Goal: Task Accomplishment & Management: Use online tool/utility

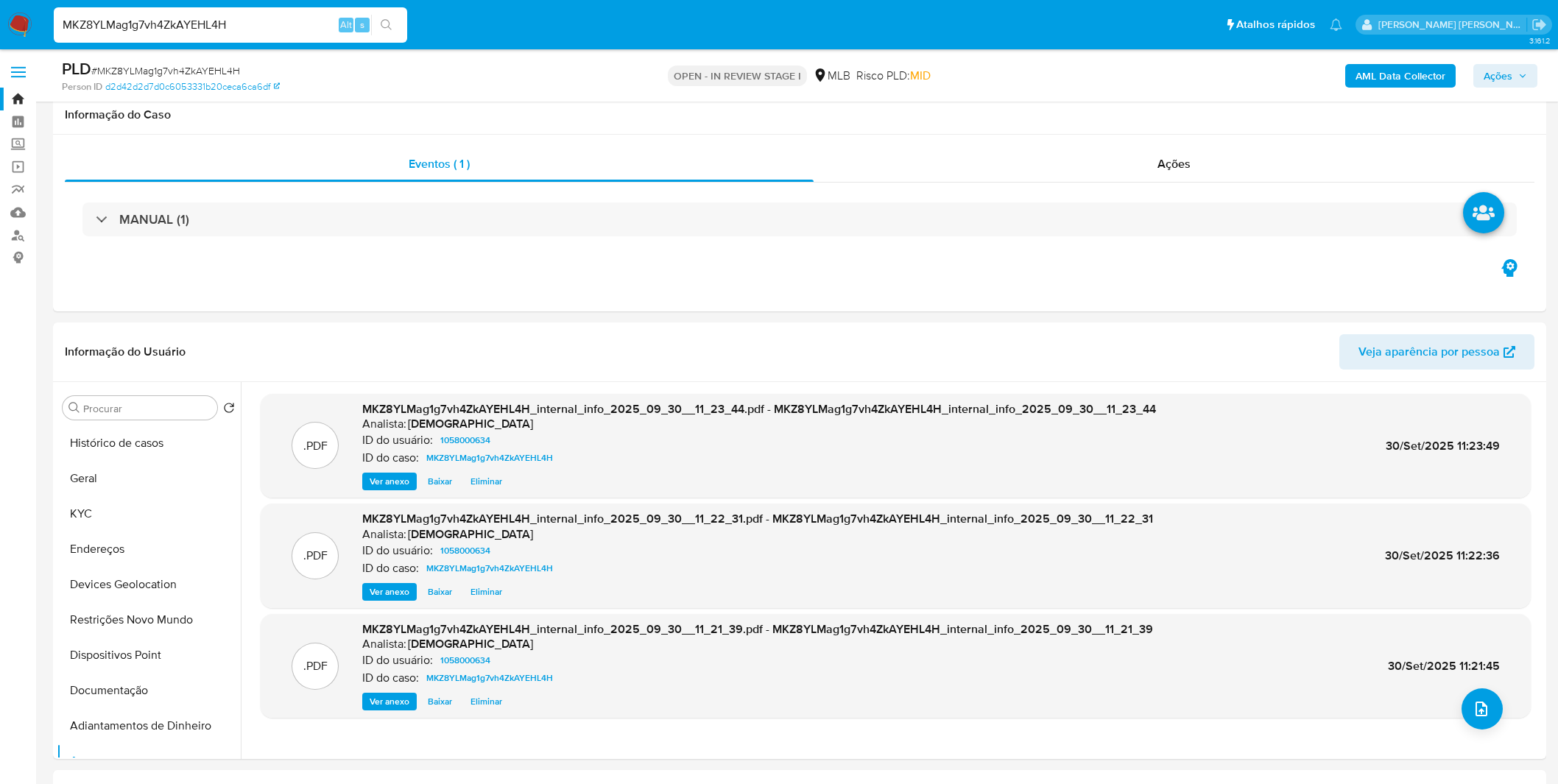
select select "10"
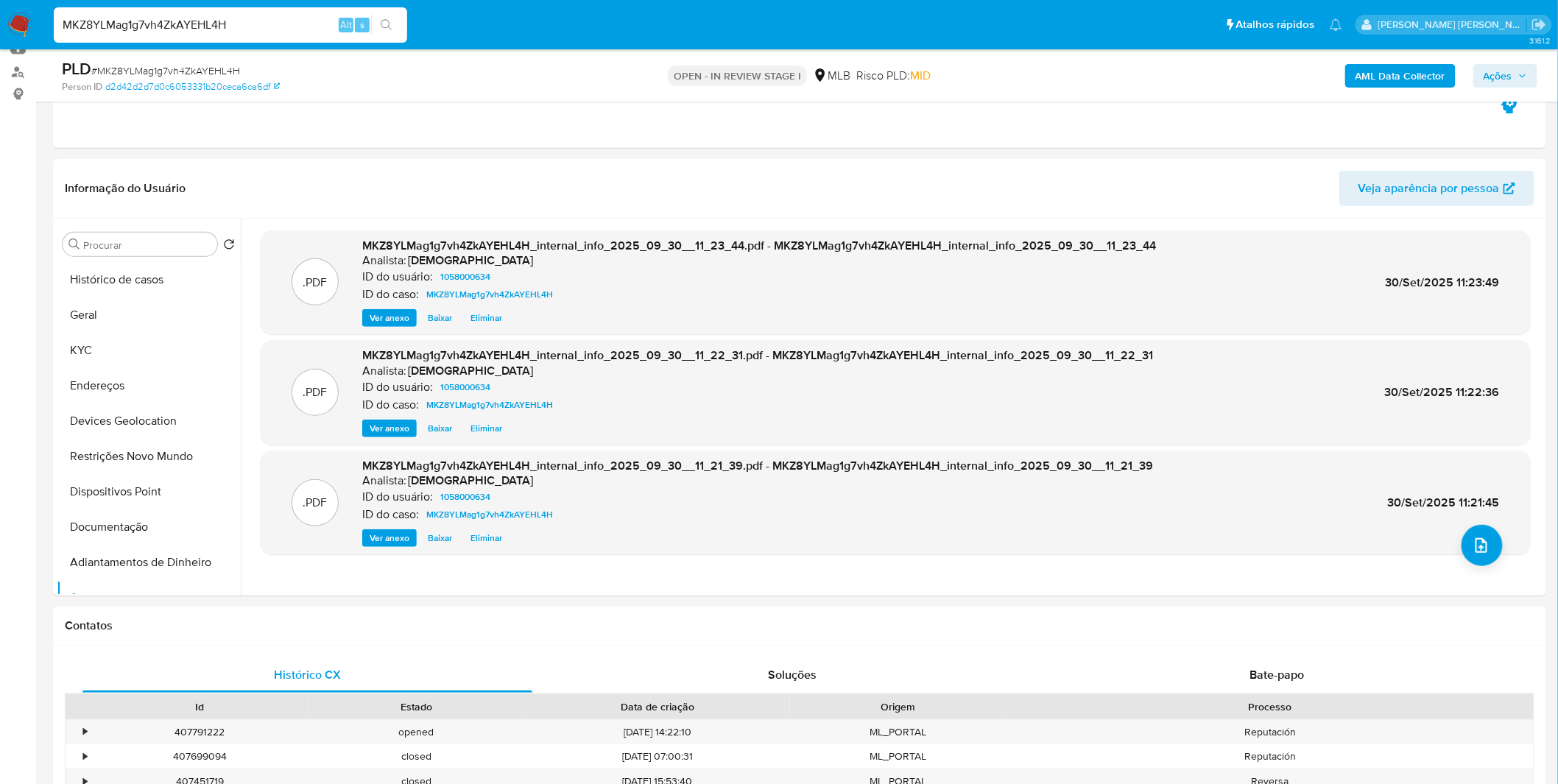
scroll to position [82, 0]
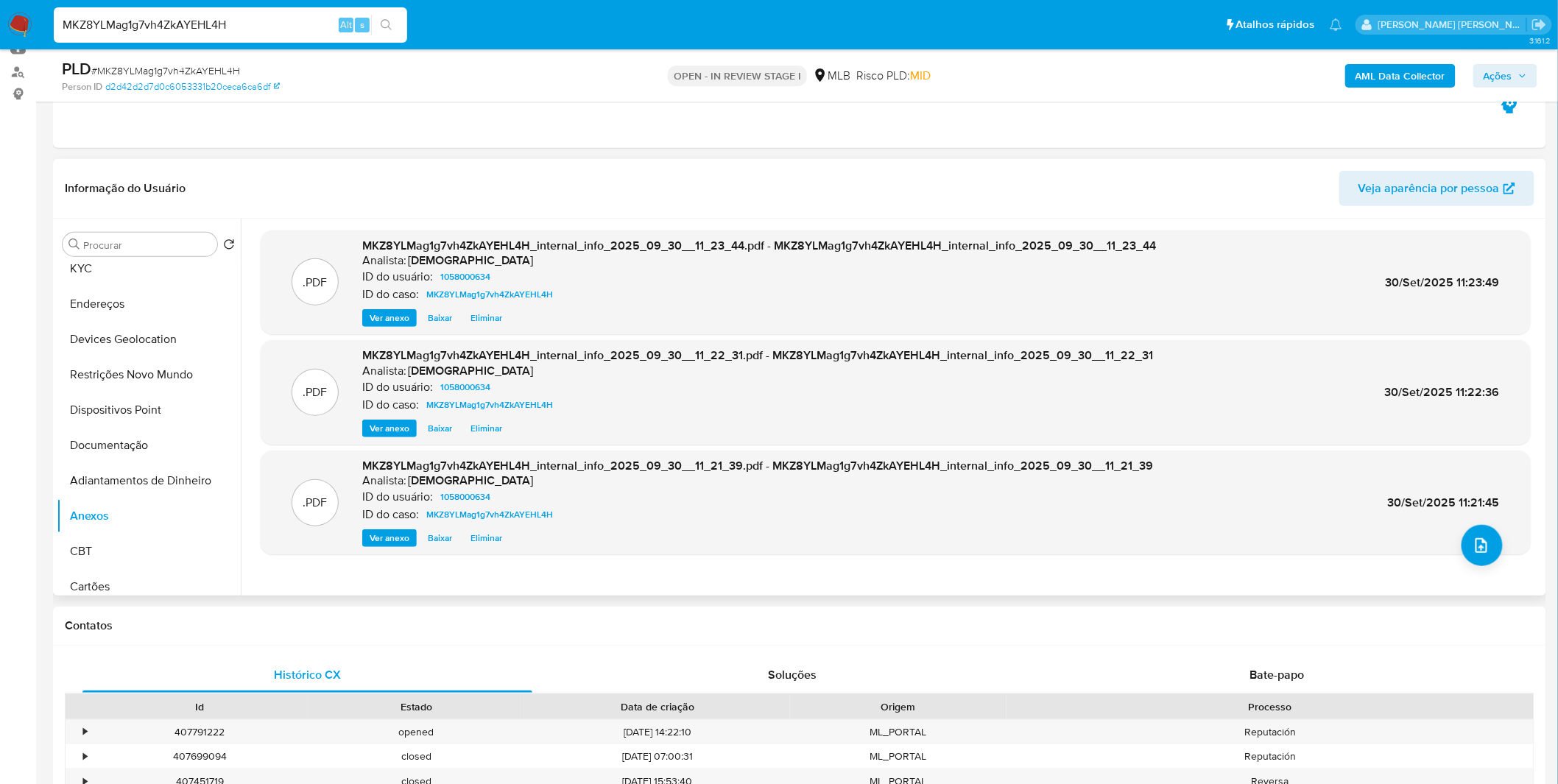
drag, startPoint x: 1082, startPoint y: 388, endPoint x: 1026, endPoint y: 446, distance: 80.6
click at [1038, 446] on div ".PDF MKZ8YLMag1g7vh4ZkAYEHL4H_internal_info_2025_09_30__11_23_44.pdf - MKZ8YLMa…" at bounding box center [895, 407] width 1270 height 353
drag, startPoint x: 902, startPoint y: 326, endPoint x: 142, endPoint y: 548, distance: 791.8
click at [142, 548] on button "CBT" at bounding box center [142, 551] width 172 height 35
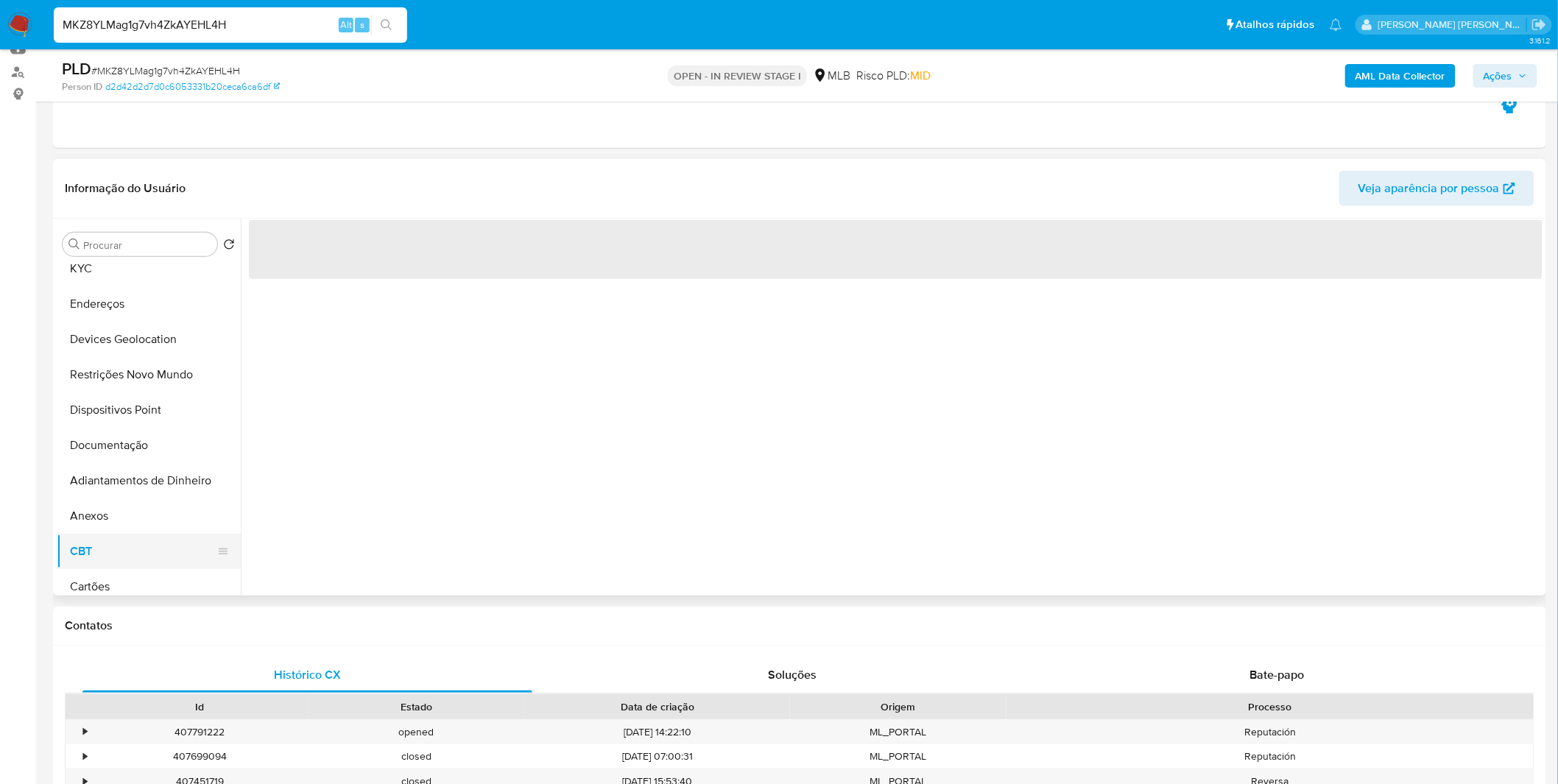
click at [136, 538] on button "CBT" at bounding box center [142, 551] width 172 height 35
click at [142, 524] on button "Anexos" at bounding box center [142, 516] width 172 height 35
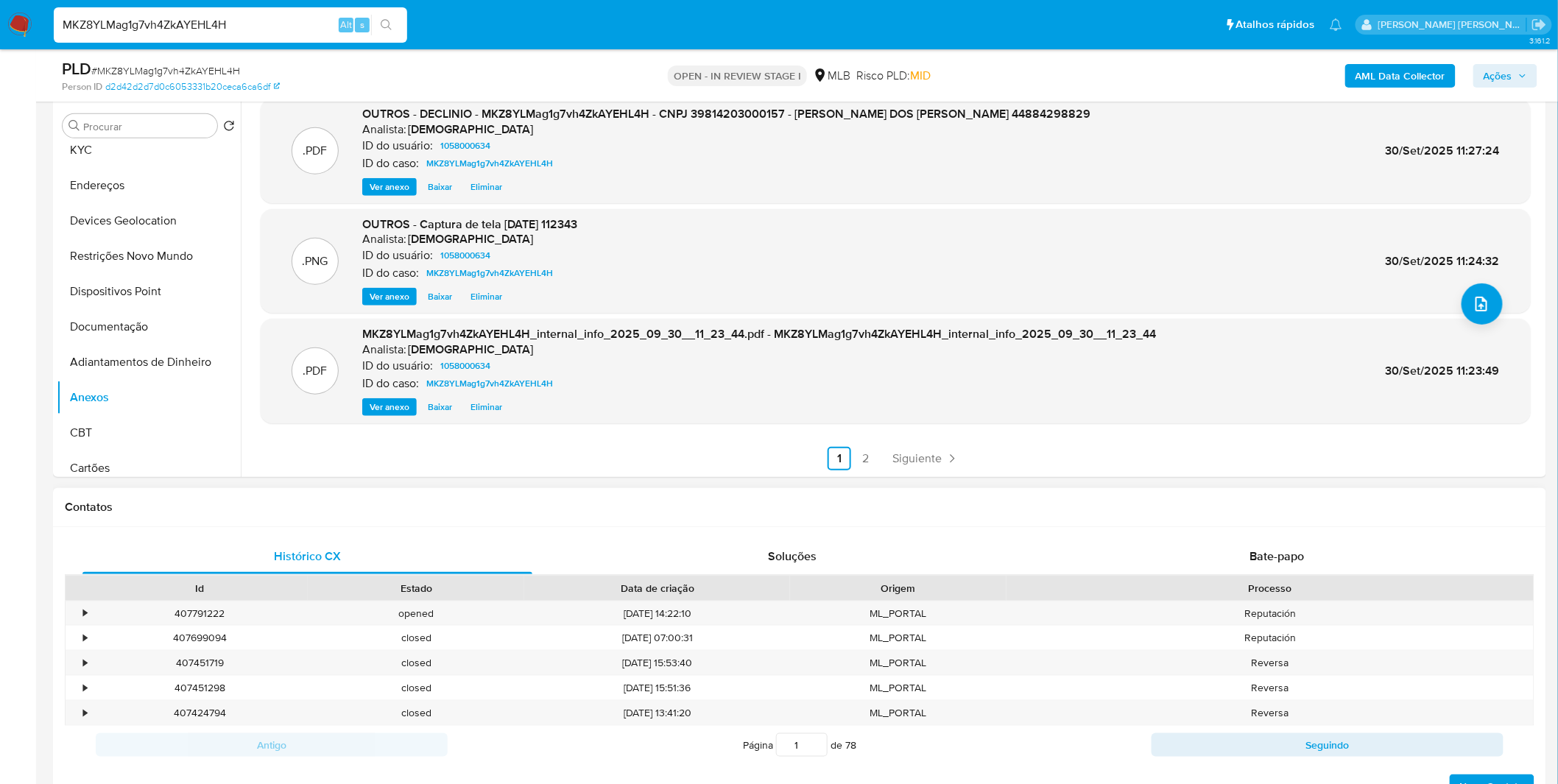
scroll to position [163, 0]
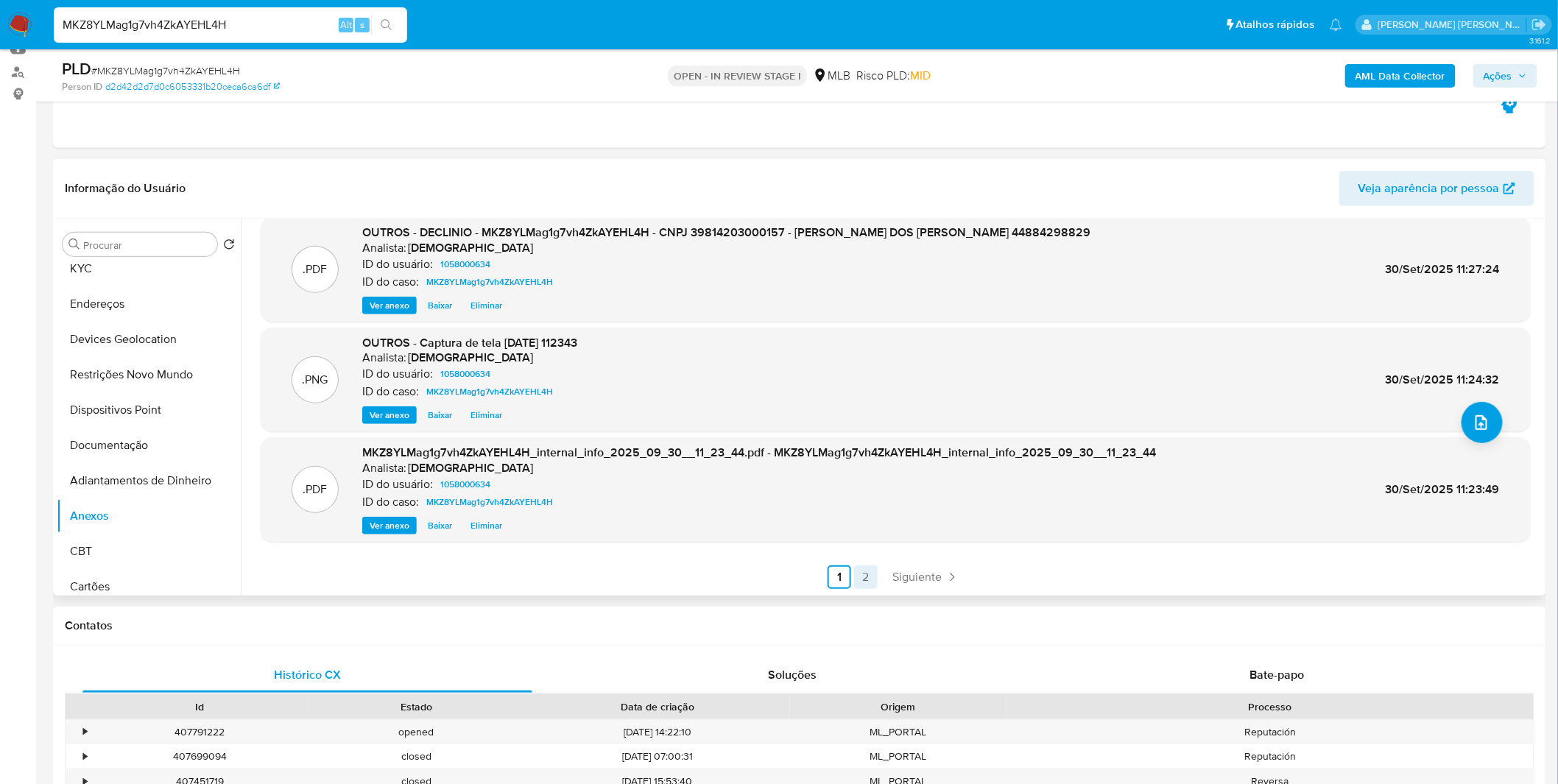
click at [858, 574] on link "2" at bounding box center [866, 577] width 24 height 24
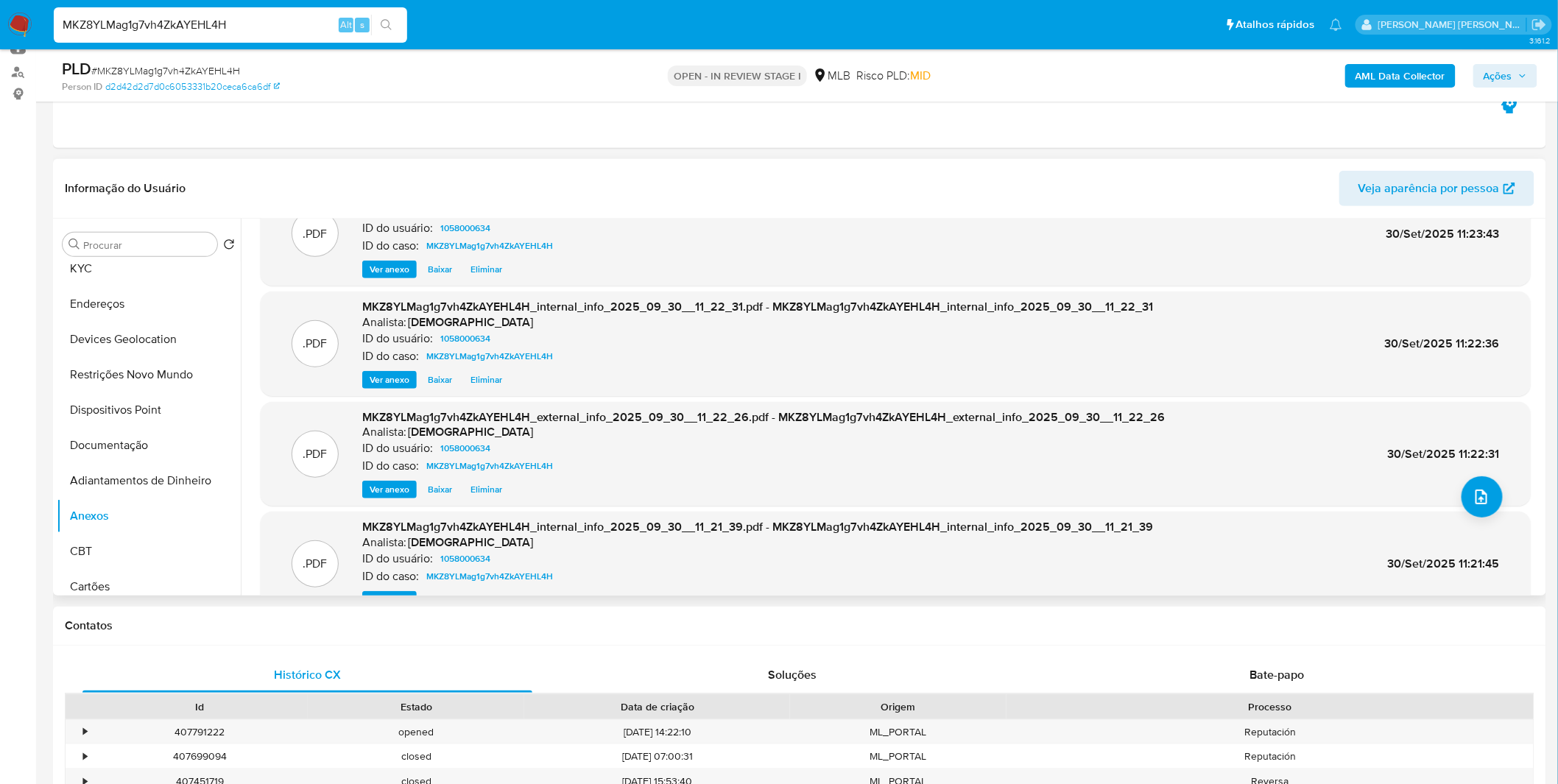
scroll to position [122, 0]
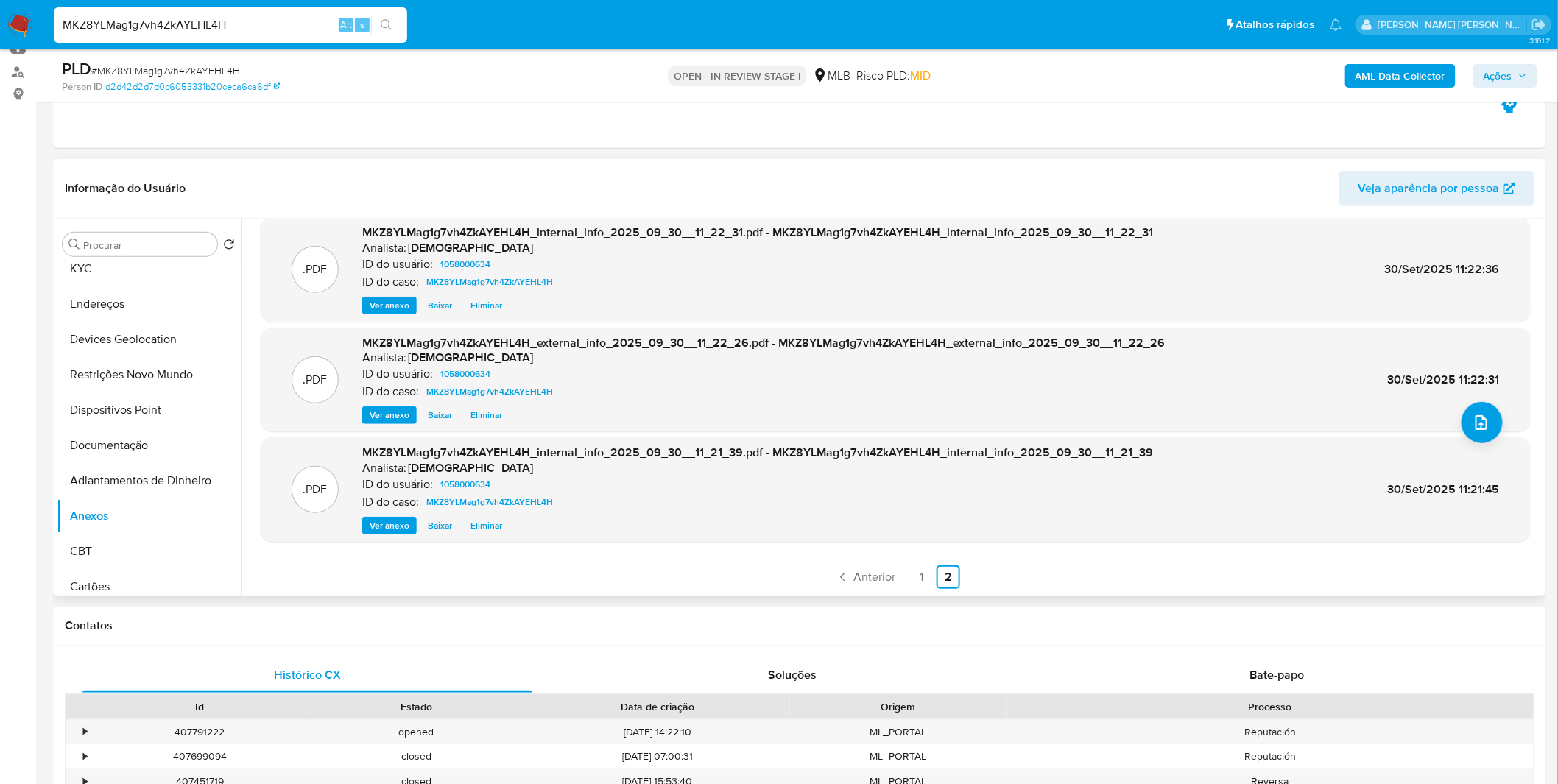
click at [931, 578] on ul "Anterior 1 2 Siguiente" at bounding box center [895, 577] width 1270 height 24
click at [928, 578] on link "1" at bounding box center [921, 577] width 24 height 24
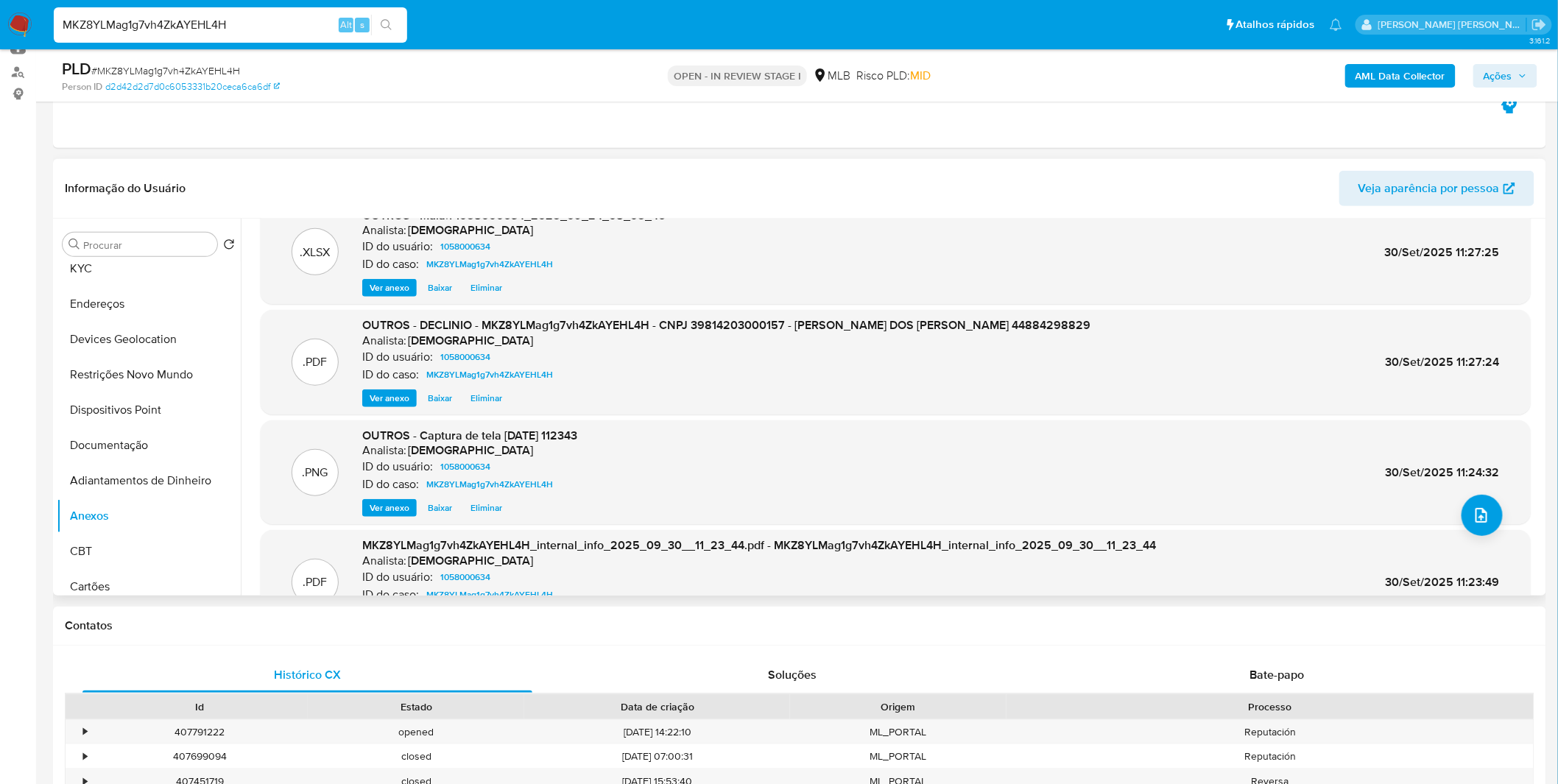
scroll to position [82, 0]
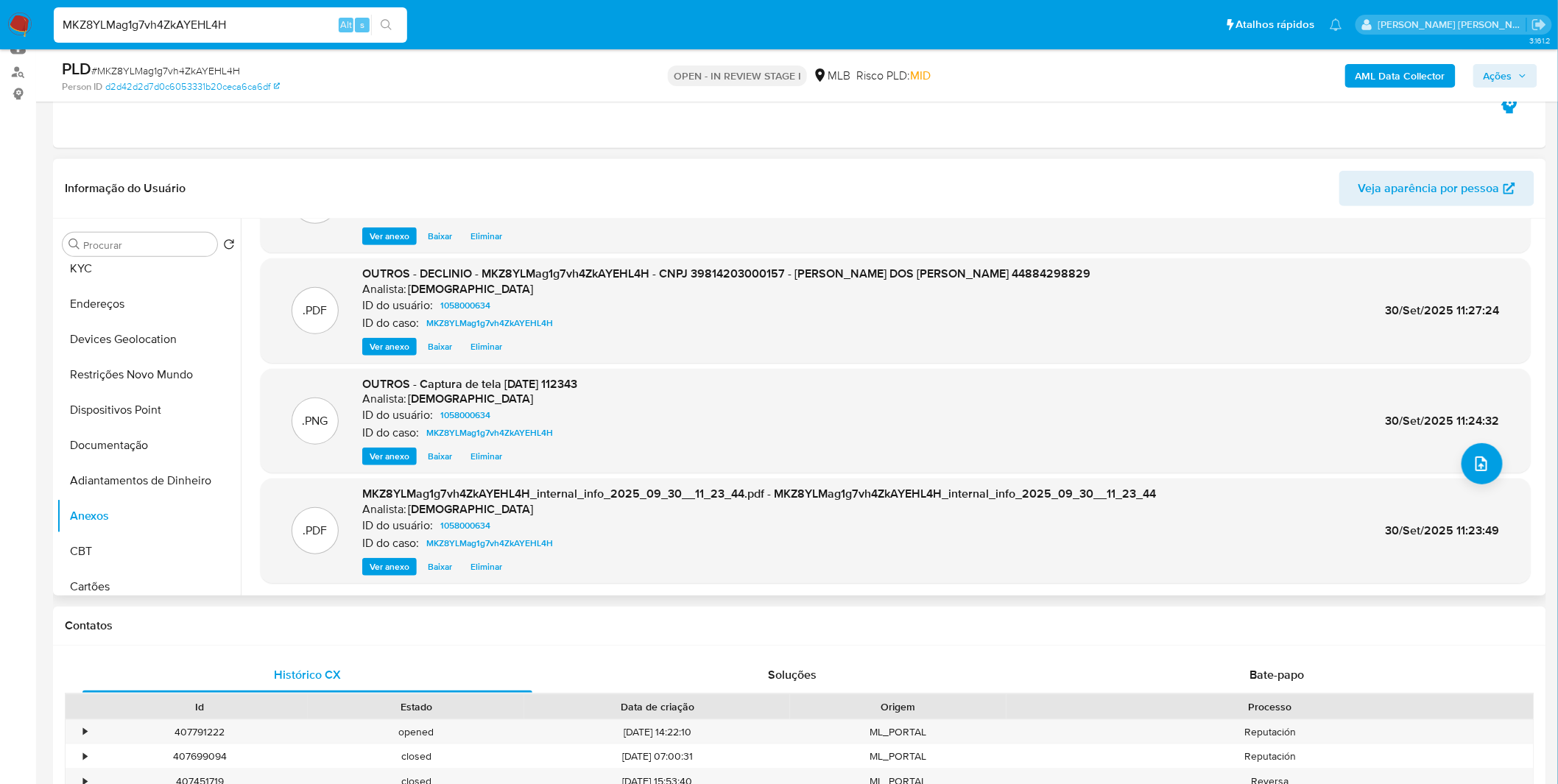
click at [489, 452] on span "Eliminar" at bounding box center [486, 456] width 31 height 15
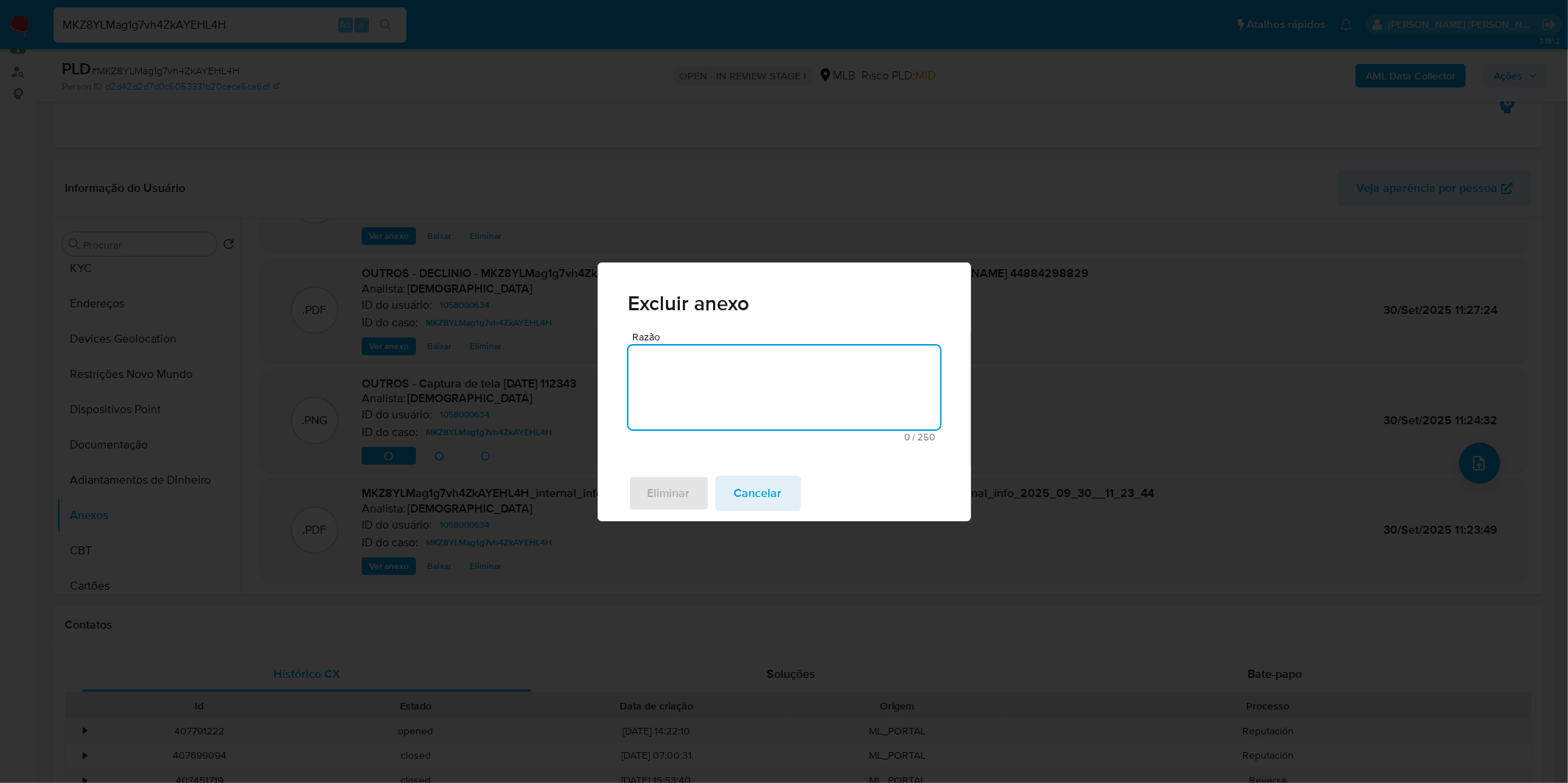
click at [731, 397] on textarea "Razão" at bounding box center [784, 388] width 311 height 84
type textarea "."
click at [670, 487] on span "Eliminar" at bounding box center [669, 493] width 43 height 32
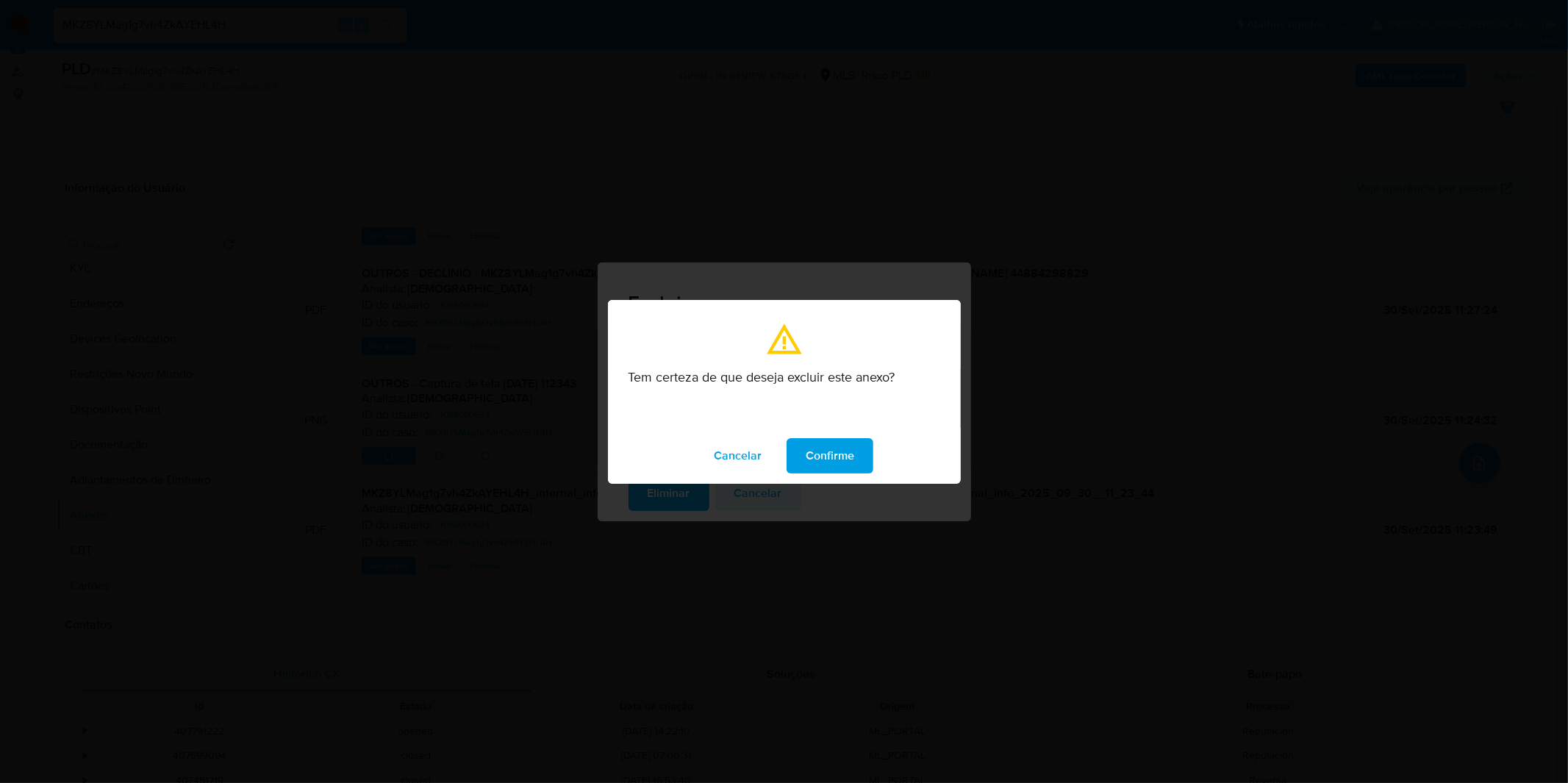
click at [828, 446] on span "Confirme" at bounding box center [829, 456] width 48 height 32
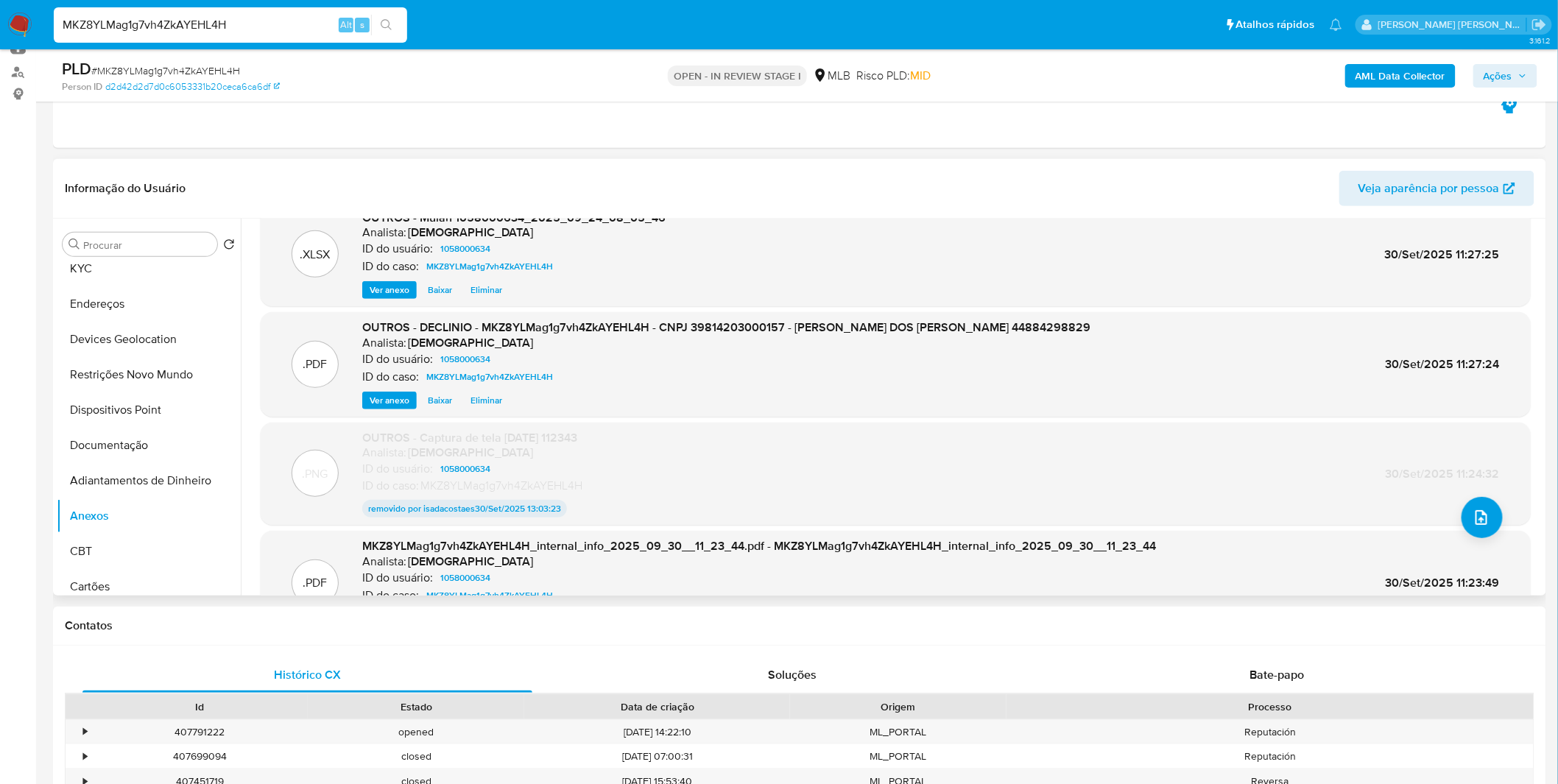
scroll to position [0, 0]
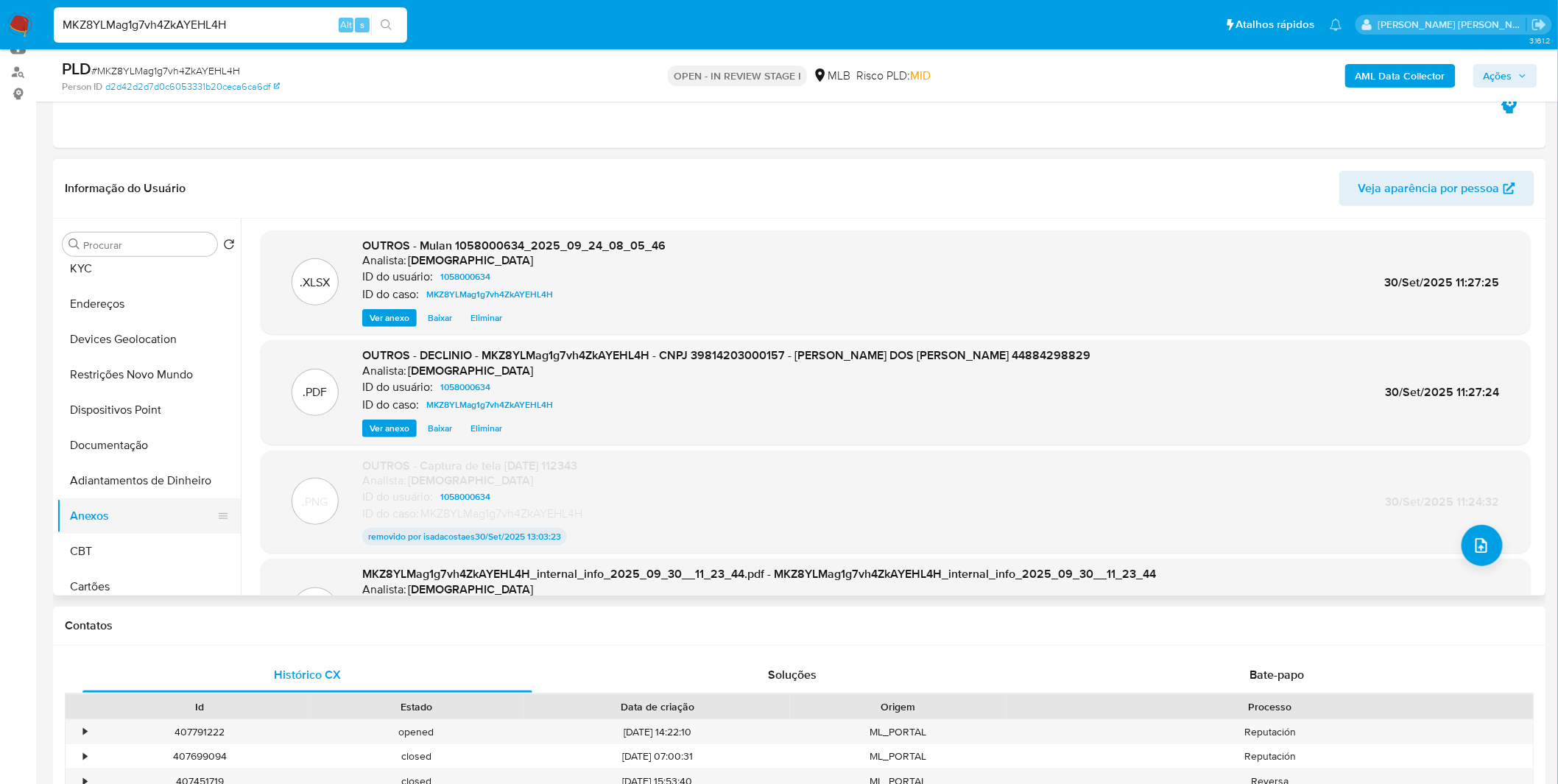
click at [136, 501] on button "Anexos" at bounding box center [142, 516] width 172 height 35
click at [116, 469] on button "Adiantamentos de Dinheiro" at bounding box center [142, 480] width 172 height 35
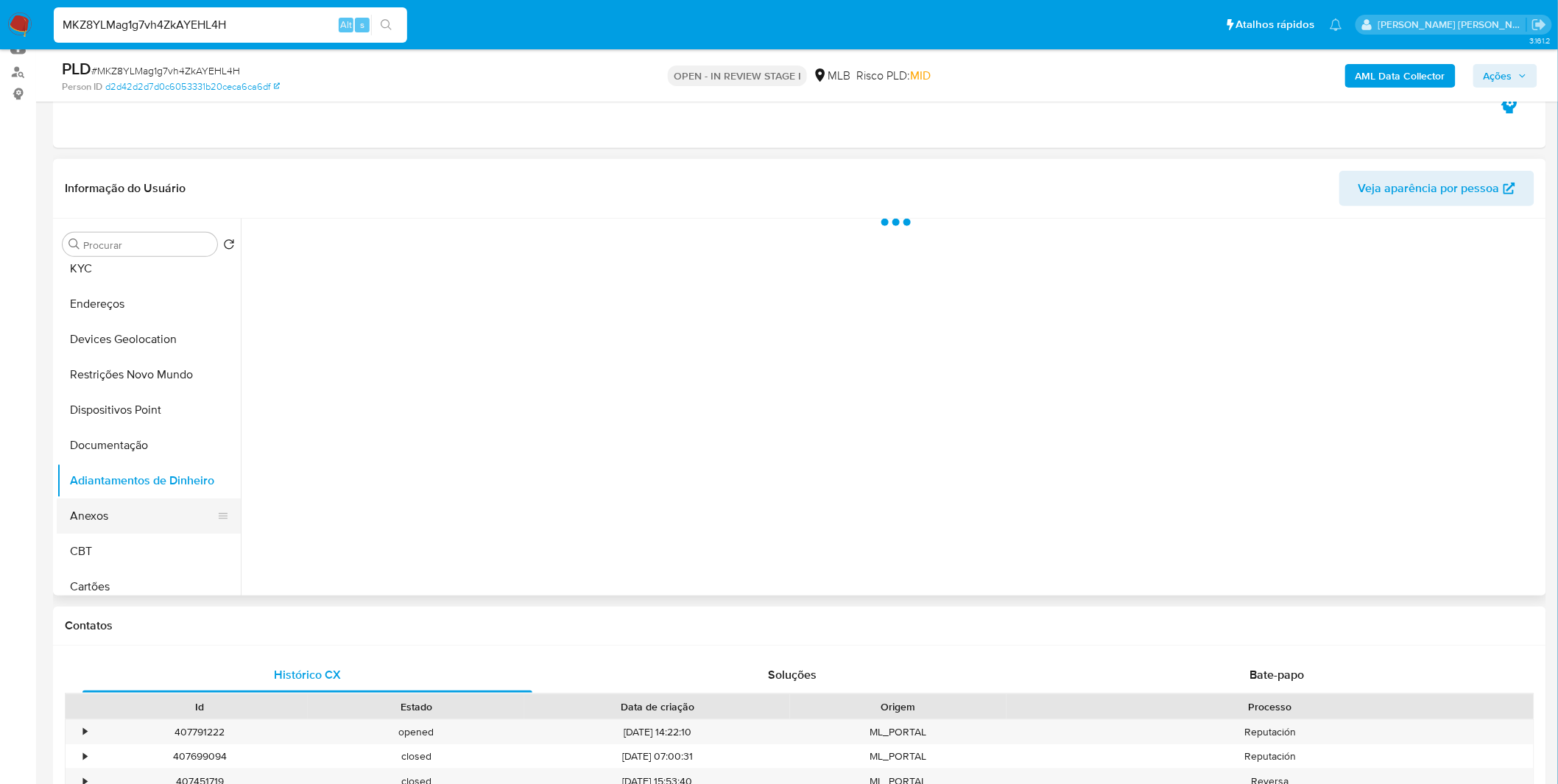
click at [98, 519] on button "Anexos" at bounding box center [142, 516] width 172 height 35
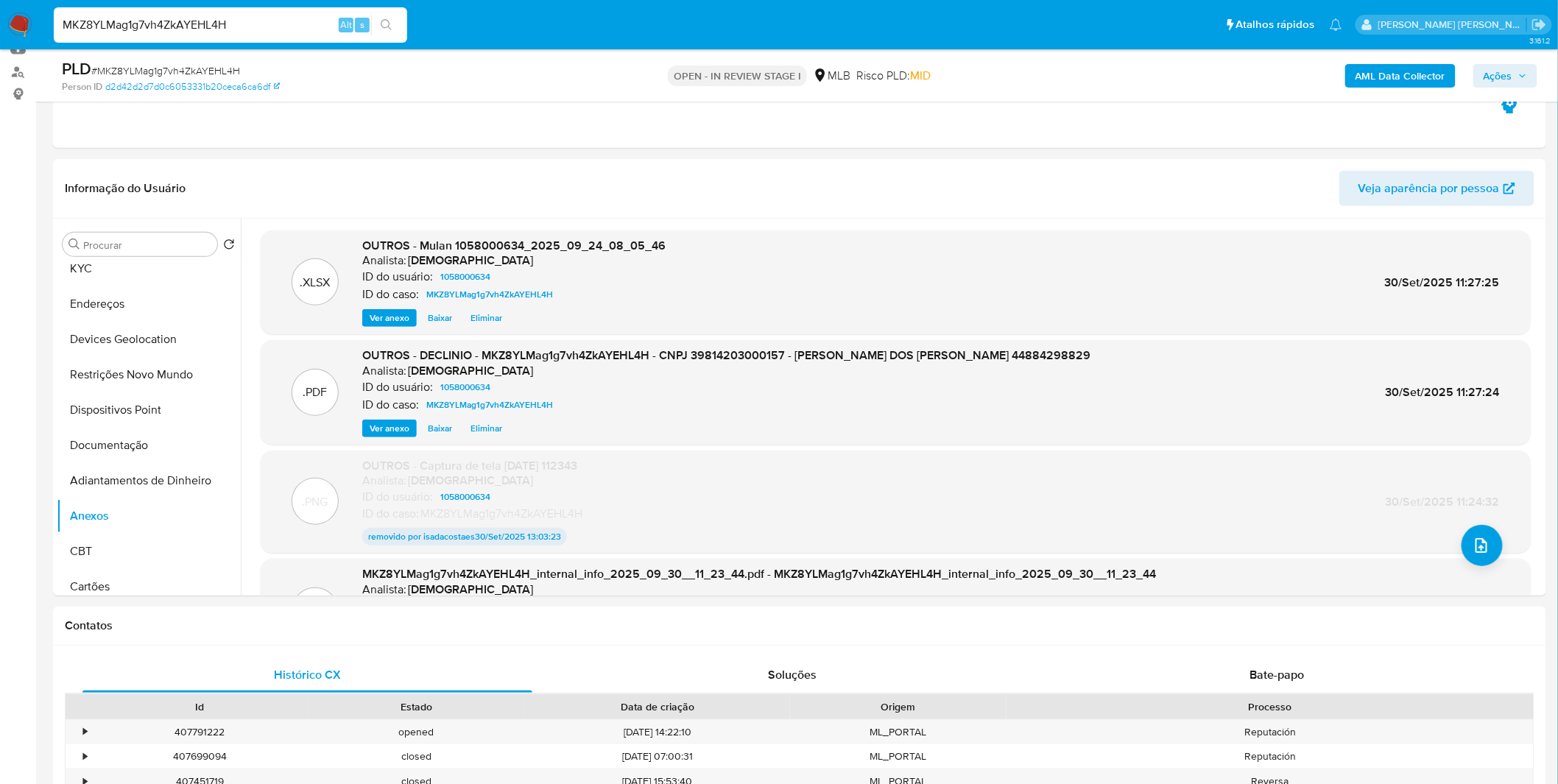
click at [1504, 64] on span "Ações" at bounding box center [1497, 76] width 28 height 24
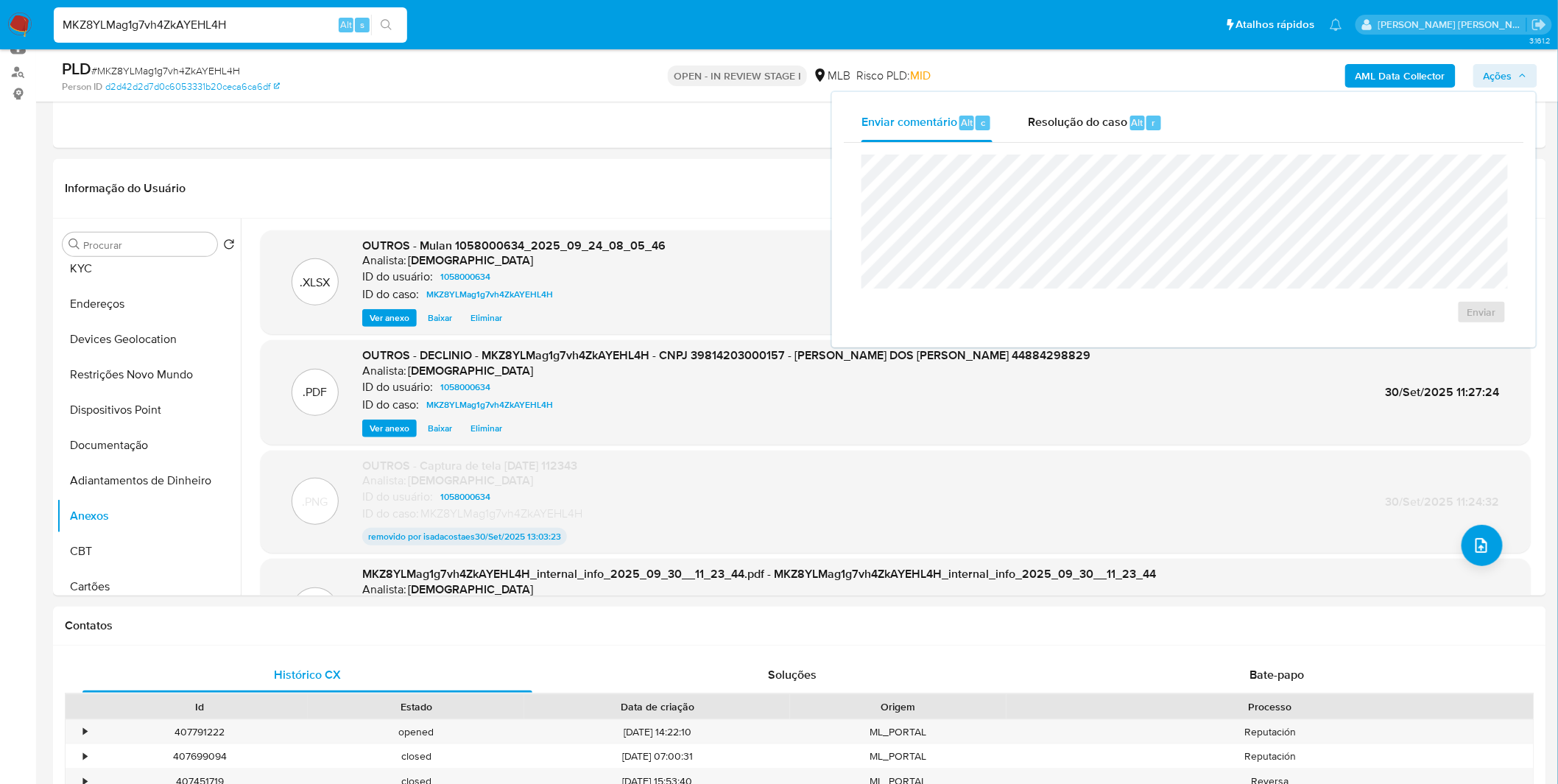
click at [1118, 101] on div "Enviar comentário Alt c Resolução do caso Alt r Enviar" at bounding box center [1183, 219] width 704 height 255
click at [1069, 125] on span "Resolução do caso" at bounding box center [1078, 122] width 100 height 17
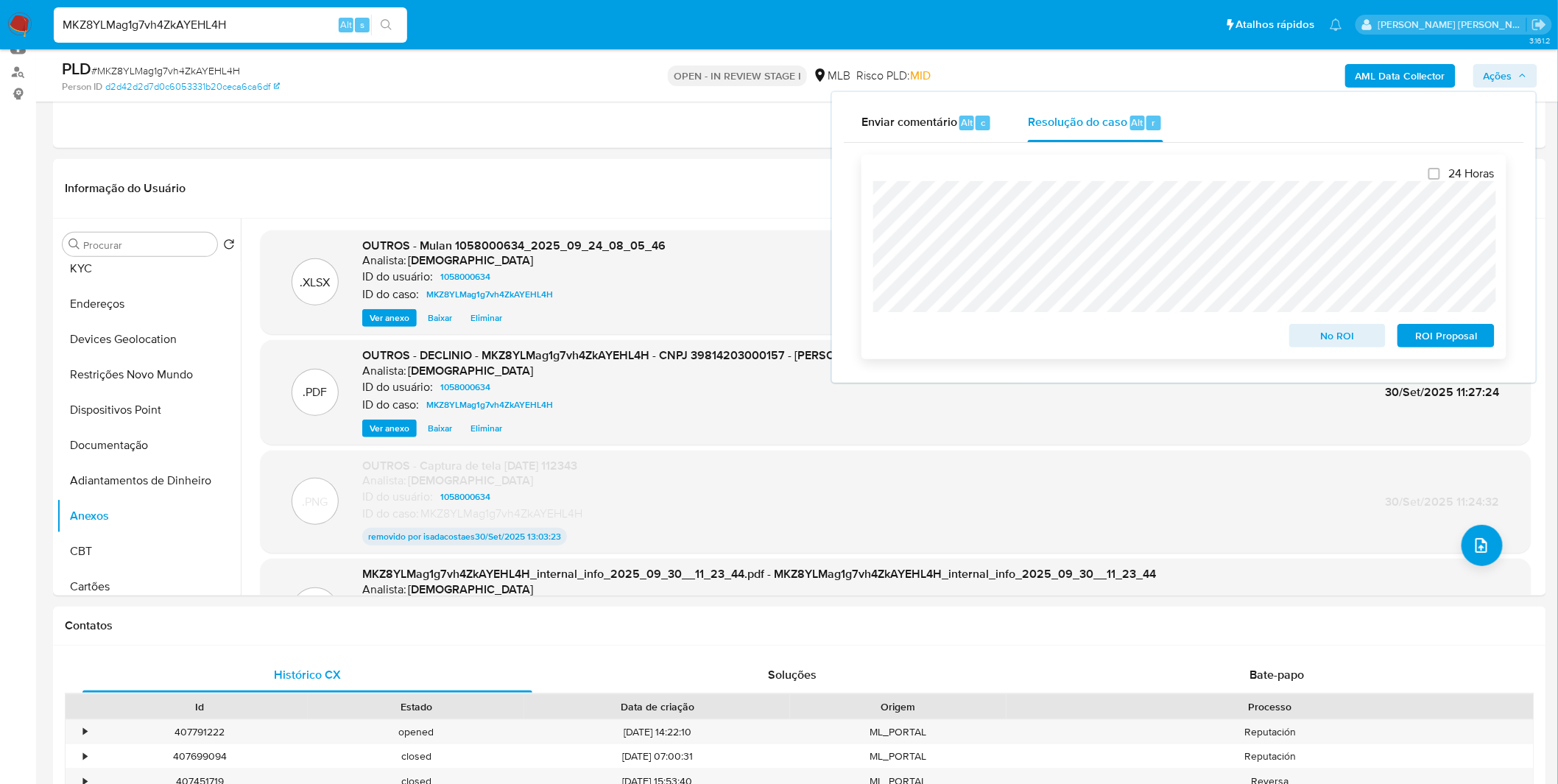
click at [1357, 330] on span "No ROI" at bounding box center [1337, 335] width 77 height 21
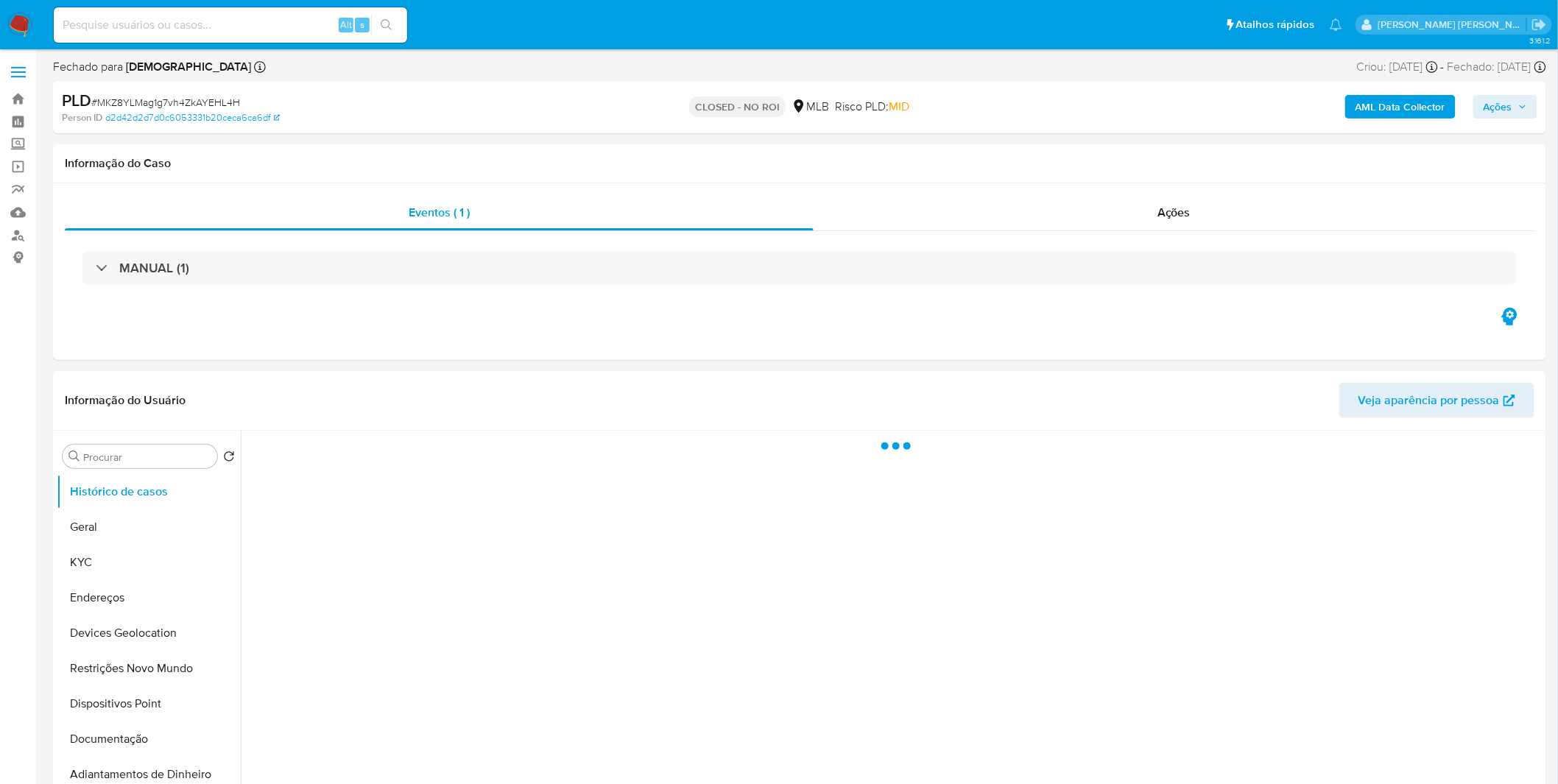
select select "10"
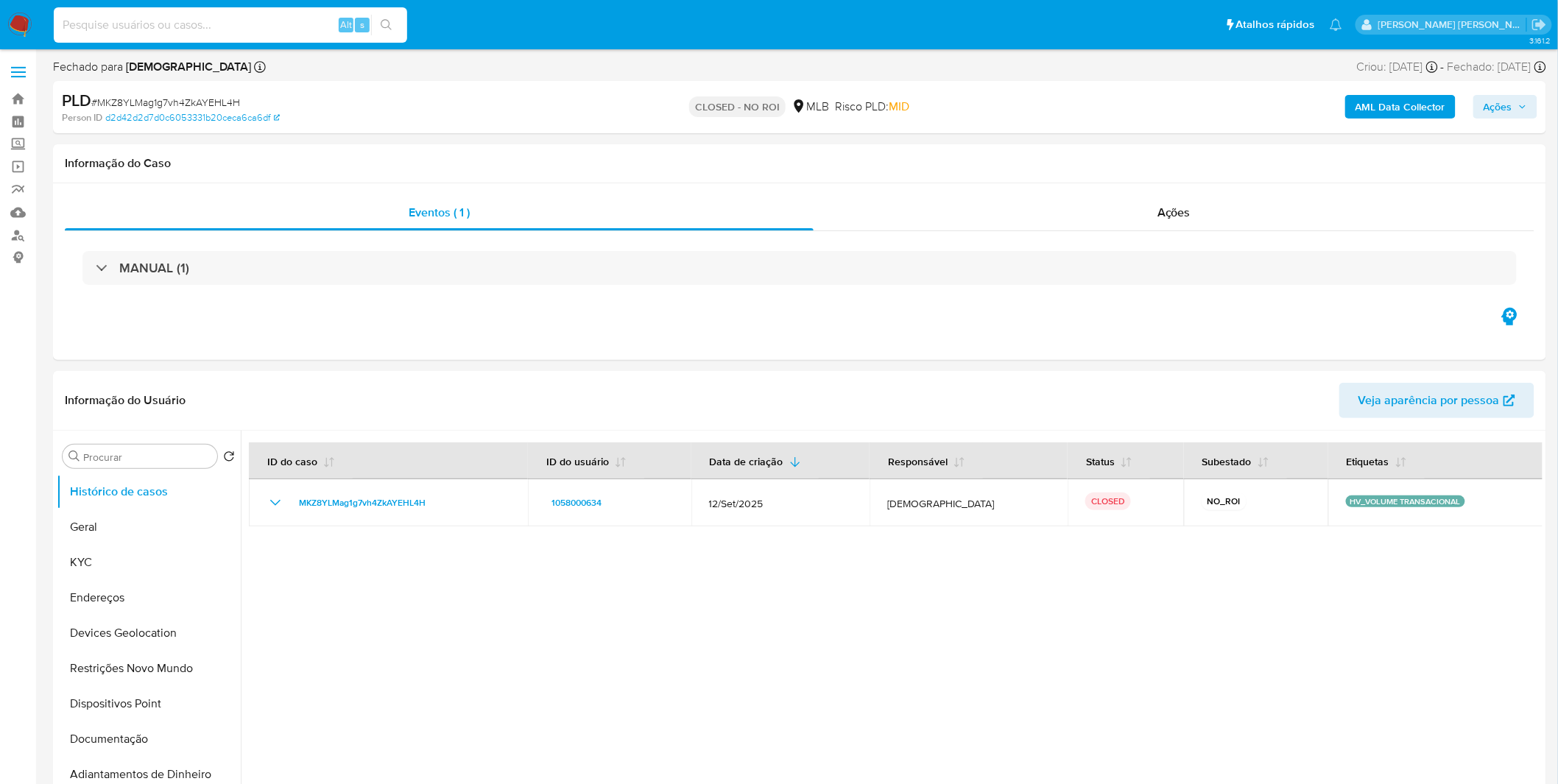
click at [280, 28] on input at bounding box center [230, 24] width 353 height 19
paste input "QM1ykozp6e9mHbztbDdyCPAj"
type input "QM1ykozp6e9mHbztbDdyCPAj"
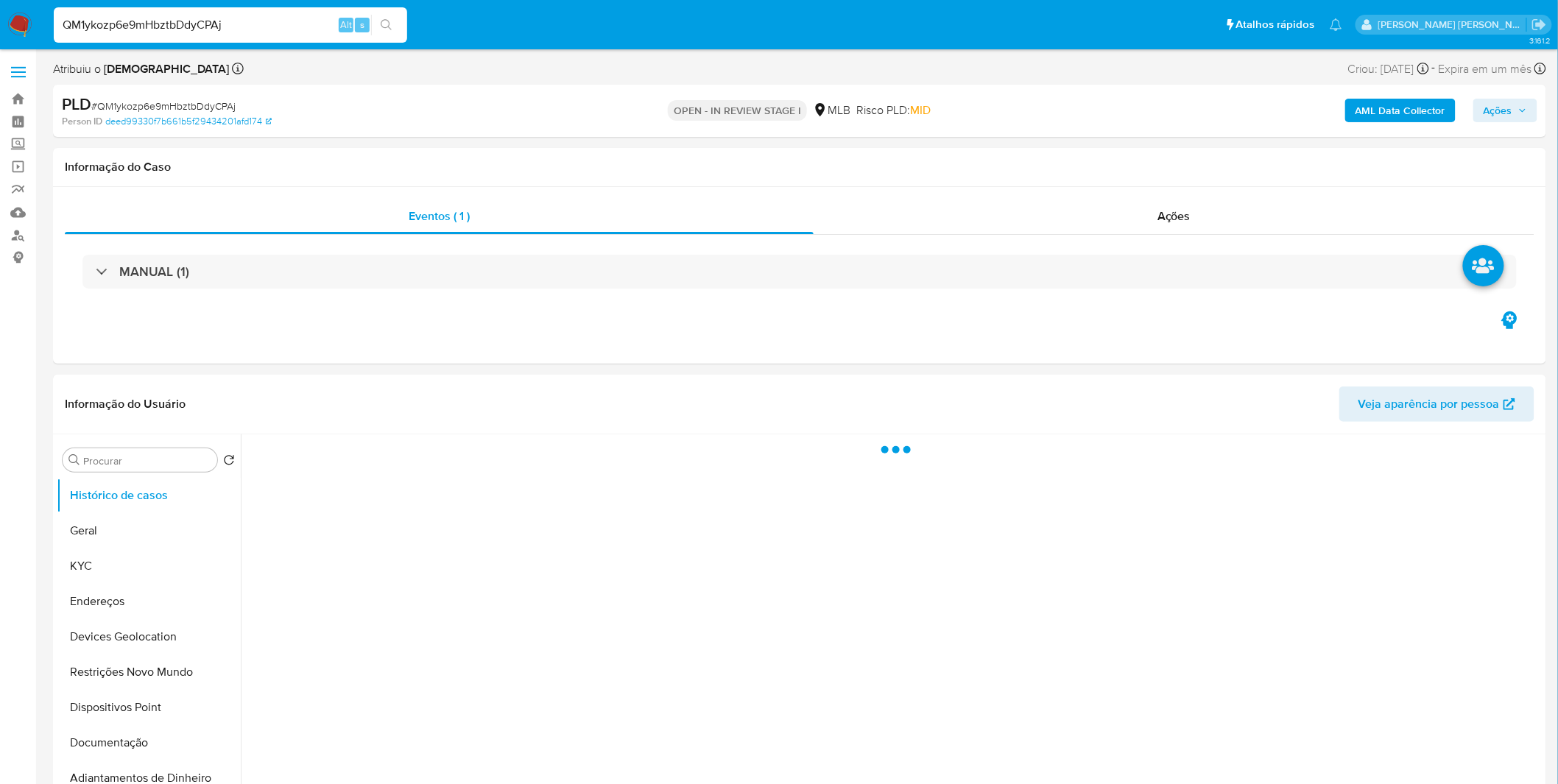
select select "10"
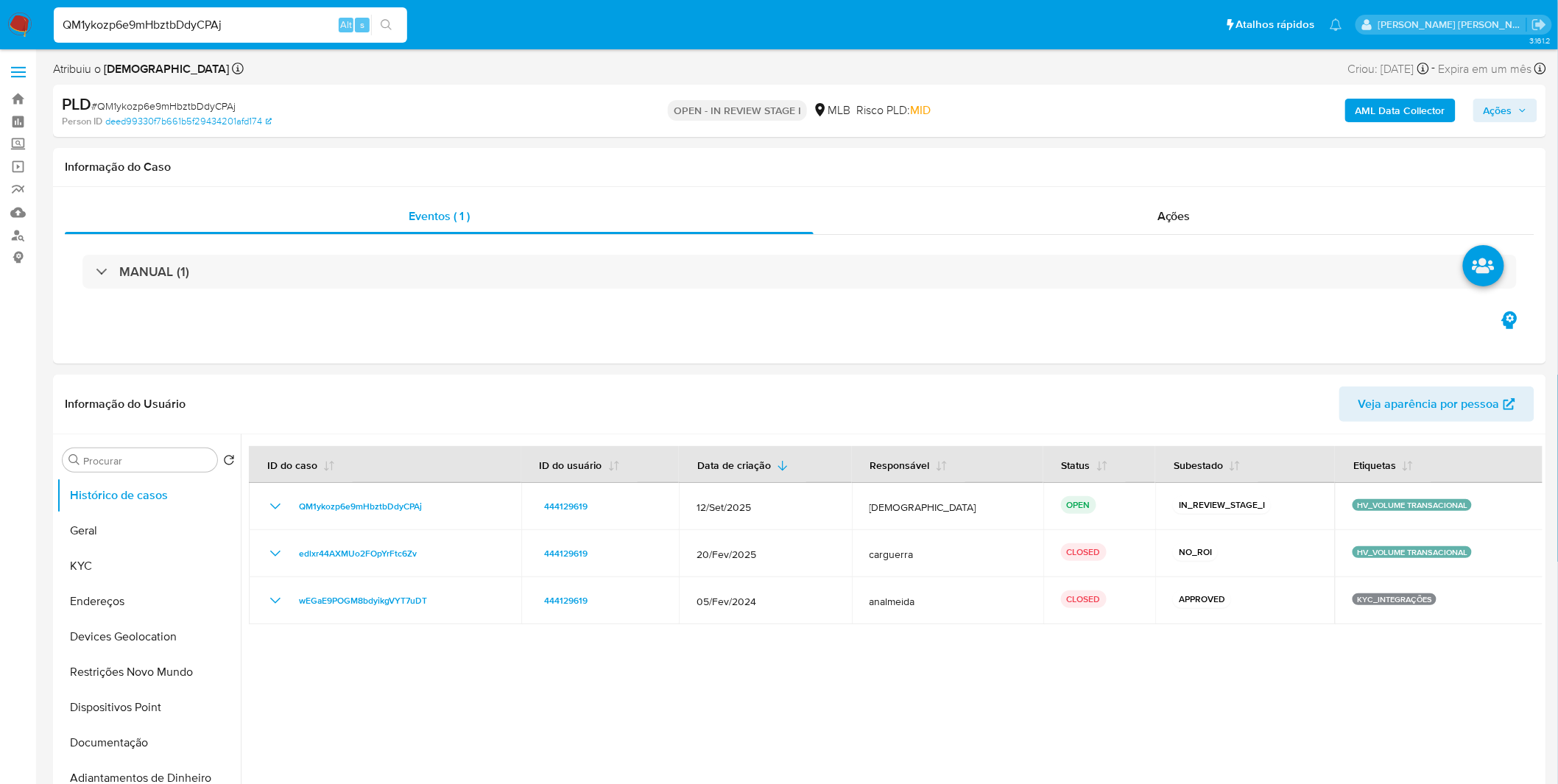
click at [1385, 99] on b "AML Data Collector" at bounding box center [1399, 110] width 90 height 24
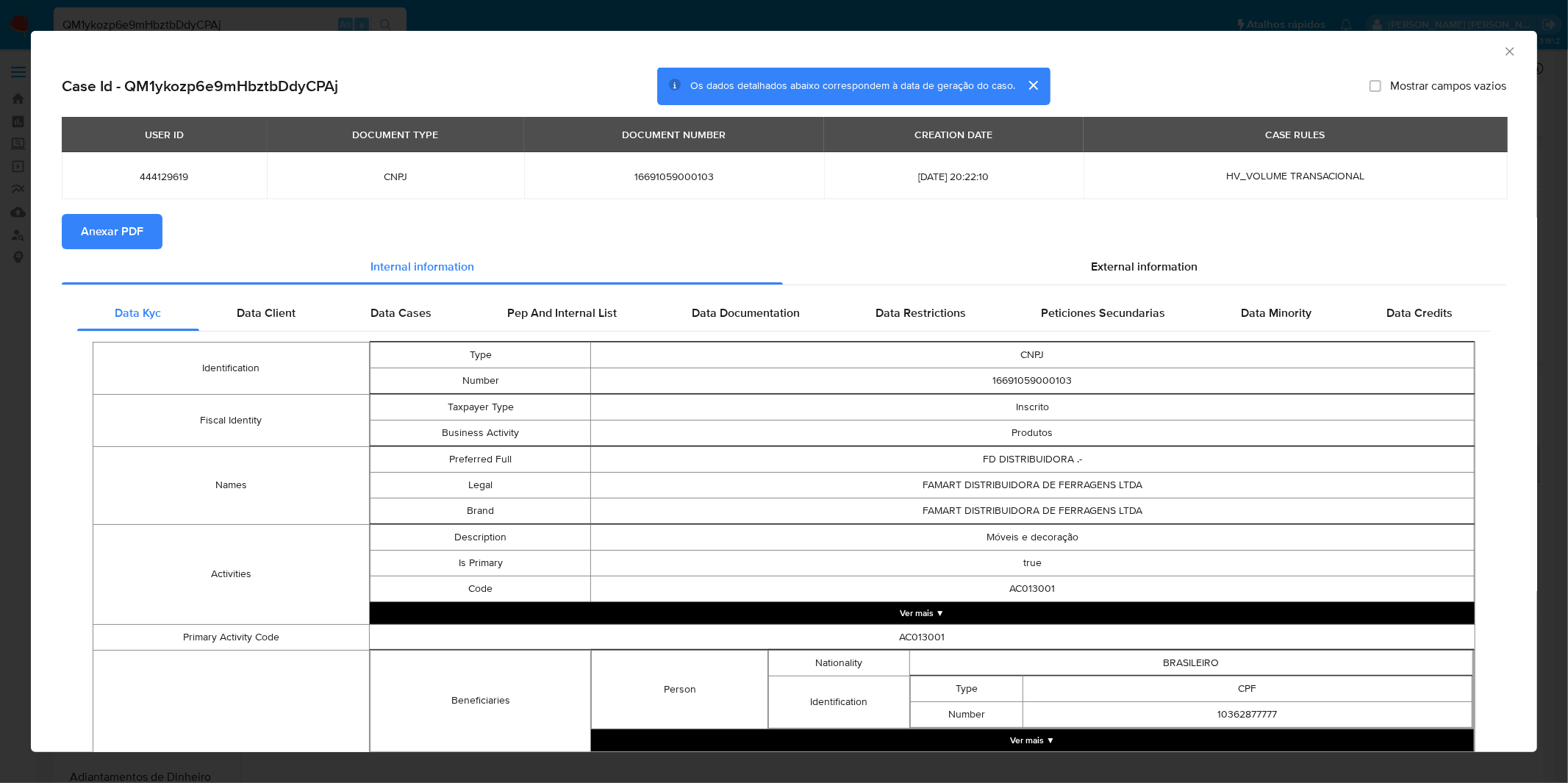
click at [91, 231] on span "Anexar PDF" at bounding box center [112, 232] width 63 height 32
click at [613, 8] on div "AML Data Collector Case Id - QM1ykozp6e9mHbztbDdyCPAj Os dados detalhados abaix…" at bounding box center [784, 392] width 1568 height 783
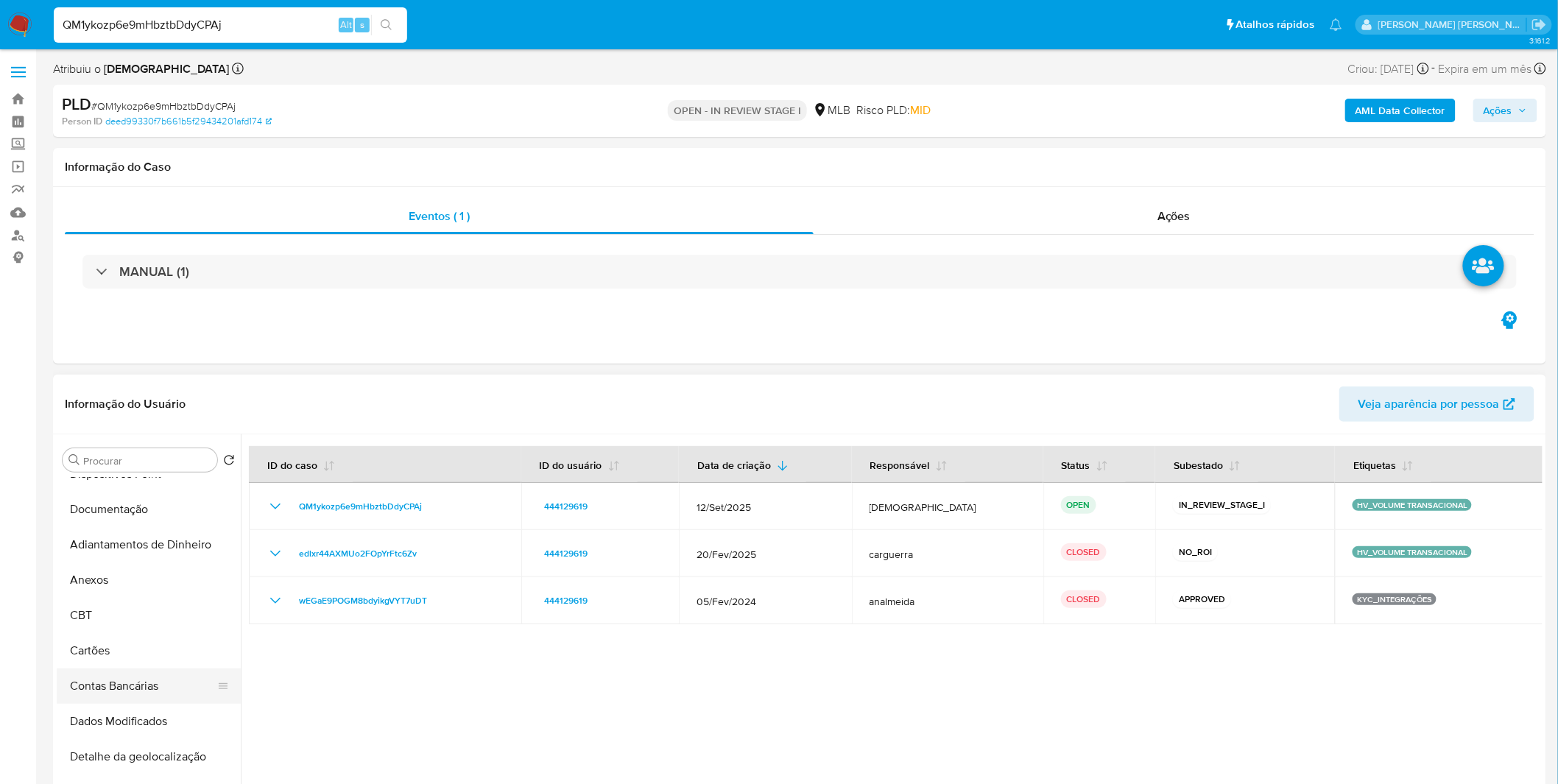
scroll to position [245, 0]
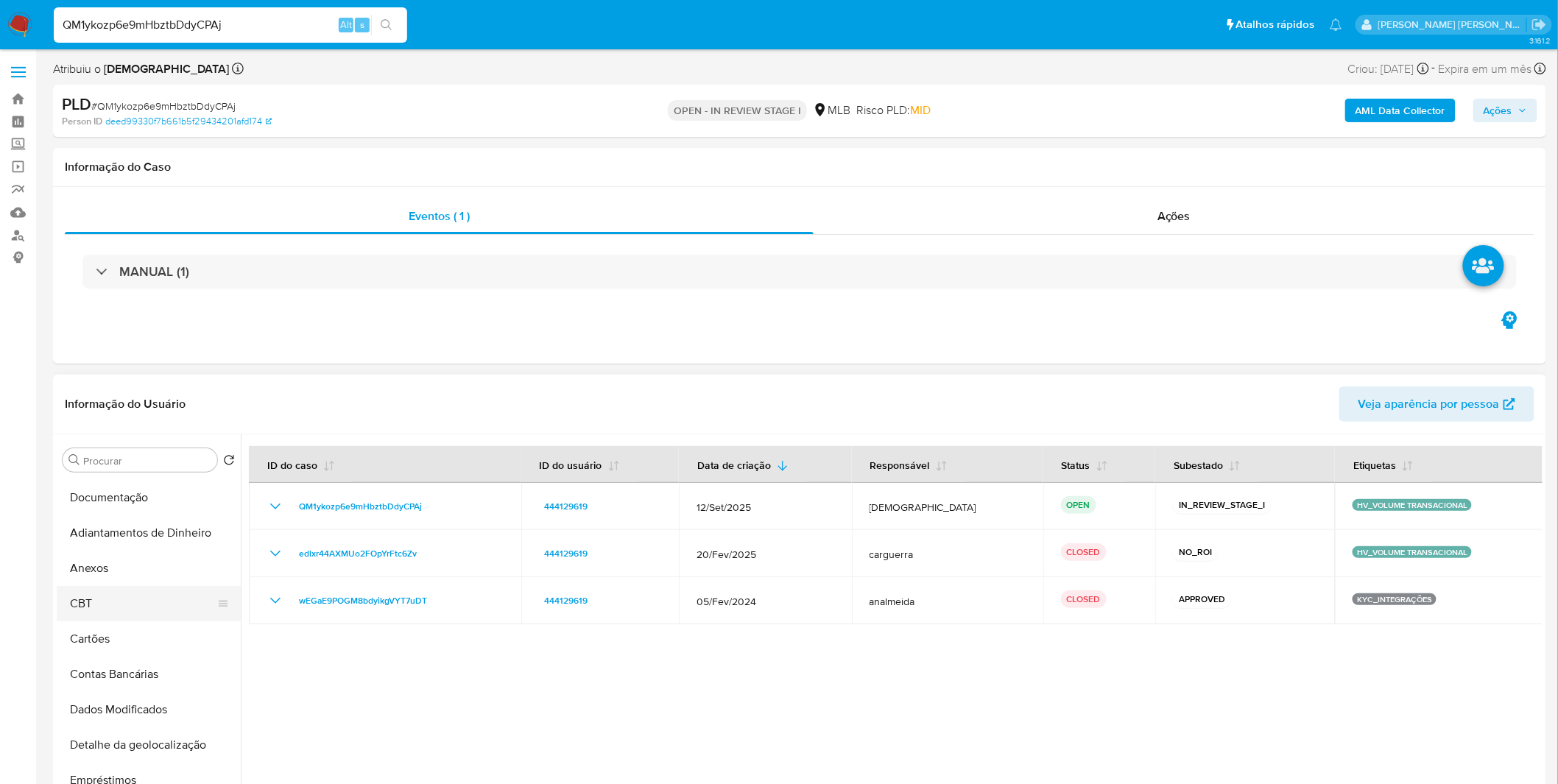
click at [127, 587] on button "CBT" at bounding box center [142, 603] width 172 height 35
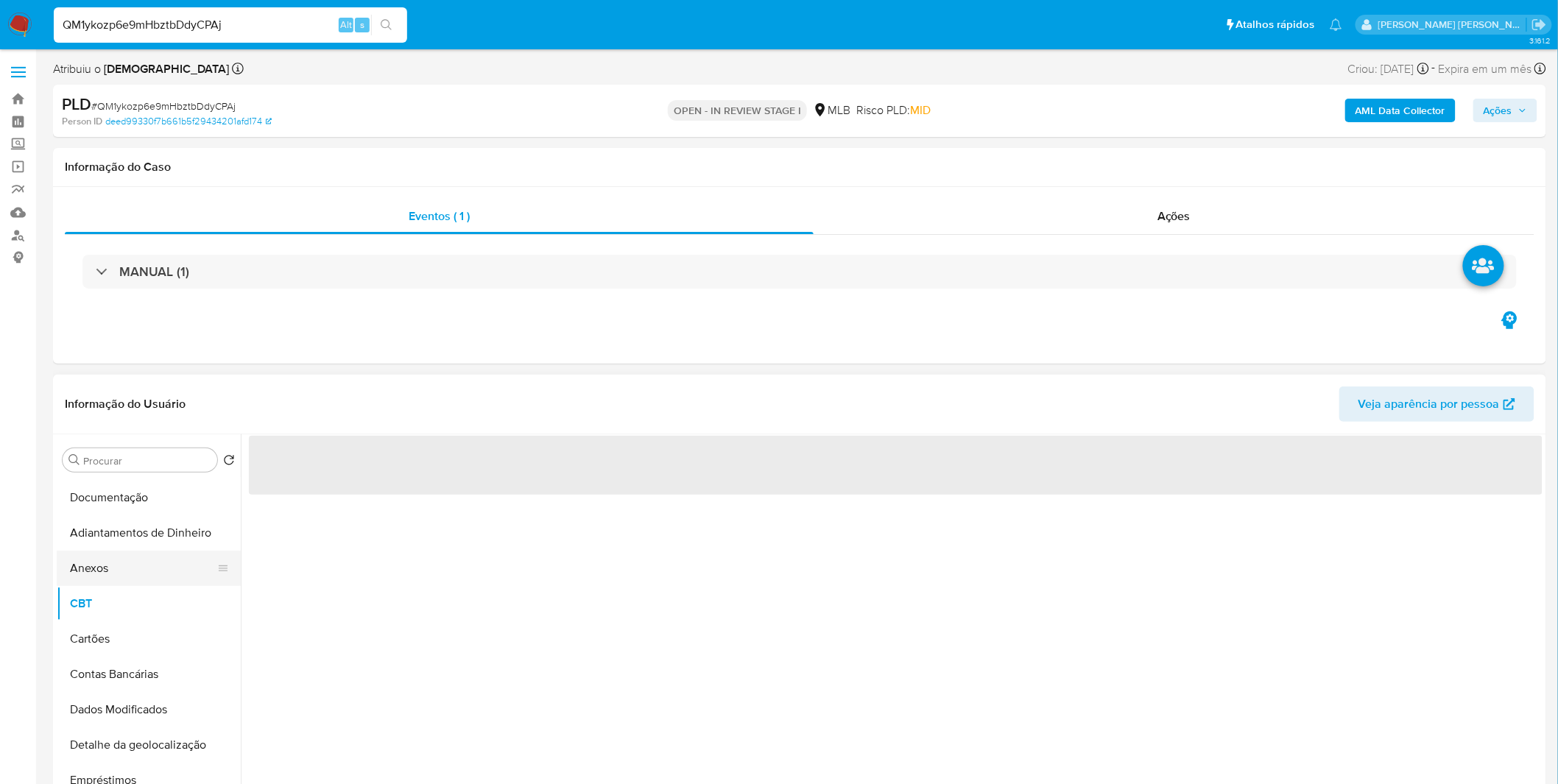
click at [127, 578] on button "Anexos" at bounding box center [142, 568] width 172 height 35
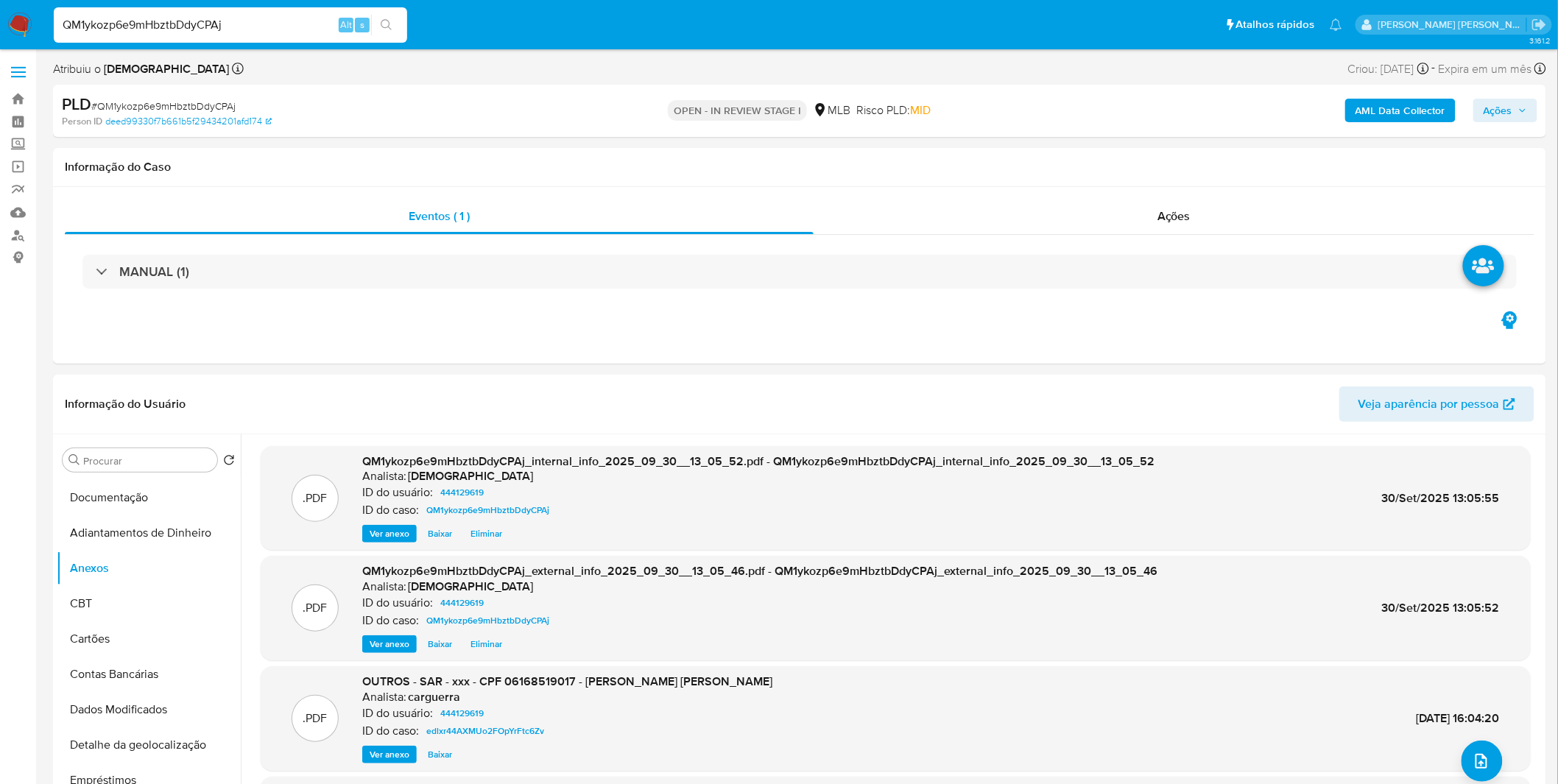
click at [208, 108] on span "# QM1ykozp6e9mHbztbDdyCPAj" at bounding box center [163, 106] width 144 height 15
copy span "QM1ykozp6e9mHbztbDdyCPAj"
click at [149, 598] on button "CBT" at bounding box center [142, 603] width 172 height 35
click at [136, 564] on button "Anexos" at bounding box center [142, 568] width 172 height 35
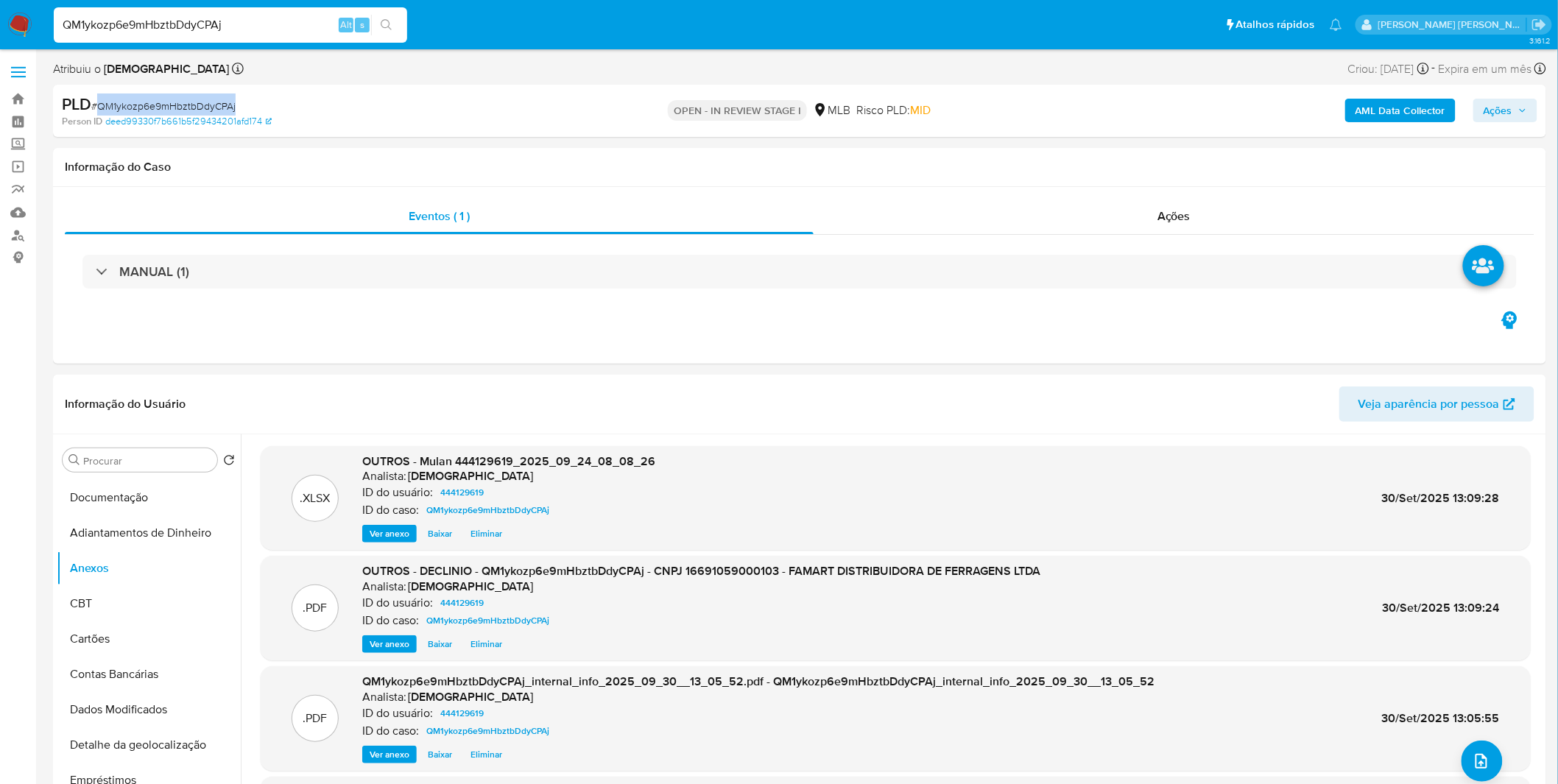
click at [1512, 113] on span "Ações" at bounding box center [1497, 110] width 28 height 24
click at [1044, 161] on span "Resolução do caso" at bounding box center [1078, 157] width 100 height 17
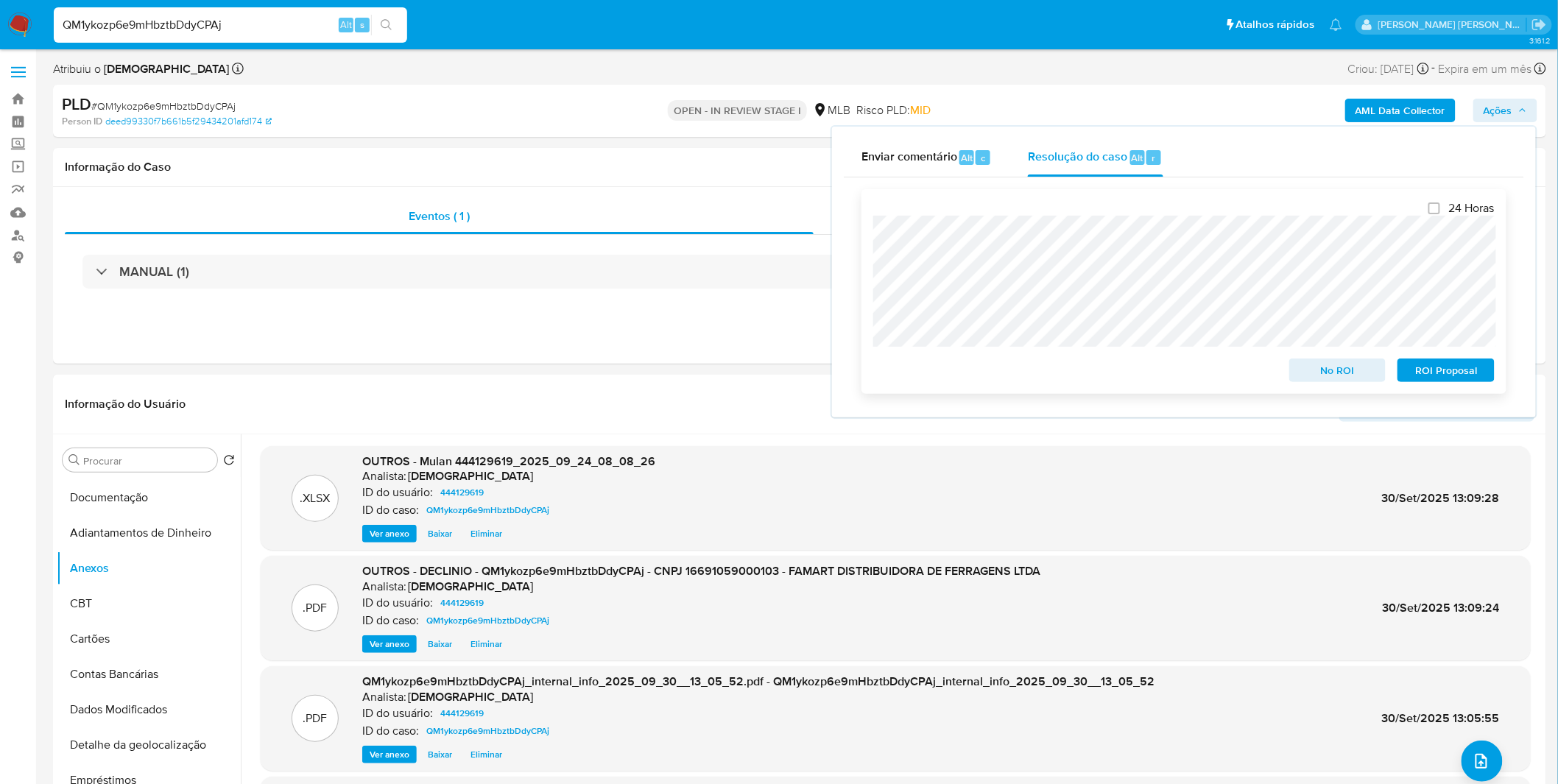
click at [1315, 381] on span "No ROI" at bounding box center [1337, 370] width 77 height 21
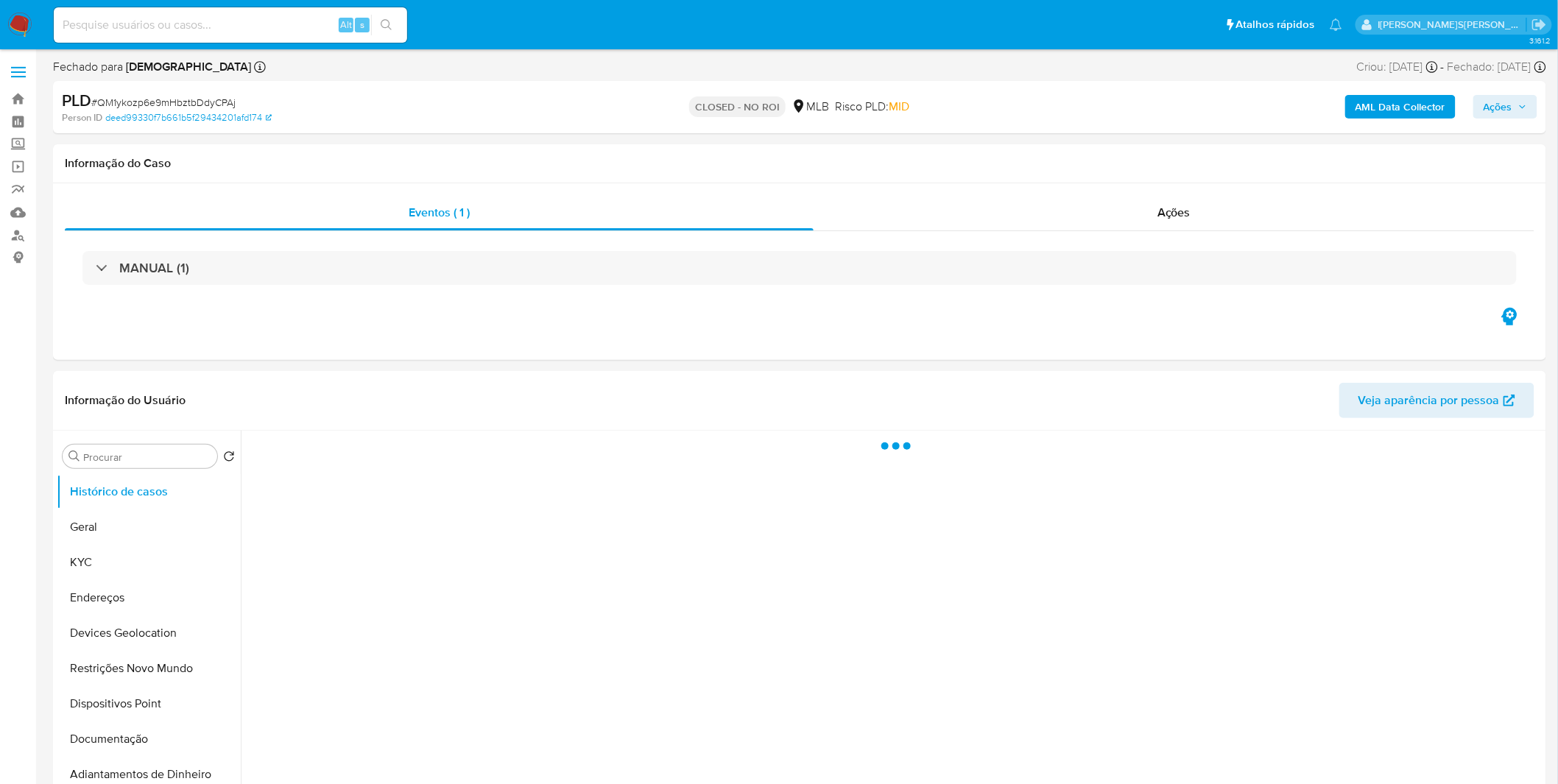
select select "10"
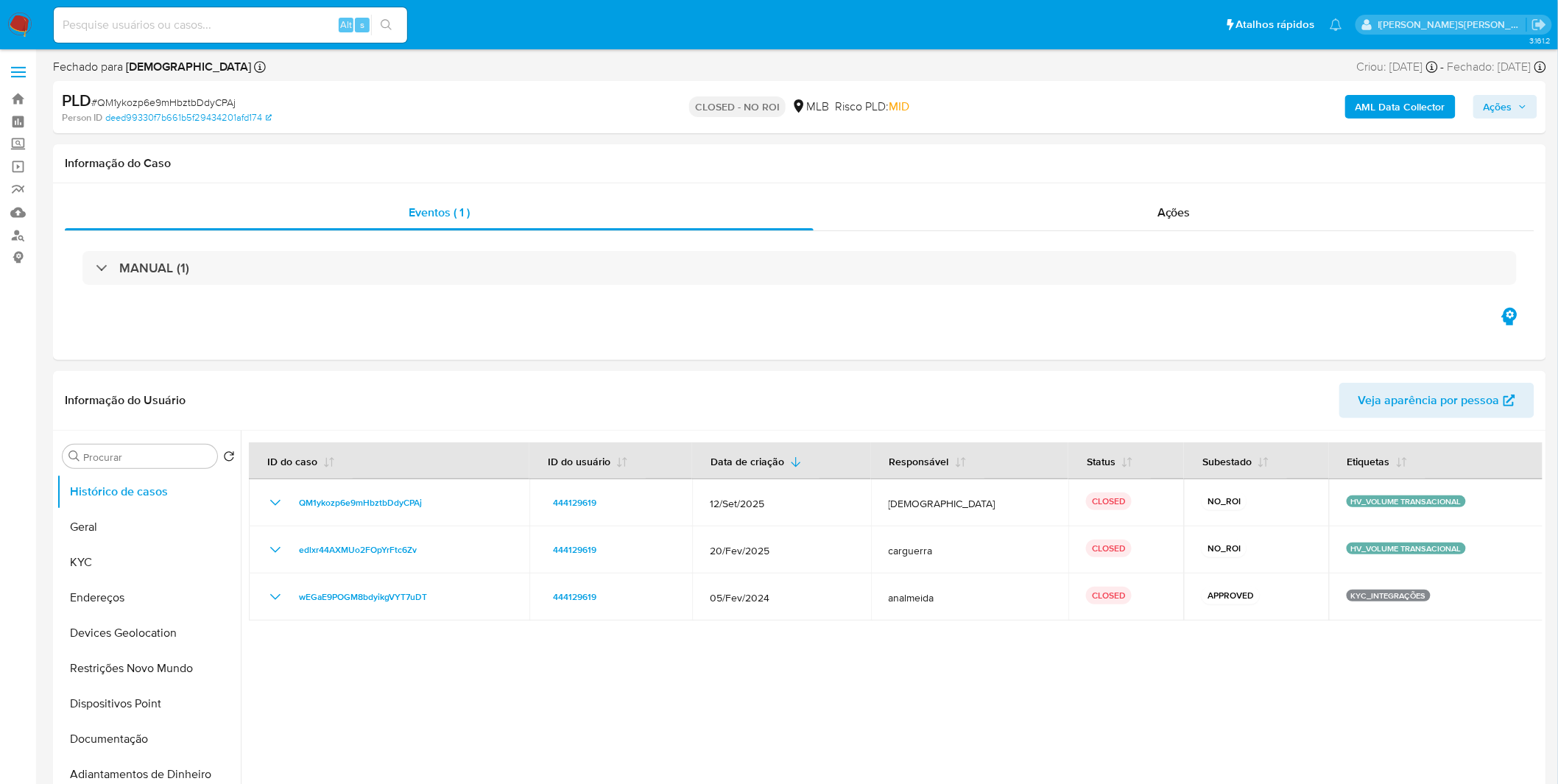
click at [226, 34] on div "Alt s" at bounding box center [230, 25] width 353 height 35
paste input "MKZ8YLMag1g7vh4ZkAYEHL4H"
click at [226, 30] on input at bounding box center [230, 24] width 353 height 19
type input "MKZ8YLMag1g7vh4ZkAYEHL4H"
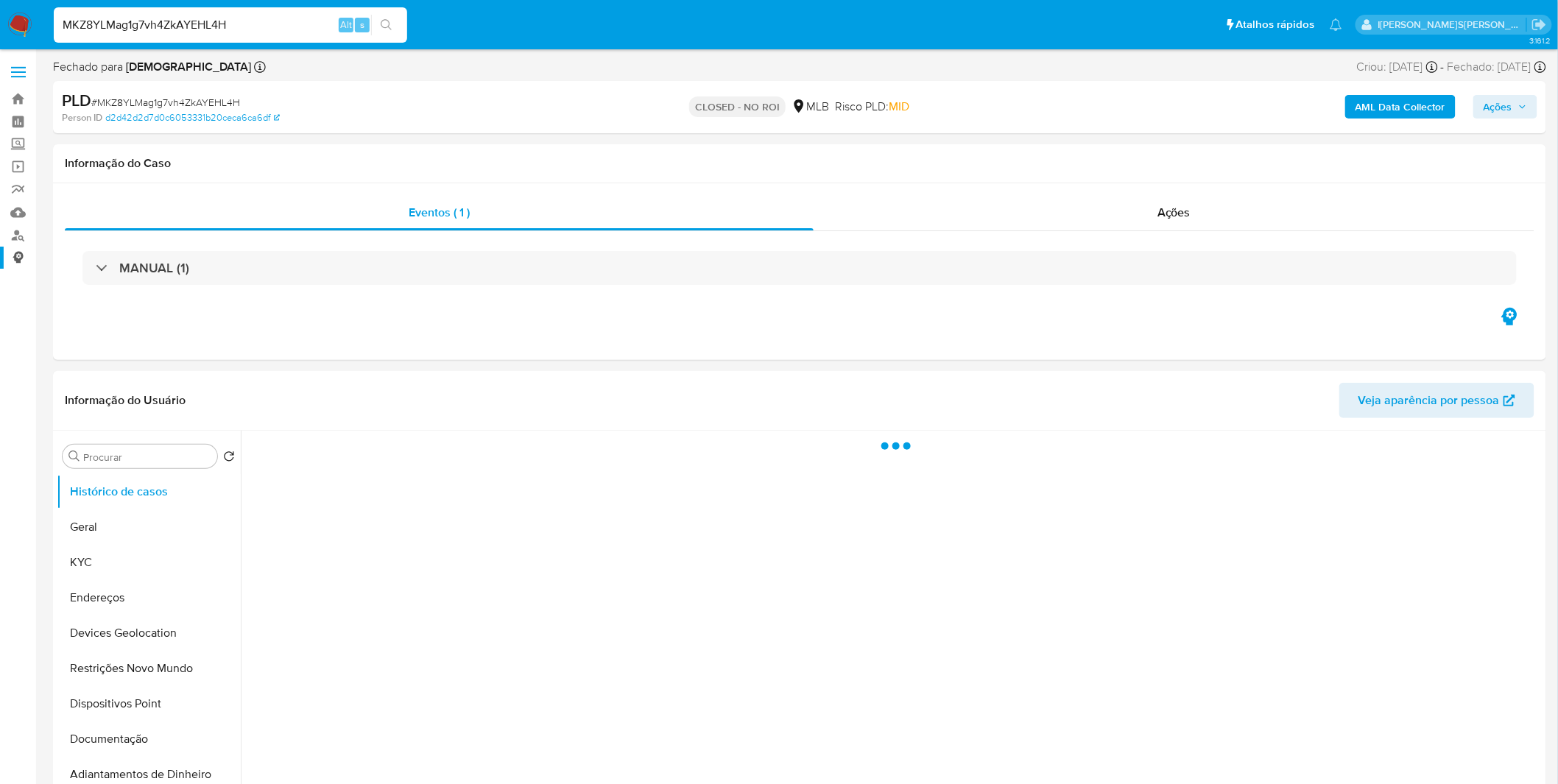
select select "10"
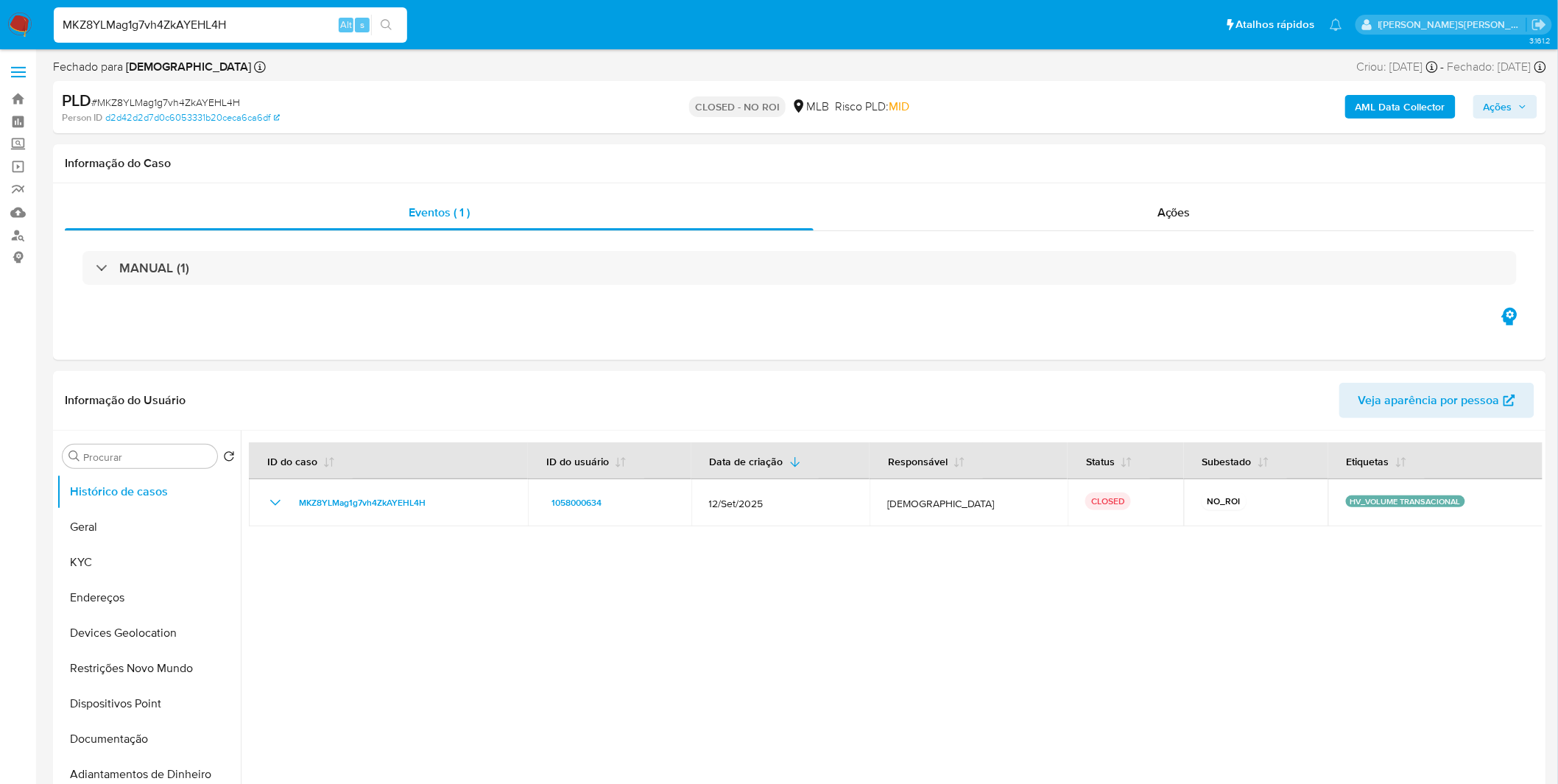
click at [252, 15] on input "MKZ8YLMag1g7vh4ZkAYEHL4H" at bounding box center [230, 24] width 353 height 19
paste input "CTzuhfaU84hN6a6343pwbsoV"
type input "CTzuhfaU84hN6a6343pwbsoV"
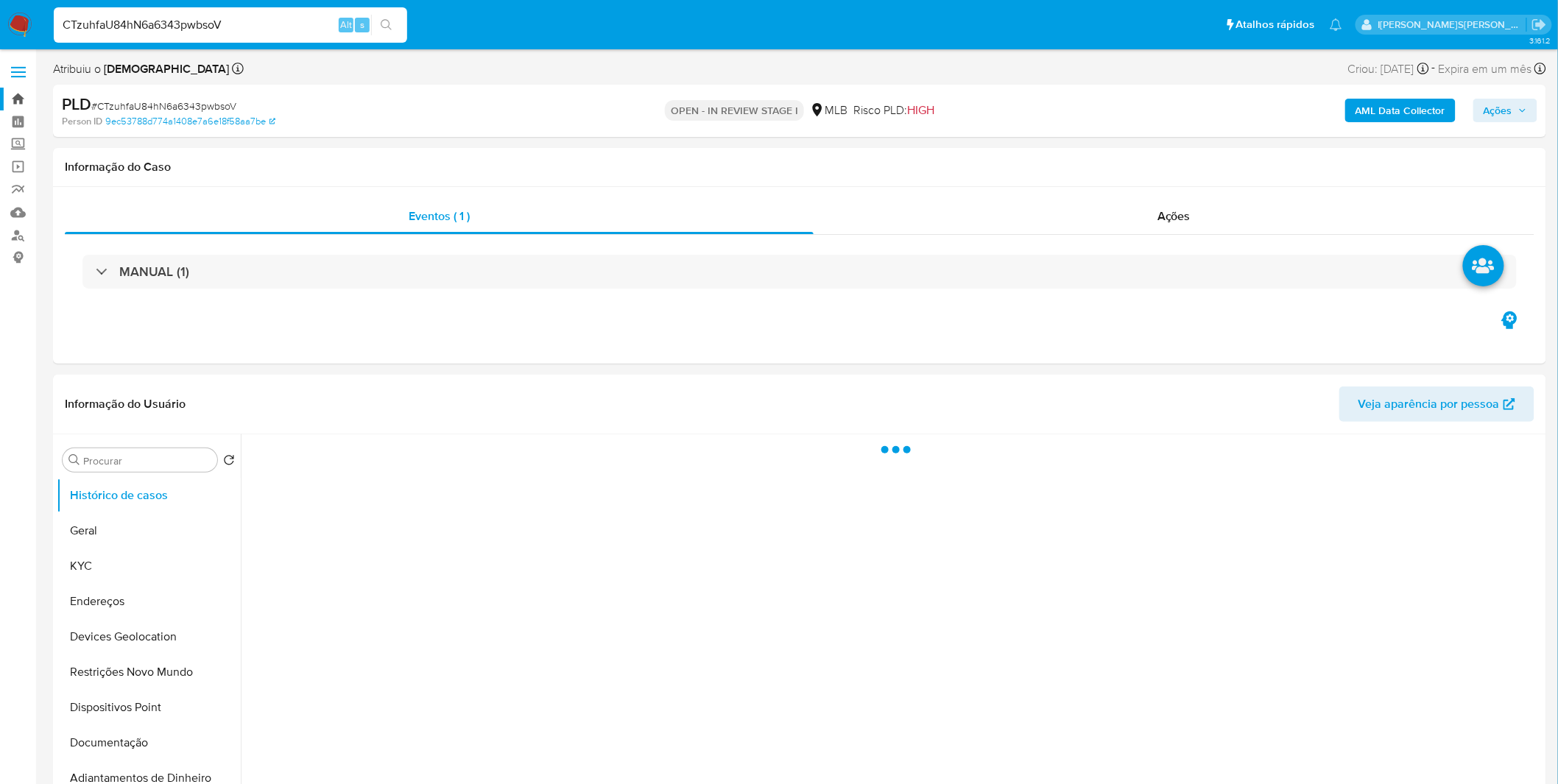
select select "10"
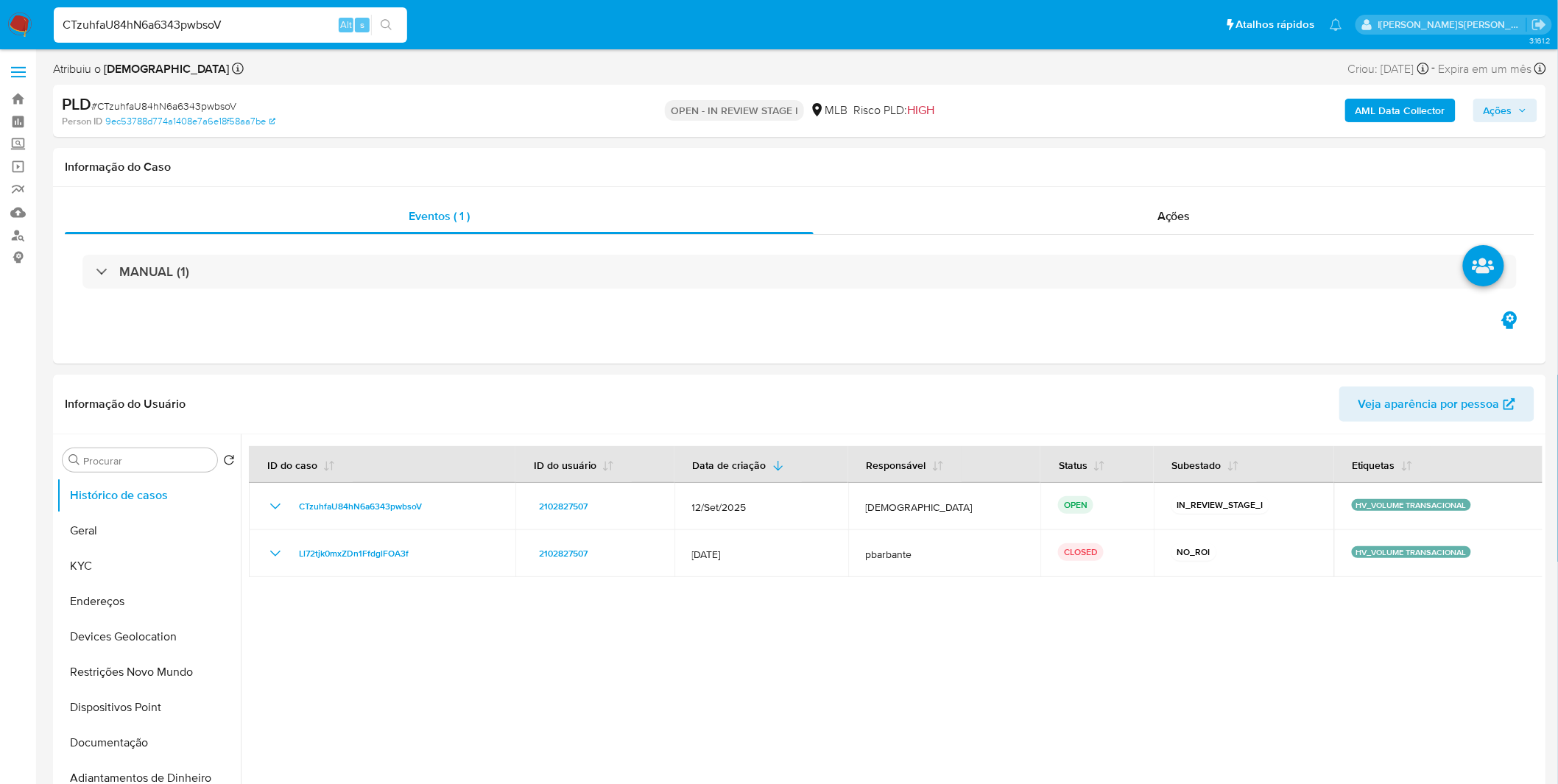
click at [1429, 109] on b "AML Data Collector" at bounding box center [1399, 110] width 90 height 24
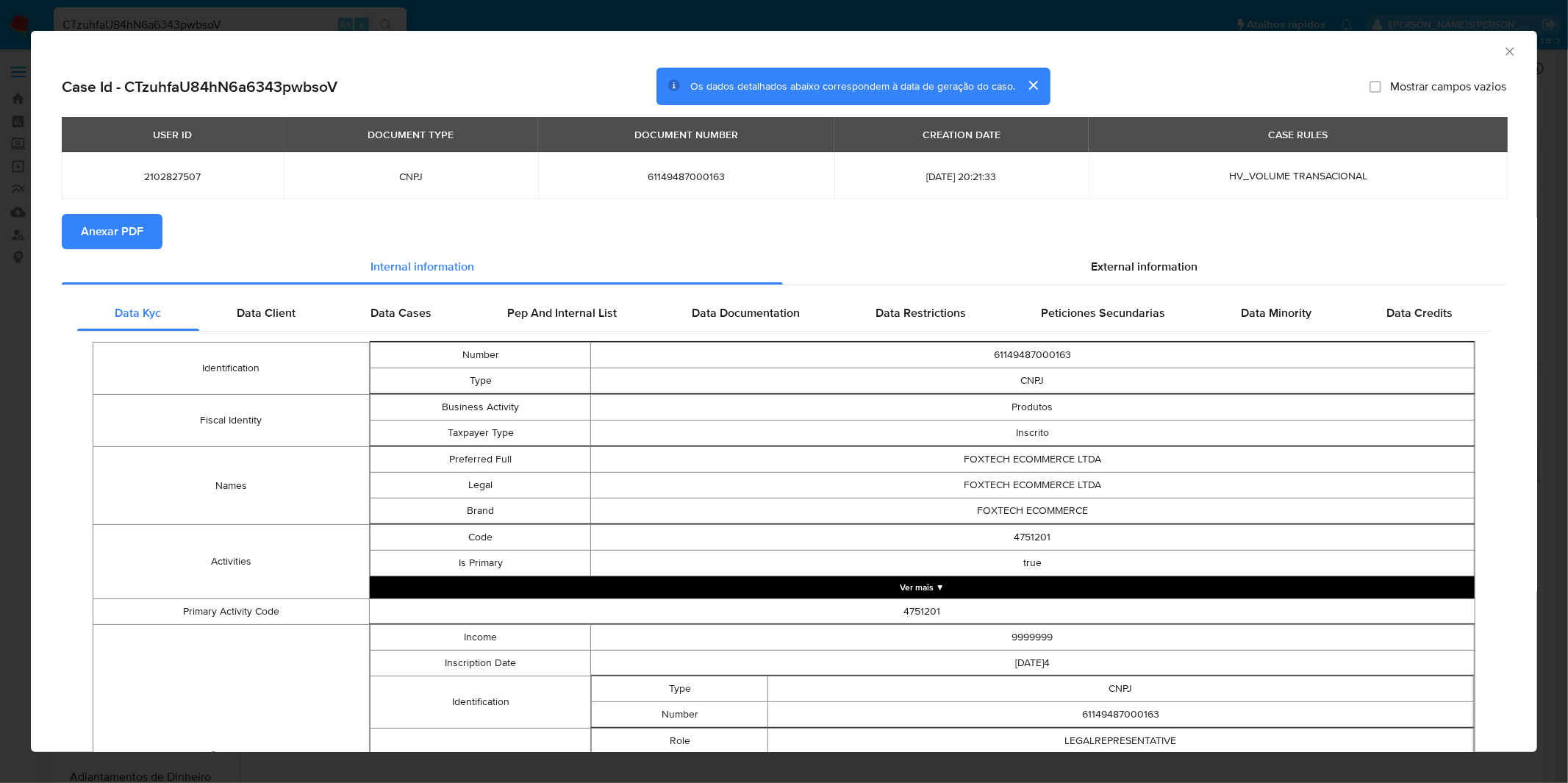
click at [99, 230] on span "Anexar PDF" at bounding box center [112, 232] width 63 height 32
click at [564, 34] on div "AML Data Collector" at bounding box center [783, 49] width 1506 height 37
click at [567, 22] on div "AML Data Collector Case Id - CTzuhfaU84hN6a6343pwbsoV Os dados detalhados abaix…" at bounding box center [784, 392] width 1568 height 783
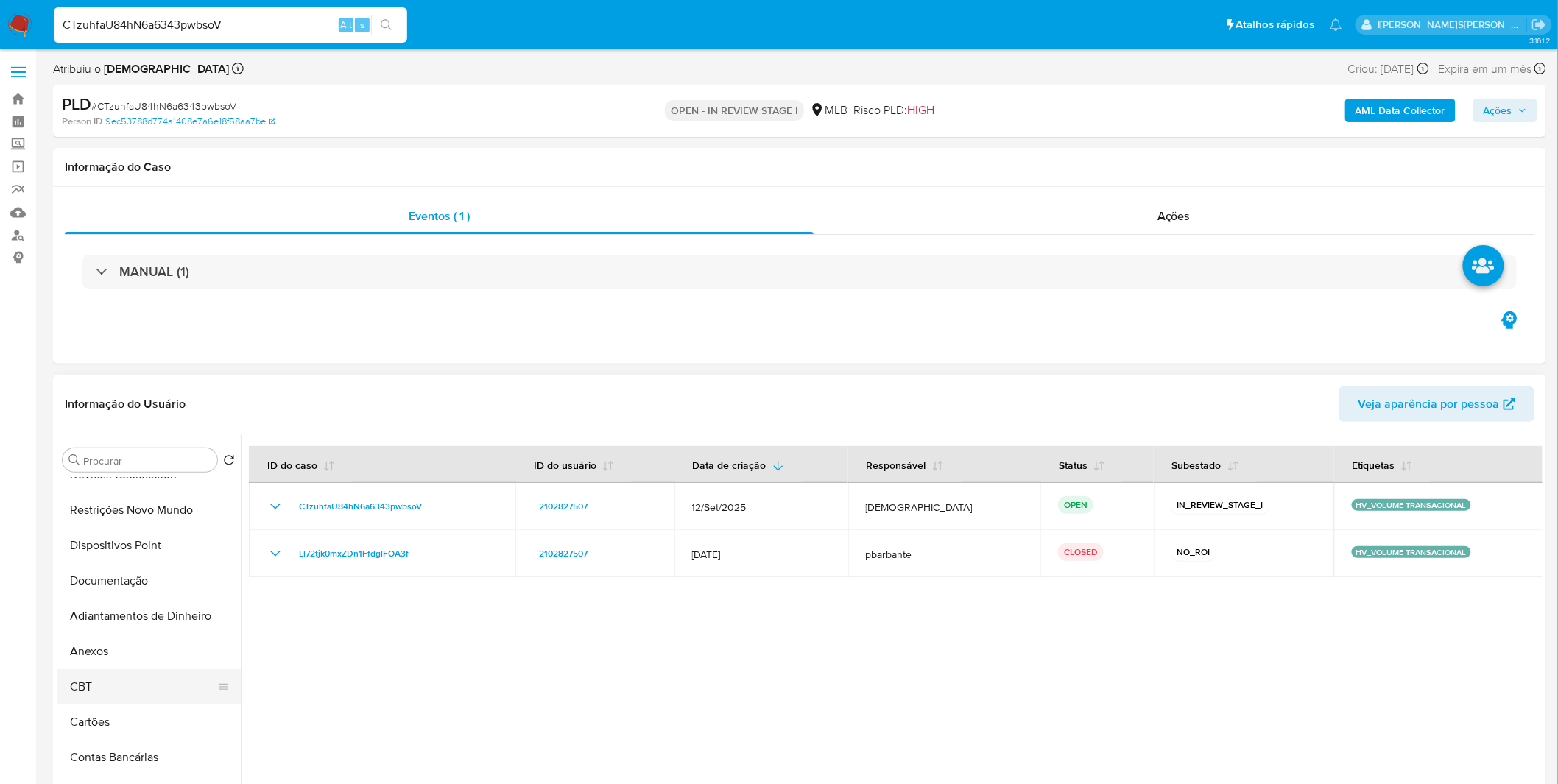
scroll to position [163, 0]
click at [107, 649] on button "Anexos" at bounding box center [142, 650] width 172 height 35
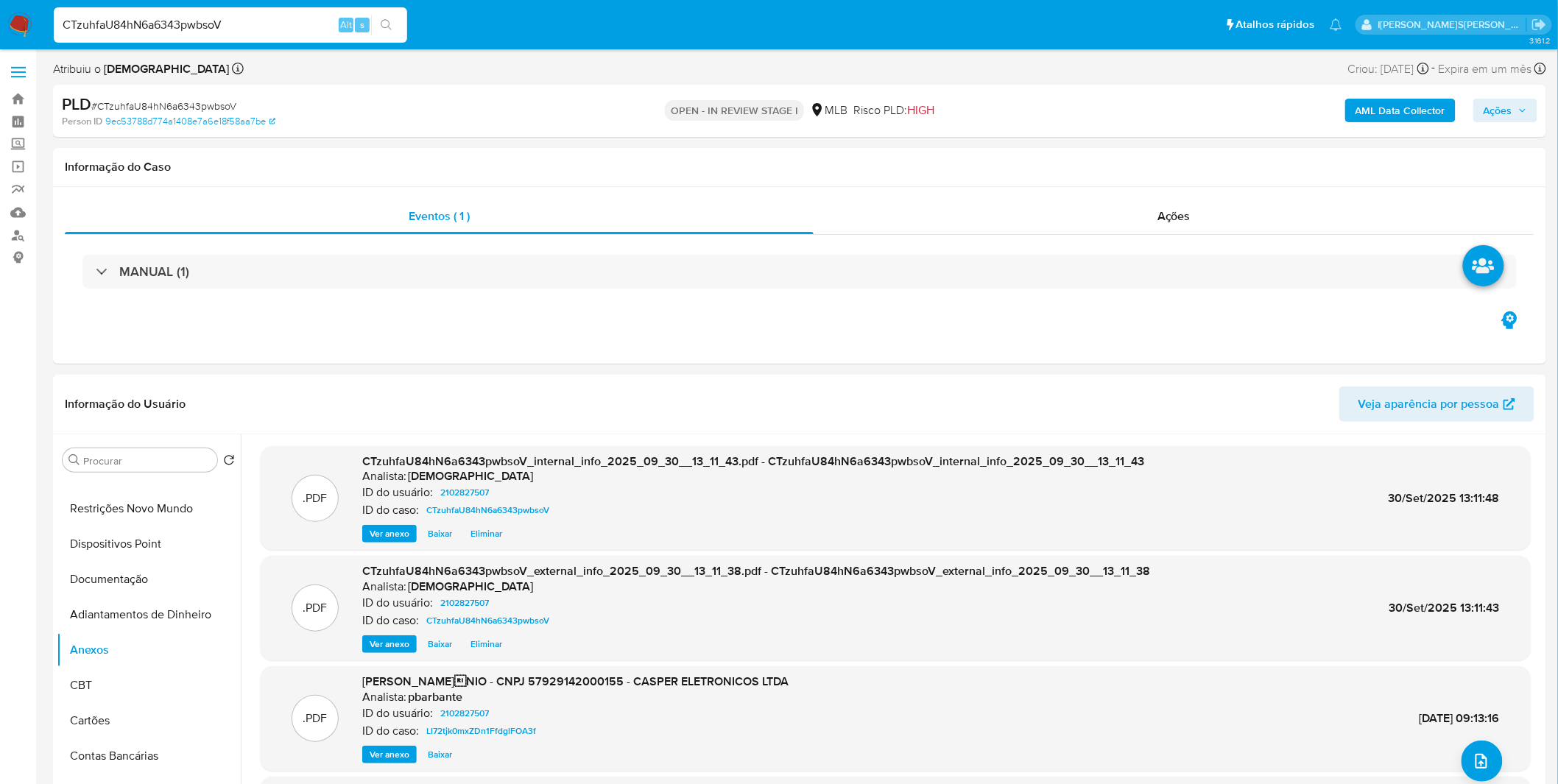
click at [146, 109] on span "# CTzuhfaU84hN6a6343pwbsoV" at bounding box center [163, 106] width 145 height 15
copy span "CTzuhfaU84hN6a6343pwbsoV"
click at [171, 619] on button "Adiantamentos de Dinheiro" at bounding box center [142, 614] width 172 height 35
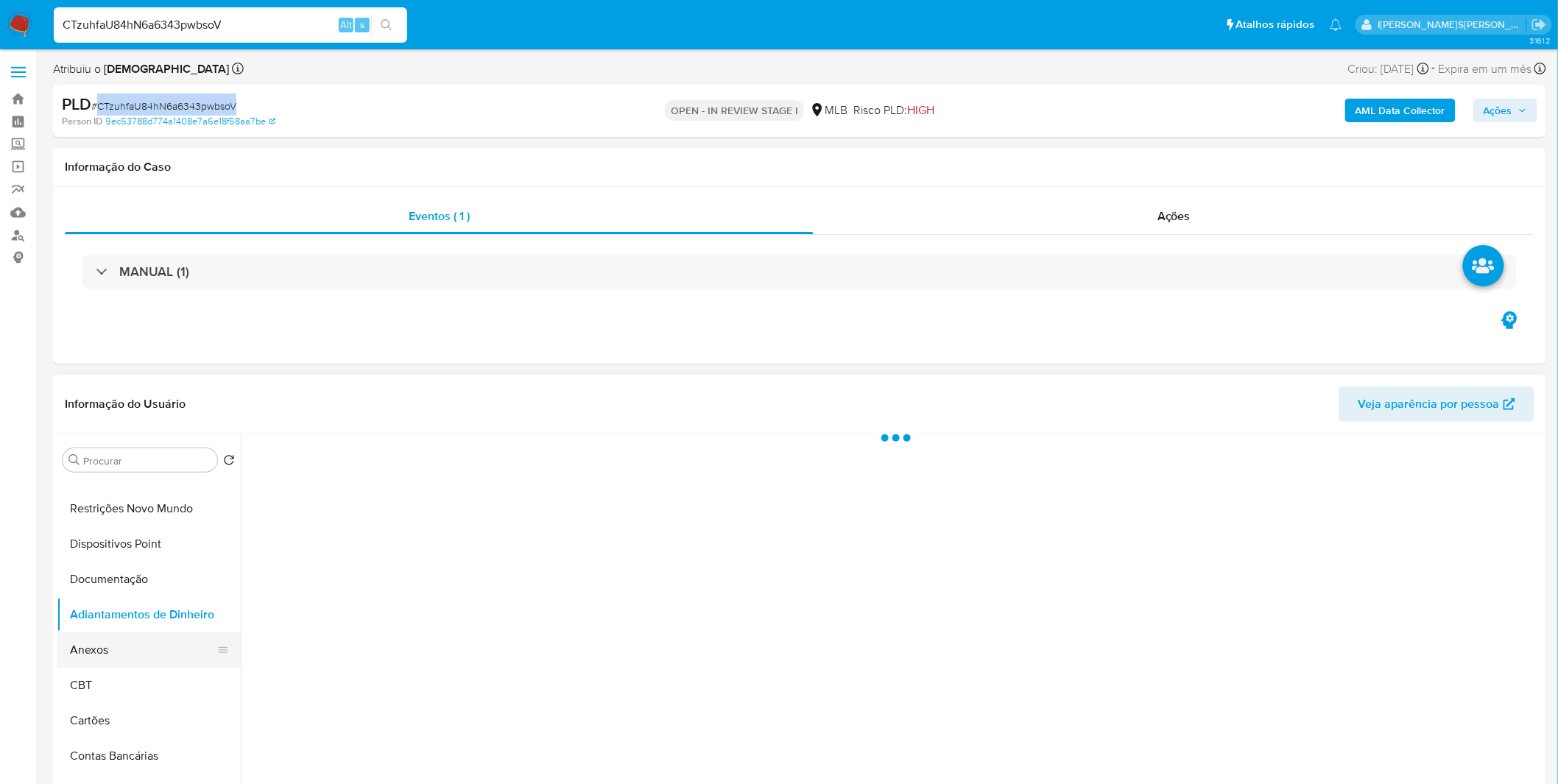
click at [156, 653] on button "Anexos" at bounding box center [142, 650] width 172 height 35
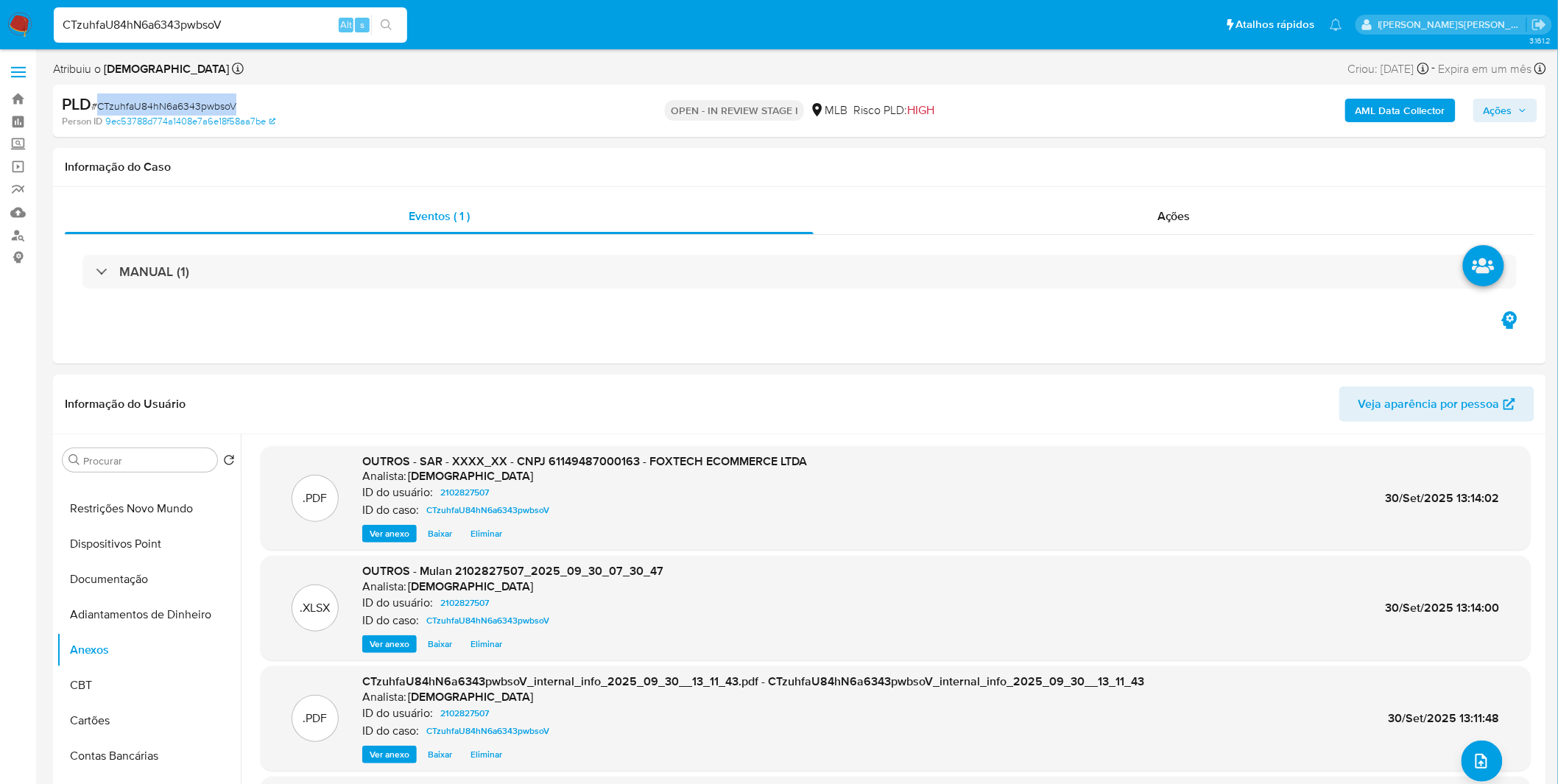
click at [1491, 119] on span "Ações" at bounding box center [1497, 110] width 28 height 24
click at [1140, 145] on div "Resolução do caso Alt r" at bounding box center [1095, 158] width 135 height 38
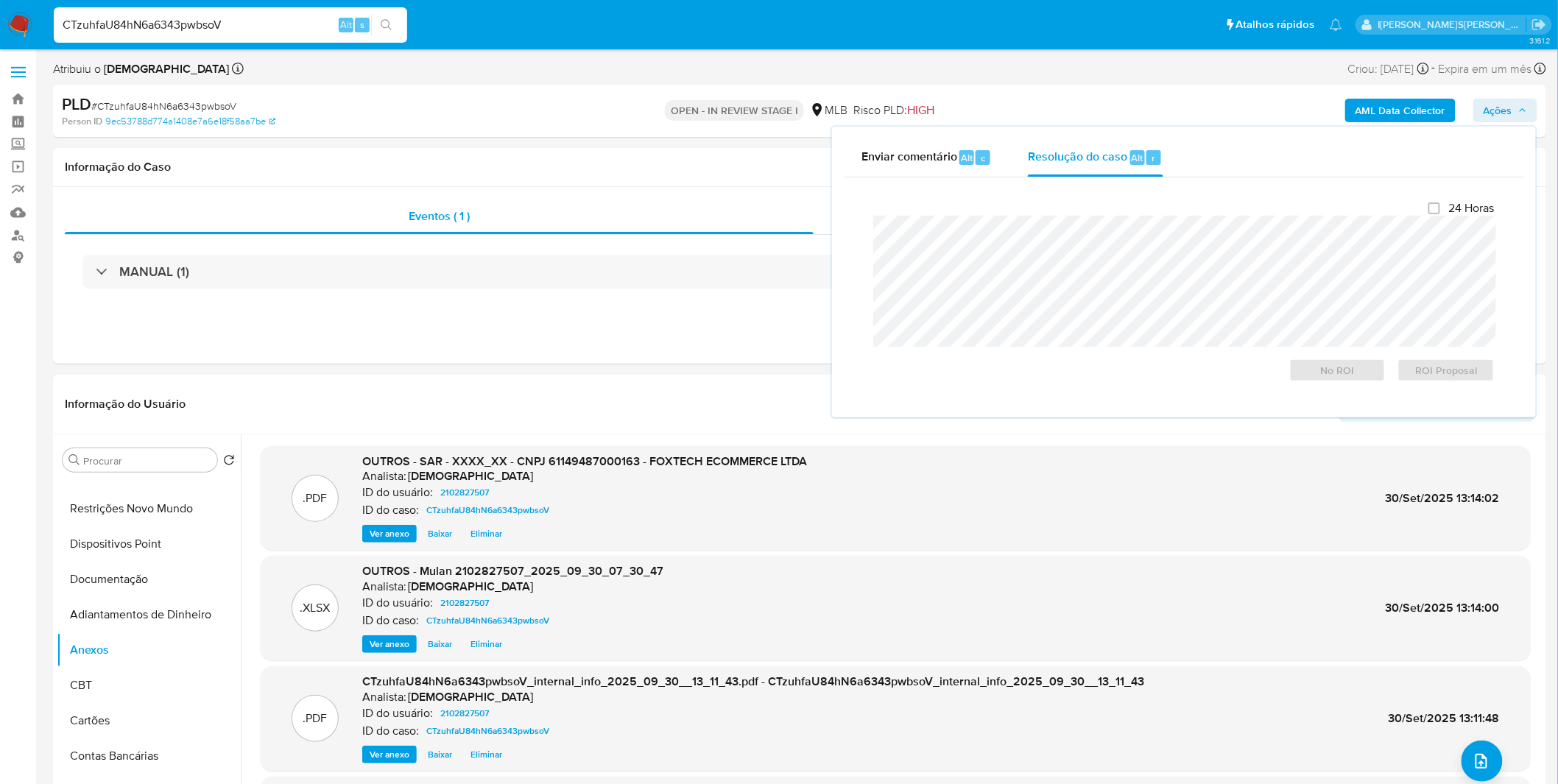
click at [1124, 199] on div "24 Horas No ROI ROI Proposal" at bounding box center [1183, 291] width 645 height 204
click at [1419, 378] on span "ROI Proposal" at bounding box center [1446, 370] width 77 height 21
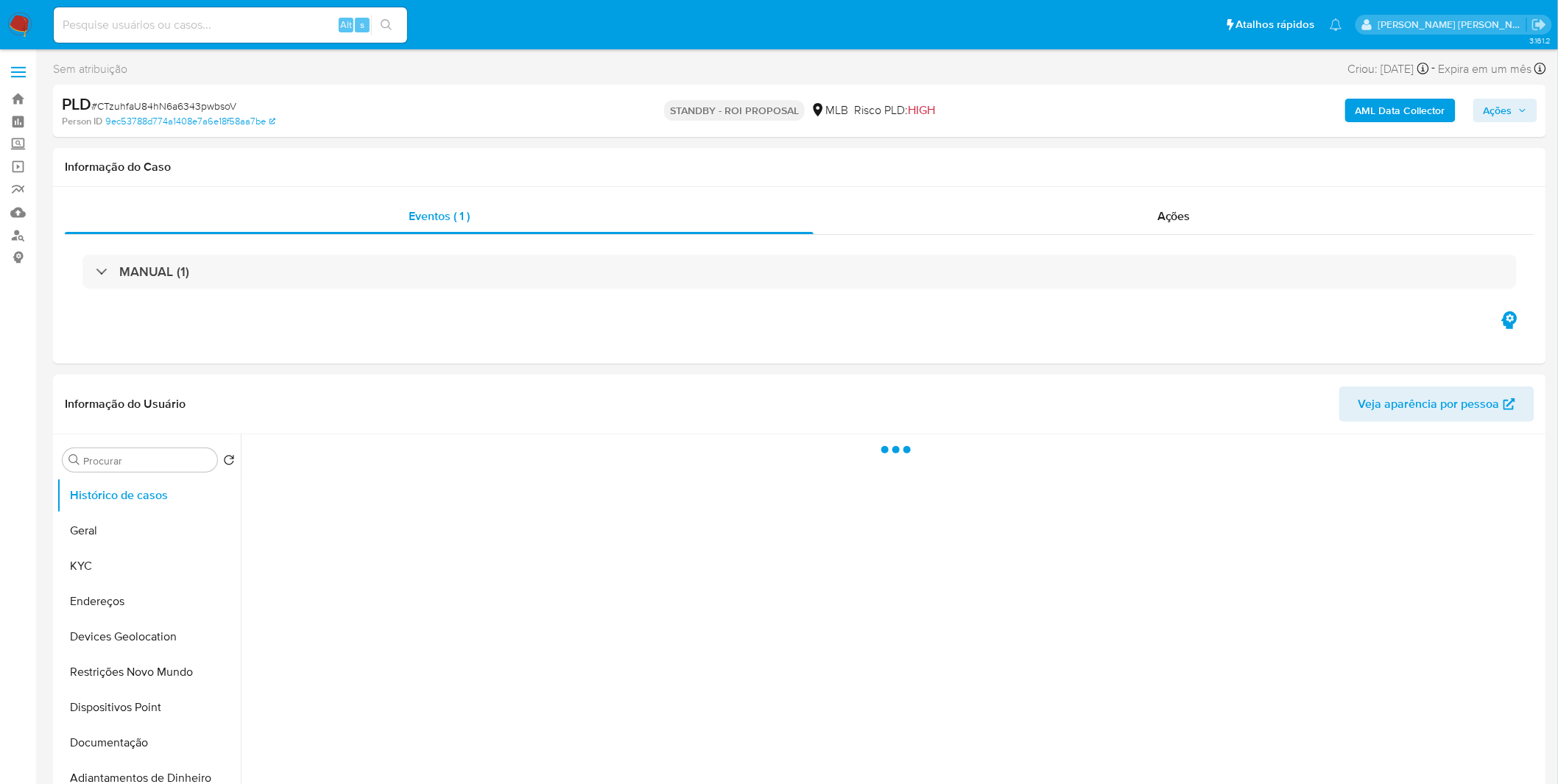
select select "10"
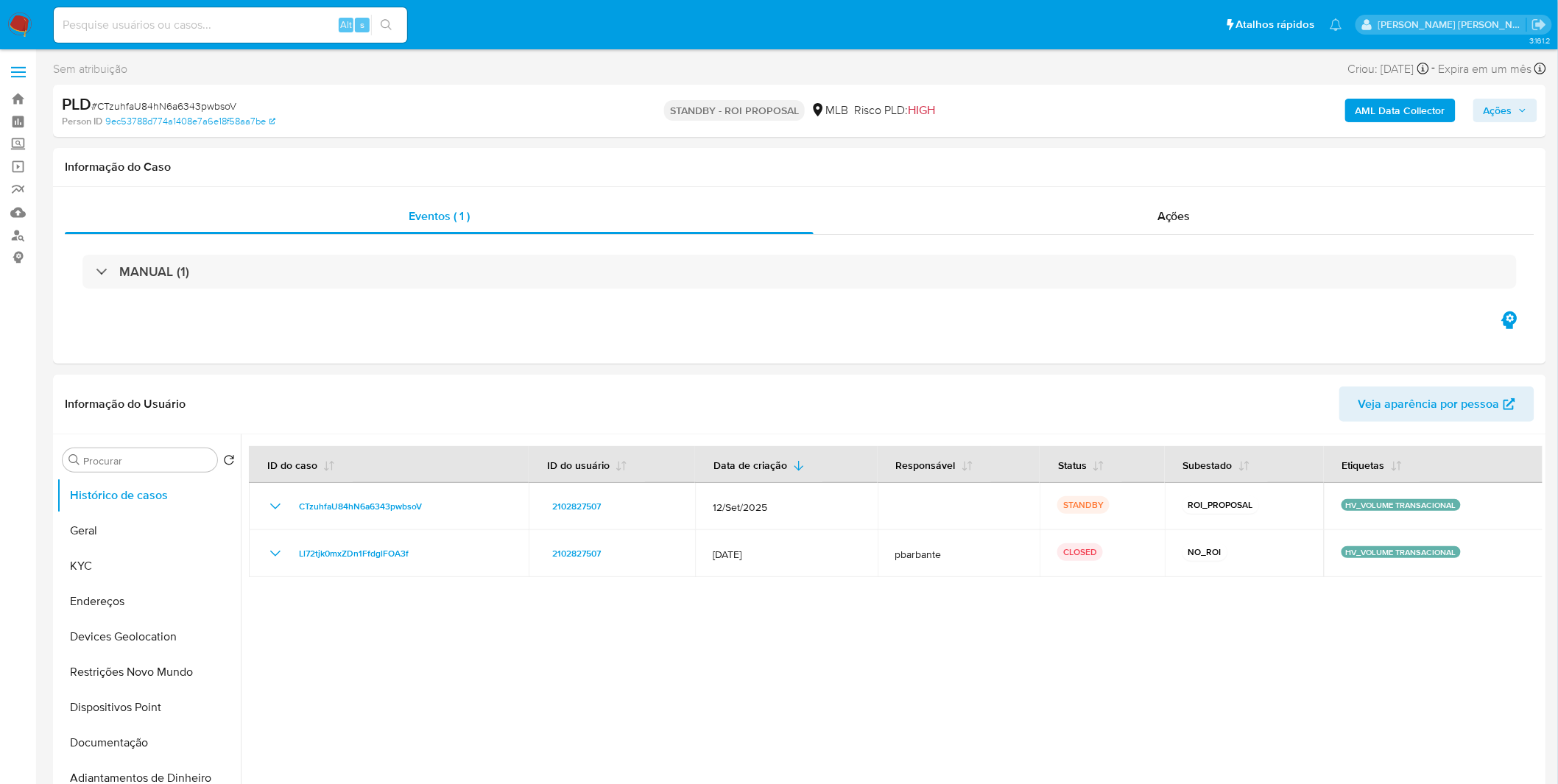
click at [178, 17] on input at bounding box center [230, 24] width 353 height 19
paste input "JzPJXKxodcZBwYQVcs3pvxQR"
type input "JzPJXKxodcZBwYQVcs3pvxQR"
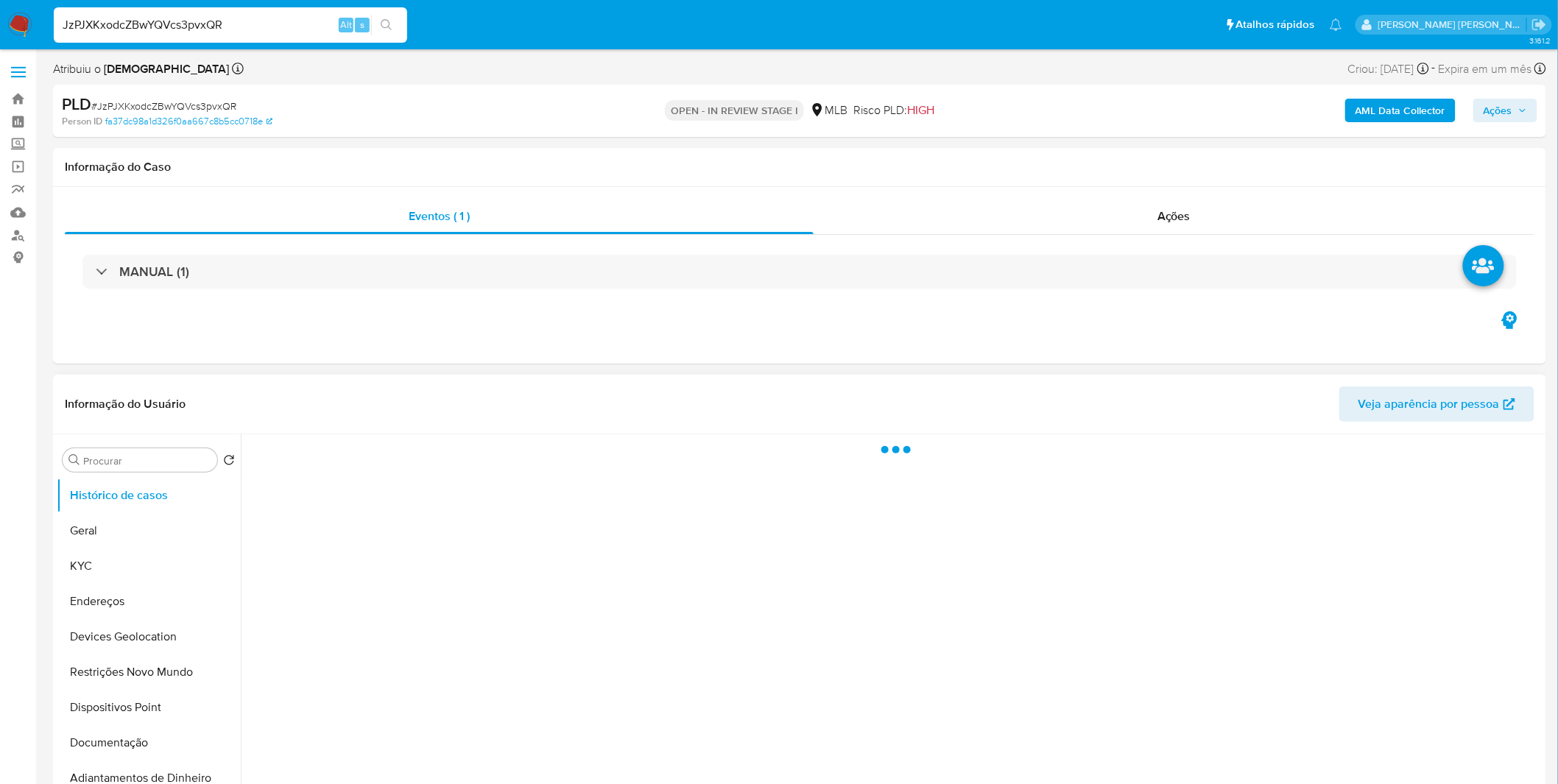
select select "10"
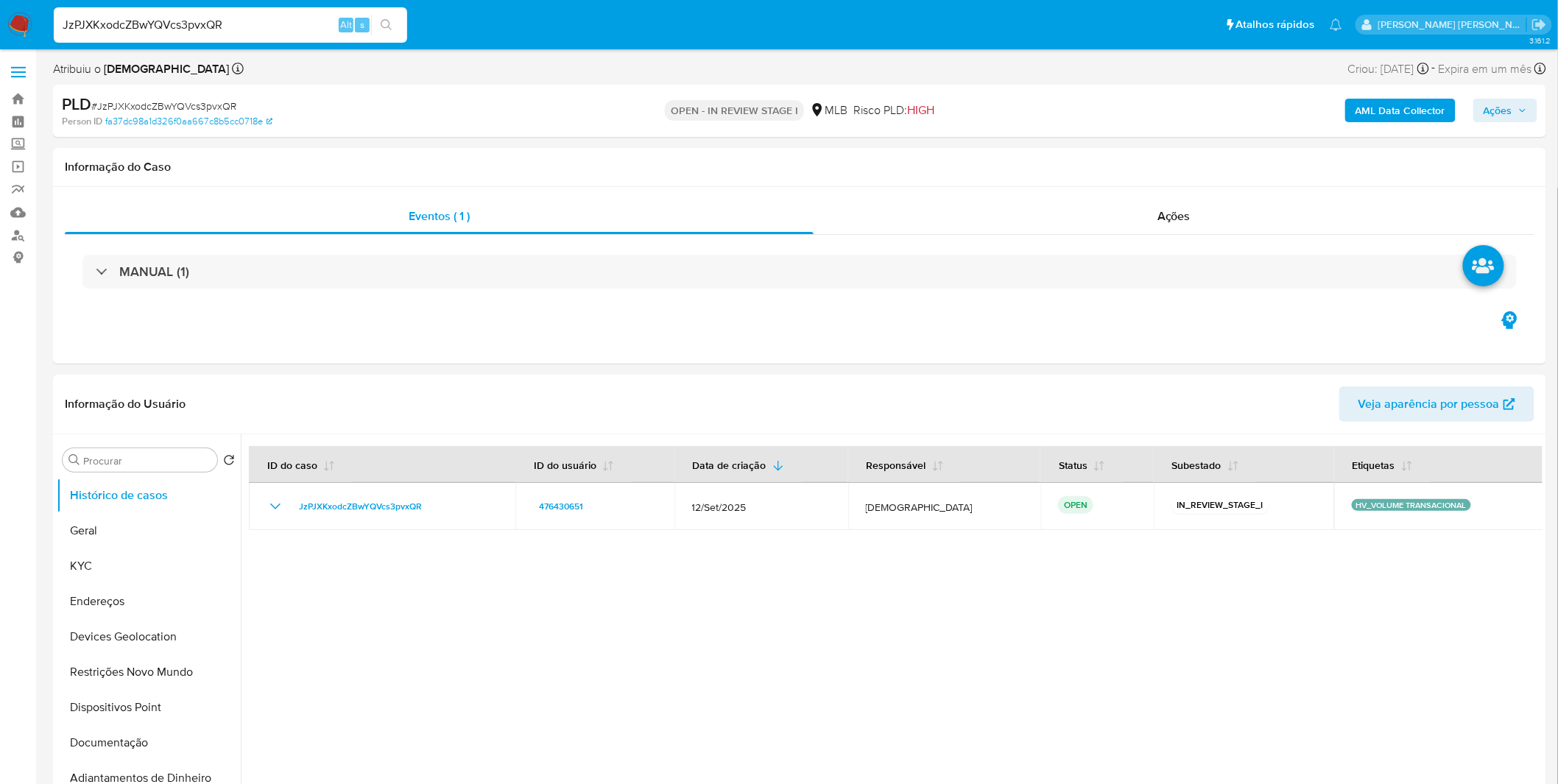
click at [1357, 106] on button "AML Data Collector" at bounding box center [1400, 110] width 110 height 24
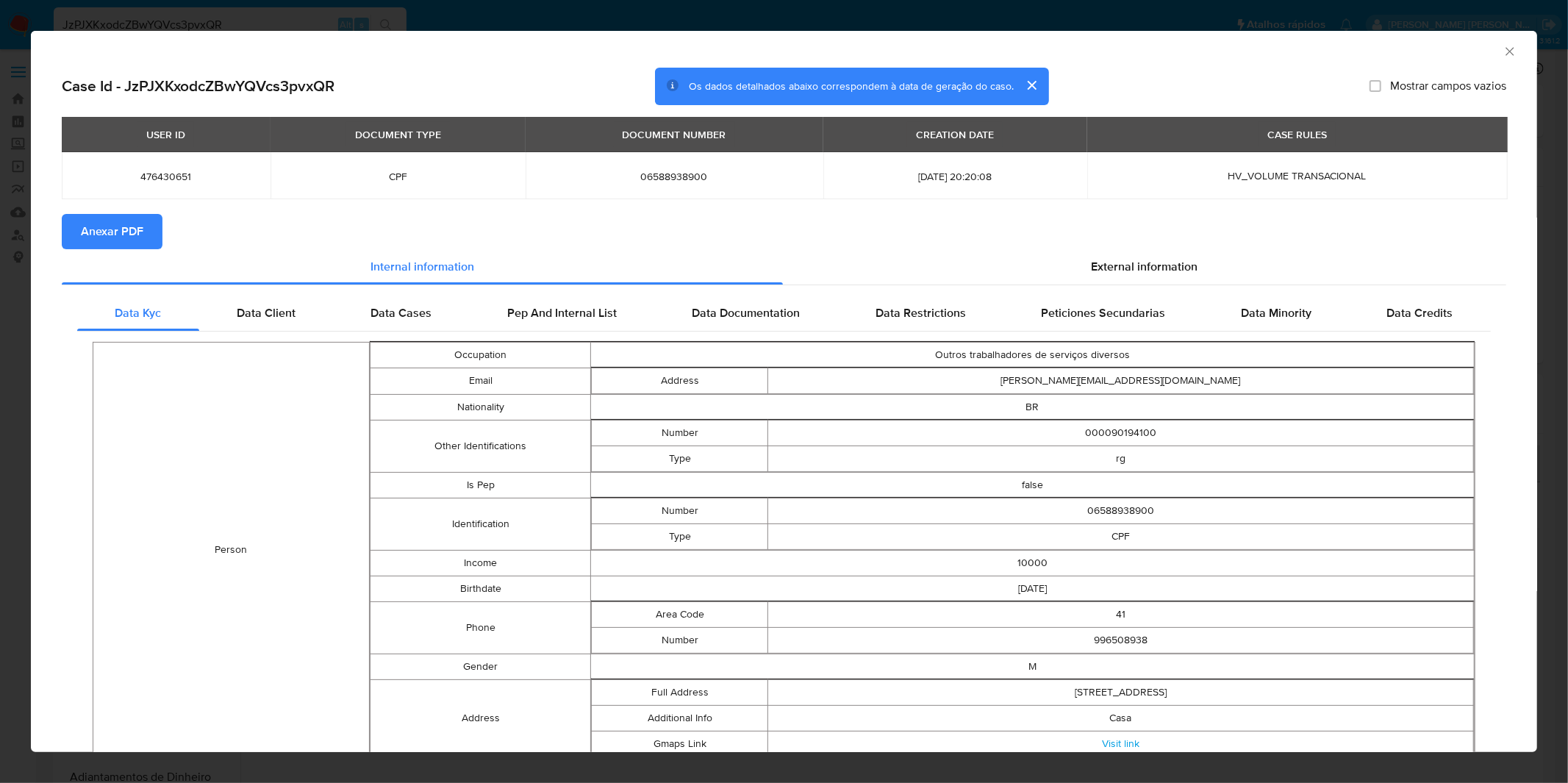
click at [444, 20] on div "AML Data Collector Case Id - JzPJXKxodcZBwYQVcs3pvxQR Os dados detalhados abaix…" at bounding box center [784, 392] width 1568 height 783
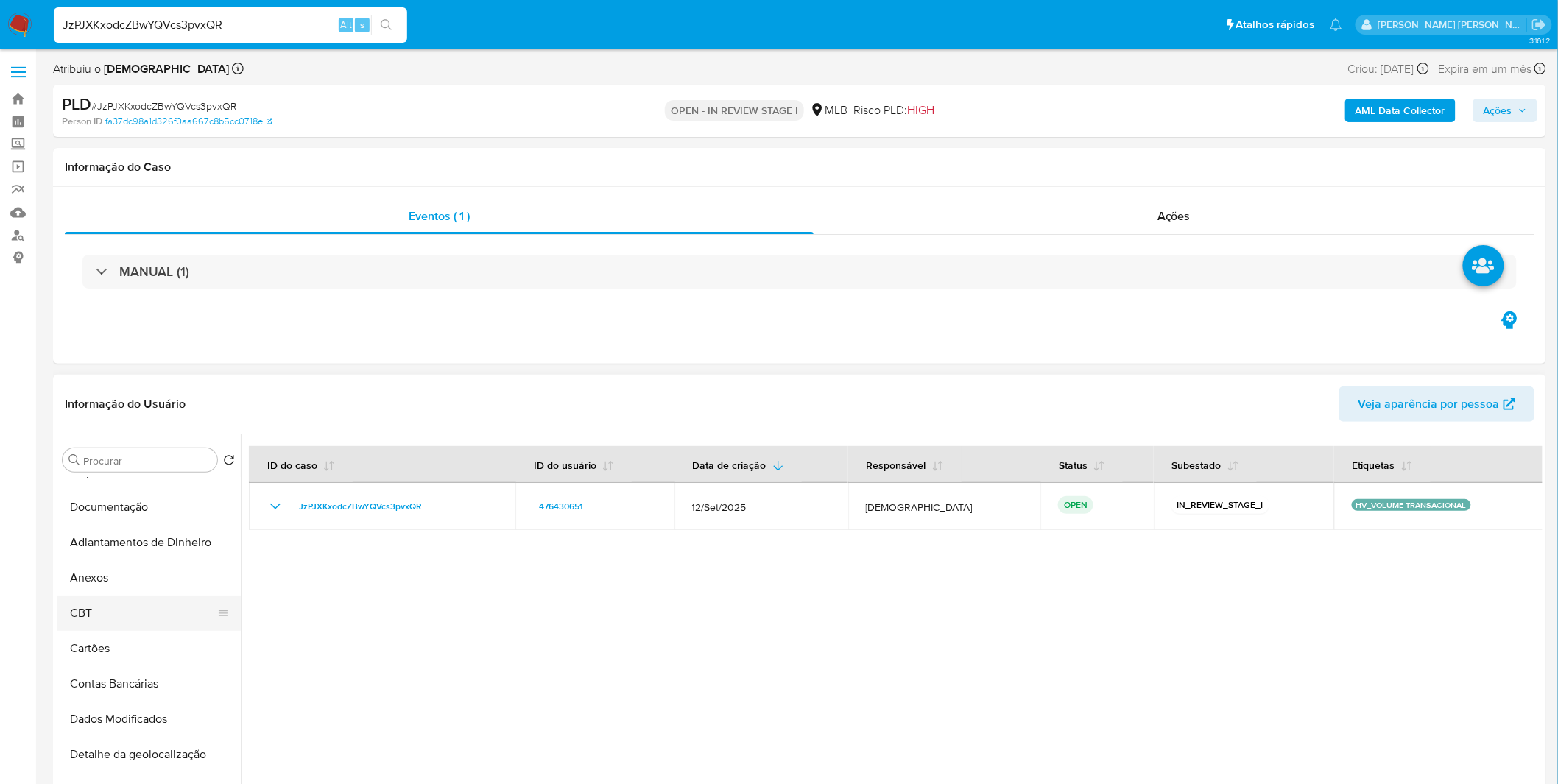
scroll to position [245, 0]
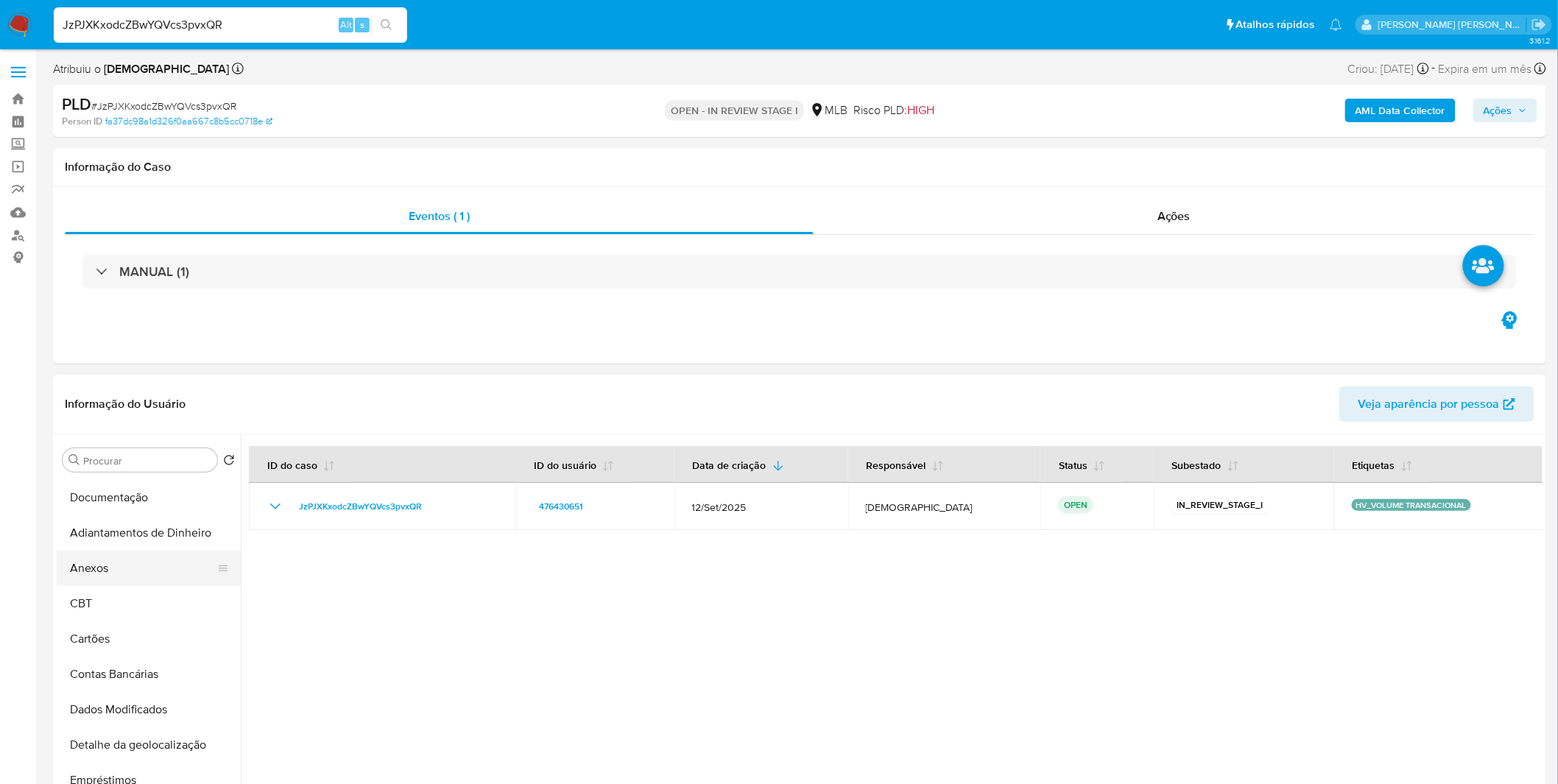
click at [141, 576] on button "Anexos" at bounding box center [142, 568] width 172 height 35
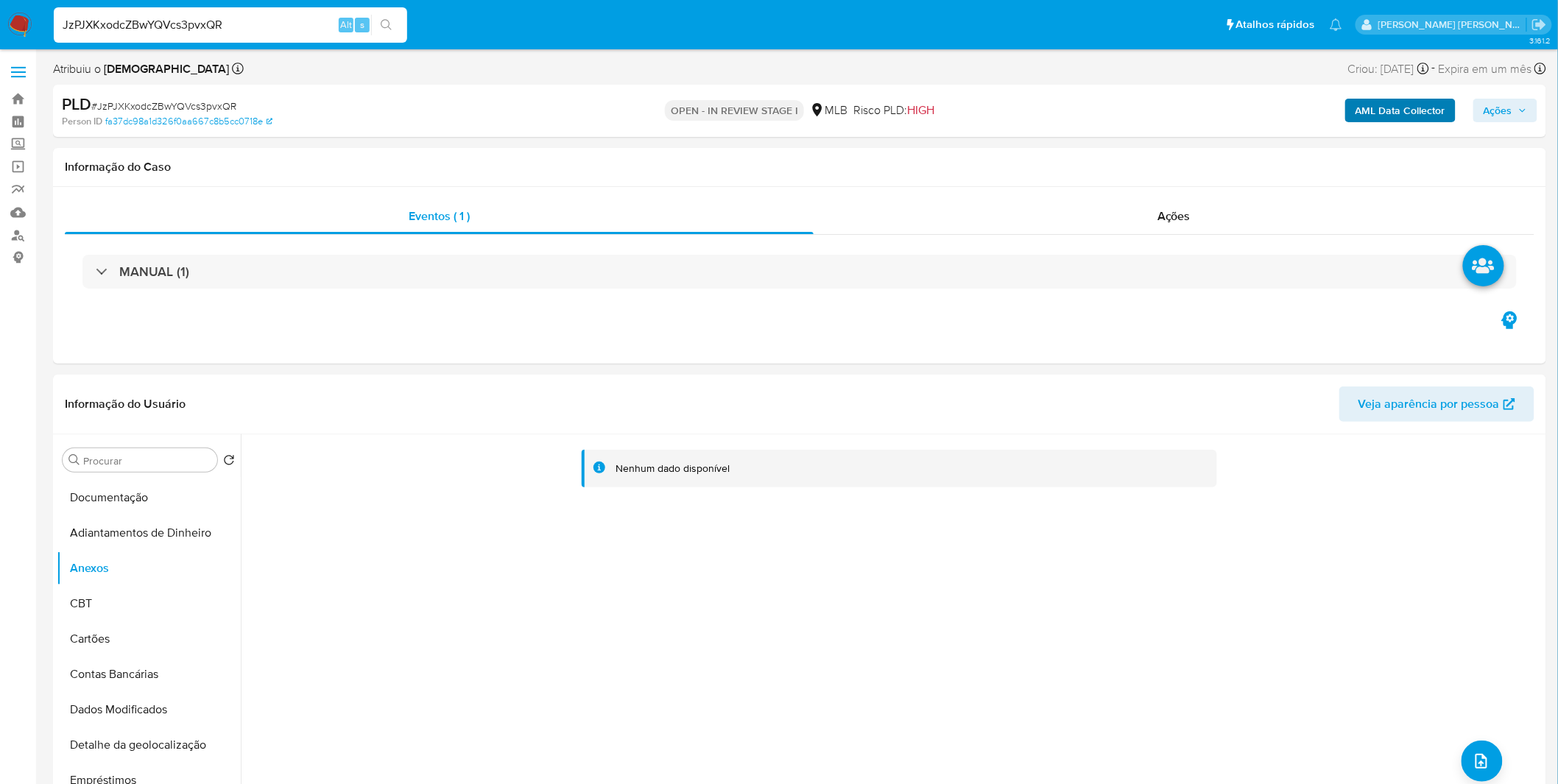
click at [1356, 115] on div "AML Data Collector Ações" at bounding box center [1292, 110] width 488 height 34
click at [1357, 114] on b "AML Data Collector" at bounding box center [1399, 110] width 90 height 24
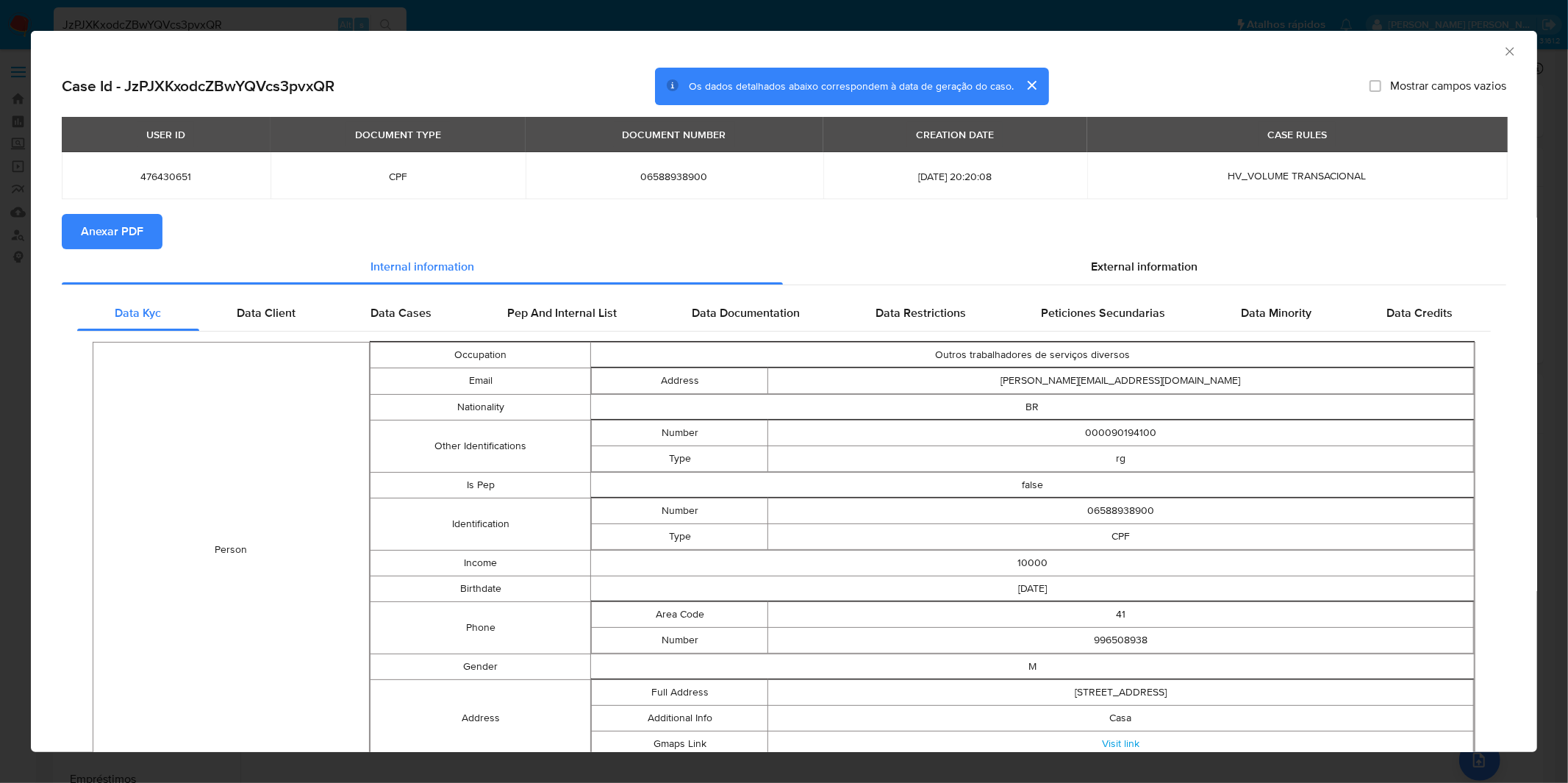
click at [115, 219] on span "Anexar PDF" at bounding box center [112, 232] width 63 height 32
click at [826, 18] on div "AML Data Collector Case Id - JzPJXKxodcZBwYQVcs3pvxQR Os dados detalhados abaix…" at bounding box center [784, 392] width 1568 height 783
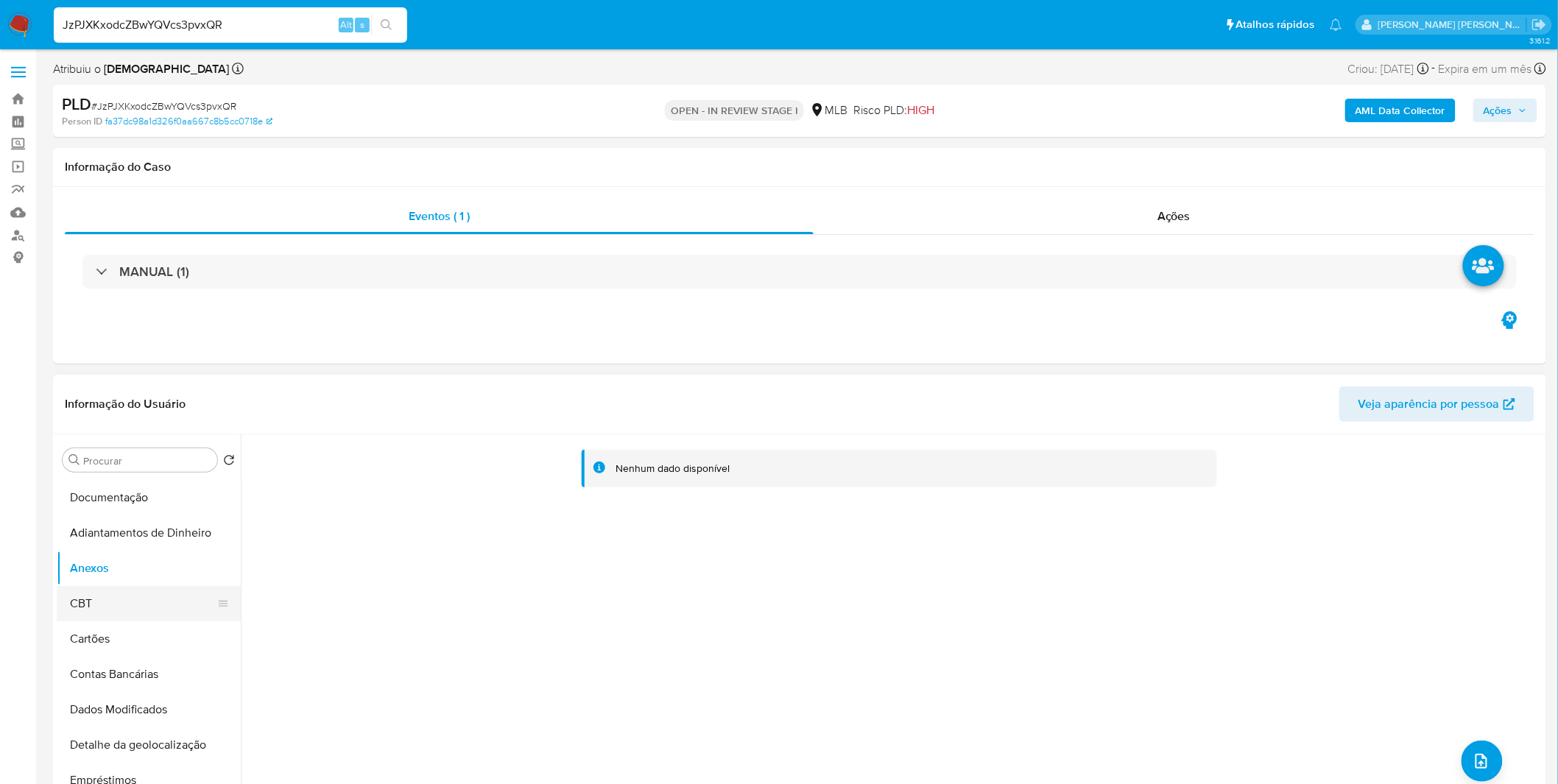
drag, startPoint x: 116, startPoint y: 605, endPoint x: 119, endPoint y: 554, distance: 51.1
click at [114, 594] on button "CBT" at bounding box center [149, 603] width 184 height 35
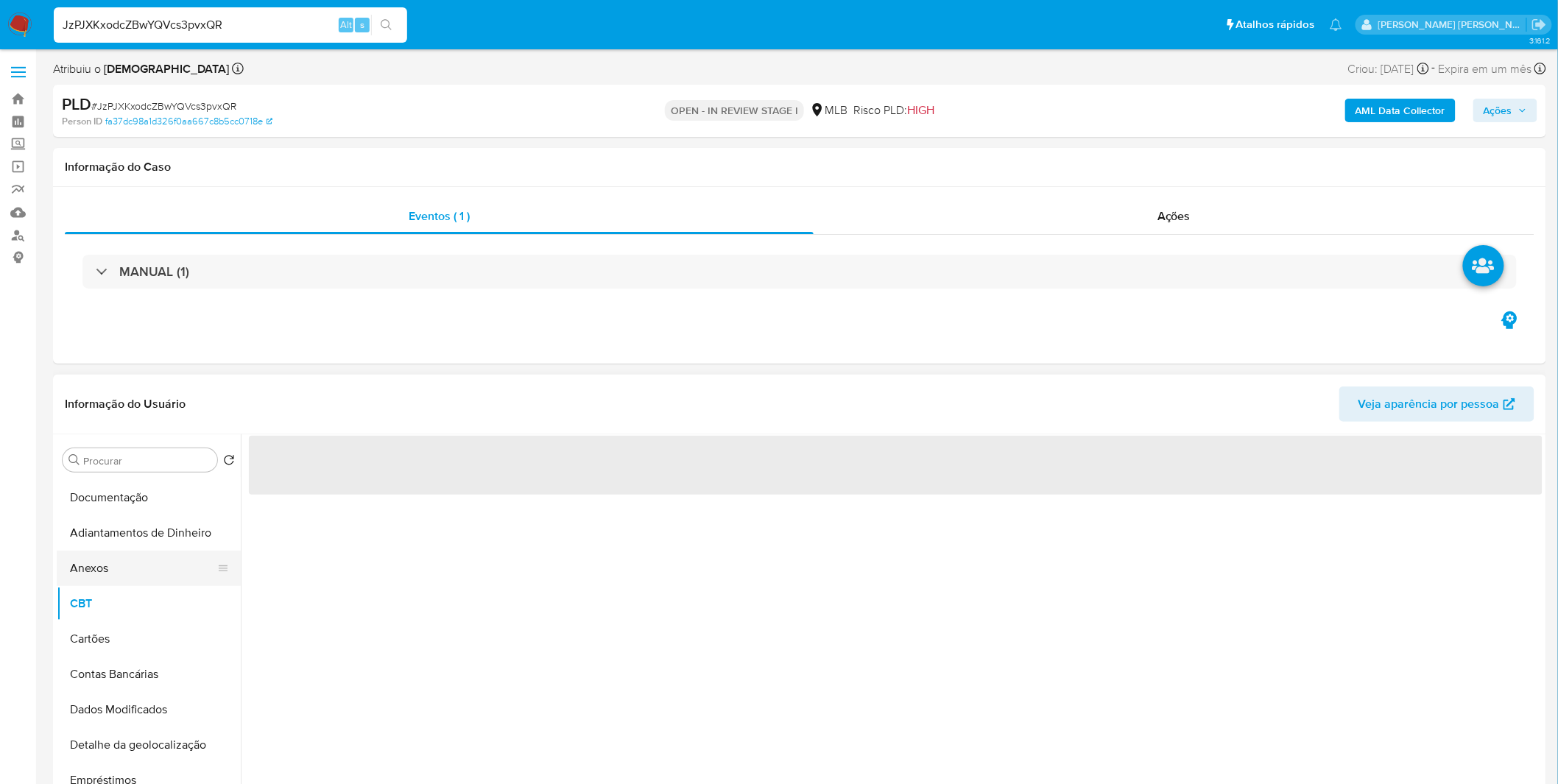
click at [119, 552] on button "Anexos" at bounding box center [142, 568] width 172 height 35
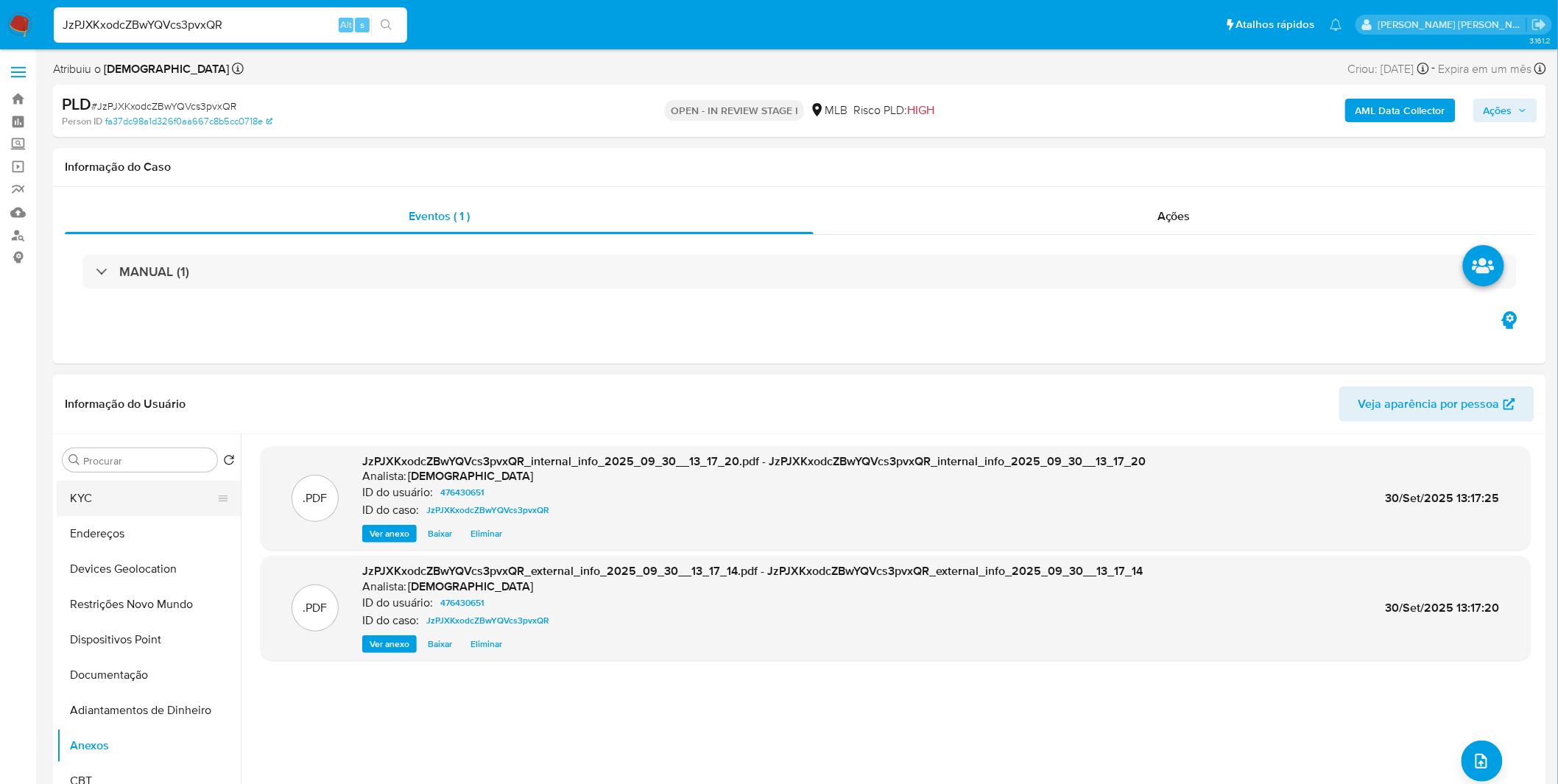
scroll to position [0, 0]
click at [130, 577] on button "KYC" at bounding box center [142, 566] width 172 height 35
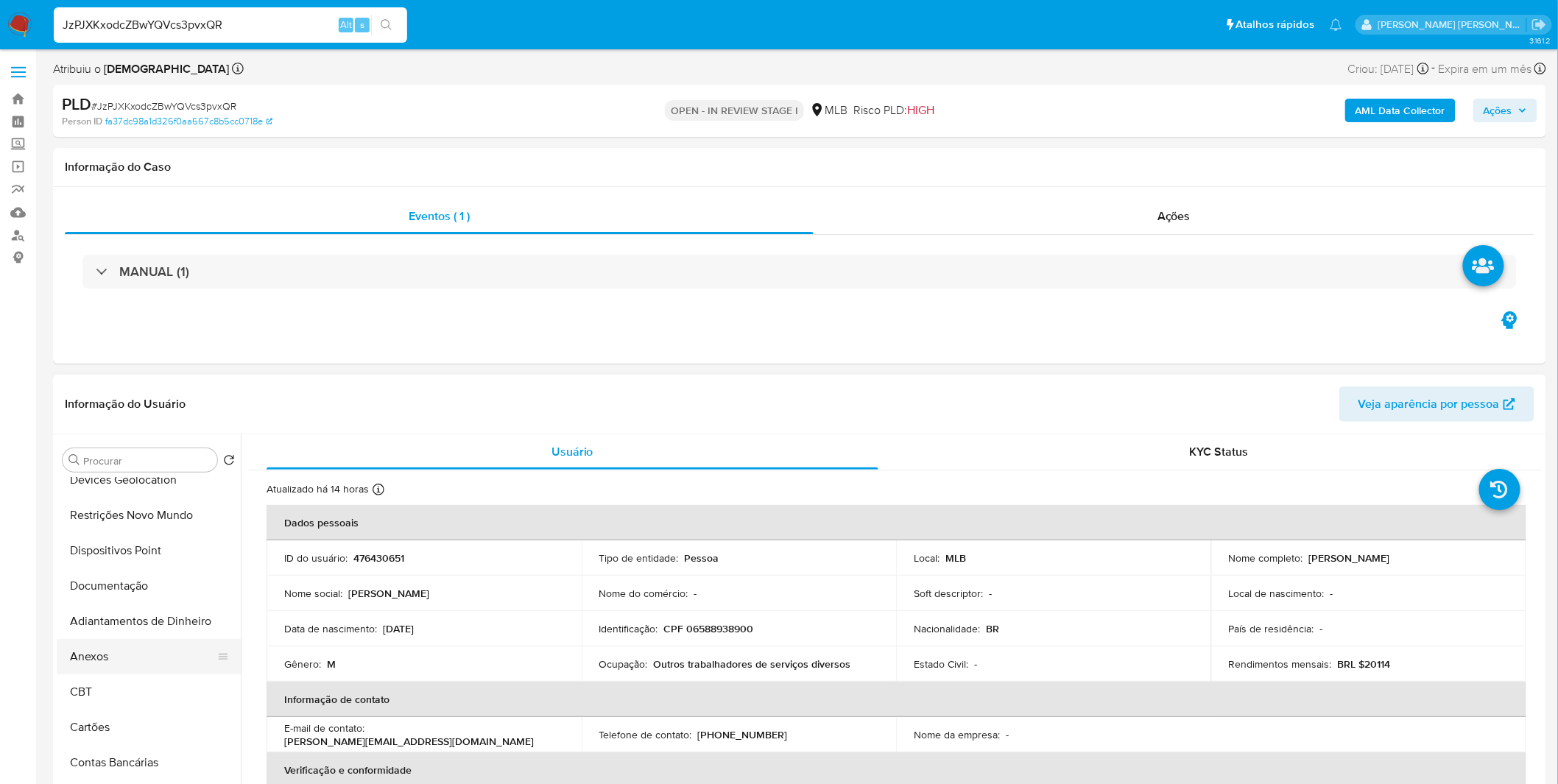
scroll to position [163, 0]
click at [142, 645] on button "Anexos" at bounding box center [142, 650] width 172 height 35
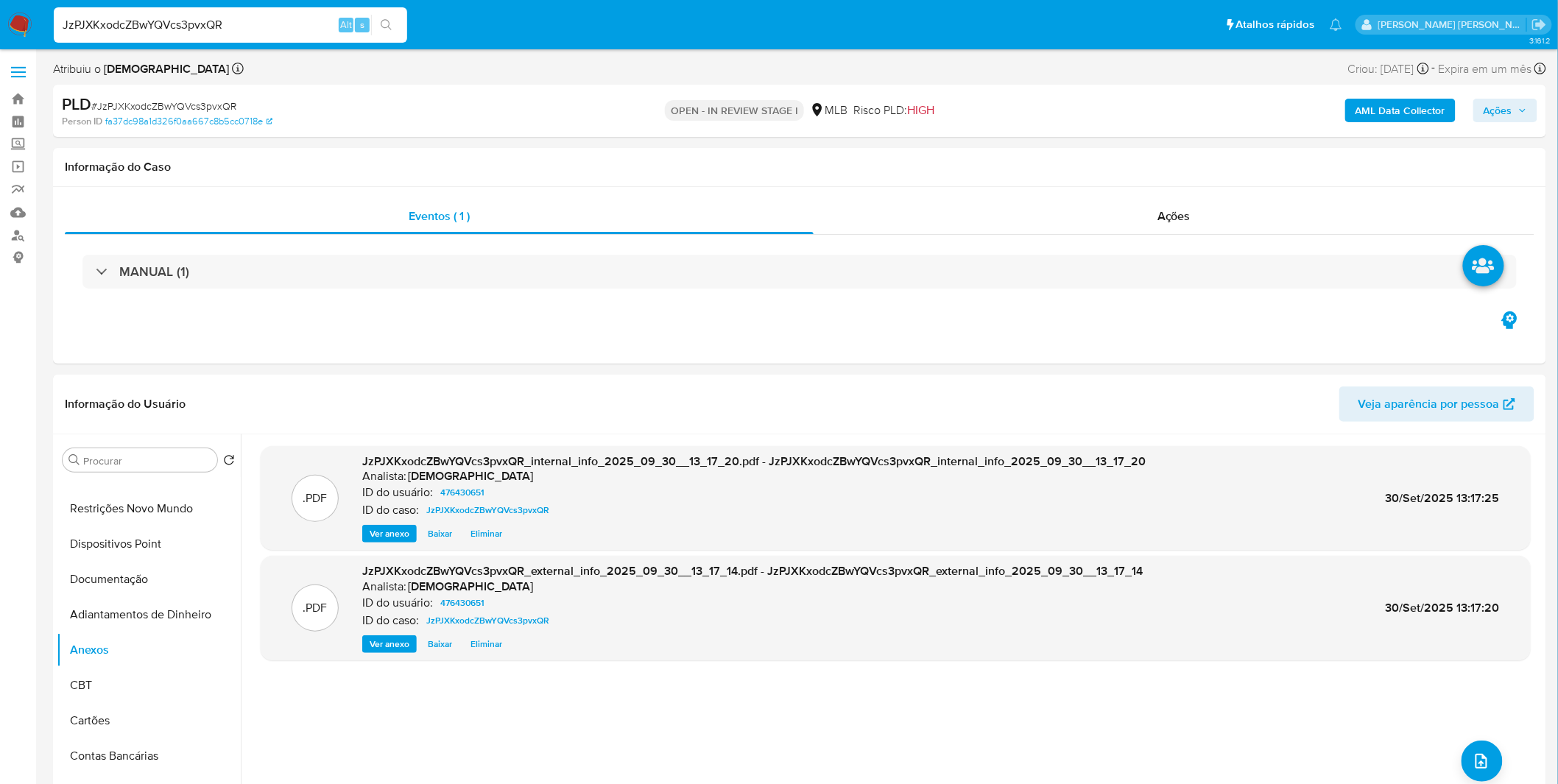
click at [218, 103] on span "# JzPJXKxodcZBwYQVcs3pvxQR" at bounding box center [163, 106] width 145 height 15
copy span "JzPJXKxodcZBwYQVcs3pvxQR"
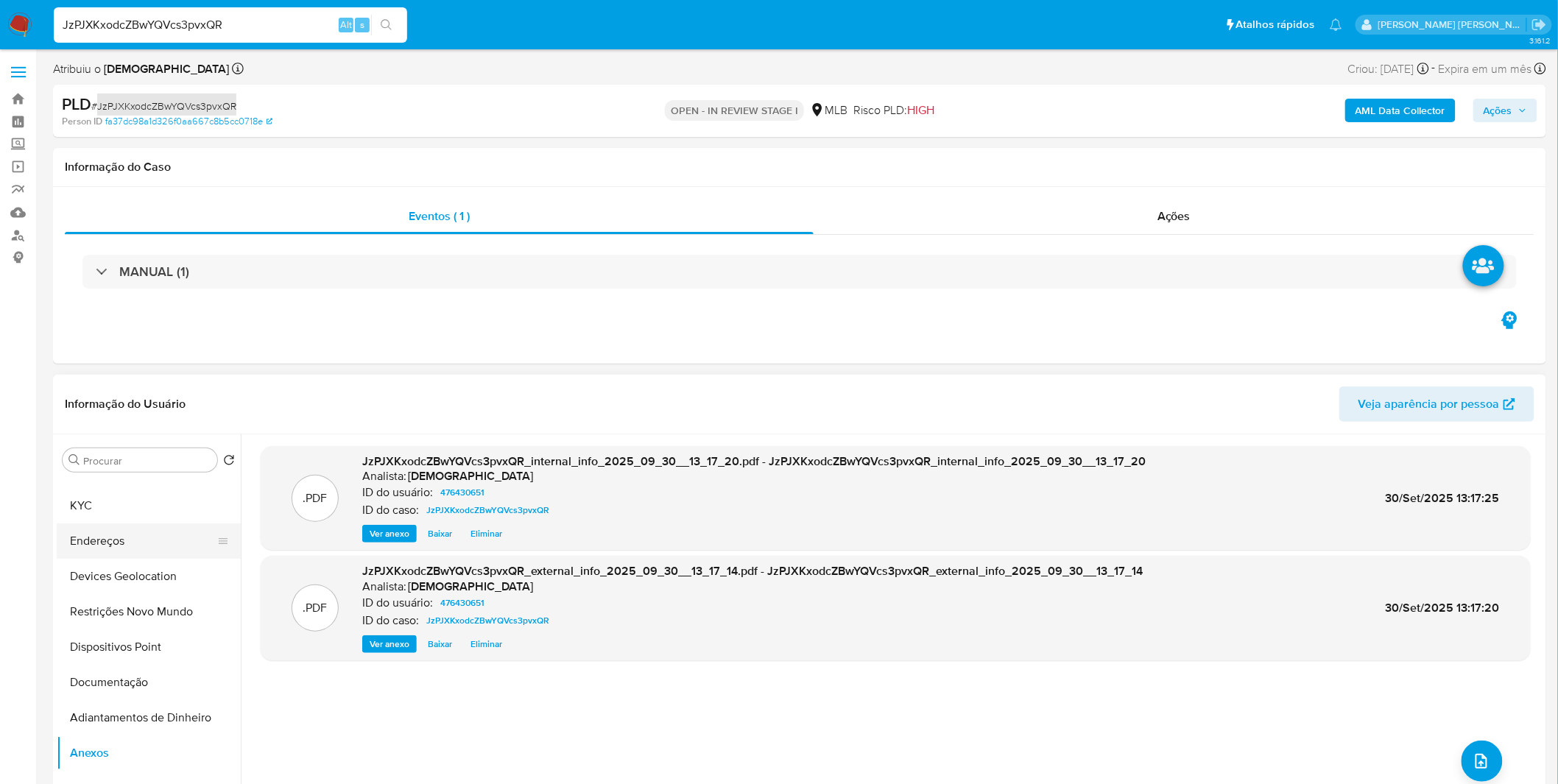
scroll to position [0, 0]
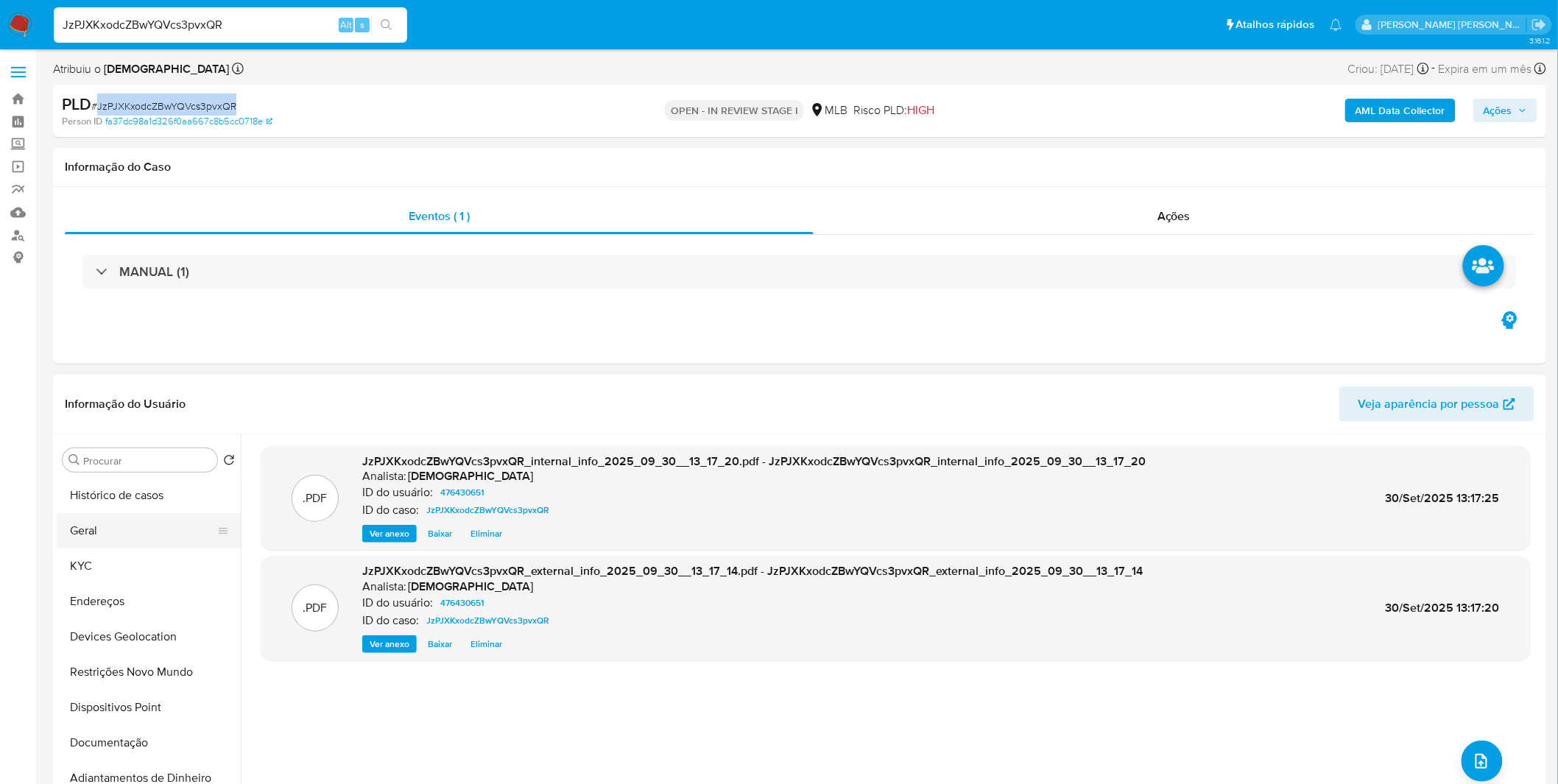
click at [134, 528] on button "Geral" at bounding box center [142, 531] width 172 height 35
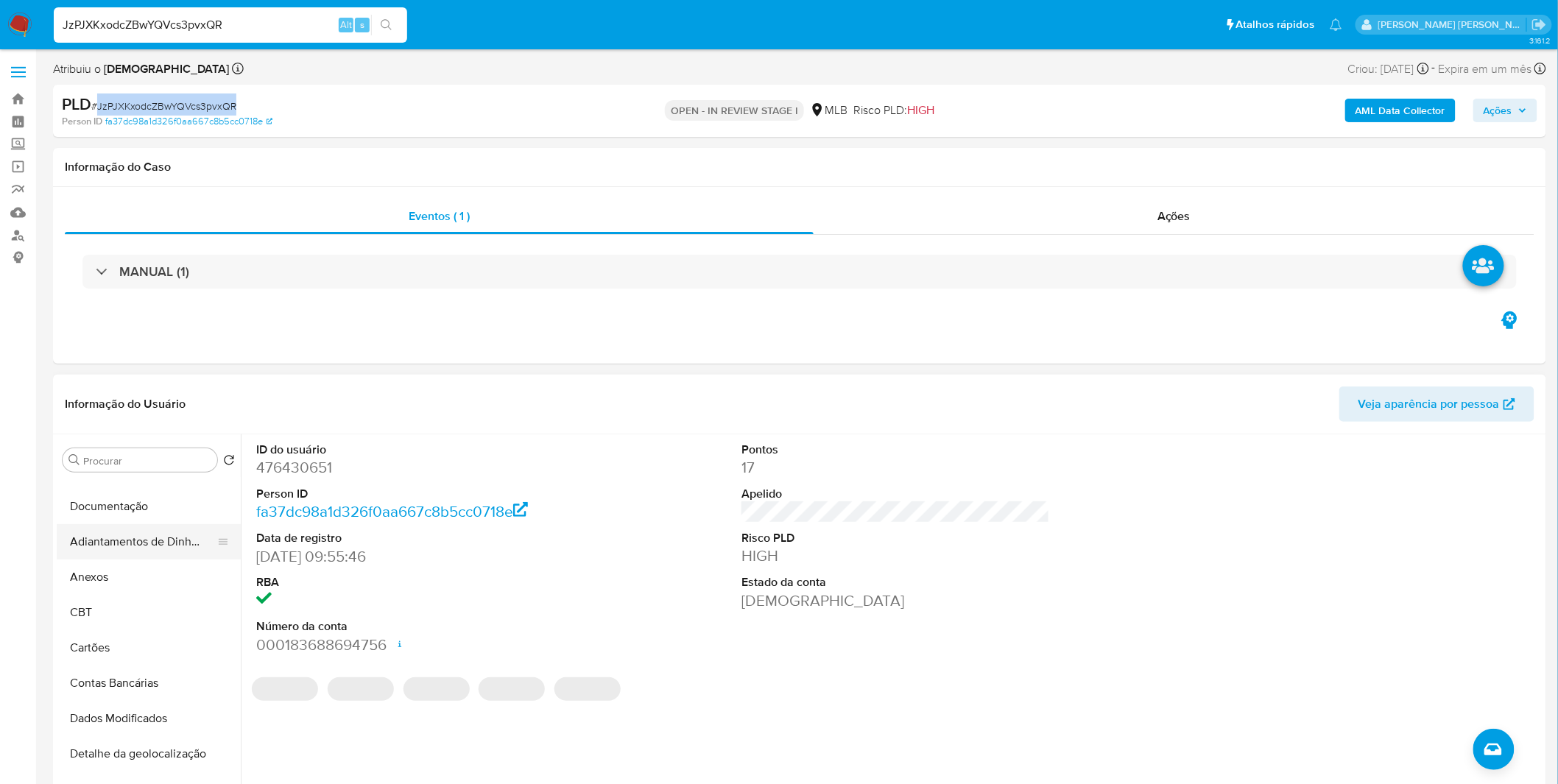
scroll to position [245, 0]
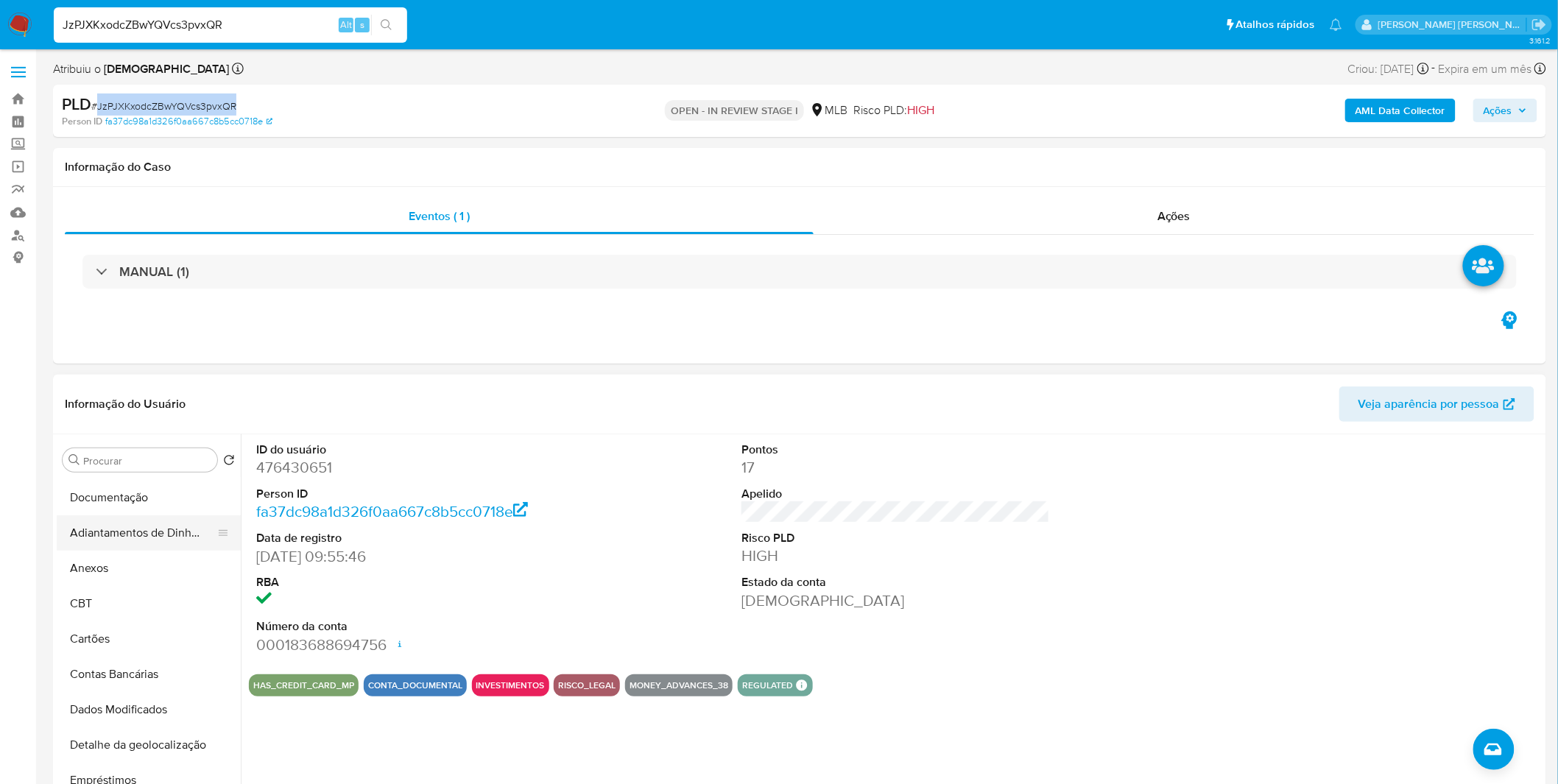
click at [140, 570] on button "Anexos" at bounding box center [149, 568] width 184 height 35
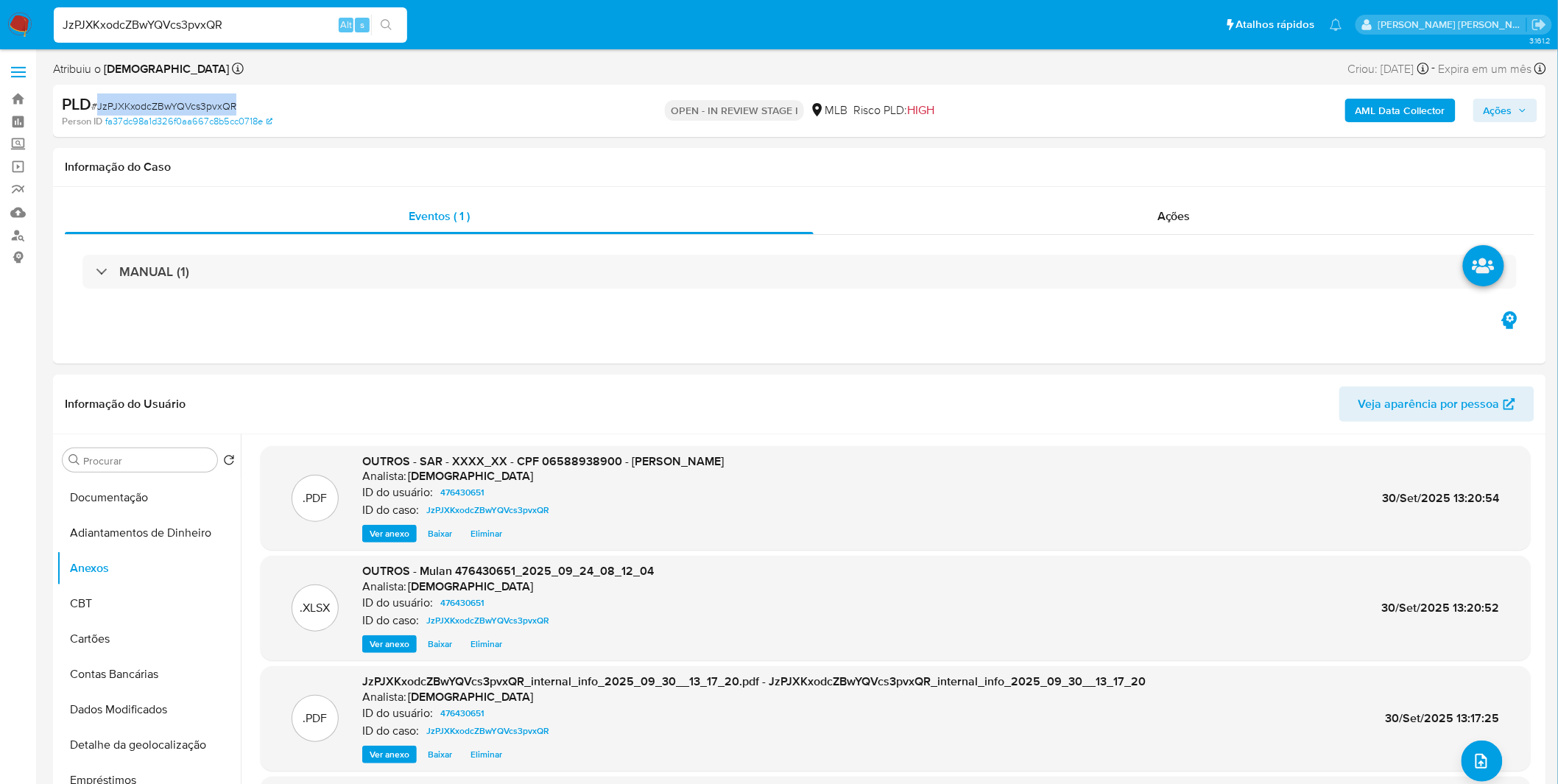
click at [1525, 104] on span "Ações" at bounding box center [1504, 110] width 44 height 21
click at [1085, 142] on div "Resolução do caso Alt r" at bounding box center [1095, 158] width 135 height 38
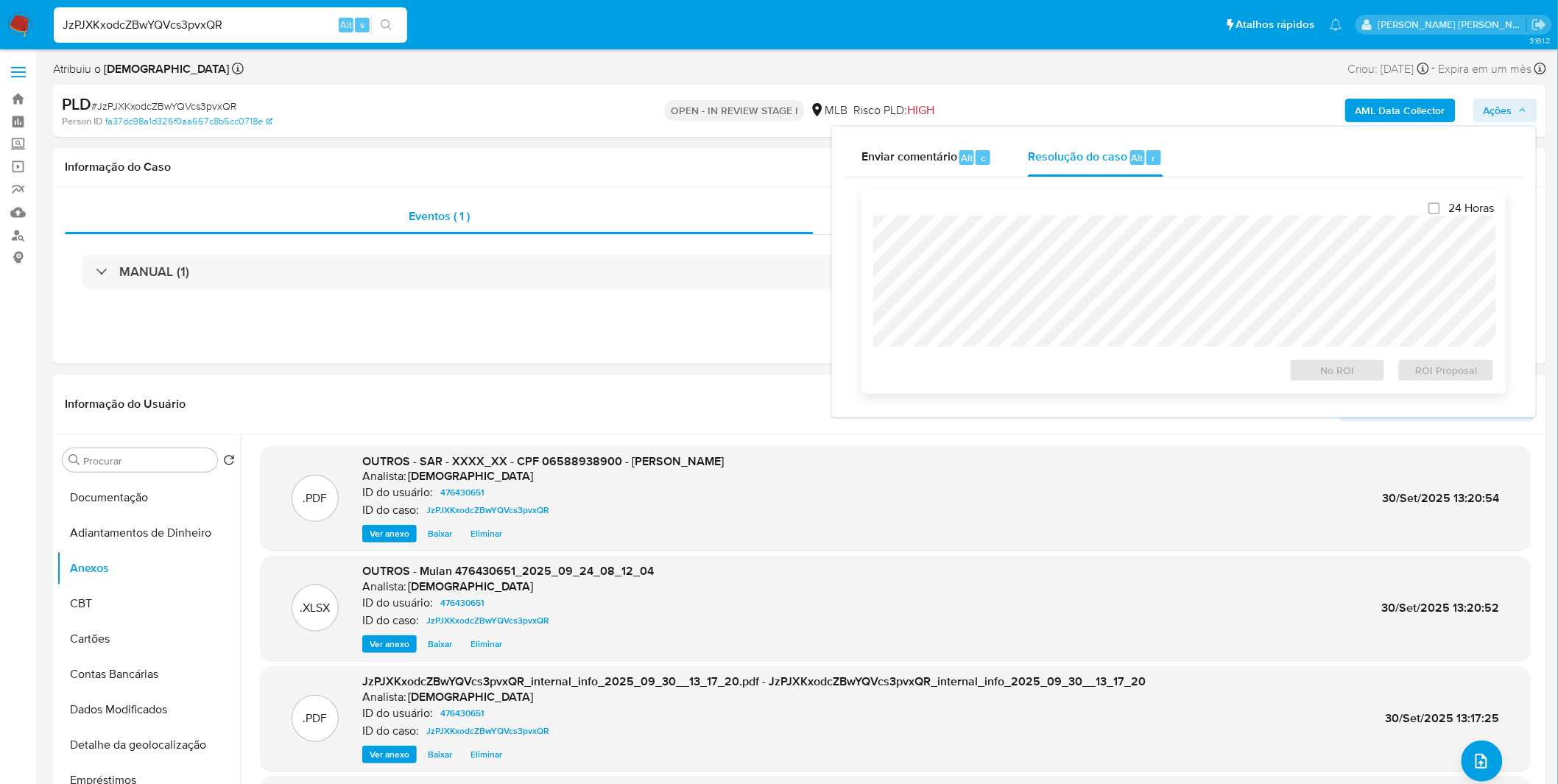
click at [1063, 209] on div "24 Horas No ROI ROI Proposal" at bounding box center [1183, 291] width 621 height 181
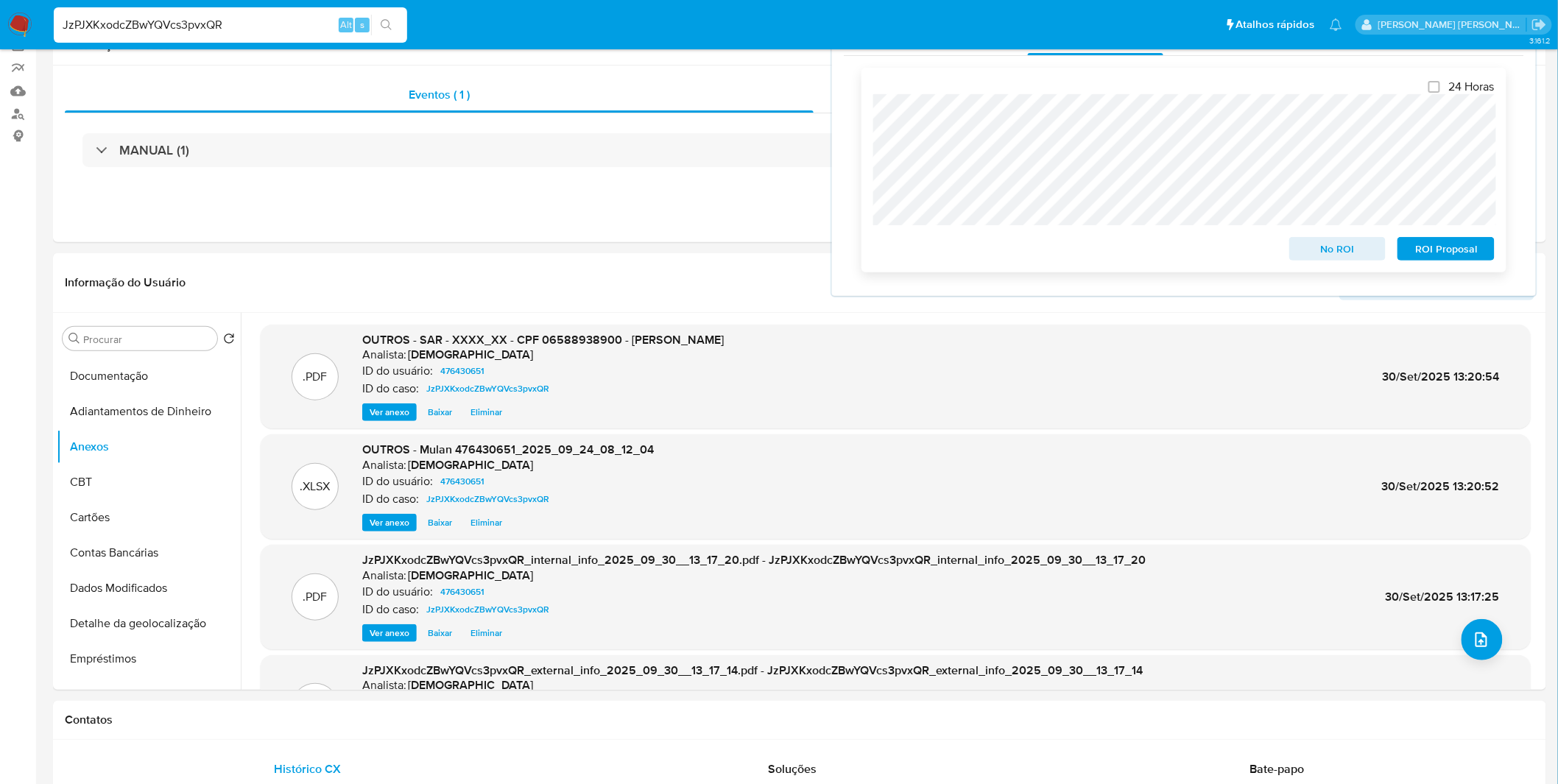
scroll to position [0, 0]
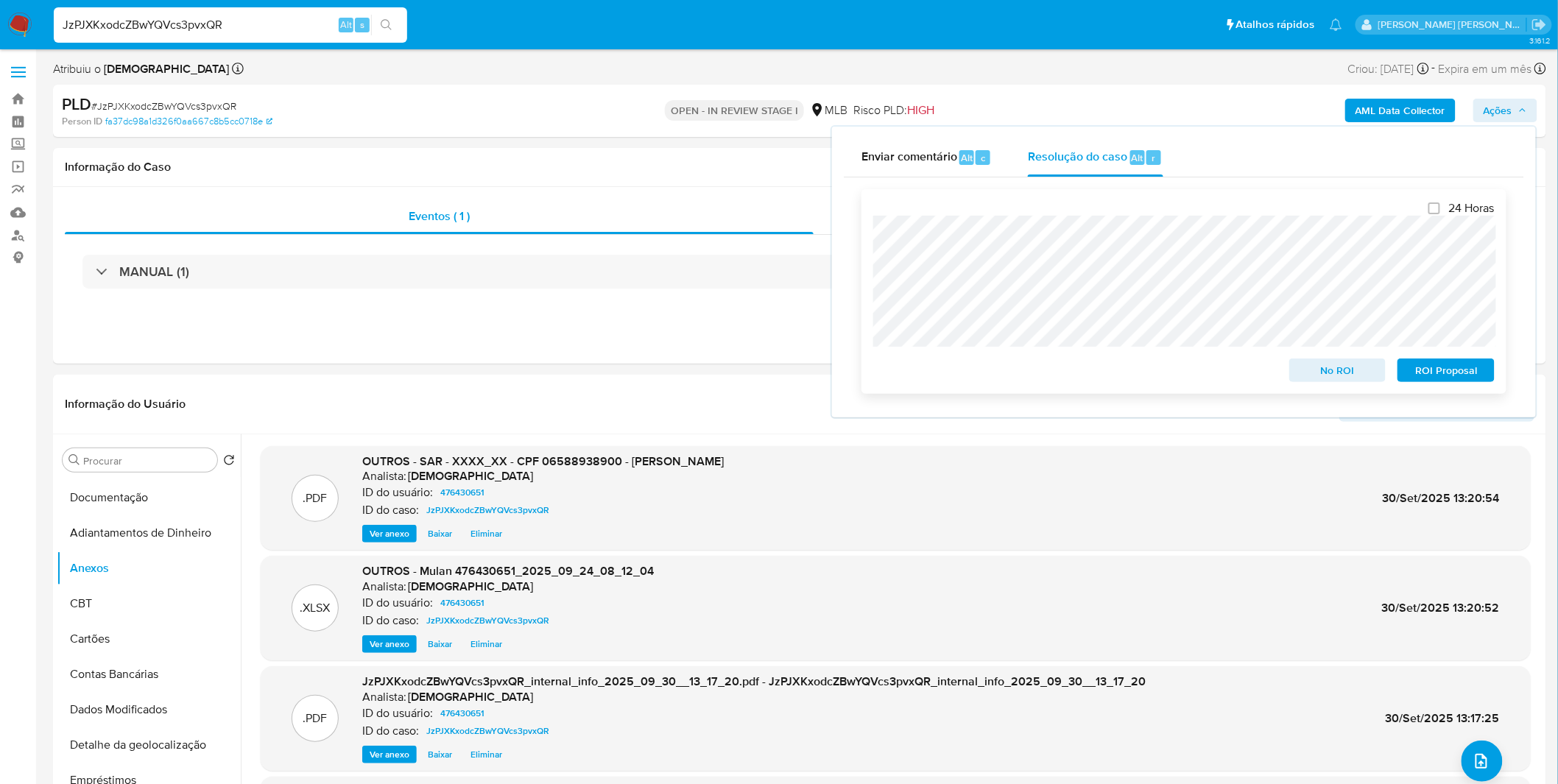
click at [1436, 377] on span "ROI Proposal" at bounding box center [1446, 370] width 77 height 21
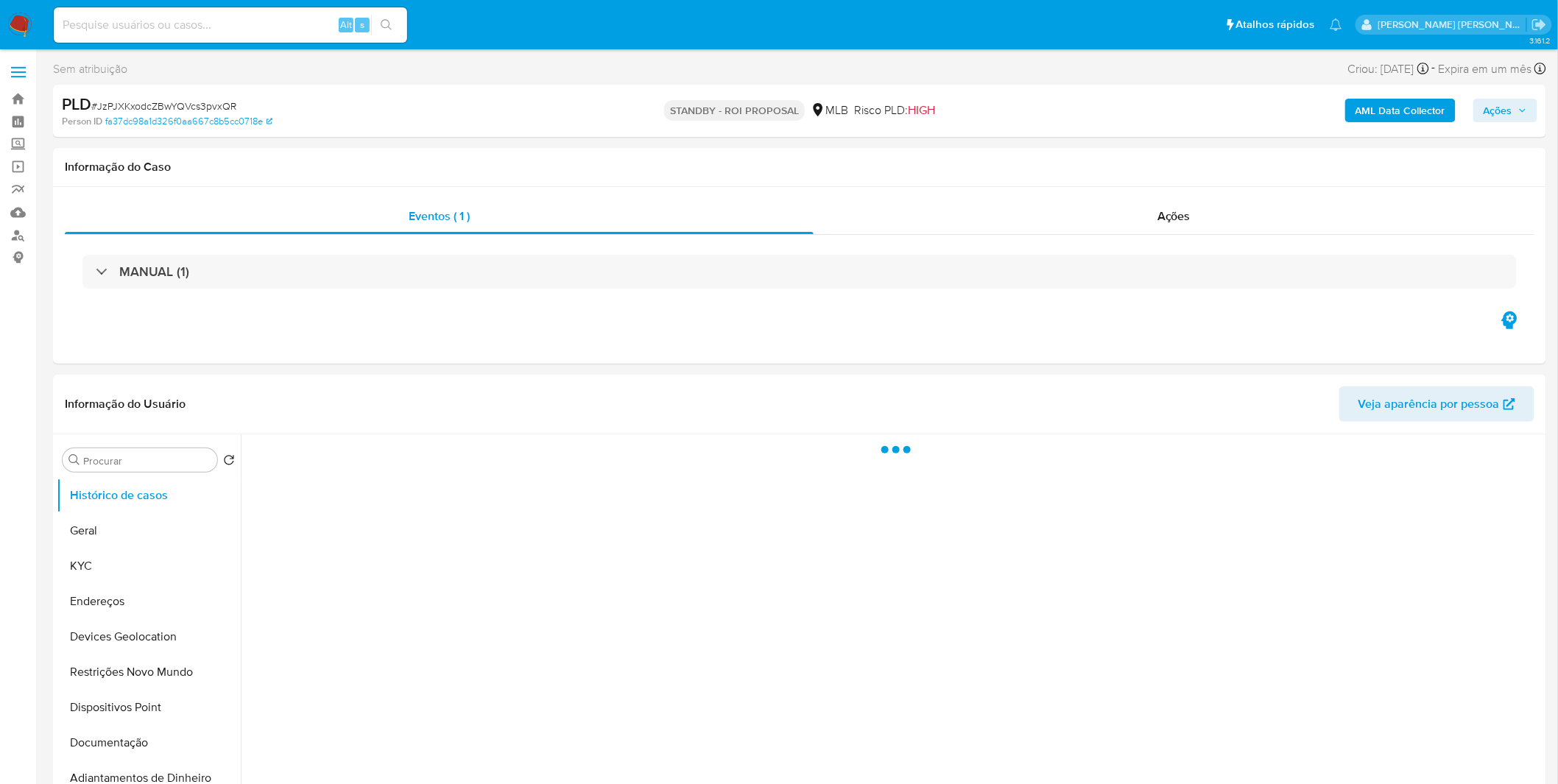
select select "10"
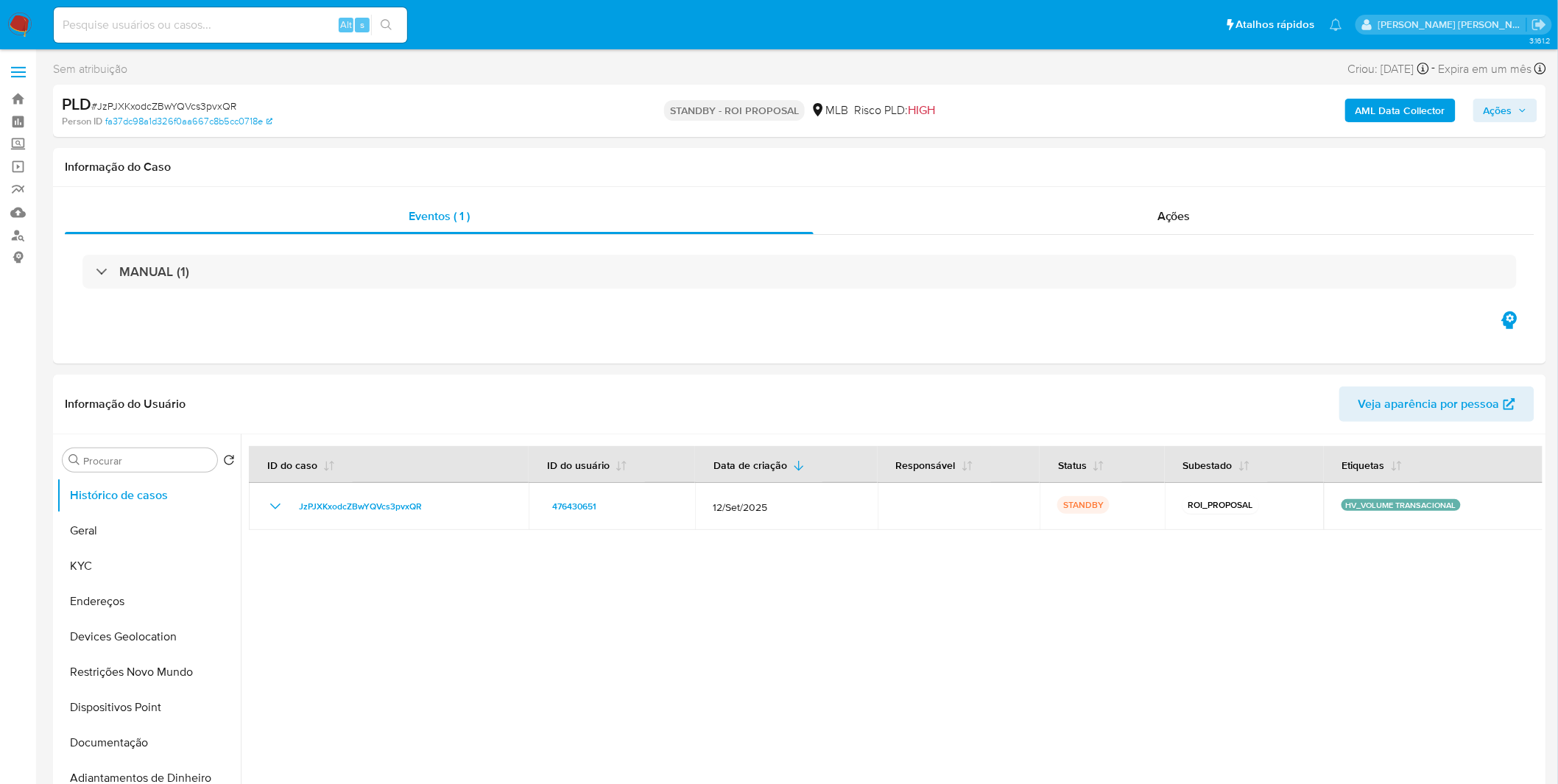
click at [229, 29] on input at bounding box center [230, 24] width 353 height 19
paste input "SuJN2JkTbh8siKIbZfKV6xxs"
type input "SuJN2JkTbh8siKIbZfKV6xxs"
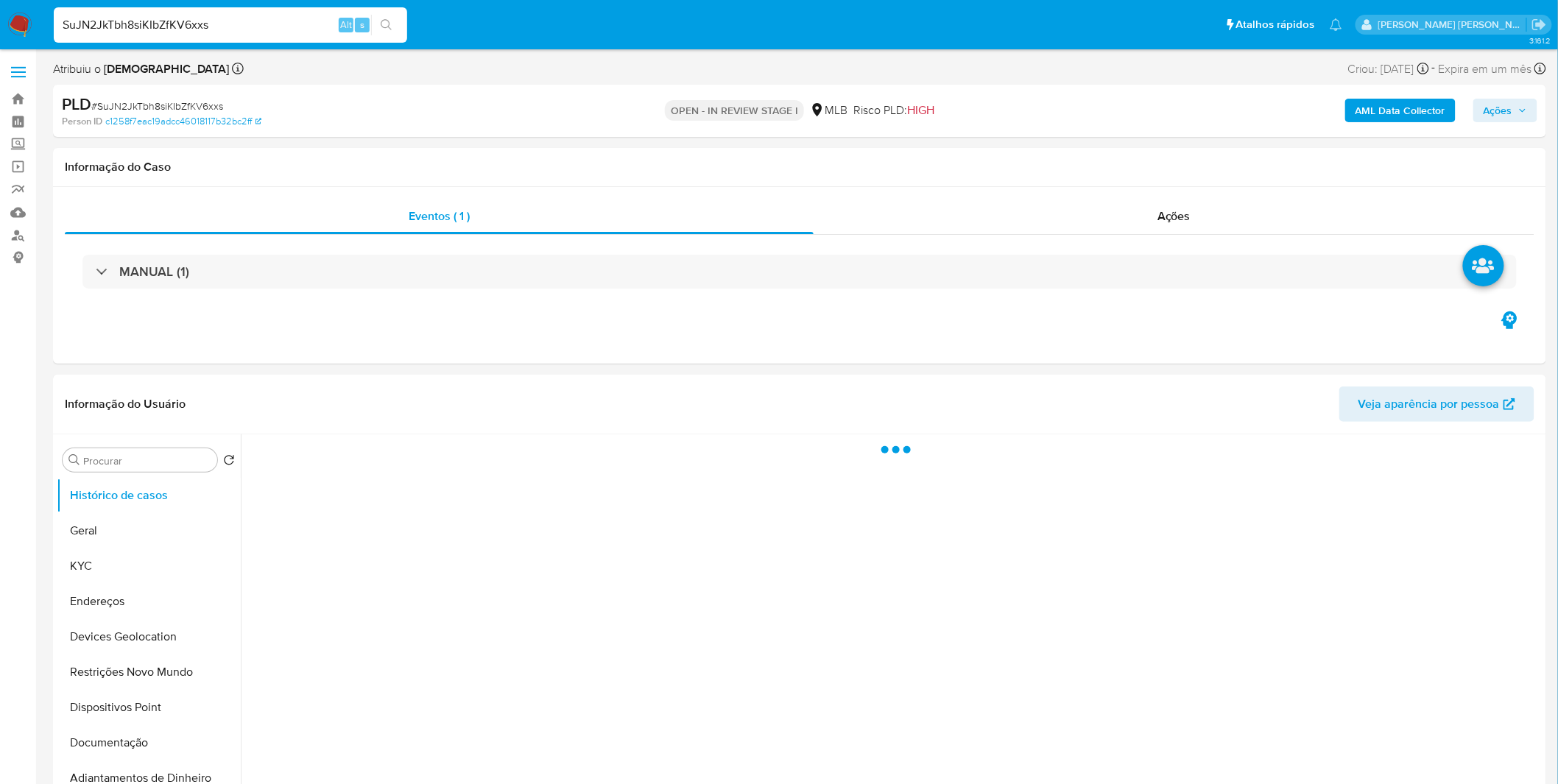
select select "10"
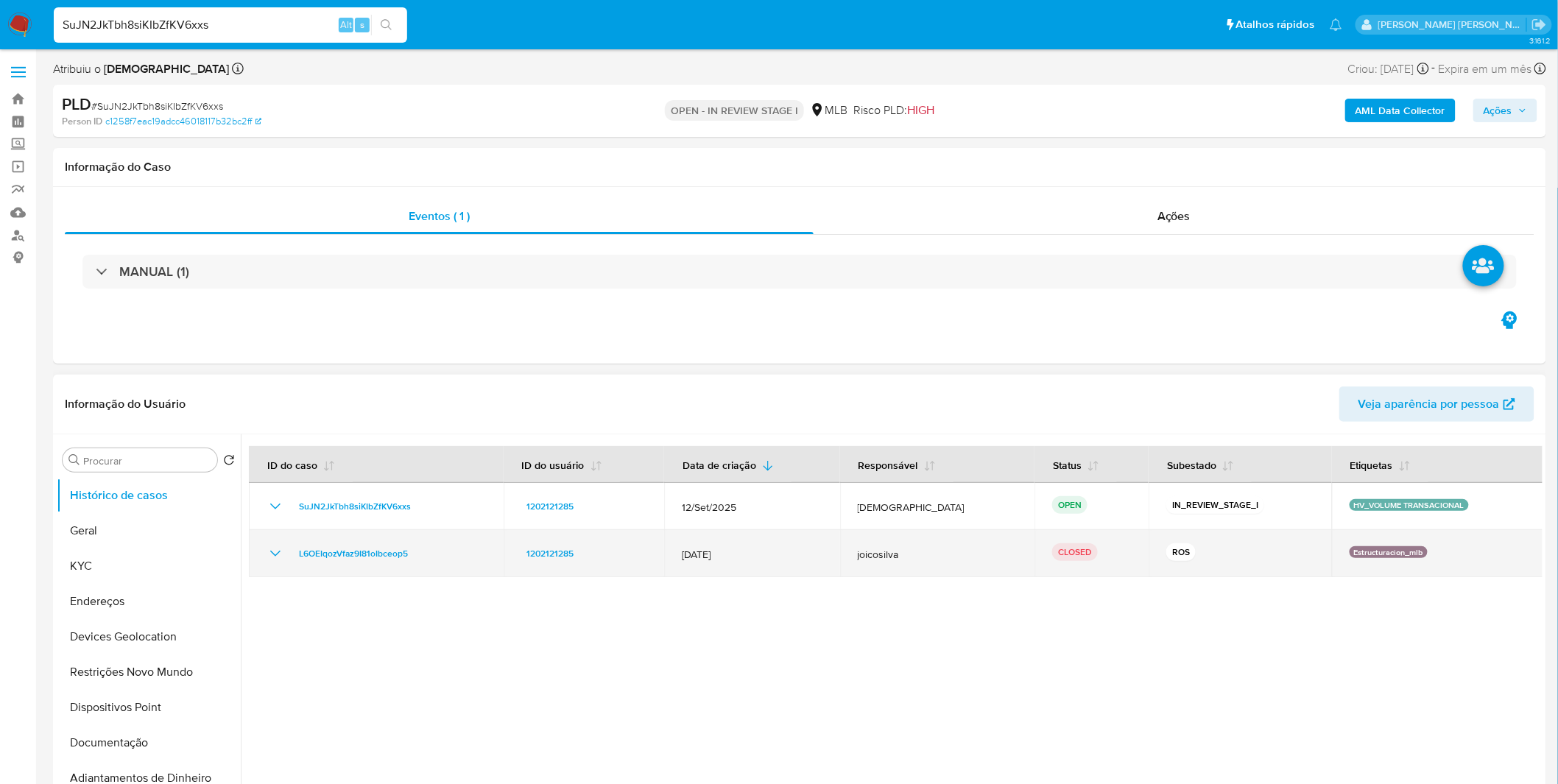
click at [258, 549] on td "L6OEIqozVfaz9I81oIbceop5" at bounding box center [376, 554] width 255 height 47
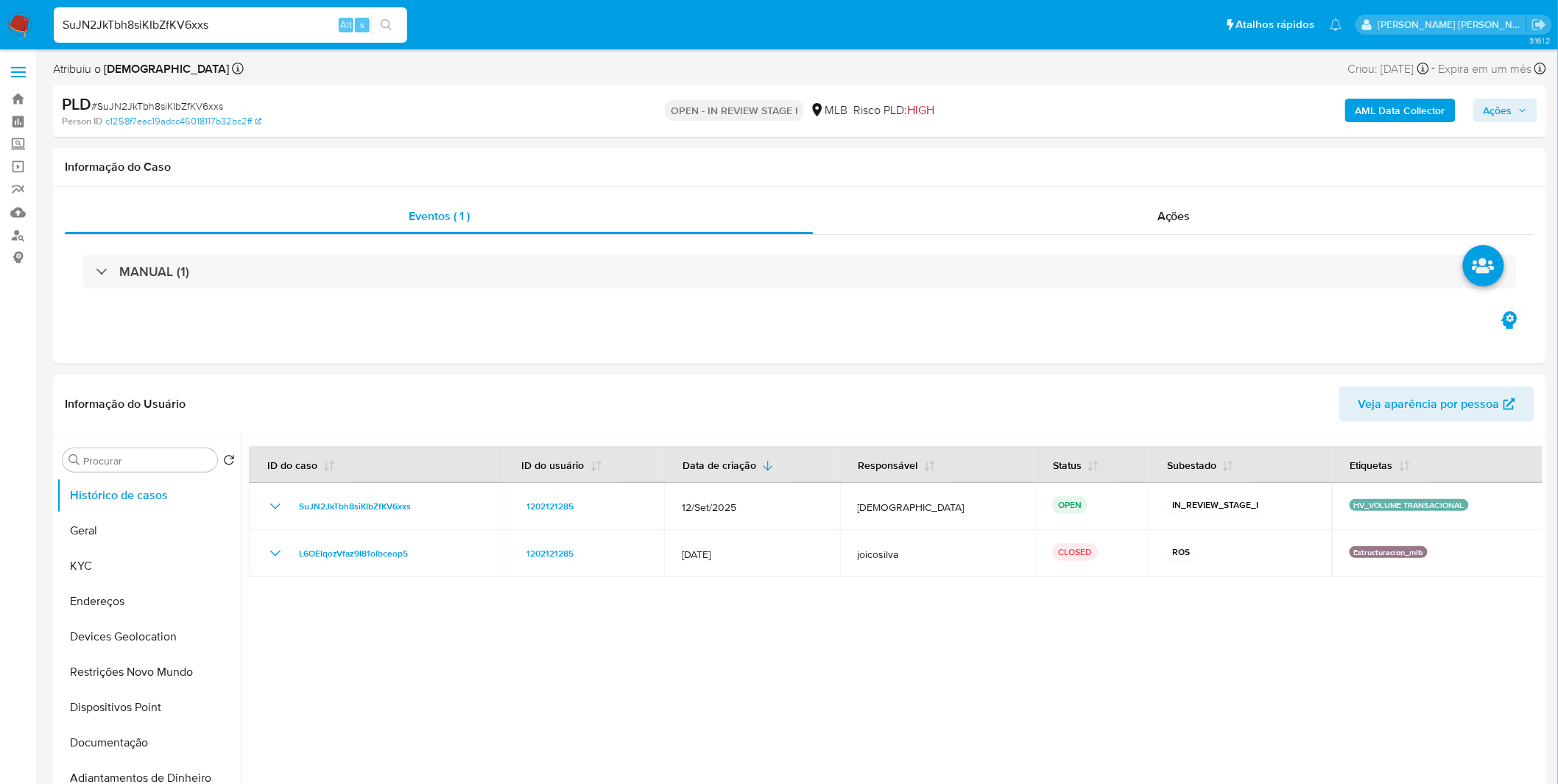
click at [1429, 114] on b "AML Data Collector" at bounding box center [1399, 110] width 90 height 24
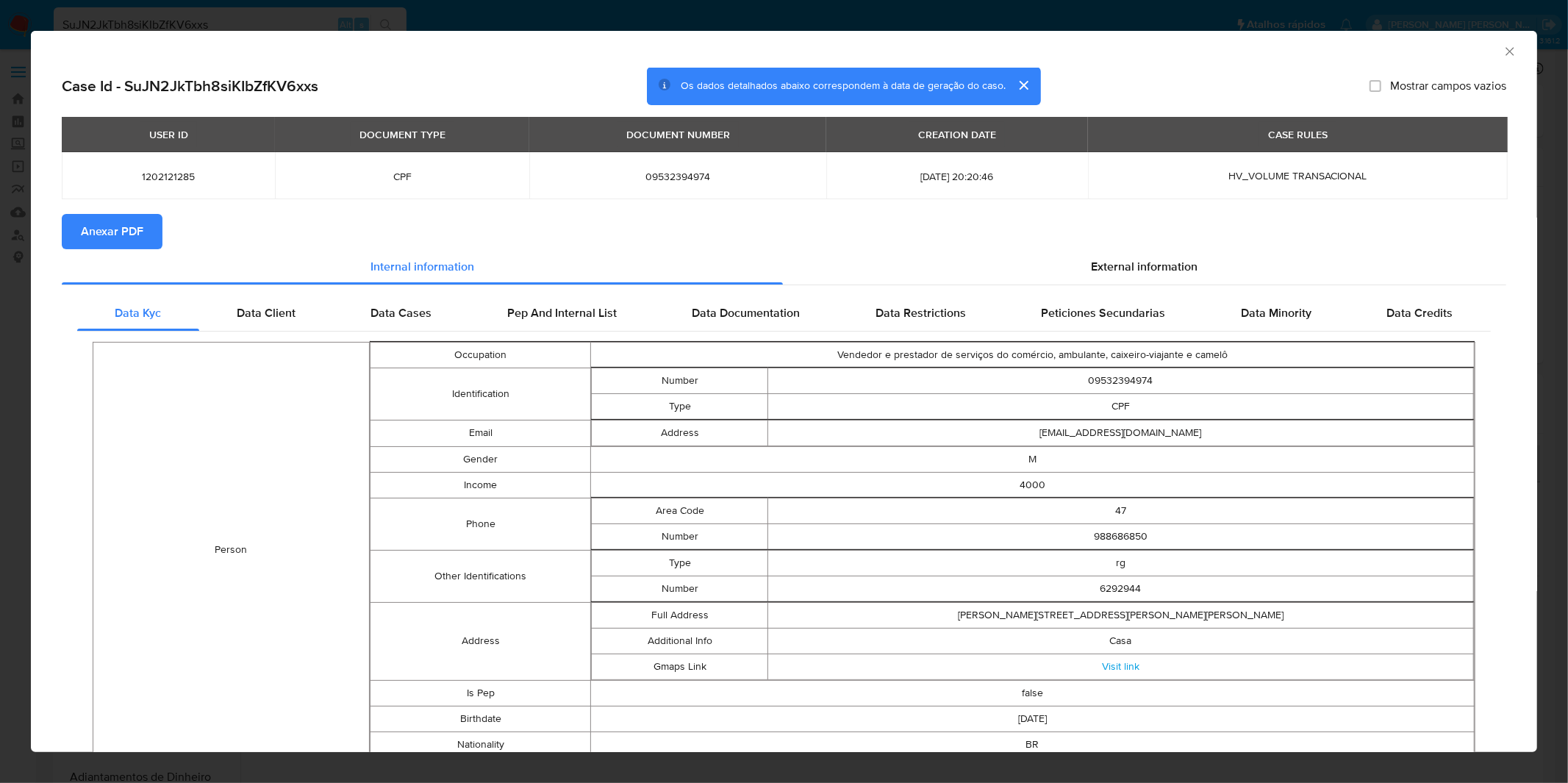
click at [140, 226] on span "Anexar PDF" at bounding box center [112, 232] width 63 height 32
click at [1160, 23] on div "AML Data Collector Case Id - SuJN2JkTbh8siKIbZfKV6xxs Os dados detalhados abaix…" at bounding box center [784, 392] width 1568 height 783
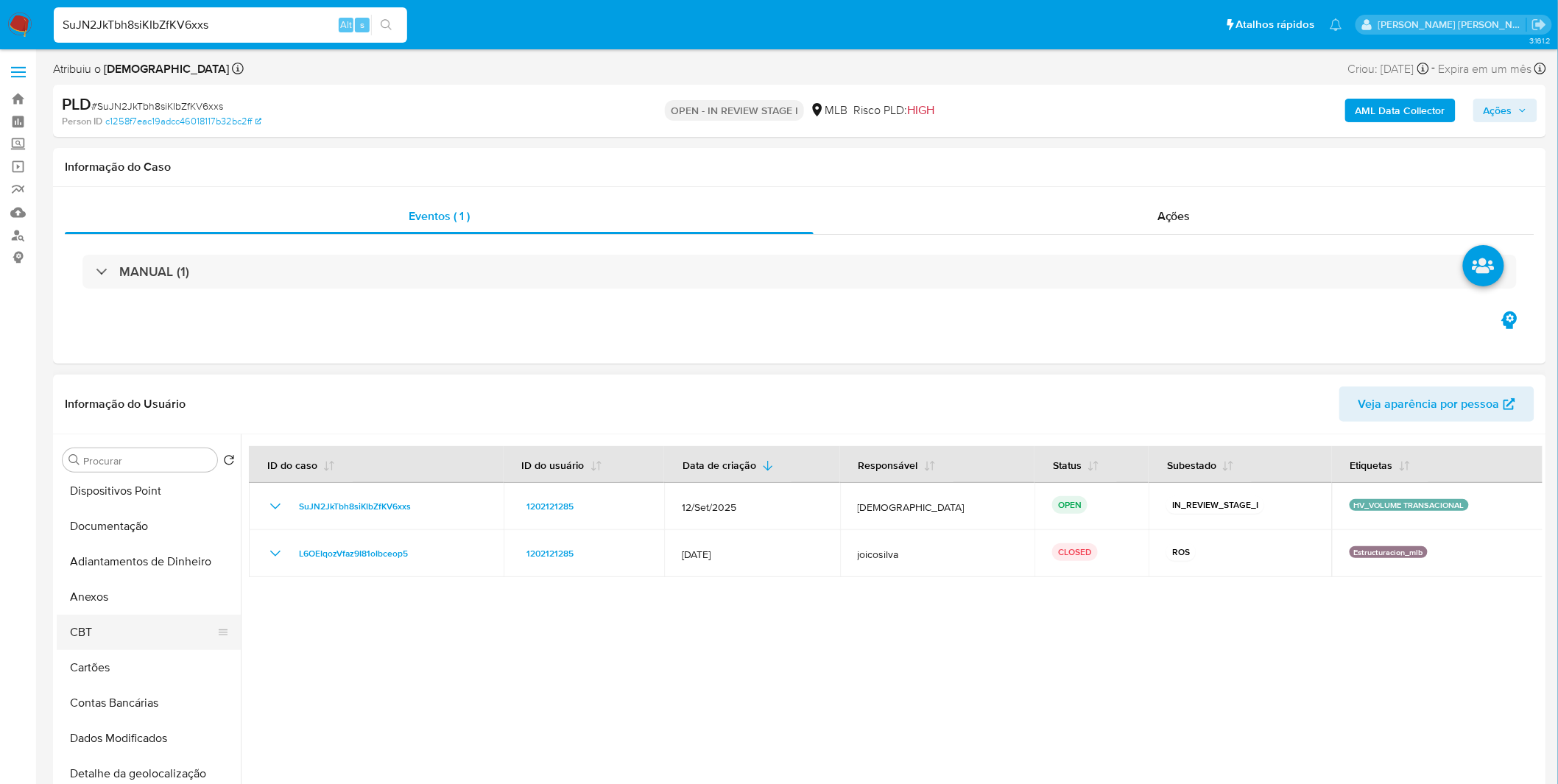
scroll to position [245, 0]
click at [131, 579] on button "Anexos" at bounding box center [142, 568] width 172 height 35
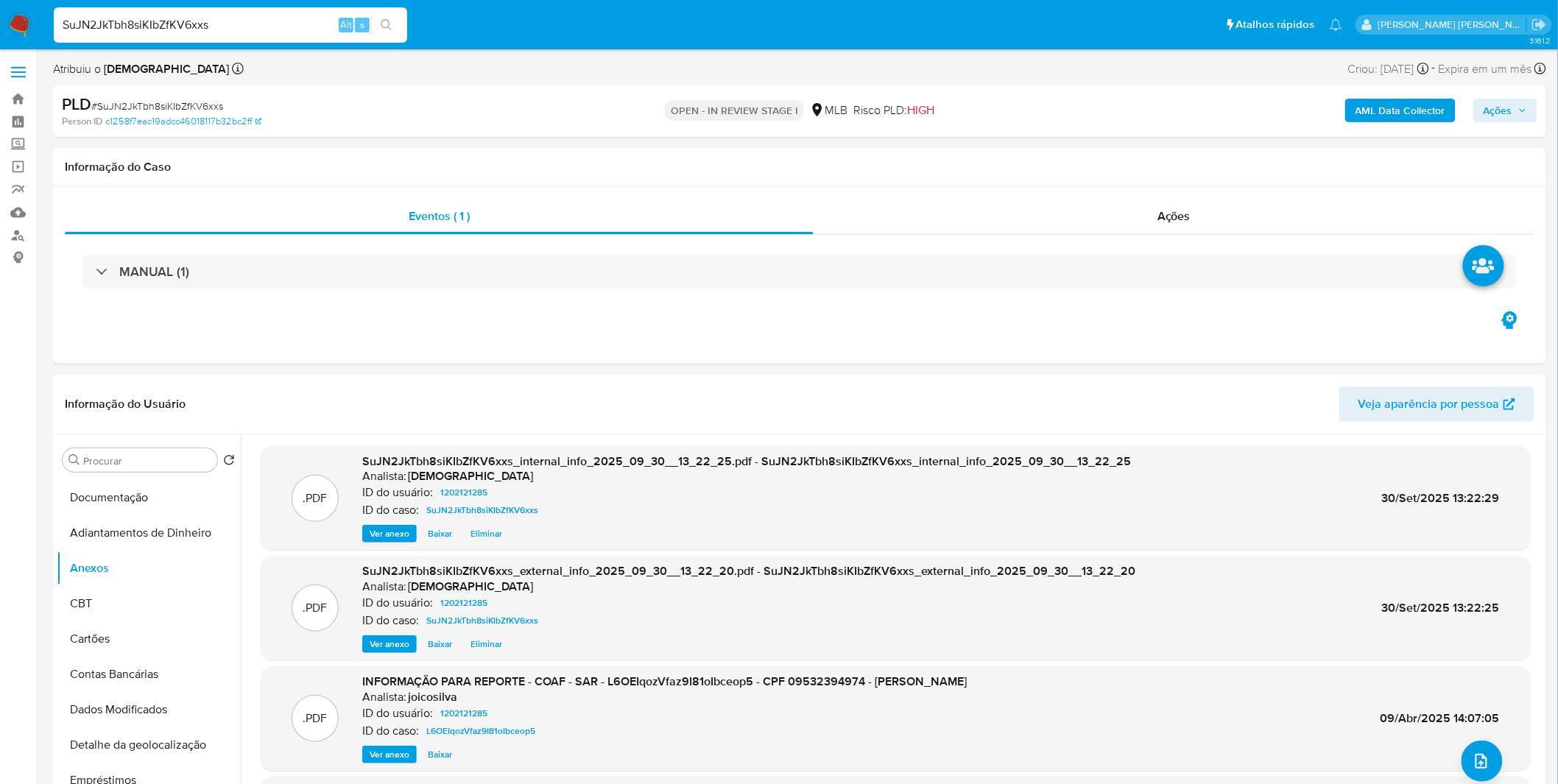
click at [149, 113] on div "PLD # SuJN2JkTbh8siKIbZfKV6xxs" at bounding box center [305, 104] width 486 height 22
click at [149, 107] on span "# SuJN2JkTbh8siKIbZfKV6xxs" at bounding box center [157, 106] width 132 height 15
click at [148, 107] on span "# SuJN2JkTbh8siKIbZfKV6xxs" at bounding box center [157, 106] width 132 height 15
copy span "SuJN2JkTbh8siKIbZfKV6xxs"
click at [152, 539] on button "Adiantamentos de Dinheiro" at bounding box center [142, 533] width 172 height 35
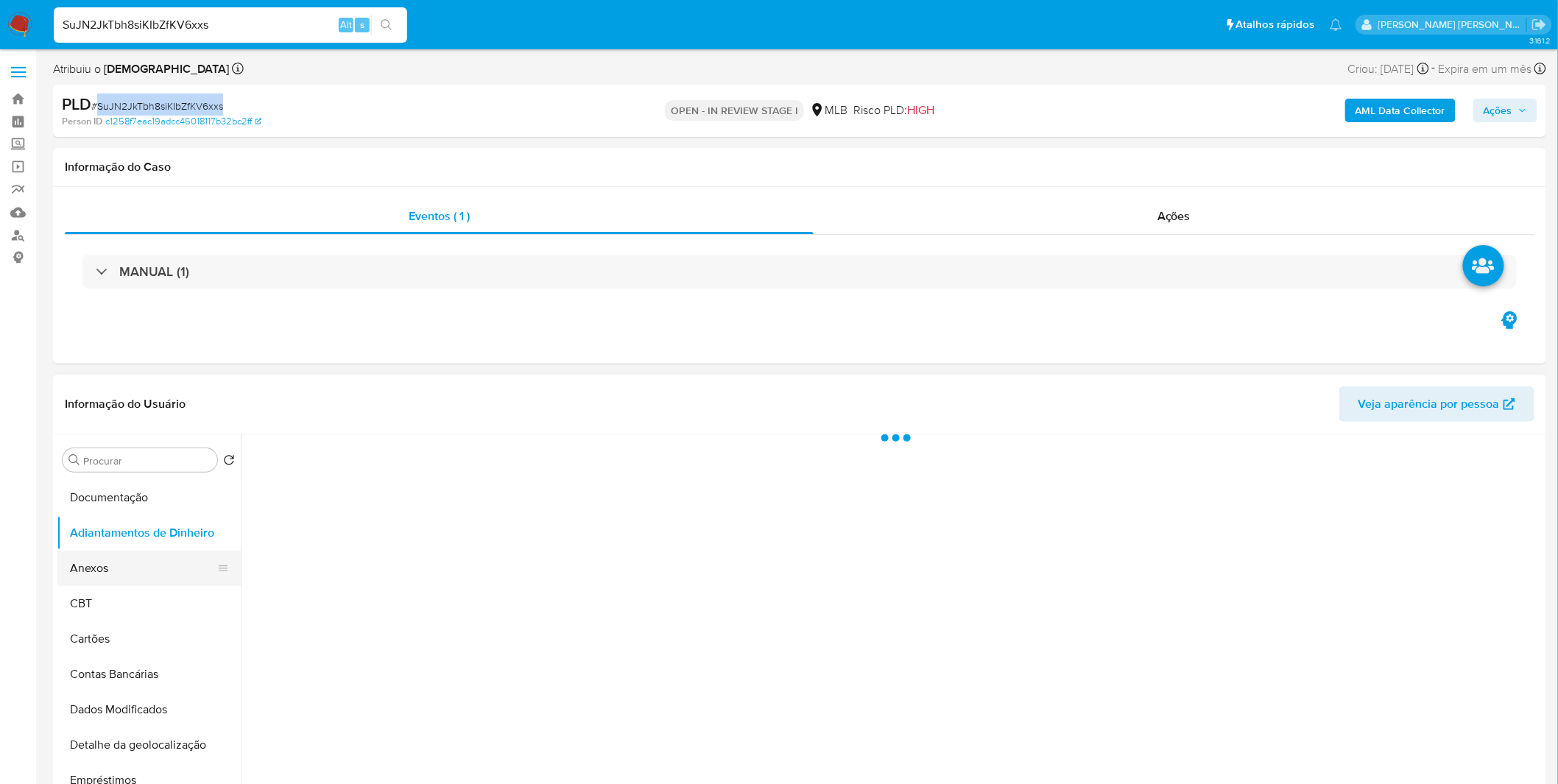
click at [126, 553] on button "Anexos" at bounding box center [142, 568] width 172 height 35
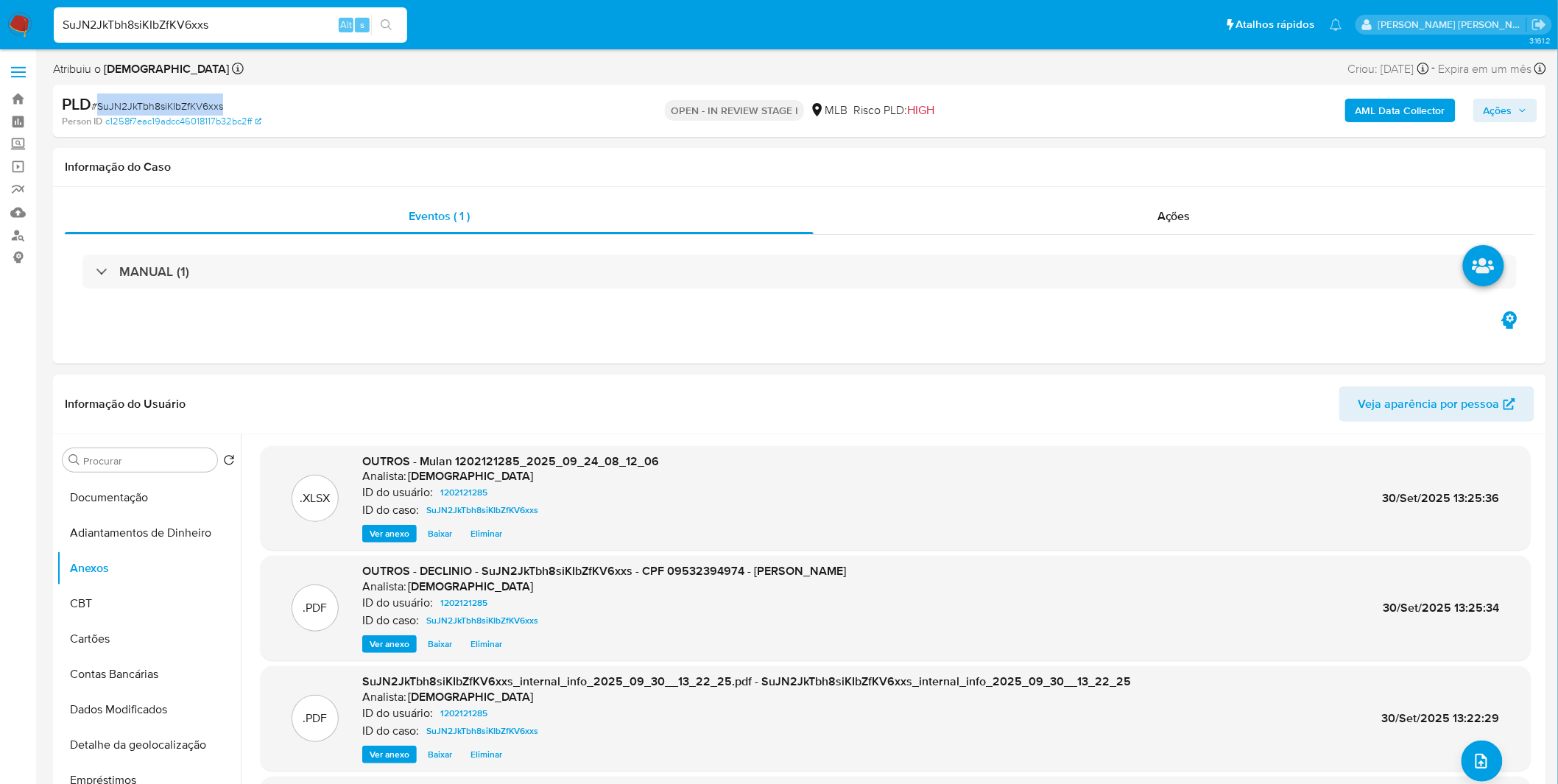
click at [1491, 116] on span "Ações" at bounding box center [1497, 110] width 28 height 24
click at [1097, 174] on div "Resolução do caso Alt r" at bounding box center [1095, 158] width 135 height 38
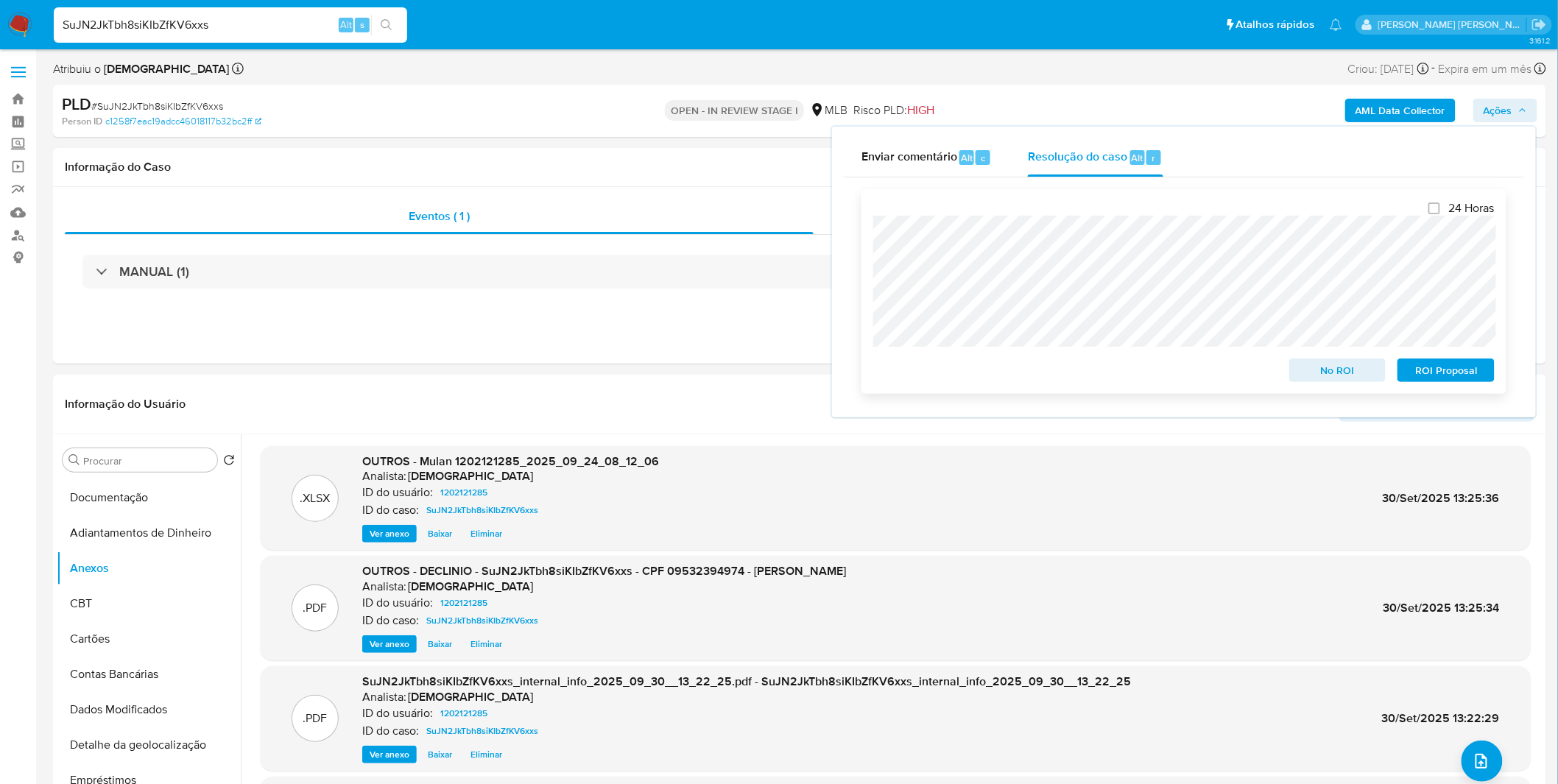
click at [1335, 370] on span "No ROI" at bounding box center [1337, 370] width 77 height 21
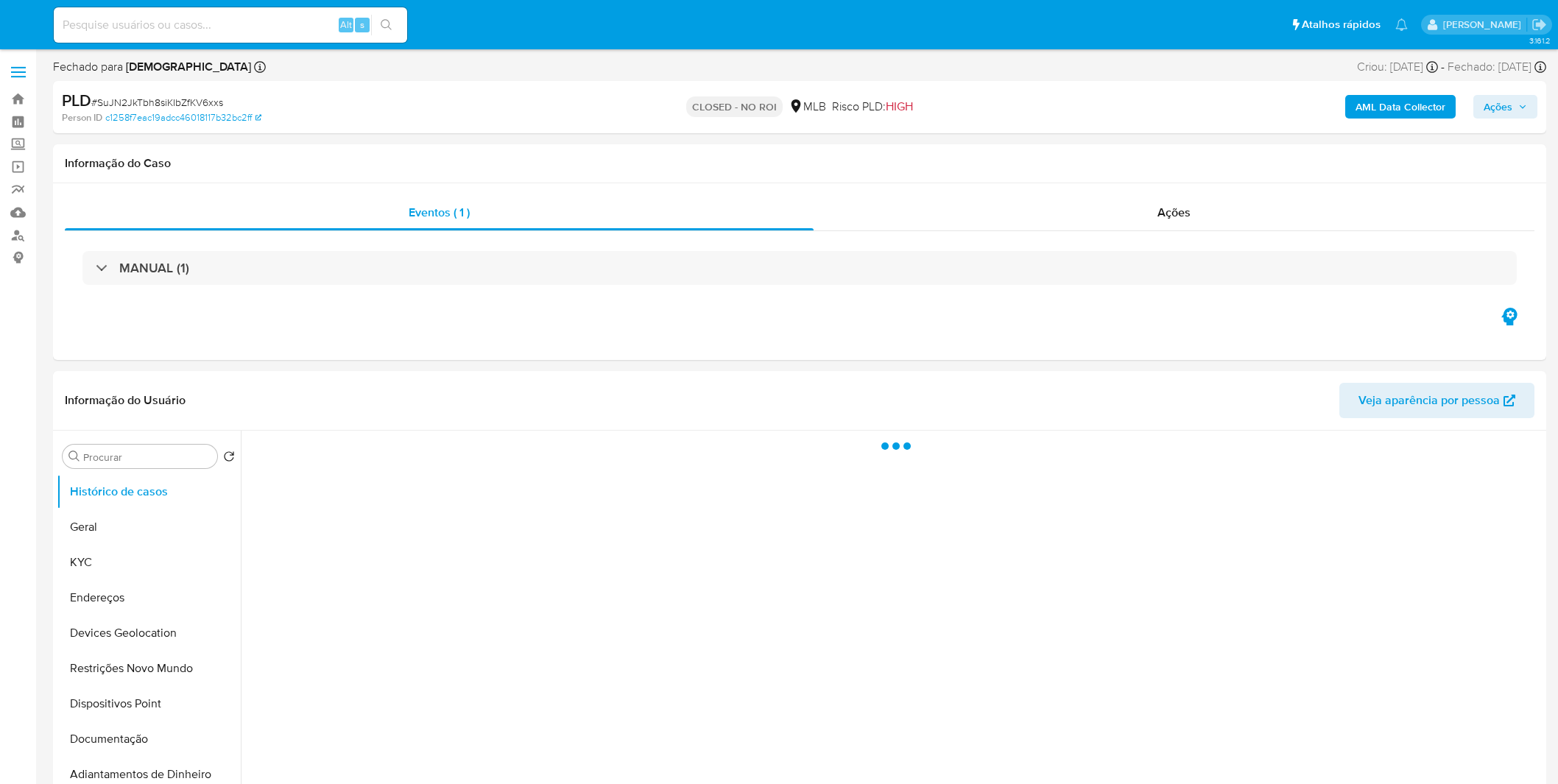
select select "10"
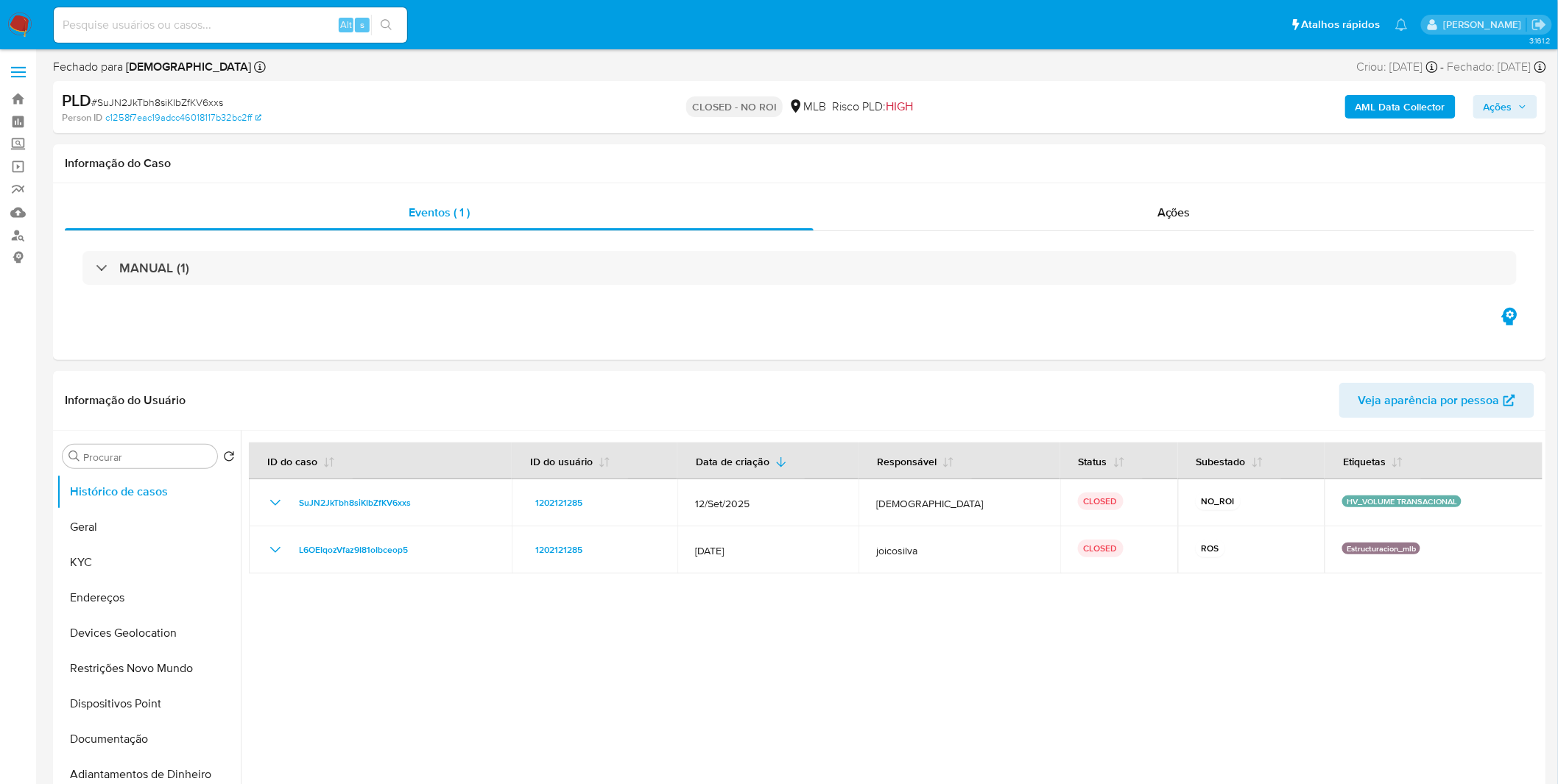
click at [303, 26] on input at bounding box center [230, 24] width 353 height 19
paste input "a2RwXpuz1Hs9tfhGA6cp2CWY"
type input "a2RwXpuz1Hs9tfhGA6cp2CWY"
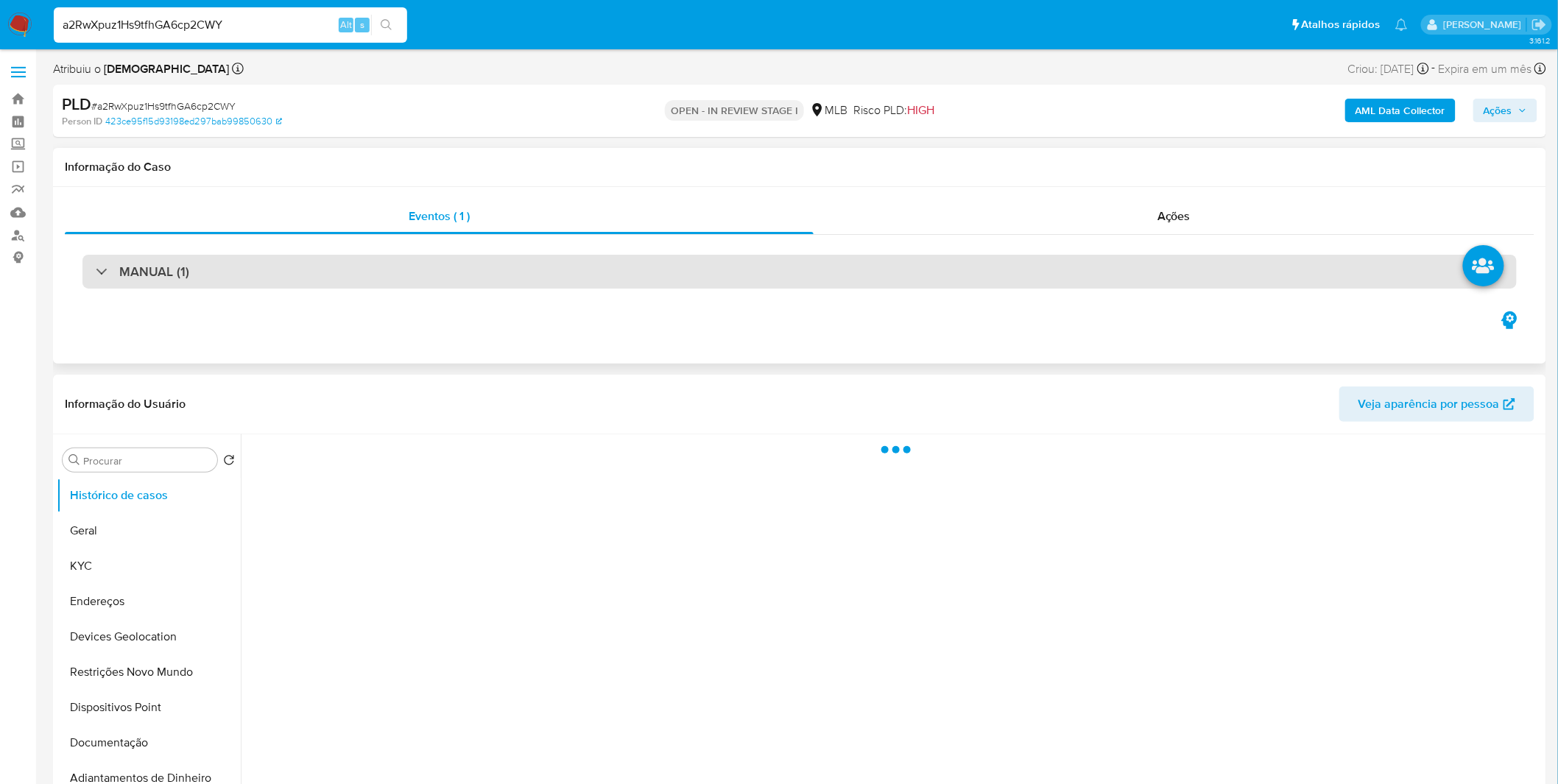
select select "10"
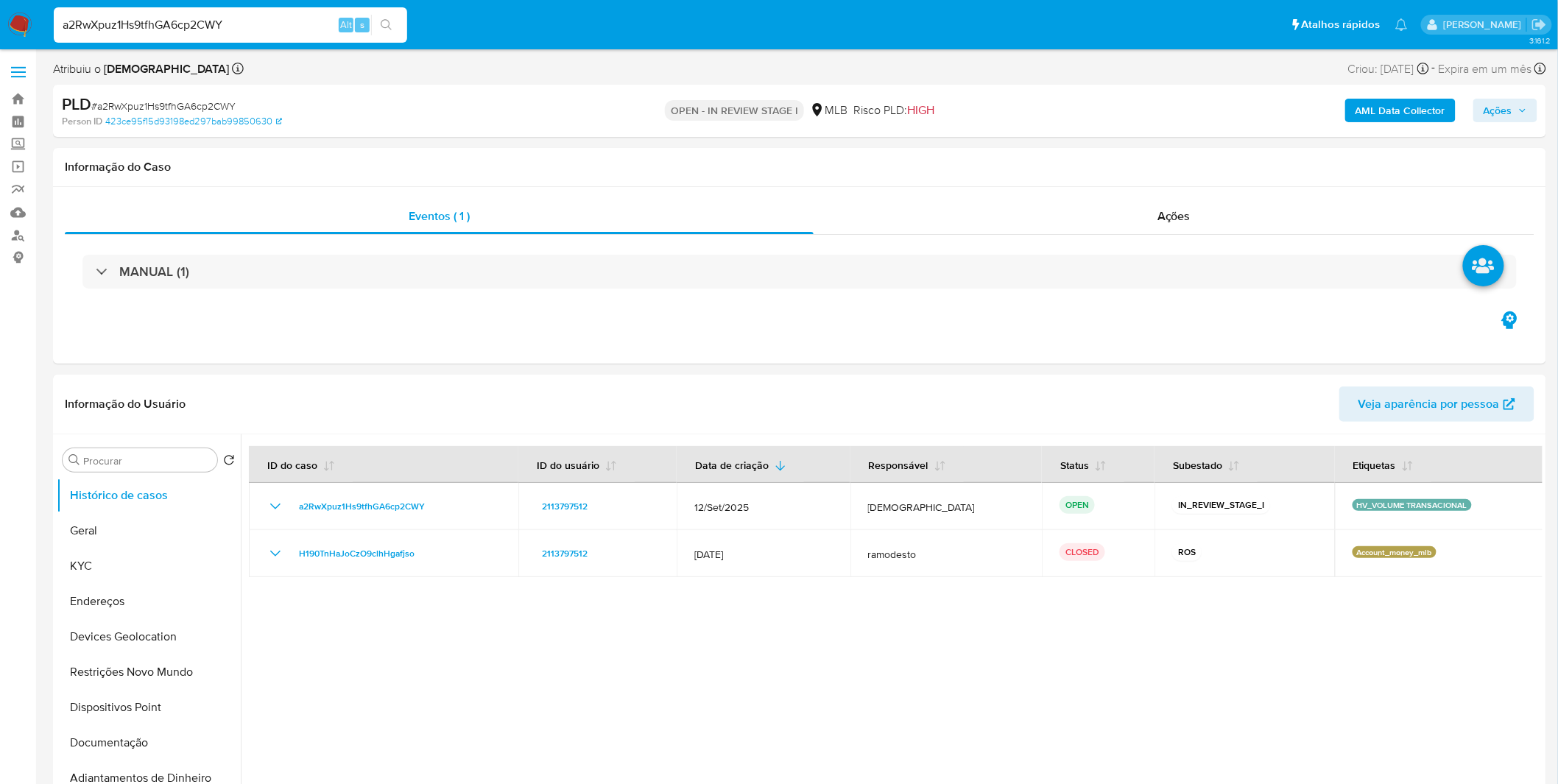
click at [1378, 111] on b "AML Data Collector" at bounding box center [1399, 110] width 90 height 24
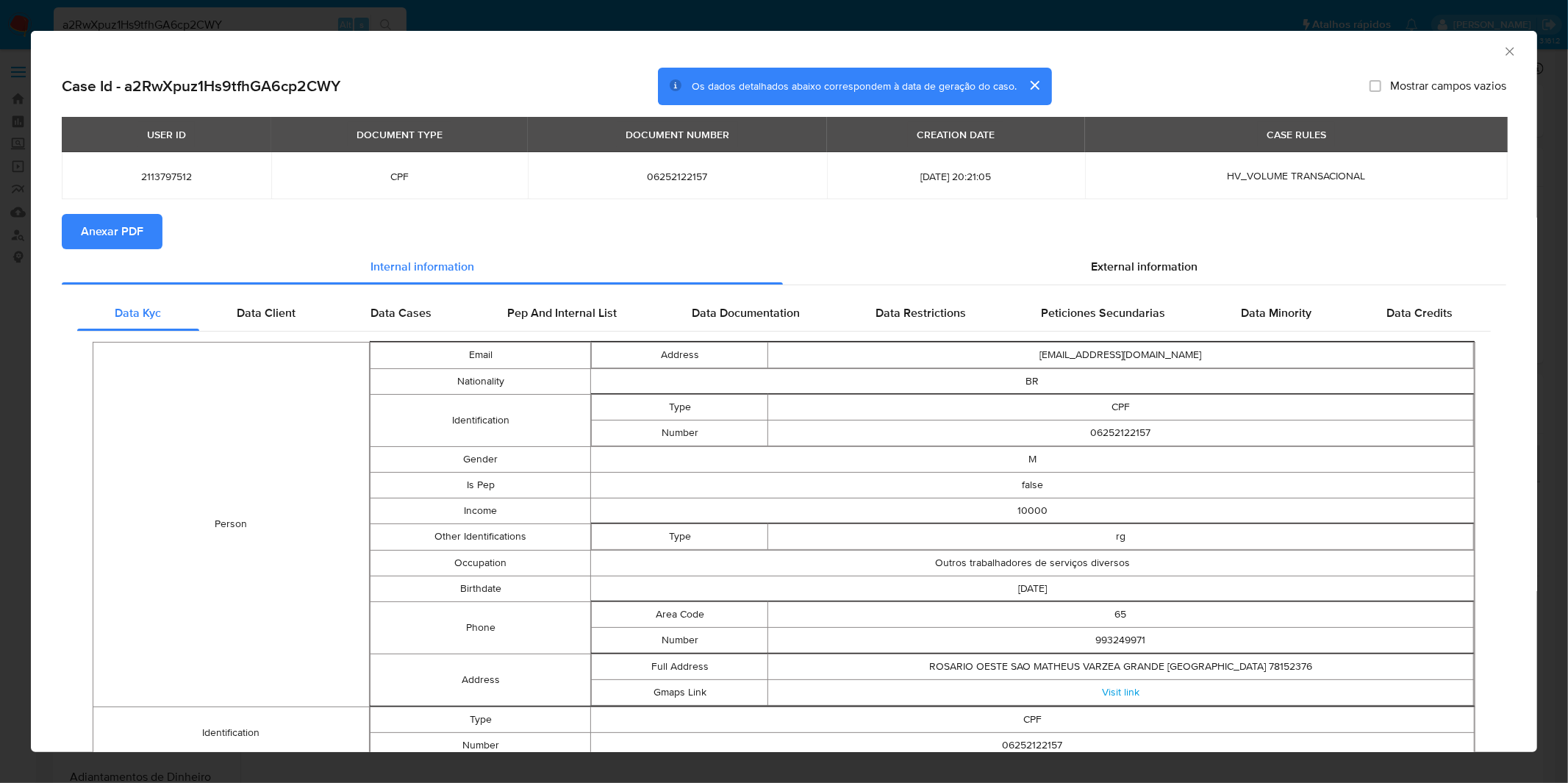
click at [118, 226] on span "Anexar PDF" at bounding box center [112, 232] width 63 height 32
click at [116, 226] on span "Anexar PDF" at bounding box center [112, 232] width 63 height 32
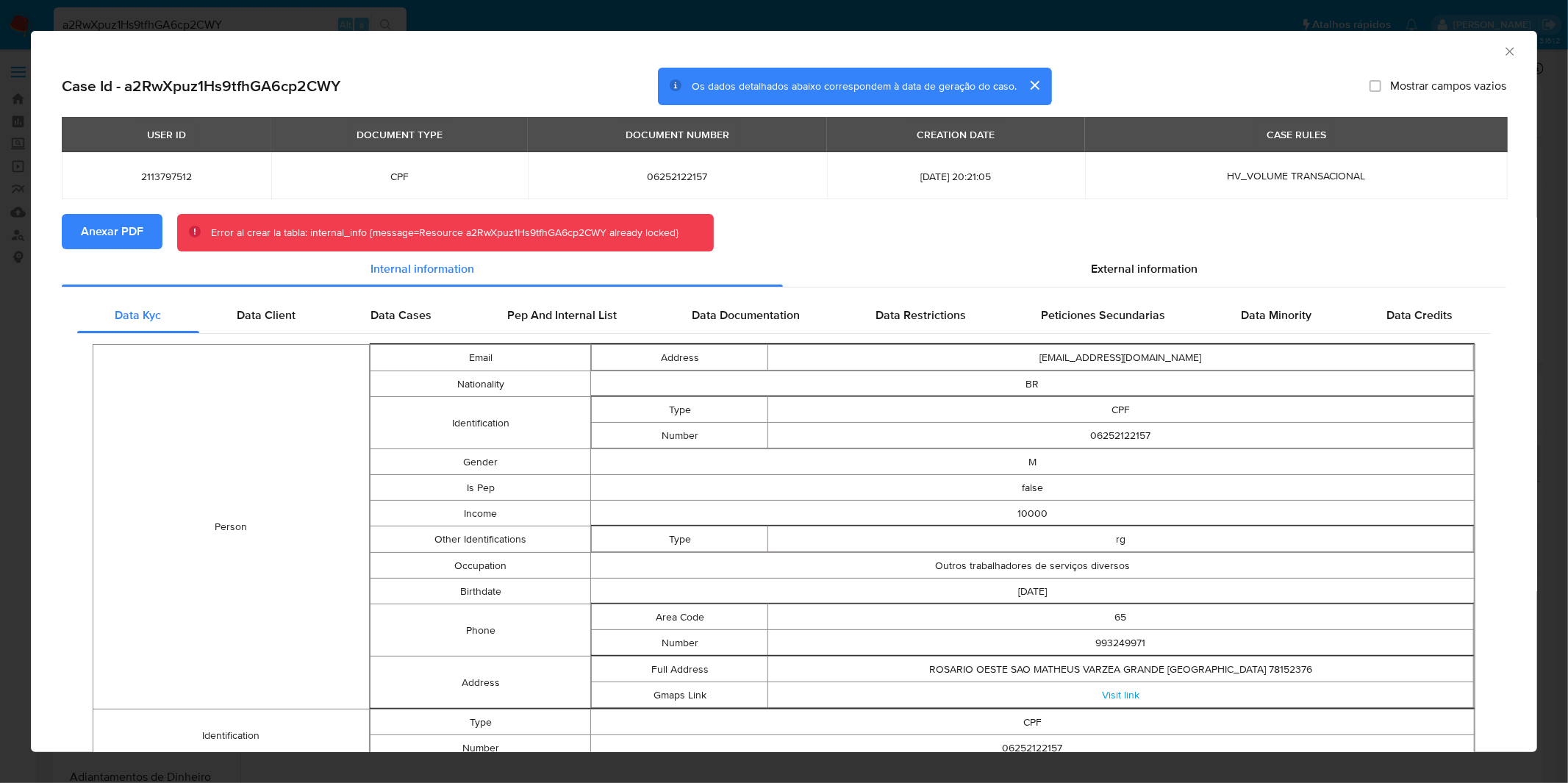
click at [667, 25] on div "AML Data Collector Case Id - a2RwXpuz1Hs9tfhGA6cp2CWY Os dados detalhados abaix…" at bounding box center [784, 392] width 1568 height 783
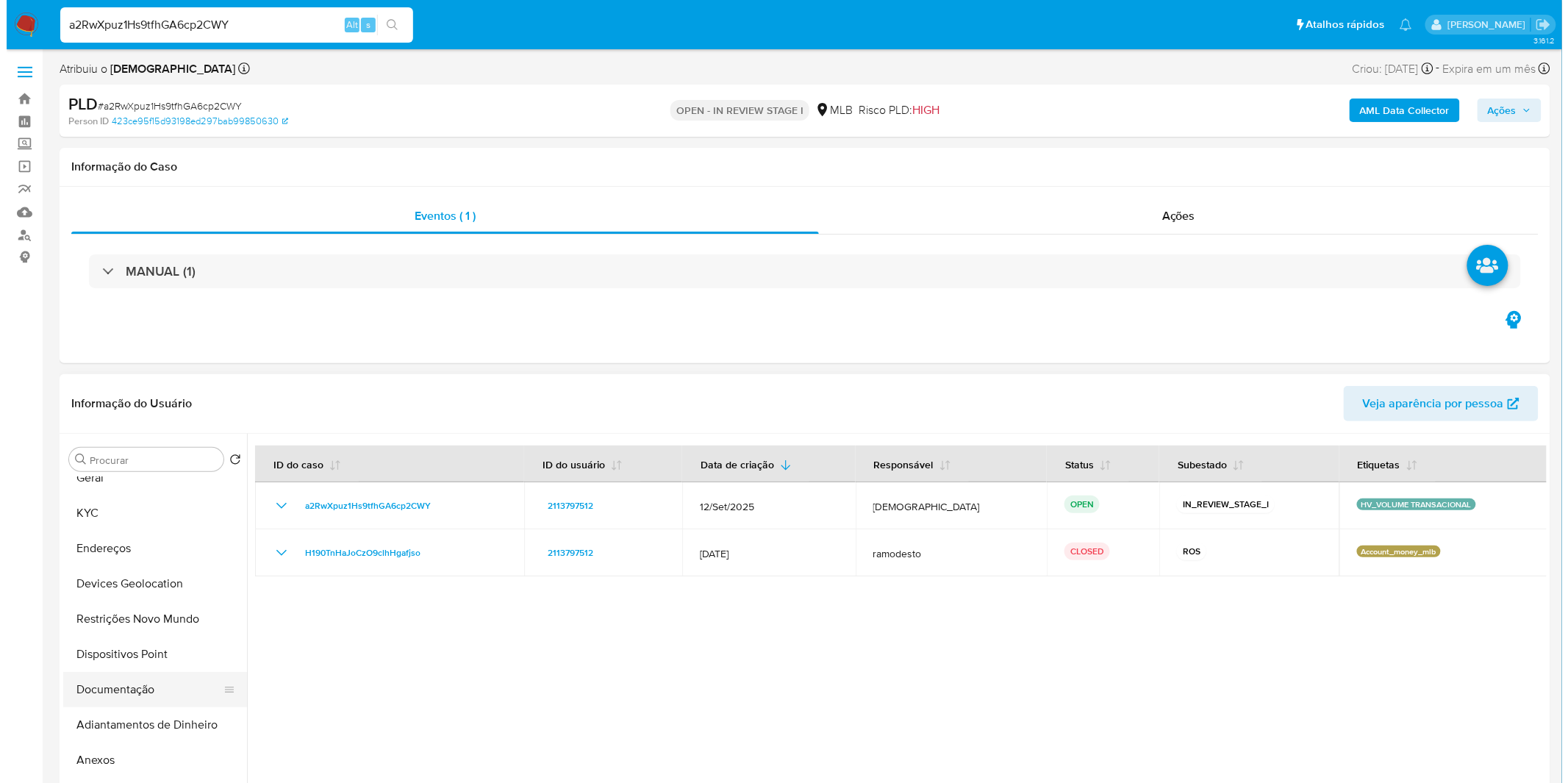
scroll to position [82, 0]
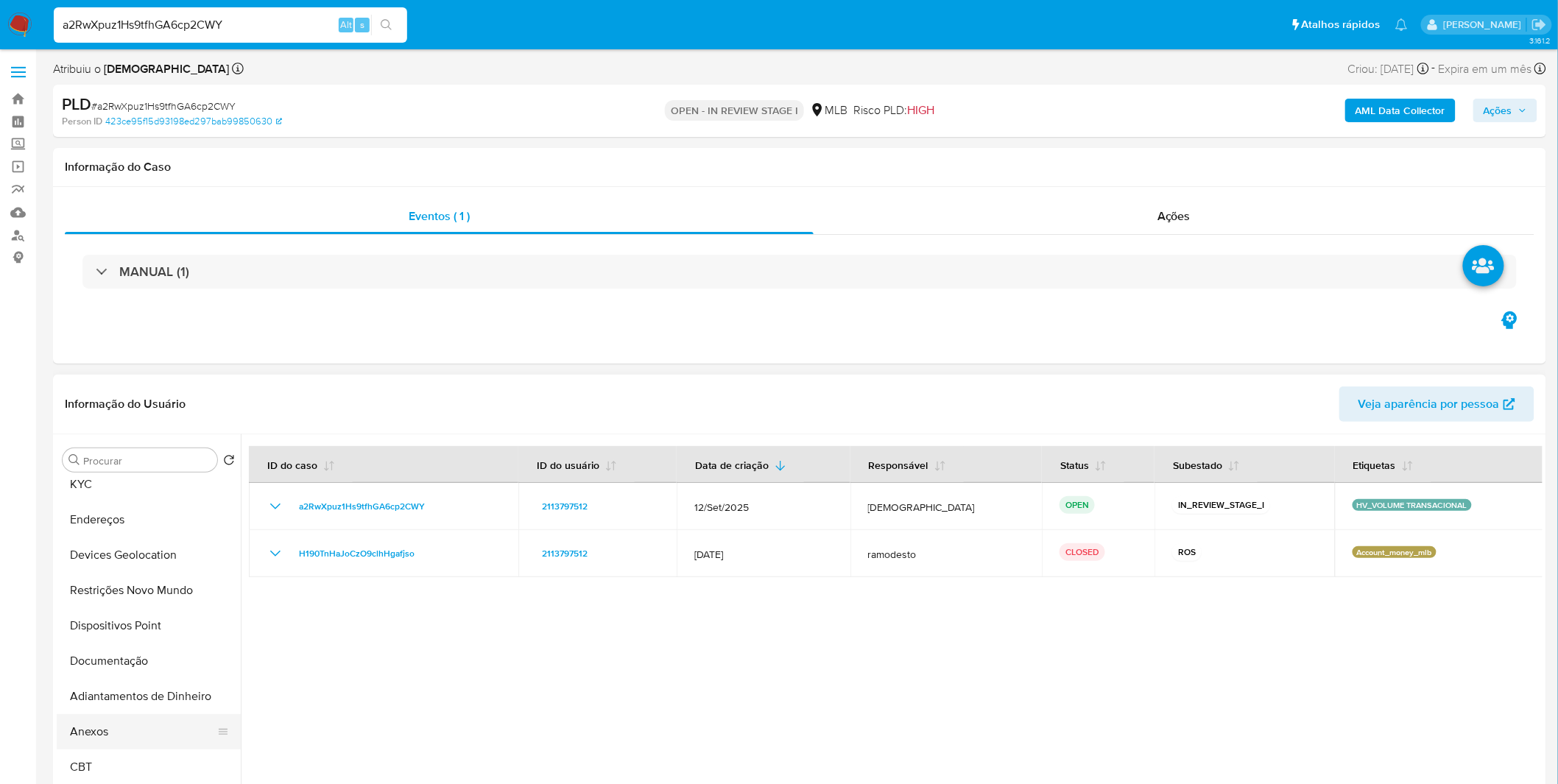
click at [119, 741] on button "Anexos" at bounding box center [142, 731] width 172 height 35
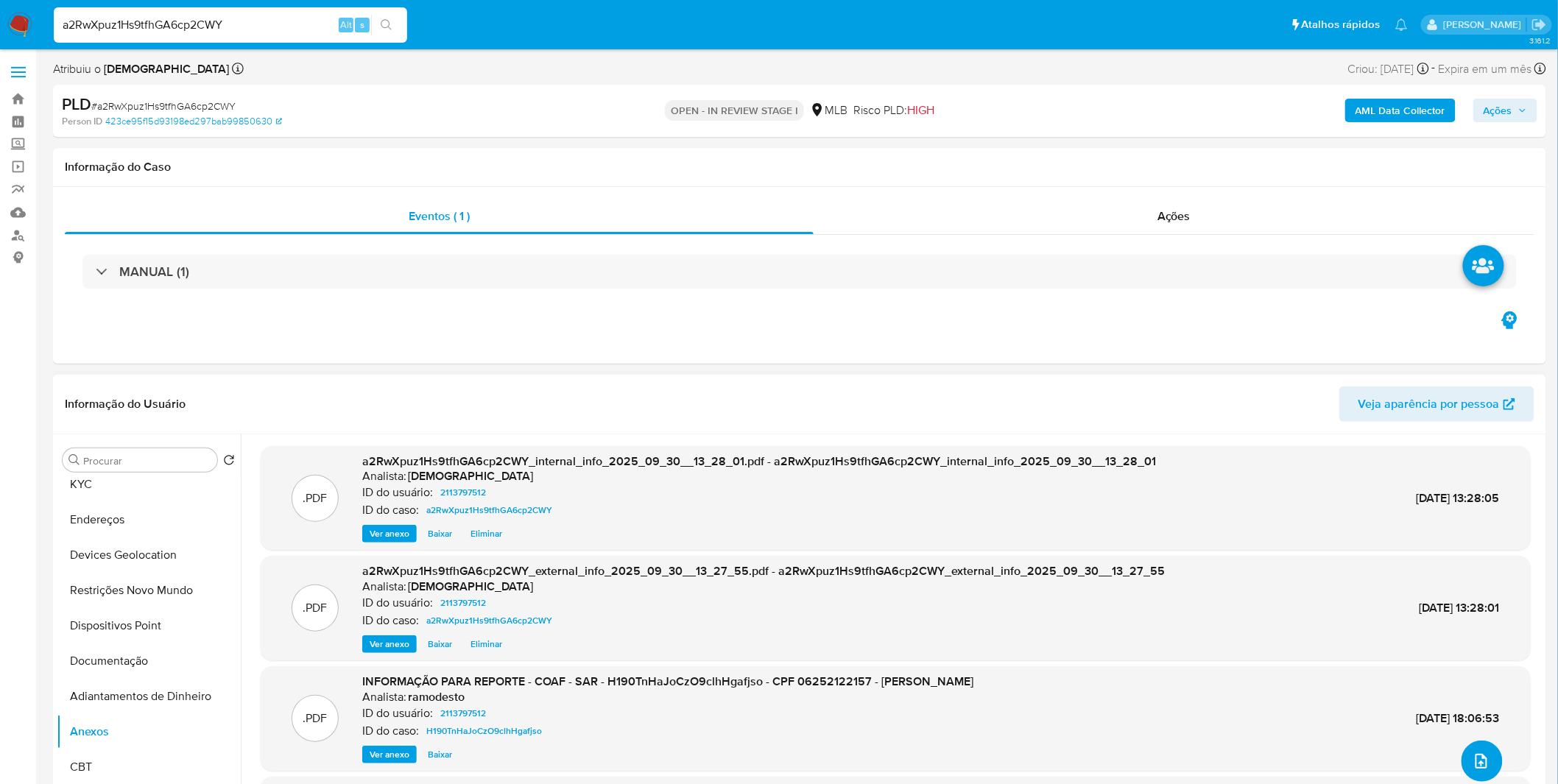
drag, startPoint x: 1465, startPoint y: 756, endPoint x: 1472, endPoint y: 758, distance: 7.3
click at [1472, 758] on button "upload-file" at bounding box center [1482, 761] width 41 height 41
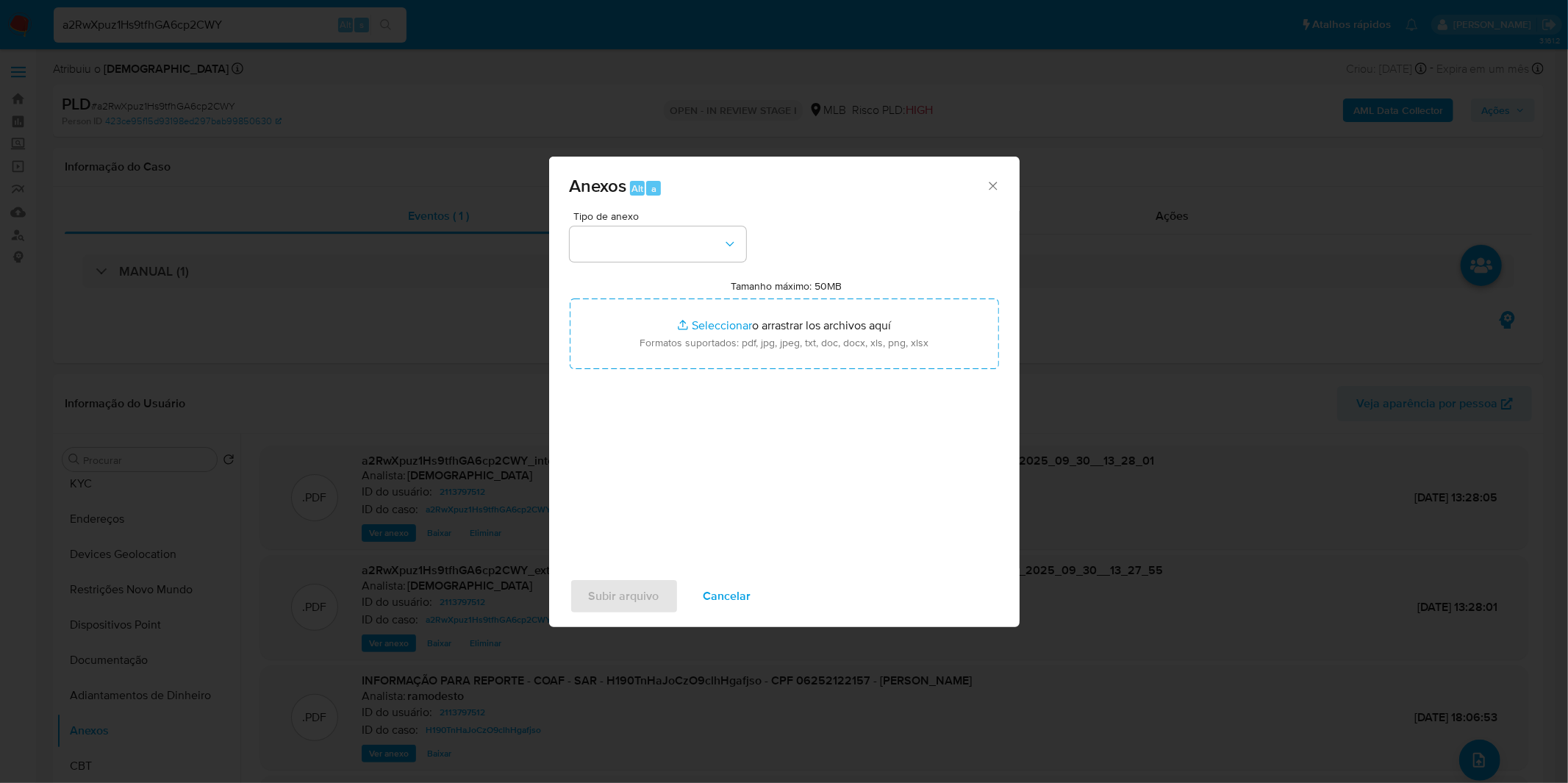
click at [642, 220] on span "Tipo de anexo" at bounding box center [662, 216] width 177 height 10
click at [651, 246] on button "button" at bounding box center [658, 244] width 177 height 35
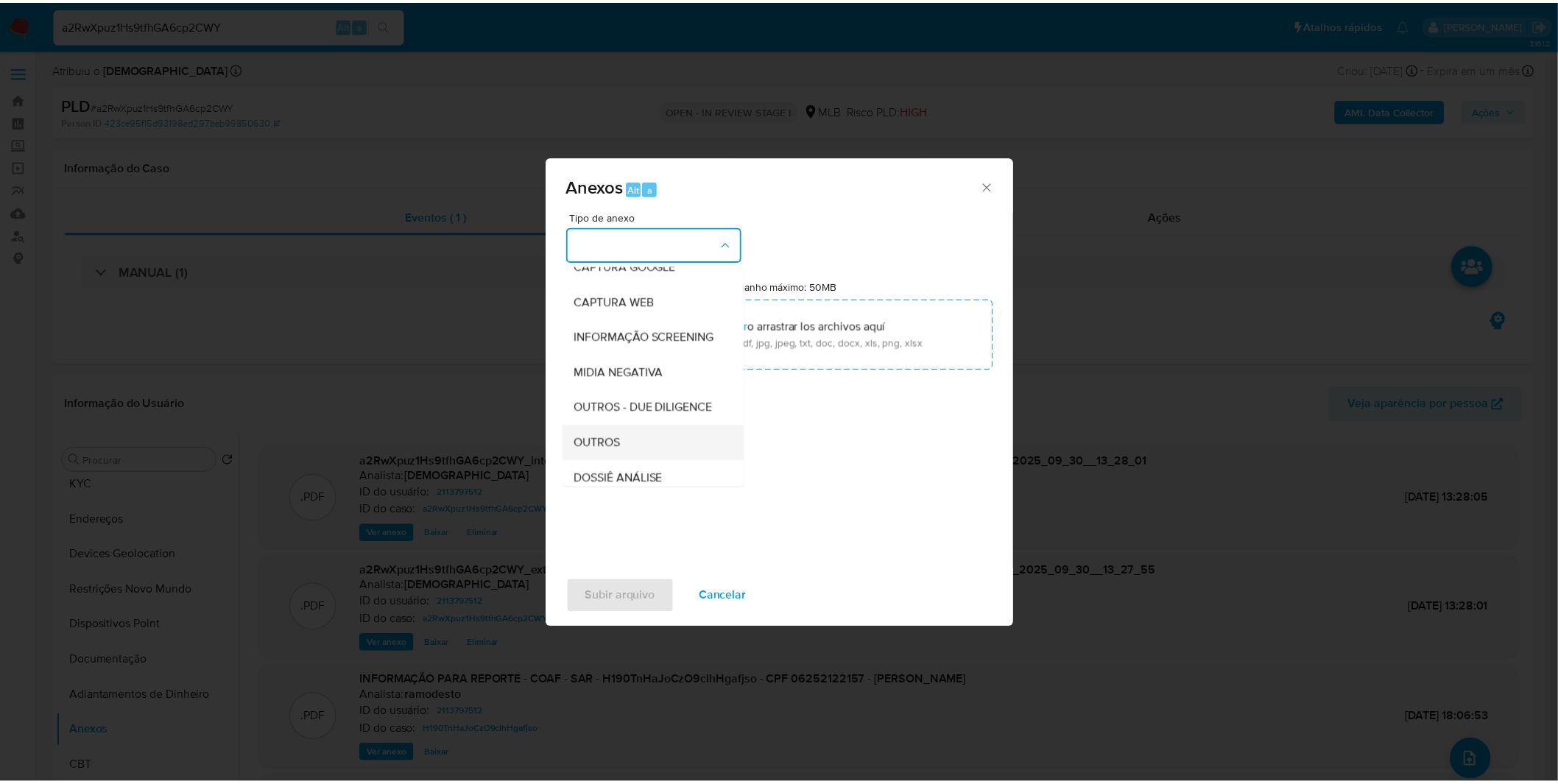
scroll to position [226, 0]
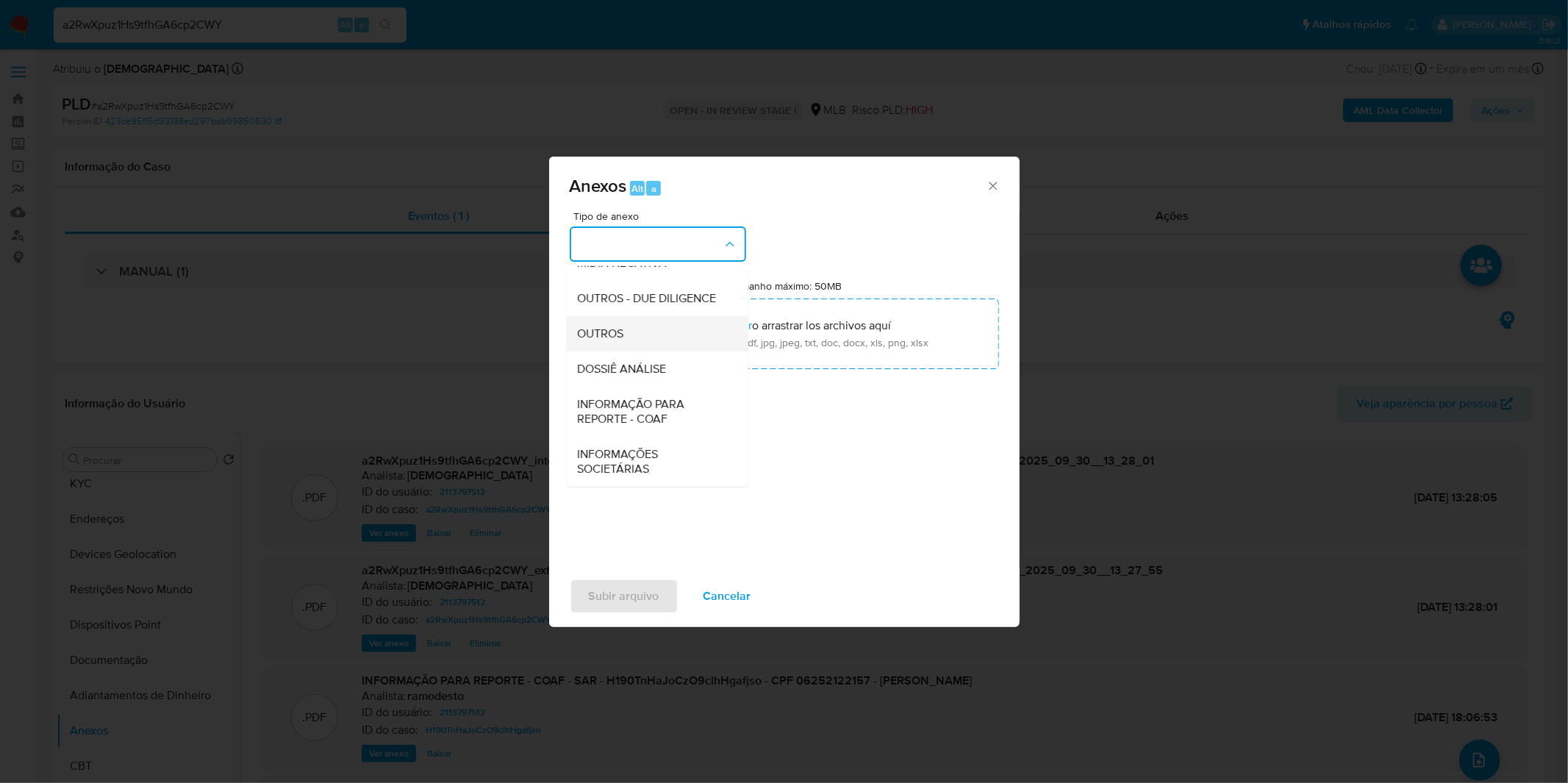
click at [633, 331] on div "OUTROS" at bounding box center [652, 333] width 150 height 35
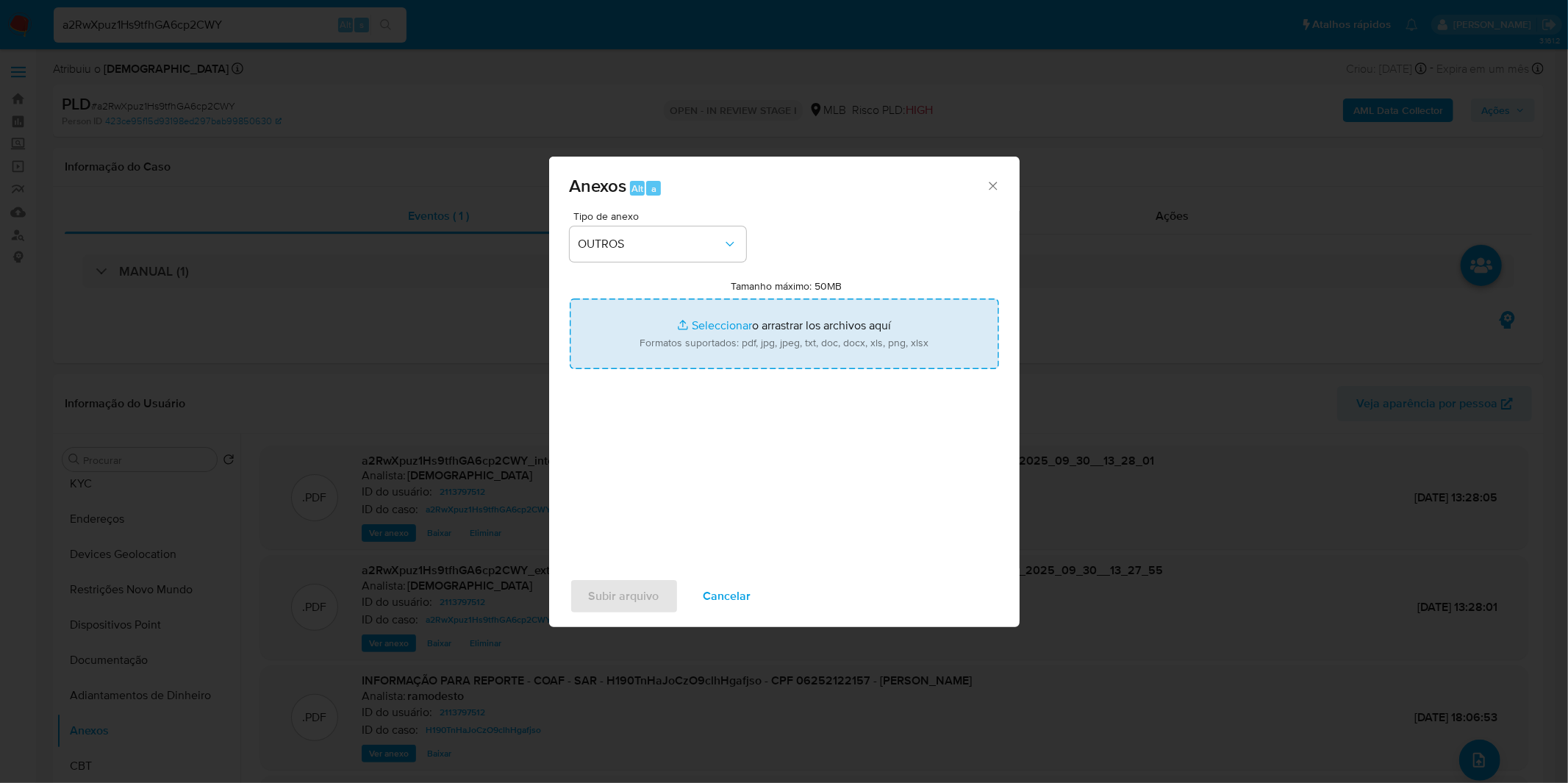
click at [633, 331] on input "Tamanho máximo: 50MB Seleccionar archivos" at bounding box center [784, 333] width 429 height 70
type input "C:\fakepath\DECLINIO - a2RwXpuz1Hs9tfhGA6cp2CWY - CPF 06252122157 - VICTOR HUGO…"
click at [636, 595] on span "Subir arquivo" at bounding box center [624, 596] width 70 height 32
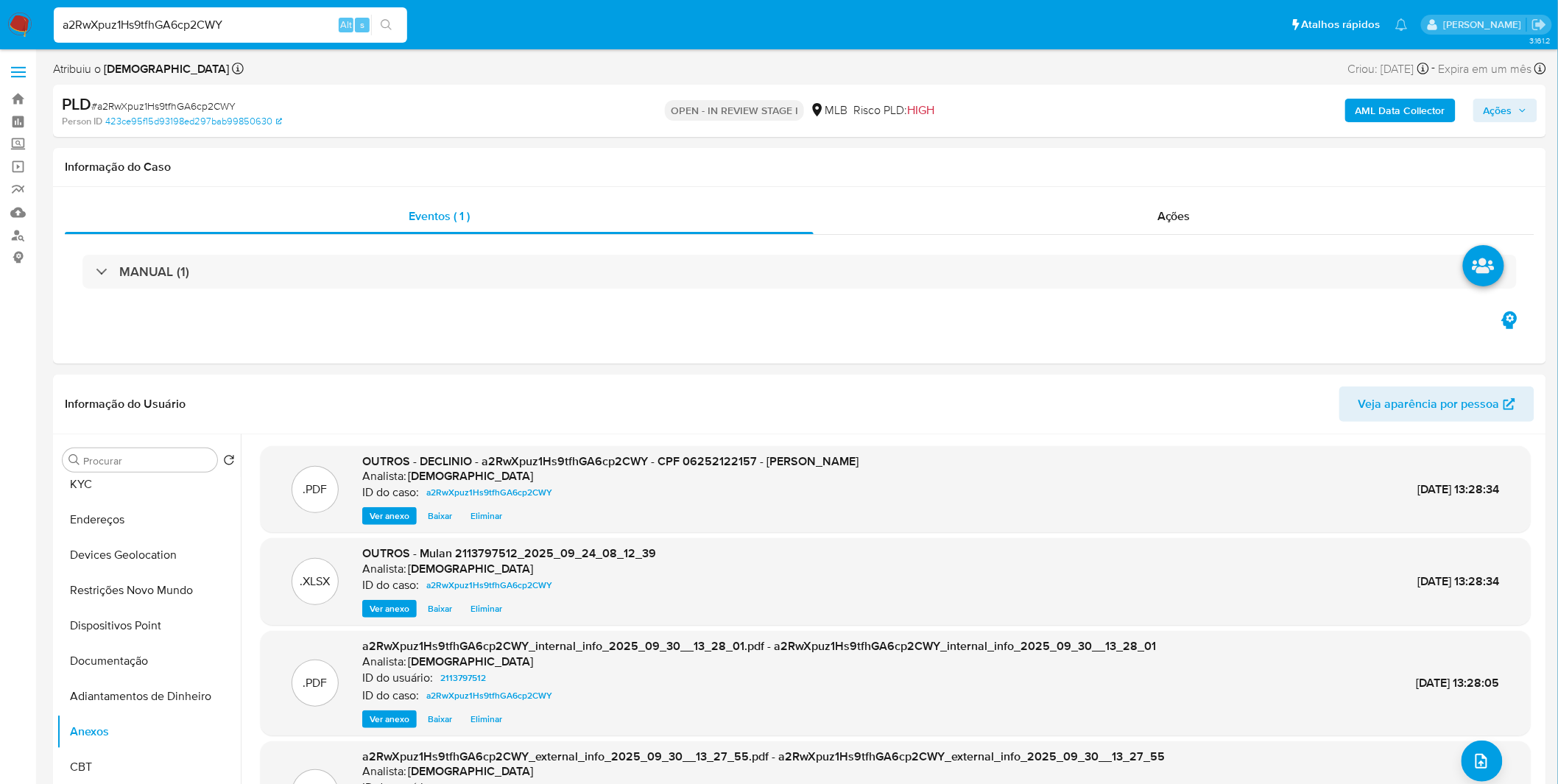
click at [1495, 104] on span "Ações" at bounding box center [1497, 110] width 28 height 24
click at [1084, 150] on span "Resolução do caso" at bounding box center [1078, 157] width 100 height 17
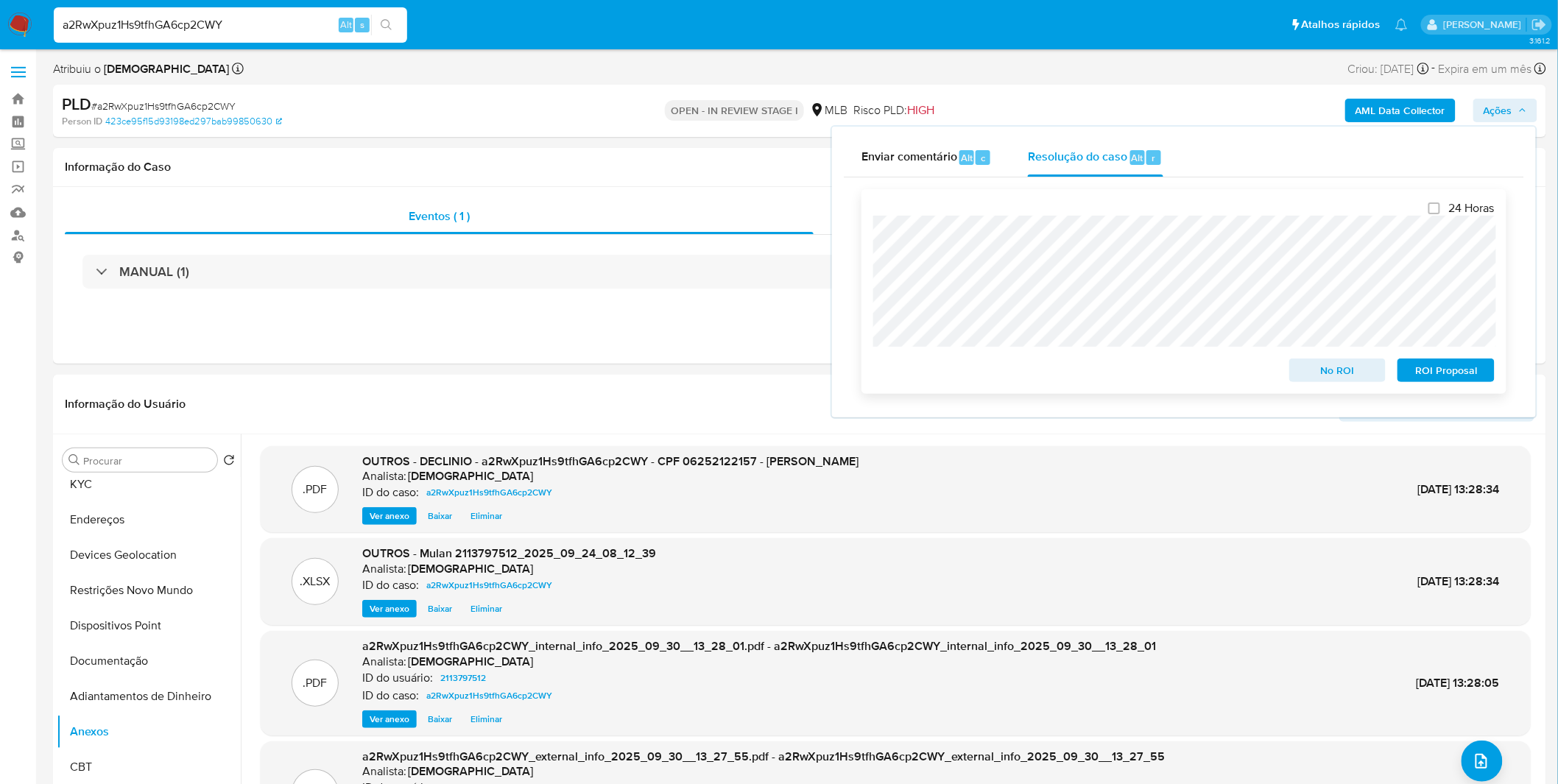
click at [1356, 378] on span "No ROI" at bounding box center [1337, 370] width 77 height 21
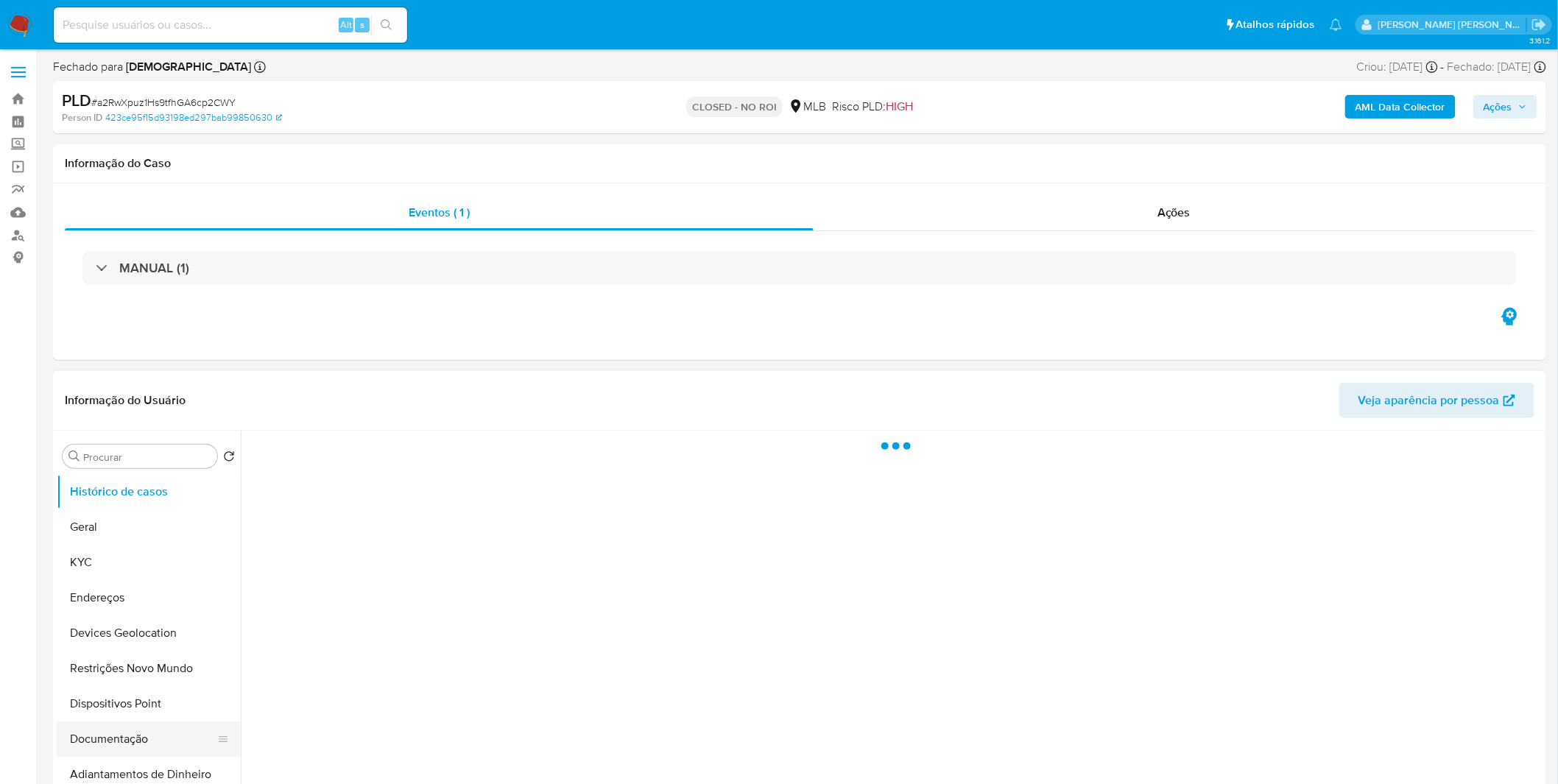
select select "10"
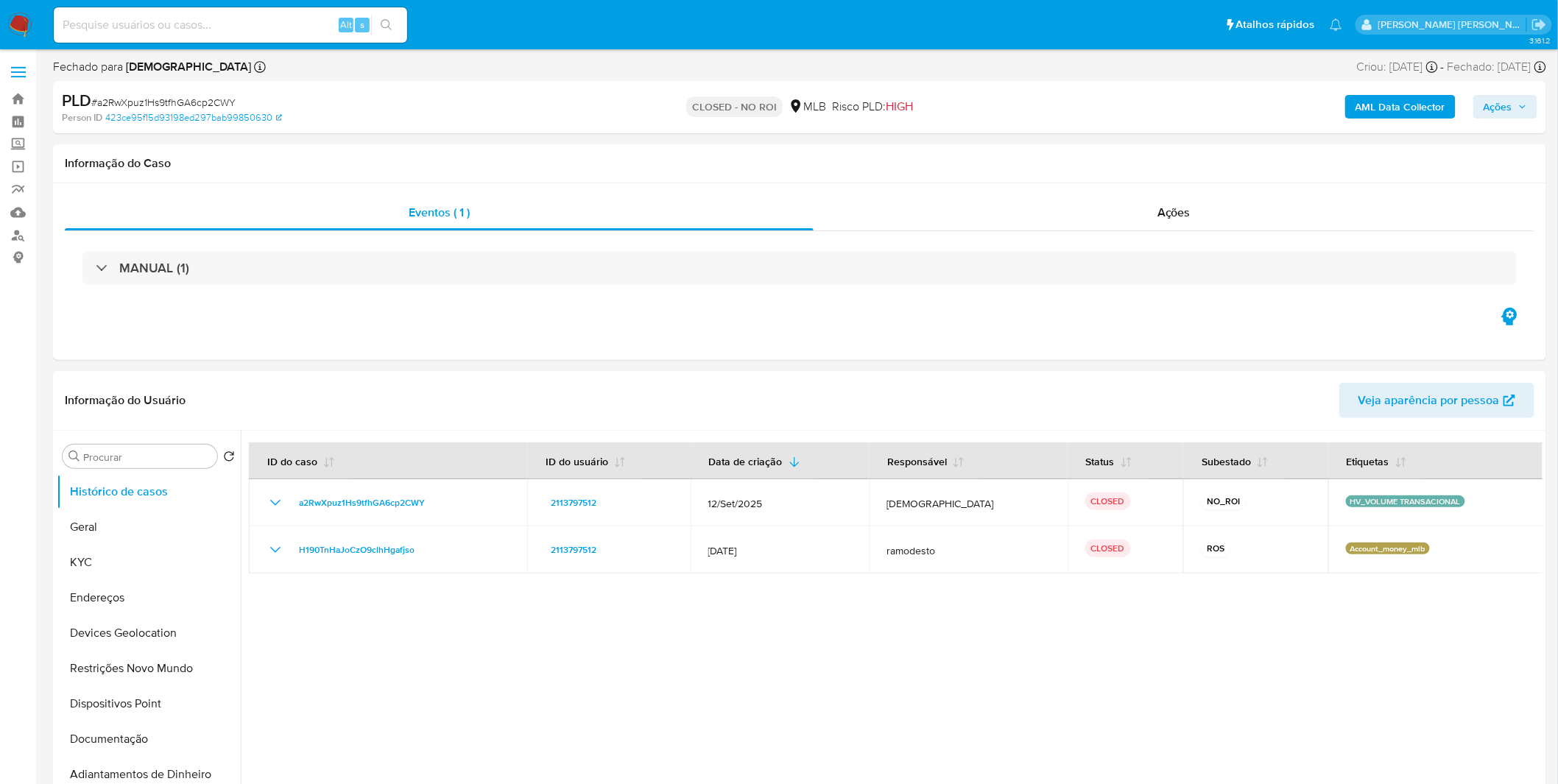
click at [24, 18] on img at bounding box center [20, 24] width 25 height 25
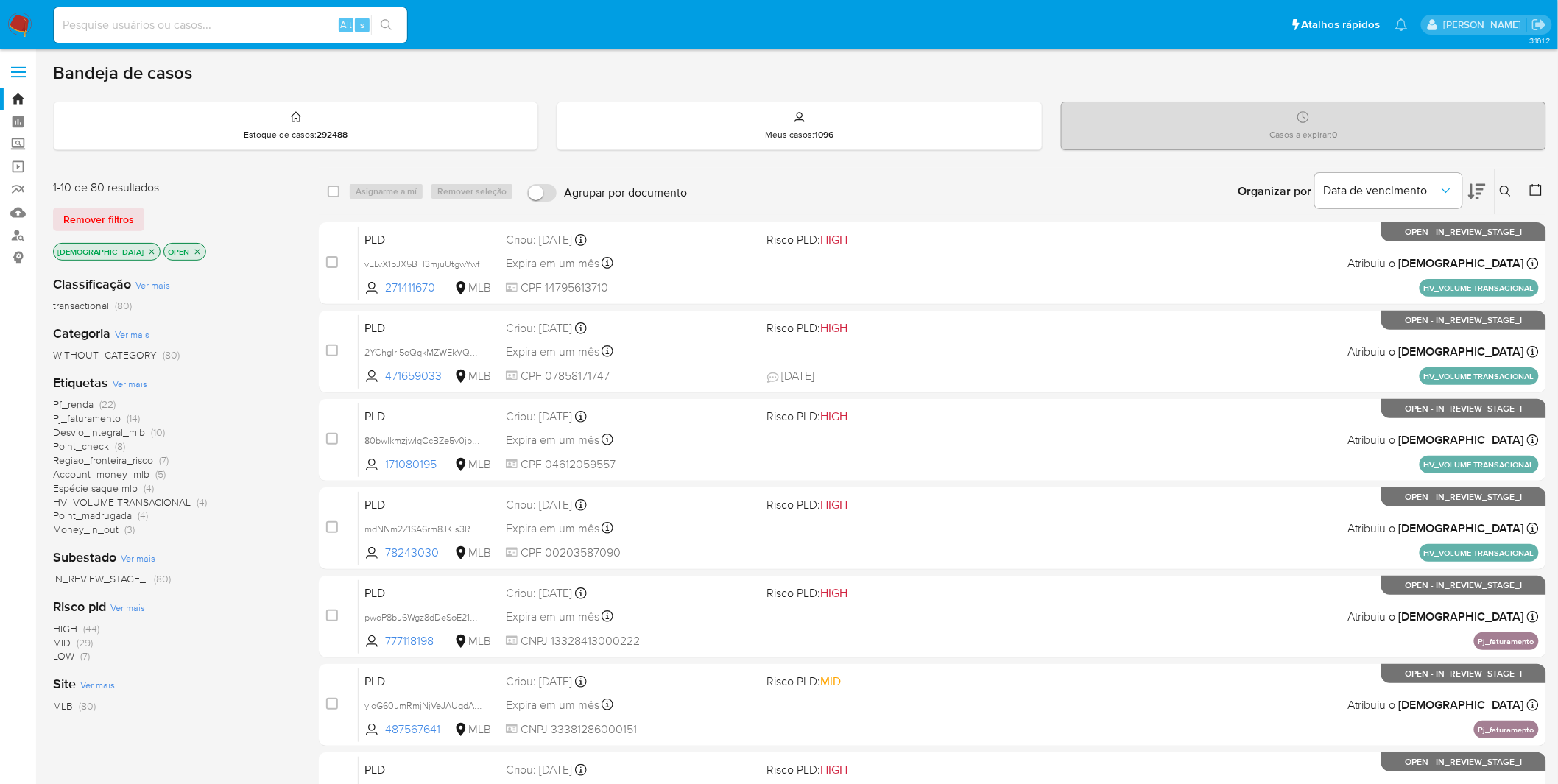
click at [34, 32] on nav "Pausado Ver notificaciones Alt s Atalhos rápidos Presiona las siguientes teclas…" at bounding box center [779, 24] width 1558 height 49
click at [33, 29] on nav "Pausado Ver notificaciones Alt s Atalhos rápidos Presiona las siguientes teclas…" at bounding box center [779, 24] width 1558 height 49
click at [31, 29] on img at bounding box center [20, 24] width 25 height 25
click at [292, 21] on input at bounding box center [230, 24] width 353 height 19
paste input "2YChglrl5oQqkMZWEkVQwT2R"
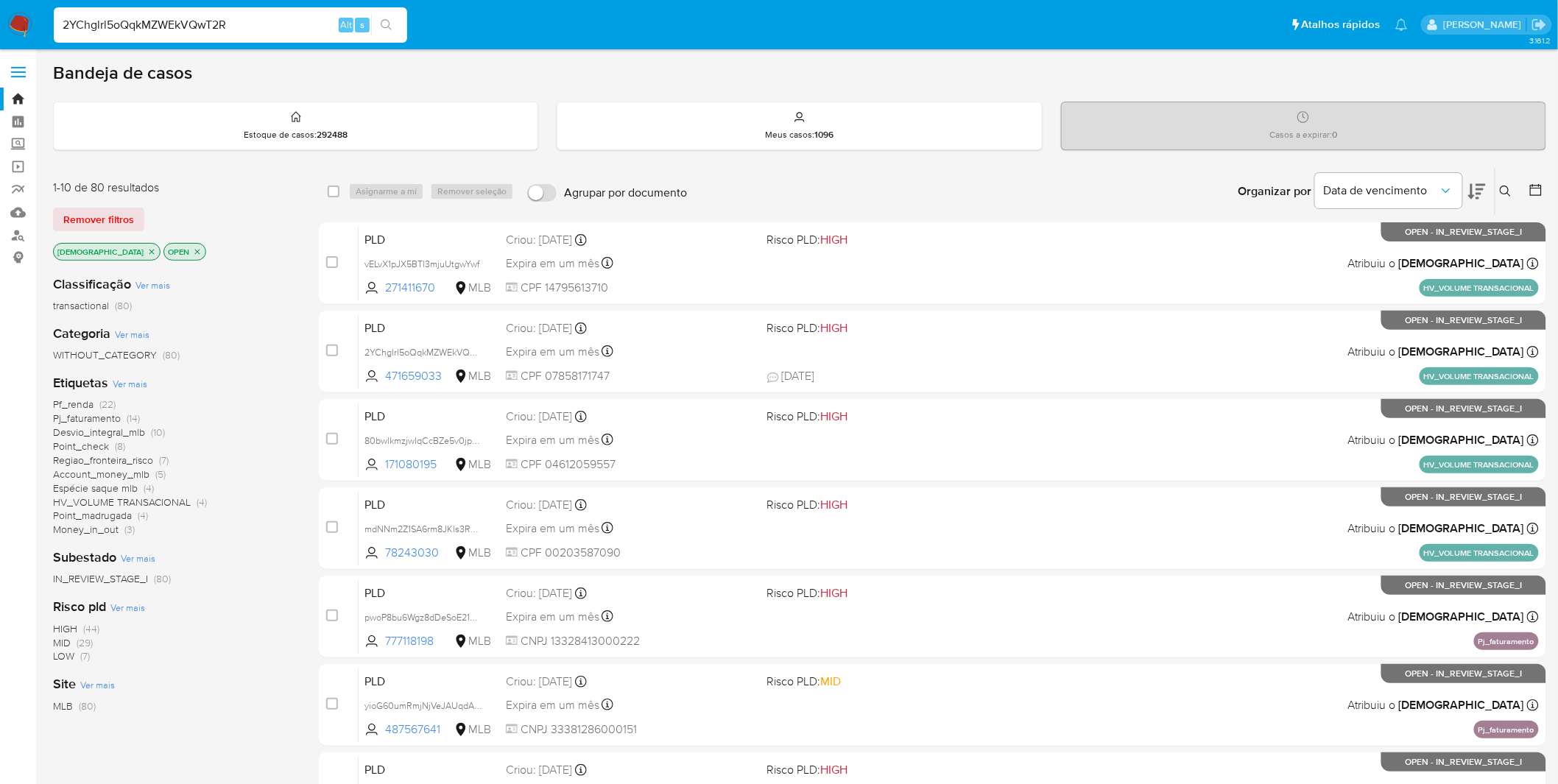
type input "2YChglrl5oQqkMZWEkVQwT2R"
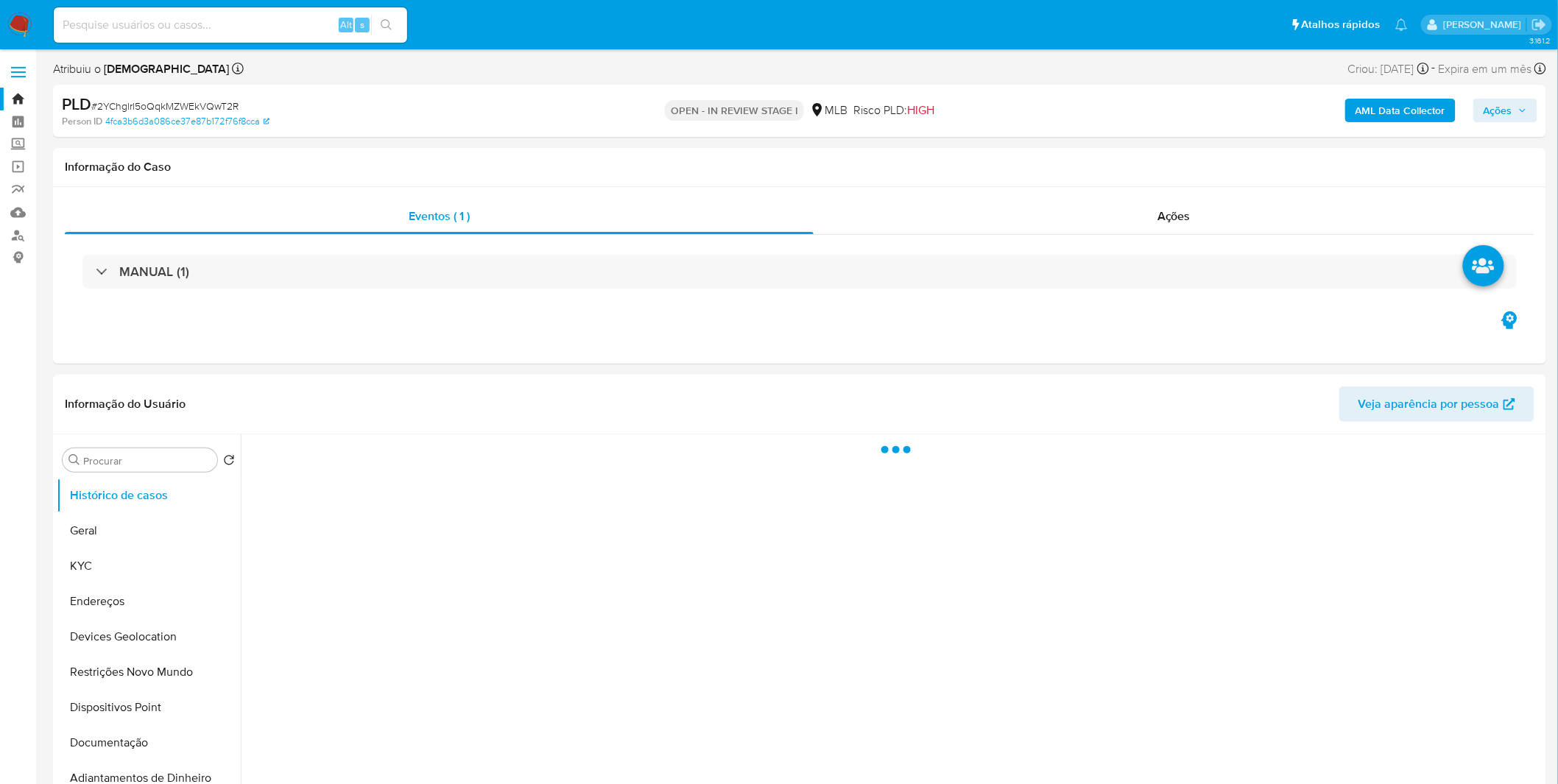
select select "10"
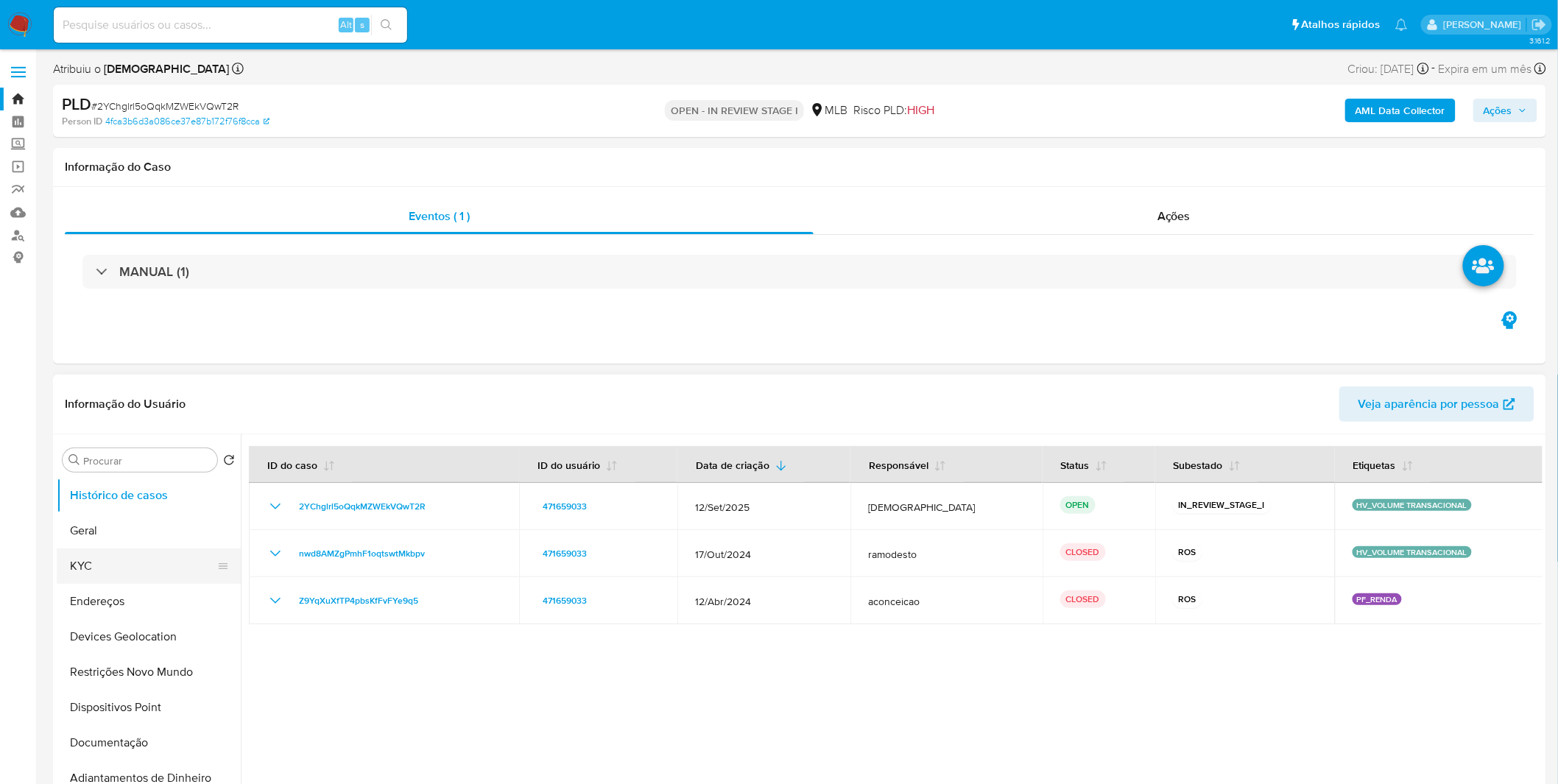
drag, startPoint x: 147, startPoint y: 565, endPoint x: 156, endPoint y: 565, distance: 9.0
click at [147, 565] on button "KYC" at bounding box center [142, 566] width 172 height 35
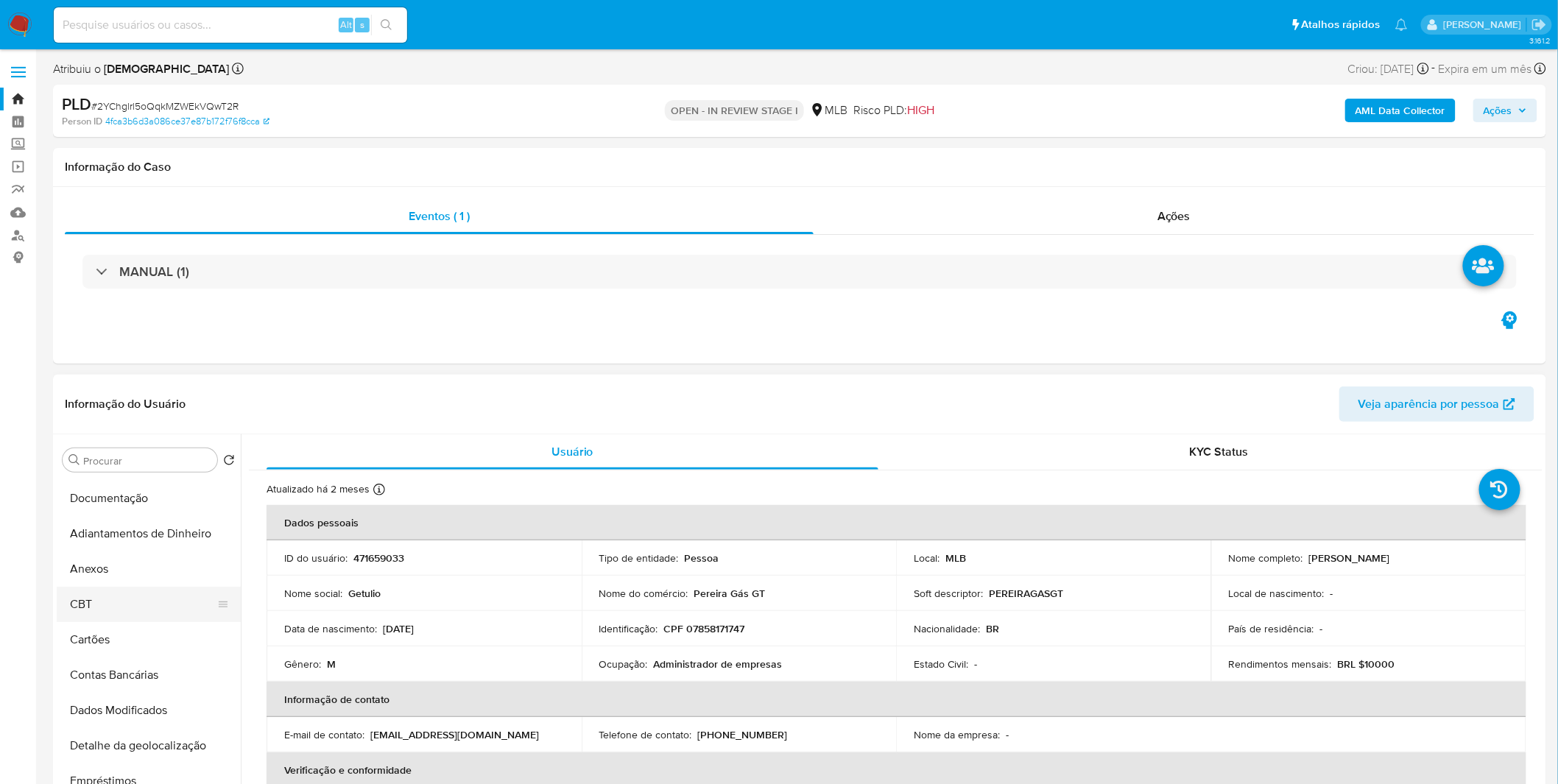
scroll to position [244, 0]
click at [138, 577] on button "Anexos" at bounding box center [142, 569] width 172 height 35
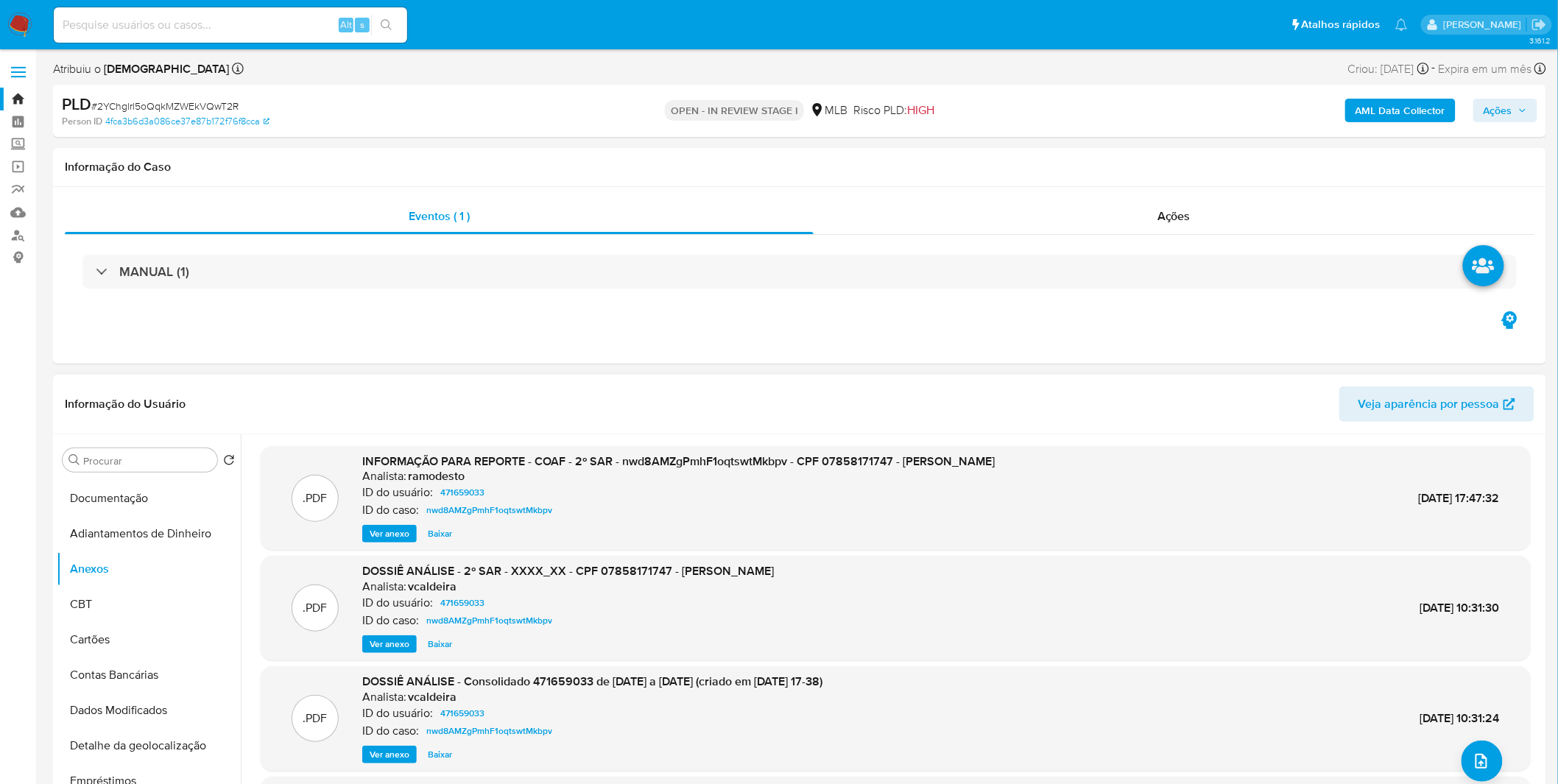
click at [388, 537] on span "Ver anexo" at bounding box center [389, 533] width 40 height 15
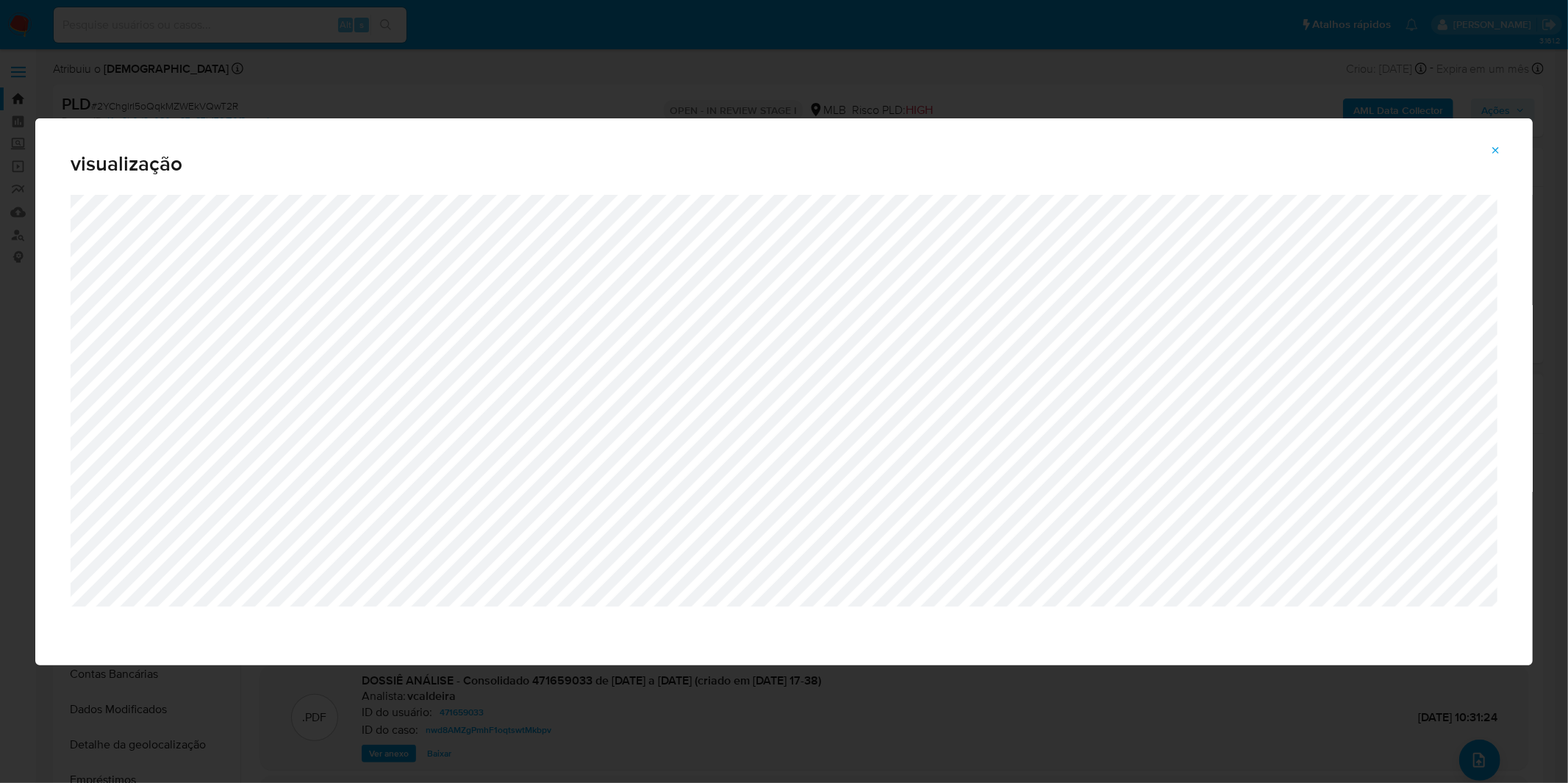
click at [1496, 158] on span "Attachment preview" at bounding box center [1495, 151] width 11 height 21
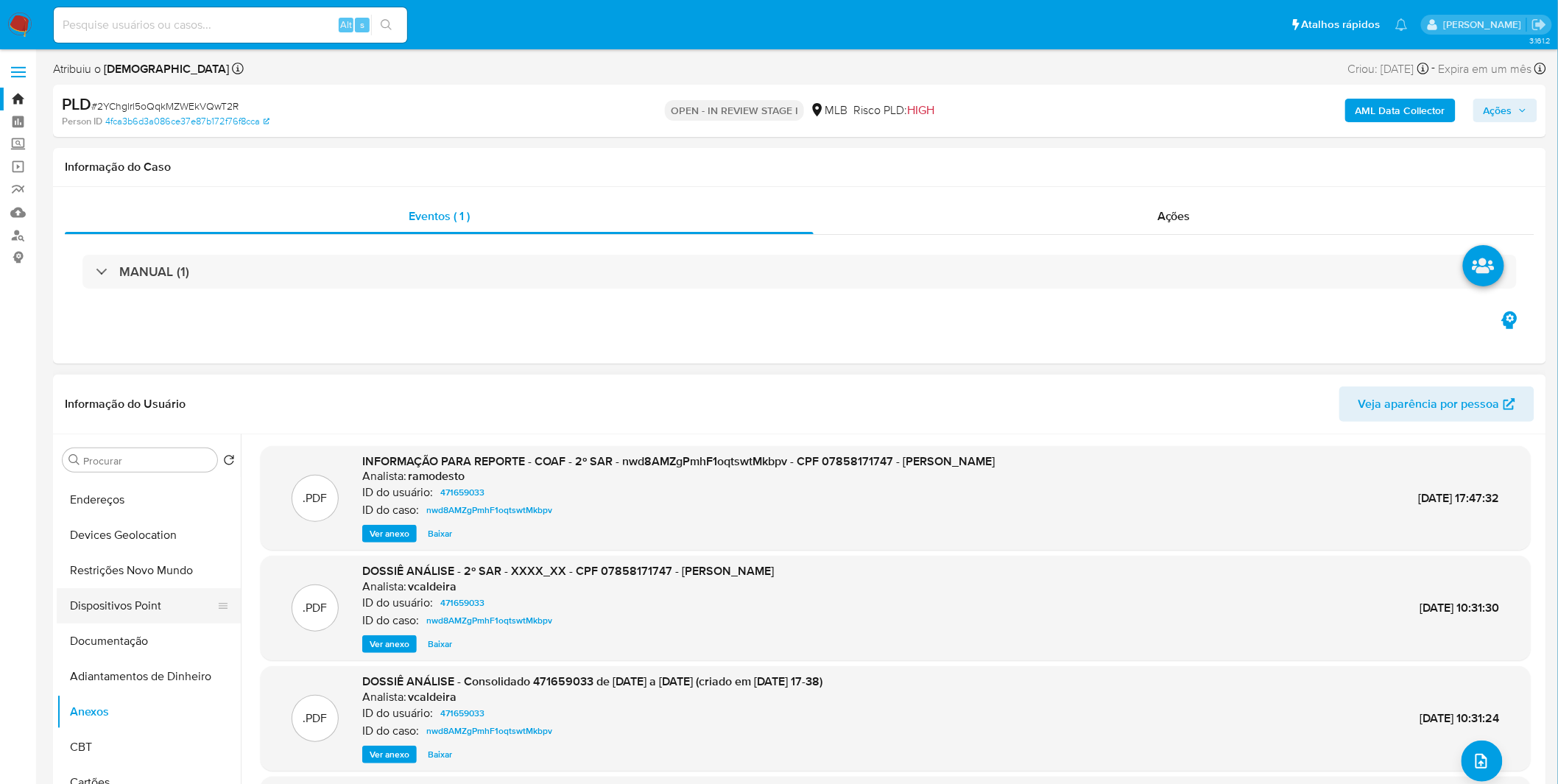
scroll to position [0, 0]
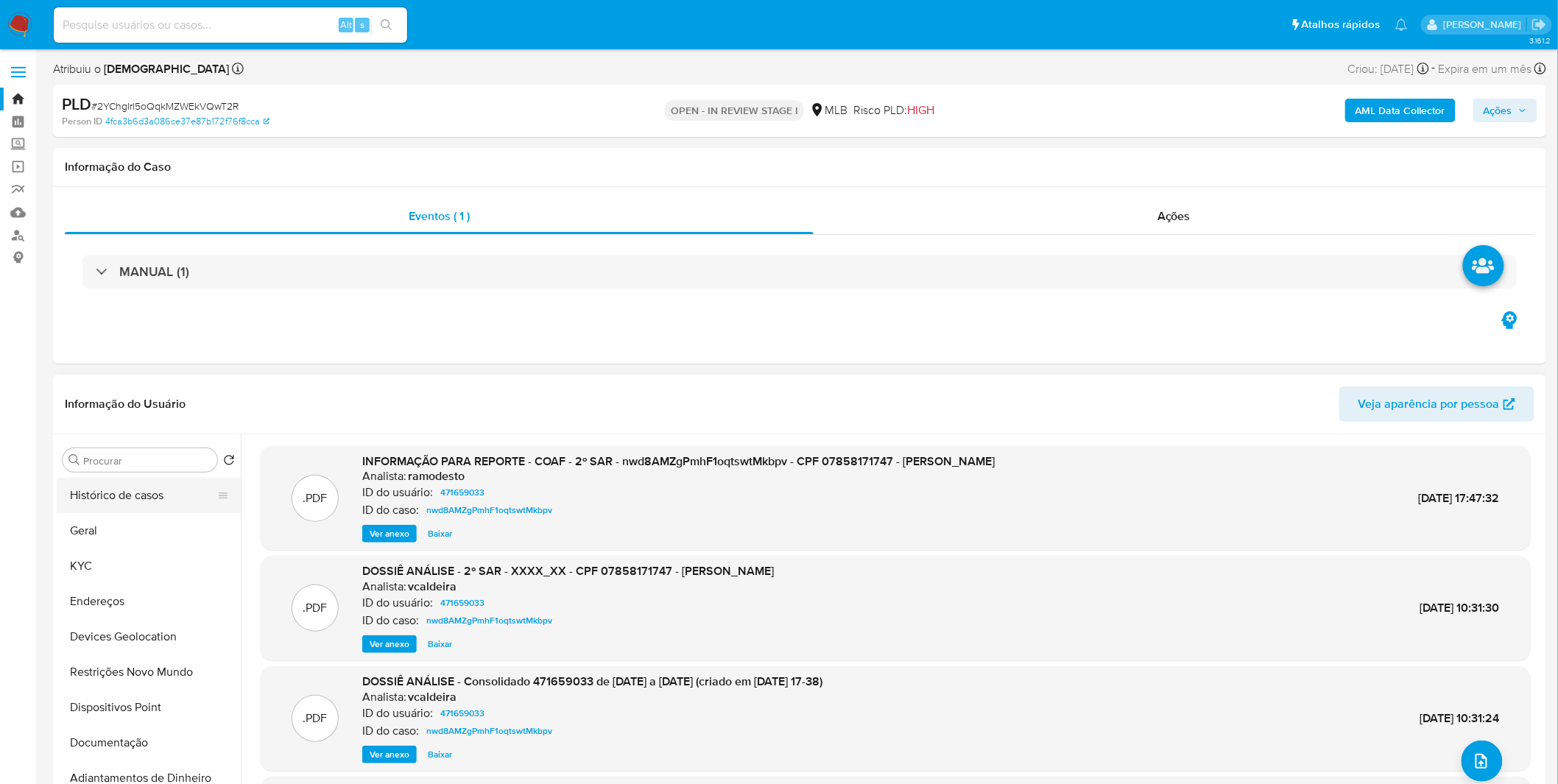
click at [97, 501] on button "Histórico de casos" at bounding box center [142, 495] width 172 height 35
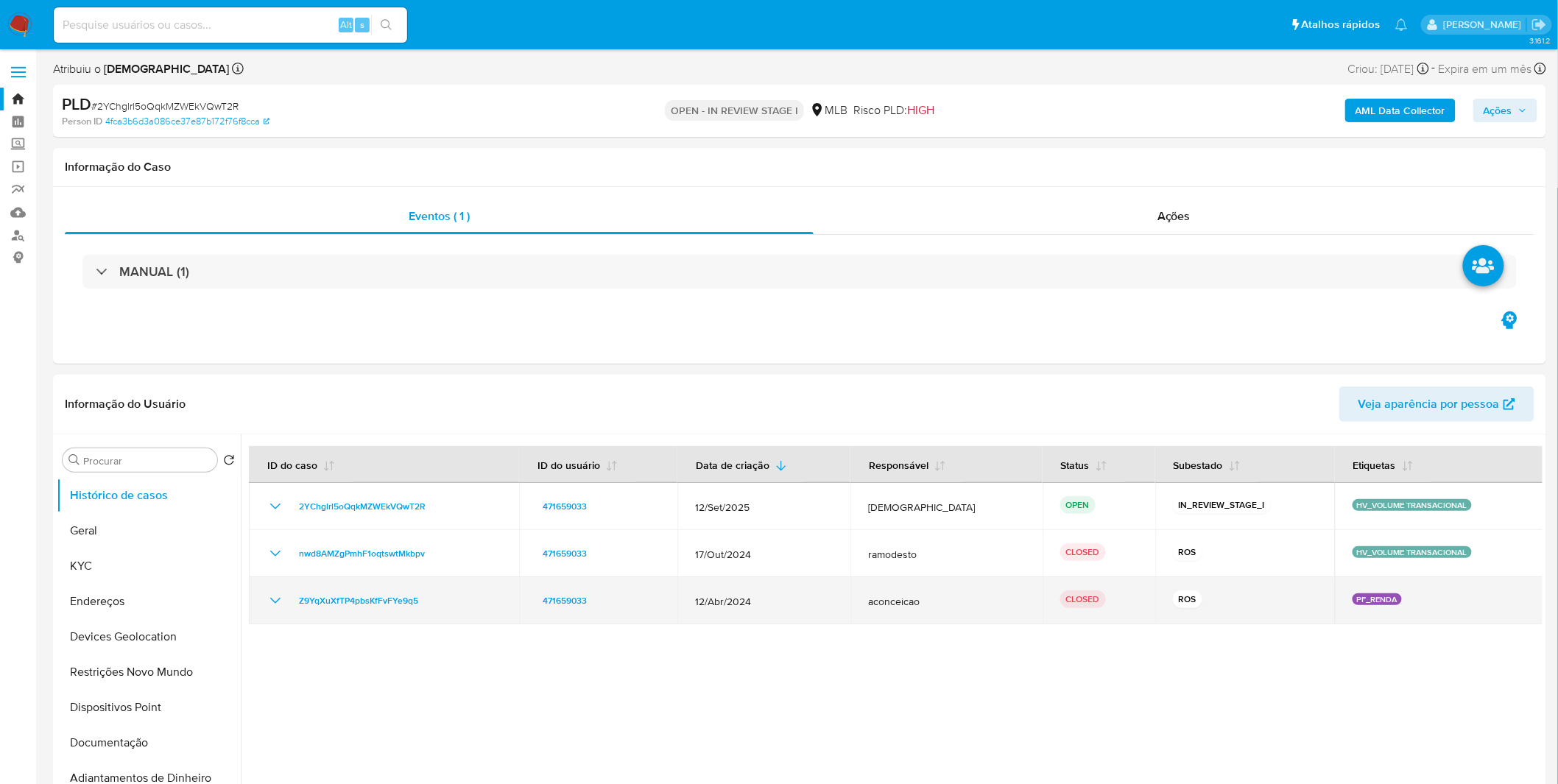
click at [270, 596] on icon "Mostrar/Ocultar" at bounding box center [275, 600] width 18 height 18
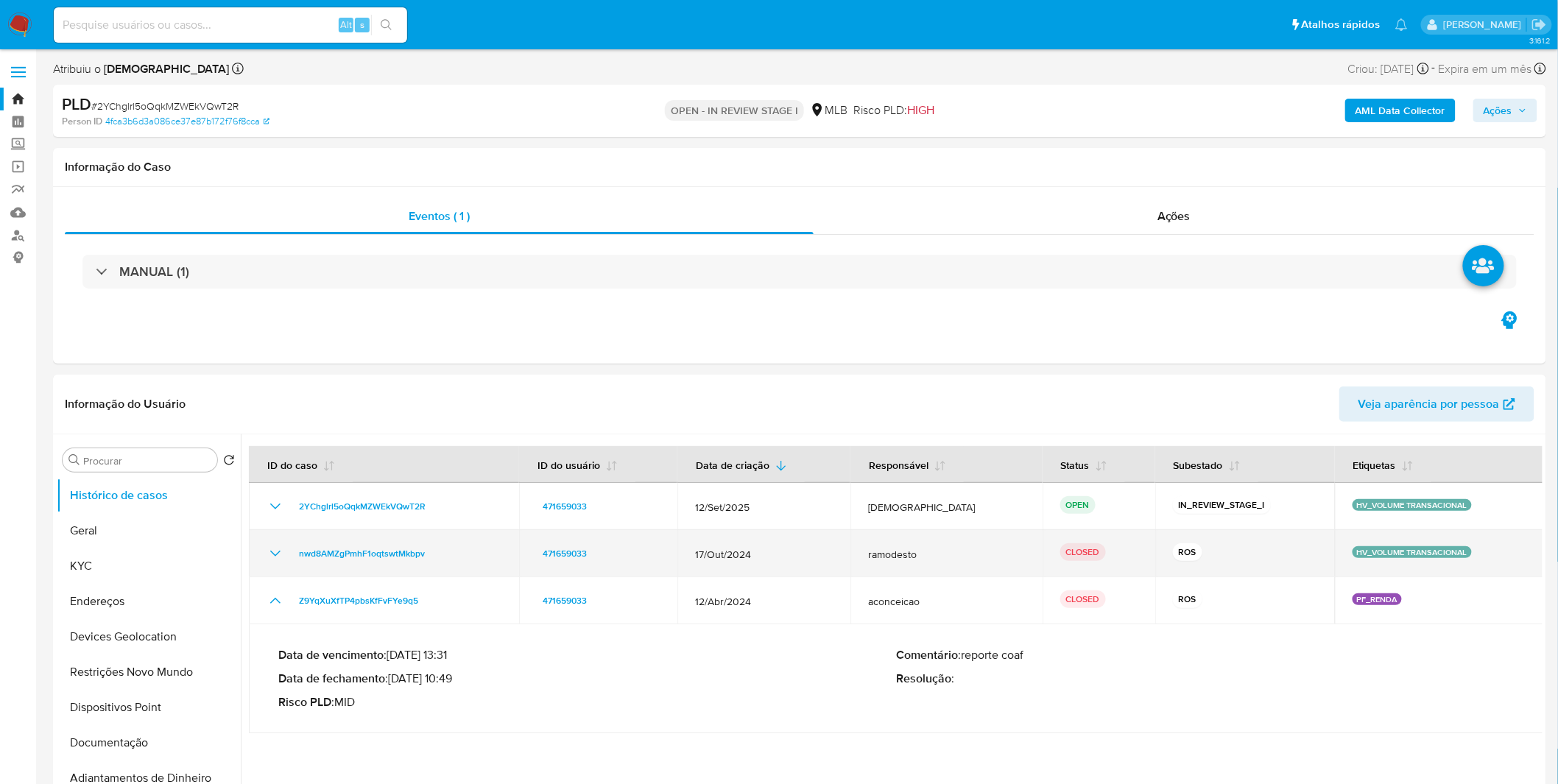
click at [271, 549] on icon "Mostrar/Ocultar" at bounding box center [275, 553] width 18 height 18
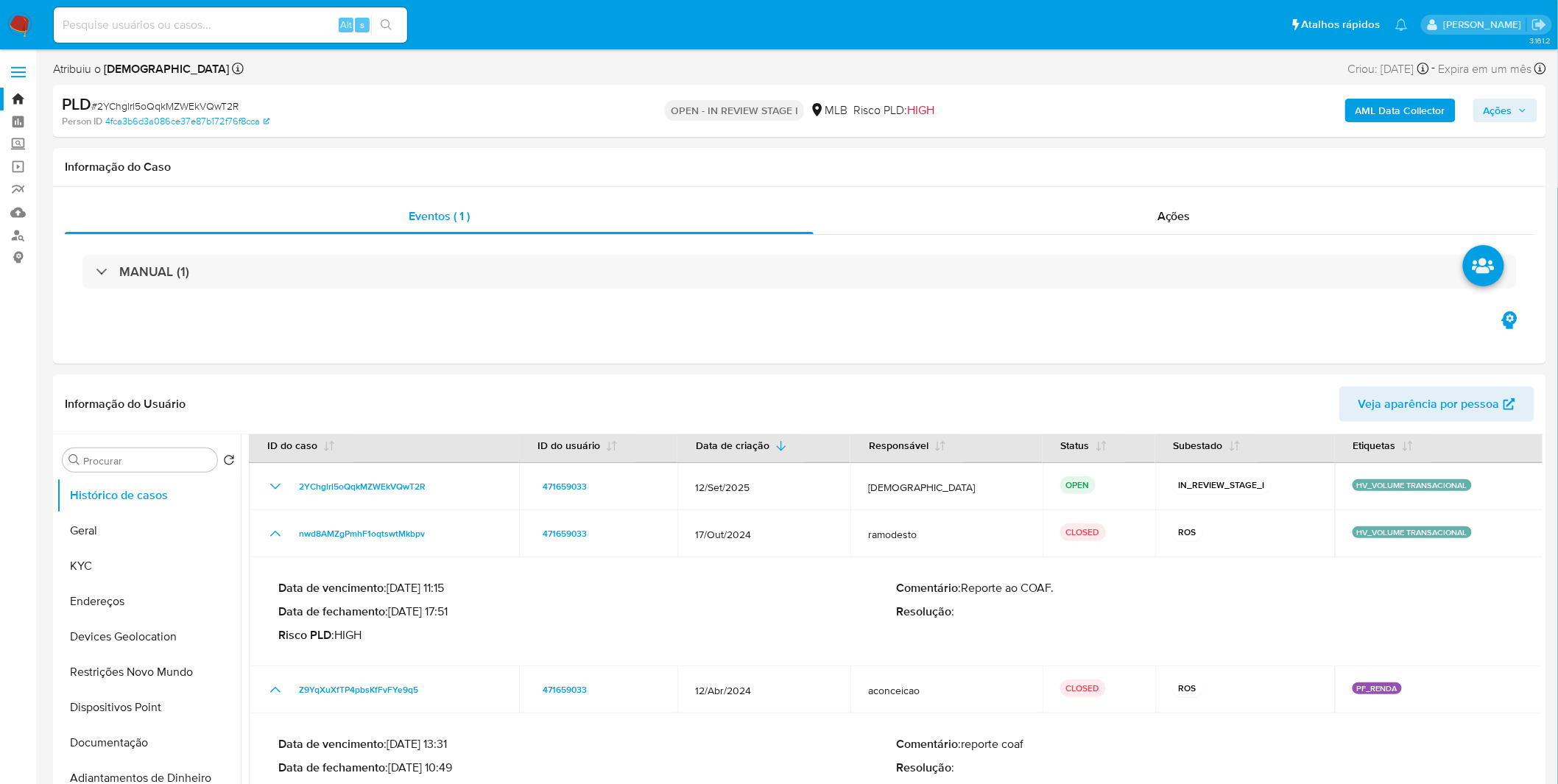
scroll to position [38, 0]
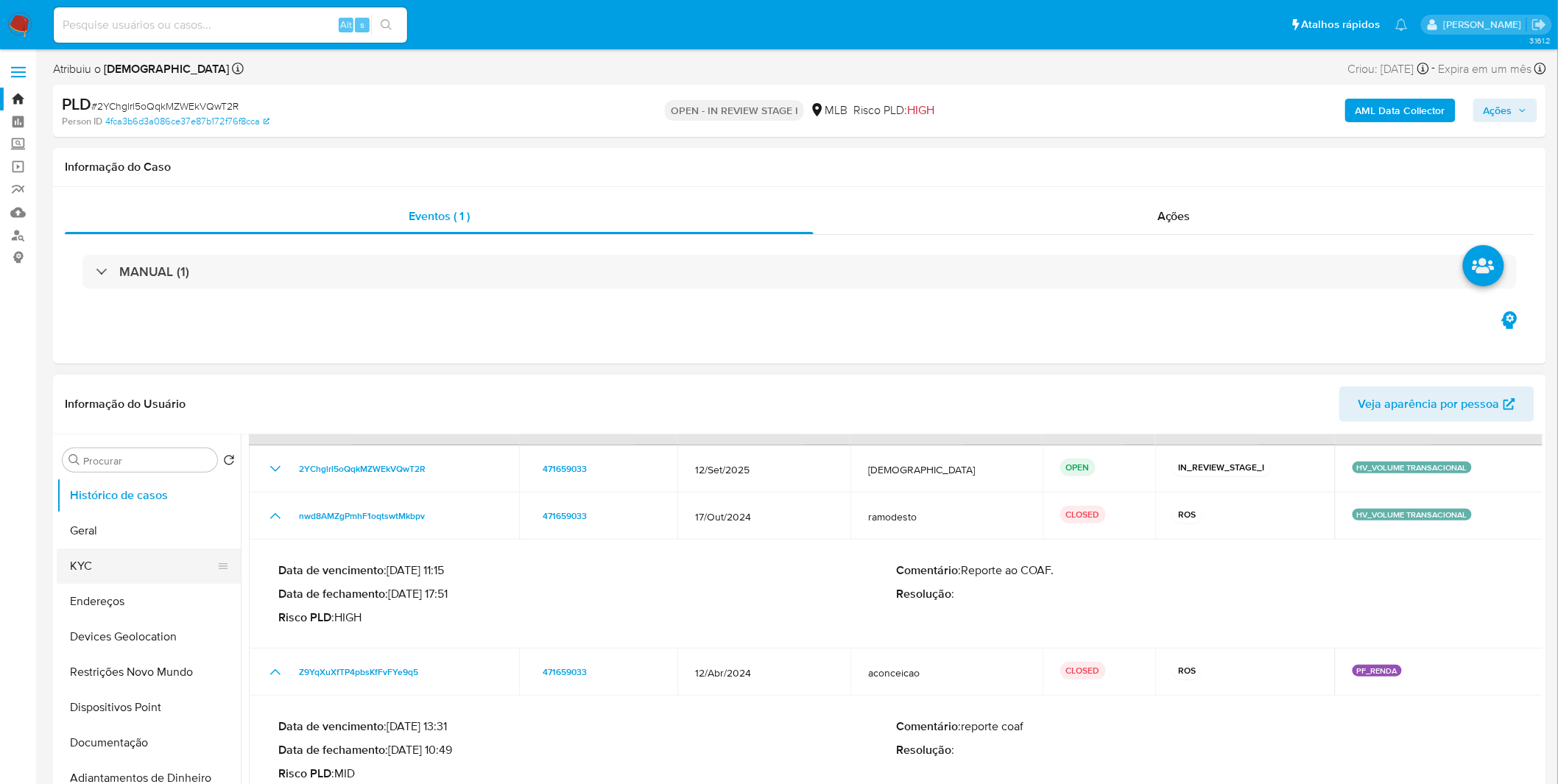
click at [191, 560] on button "KYC" at bounding box center [142, 566] width 172 height 35
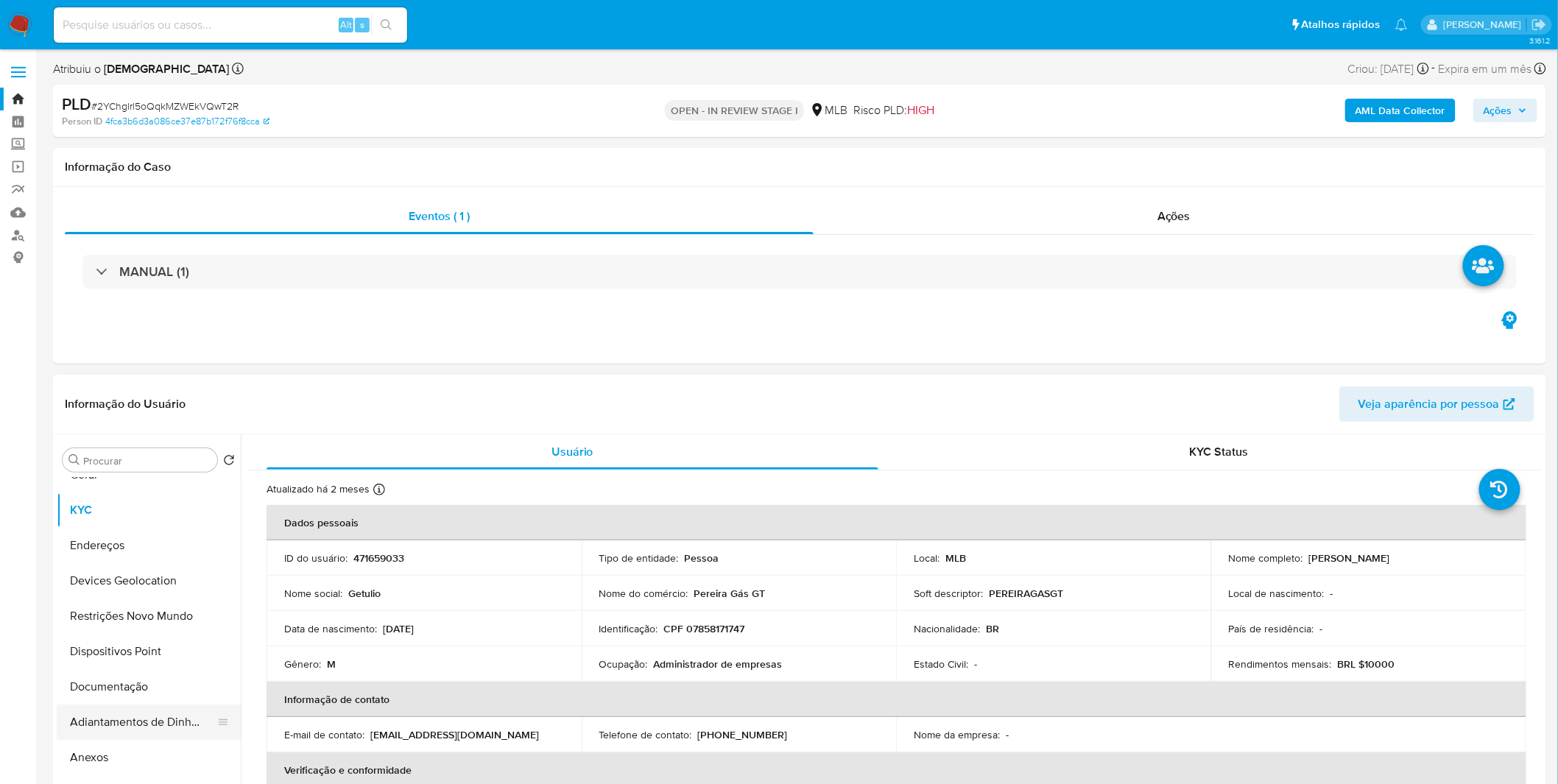
scroll to position [163, 0]
click at [144, 642] on button "Anexos" at bounding box center [142, 650] width 172 height 35
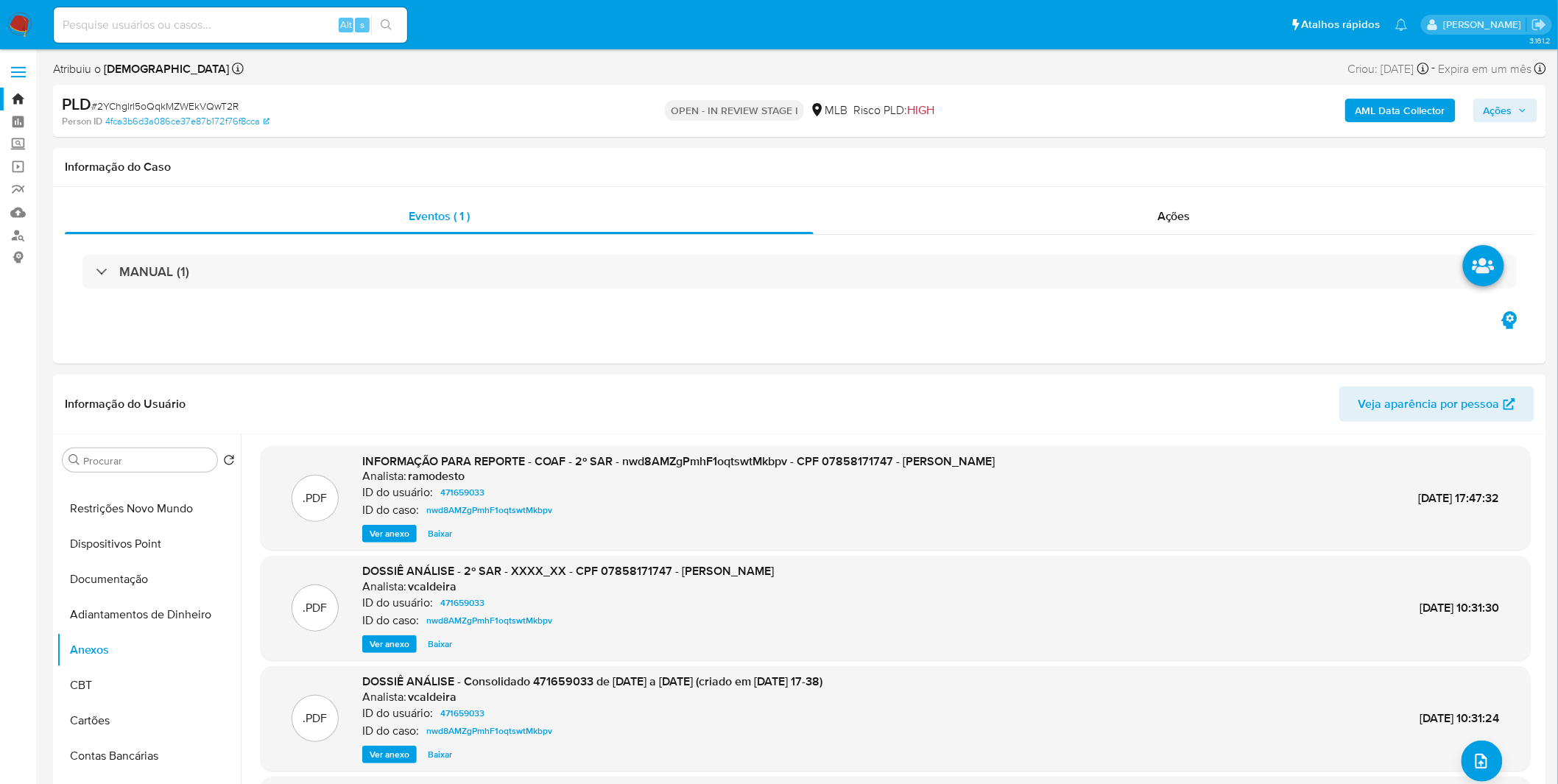
click at [1412, 126] on div "AML Data Collector Ações" at bounding box center [1292, 110] width 488 height 34
click at [1413, 114] on b "AML Data Collector" at bounding box center [1399, 110] width 90 height 24
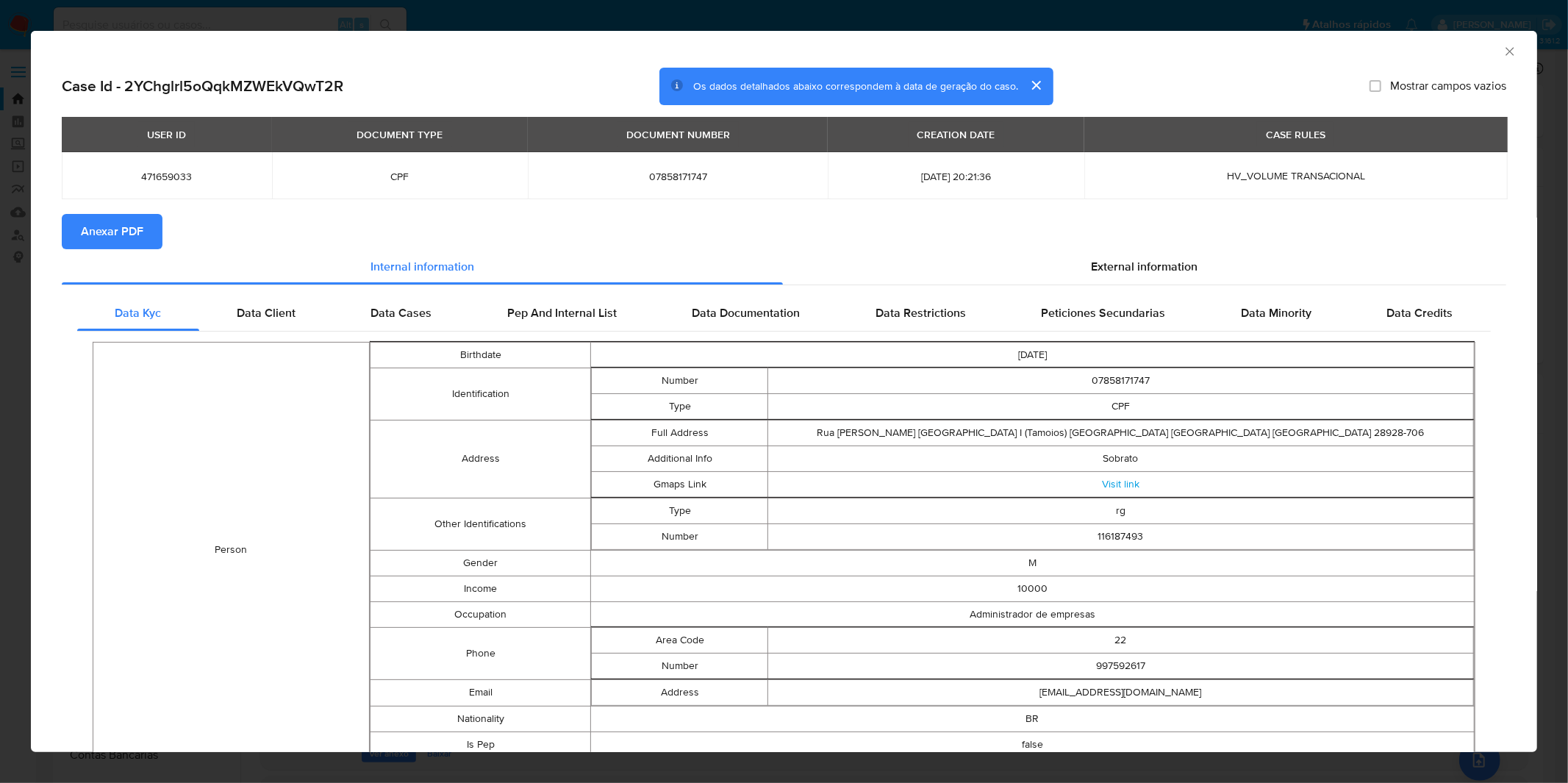
click at [665, 21] on div "AML Data Collector Case Id - 2YChglrl5oQqkMZWEkVQwT2R Os dados detalhados abaix…" at bounding box center [784, 392] width 1568 height 783
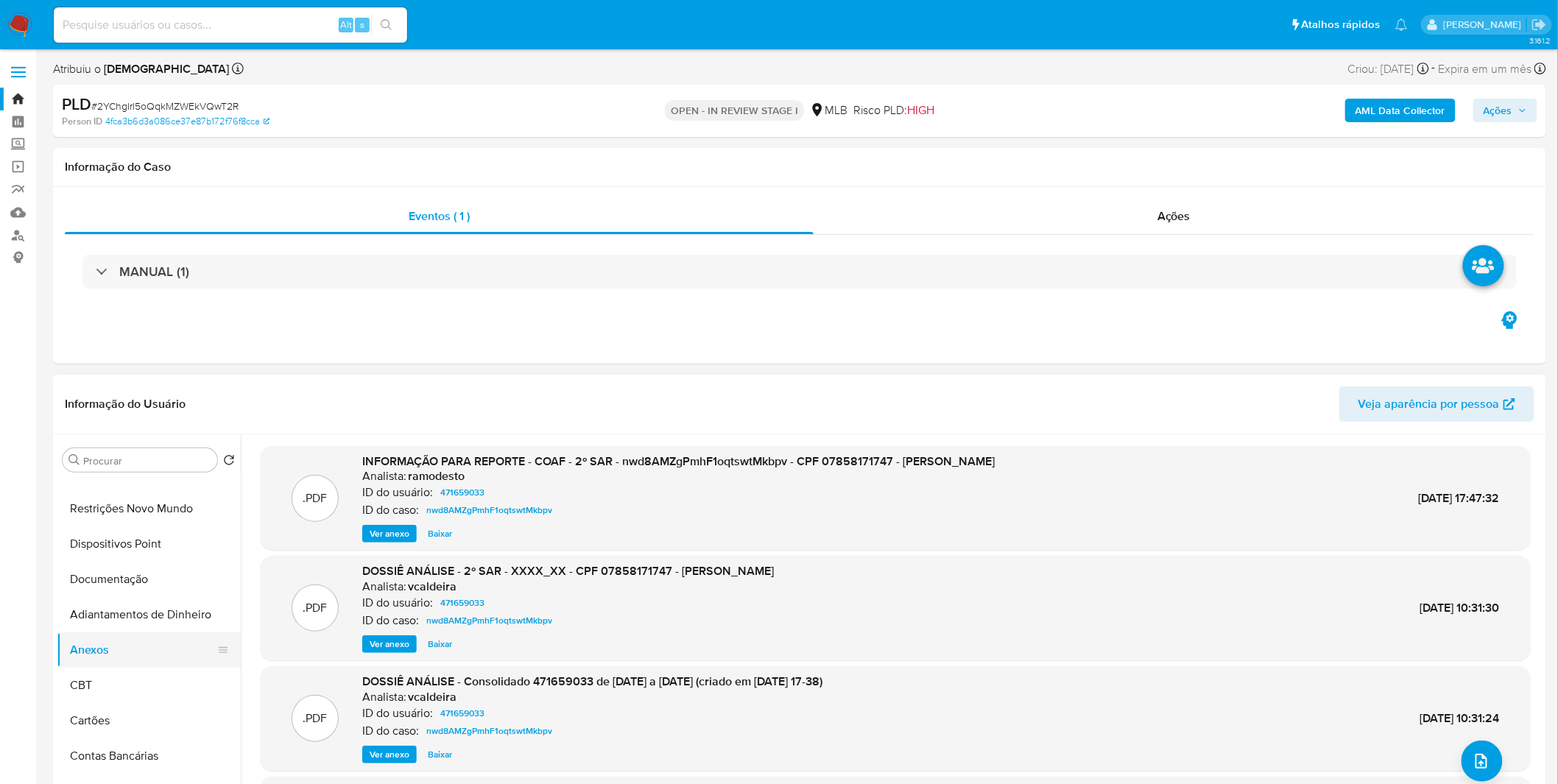
click at [126, 632] on button "Anexos" at bounding box center [142, 650] width 172 height 35
click at [126, 637] on button "Anexos" at bounding box center [142, 650] width 172 height 35
click at [136, 626] on button "Adiantamentos de Dinheiro" at bounding box center [142, 614] width 172 height 35
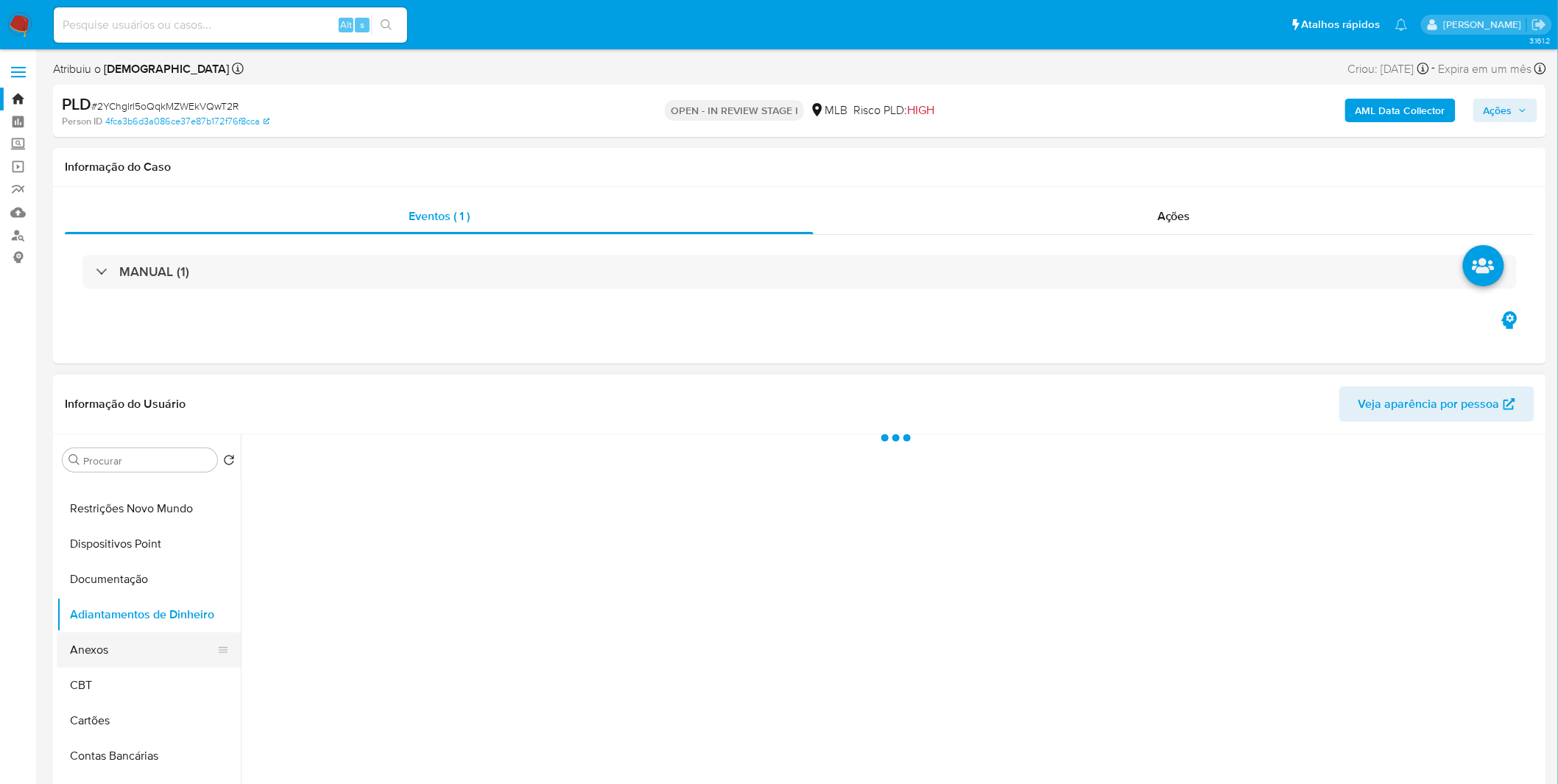
click at [126, 653] on button "Anexos" at bounding box center [142, 650] width 172 height 35
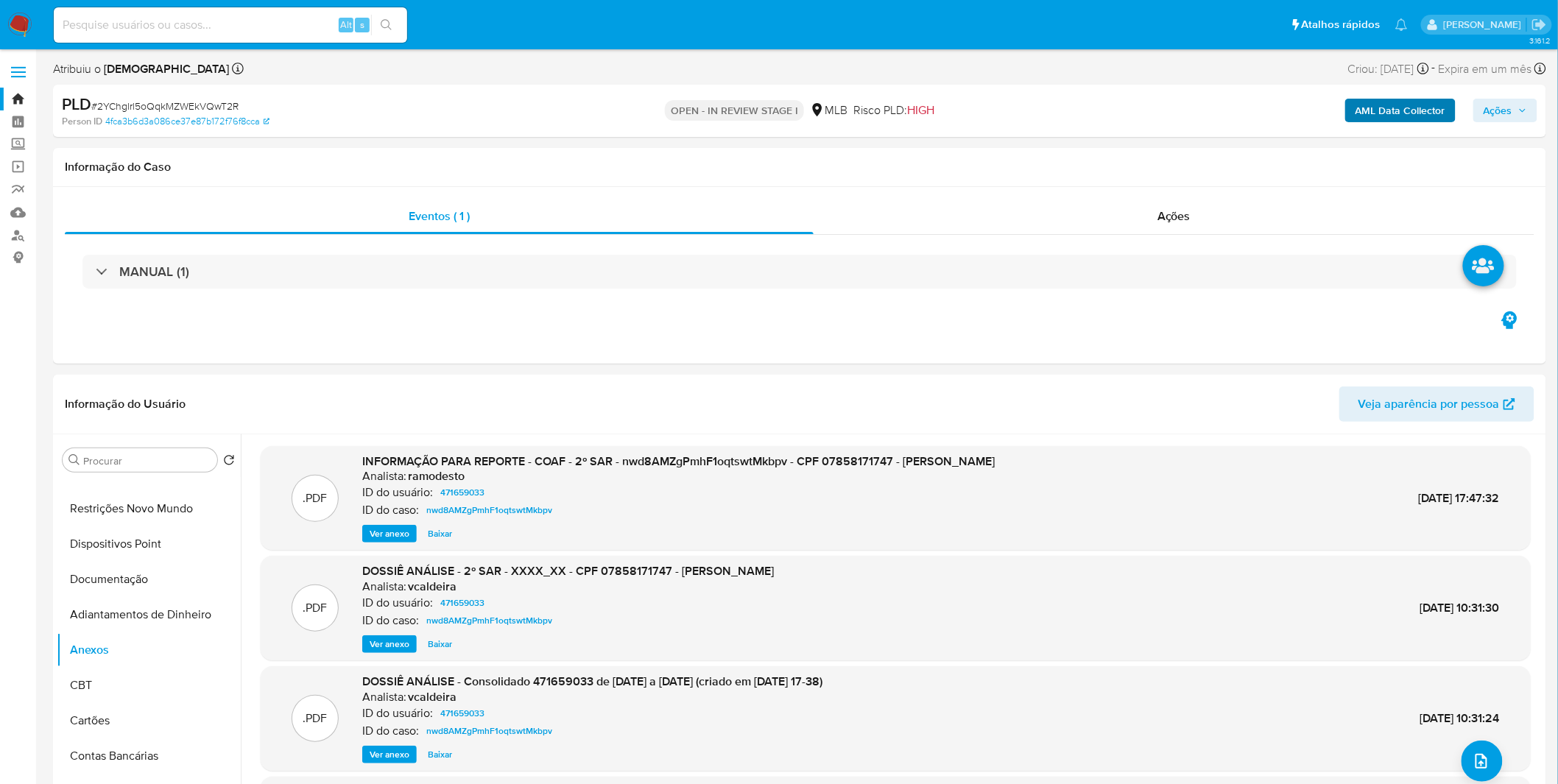
drag, startPoint x: 1350, startPoint y: 89, endPoint x: 1354, endPoint y: 99, distance: 10.8
click at [1353, 91] on div "PLD # 2YChglrl5oQqkMZWEkVQwT2R Person ID 4fca3b6d3a086ce37e87b172f76f8cca OPEN …" at bounding box center [799, 111] width 1493 height 52
click at [1363, 110] on b "AML Data Collector" at bounding box center [1399, 110] width 90 height 24
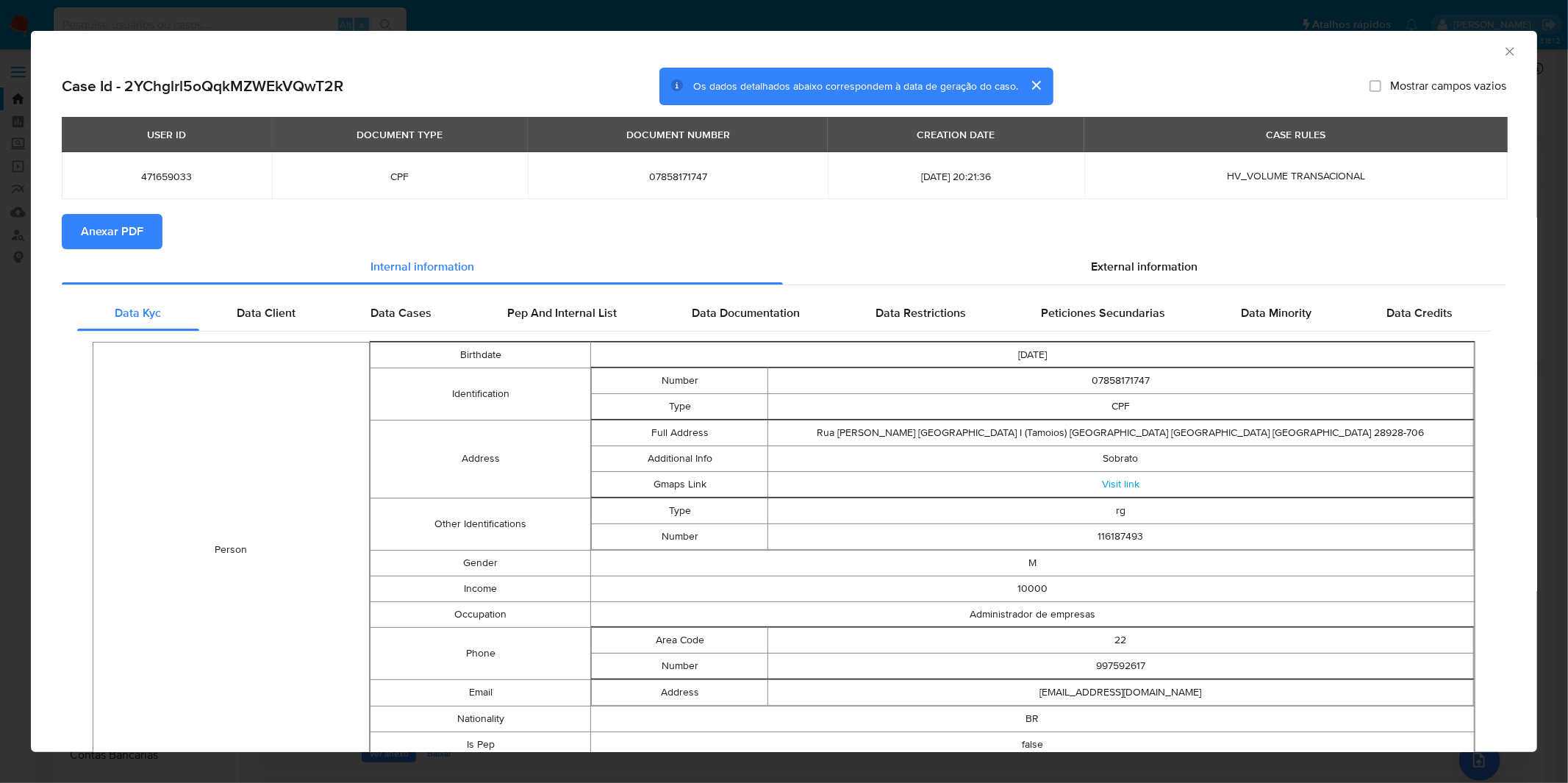
click at [158, 223] on button "Anexar PDF" at bounding box center [112, 232] width 101 height 35
click at [575, 22] on div "AML Data Collector Case Id - 2YChglrl5oQqkMZWEkVQwT2R Os dados detalhados abaix…" at bounding box center [784, 392] width 1568 height 783
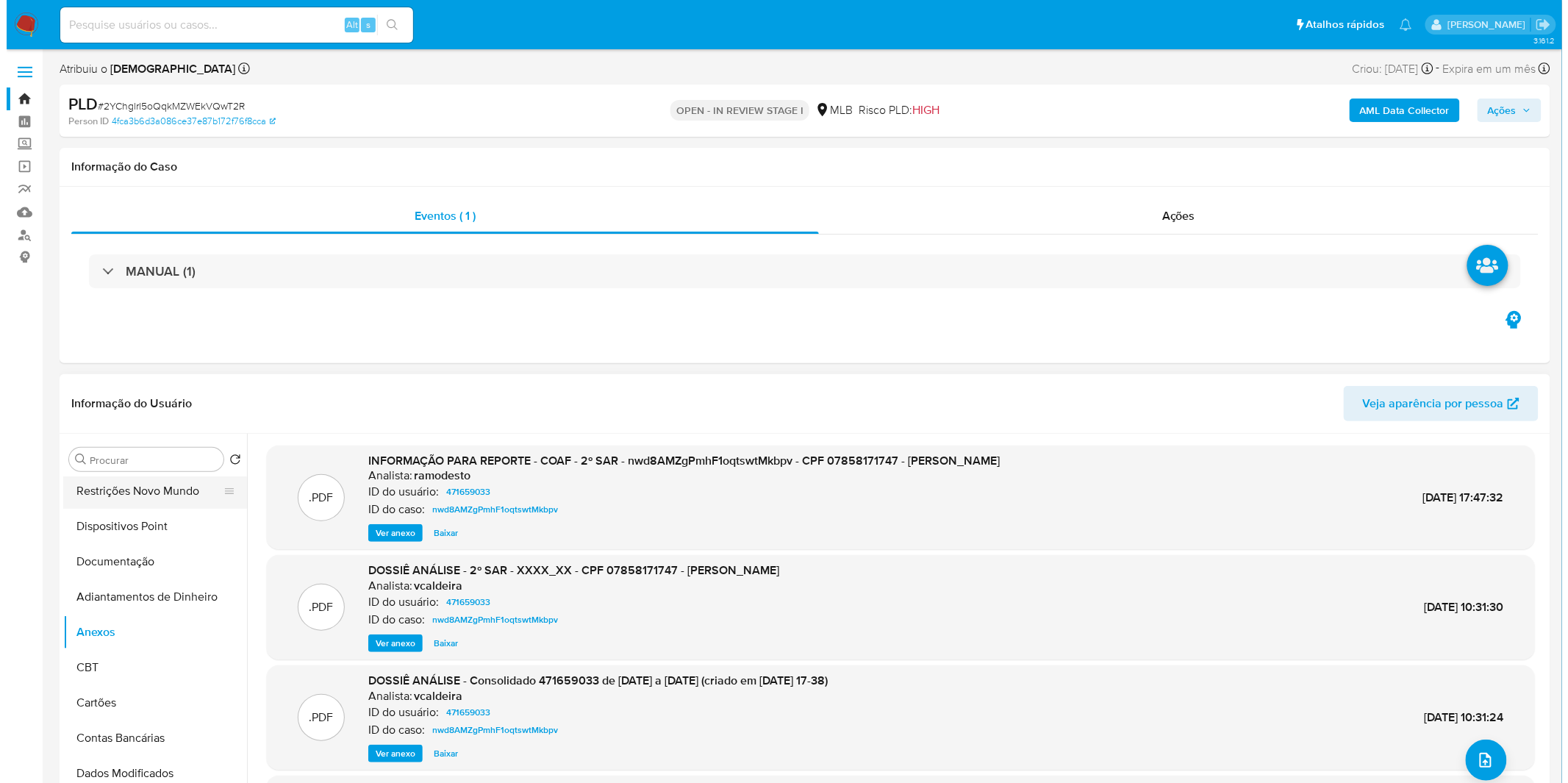
scroll to position [82, 0]
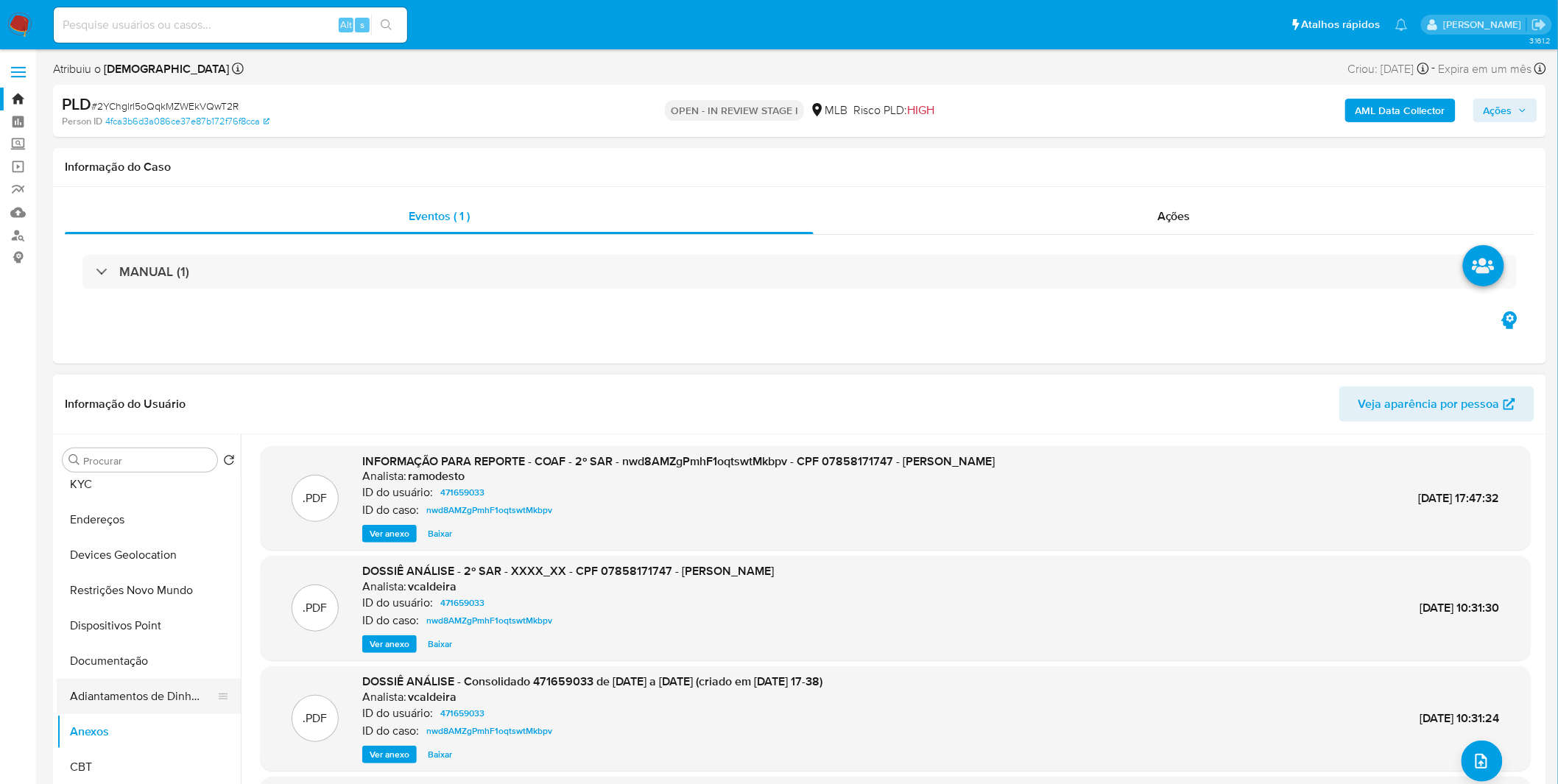
click at [123, 695] on button "Adiantamentos de Dinheiro" at bounding box center [142, 696] width 172 height 35
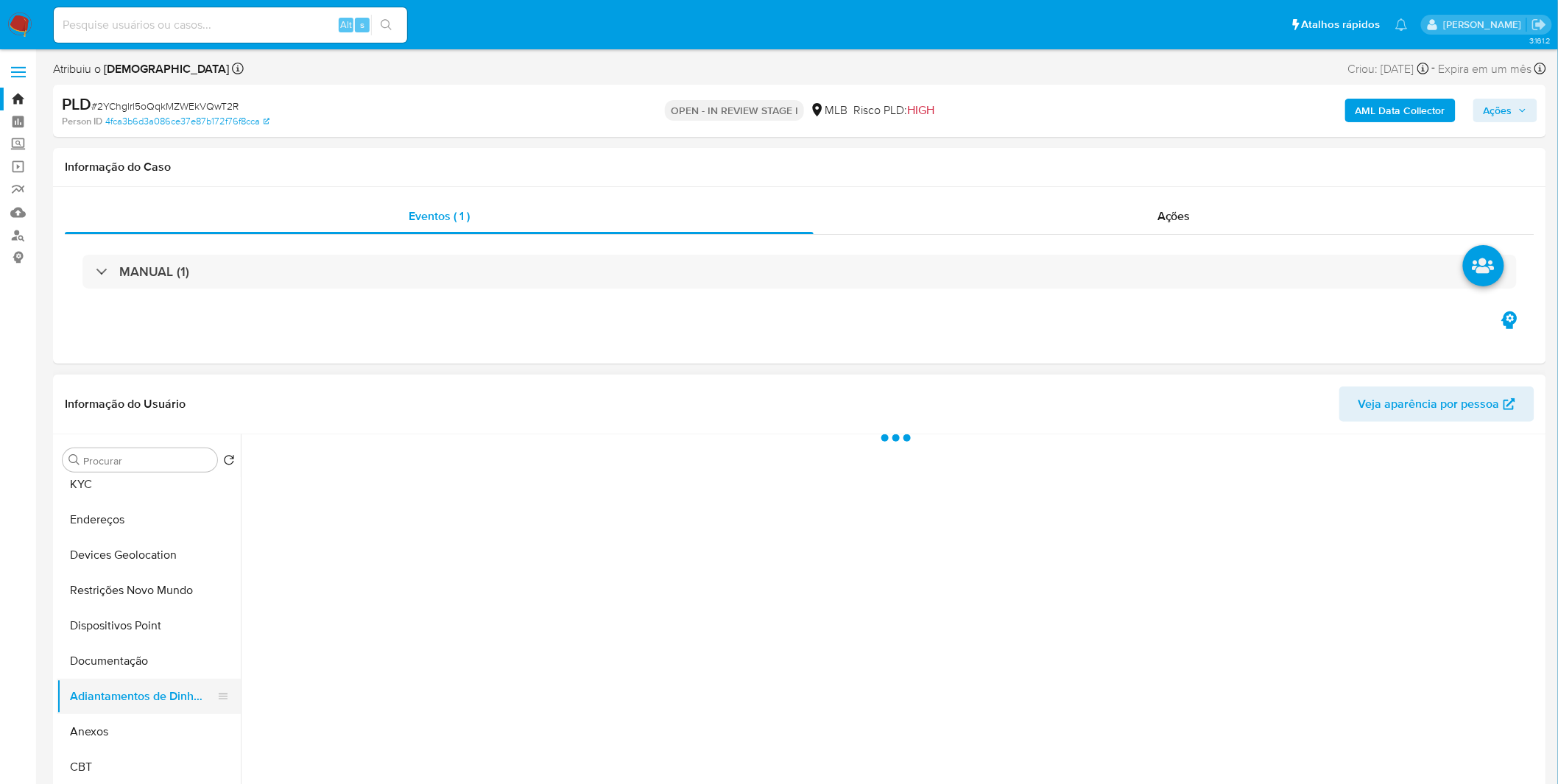
click at [123, 705] on button "Adiantamentos de Dinheiro" at bounding box center [142, 696] width 172 height 35
click at [123, 715] on button "Anexos" at bounding box center [142, 731] width 172 height 35
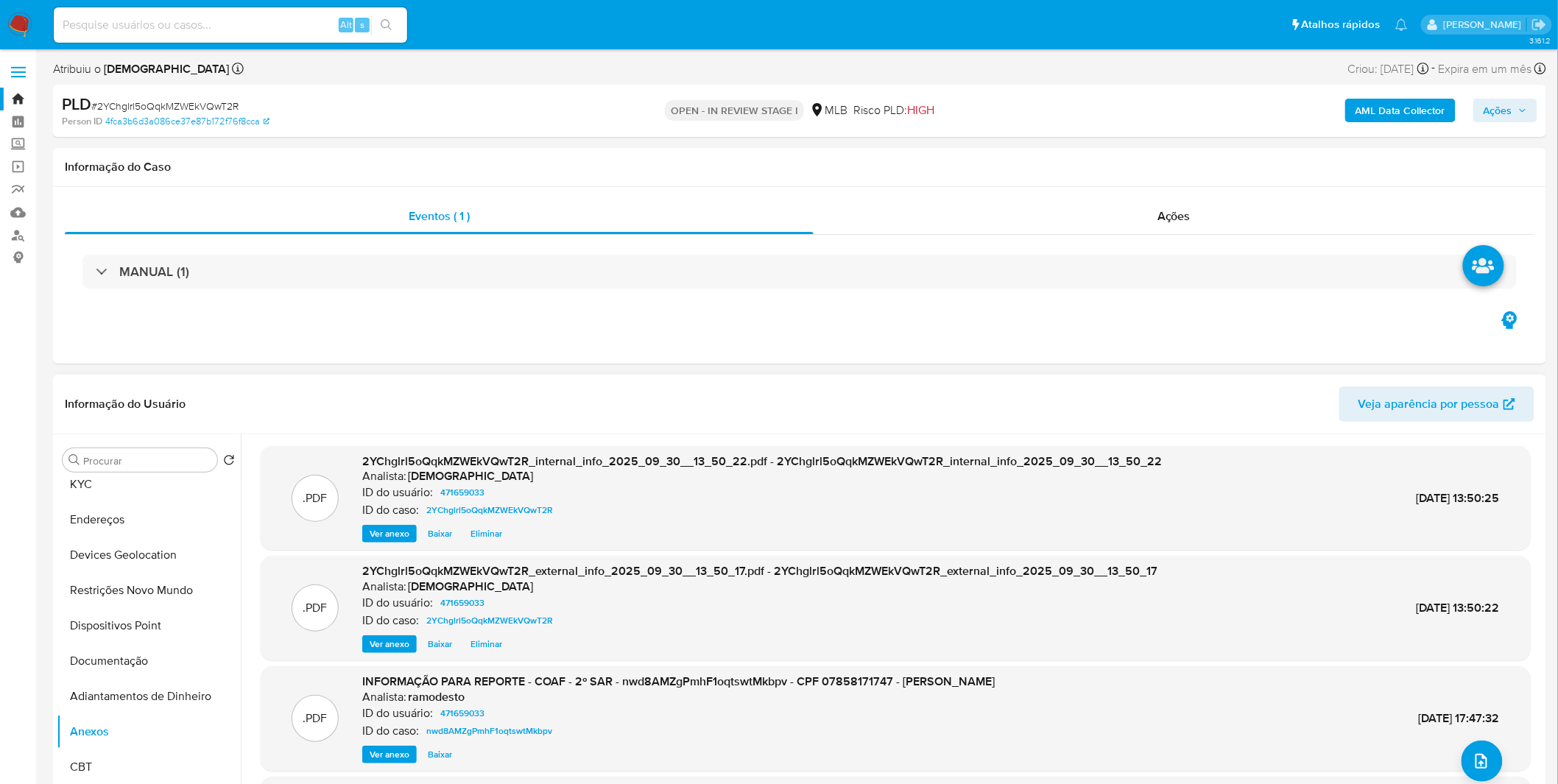
click at [1493, 774] on div ".PDF 2YChglrl5oQqkMZWEkVQwT2R_internal_info_2025_09_30__13_50_22.pdf - 2YChglrl…" at bounding box center [895, 686] width 1270 height 482
click at [1481, 753] on icon "upload-file" at bounding box center [1481, 760] width 18 height 18
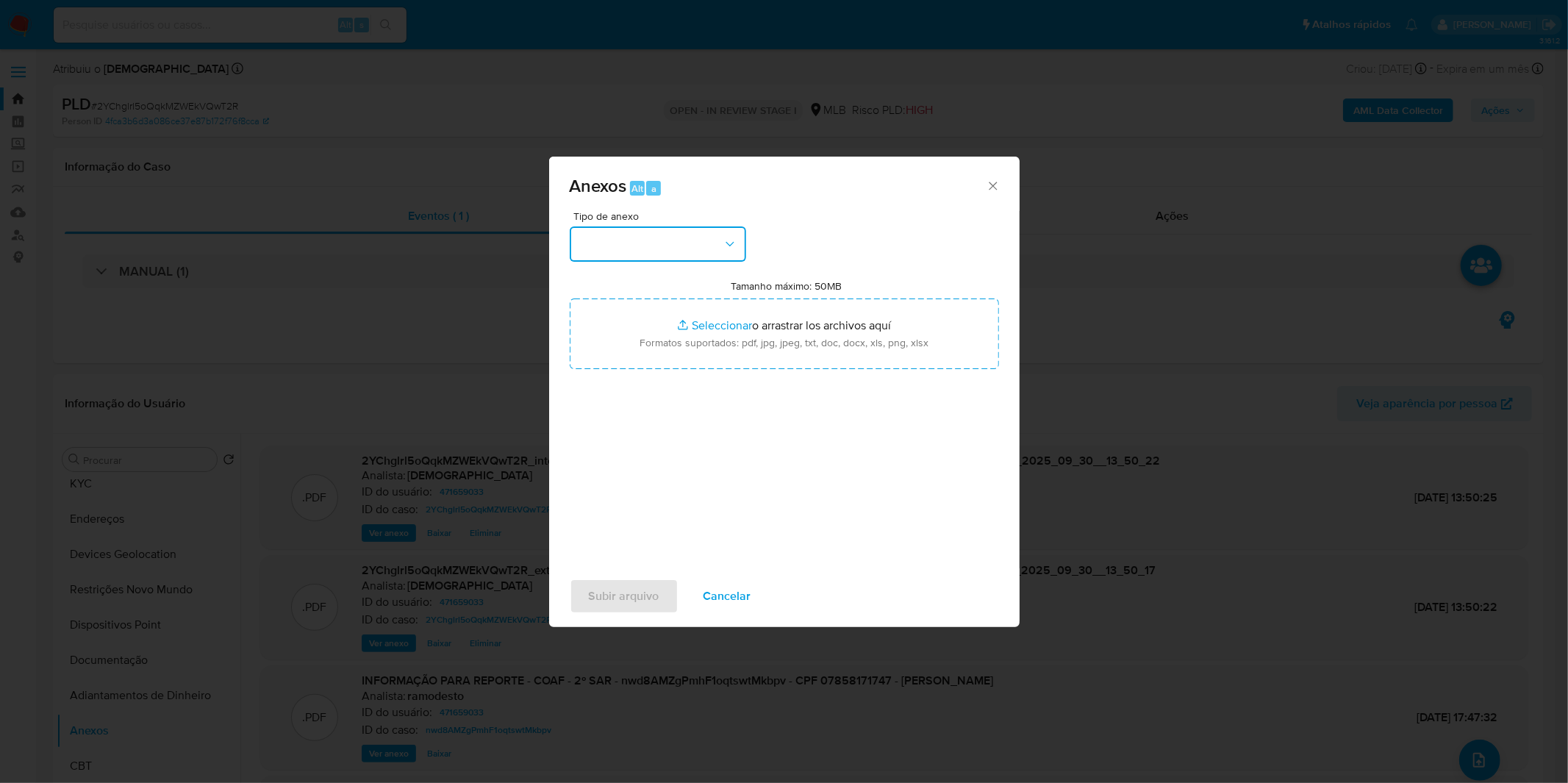
click at [682, 257] on button "button" at bounding box center [658, 244] width 177 height 35
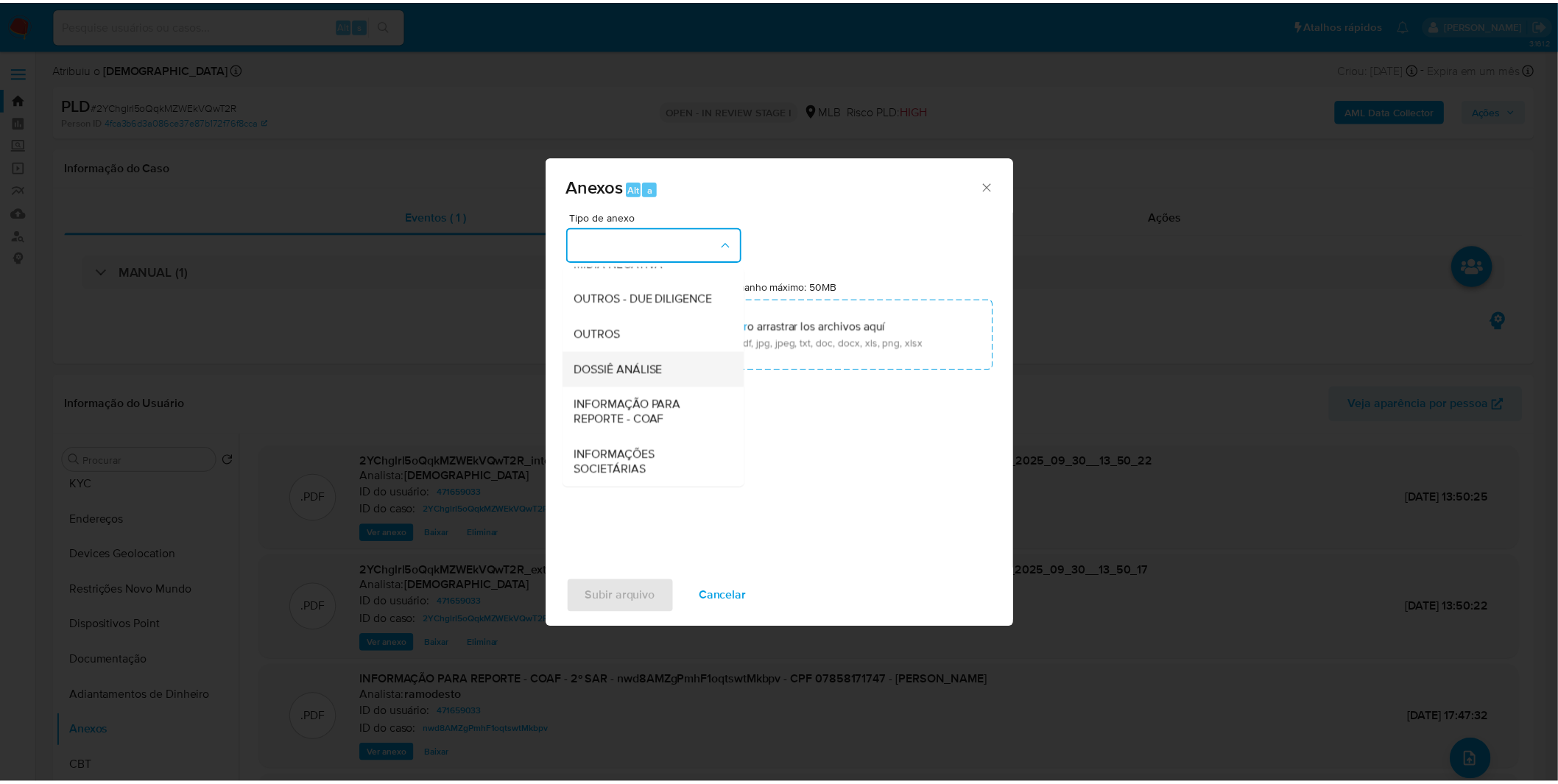
scroll to position [226, 0]
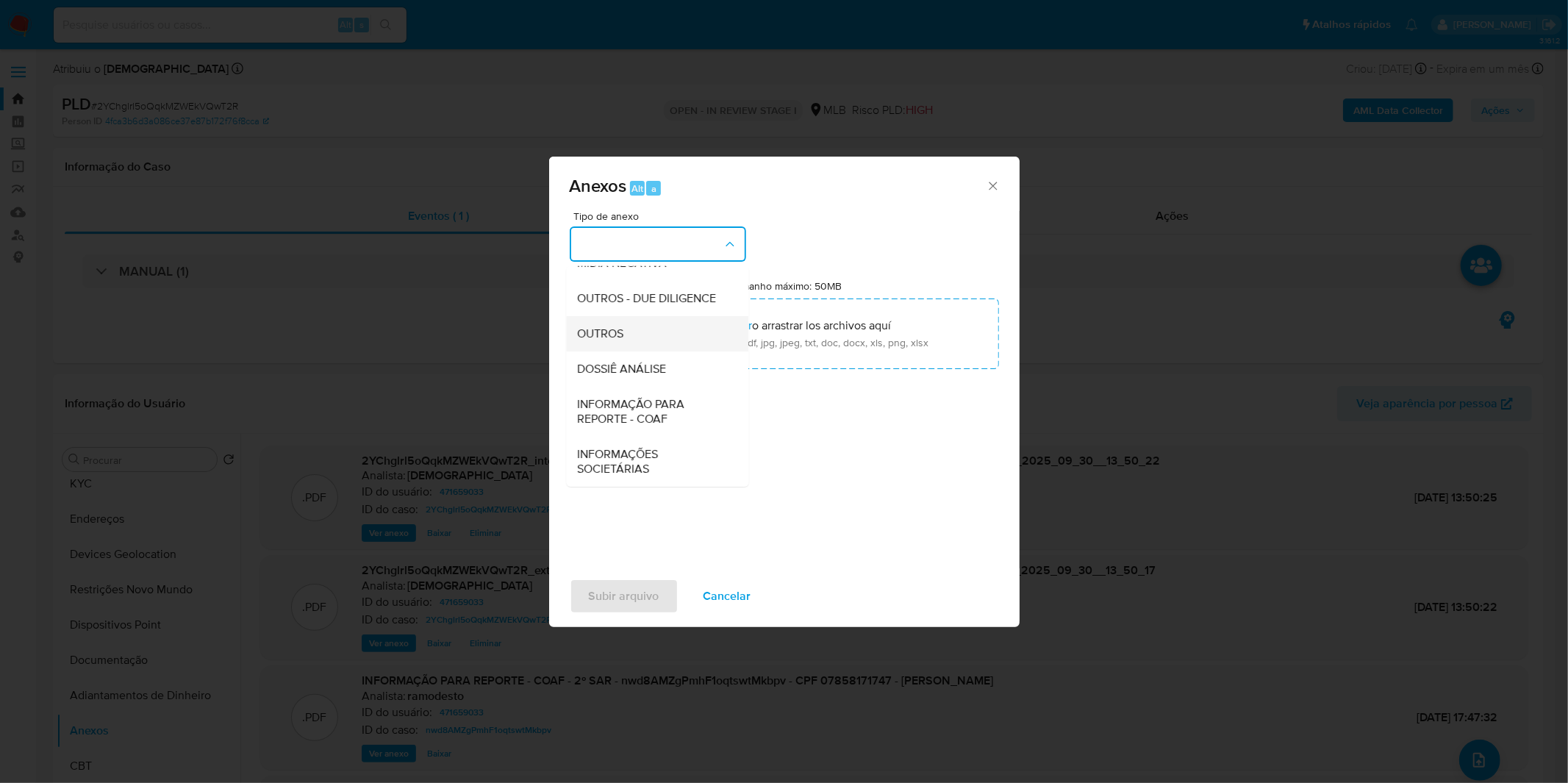
click at [649, 338] on div "OUTROS" at bounding box center [652, 333] width 150 height 35
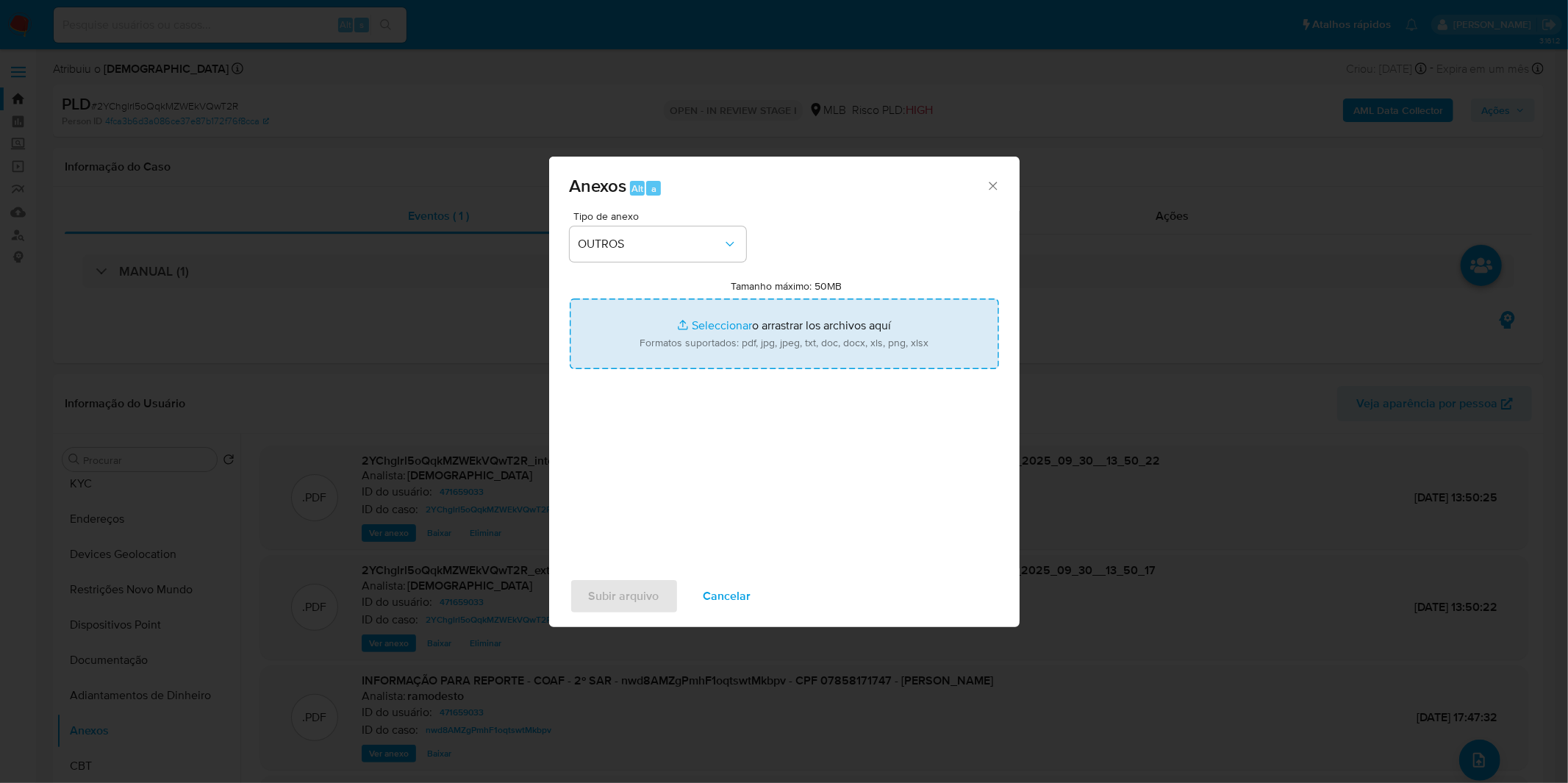
click at [649, 338] on input "Tamanho máximo: 50MB Seleccionar archivos" at bounding box center [784, 333] width 429 height 70
type input "C:\fakepath\3º SAR - XXXX_XX - CPF 07858171747 - GETULIO PIMENTEL DE MORAES.pdf"
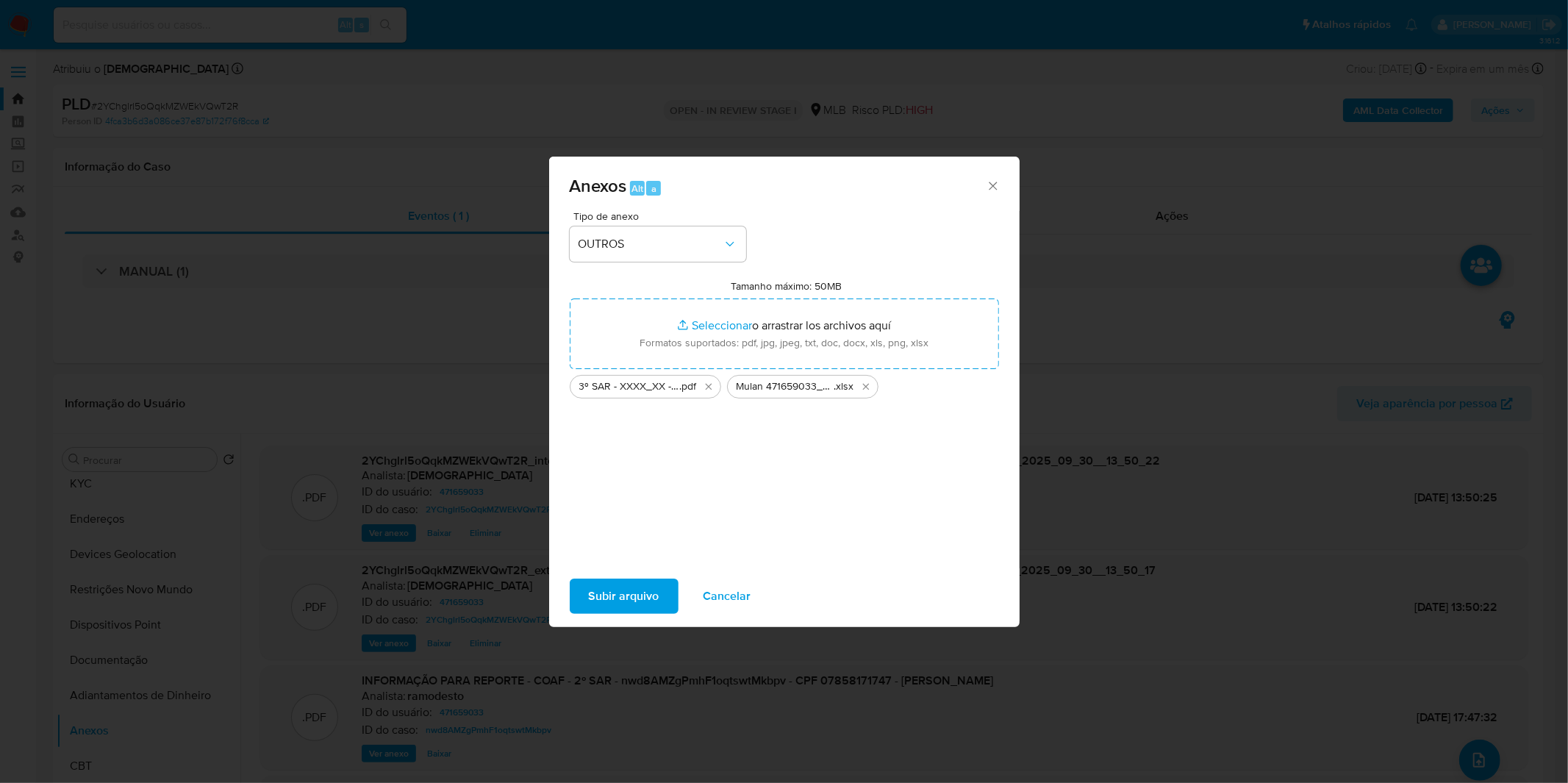
click at [608, 601] on span "Subir arquivo" at bounding box center [624, 596] width 70 height 32
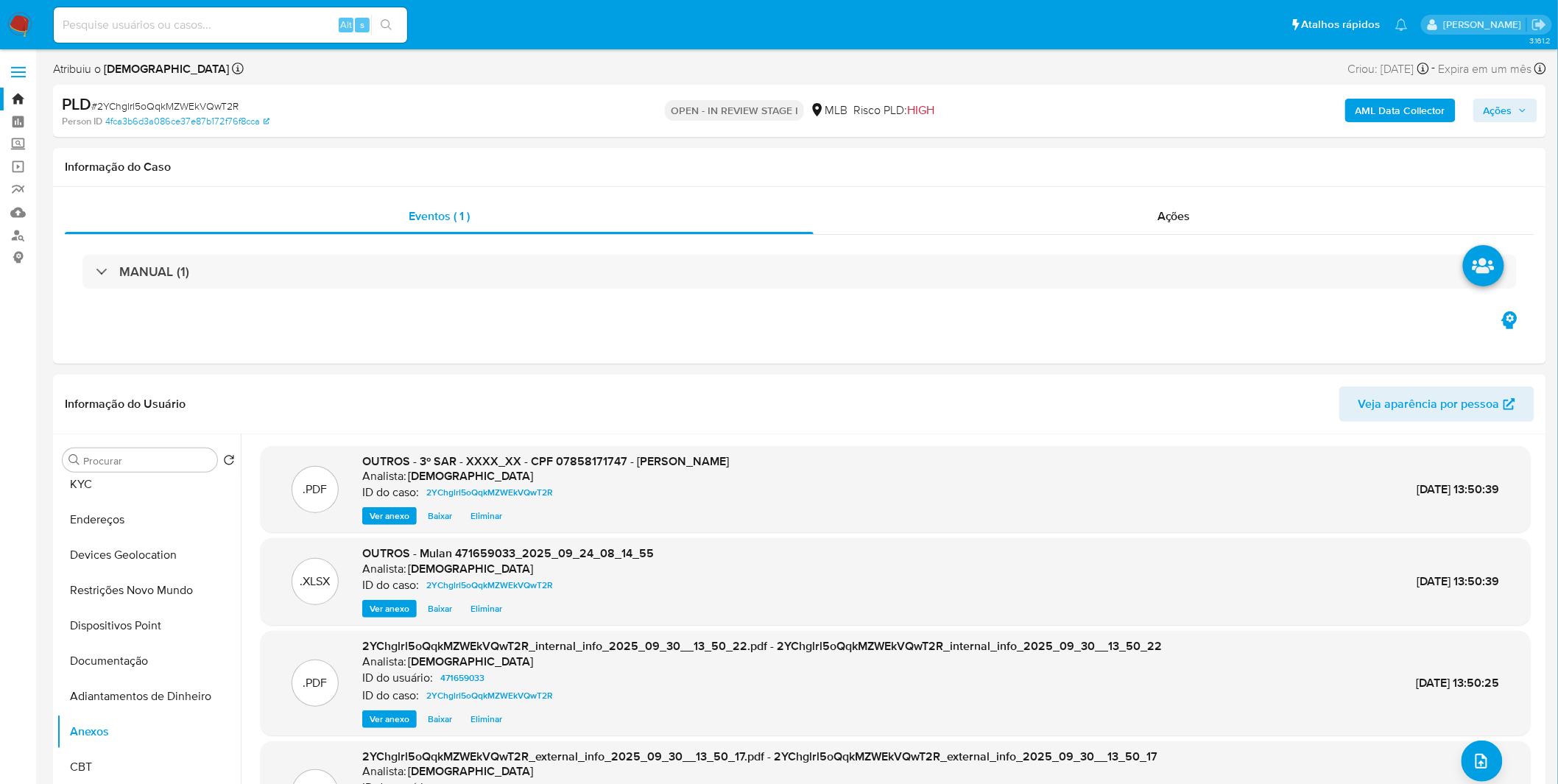
click at [1491, 118] on span "Ações" at bounding box center [1497, 110] width 28 height 24
click at [1089, 167] on div "Resolução do caso Alt r" at bounding box center [1095, 158] width 135 height 38
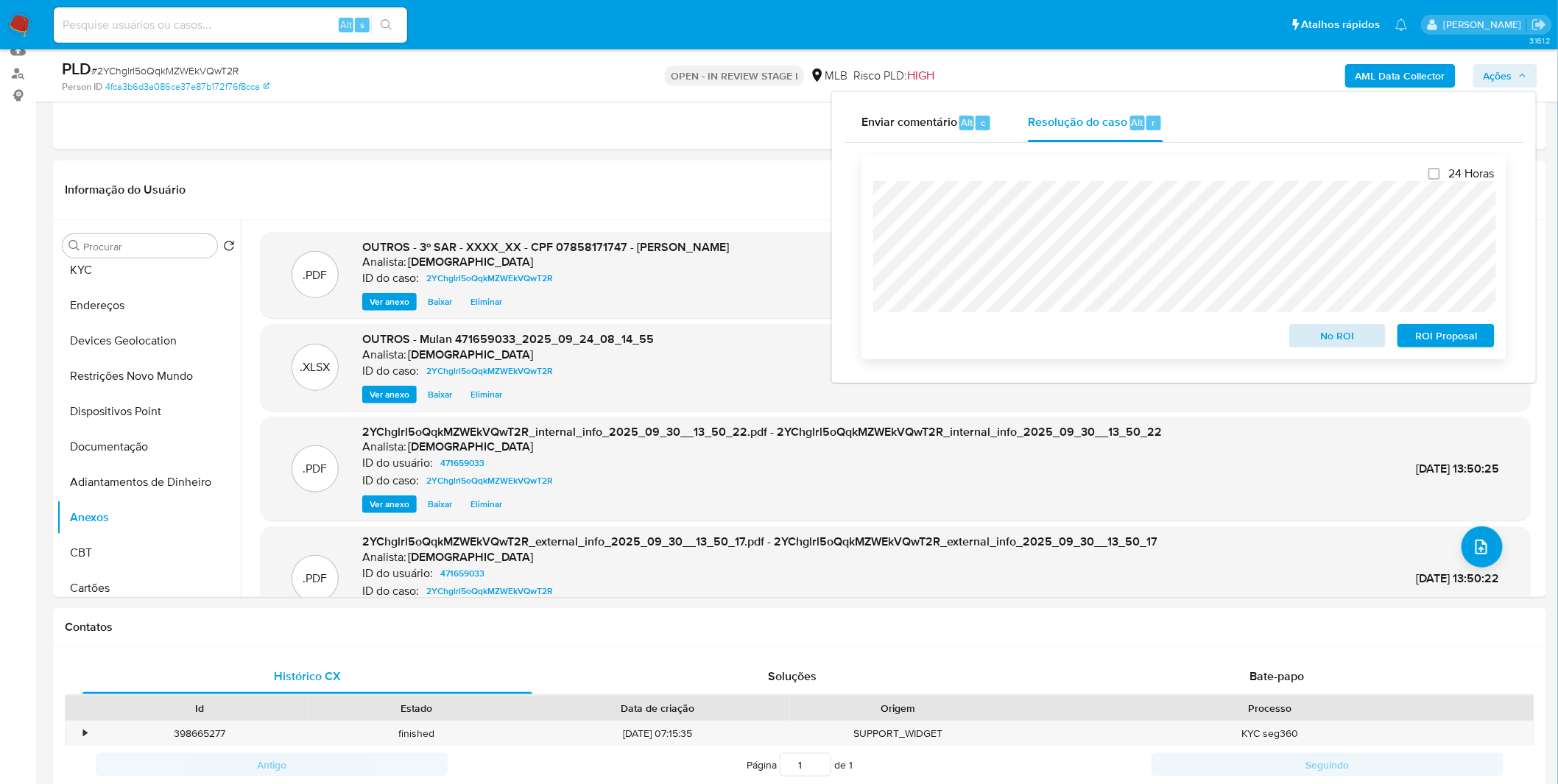
scroll to position [163, 0]
click at [1418, 338] on span "ROI Proposal" at bounding box center [1446, 335] width 77 height 21
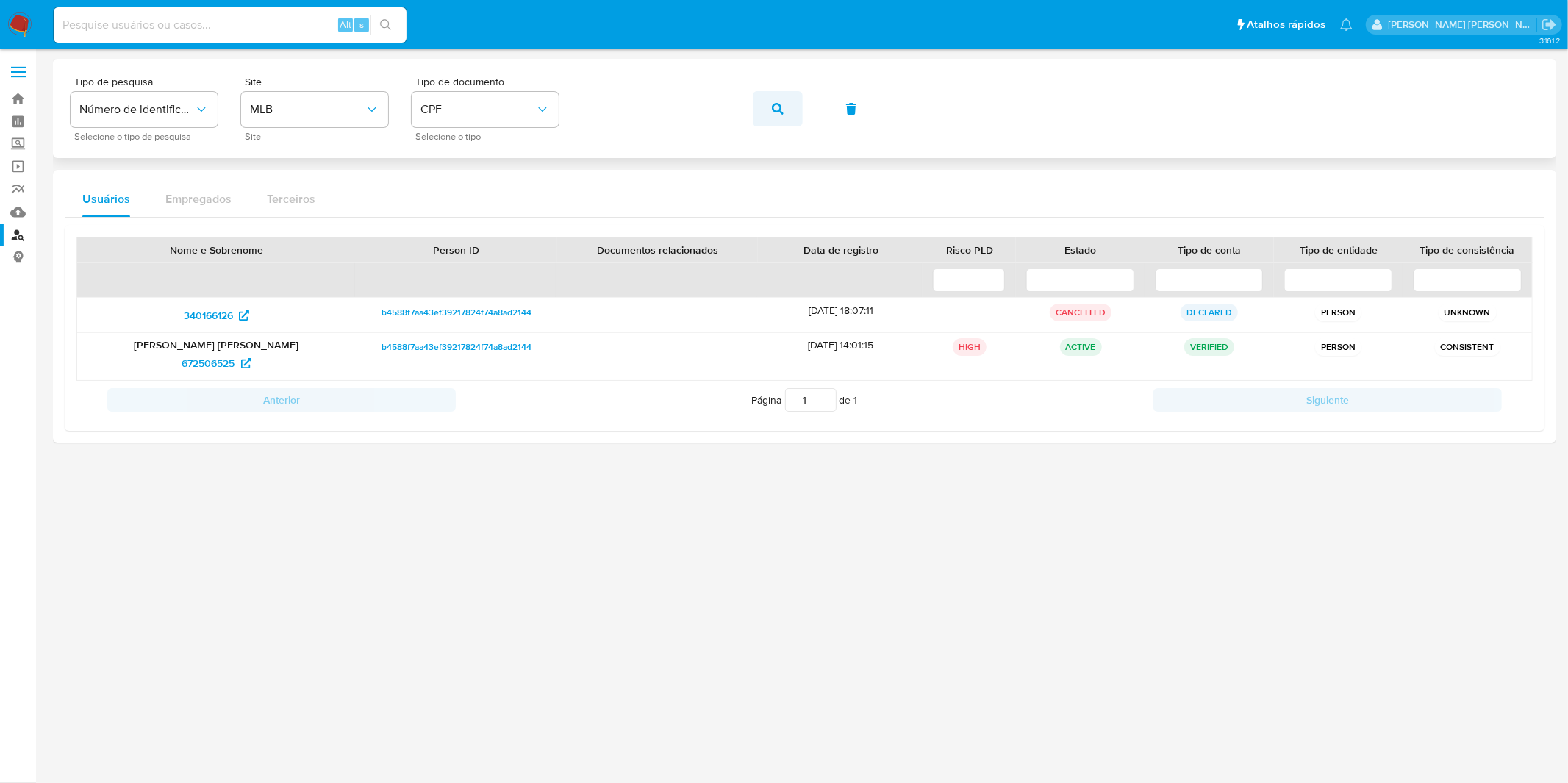
click at [777, 106] on icon "button" at bounding box center [777, 109] width 11 height 11
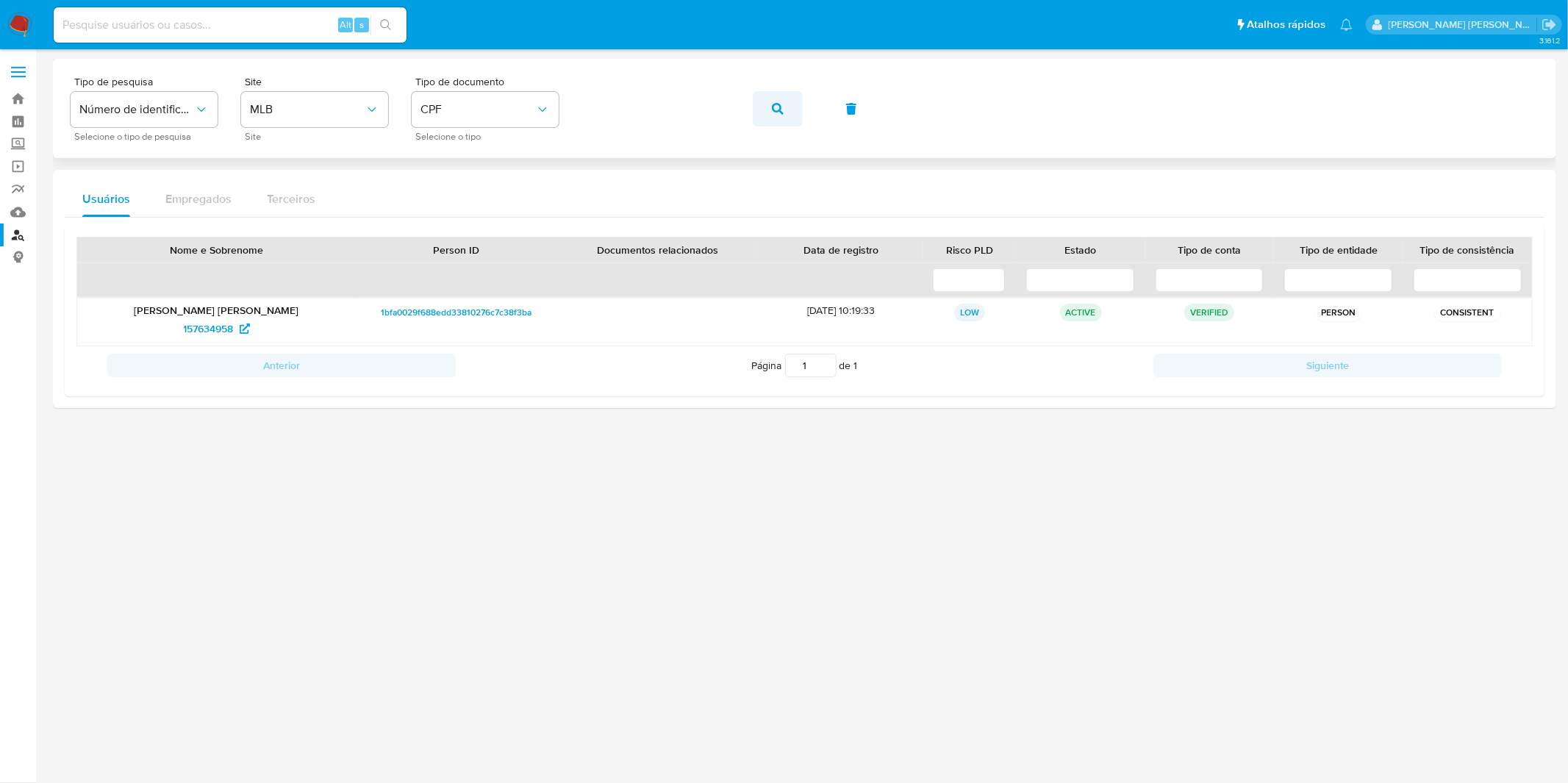
click at [753, 110] on button "button" at bounding box center [777, 109] width 50 height 35
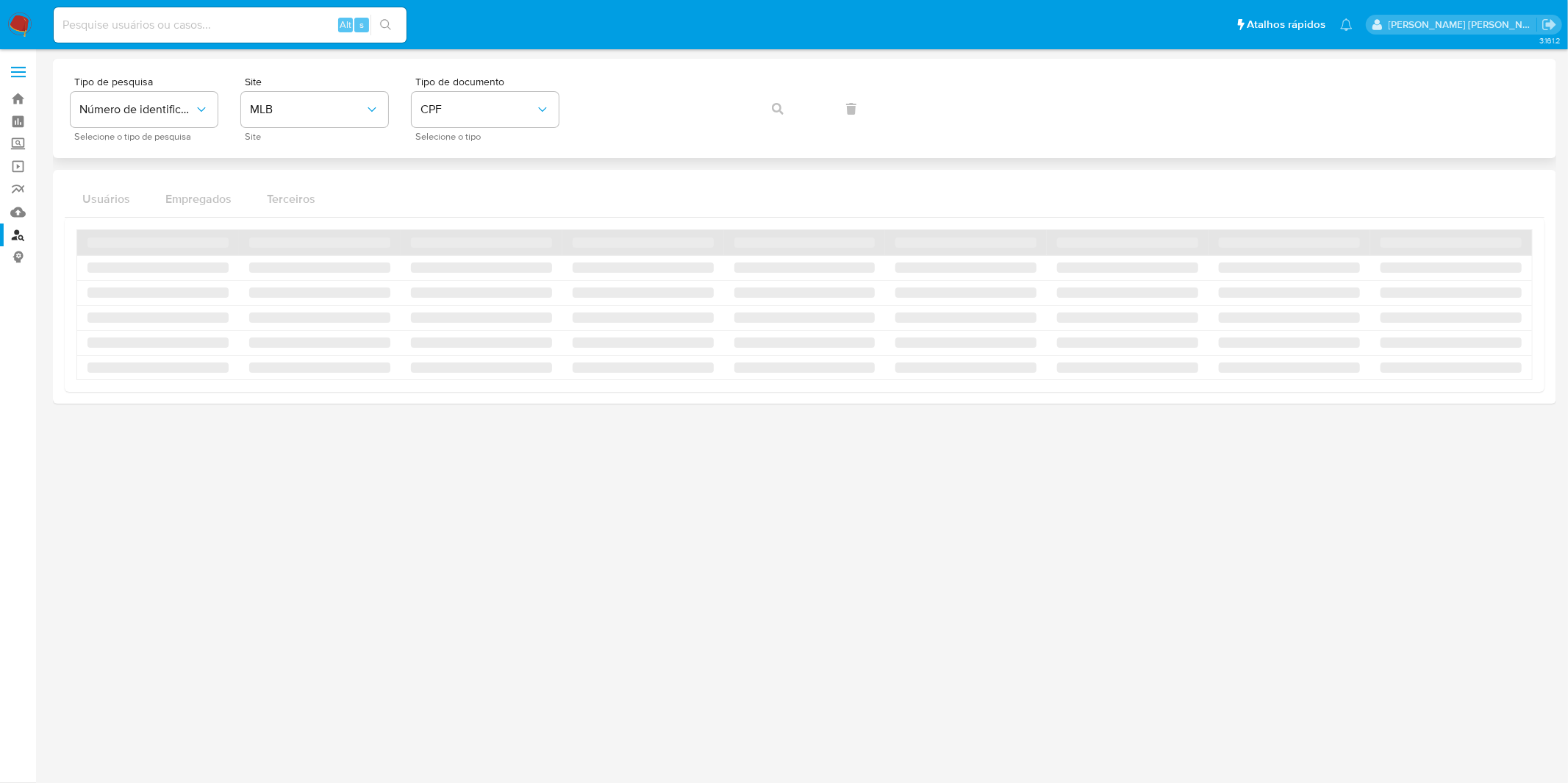
click at [763, 110] on div "Tipo de pesquisa Número de identificação Selecione o tipo de pesquisa Site MLB …" at bounding box center [804, 109] width 1468 height 64
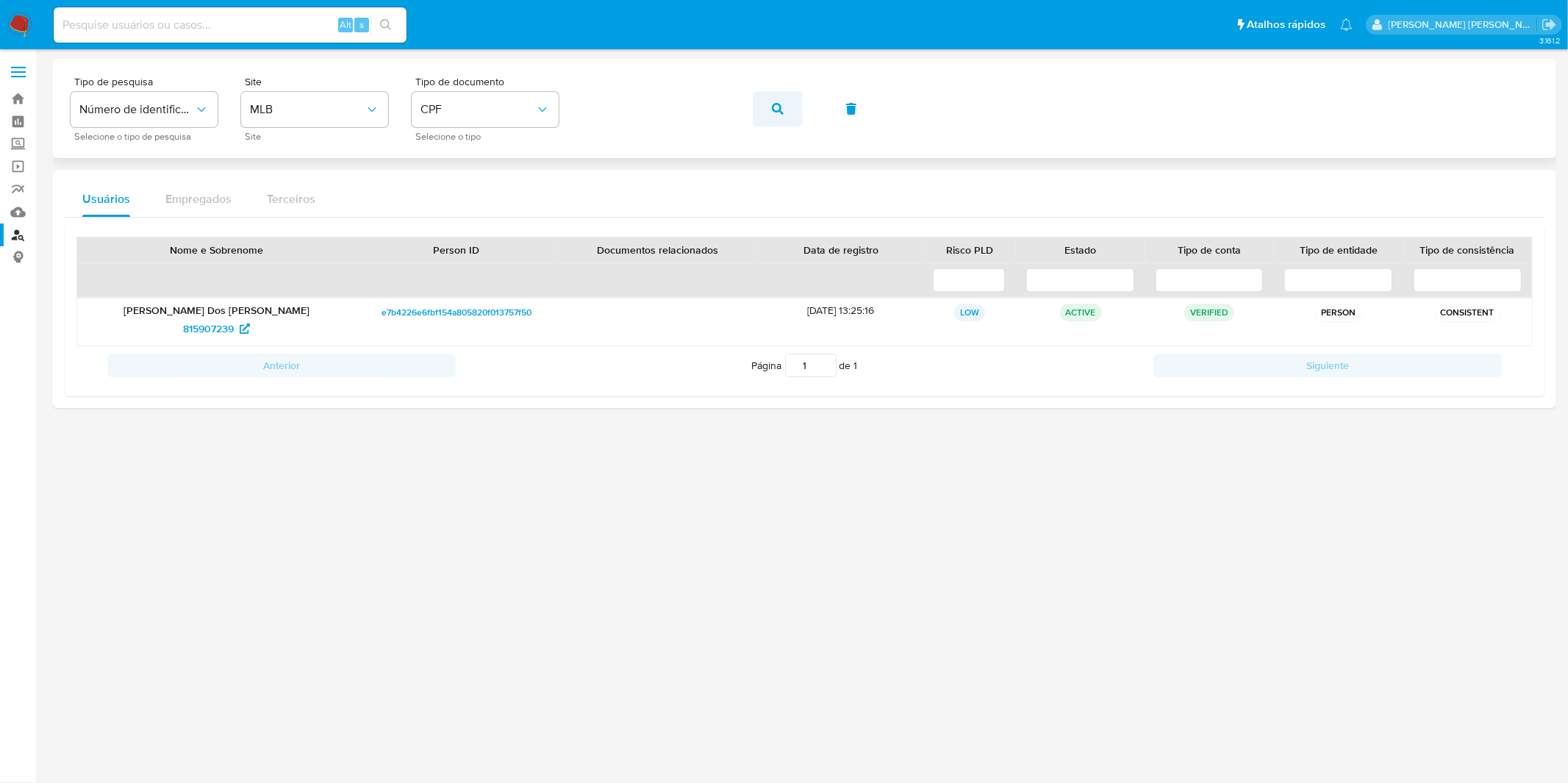
click at [762, 113] on button "button" at bounding box center [777, 109] width 50 height 35
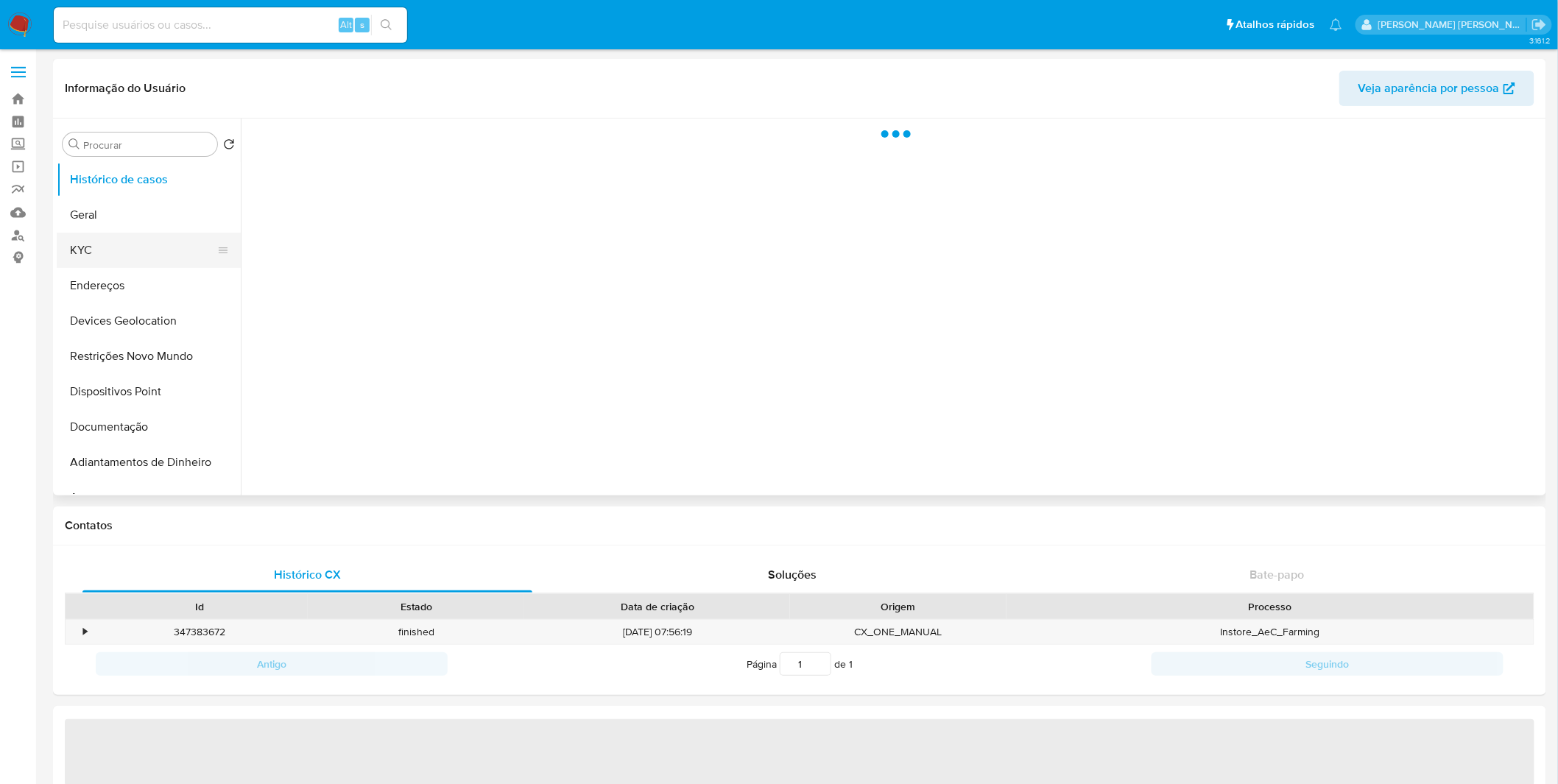
click at [105, 252] on button "KYC" at bounding box center [142, 250] width 172 height 35
select select "10"
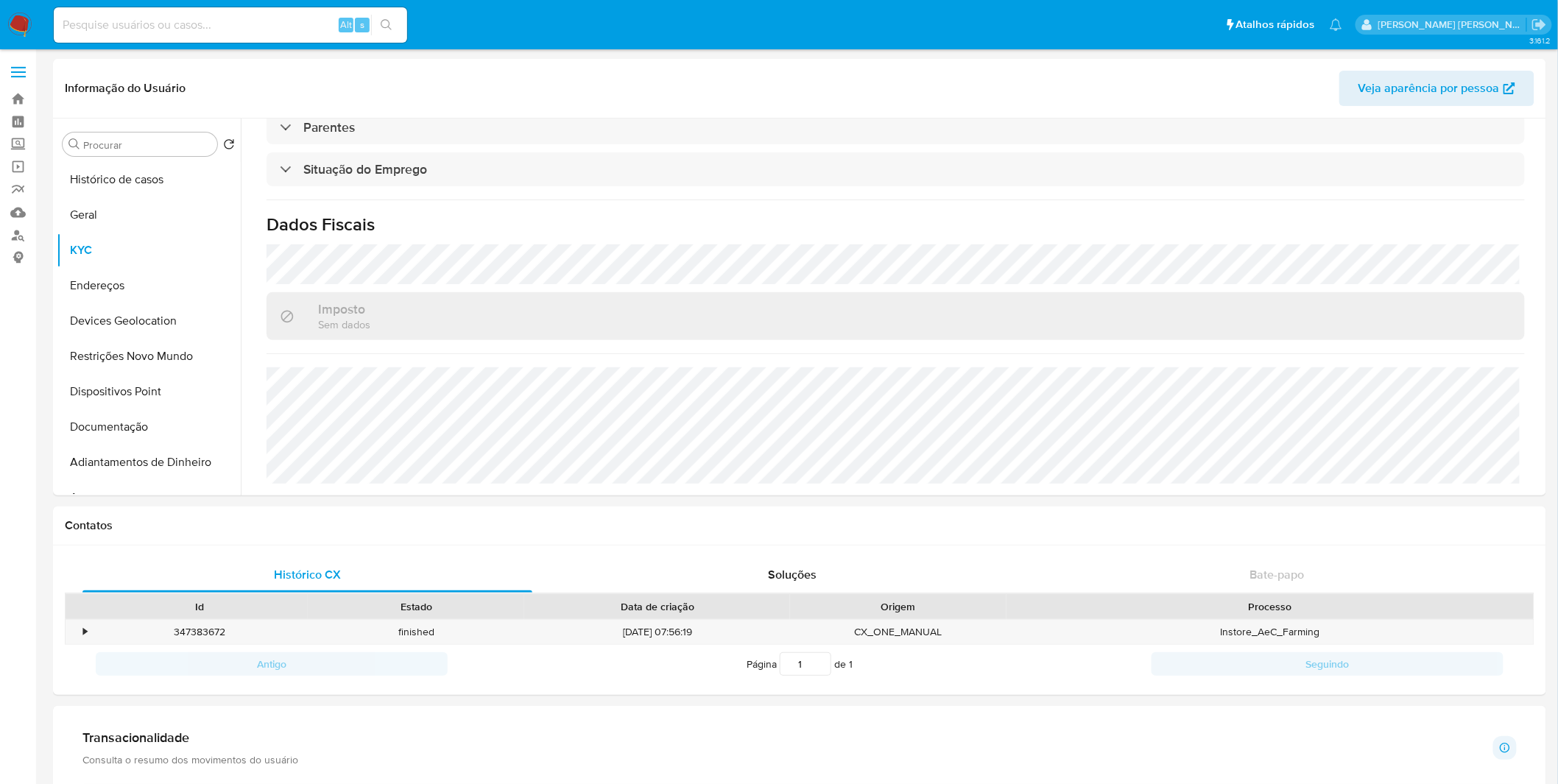
scroll to position [612, 0]
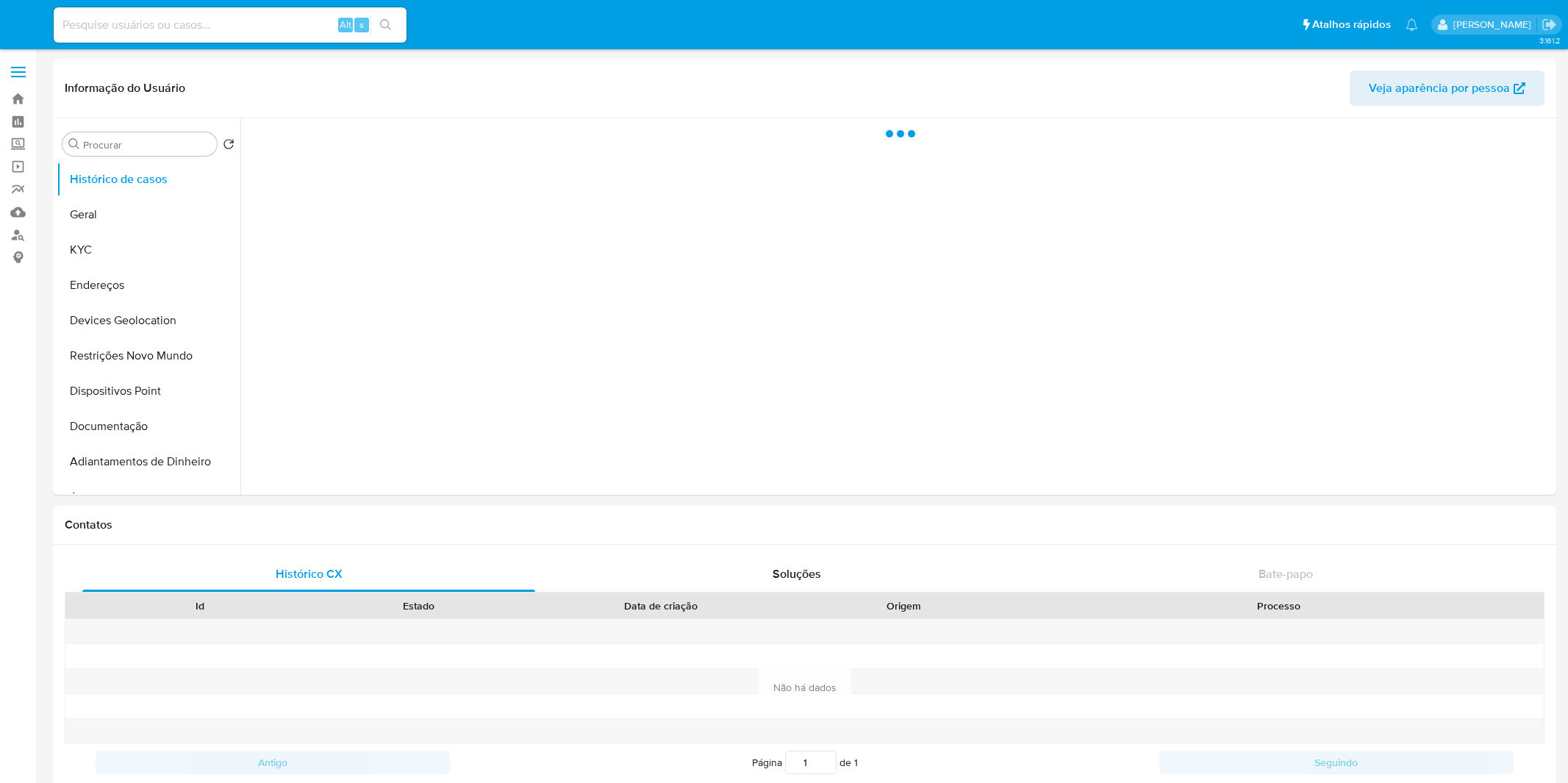
select select "10"
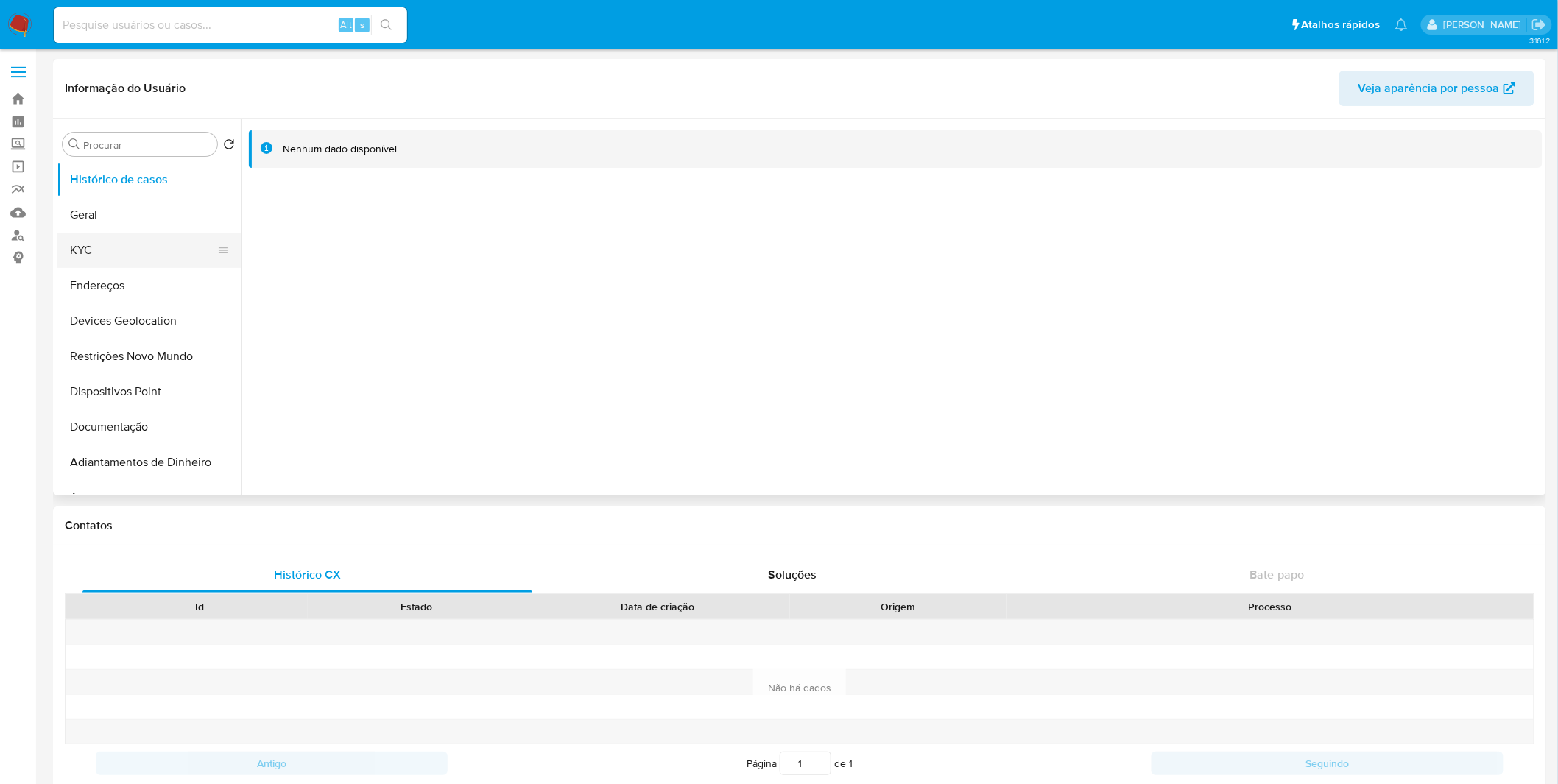
click at [218, 245] on icon at bounding box center [223, 250] width 11 height 11
click at [228, 226] on button "Geral" at bounding box center [142, 215] width 172 height 35
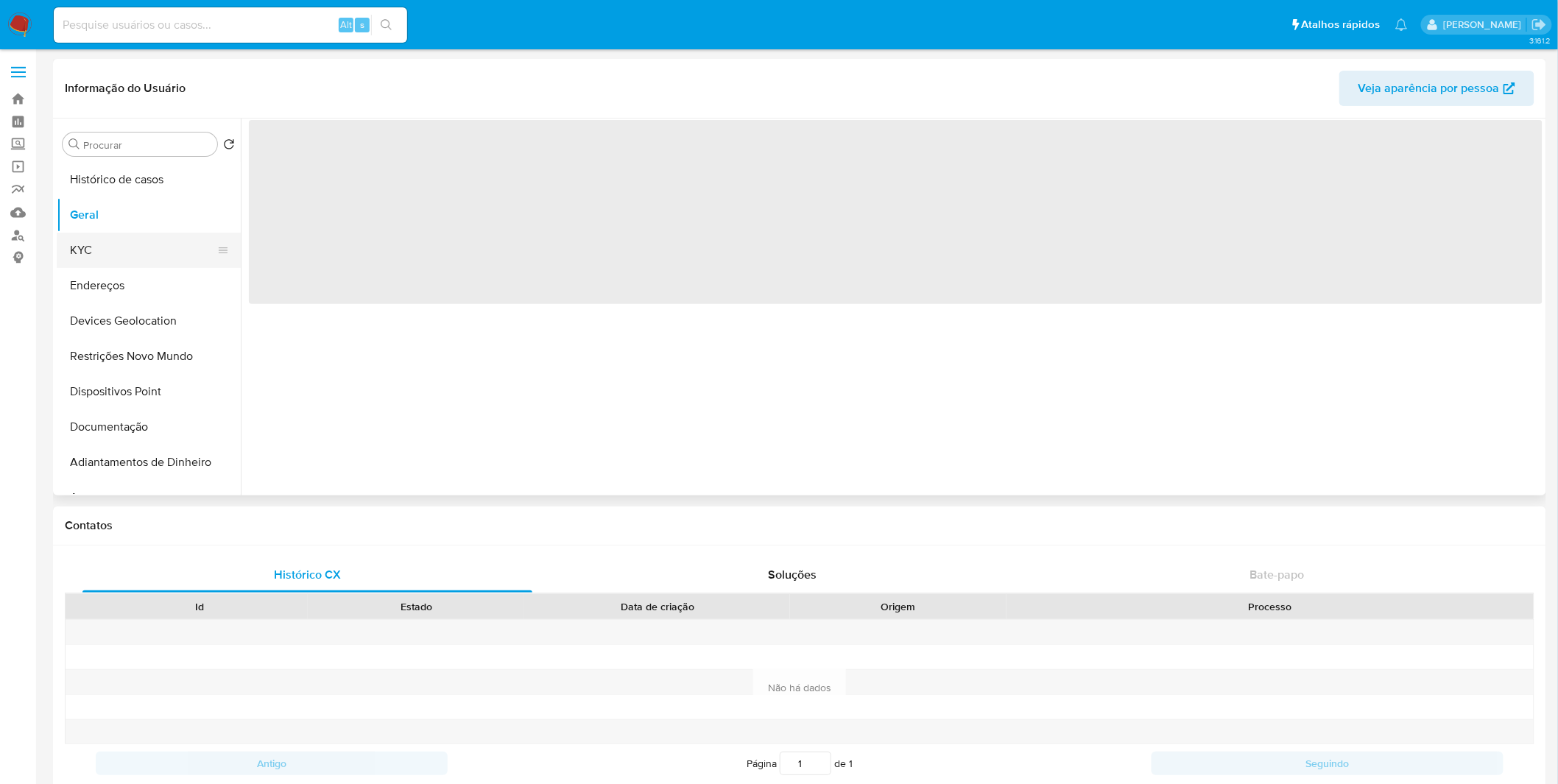
click at [188, 261] on button "KYC" at bounding box center [142, 250] width 172 height 35
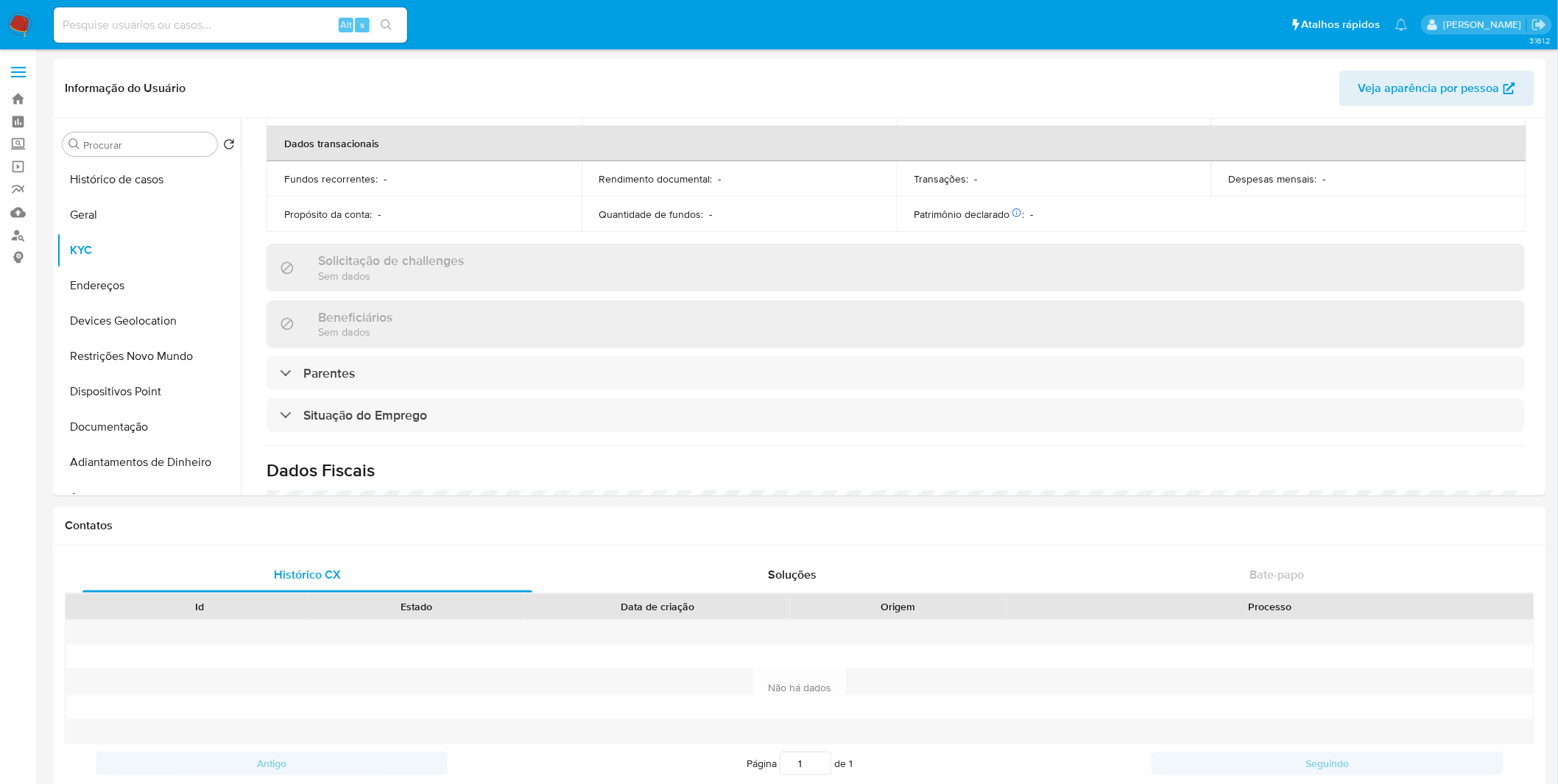
scroll to position [631, 0]
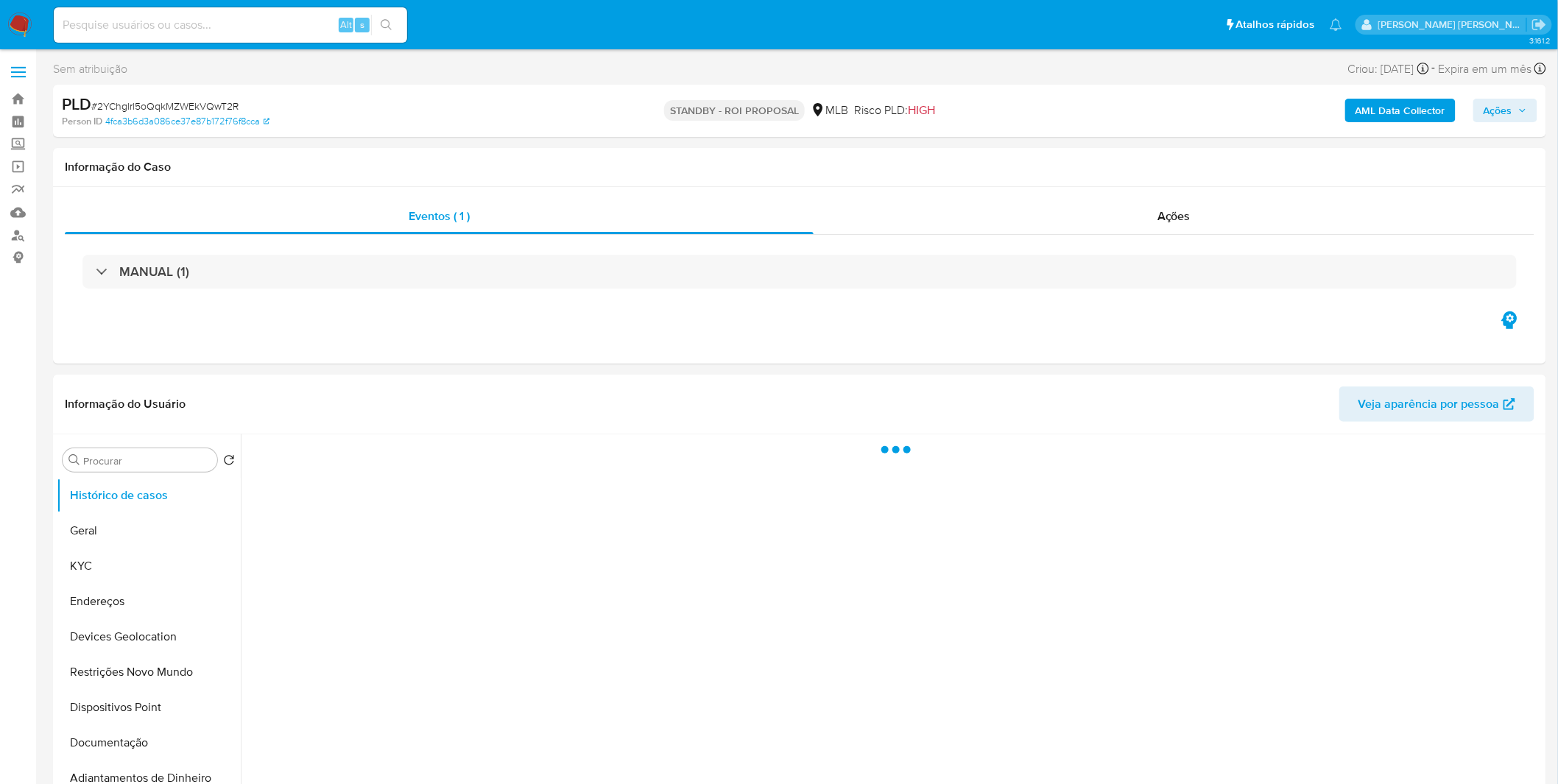
select select "10"
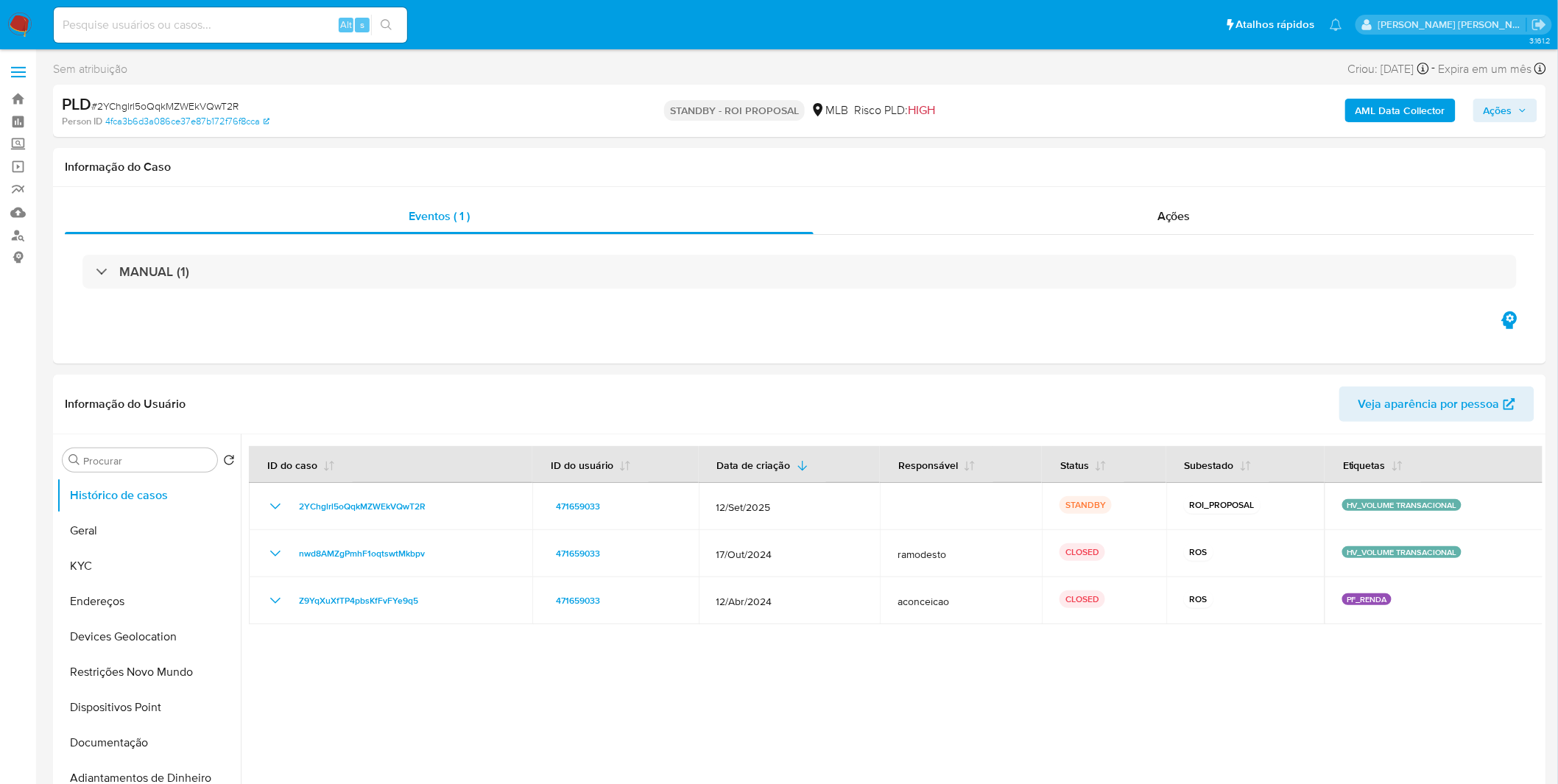
click at [25, 25] on img at bounding box center [20, 24] width 25 height 25
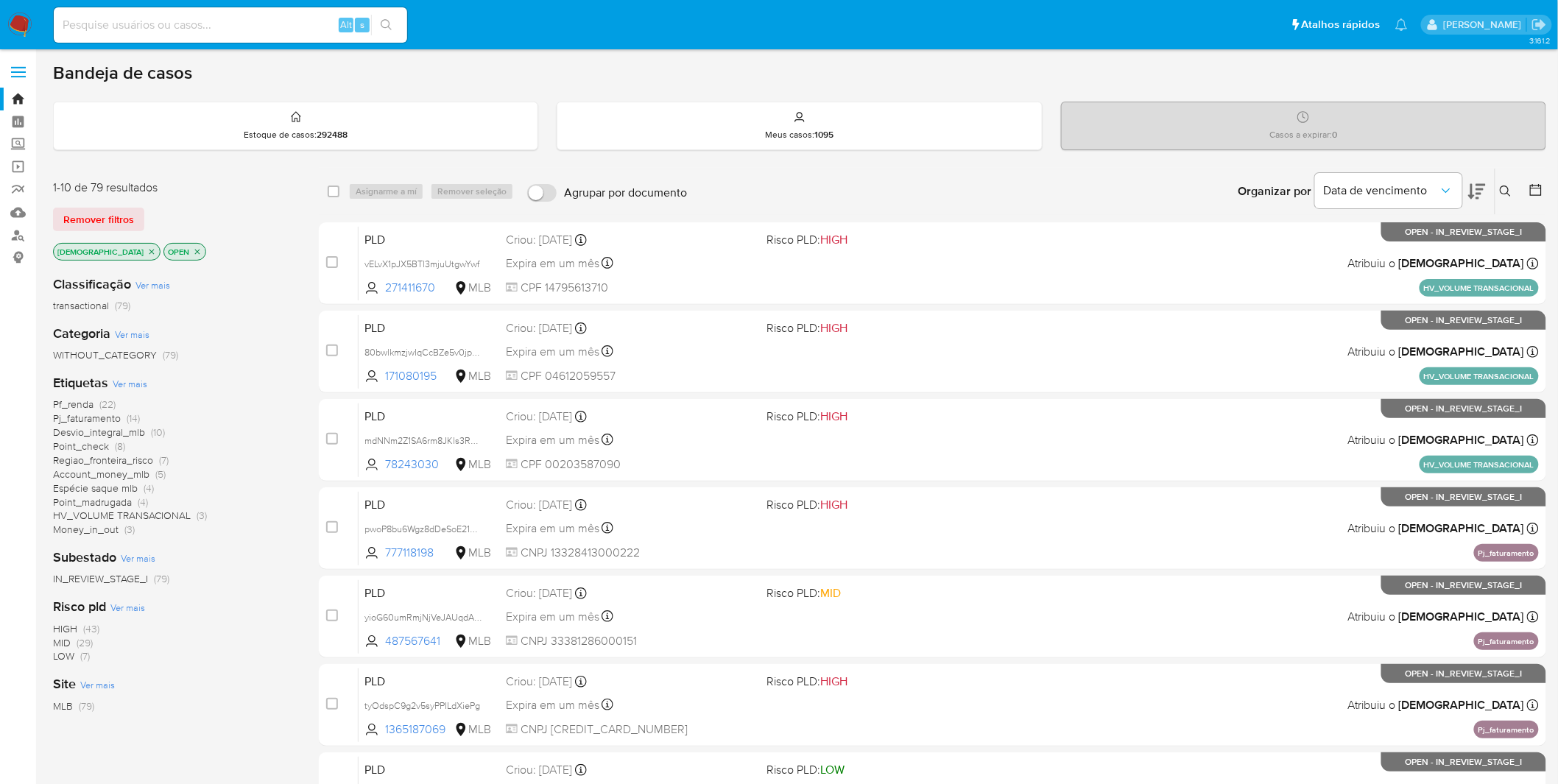
click at [277, 11] on div "Alt s" at bounding box center [230, 25] width 353 height 35
click at [262, 24] on input at bounding box center [230, 24] width 353 height 19
paste input "80bwlkmzjwIqCcBZe5v0jpqU"
type input "80bwlkmzjwIqCcBZe5v0jpqU"
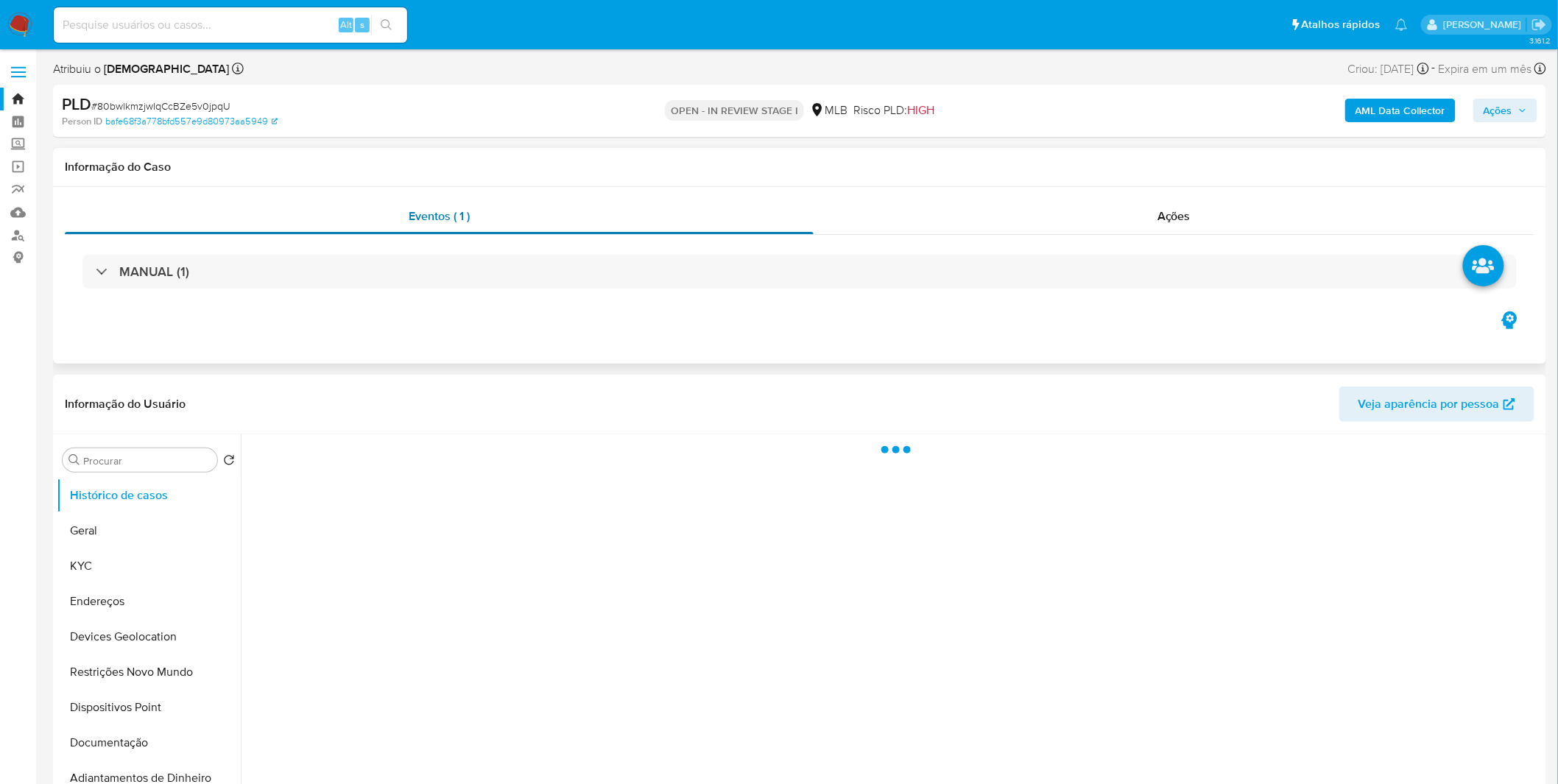
select select "10"
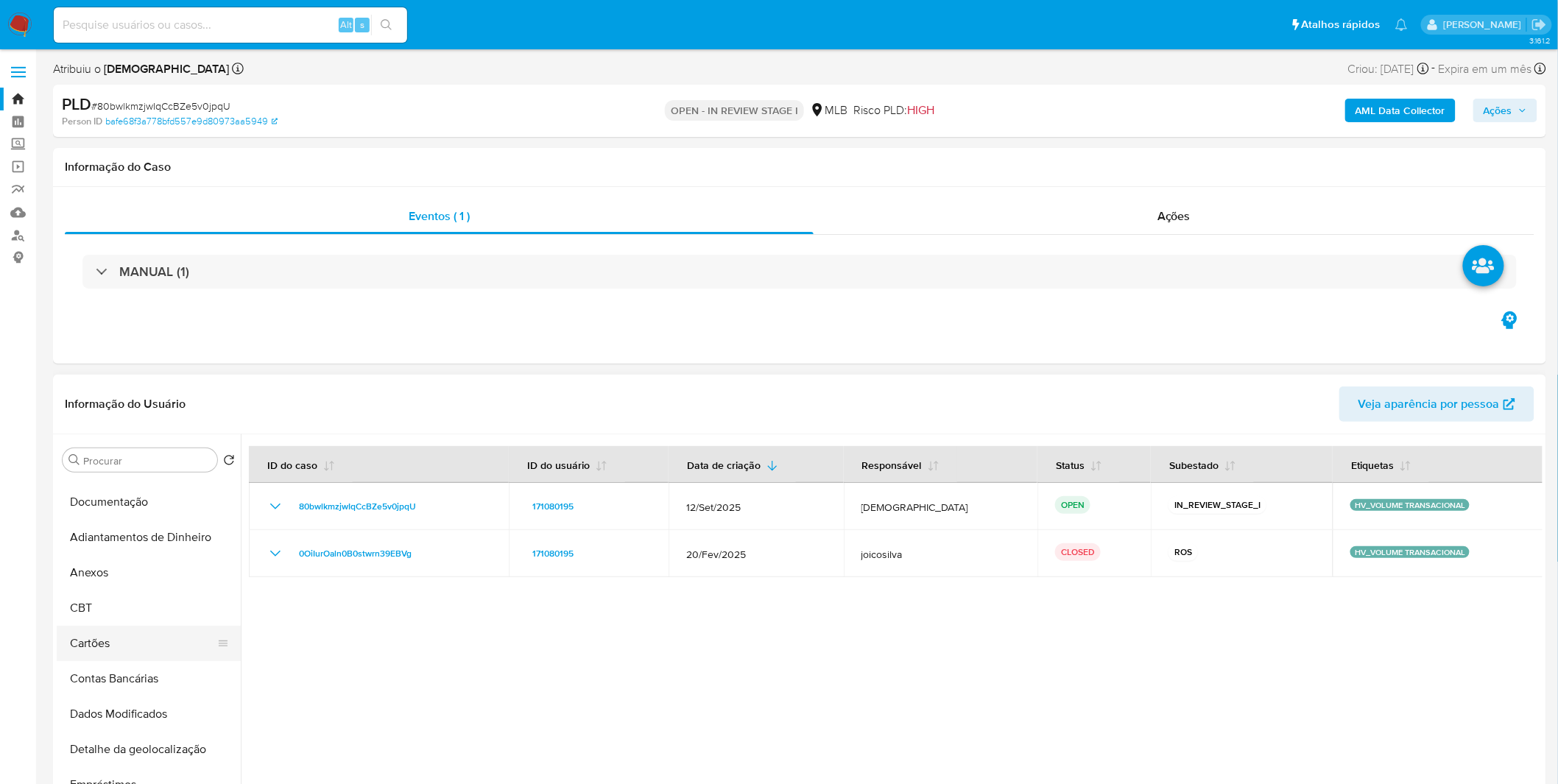
scroll to position [245, 0]
click at [1351, 88] on div "PLD # 80bwlkmzjwIqCcBZe5v0jpqU Person ID bafe68f3a778bfd557e9d80973aa5949 OPEN …" at bounding box center [799, 111] width 1493 height 52
click at [1366, 114] on b "AML Data Collector" at bounding box center [1399, 110] width 90 height 24
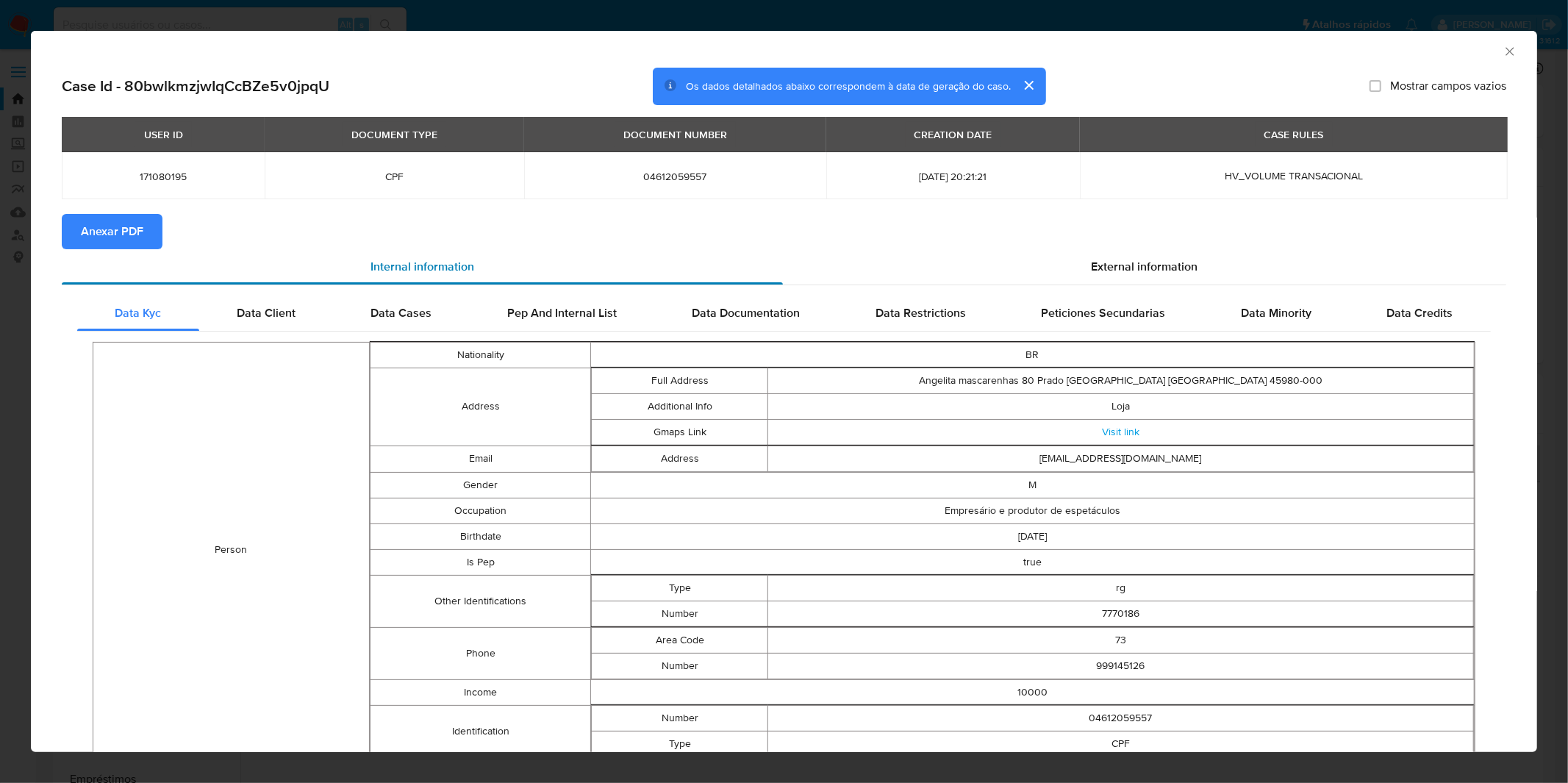
click at [126, 250] on div "Internal information" at bounding box center [422, 267] width 721 height 35
click at [123, 239] on span "Anexar PDF" at bounding box center [112, 232] width 63 height 32
click at [979, 27] on div "AML Data Collector Case Id - 80bwlkmzjwIqCcBZe5v0jpqU Os dados detalhados abaix…" at bounding box center [784, 392] width 1568 height 783
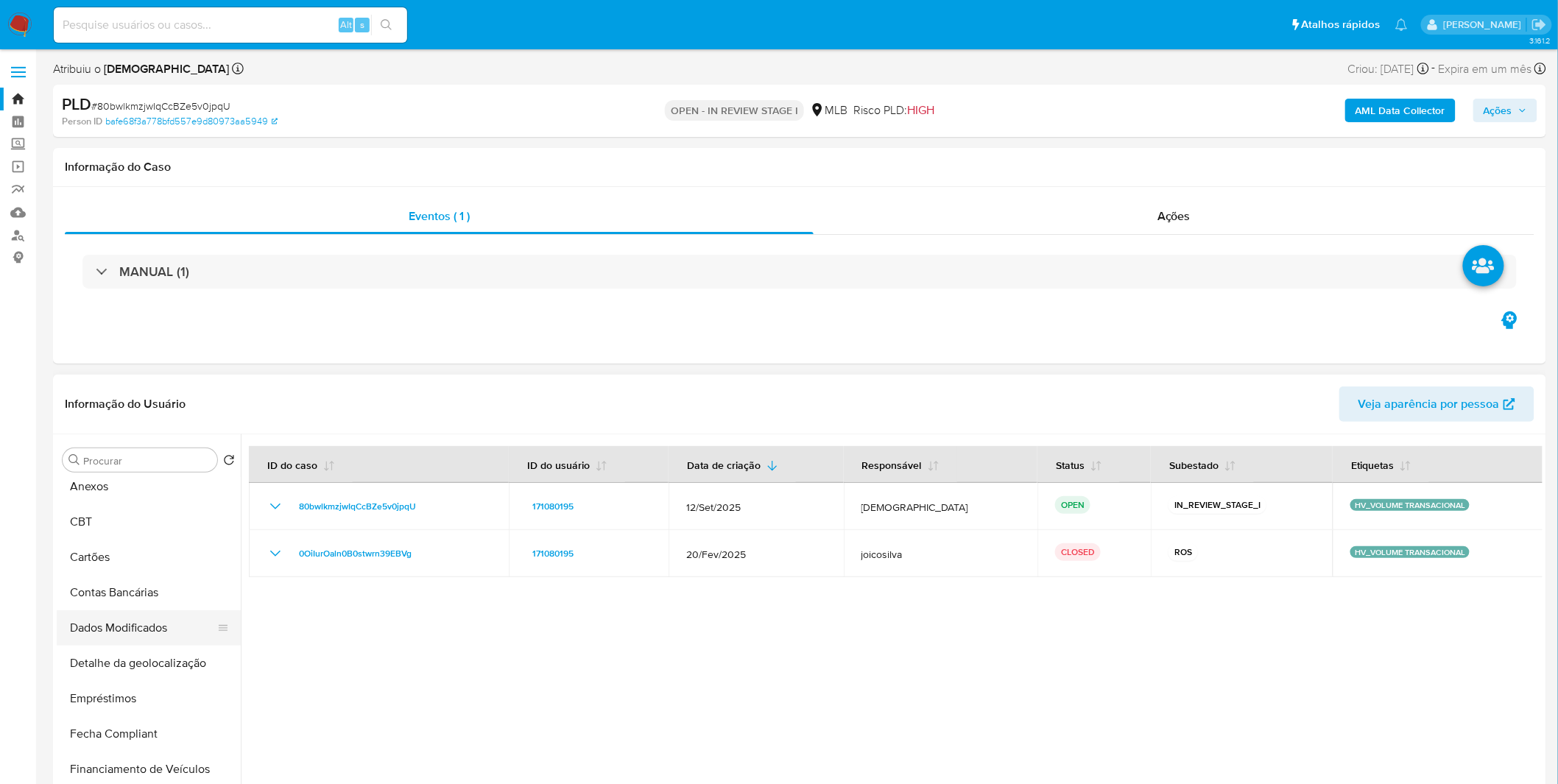
scroll to position [163, 0]
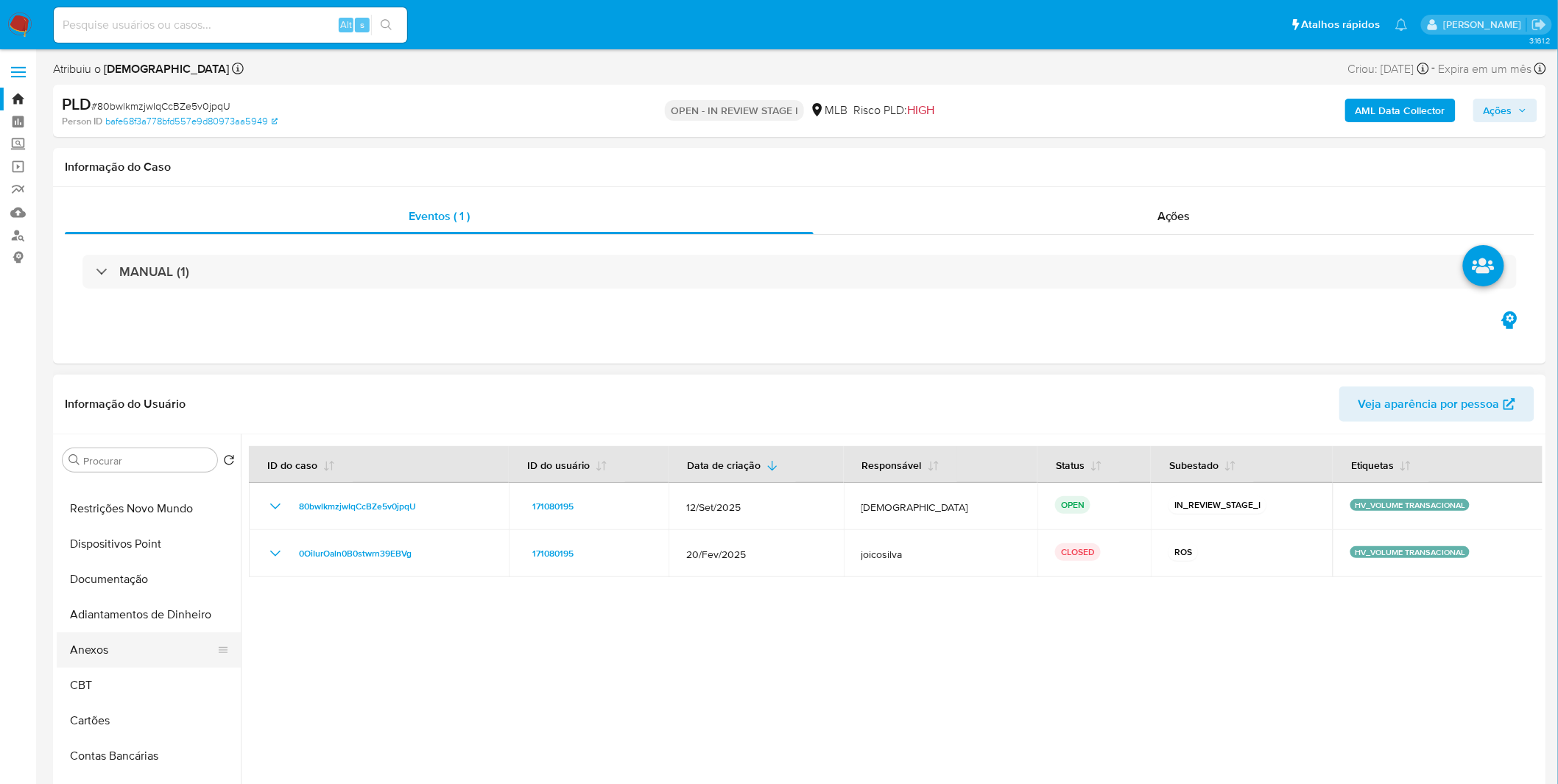
click at [130, 653] on button "Anexos" at bounding box center [142, 650] width 172 height 35
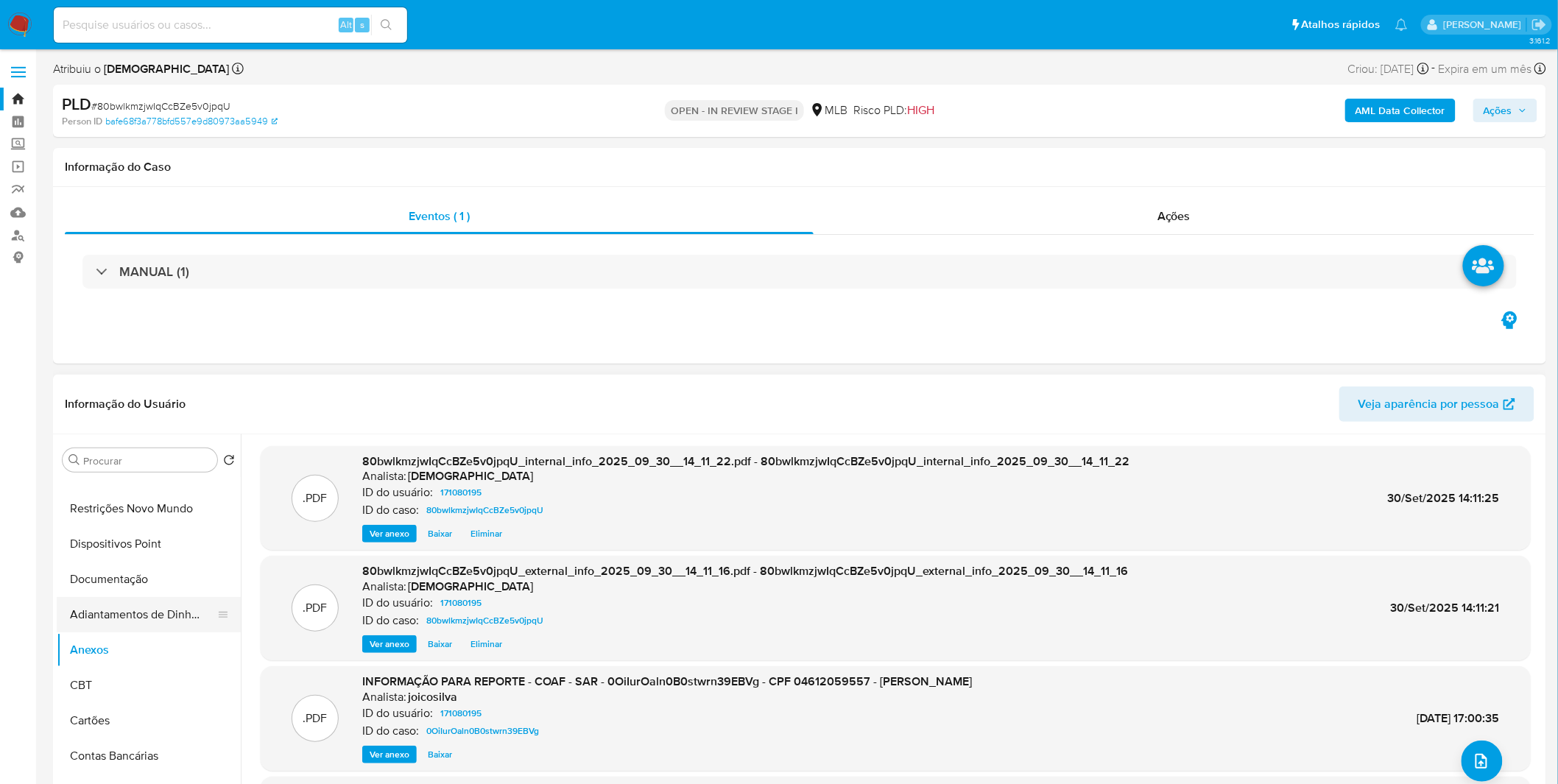
scroll to position [0, 0]
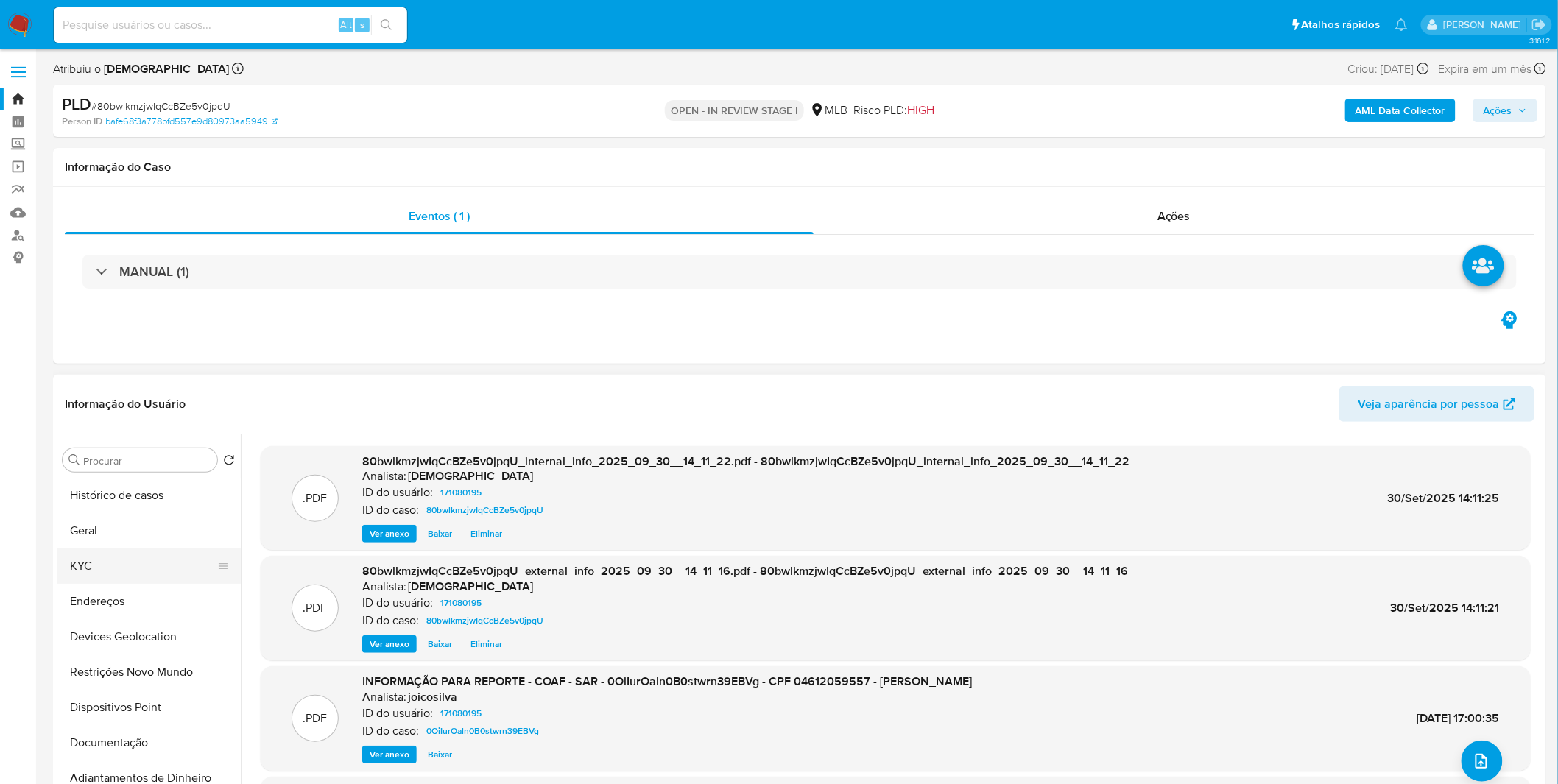
click at [119, 569] on button "KYC" at bounding box center [142, 566] width 172 height 35
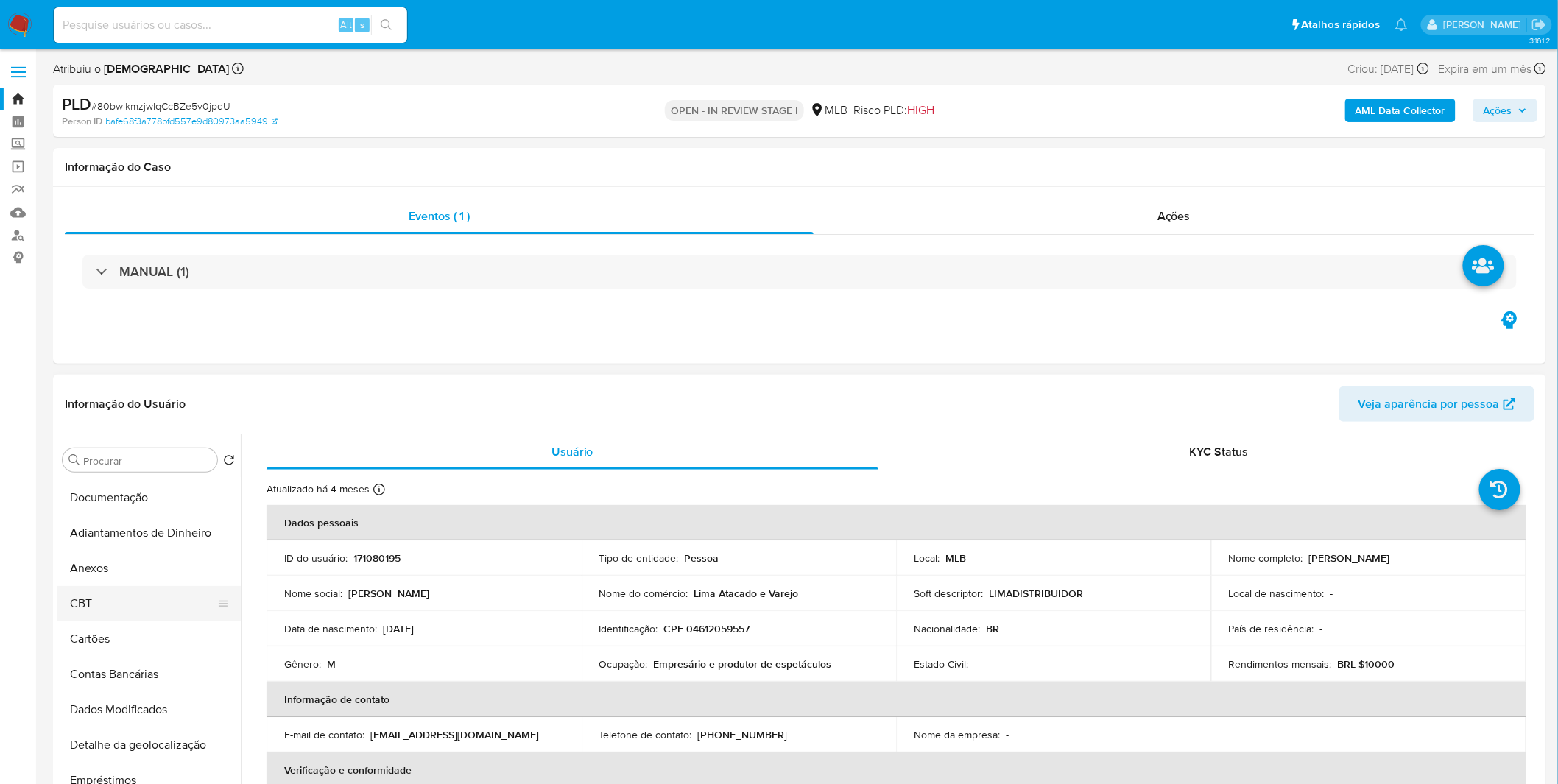
scroll to position [244, 0]
click at [129, 572] on button "Anexos" at bounding box center [142, 569] width 172 height 35
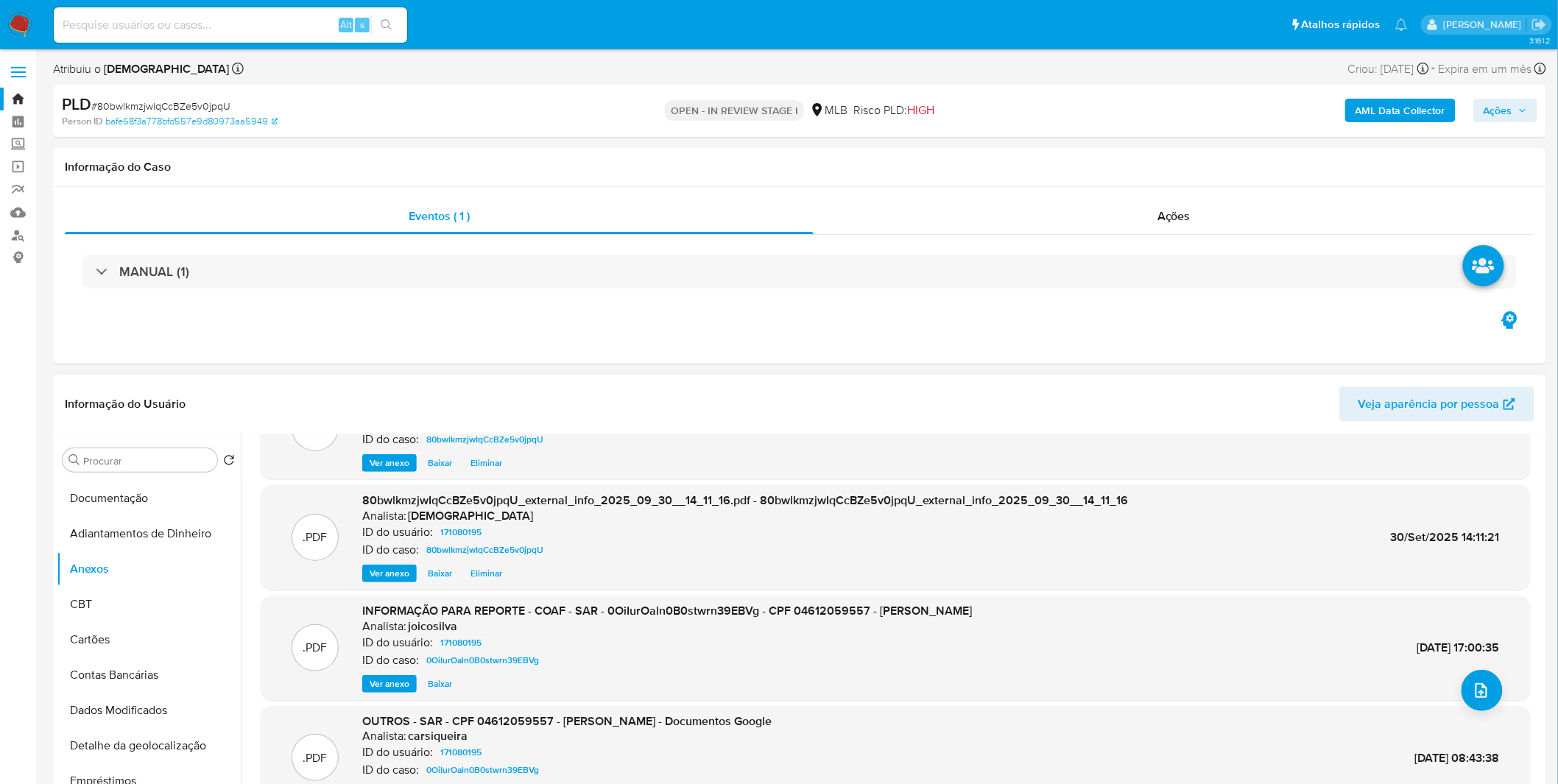
scroll to position [122, 0]
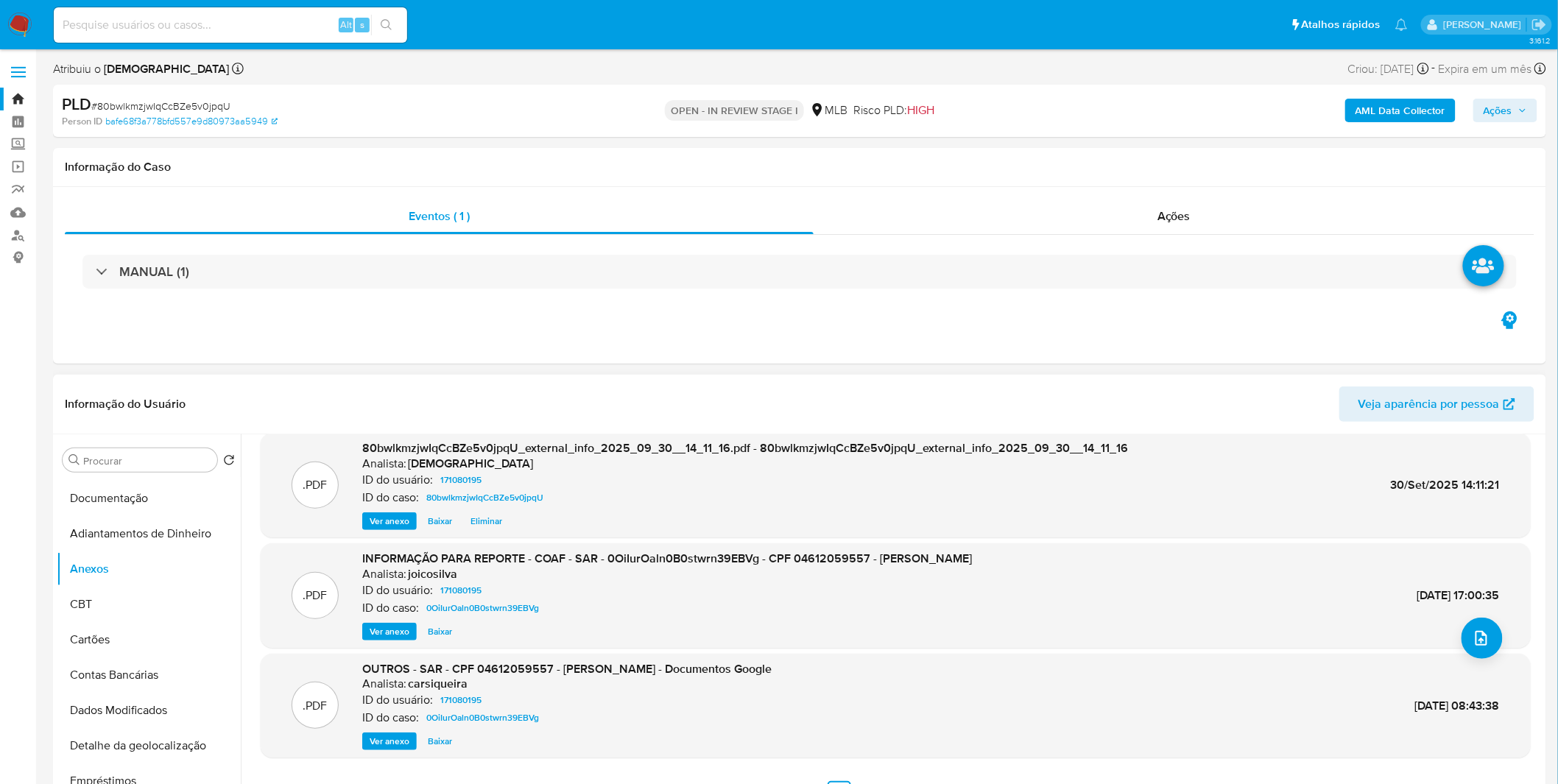
click at [392, 629] on span "Ver anexo" at bounding box center [389, 631] width 40 height 15
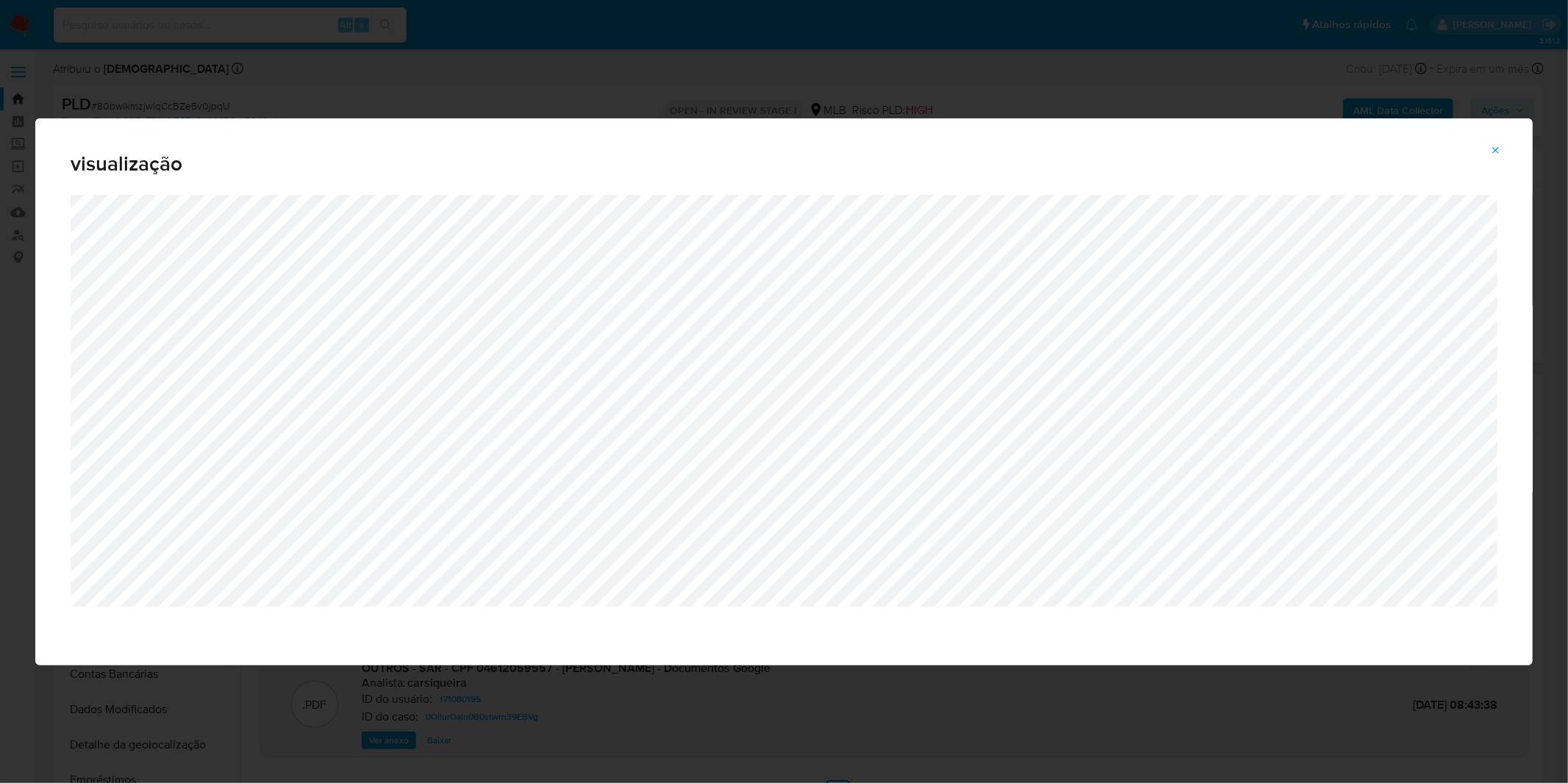
click at [1486, 159] on button "Attachment preview" at bounding box center [1496, 151] width 32 height 24
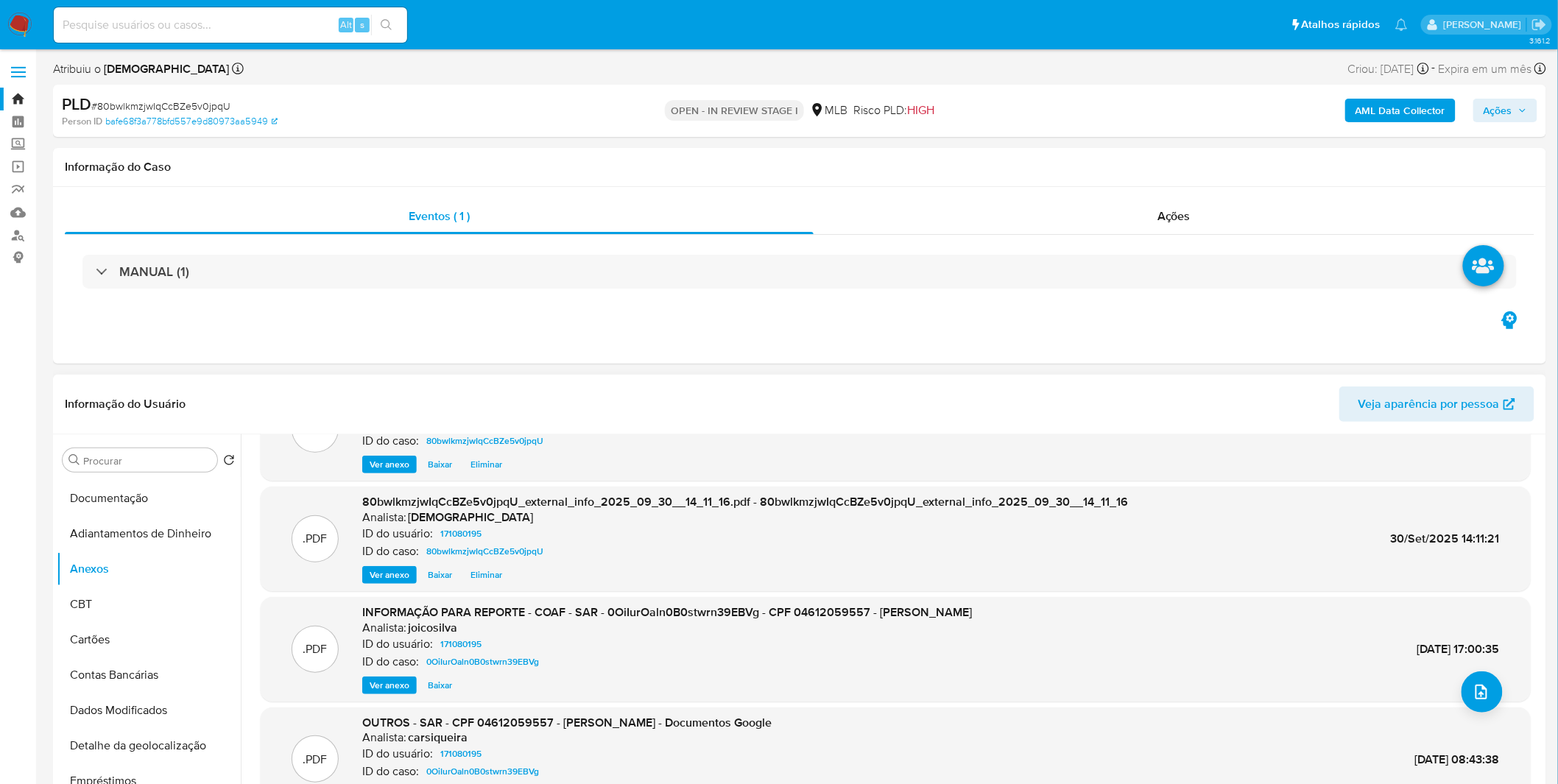
scroll to position [41, 0]
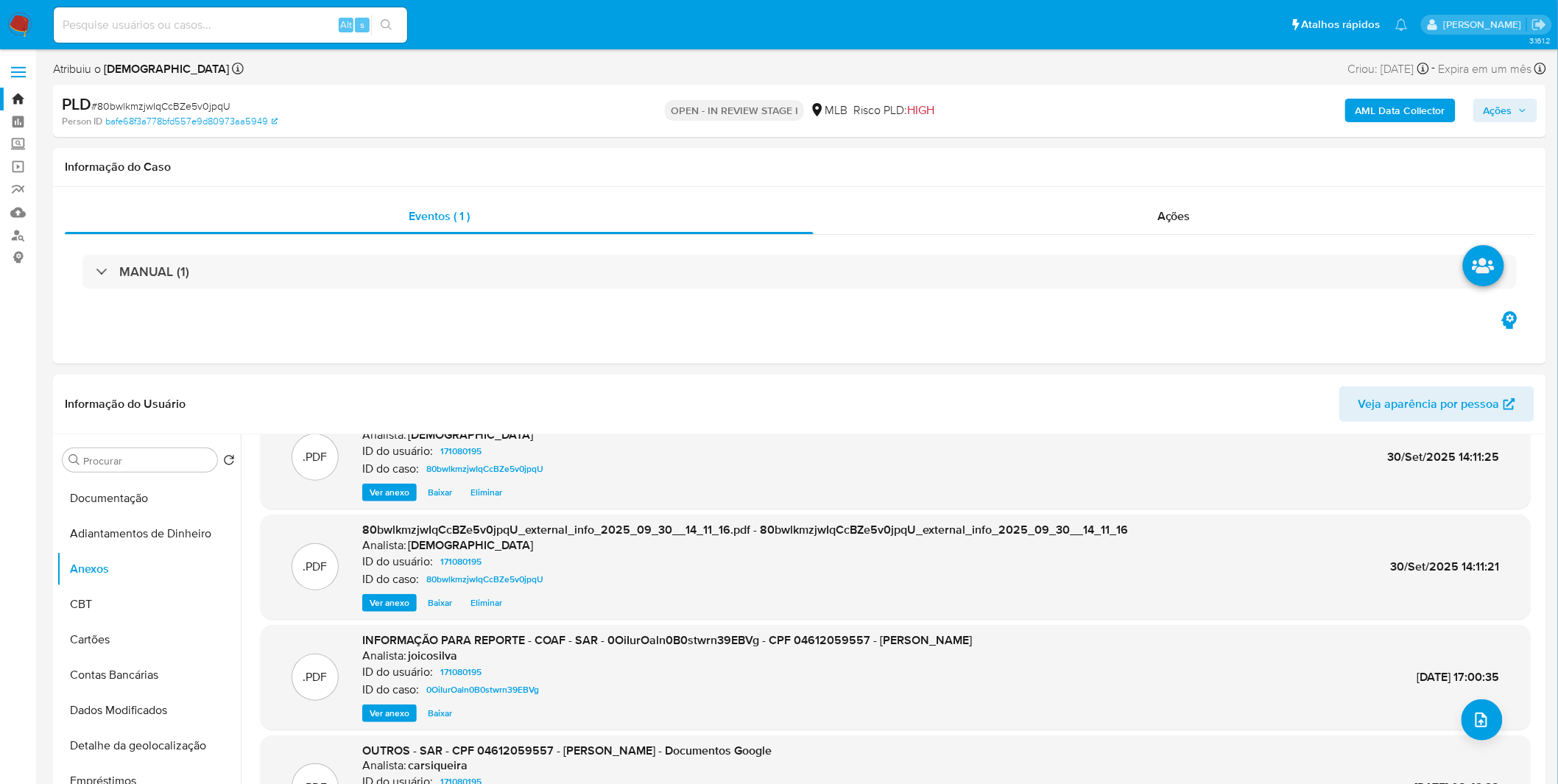
click at [150, 99] on span "# 80bwlkmzjwIqCcBZe5v0jpqU" at bounding box center [161, 106] width 139 height 15
click at [136, 108] on span "# 80bwlkmzjwIqCcBZe5v0jpqU" at bounding box center [161, 106] width 139 height 15
click at [135, 104] on span "# 80bwlkmzjwIqCcBZe5v0jpqU" at bounding box center [161, 106] width 139 height 15
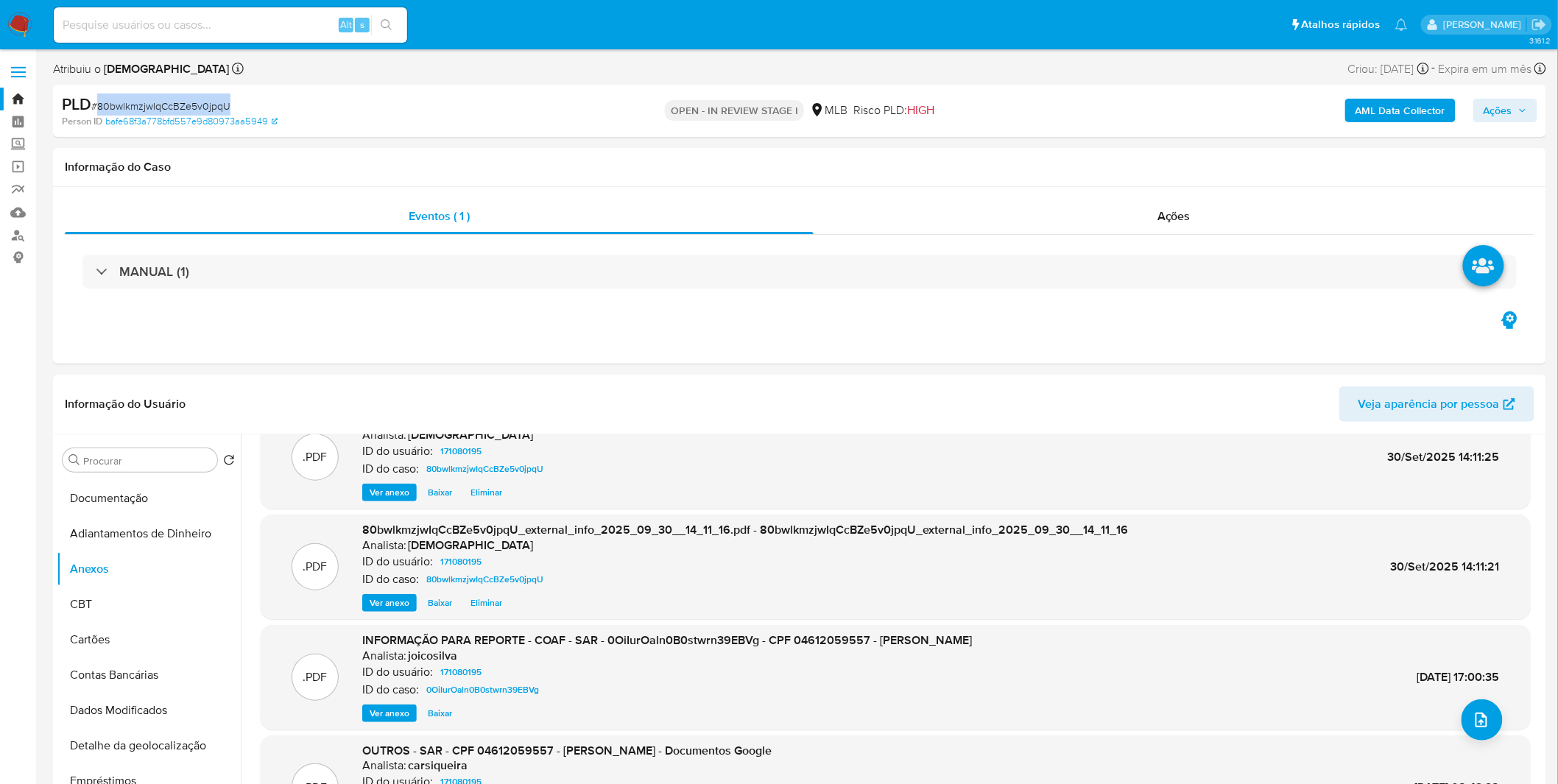
copy span "80bwlkmzjwIqCcBZe5v0jpqU"
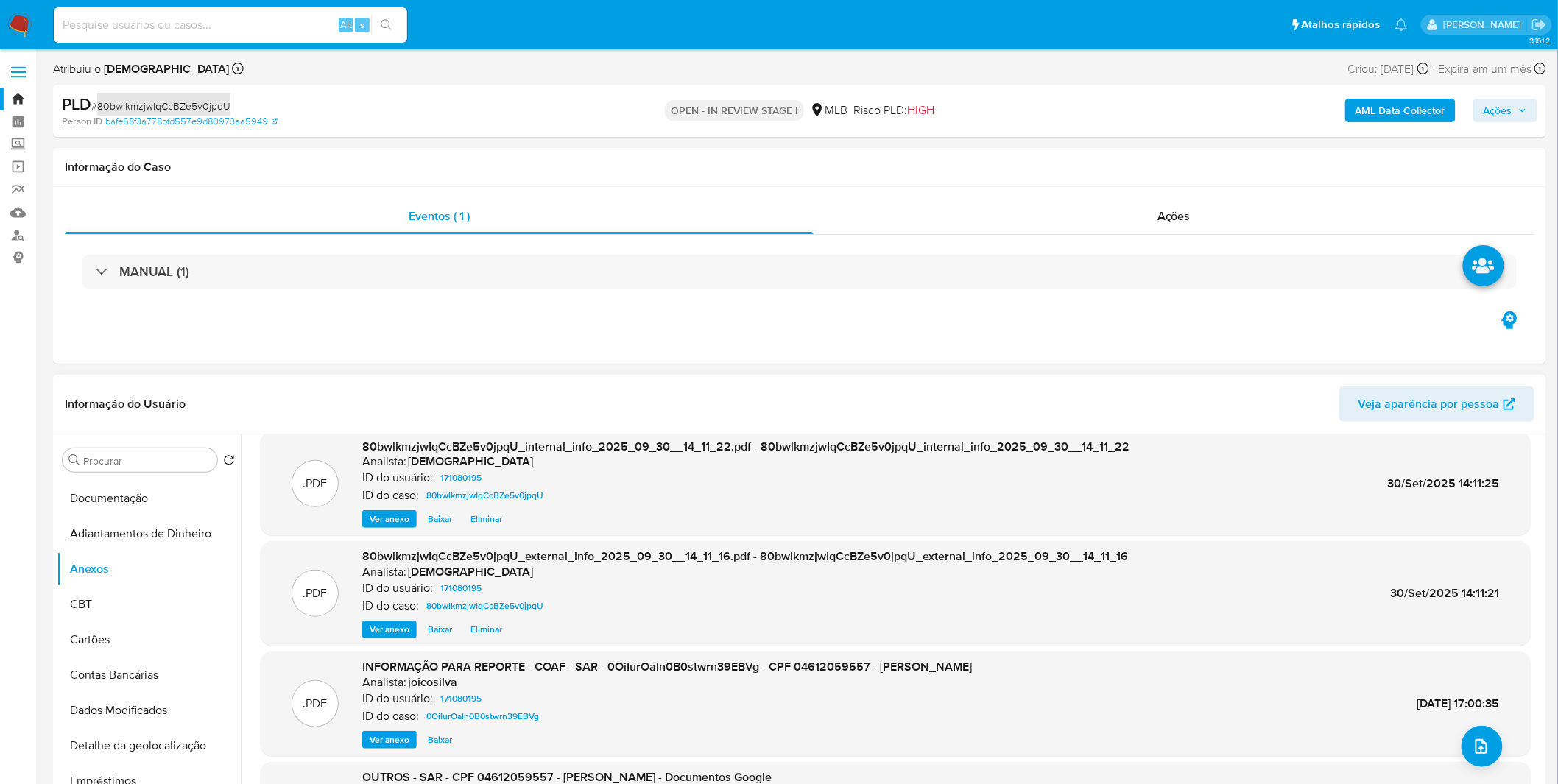
scroll to position [0, 0]
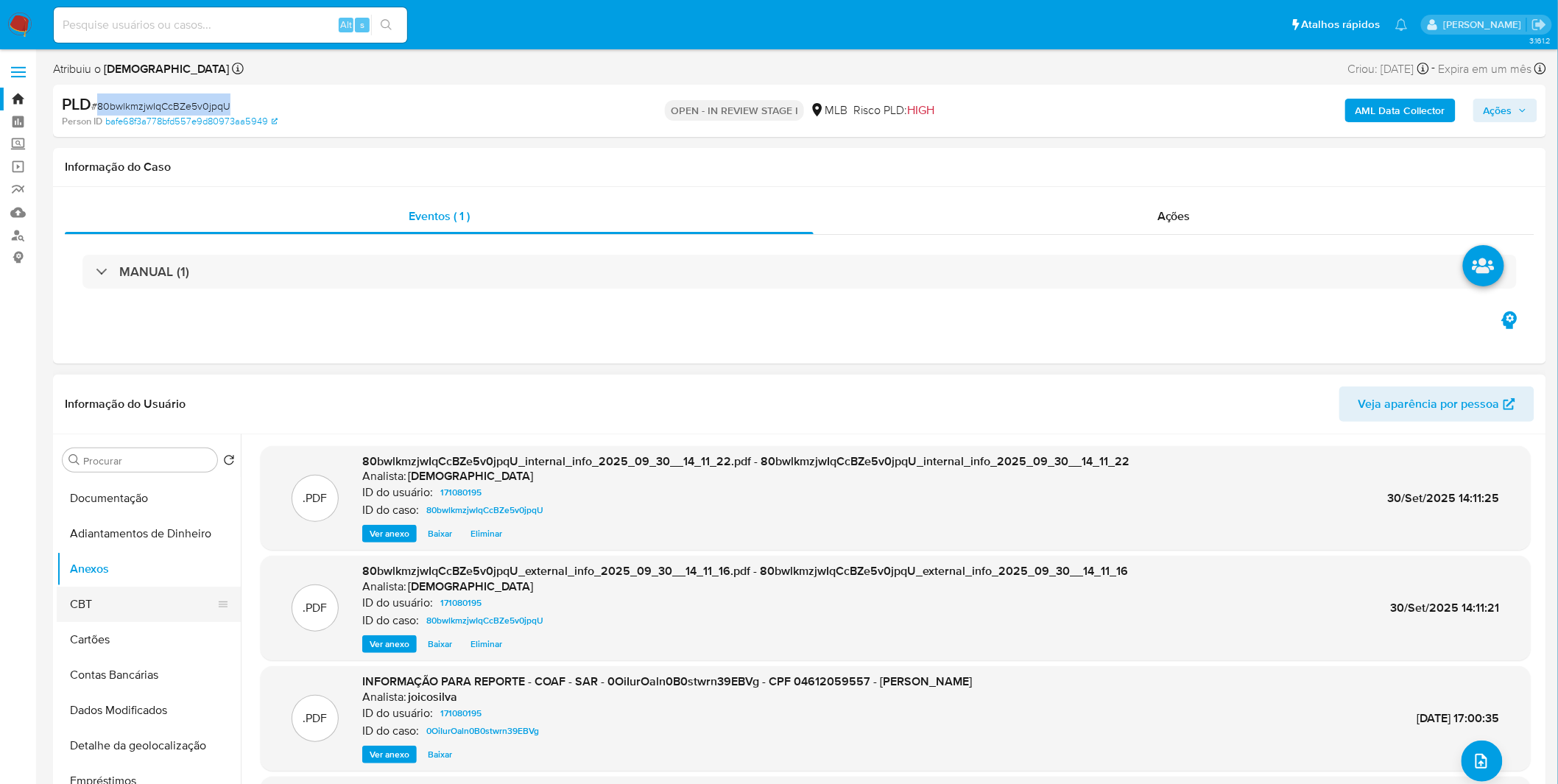
click at [135, 597] on button "CBT" at bounding box center [142, 604] width 172 height 35
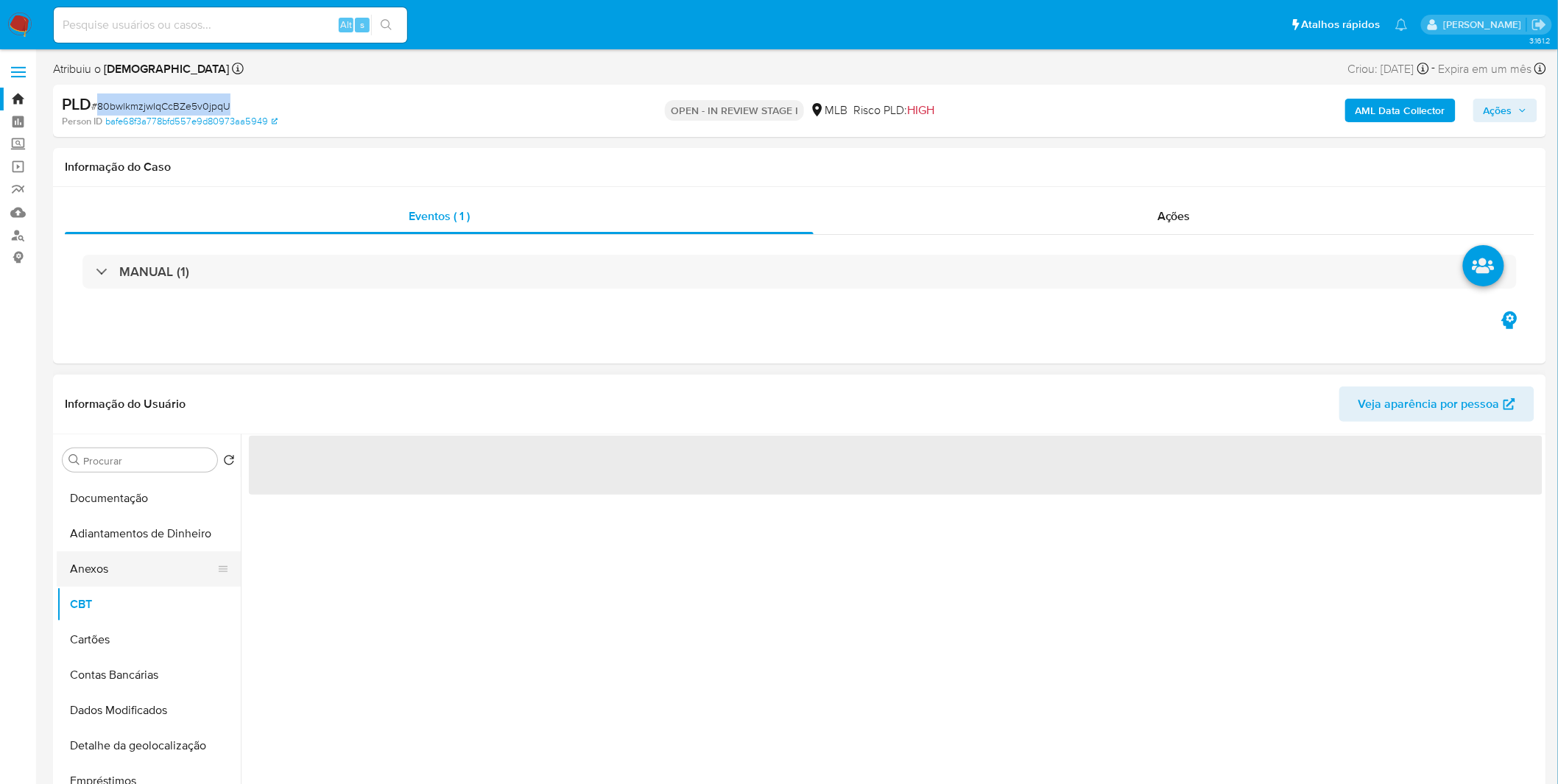
click at [139, 564] on button "Anexos" at bounding box center [142, 569] width 172 height 35
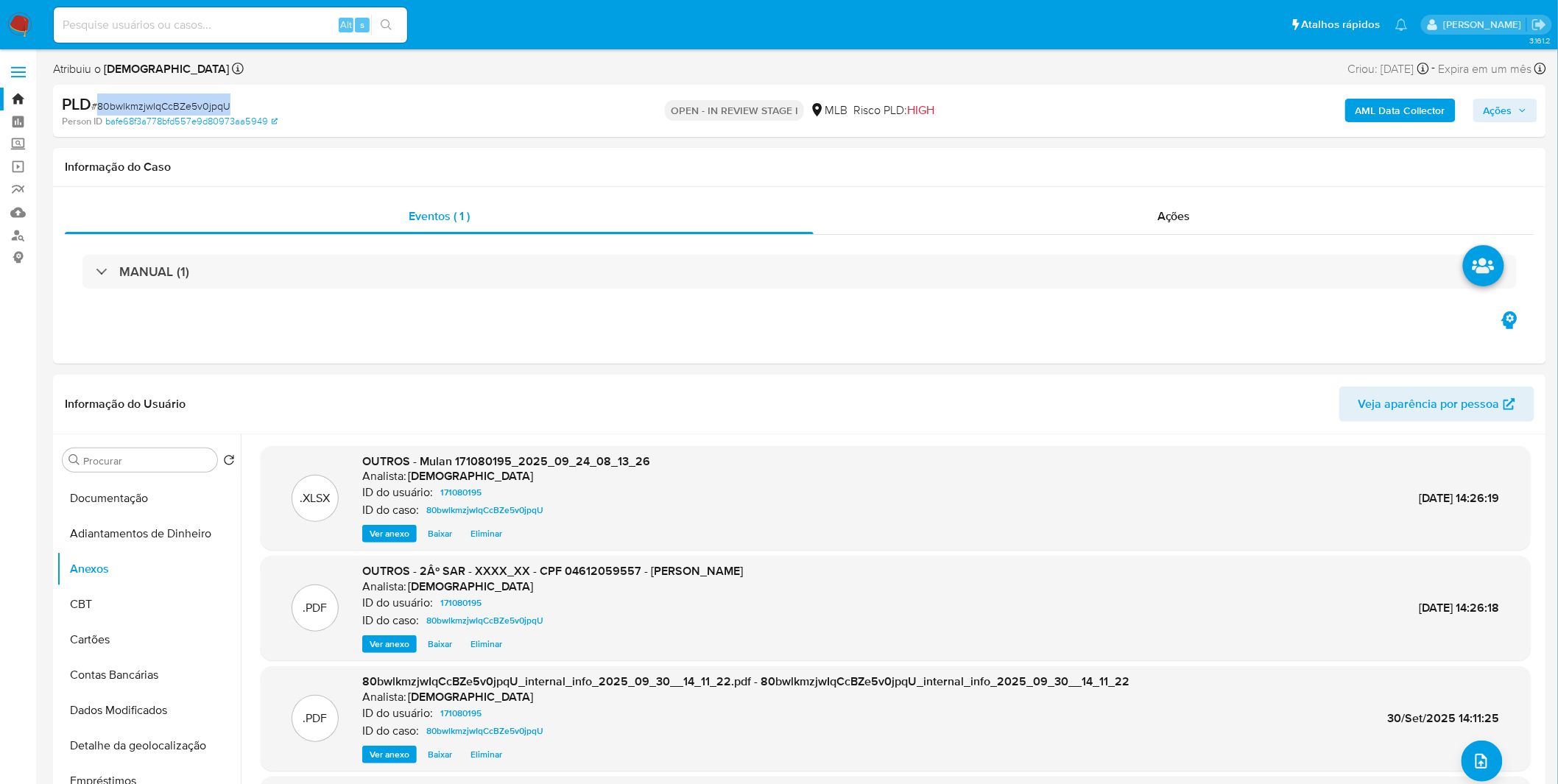
click at [1514, 119] on span "Ações" at bounding box center [1504, 110] width 44 height 21
click at [1138, 168] on div "Resolução do caso Alt r" at bounding box center [1095, 158] width 135 height 38
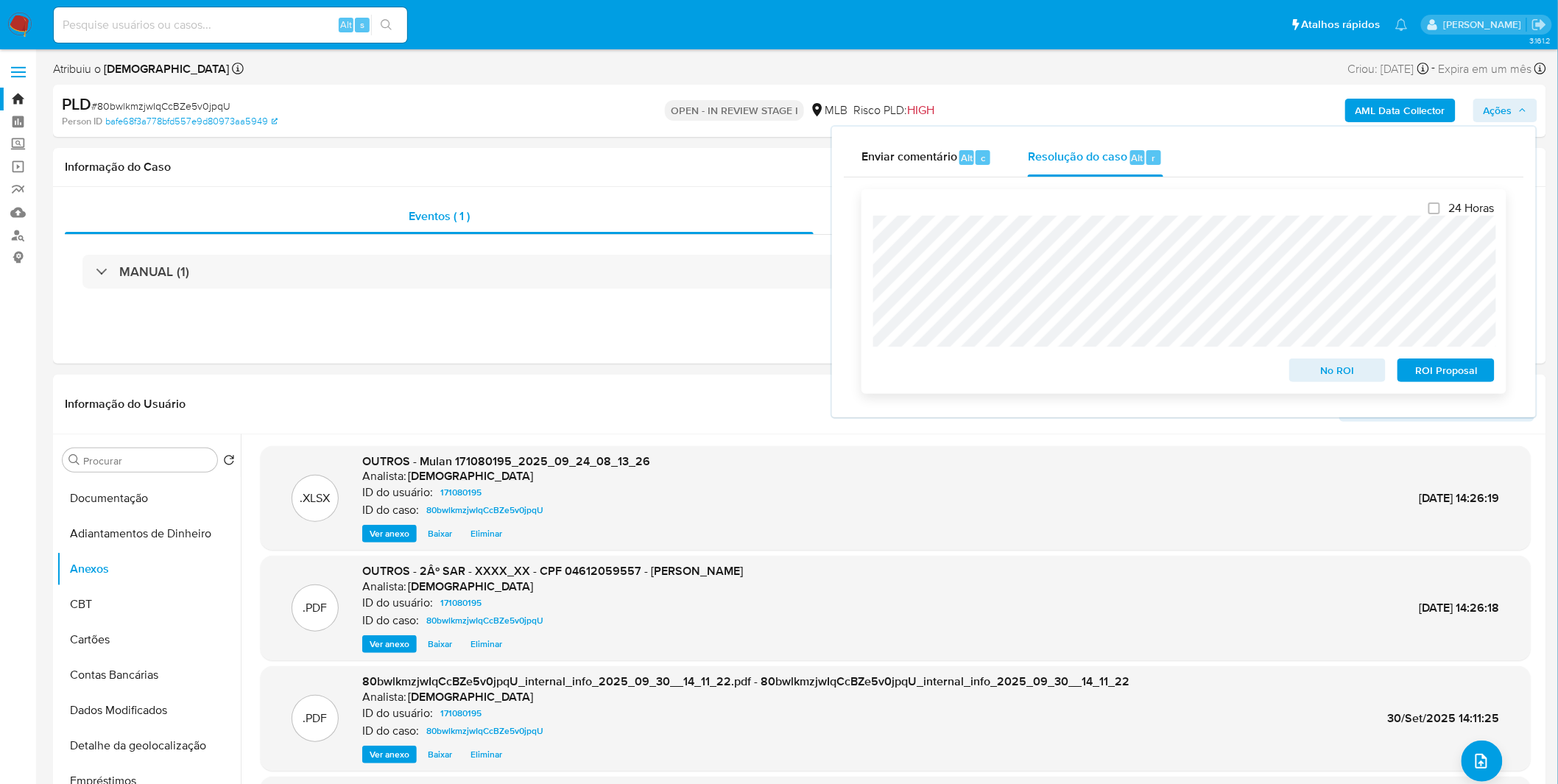
click at [1431, 381] on span "ROI Proposal" at bounding box center [1446, 370] width 77 height 21
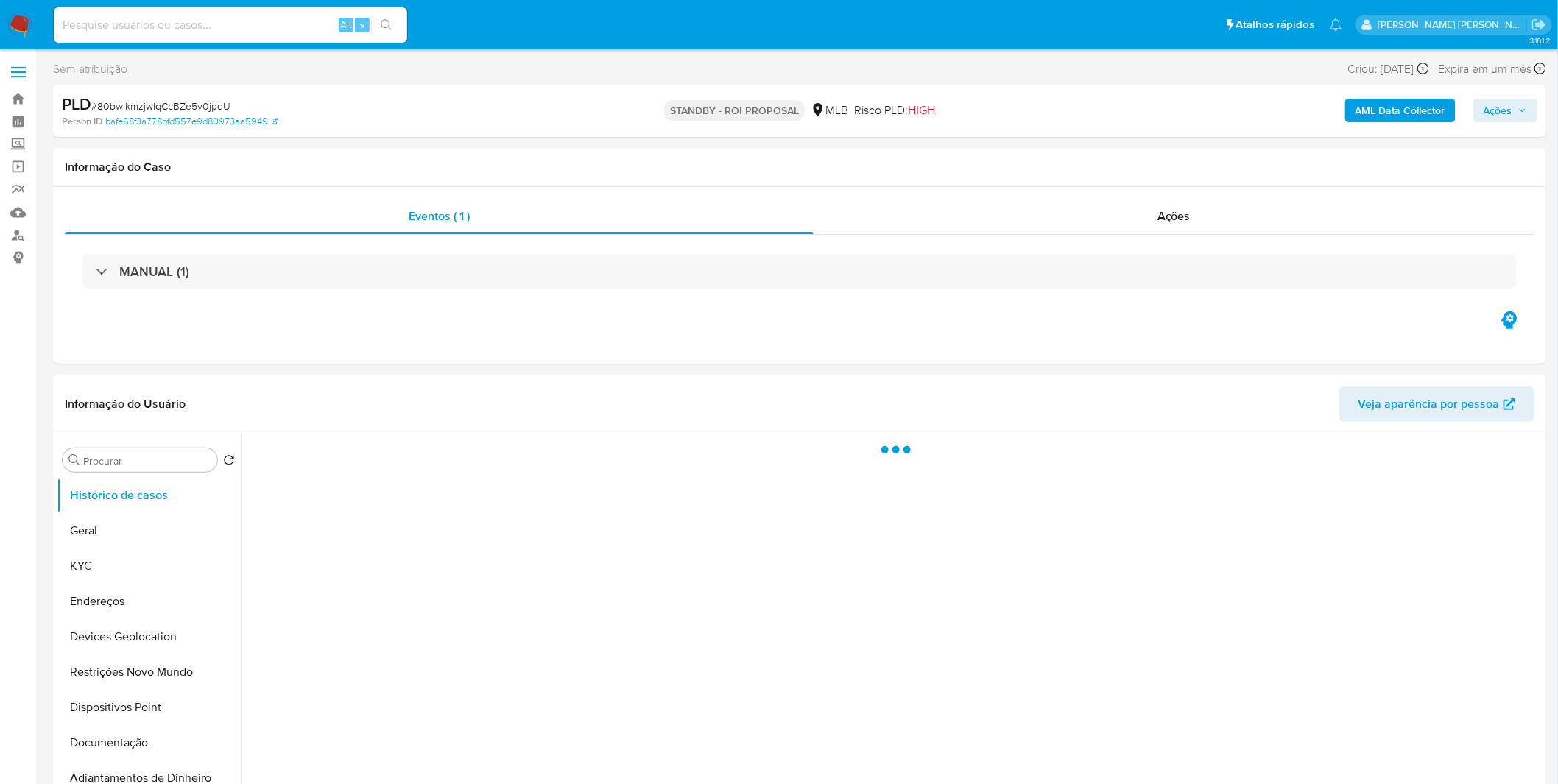
select select "10"
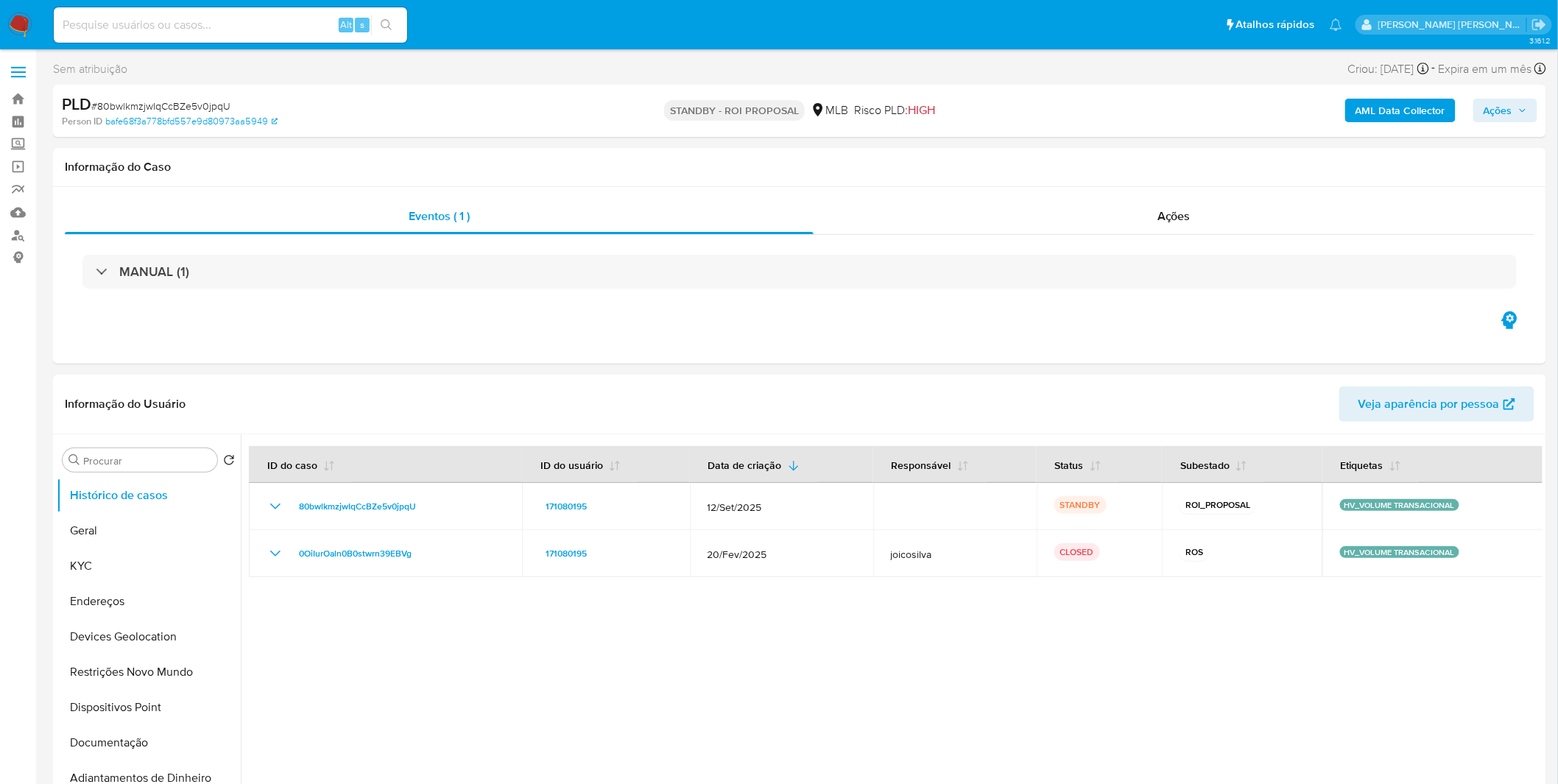
click at [291, 32] on input at bounding box center [230, 24] width 353 height 19
paste input "vELvX1pJX5BTl3mjuUtgwYwf"
type input "vELvX1pJX5BTl3mjuUtgwYwf"
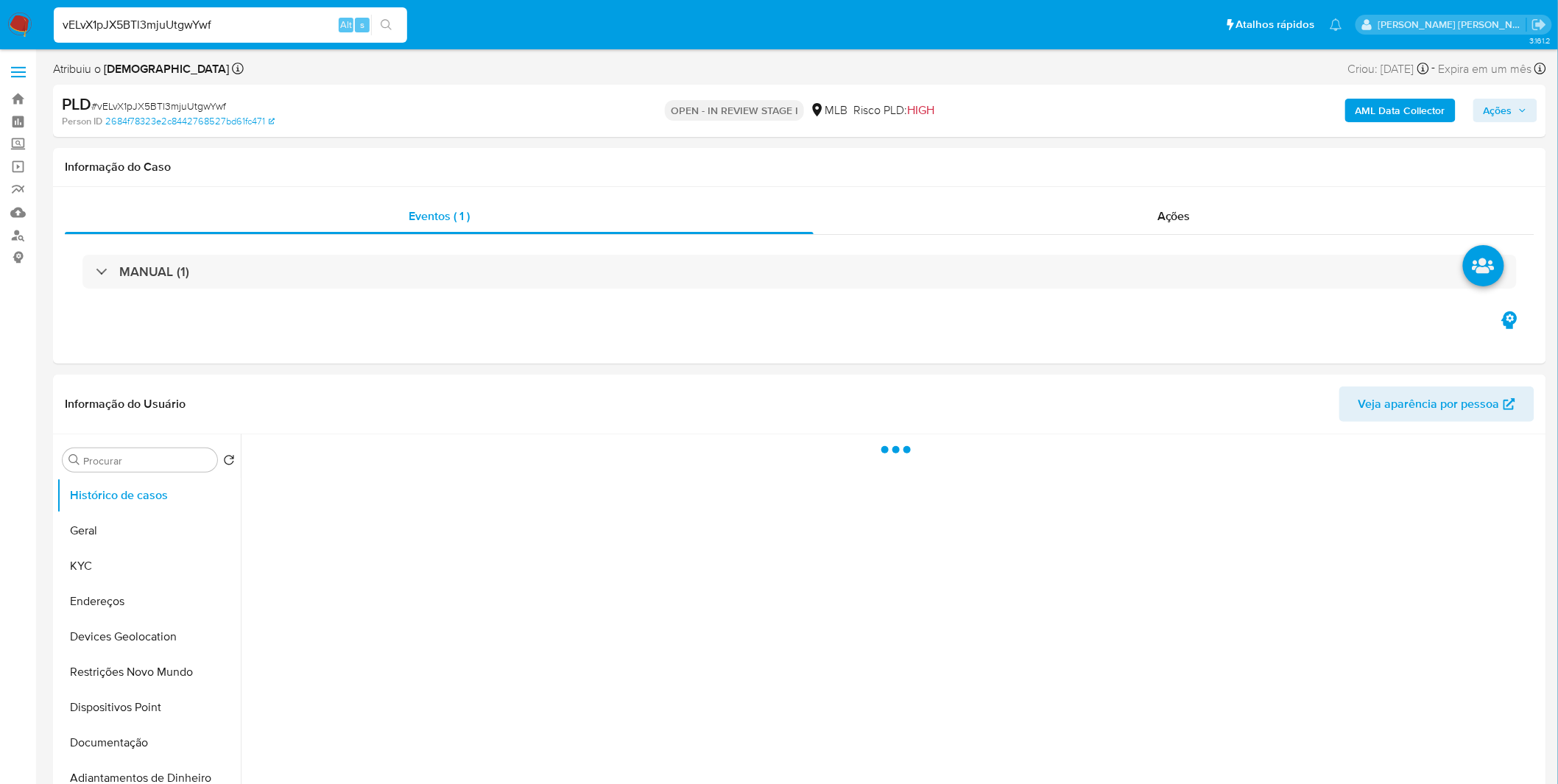
select select "10"
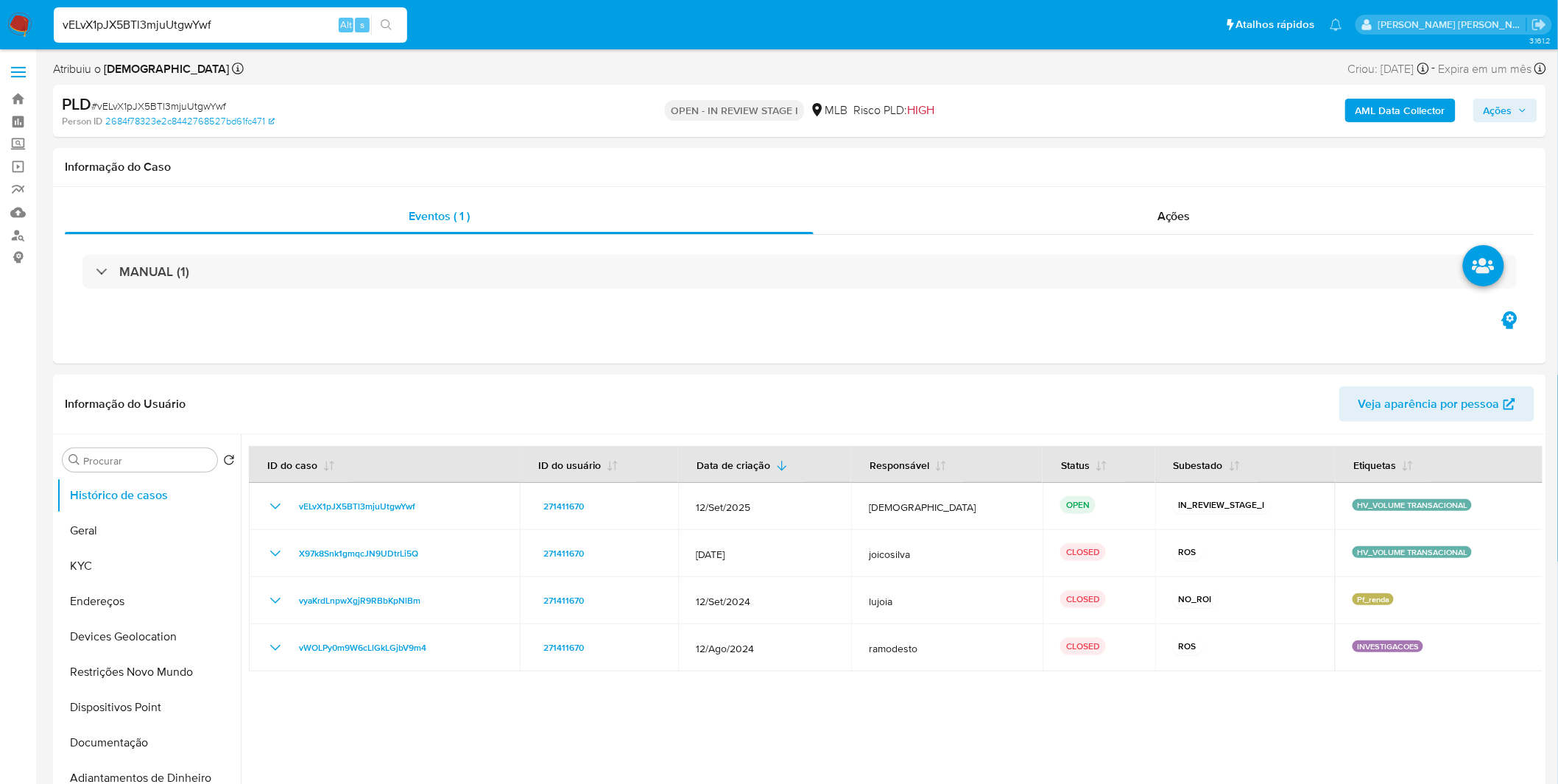
click at [1373, 112] on b "AML Data Collector" at bounding box center [1399, 110] width 90 height 24
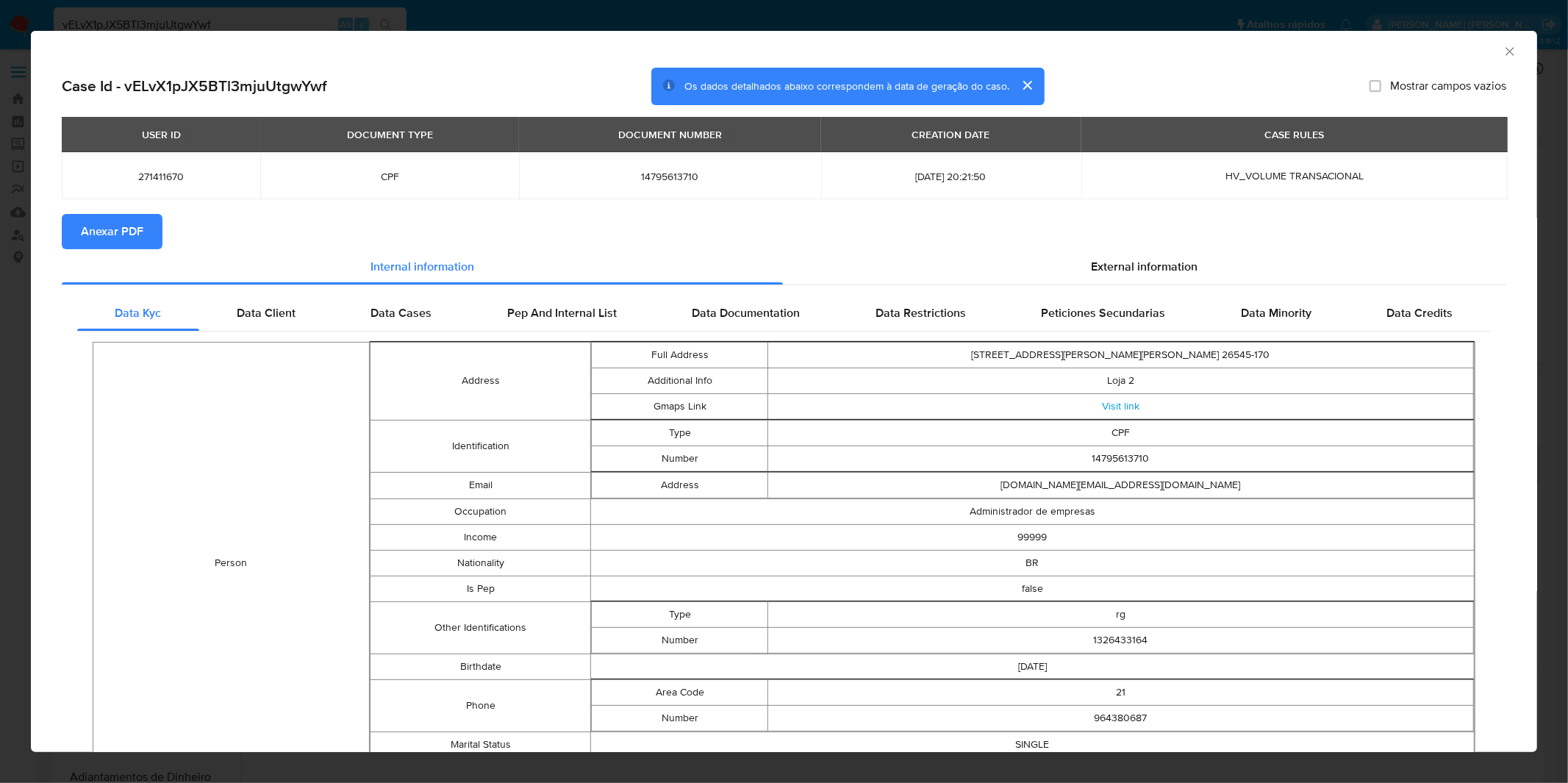
click at [138, 236] on span "Anexar PDF" at bounding box center [112, 232] width 63 height 32
click at [783, 10] on div "AML Data Collector Case Id - vELvX1pJX5BTl3mjuUtgwYwf Os dados detalhados abaix…" at bounding box center [784, 392] width 1568 height 783
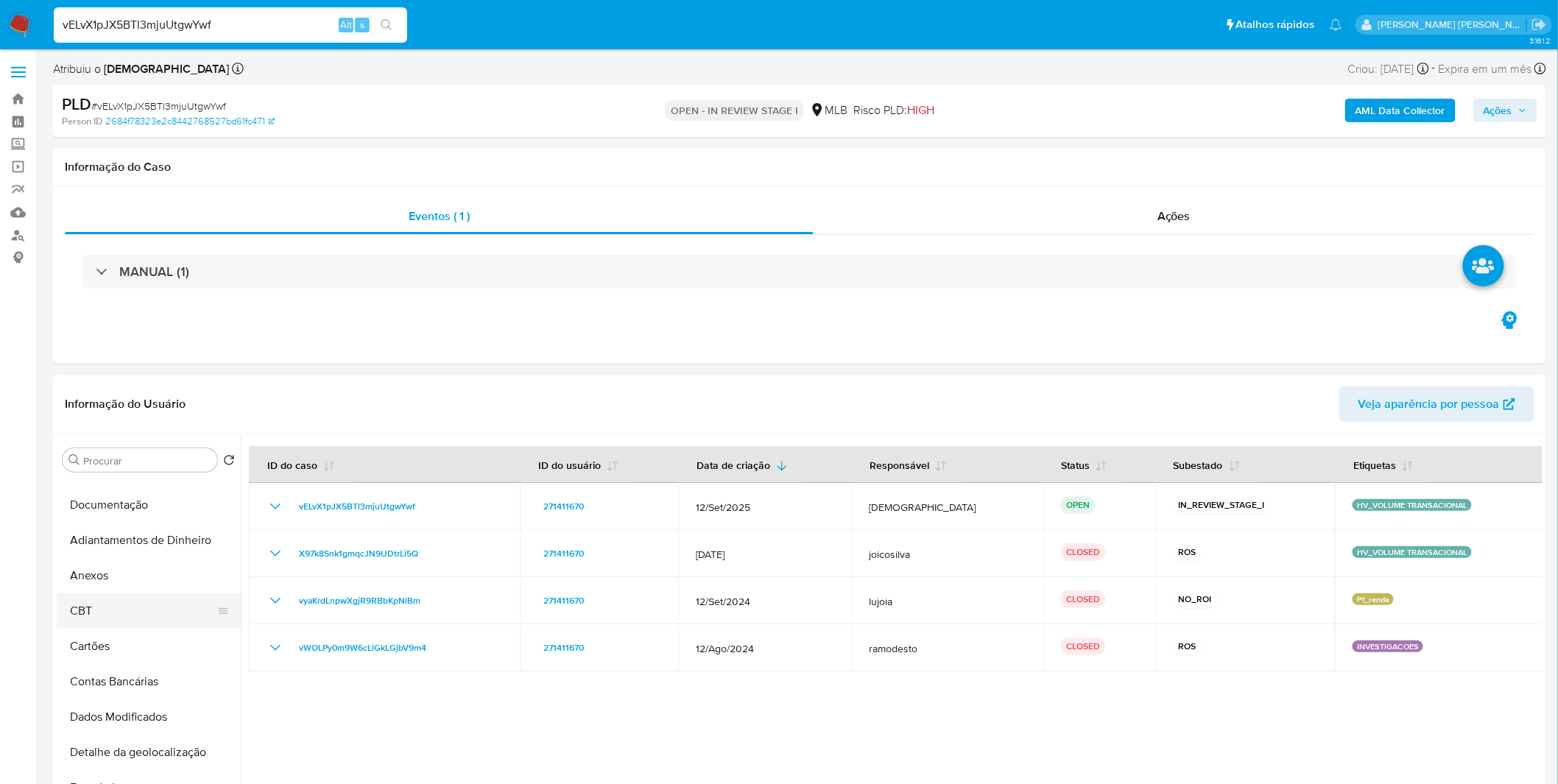
scroll to position [245, 0]
click at [136, 578] on button "Anexos" at bounding box center [142, 568] width 172 height 35
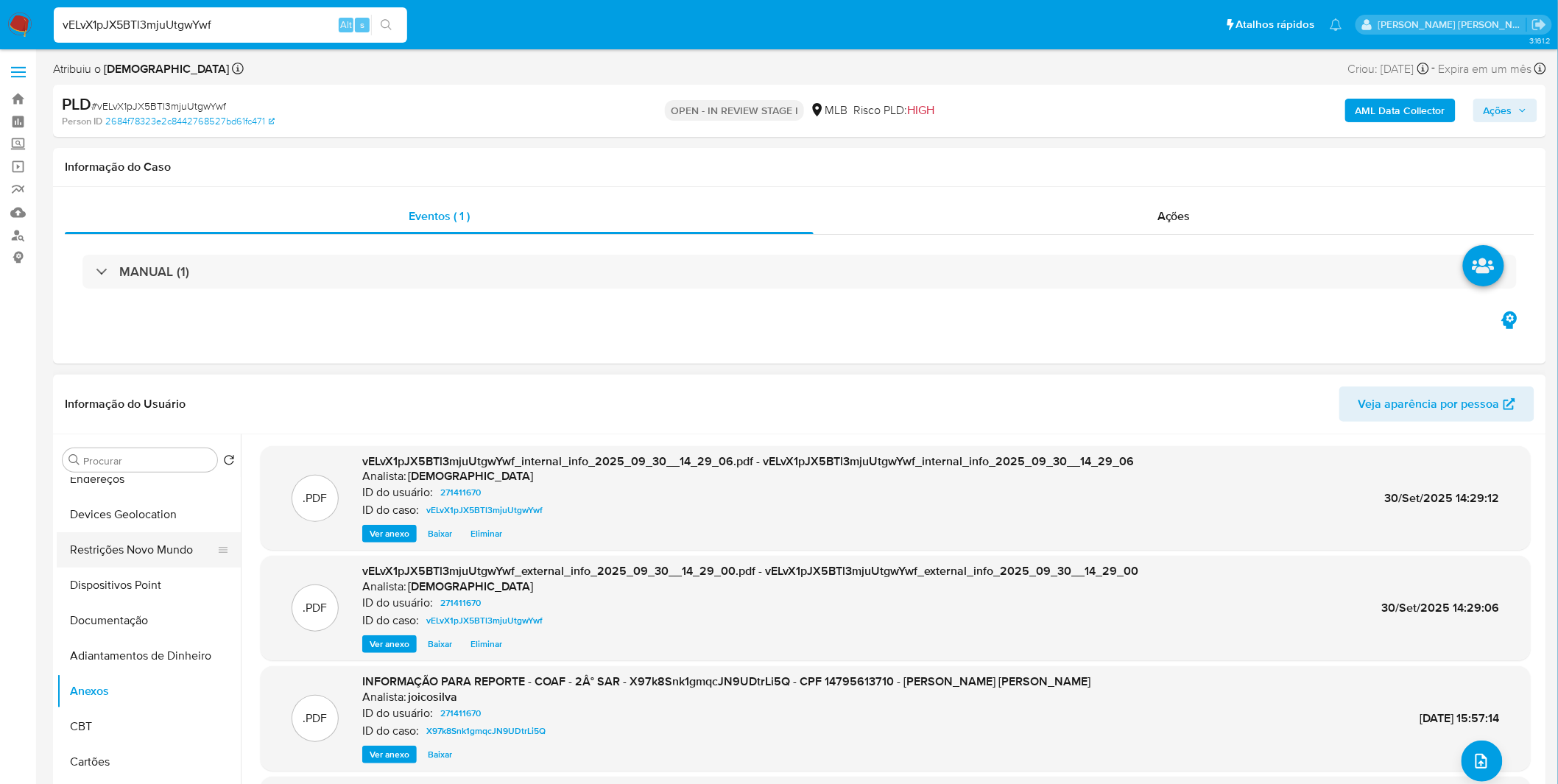
scroll to position [0, 0]
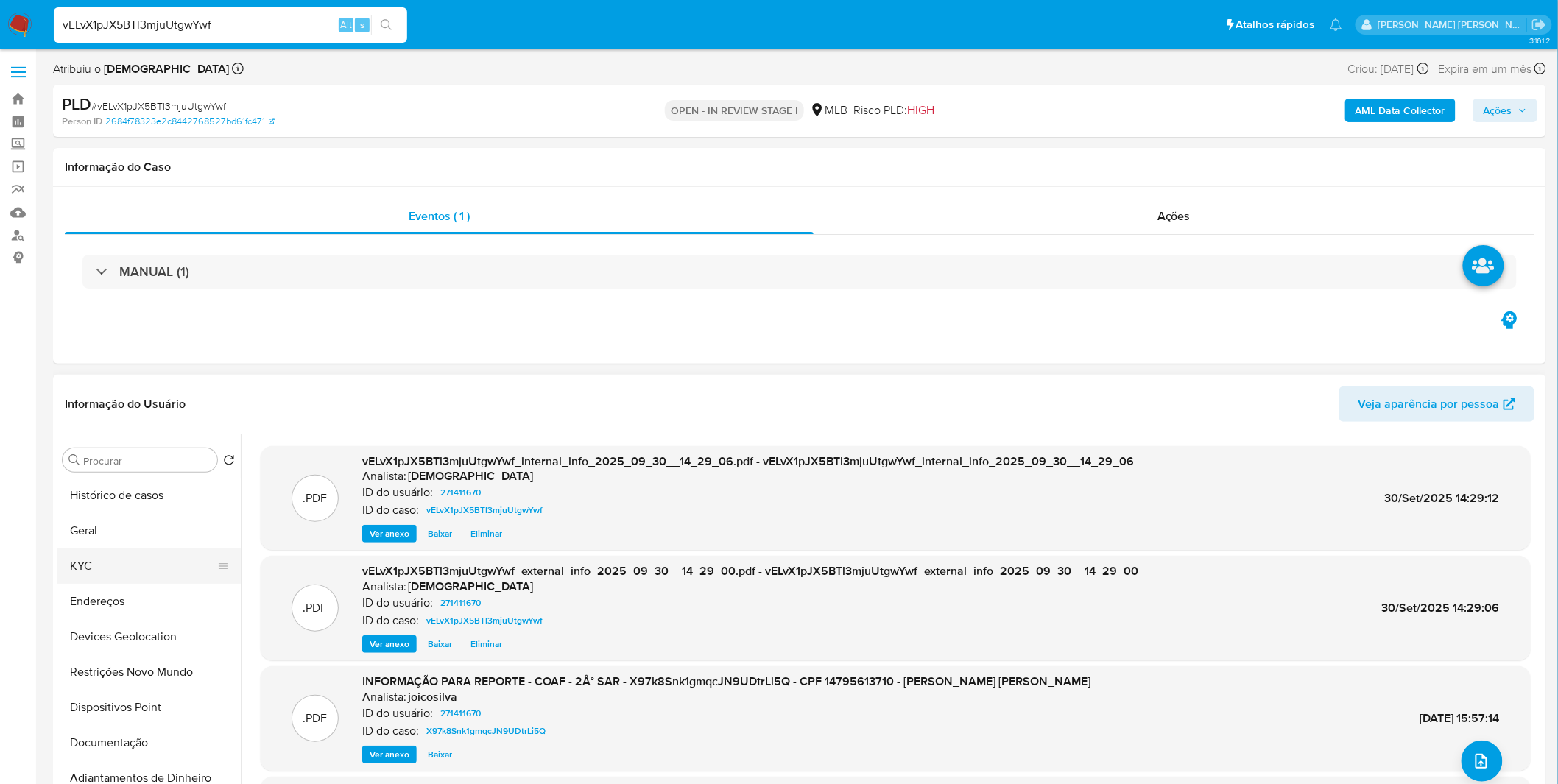
click at [130, 570] on button "KYC" at bounding box center [142, 566] width 172 height 35
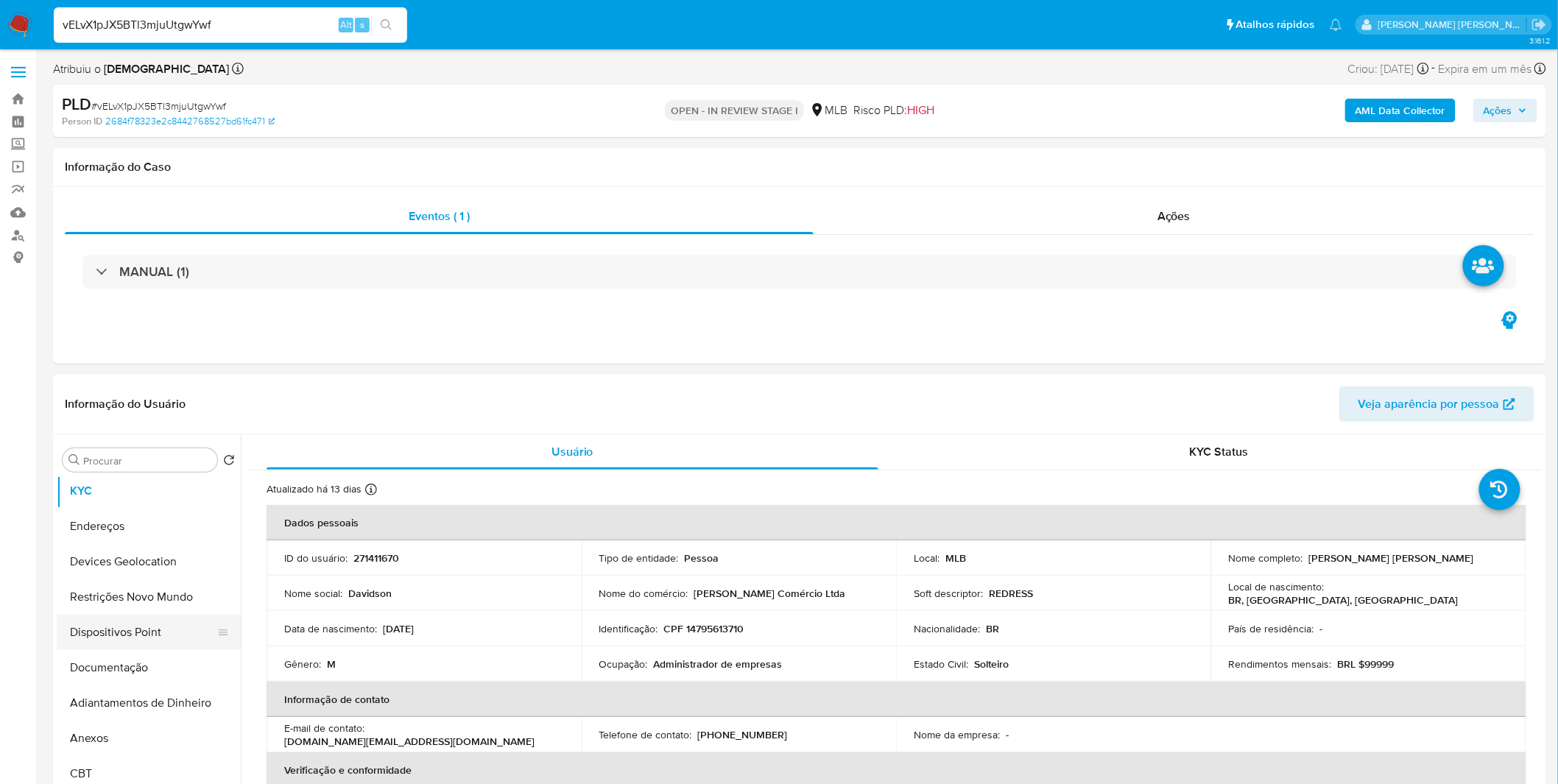
scroll to position [163, 0]
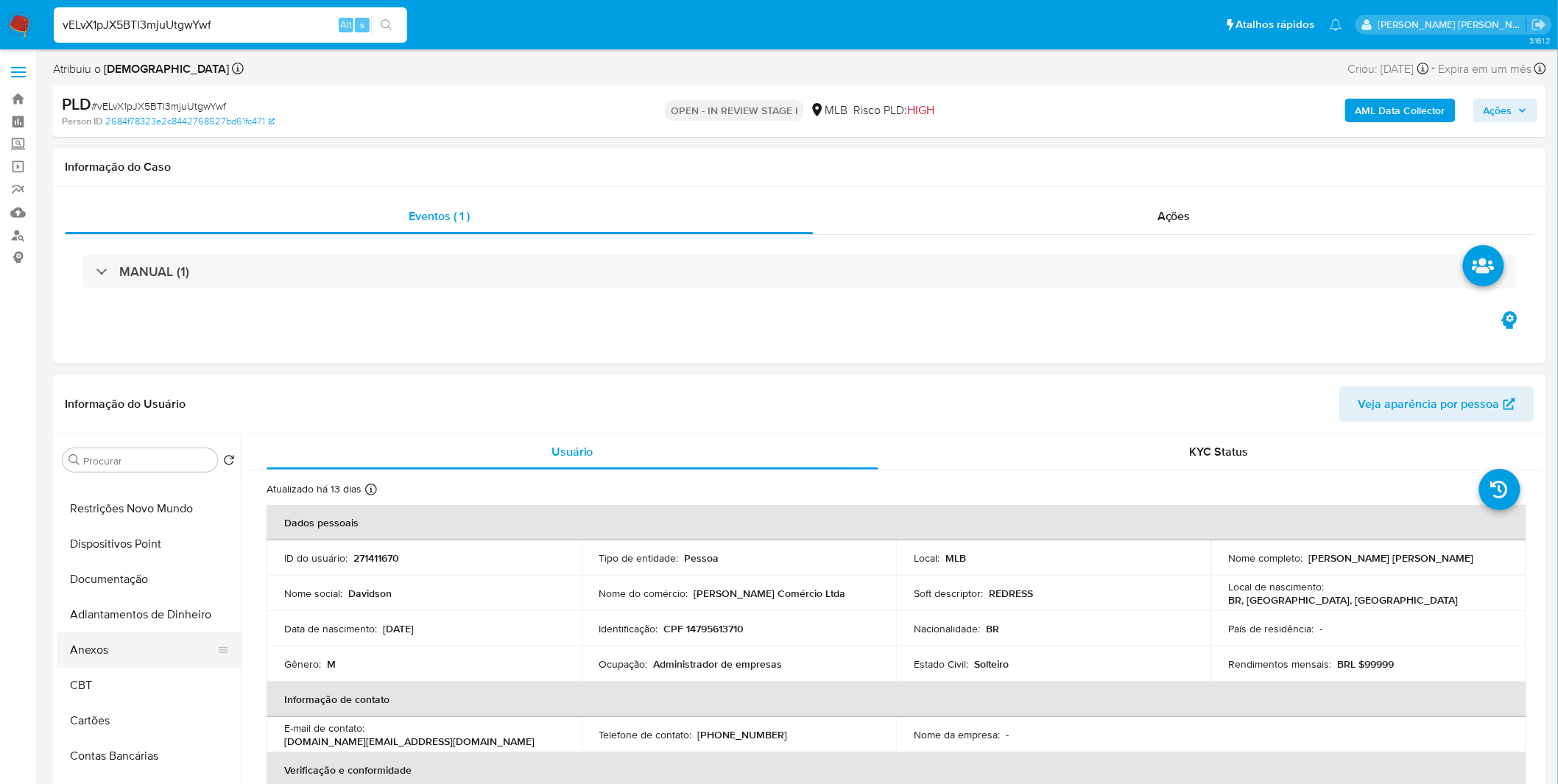
click at [137, 650] on button "Anexos" at bounding box center [142, 650] width 172 height 35
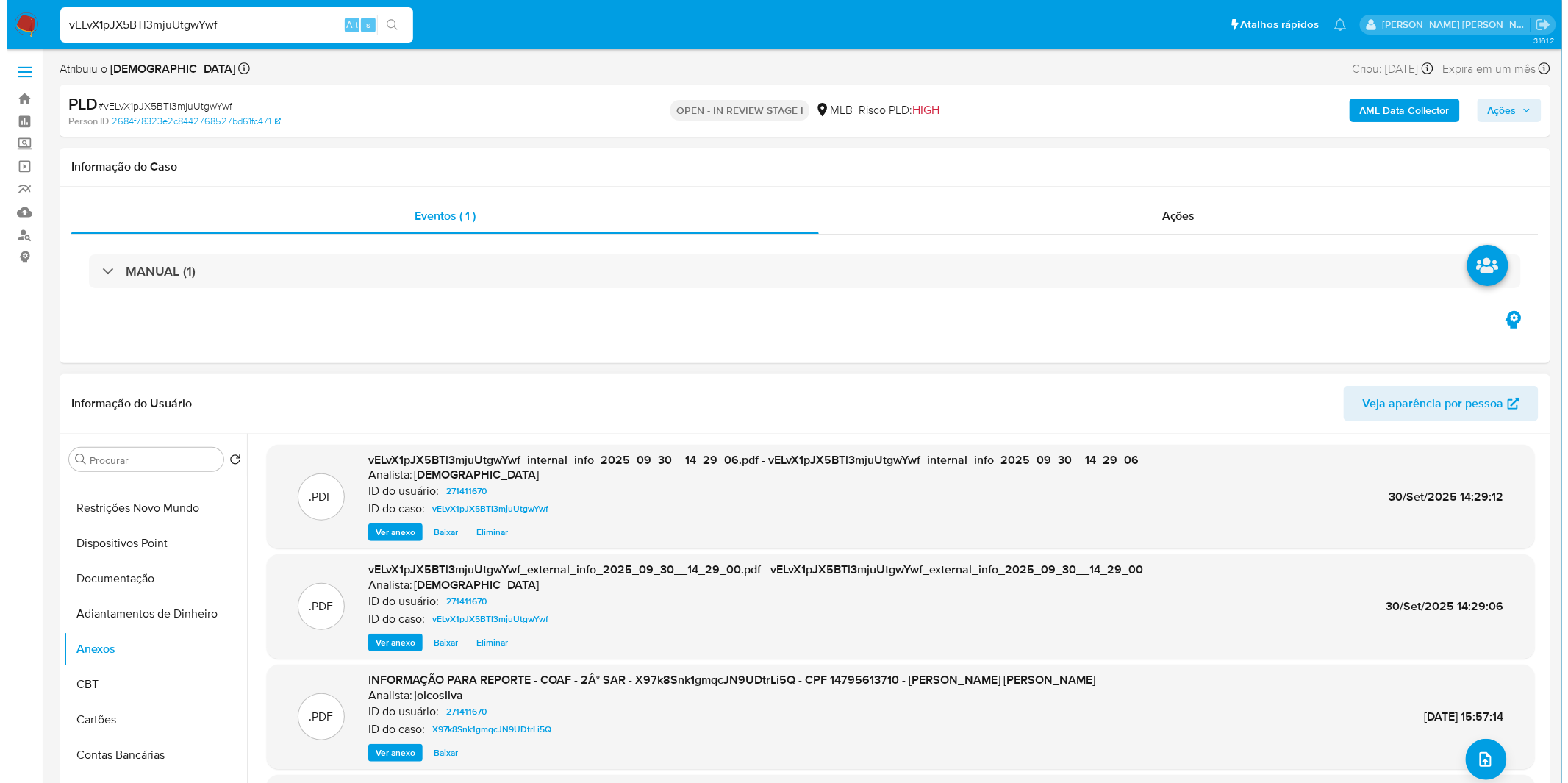
scroll to position [0, 0]
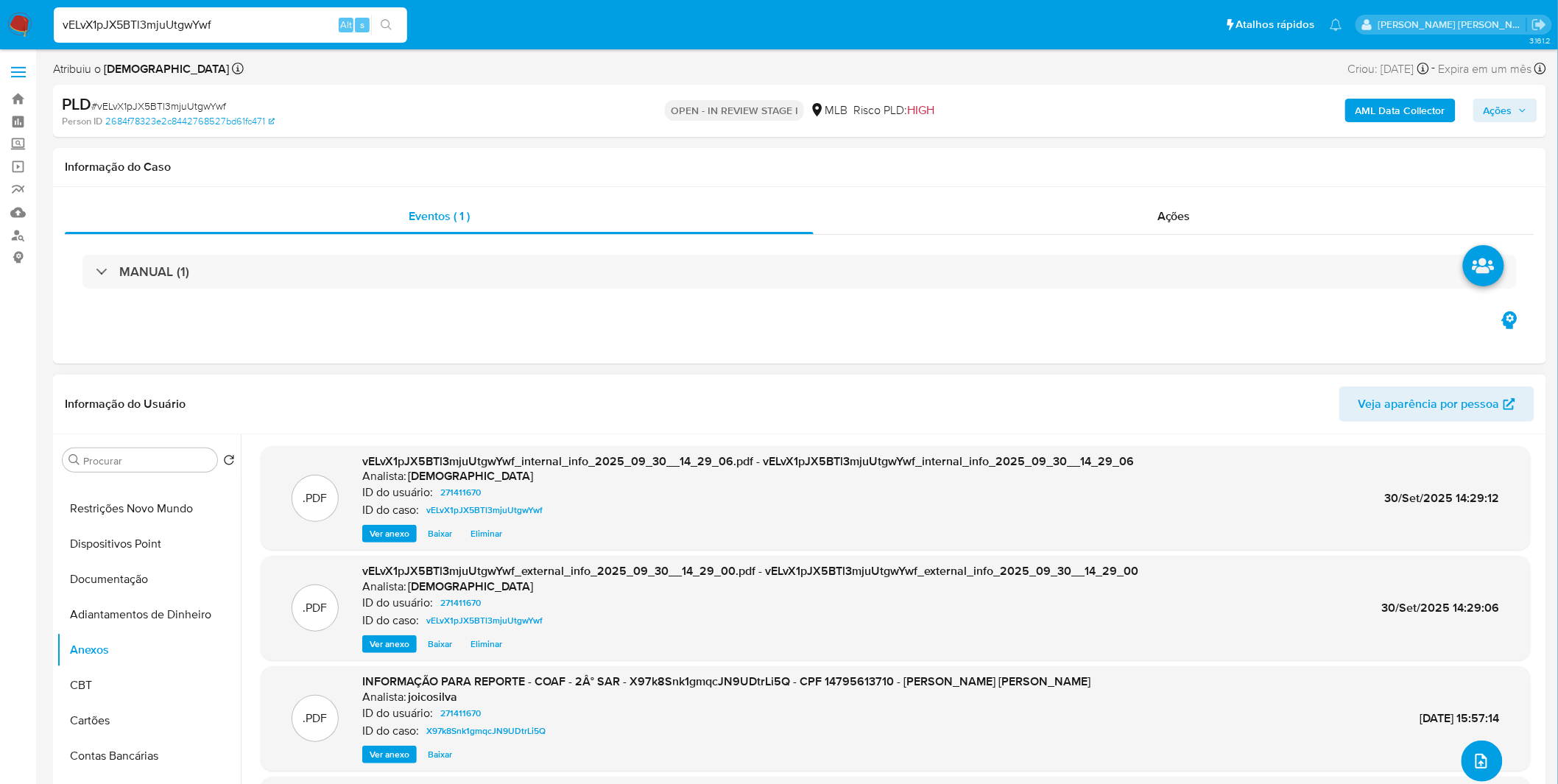
click at [1472, 760] on icon "upload-file" at bounding box center [1481, 760] width 18 height 18
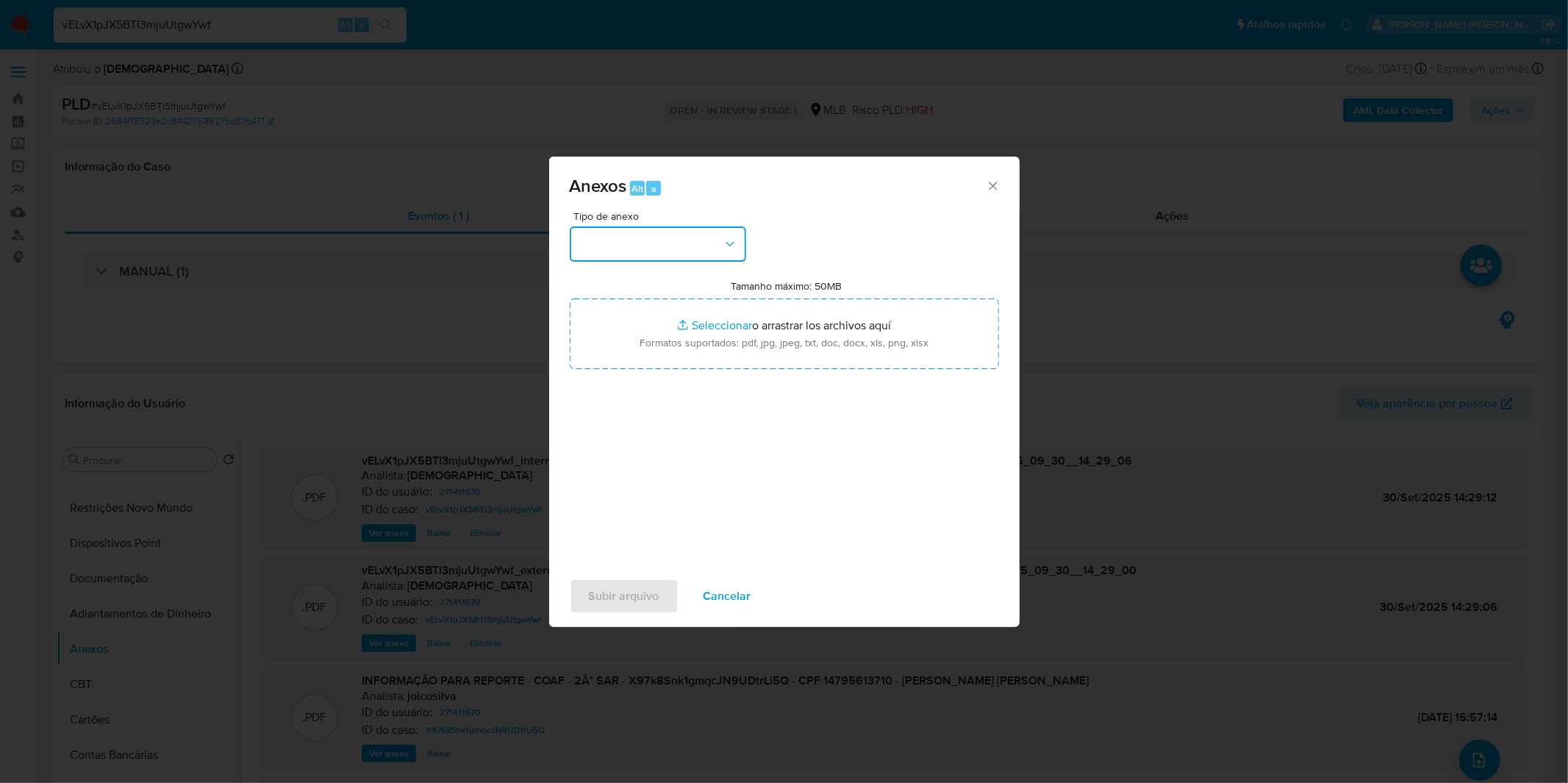
click at [642, 259] on button "button" at bounding box center [658, 244] width 177 height 35
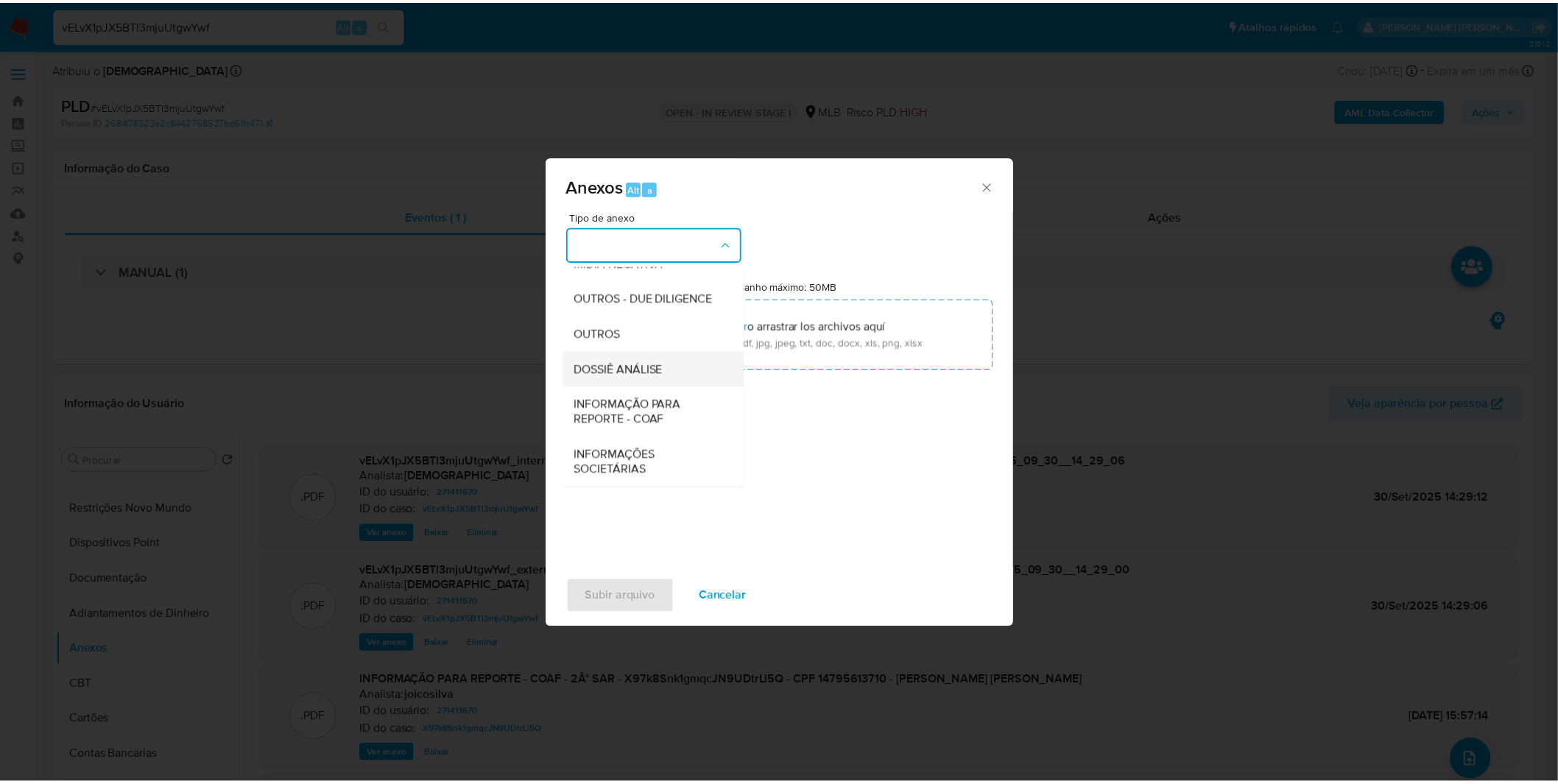
scroll to position [226, 0]
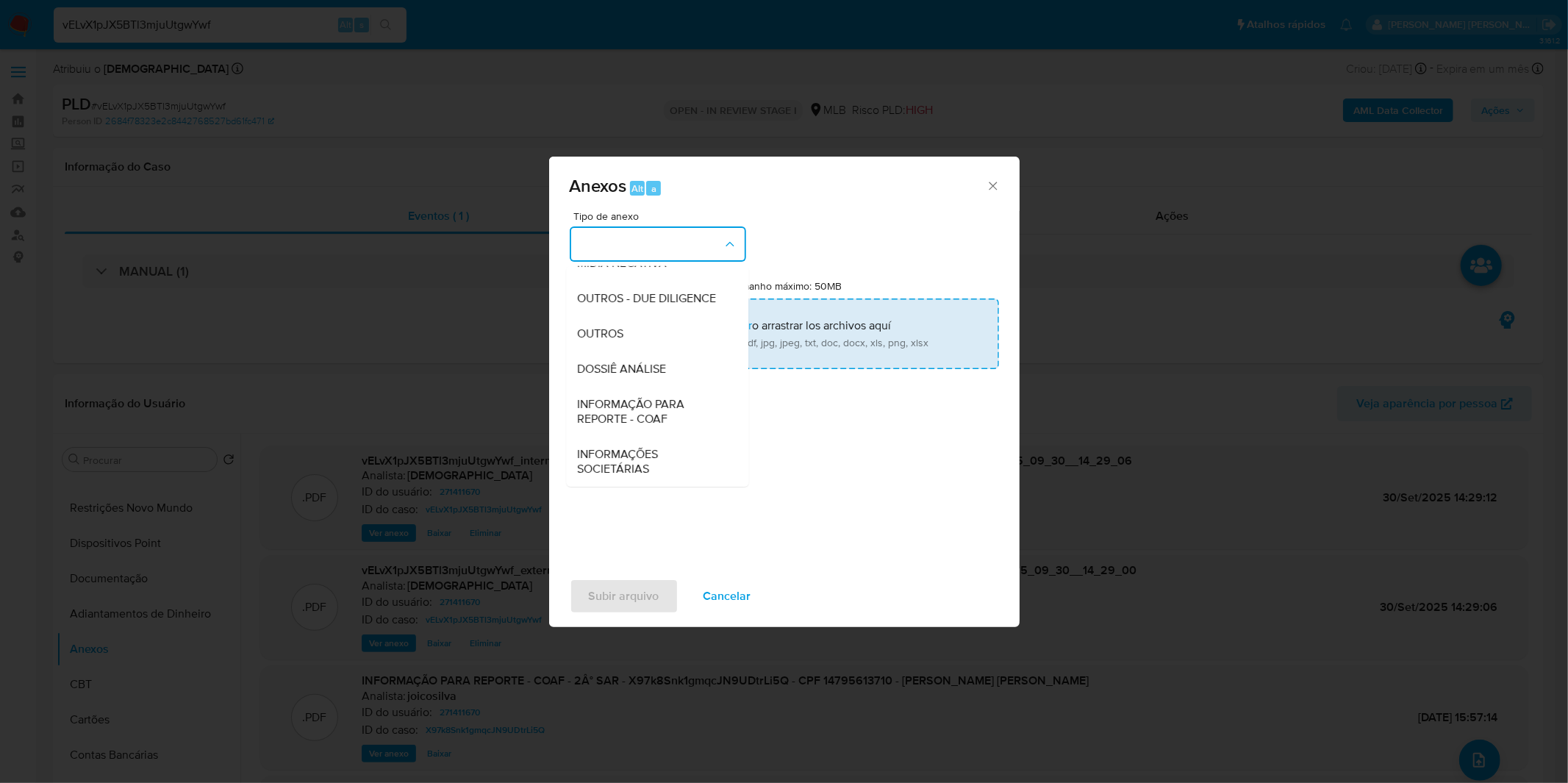
click at [643, 340] on div "OUTROS" at bounding box center [652, 333] width 150 height 35
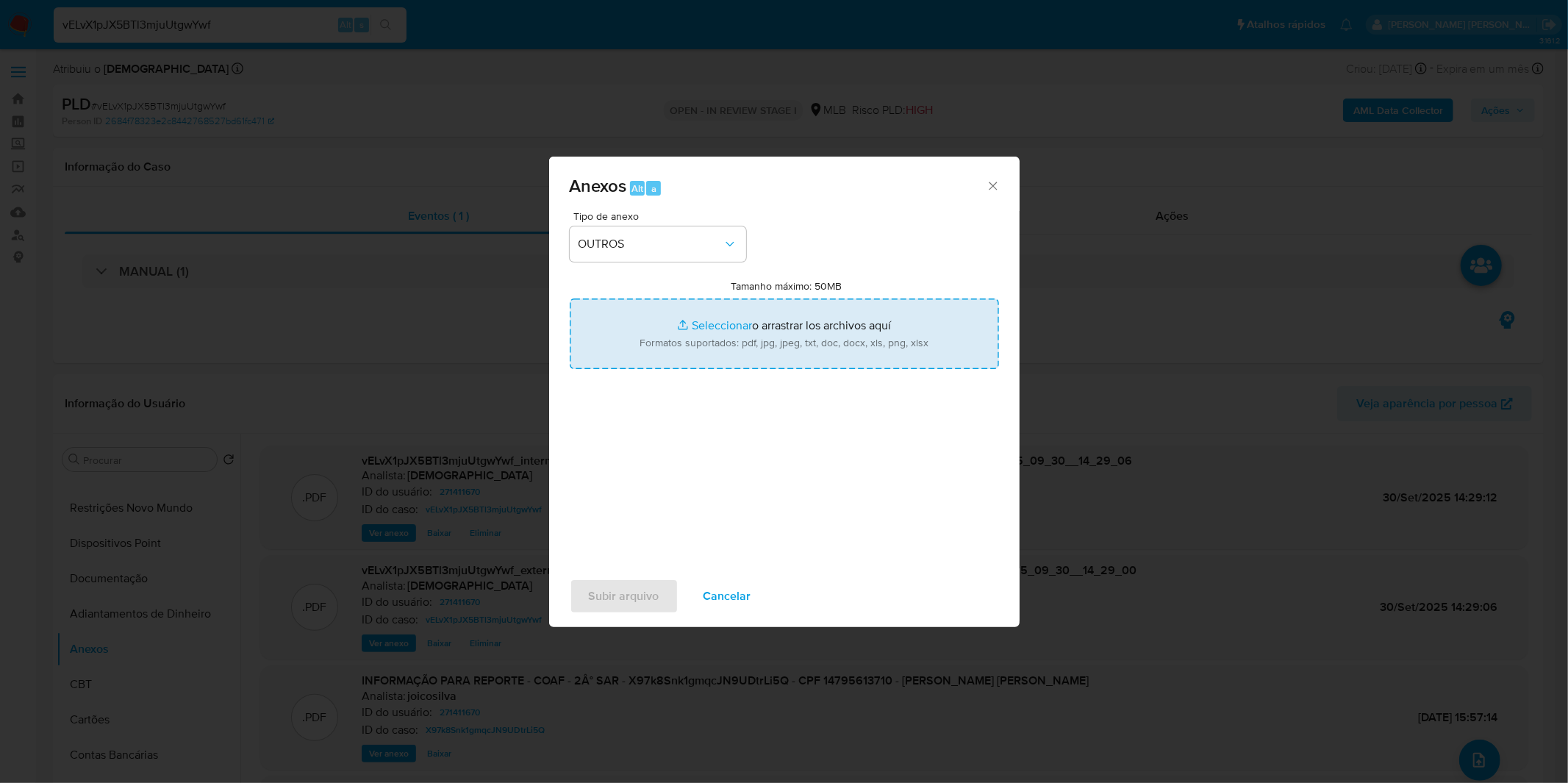
click at [678, 321] on input "Tamanho máximo: 50MB Seleccionar archivos" at bounding box center [784, 333] width 429 height 70
type input "C:\fakepath\3º SAR - XXXX_XX - CPF 14795613710 - DAVIDSON COSTA SANTOS.pdf"
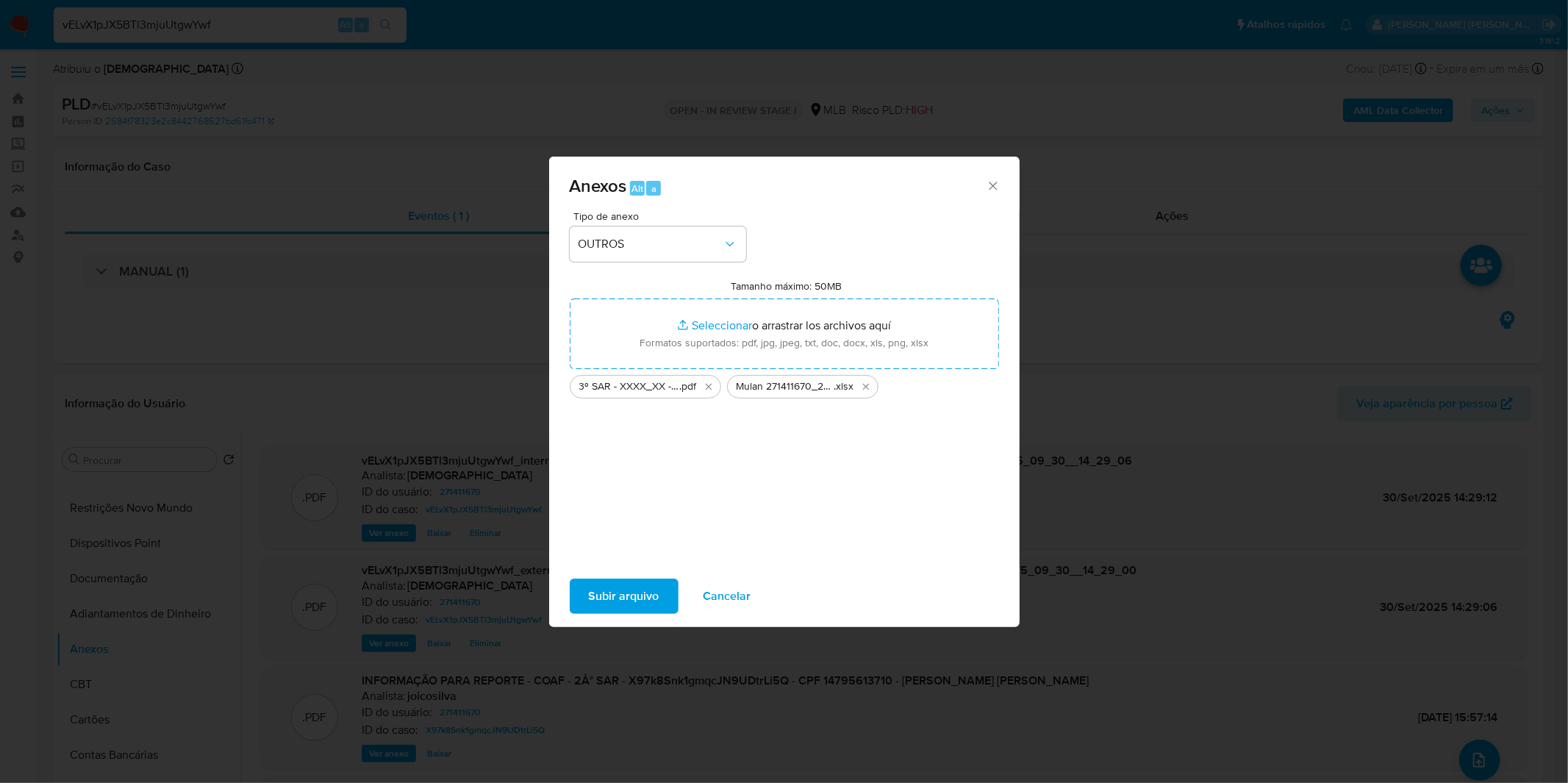
click at [630, 589] on span "Subir arquivo" at bounding box center [624, 596] width 70 height 32
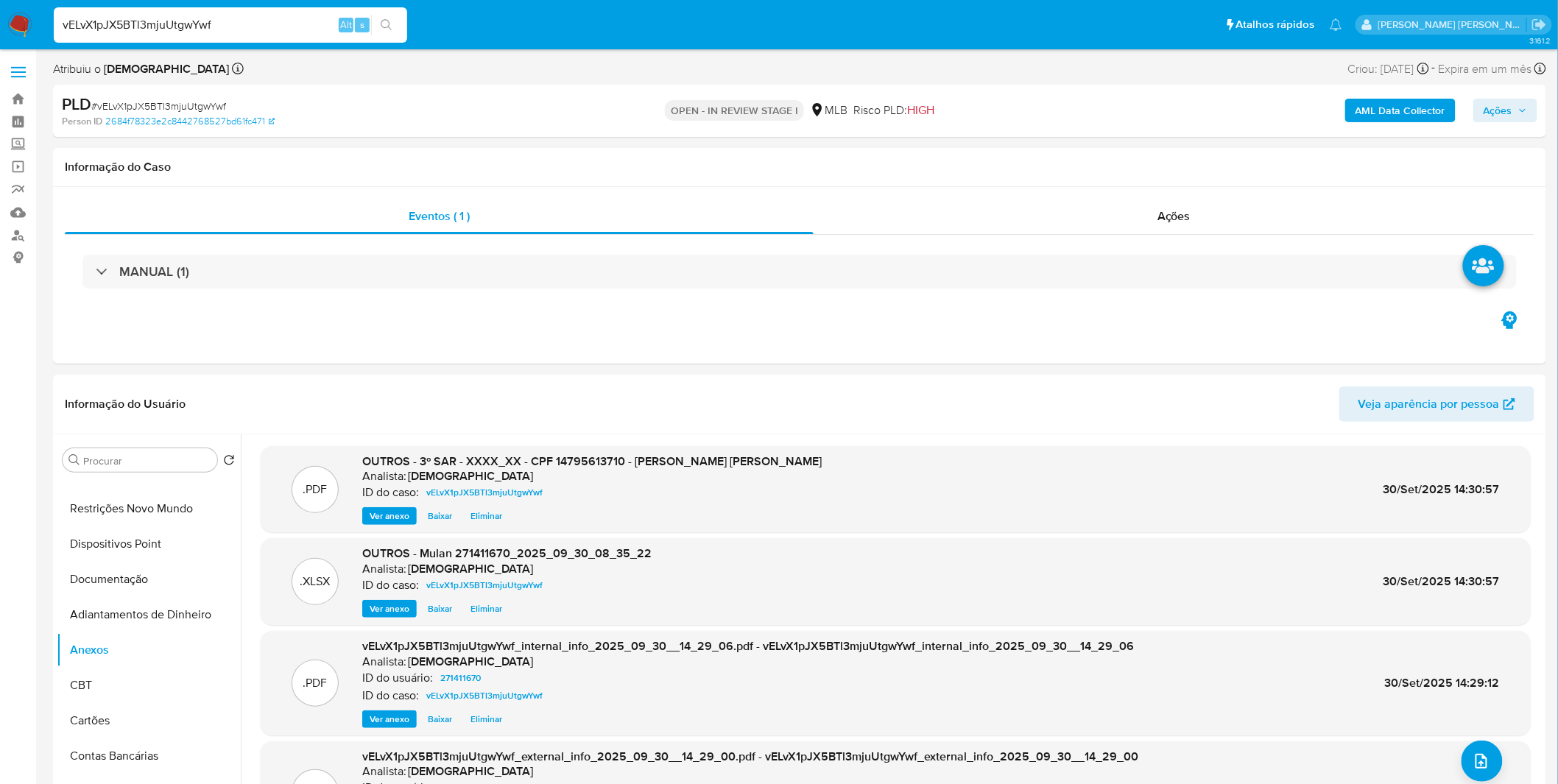
click at [1493, 114] on span "Ações" at bounding box center [1497, 110] width 28 height 24
drag, startPoint x: 1166, startPoint y: 171, endPoint x: 1153, endPoint y: 181, distance: 16.4
click at [1165, 171] on button "Resolução do caso Alt r" at bounding box center [1095, 158] width 170 height 38
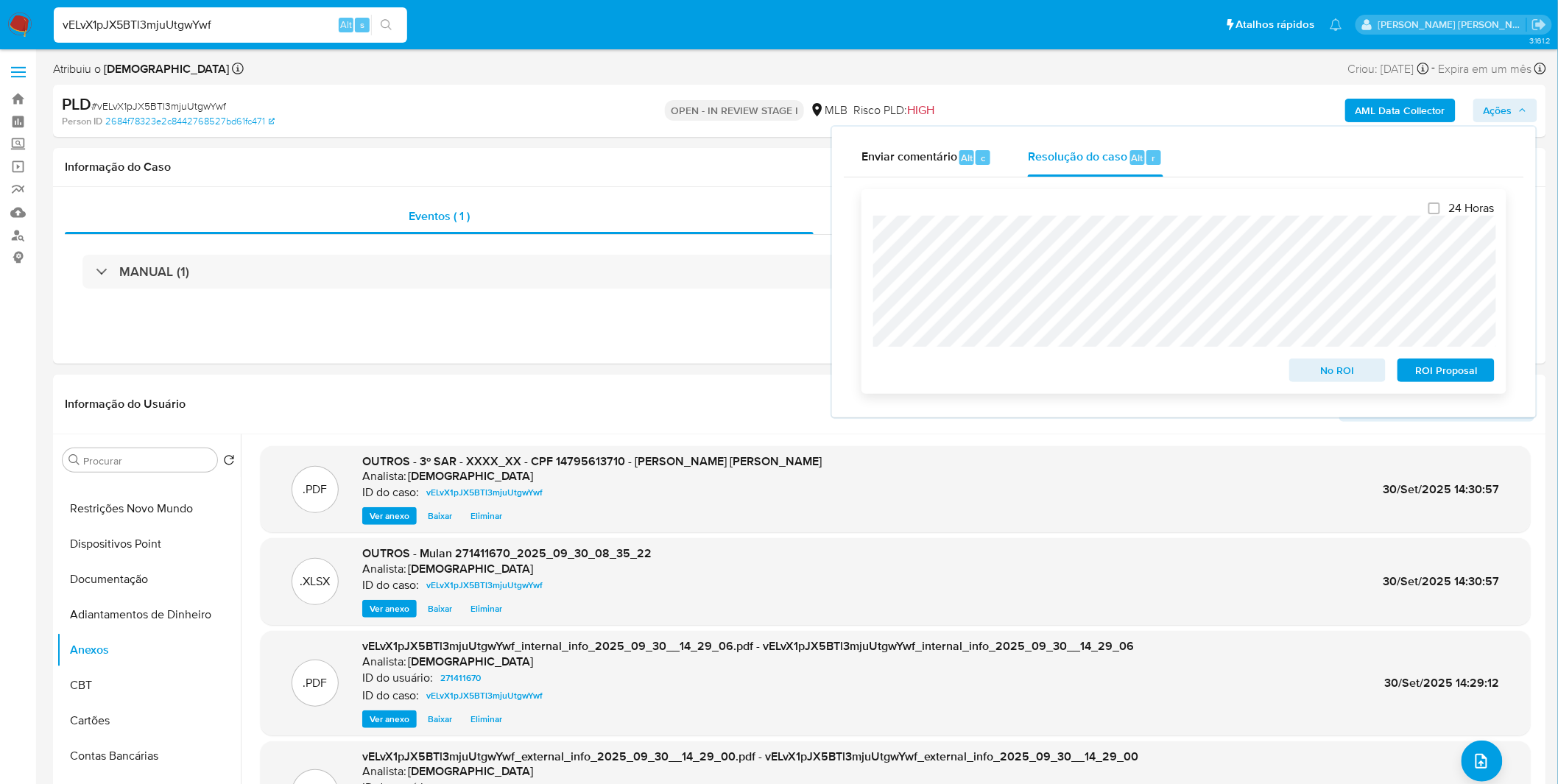
click at [1418, 376] on span "ROI Proposal" at bounding box center [1446, 370] width 77 height 21
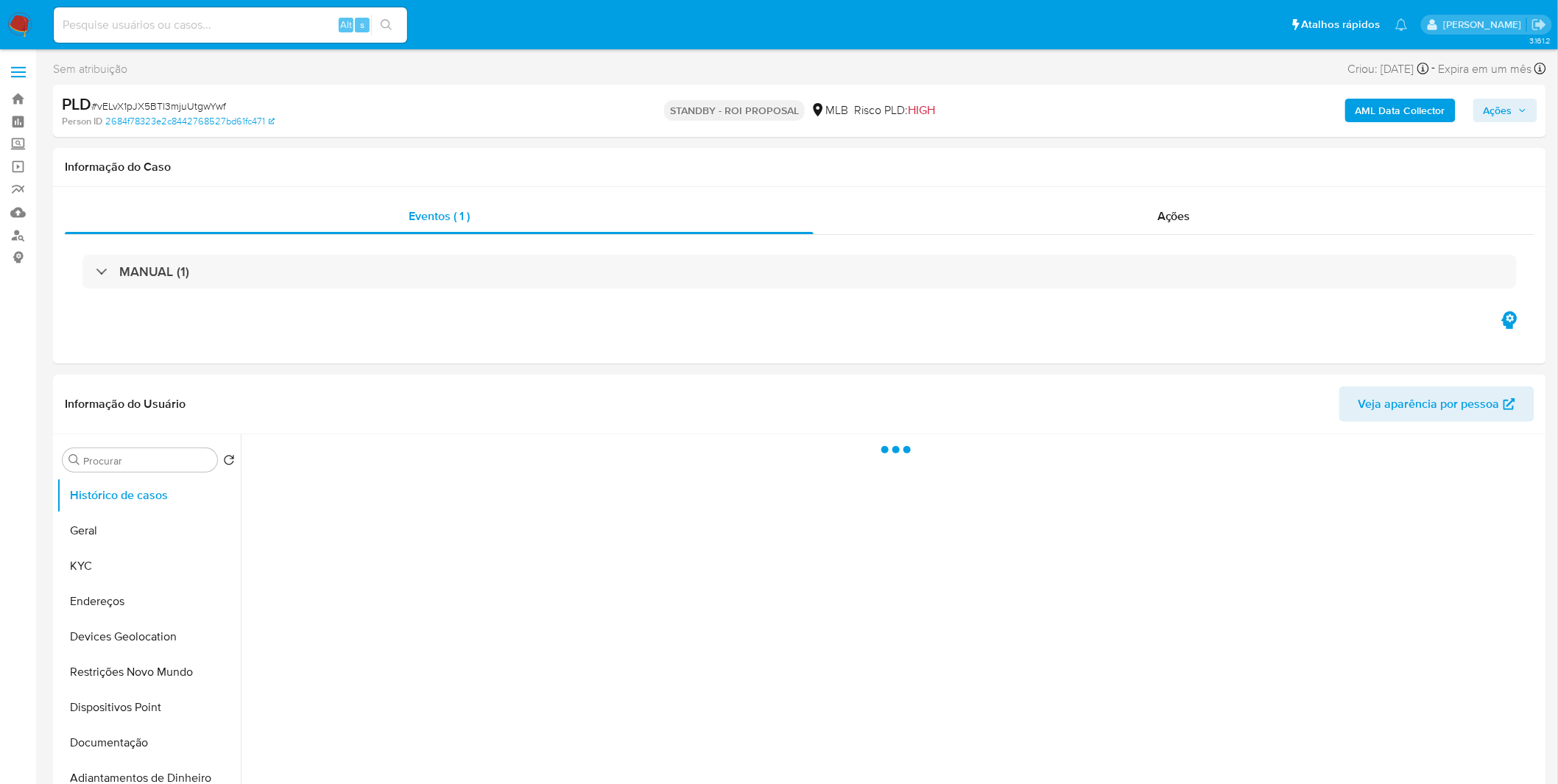
select select "10"
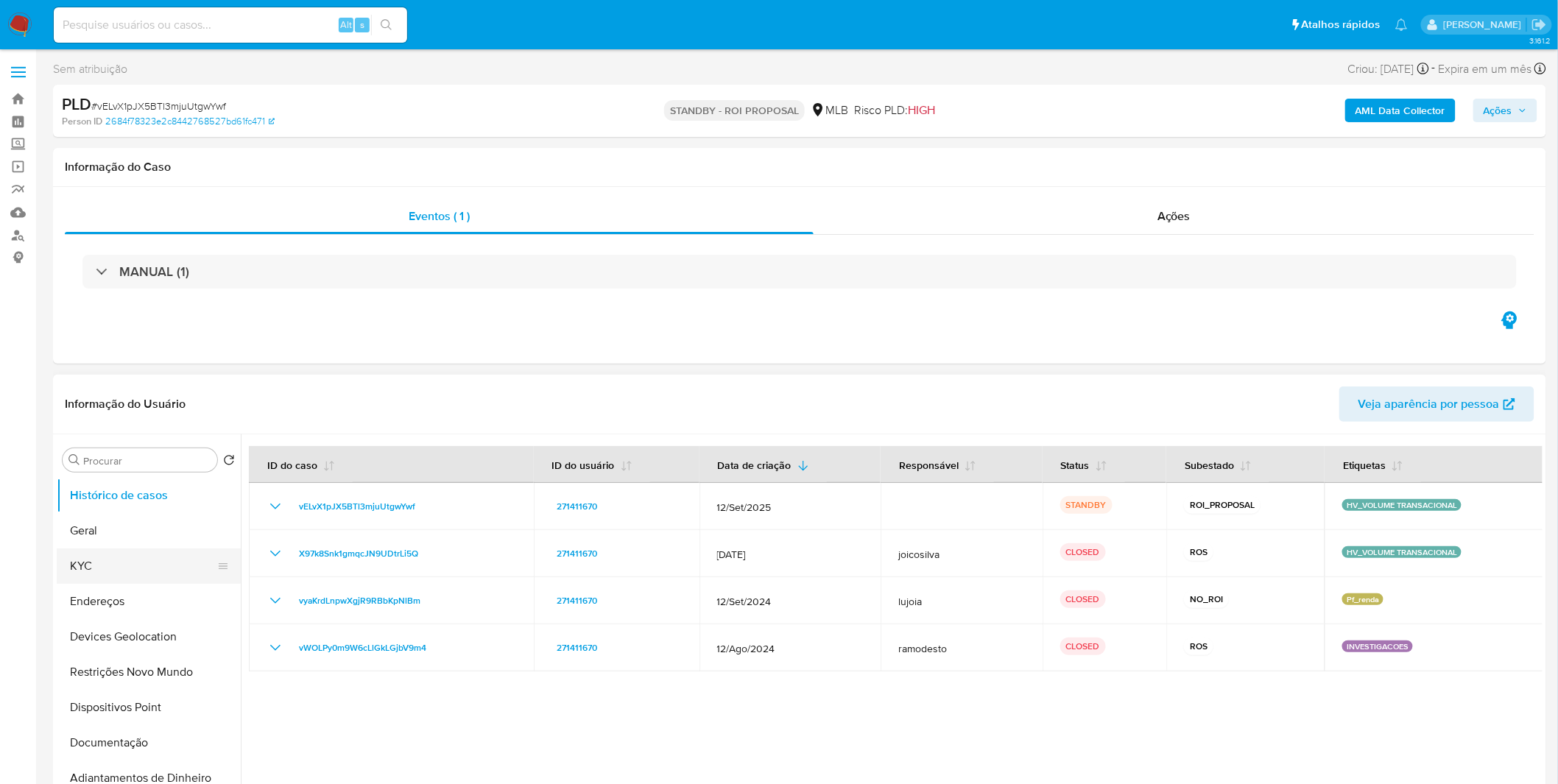
click at [149, 573] on button "KYC" at bounding box center [142, 566] width 172 height 35
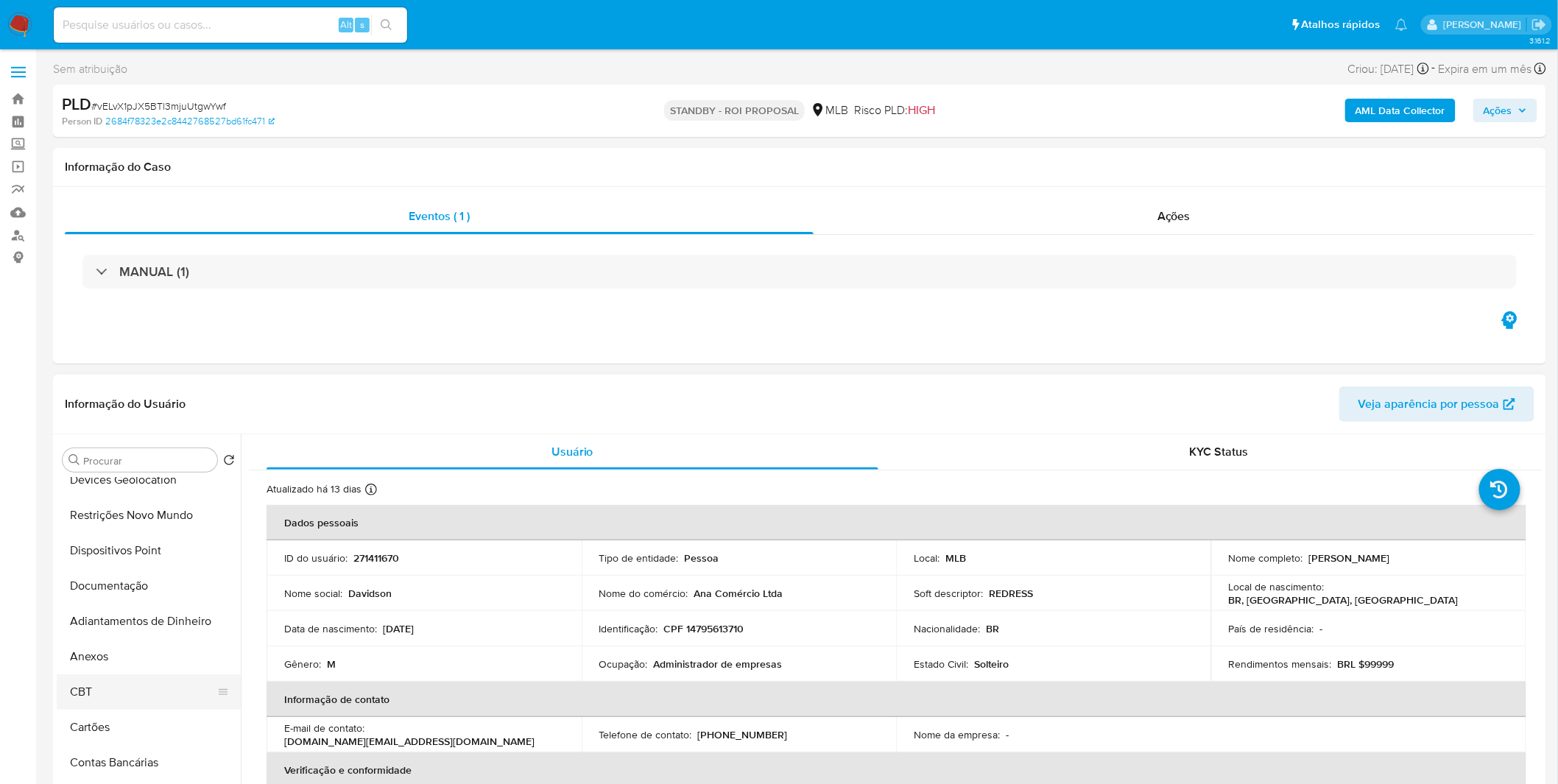
scroll to position [163, 0]
click at [138, 642] on button "Anexos" at bounding box center [142, 650] width 172 height 35
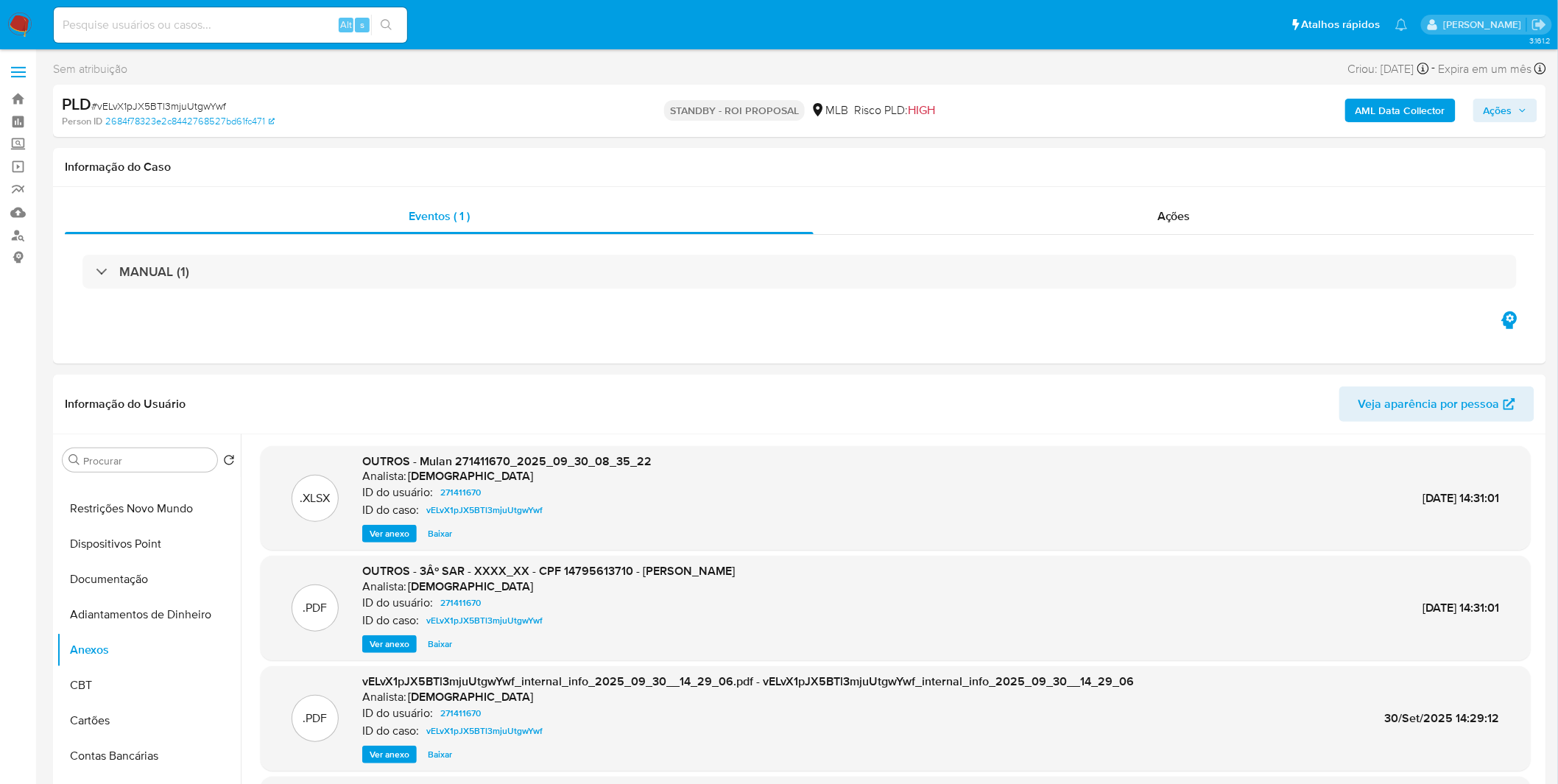
click at [293, 28] on input at bounding box center [230, 24] width 353 height 19
paste input "mdNNm2Z1SA6rm8JKls3R51fF"
type input "mdNNm2Z1SA6rm8JKls3R51fF"
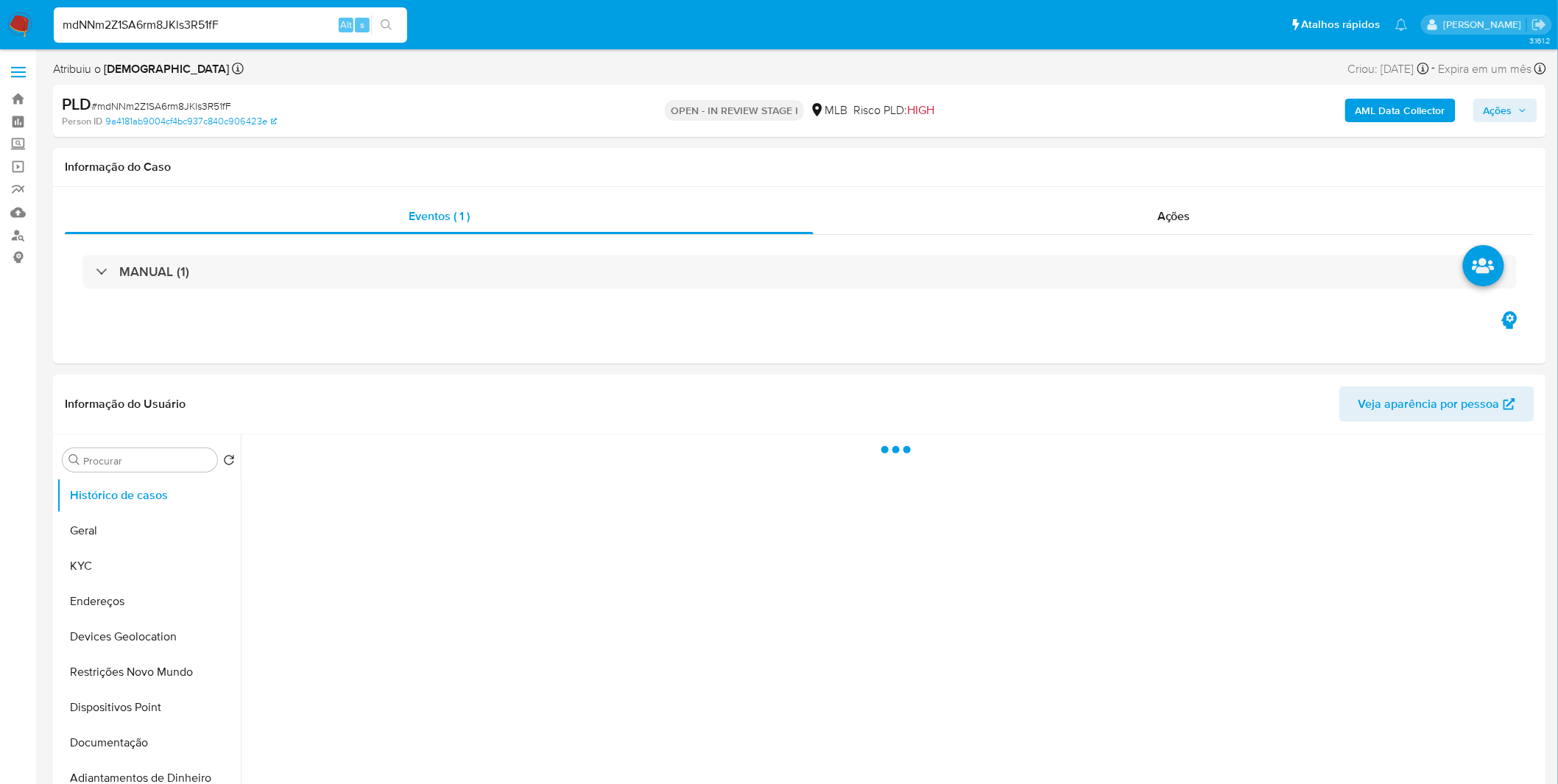
select select "10"
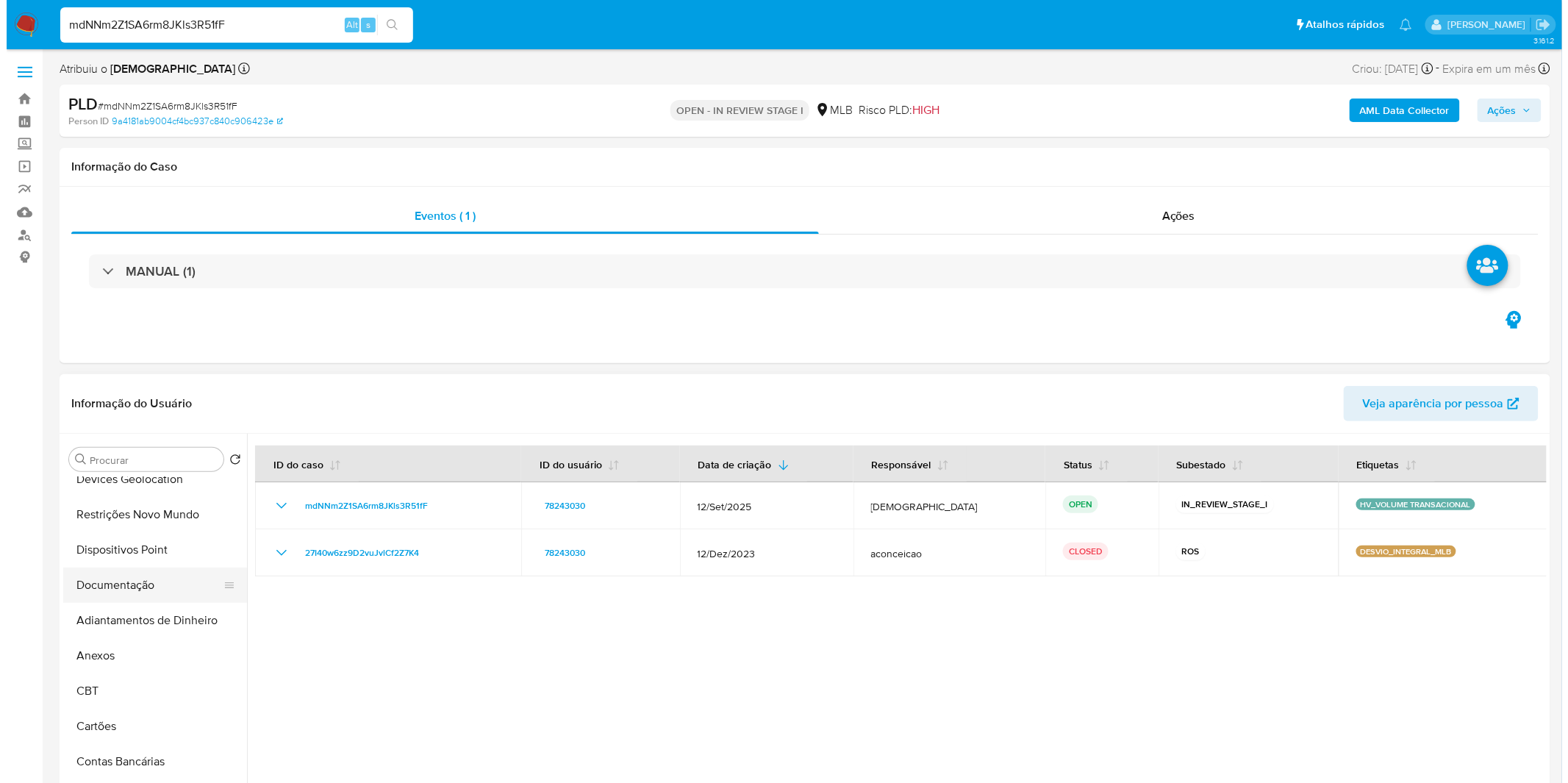
scroll to position [163, 0]
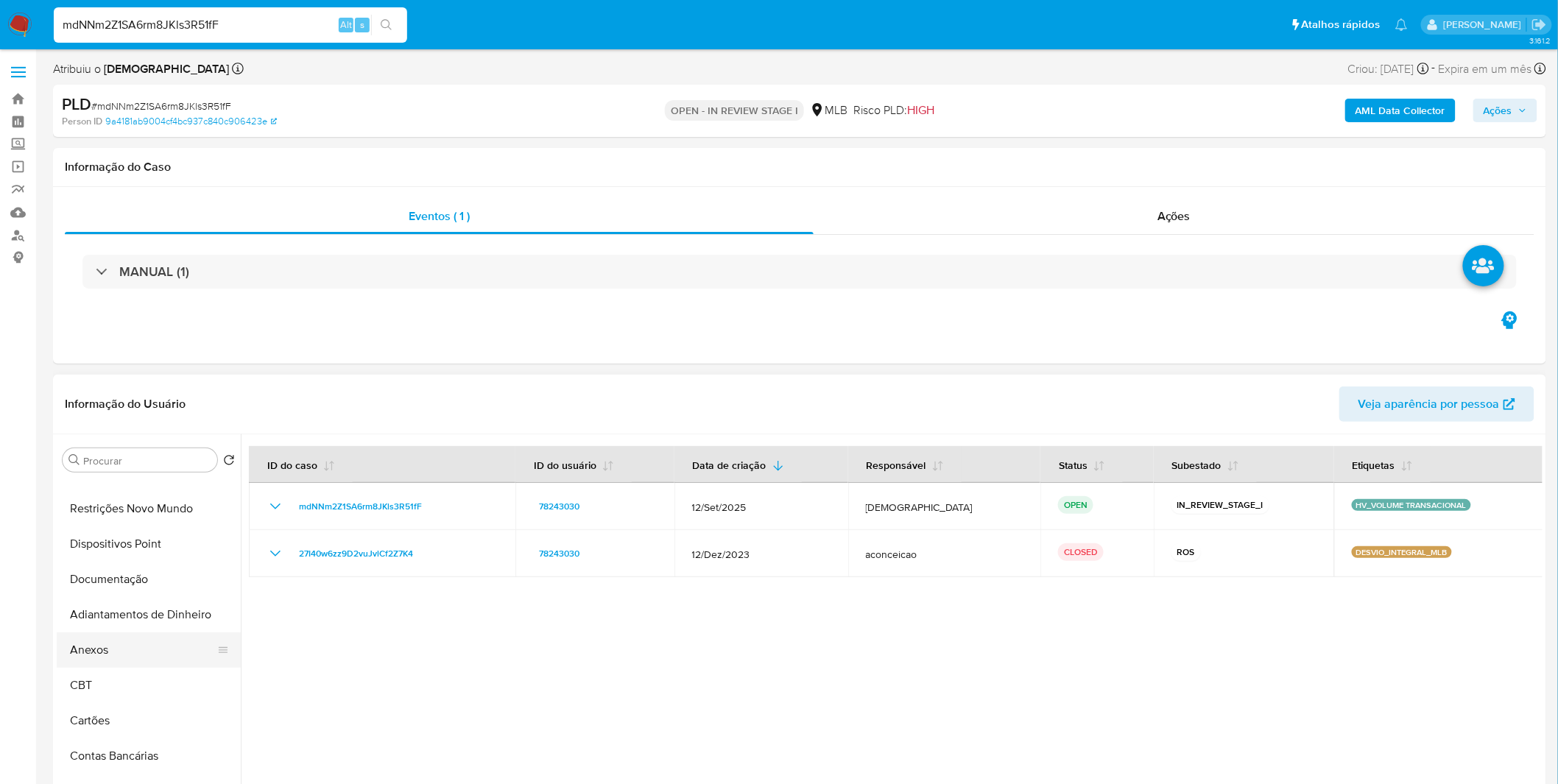
click at [116, 656] on button "Anexos" at bounding box center [142, 650] width 172 height 35
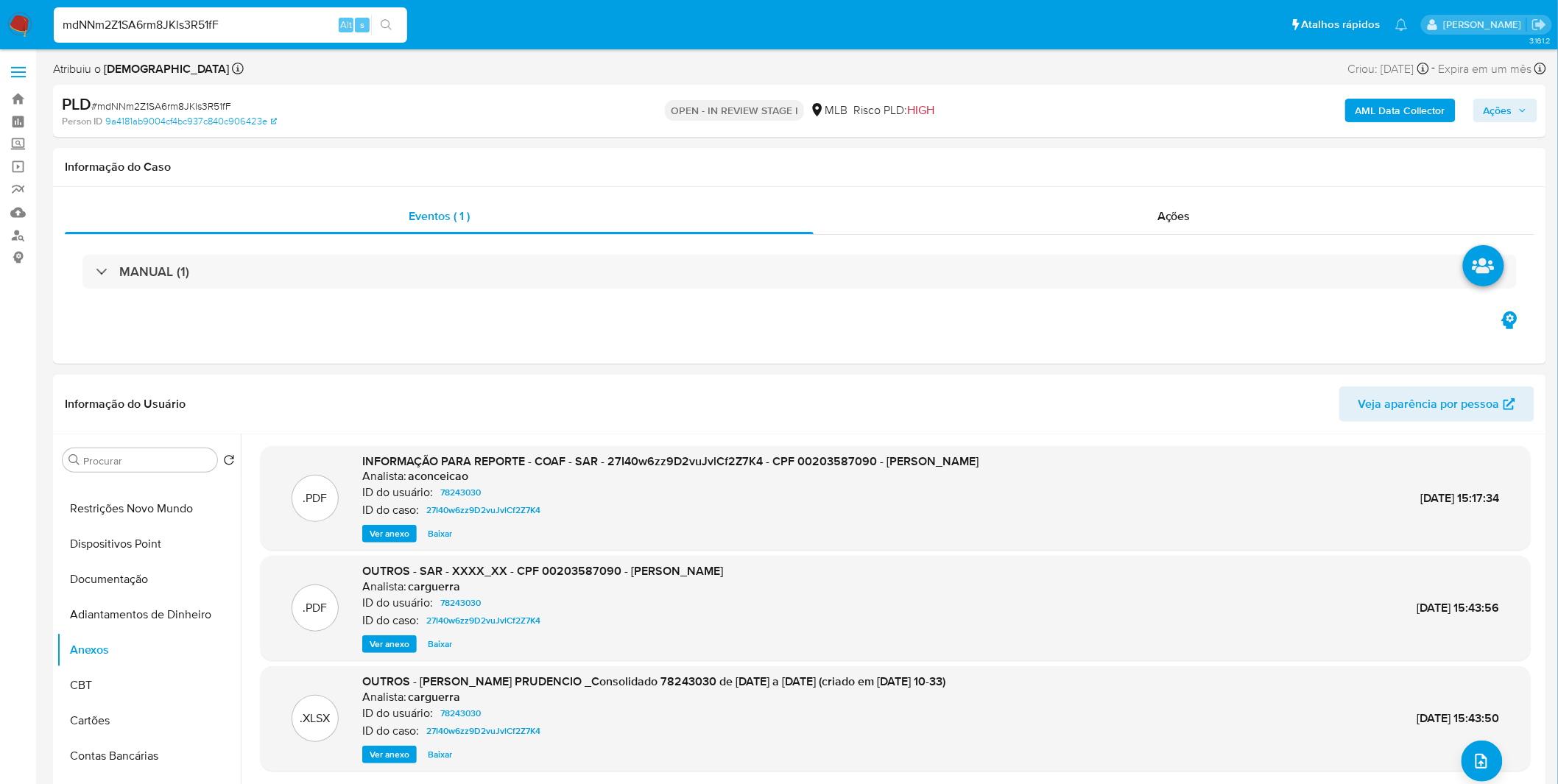
click at [1414, 111] on b "AML Data Collector" at bounding box center [1399, 110] width 90 height 24
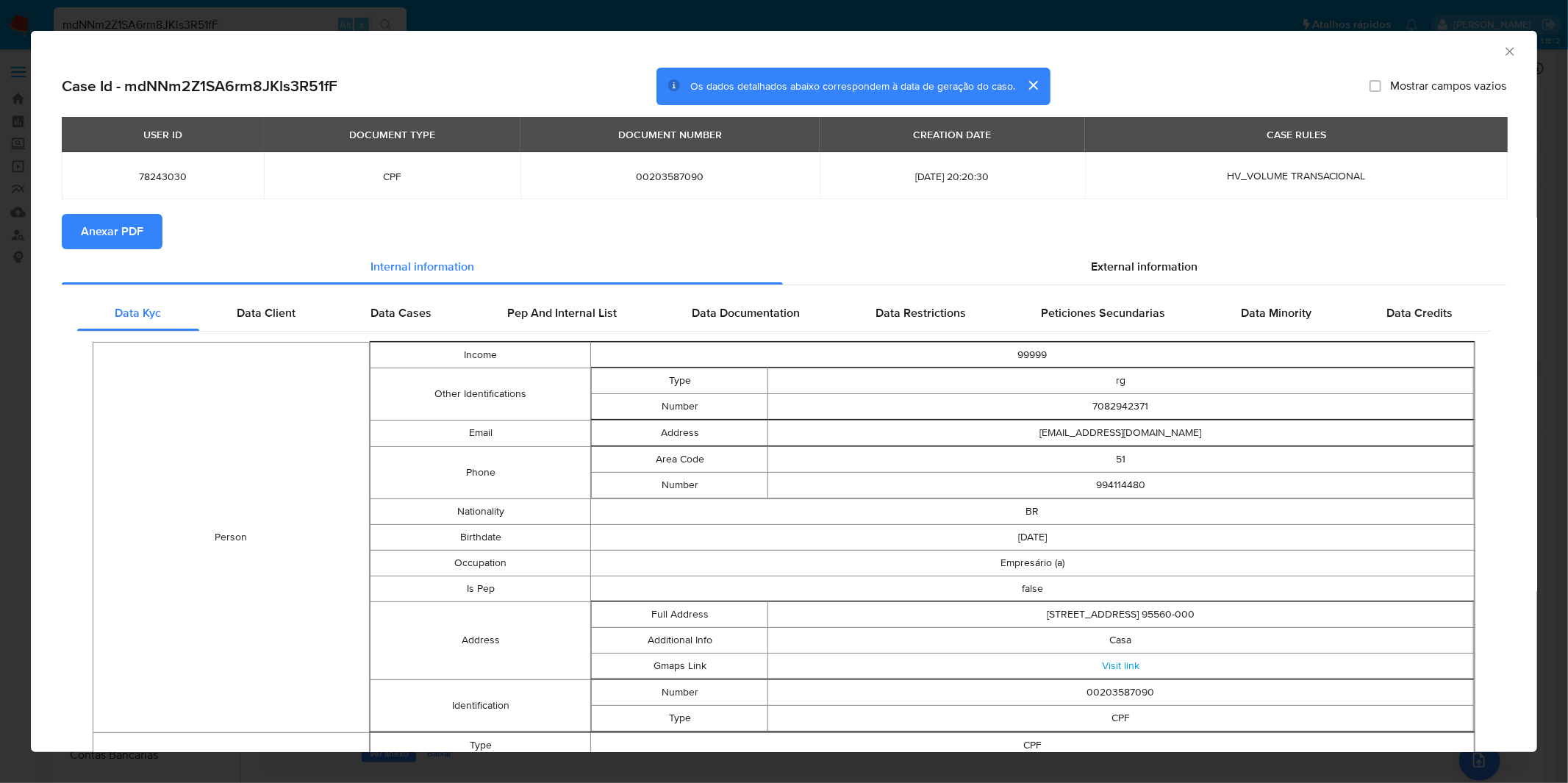
click at [149, 233] on button "Anexar PDF" at bounding box center [112, 232] width 101 height 35
click at [951, 5] on div "AML Data Collector Case Id - mdNNm2Z1SA6rm8JKls3R51fF Os dados detalhados abaix…" at bounding box center [784, 392] width 1568 height 783
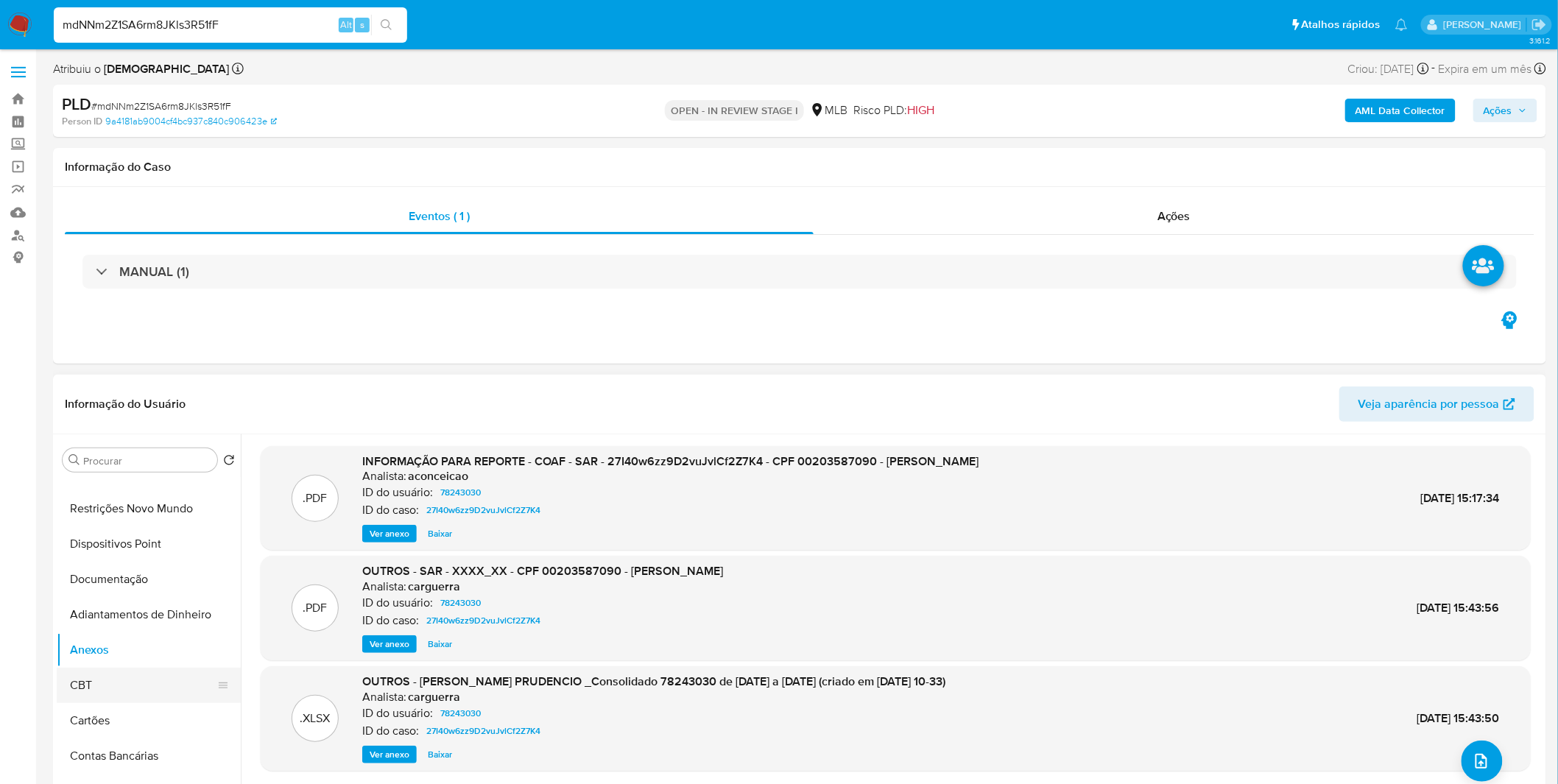
click at [80, 674] on button "CBT" at bounding box center [142, 685] width 172 height 35
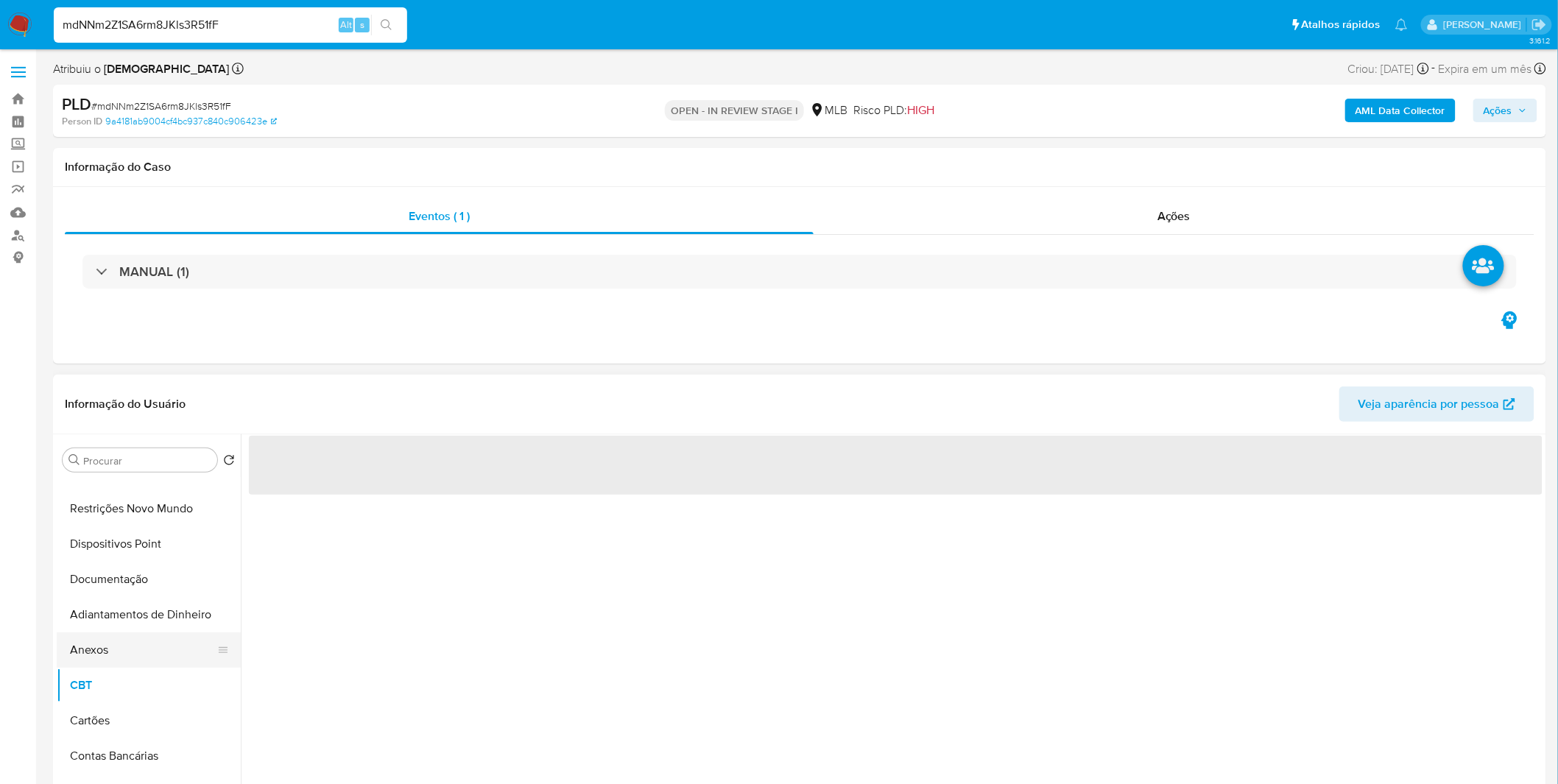
click at [103, 656] on button "Anexos" at bounding box center [142, 650] width 172 height 35
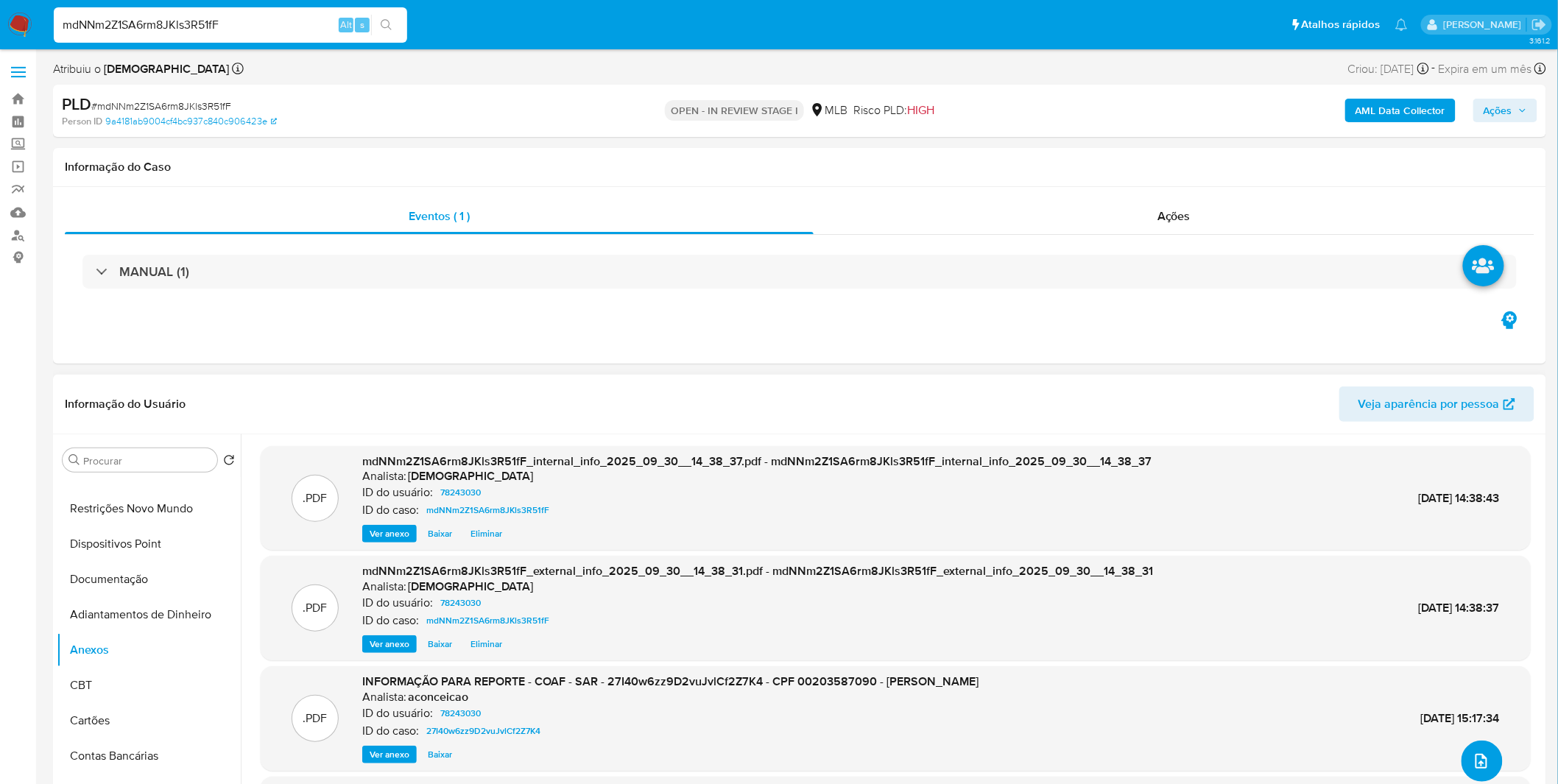
click at [1483, 746] on button "upload-file" at bounding box center [1482, 761] width 41 height 41
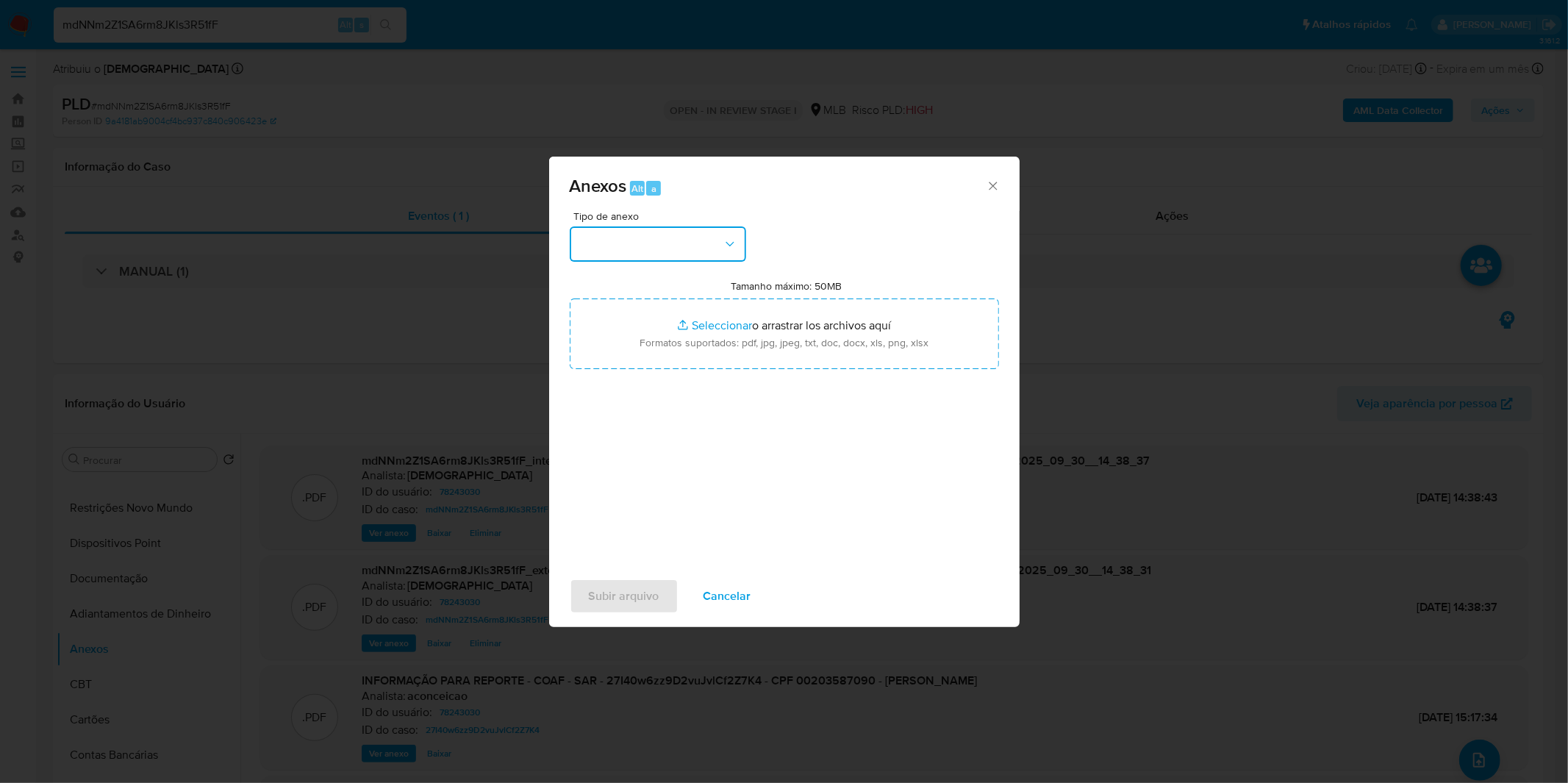
click at [625, 245] on button "button" at bounding box center [658, 244] width 177 height 35
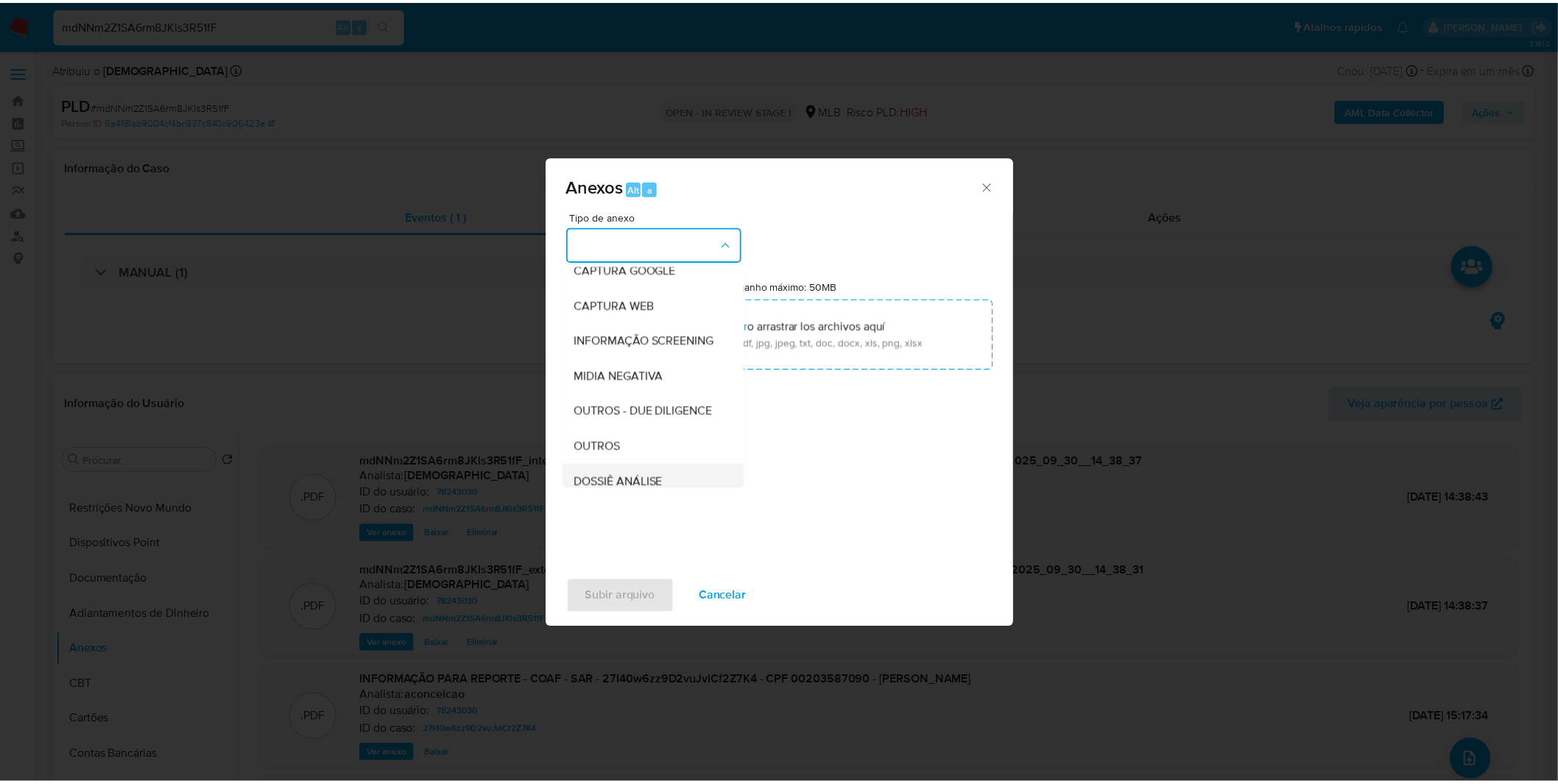
scroll to position [226, 0]
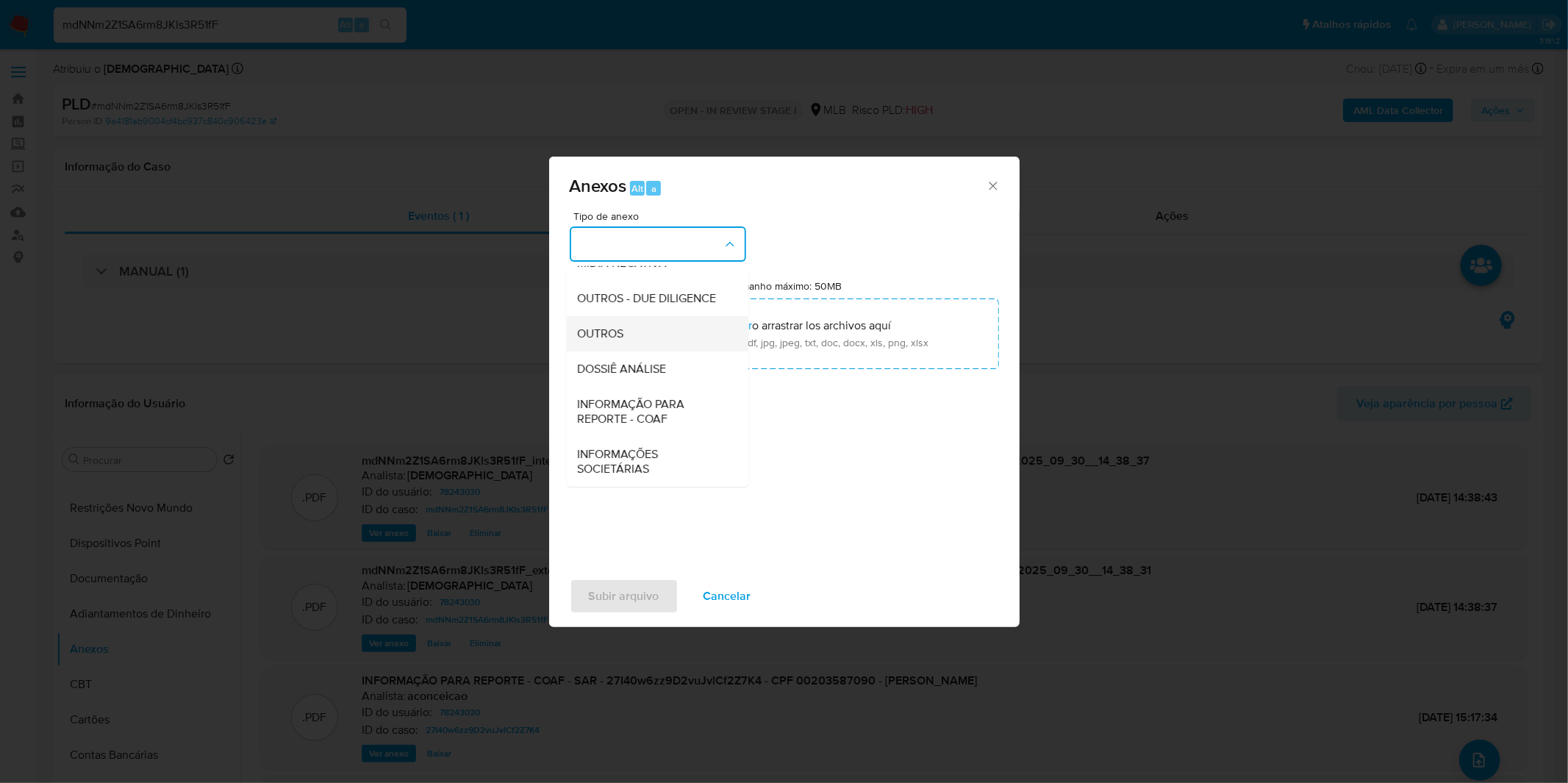
click at [642, 343] on div "OUTROS" at bounding box center [652, 333] width 150 height 35
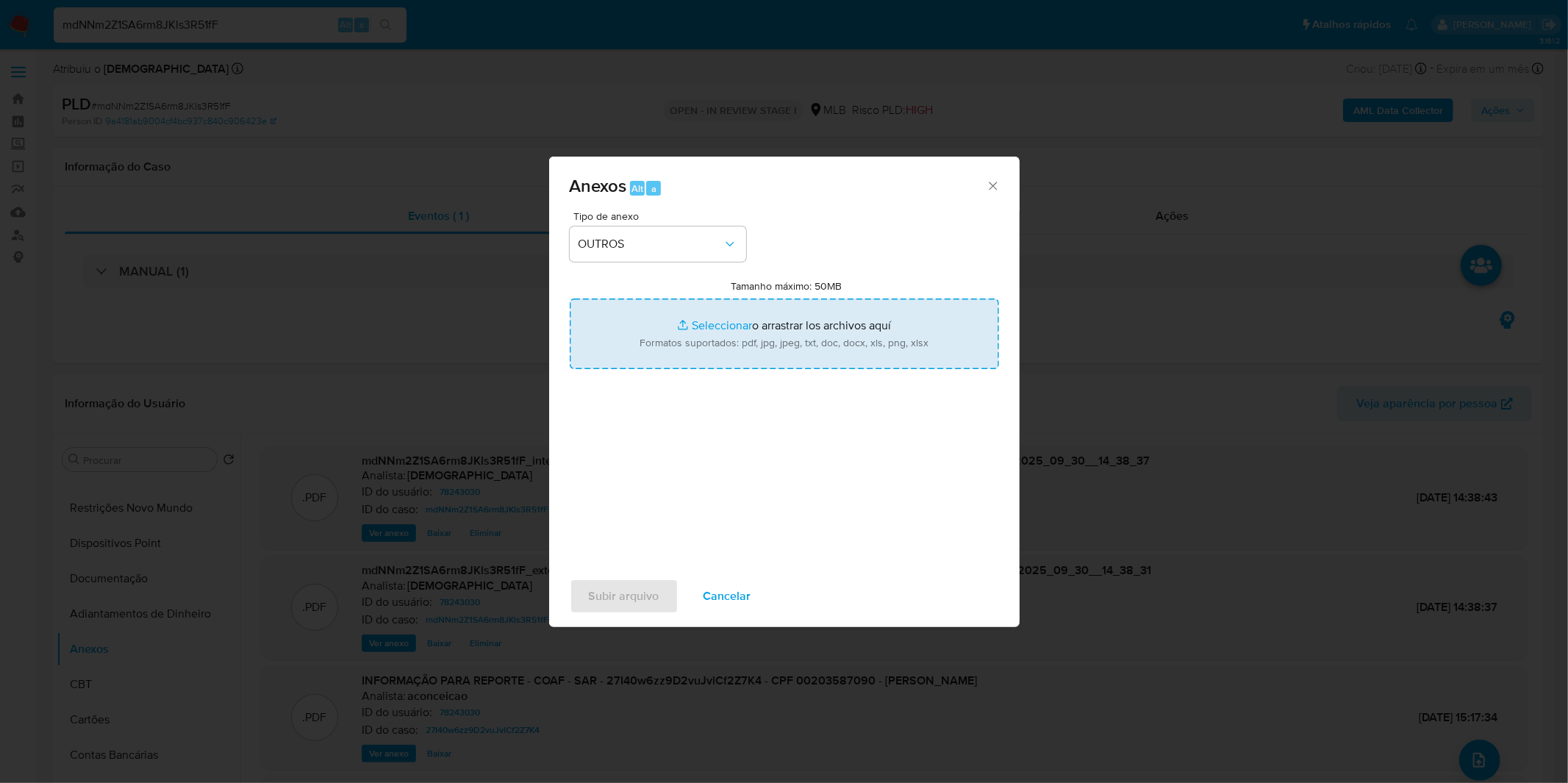
click at [666, 342] on input "Tamanho máximo: 50MB Seleccionar archivos" at bounding box center [784, 333] width 429 height 70
type input "C:\fakepath\2º SAR - XXXX_XX - CPF 00203587090 - VANESSA CARDOSO PRUDENCIO.pdf"
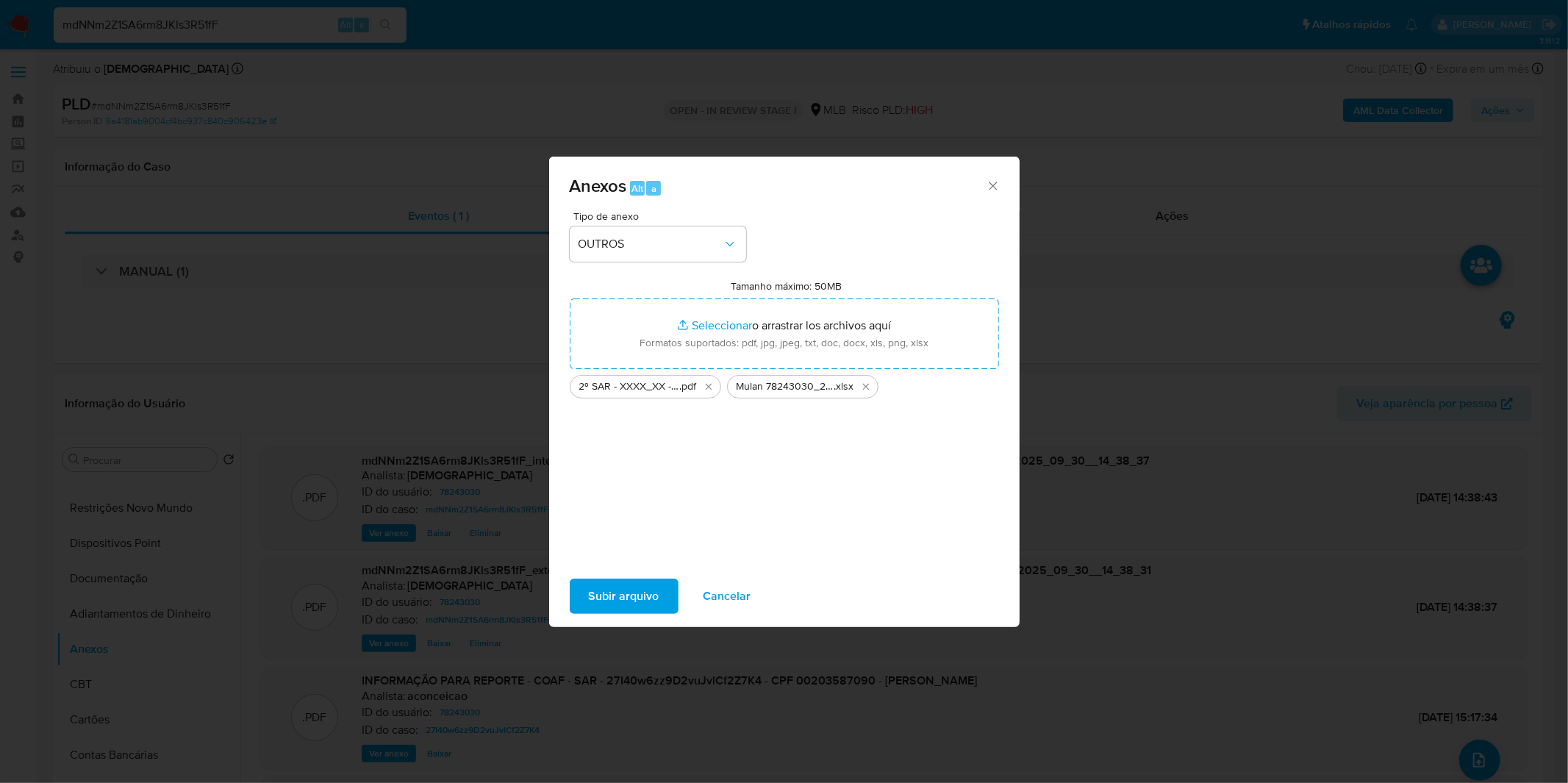
click at [656, 591] on span "Subir arquivo" at bounding box center [624, 596] width 70 height 32
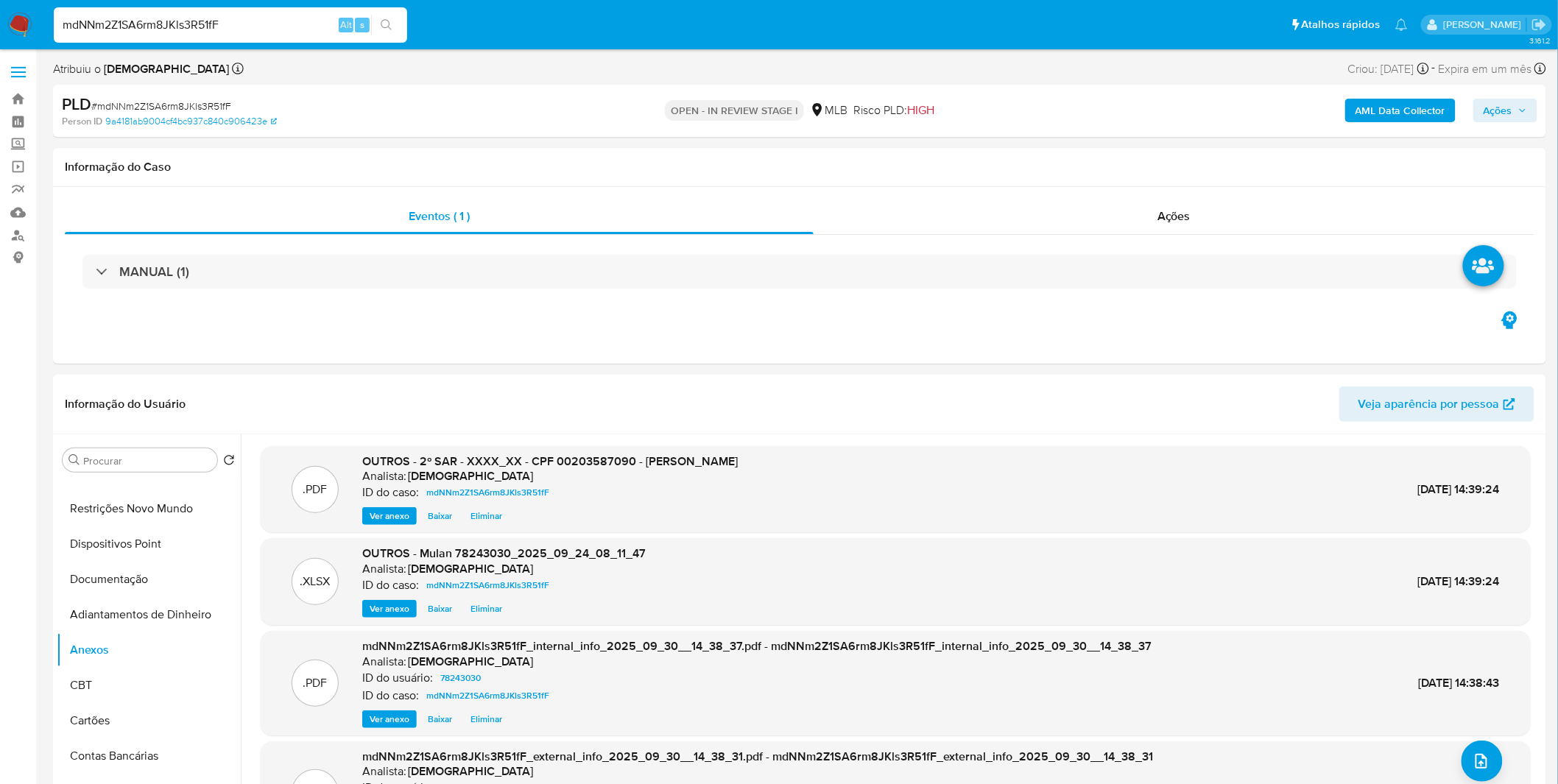
click at [1496, 102] on span "Ações" at bounding box center [1497, 110] width 28 height 24
click at [1112, 178] on div "Enviar" at bounding box center [1183, 274] width 680 height 193
click at [1098, 166] on div "Resolução do caso Alt r" at bounding box center [1095, 158] width 135 height 38
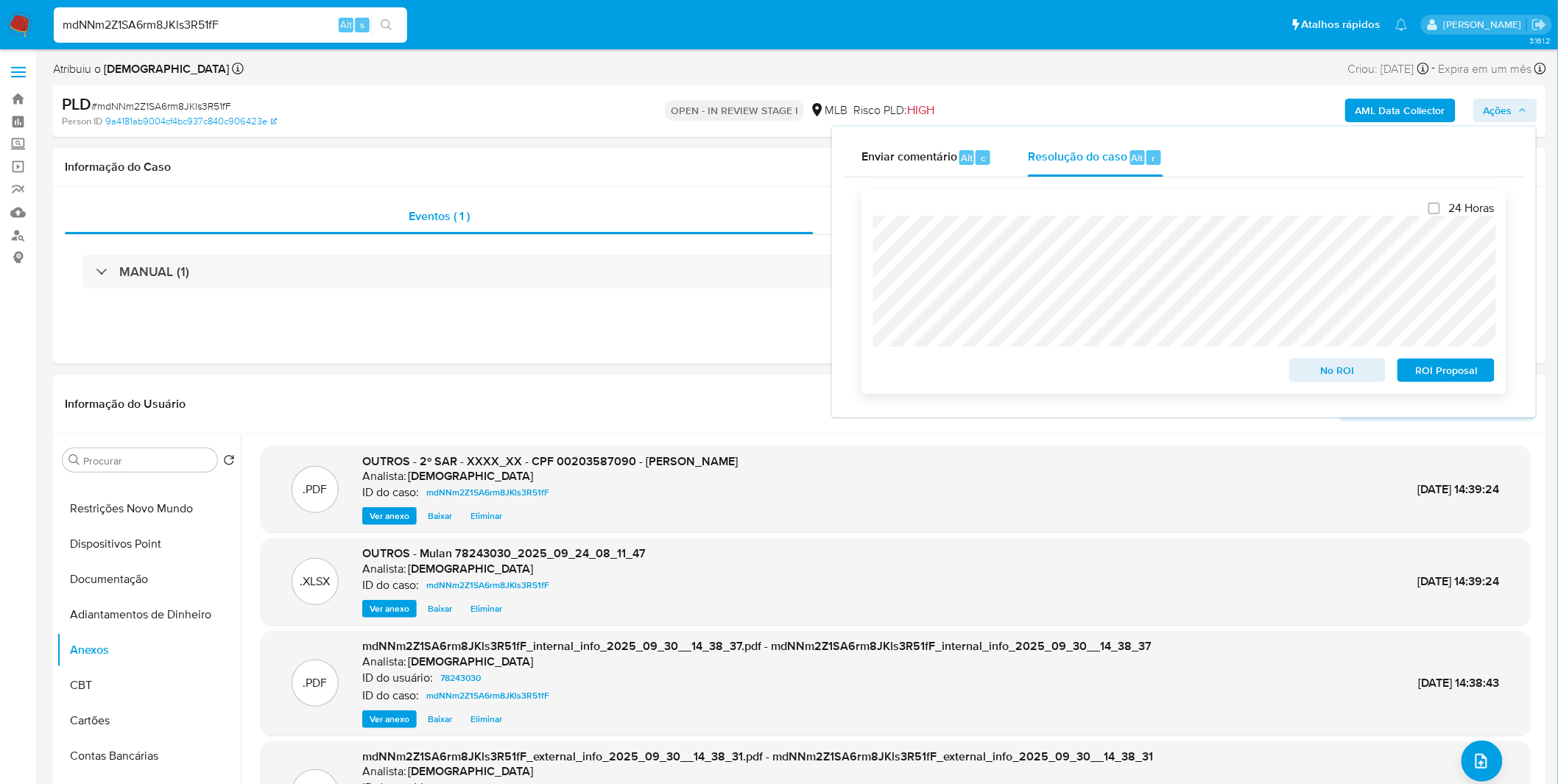
click at [1425, 379] on span "ROI Proposal" at bounding box center [1446, 370] width 77 height 21
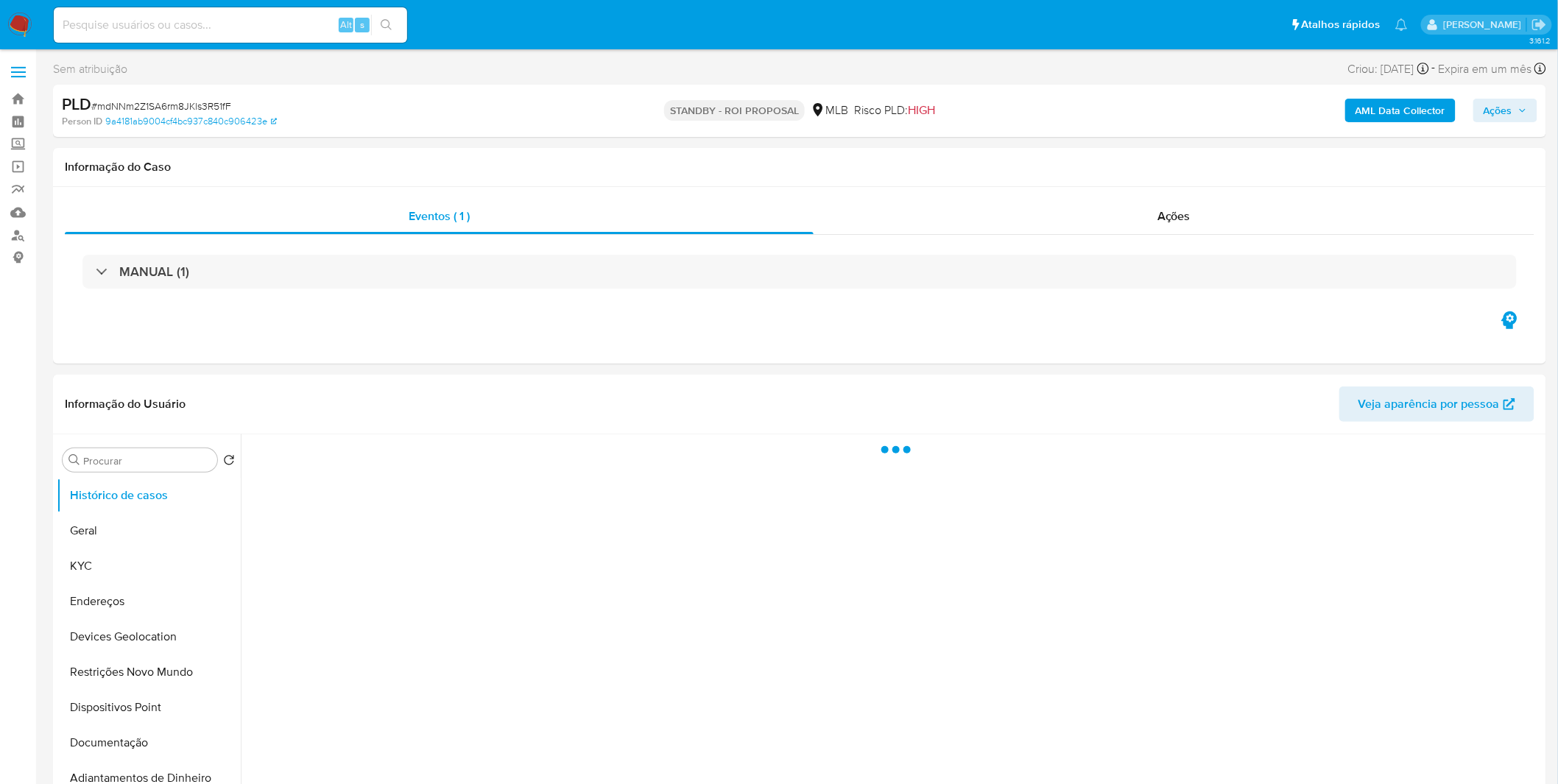
select select "10"
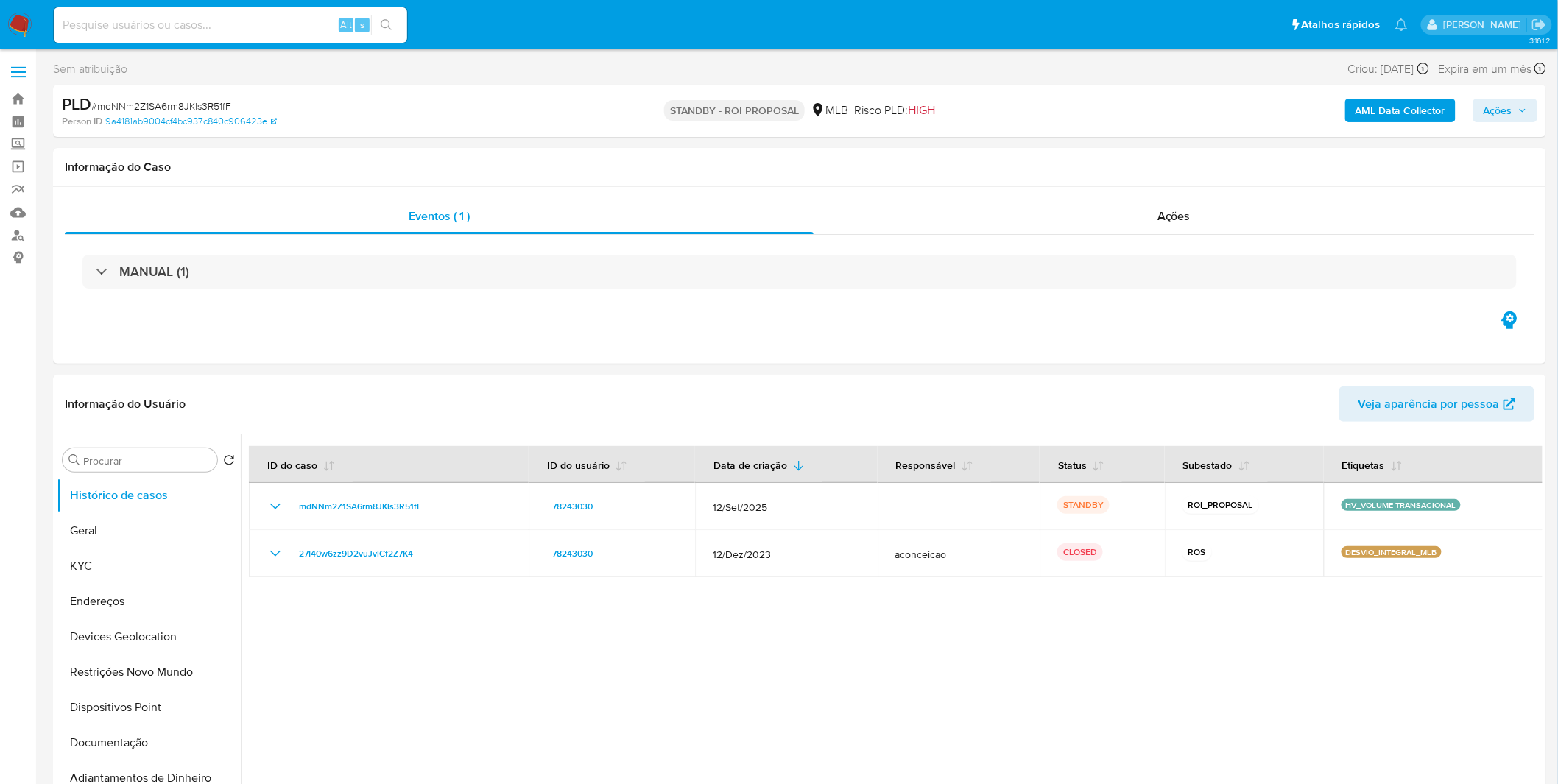
click at [34, 26] on nav "Pausado Ver notificaciones Alt s Atalhos rápidos Presiona las siguientes teclas…" at bounding box center [779, 24] width 1558 height 49
click at [23, 22] on img at bounding box center [20, 24] width 25 height 25
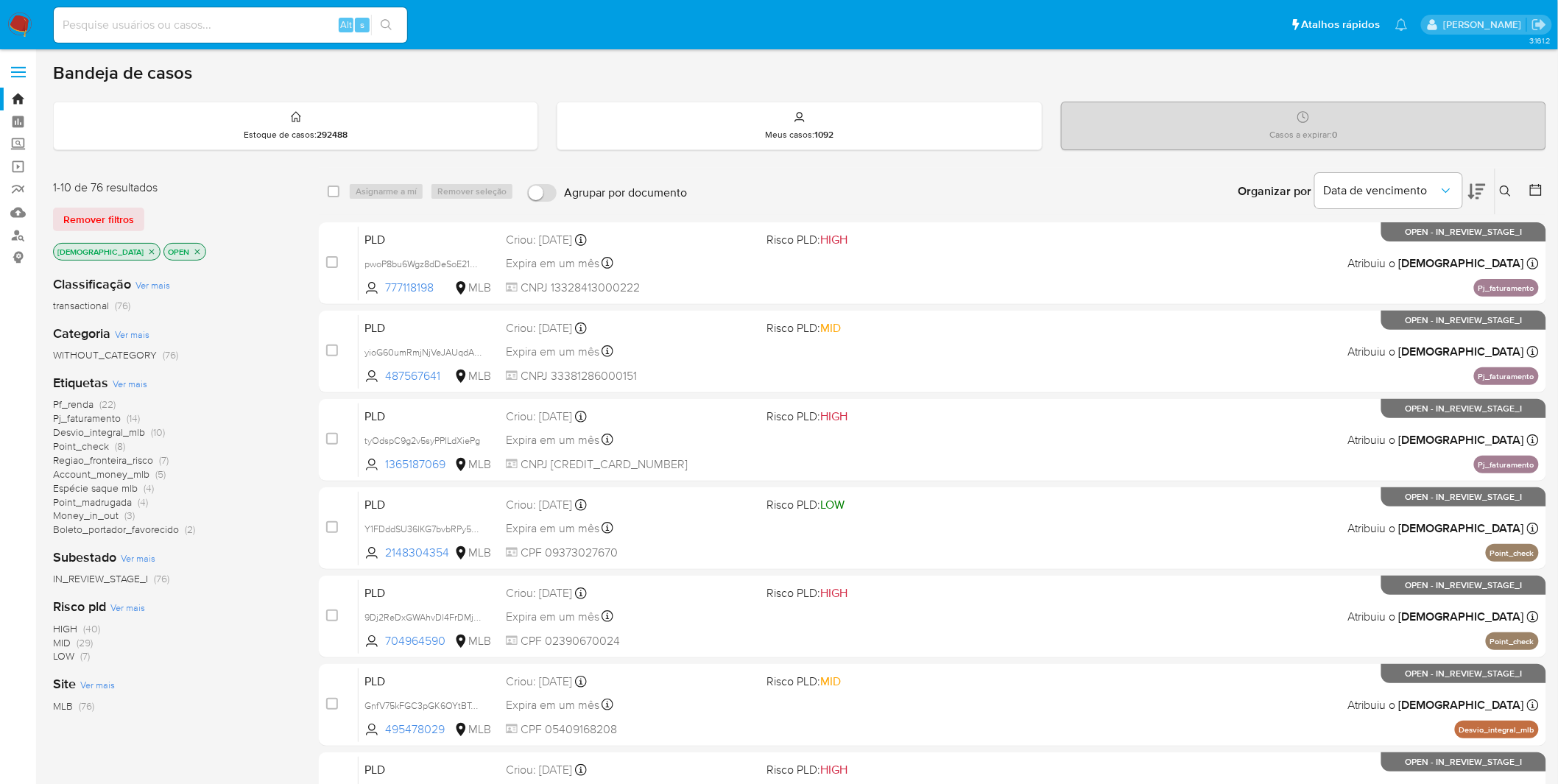
click at [139, 337] on span "Ver mais" at bounding box center [132, 334] width 34 height 13
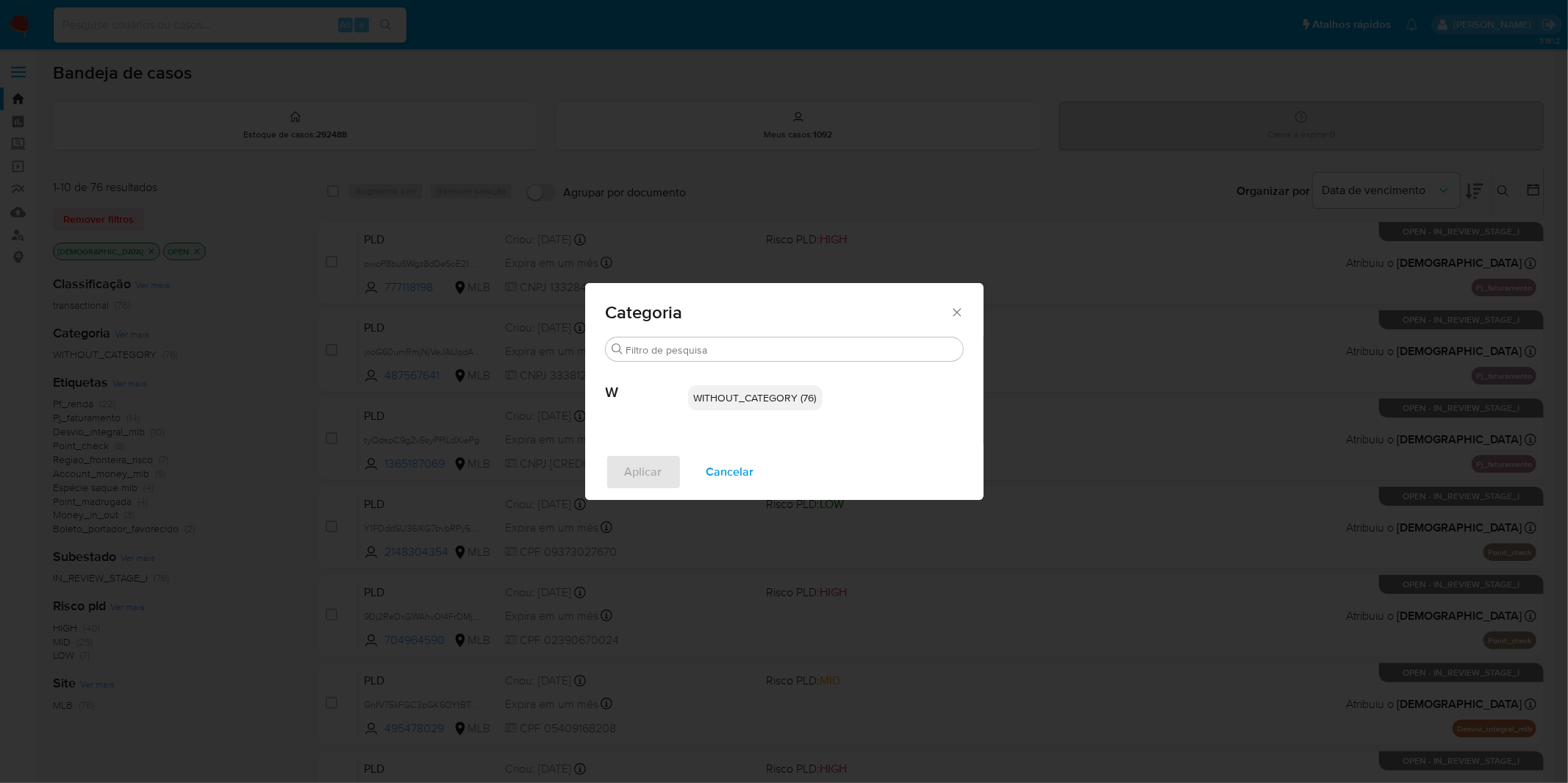
click at [744, 476] on span "Cancelar" at bounding box center [730, 472] width 47 height 32
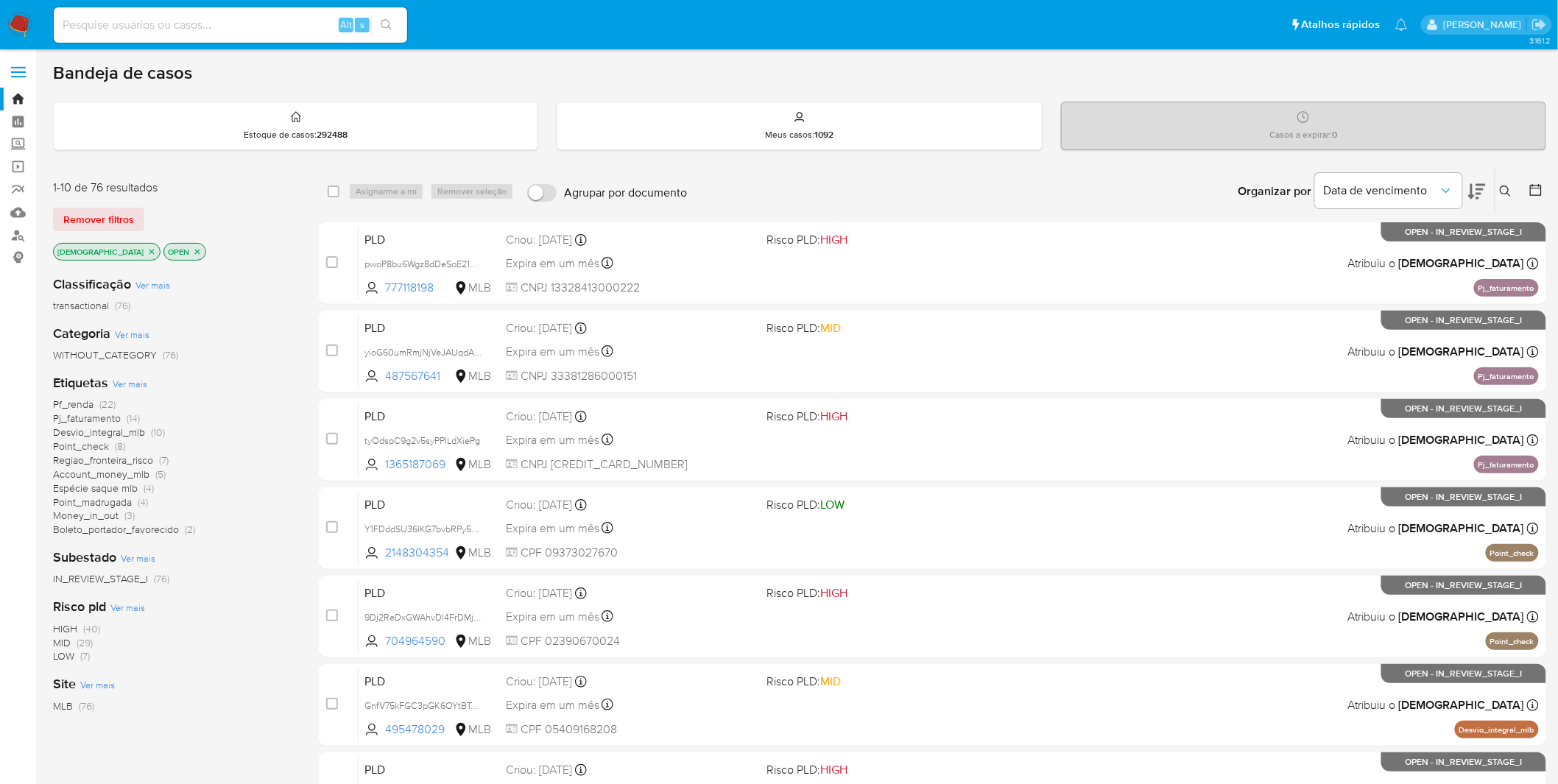
click at [138, 384] on span "Ver mais" at bounding box center [129, 383] width 34 height 13
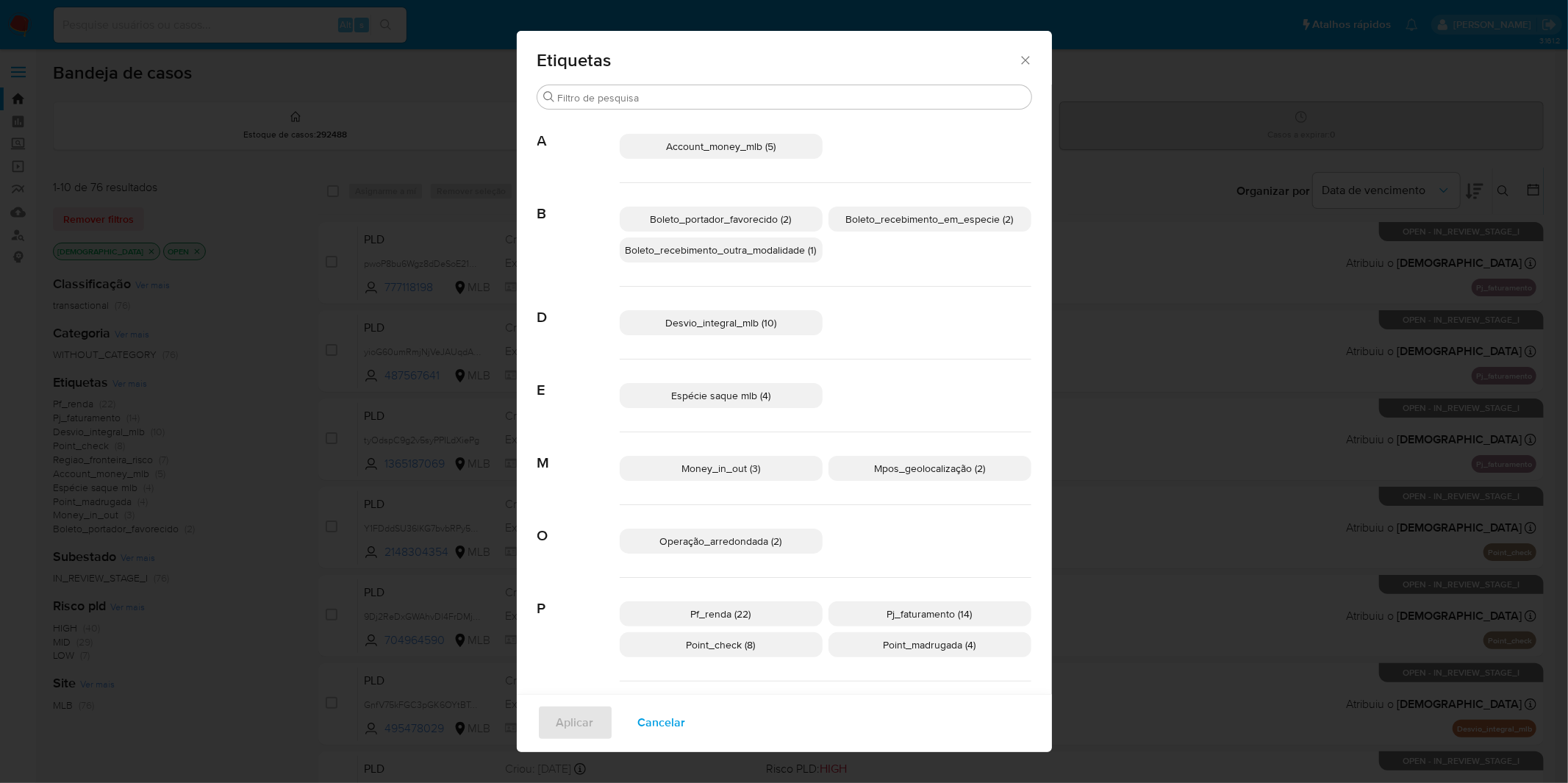
click at [665, 732] on span "Cancelar" at bounding box center [662, 723] width 47 height 32
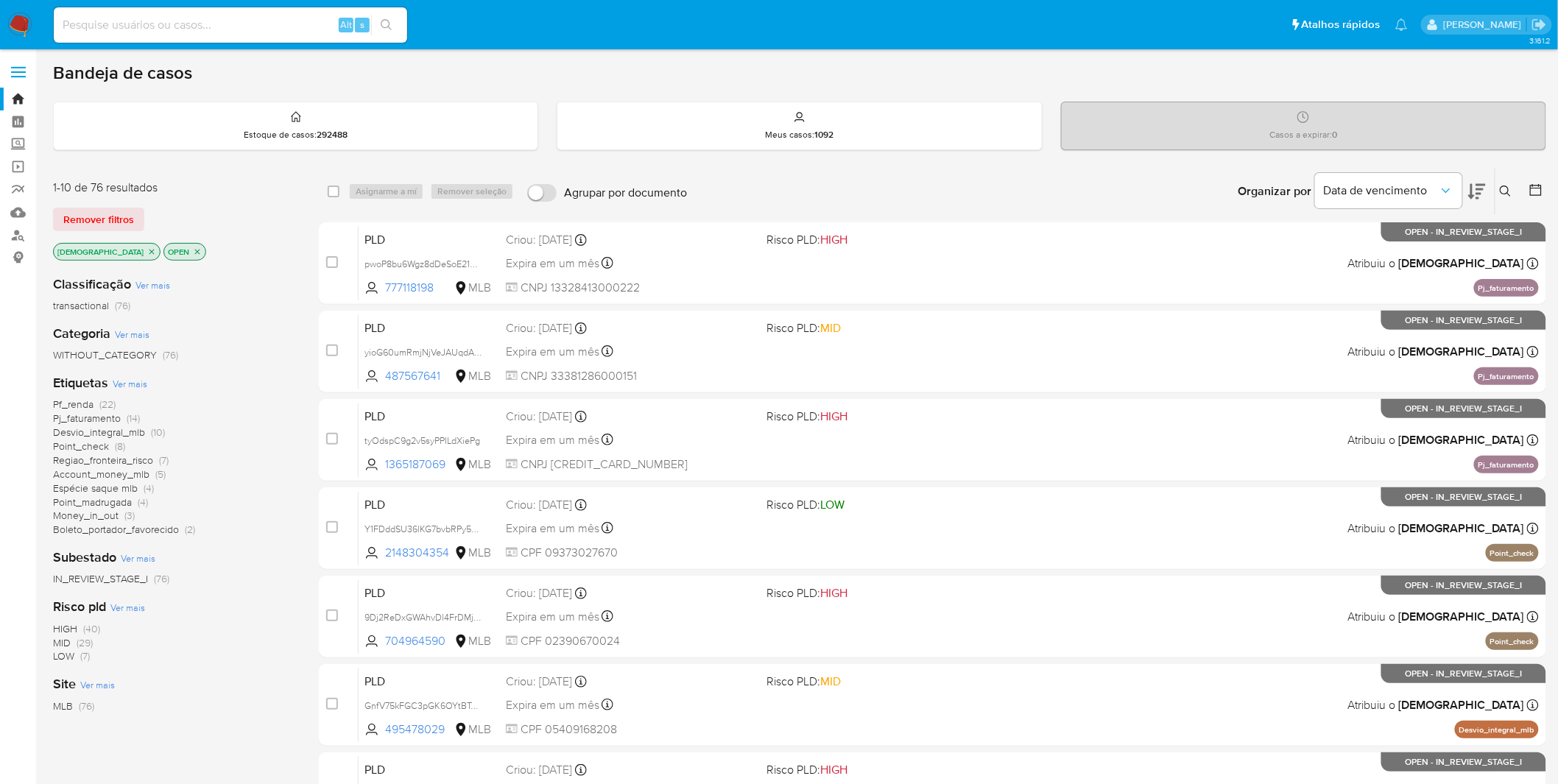
click at [282, 25] on input at bounding box center [230, 24] width 353 height 19
paste input "mLrG8KgAPCMyhZL5c4FtHixy"
type input "mLrG8KgAPCMyhZL5c4FtHixy"
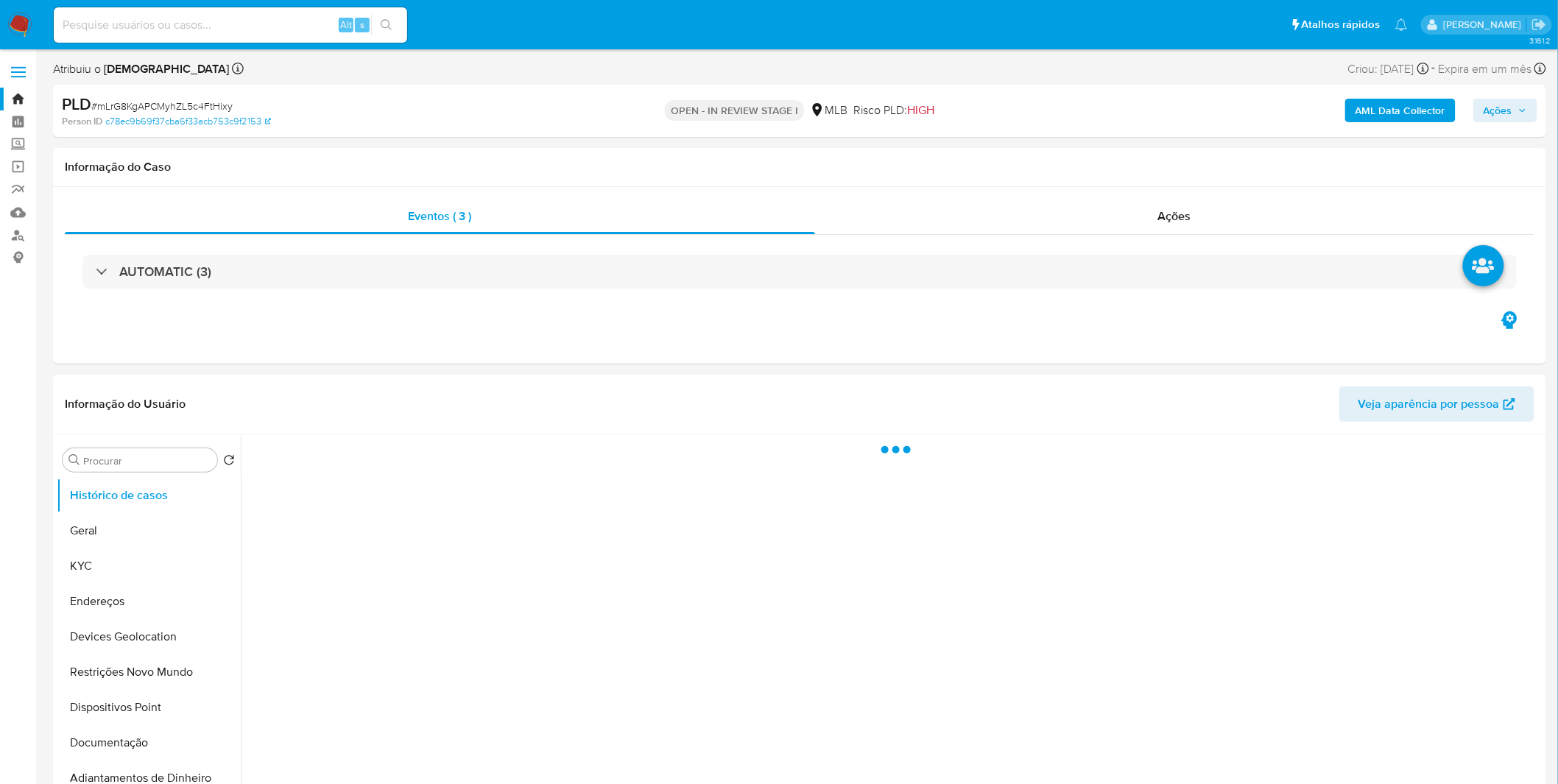
select select "10"
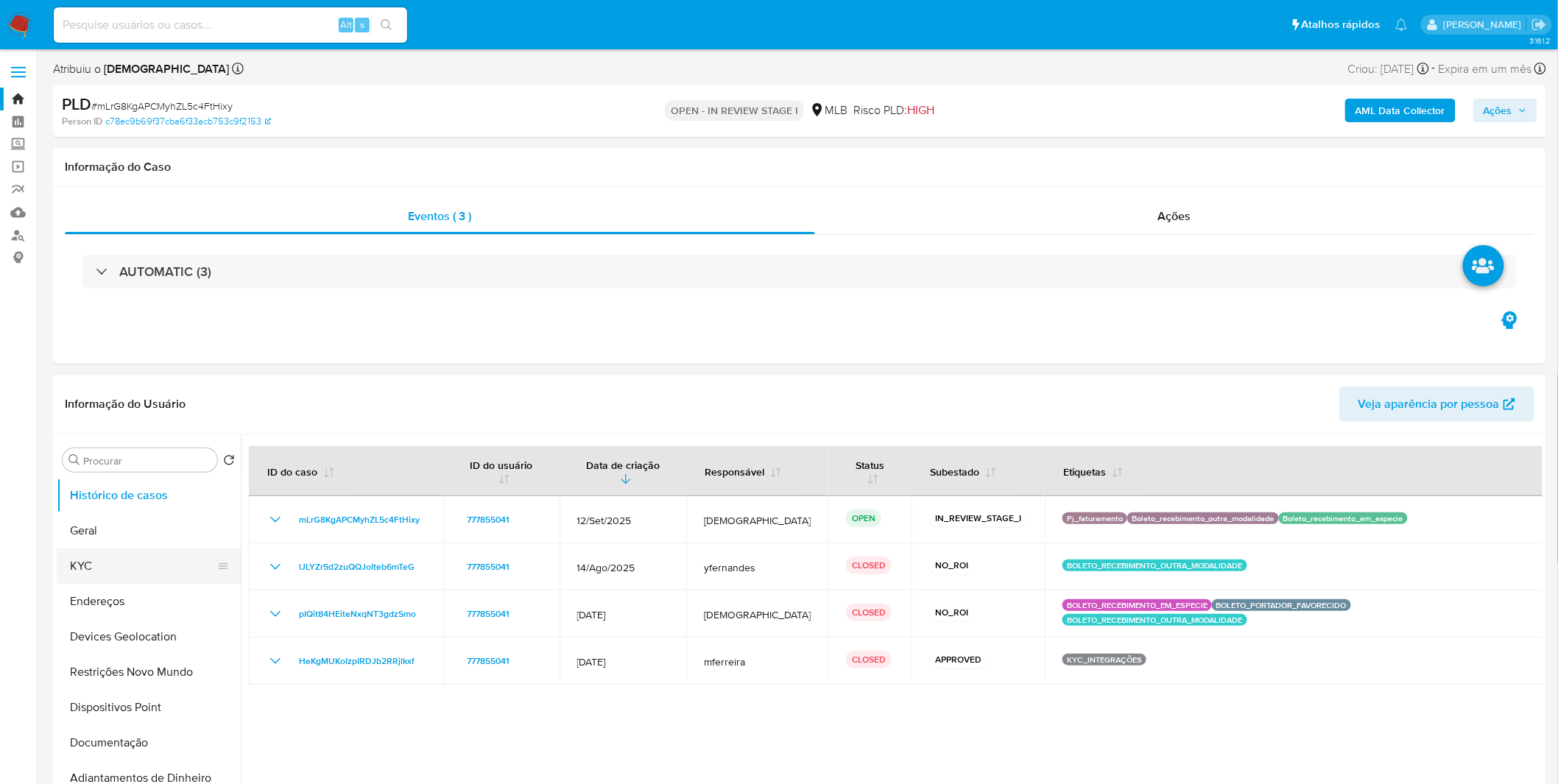
click at [147, 571] on button "KYC" at bounding box center [142, 566] width 172 height 35
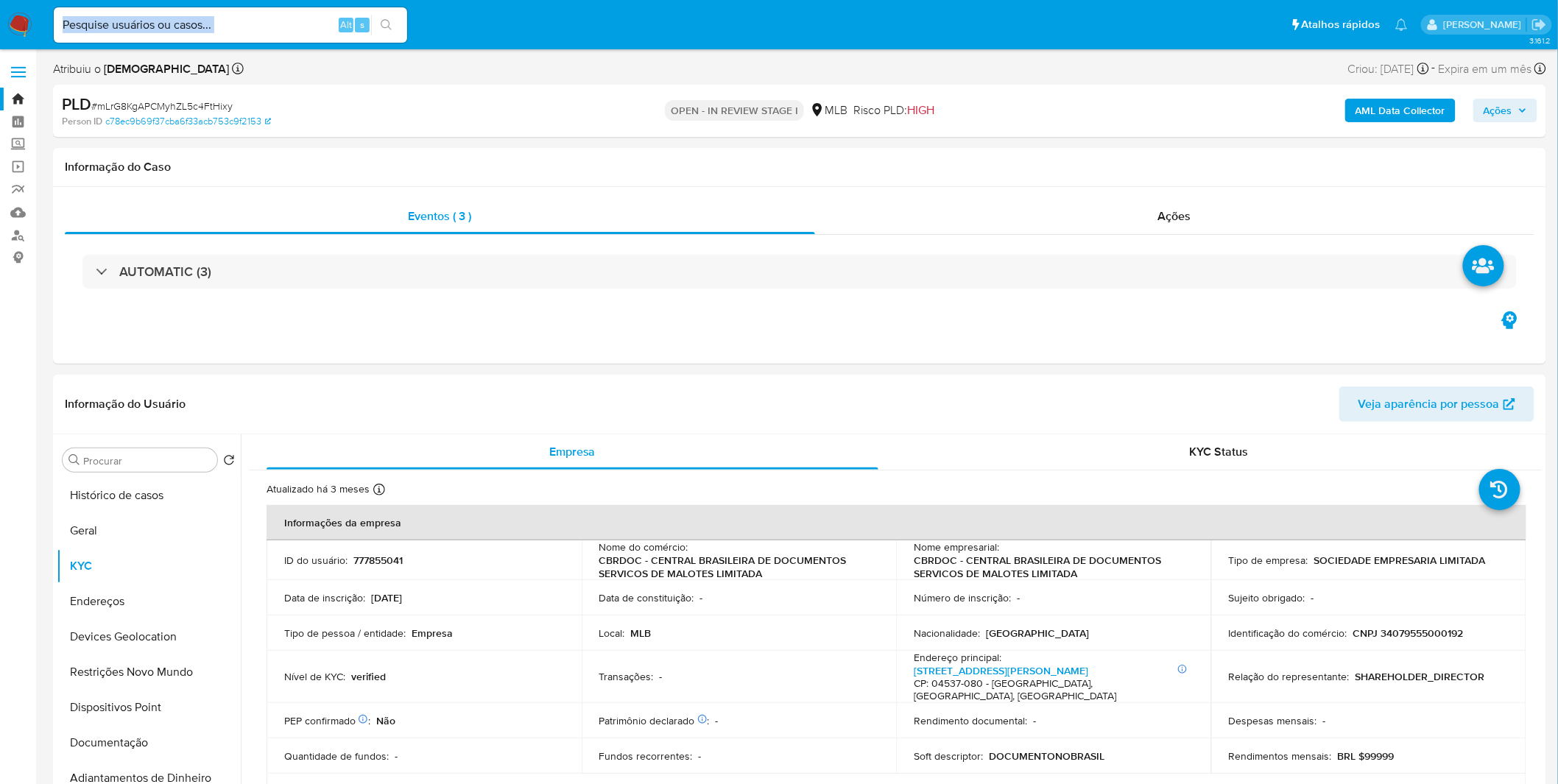
click at [280, 33] on div "Alt s" at bounding box center [230, 25] width 353 height 35
click at [278, 33] on input at bounding box center [230, 24] width 353 height 19
click at [258, 15] on input at bounding box center [230, 24] width 353 height 19
paste input "7Dqtqd7Vyw3GddNbNcw4N4Fs"
type input "7Dqtqd7Vyw3GddNbNcw4N4Fs"
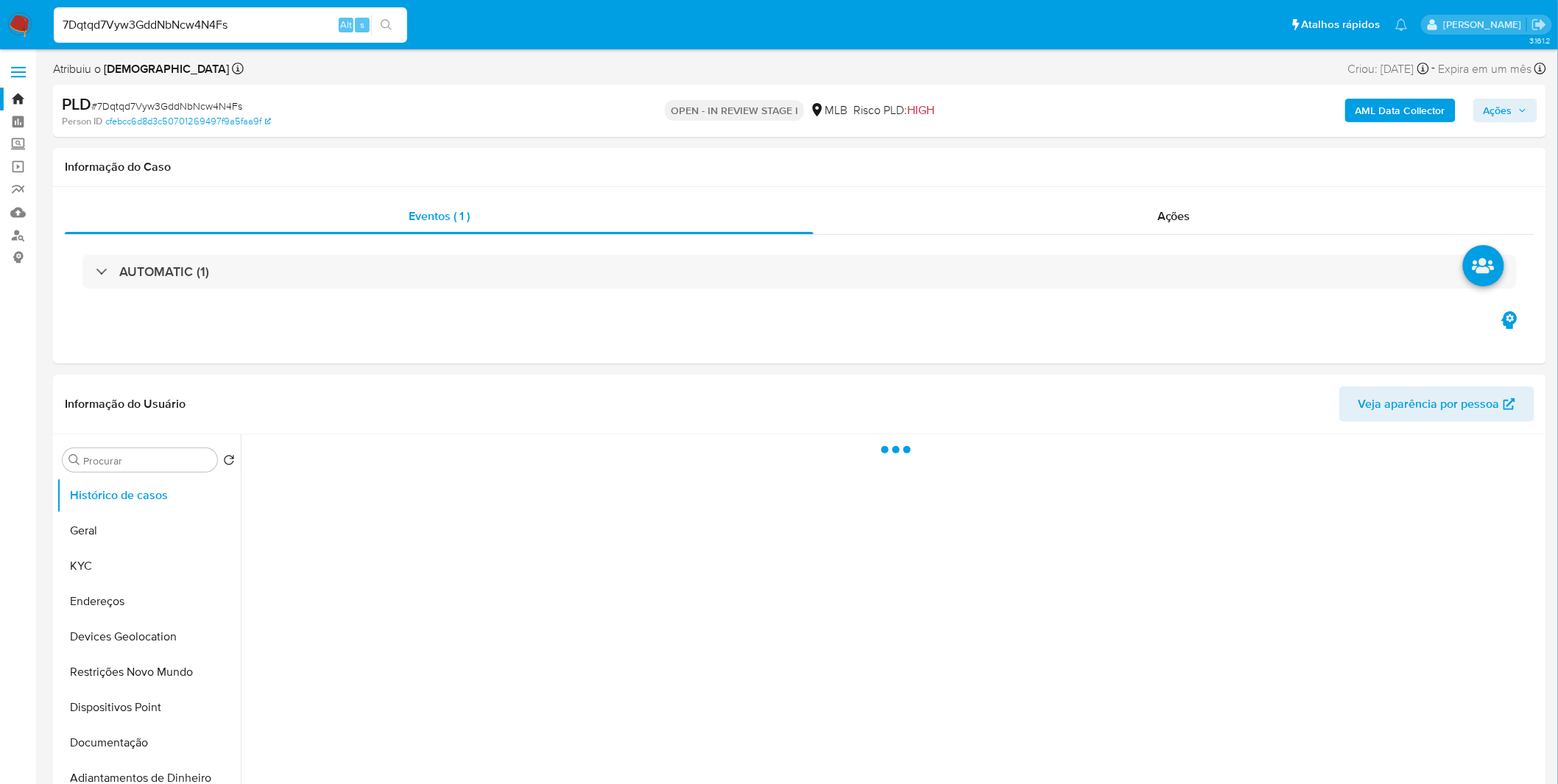
select select "10"
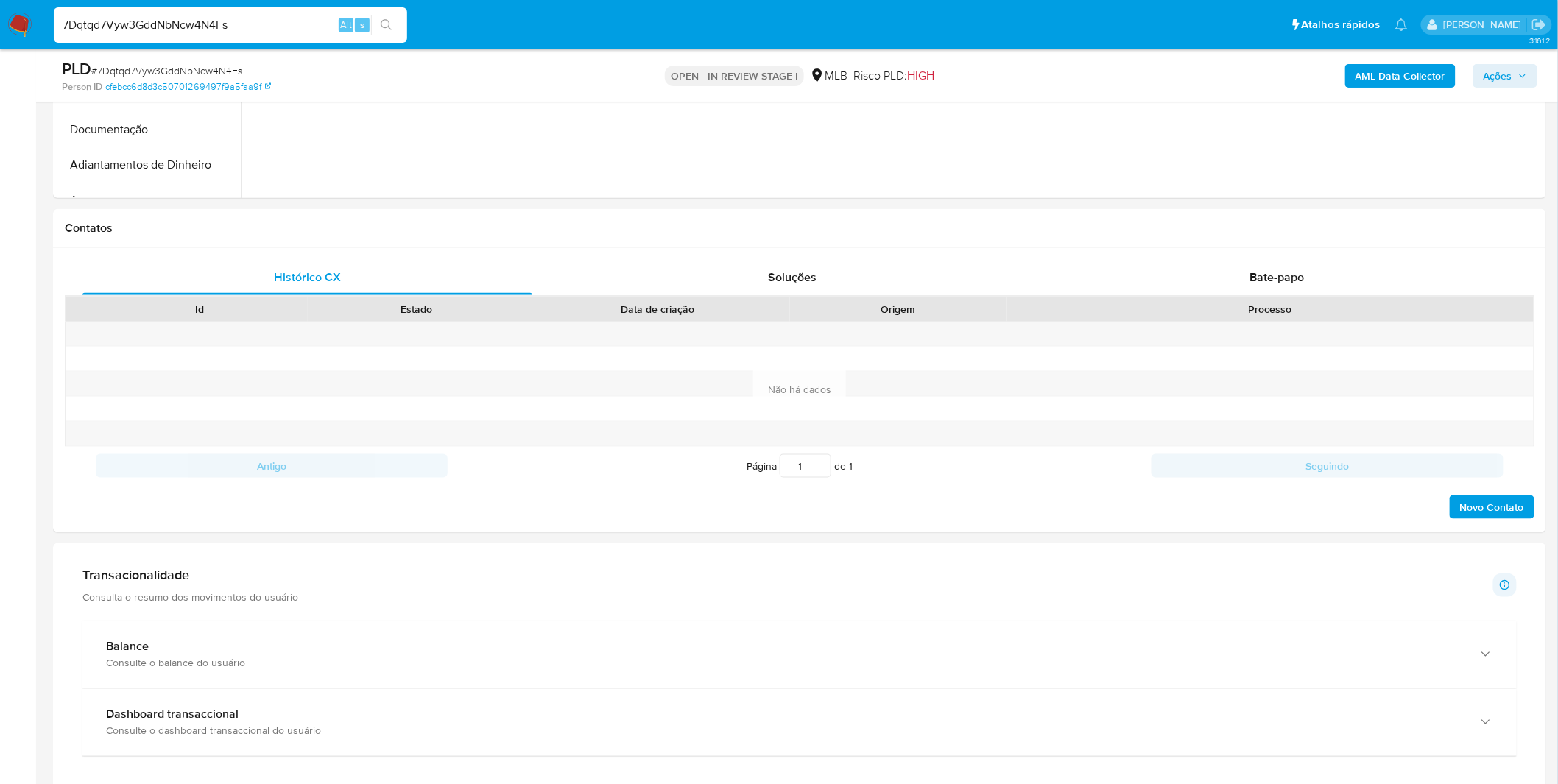
scroll to position [736, 0]
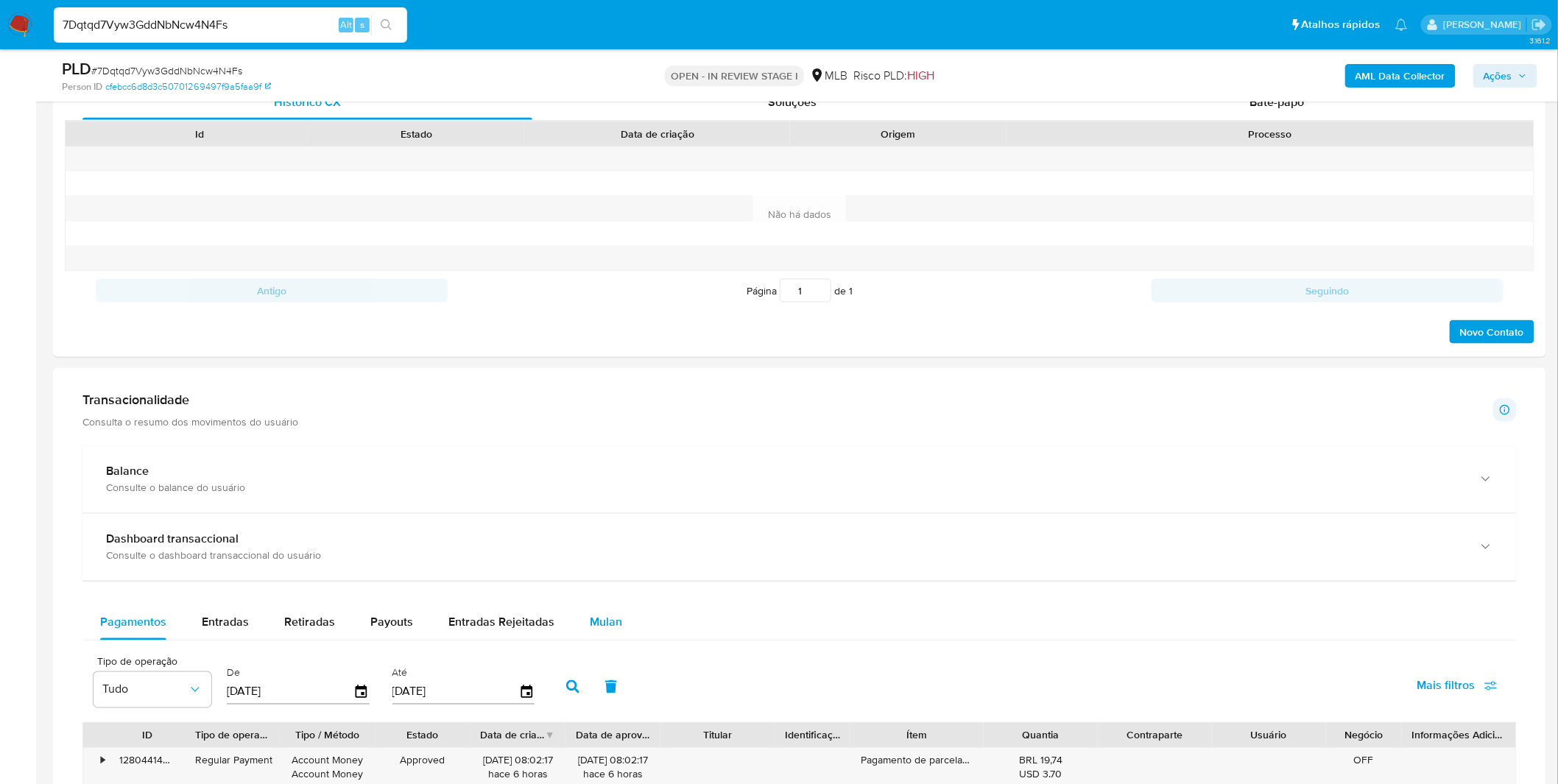
click at [590, 628] on span "Mulan" at bounding box center [606, 622] width 32 height 17
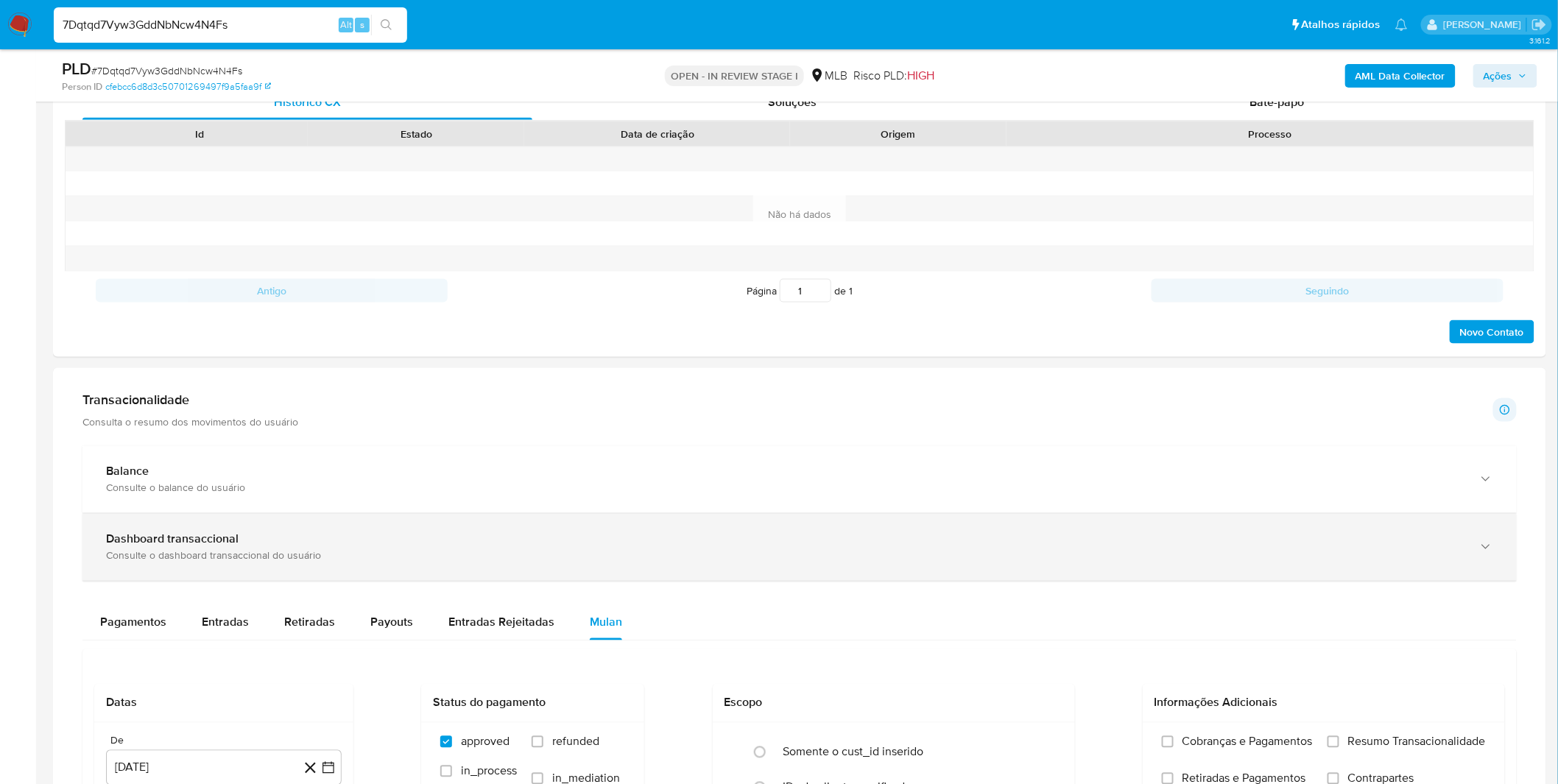
click at [761, 547] on div "Dashboard transaccional" at bounding box center [784, 539] width 1357 height 15
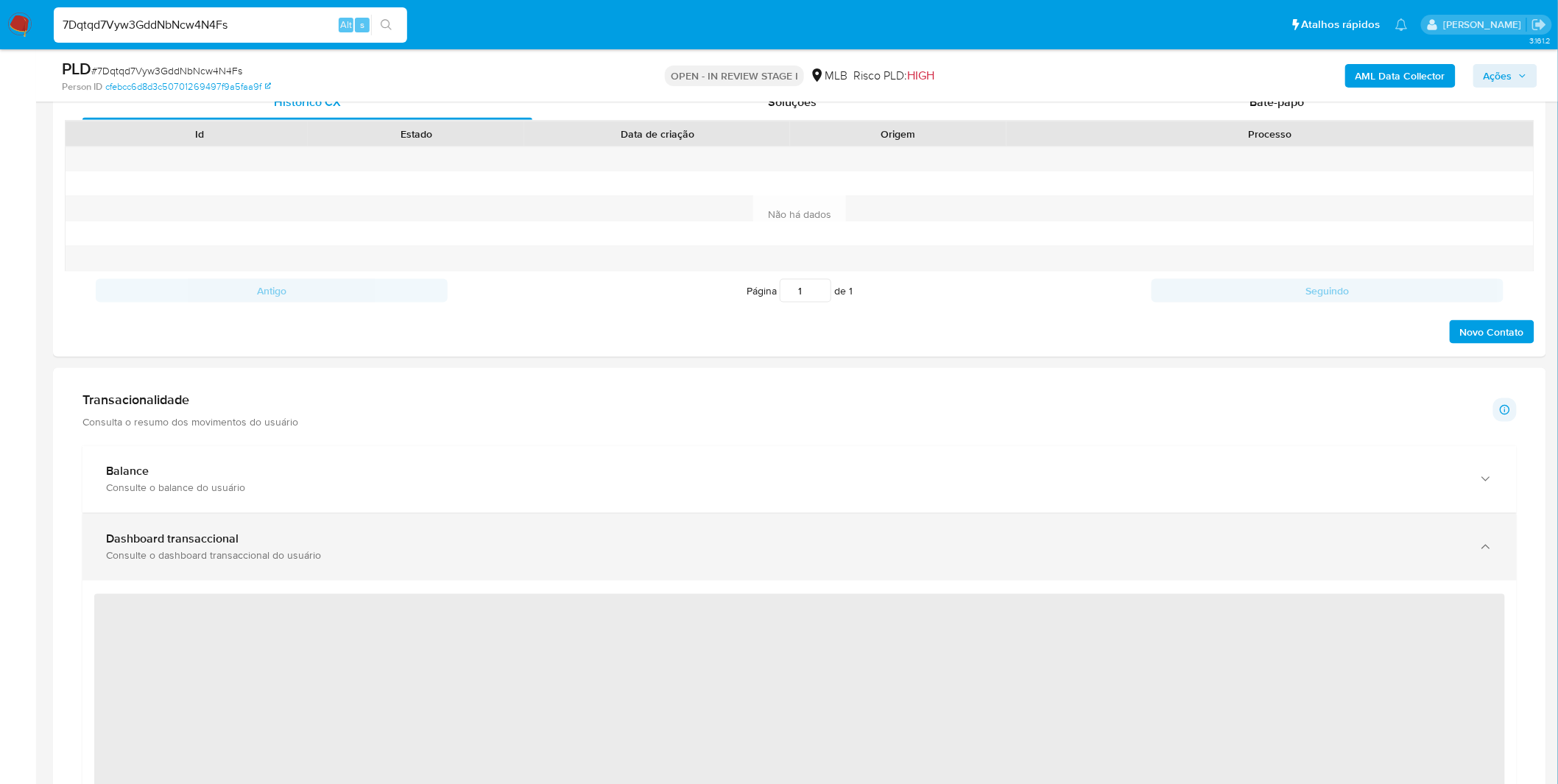
click at [761, 547] on div "Dashboard transaccional" at bounding box center [784, 539] width 1357 height 15
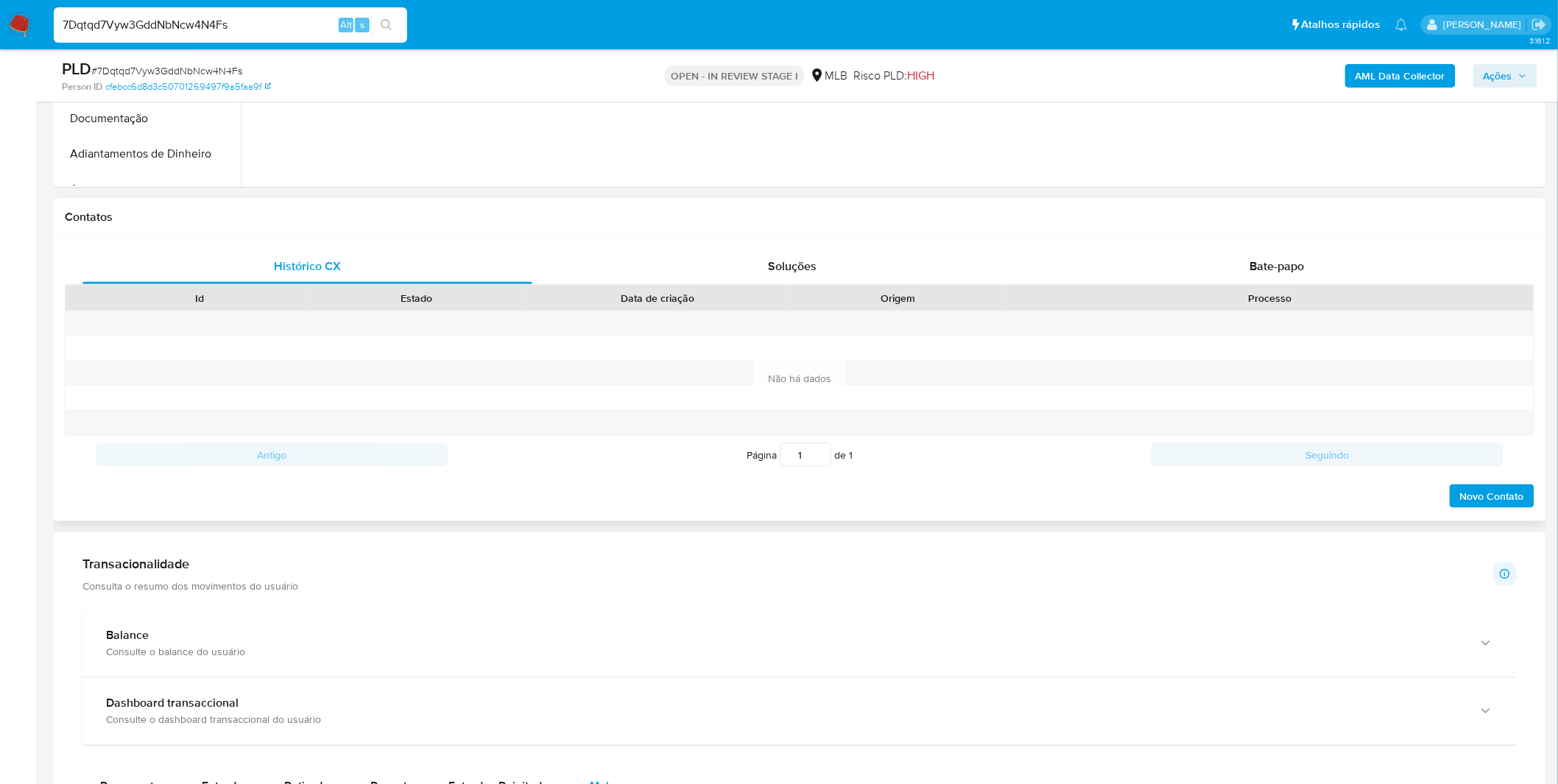
scroll to position [163, 0]
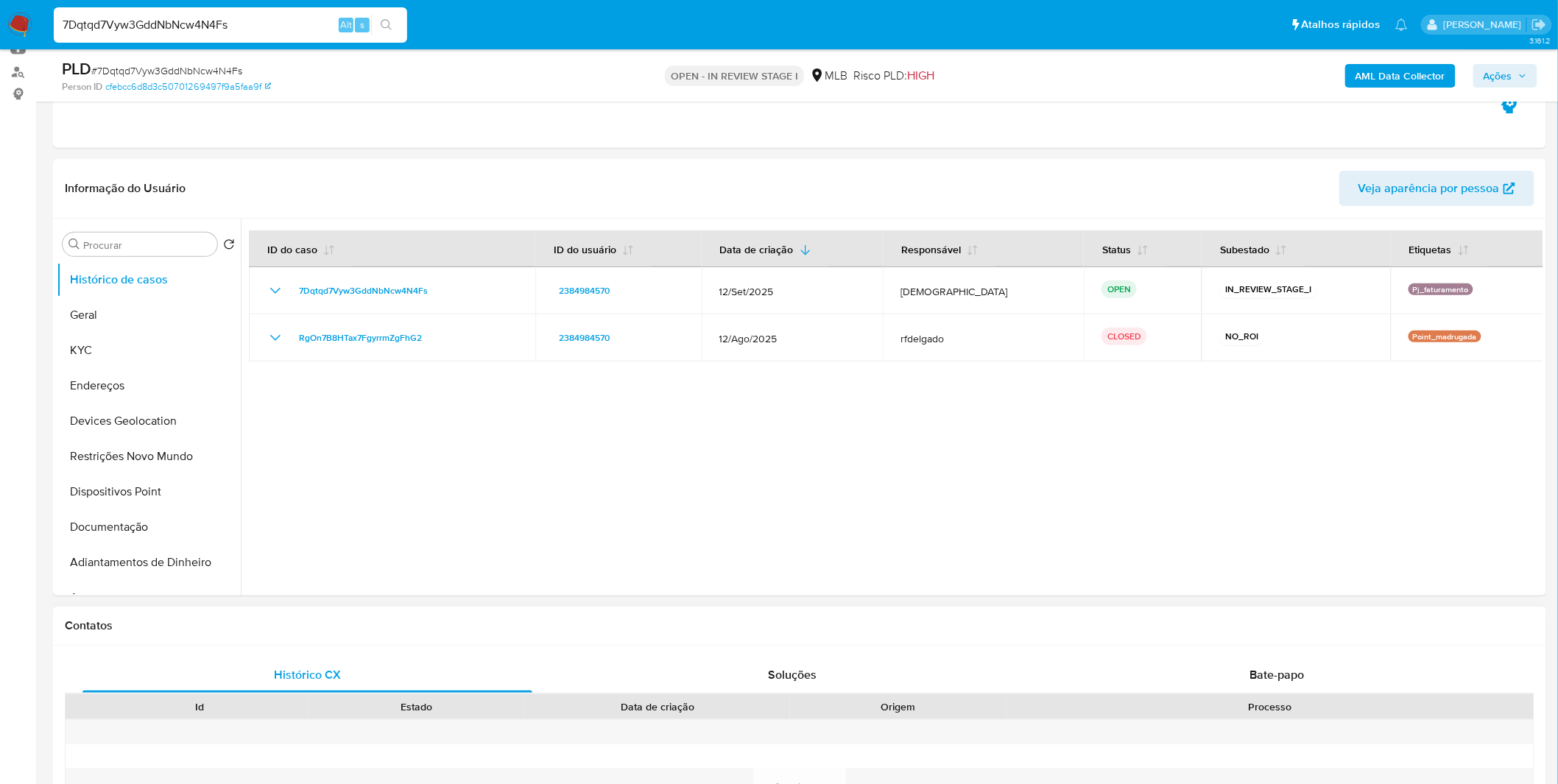
click at [1182, 649] on div "Histórico CX Soluções Bate-papo Id Estado Data de criação Origem Processo Antig…" at bounding box center [799, 787] width 1493 height 284
click at [1179, 667] on div "Bate-papo" at bounding box center [1276, 675] width 450 height 35
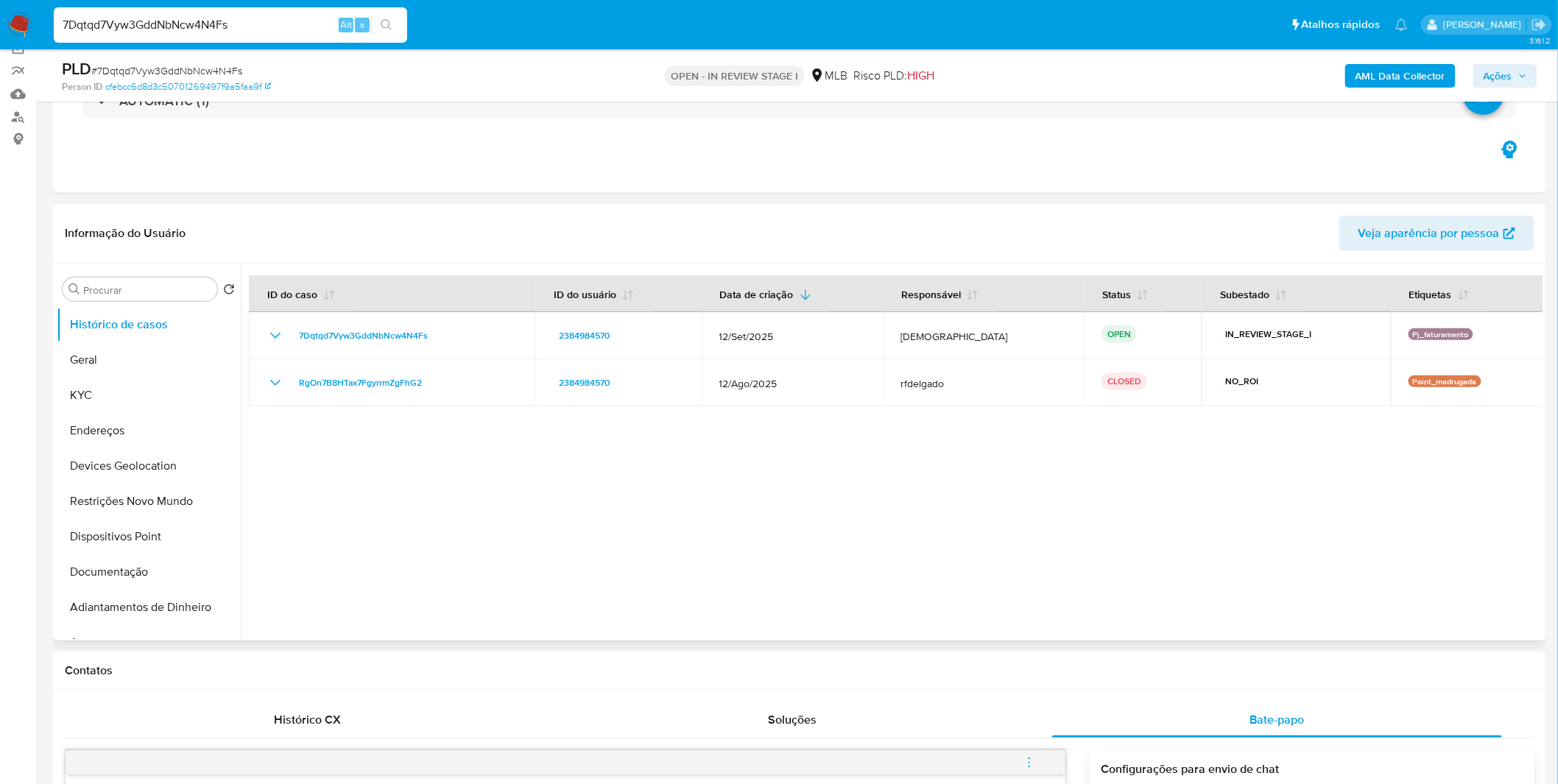
scroll to position [0, 0]
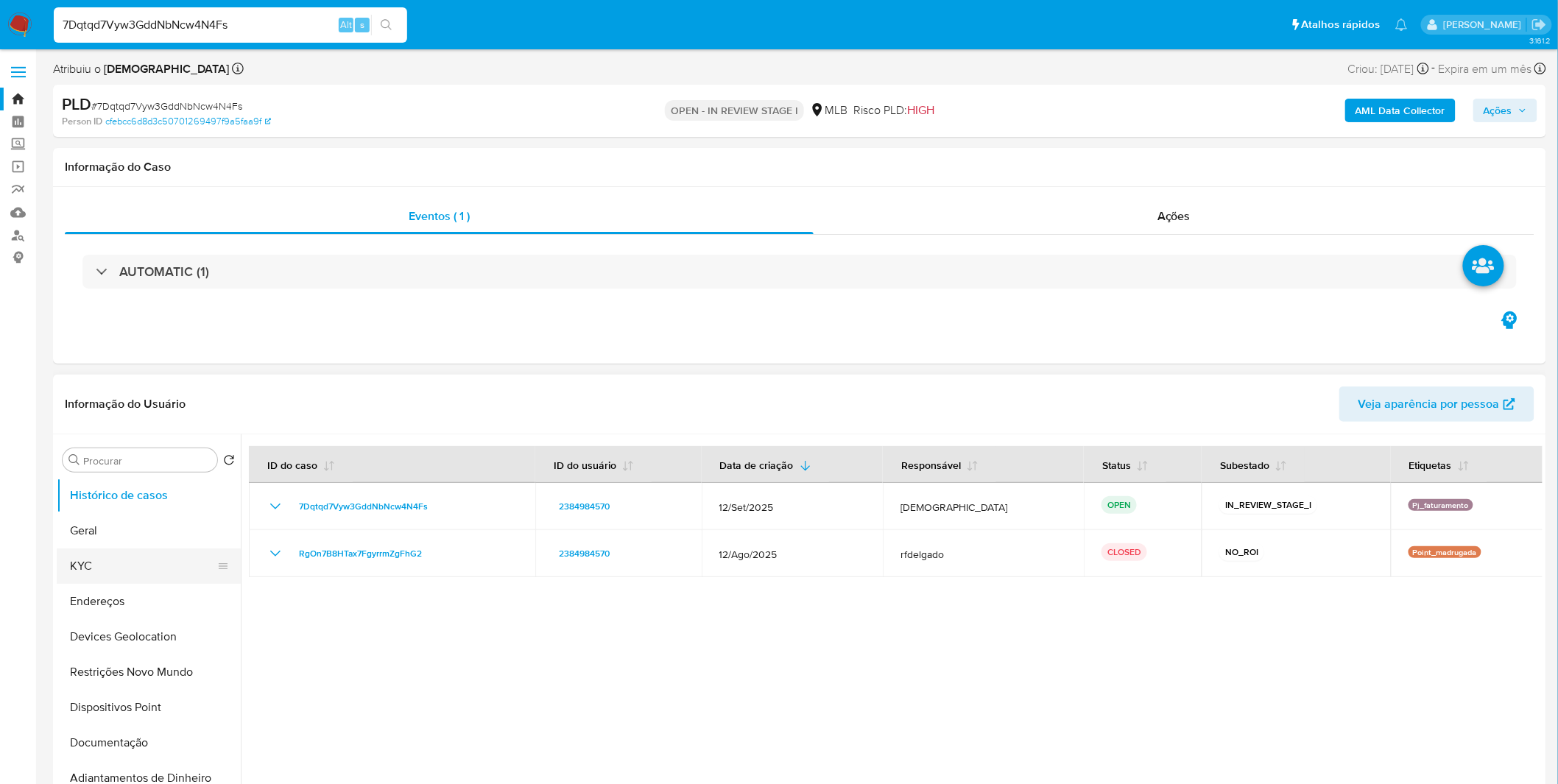
click at [130, 573] on button "KYC" at bounding box center [142, 566] width 172 height 35
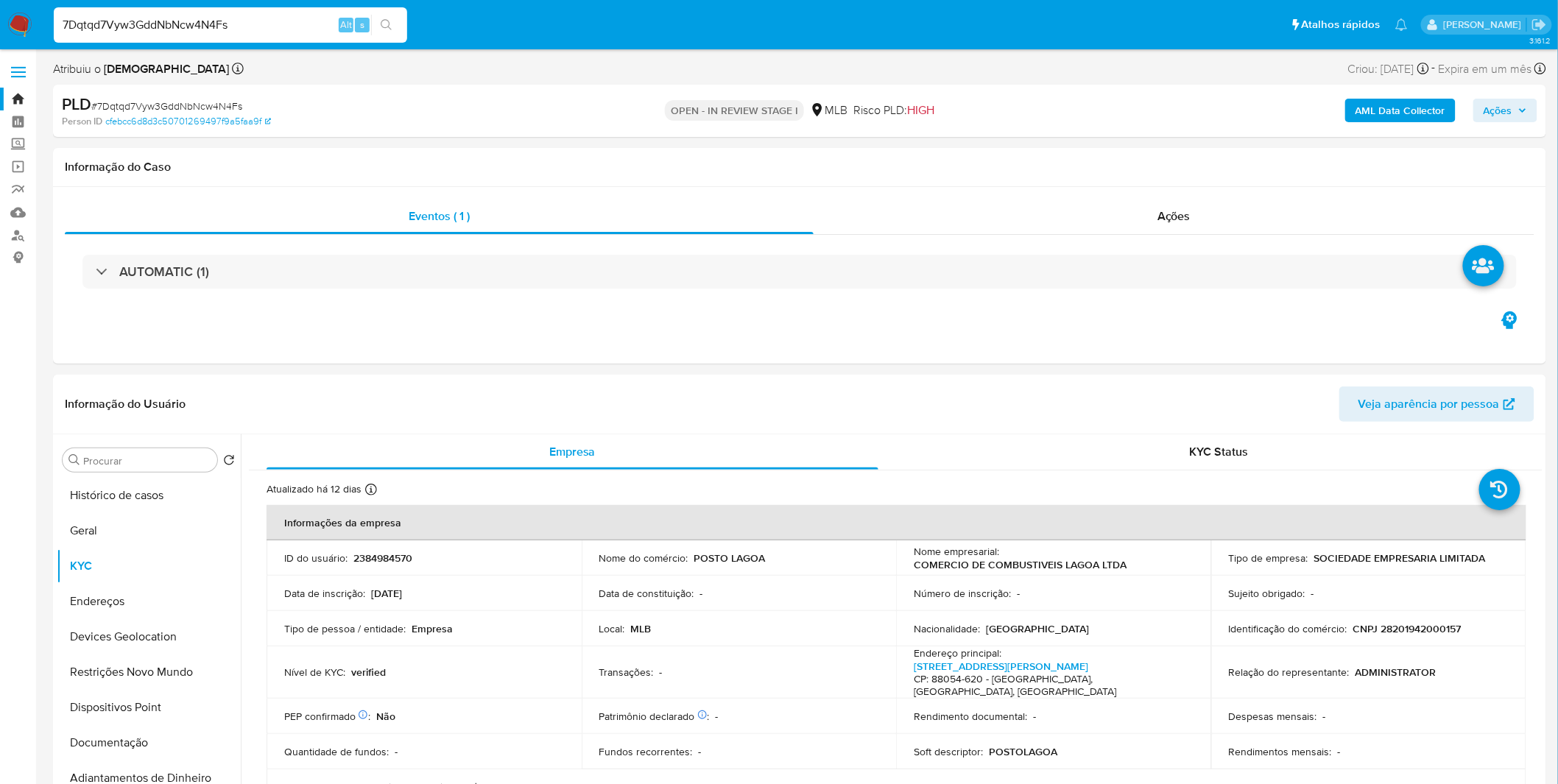
click at [298, 26] on input "7Dqtqd7Vyw3GddNbNcw4N4Fs" at bounding box center [230, 24] width 353 height 19
paste input "tyOdspC9g2v5syPPILdXiePg"
type input "tyOdspC9g2v5syPPILdXiePg"
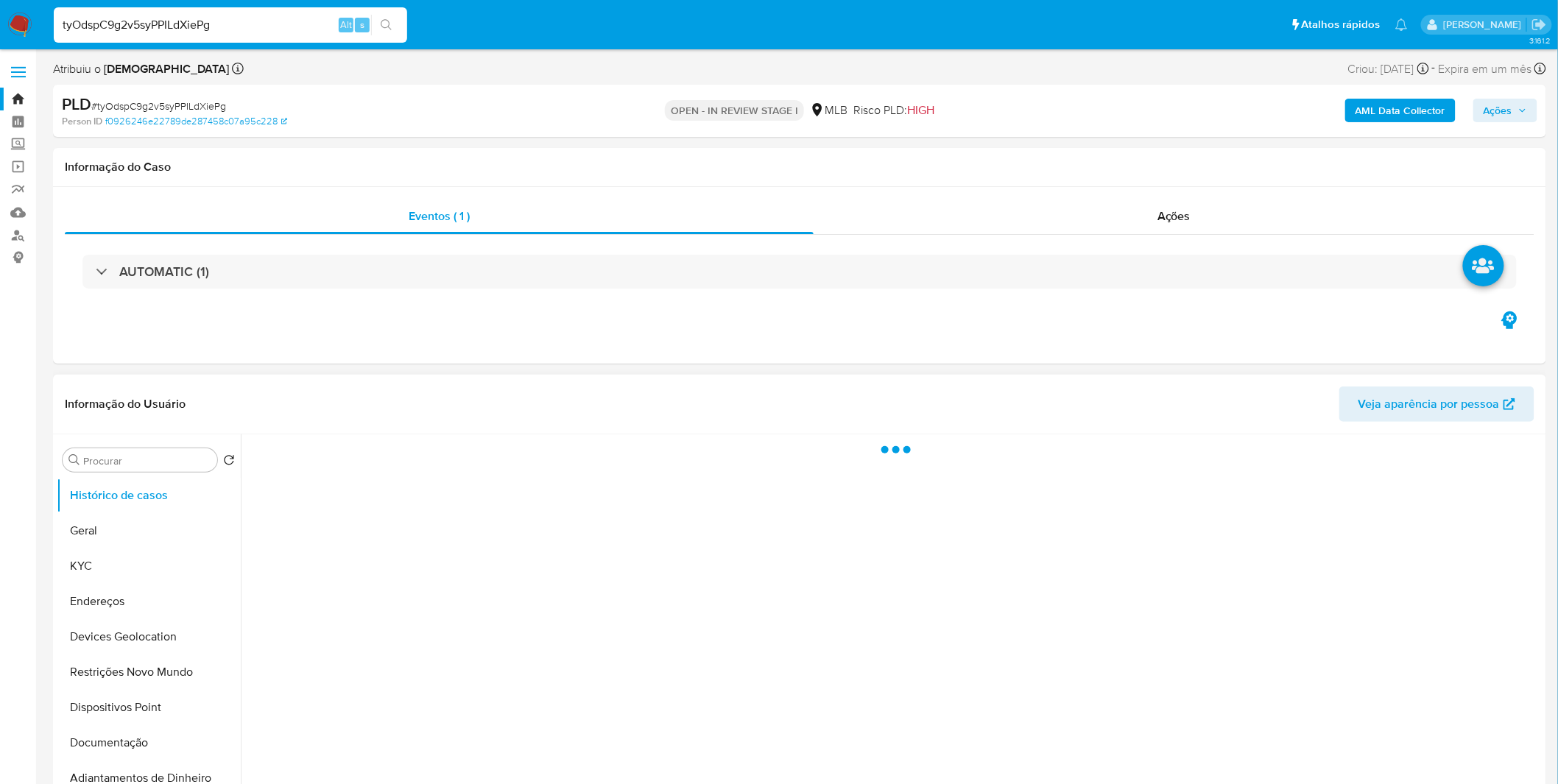
select select "10"
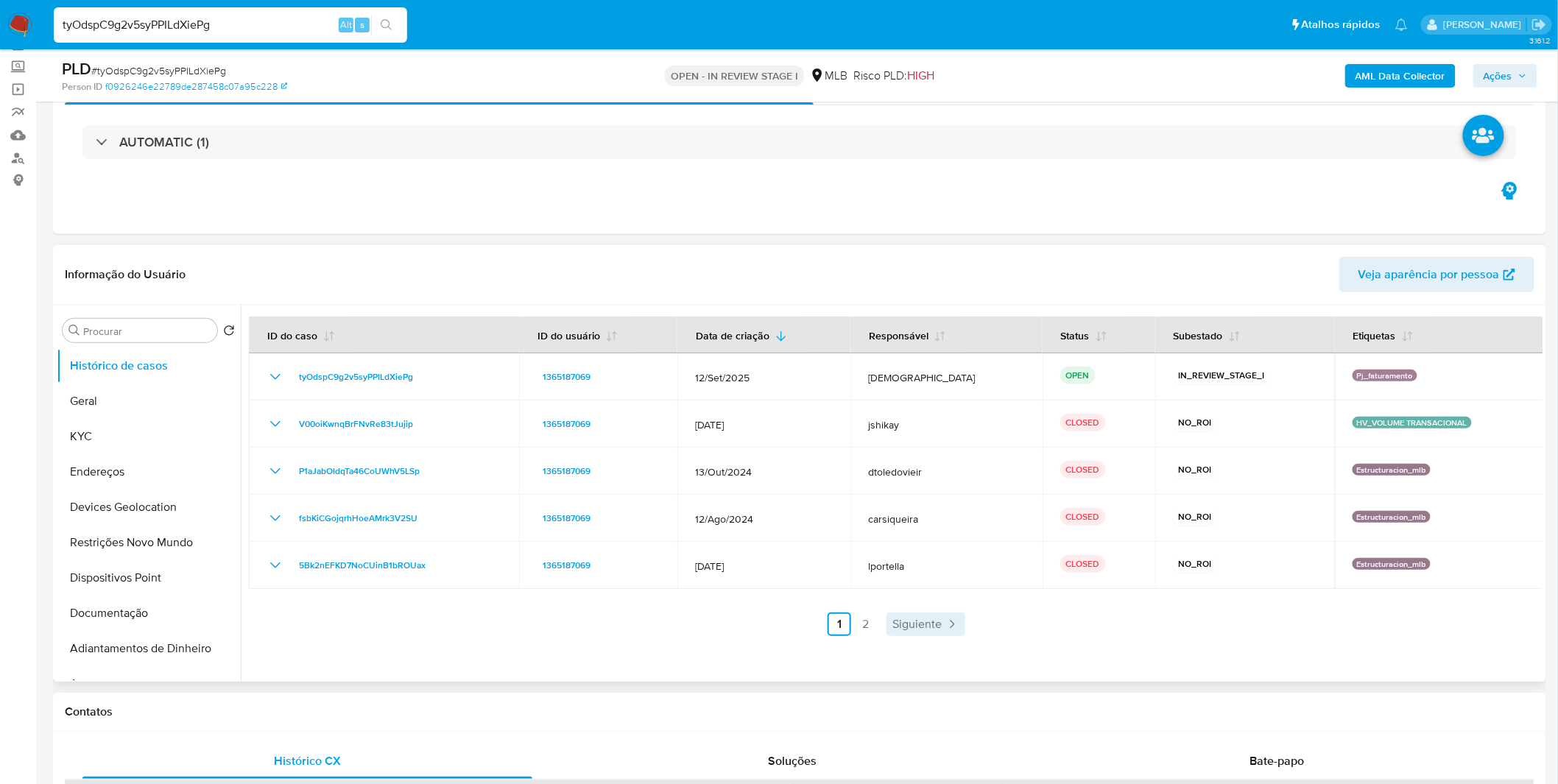
scroll to position [82, 0]
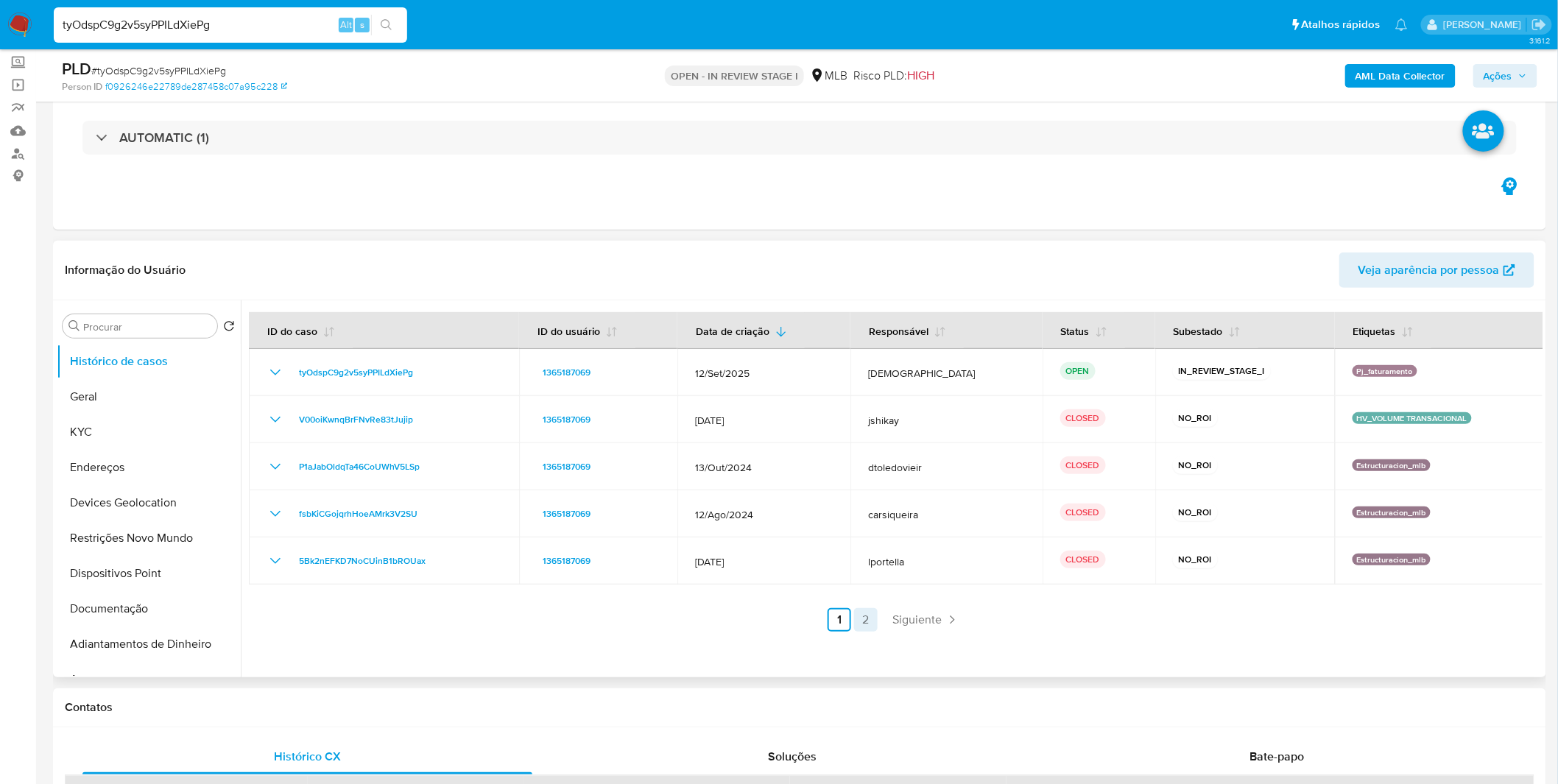
click at [866, 622] on link "2" at bounding box center [866, 619] width 24 height 24
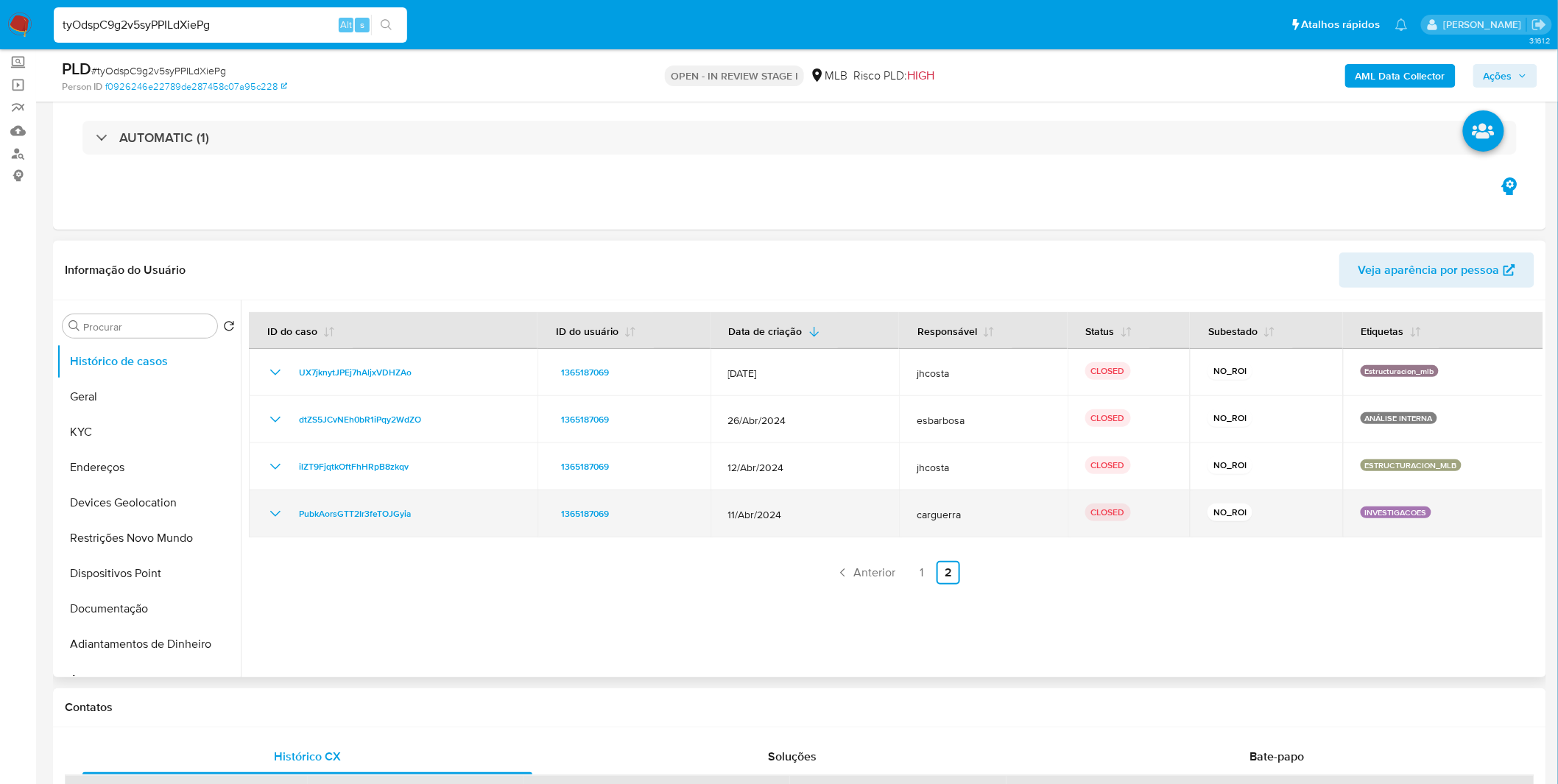
click at [263, 515] on td "PubkAorsGTT2Ir3feTOJGyia" at bounding box center [393, 514] width 289 height 47
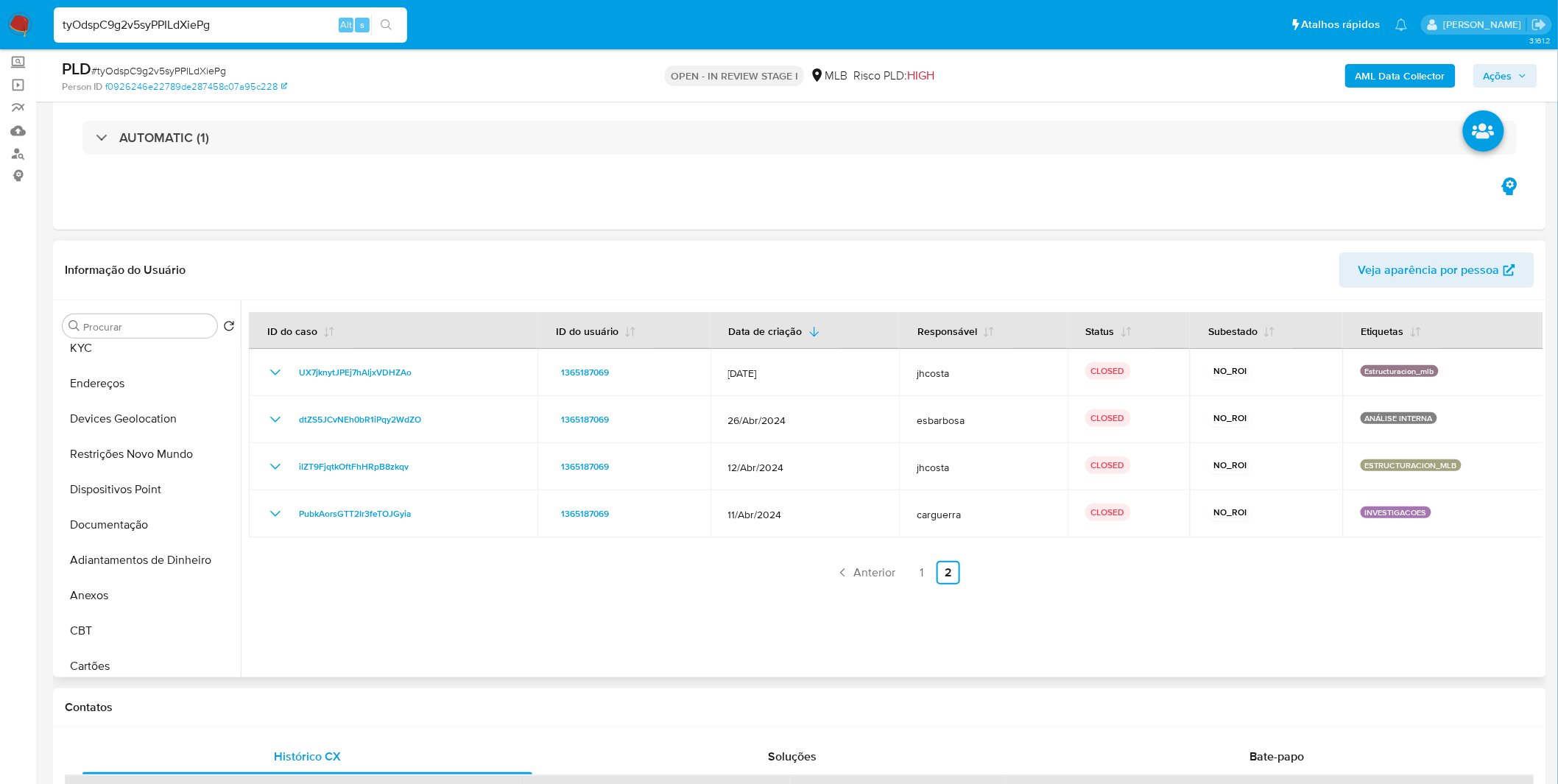
scroll to position [81, 0]
click at [128, 592] on button "Anexos" at bounding box center [142, 598] width 172 height 35
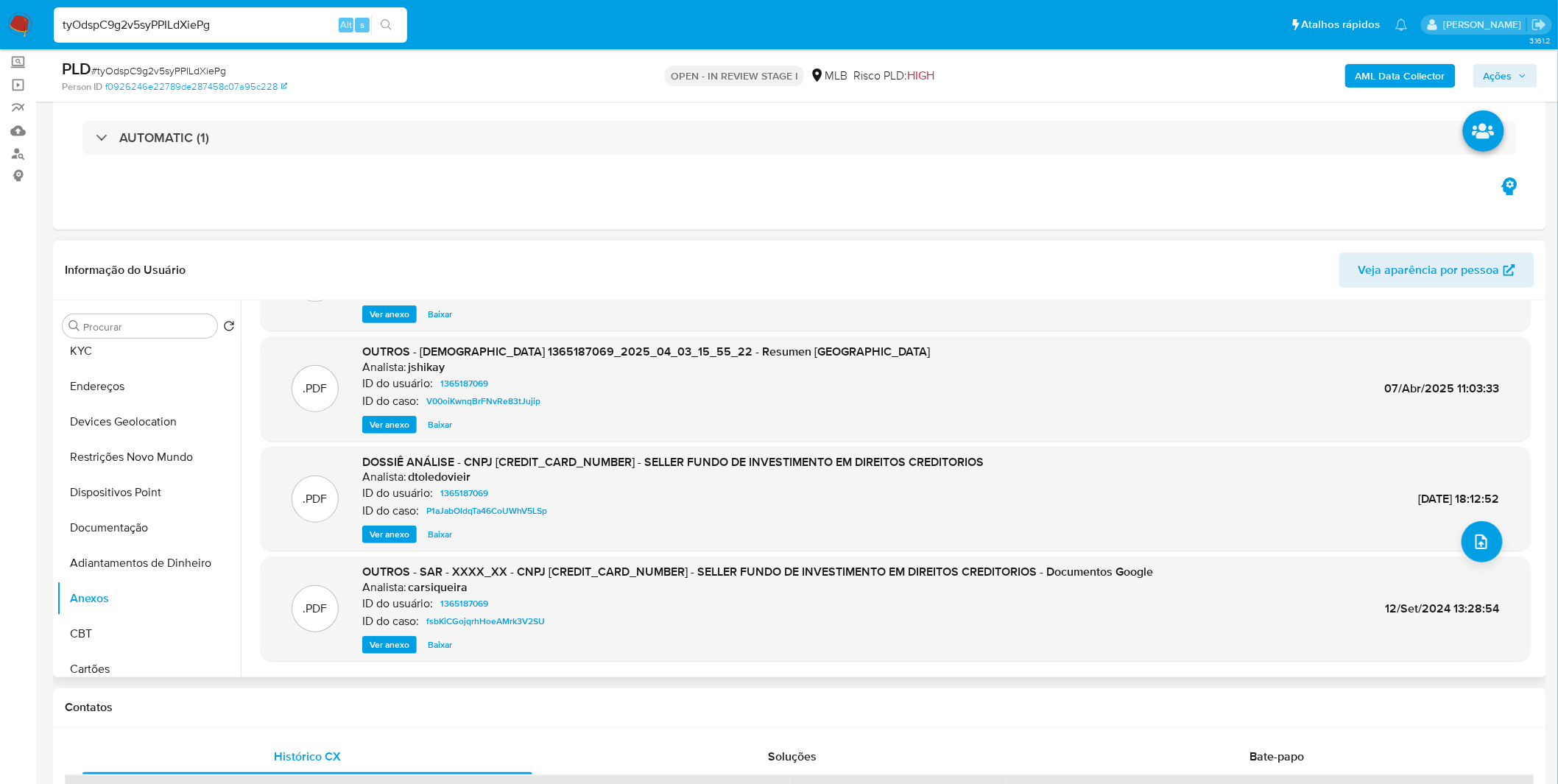
scroll to position [122, 0]
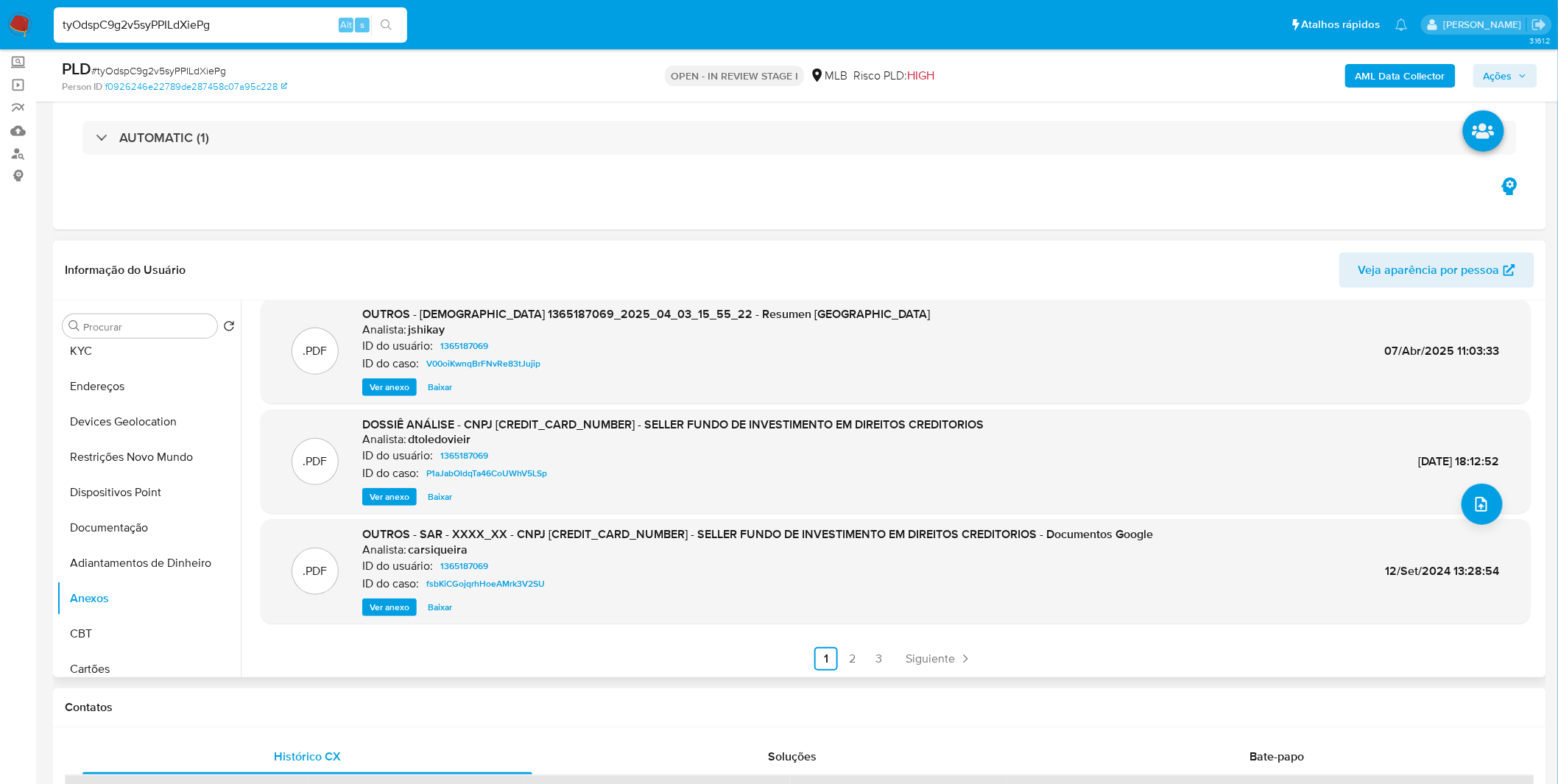
click at [892, 655] on ul "Anterior 1 2 3 Siguiente" at bounding box center [895, 658] width 1270 height 24
click at [889, 656] on ul "Anterior 1 2 3 Siguiente" at bounding box center [895, 658] width 1270 height 24
click at [885, 658] on link "3" at bounding box center [879, 658] width 24 height 24
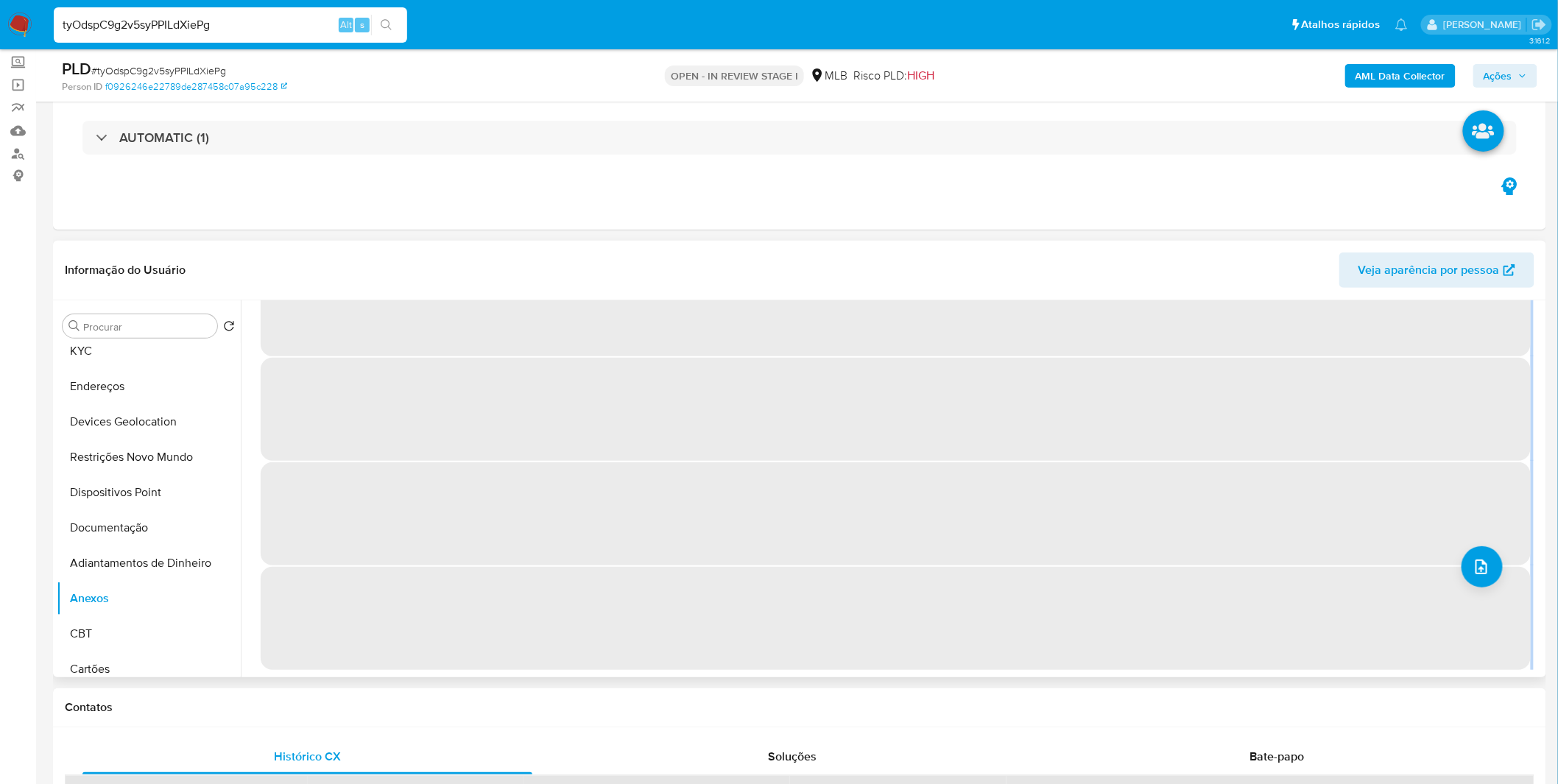
scroll to position [0, 0]
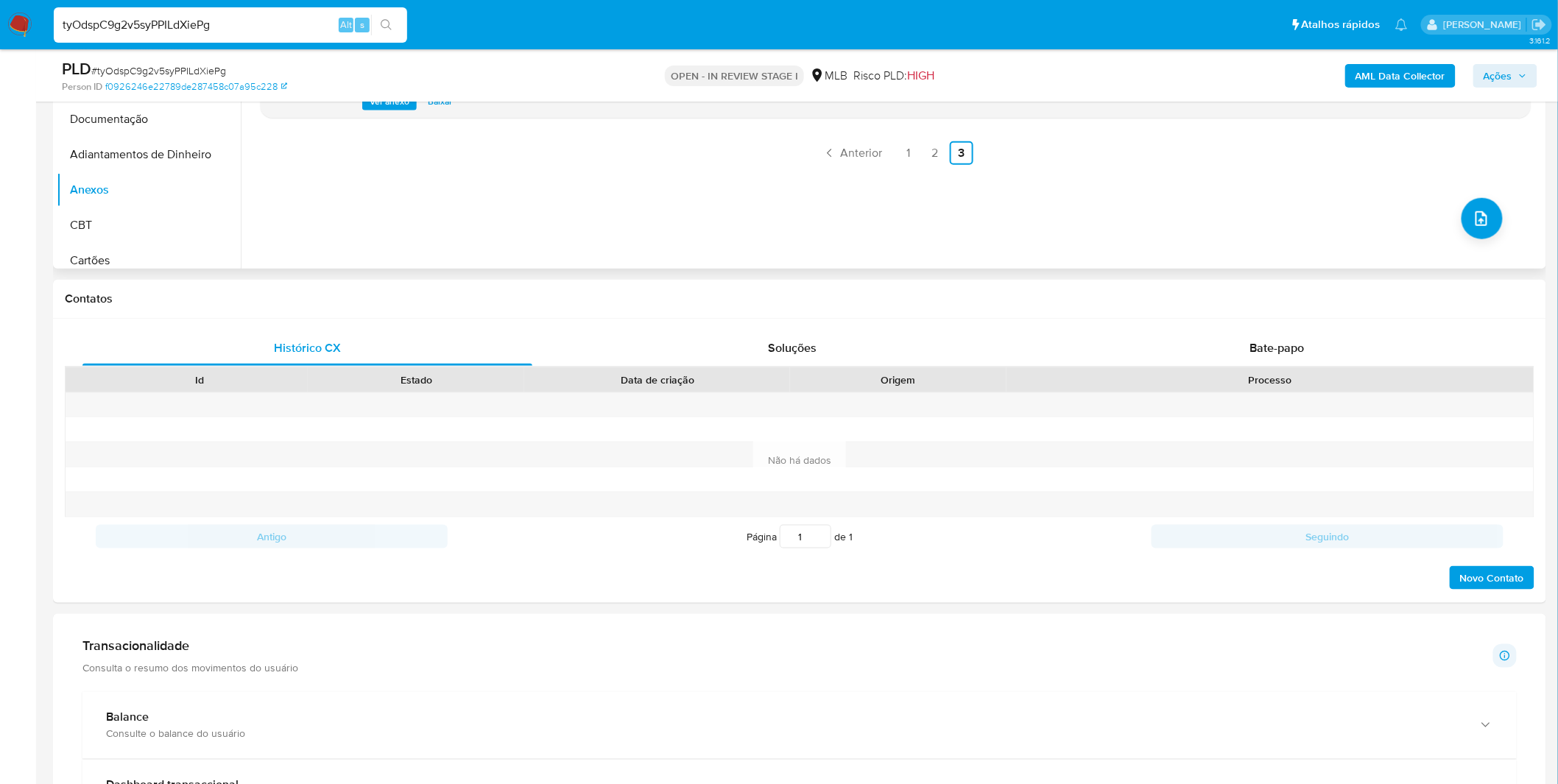
click at [550, 579] on div "Novo Contato" at bounding box center [800, 573] width 1469 height 35
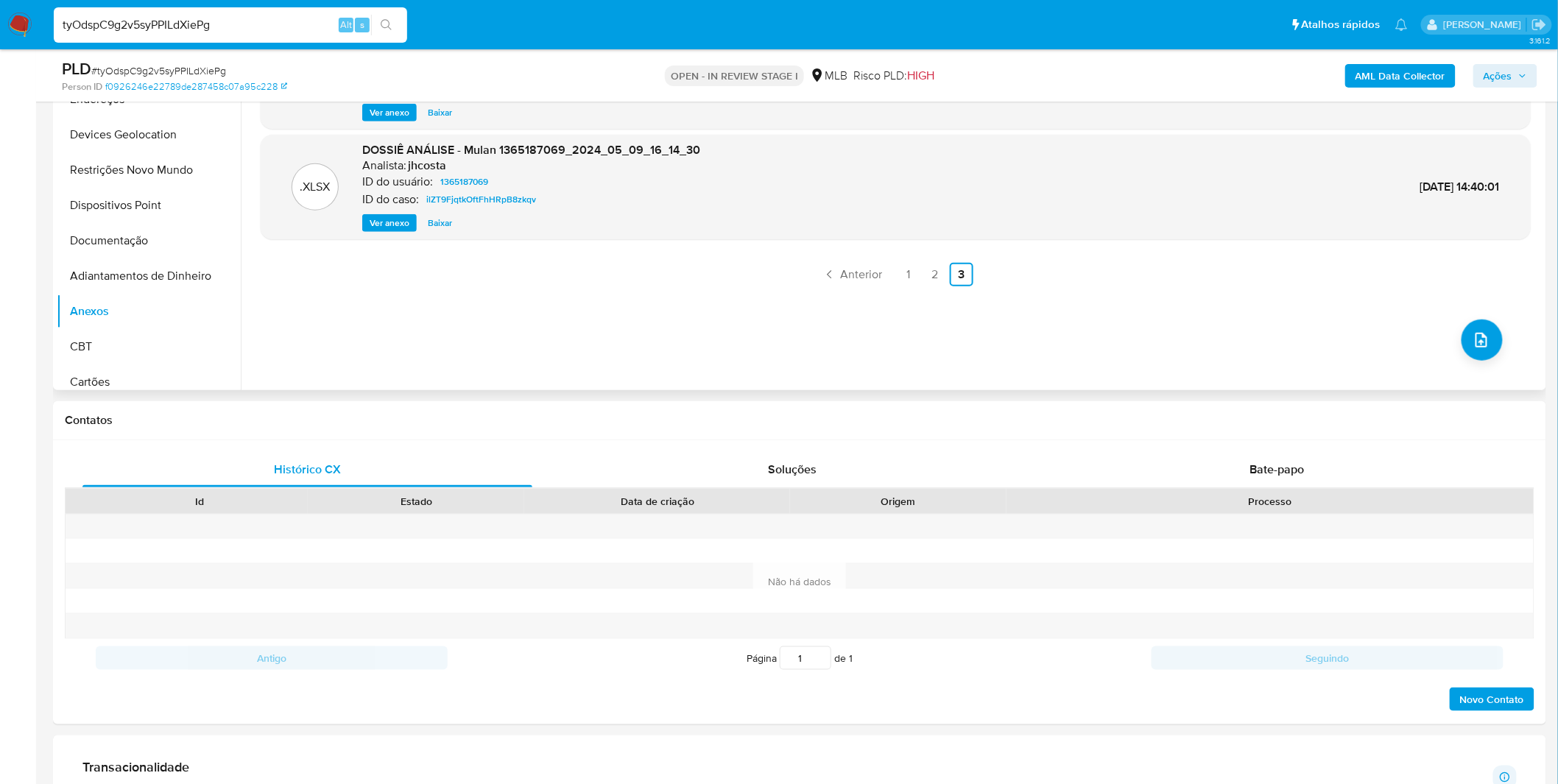
scroll to position [163, 0]
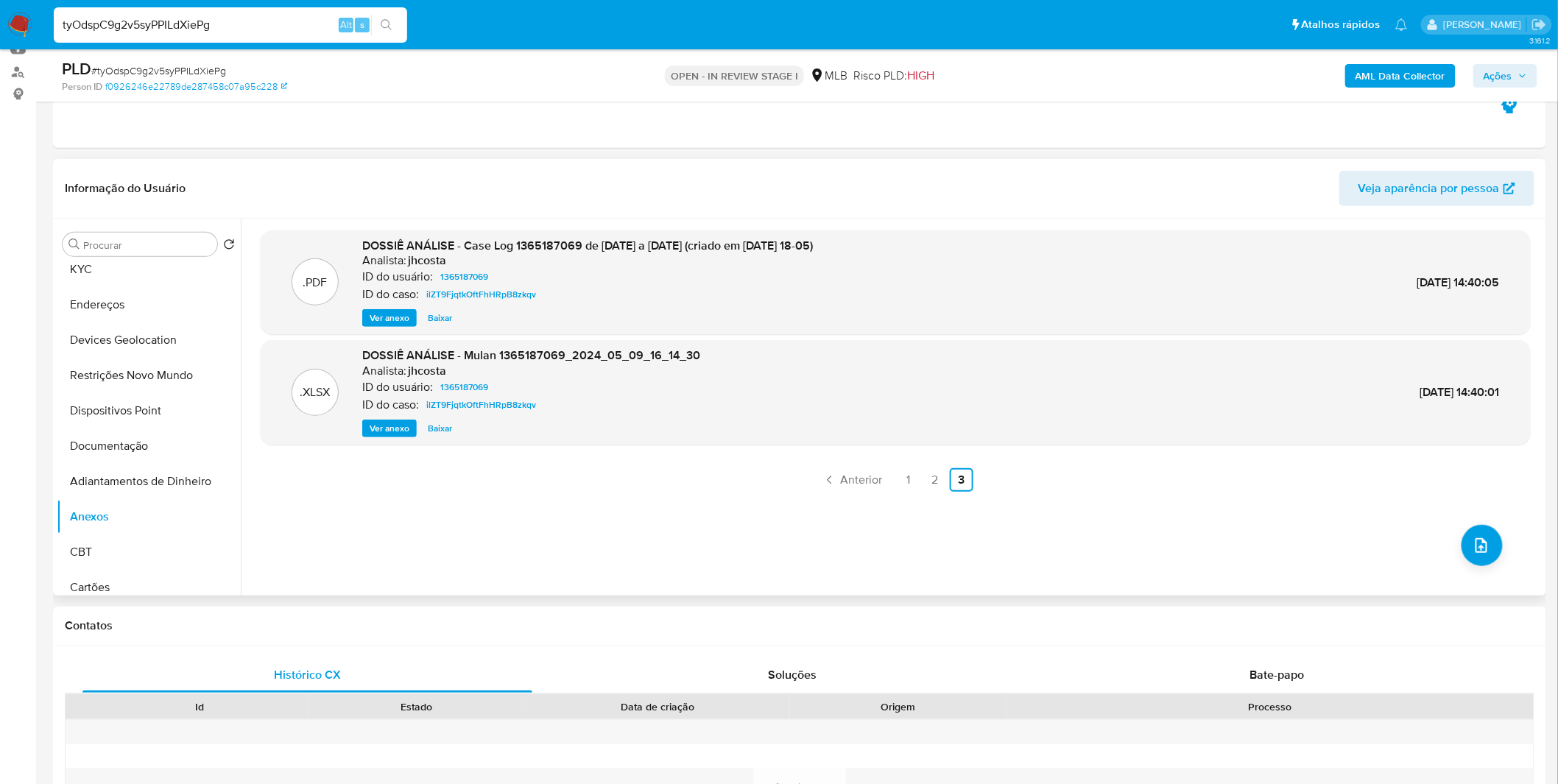
click at [556, 541] on div ".PDF DOSSIÊ ANÁLISE - Case Log 1365187069 de 01-03 a 08-05-2024 (criado em 09-0…" at bounding box center [895, 407] width 1270 height 353
click at [401, 315] on span "Ver anexo" at bounding box center [389, 318] width 40 height 15
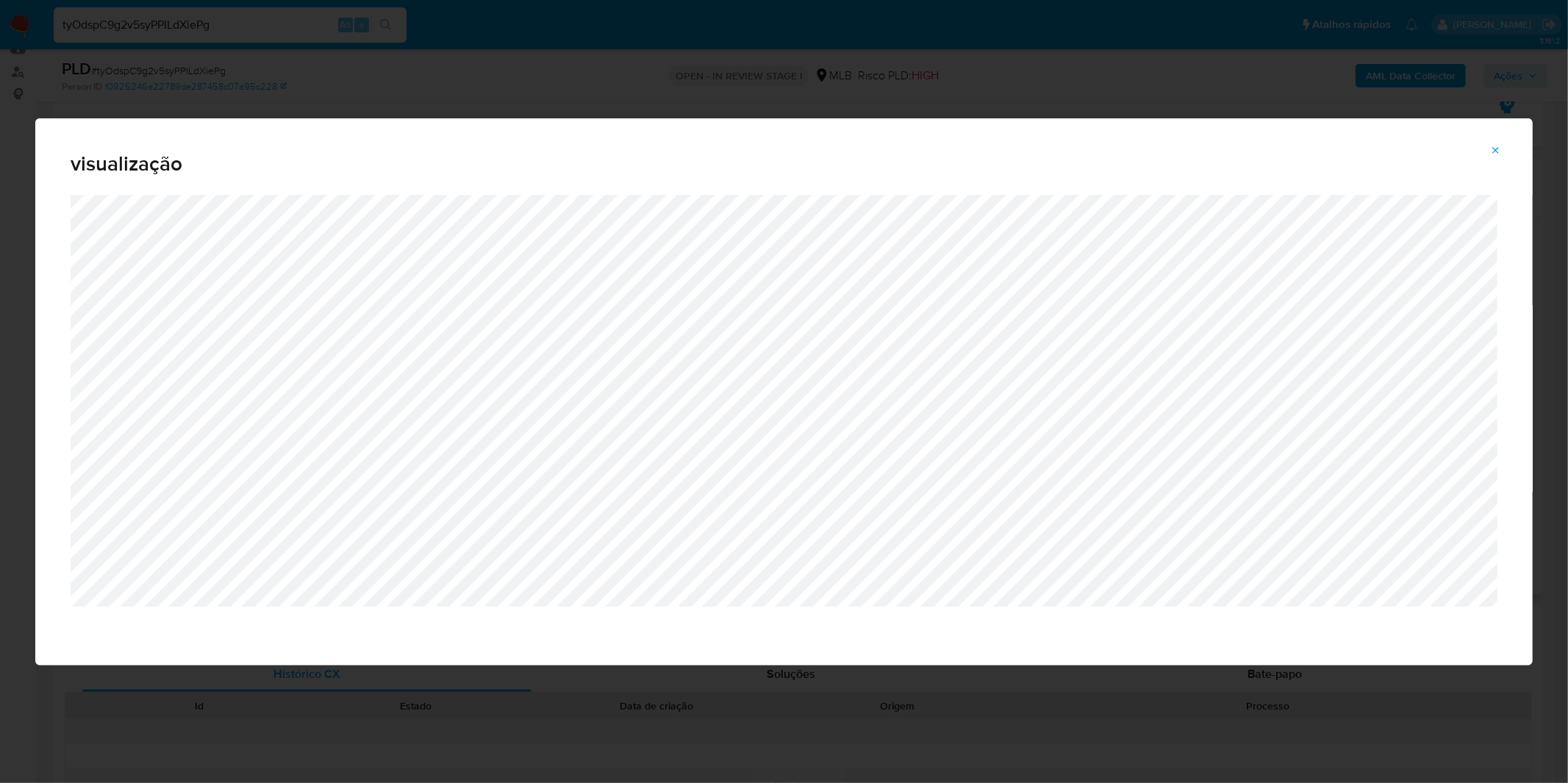
click at [1511, 148] on button "Attachment preview" at bounding box center [1496, 151] width 32 height 24
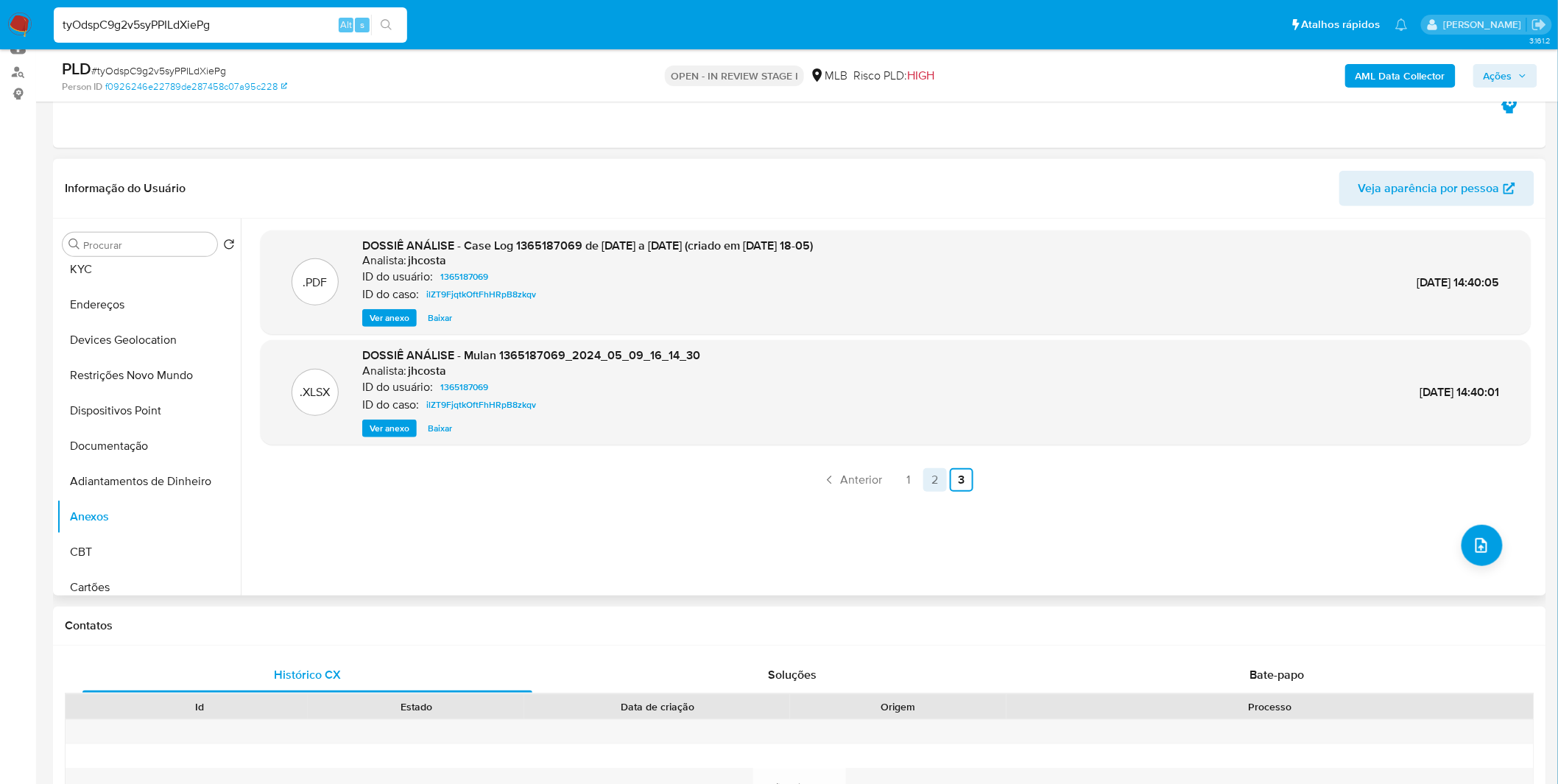
click at [926, 482] on link "2" at bounding box center [934, 479] width 24 height 24
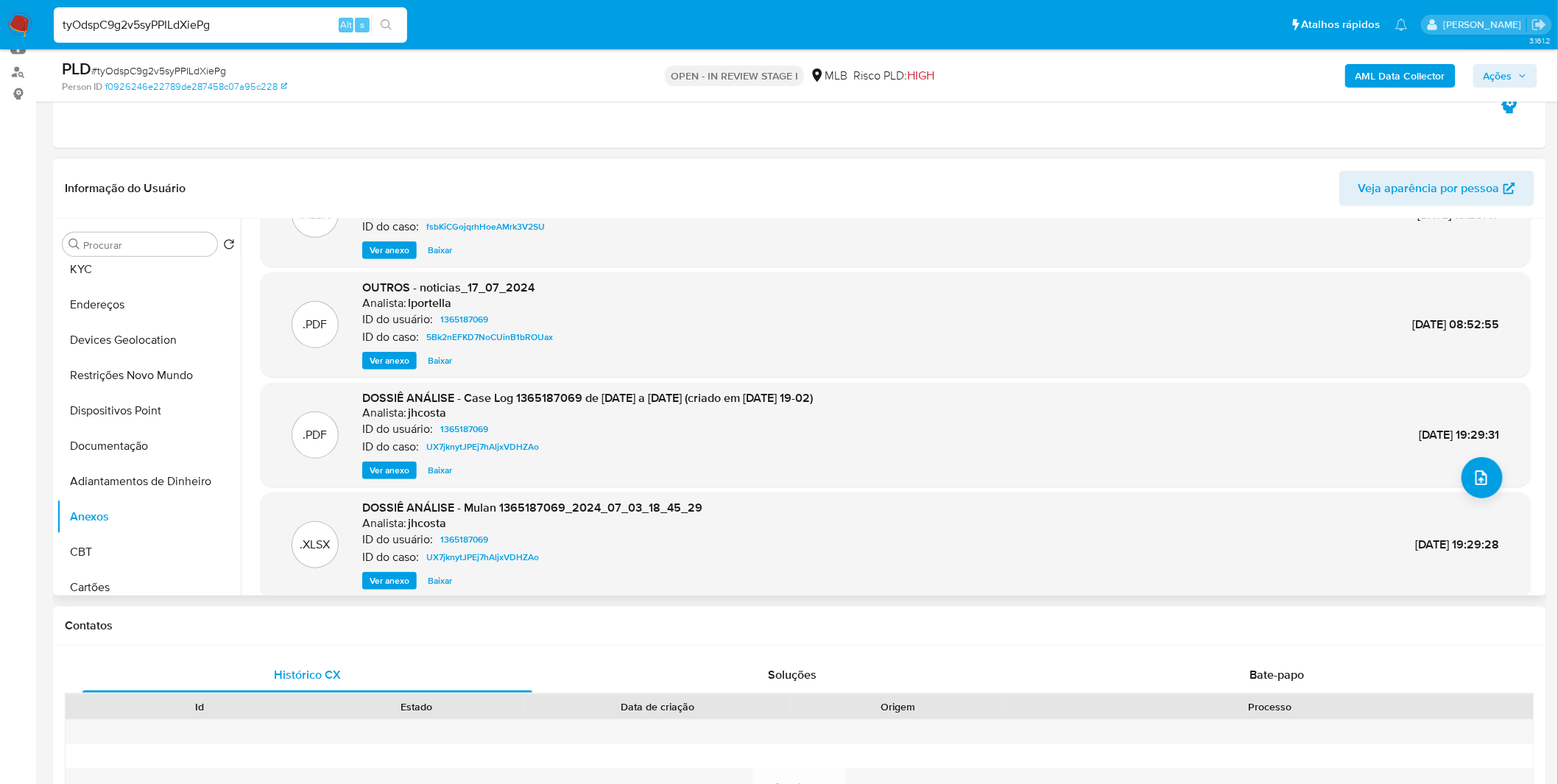
scroll to position [122, 0]
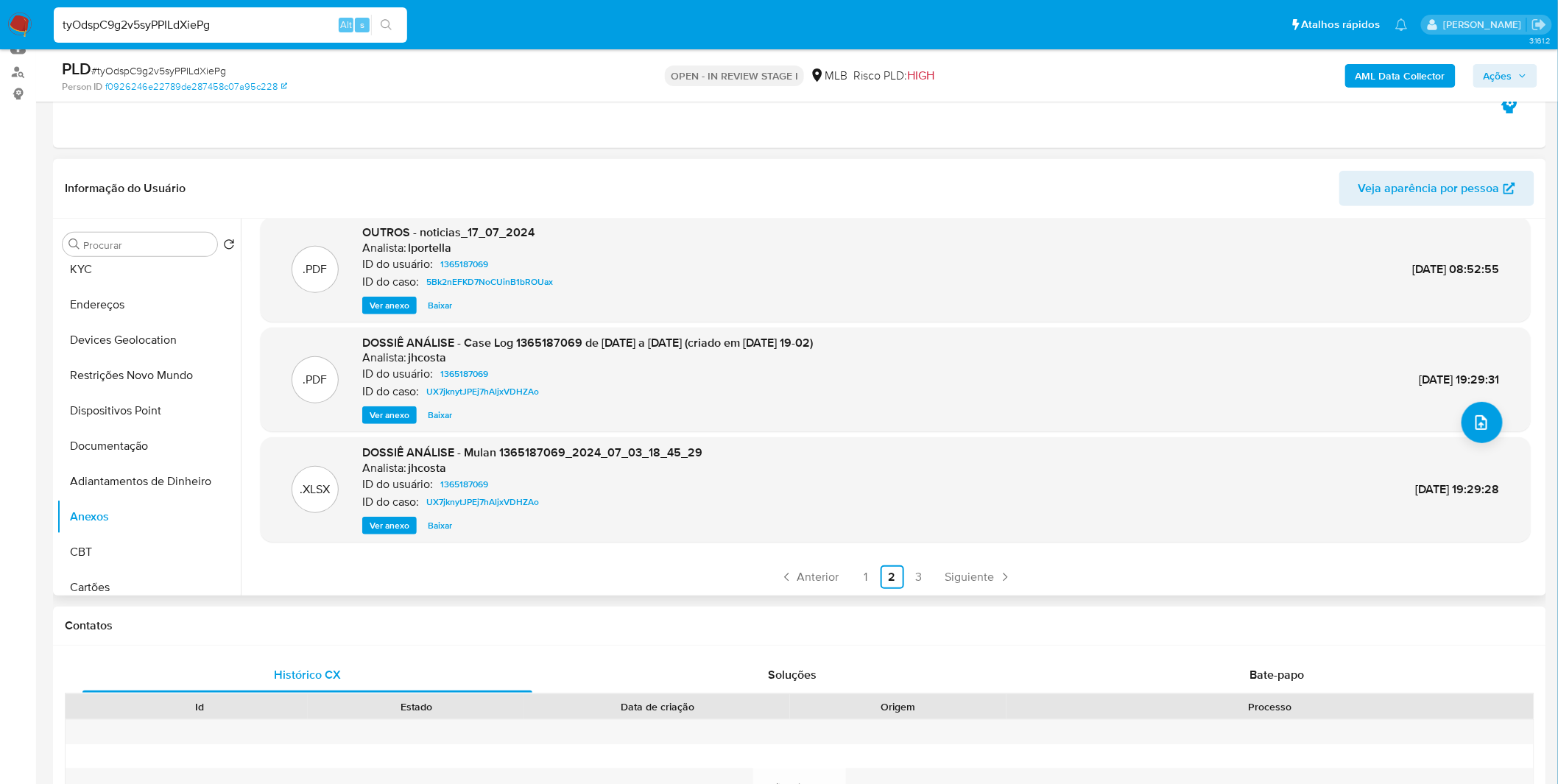
click at [388, 410] on span "Ver anexo" at bounding box center [389, 414] width 40 height 15
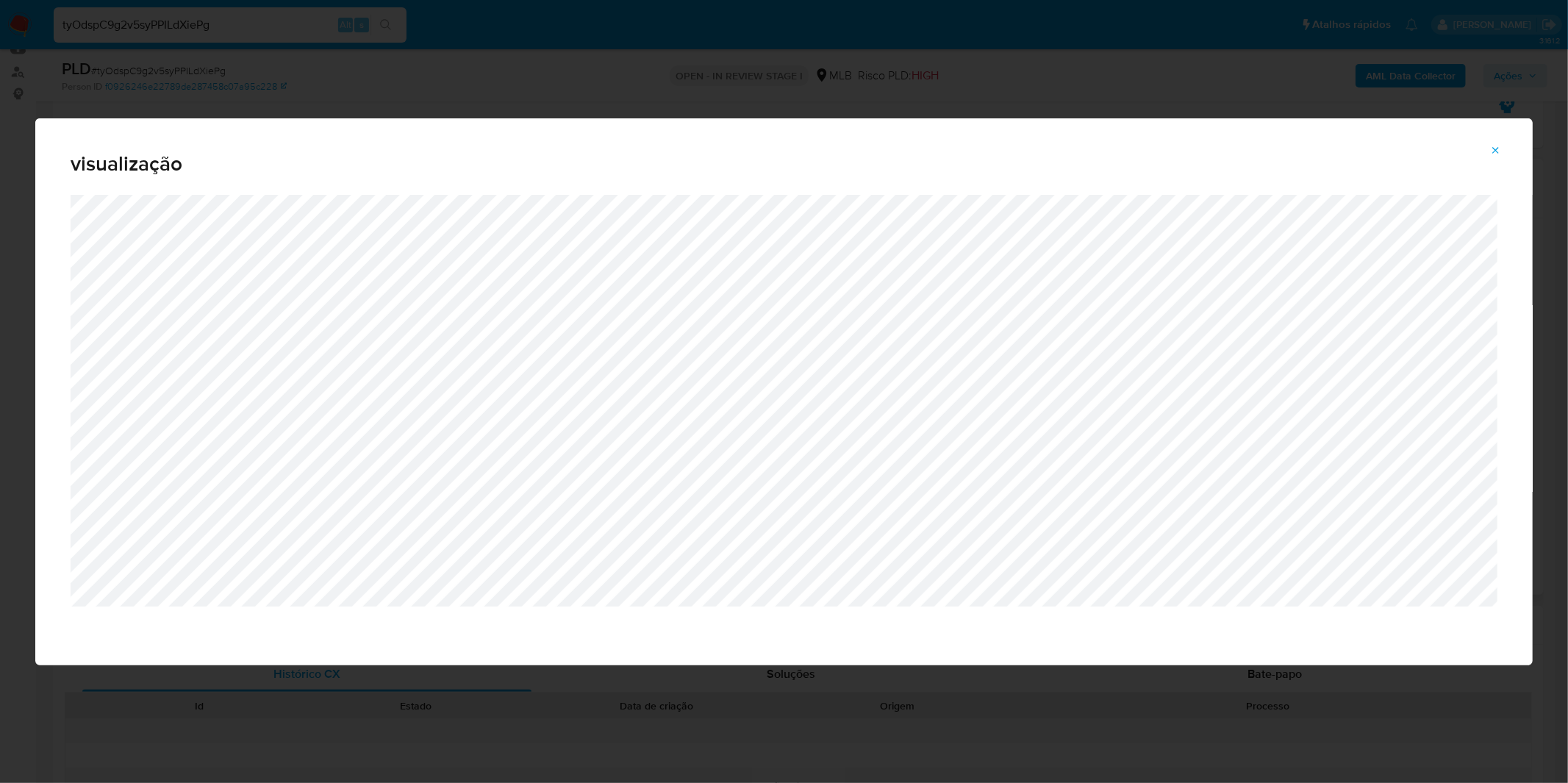
click at [1487, 159] on button "Attachment preview" at bounding box center [1496, 151] width 32 height 24
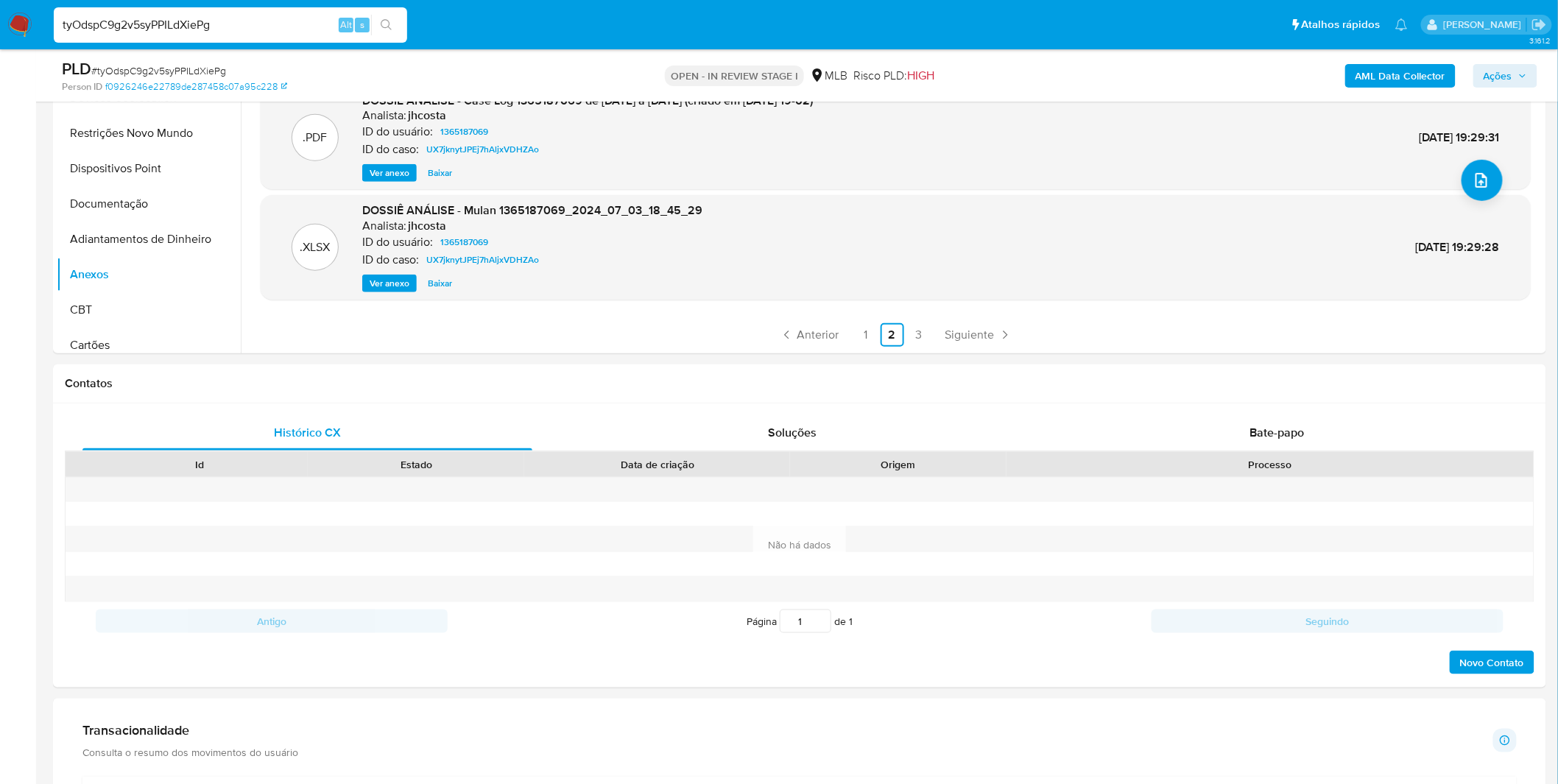
scroll to position [408, 0]
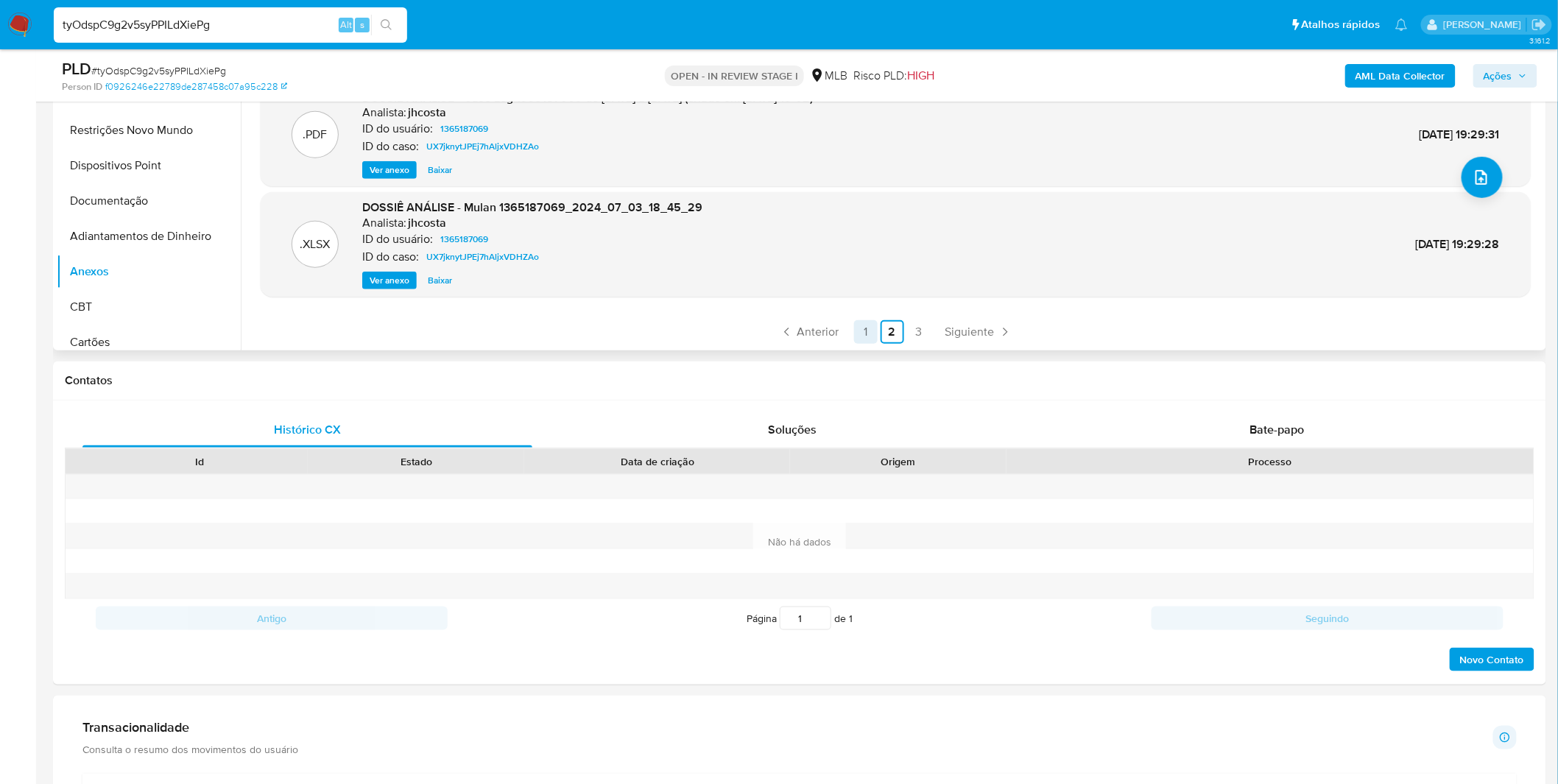
click at [869, 337] on link "1" at bounding box center [866, 332] width 24 height 24
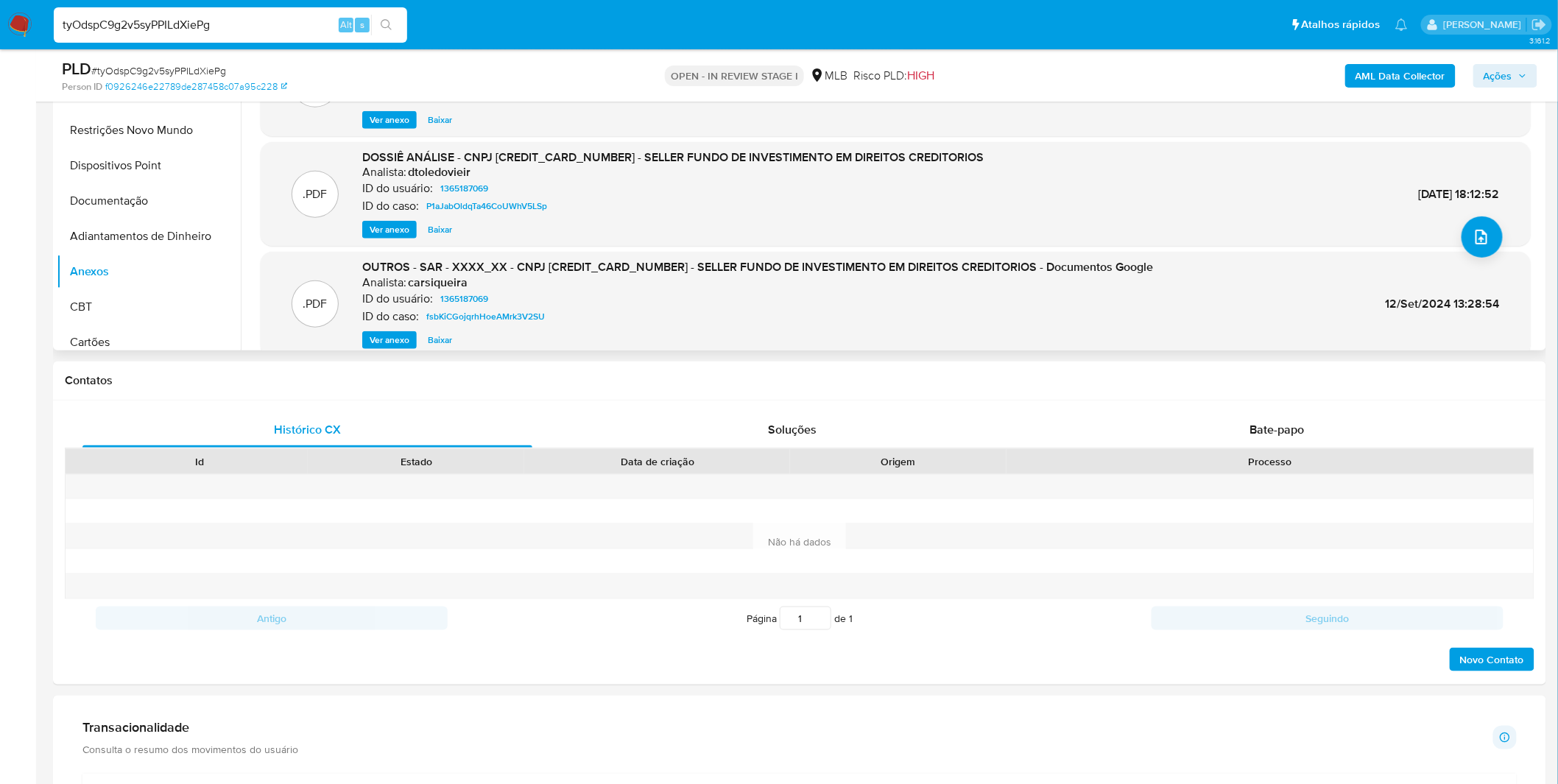
scroll to position [122, 0]
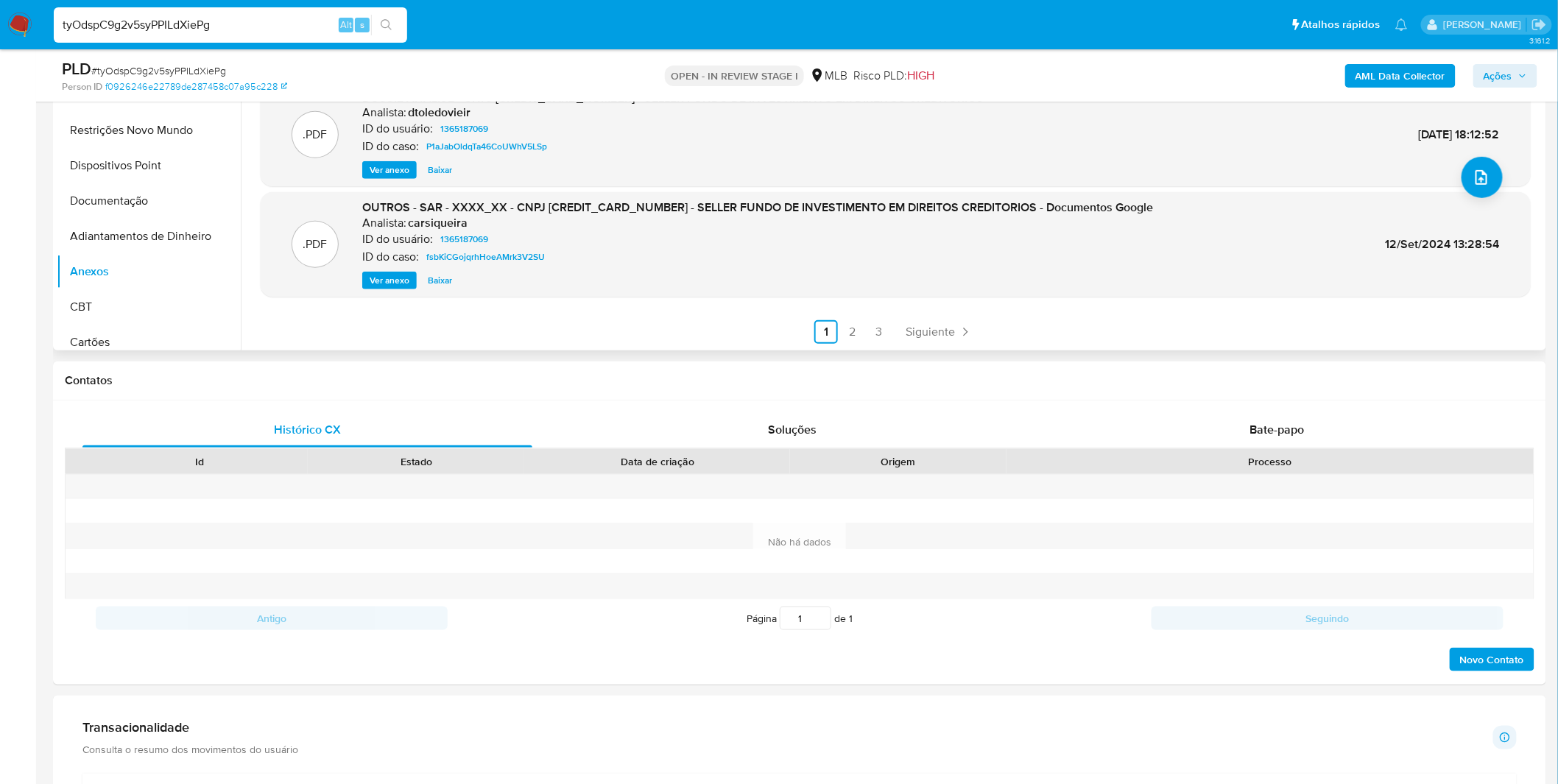
click at [378, 284] on span "Ver anexo" at bounding box center [389, 280] width 40 height 15
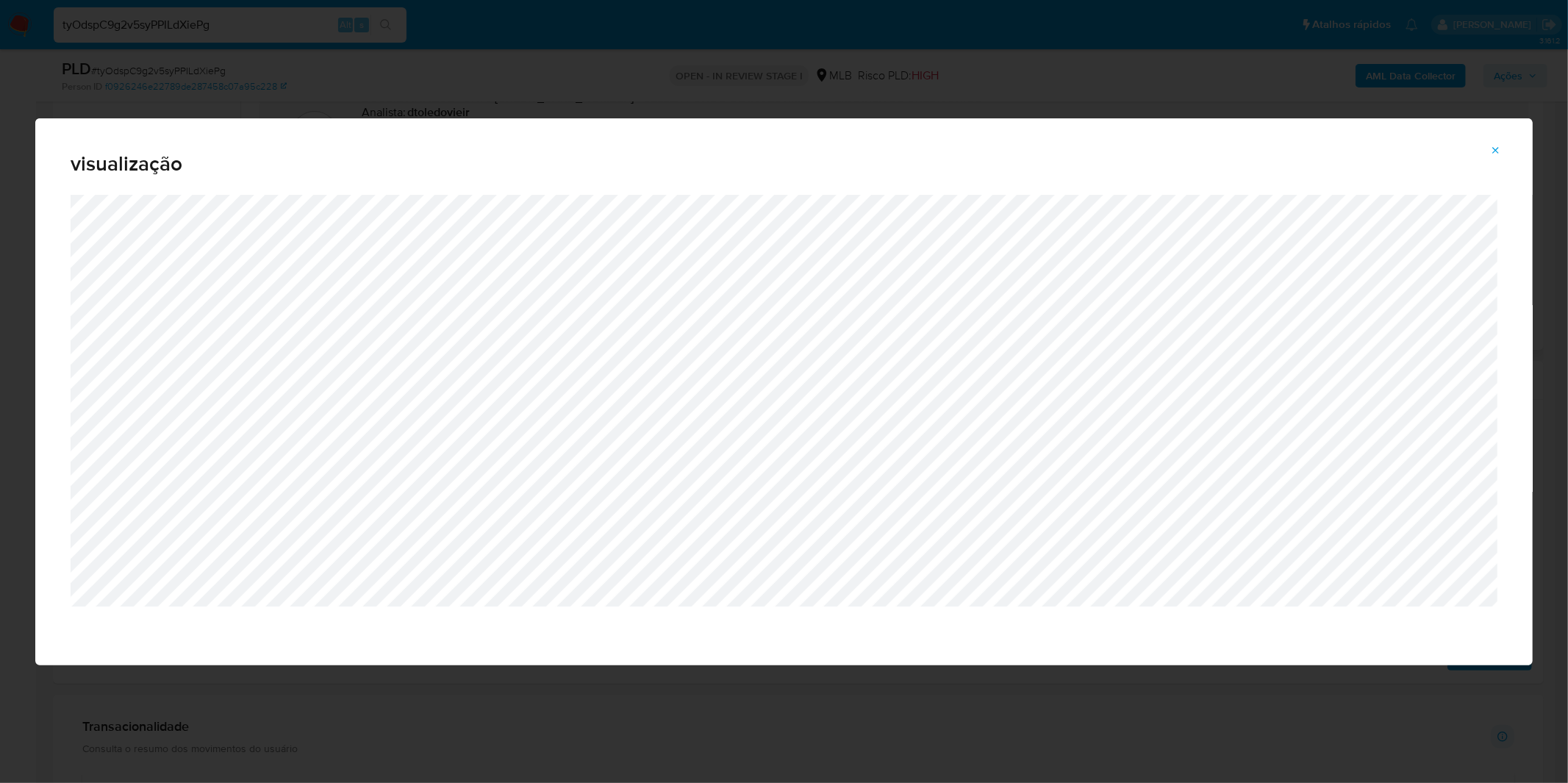
click at [1493, 150] on icon "Attachment preview" at bounding box center [1495, 150] width 11 height 11
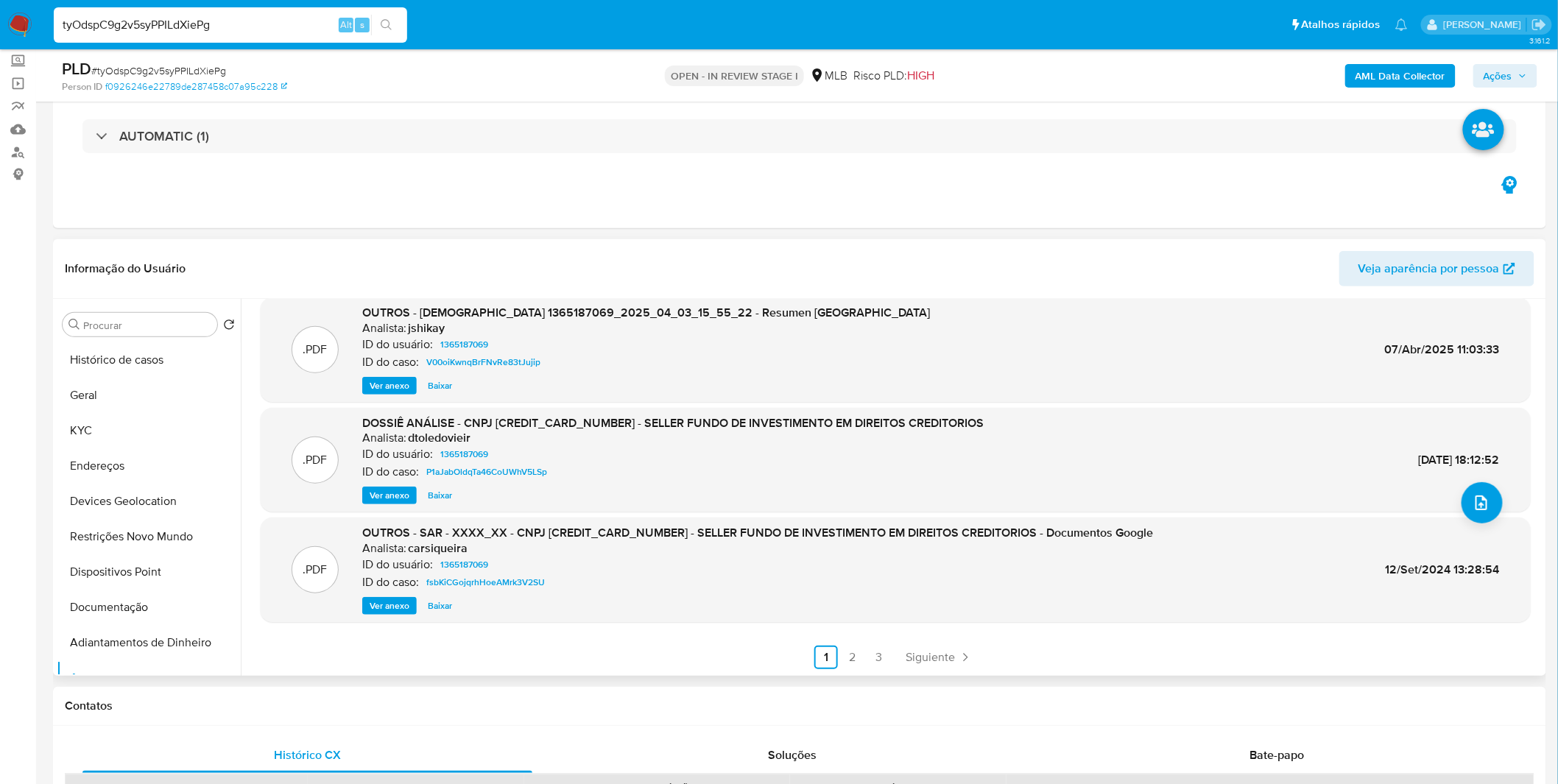
scroll to position [82, 0]
click at [832, 668] on link "1" at bounding box center [826, 658] width 24 height 24
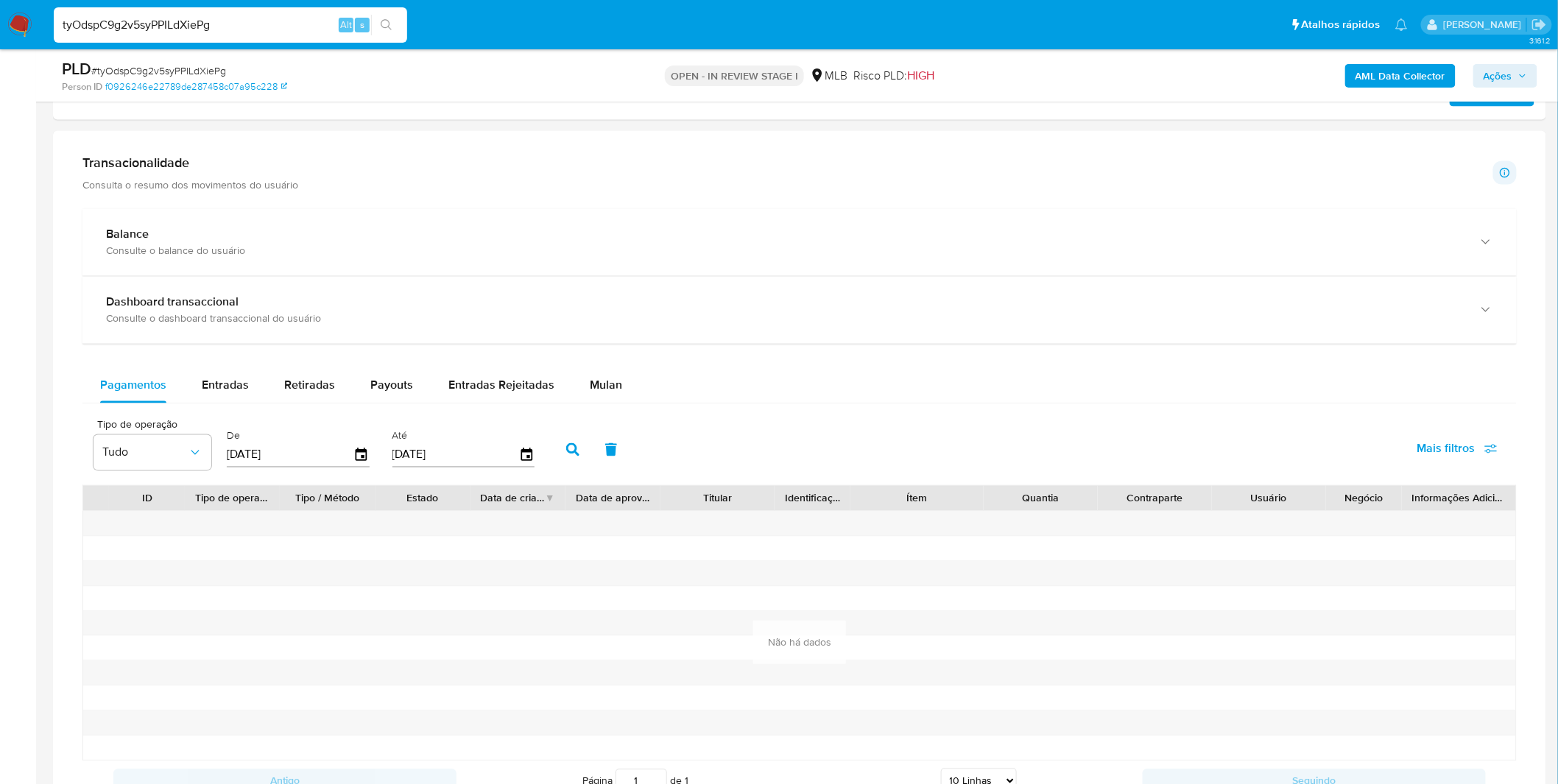
scroll to position [981, 0]
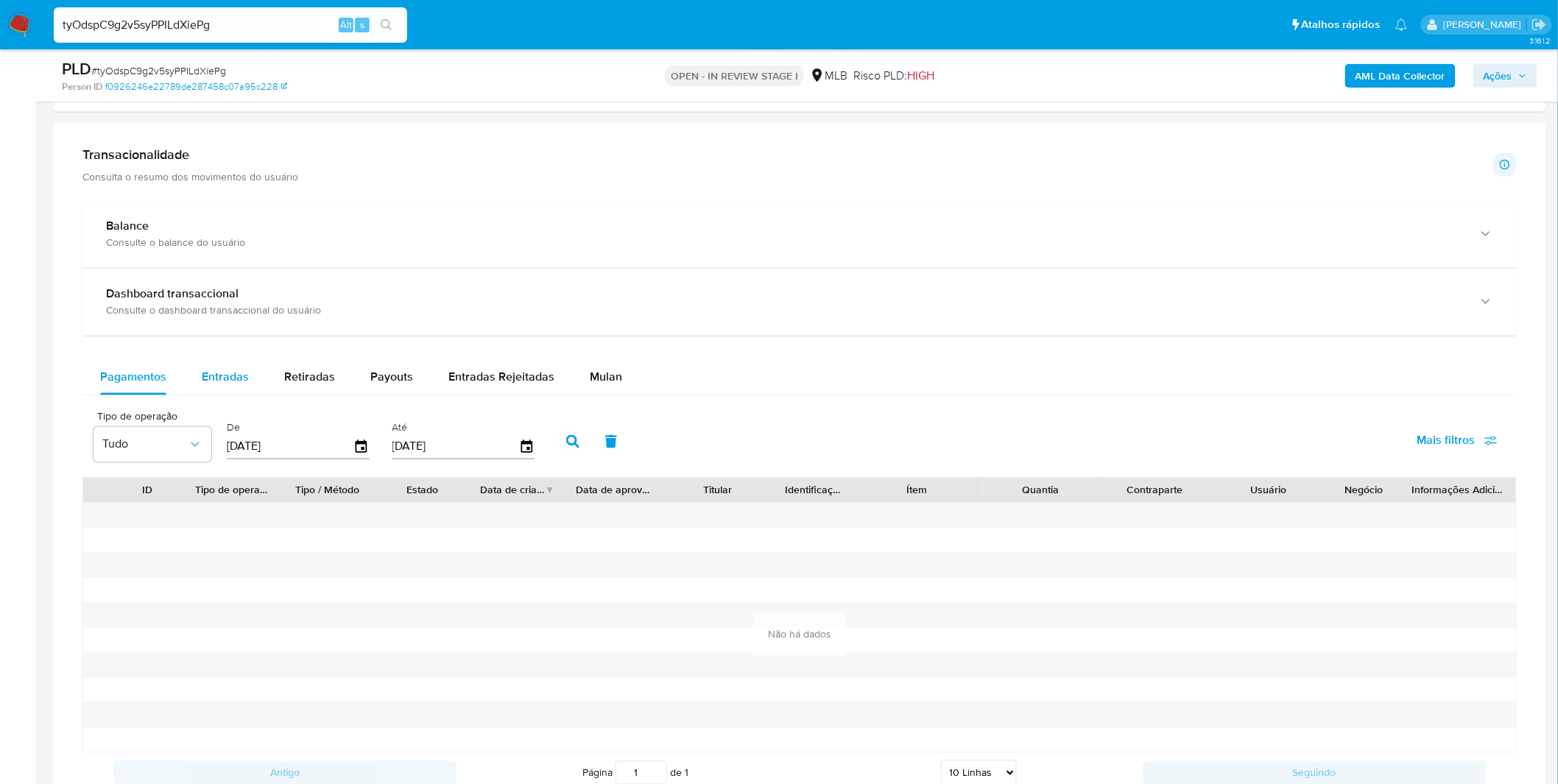
click at [221, 375] on span "Entradas" at bounding box center [225, 377] width 47 height 17
select select "10"
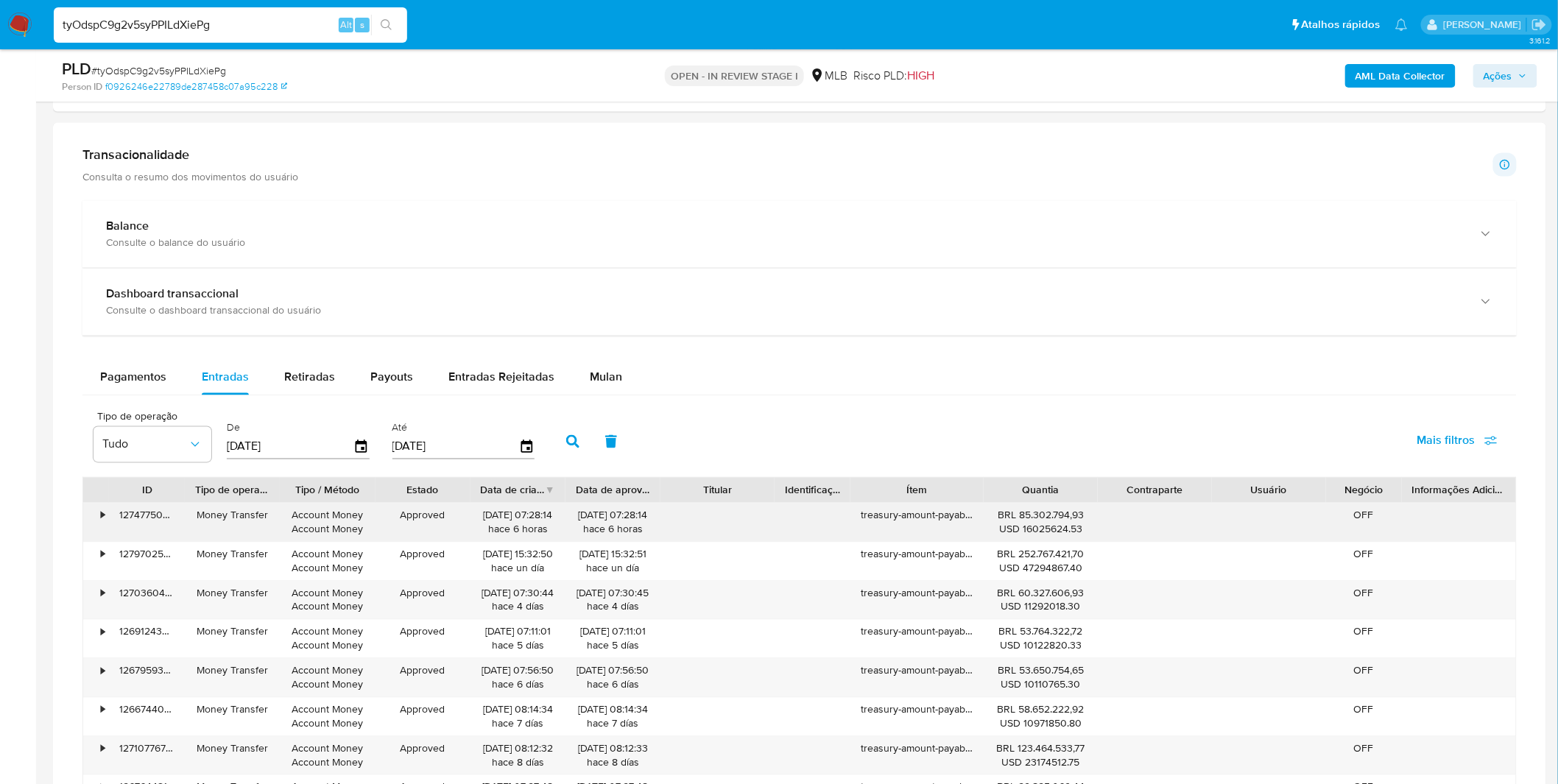
drag, startPoint x: 1078, startPoint y: 527, endPoint x: 1040, endPoint y: 522, distance: 38.3
click at [1040, 522] on div "BRL 85.302.794,93 USD 16025624.53" at bounding box center [1040, 522] width 93 height 28
click at [224, 384] on span "Entradas" at bounding box center [225, 377] width 47 height 17
click at [112, 370] on span "Pagamentos" at bounding box center [133, 377] width 66 height 17
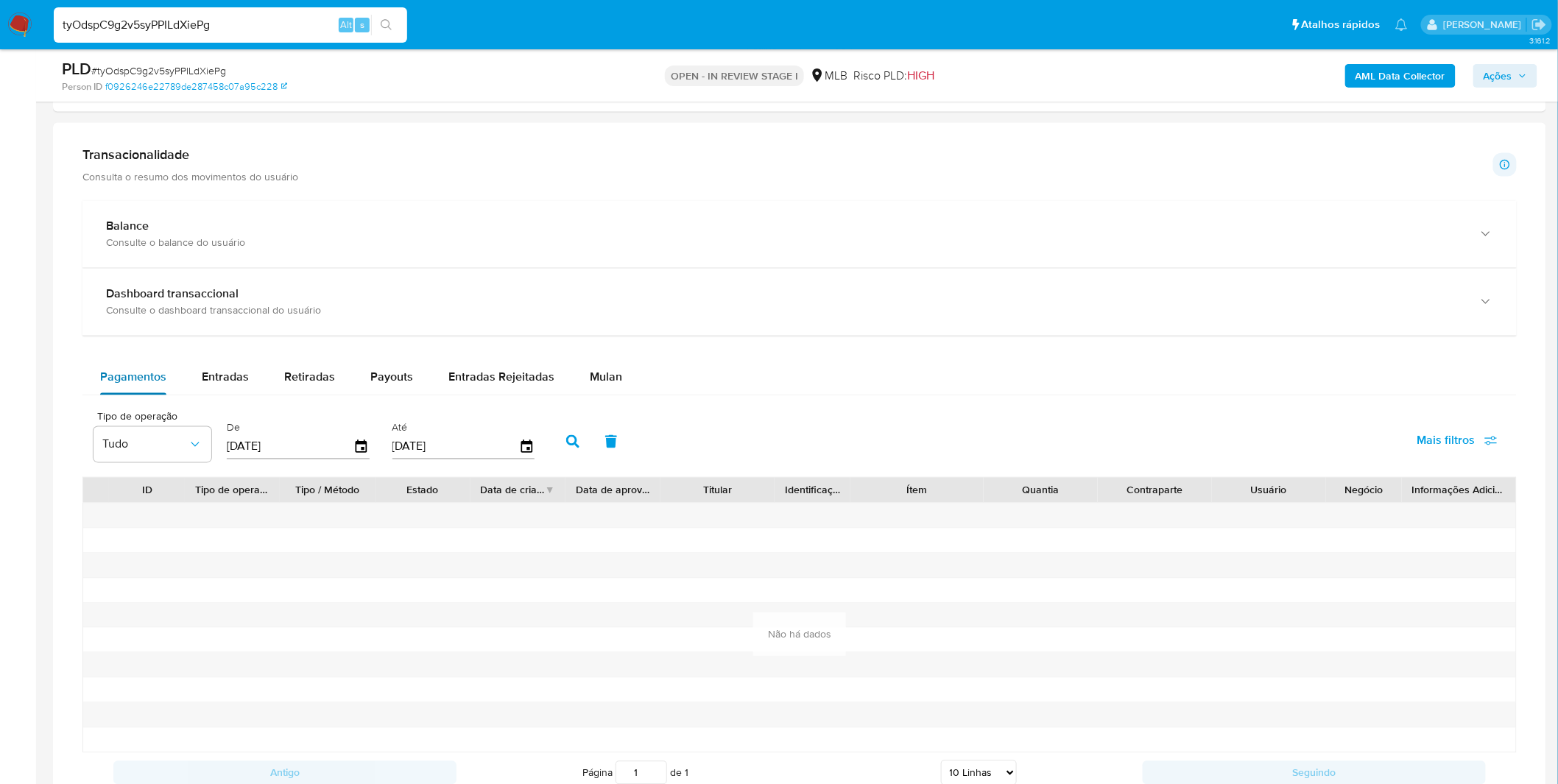
click at [174, 365] on button "Pagamentos" at bounding box center [133, 377] width 102 height 35
click at [197, 369] on button "Entradas" at bounding box center [225, 377] width 83 height 35
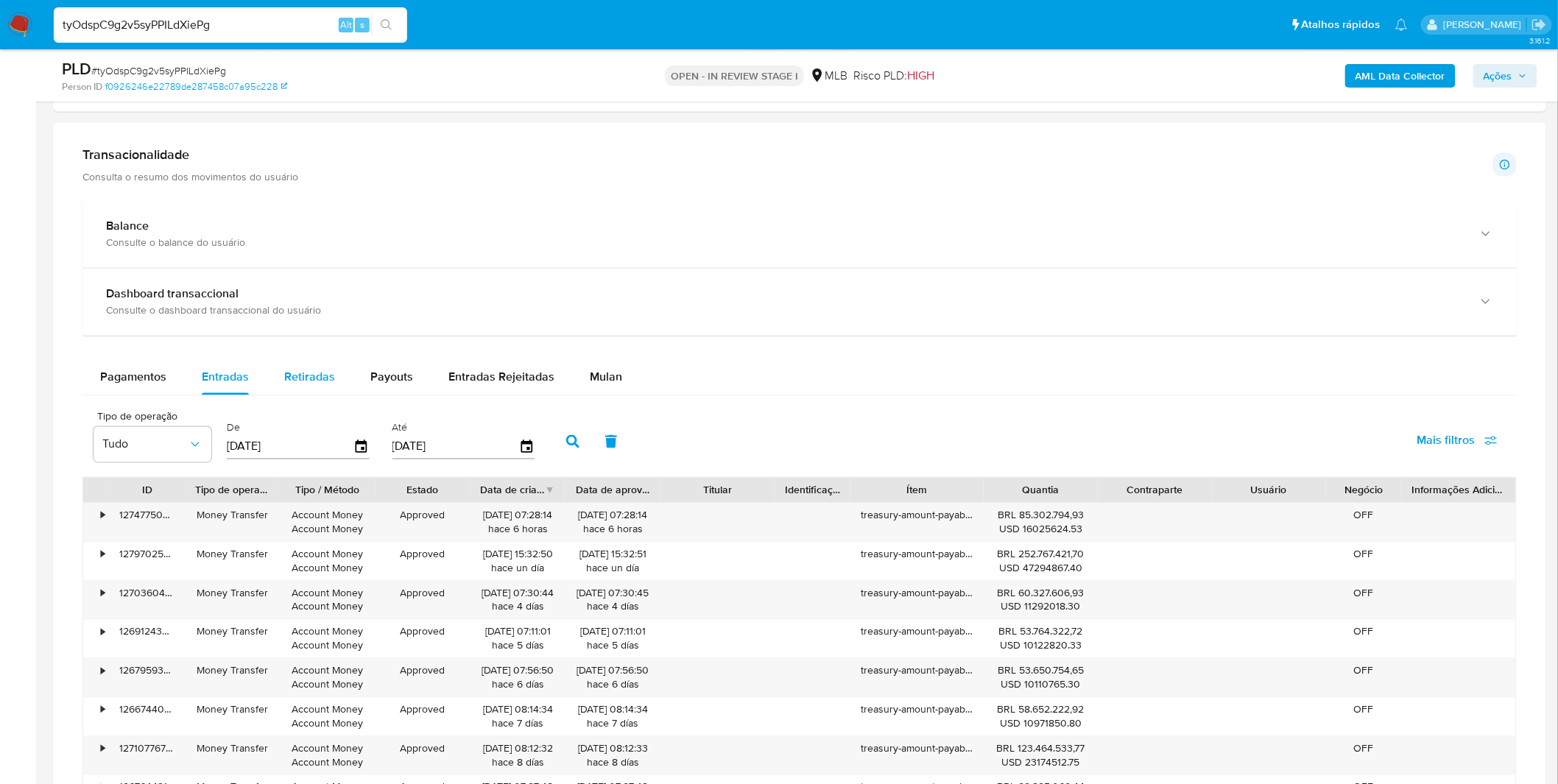
click at [318, 380] on span "Retiradas" at bounding box center [309, 377] width 51 height 17
select select "10"
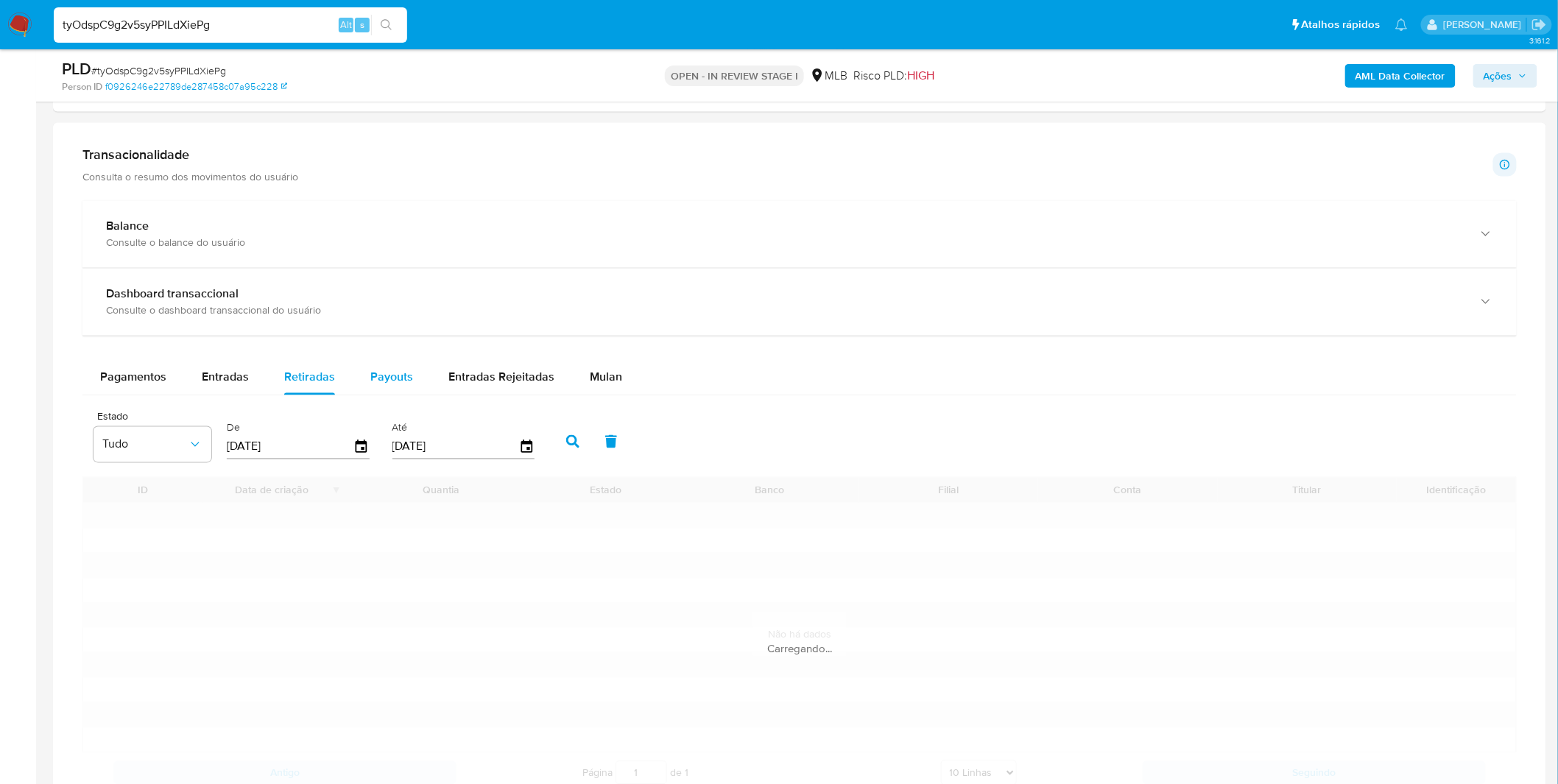
click at [370, 374] on span "Payouts" at bounding box center [391, 377] width 43 height 17
select select "10"
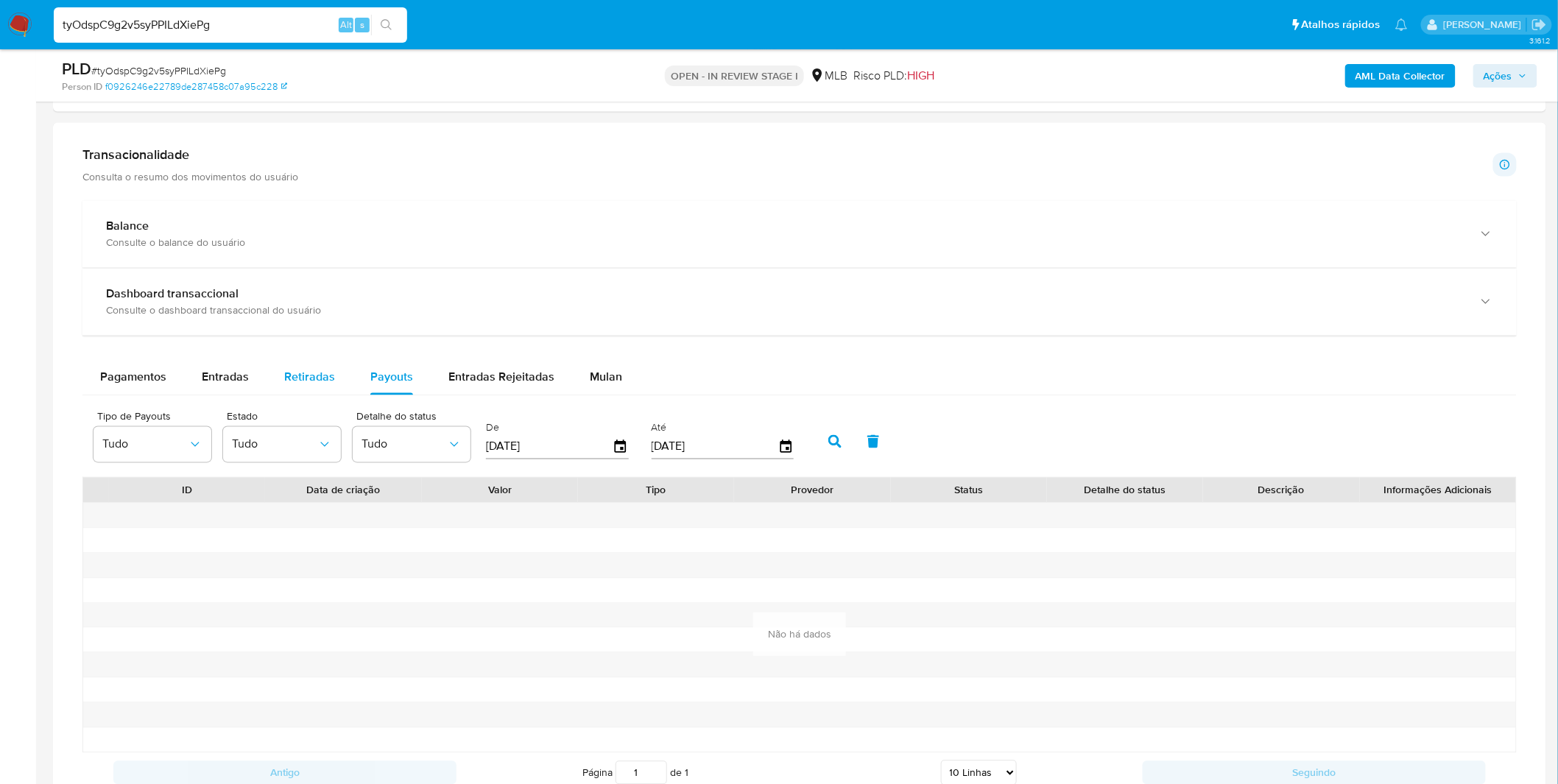
click at [322, 377] on span "Retiradas" at bounding box center [309, 377] width 51 height 17
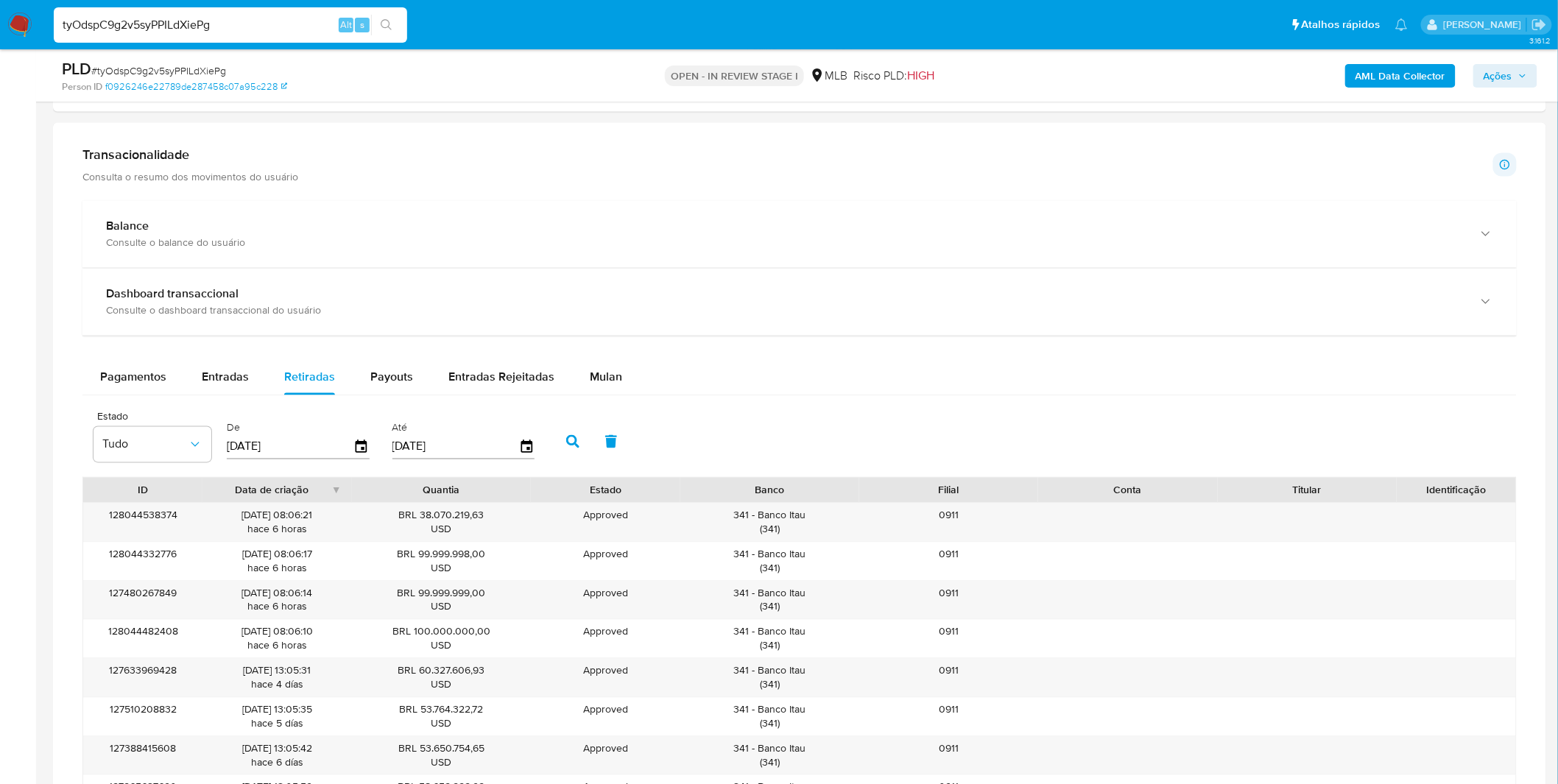
click at [201, 399] on div "Pagamentos Entradas Retiradas Payouts Entradas Rejeitadas Mulan Tipo de operaçã…" at bounding box center [800, 645] width 1434 height 572
click at [214, 381] on span "Entradas" at bounding box center [225, 377] width 47 height 17
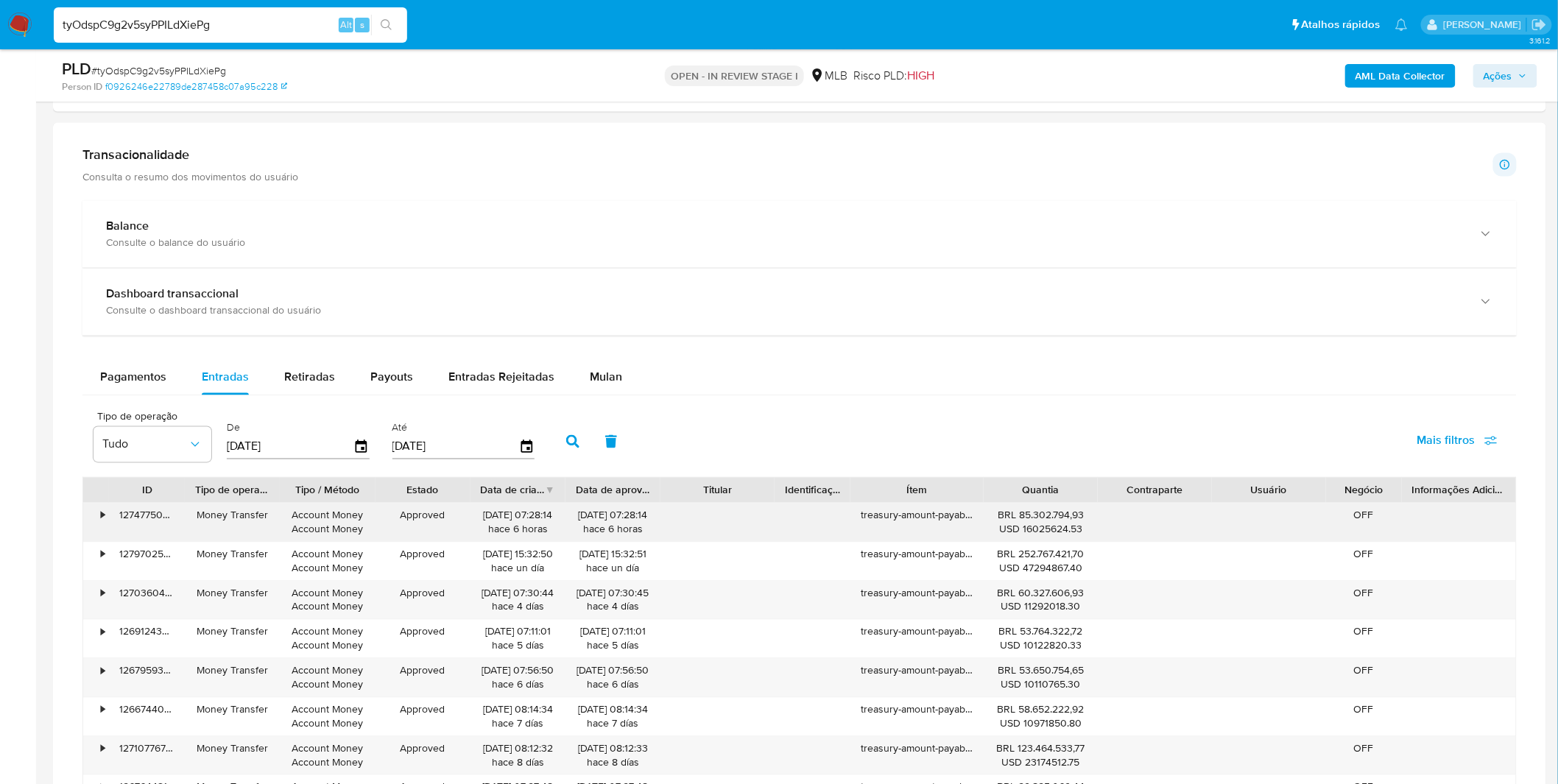
click at [948, 531] on div "treasury-amount-payable-fidc-provider-33f40401-d0e4-4c2a-8fed-747dfdcb6c33" at bounding box center [917, 522] width 133 height 38
click at [944, 531] on div "treasury-amount-payable-fidc-provider-33f40401-d0e4-4c2a-8fed-747dfdcb6c33" at bounding box center [917, 522] width 133 height 38
click at [1013, 521] on div "BRL 85.302.794,93 USD 16025624.53" at bounding box center [1040, 522] width 93 height 28
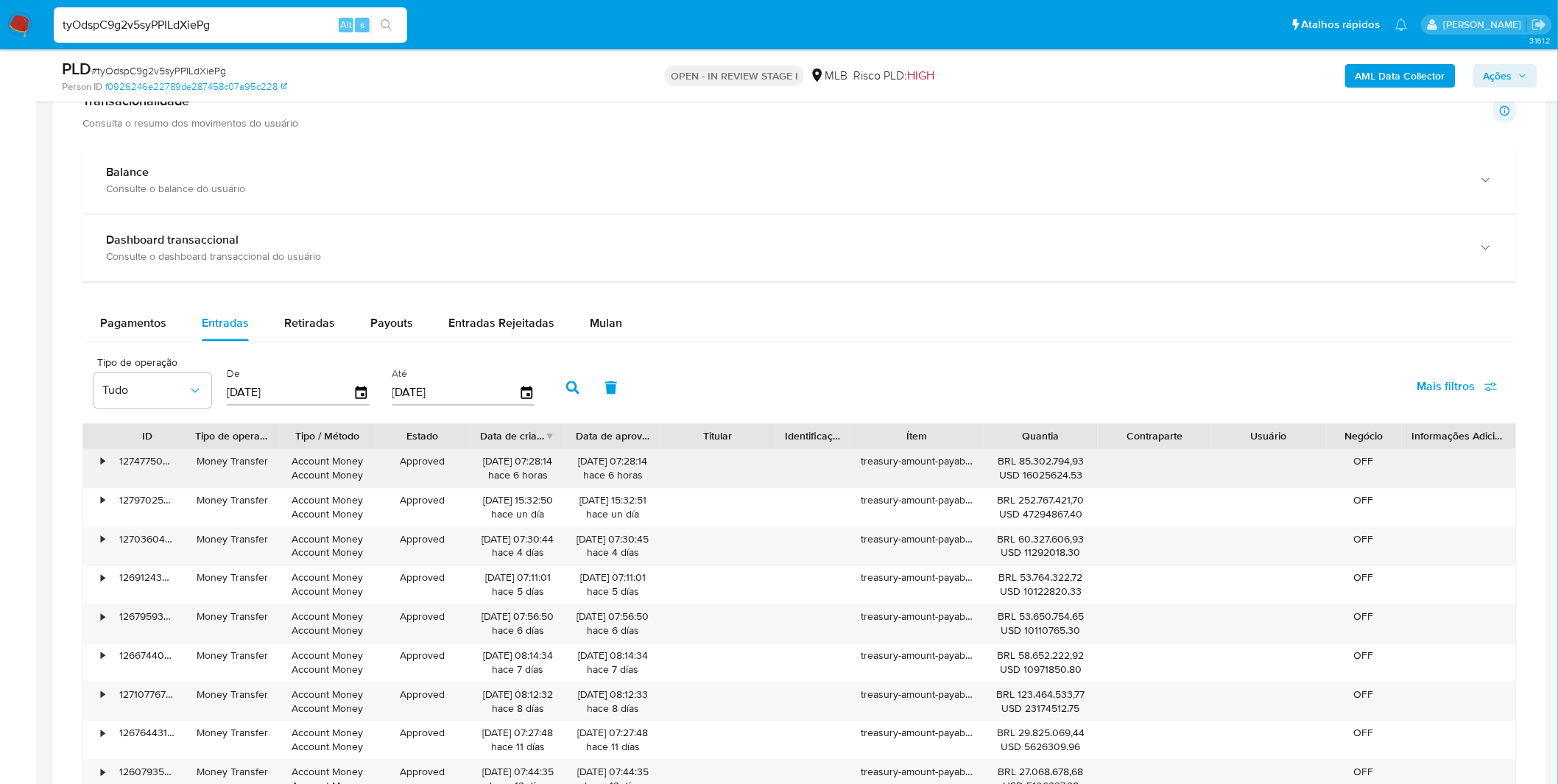
scroll to position [1144, 0]
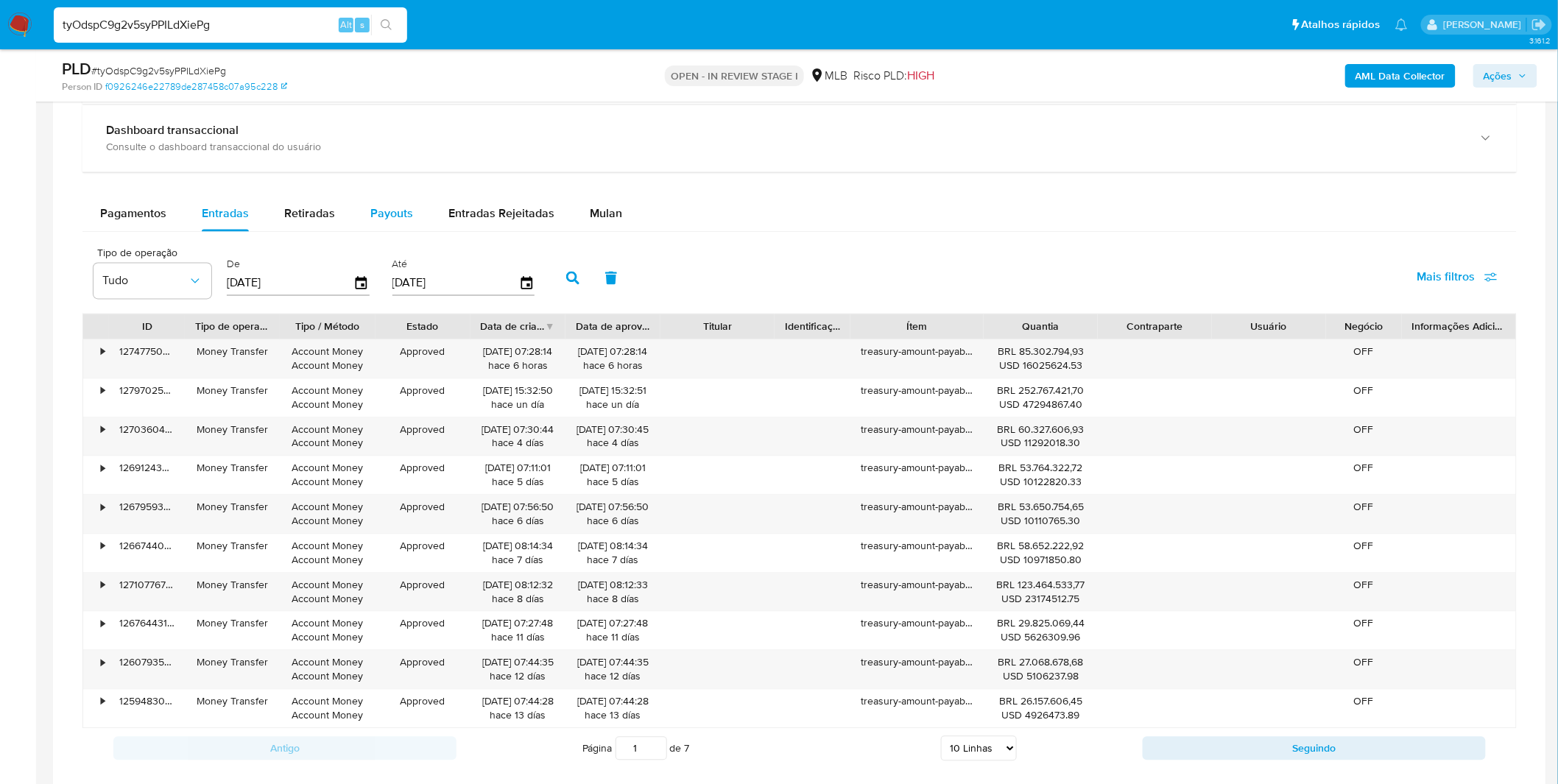
click at [383, 214] on span "Payouts" at bounding box center [391, 214] width 43 height 17
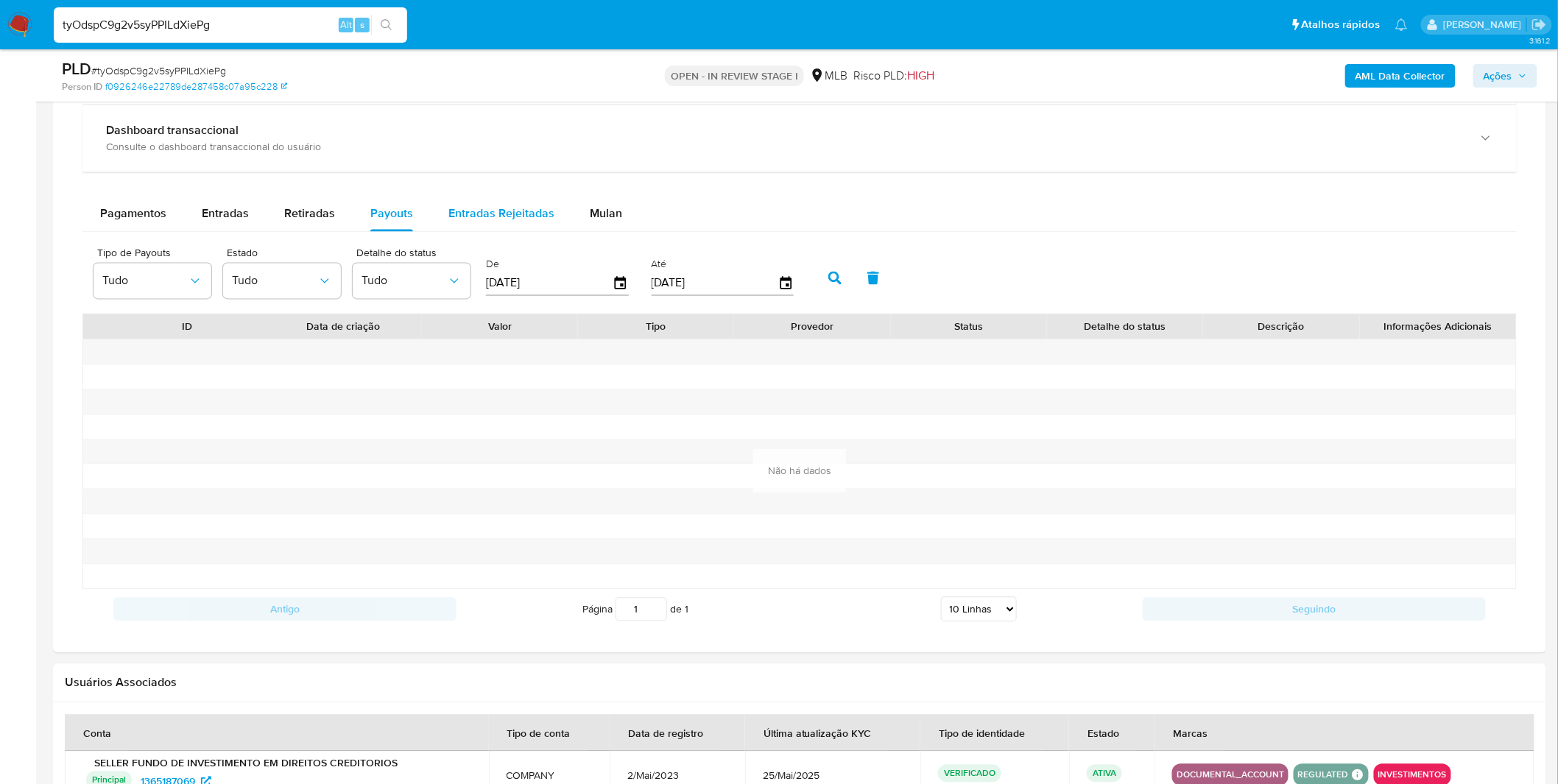
click at [484, 207] on span "Entradas Rejeitadas" at bounding box center [501, 214] width 106 height 17
select select "10"
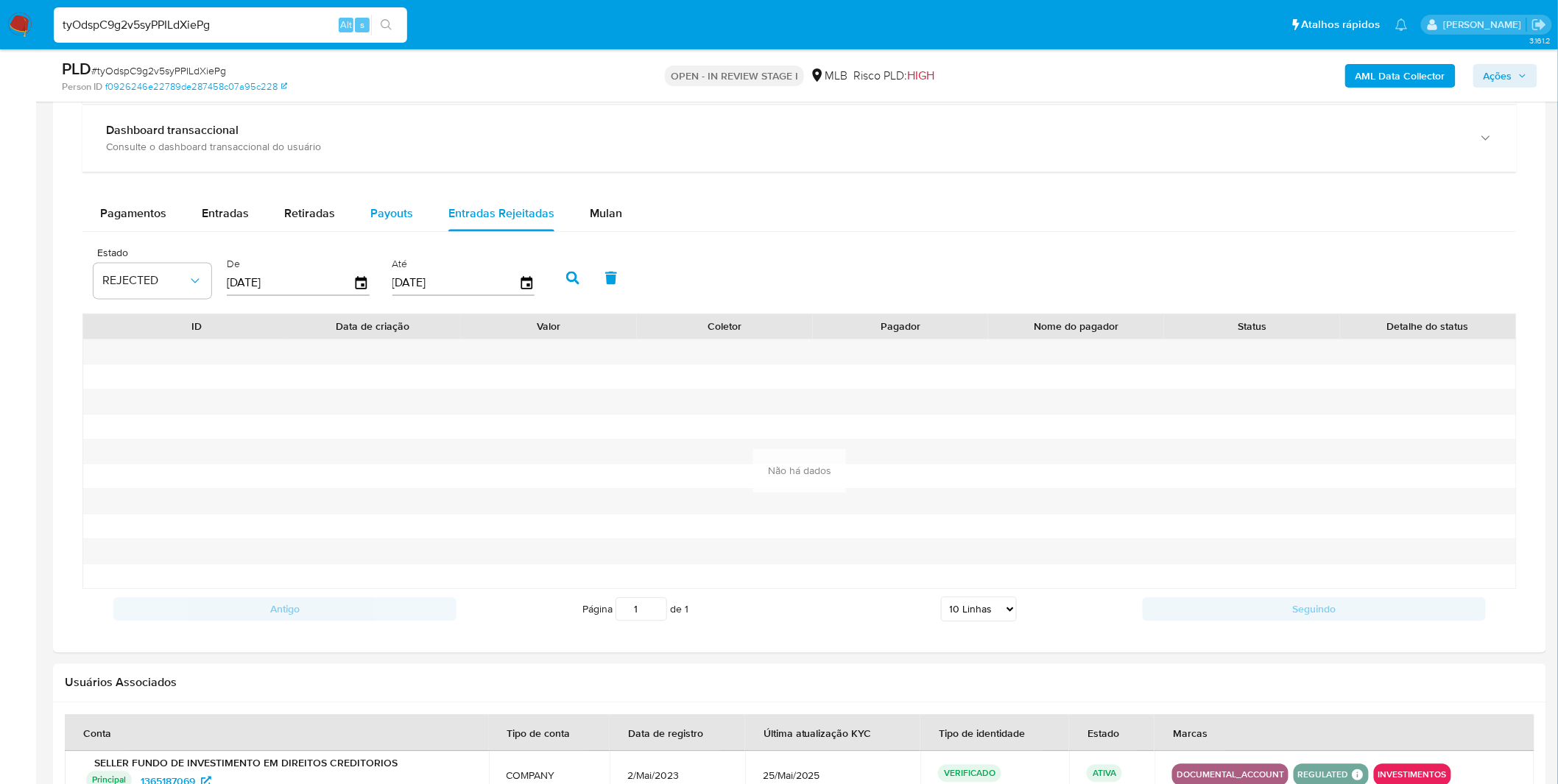
click at [377, 216] on span "Payouts" at bounding box center [391, 214] width 43 height 17
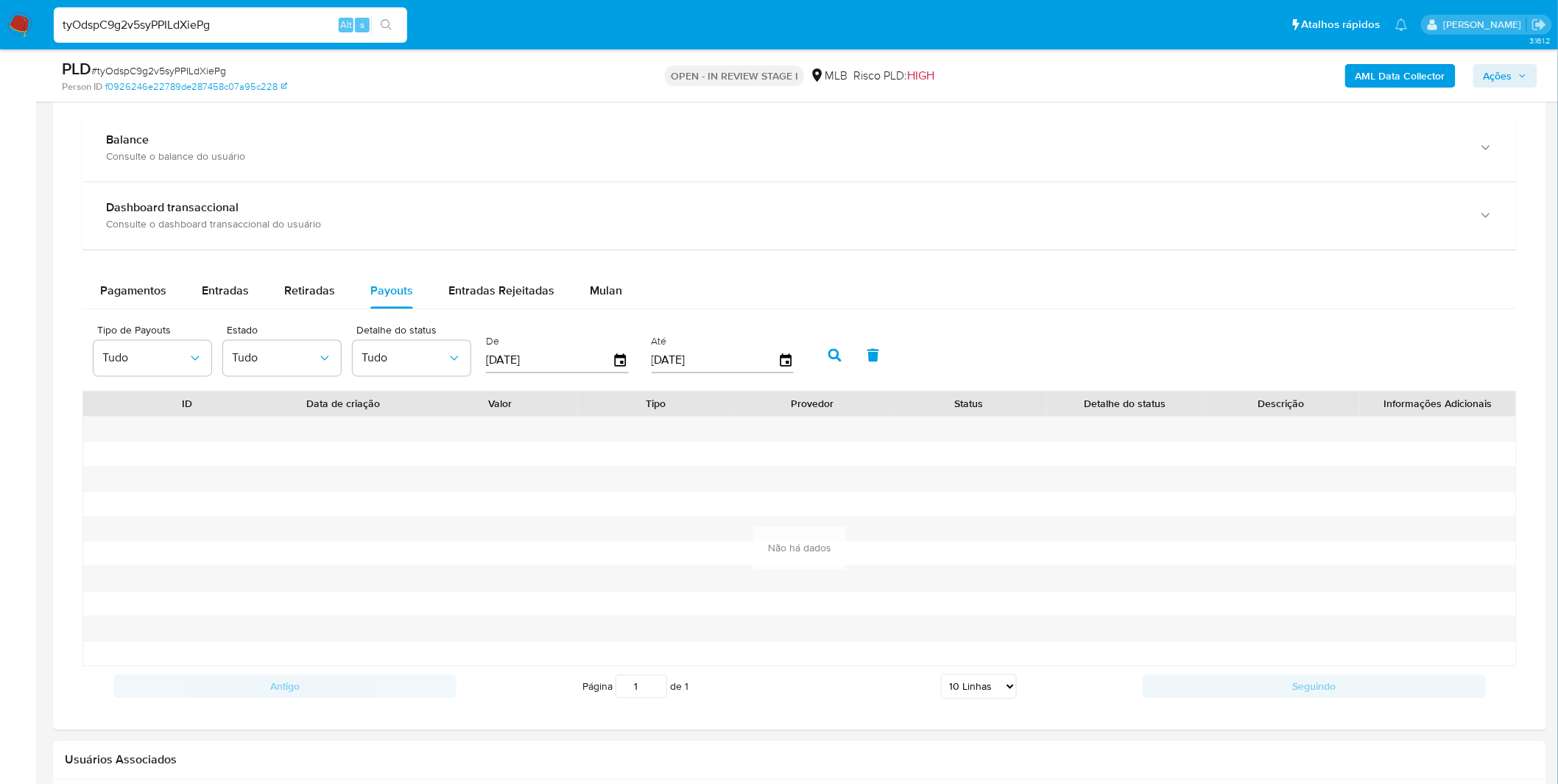
scroll to position [899, 0]
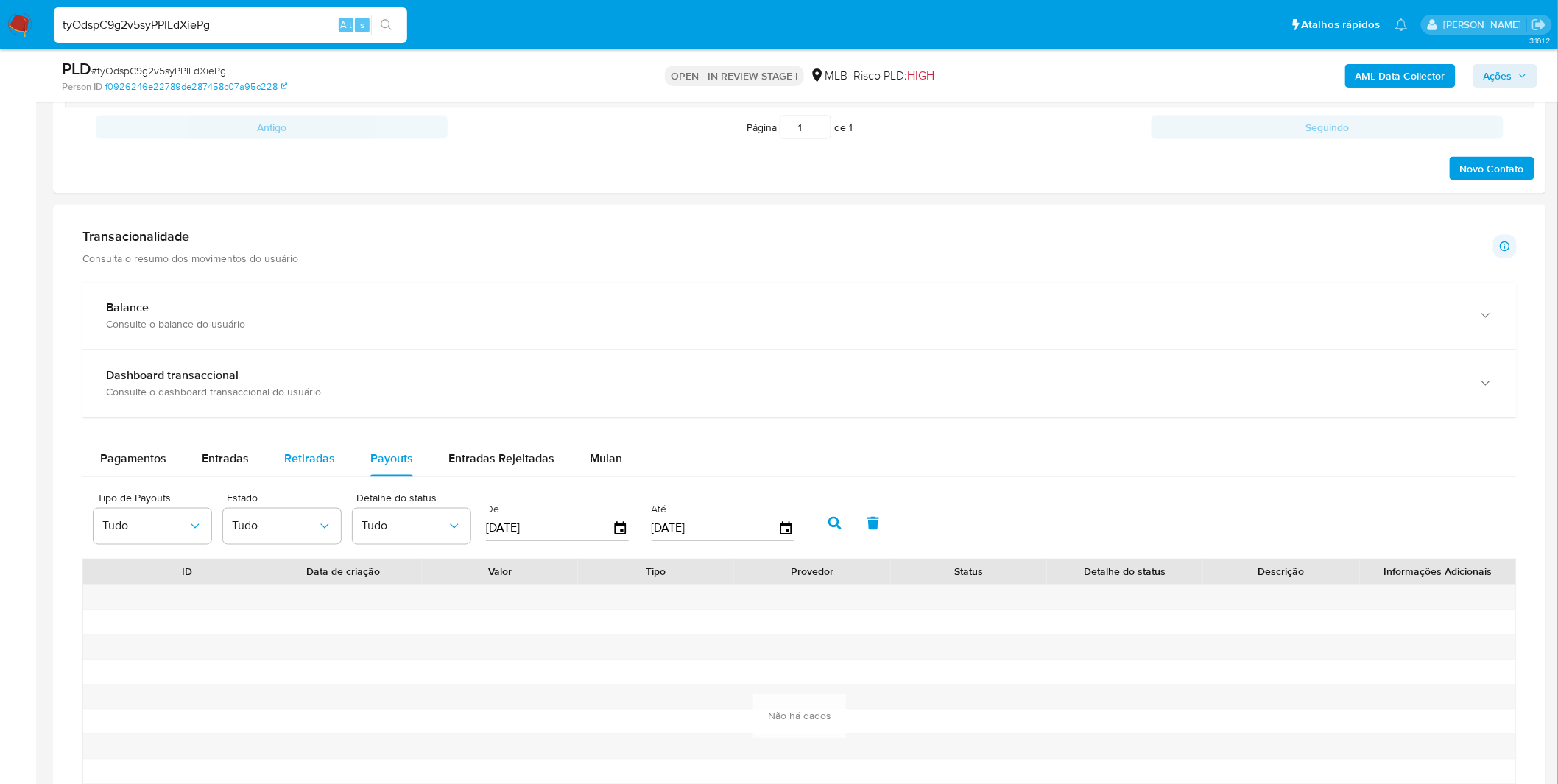
click at [319, 465] on span "Retiradas" at bounding box center [309, 459] width 51 height 17
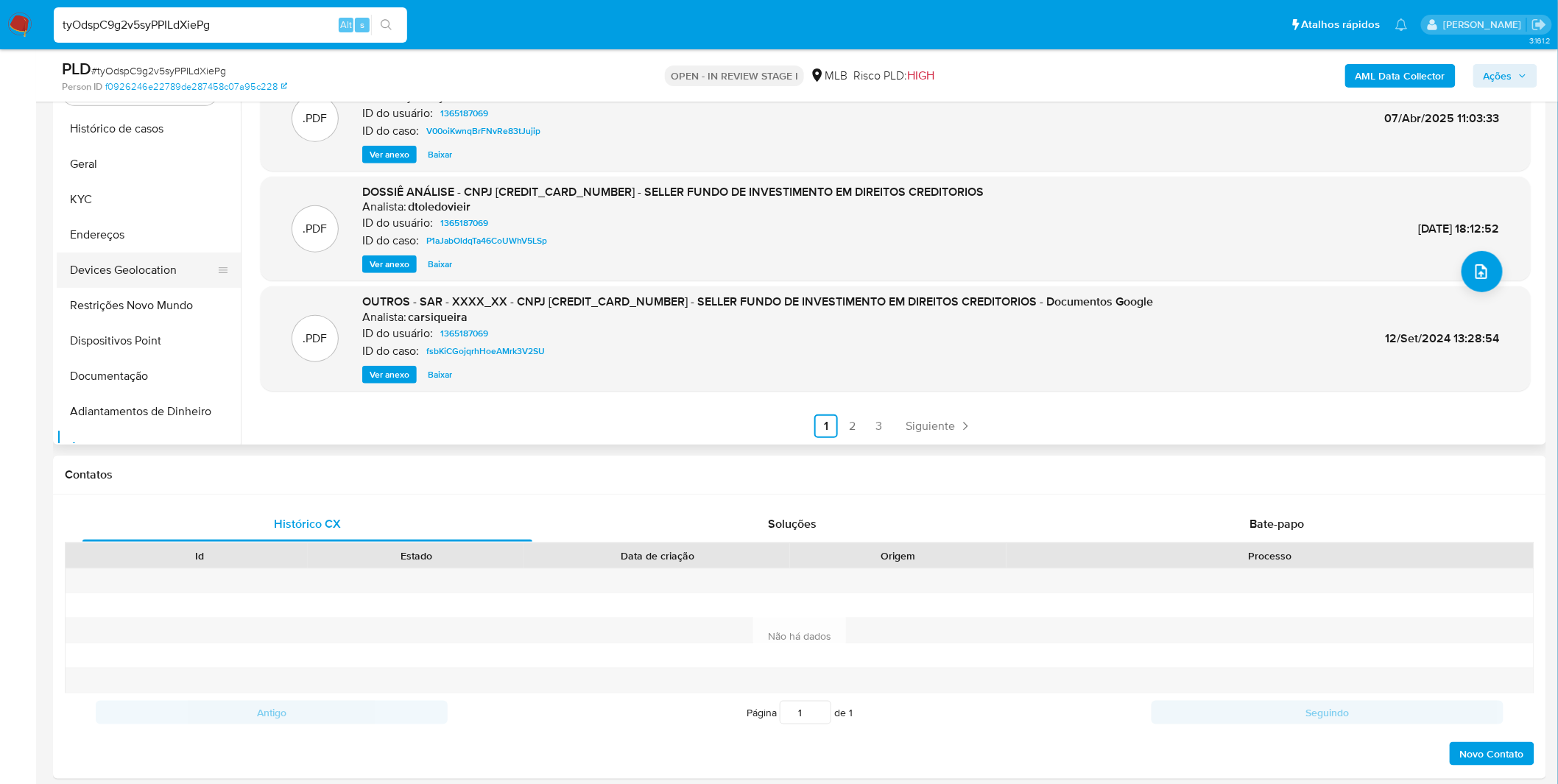
scroll to position [0, 0]
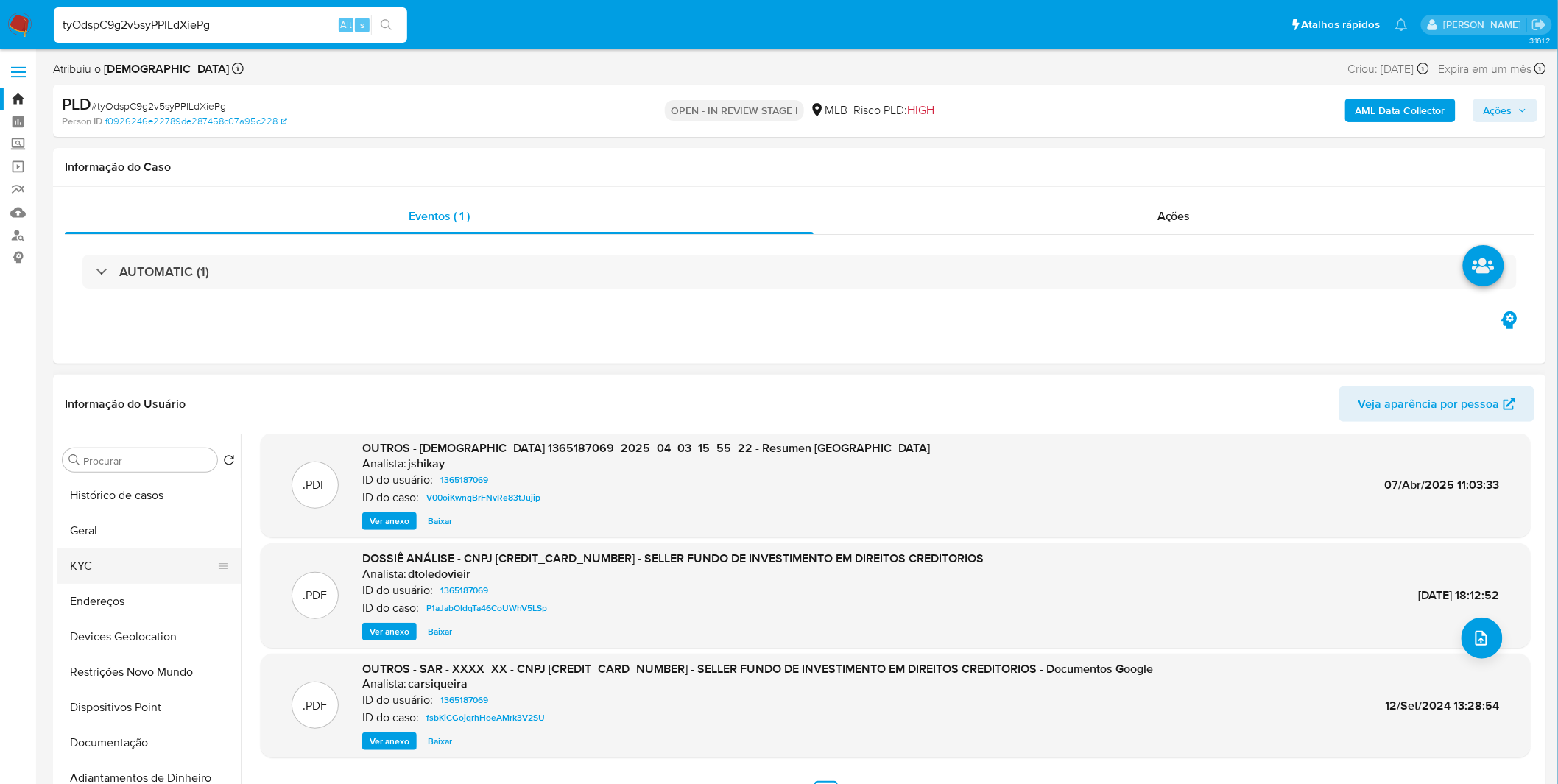
click at [163, 570] on button "KYC" at bounding box center [142, 566] width 172 height 35
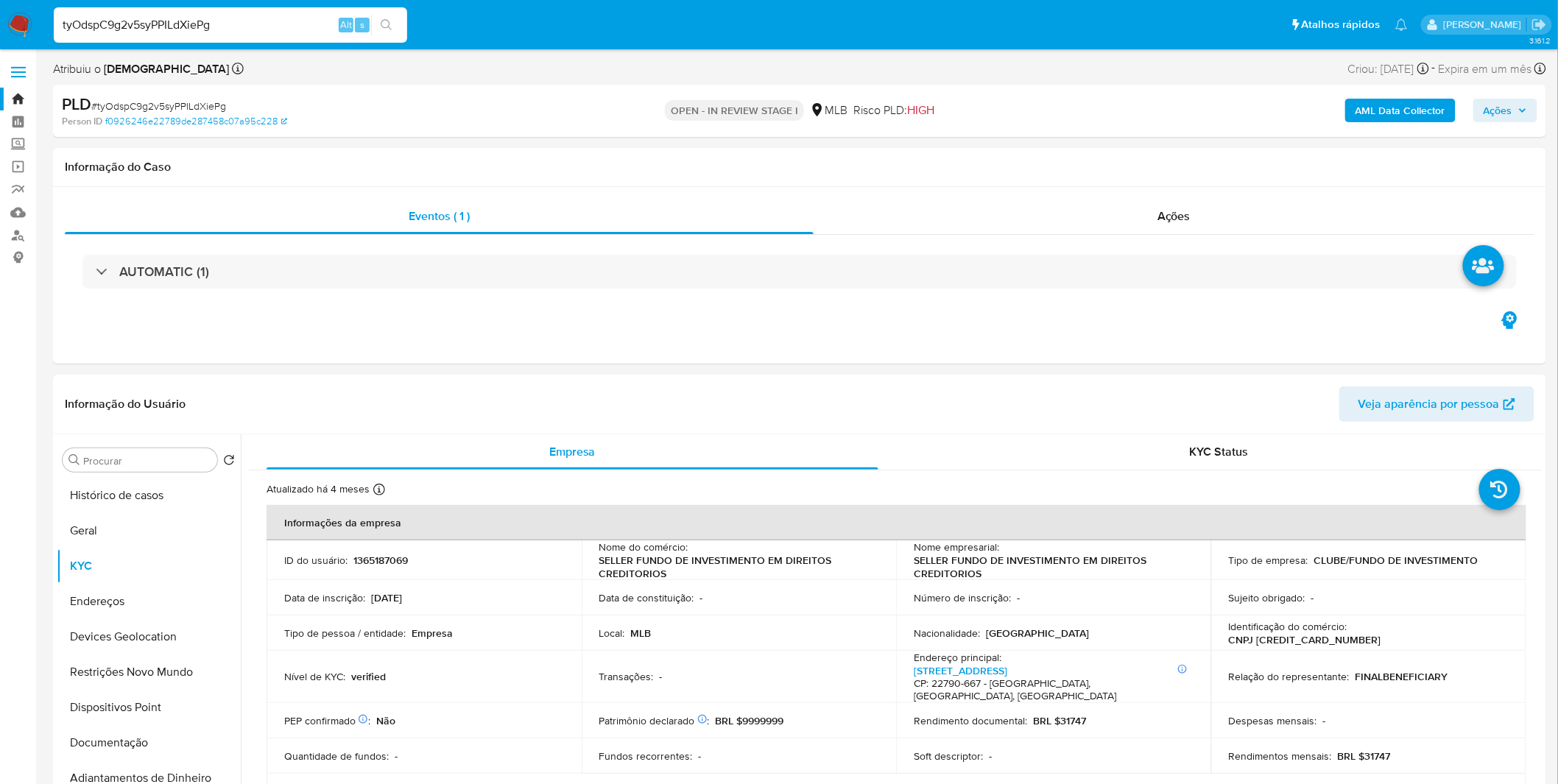
click at [266, 28] on input "tyOdspC9g2v5syPPILdXiePg" at bounding box center [230, 24] width 353 height 19
paste input "yioG60umRmjNjVeJAUqdArqe"
type input "yioG60umRmjNjVeJAUqdArqe"
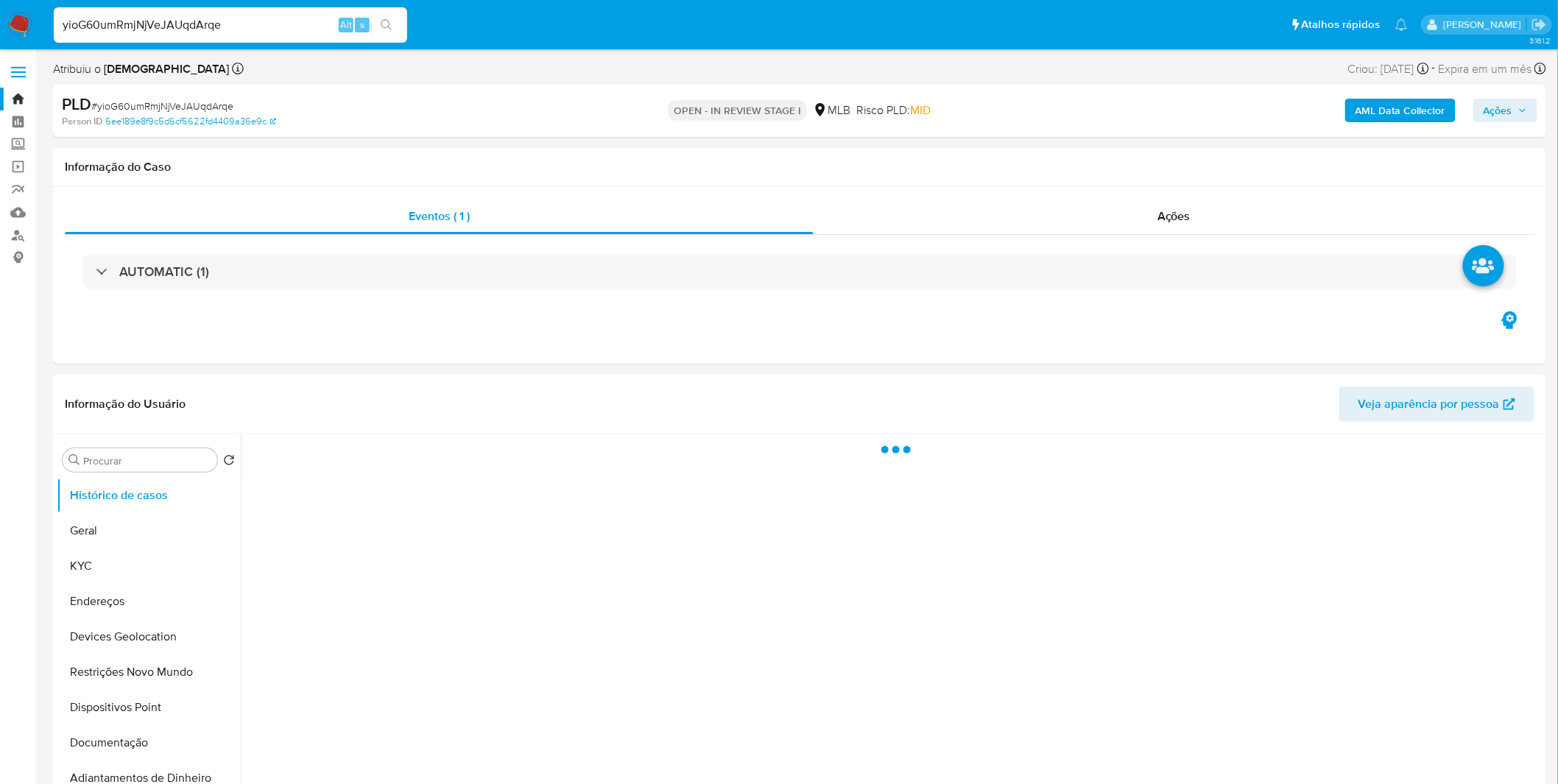
select select "10"
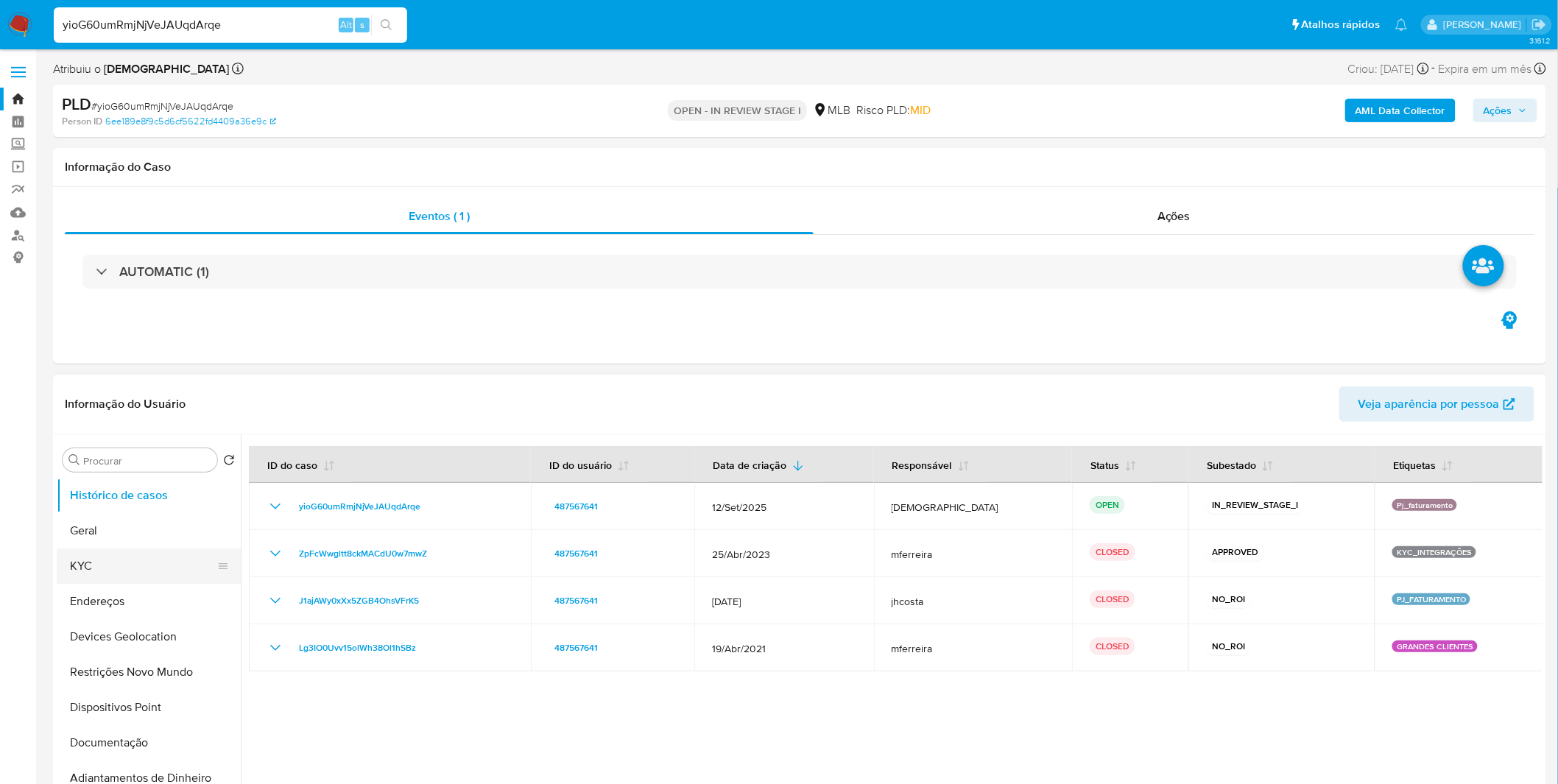
click at [118, 561] on button "KYC" at bounding box center [142, 566] width 172 height 35
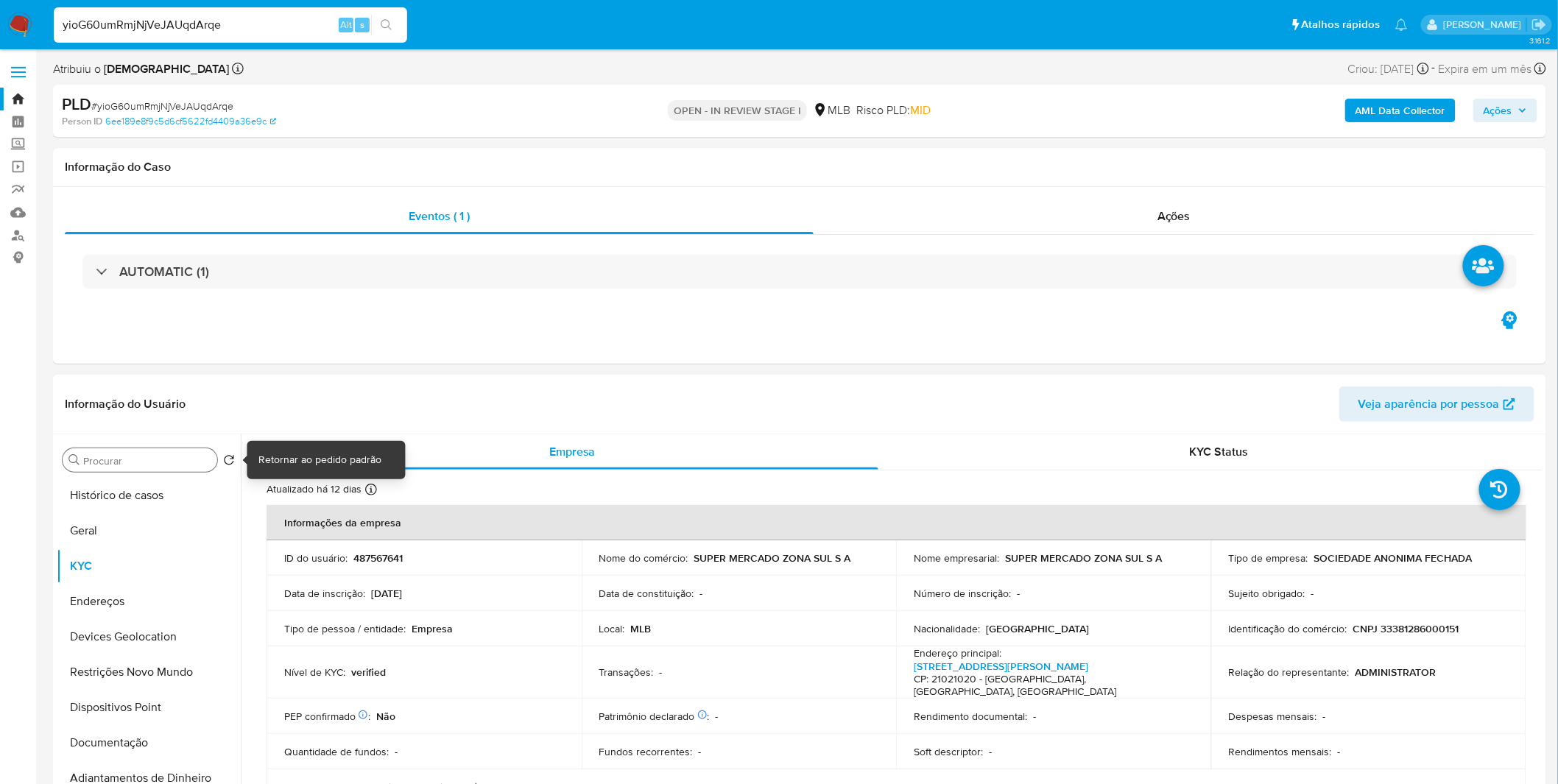
click at [202, 467] on div "Procurar" at bounding box center [140, 459] width 155 height 24
click at [191, 476] on div "Procurar Retornar ao pedido padrão Histórico de casos Geral KYC Endereços Devic…" at bounding box center [149, 623] width 184 height 374
click at [186, 483] on button "Histórico de casos" at bounding box center [142, 495] width 172 height 35
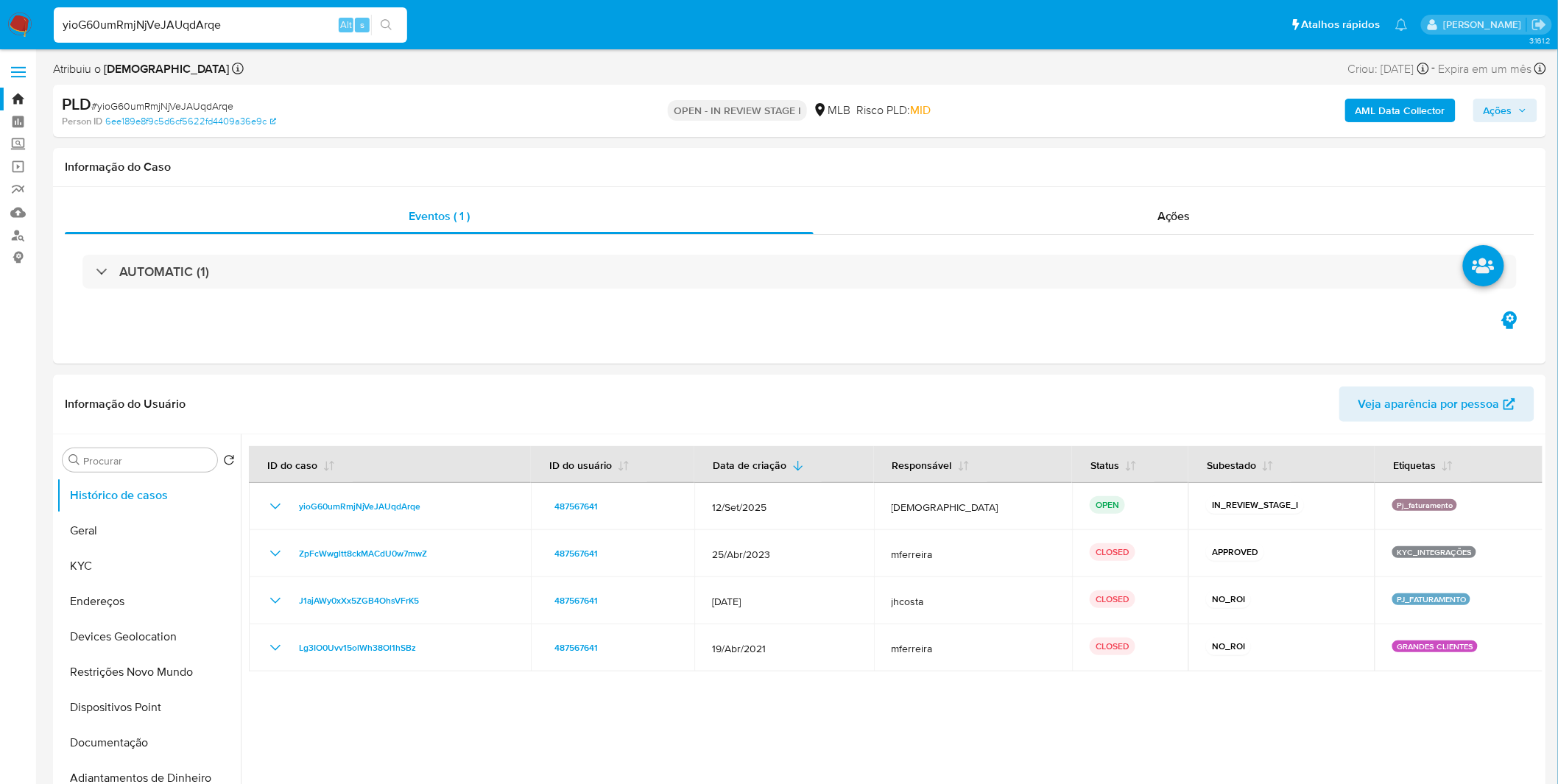
click at [303, 23] on input "yioG60umRmjNjVeJAUqdArqe" at bounding box center [230, 24] width 353 height 19
paste input "Ut2A4xcib0qZXqffmMCFMMRp"
type input "Ut2A4xcib0qZXqffmMCFMMRp"
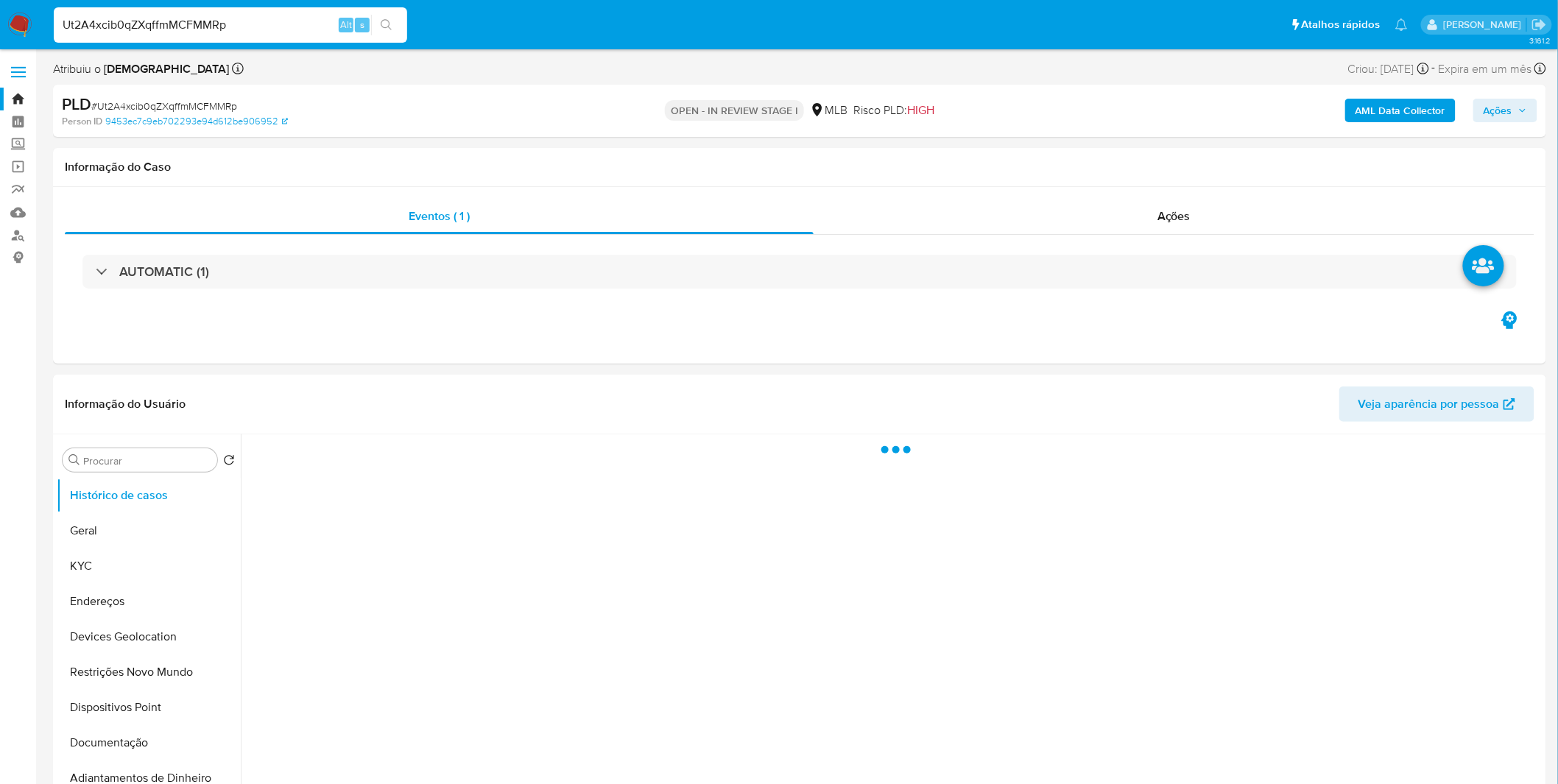
select select "10"
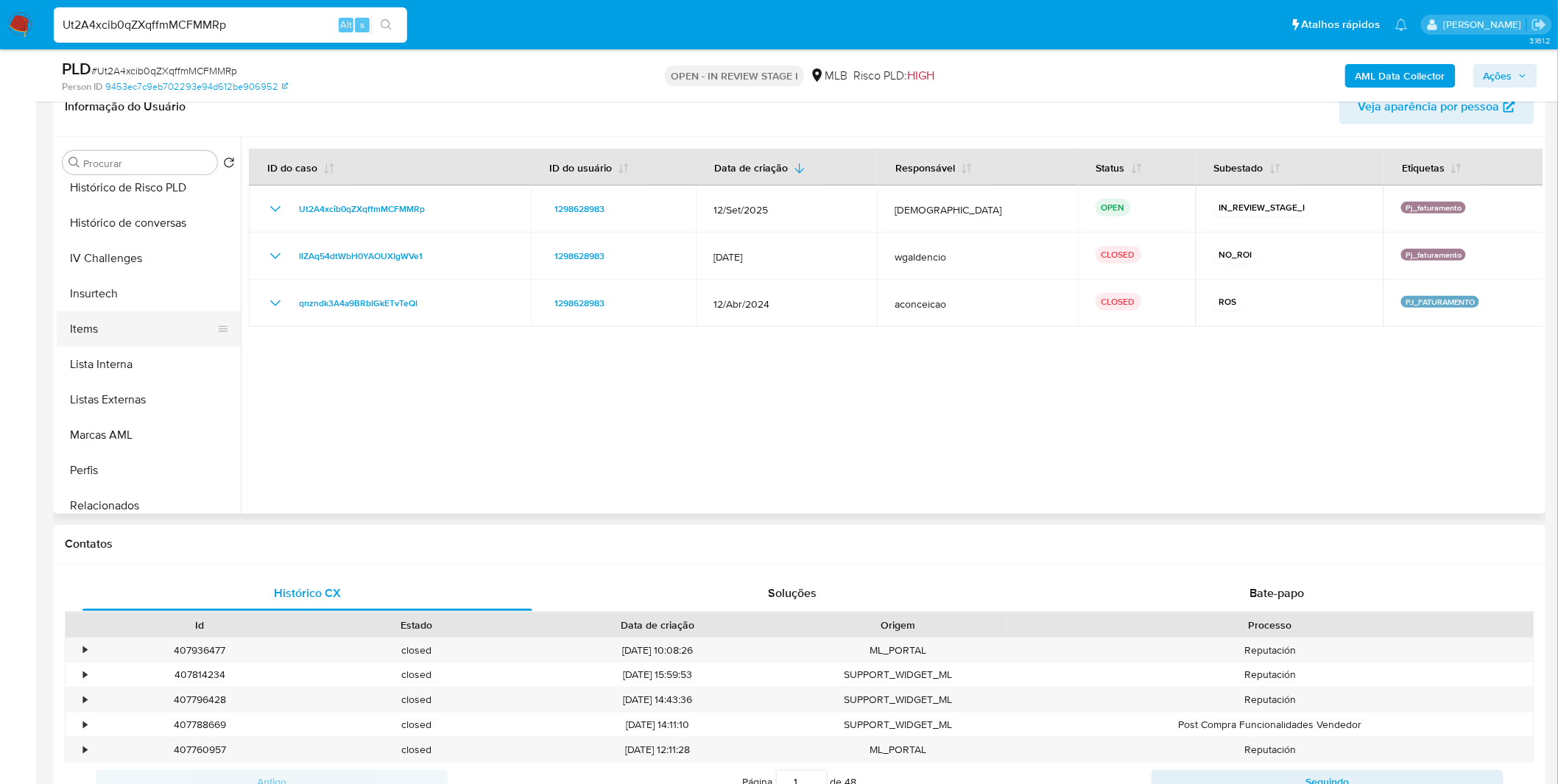
scroll to position [653, 0]
click at [123, 314] on button "Items" at bounding box center [142, 322] width 172 height 35
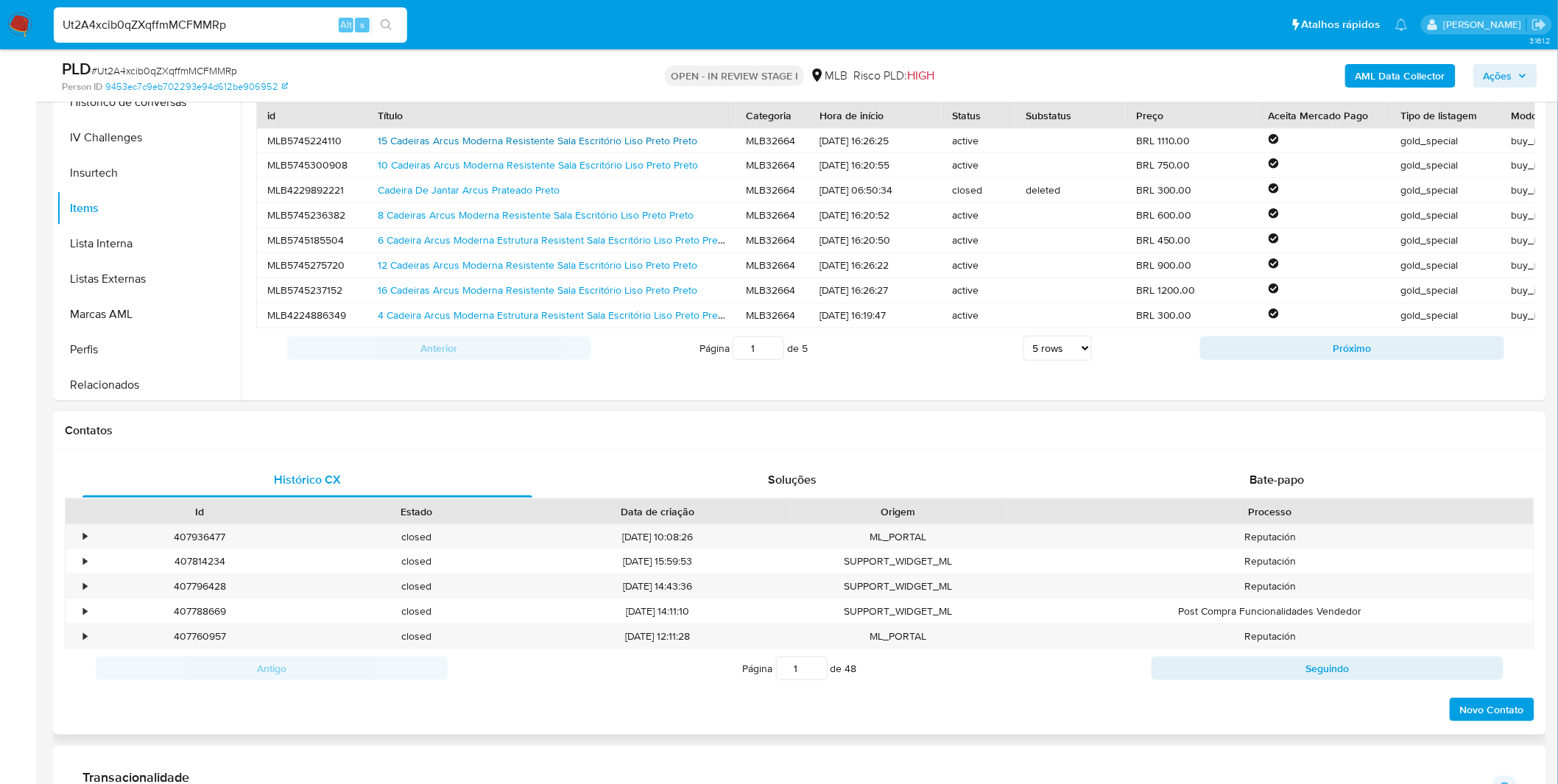
scroll to position [245, 0]
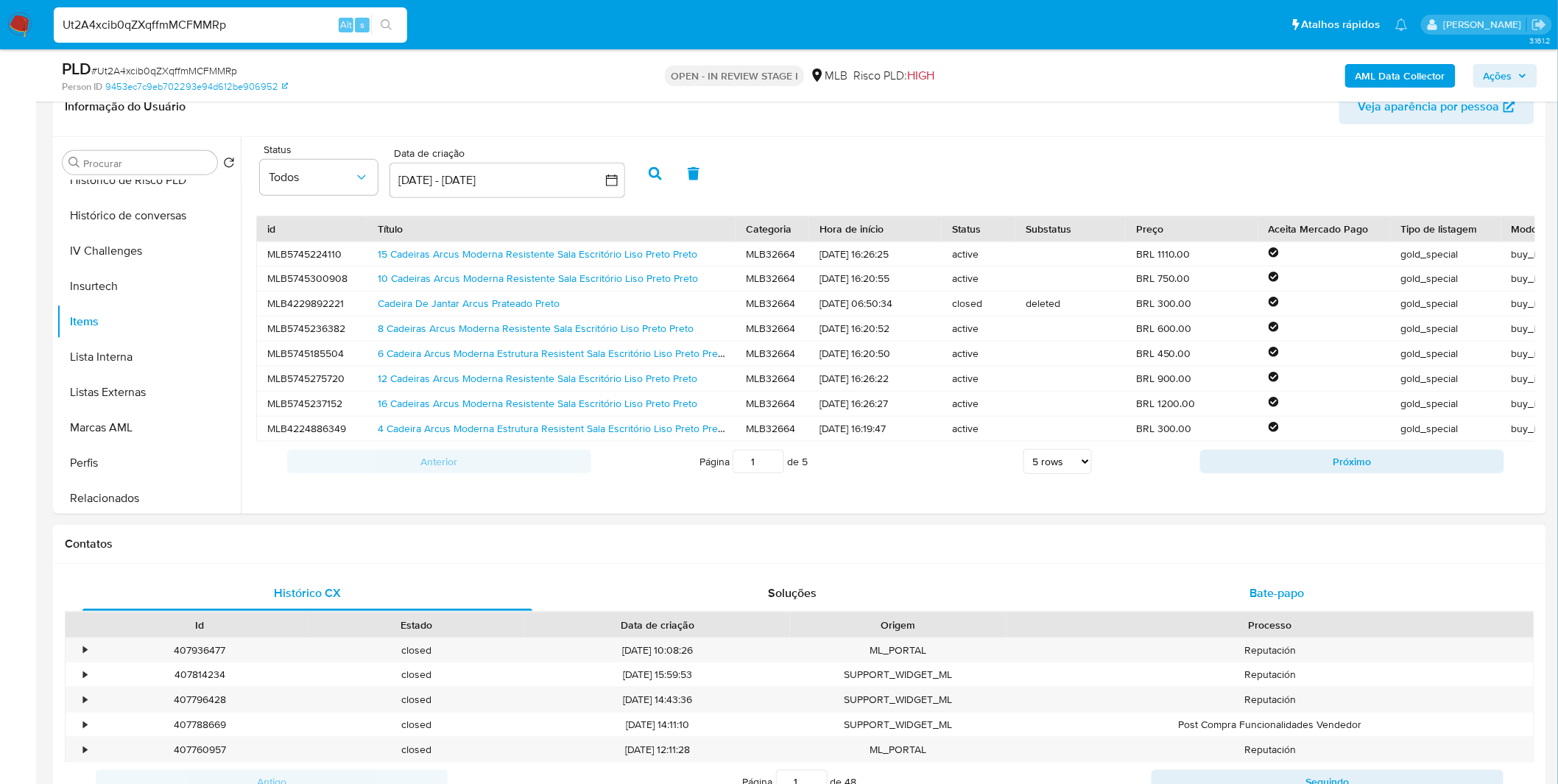
drag, startPoint x: 1187, startPoint y: 568, endPoint x: 1187, endPoint y: 586, distance: 18.0
click at [1189, 571] on div "Histórico CX Soluções Bate-papo Id Estado Data de criação Origem Processo • 407…" at bounding box center [799, 705] width 1493 height 284
click at [1187, 586] on div "Bate-papo" at bounding box center [1276, 593] width 450 height 35
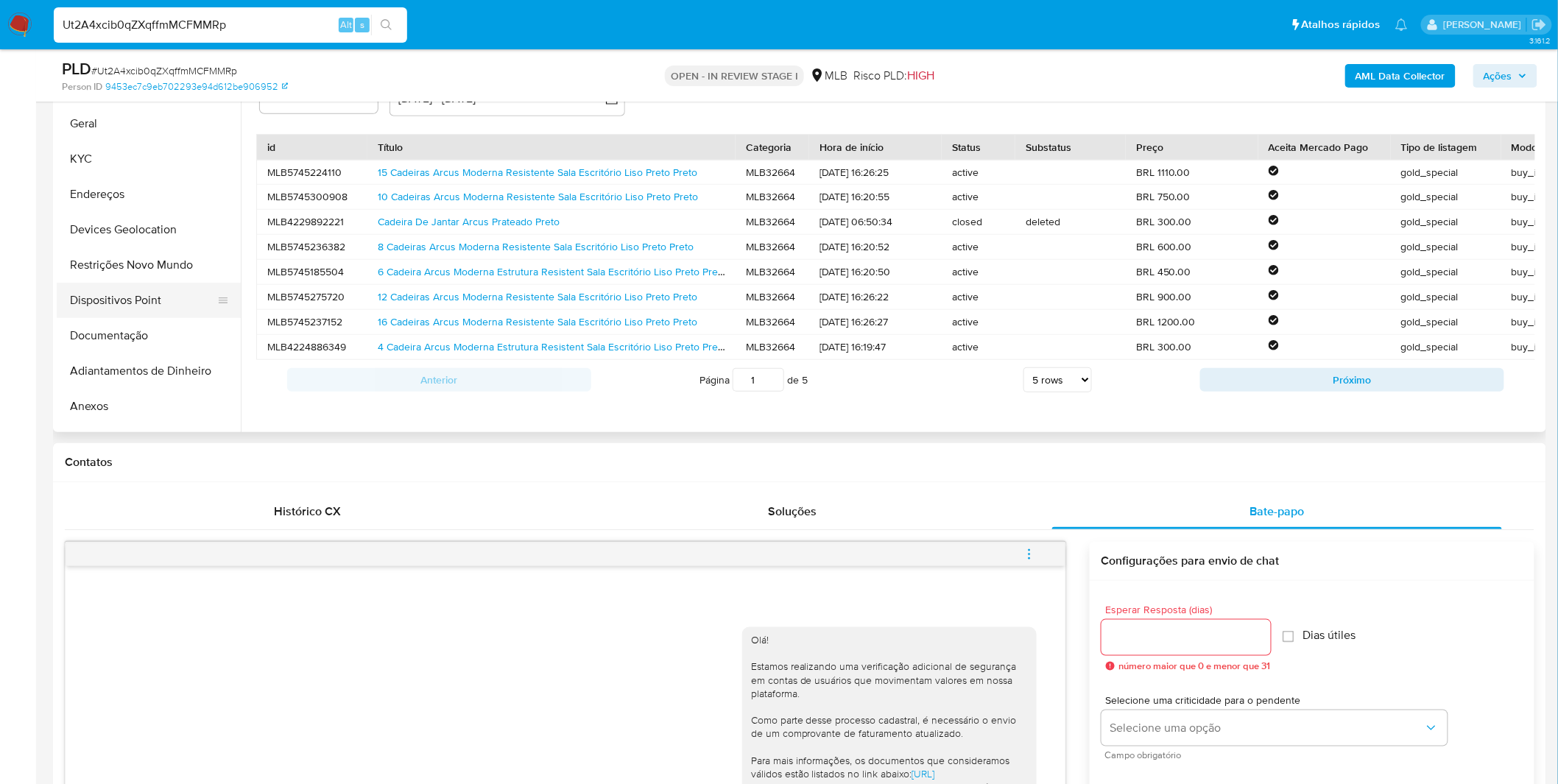
scroll to position [28, 0]
click at [129, 311] on button "Dispositivos Point" at bounding box center [142, 301] width 172 height 35
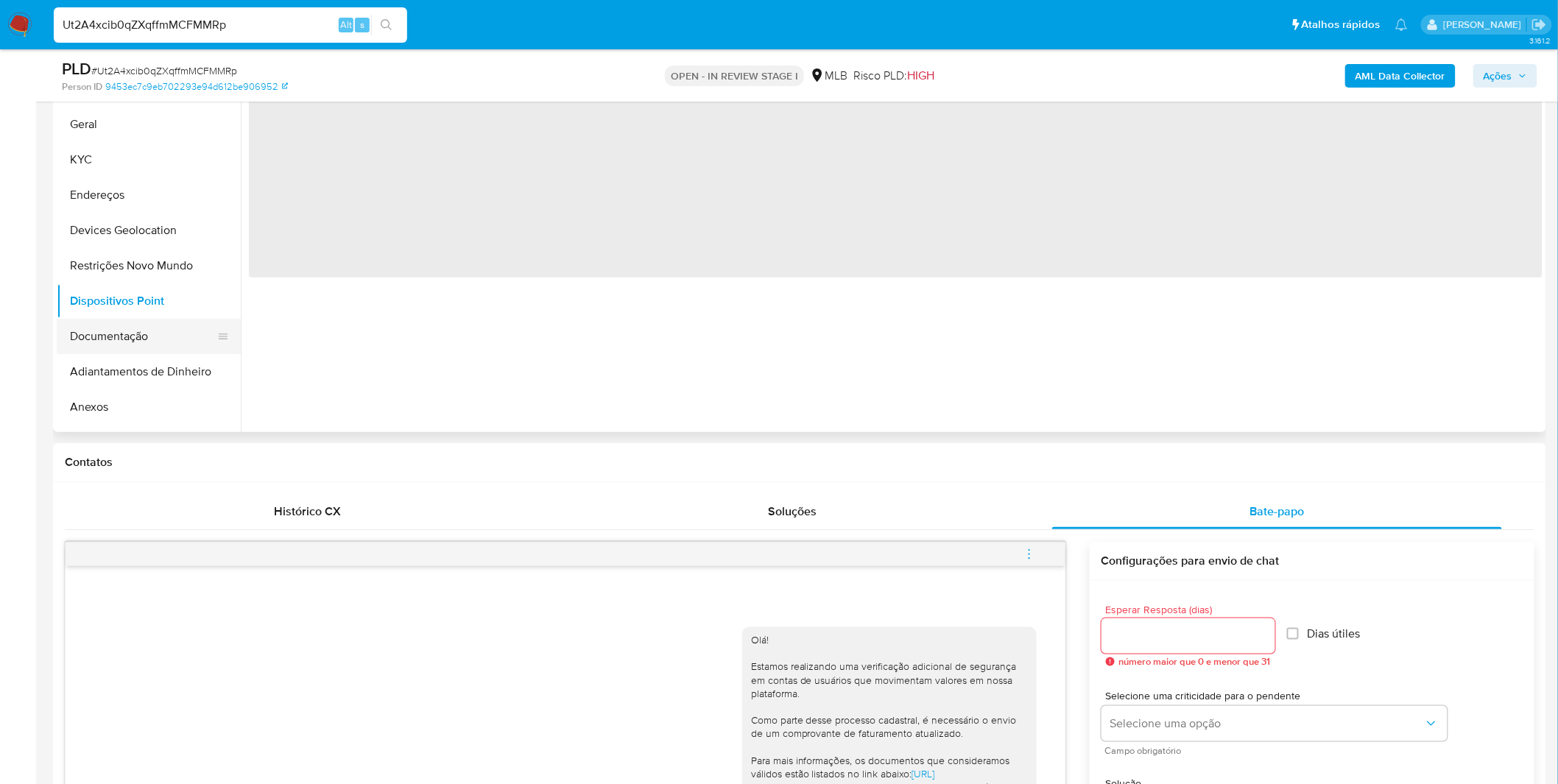
click at [128, 327] on button "Documentação" at bounding box center [142, 336] width 172 height 35
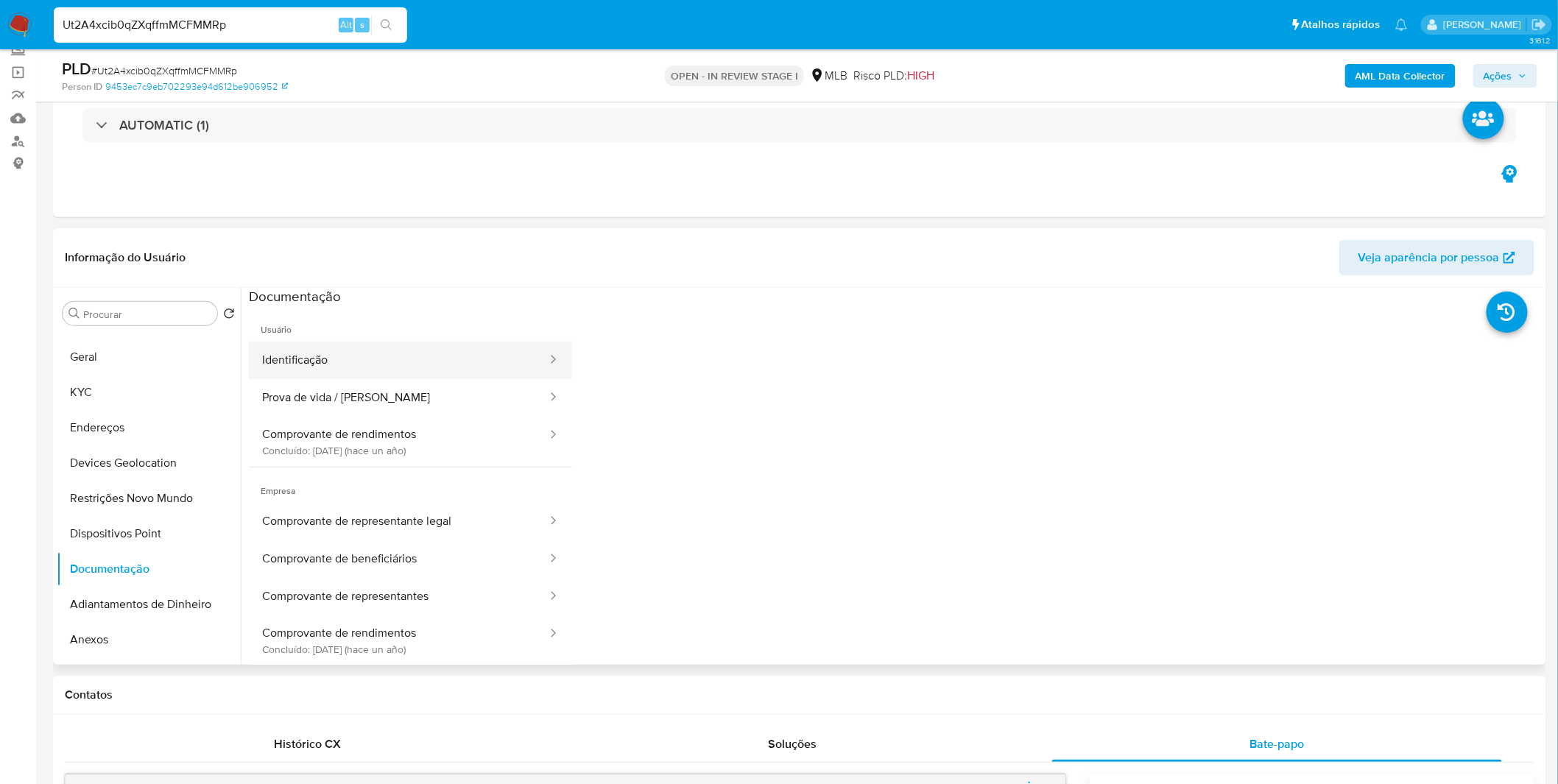
scroll to position [82, 0]
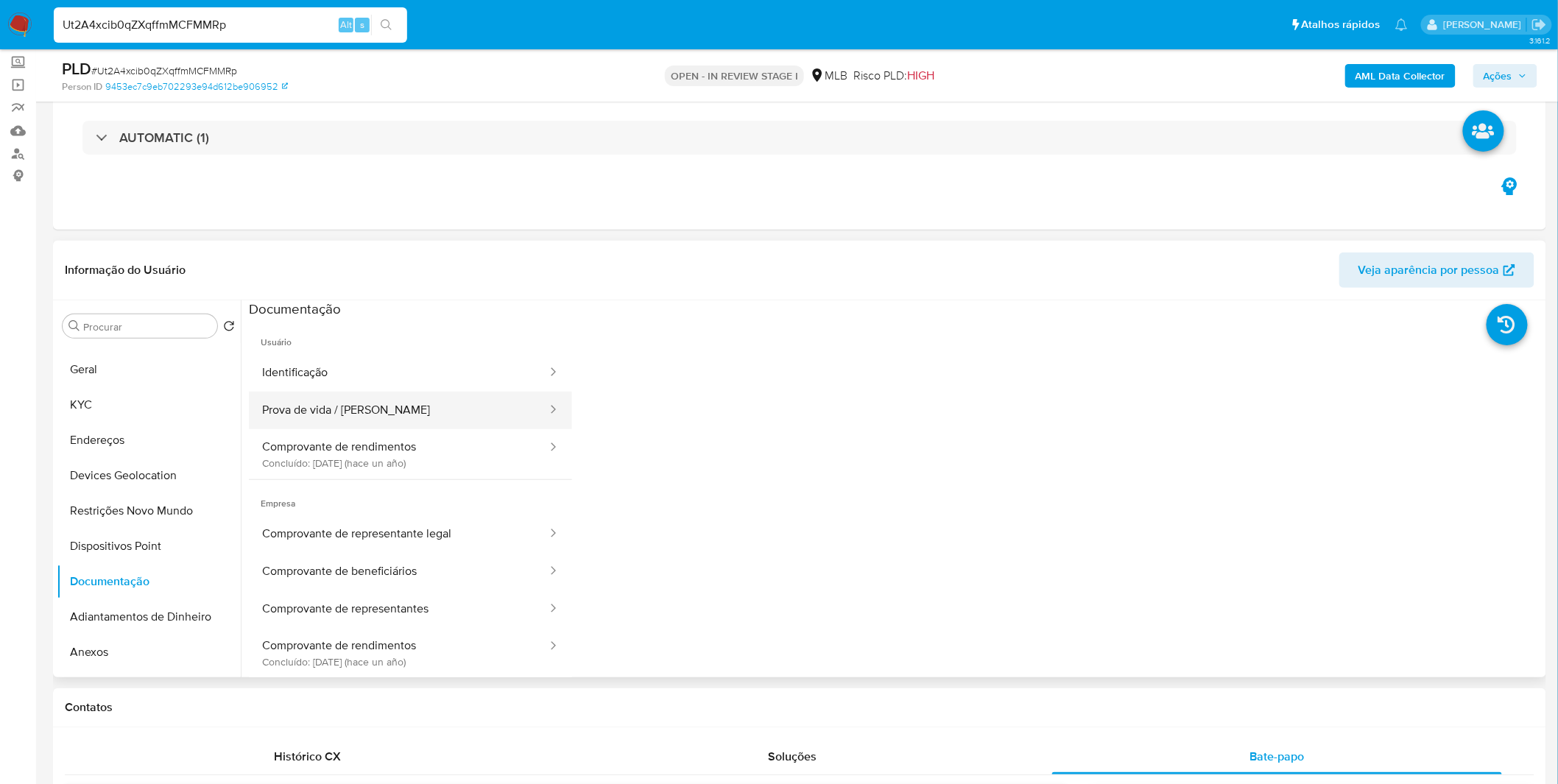
click at [427, 426] on button "Prova de vida / Selfie" at bounding box center [398, 410] width 299 height 38
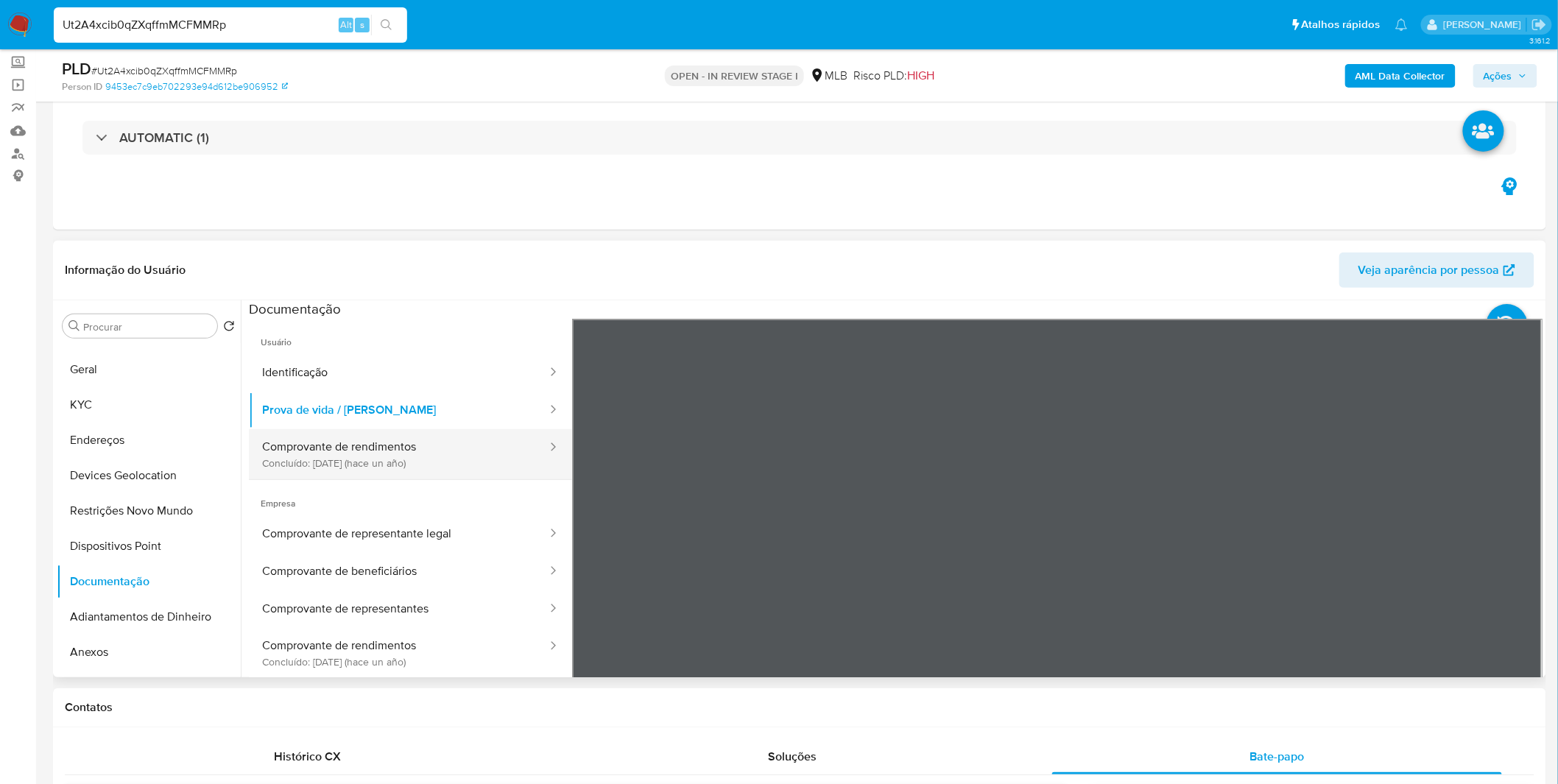
click at [425, 437] on button "Comprovante de rendimentos Concluído: 26/04/2024 (hace un año)" at bounding box center [398, 453] width 299 height 50
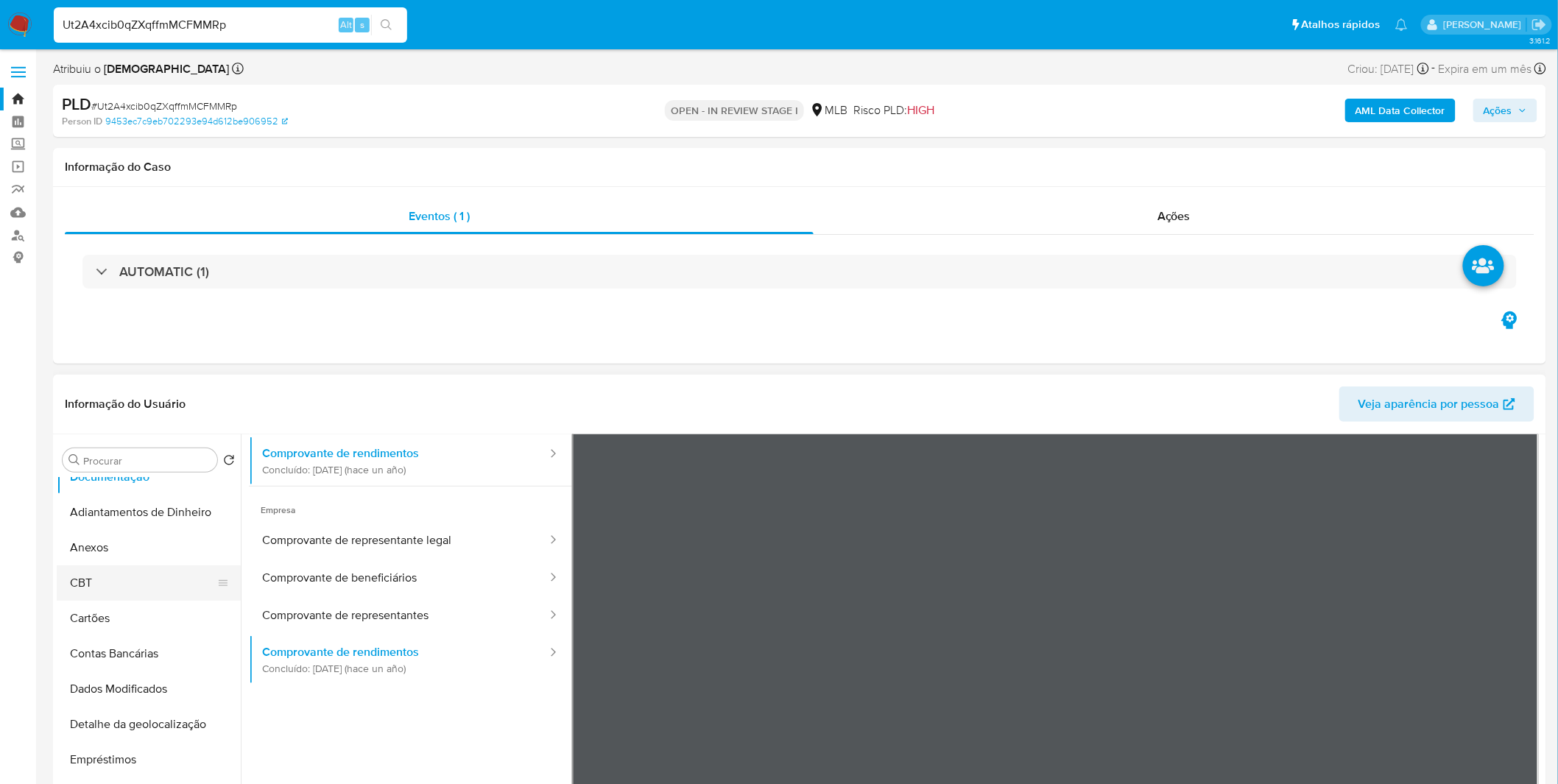
scroll to position [273, 0]
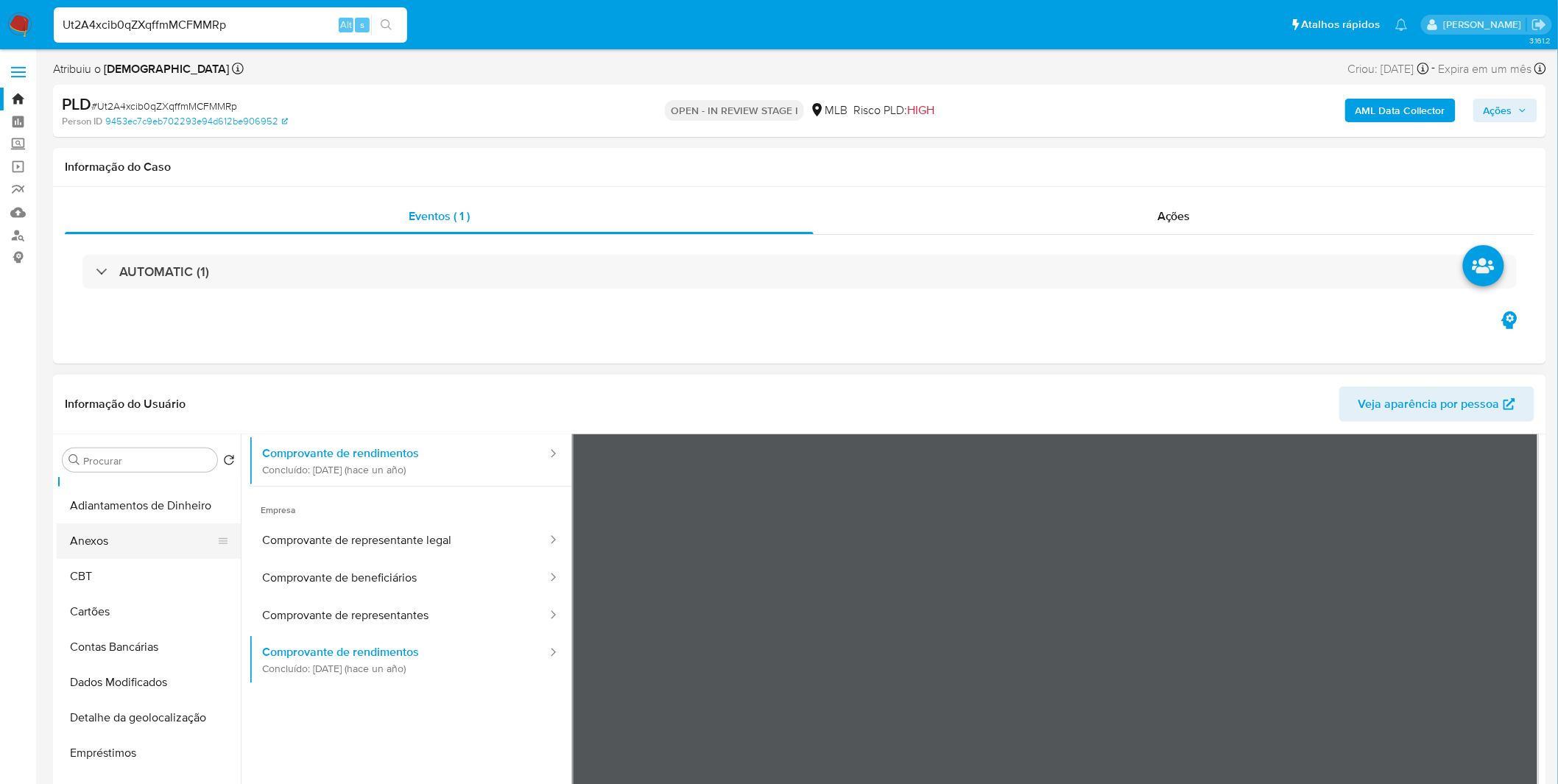
click at [133, 547] on button "Anexos" at bounding box center [142, 541] width 172 height 35
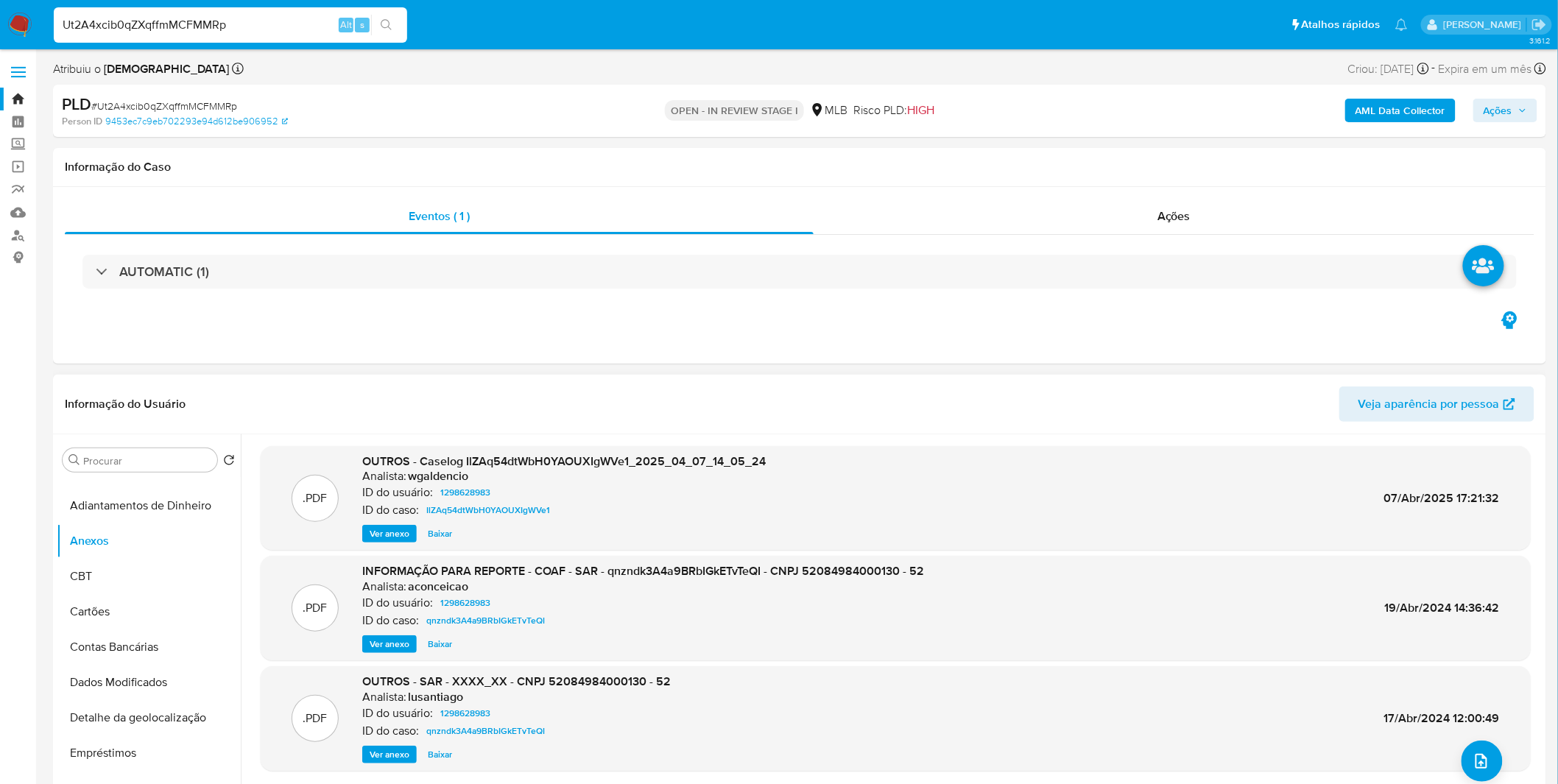
click at [388, 640] on span "Ver anexo" at bounding box center [389, 643] width 40 height 15
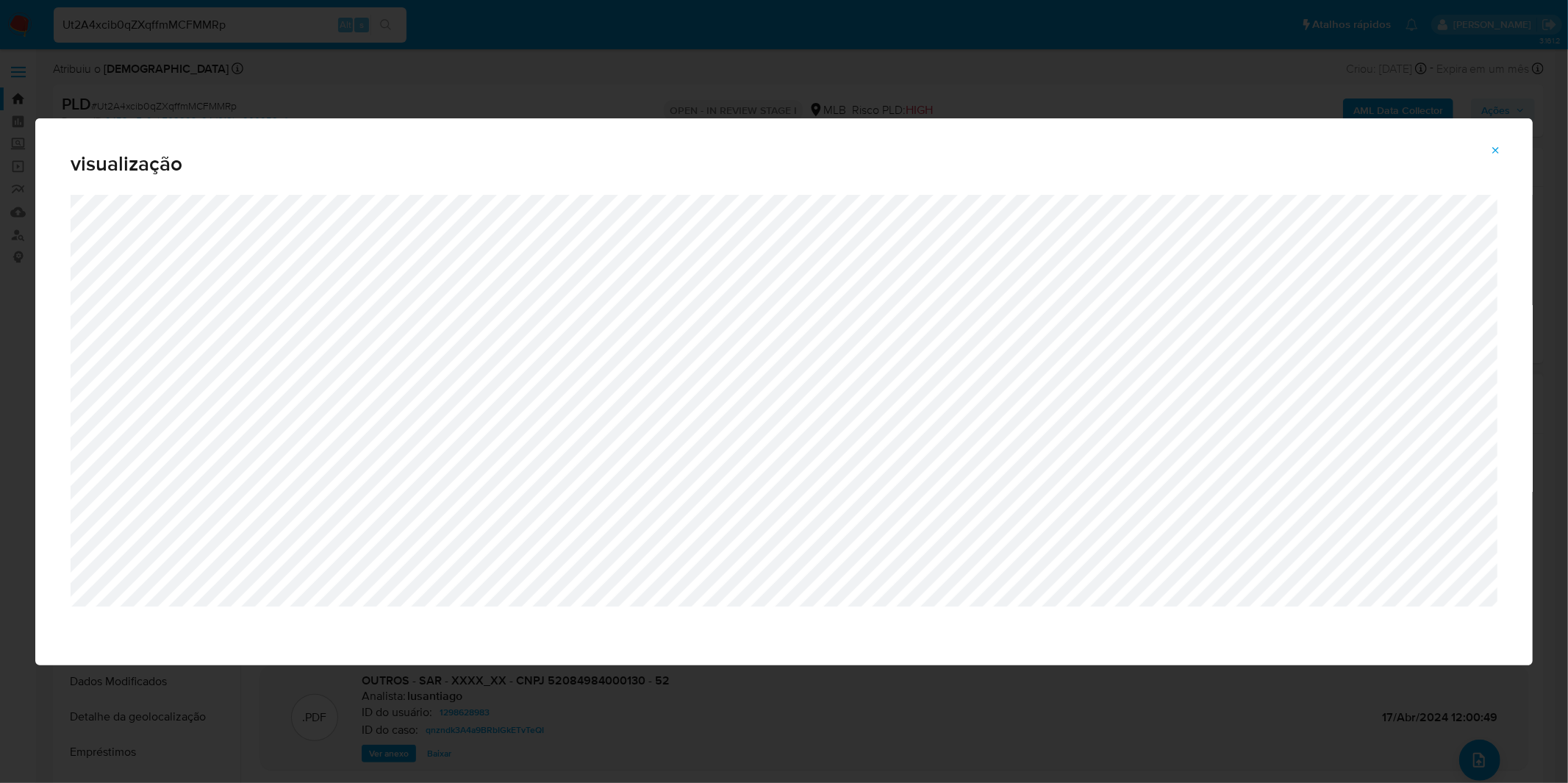
click at [1496, 151] on icon "Attachment preview" at bounding box center [1495, 150] width 11 height 11
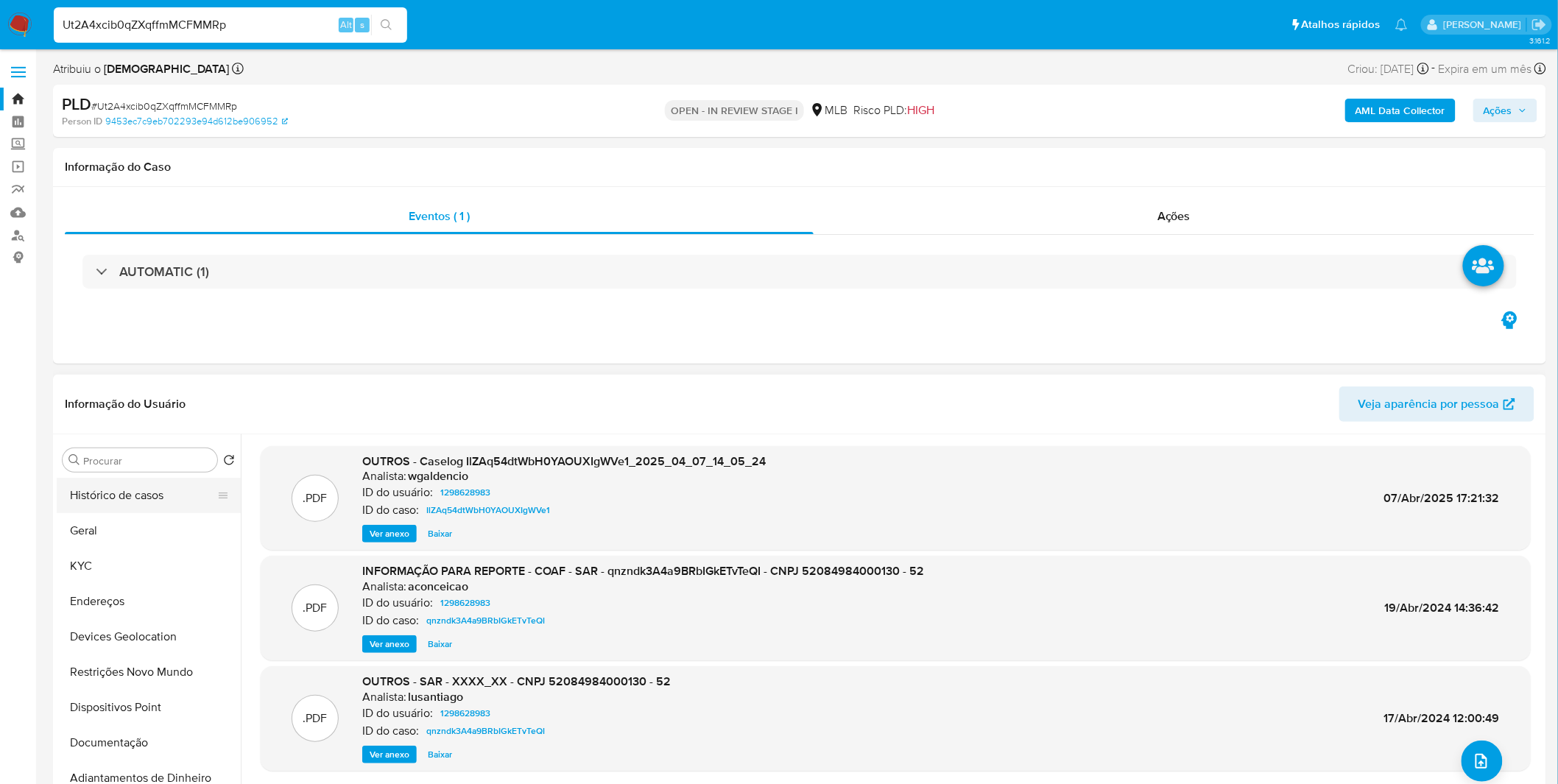
click at [159, 493] on button "Histórico de casos" at bounding box center [142, 495] width 172 height 35
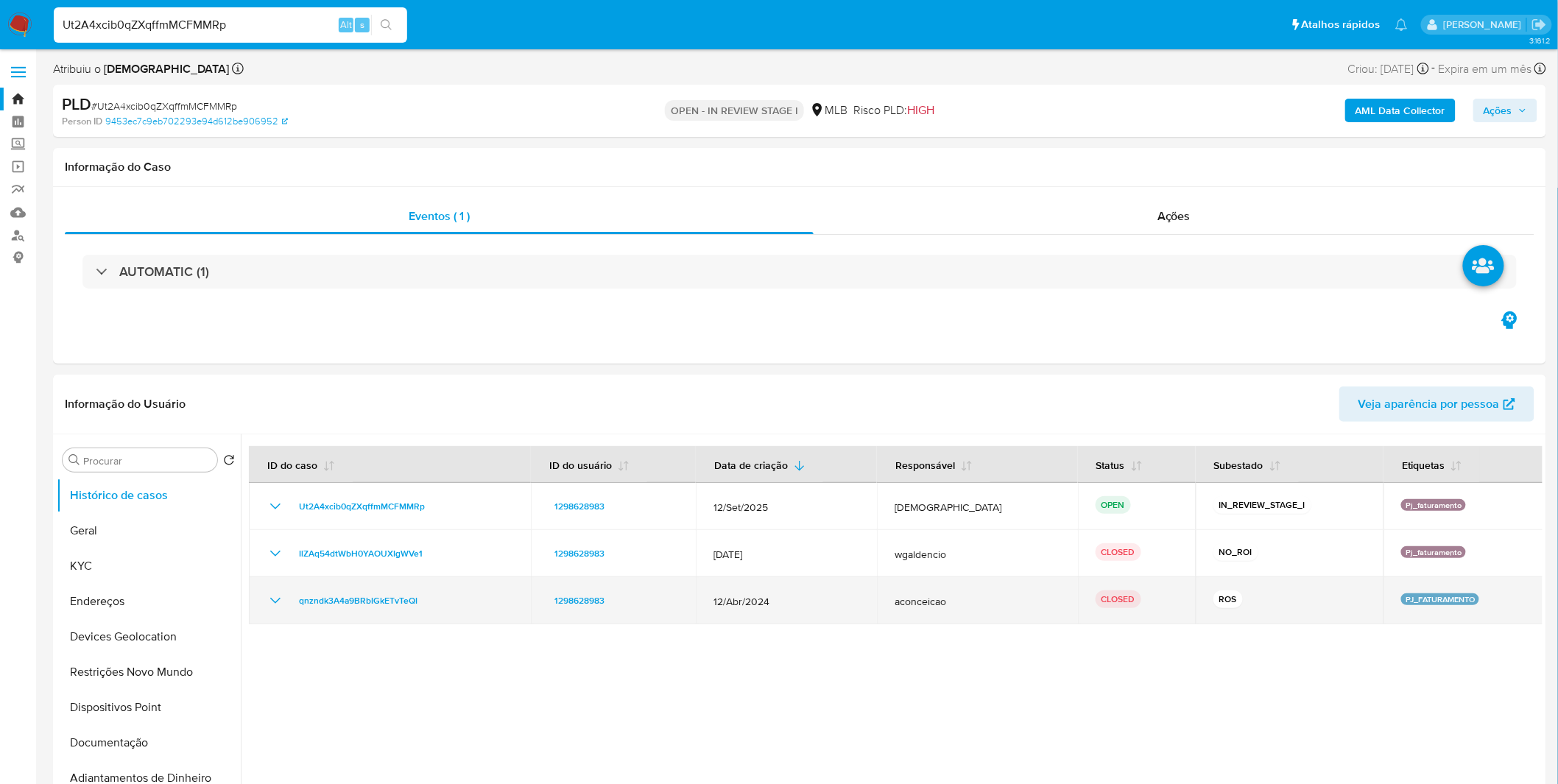
click at [274, 602] on icon "Mostrar/Ocultar" at bounding box center [275, 600] width 18 height 18
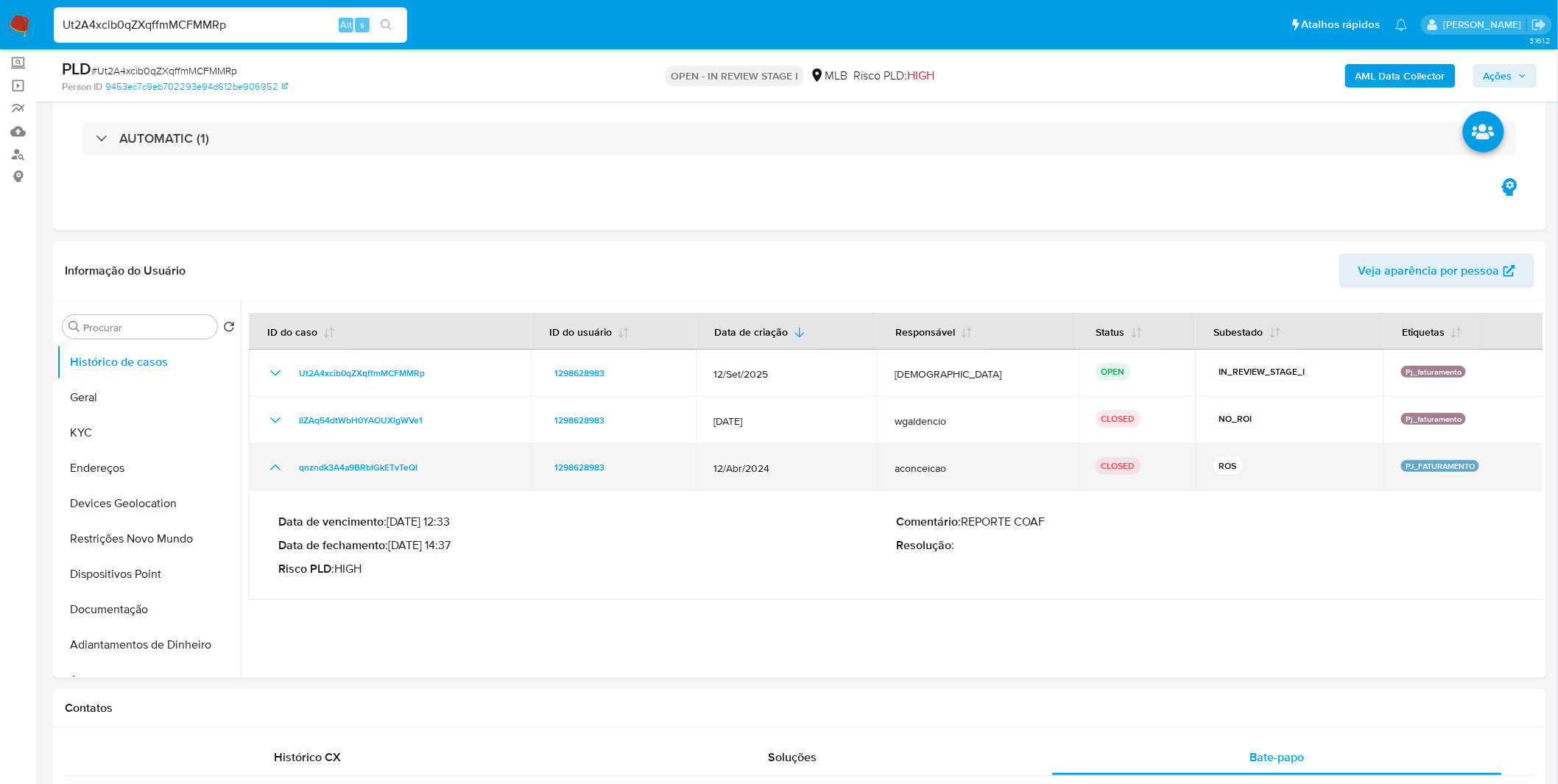
scroll to position [82, 0]
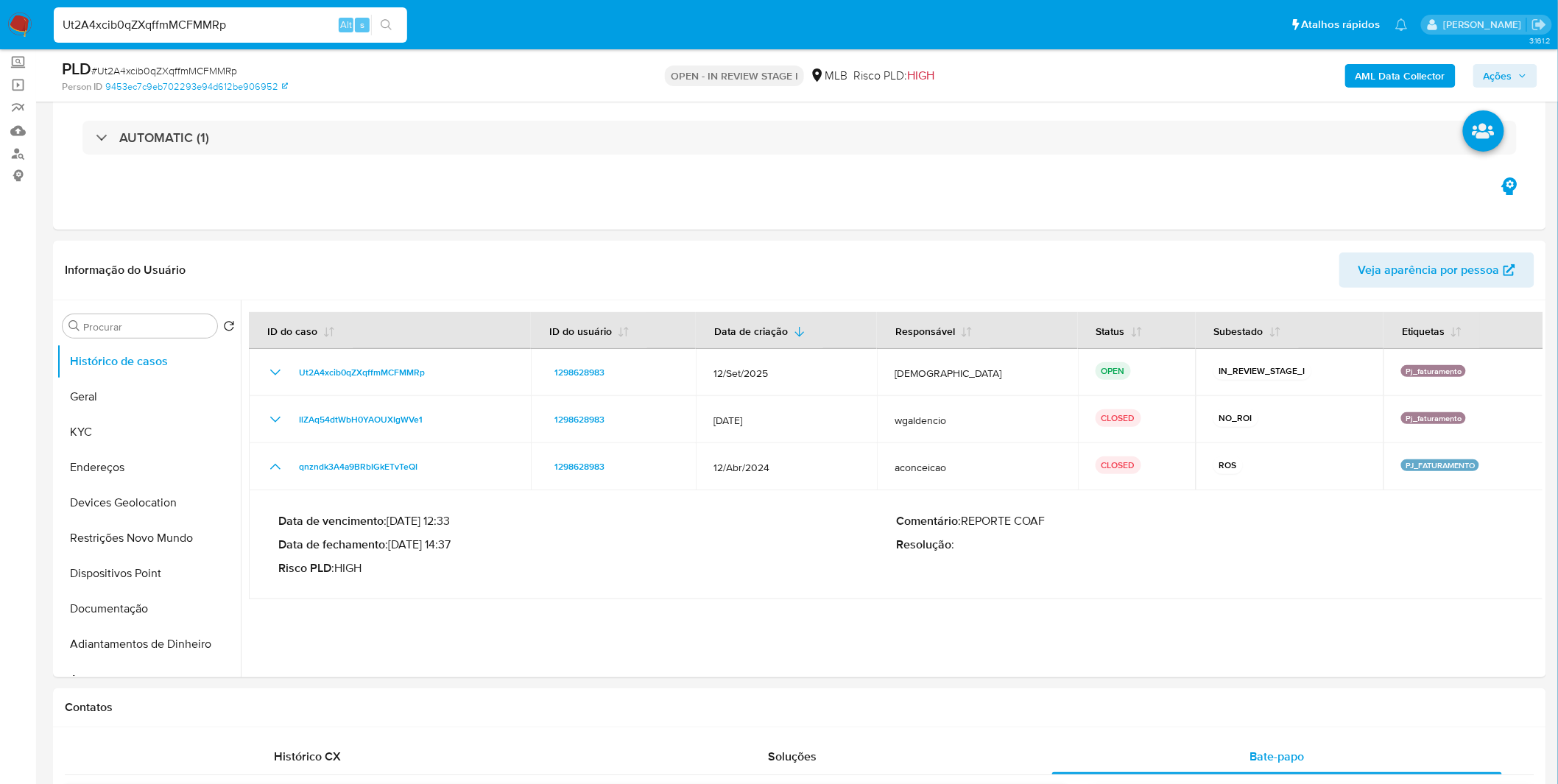
click at [231, 23] on input "Ut2A4xcib0qZXqffmMCFMMRp" at bounding box center [230, 24] width 353 height 19
paste input "eNNlx3gX7GafYaoiJxNIVGYx"
type input "eNNlx3gX7GafYaoiJxNIVGYx"
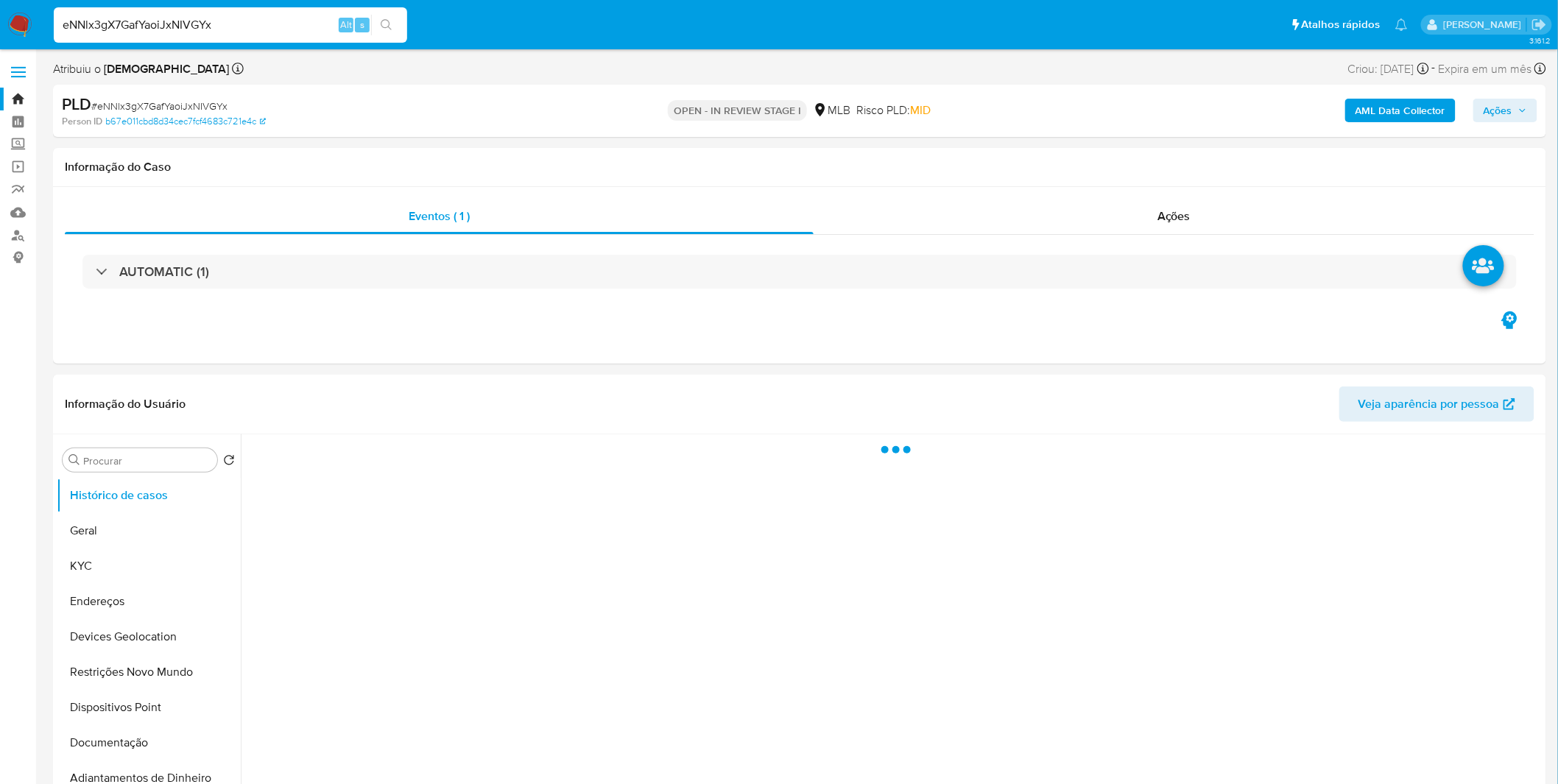
select select "10"
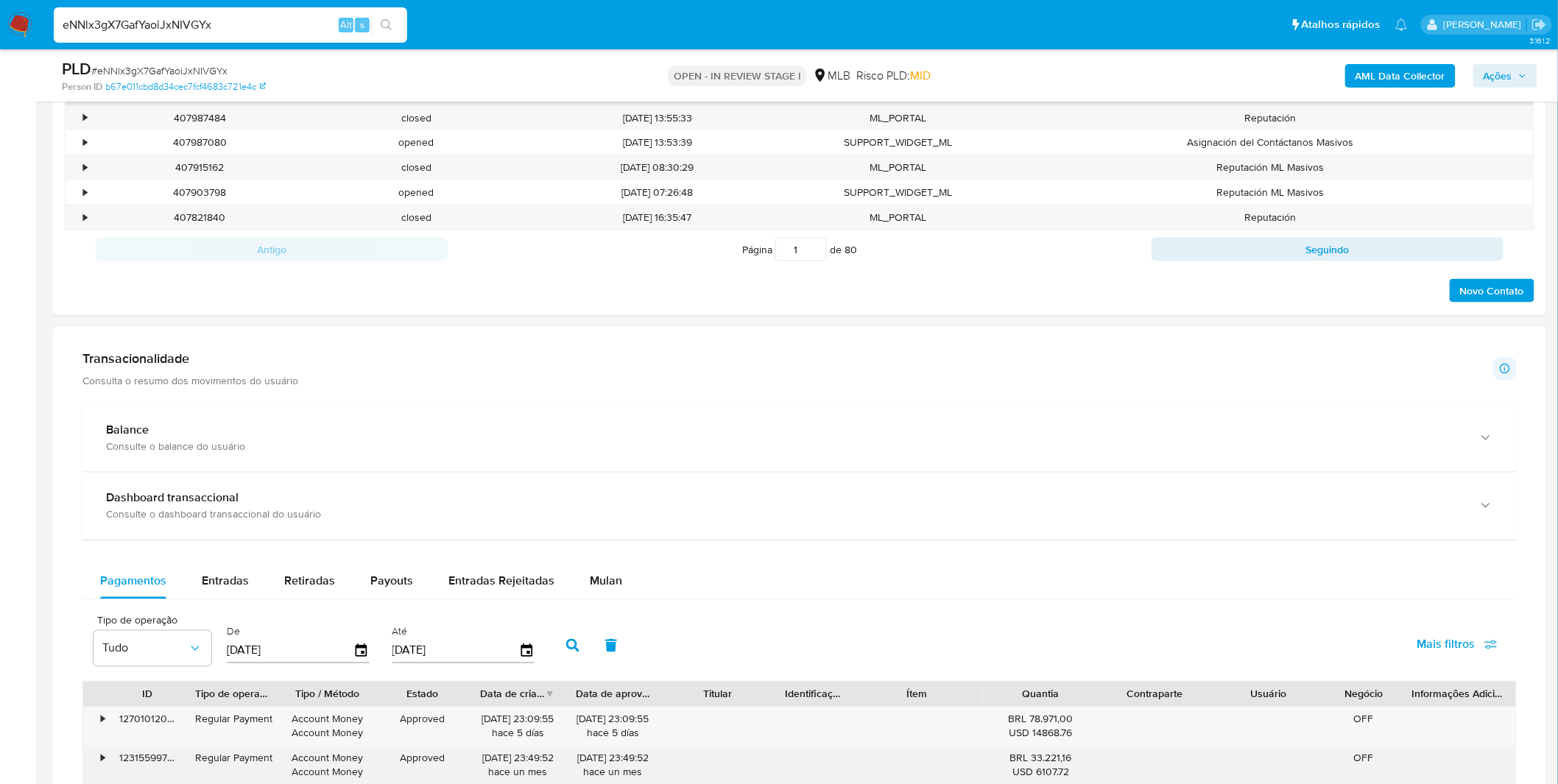
scroll to position [981, 0]
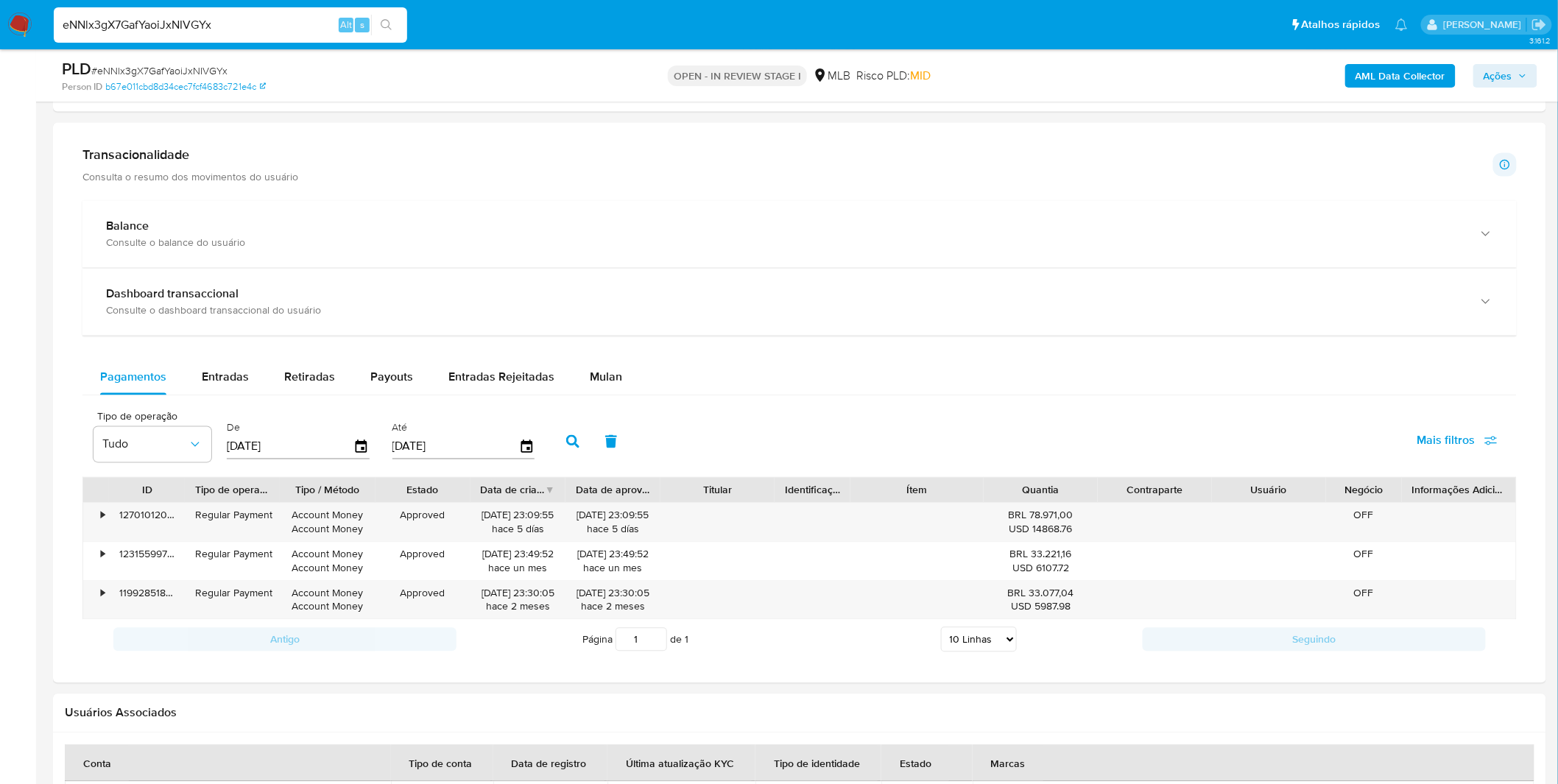
click at [332, 403] on div "Pagamentos Entradas Retiradas Payouts Entradas Rejeitadas Mulan Tipo de operaçã…" at bounding box center [800, 509] width 1434 height 299
click at [370, 384] on span "Payouts" at bounding box center [391, 377] width 43 height 17
select select "10"
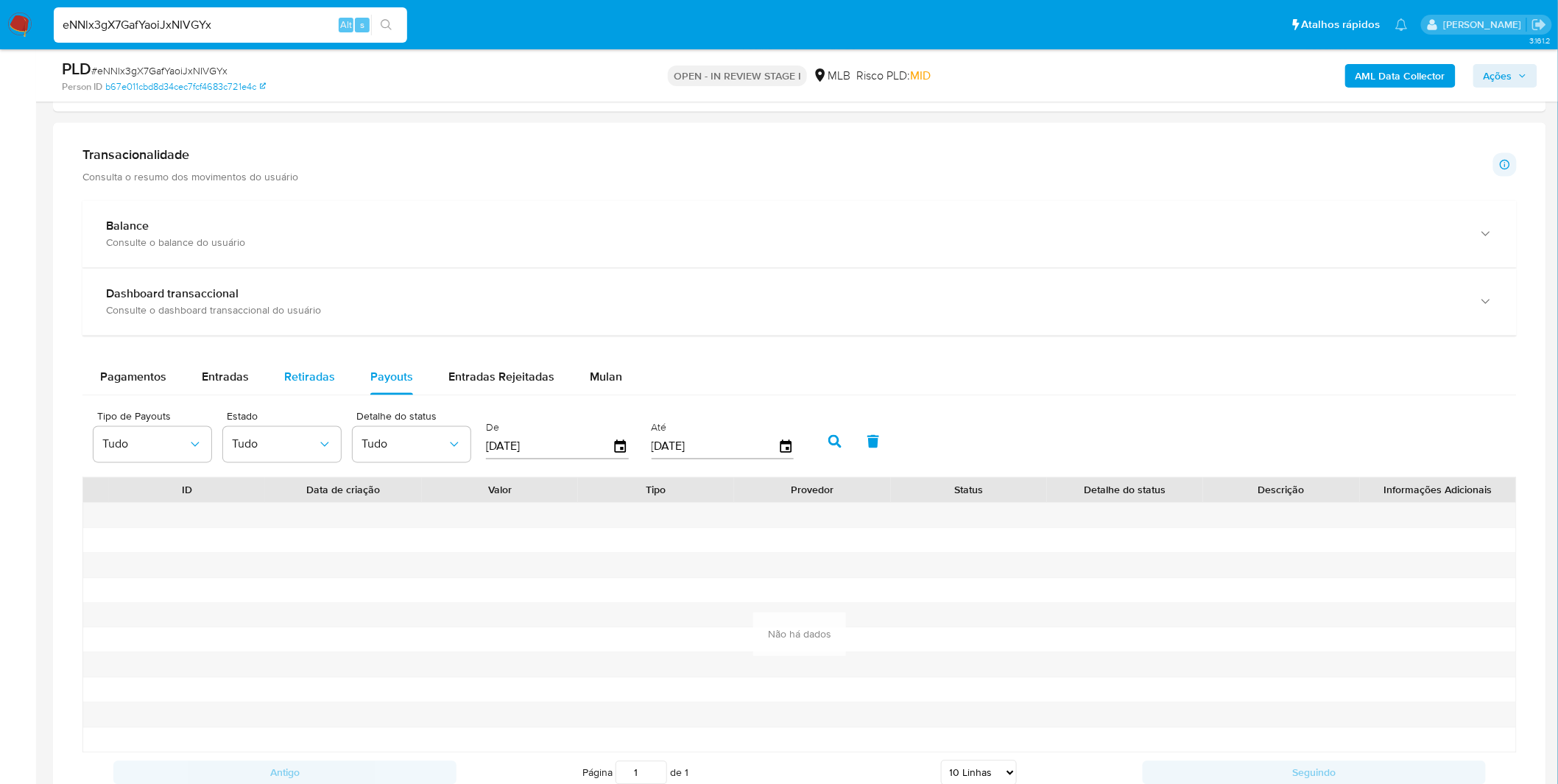
click at [334, 377] on button "Retiradas" at bounding box center [309, 377] width 86 height 35
select select "10"
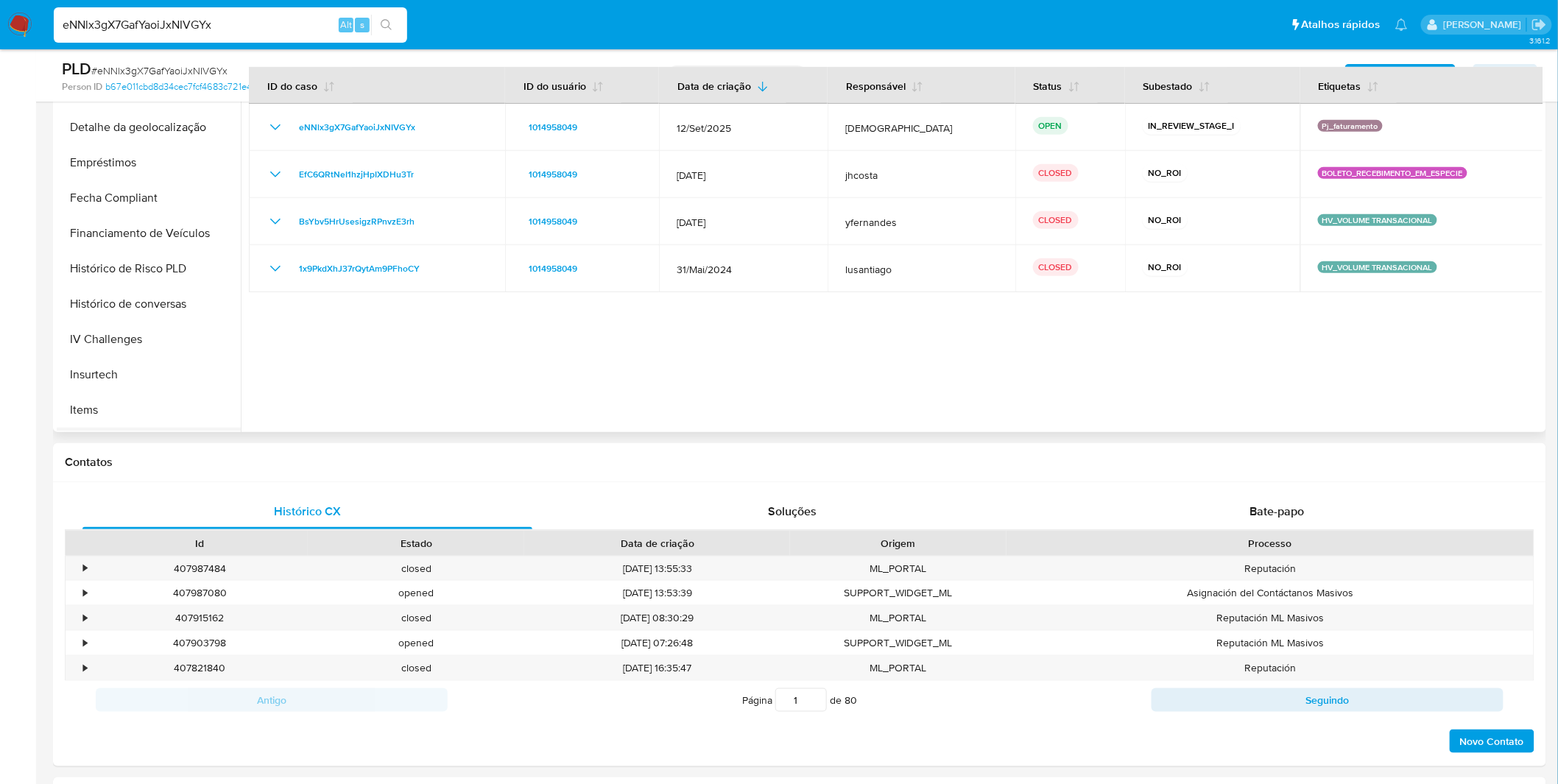
scroll to position [653, 0]
click at [119, 239] on button "Items" at bounding box center [142, 240] width 172 height 35
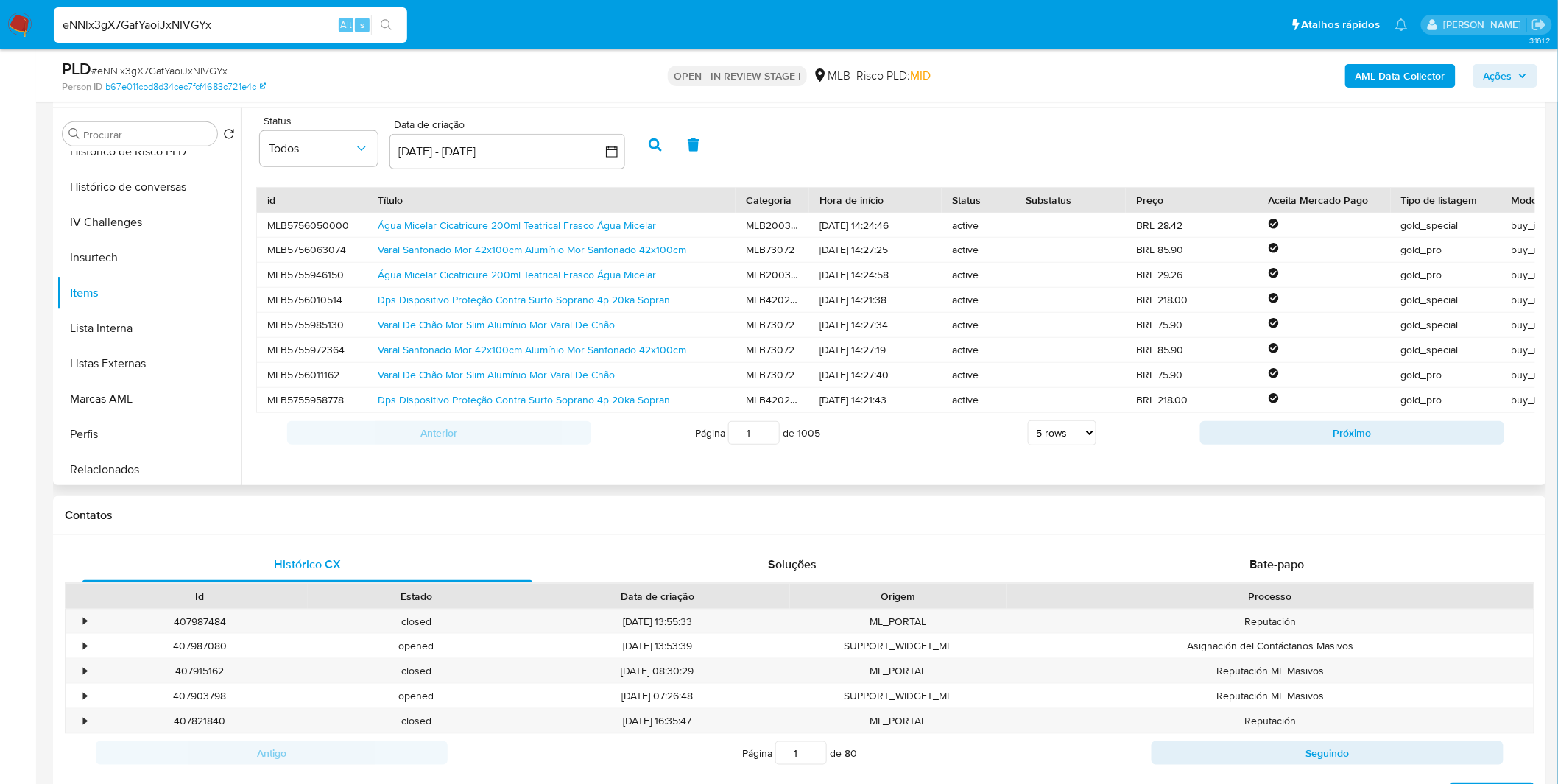
scroll to position [245, 0]
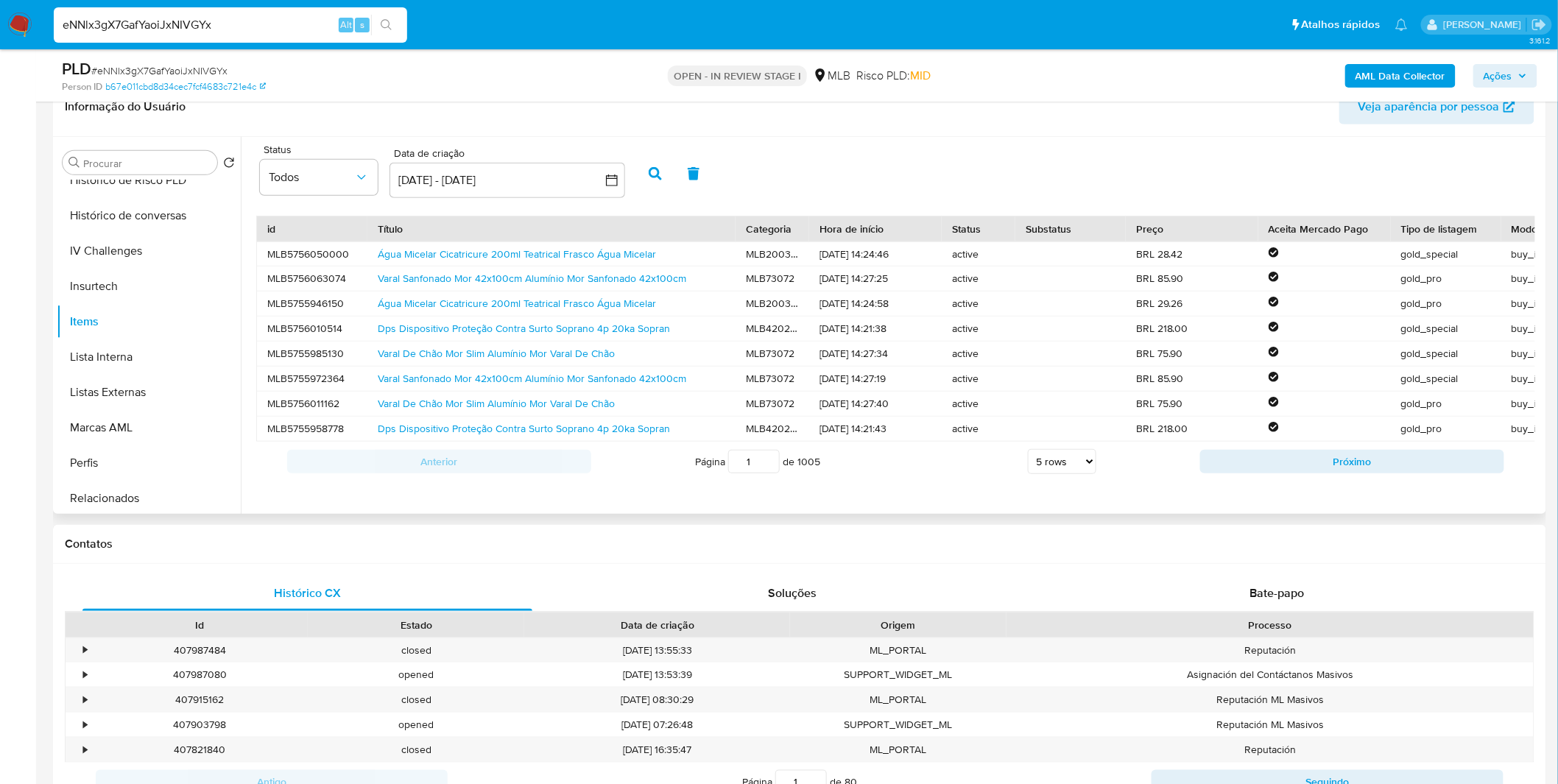
click at [532, 262] on div "Água Micelar Cicatricure 200ml Teatrical Frasco Água Micelar" at bounding box center [552, 254] width 368 height 24
click at [533, 256] on link "Água Micelar Cicatricure 200ml Teatrical Frasco Água Micelar" at bounding box center [516, 253] width 278 height 15
click at [622, 266] on div "Água Micelar Cicatricure 200ml Teatrical Frasco Água Micelar" at bounding box center [552, 254] width 368 height 24
click at [616, 270] on div "Varal Sanfonado Mor 42x100cm Alumínio Mor Sanfonado 42x100cm" at bounding box center [552, 279] width 368 height 24
click at [616, 273] on link "Varal Sanfonado Mor 42x100cm Alumínio Mor Sanfonado 42x100cm" at bounding box center [532, 278] width 309 height 15
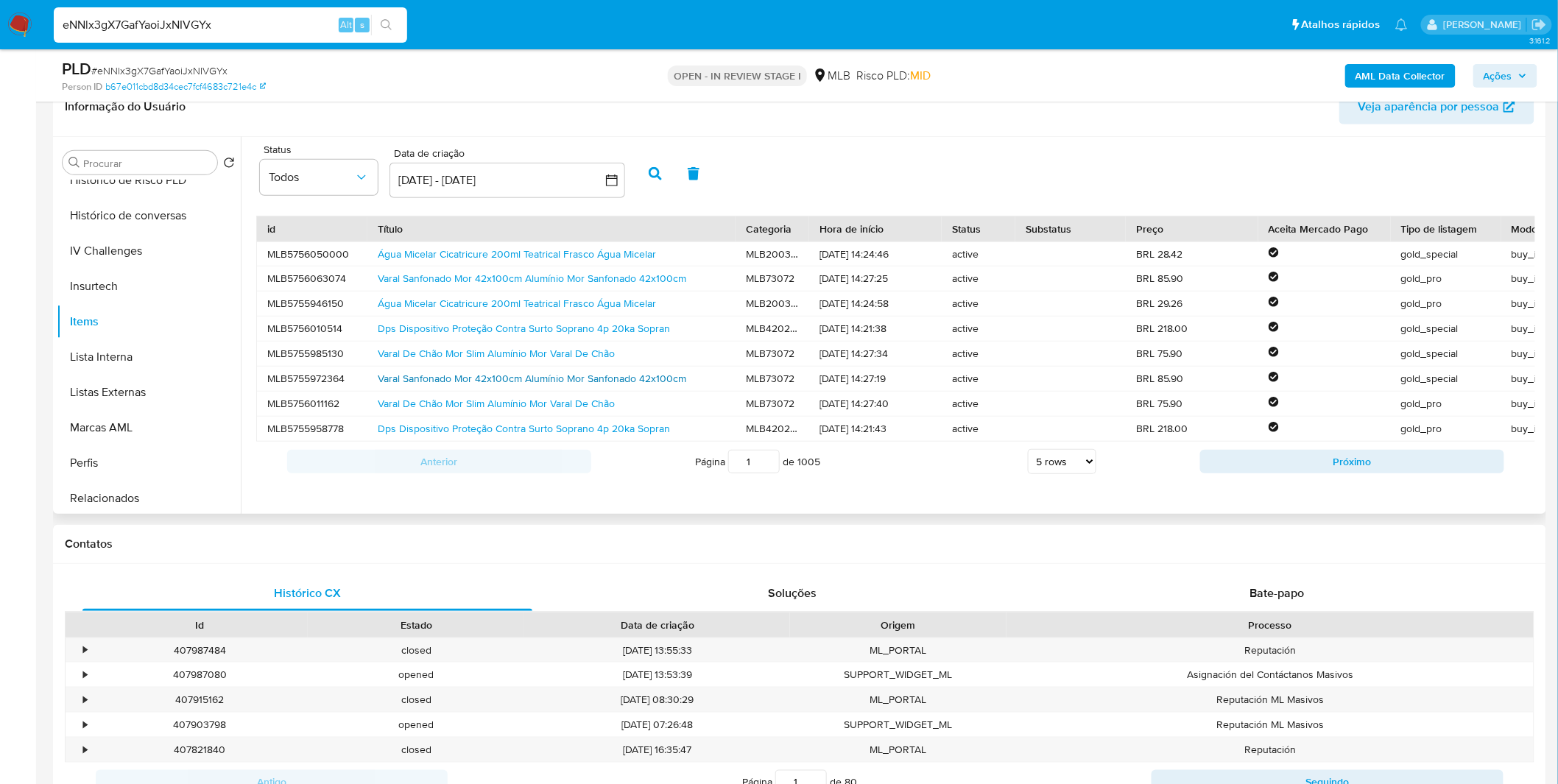
drag, startPoint x: 572, startPoint y: 249, endPoint x: 455, endPoint y: 371, distance: 169.0
drag, startPoint x: 455, startPoint y: 371, endPoint x: 439, endPoint y: 381, distance: 18.9
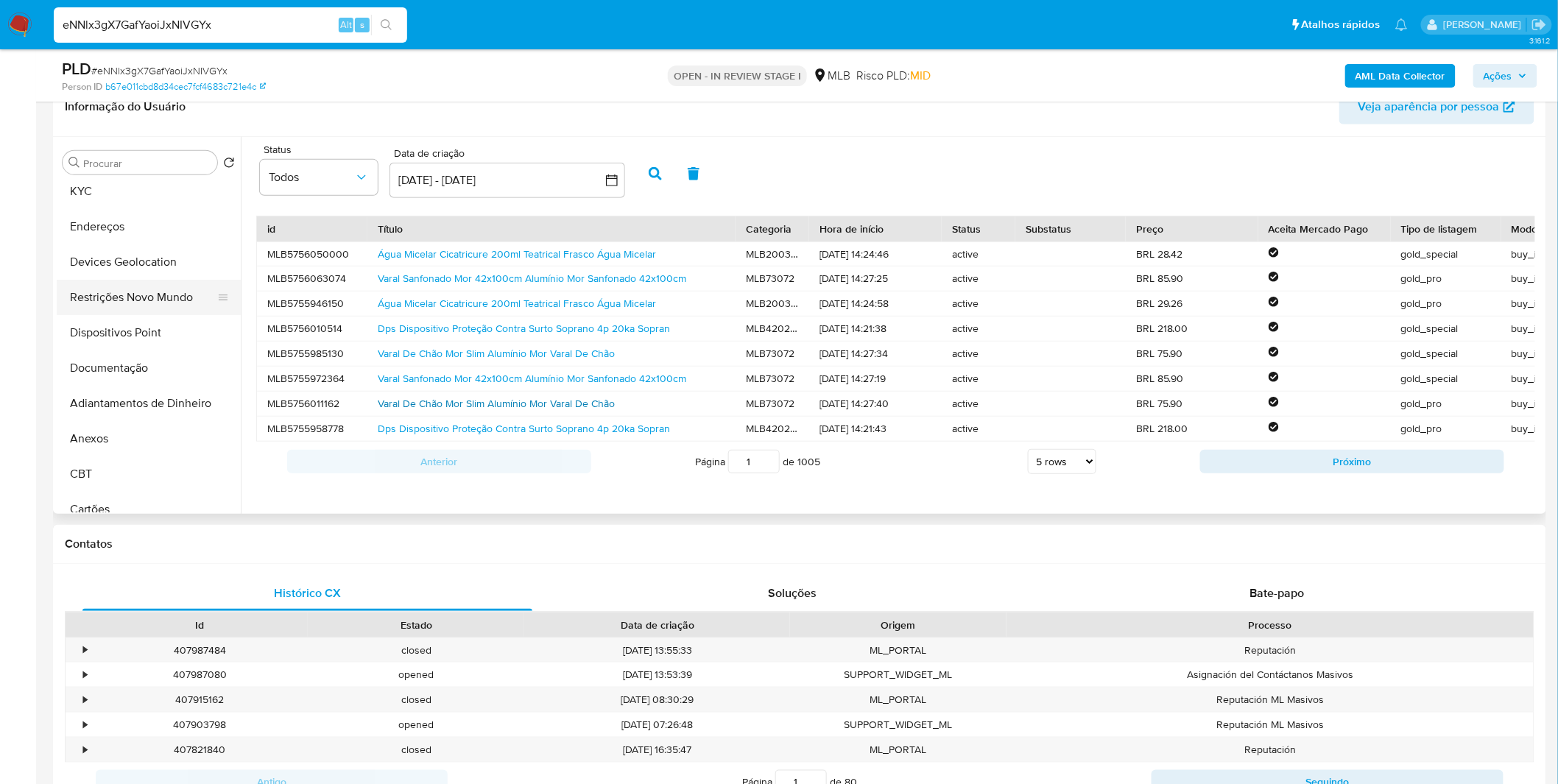
scroll to position [0, 0]
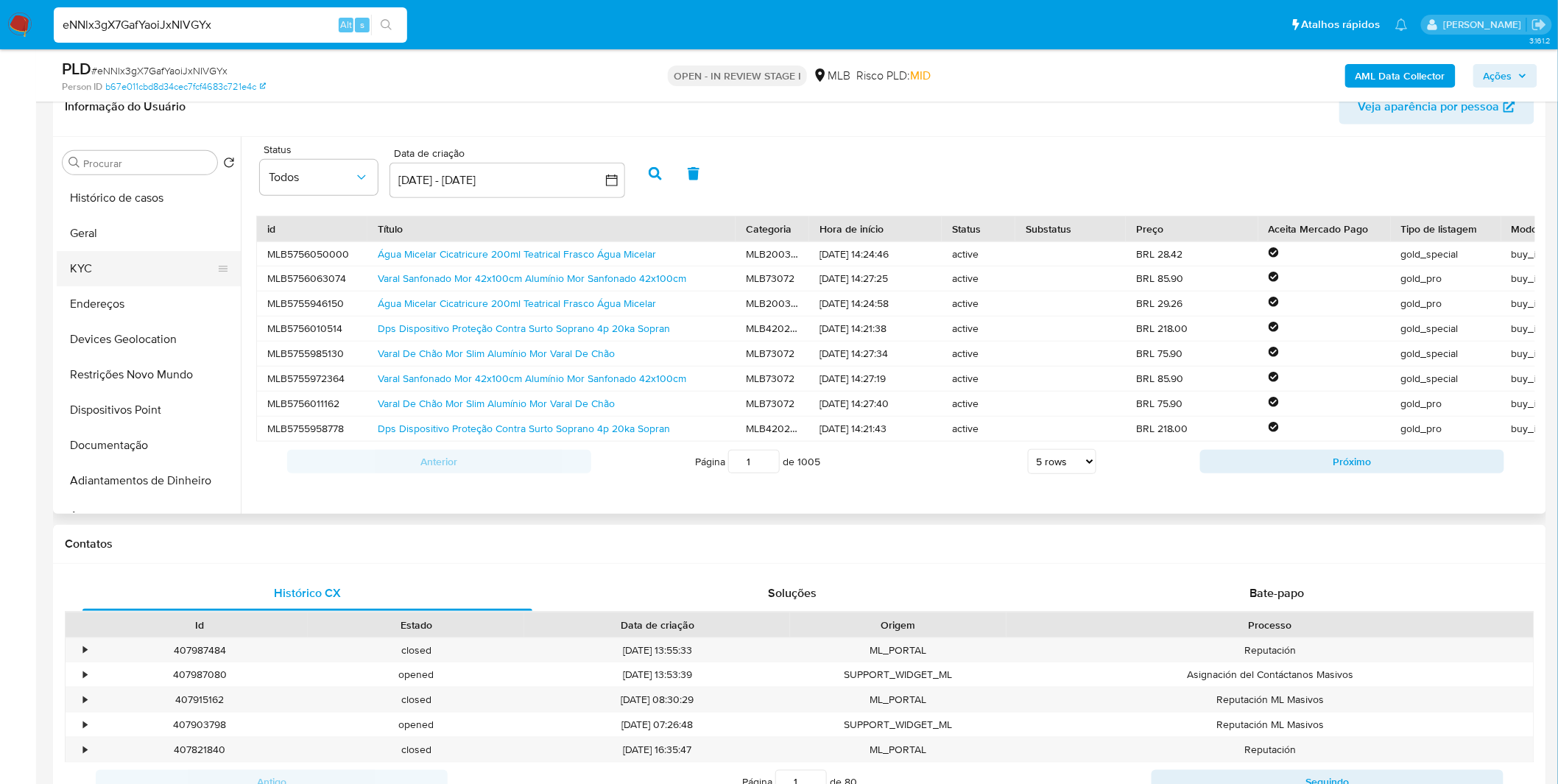
click at [97, 276] on button "KYC" at bounding box center [142, 269] width 172 height 35
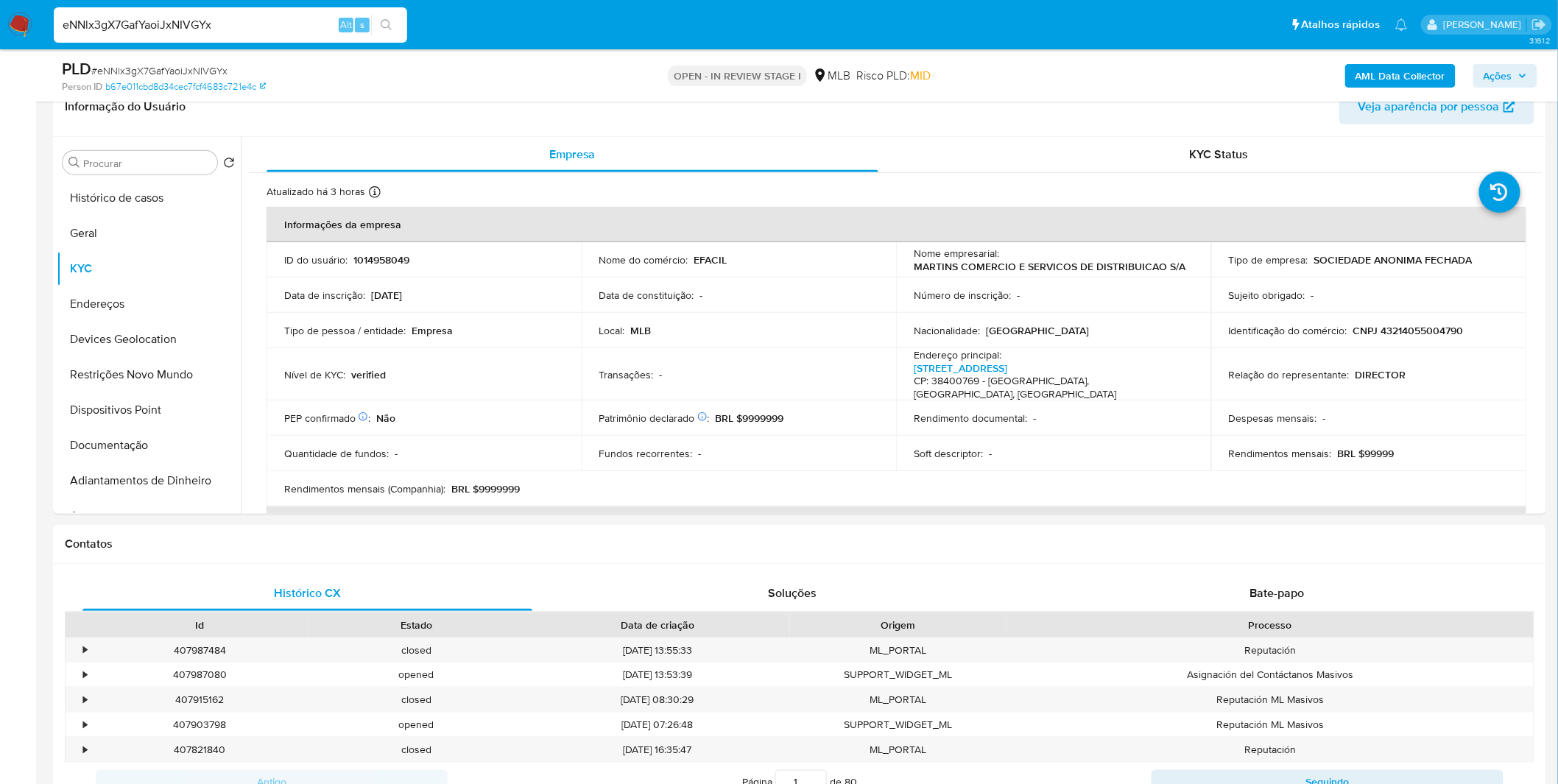
click at [294, 23] on input "eNNlx3gX7GafYaoiJxNIVGYx" at bounding box center [230, 24] width 353 height 19
paste input "mB5uJkVsR9J2Hfu1erKy6Xjd"
type input "mB5uJkVsR9J2Hfu1erKy6Xjd"
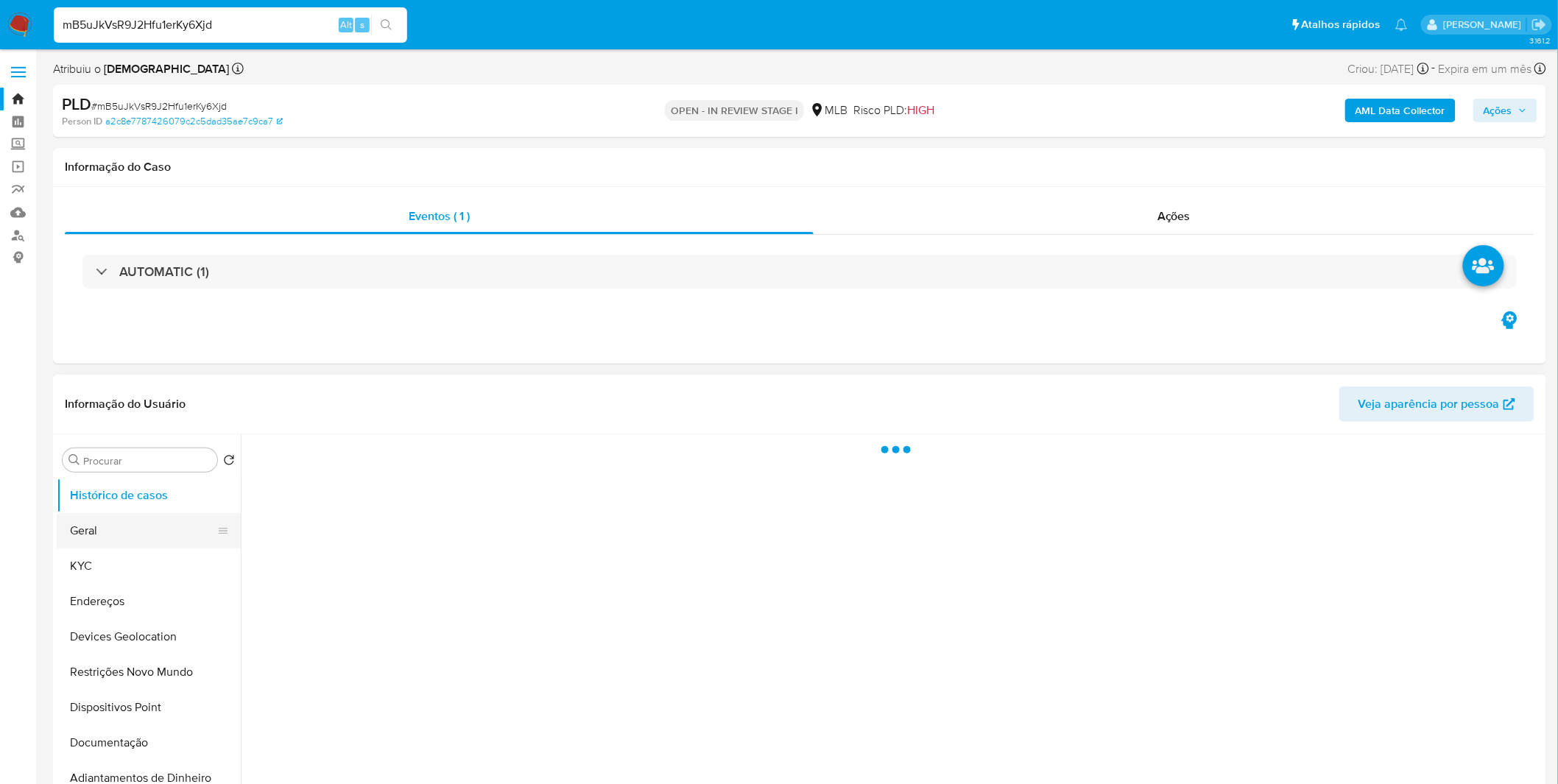
select select "10"
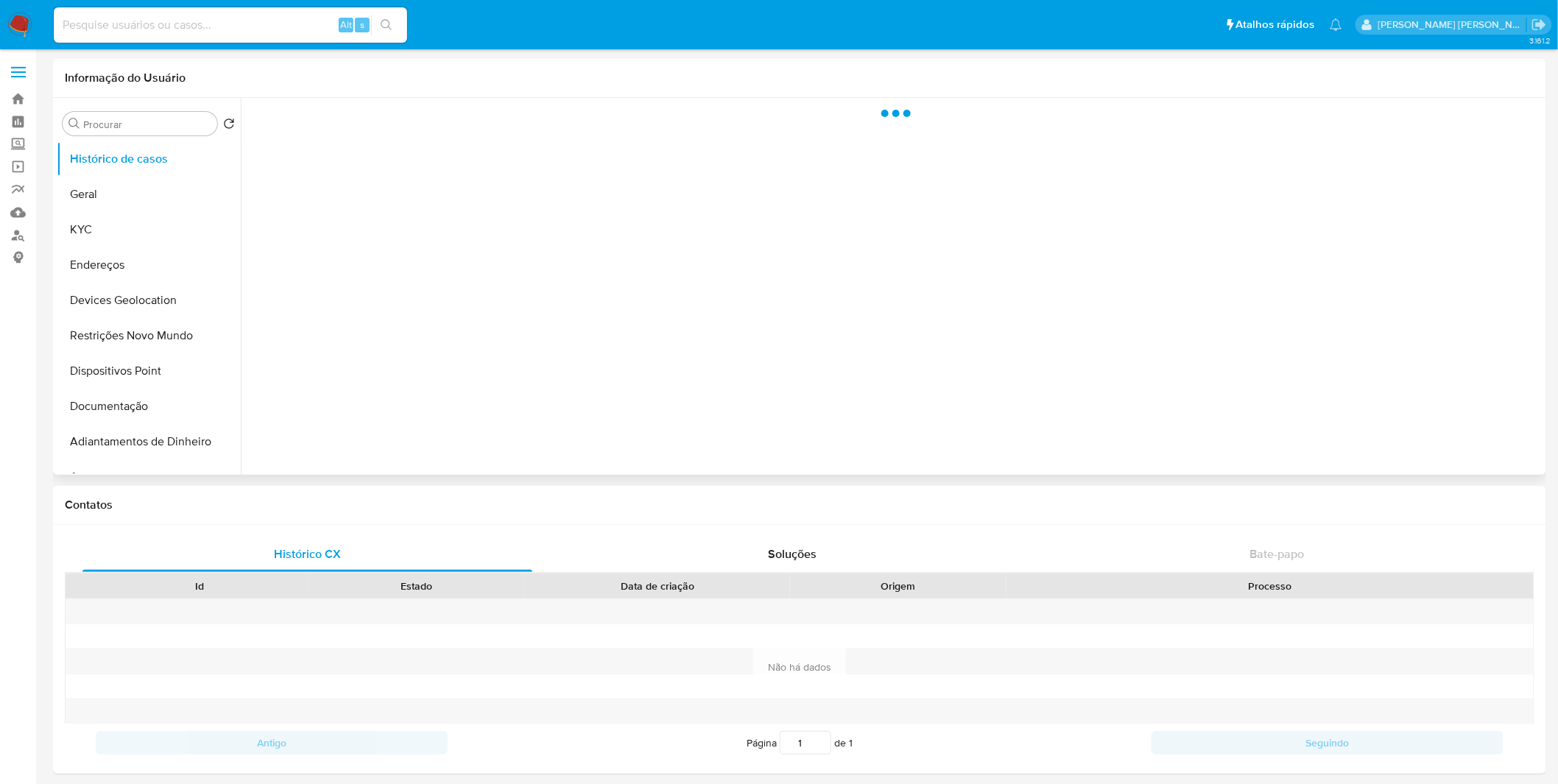
select select "10"
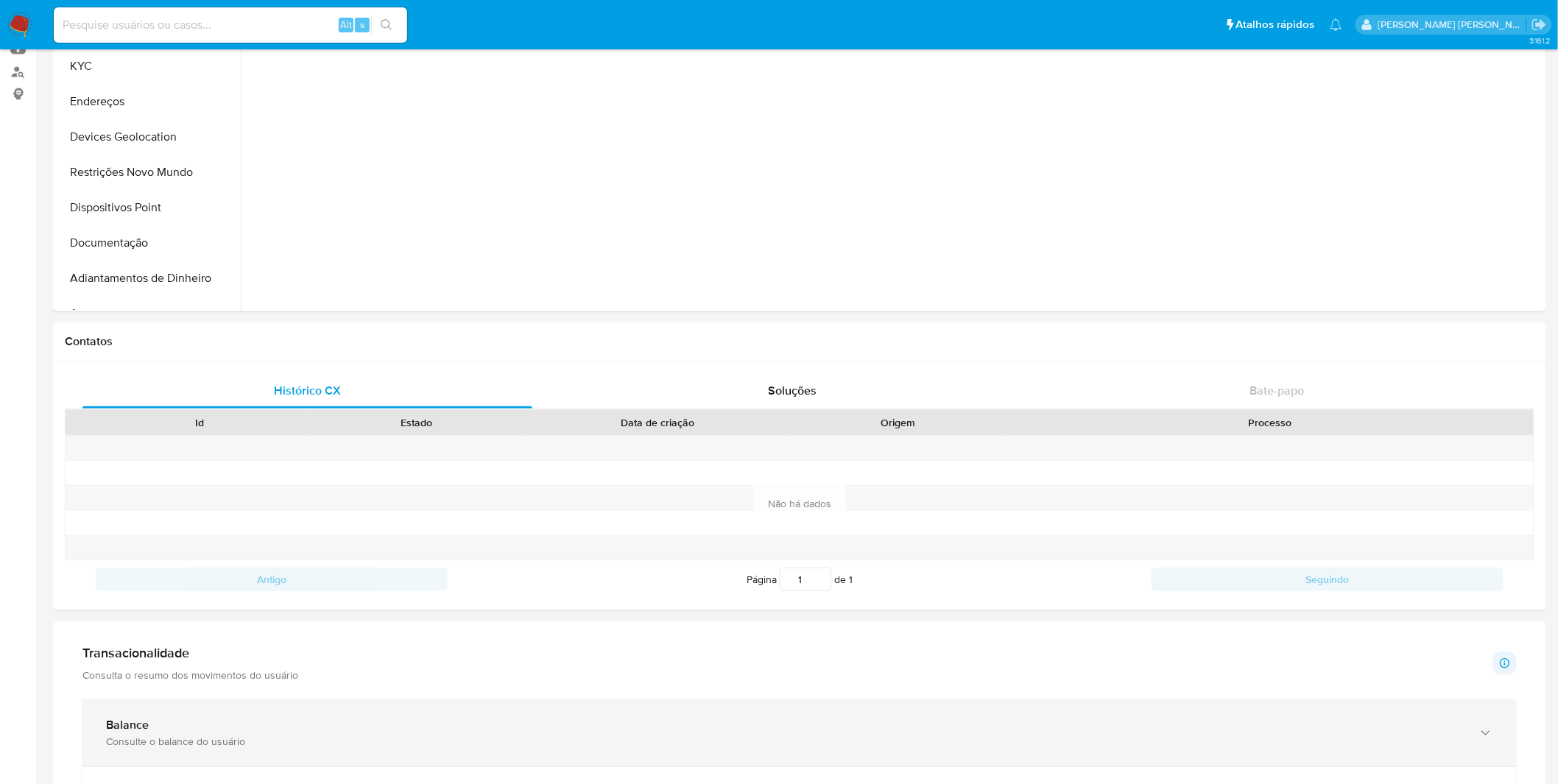
scroll to position [327, 0]
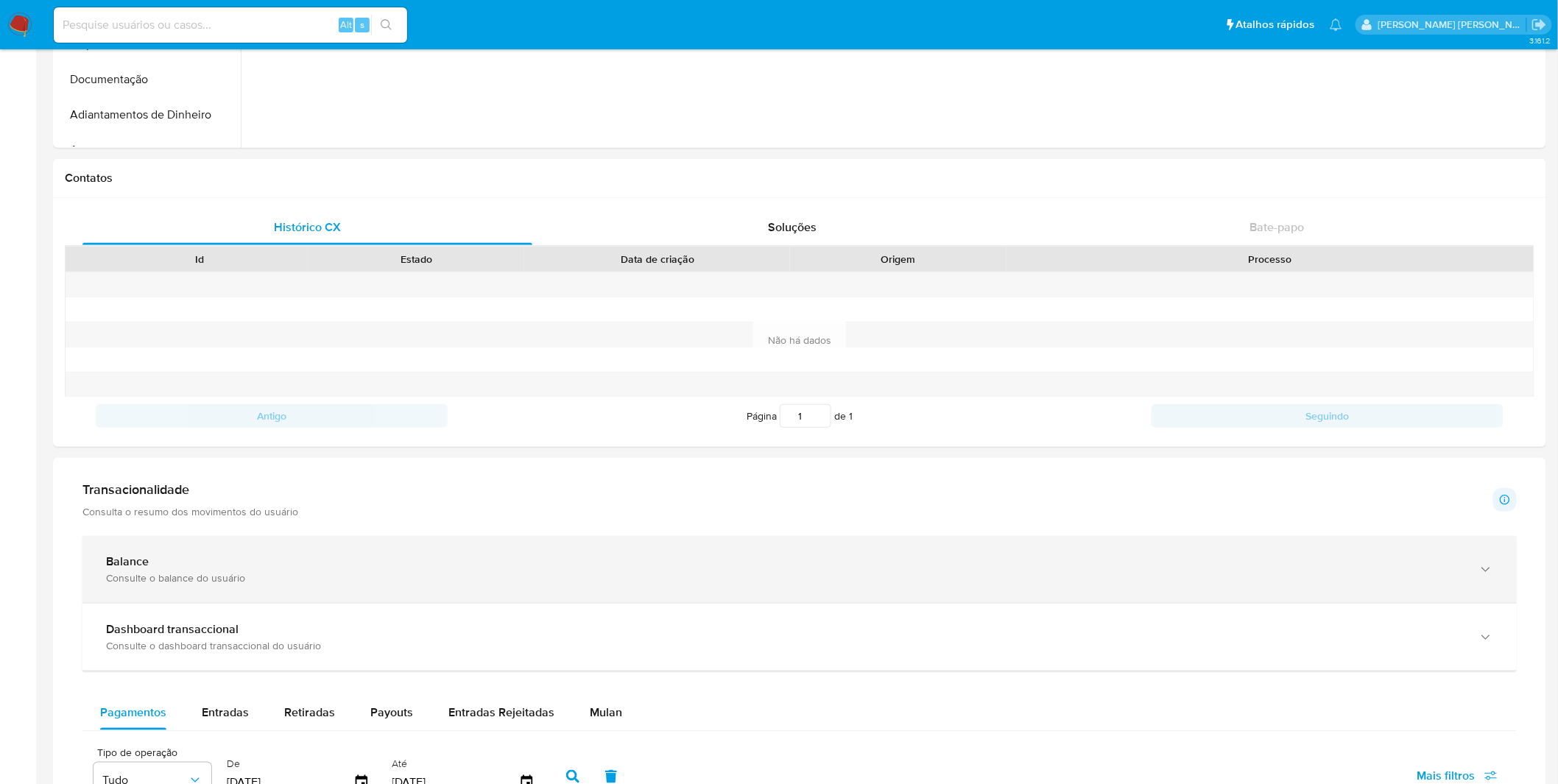
click at [227, 557] on div "Balance" at bounding box center [784, 561] width 1357 height 15
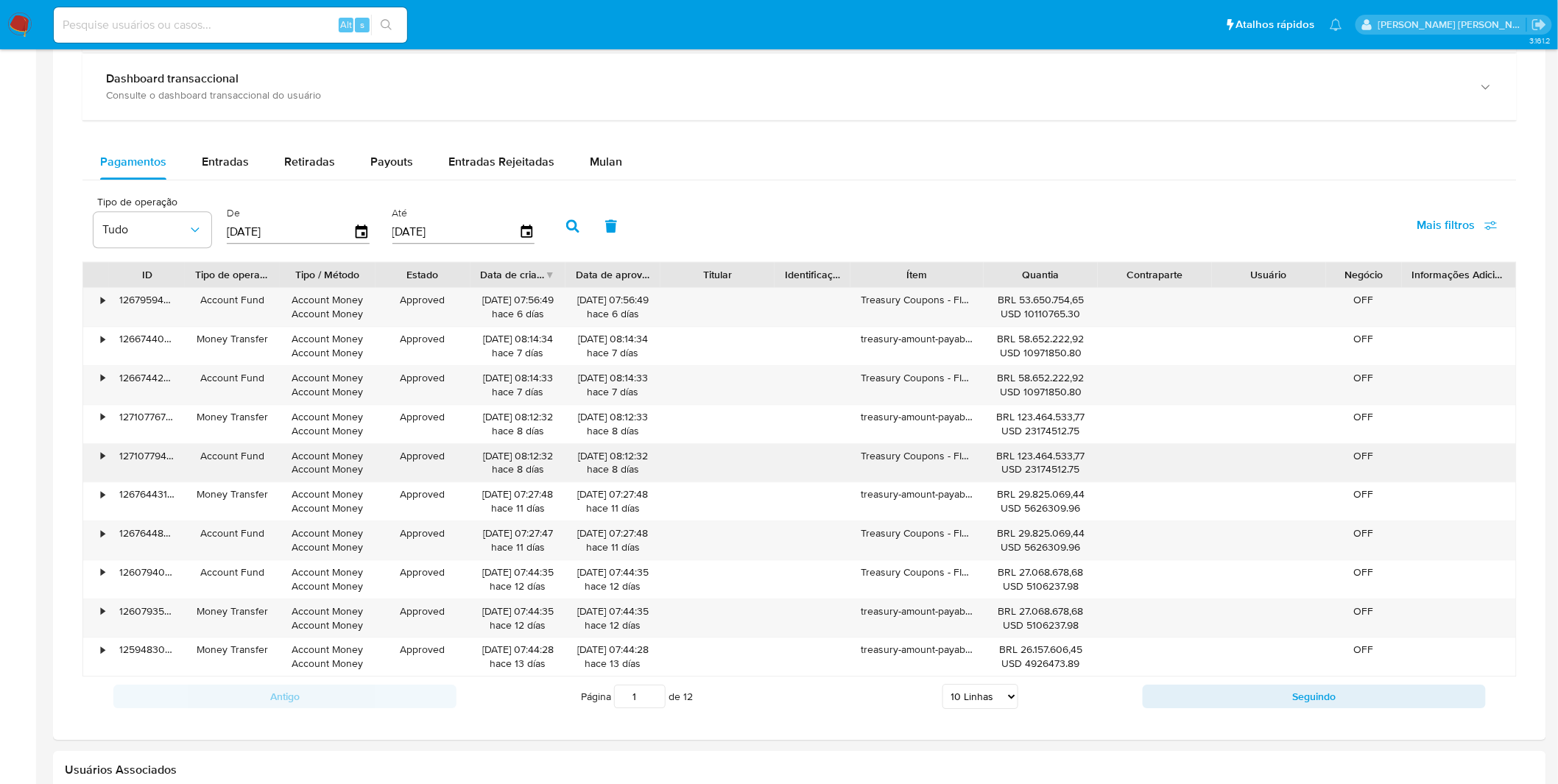
scroll to position [1389, 0]
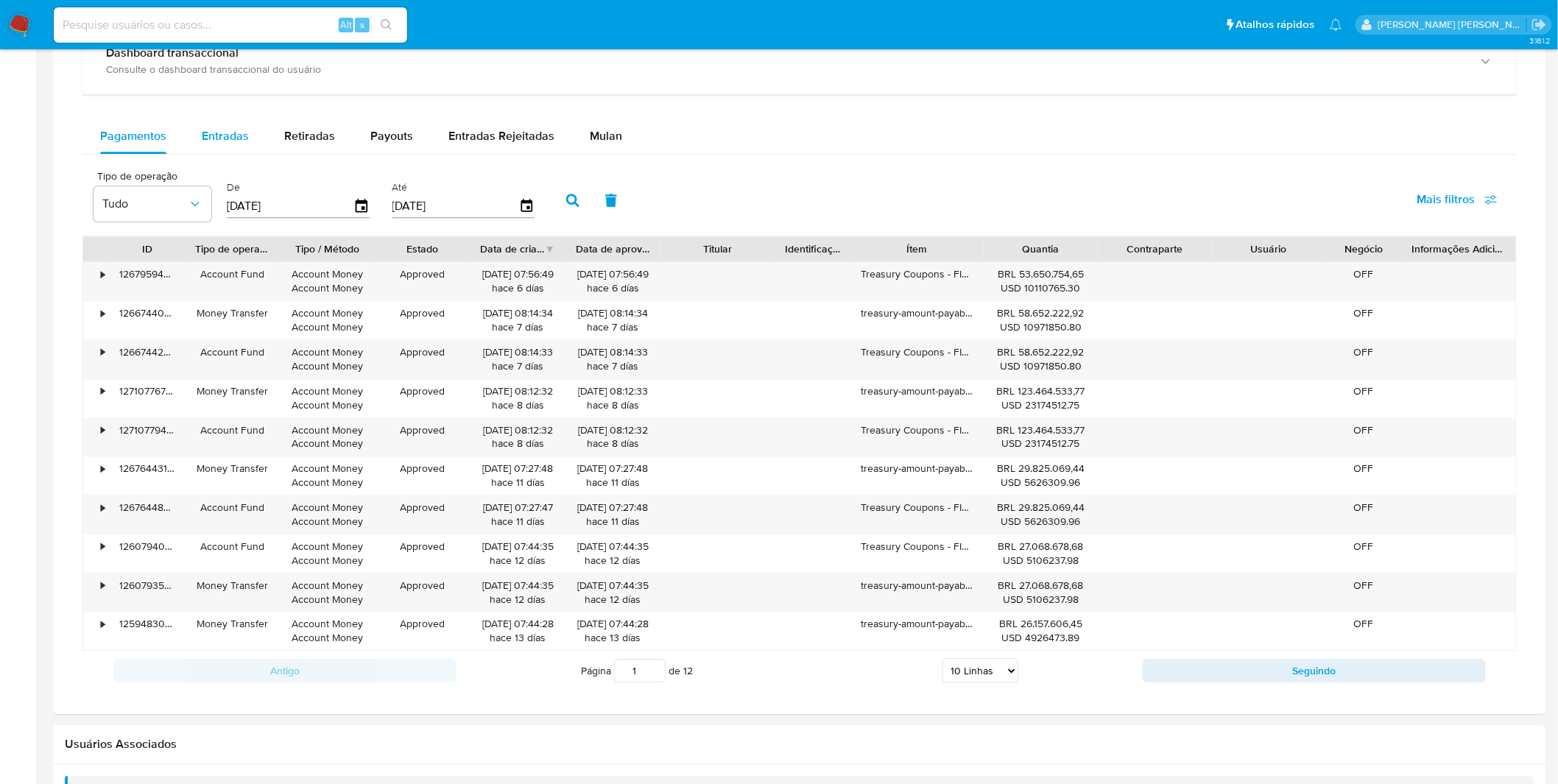
click at [229, 154] on div "Entradas" at bounding box center [225, 136] width 47 height 35
select select "10"
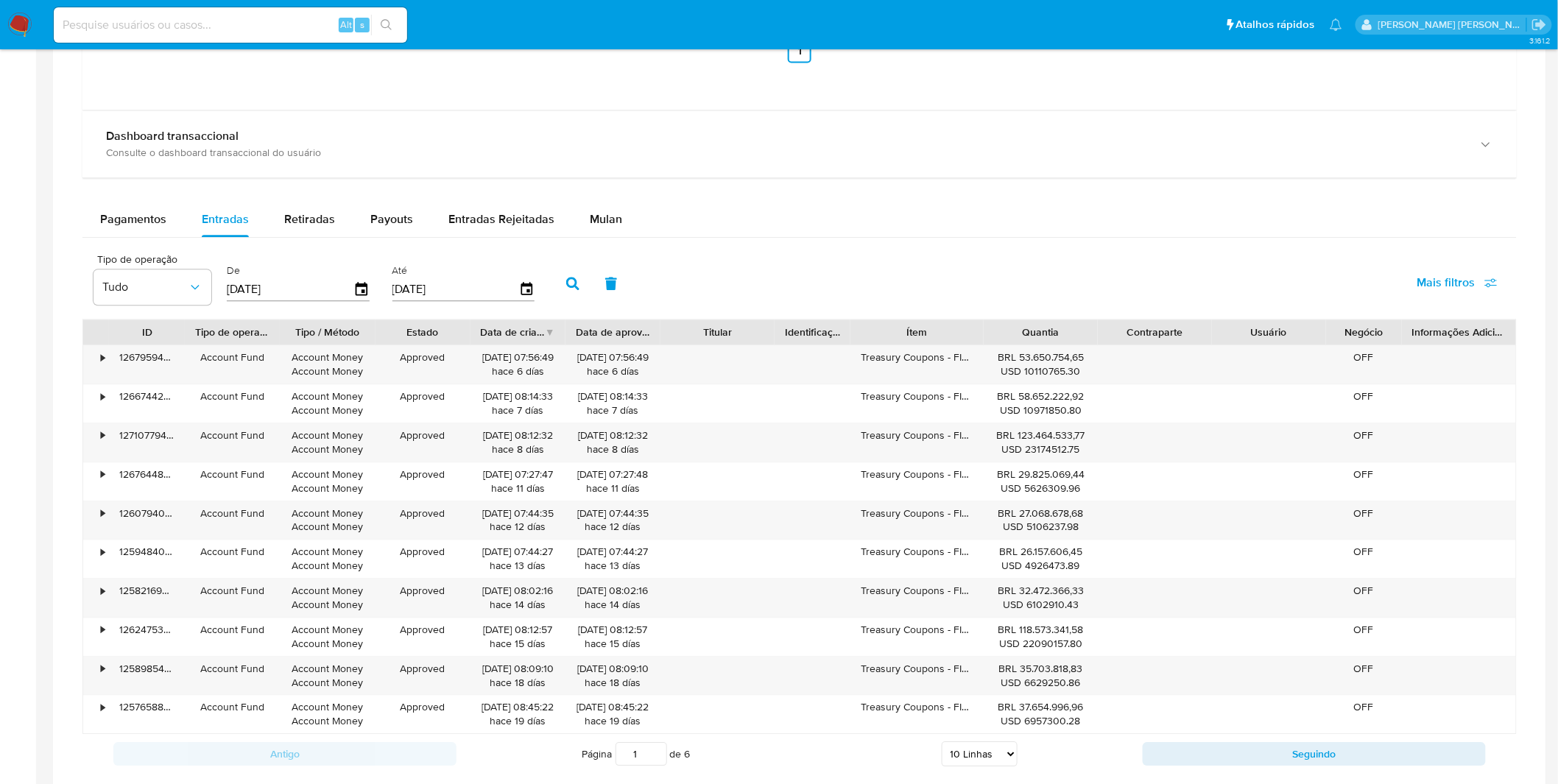
scroll to position [1308, 0]
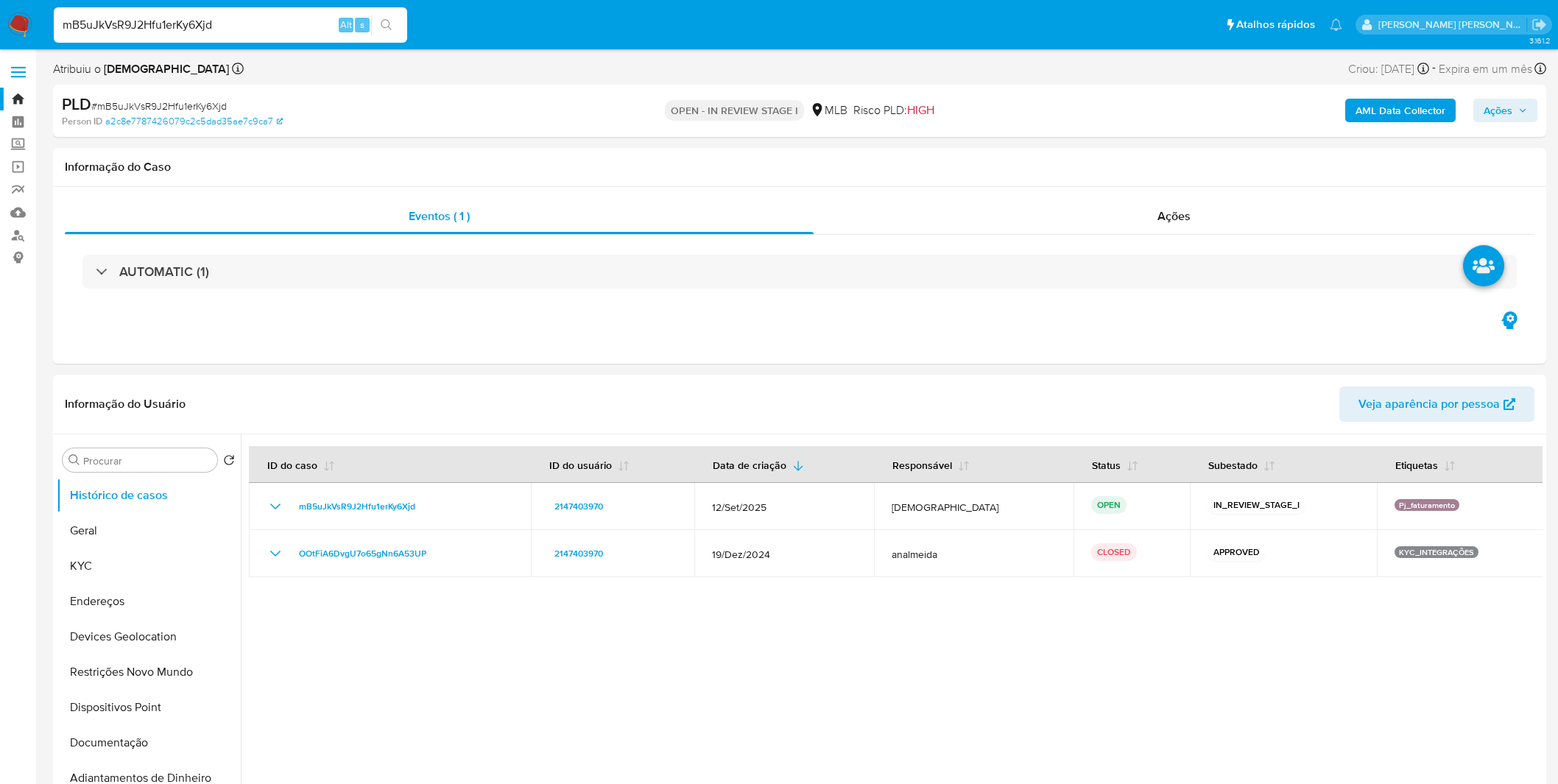
select select "10"
click at [162, 557] on button "KYC" at bounding box center [142, 566] width 172 height 35
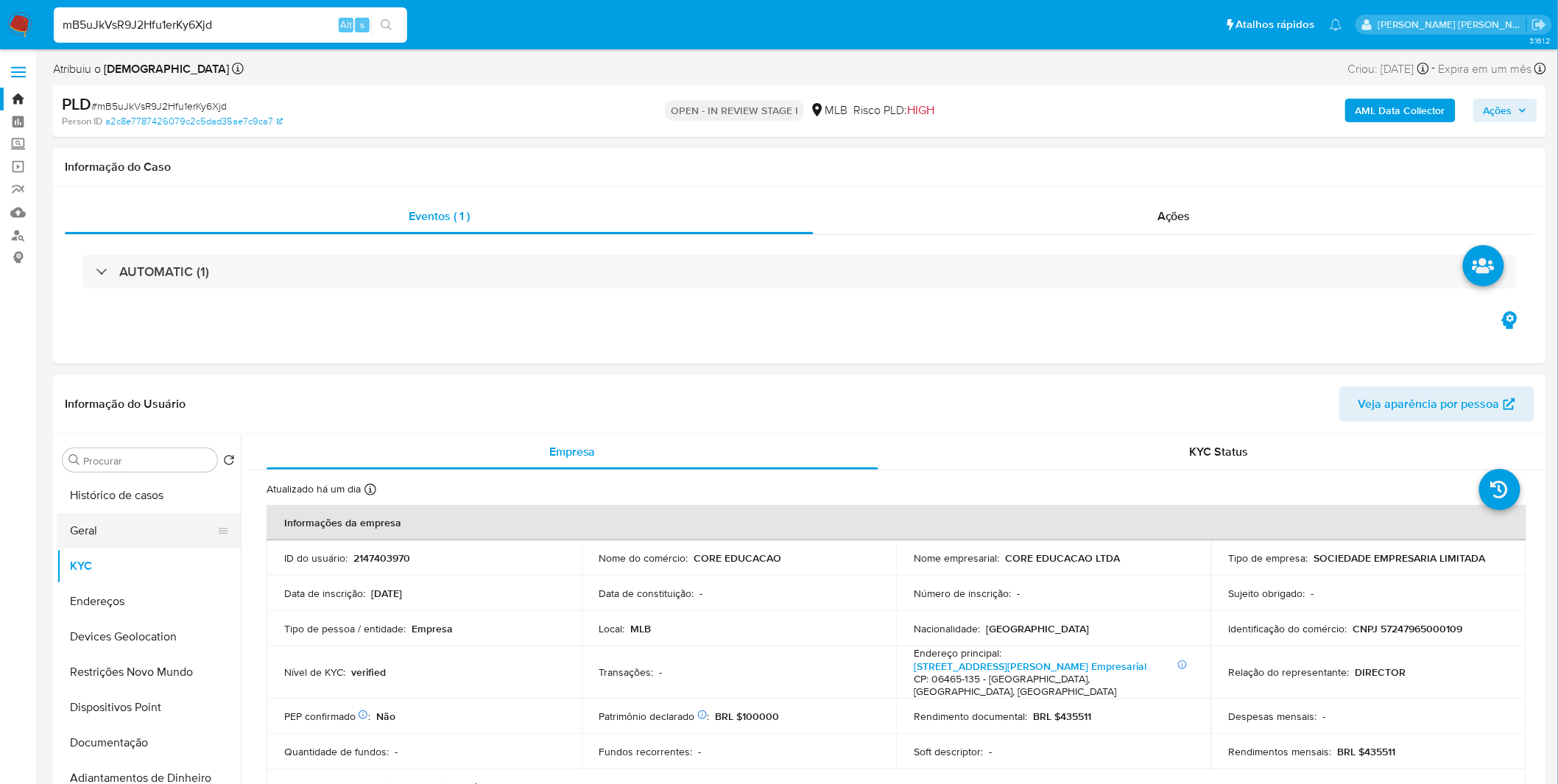
click at [115, 541] on button "Geral" at bounding box center [142, 531] width 172 height 35
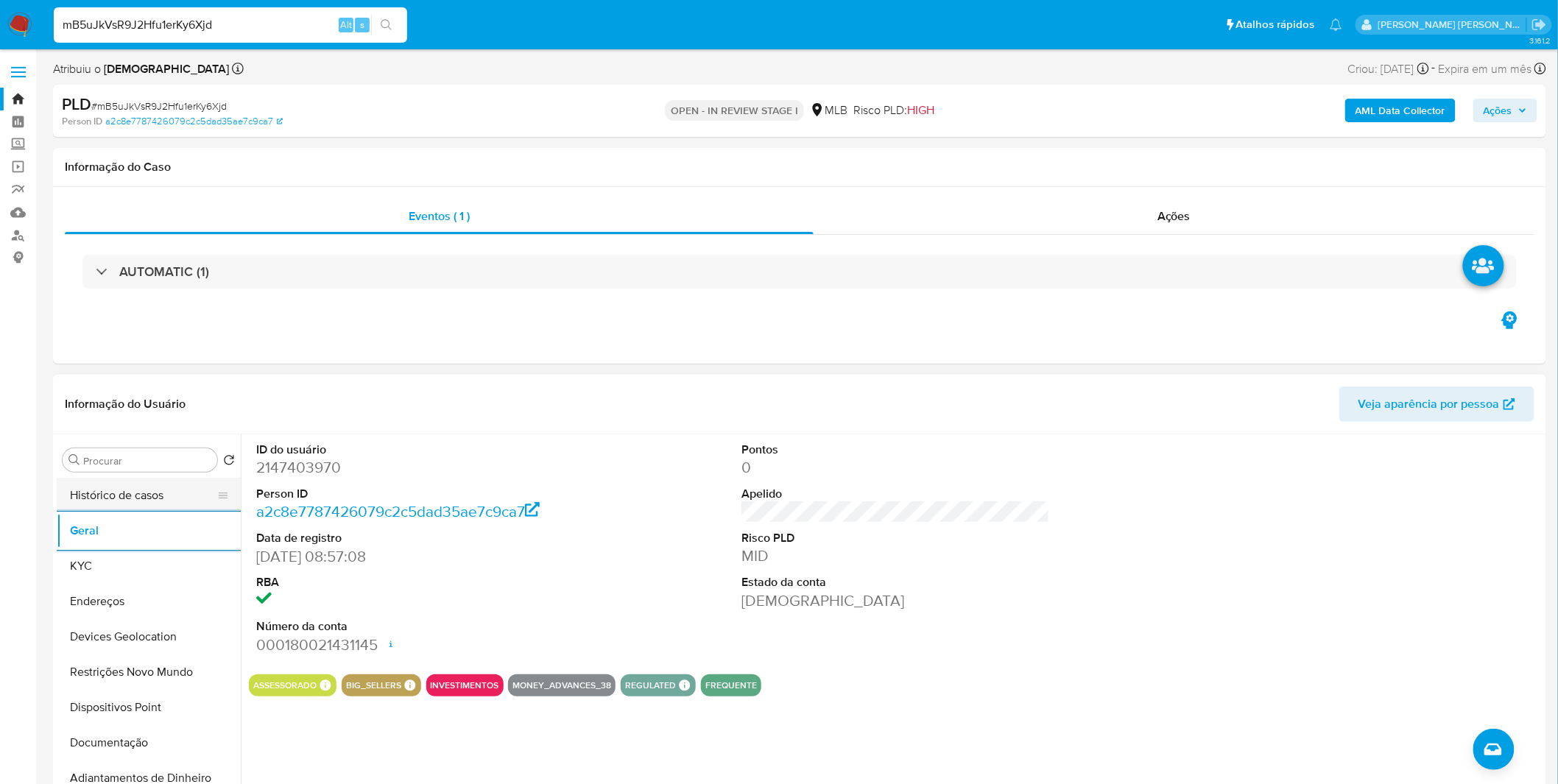
click at [128, 498] on button "Histórico de casos" at bounding box center [142, 495] width 172 height 35
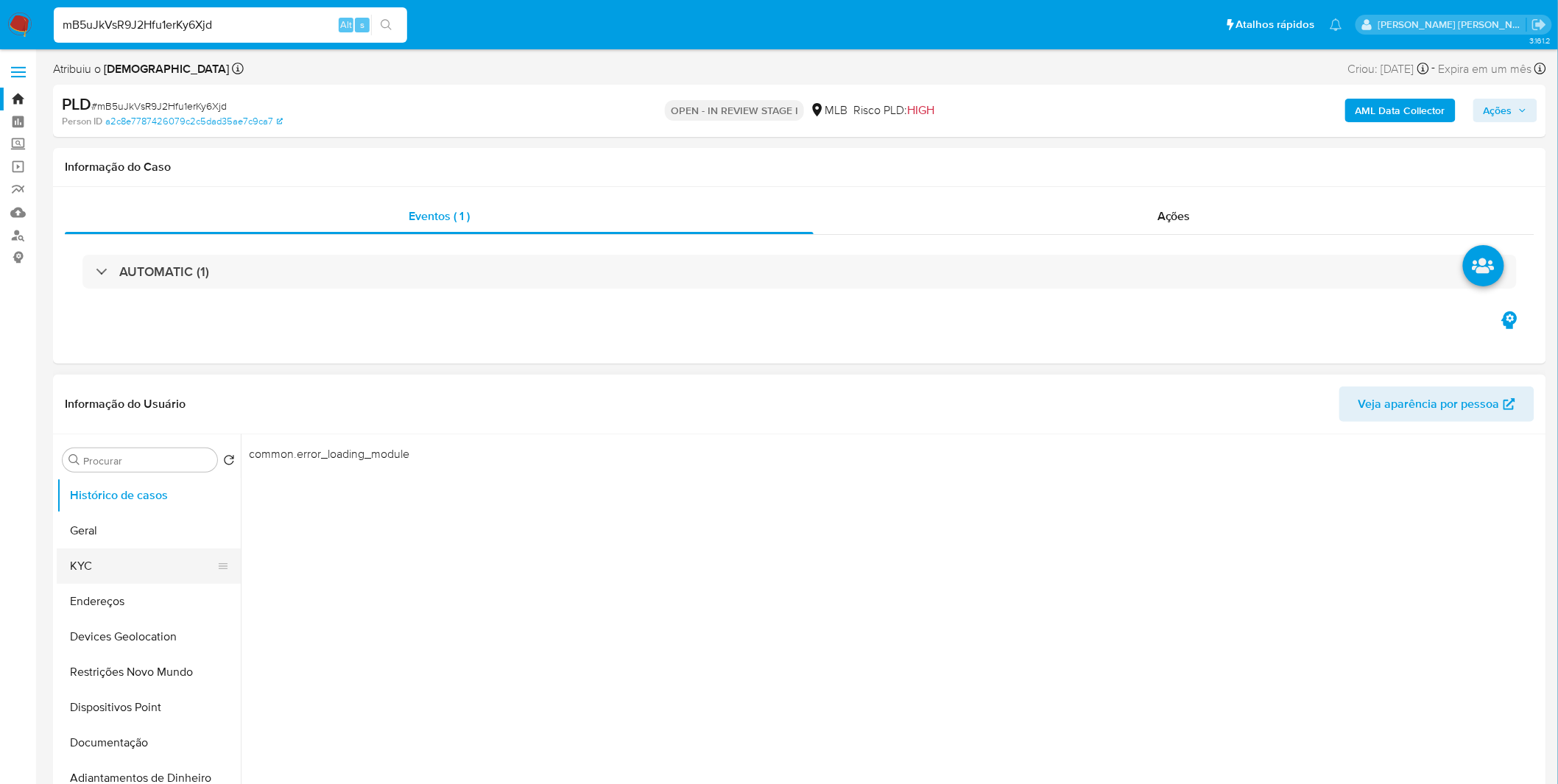
drag, startPoint x: 144, startPoint y: 573, endPoint x: 134, endPoint y: 554, distance: 21.5
click at [144, 572] on button "KYC" at bounding box center [142, 566] width 172 height 35
click at [133, 539] on button "Geral" at bounding box center [142, 531] width 172 height 35
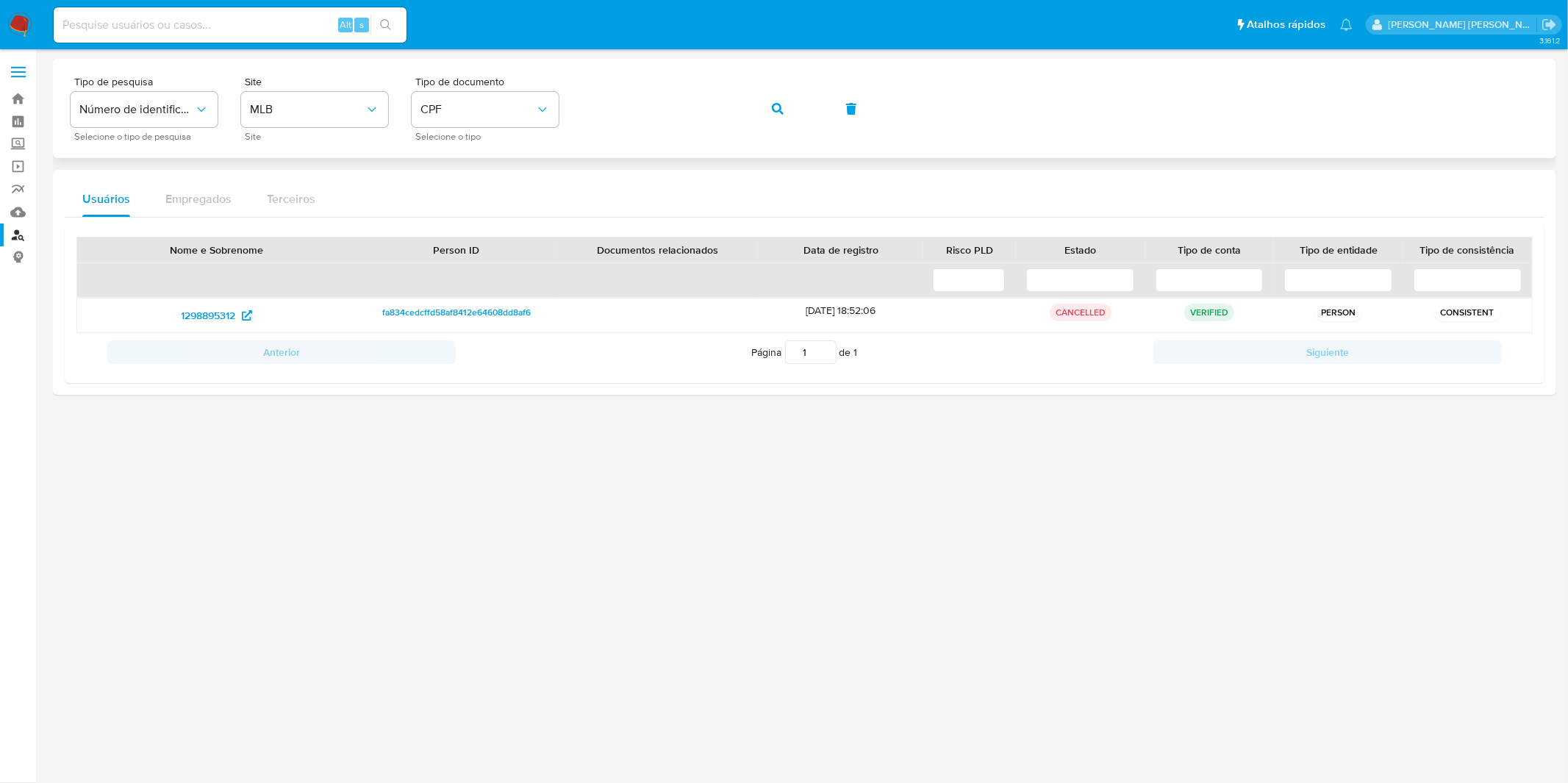
click at [768, 112] on button "button" at bounding box center [777, 109] width 50 height 35
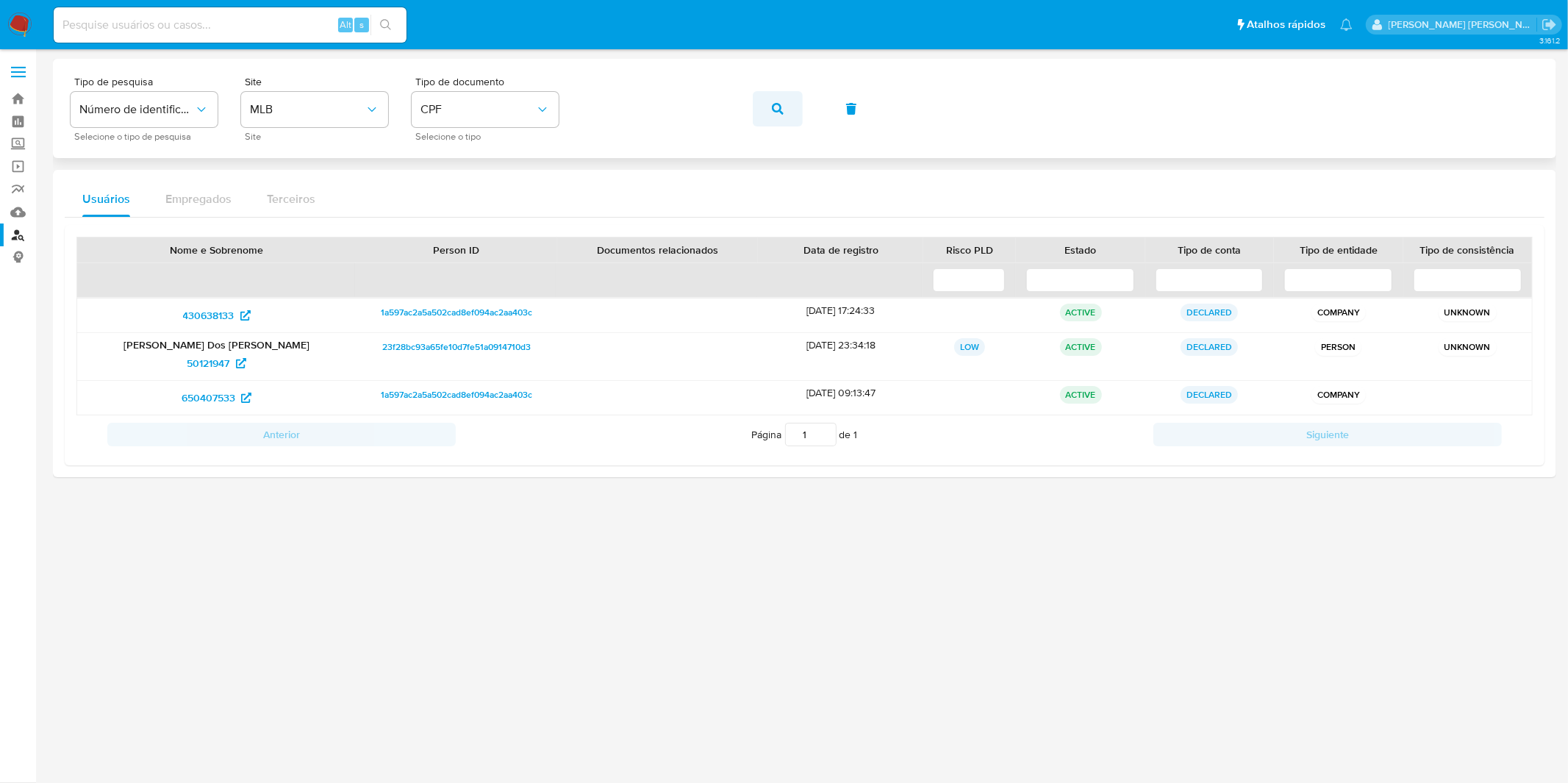
click at [783, 122] on button "button" at bounding box center [777, 109] width 50 height 35
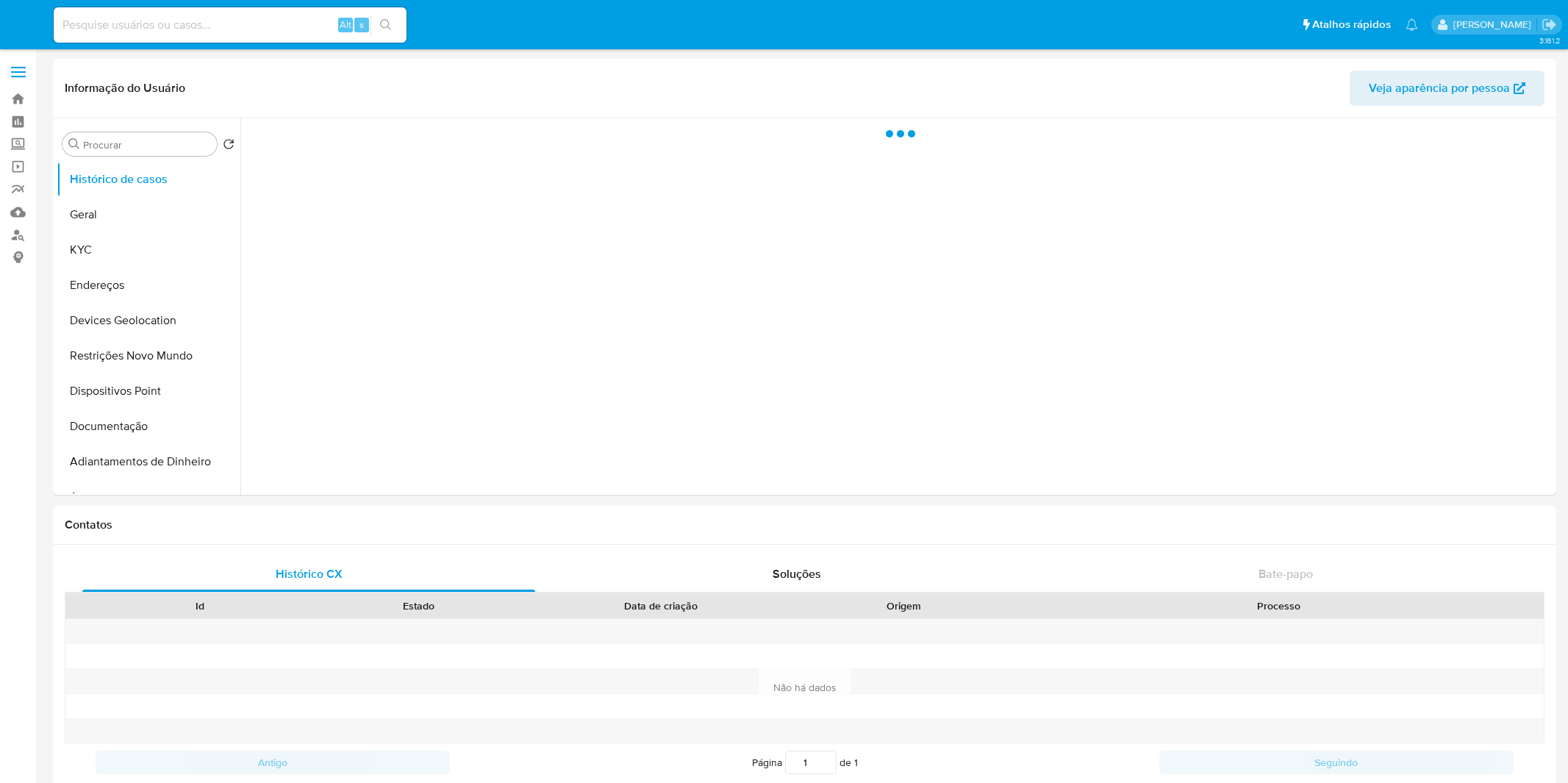
select select "10"
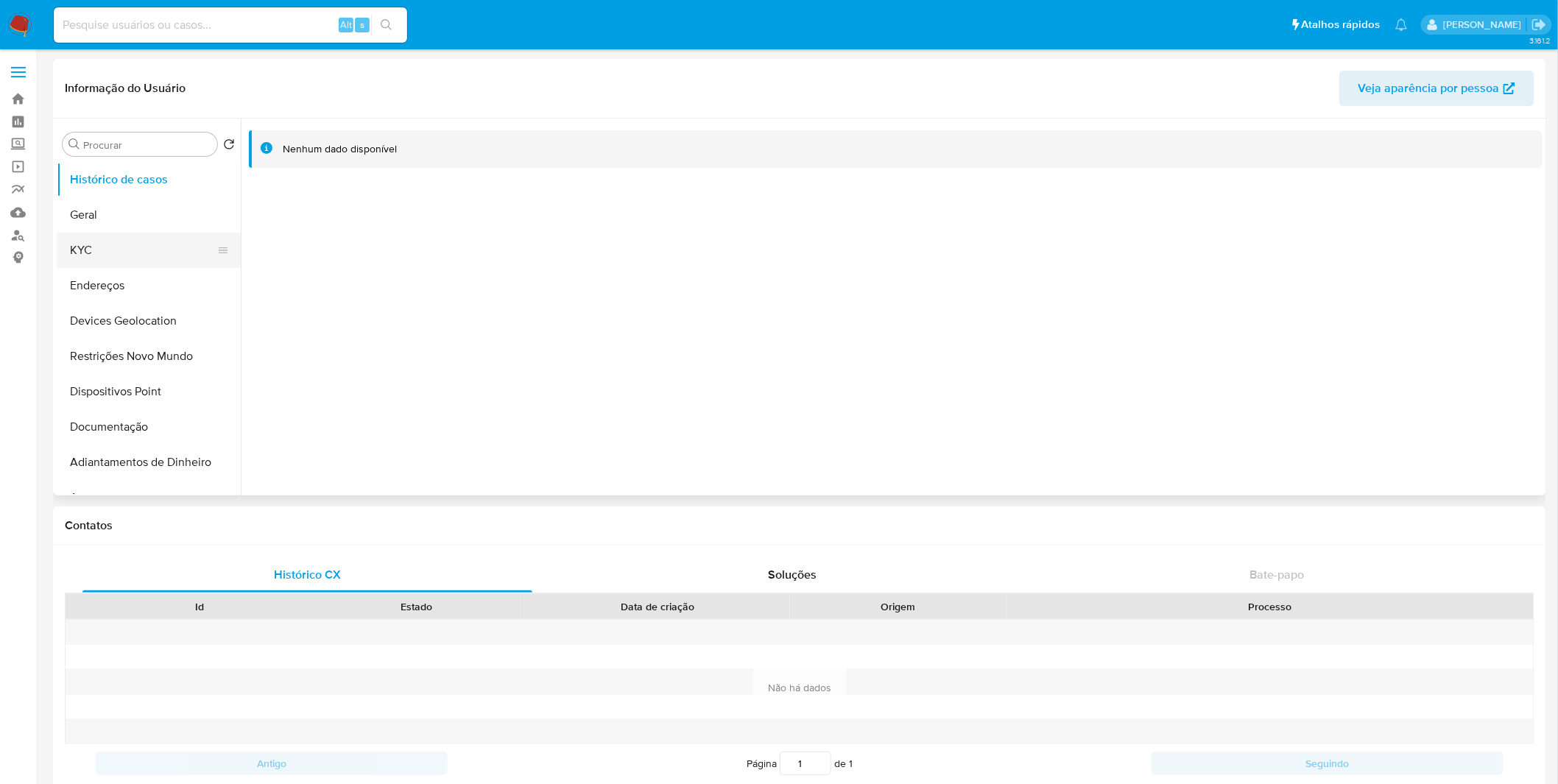
click at [175, 253] on button "KYC" at bounding box center [142, 250] width 172 height 35
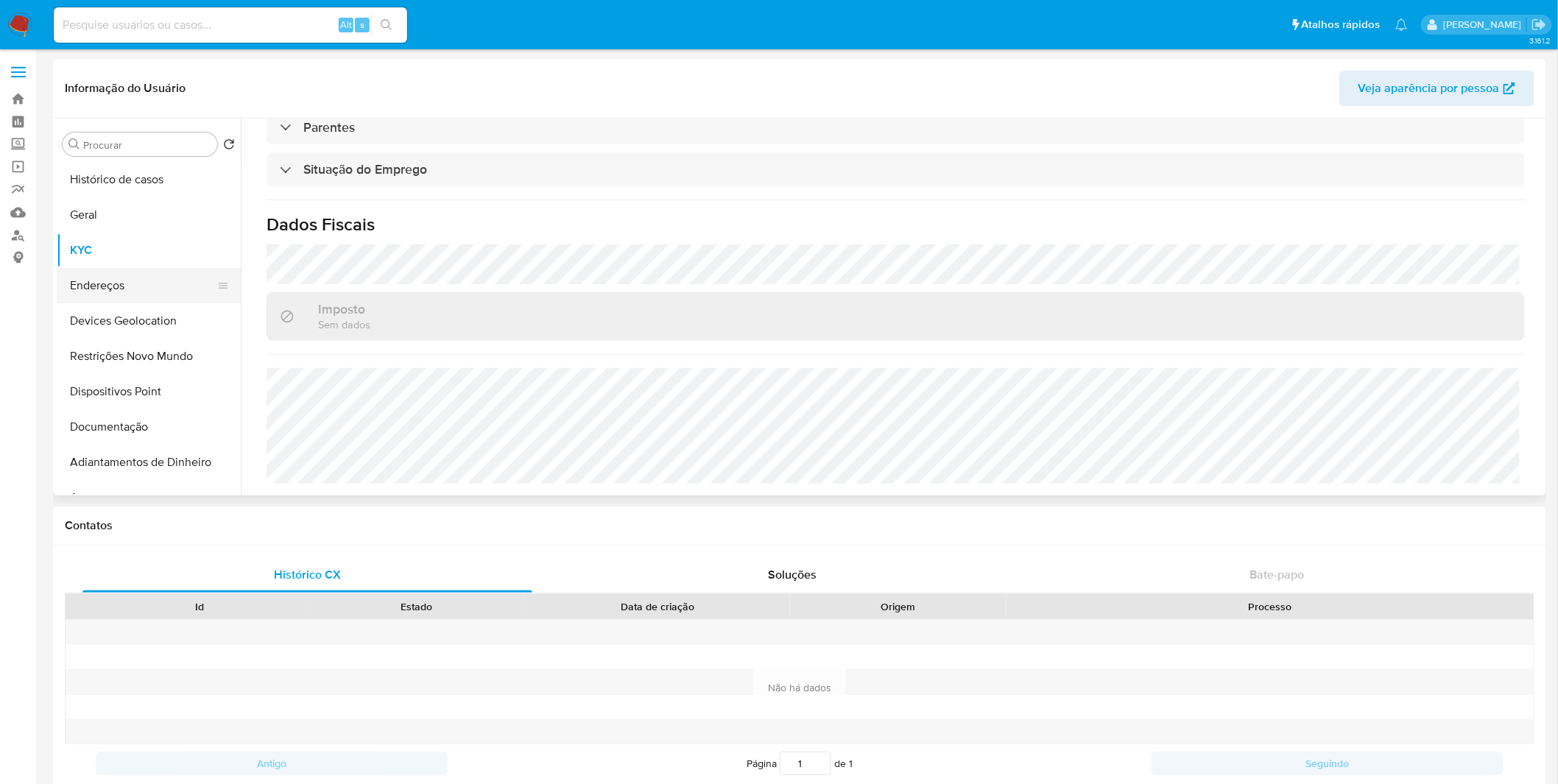
scroll to position [627, 0]
click at [164, 292] on button "Endereços" at bounding box center [142, 286] width 172 height 35
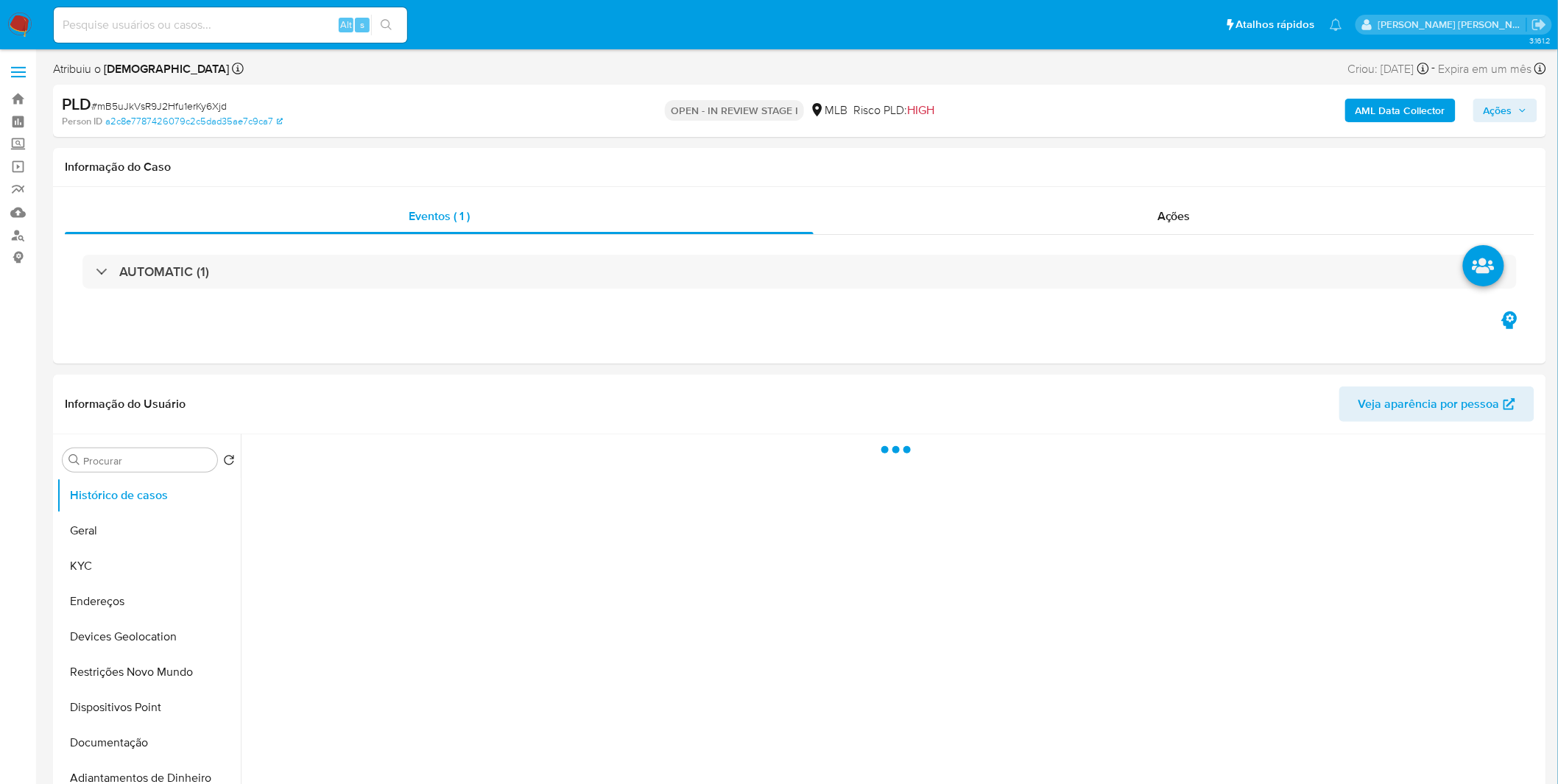
select select "10"
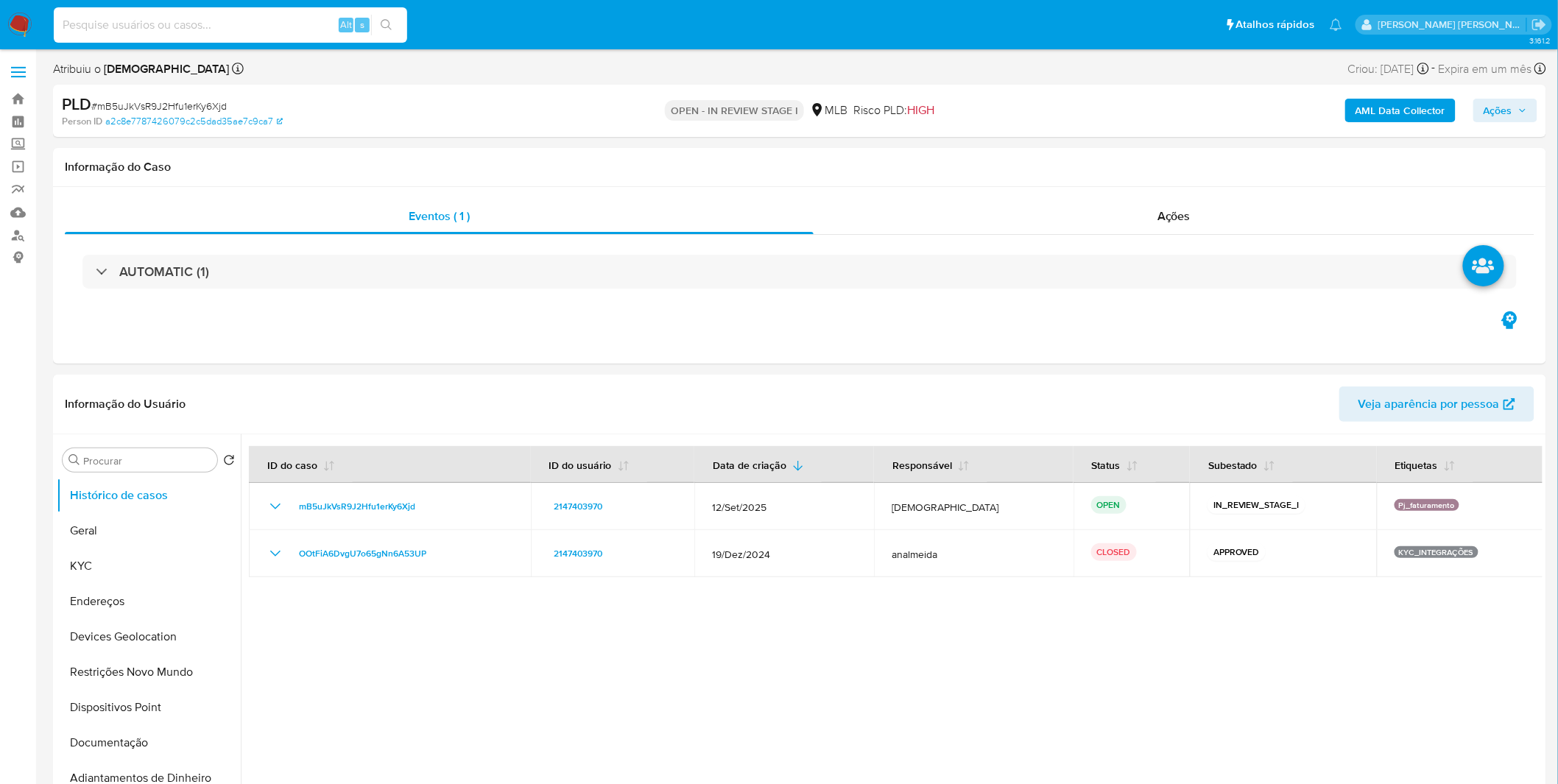
click at [270, 28] on input at bounding box center [230, 24] width 353 height 19
paste input "9AIIWylzVVxzFf2on7fgfxcv"
type input "9AIIWylzVVxzFf2on7fgfxcv"
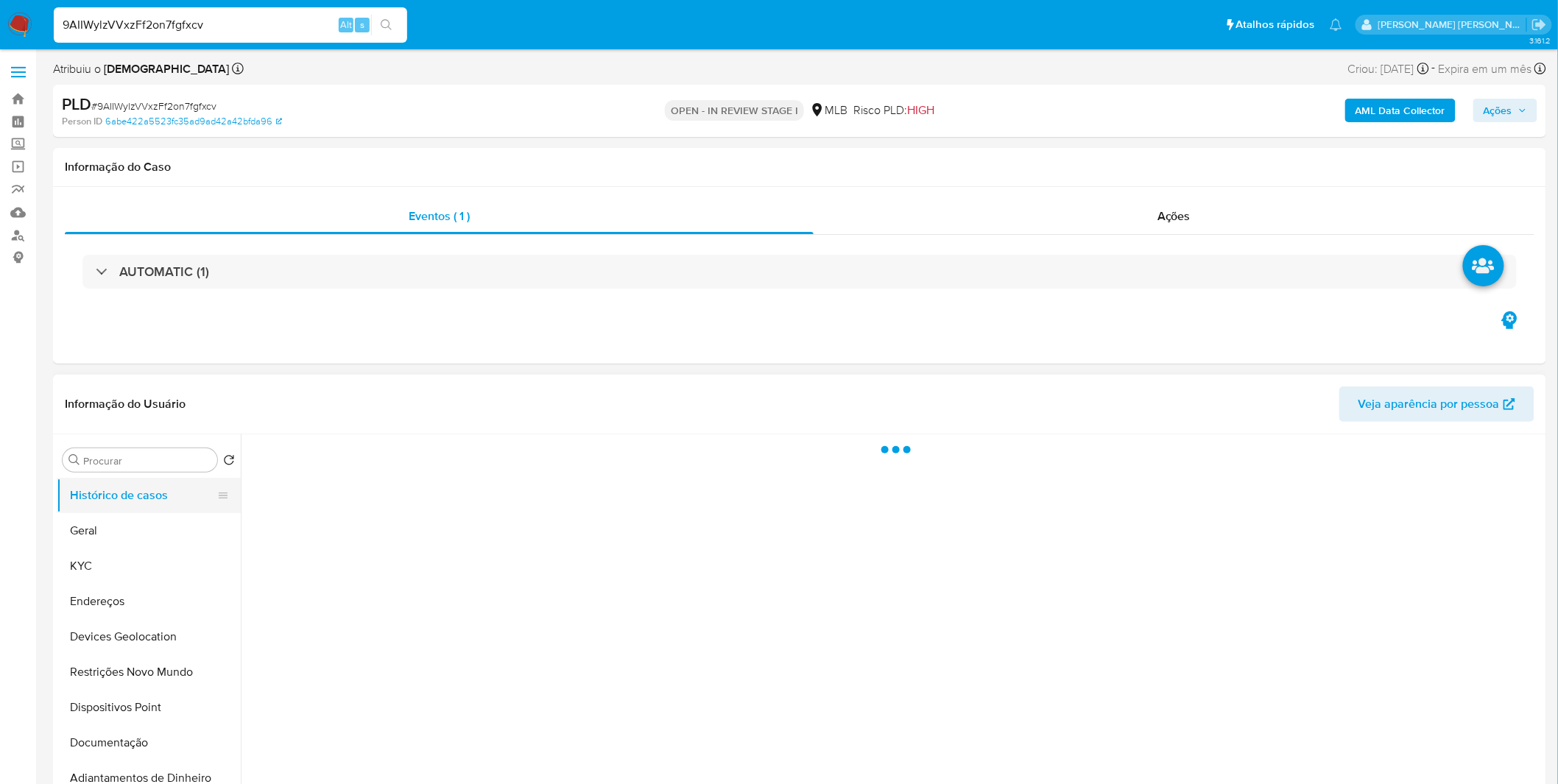
select select "10"
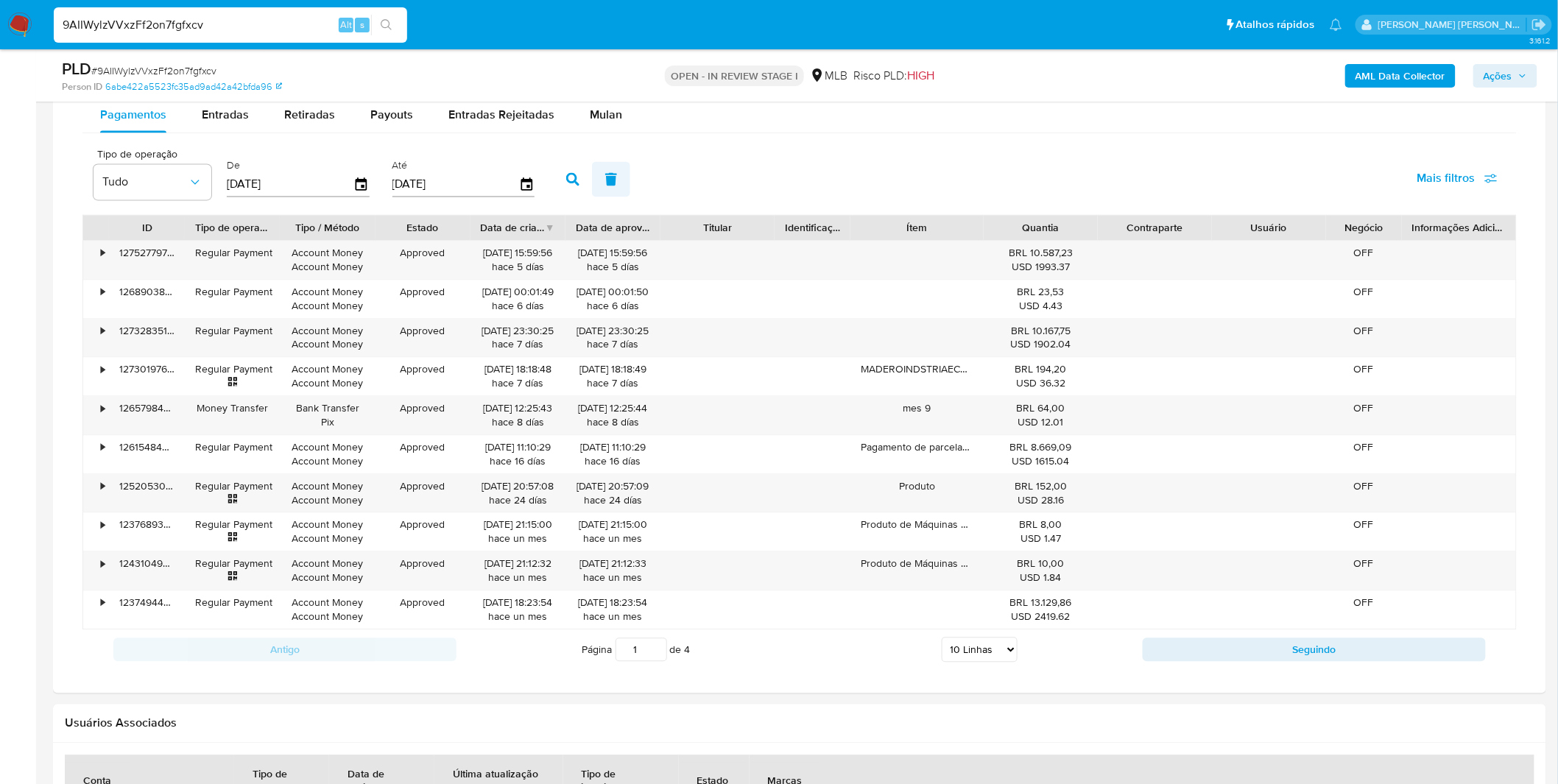
scroll to position [899, 0]
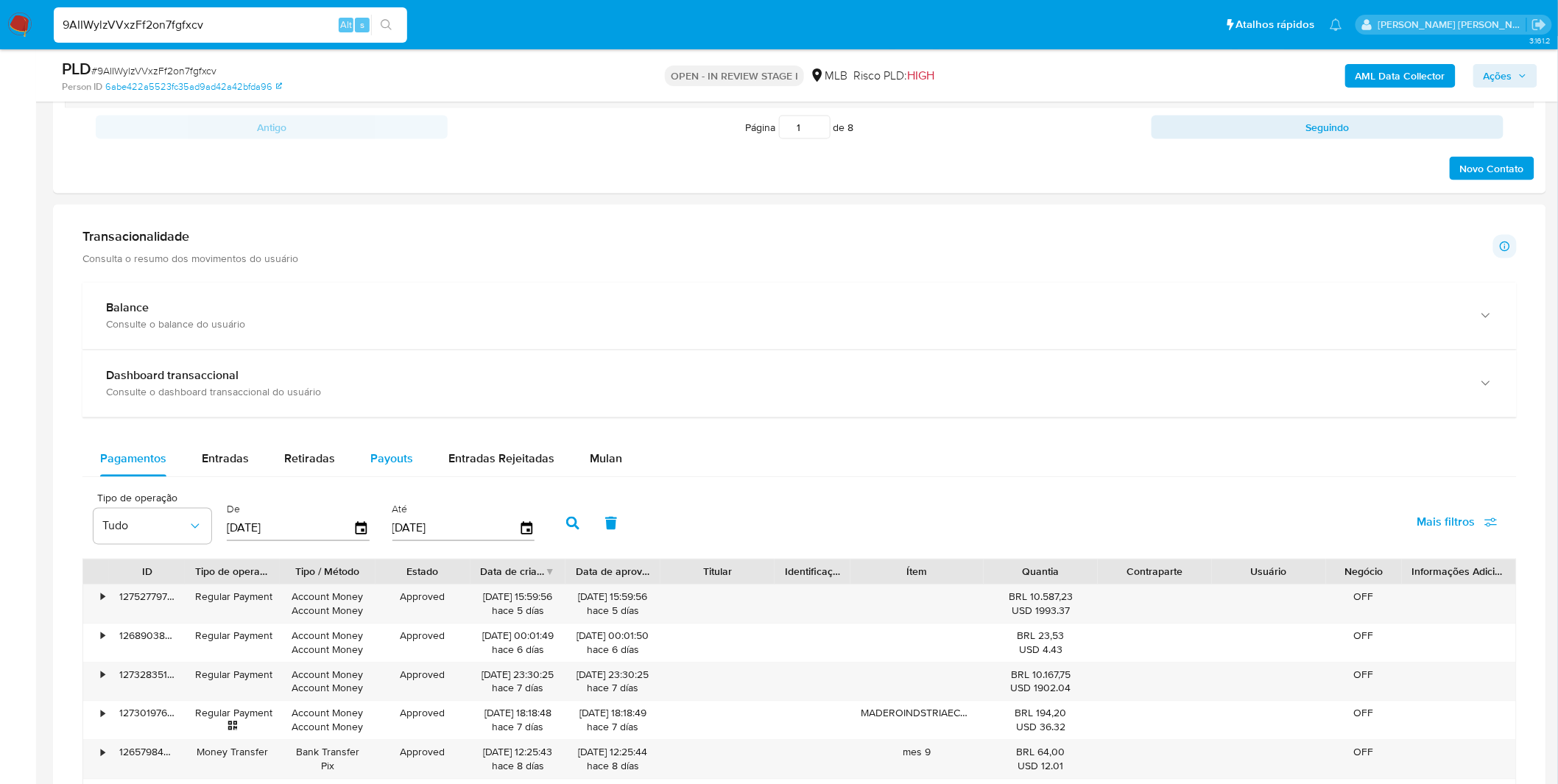
click at [370, 467] on span "Payouts" at bounding box center [391, 459] width 43 height 17
select select "10"
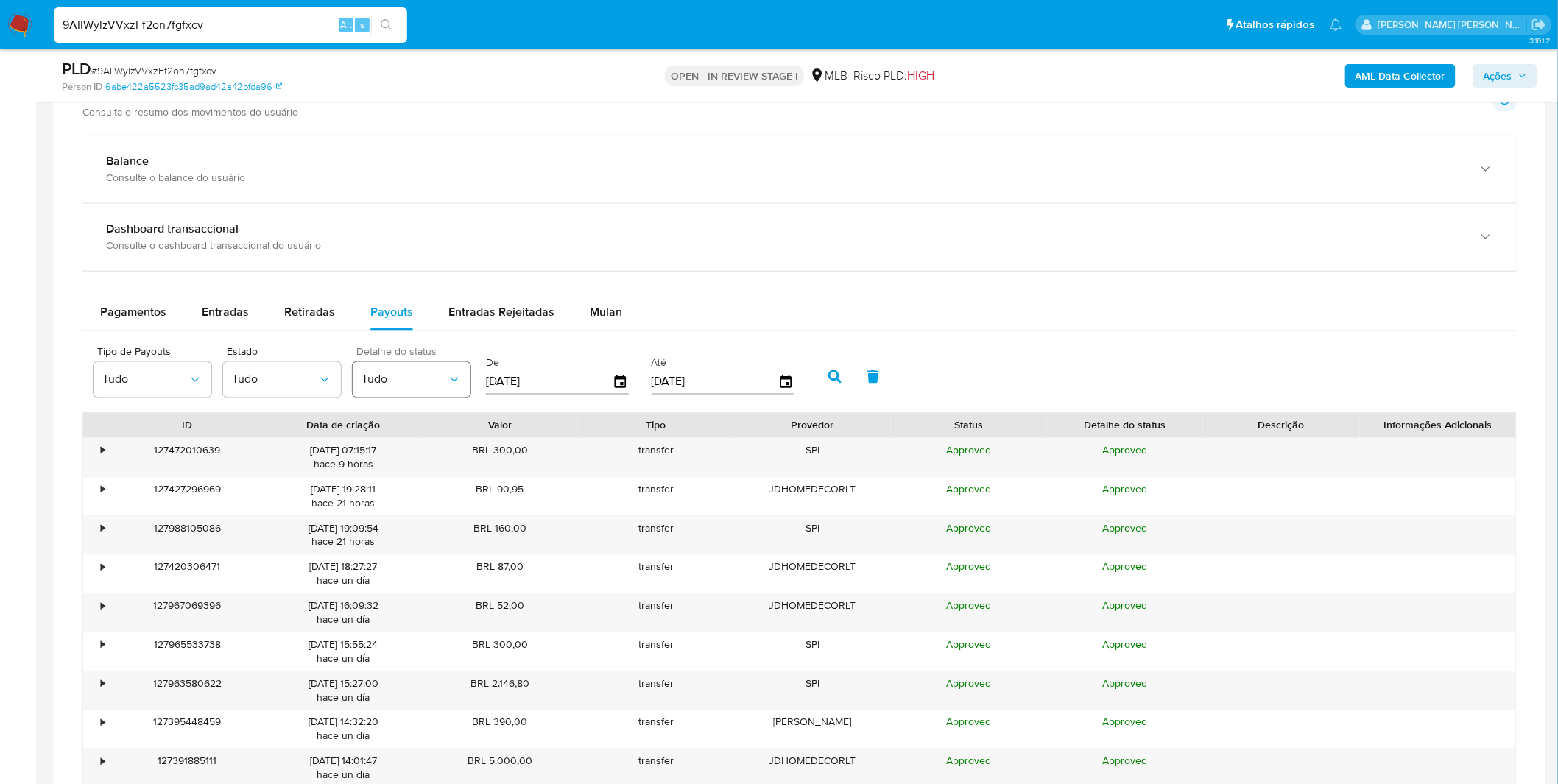
scroll to position [1063, 0]
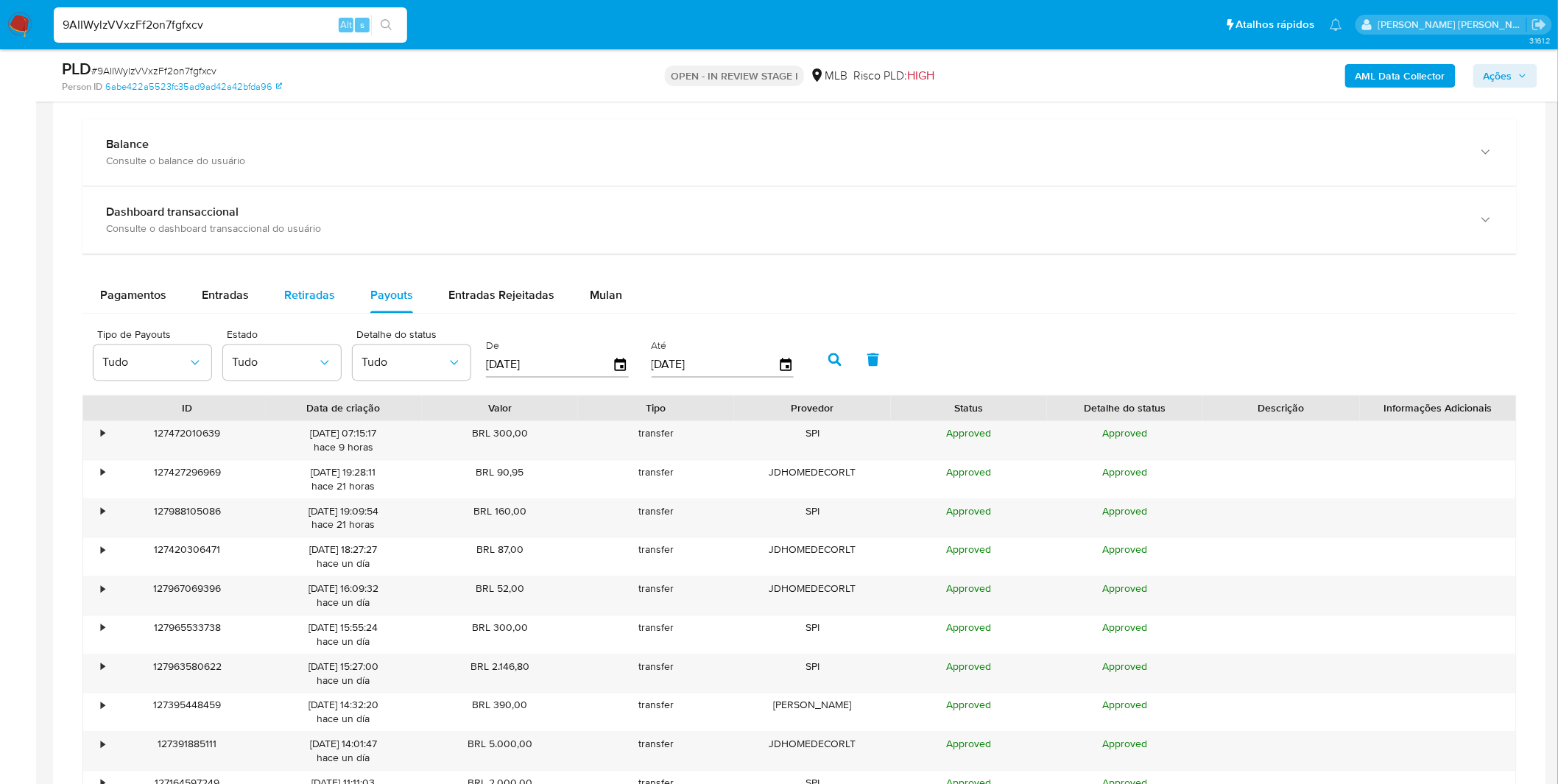
click at [317, 308] on div "Retiradas" at bounding box center [309, 296] width 51 height 35
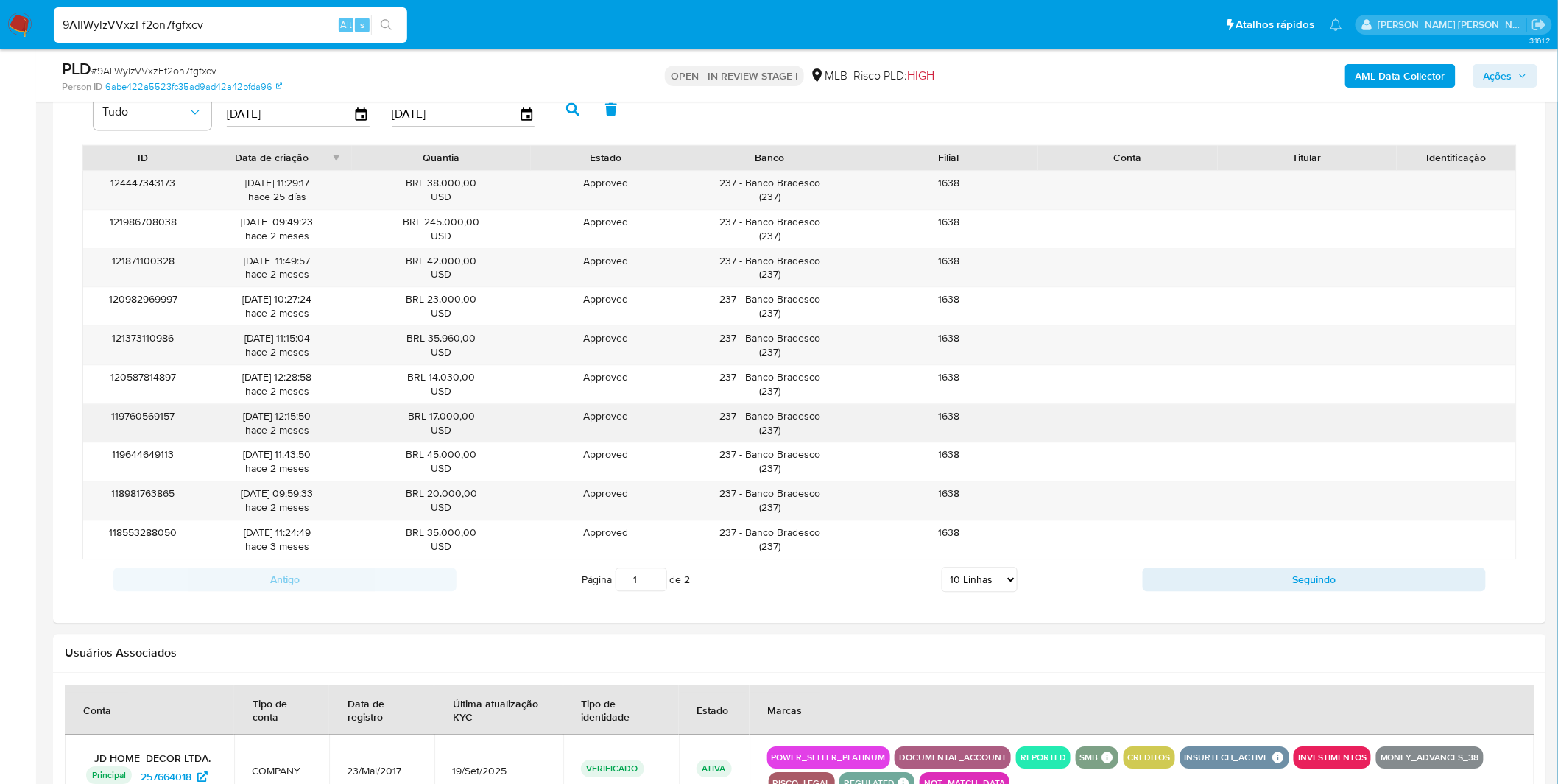
scroll to position [1308, 0]
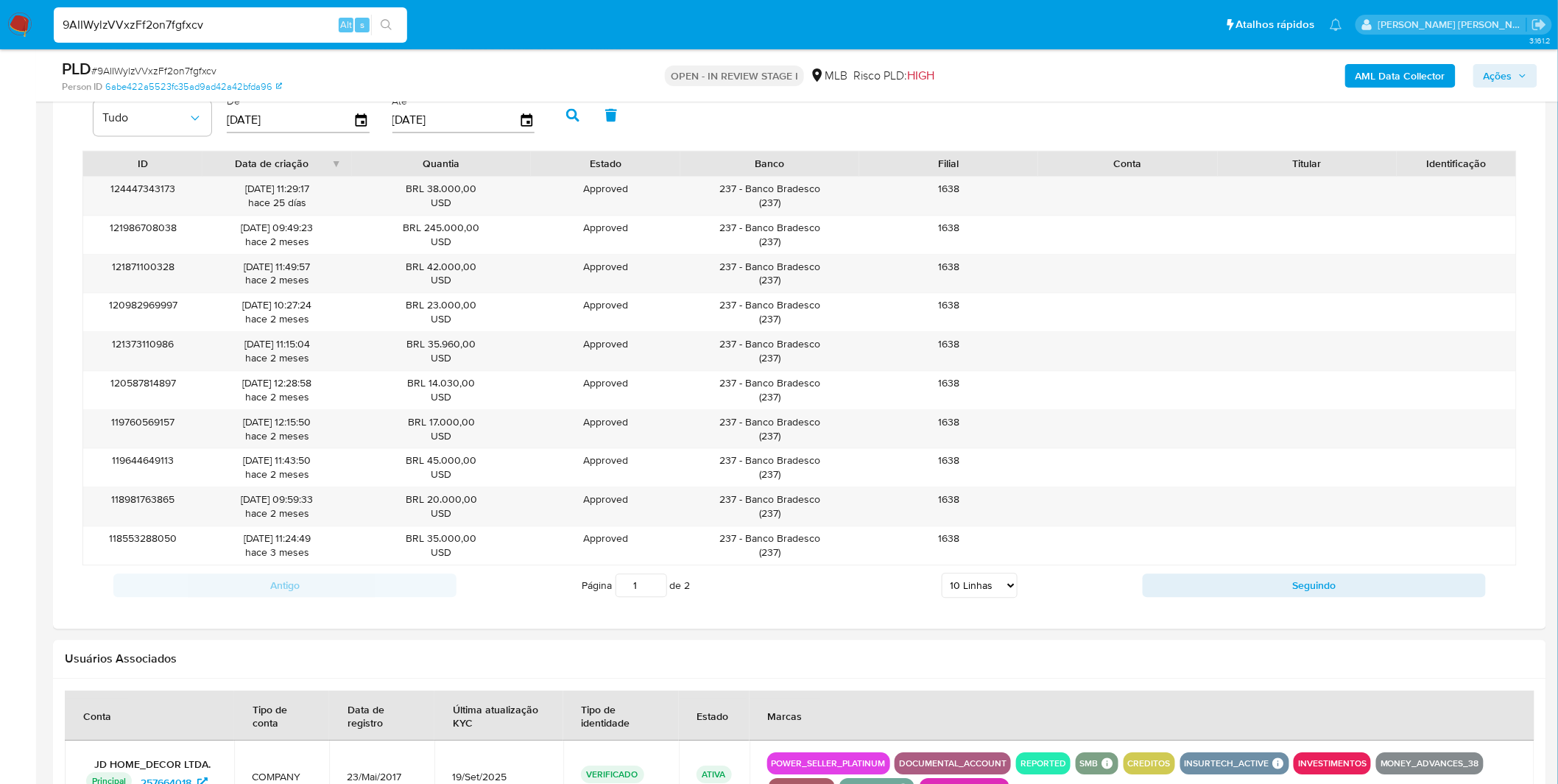
click at [973, 585] on select "5 Linhas 10 Linhas 20 Linhas 25 Linhas 50 Linhas 100 Linhas" at bounding box center [979, 585] width 76 height 25
select select "20"
click at [941, 575] on select "5 Linhas 10 Linhas 20 Linhas 25 Linhas 50 Linhas 100 Linhas" at bounding box center [979, 585] width 76 height 25
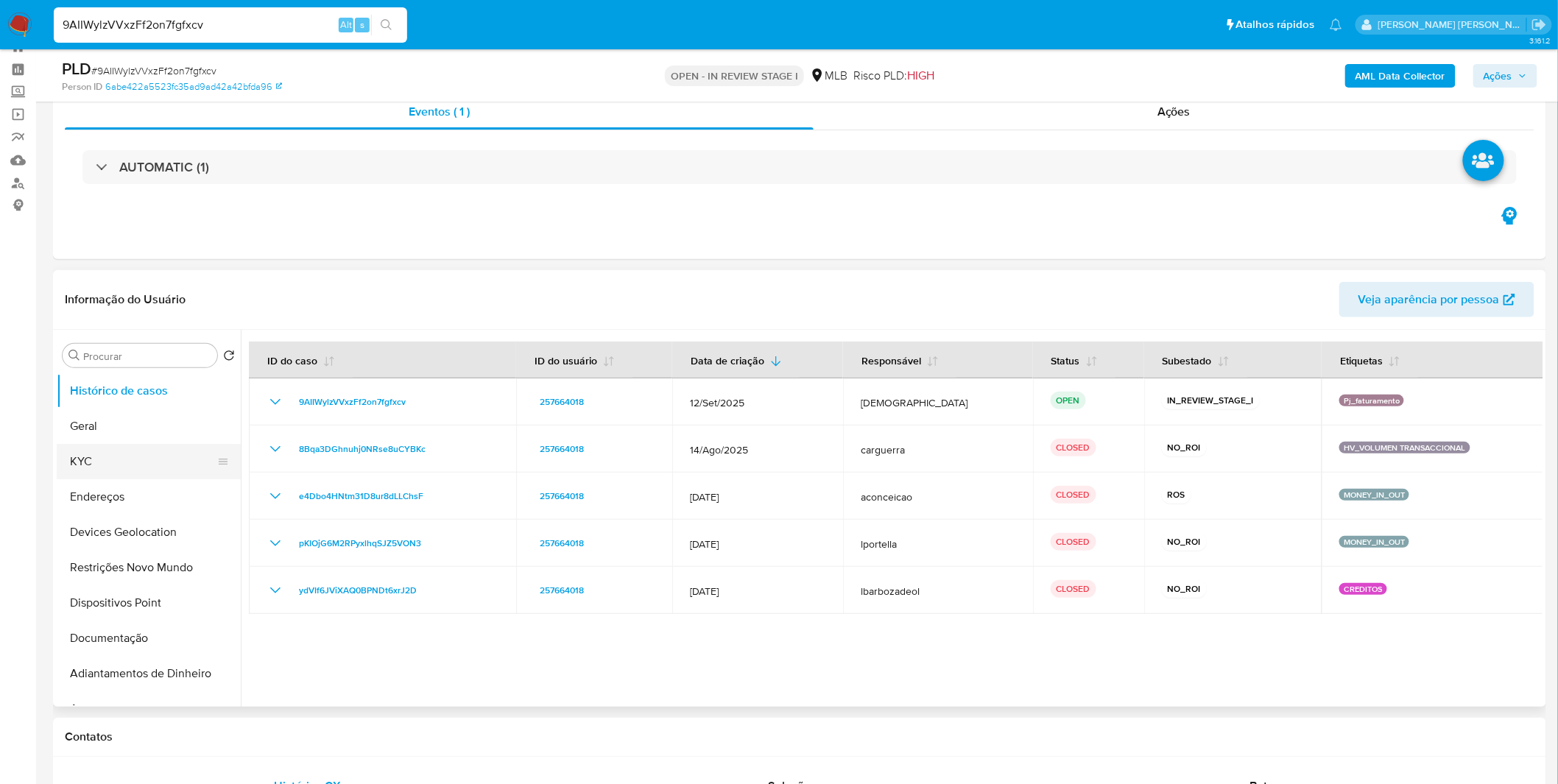
scroll to position [0, 0]
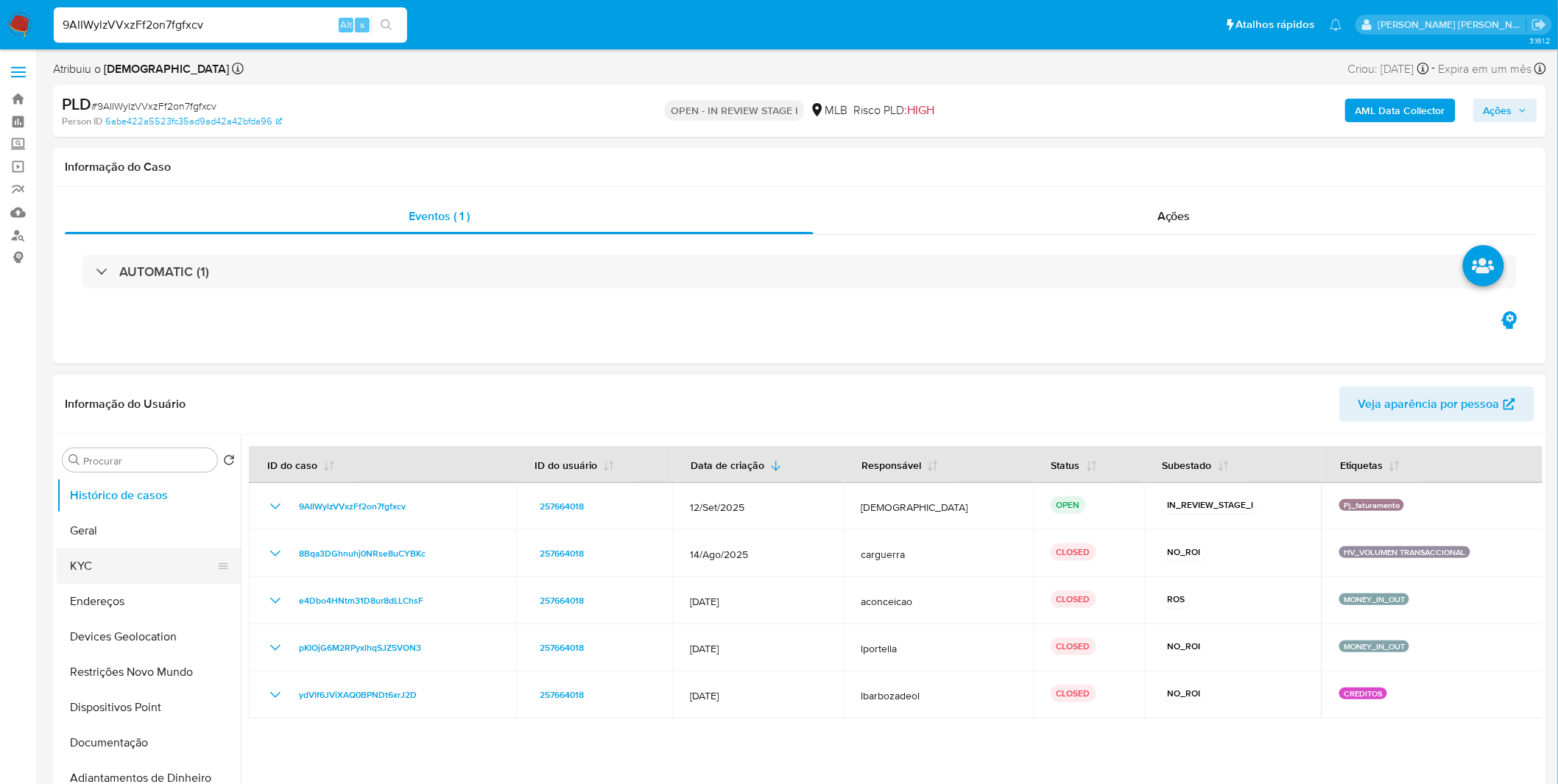
click at [152, 577] on button "KYC" at bounding box center [142, 566] width 172 height 35
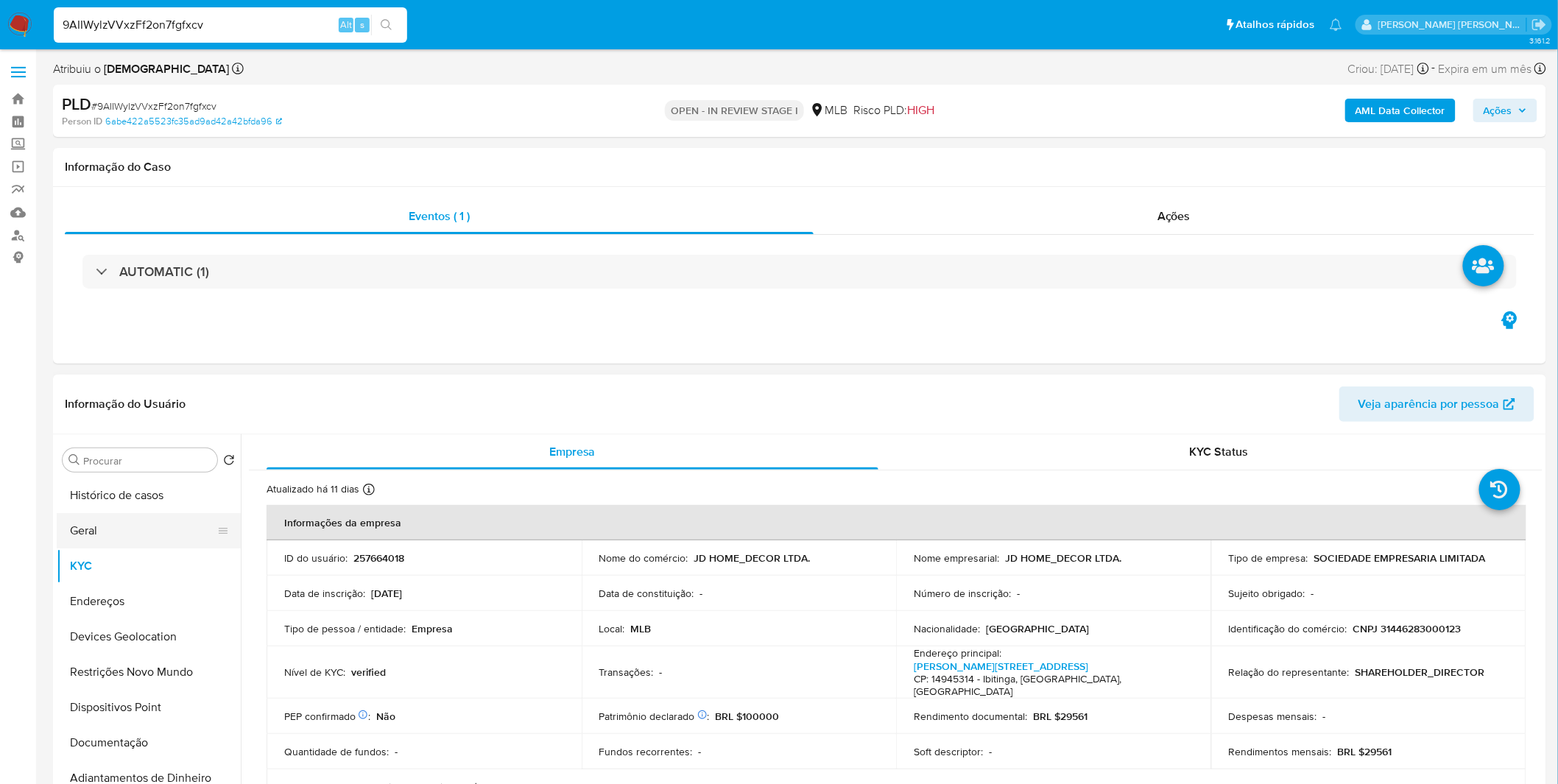
click at [188, 533] on button "Geral" at bounding box center [142, 531] width 172 height 35
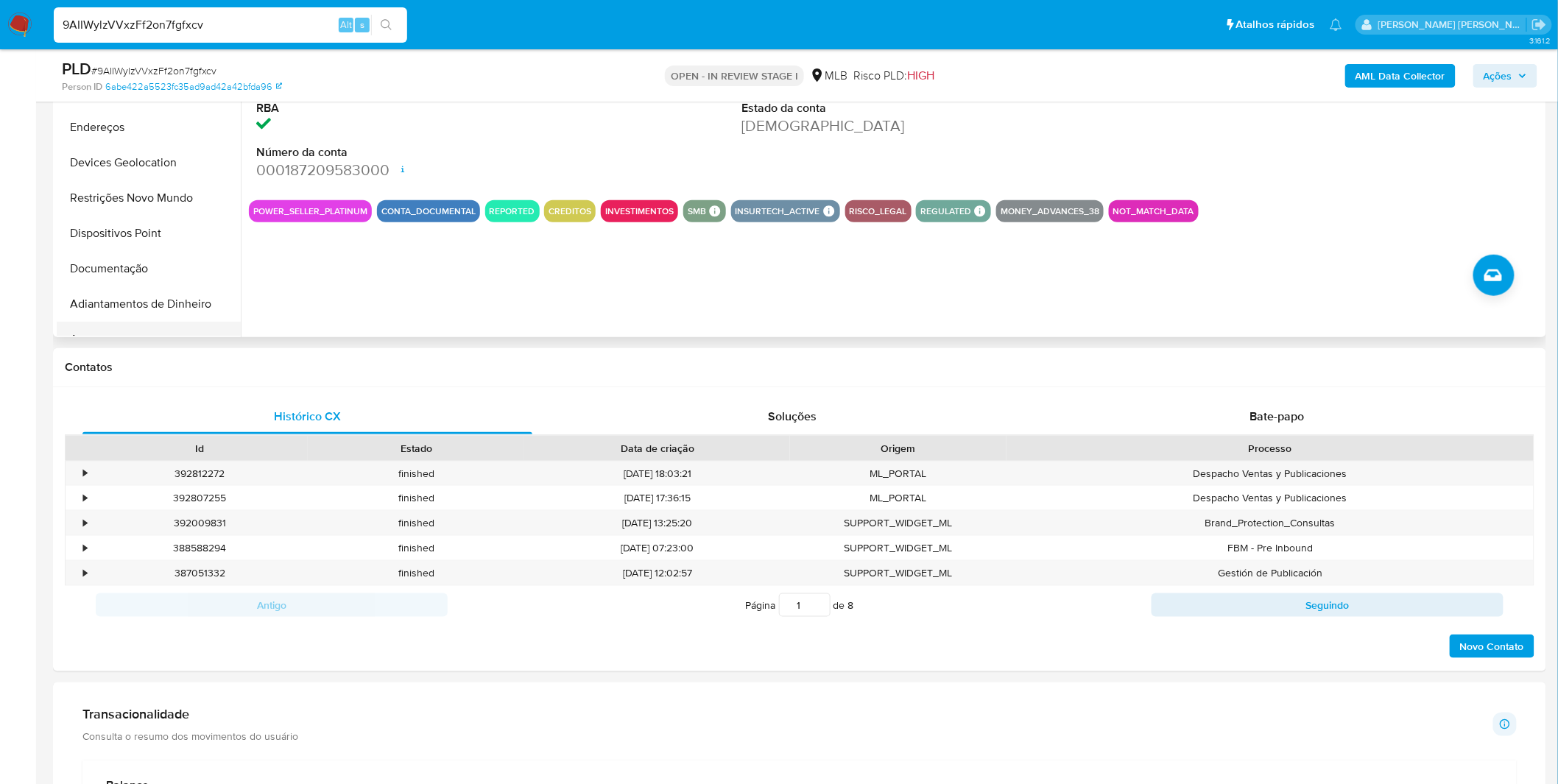
scroll to position [327, 0]
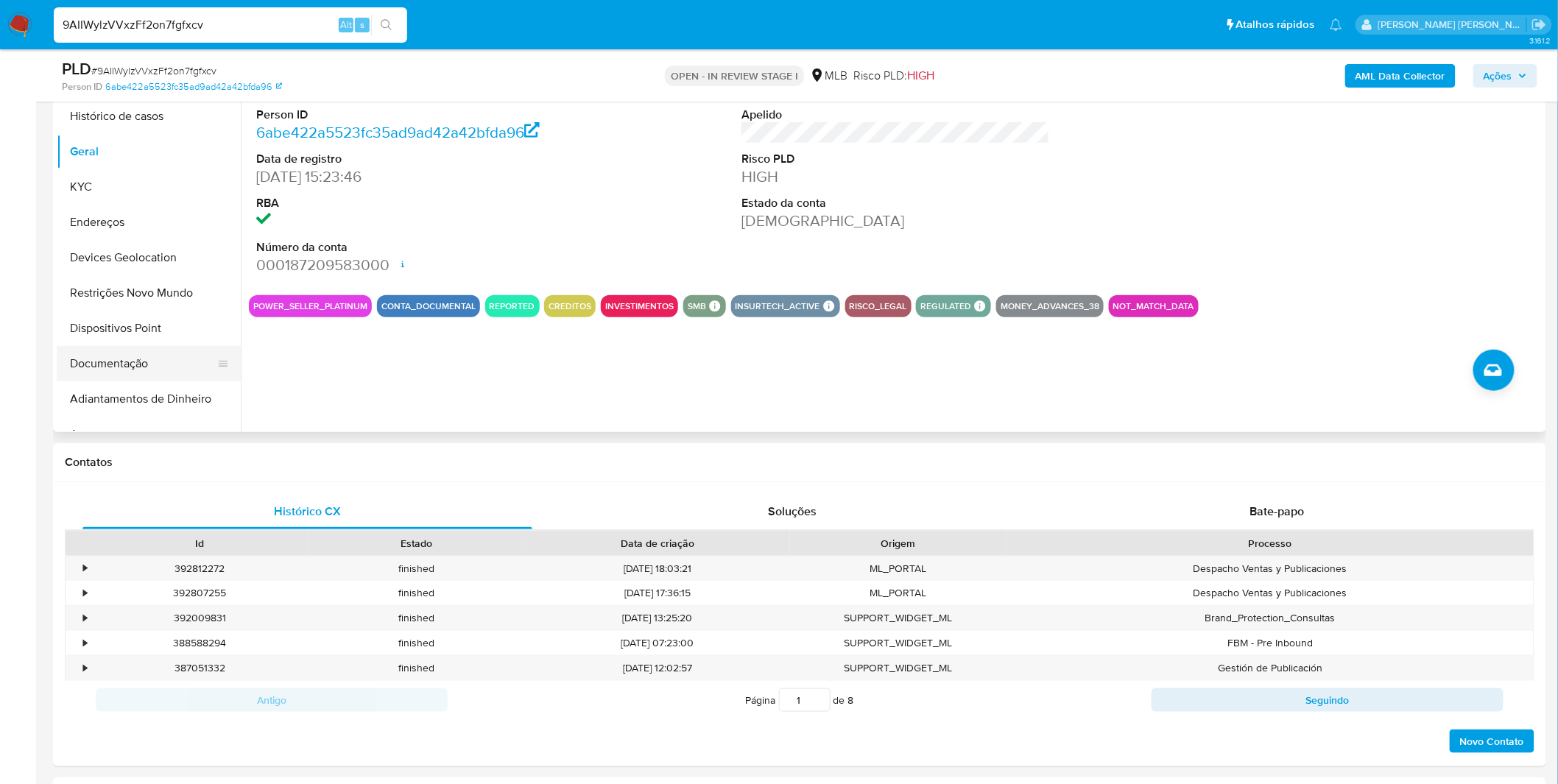
click at [136, 346] on ul "Histórico de casos Geral KYC Endereços Devices Geolocation Restrições Novo Mund…" at bounding box center [149, 264] width 184 height 332
click at [141, 349] on button "Documentação" at bounding box center [142, 364] width 172 height 35
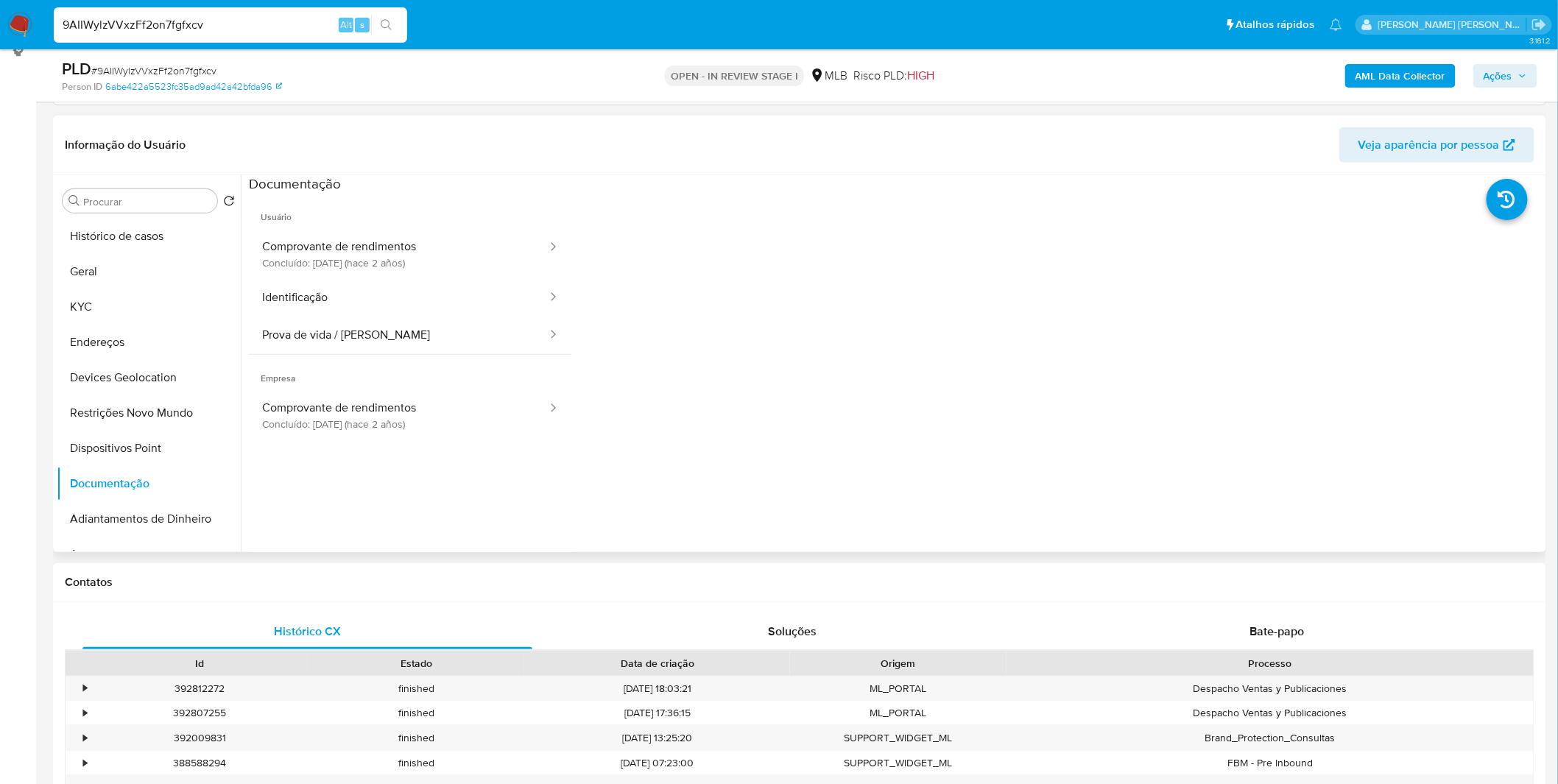
scroll to position [163, 0]
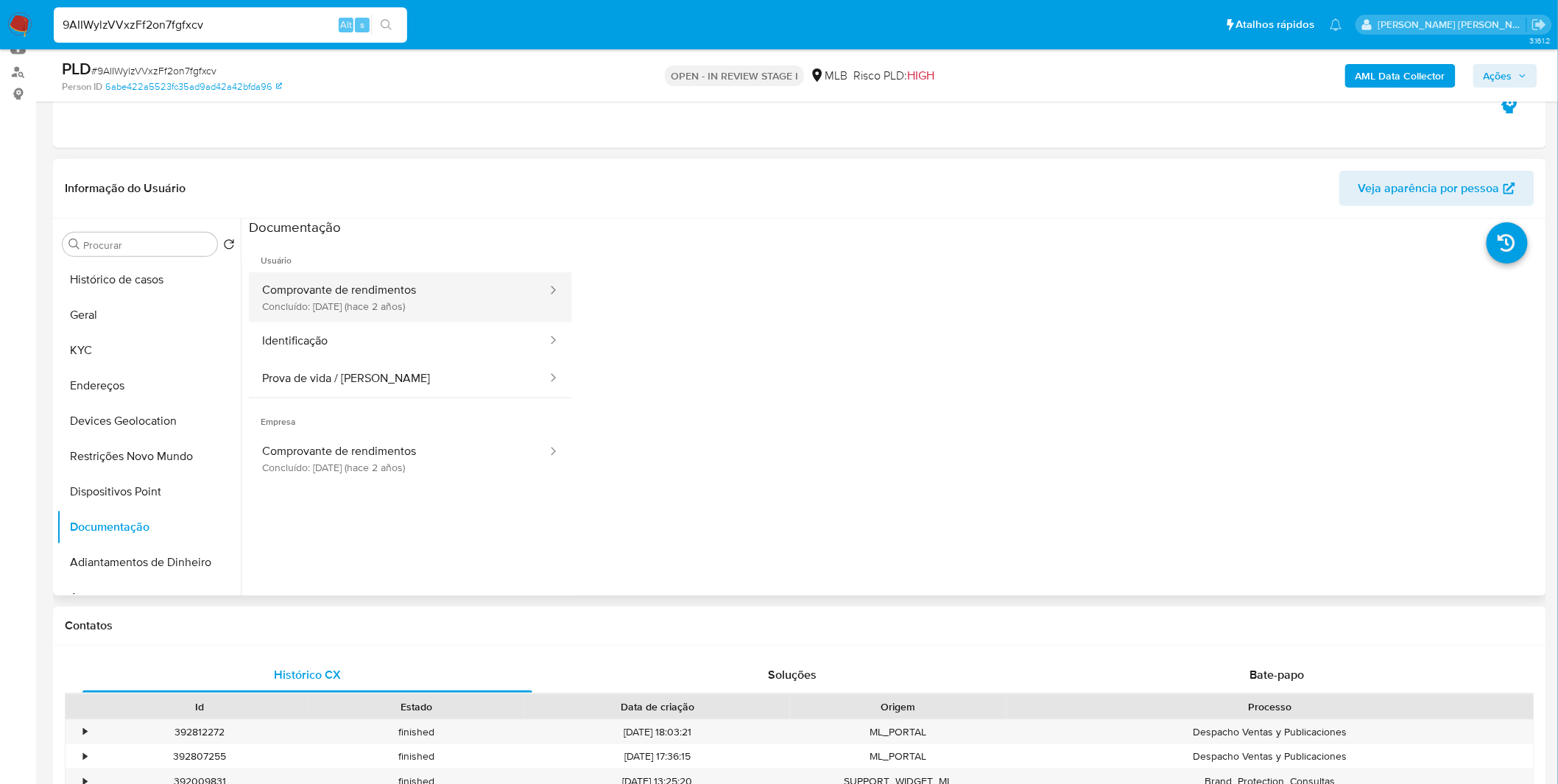
click at [366, 315] on button "Comprovante de rendimentos Concluído: 23/01/2024 (hace 2 años)" at bounding box center [398, 297] width 299 height 50
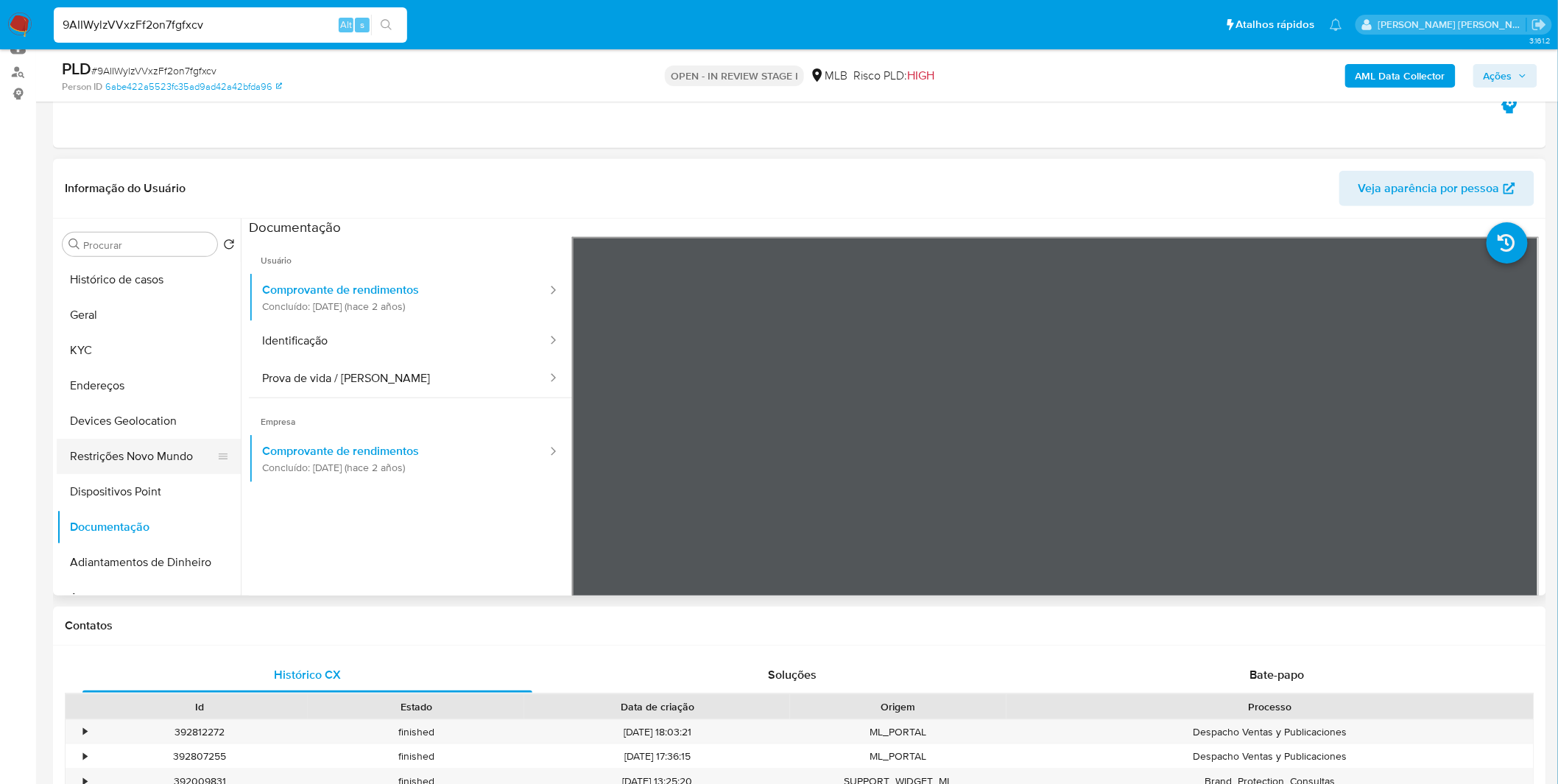
click at [185, 469] on button "Restrições Novo Mundo" at bounding box center [142, 456] width 172 height 35
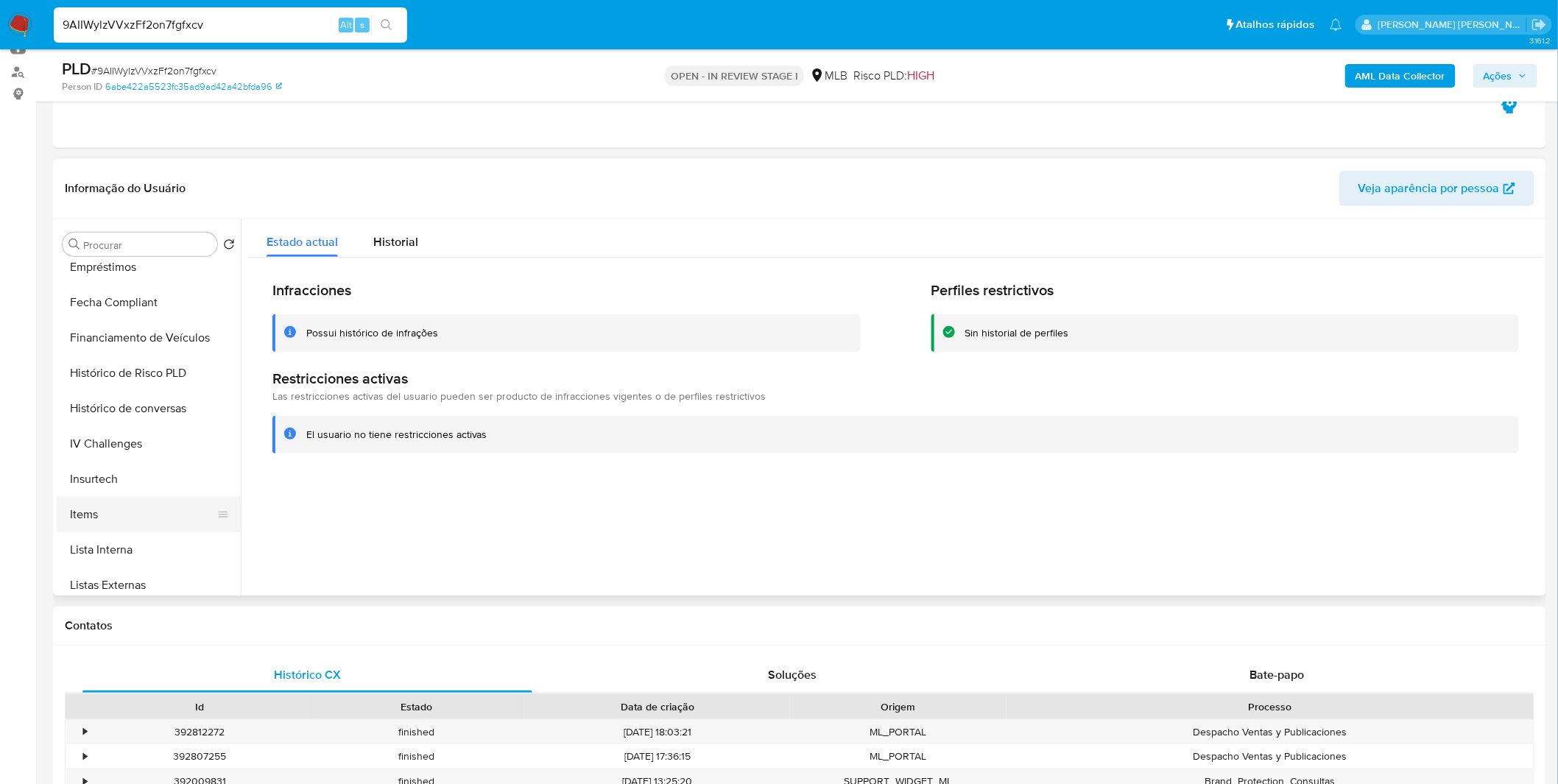
scroll to position [572, 0]
click at [134, 483] on button "Items" at bounding box center [142, 485] width 172 height 35
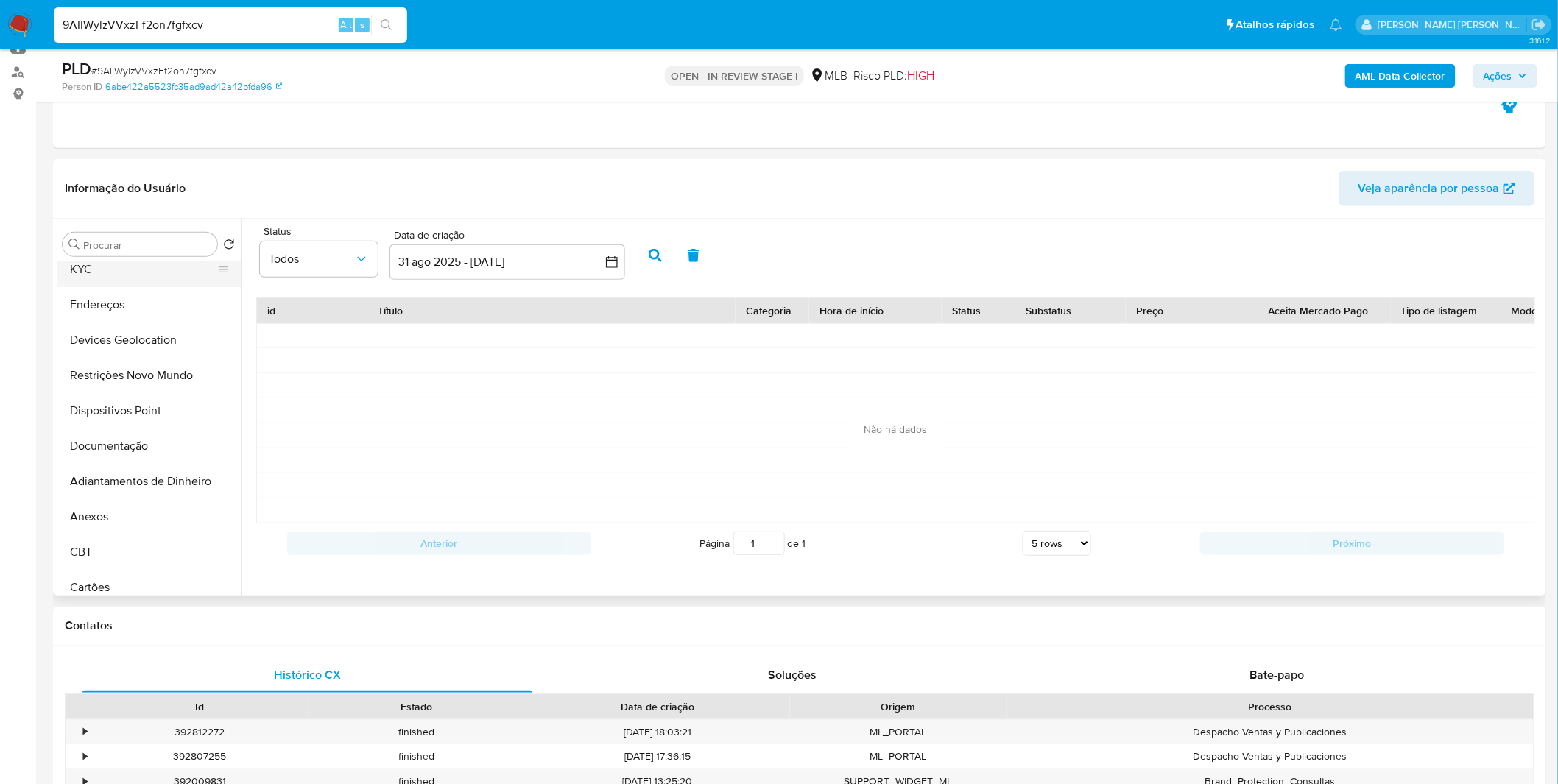
scroll to position [0, 0]
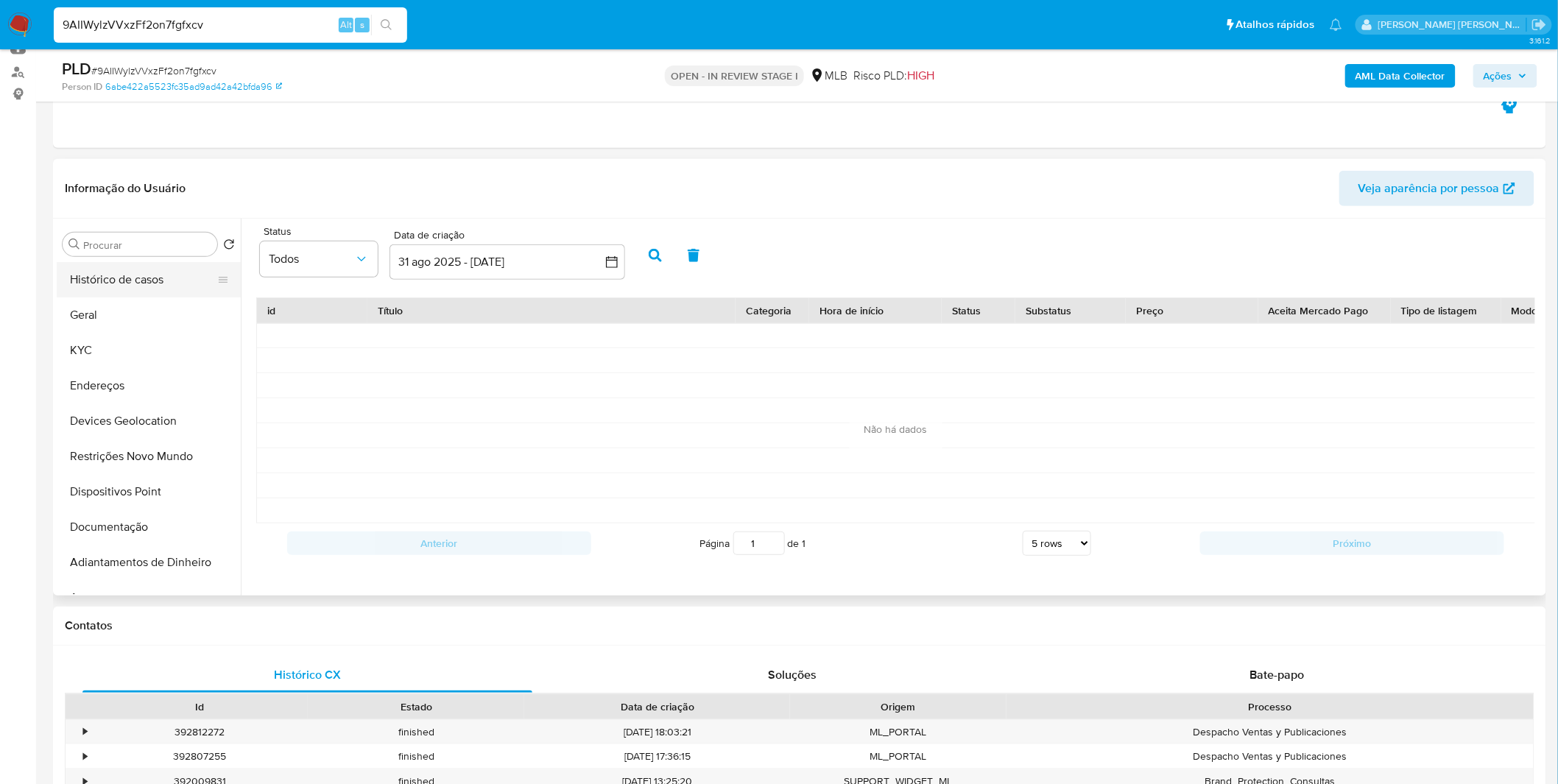
click at [136, 289] on button "Histórico de casos" at bounding box center [142, 279] width 172 height 35
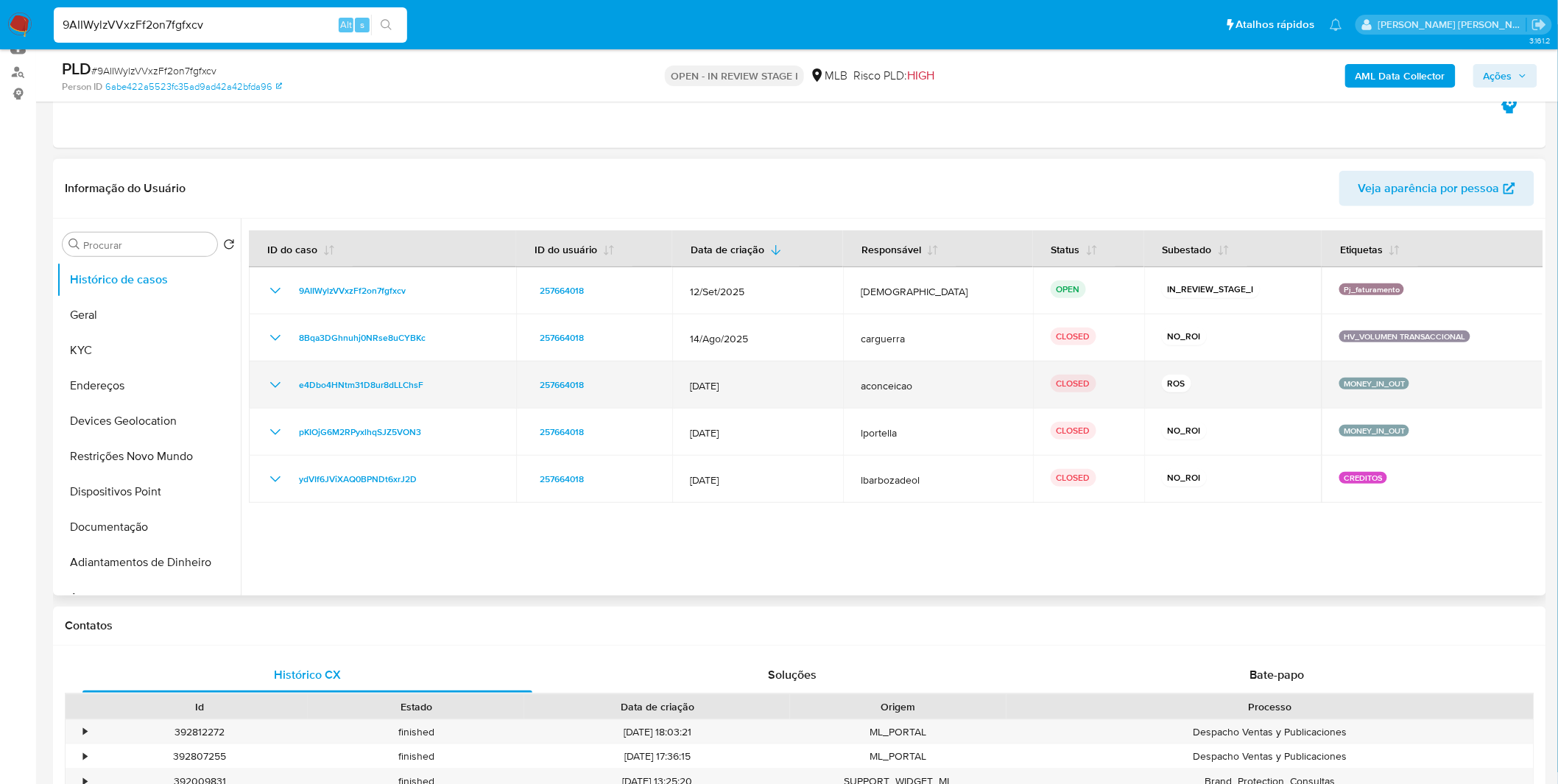
click at [267, 381] on icon "Mostrar/Ocultar" at bounding box center [275, 384] width 18 height 18
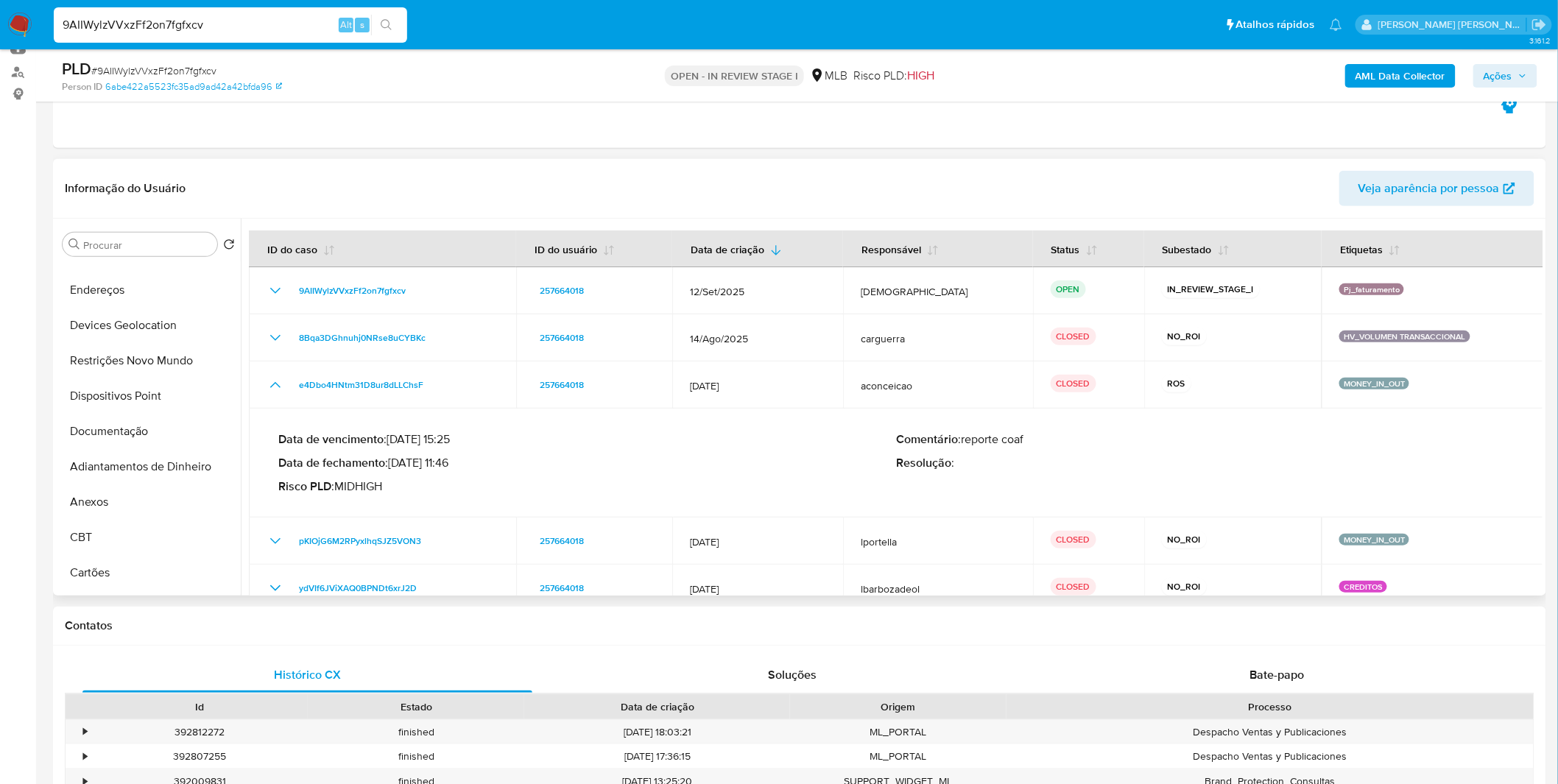
scroll to position [245, 0]
click at [123, 367] on button "Anexos" at bounding box center [142, 352] width 172 height 35
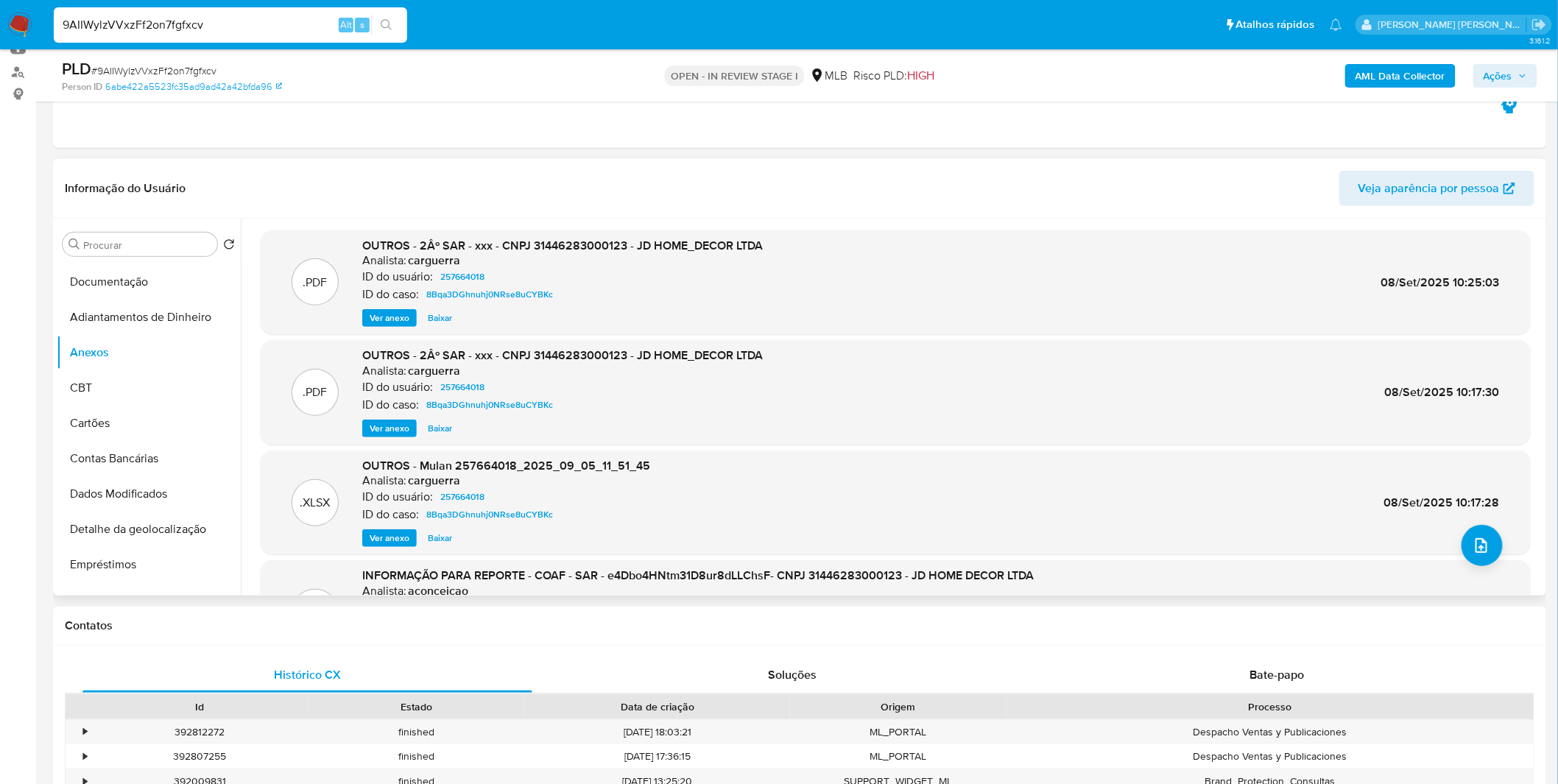
click at [378, 328] on div ".PDF OUTROS - 2Âº SAR - xxx - CNPJ 31446283000123 - JD HOME_DECOR LTDA Analista…" at bounding box center [895, 283] width 1270 height 104
click at [385, 324] on span "Ver anexo" at bounding box center [389, 318] width 40 height 15
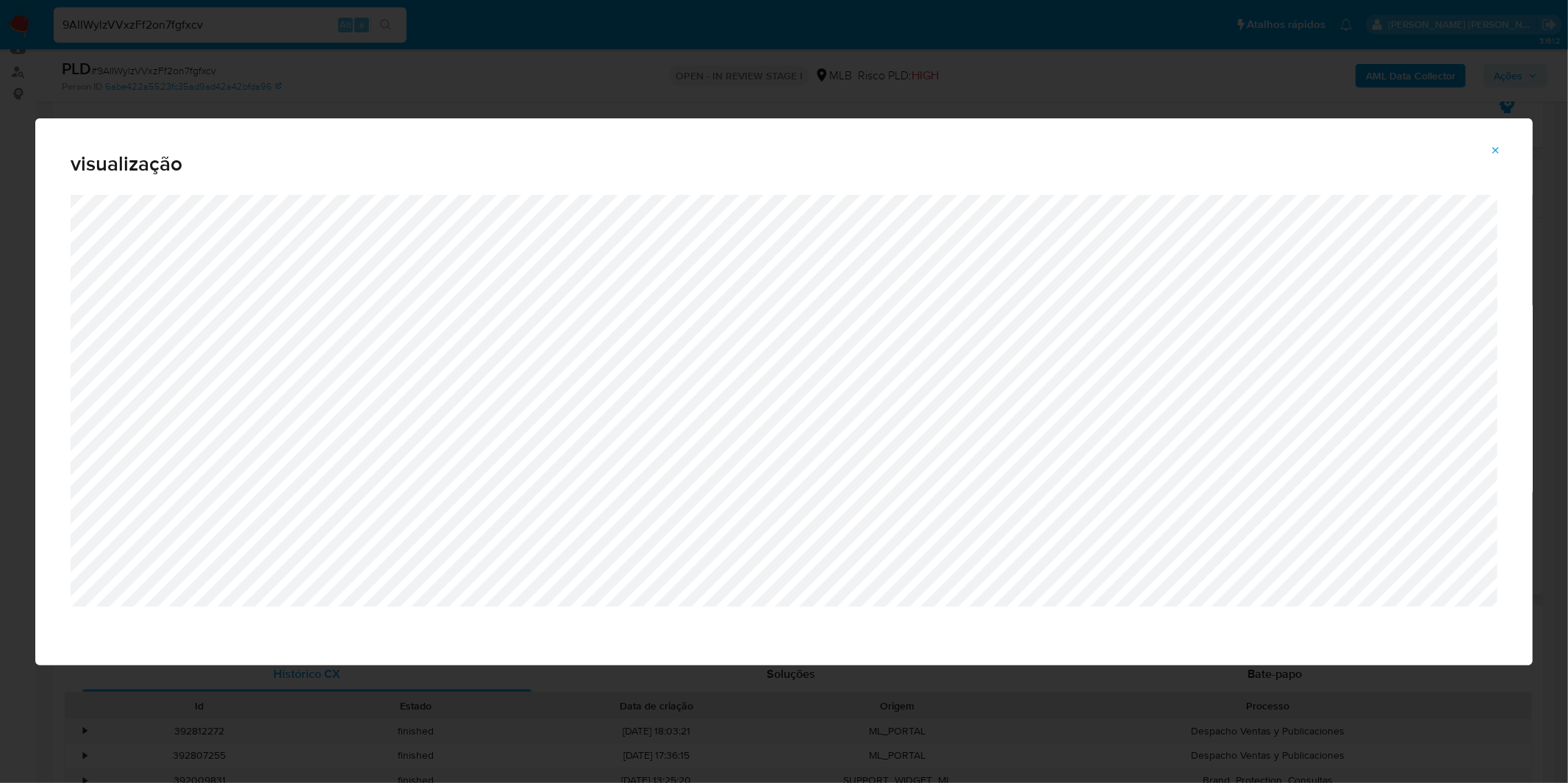
click at [1495, 151] on icon "Attachment preview" at bounding box center [1496, 150] width 7 height 7
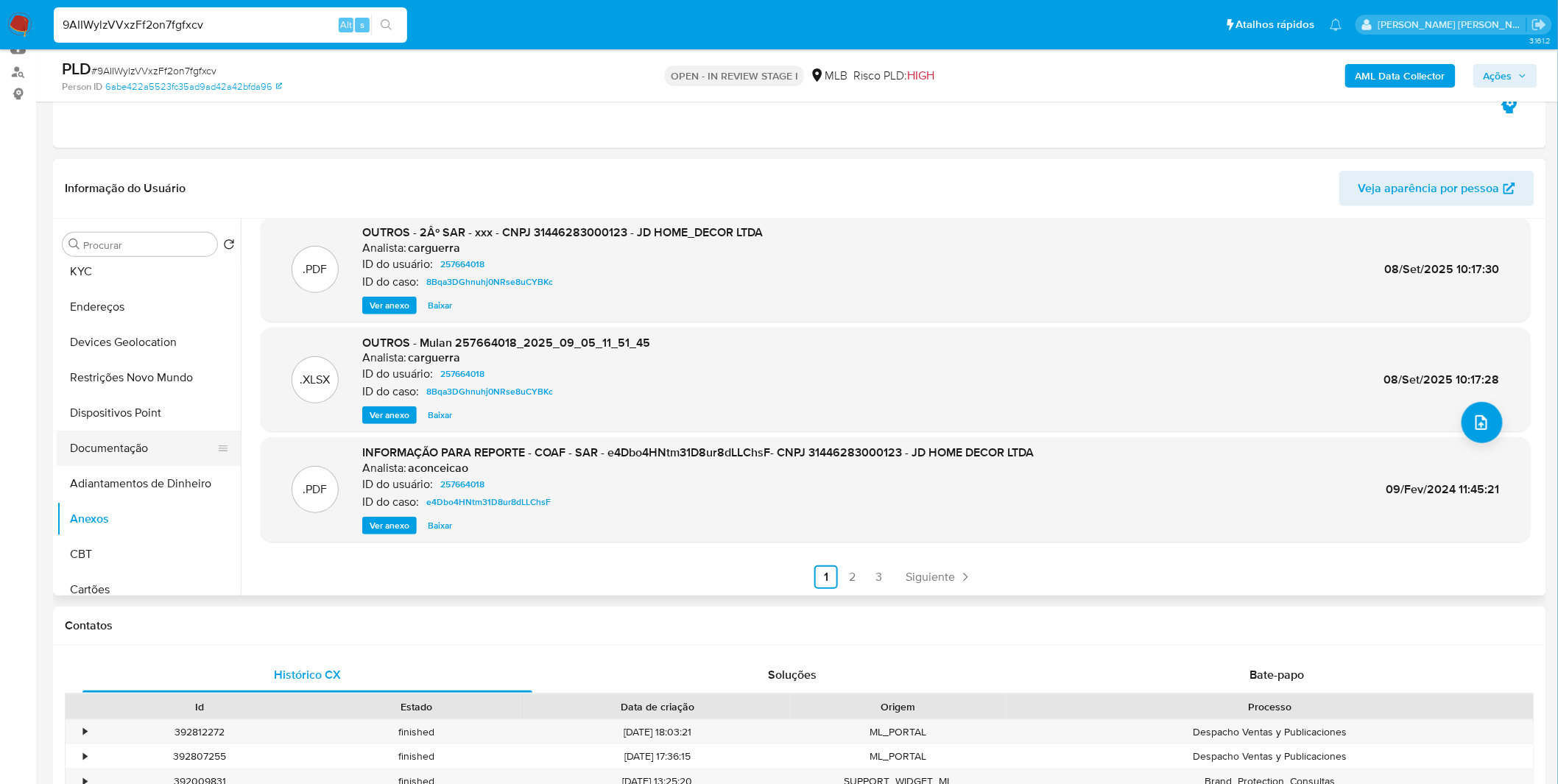
scroll to position [0, 0]
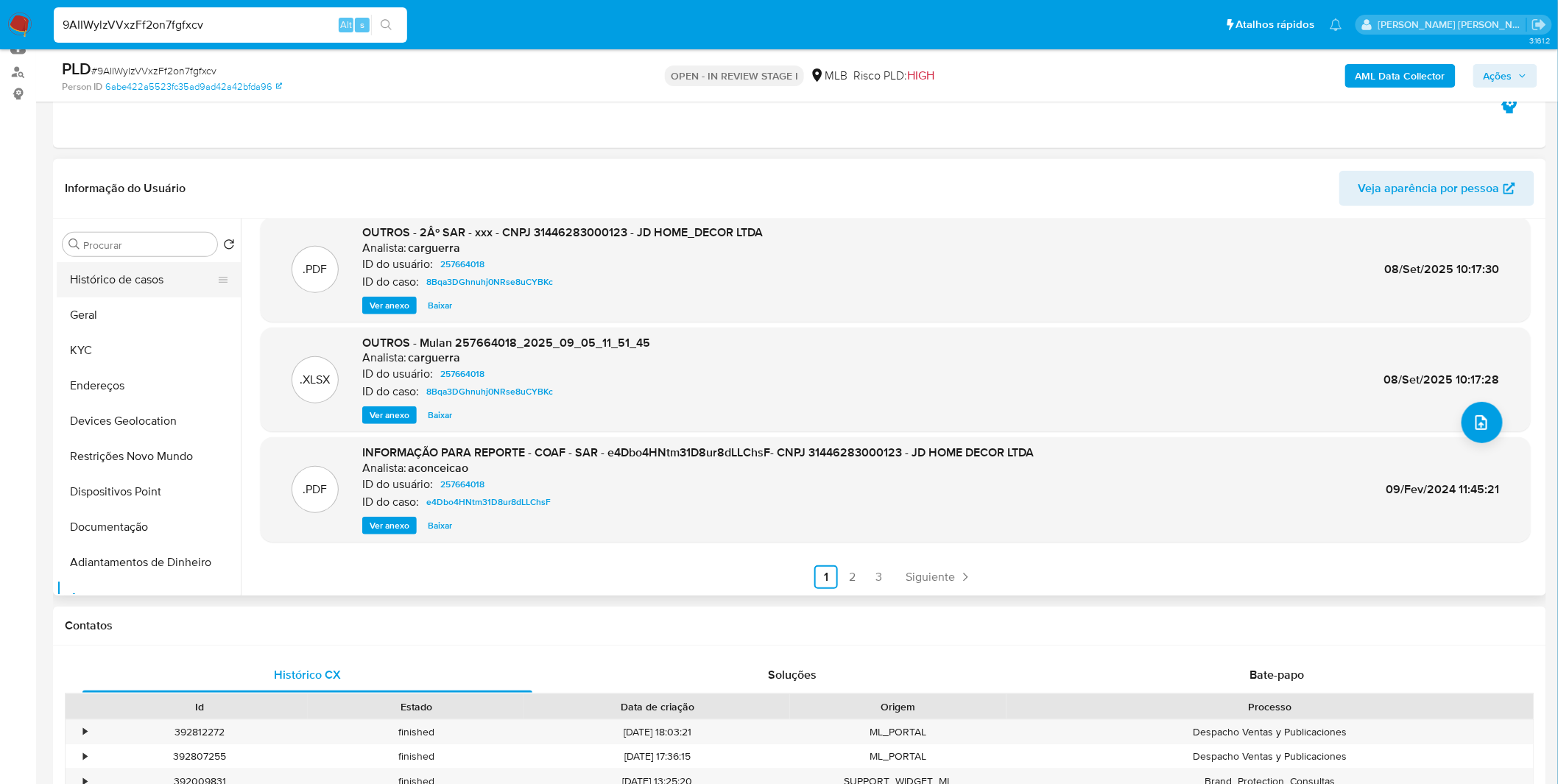
click at [135, 283] on button "Histórico de casos" at bounding box center [142, 279] width 172 height 35
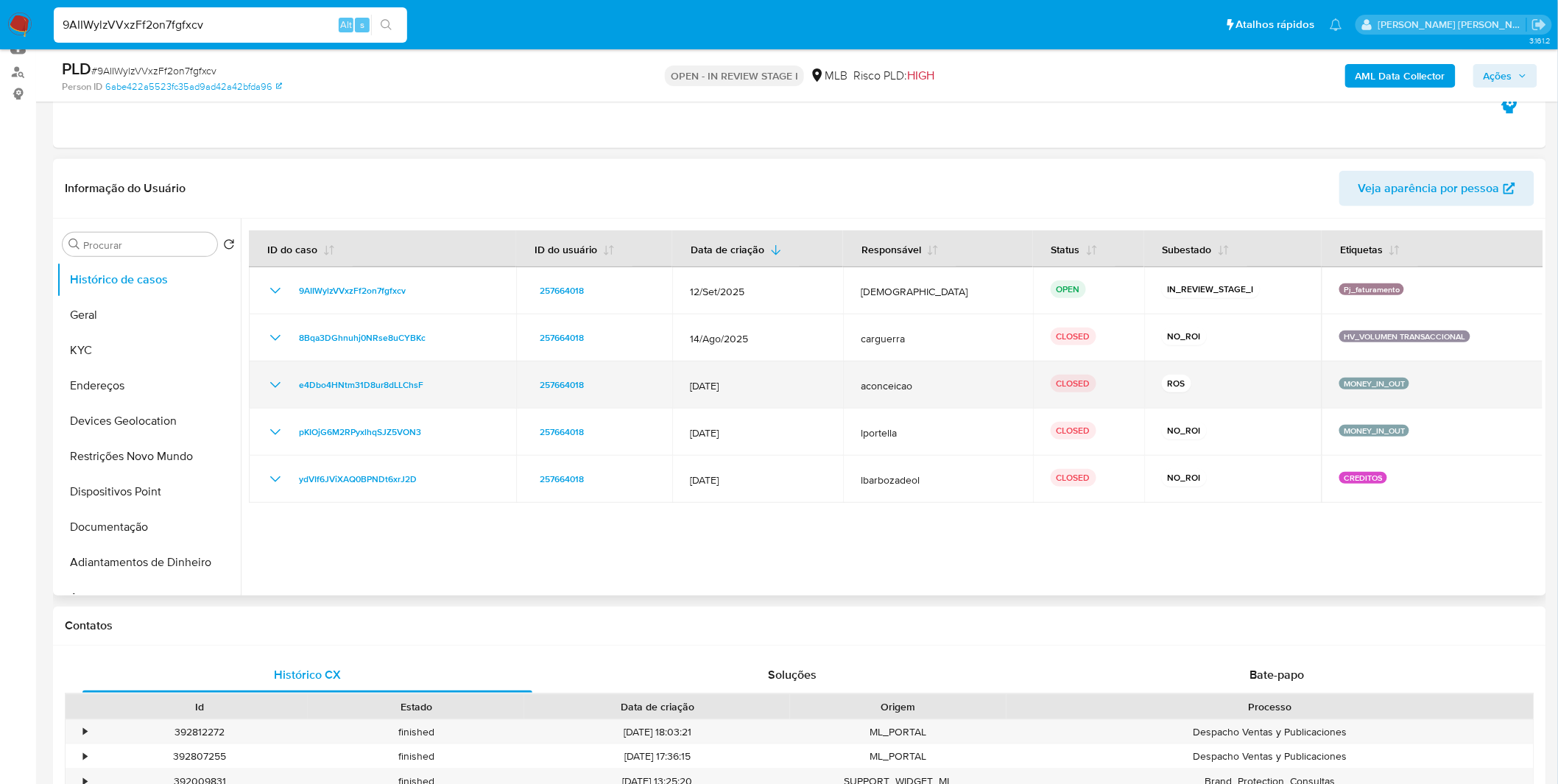
click at [283, 388] on icon "Mostrar/Ocultar" at bounding box center [275, 384] width 18 height 18
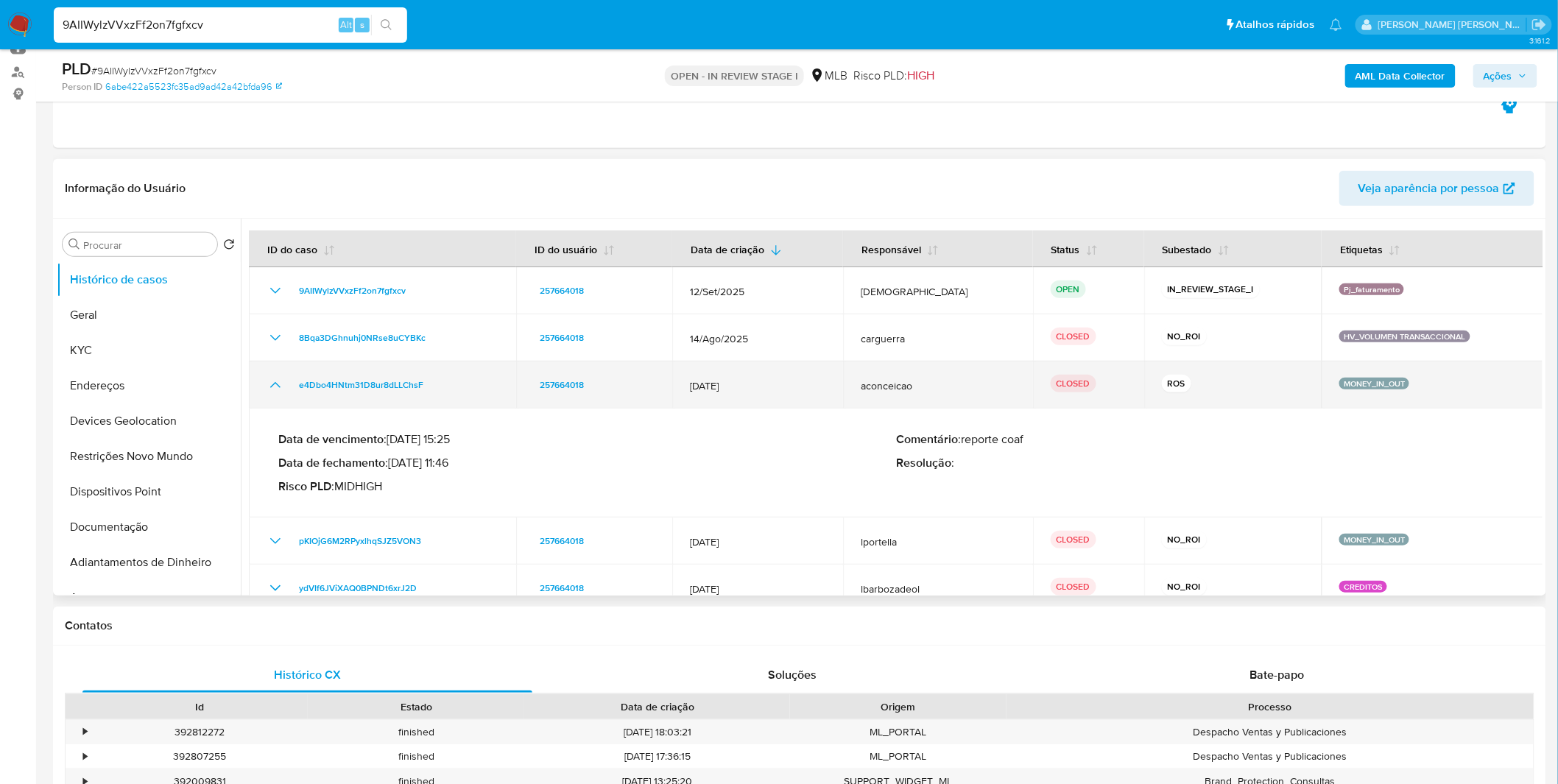
click at [283, 388] on icon "Mostrar/Ocultar" at bounding box center [275, 384] width 18 height 18
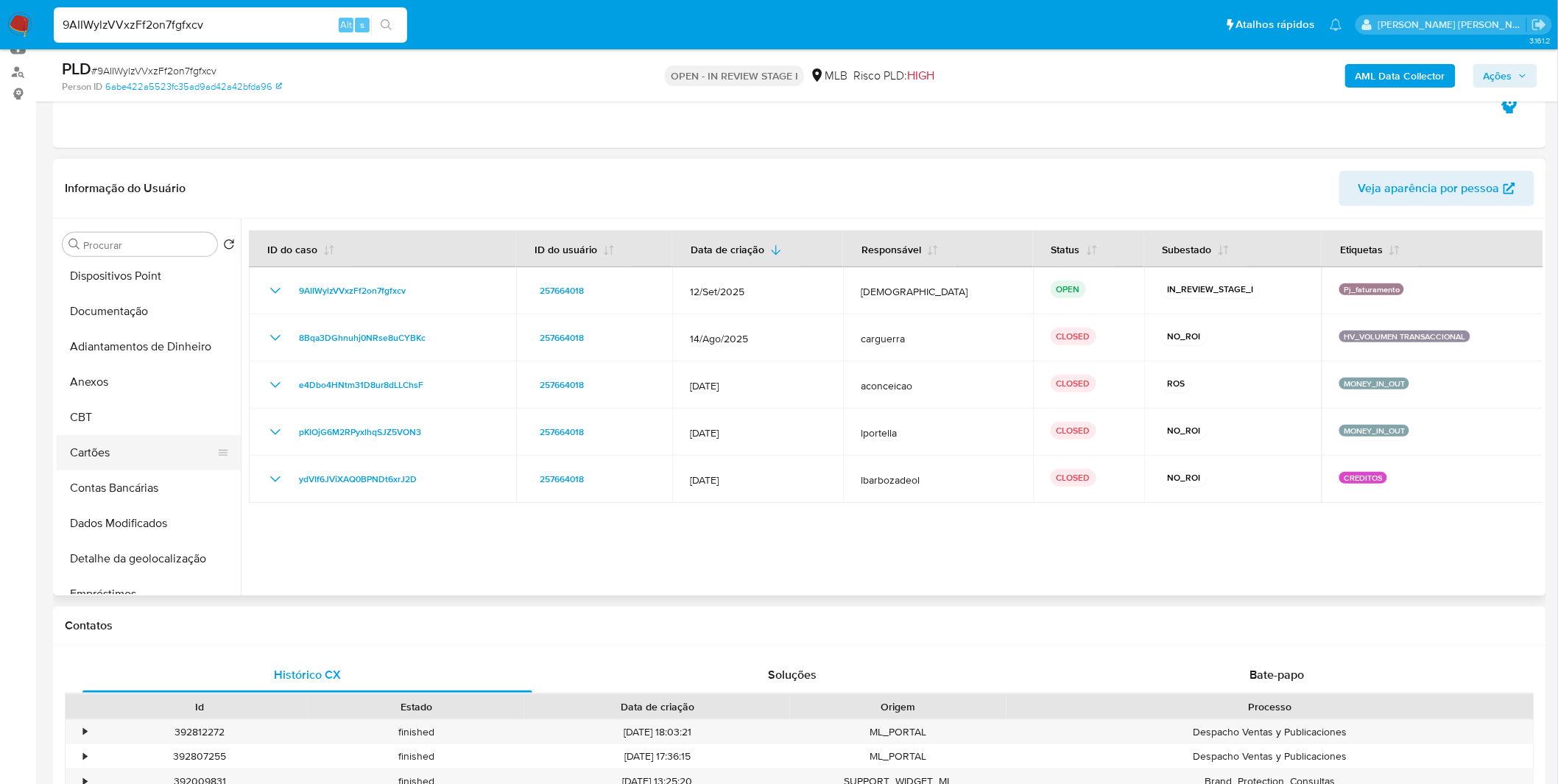
scroll to position [245, 0]
click at [158, 359] on button "Anexos" at bounding box center [142, 352] width 172 height 35
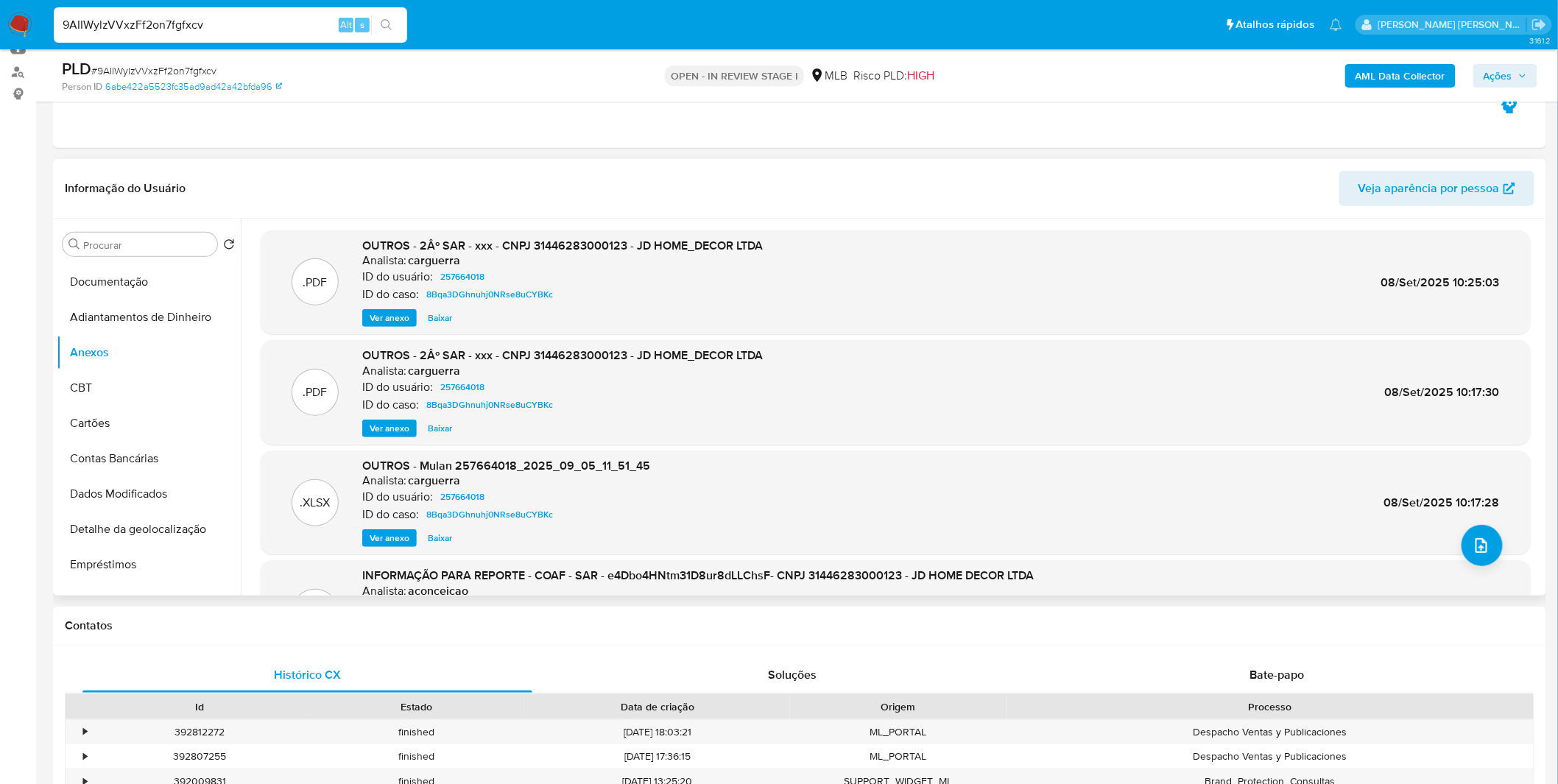
drag, startPoint x: 411, startPoint y: 324, endPoint x: 403, endPoint y: 321, distance: 8.5
click at [403, 321] on button "Ver anexo" at bounding box center [389, 318] width 54 height 18
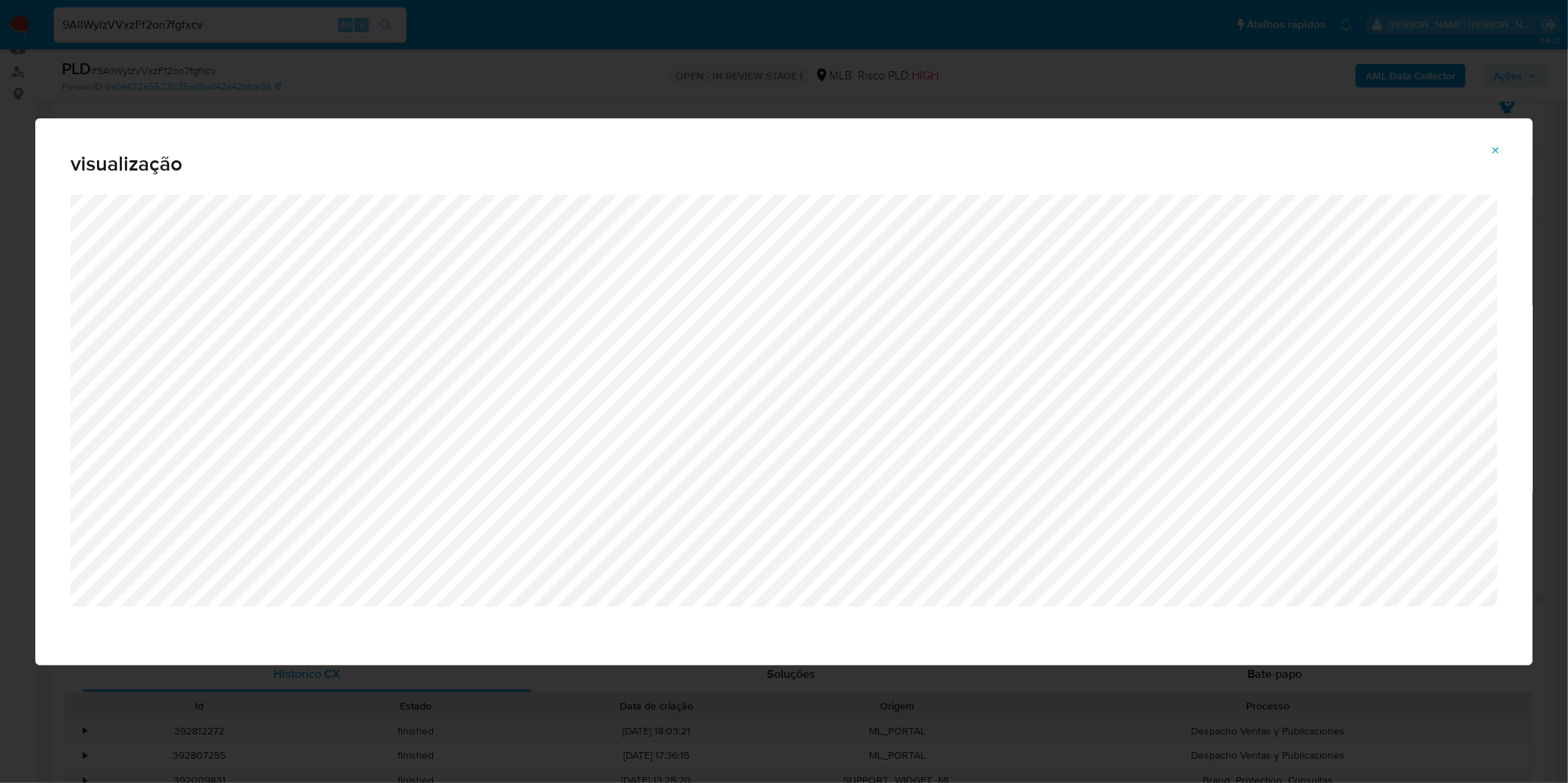
click at [1503, 154] on button "Attachment preview" at bounding box center [1496, 151] width 32 height 24
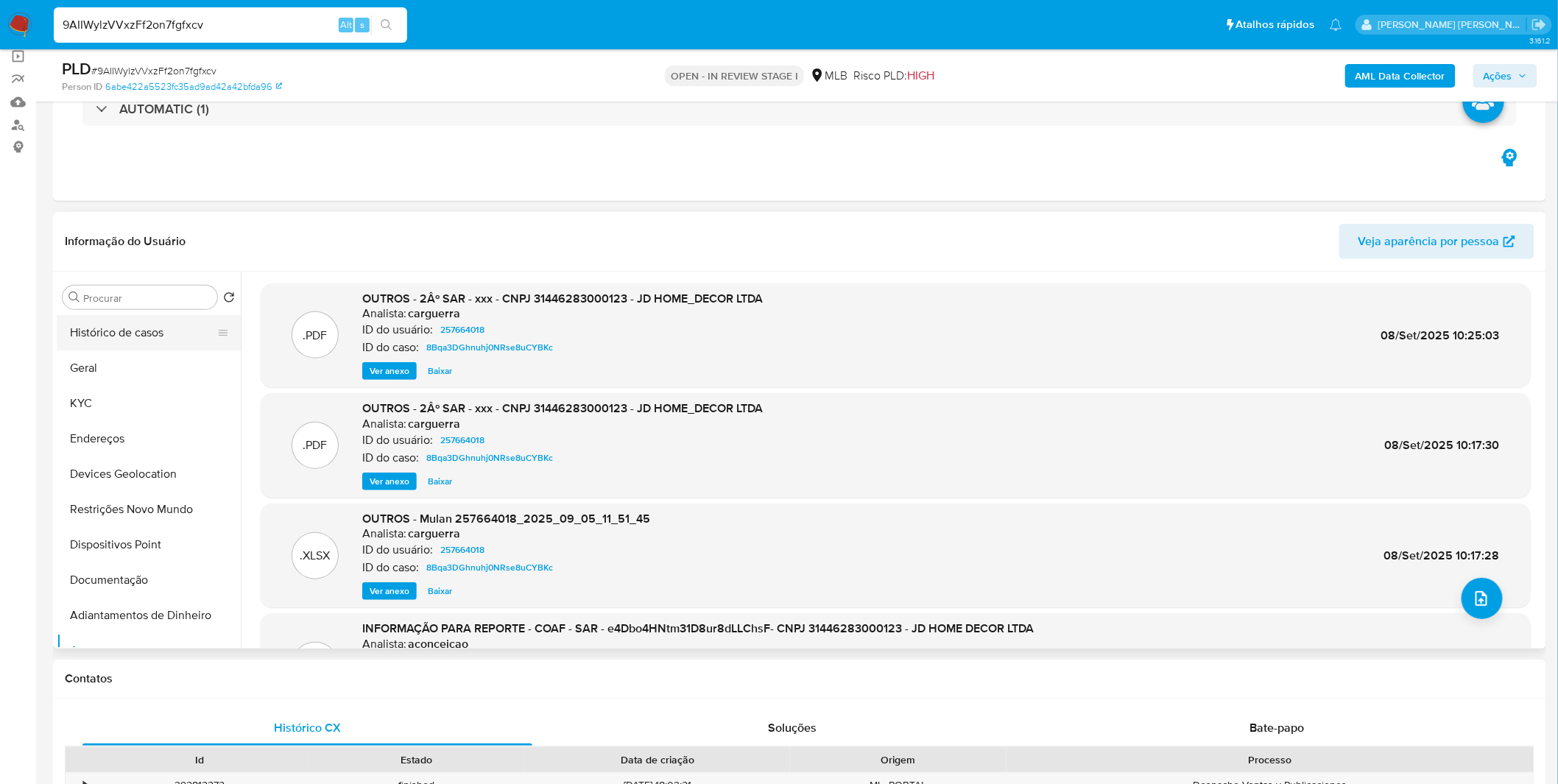
scroll to position [82, 0]
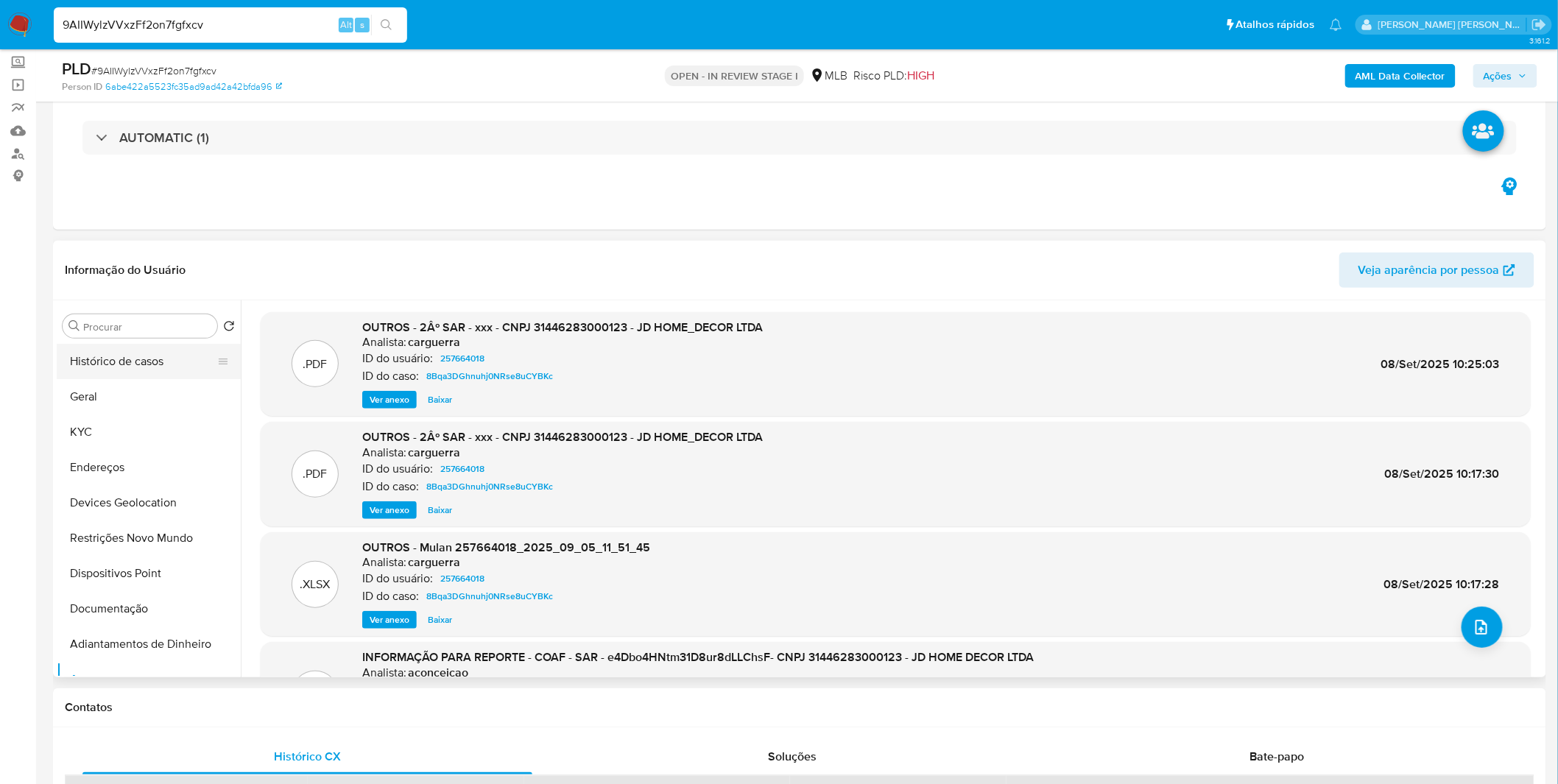
click at [121, 290] on div "Informação do Usuário Veja aparência por pessoa" at bounding box center [799, 270] width 1493 height 60
click at [120, 371] on button "Histórico de casos" at bounding box center [142, 361] width 172 height 35
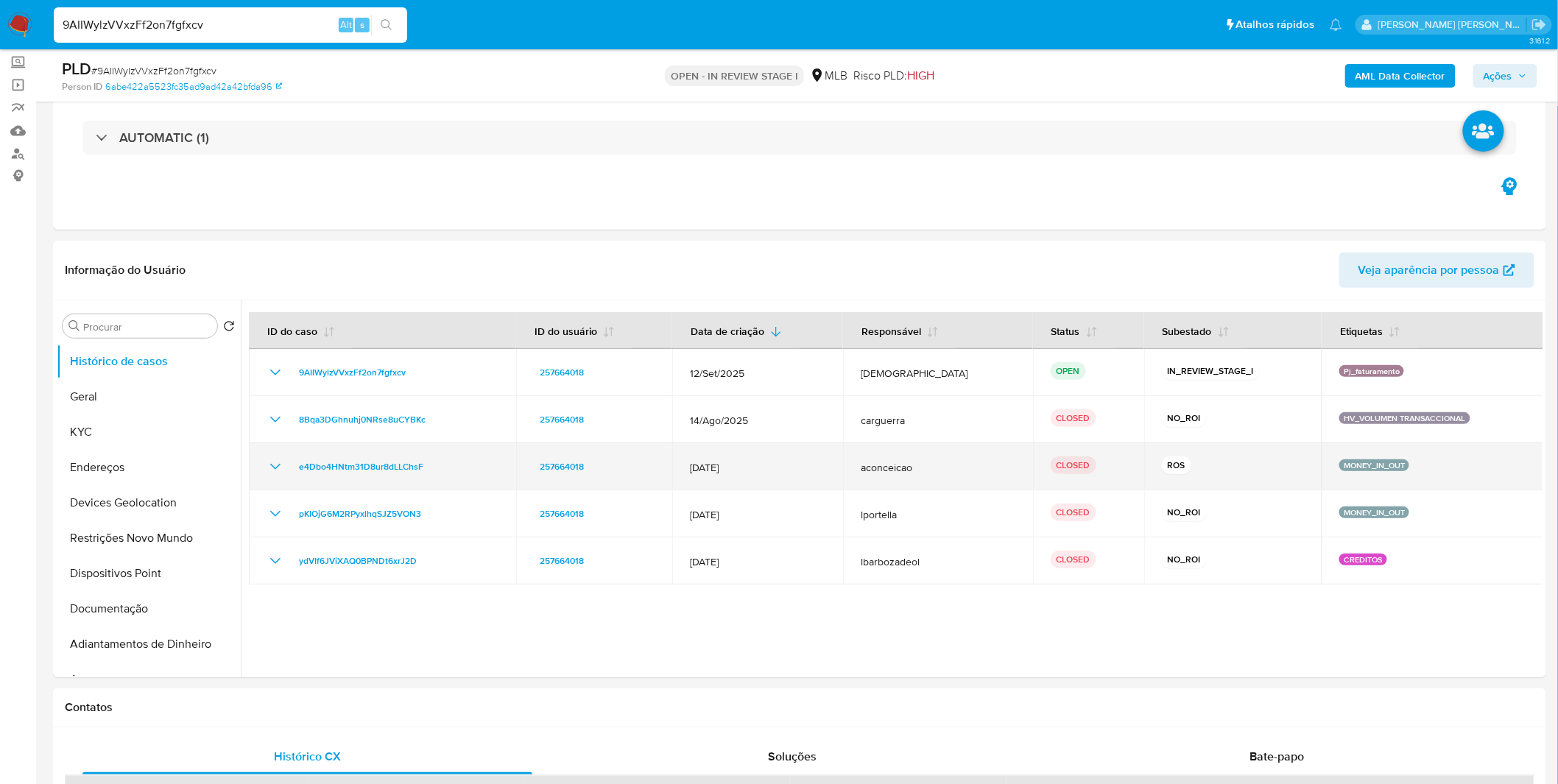
click at [280, 467] on icon "Mostrar/Ocultar" at bounding box center [275, 466] width 18 height 18
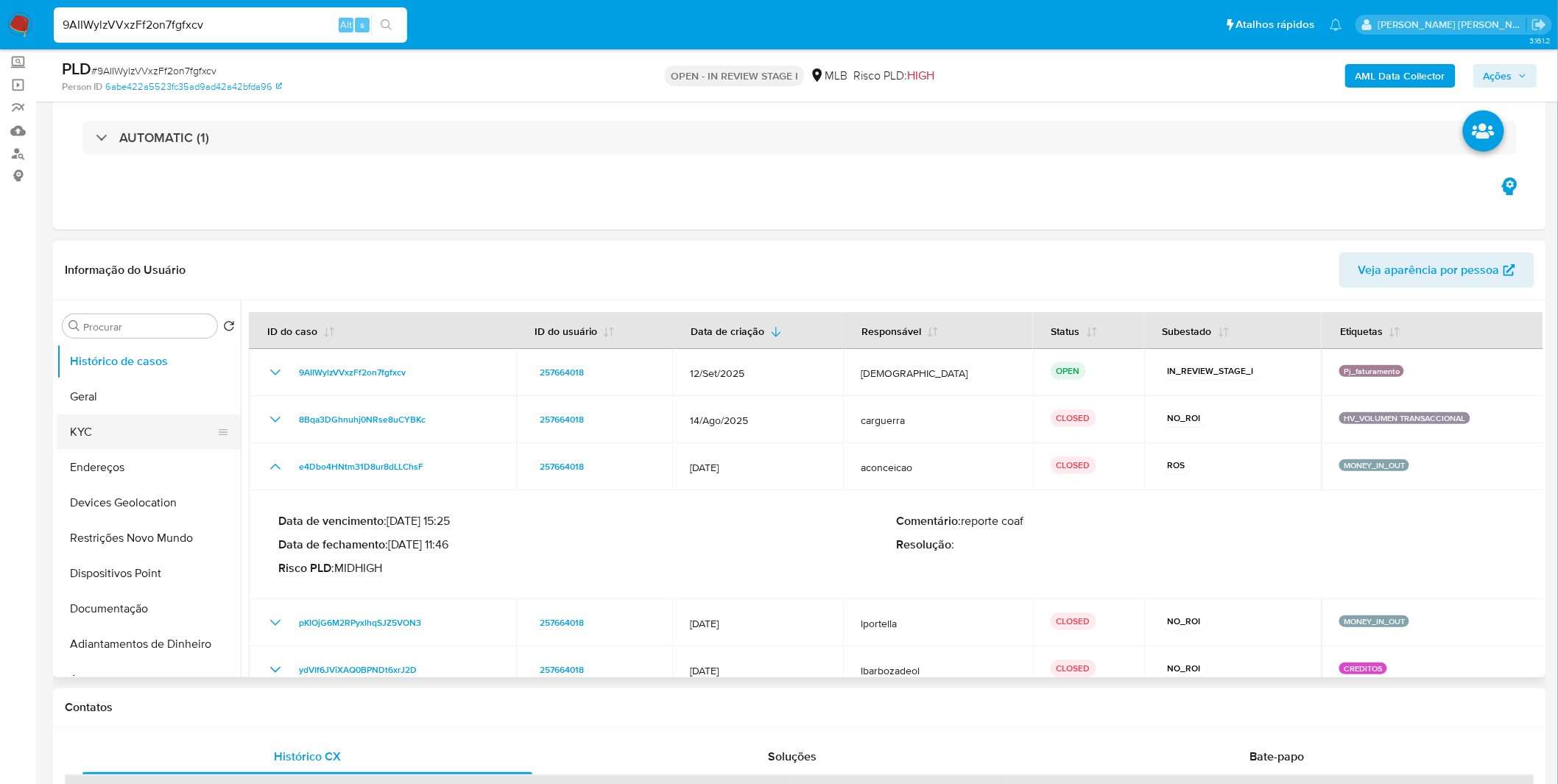
click at [106, 429] on button "KYC" at bounding box center [142, 432] width 172 height 35
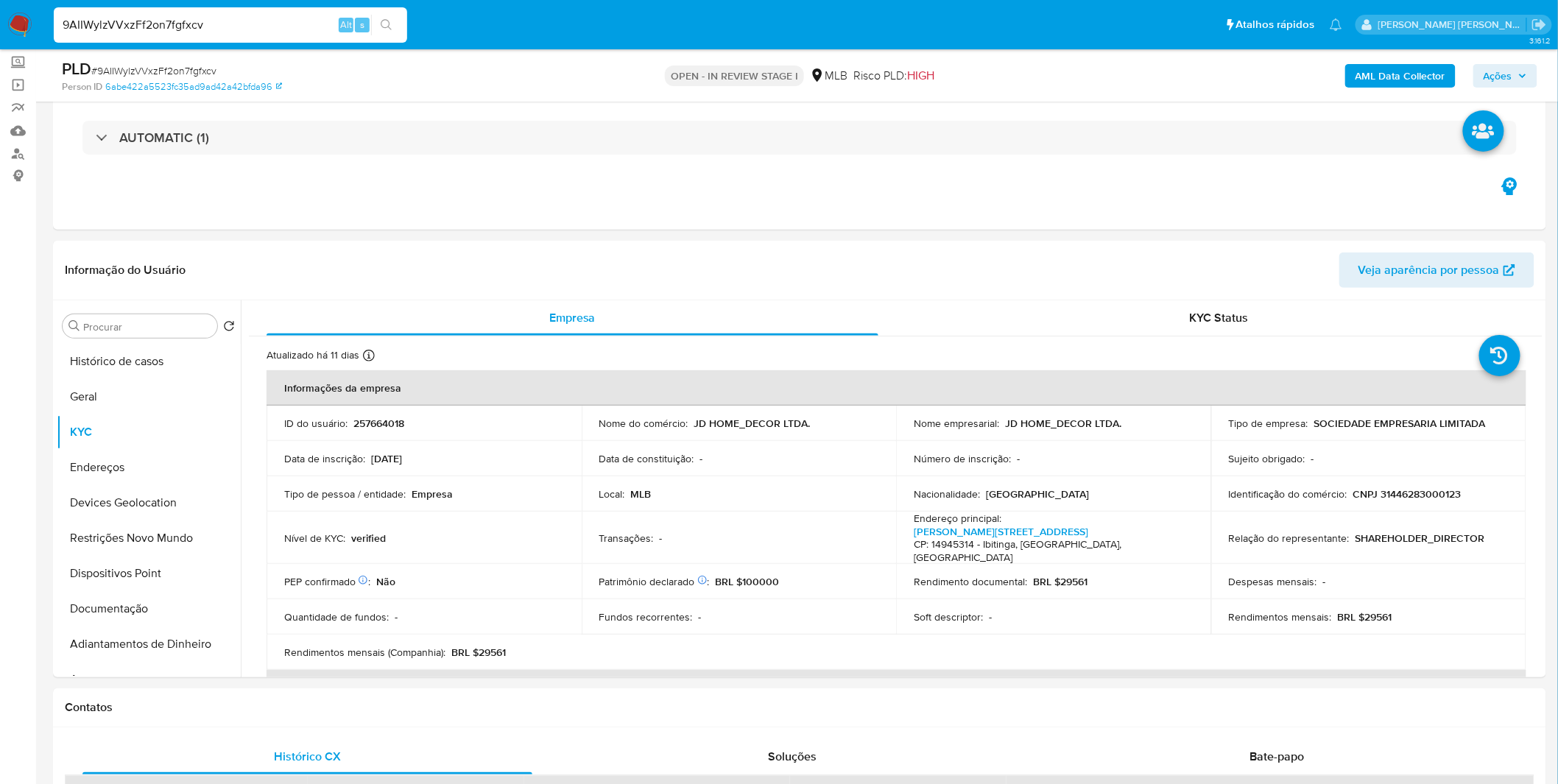
click at [287, 18] on input "9AIIWylzVVxzFf2on7fgfxcv" at bounding box center [230, 24] width 353 height 19
paste input "5f75uMCEqgCU03R4k5nDNUWD"
type input "5f75uMCEqgCU03R4k5nDNUWD"
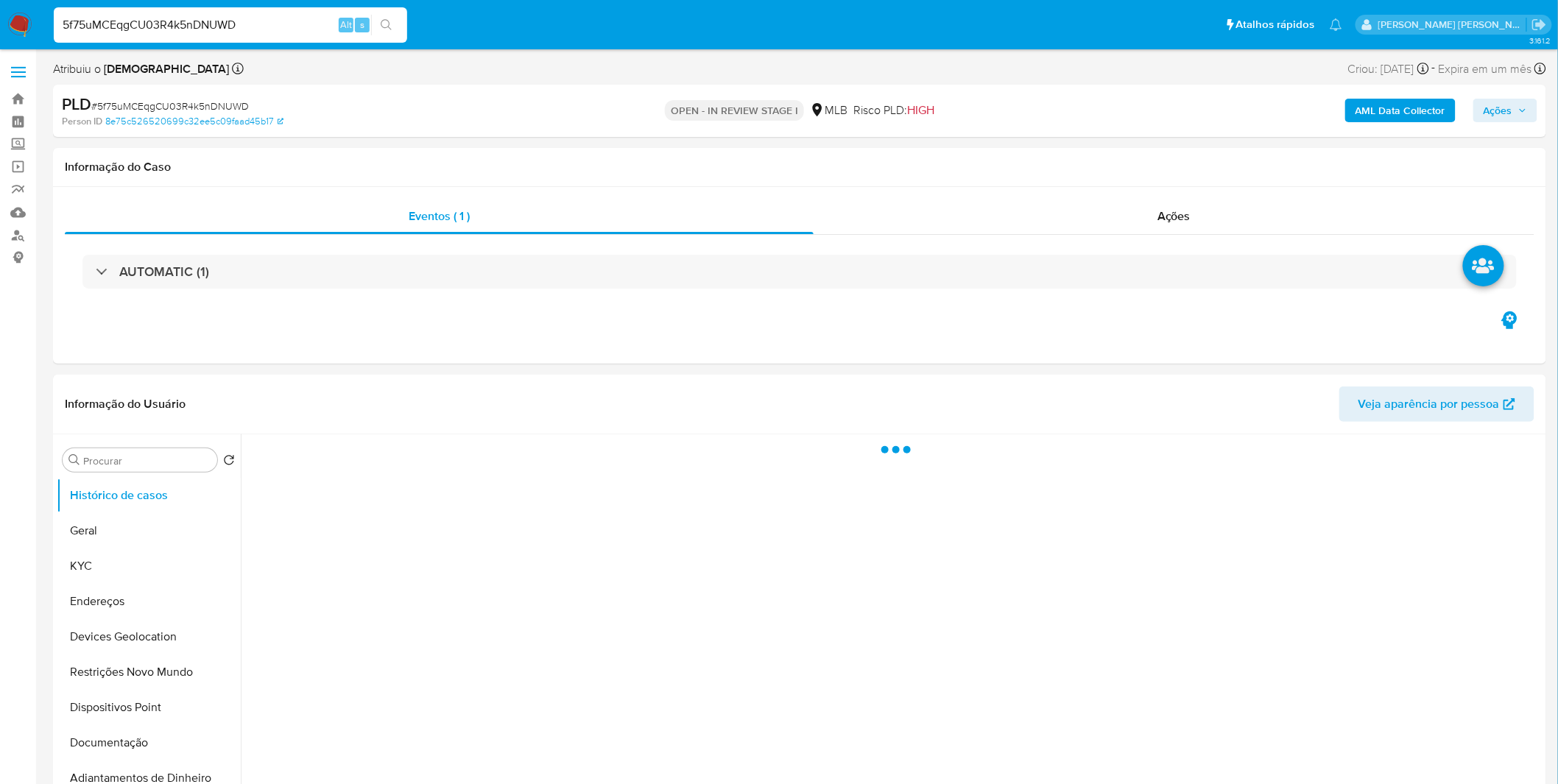
select select "10"
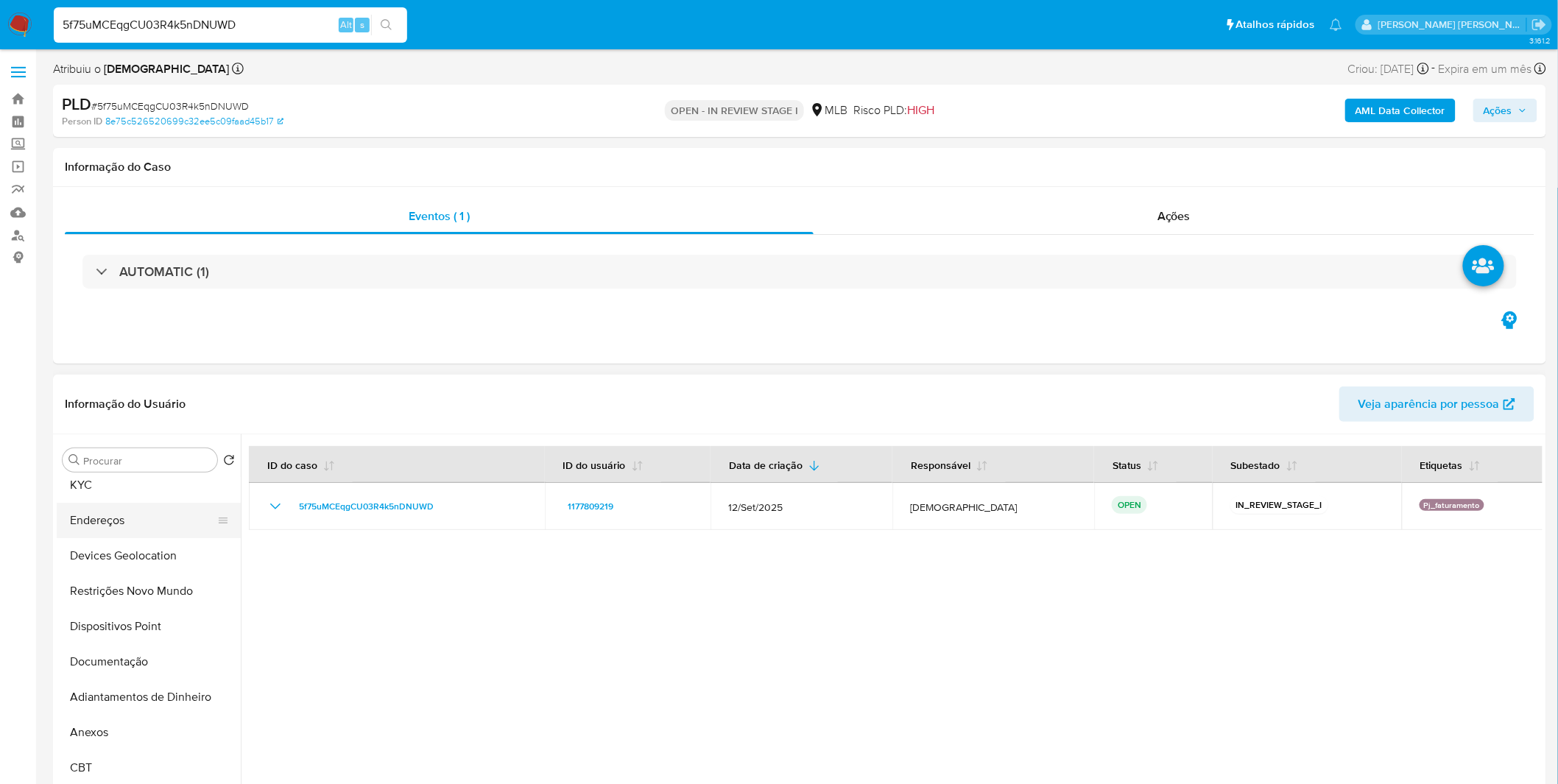
scroll to position [162, 0]
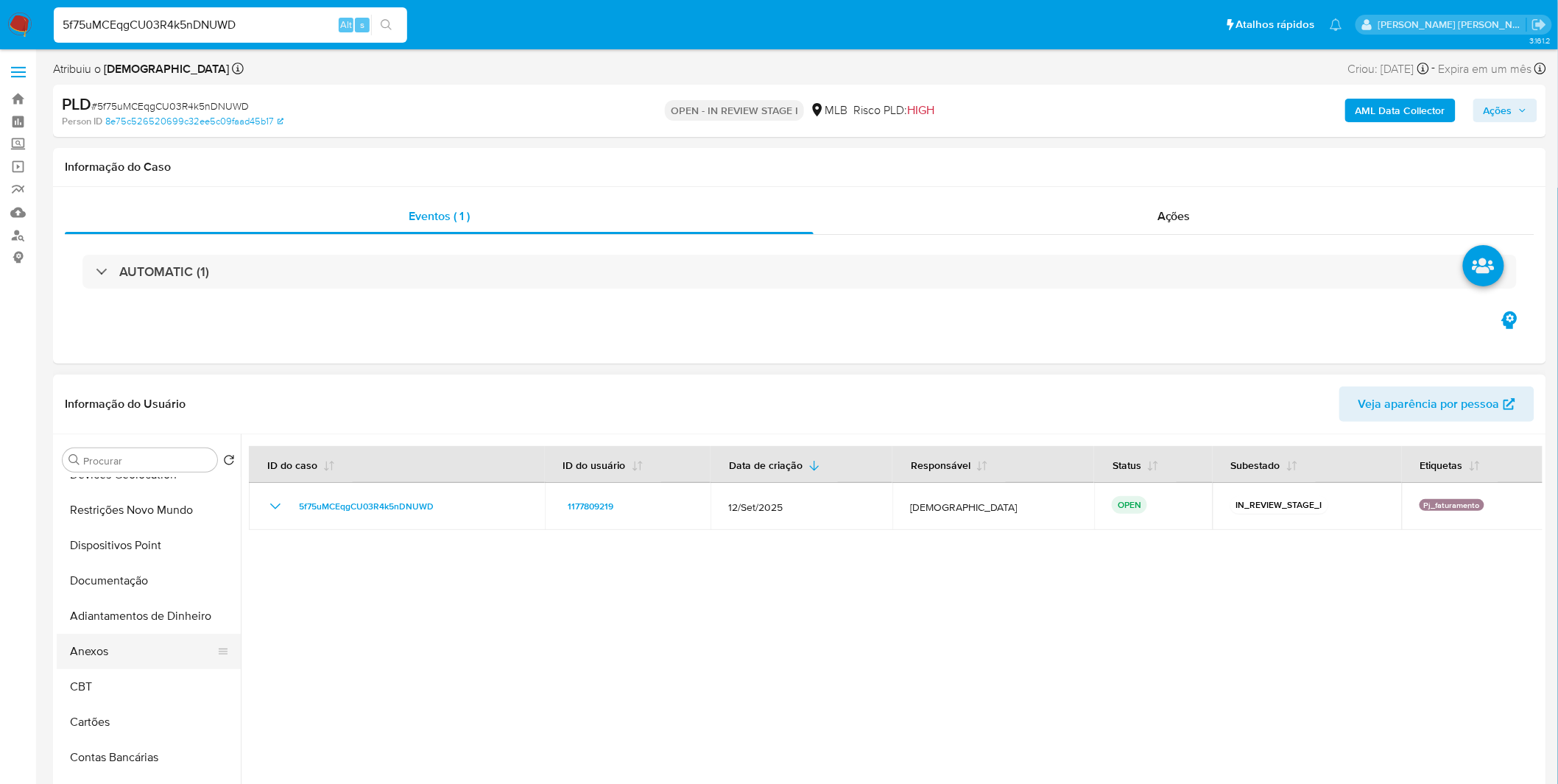
click at [123, 649] on button "Anexos" at bounding box center [142, 651] width 172 height 35
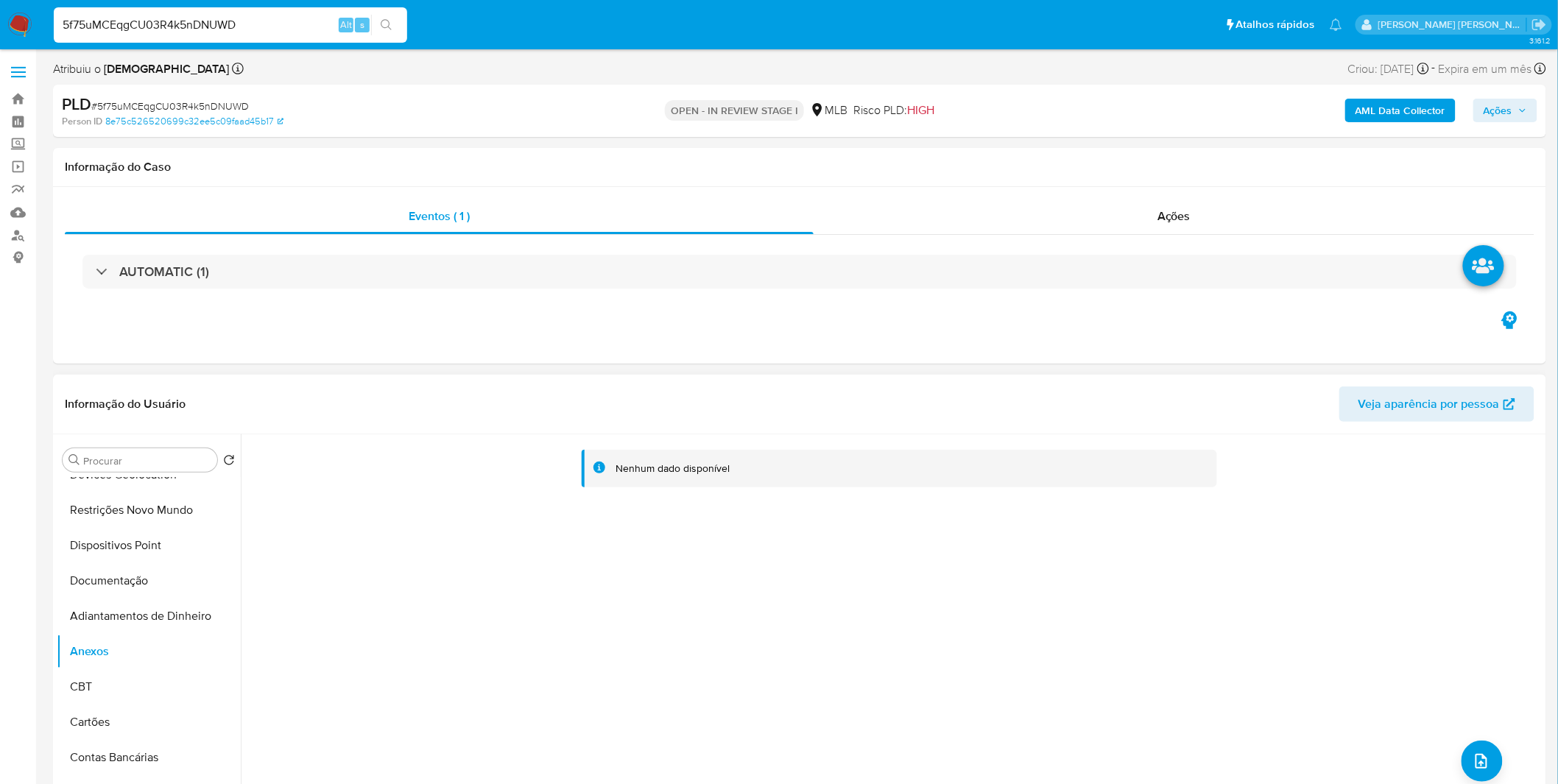
click at [239, 593] on ul "Histórico de casos Geral KYC Endereços Devices Geolocation Restrições Novo Mund…" at bounding box center [149, 643] width 184 height 332
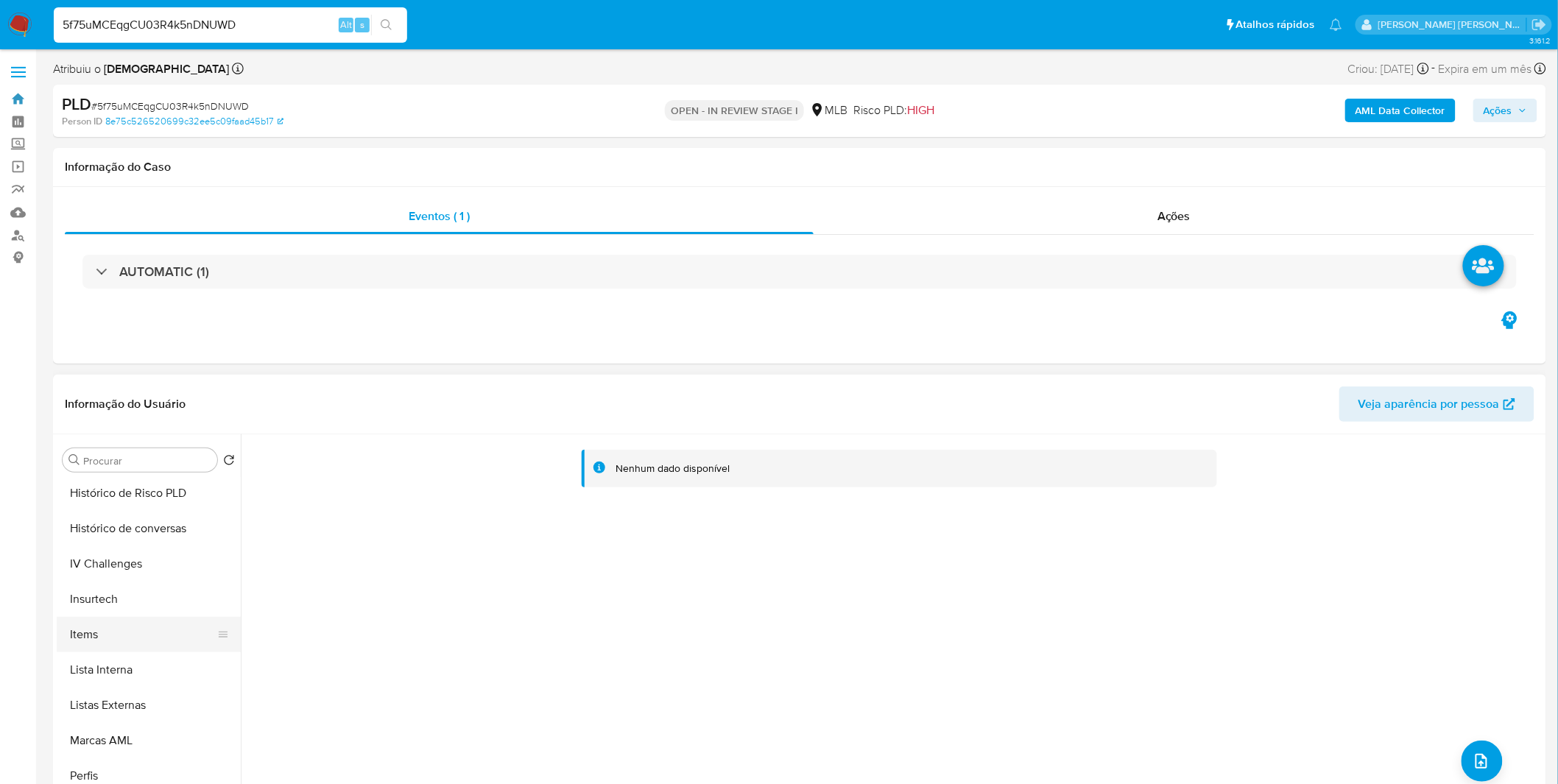
scroll to position [652, 0]
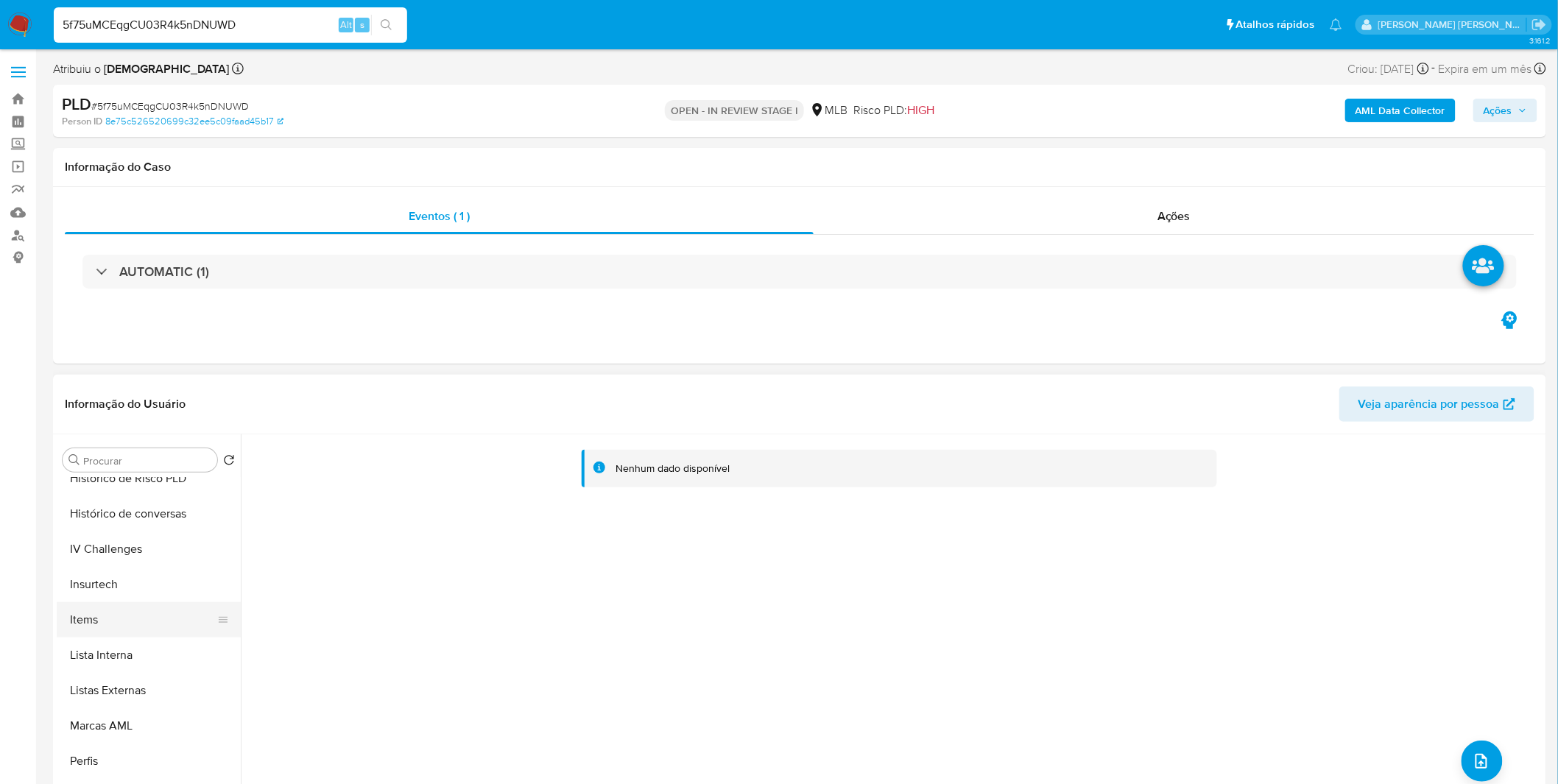
click at [129, 611] on button "Items" at bounding box center [142, 619] width 172 height 35
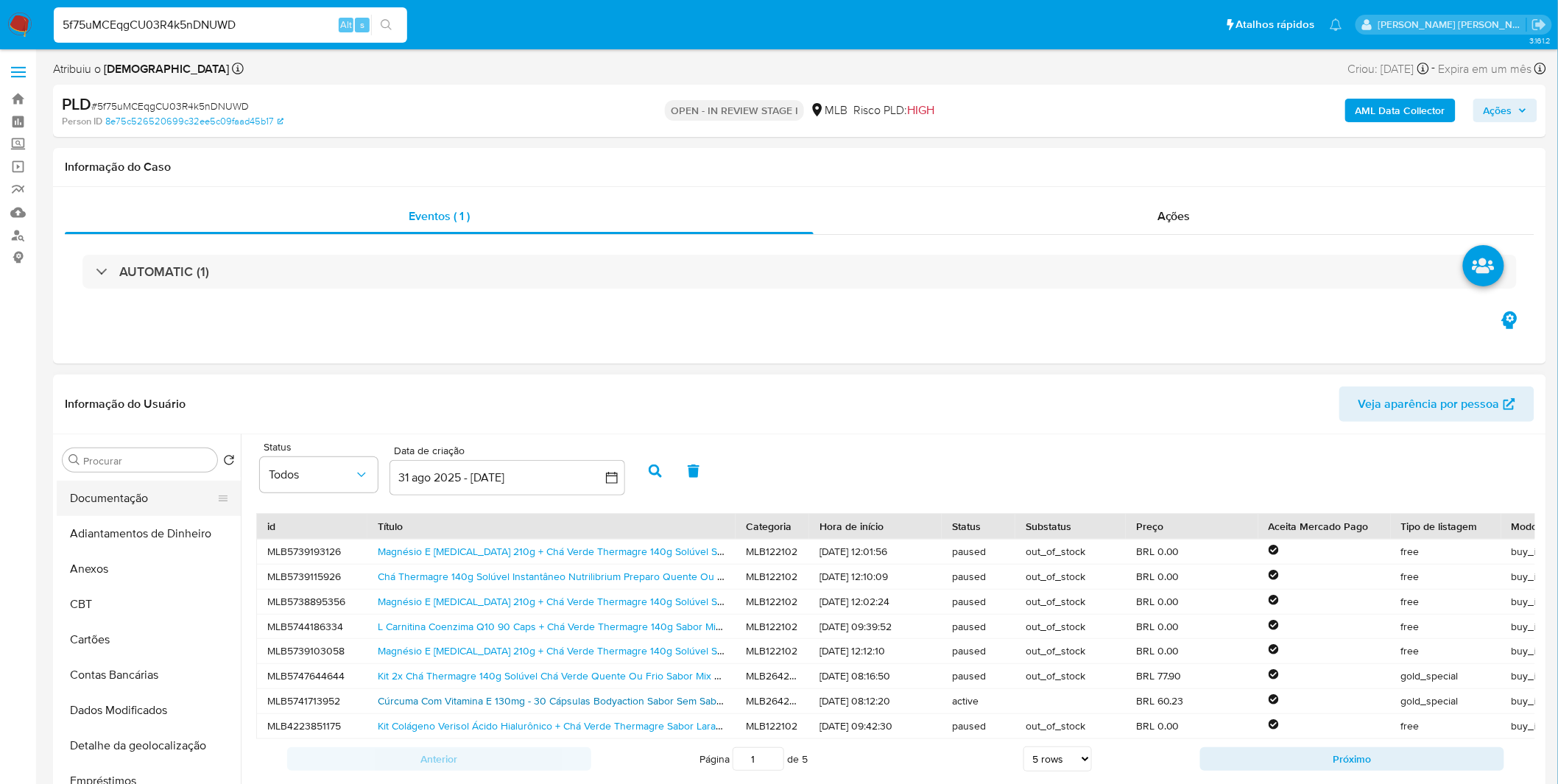
scroll to position [0, 0]
click at [136, 531] on button "Geral" at bounding box center [142, 531] width 172 height 35
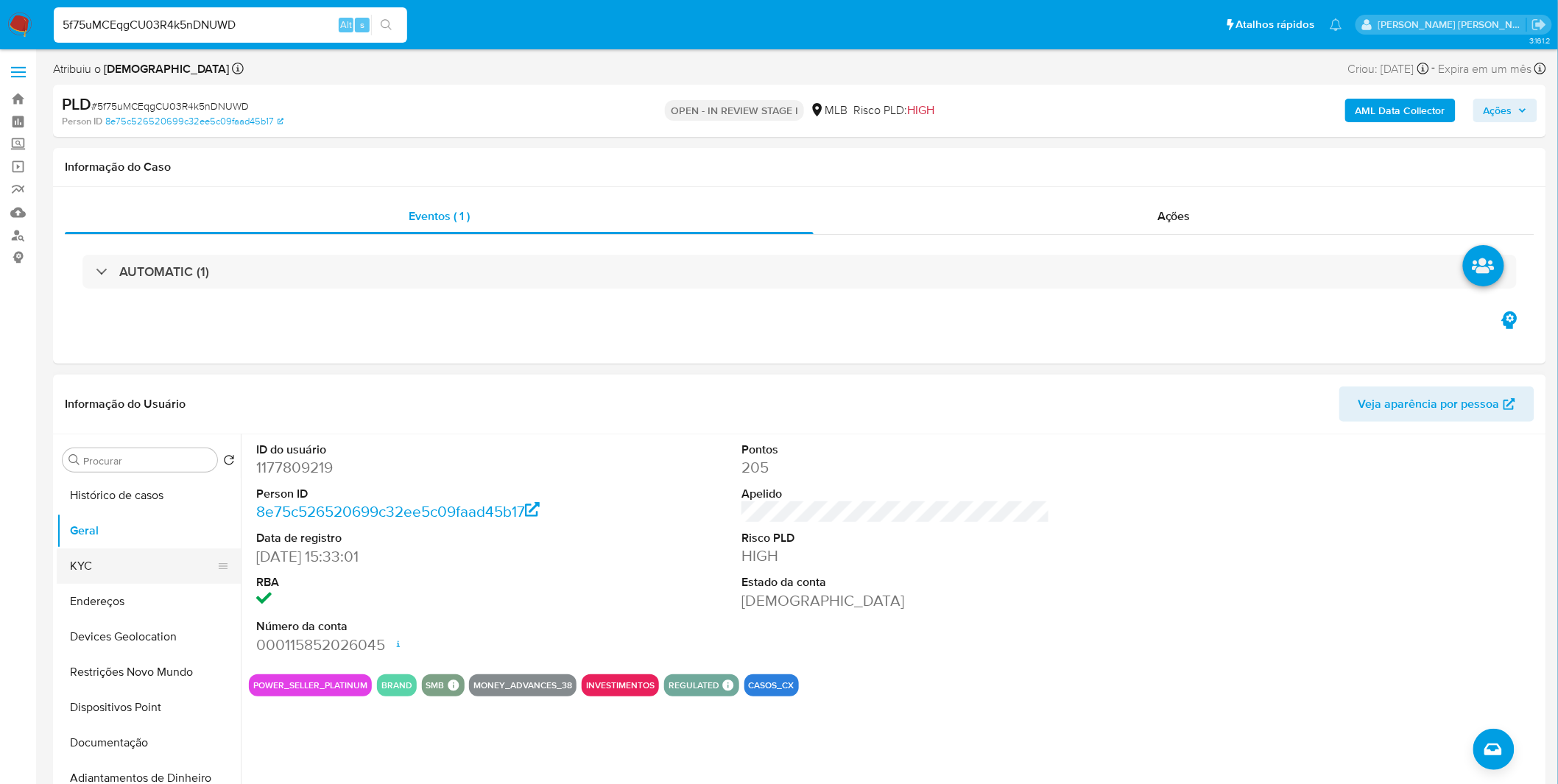
click at [165, 564] on button "KYC" at bounding box center [142, 566] width 172 height 35
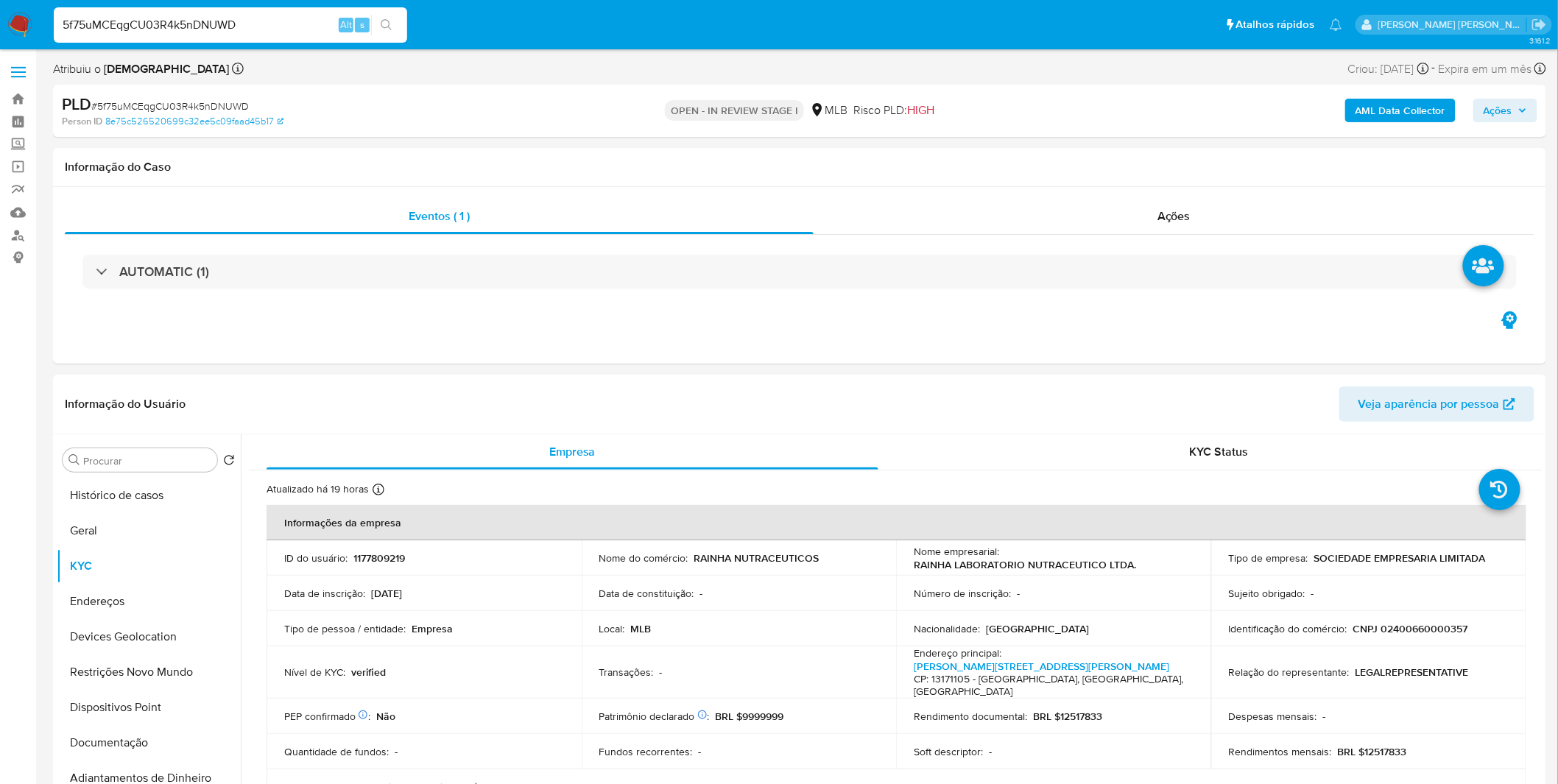
click at [267, 26] on input "5f75uMCEqgCU03R4k5nDNUWD" at bounding box center [230, 24] width 353 height 19
paste input "zhwl8u3isAgEaDa96DzBFtAM"
type input "zhwl8u3isAgEaDa96DzBFtAM"
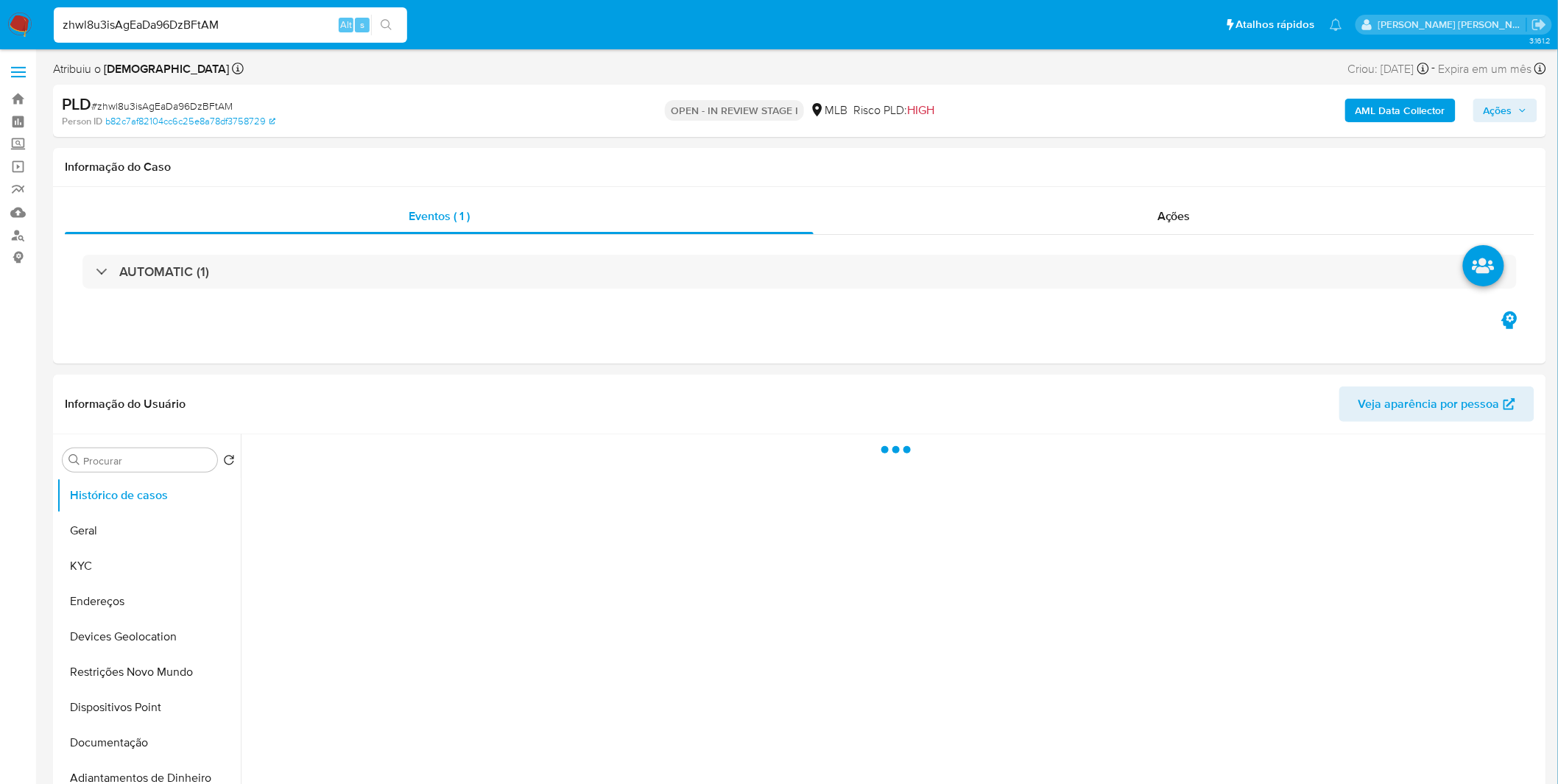
select select "10"
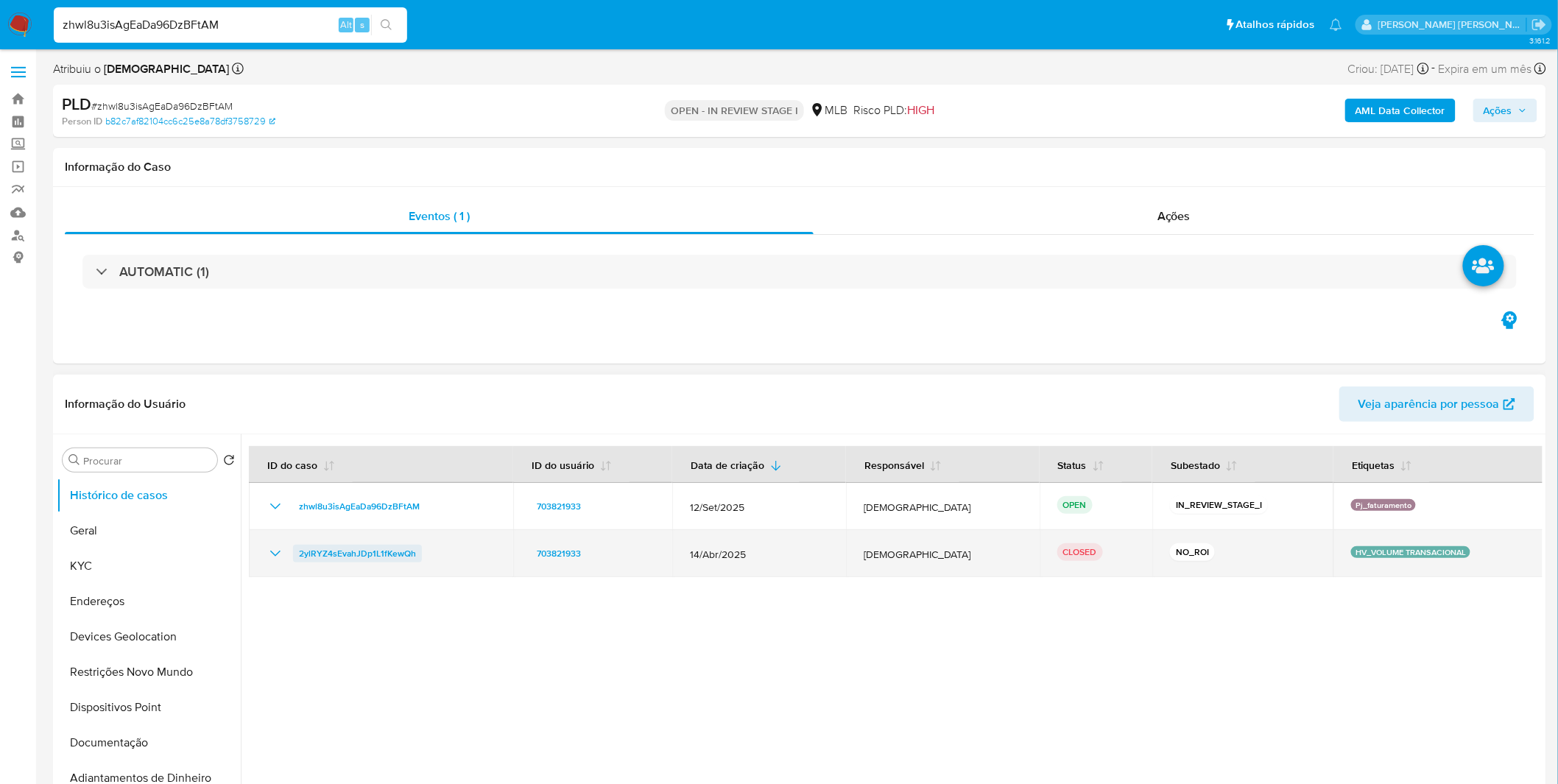
drag, startPoint x: 430, startPoint y: 550, endPoint x: 295, endPoint y: 557, distance: 135.2
click at [299, 556] on div "2ylRYZ4sEvahJDp1L1fKewQh" at bounding box center [381, 553] width 229 height 18
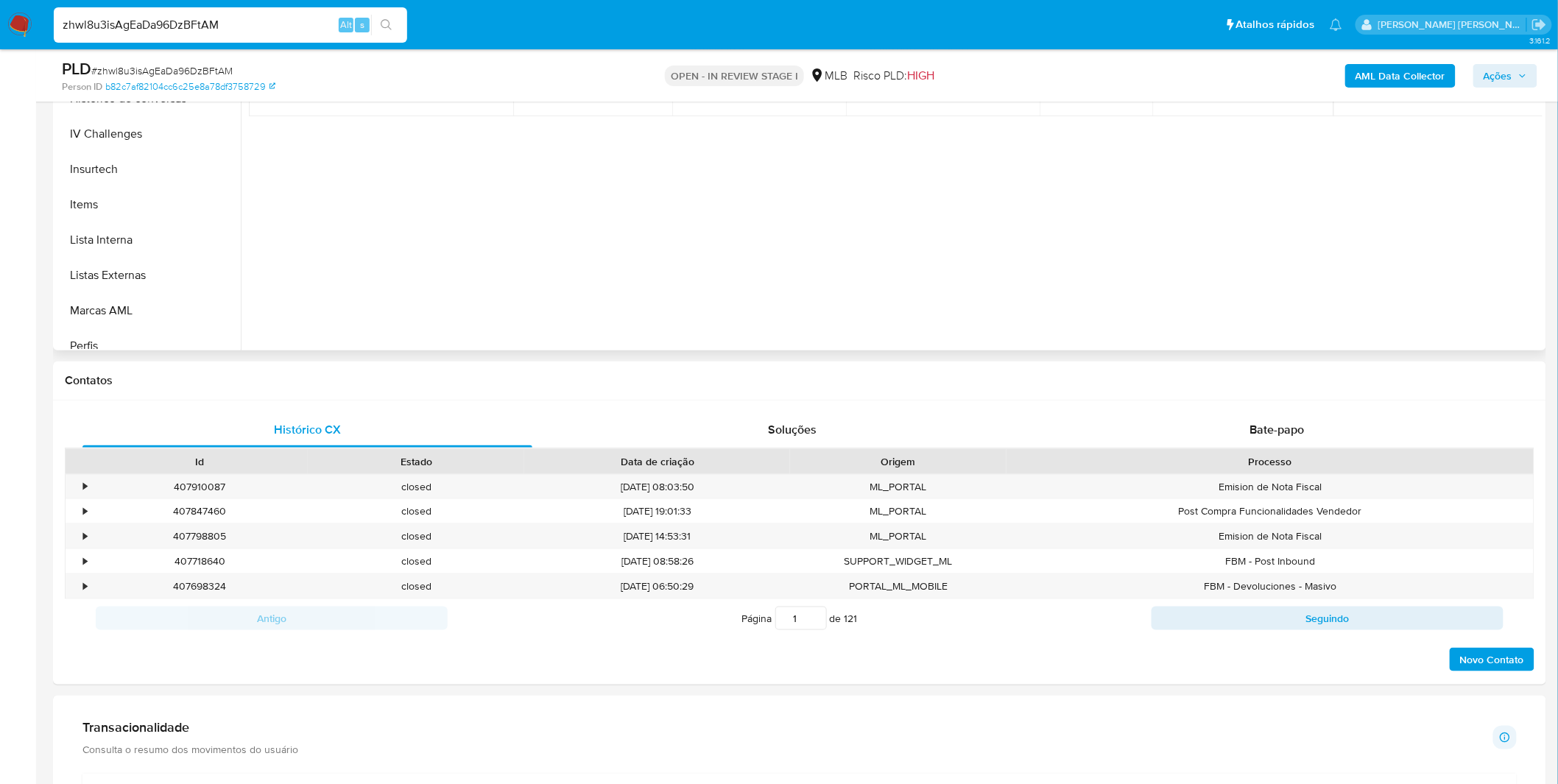
scroll to position [518, 0]
click at [157, 298] on button "Items" at bounding box center [142, 293] width 172 height 35
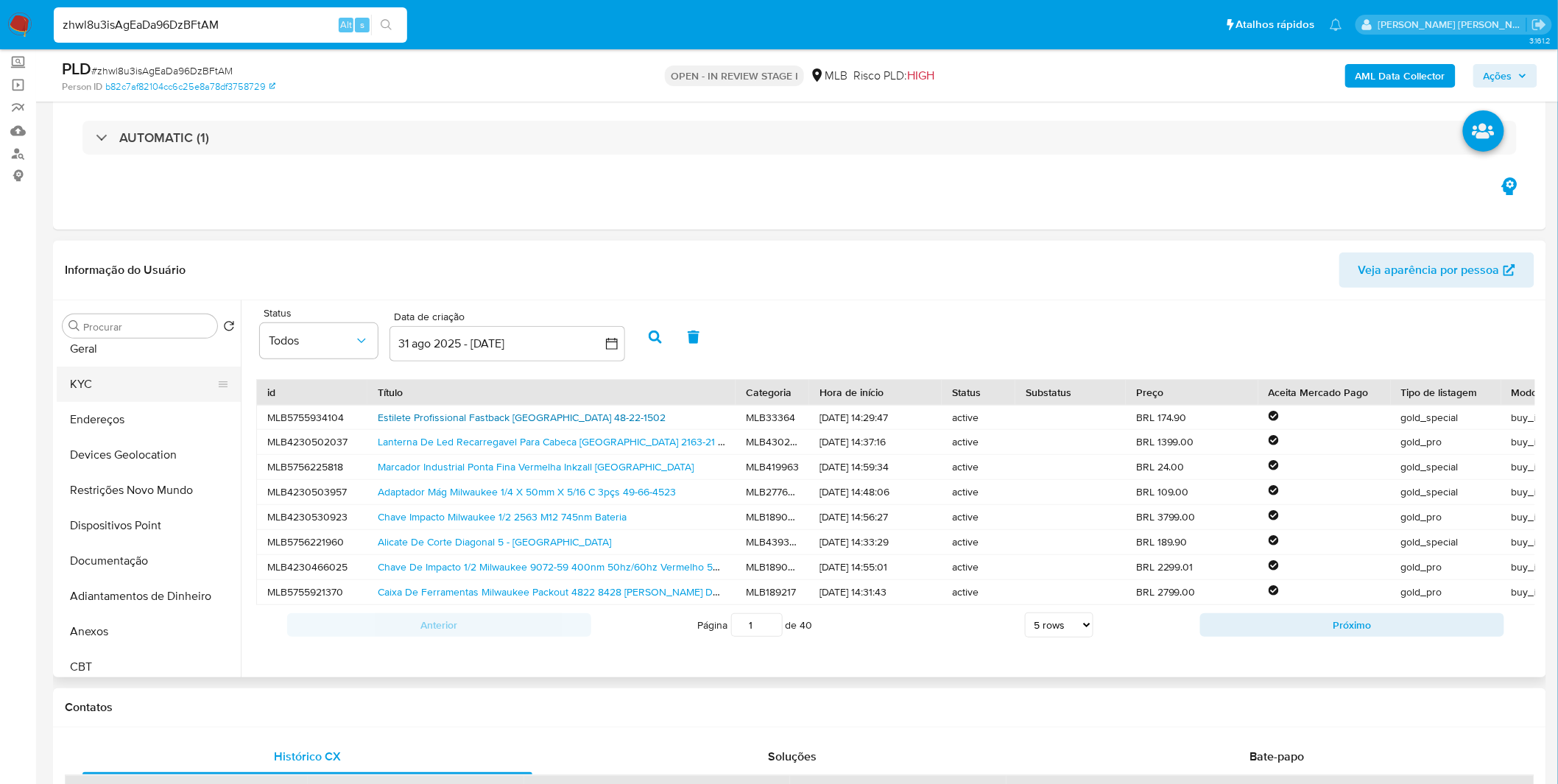
scroll to position [0, 0]
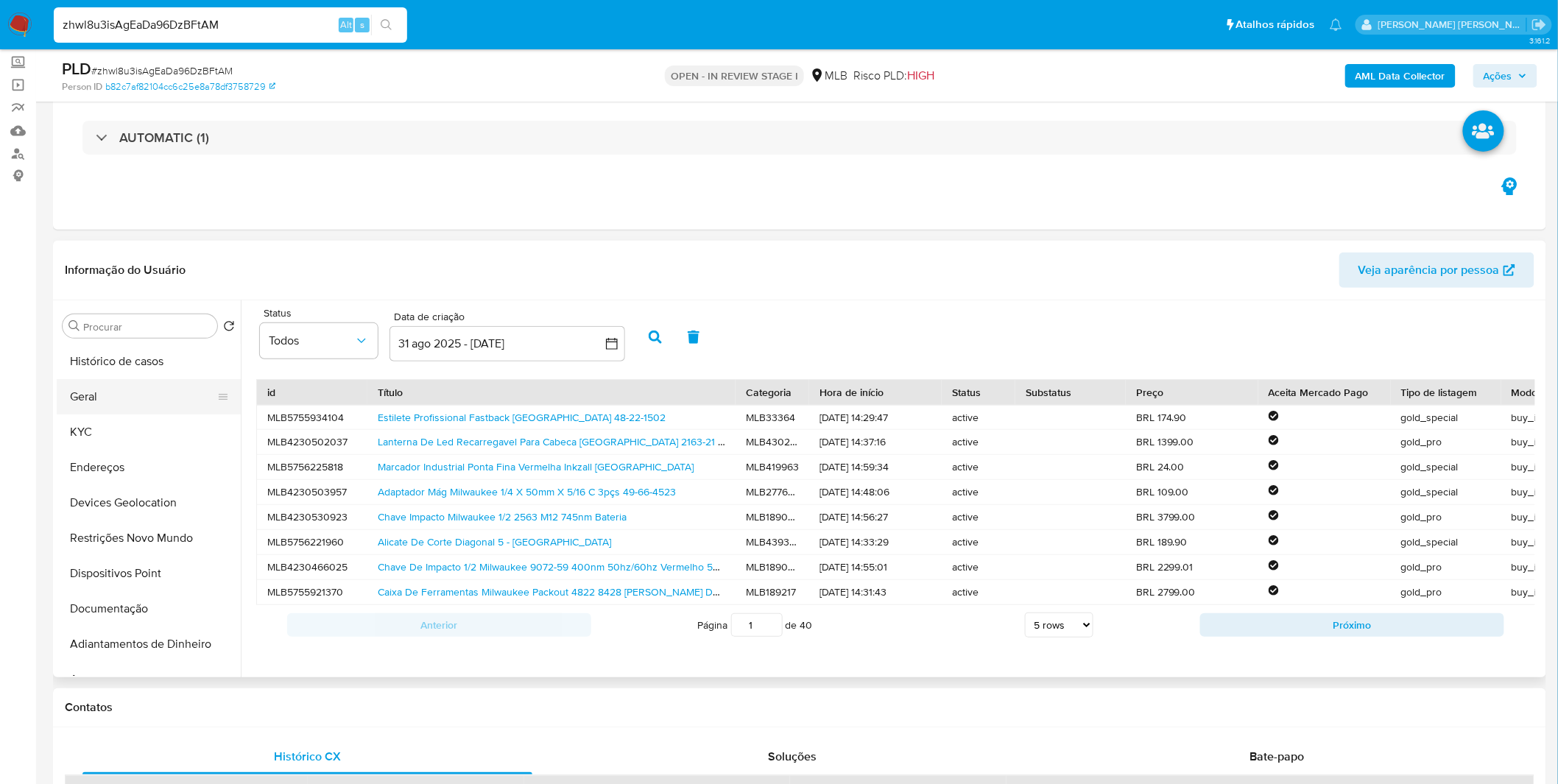
click at [145, 409] on button "Geral" at bounding box center [142, 397] width 172 height 35
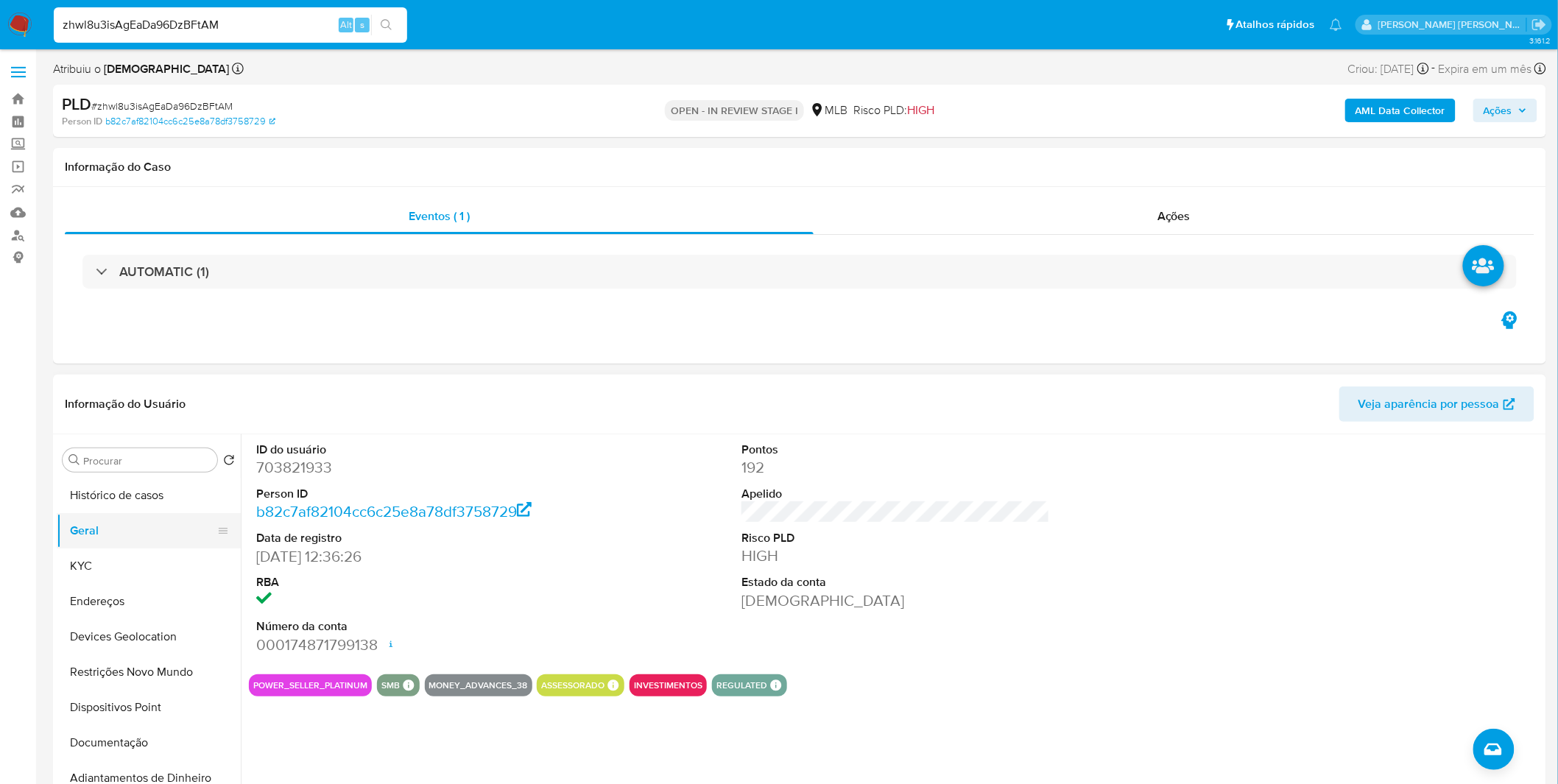
click at [114, 541] on button "Geral" at bounding box center [142, 531] width 172 height 35
click at [206, 552] on button "KYC" at bounding box center [142, 566] width 172 height 35
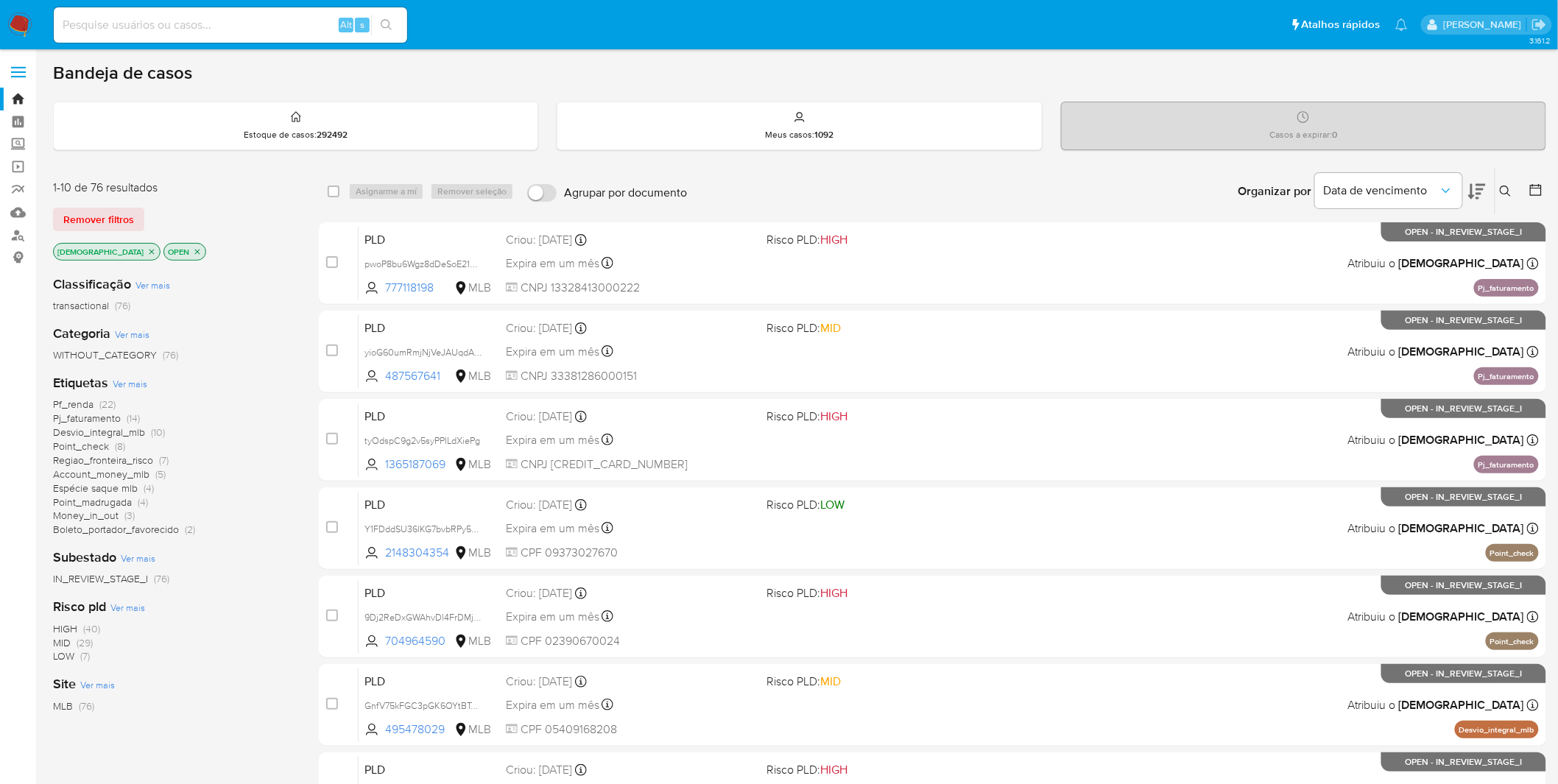
click at [122, 427] on span "Desvio_integral_mlb" at bounding box center [99, 432] width 92 height 15
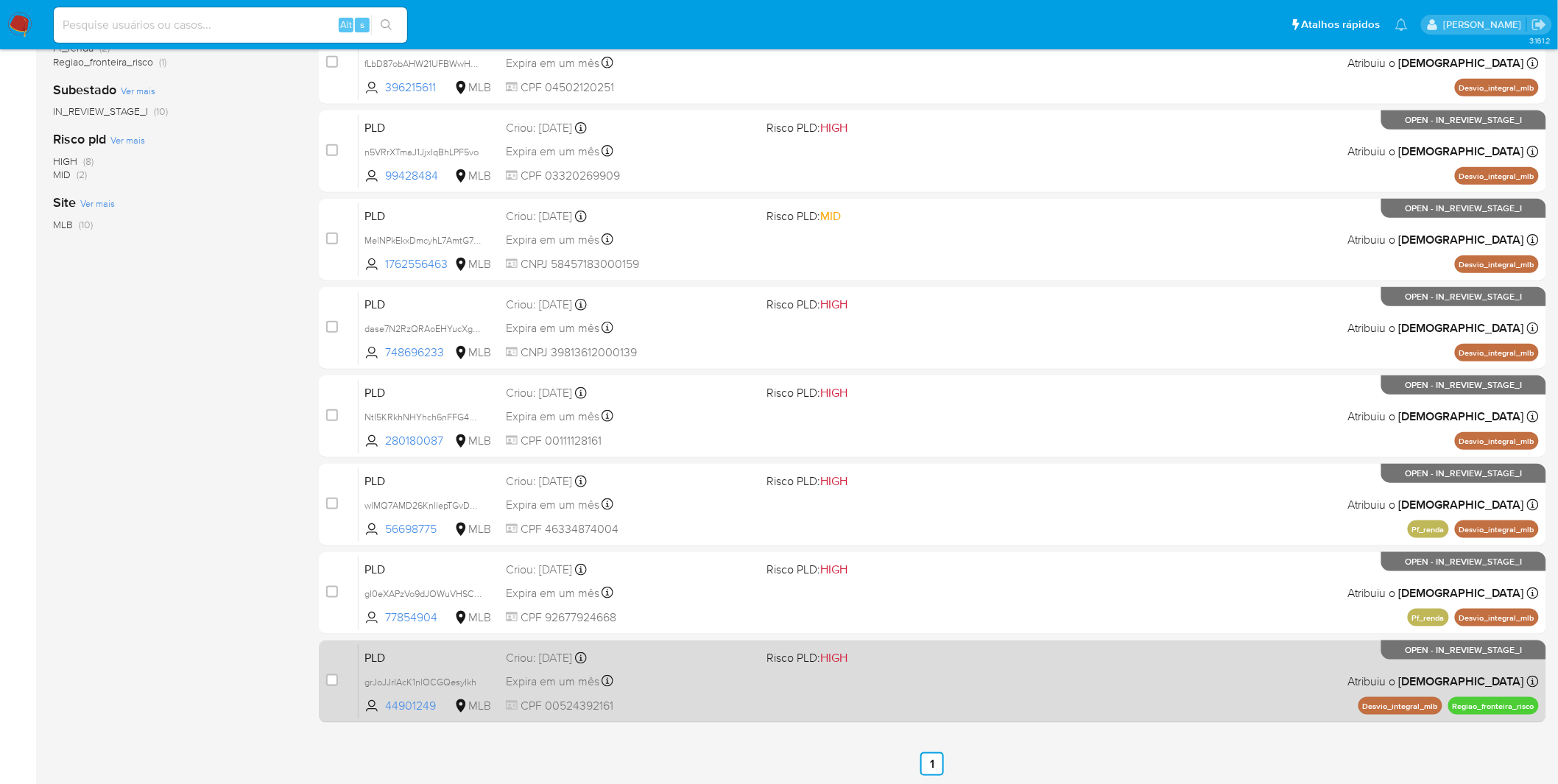
scroll to position [348, 0]
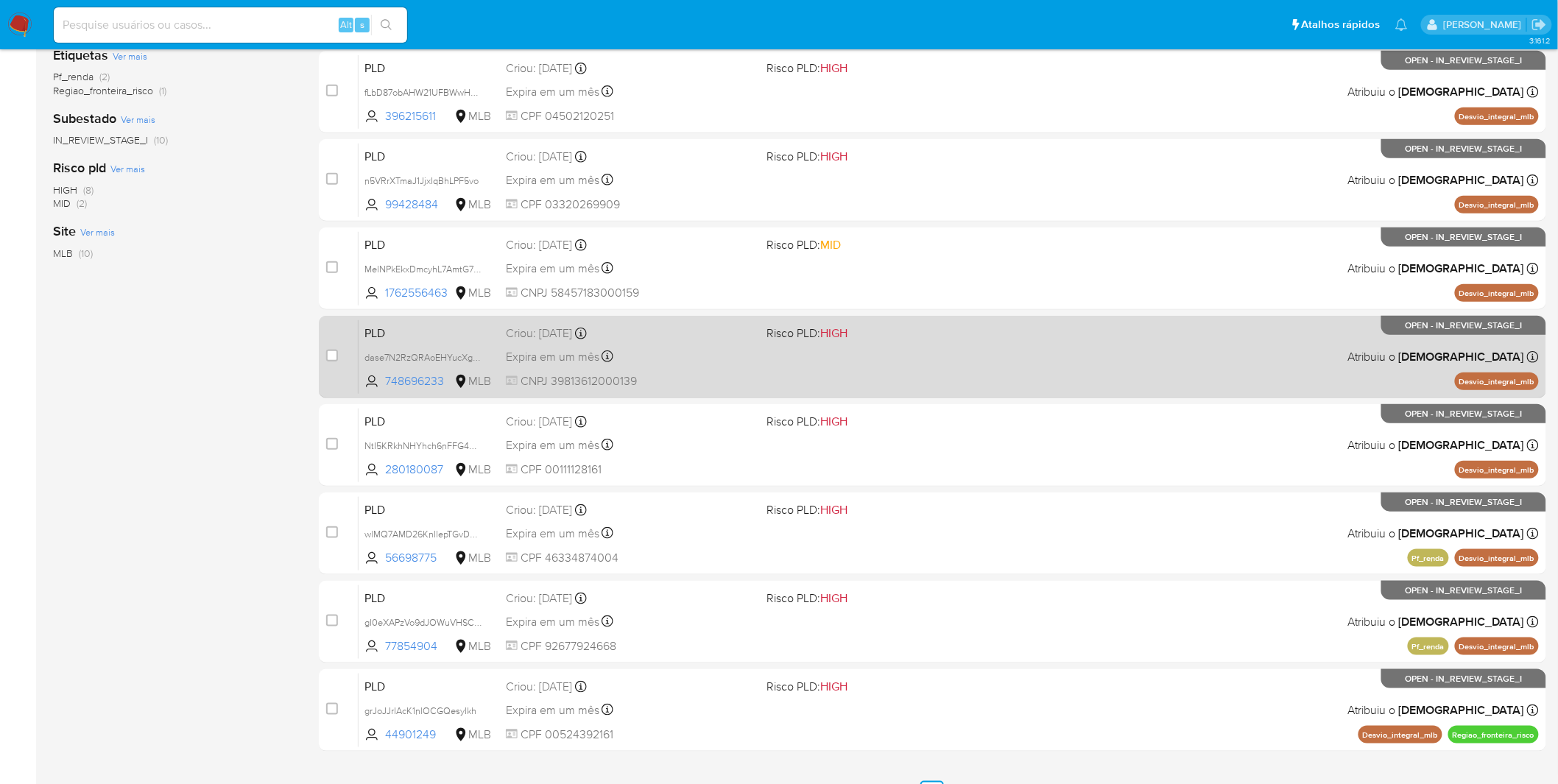
click at [695, 364] on div "Expira em um mês Expira em [DATE] 00:23:11" at bounding box center [630, 357] width 250 height 20
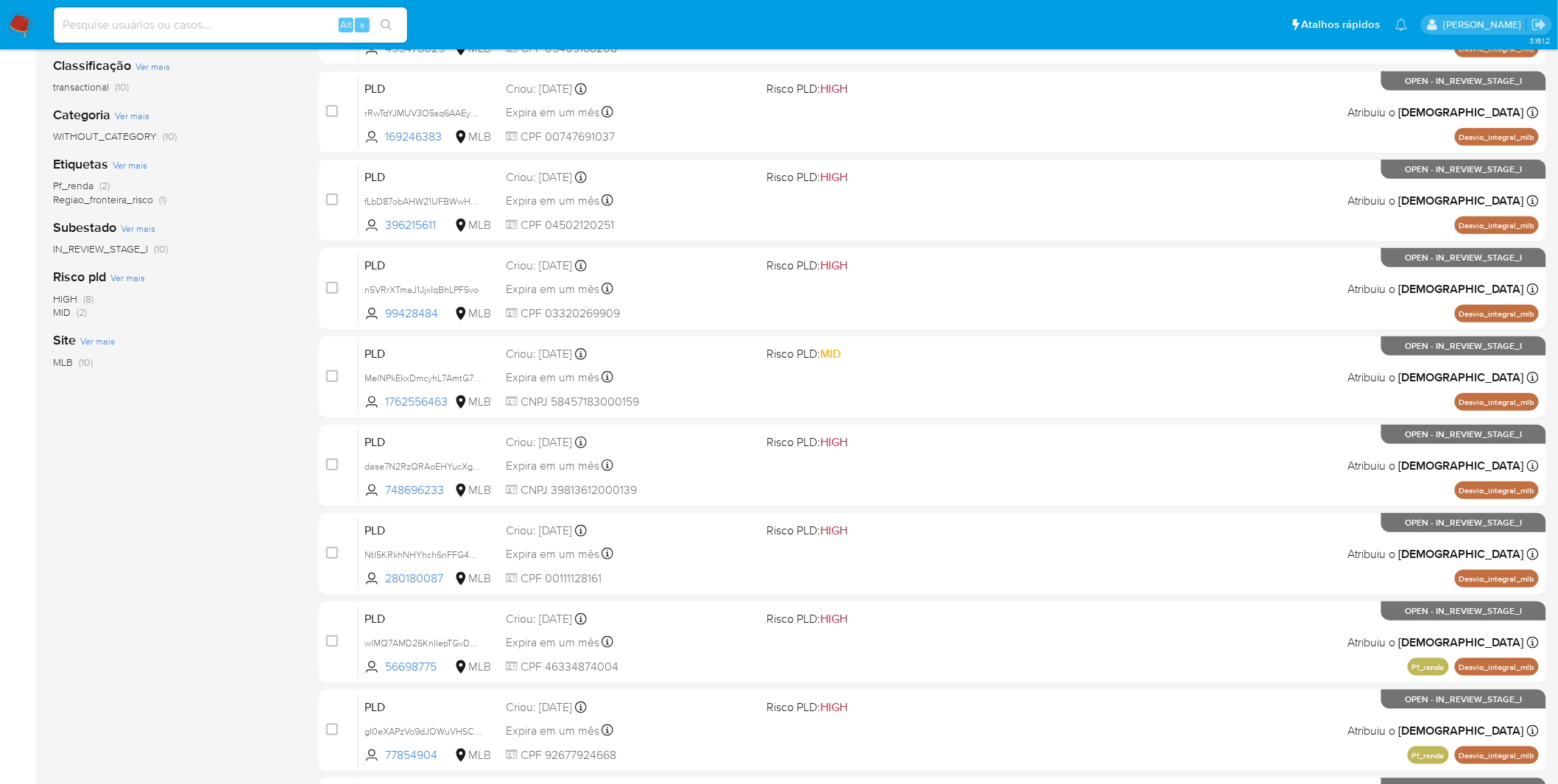
scroll to position [103, 0]
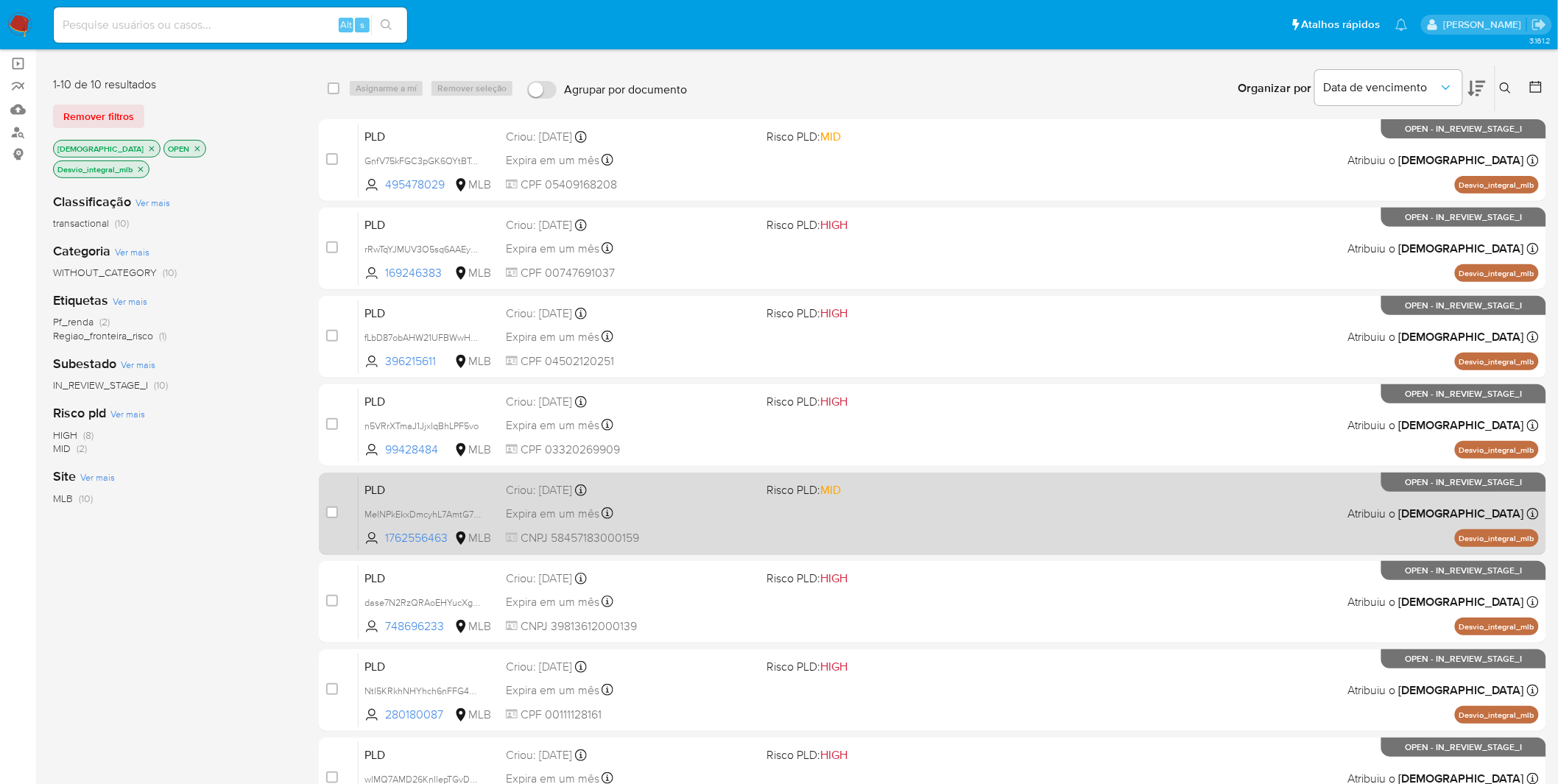
click at [672, 527] on div "PLD MelNPkEkxDmcyhL7AmtG7vWA 1762556463 MLB Risco PLD: MID Criou: [DATE] Criou:…" at bounding box center [948, 513] width 1180 height 74
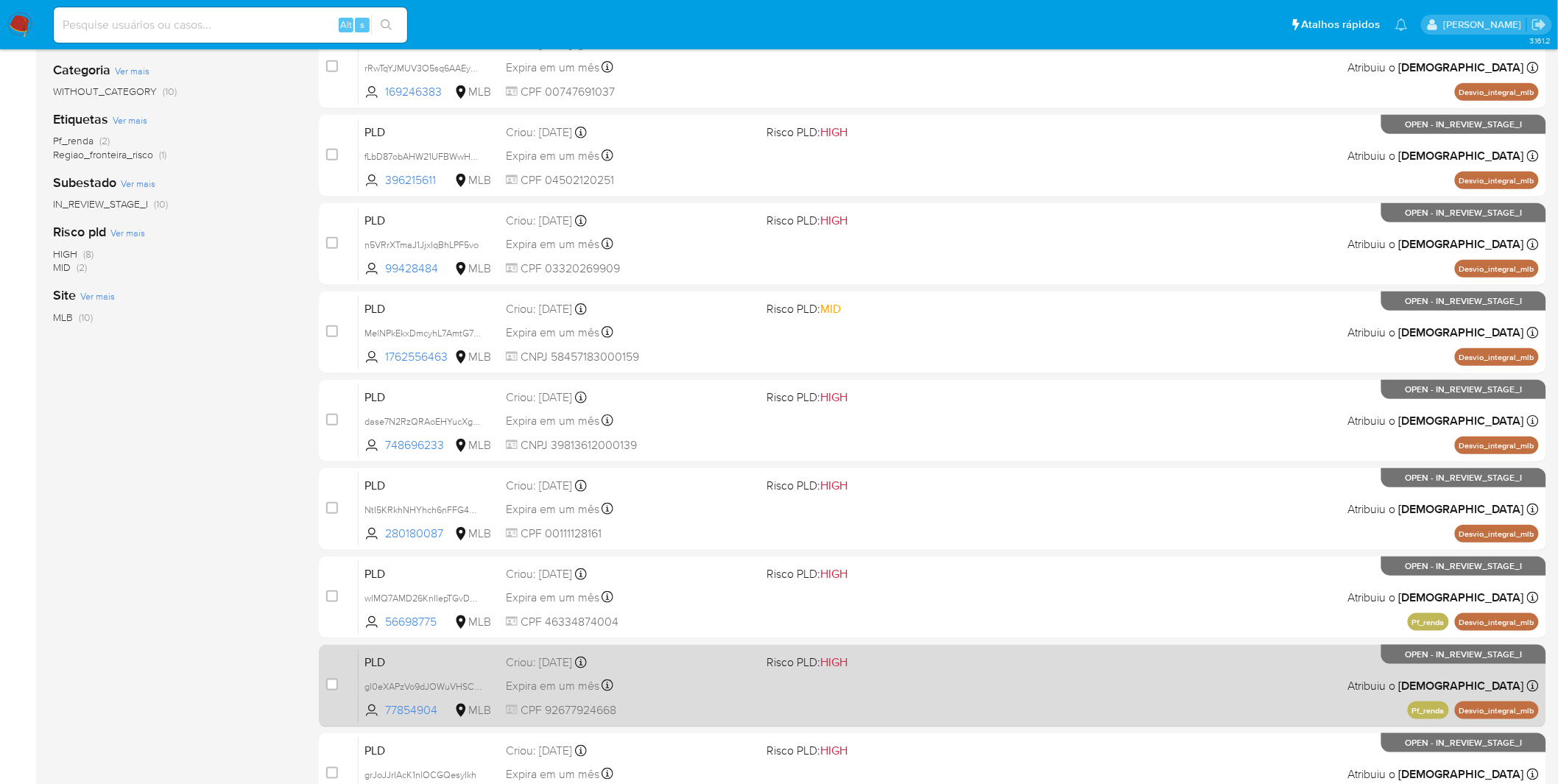
scroll to position [430, 0]
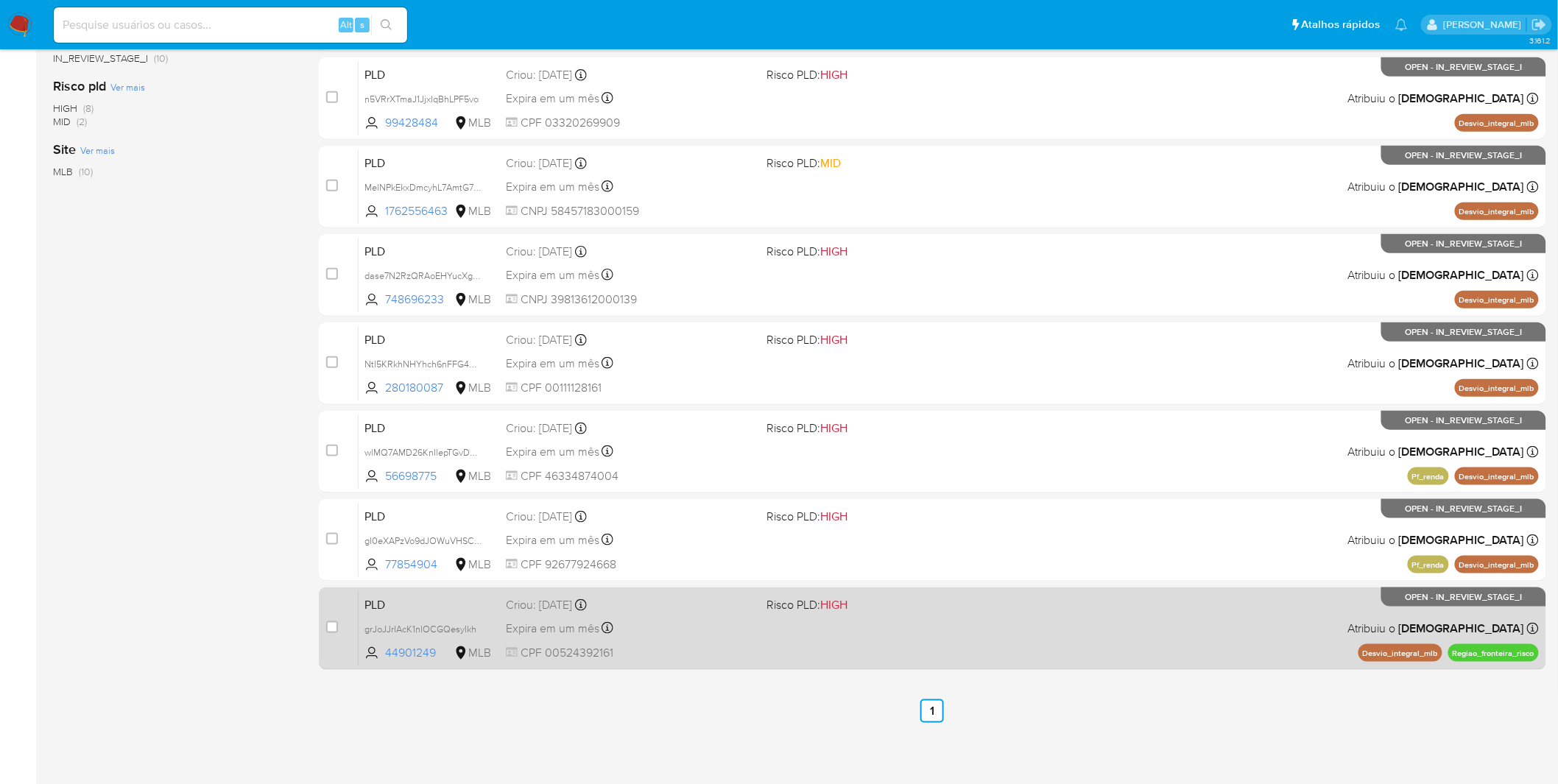
click at [672, 631] on div "Expira em um mês Expira em [DATE] 00:18:18" at bounding box center [630, 628] width 250 height 20
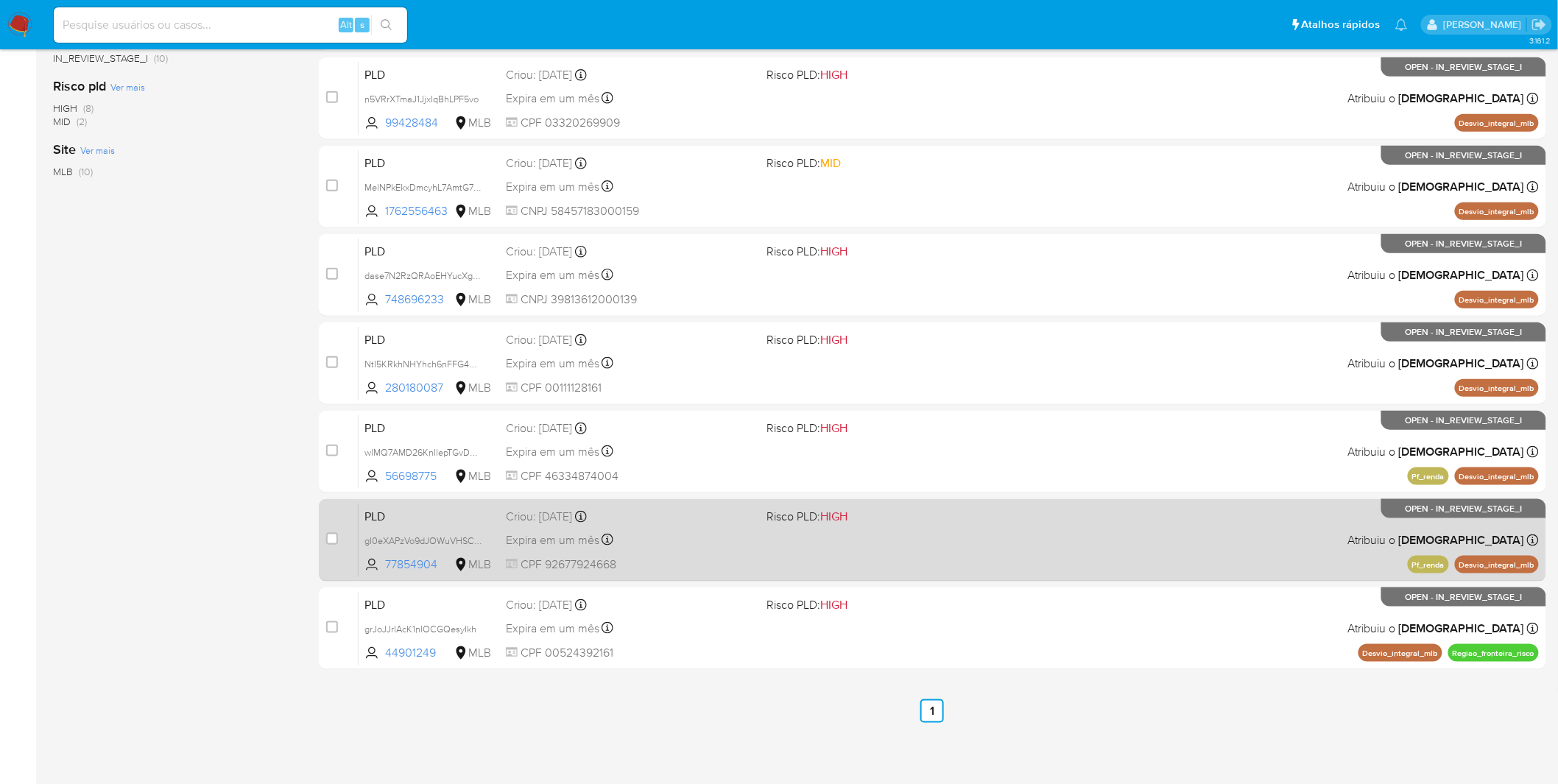
click at [699, 539] on div "Expira em um mês Expira em [DATE] 00:20:06" at bounding box center [630, 540] width 250 height 20
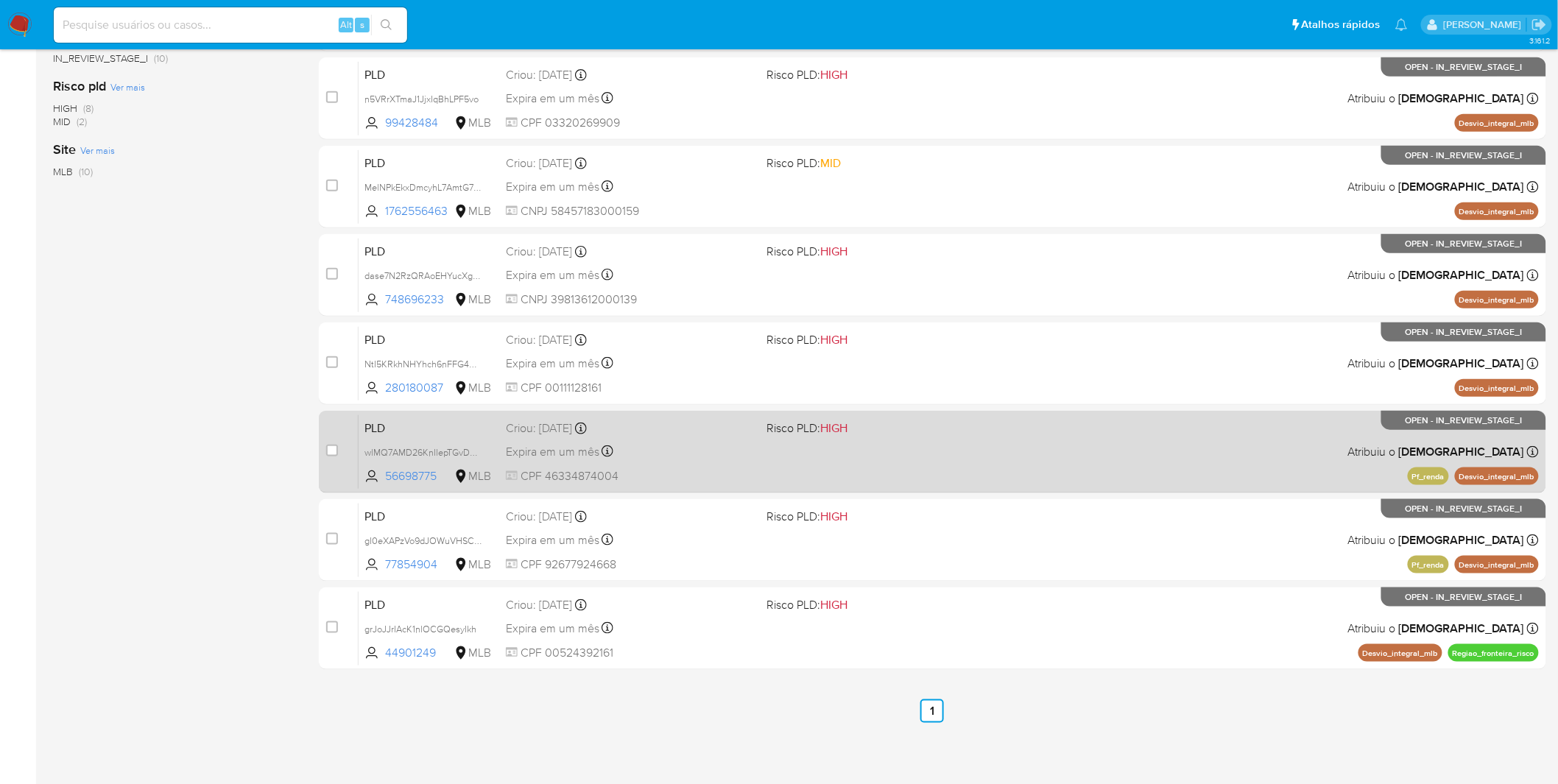
click at [714, 468] on span "CPF 46334874004" at bounding box center [630, 475] width 250 height 16
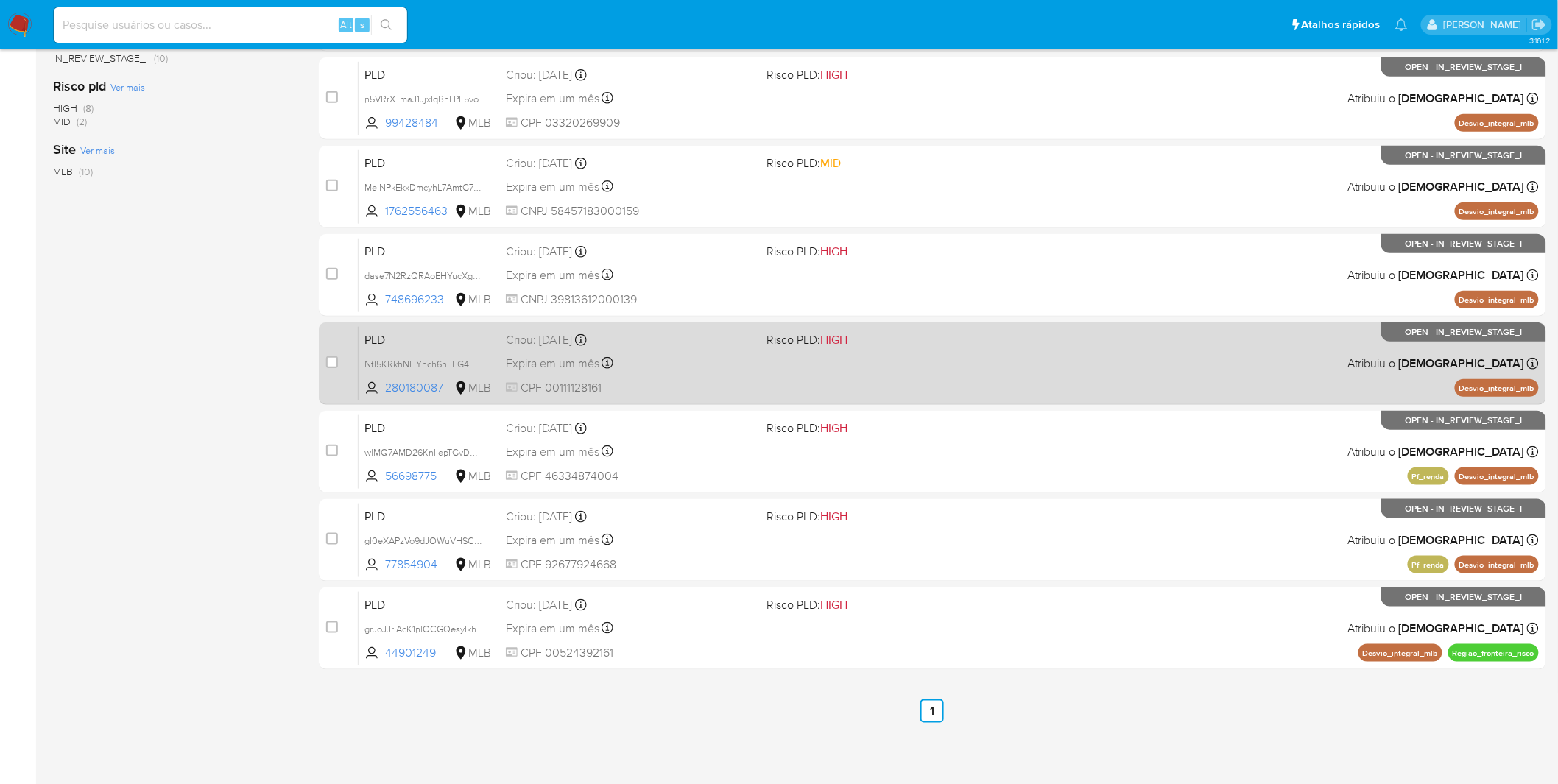
click at [643, 372] on div "PLD NtI5KRkhNHYhch6nFFG4m5i0 280180087 MLB Risco PLD: HIGH Criou: [DATE] Criou:…" at bounding box center [948, 363] width 1180 height 74
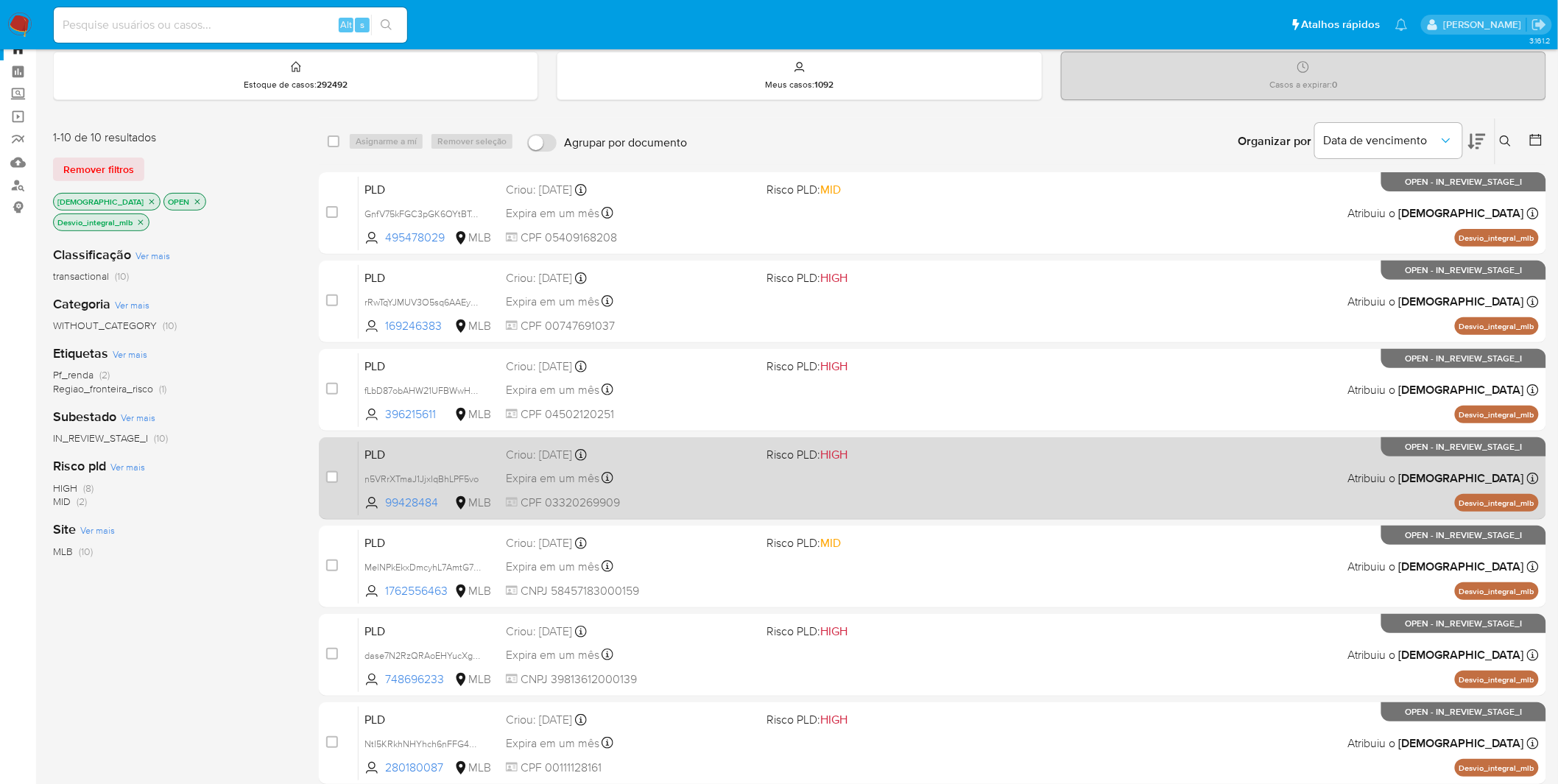
scroll to position [21, 0]
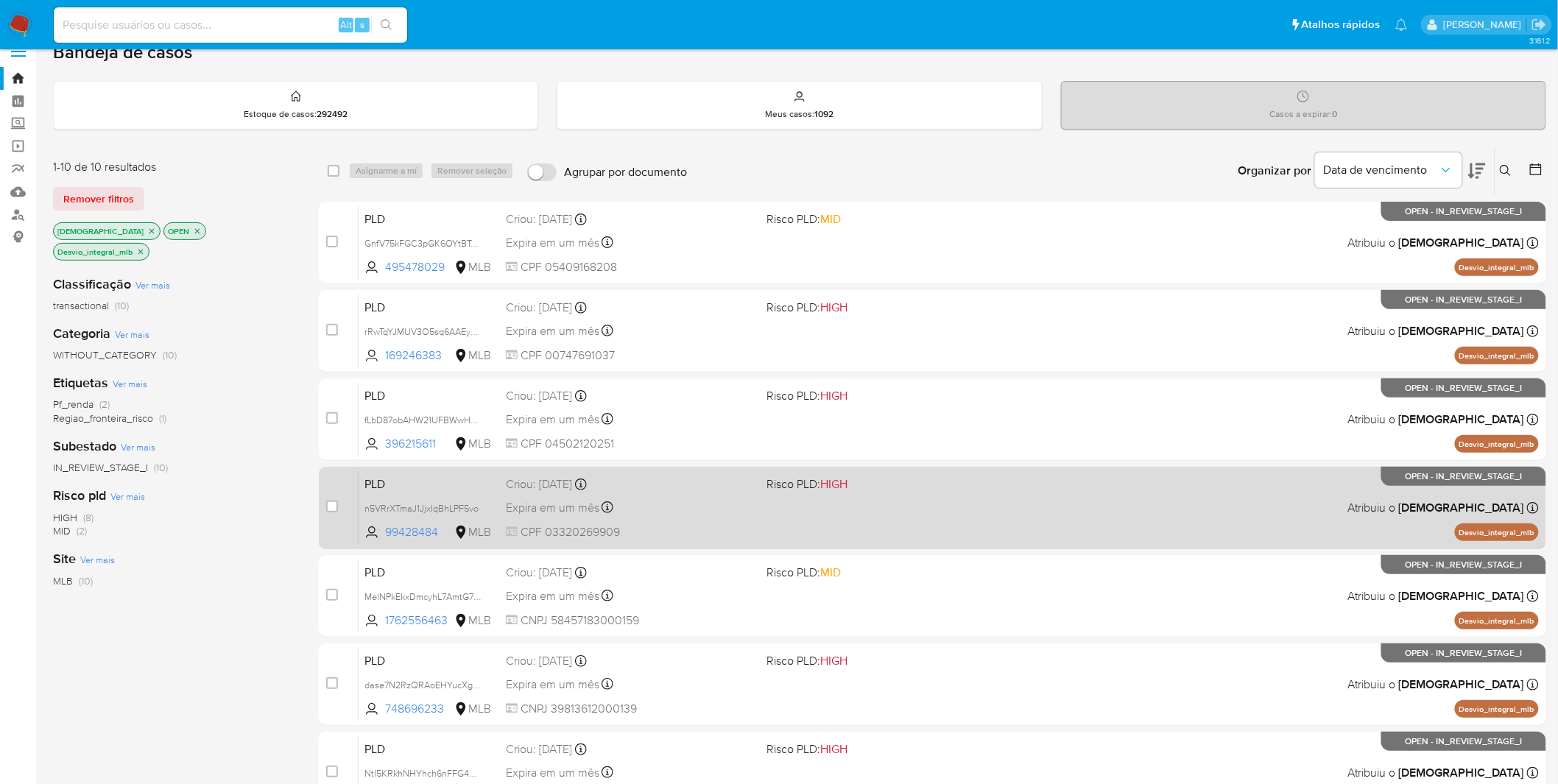
click at [689, 514] on div "Expira em um mês Expira em [DATE] 00:36:38" at bounding box center [630, 508] width 250 height 20
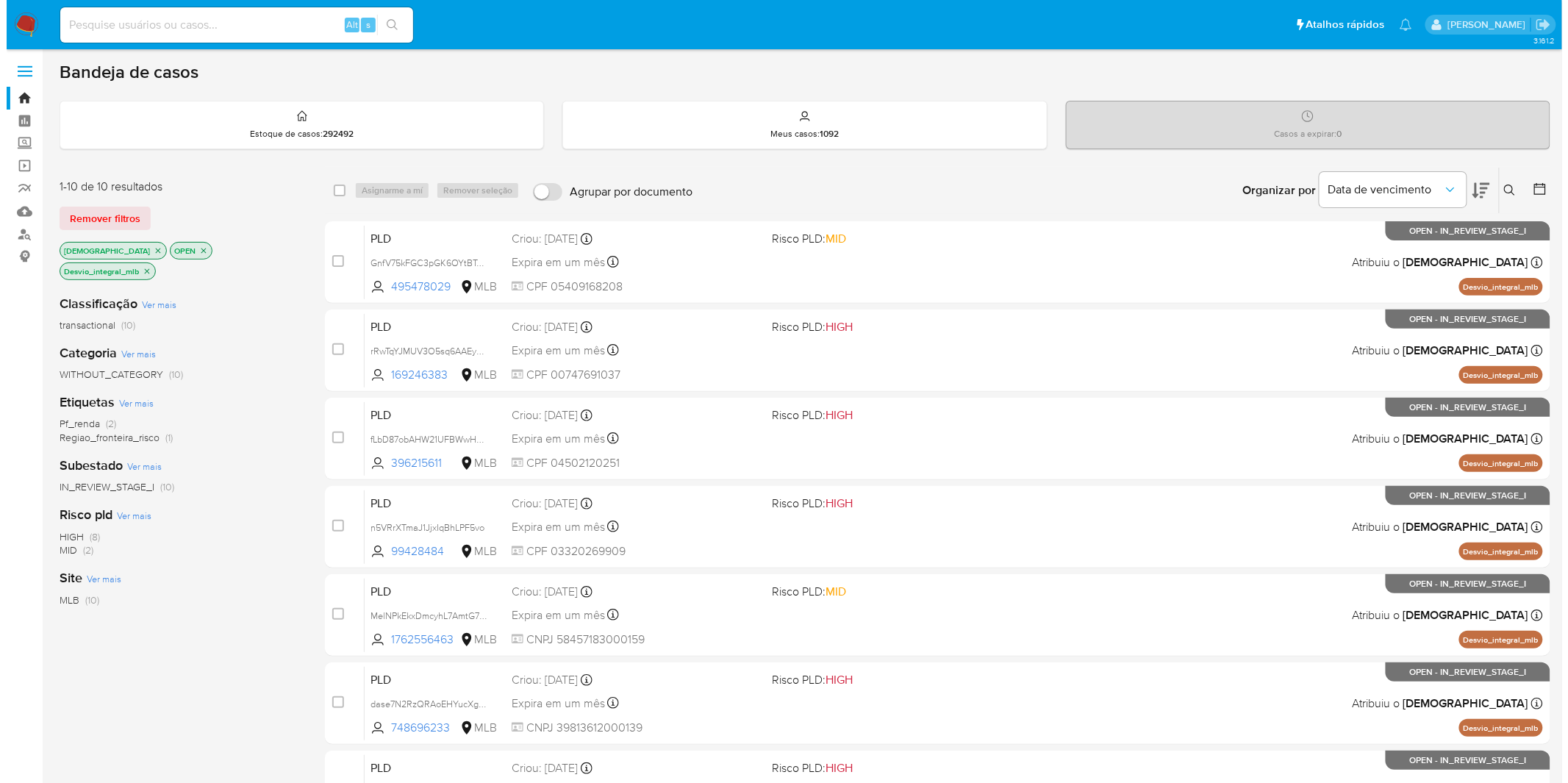
scroll to position [0, 0]
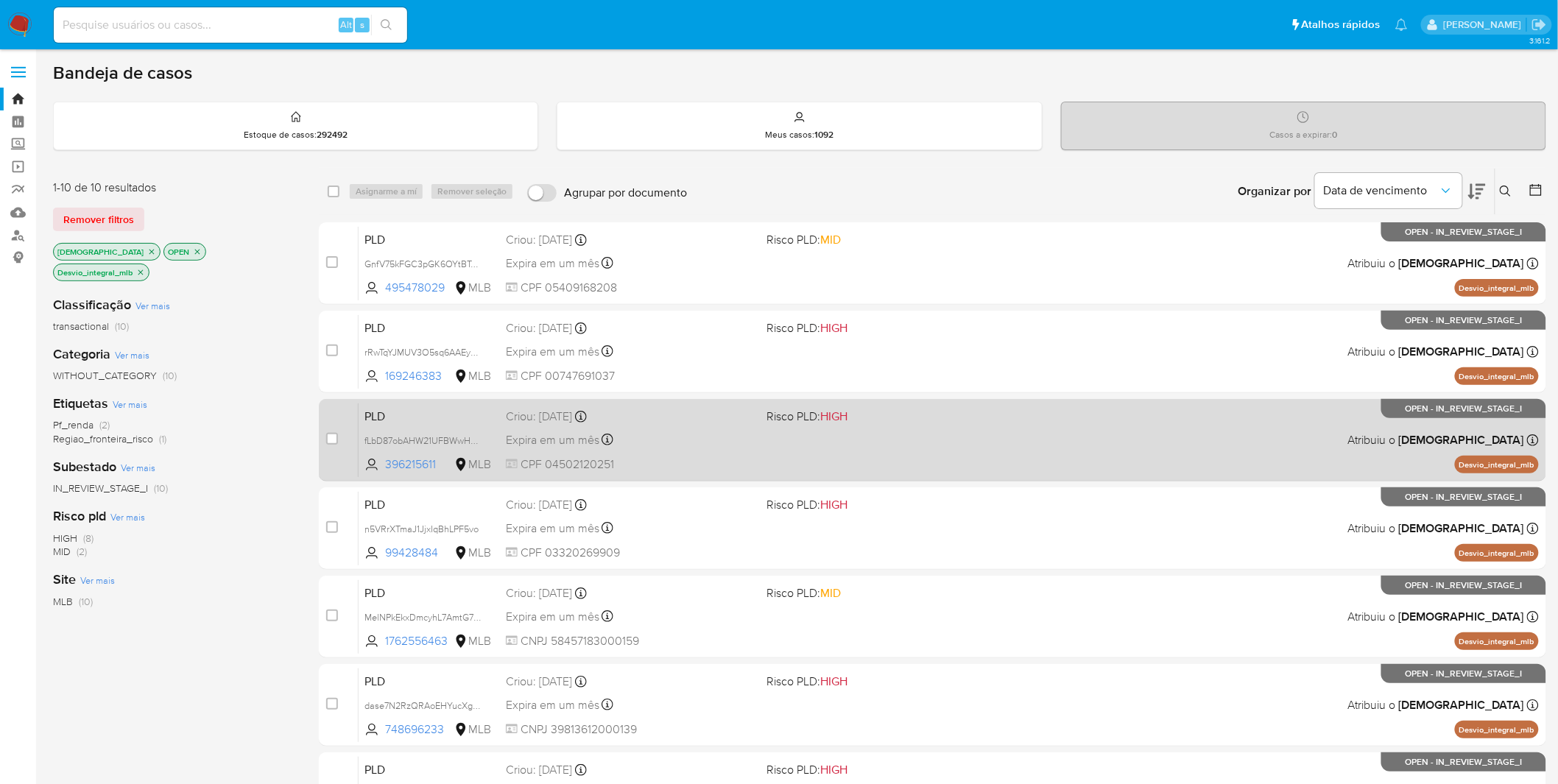
click at [709, 449] on div "PLD fLbD87obAHW21UFBWwHKmv15 396215611 MLB Risco PLD: HIGH Criou: [DATE] Criou:…" at bounding box center [948, 439] width 1180 height 74
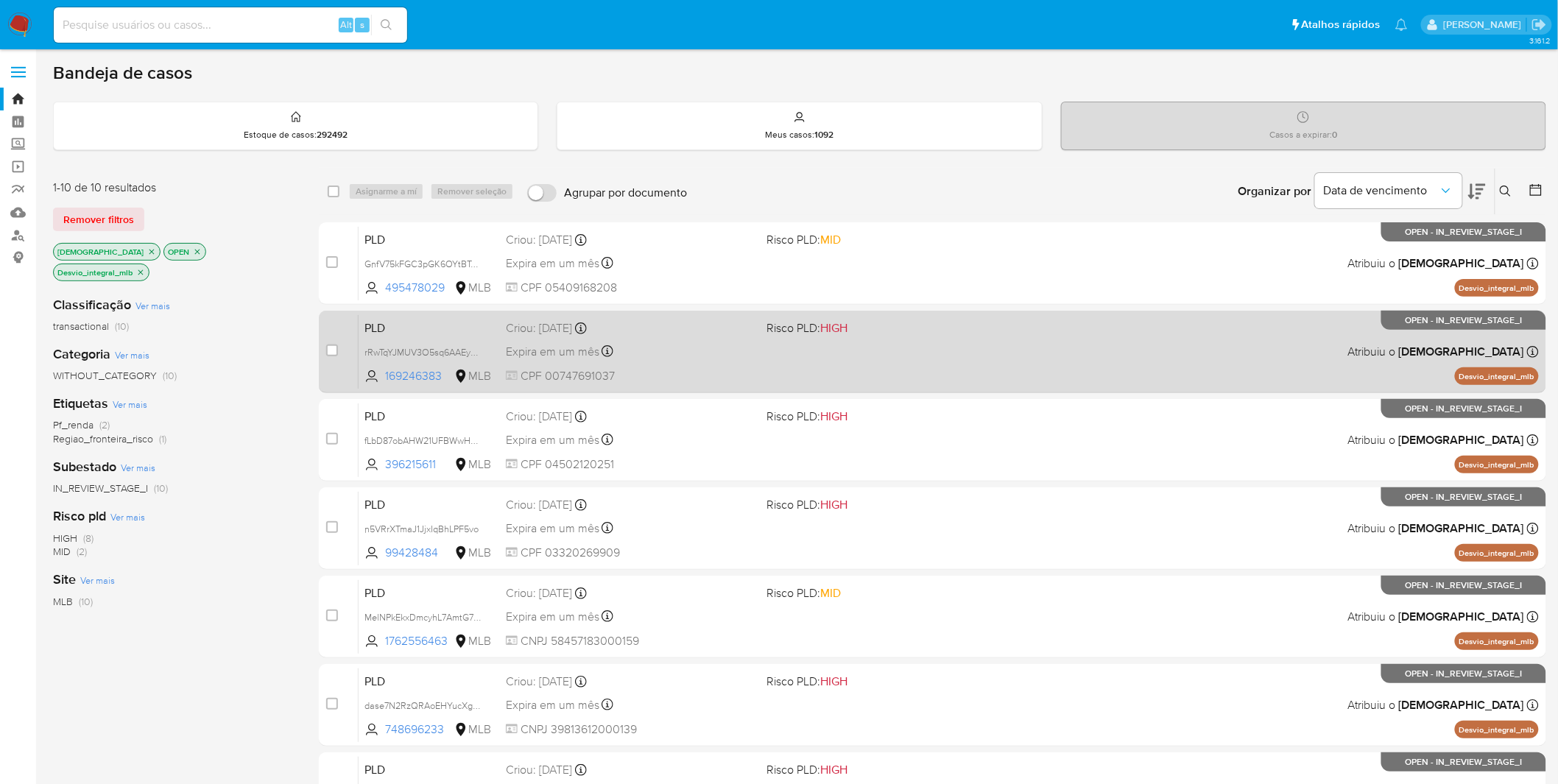
click at [699, 368] on span "CPF 00747691037" at bounding box center [630, 376] width 250 height 16
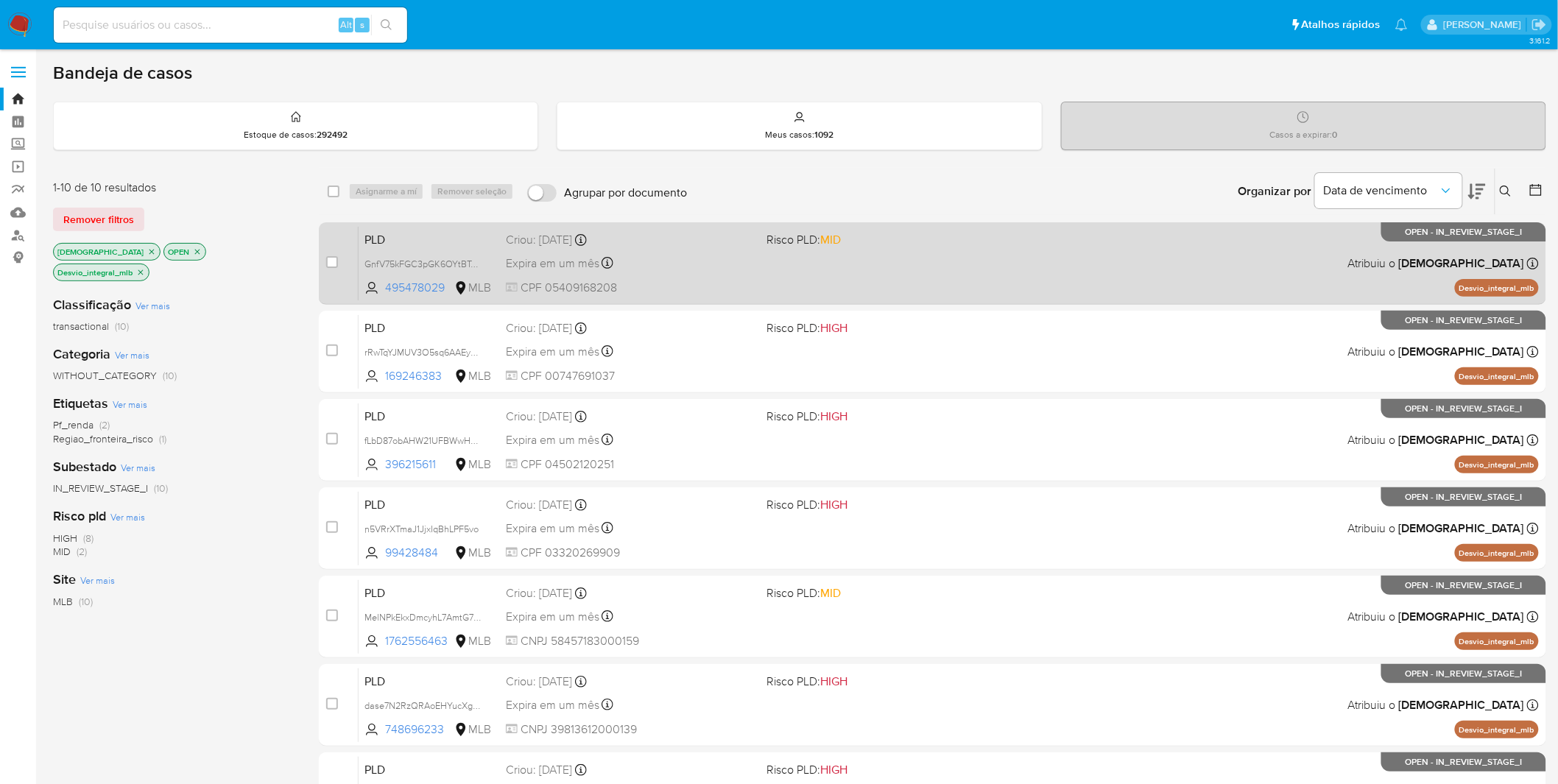
click at [711, 274] on div "PLD GnfV75kFGC3pGK6OYtBTgMy3 495478029 MLB Risco PLD: MID Criou: [DATE] Criou: …" at bounding box center [948, 263] width 1180 height 74
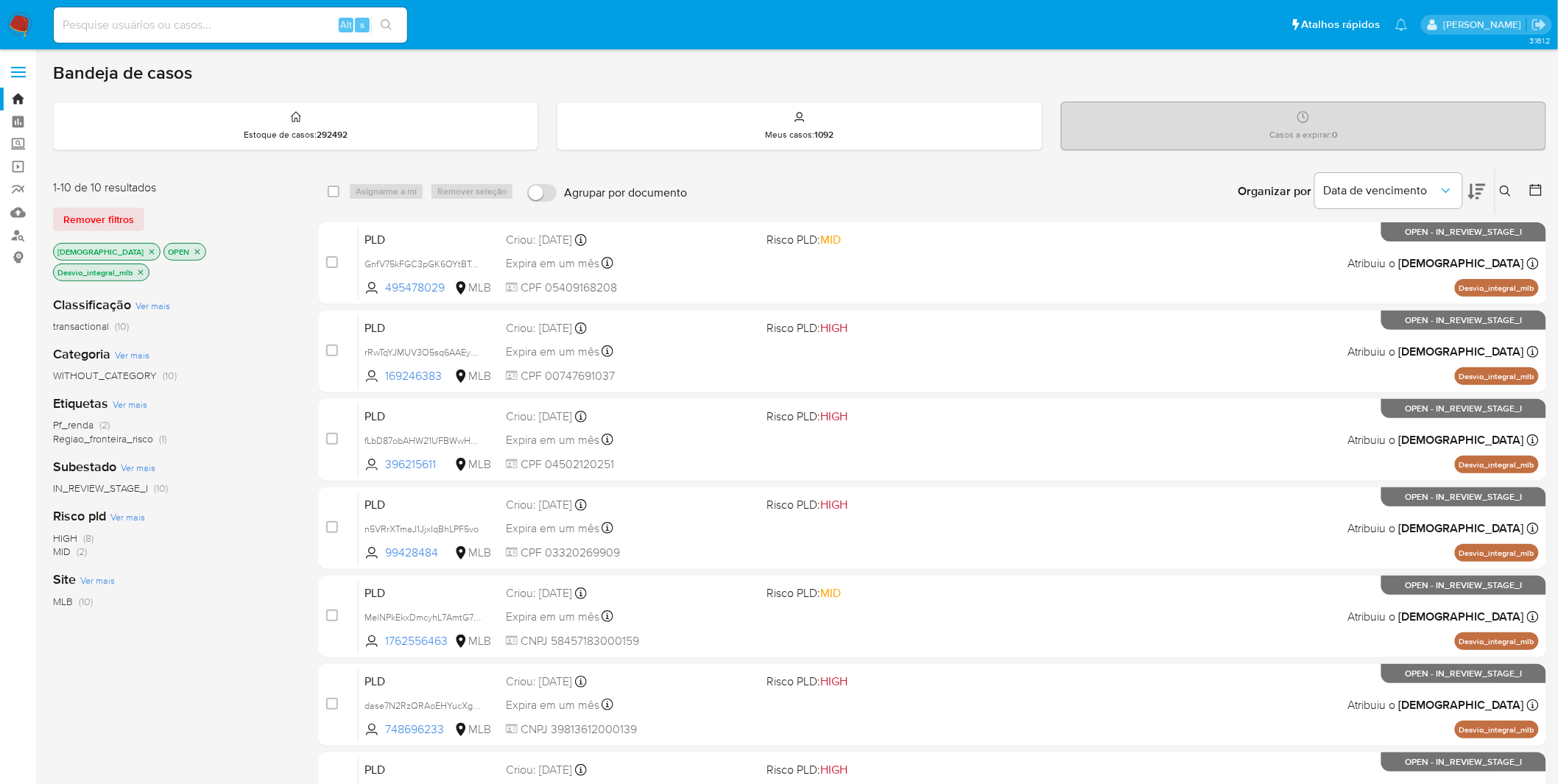
click at [145, 268] on icon "close-filter" at bounding box center [141, 273] width 9 height 9
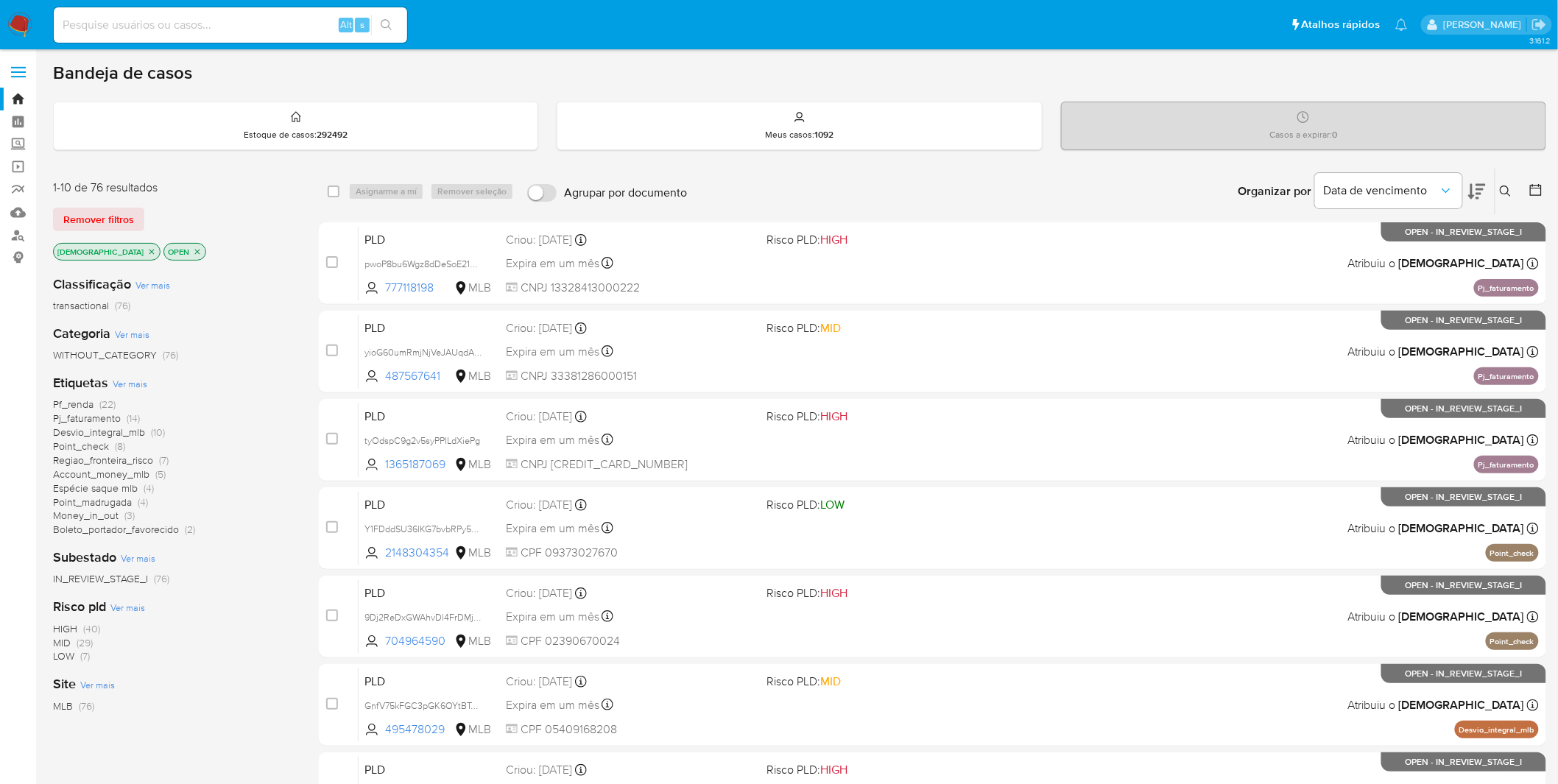
click at [105, 488] on span "Espécie saque mlb" at bounding box center [95, 488] width 85 height 15
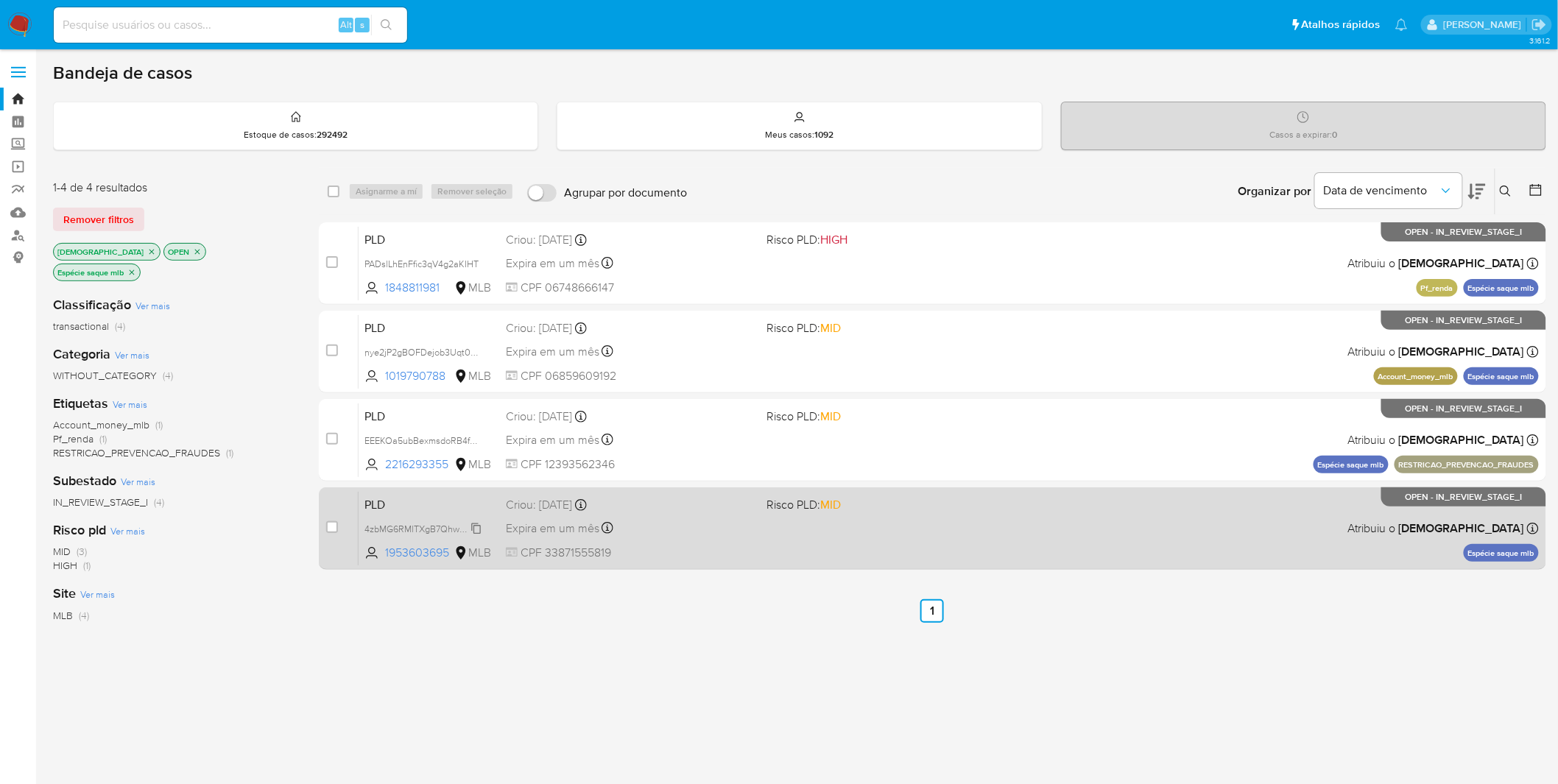
click at [374, 528] on span "4zbMG6RMlTXgB7QhwQ7NzhQY" at bounding box center [432, 527] width 136 height 16
click at [728, 546] on span "CPF 33871555819" at bounding box center [630, 552] width 250 height 16
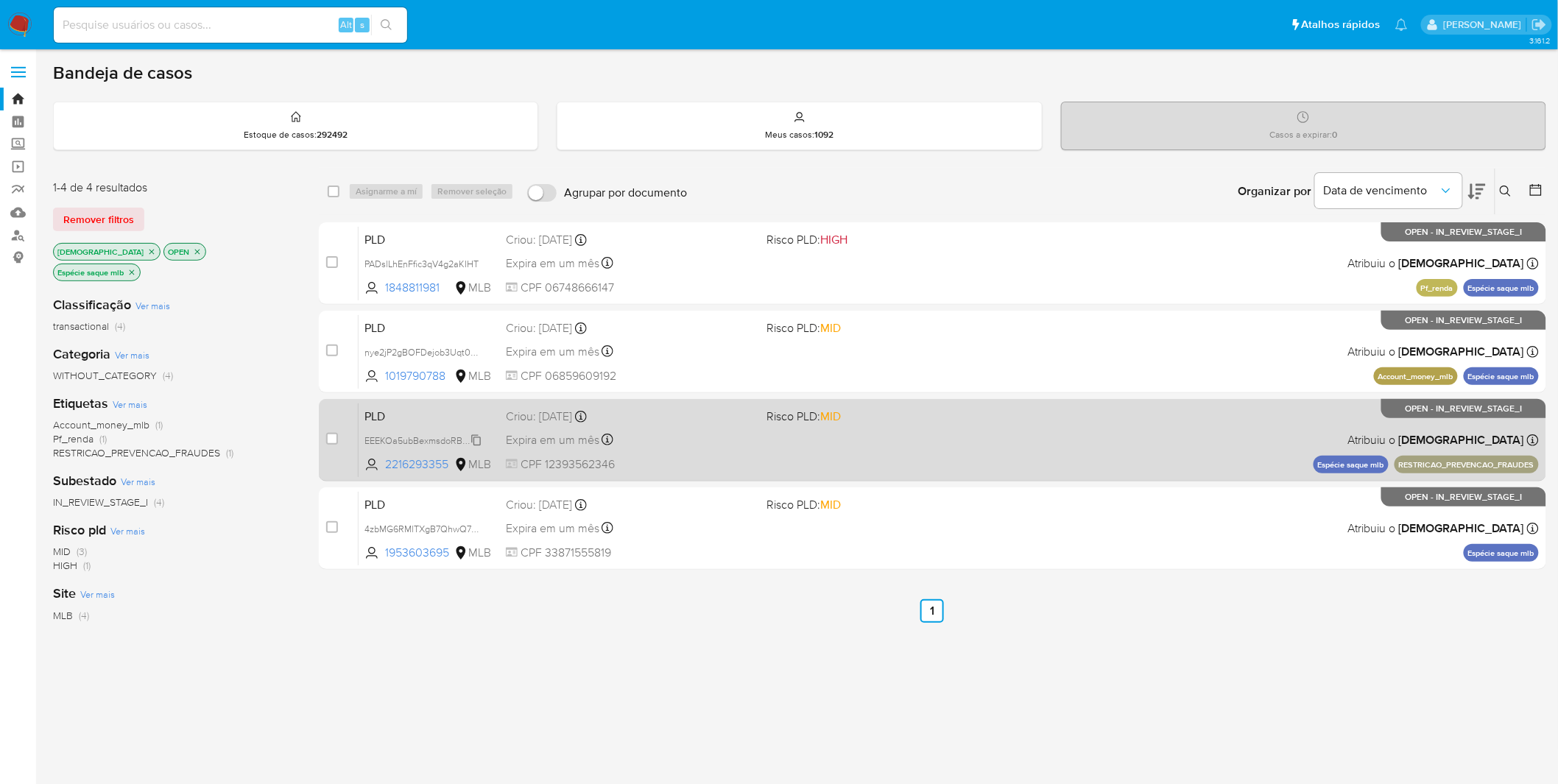
click at [415, 442] on span "EEEKOa5ubBexmsdoRB4fS4pv" at bounding box center [427, 439] width 125 height 16
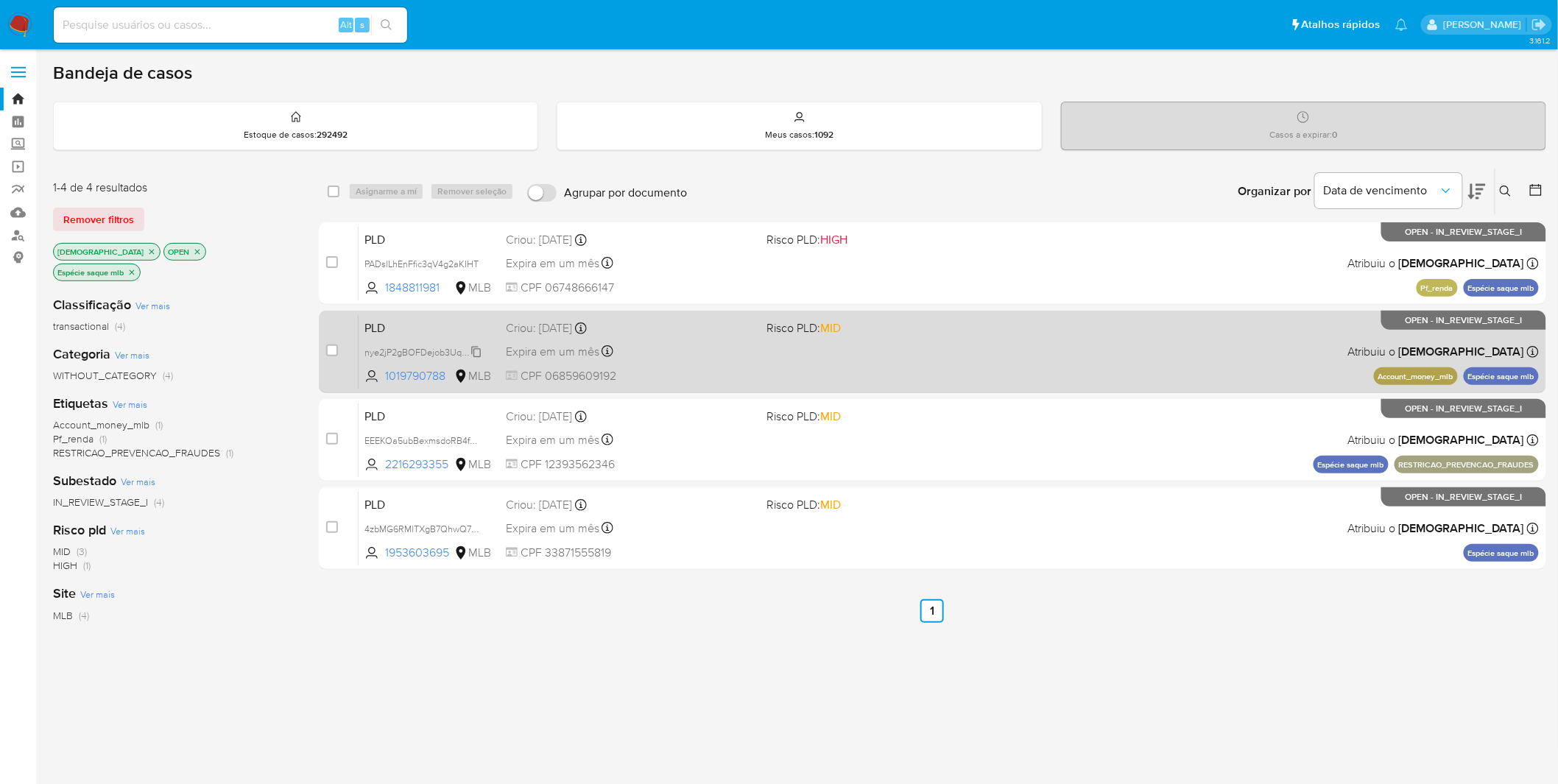
click at [450, 354] on span "nye2jP2gBOFDejob3Uqt0nZl" at bounding box center [424, 351] width 119 height 16
click at [753, 364] on div "PLD nye2jP2gBOFDejob3Uqt0nZl 1019790788 MLB Risco PLD: MID Criou: [DATE] Criou:…" at bounding box center [948, 351] width 1180 height 74
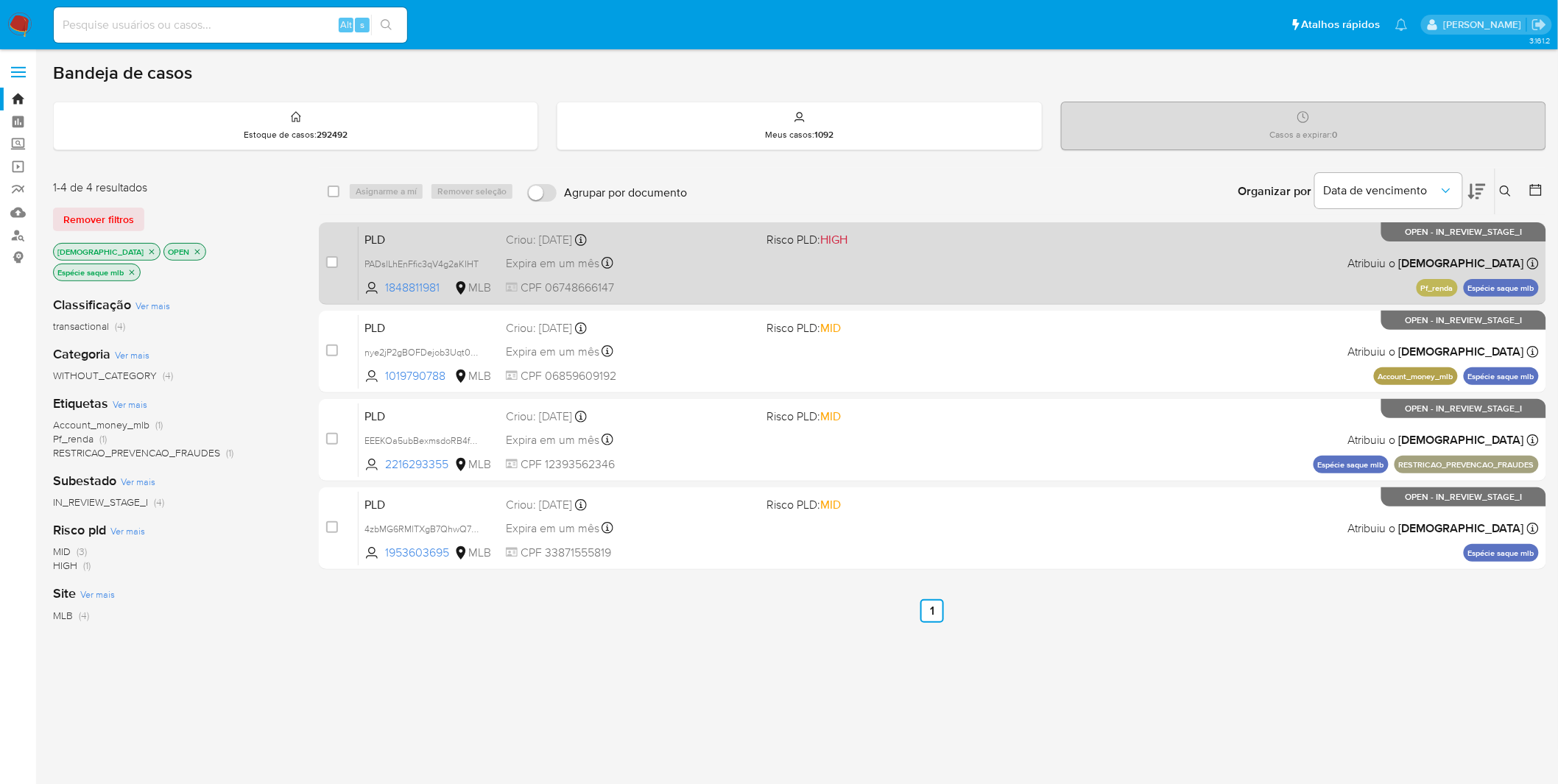
click at [695, 280] on span "CPF 06748666147" at bounding box center [630, 287] width 250 height 16
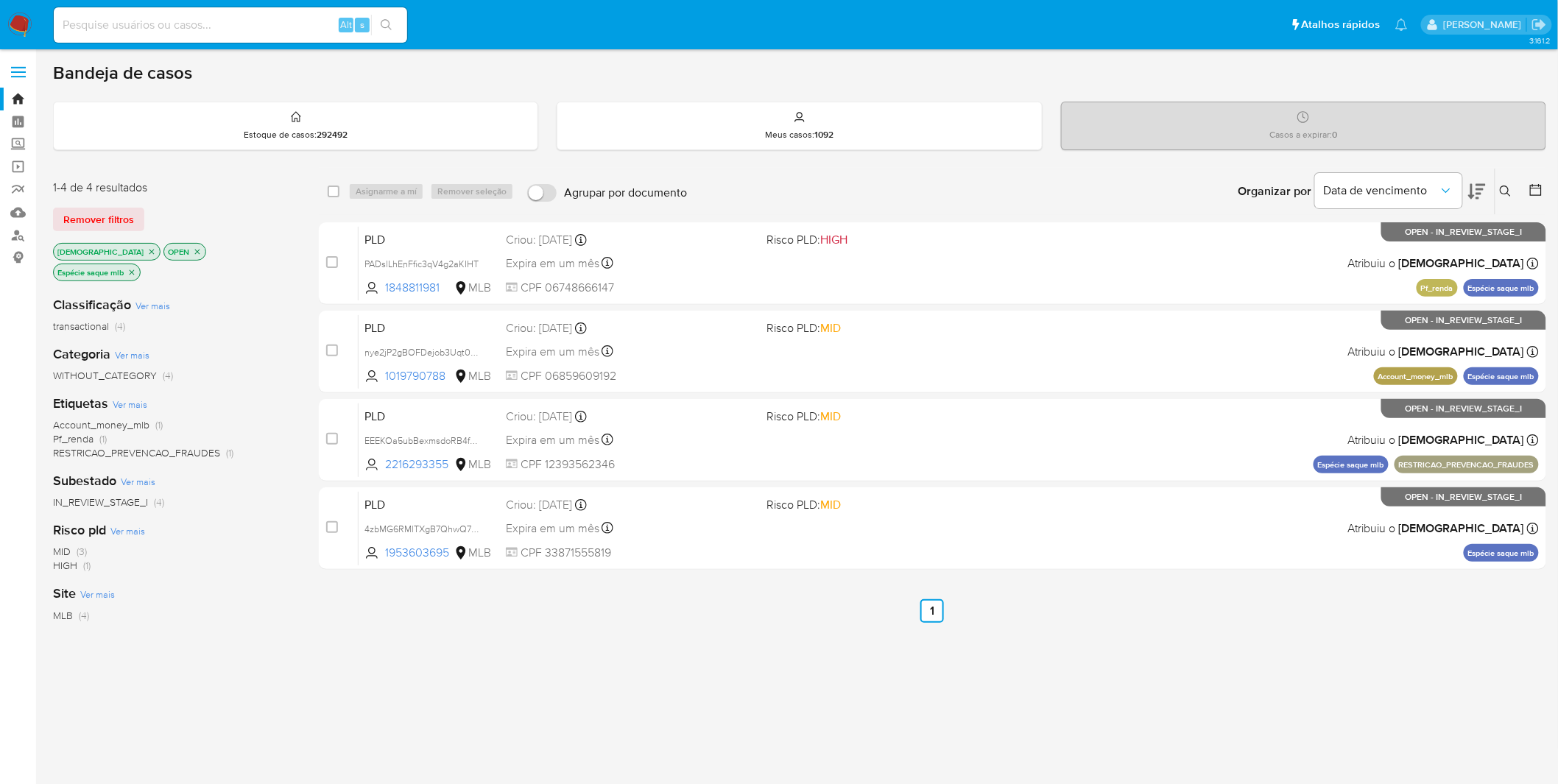
click at [254, 243] on div "isadacostaes OPEN Espécie saque mlb" at bounding box center [171, 263] width 236 height 41
click at [140, 264] on p "Espécie saque mlb" at bounding box center [97, 272] width 86 height 16
click at [136, 268] on icon "close-filter" at bounding box center [132, 273] width 9 height 9
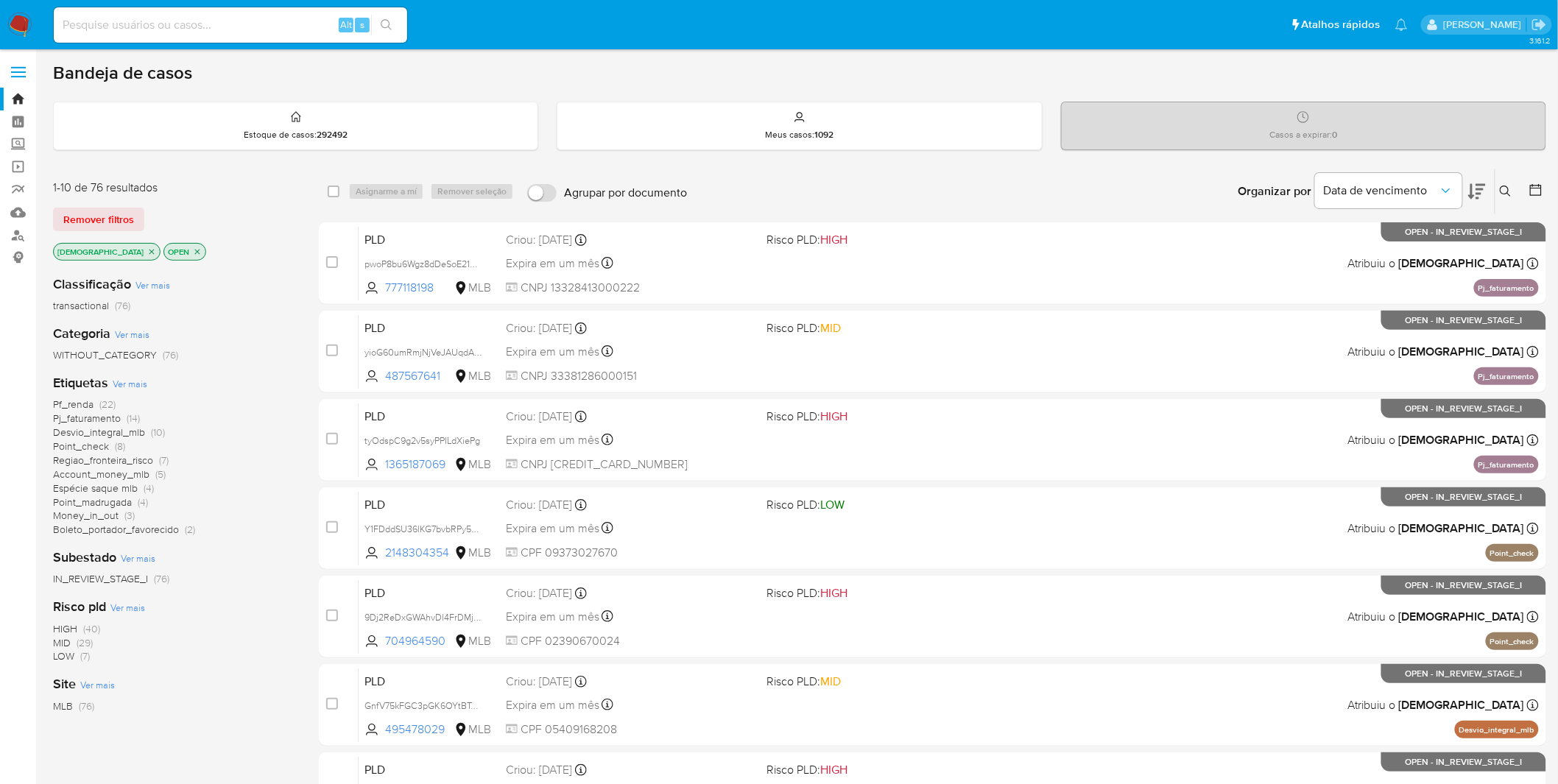
click at [133, 381] on span "Ver mais" at bounding box center [129, 383] width 34 height 13
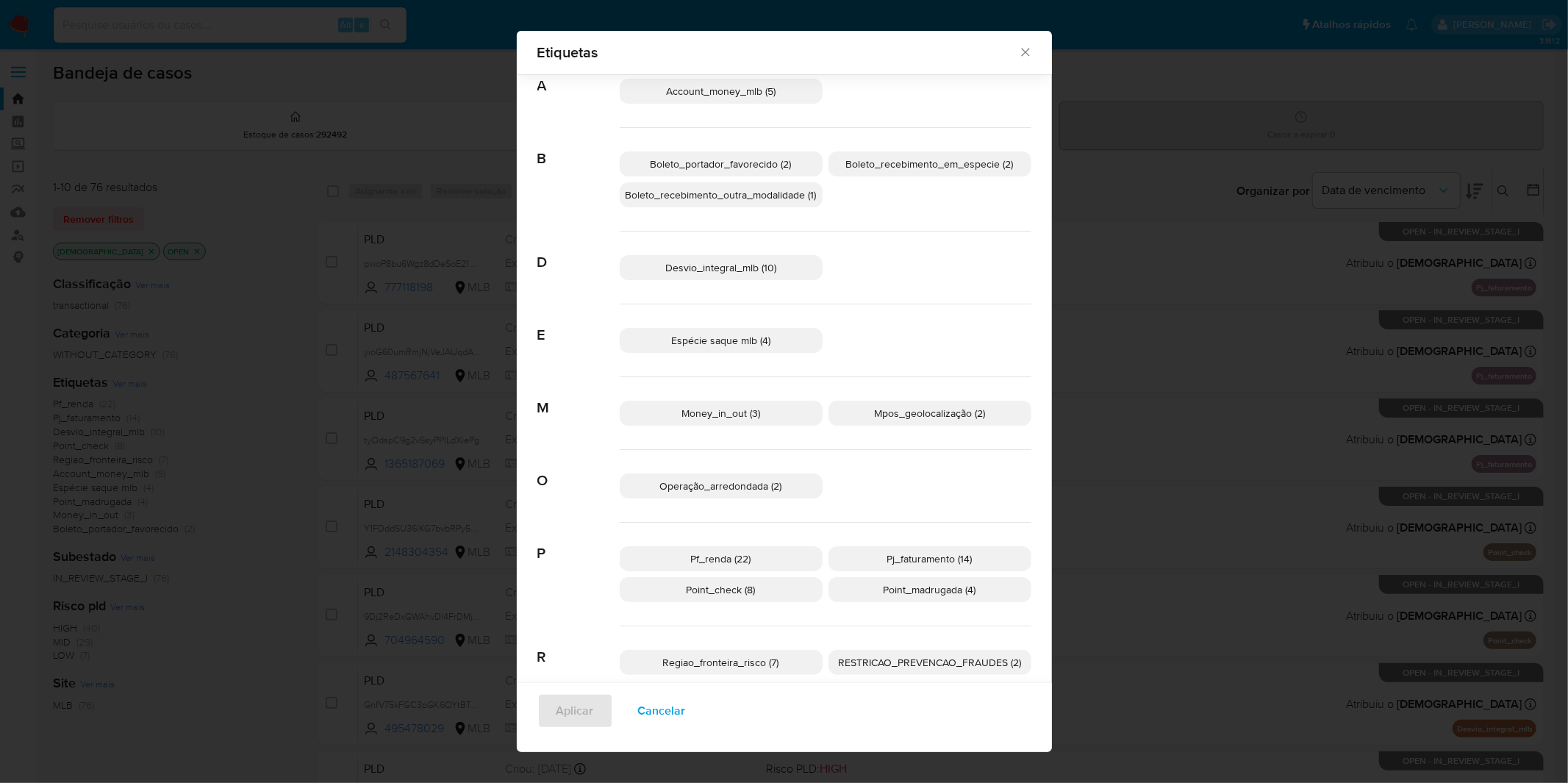
scroll to position [57, 0]
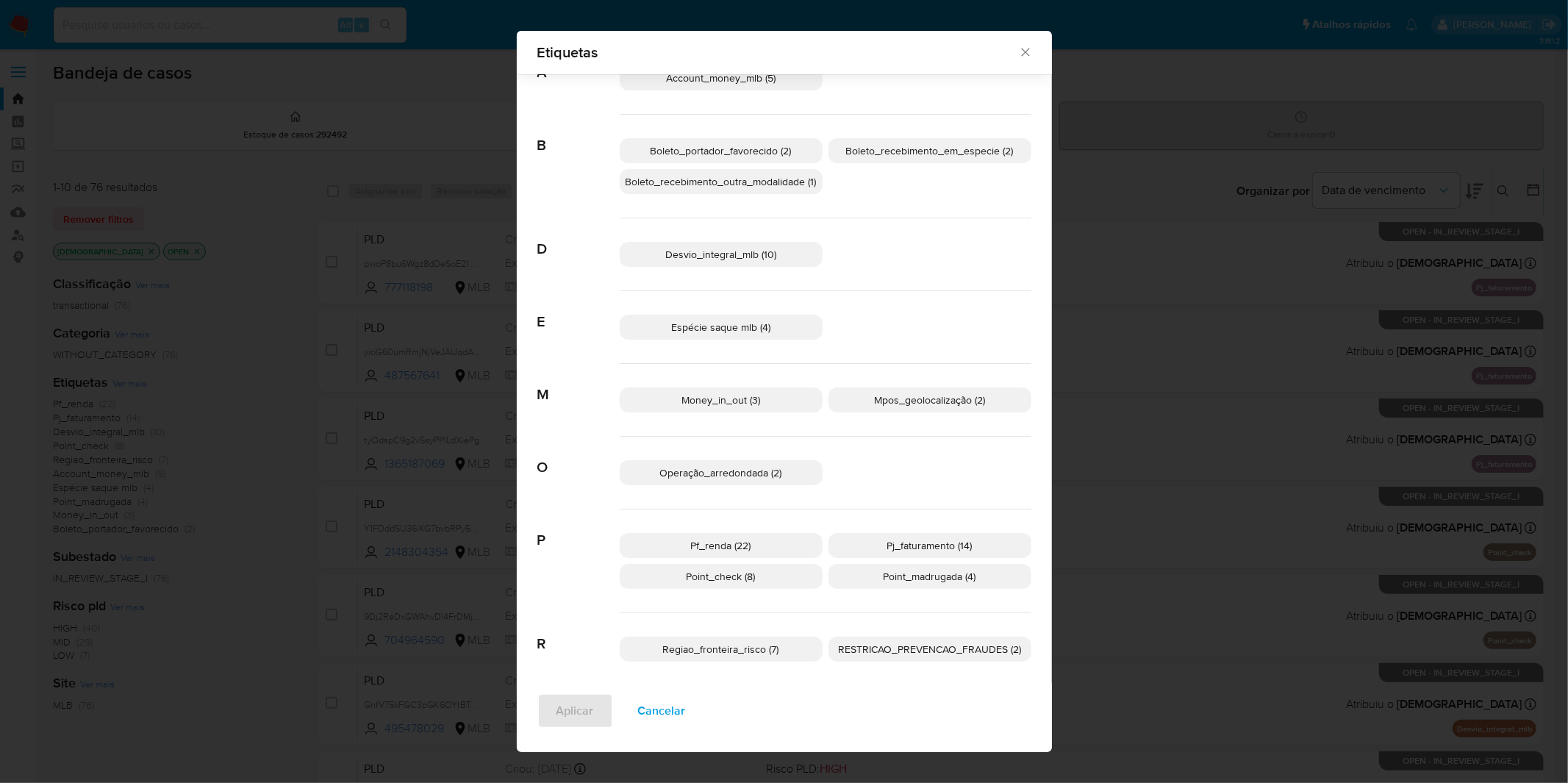
click at [718, 466] on span "Operação_arredondada (2)" at bounding box center [721, 472] width 122 height 15
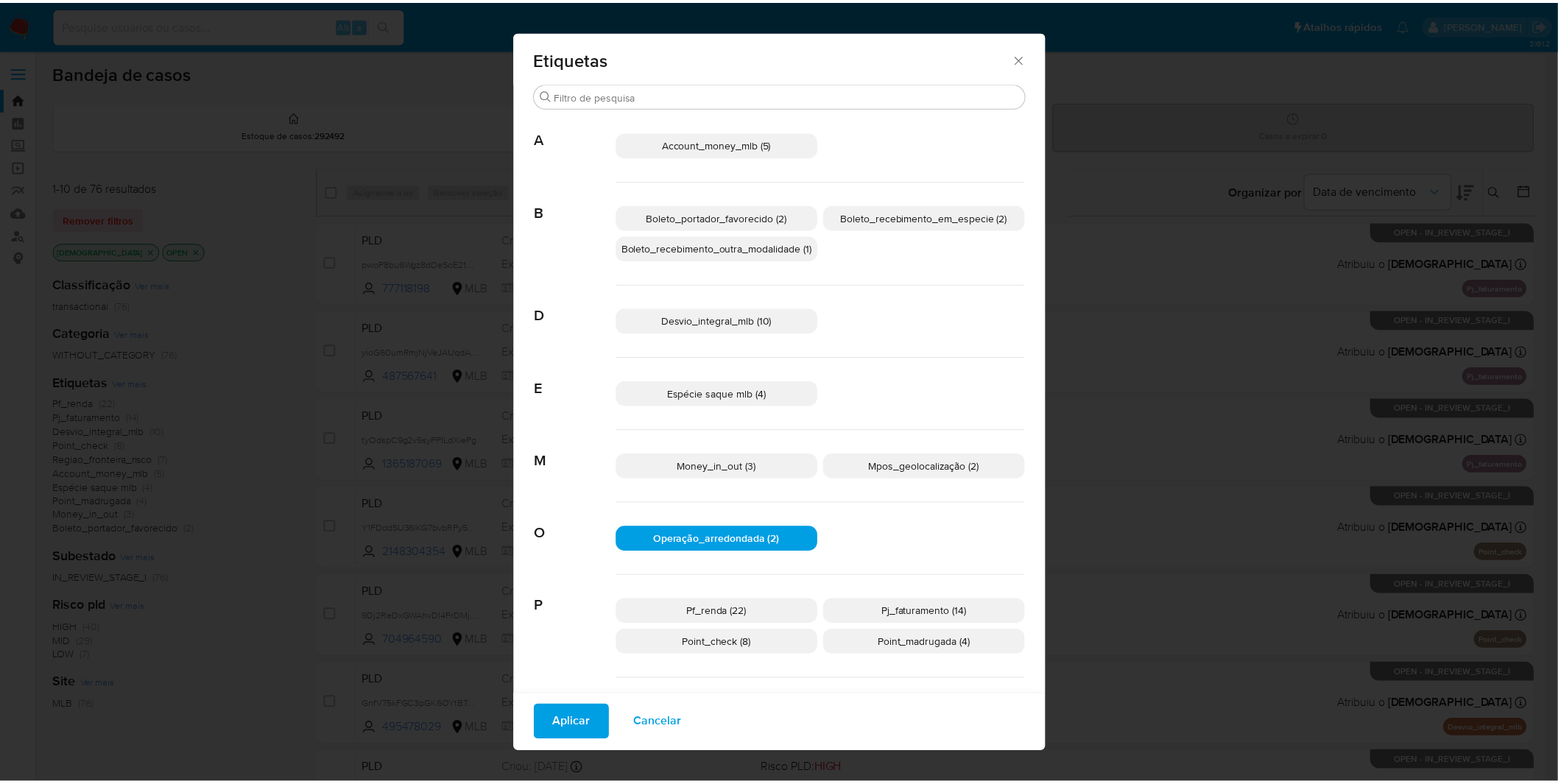
scroll to position [0, 0]
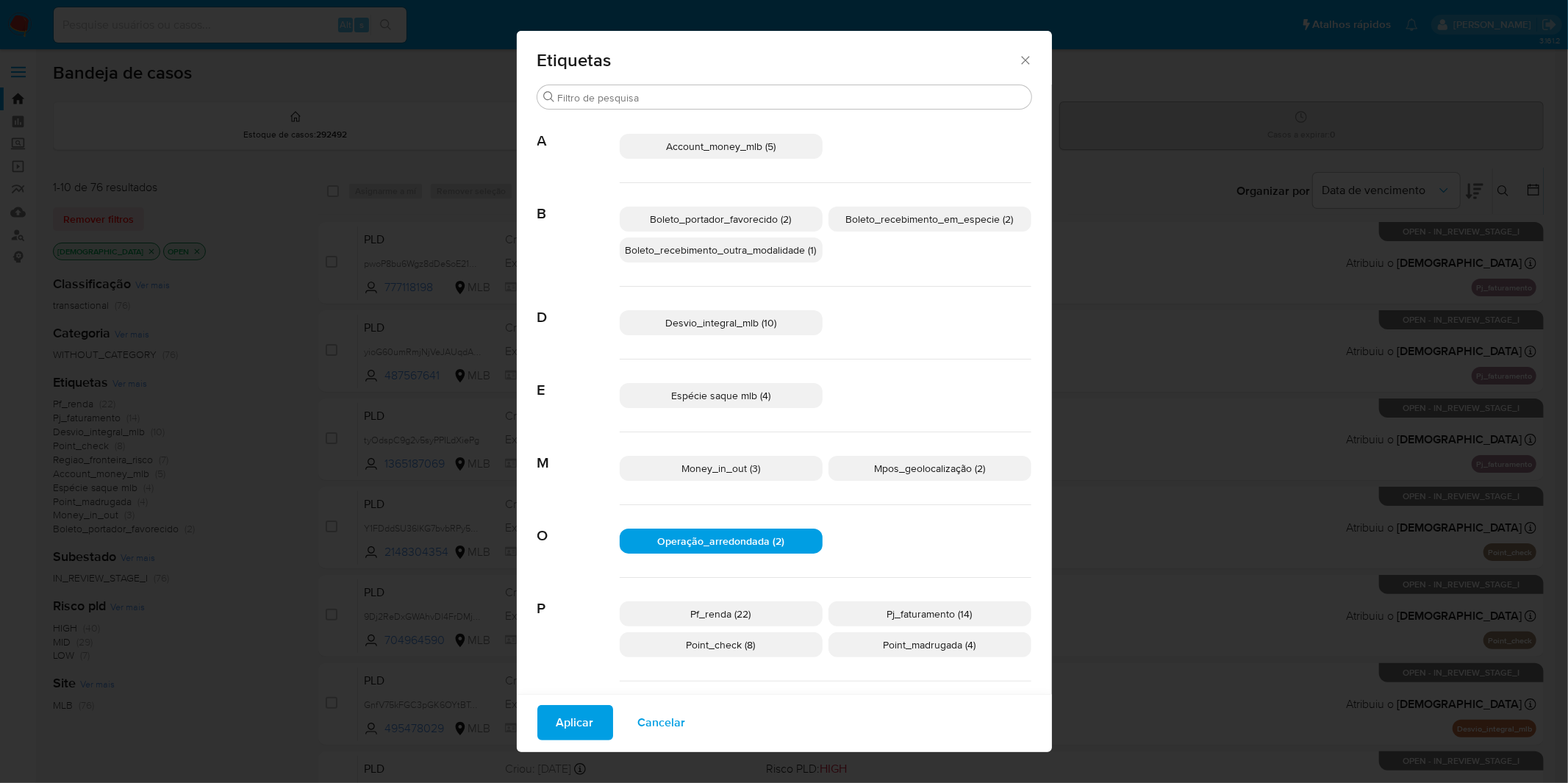
click at [587, 714] on button "Aplicar" at bounding box center [575, 723] width 76 height 35
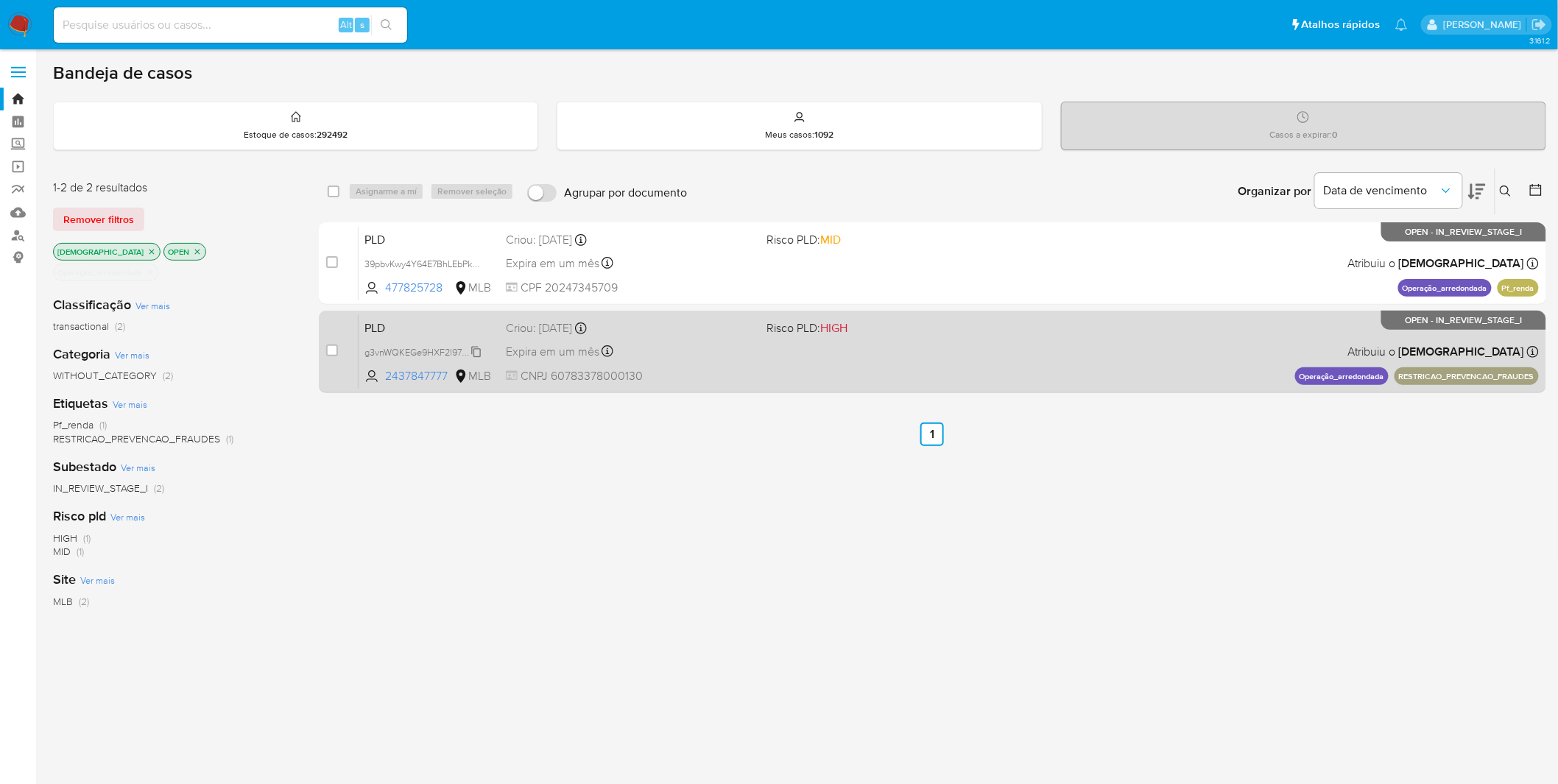
click at [462, 353] on span "g3vnWQKEGe9HXF2l97HjLWRa" at bounding box center [429, 351] width 129 height 16
click at [692, 351] on div "Expira em um mês Expira em [DATE] 00:08:06" at bounding box center [630, 351] width 250 height 20
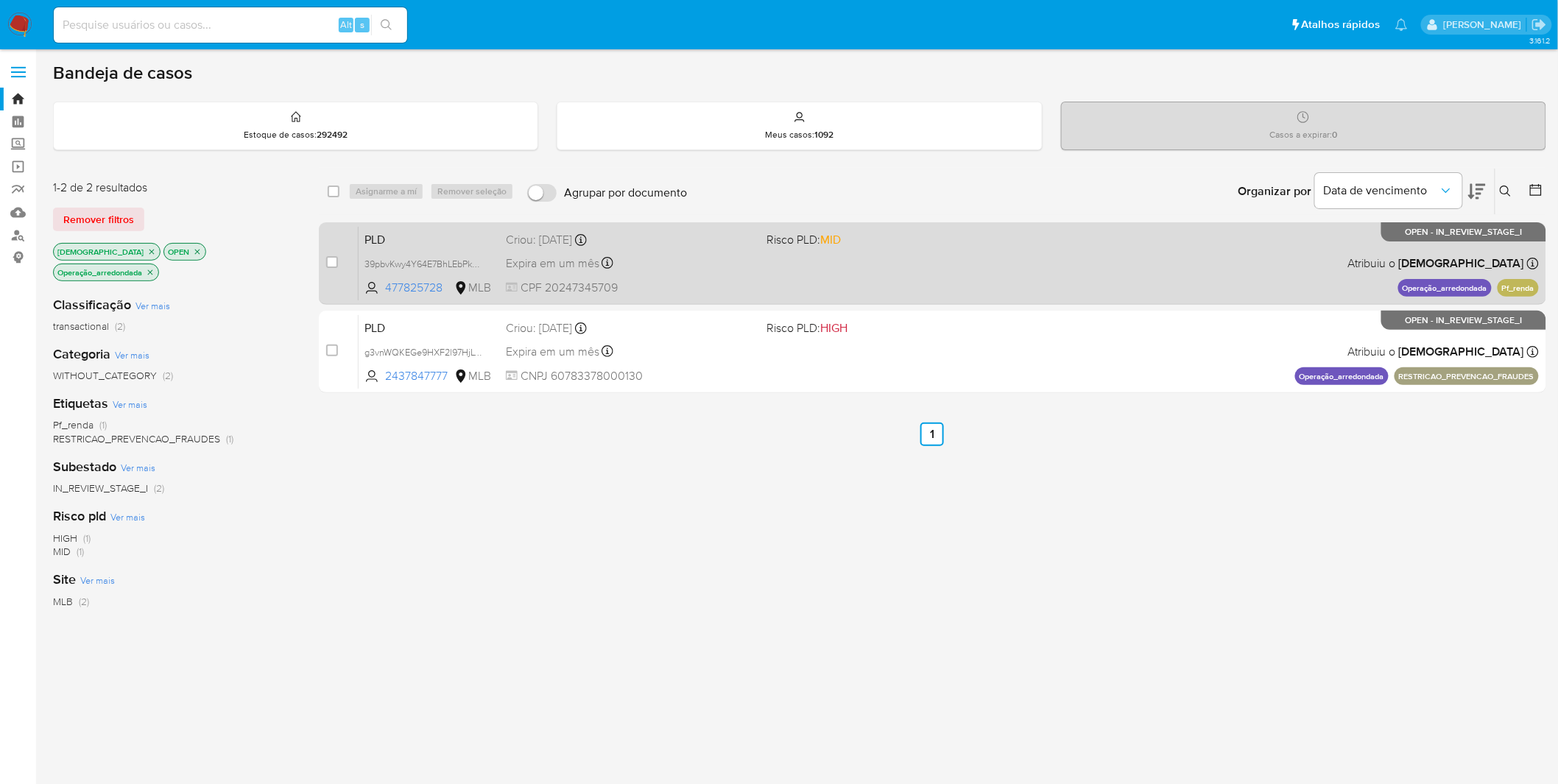
click at [747, 277] on div "PLD 39pbvKwy4Y64E7BhLEbPkSya 477825728 MLB Risco PLD: MID Criou: [DATE] Criou: …" at bounding box center [948, 263] width 1180 height 74
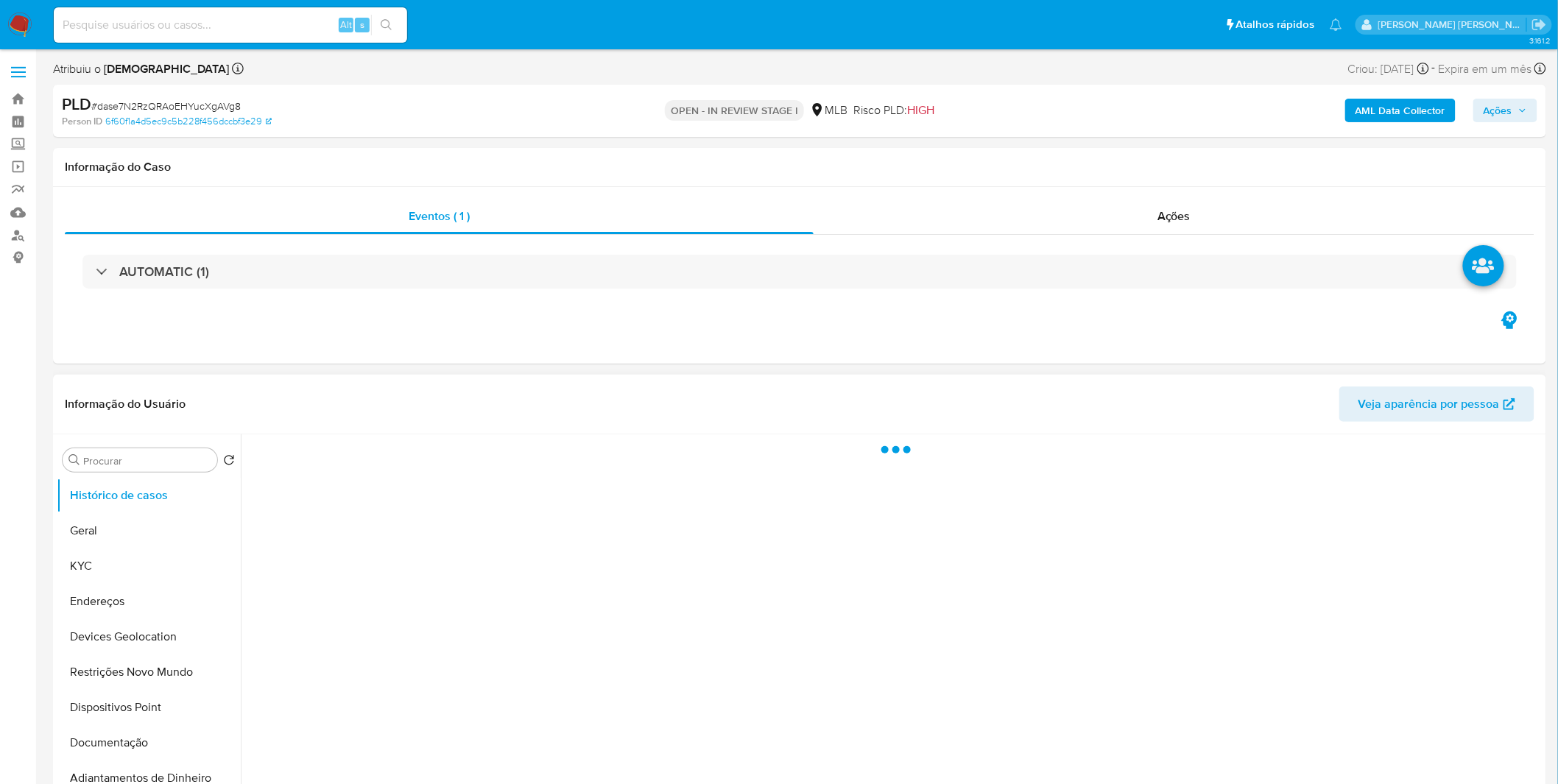
select select "10"
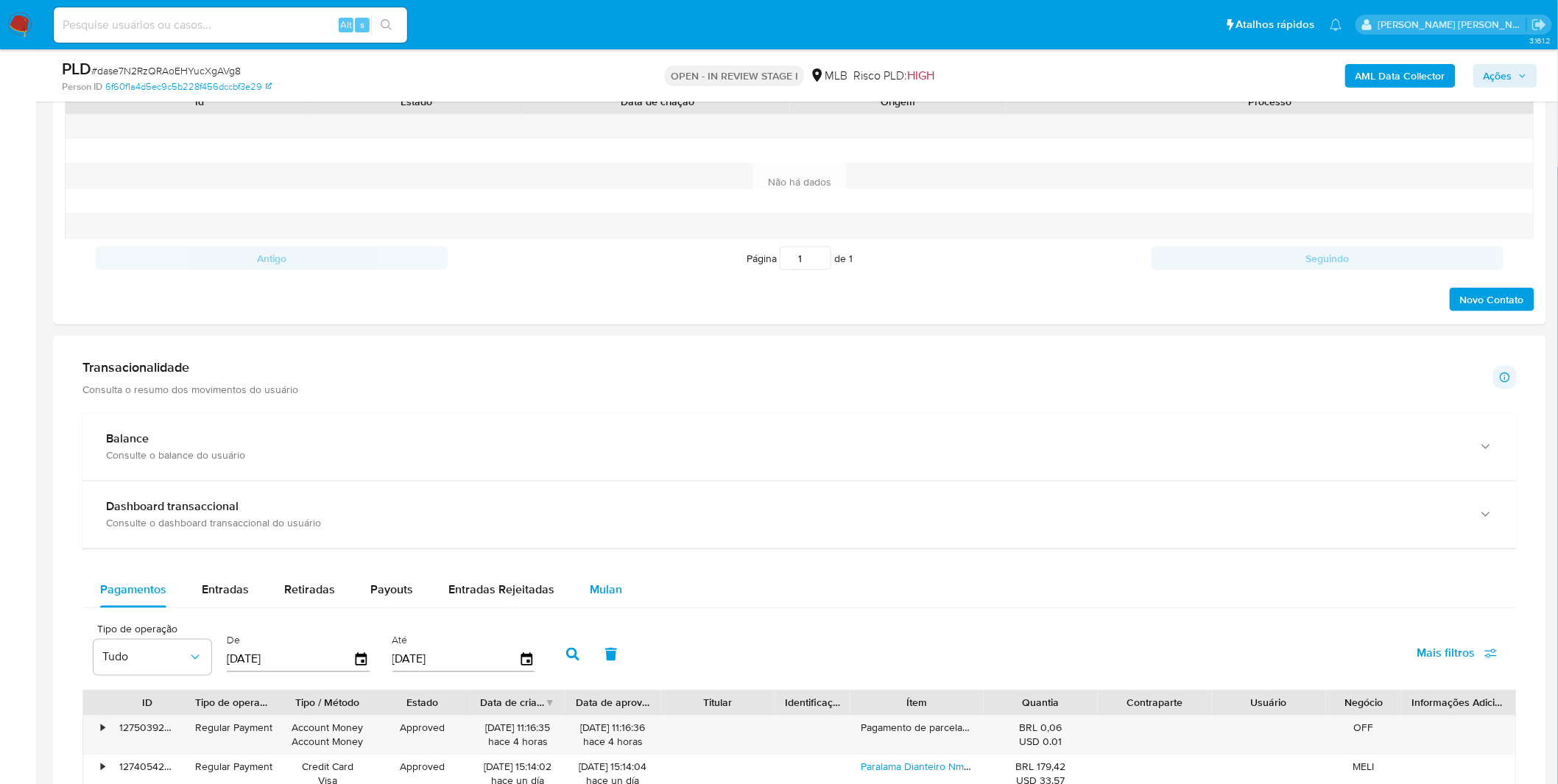
scroll to position [818, 0]
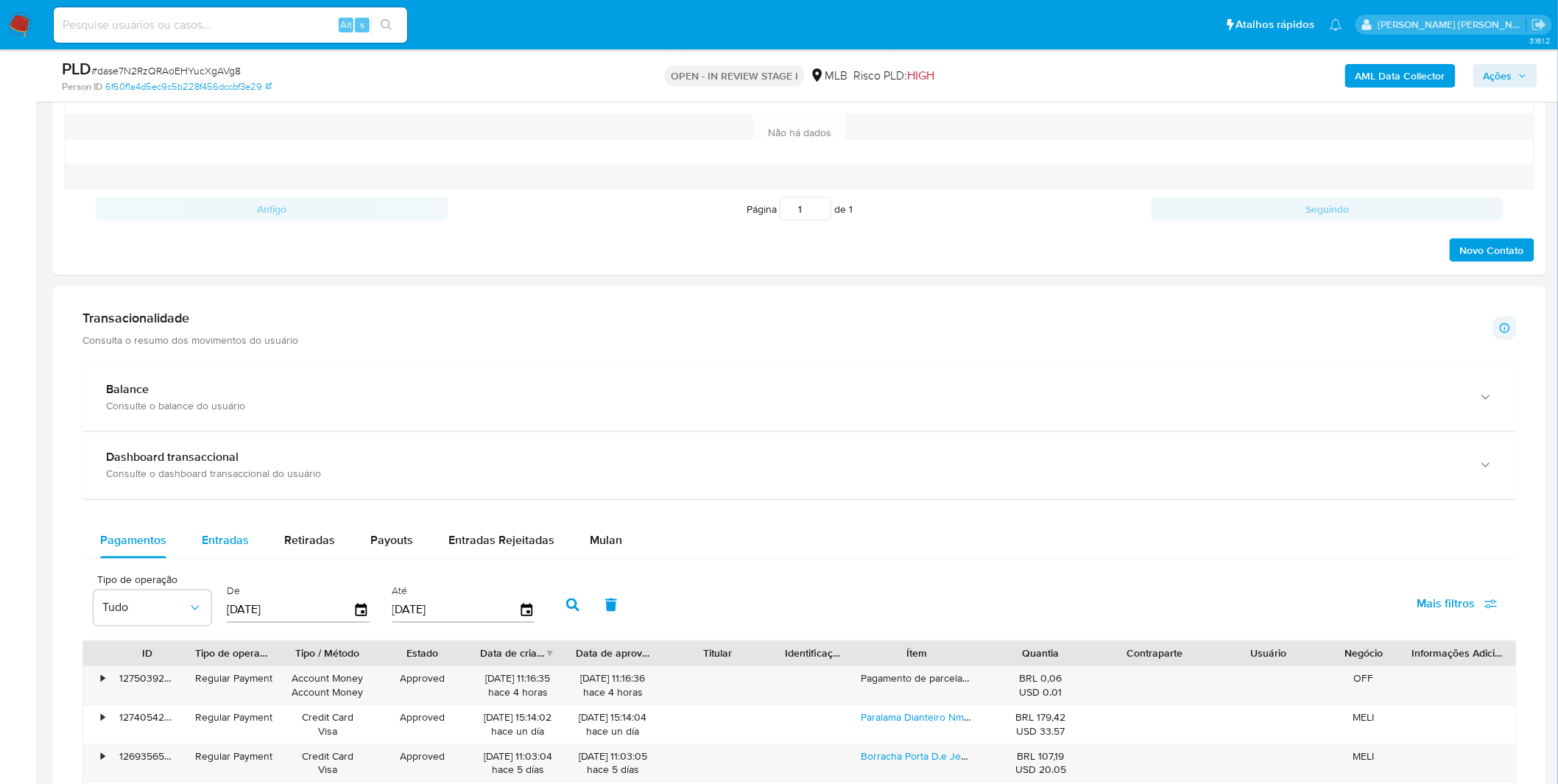
click at [223, 535] on span "Entradas" at bounding box center [225, 541] width 47 height 17
select select "10"
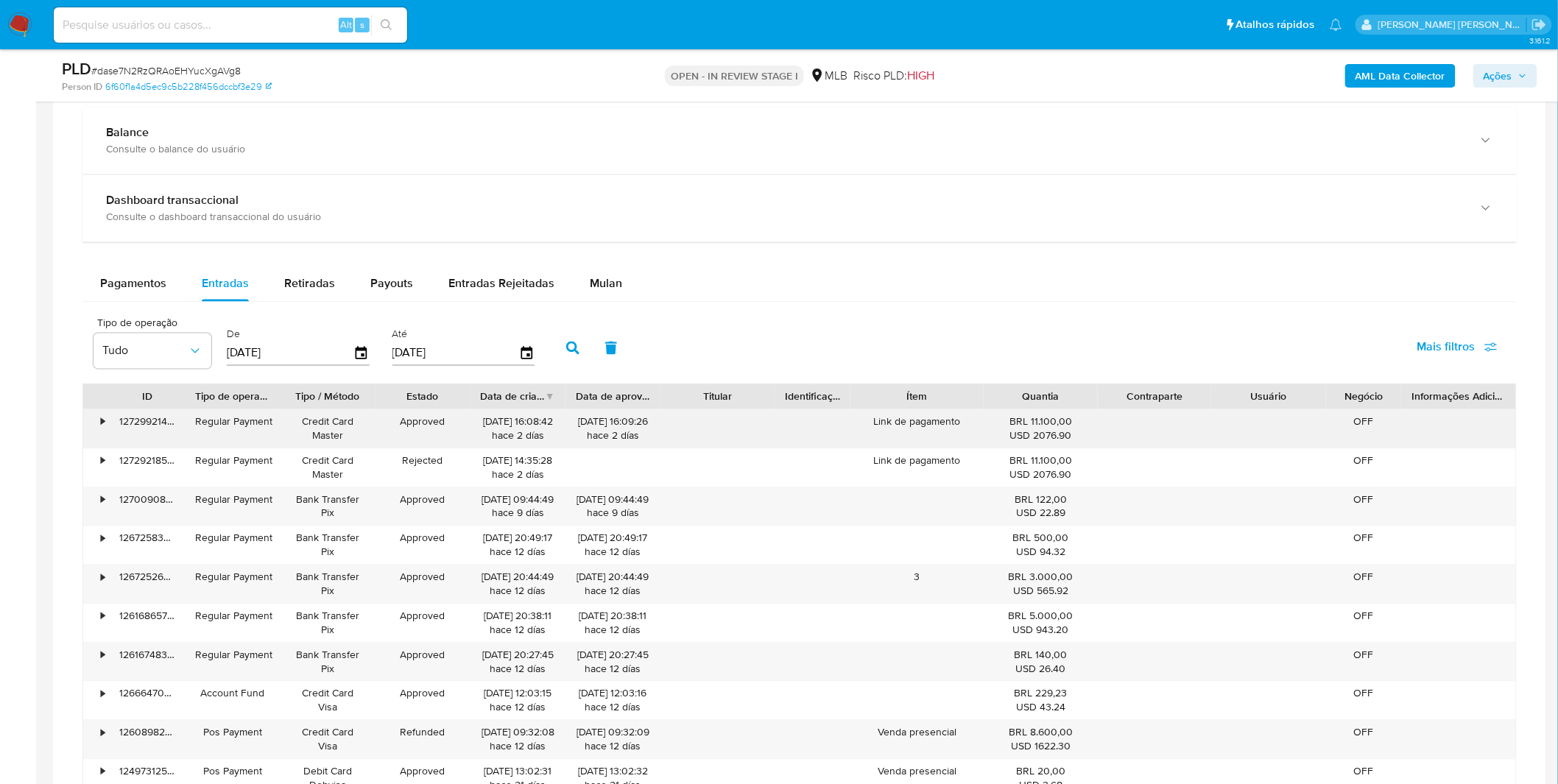
scroll to position [1063, 0]
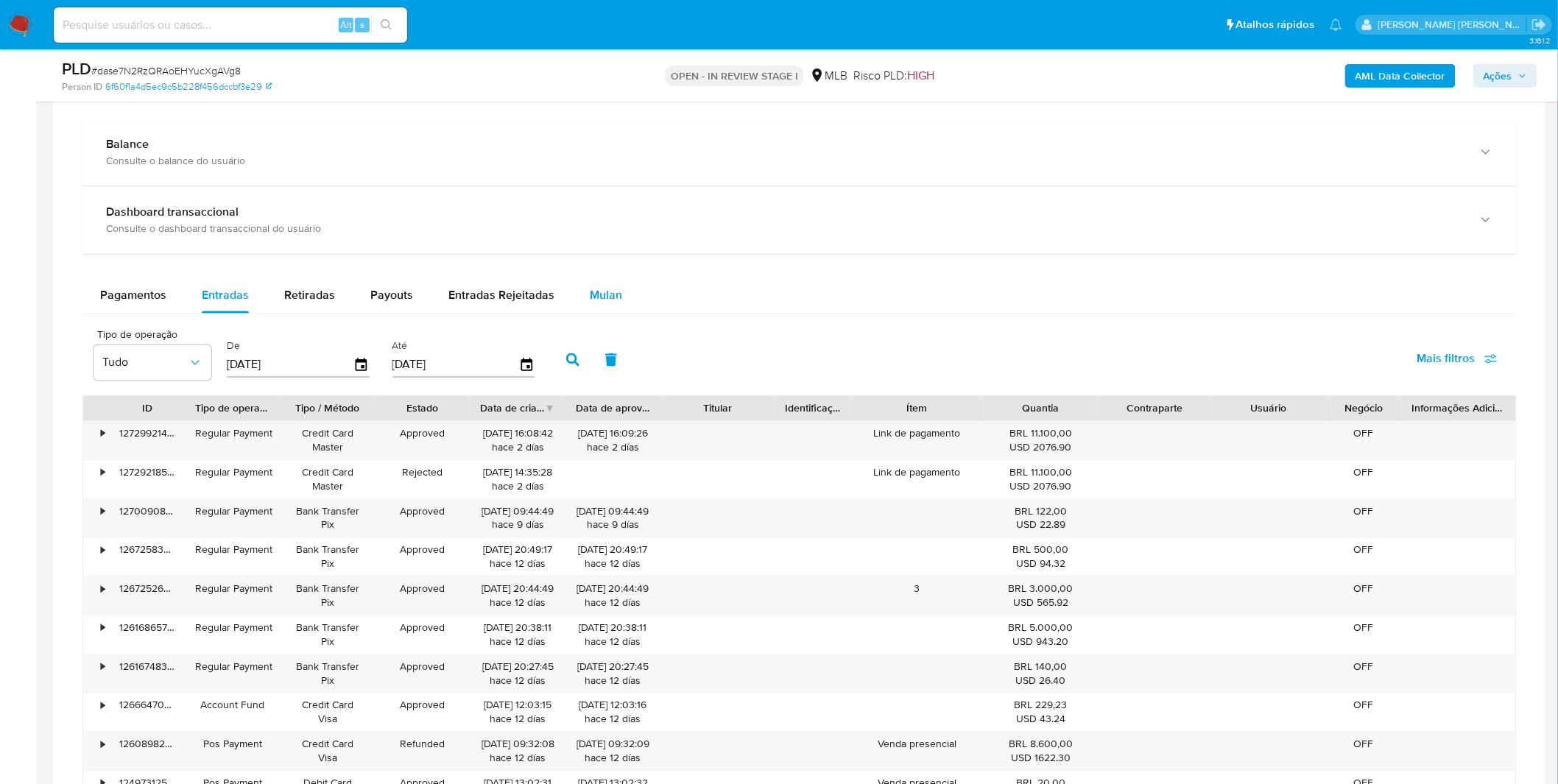
click at [590, 296] on span "Mulan" at bounding box center [606, 296] width 32 height 17
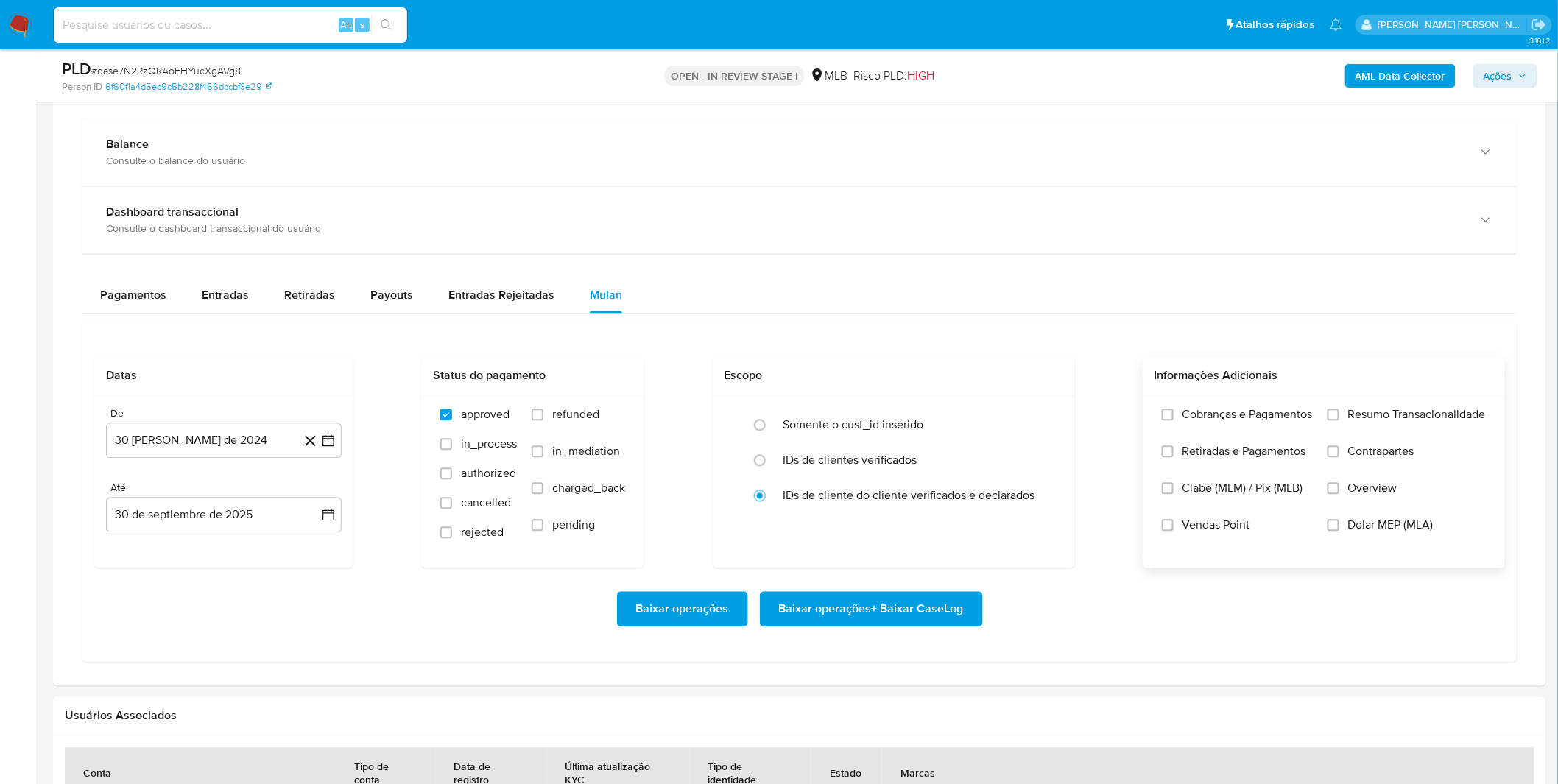
click at [1190, 424] on label "Cobranças e Pagamentos" at bounding box center [1237, 426] width 151 height 37
click at [1173, 421] on input "Cobranças e Pagamentos" at bounding box center [1167, 414] width 11 height 11
click at [1187, 451] on span "Retiradas e Pagamentos" at bounding box center [1243, 451] width 123 height 15
click at [1173, 451] on input "Retiradas e Pagamentos" at bounding box center [1167, 451] width 11 height 11
click at [1378, 431] on label "Resumo Transacionalidade" at bounding box center [1406, 426] width 159 height 37
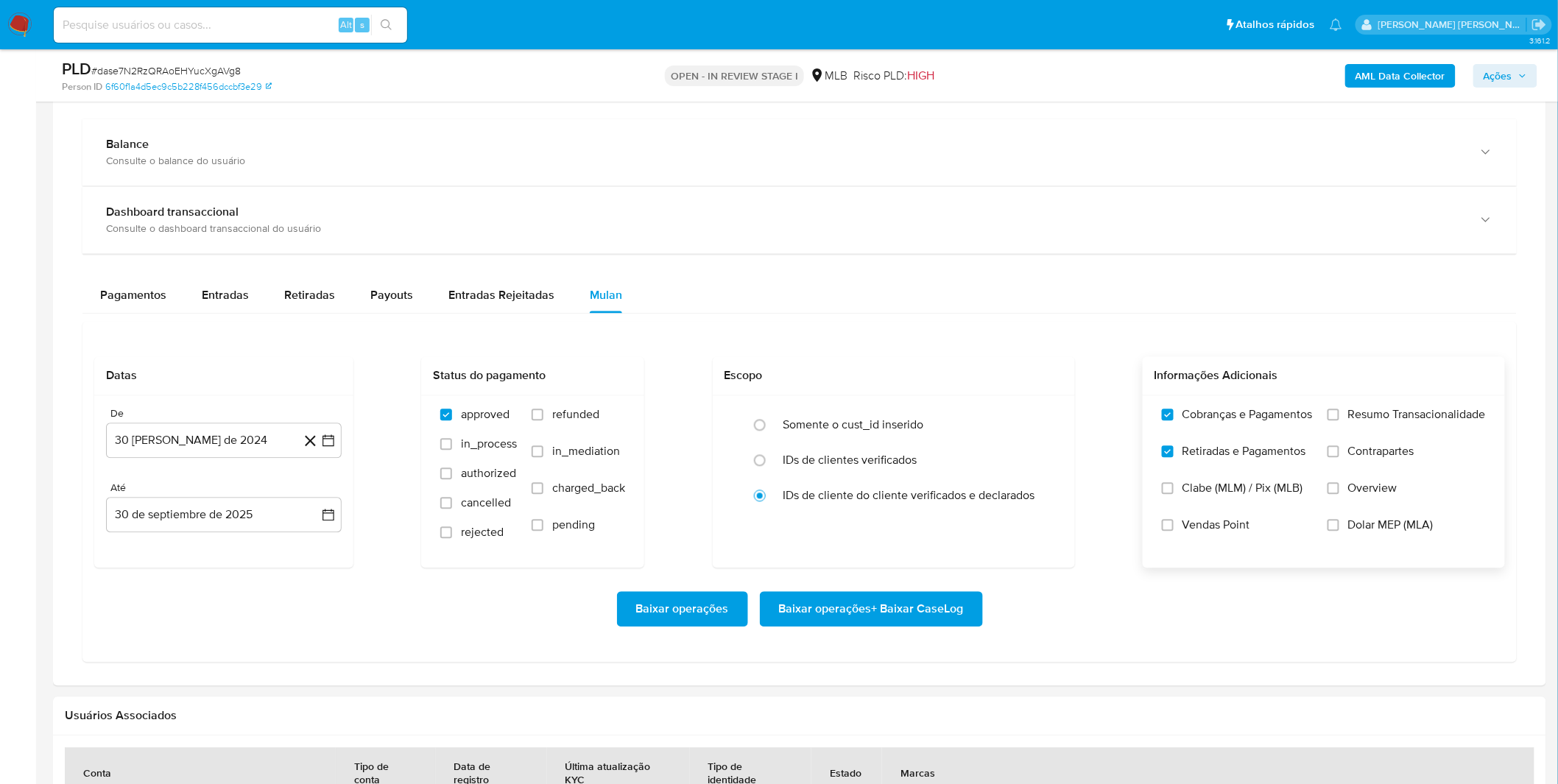
click at [1371, 463] on label "Contrapartes" at bounding box center [1406, 462] width 159 height 37
click at [1339, 458] on input "Contrapartes" at bounding box center [1333, 451] width 11 height 11
click at [1363, 436] on label "Resumo Transacionalidade" at bounding box center [1406, 426] width 159 height 37
click at [1339, 421] on input "Resumo Transacionalidade" at bounding box center [1333, 414] width 11 height 11
click at [1271, 525] on label "Vendas Point" at bounding box center [1237, 537] width 151 height 37
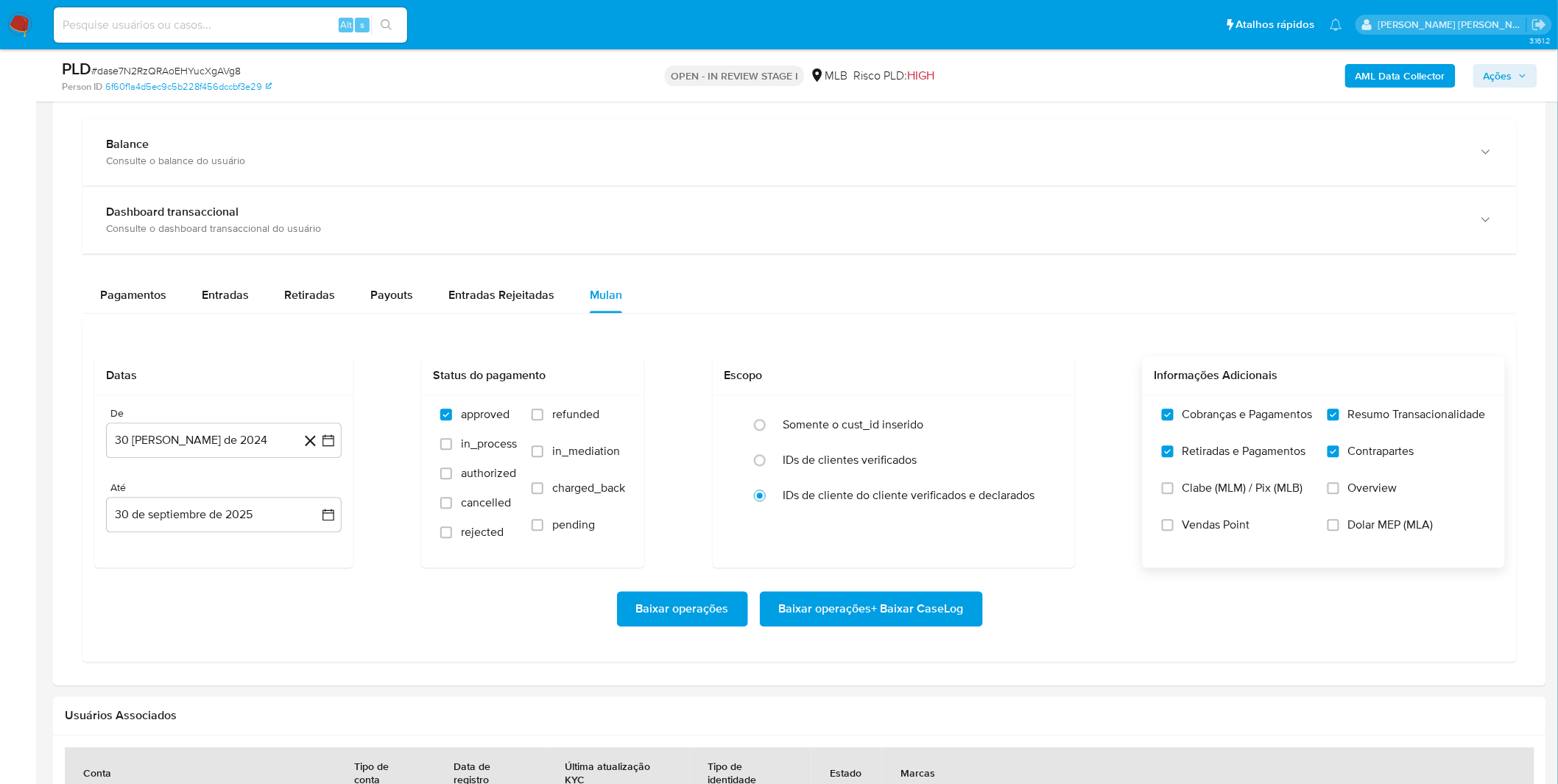
click at [1173, 525] on input "Vendas Point" at bounding box center [1167, 524] width 11 height 11
click at [274, 439] on button "30 [PERSON_NAME] de 2024" at bounding box center [224, 441] width 236 height 35
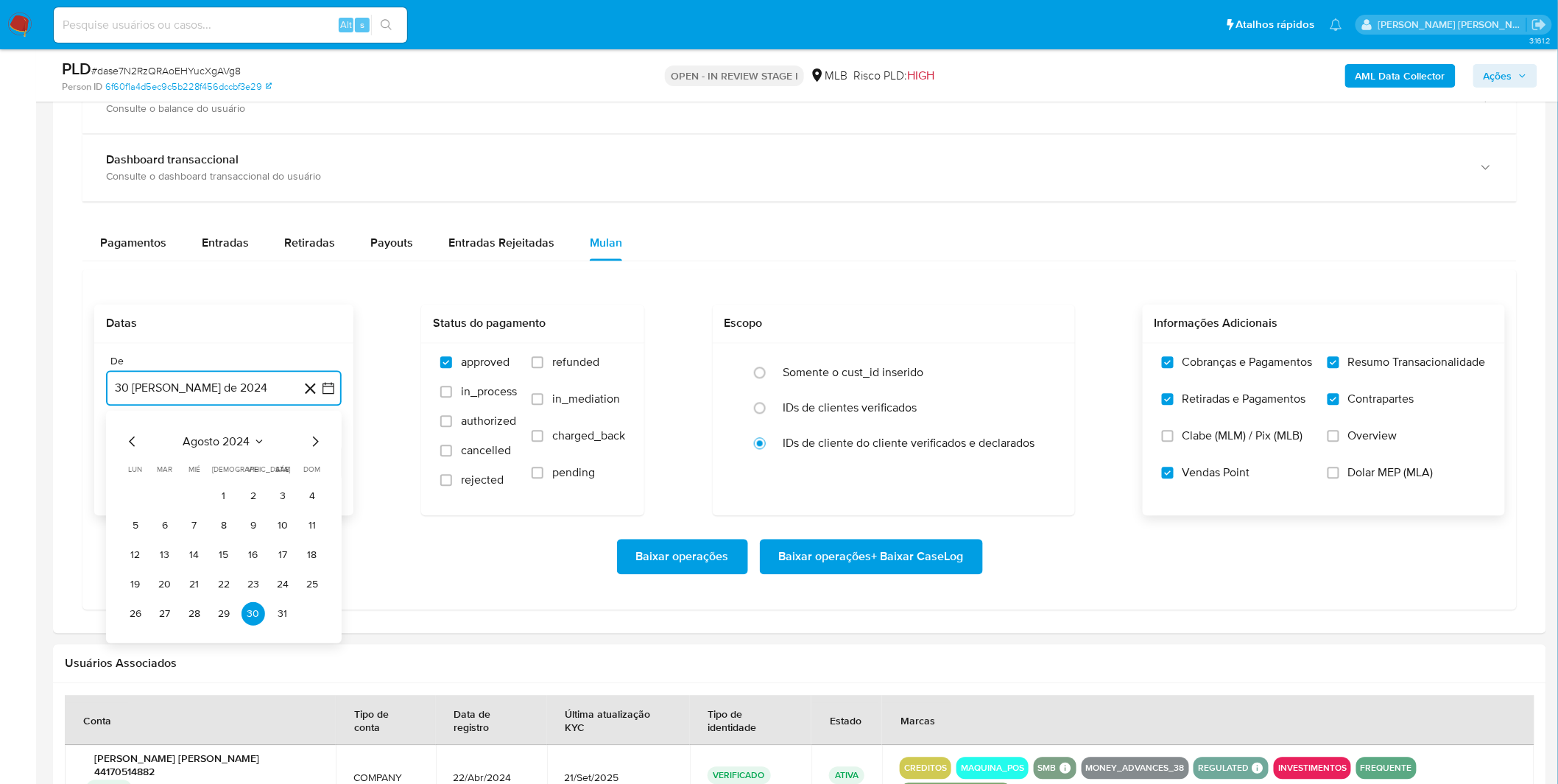
scroll to position [1144, 0]
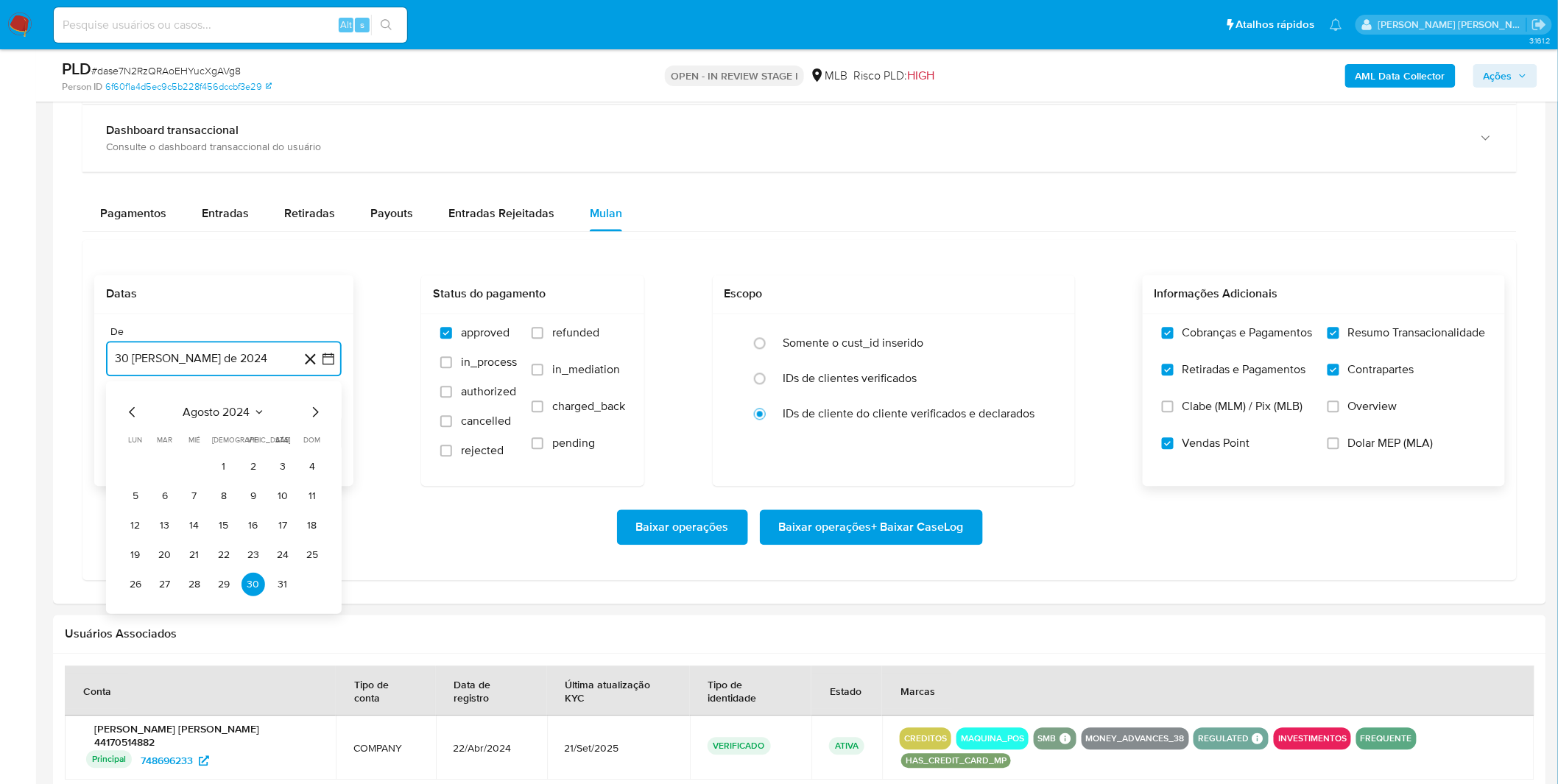
click at [221, 420] on span "agosto 2024" at bounding box center [216, 412] width 67 height 15
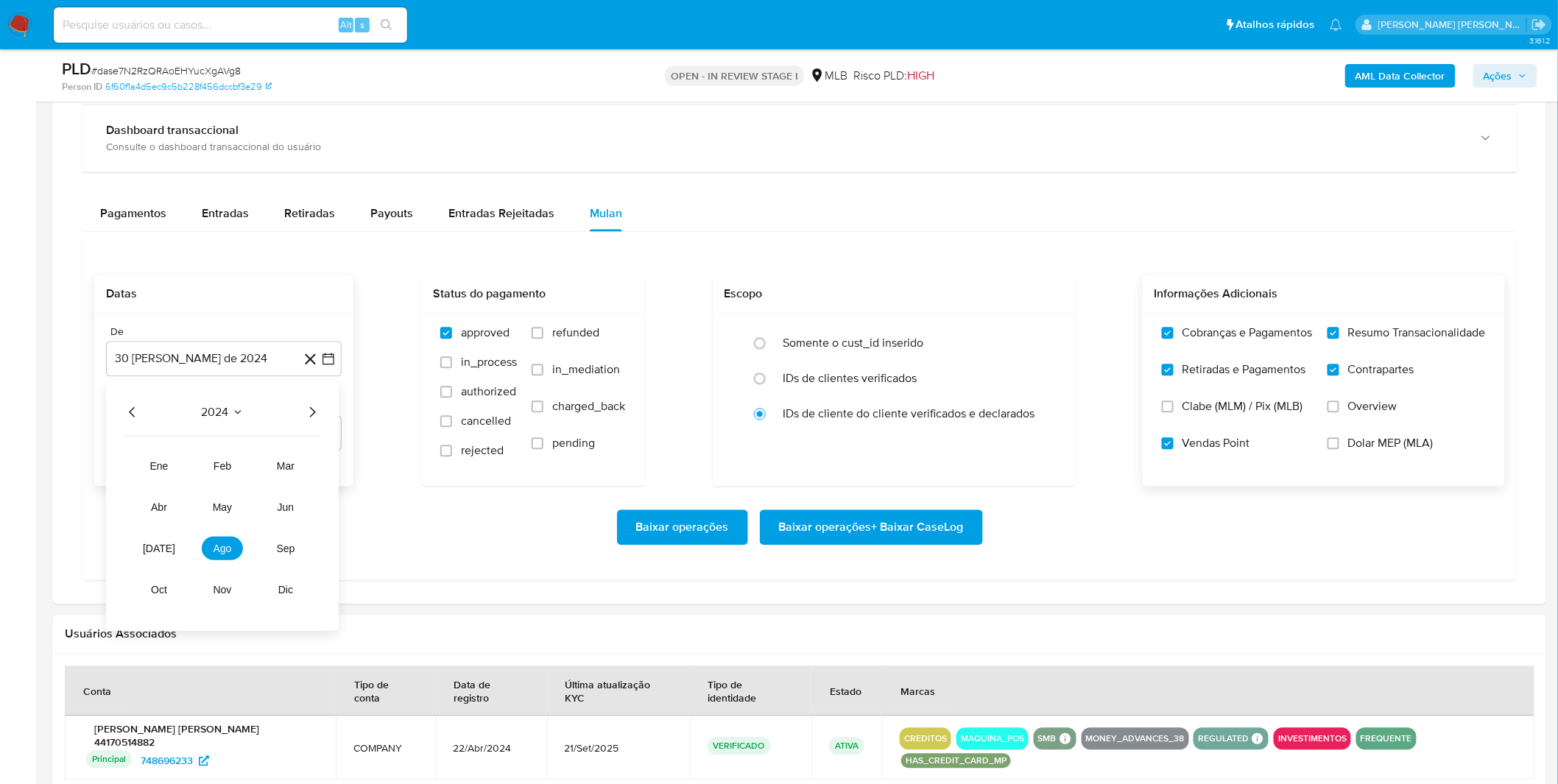
click at [309, 414] on icon "Año siguiente" at bounding box center [312, 412] width 18 height 18
click at [232, 548] on button "ago" at bounding box center [222, 548] width 41 height 24
click at [248, 472] on button "1" at bounding box center [253, 466] width 24 height 24
click at [450, 542] on div "Baixar operações Baixar operações + Baixar CaseLog" at bounding box center [799, 528] width 1410 height 35
click at [841, 528] on span "Baixar operações + Baixar CaseLog" at bounding box center [871, 528] width 185 height 32
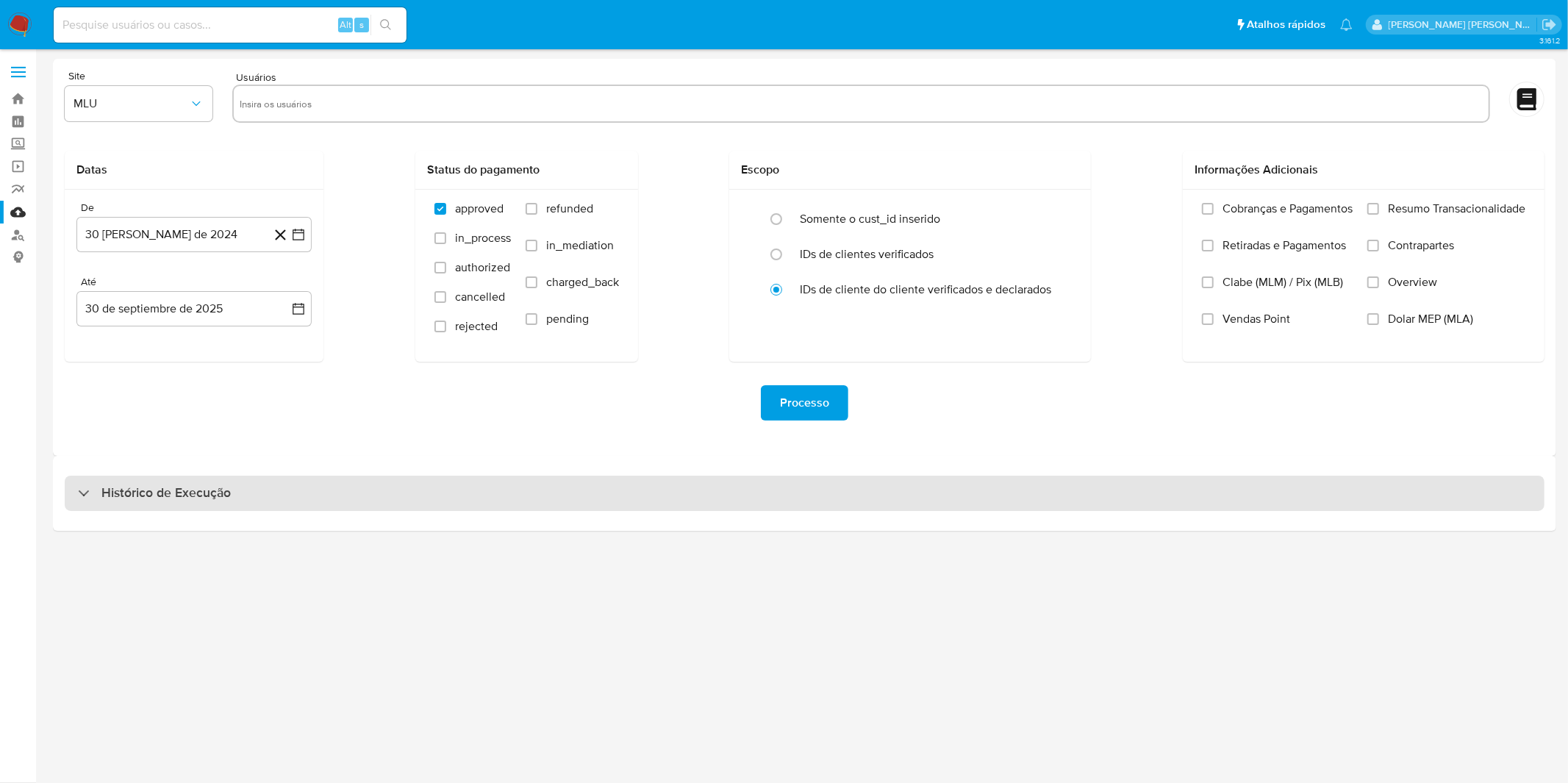
click at [257, 489] on div "Histórico de Execução" at bounding box center [805, 493] width 1480 height 35
select select "10"
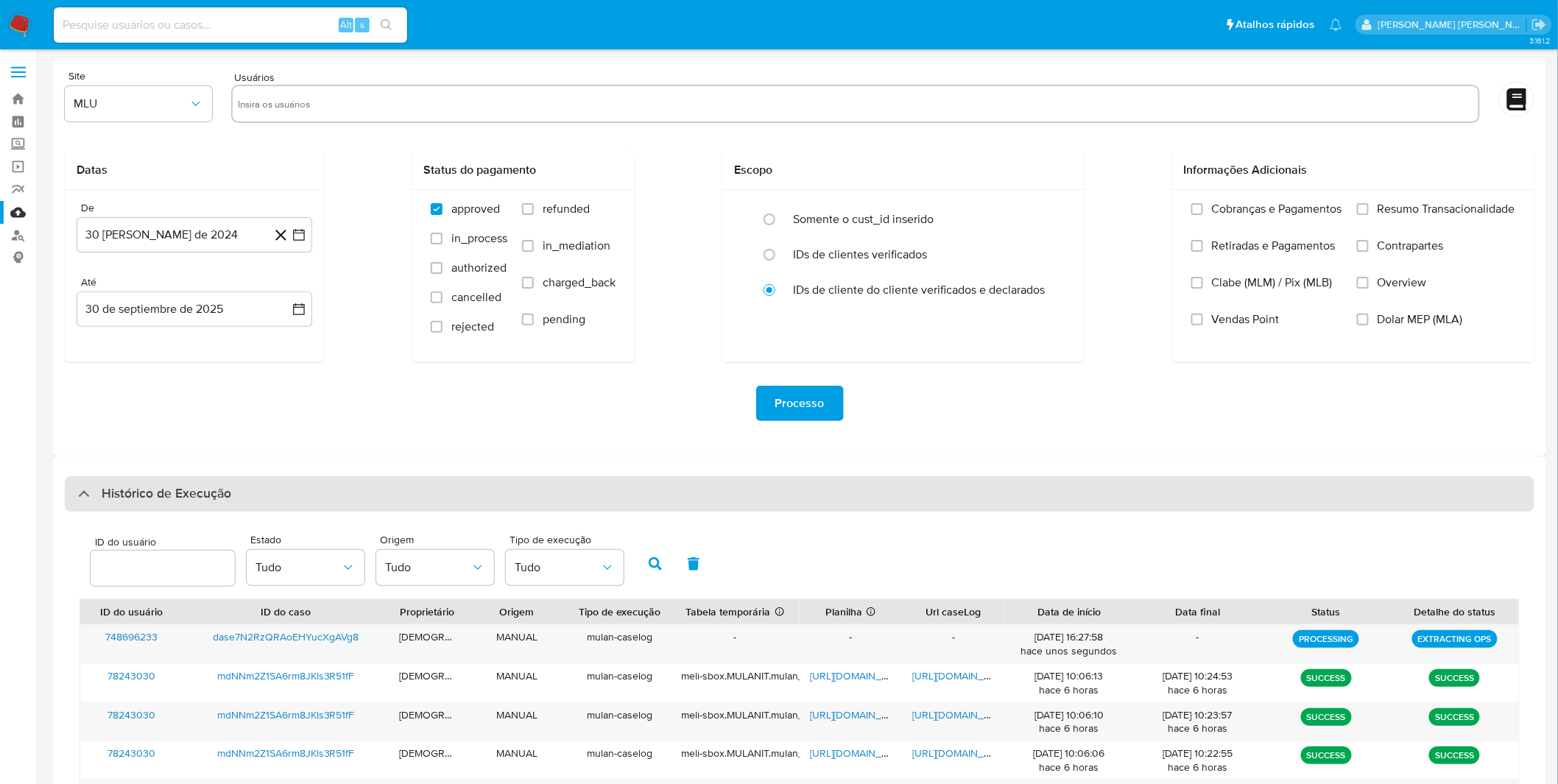
click at [257, 489] on div "Histórico de Execução" at bounding box center [800, 494] width 1469 height 35
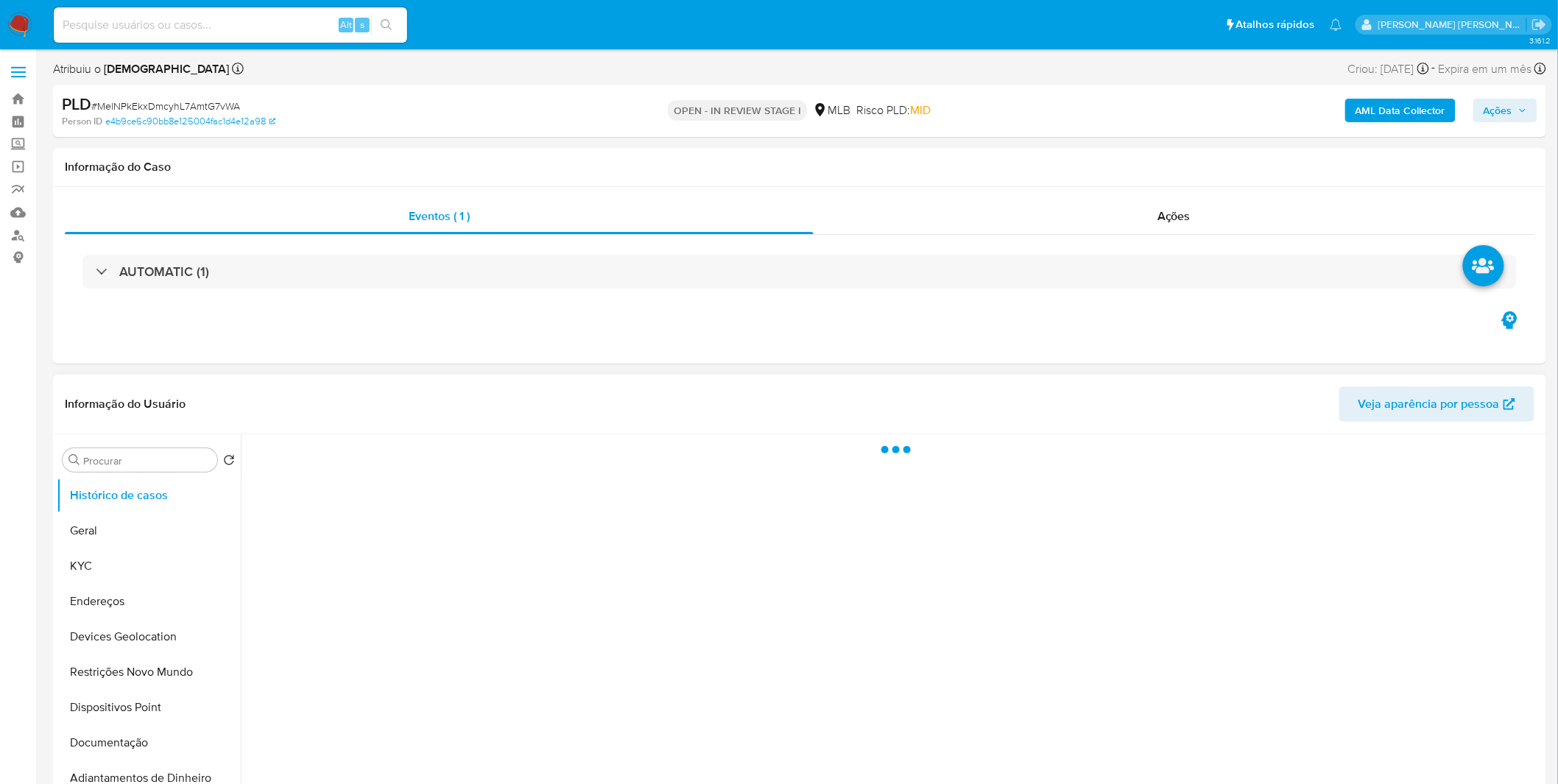
select select "10"
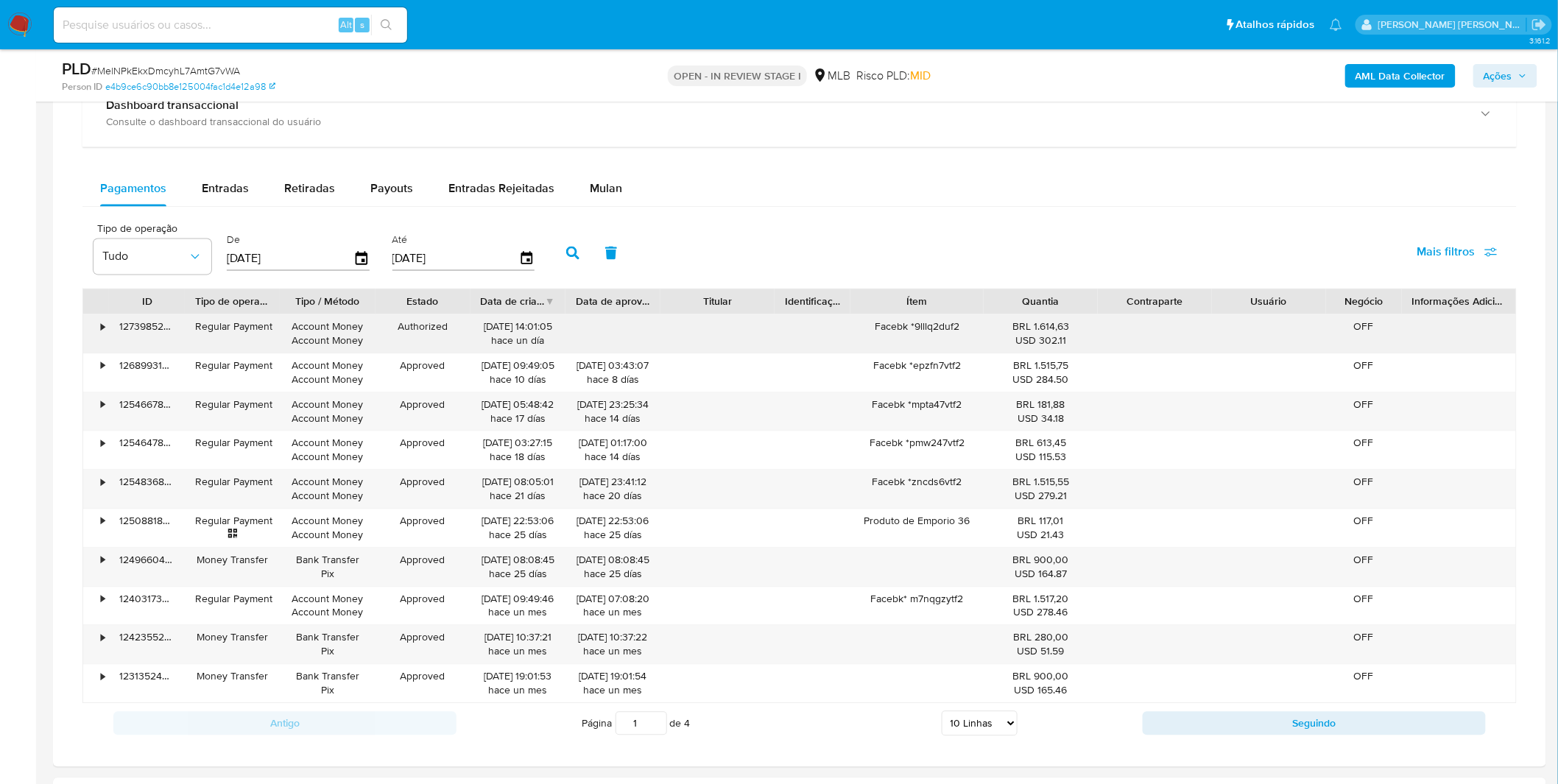
scroll to position [981, 0]
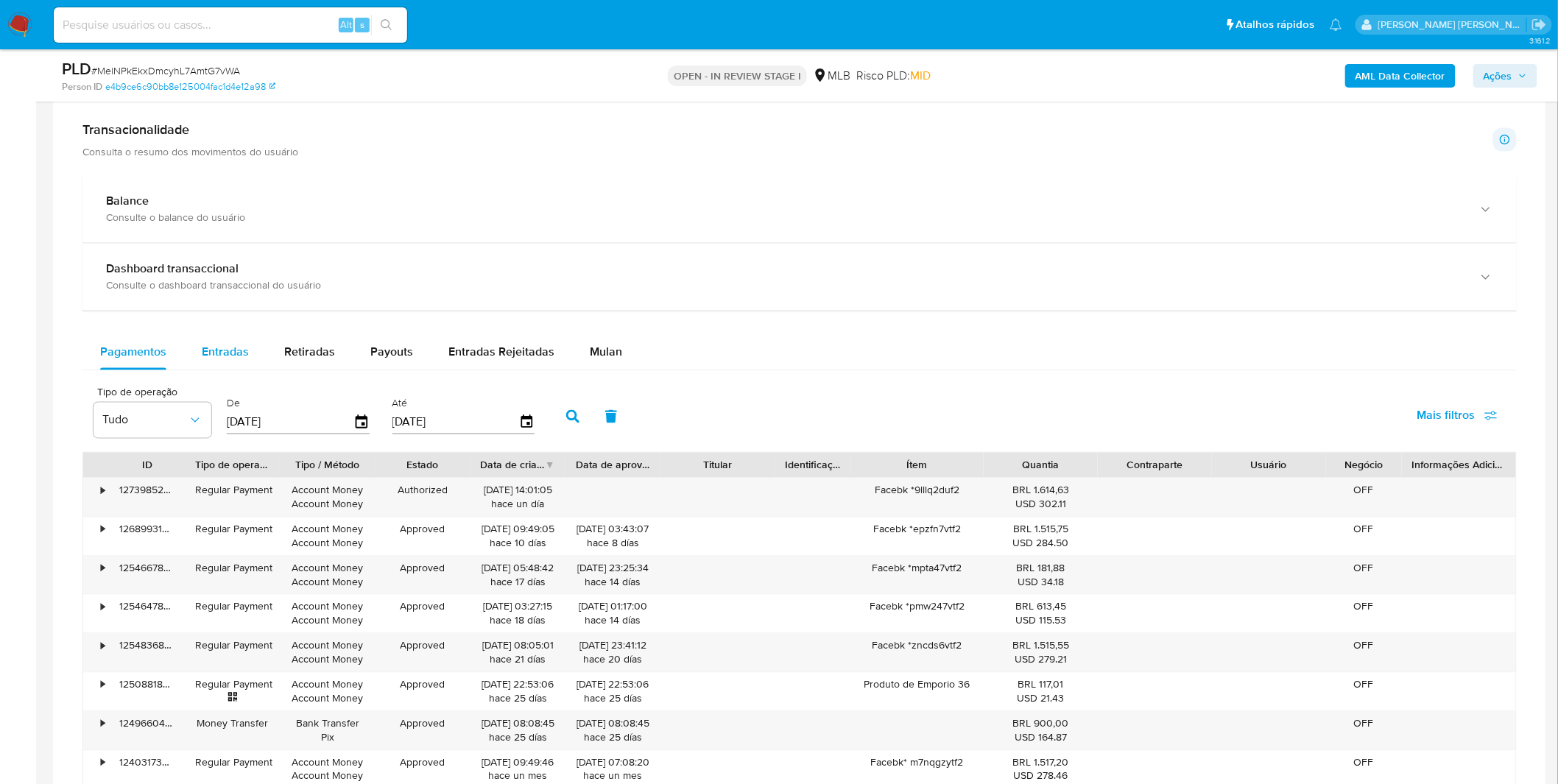
click at [208, 351] on span "Entradas" at bounding box center [225, 352] width 47 height 17
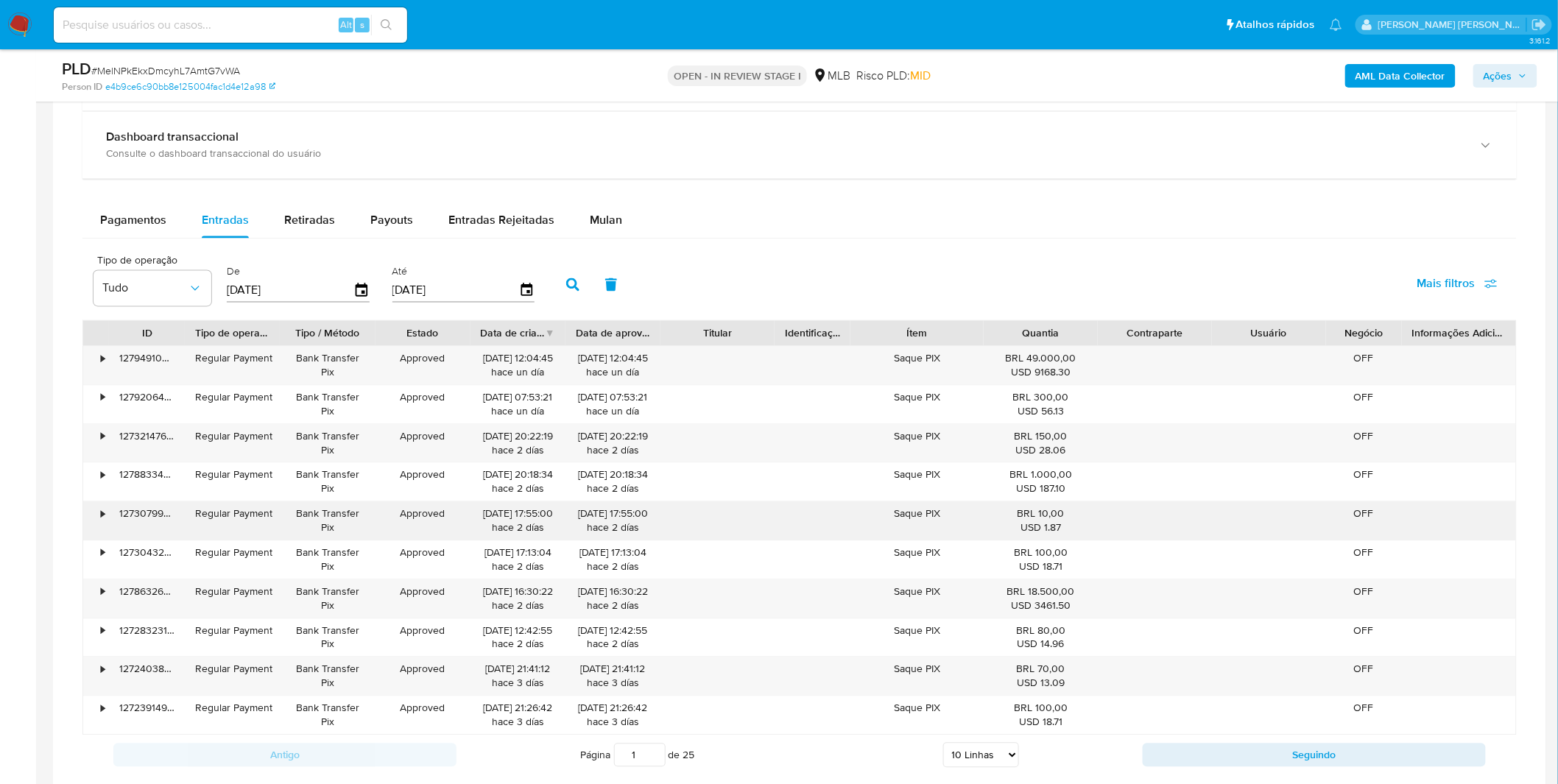
scroll to position [1308, 0]
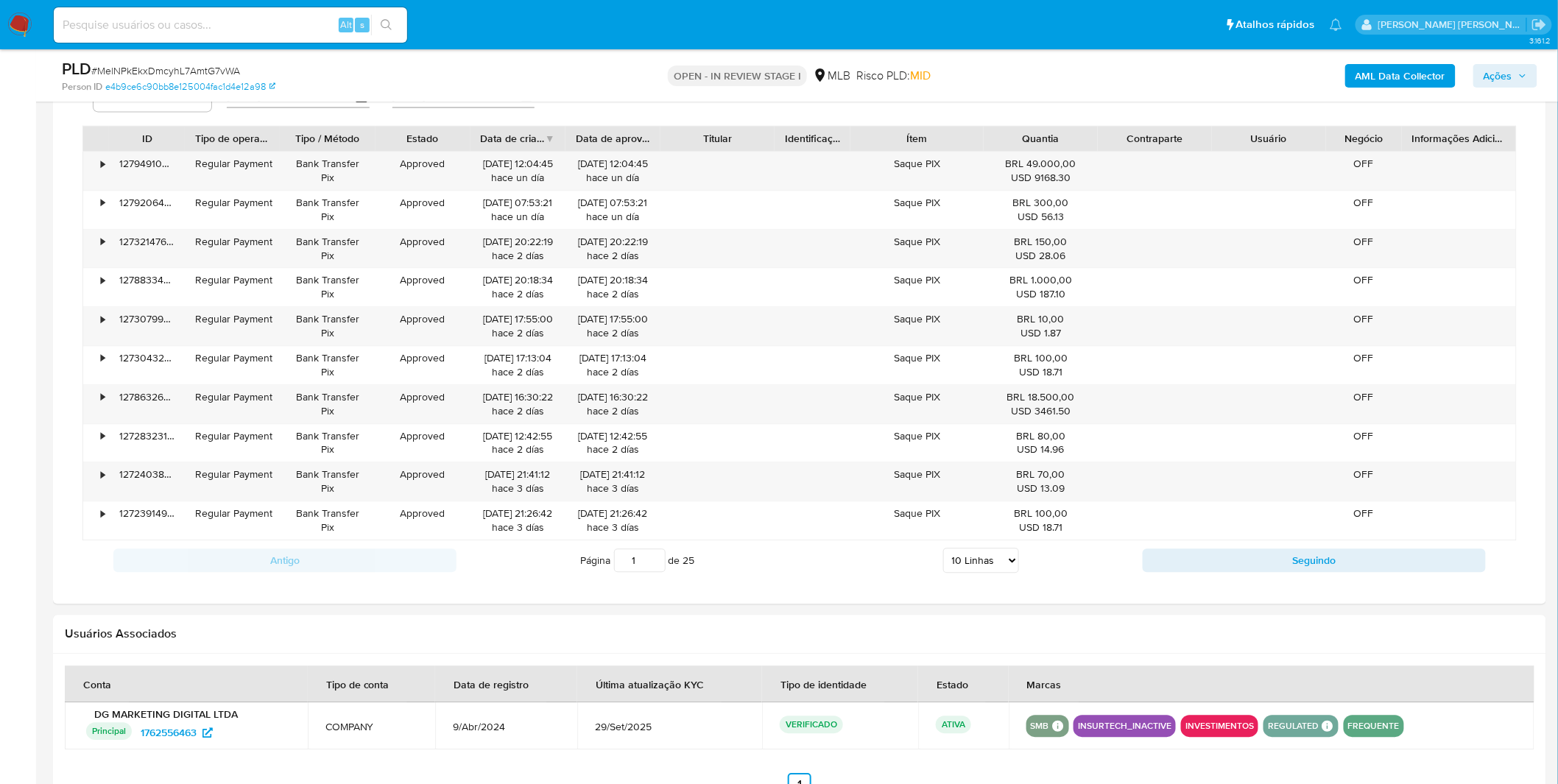
click at [997, 568] on select "5 Linhas 10 Linhas 20 Linhas 25 Linhas 50 Linhas 100 Linhas" at bounding box center [980, 560] width 76 height 25
select select "20"
click at [943, 550] on select "5 Linhas 10 Linhas 20 Linhas 25 Linhas 50 Linhas 100 Linhas" at bounding box center [980, 560] width 76 height 25
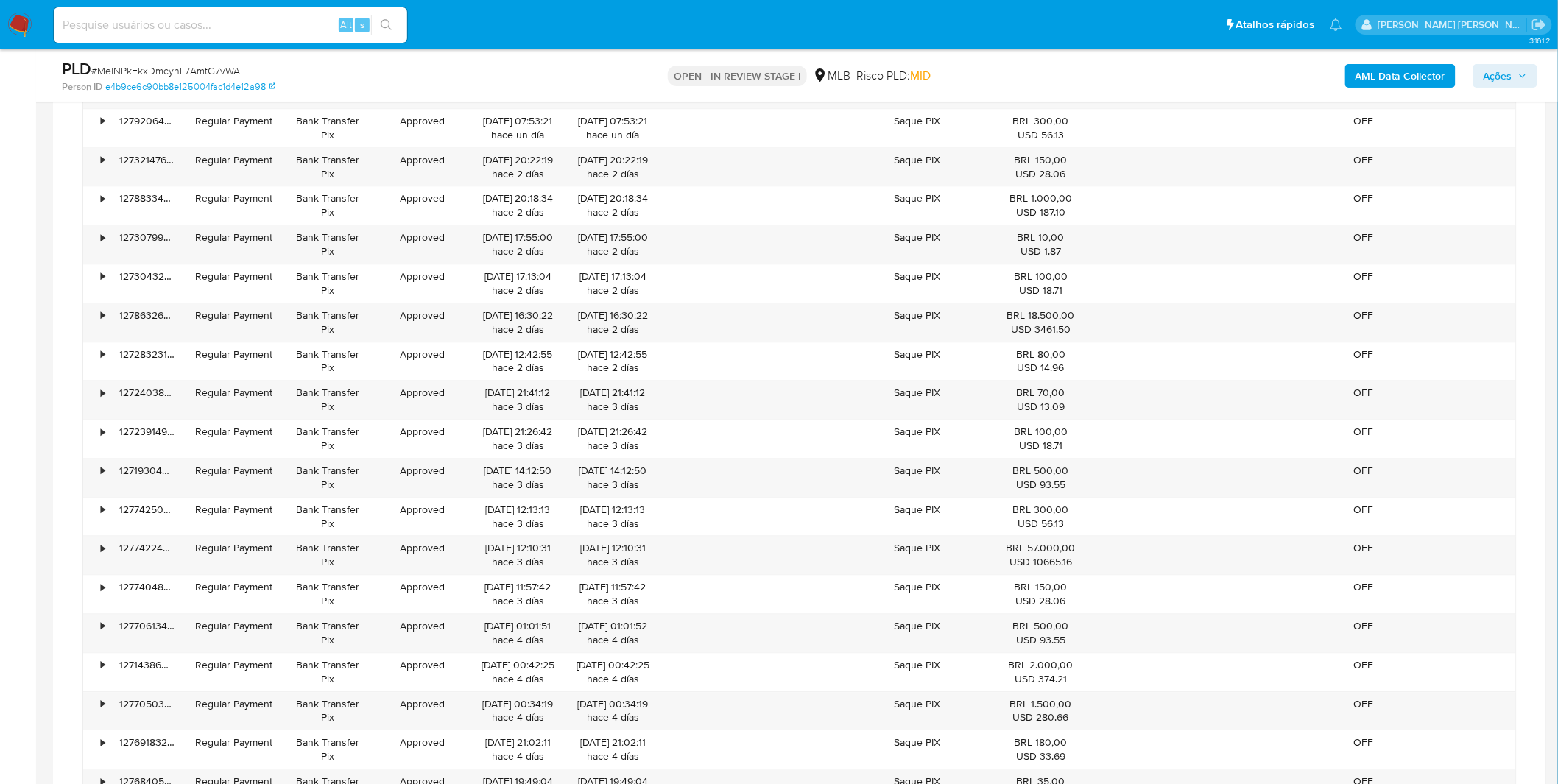
scroll to position [981, 0]
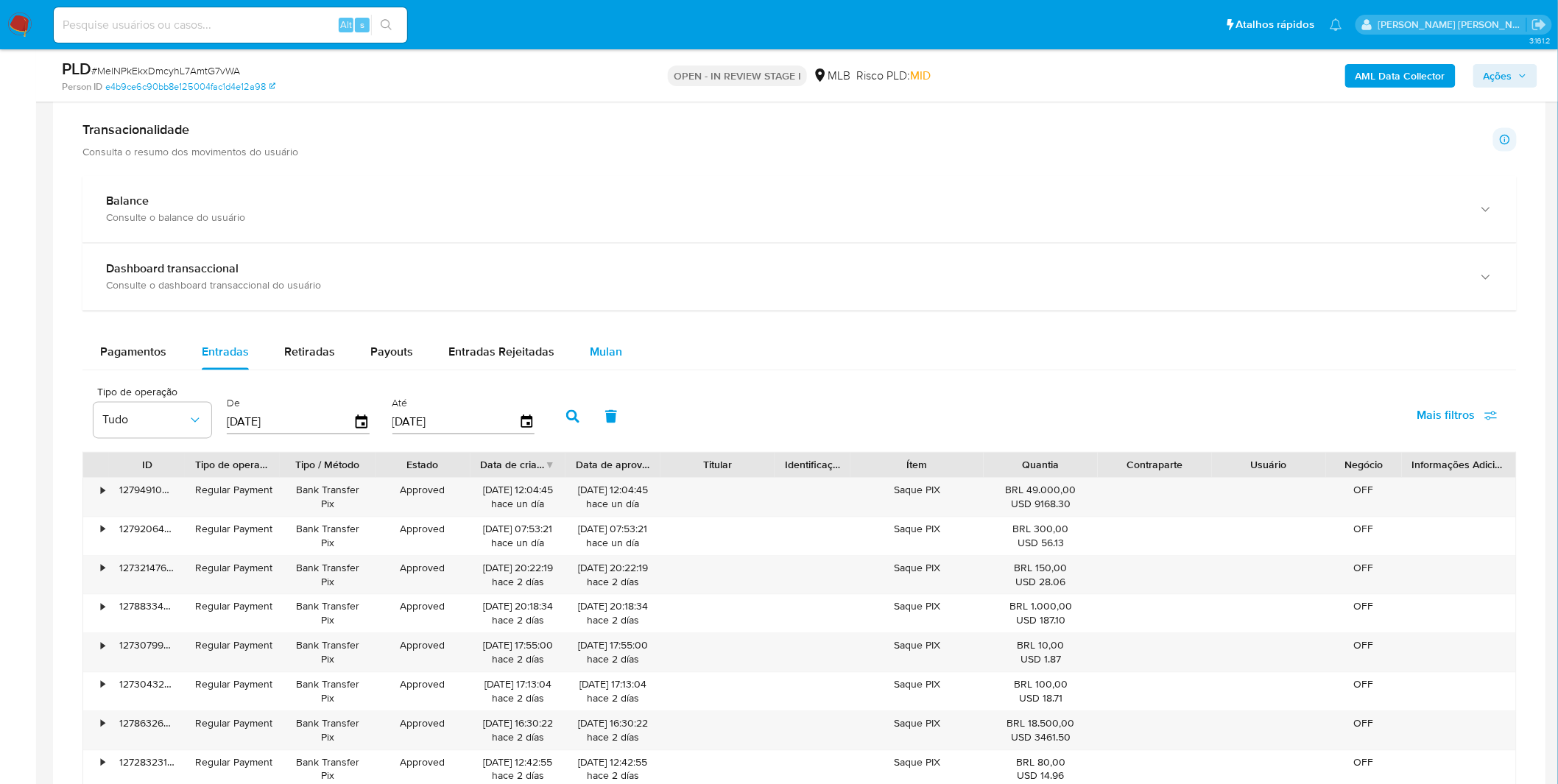
click at [576, 349] on button "Mulan" at bounding box center [606, 352] width 67 height 35
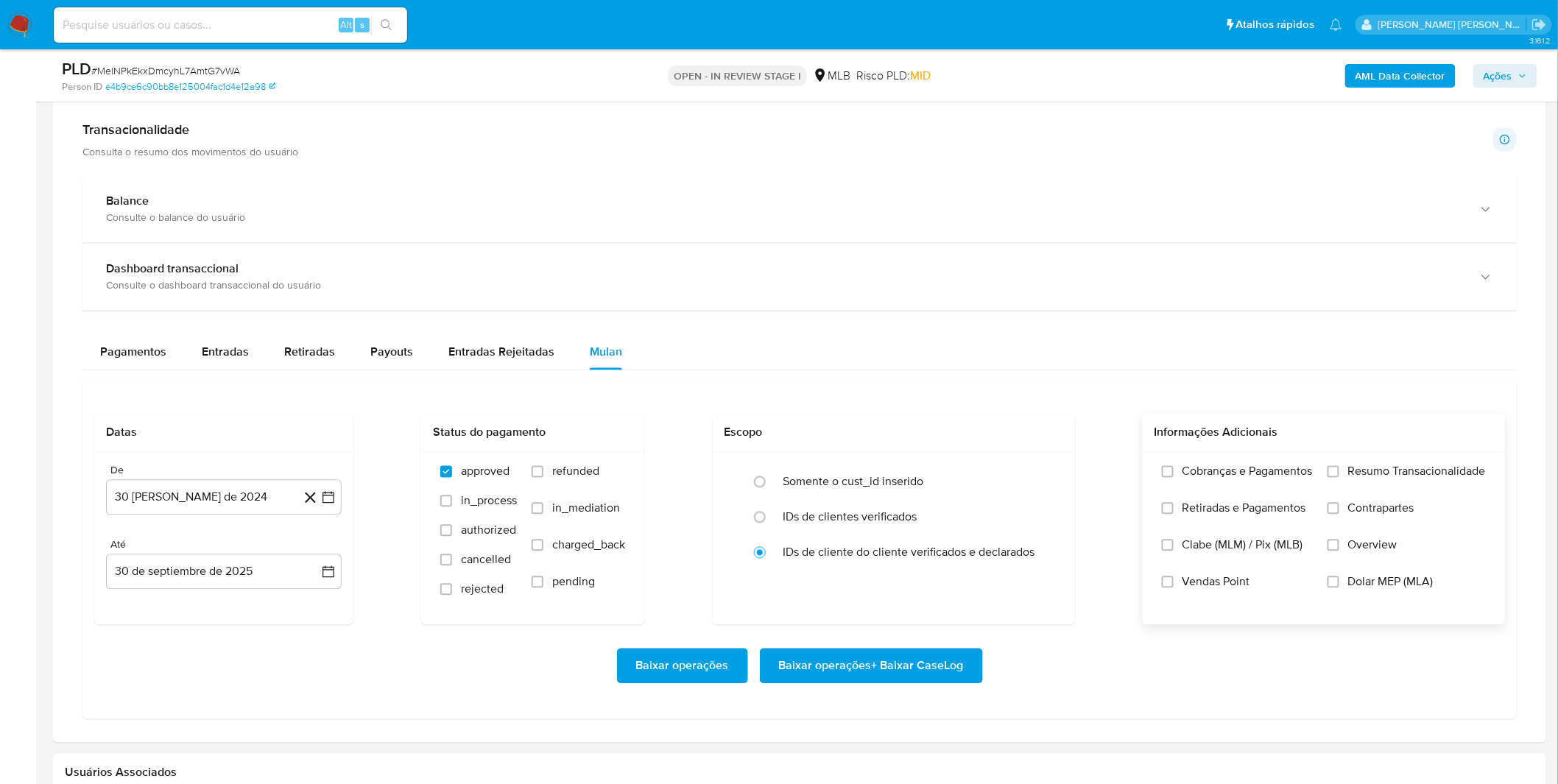
click at [1147, 469] on div "Cobranças e Pagamentos Retiradas e Pagamentos Clabe (MLM) / Pix (MLB) Vendas Po…" at bounding box center [1324, 537] width 362 height 171
click at [1162, 485] on label "Cobranças e Pagamentos" at bounding box center [1237, 482] width 151 height 37
click at [1162, 478] on input "Cobranças e Pagamentos" at bounding box center [1167, 471] width 11 height 11
click at [1186, 506] on span "Retiradas e Pagamentos" at bounding box center [1243, 508] width 123 height 15
click at [1173, 506] on input "Retiradas e Pagamentos" at bounding box center [1167, 508] width 11 height 11
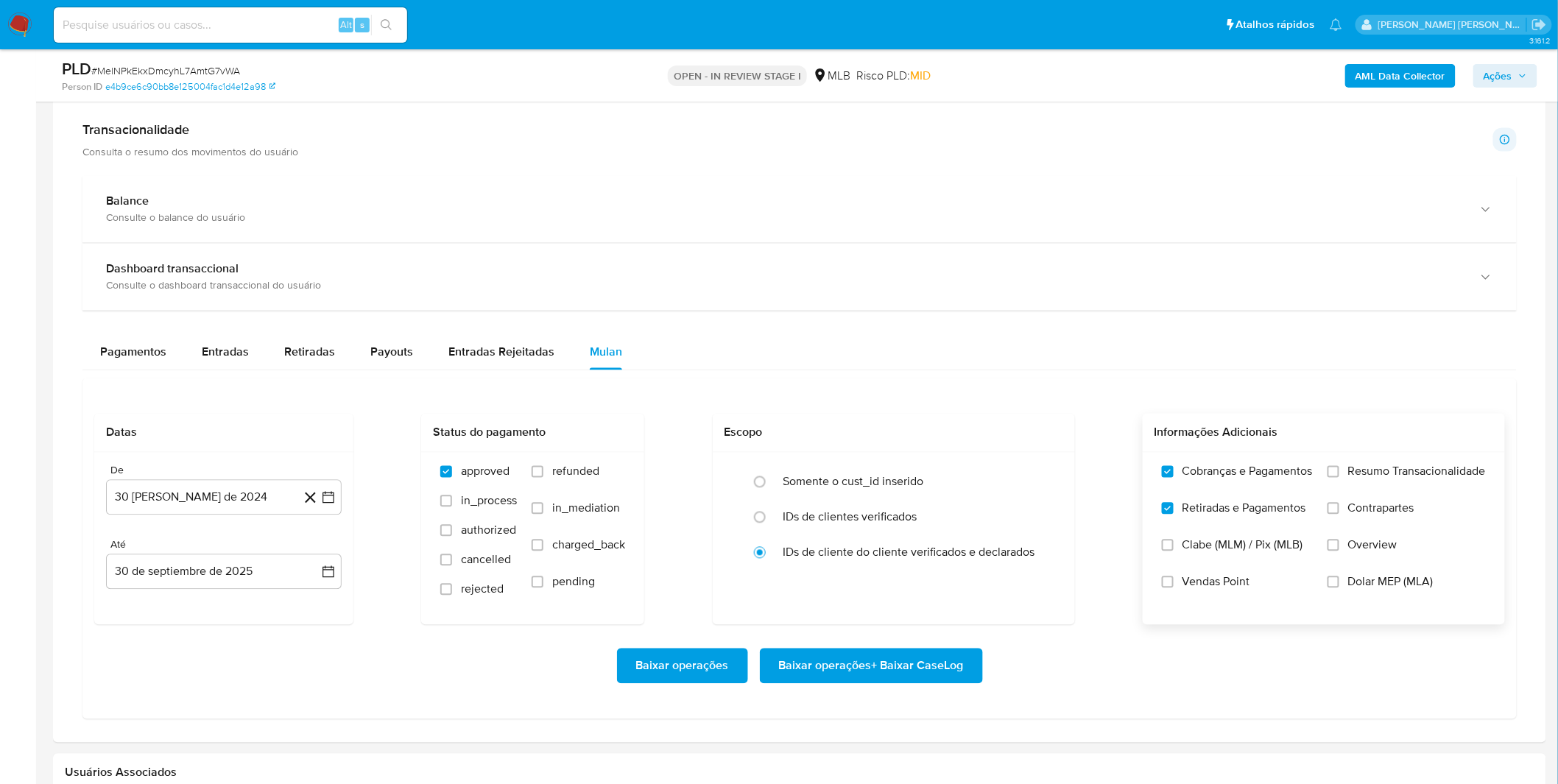
click at [1354, 482] on label "Resumo Transacionalidade" at bounding box center [1406, 482] width 159 height 37
click at [1339, 478] on input "Resumo Transacionalidade" at bounding box center [1333, 471] width 11 height 11
click at [1352, 511] on span "Contrapartes" at bounding box center [1381, 508] width 66 height 15
click at [1339, 511] on input "Contrapartes" at bounding box center [1333, 508] width 11 height 11
click at [185, 505] on button "30 [PERSON_NAME] de 2024" at bounding box center [224, 498] width 236 height 35
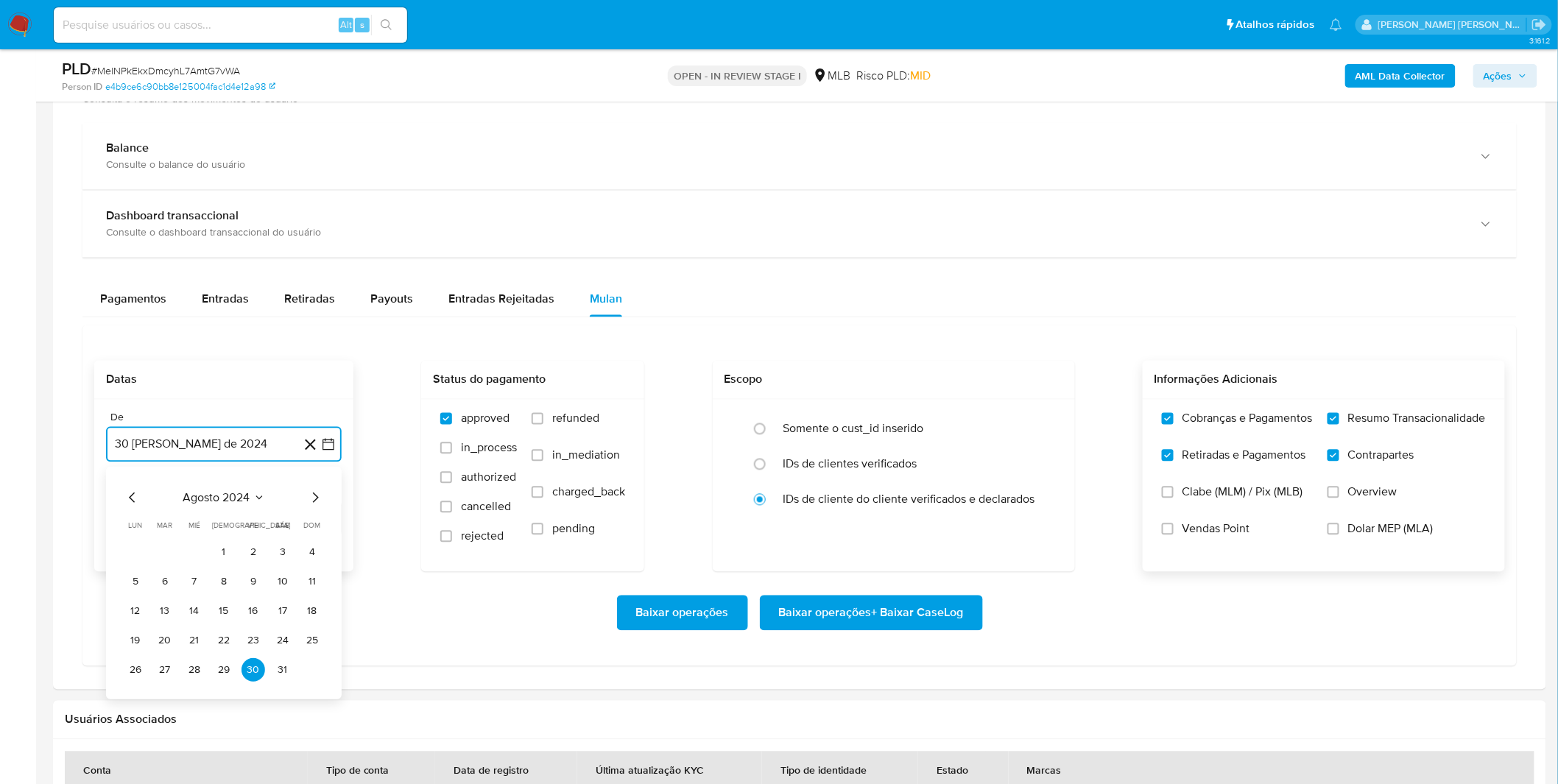
scroll to position [1063, 0]
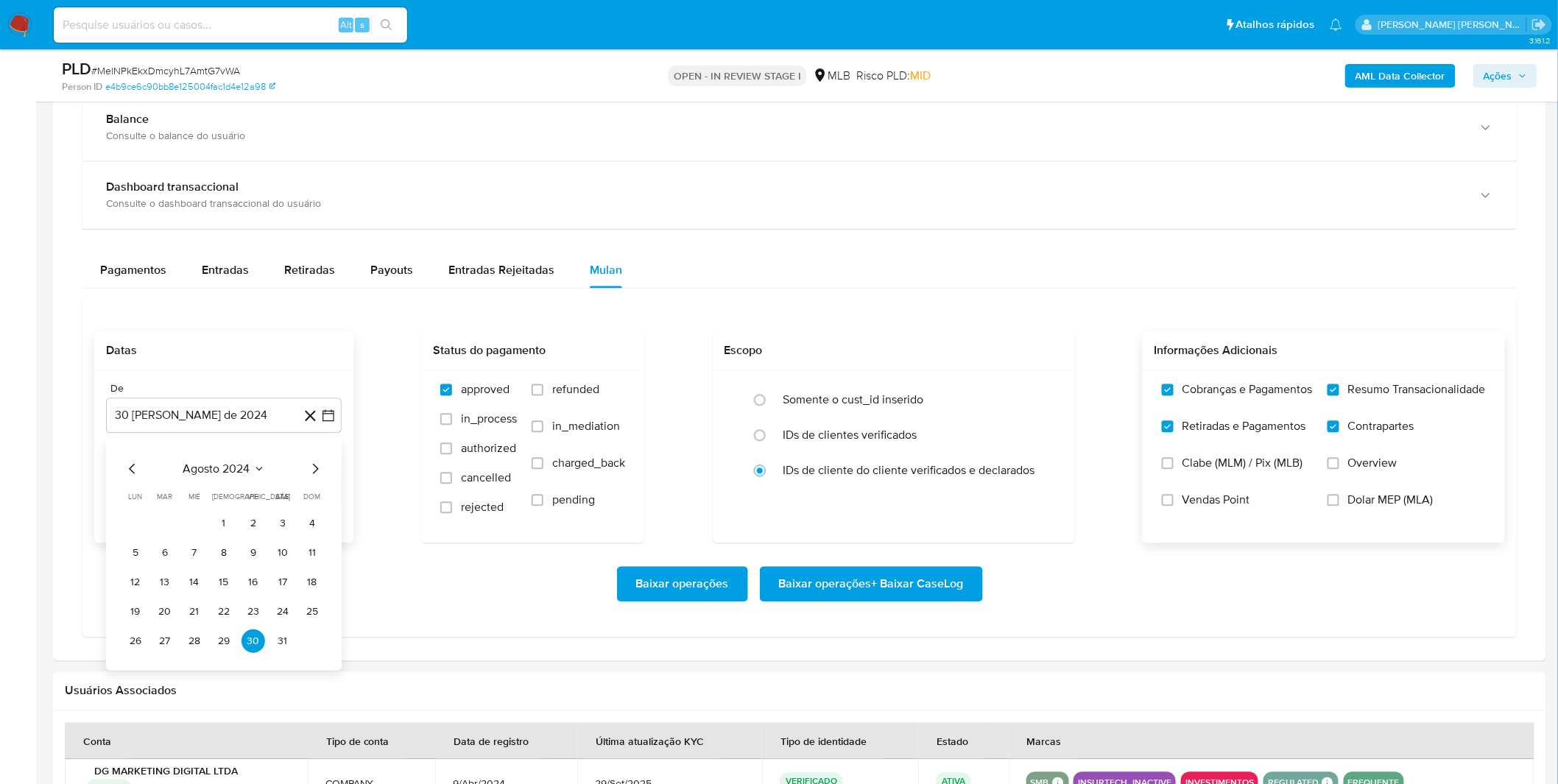
drag, startPoint x: 221, startPoint y: 481, endPoint x: 237, endPoint y: 476, distance: 16.8
click at [221, 480] on div "agosto 2024 agosto 2024 lun lunes mar martes mié miércoles jue jueves vie viern…" at bounding box center [223, 557] width 200 height 193
click at [241, 472] on span "agosto 2024" at bounding box center [216, 469] width 67 height 15
click at [329, 476] on div "2024 2024 ene feb mar abr may jun jul ago sep oct nov dic" at bounding box center [222, 564] width 233 height 250
click at [311, 474] on icon "Año siguiente" at bounding box center [313, 468] width 6 height 10
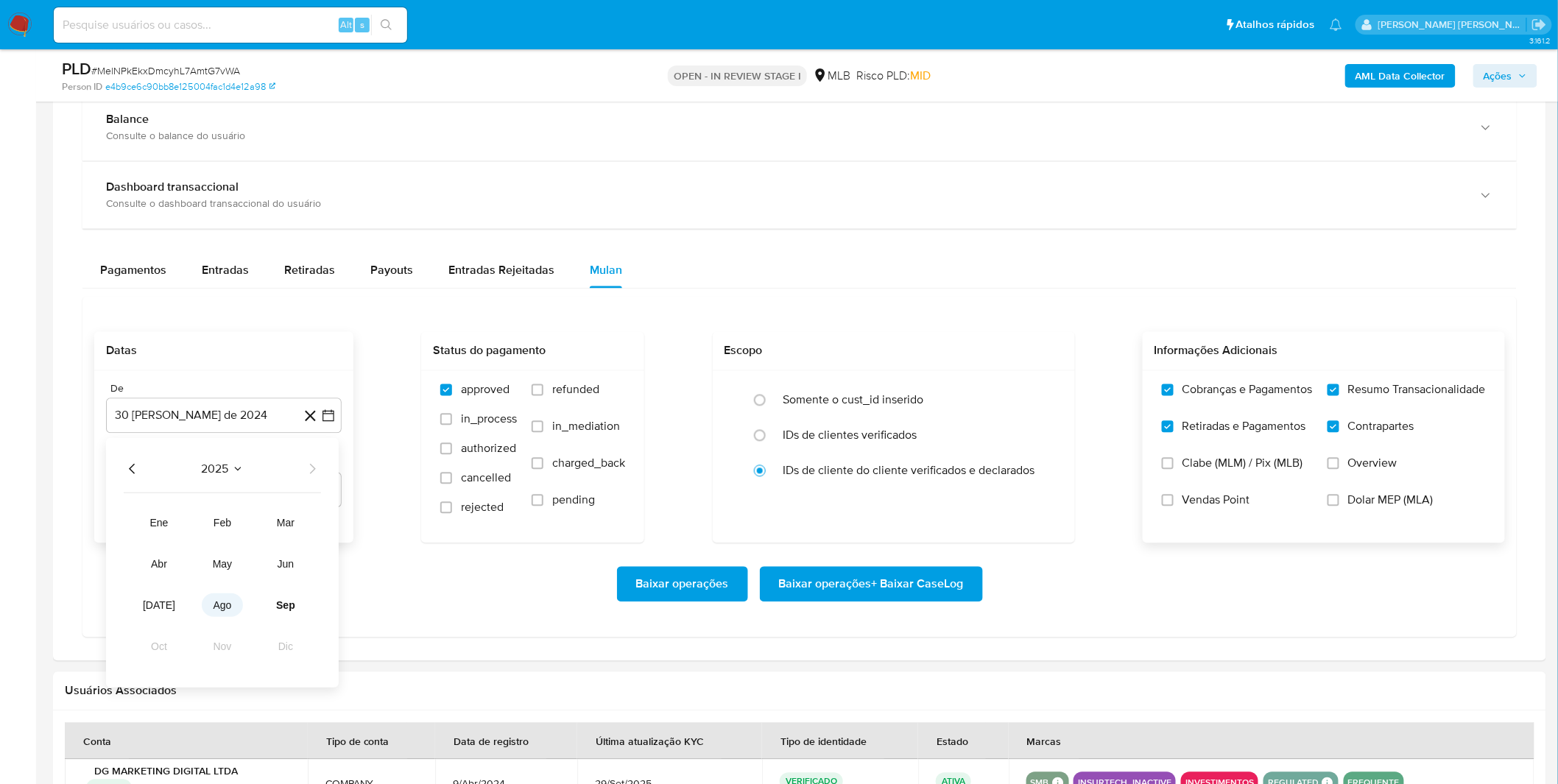
click at [226, 609] on span "ago" at bounding box center [223, 605] width 18 height 11
click at [250, 519] on button "1" at bounding box center [253, 524] width 24 height 24
click at [234, 562] on div "Baixar operações Baixar operações + Baixar CaseLog" at bounding box center [799, 584] width 1410 height 83
click at [814, 583] on span "Baixar operações + Baixar CaseLog" at bounding box center [871, 584] width 185 height 32
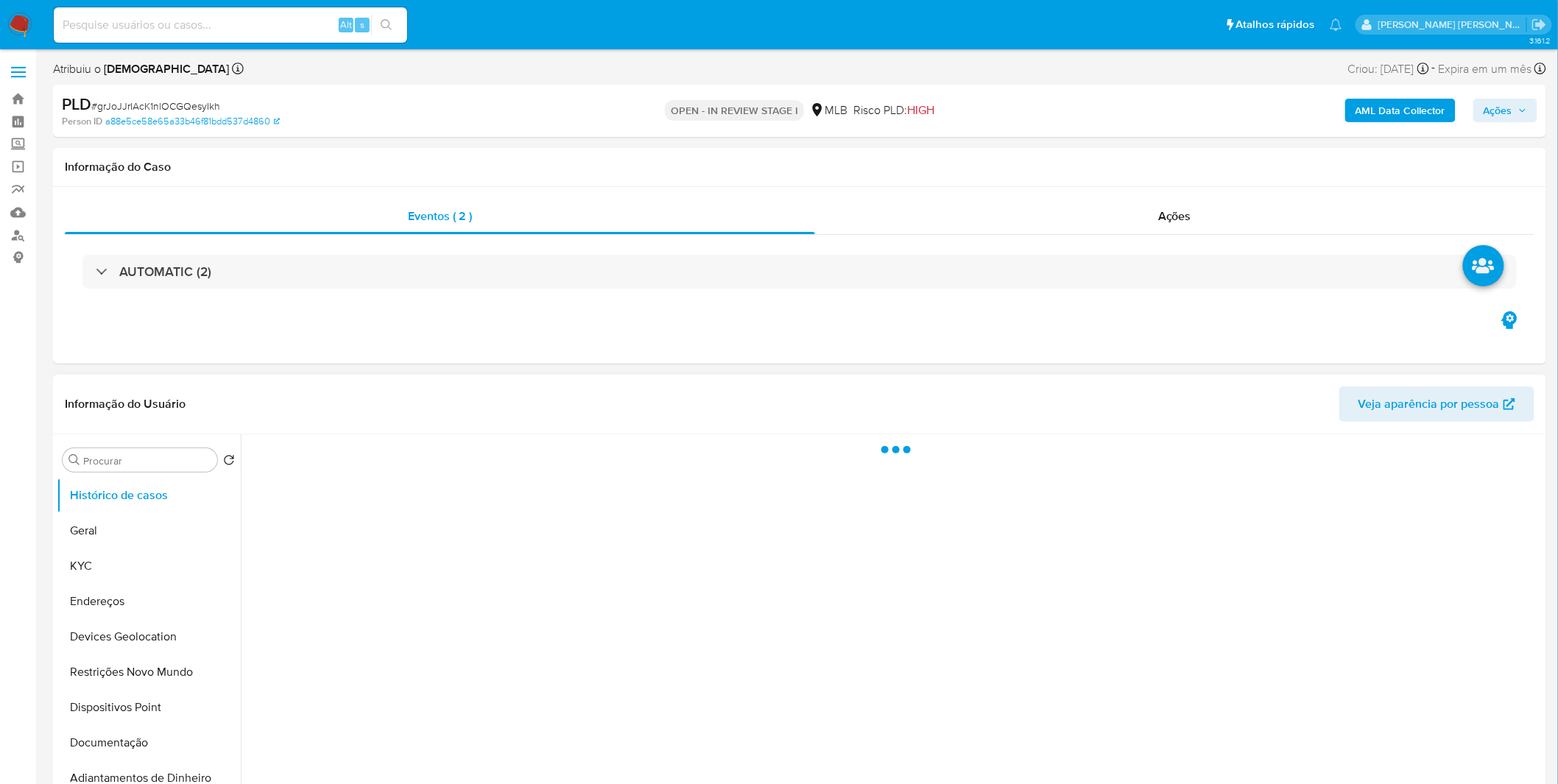
select select "10"
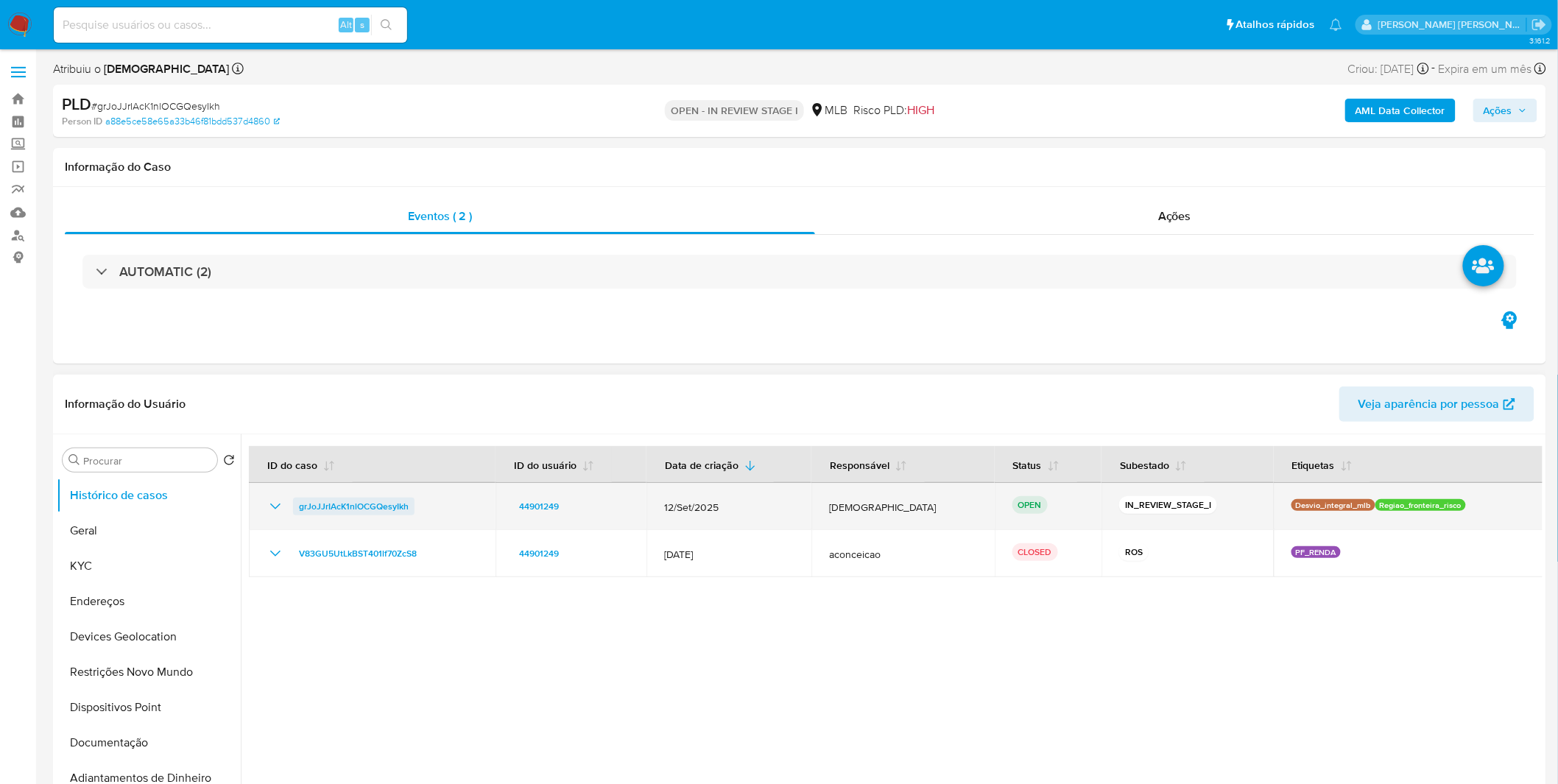
drag, startPoint x: 424, startPoint y: 506, endPoint x: 297, endPoint y: 499, distance: 127.2
click at [297, 499] on div "grJoJJrIAcK1nlOCGQesyIkh" at bounding box center [372, 506] width 211 height 18
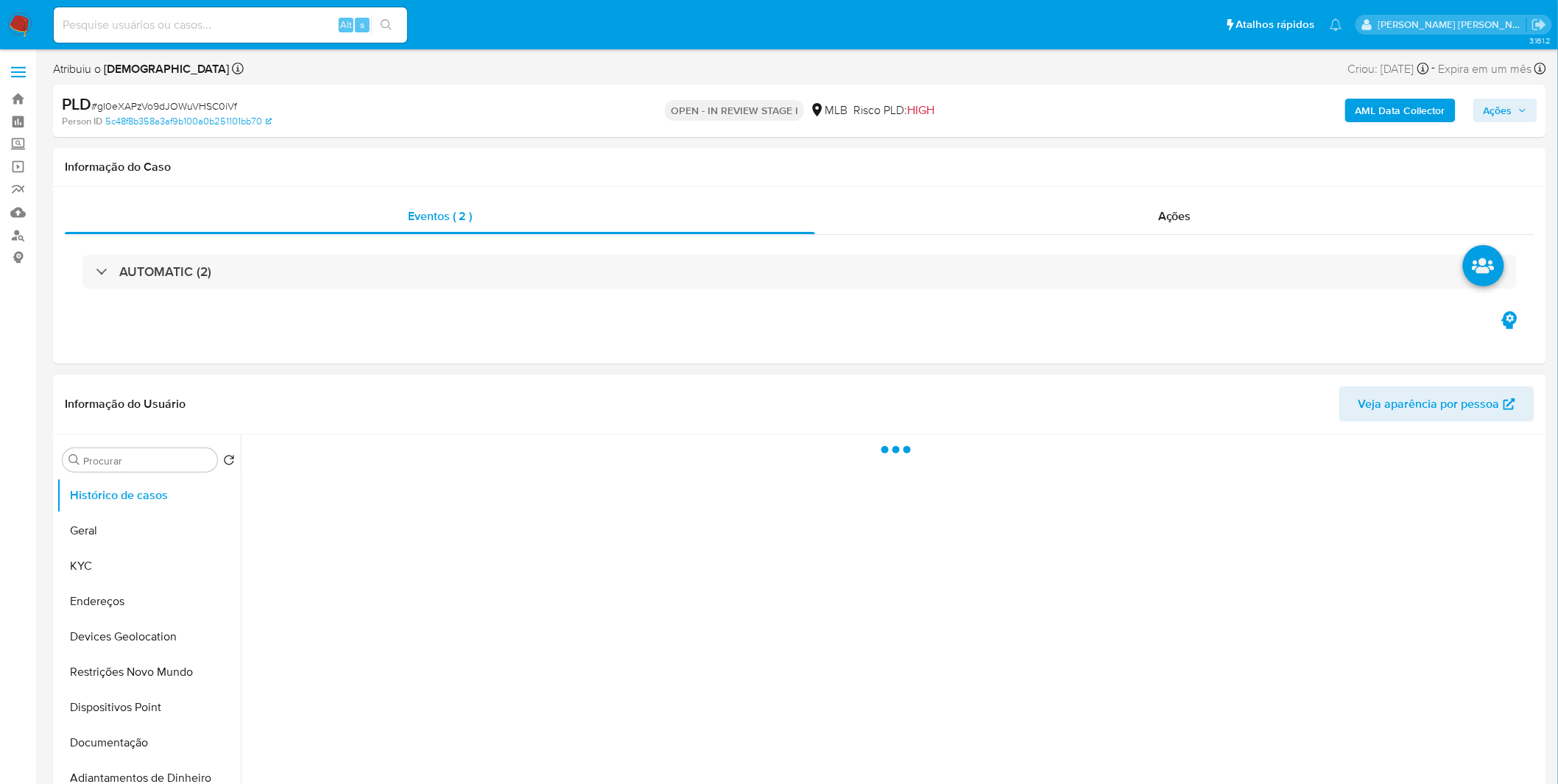
select select "10"
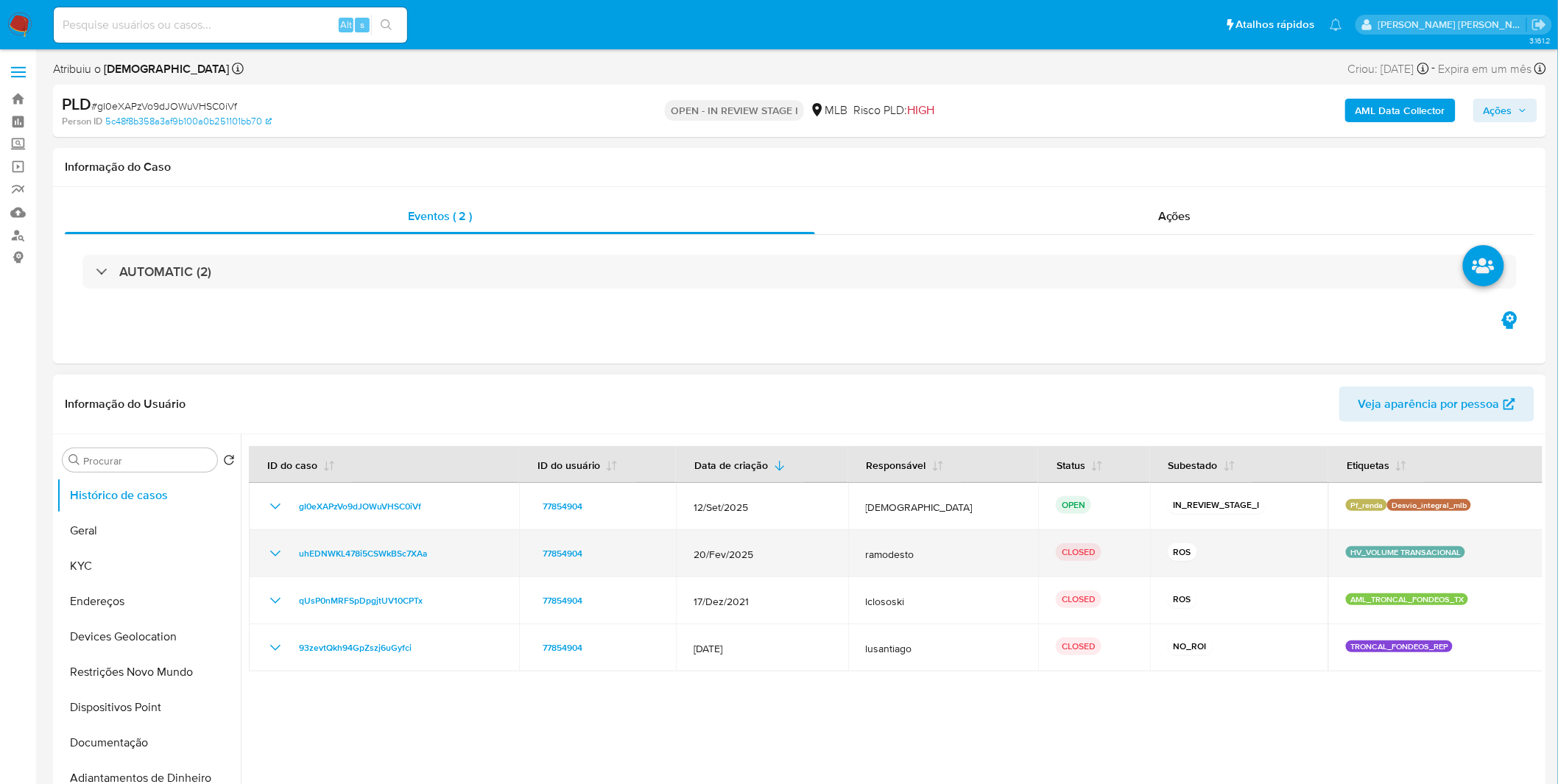
click at [274, 547] on icon "Mostrar/Ocultar" at bounding box center [275, 553] width 18 height 18
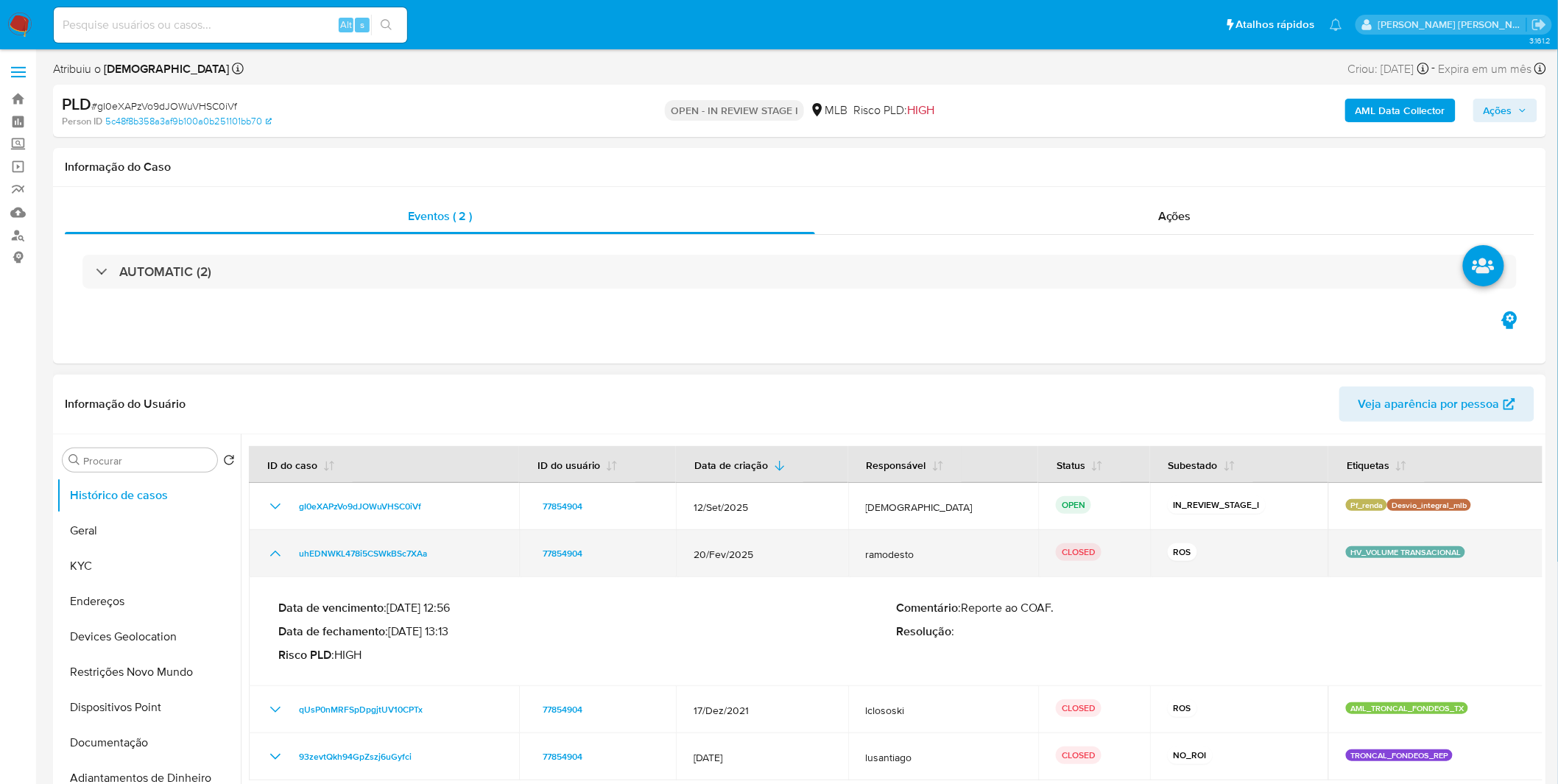
click at [274, 547] on icon "Mostrar/Ocultar" at bounding box center [275, 553] width 18 height 18
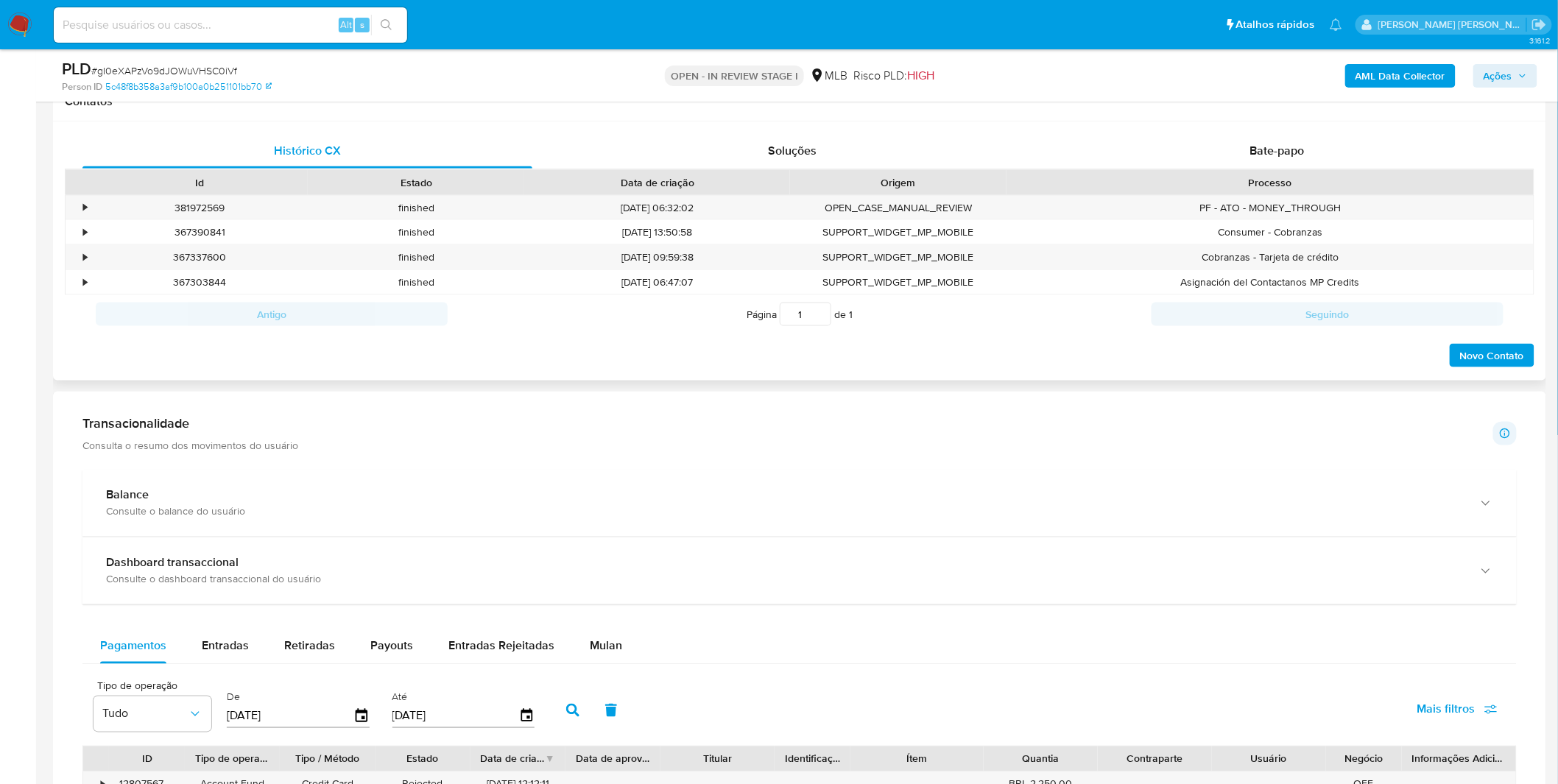
scroll to position [818, 0]
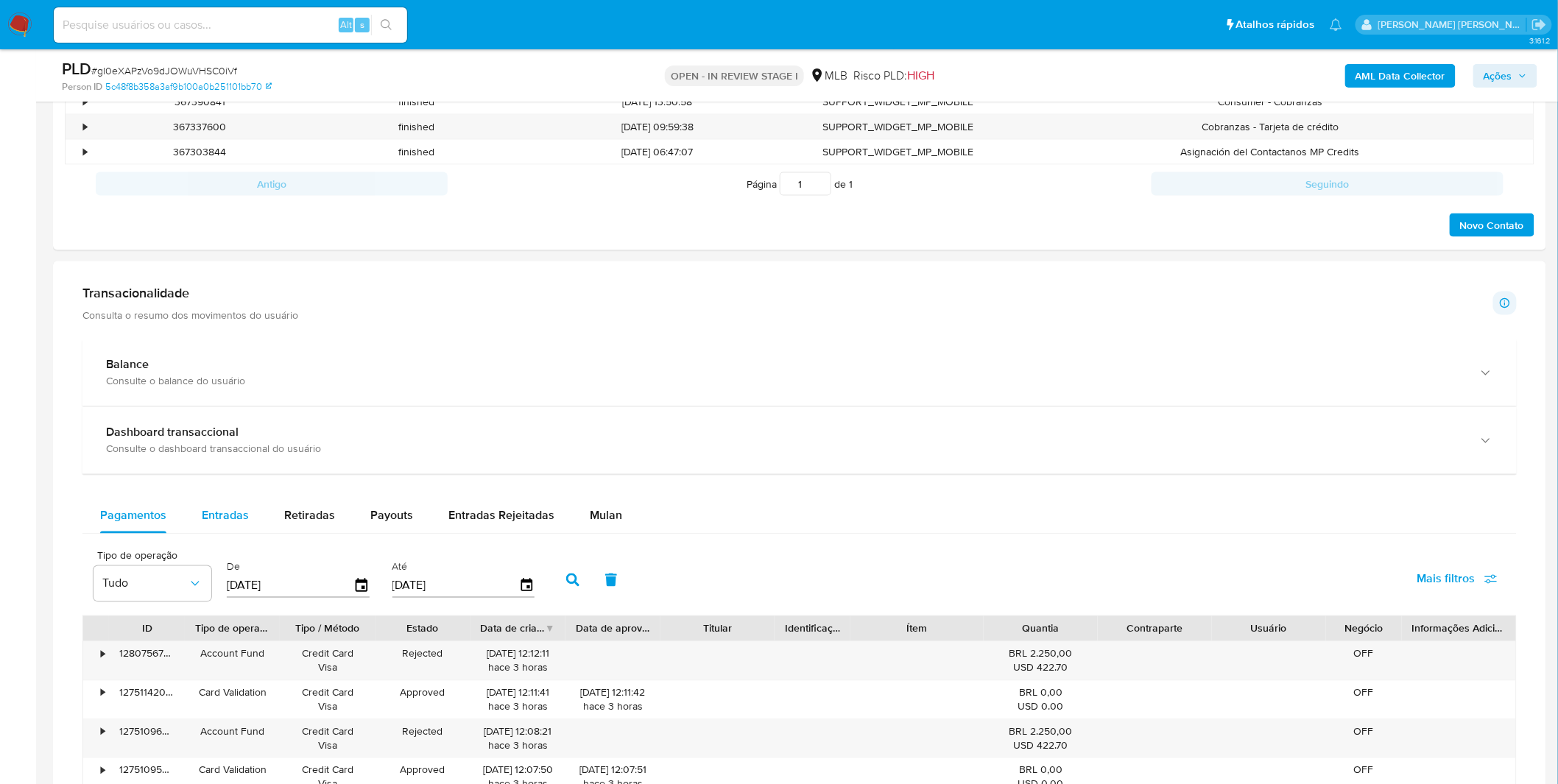
click at [248, 509] on button "Entradas" at bounding box center [225, 516] width 83 height 35
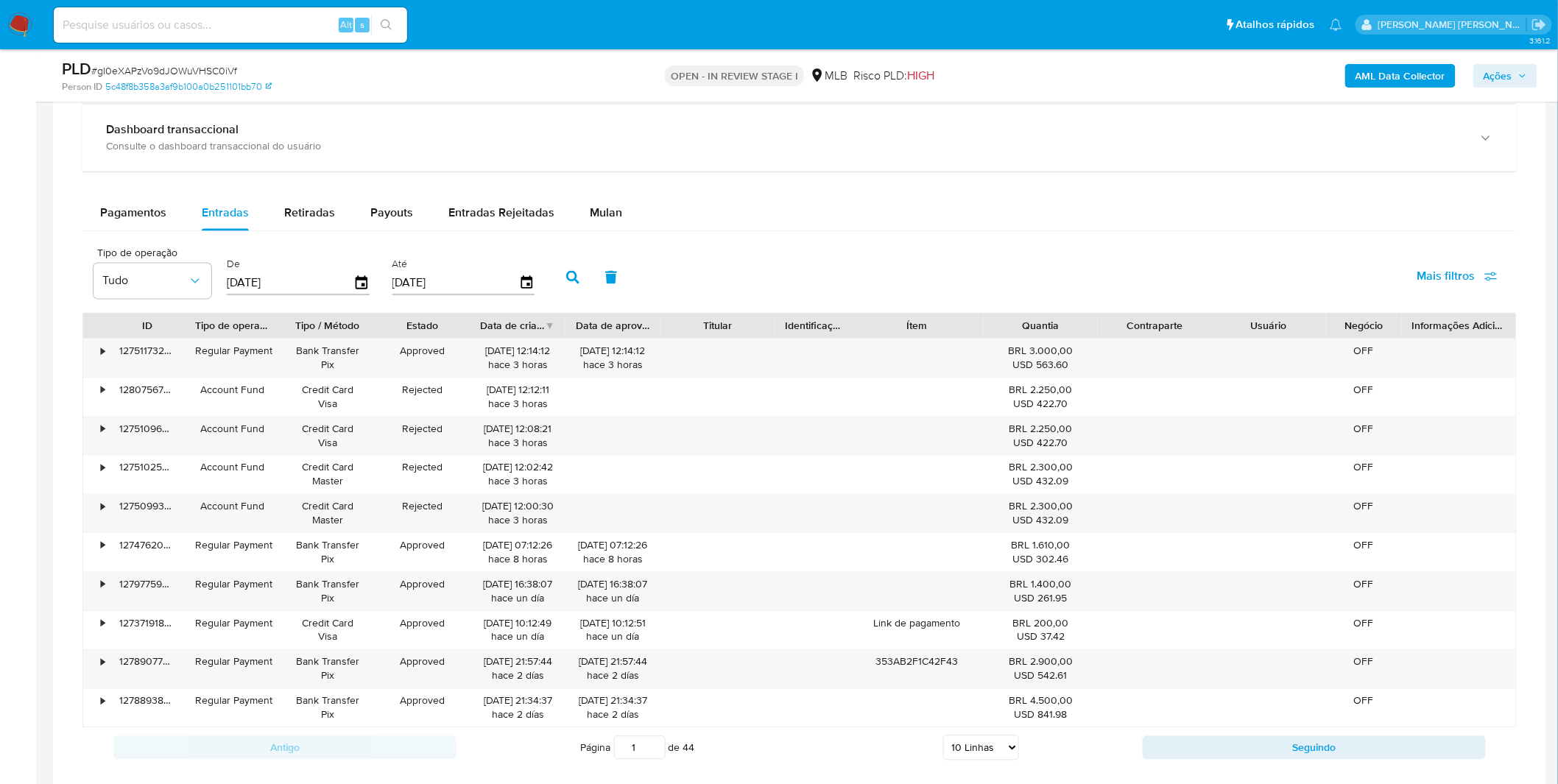
scroll to position [1226, 0]
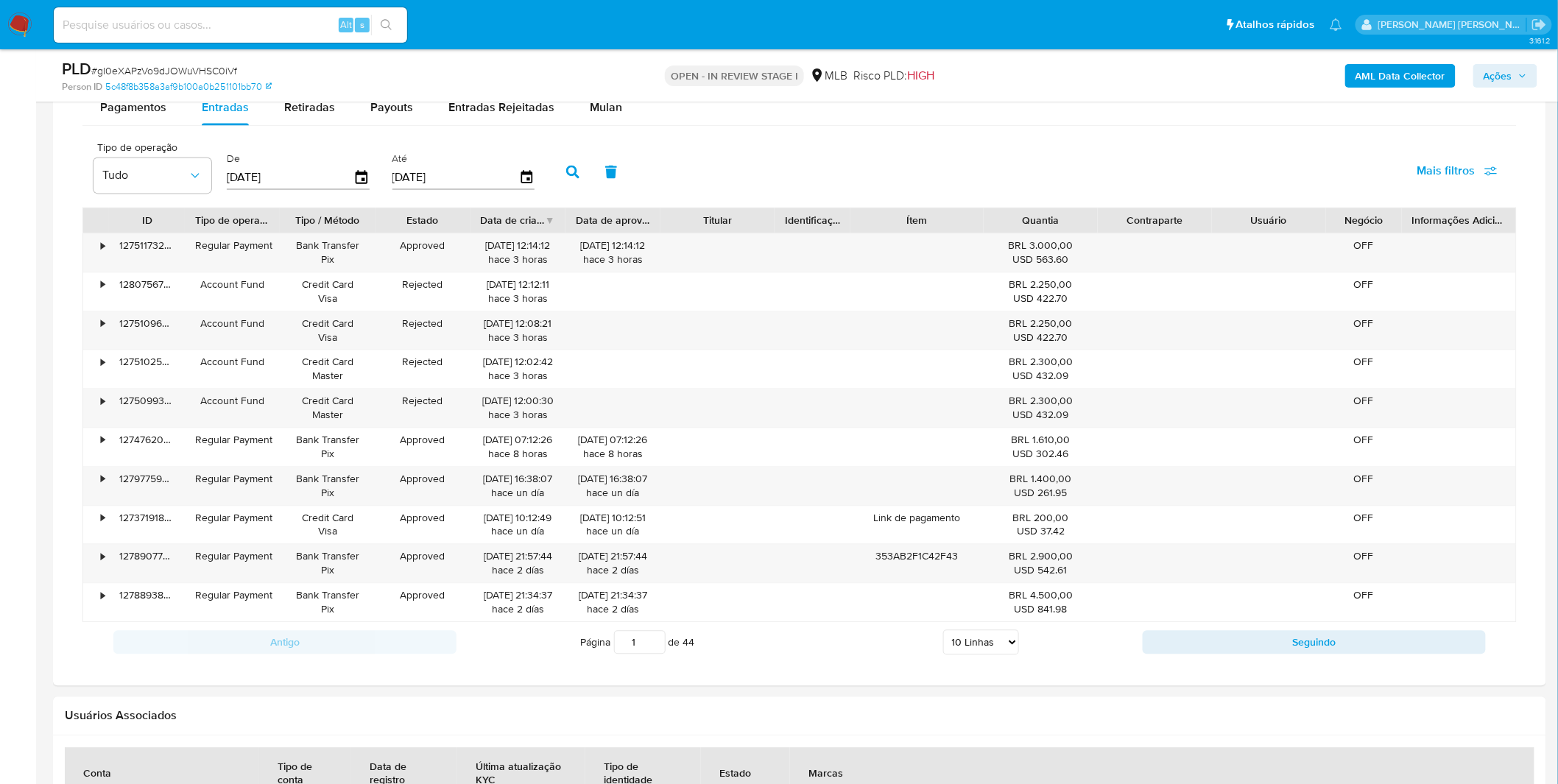
click at [972, 639] on select "5 Linhas 10 Linhas 20 Linhas 25 Linhas 50 Linhas 100 Linhas" at bounding box center [980, 642] width 76 height 25
select select "25"
click at [943, 632] on select "5 Linhas 10 Linhas 20 Linhas 25 Linhas 50 Linhas 100 Linhas" at bounding box center [980, 642] width 76 height 25
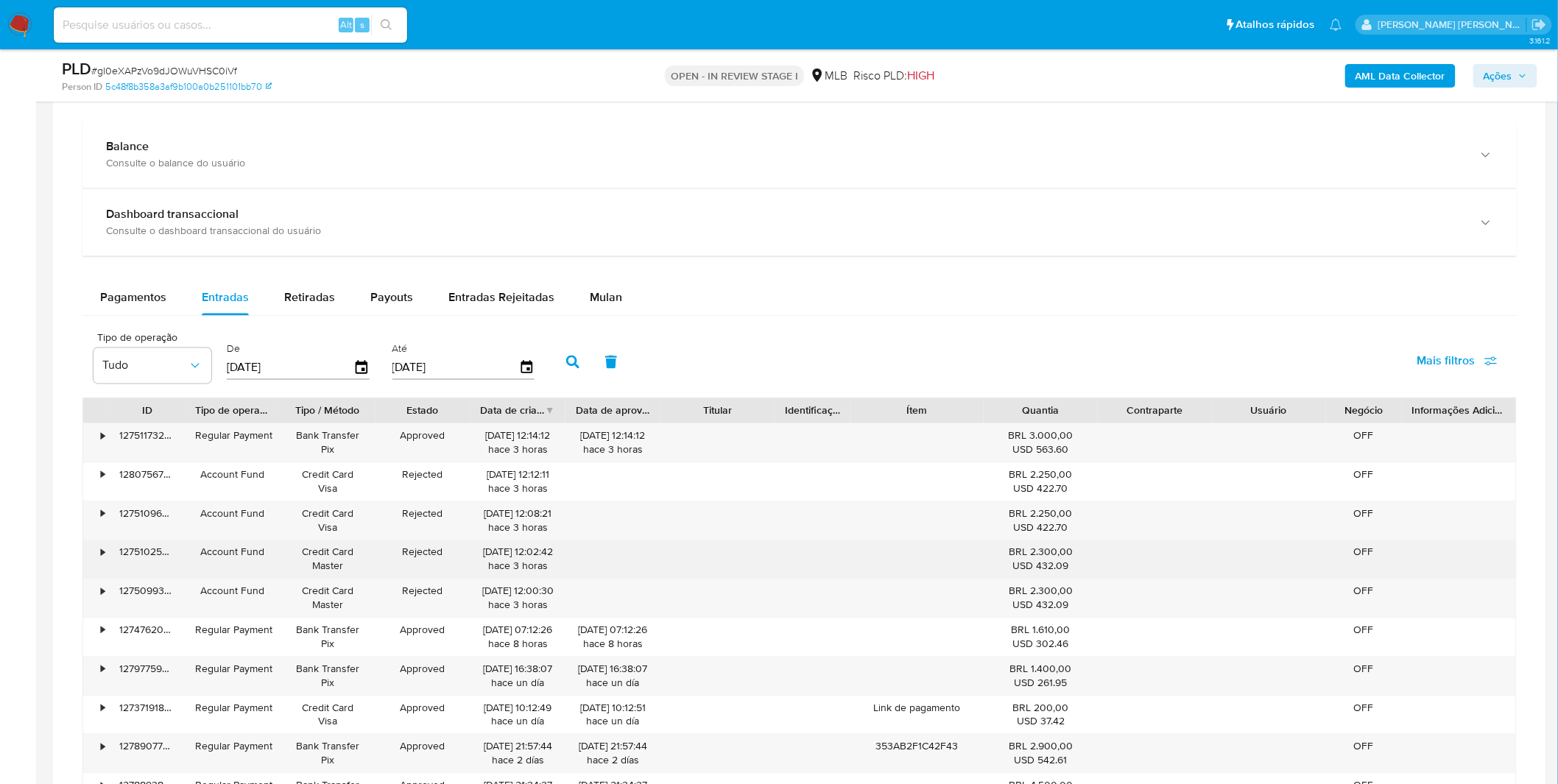
scroll to position [899, 0]
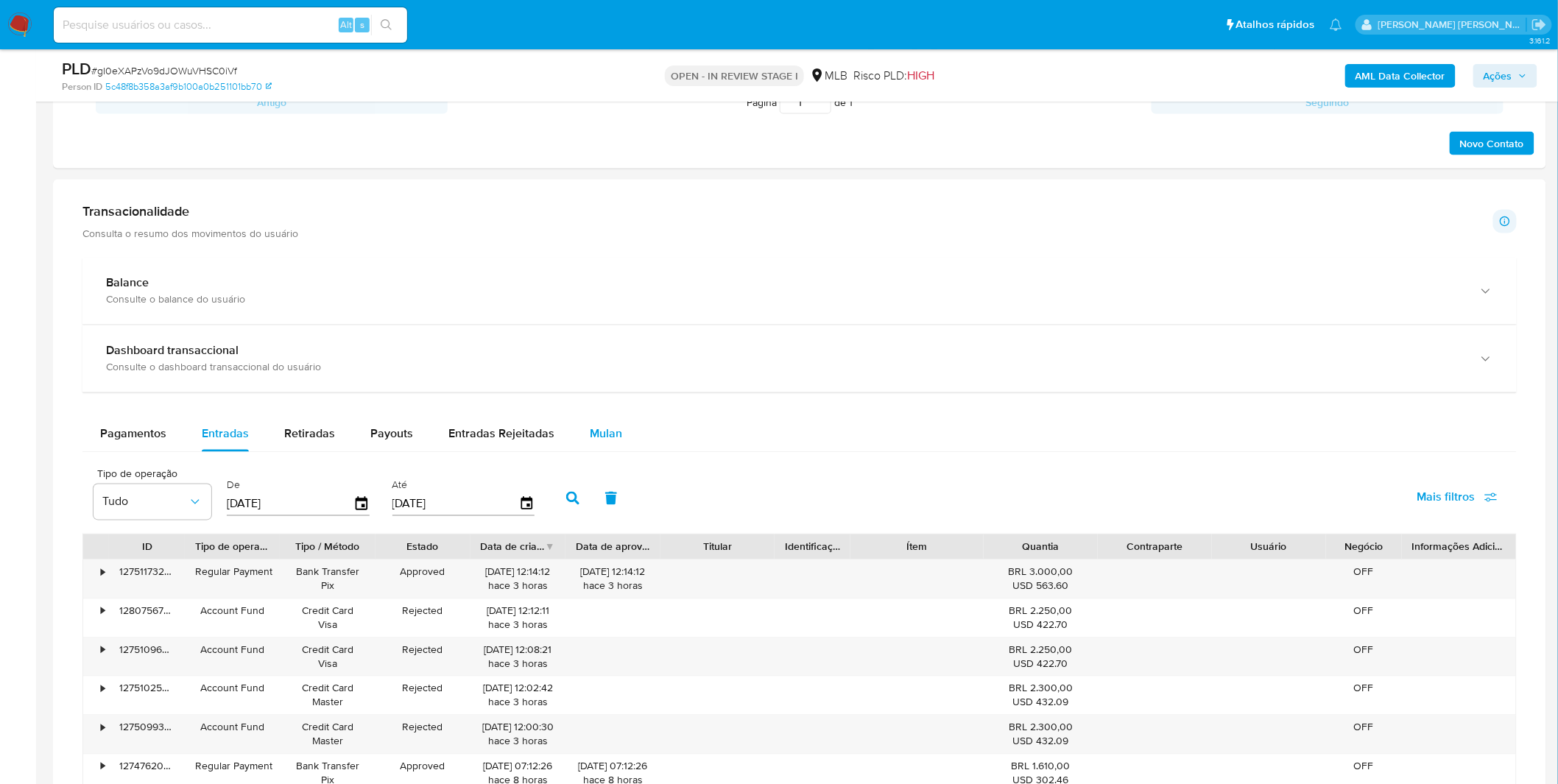
drag, startPoint x: 574, startPoint y: 443, endPoint x: 598, endPoint y: 444, distance: 24.0
click at [576, 443] on button "Mulan" at bounding box center [606, 434] width 67 height 35
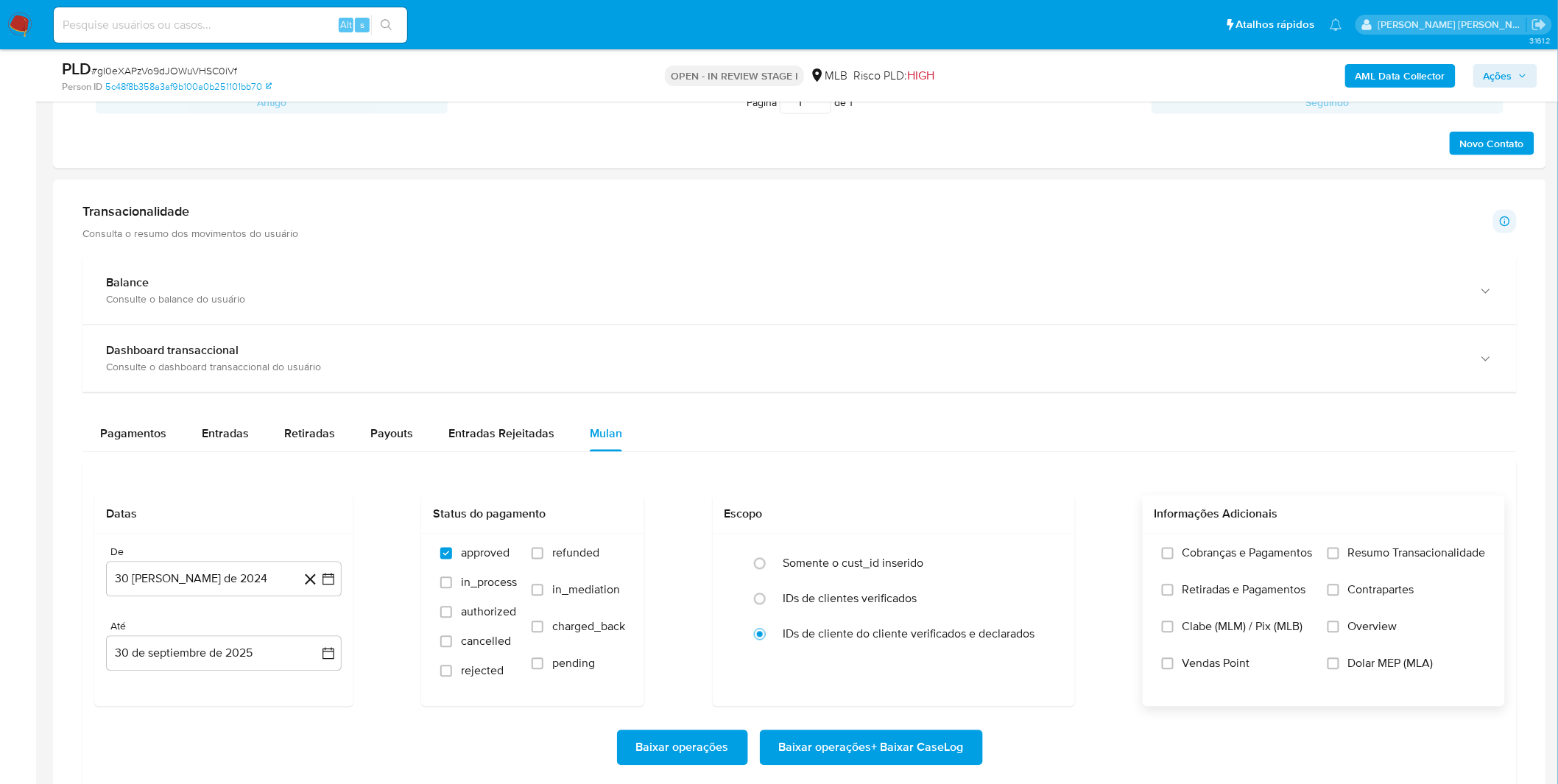
click at [1252, 557] on span "Cobranças e Pagamentos" at bounding box center [1247, 553] width 130 height 15
click at [1173, 557] on input "Cobranças e Pagamentos" at bounding box center [1167, 553] width 11 height 11
click at [1249, 586] on span "Retiradas e Pagamentos" at bounding box center [1243, 590] width 123 height 15
click at [1173, 586] on input "Retiradas e Pagamentos" at bounding box center [1167, 590] width 11 height 11
click at [1372, 568] on label "Resumo Transacionalidade" at bounding box center [1406, 564] width 159 height 37
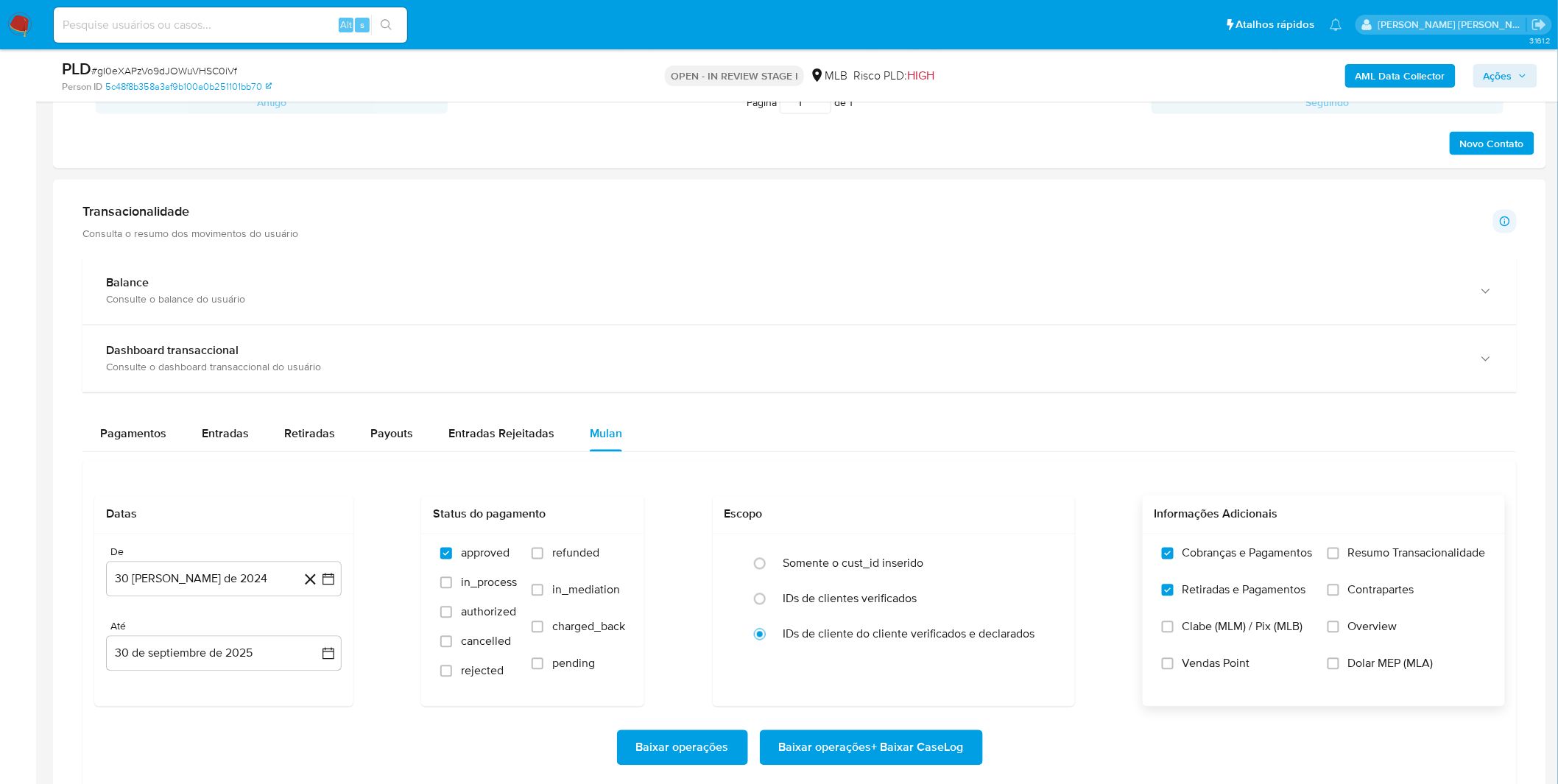
click at [1339, 559] on input "Resumo Transacionalidade" at bounding box center [1333, 553] width 11 height 11
click at [1367, 591] on span "Contrapartes" at bounding box center [1381, 590] width 66 height 15
click at [1339, 591] on input "Contrapartes" at bounding box center [1333, 590] width 11 height 11
click at [203, 584] on button "30 [PERSON_NAME] de 2024" at bounding box center [224, 579] width 236 height 35
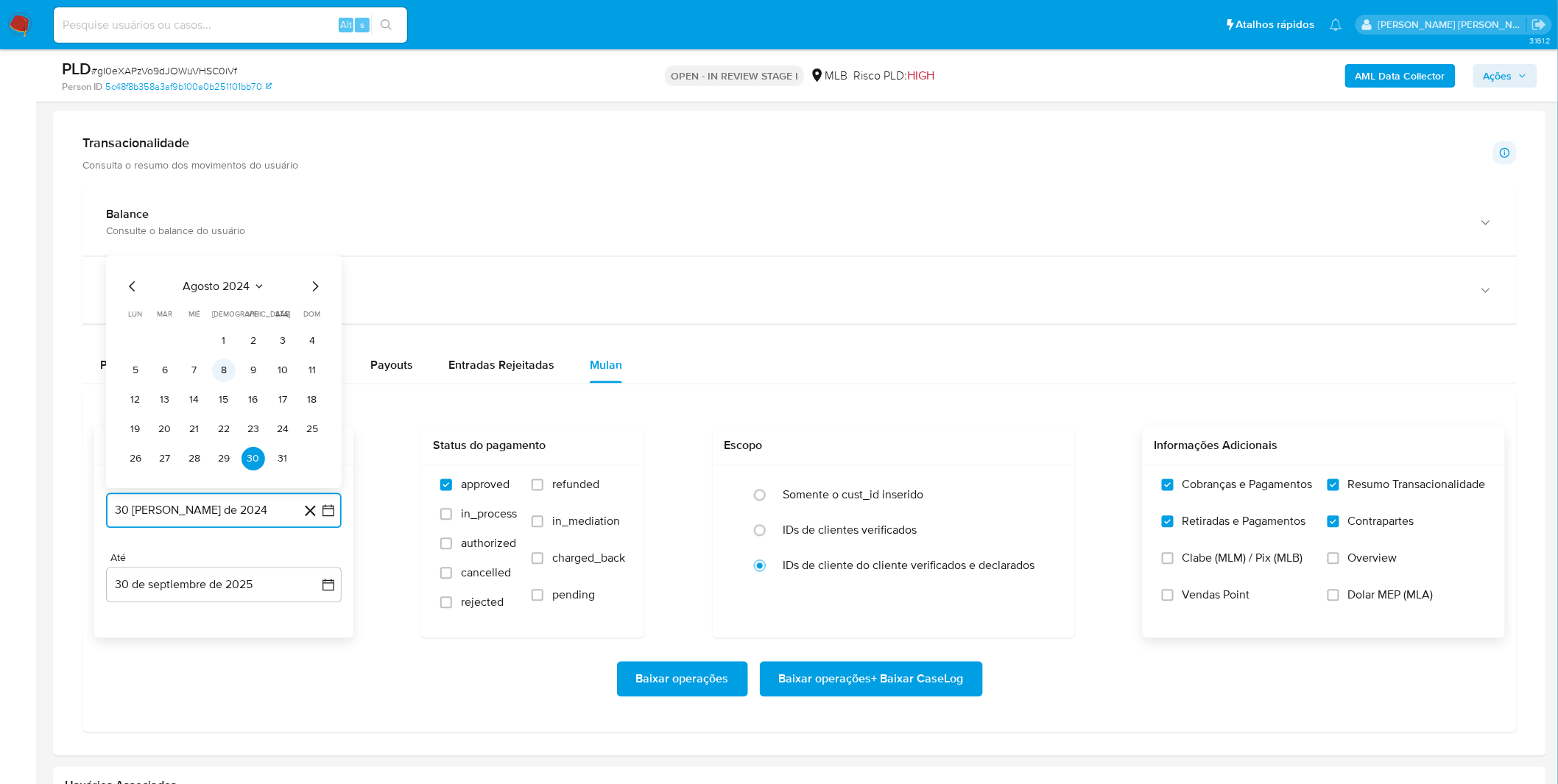
scroll to position [1063, 0]
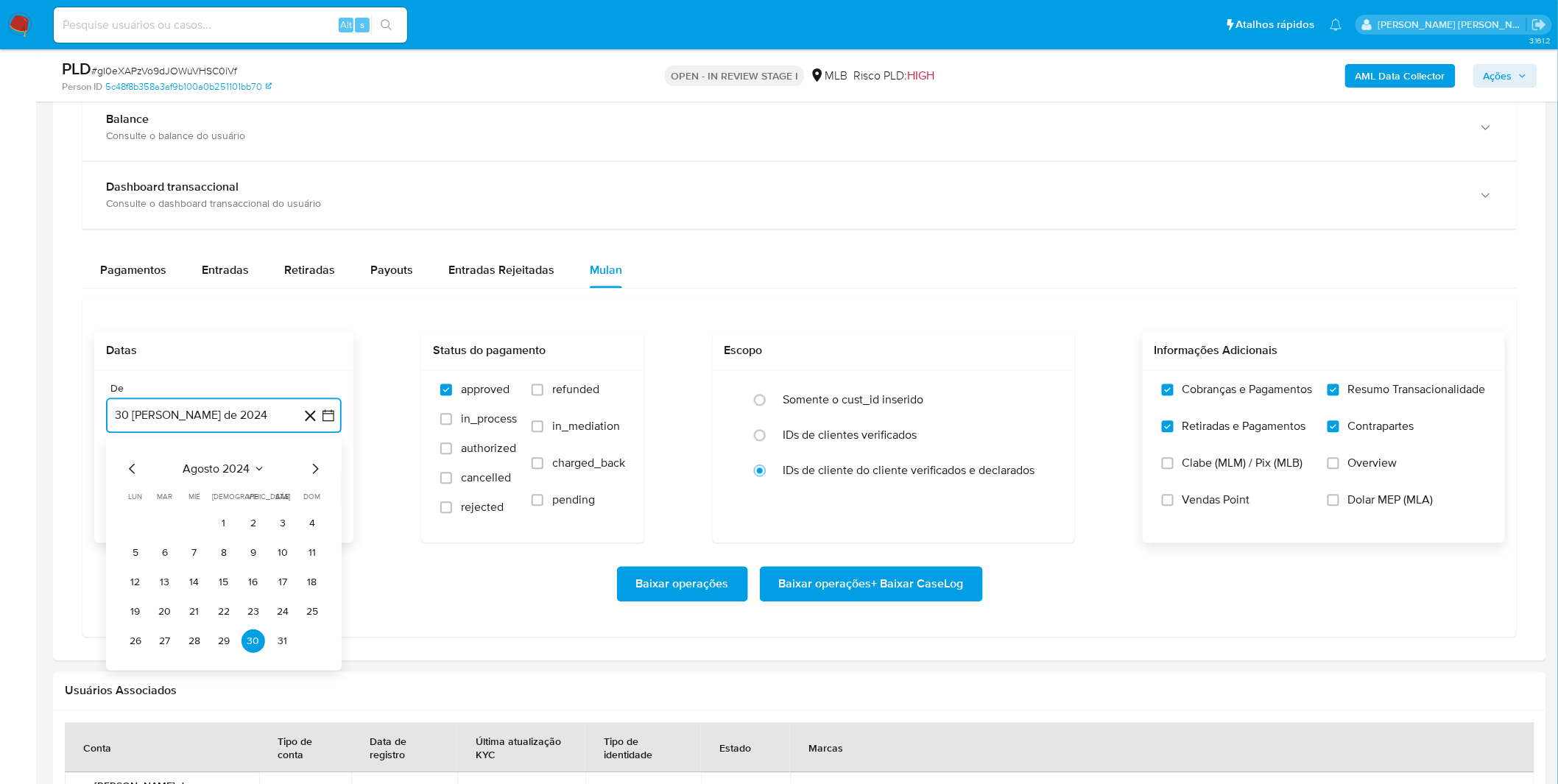
click at [214, 466] on span "agosto 2024" at bounding box center [216, 469] width 67 height 15
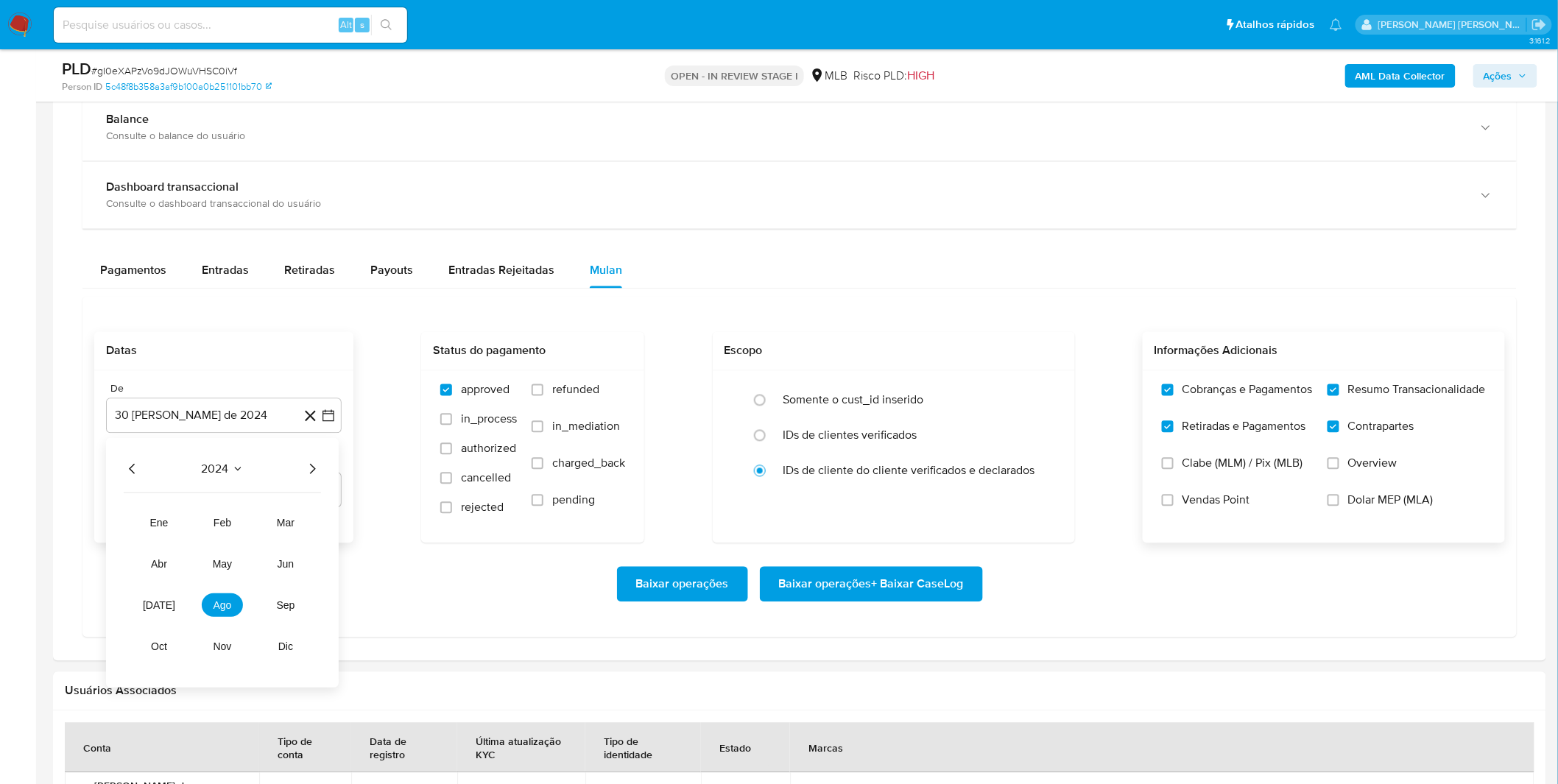
click at [307, 466] on icon "Año siguiente" at bounding box center [312, 469] width 18 height 18
click at [224, 601] on span "ago" at bounding box center [223, 605] width 18 height 11
click at [248, 519] on button "1" at bounding box center [253, 524] width 24 height 24
click at [234, 567] on div "Baixar operações Baixar operações + Baixar CaseLog" at bounding box center [799, 584] width 1410 height 83
click at [922, 584] on span "Baixar operações + Baixar CaseLog" at bounding box center [871, 584] width 185 height 32
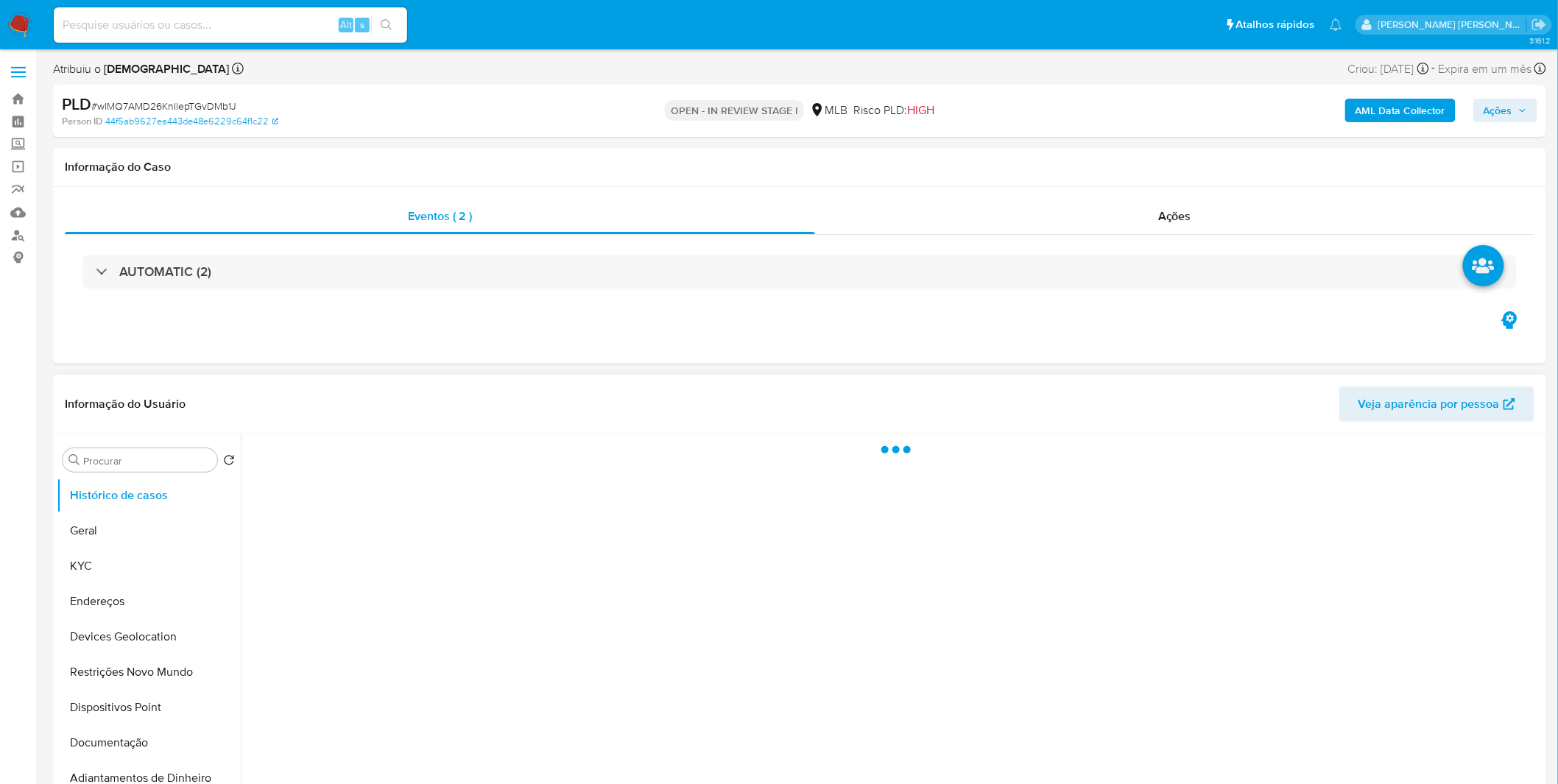
select select "10"
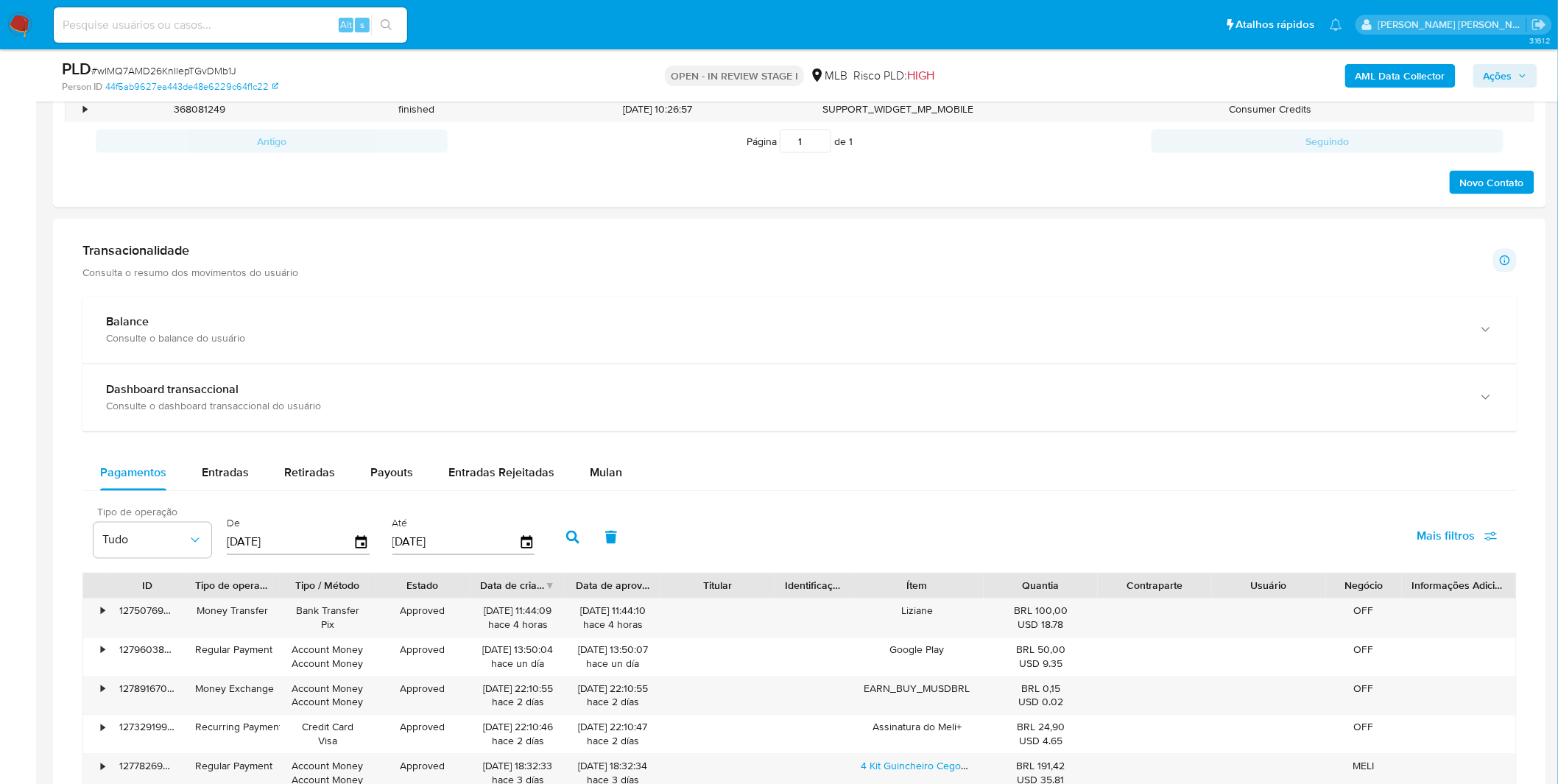
scroll to position [899, 0]
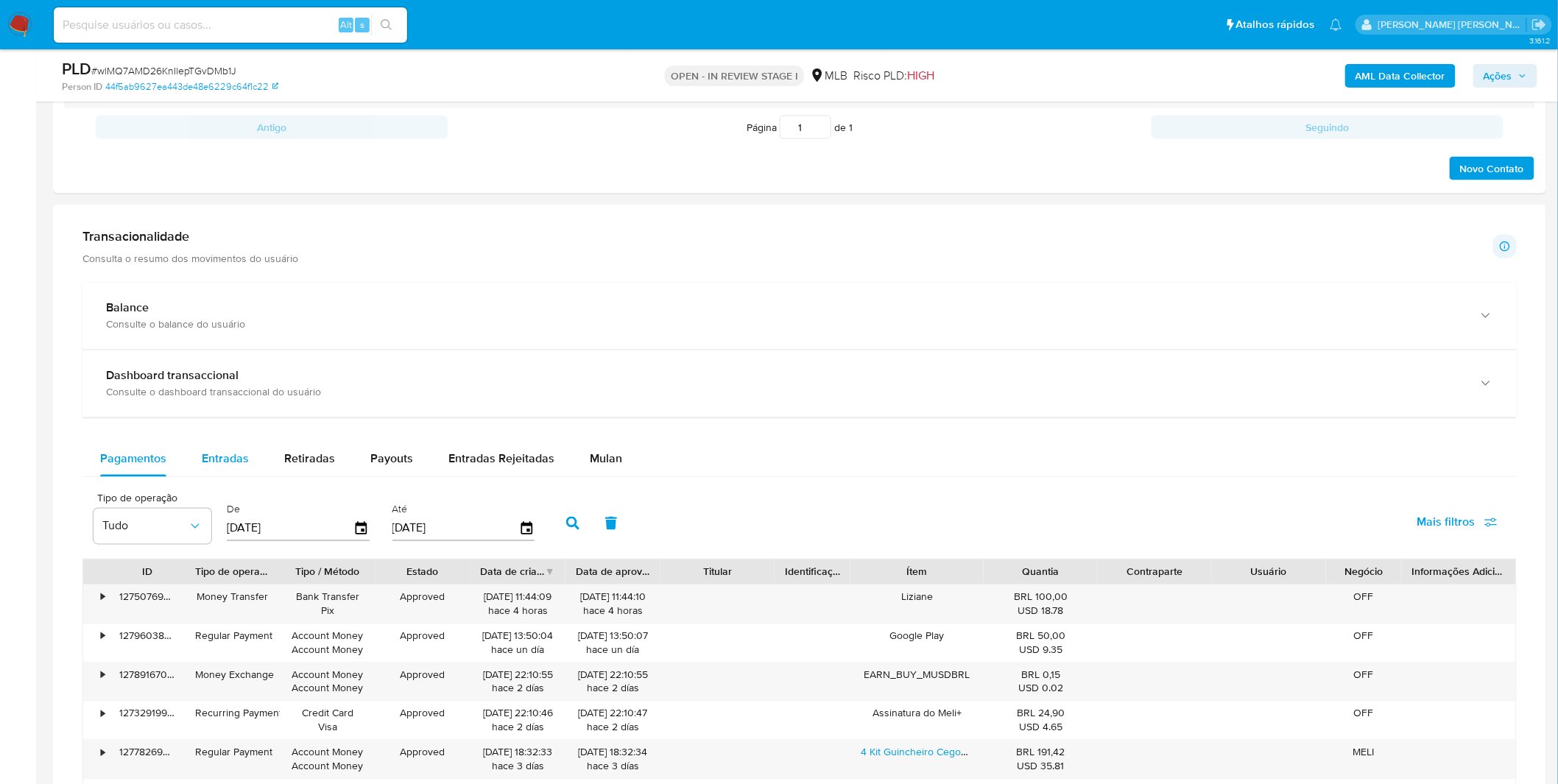
click at [212, 469] on div "Entradas" at bounding box center [225, 459] width 47 height 35
select select "10"
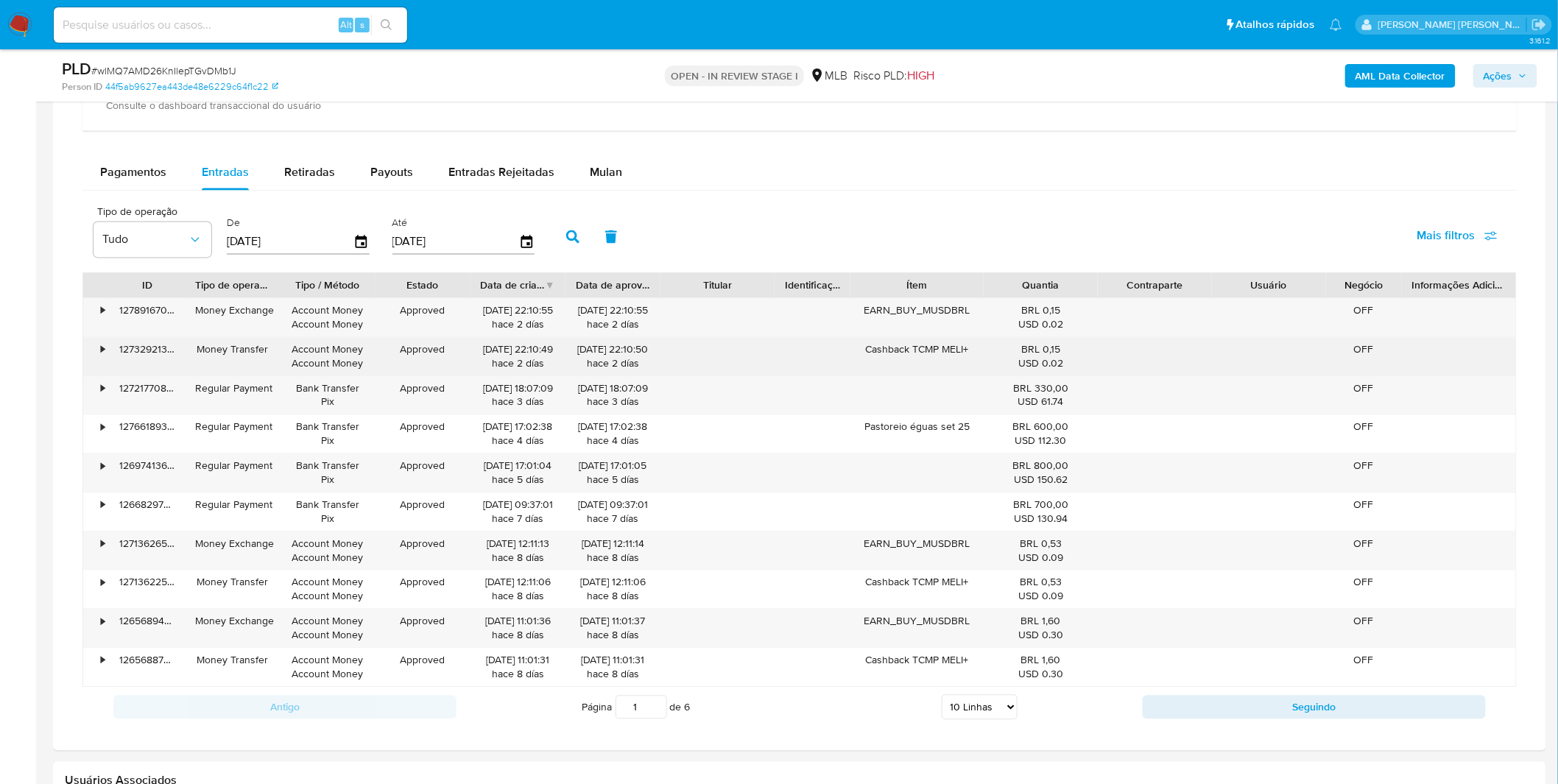
scroll to position [1063, 0]
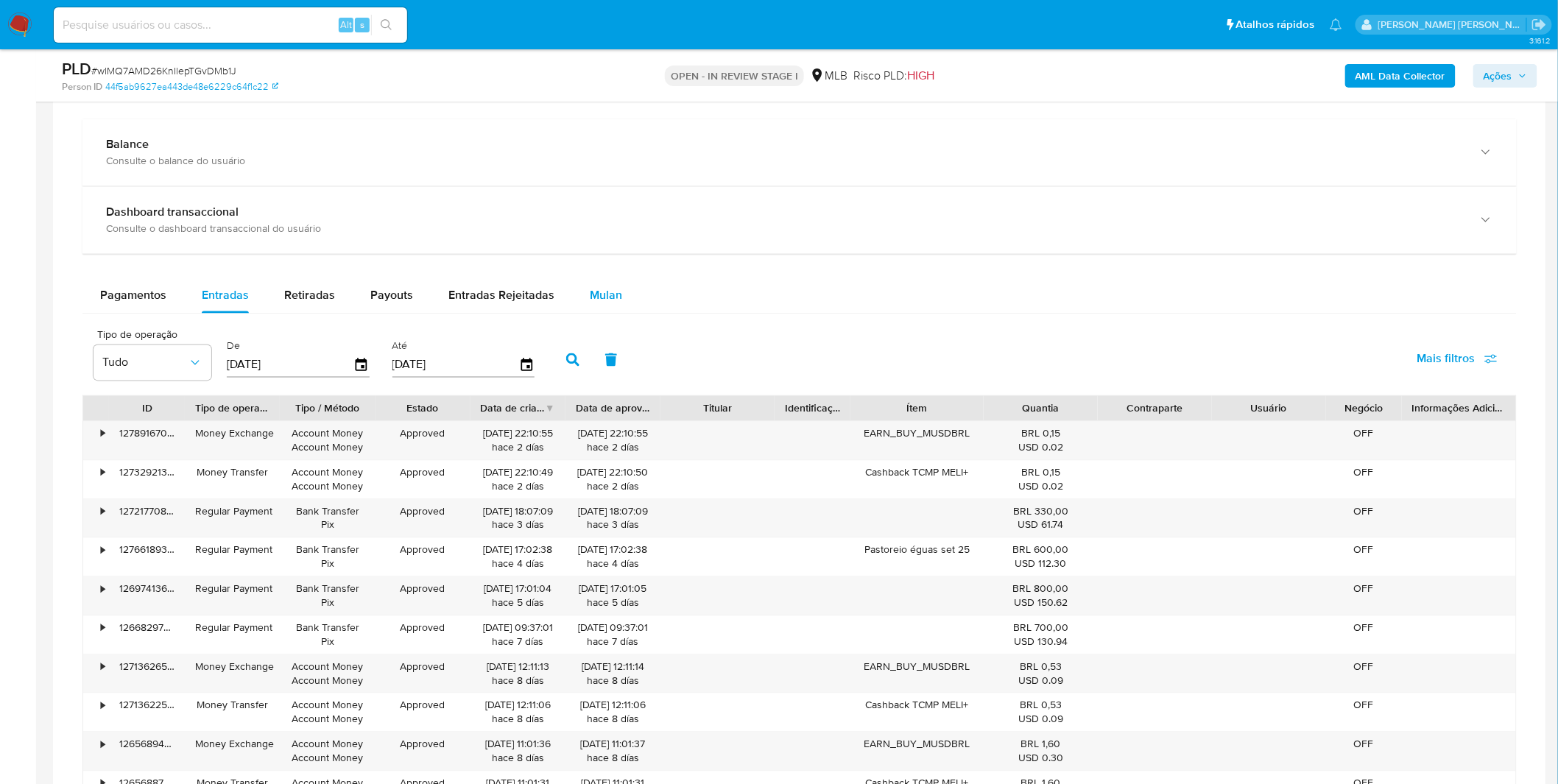
click at [590, 312] on div "Mulan" at bounding box center [606, 296] width 32 height 35
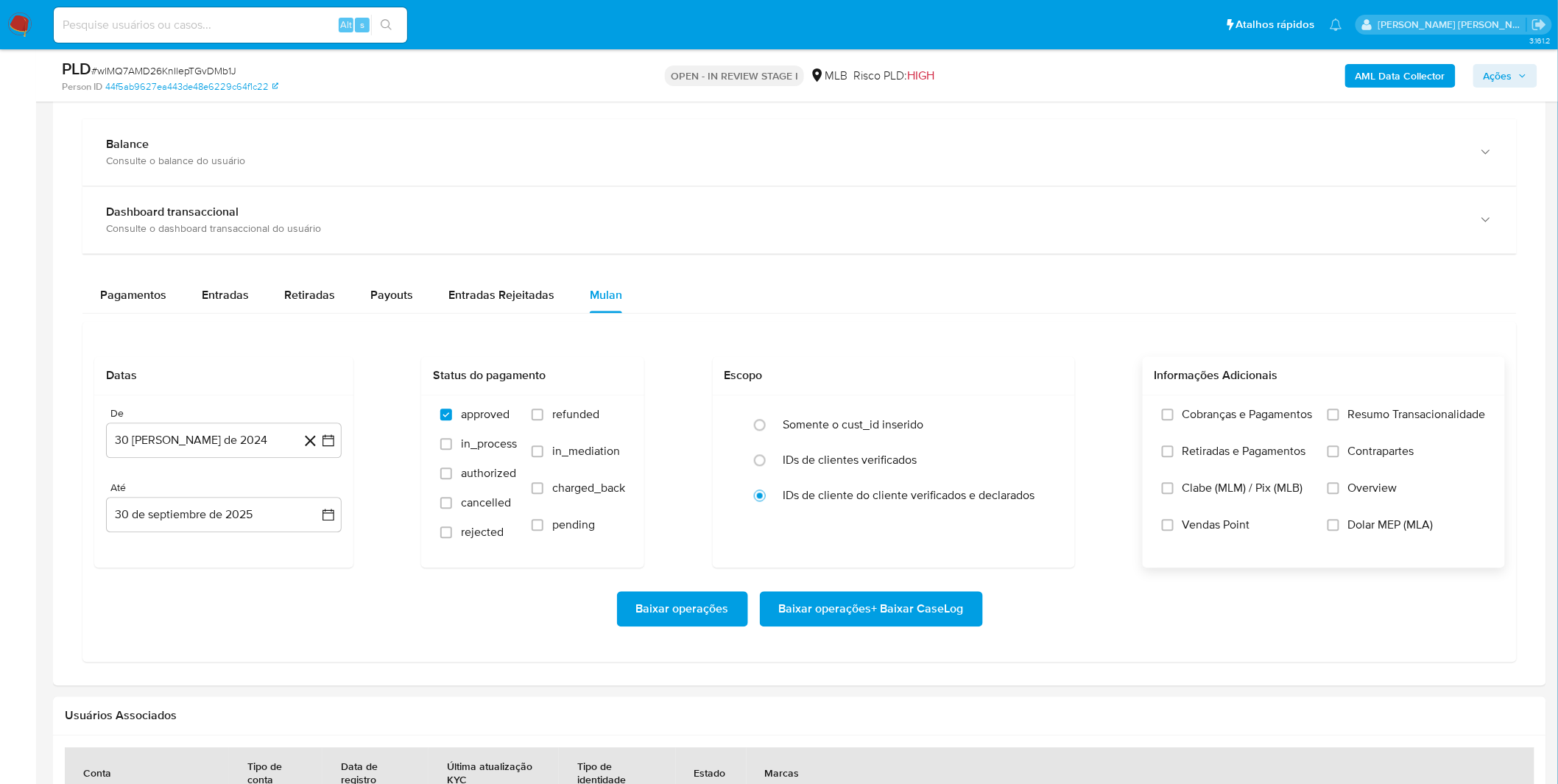
click at [1235, 426] on label "Cobranças e Pagamentos" at bounding box center [1237, 426] width 151 height 37
click at [1173, 421] on input "Cobranças e Pagamentos" at bounding box center [1167, 414] width 11 height 11
click at [1228, 461] on label "Retiradas e Pagamentos" at bounding box center [1237, 462] width 151 height 37
click at [1173, 458] on input "Retiradas e Pagamentos" at bounding box center [1167, 451] width 11 height 11
click at [1325, 420] on div "Cobranças e Pagamentos Retiradas e Pagamentos Clabe (MLM) / Pix (MLB) Vendas Po…" at bounding box center [1324, 481] width 339 height 147
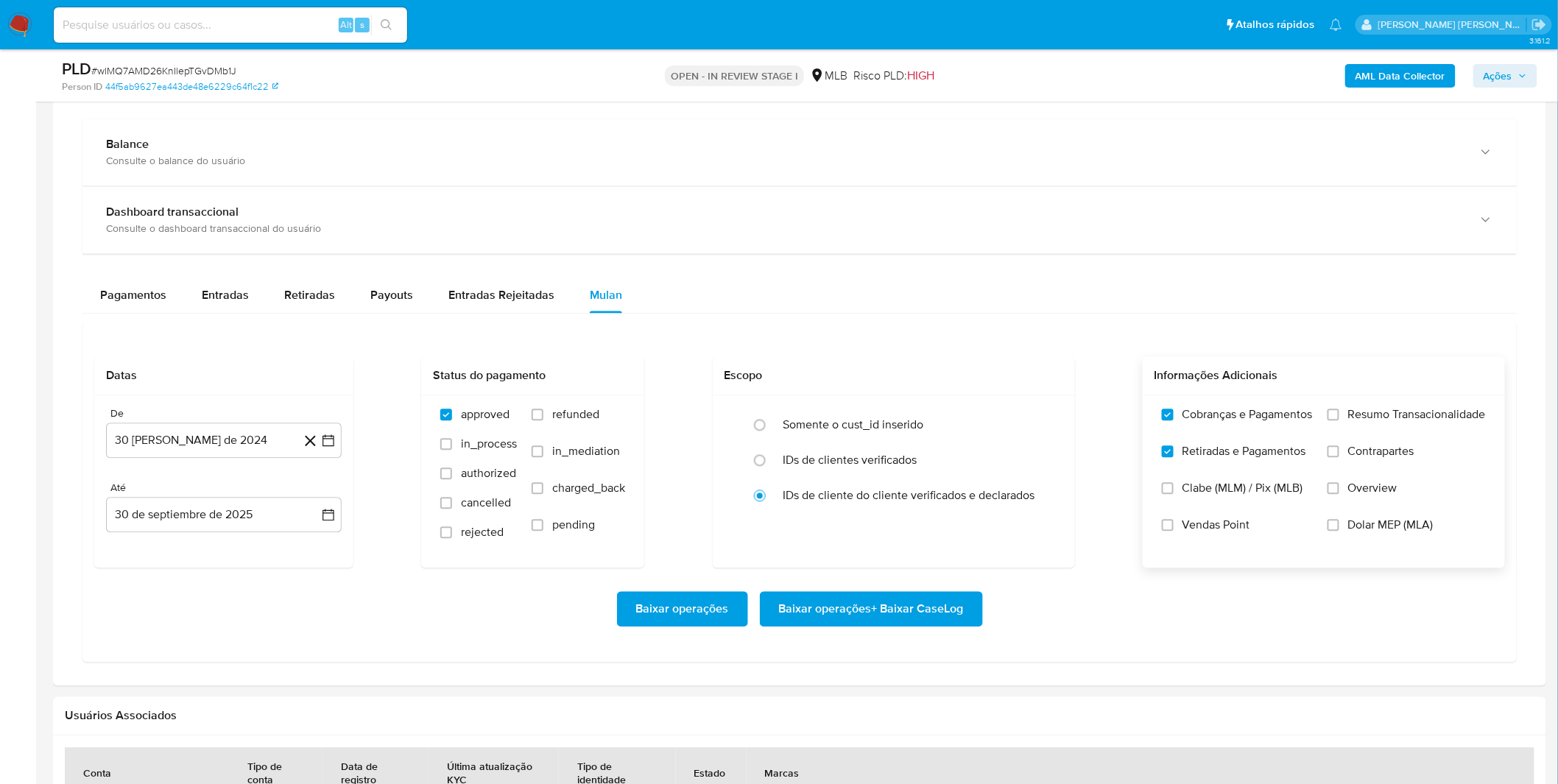
click at [1334, 443] on label "Resumo Transacionalidade" at bounding box center [1406, 426] width 159 height 37
click at [1334, 421] on input "Resumo Transacionalidade" at bounding box center [1333, 414] width 11 height 11
click at [1337, 449] on input "Contrapartes" at bounding box center [1333, 451] width 11 height 11
click at [209, 435] on button "30 [PERSON_NAME] de 2024" at bounding box center [224, 441] width 236 height 35
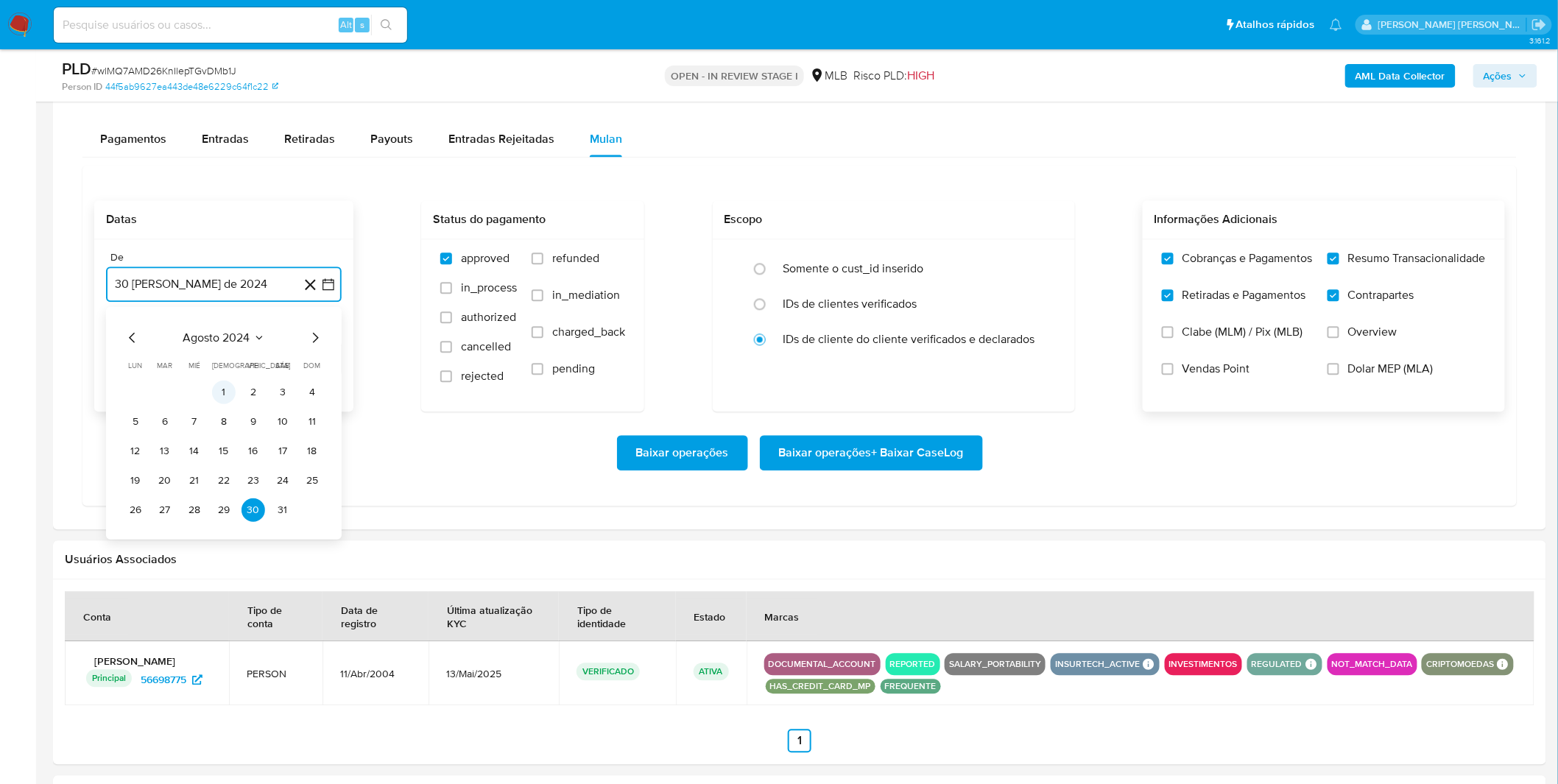
scroll to position [1226, 0]
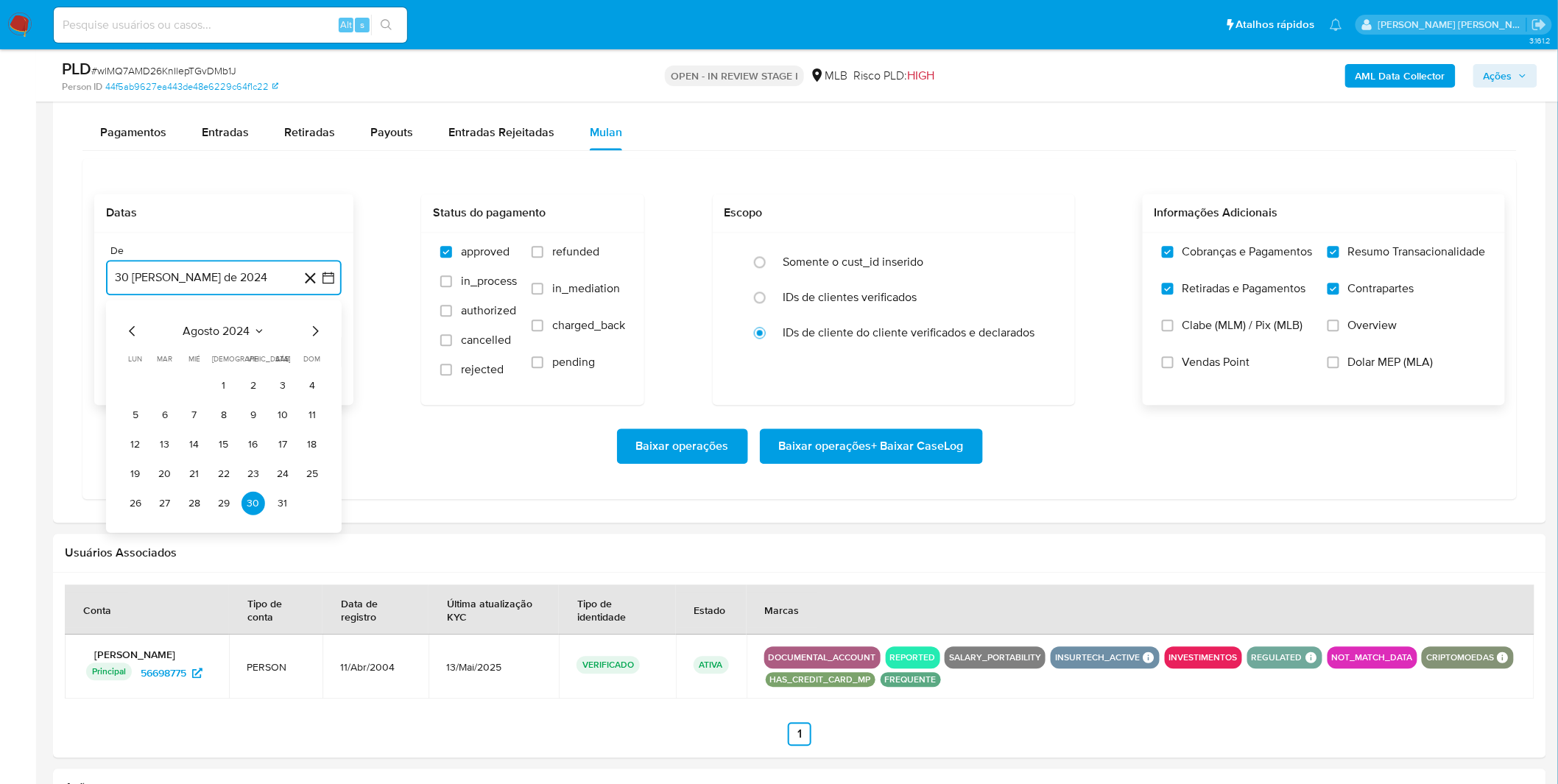
click at [230, 324] on span "agosto 2024" at bounding box center [216, 330] width 67 height 15
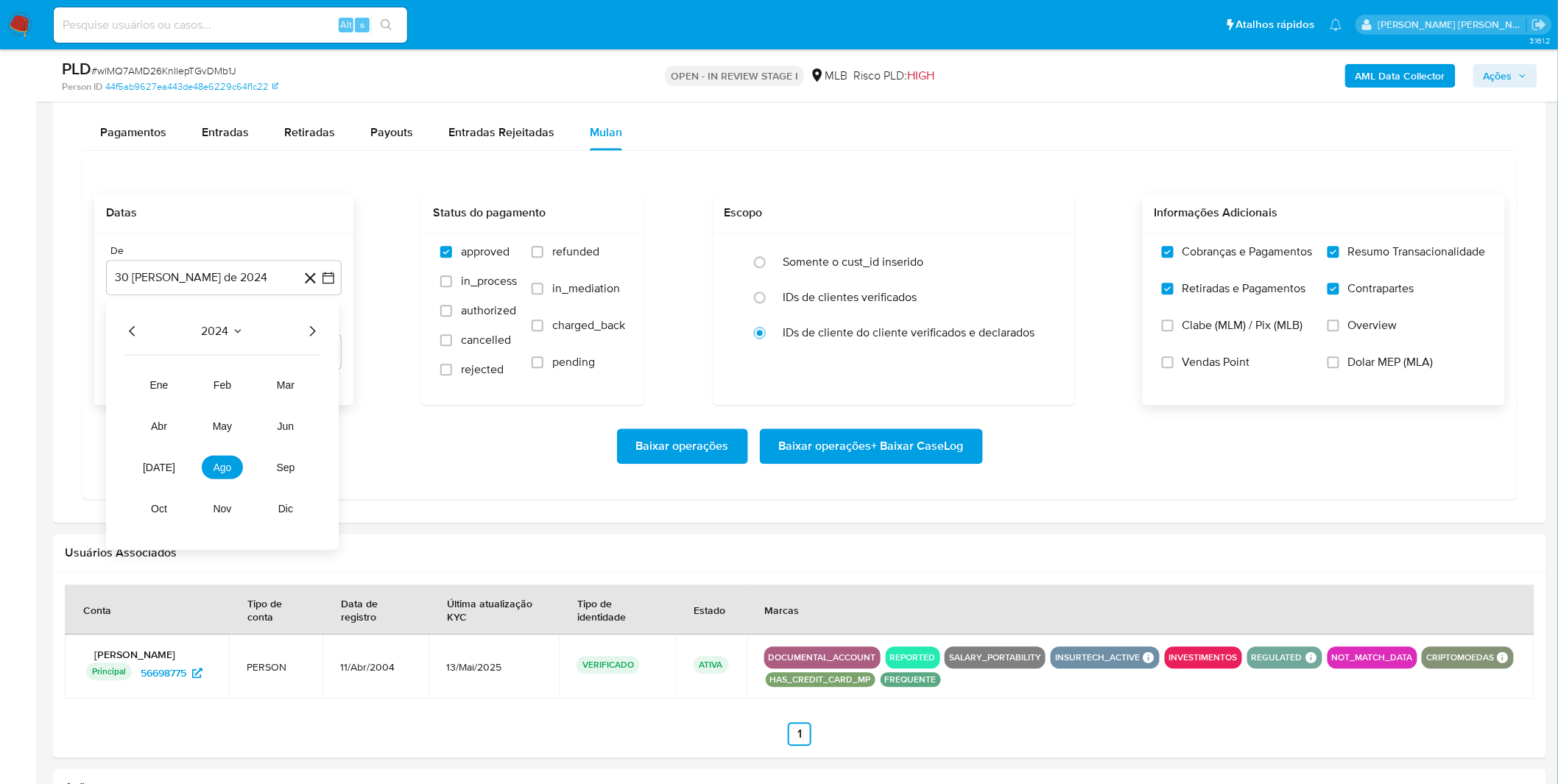
click at [321, 332] on div "2024 2024 ene feb mar abr may jun jul ago sep oct nov dic" at bounding box center [222, 424] width 233 height 250
click at [314, 331] on icon "Año siguiente" at bounding box center [312, 330] width 18 height 18
click at [225, 466] on span "ago" at bounding box center [223, 466] width 18 height 11
click at [241, 387] on button "1" at bounding box center [253, 384] width 24 height 24
drag, startPoint x: 226, startPoint y: 413, endPoint x: 332, endPoint y: 418, distance: 106.1
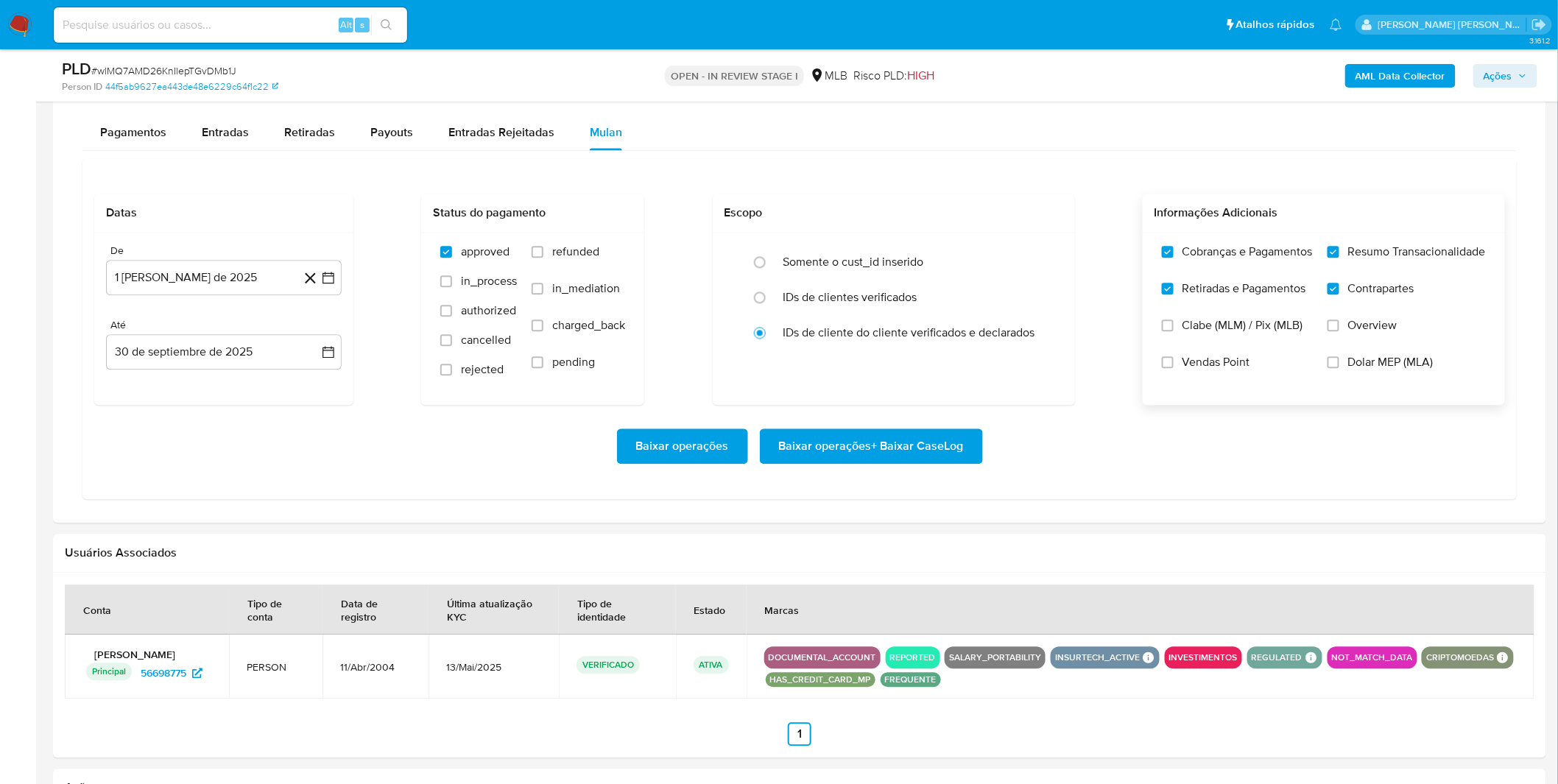
click at [226, 414] on div "Baixar operações Baixar operações + Baixar CaseLog" at bounding box center [799, 446] width 1410 height 83
click at [830, 452] on span "Baixar operações + Baixar CaseLog" at bounding box center [871, 446] width 185 height 32
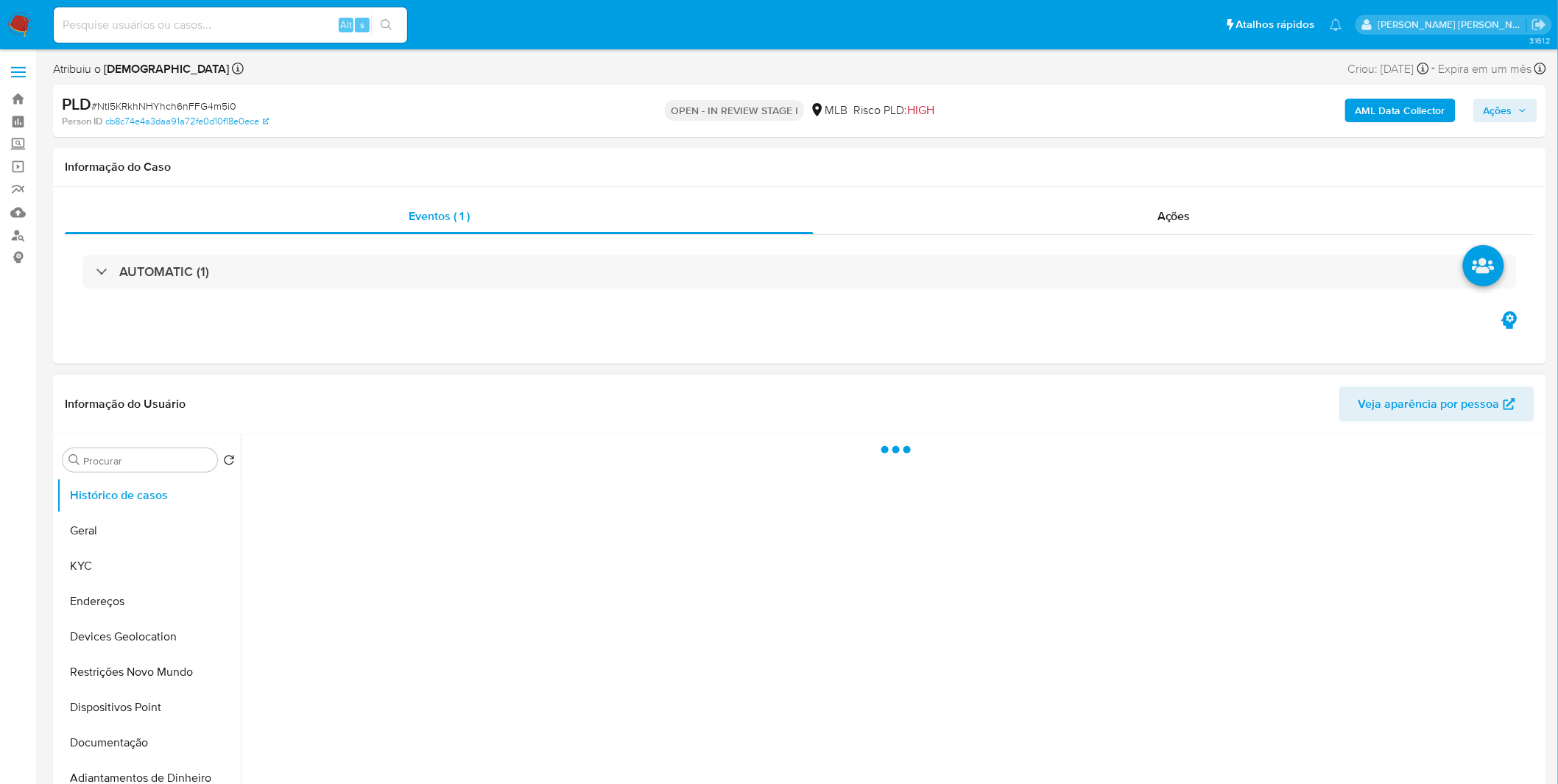
select select "10"
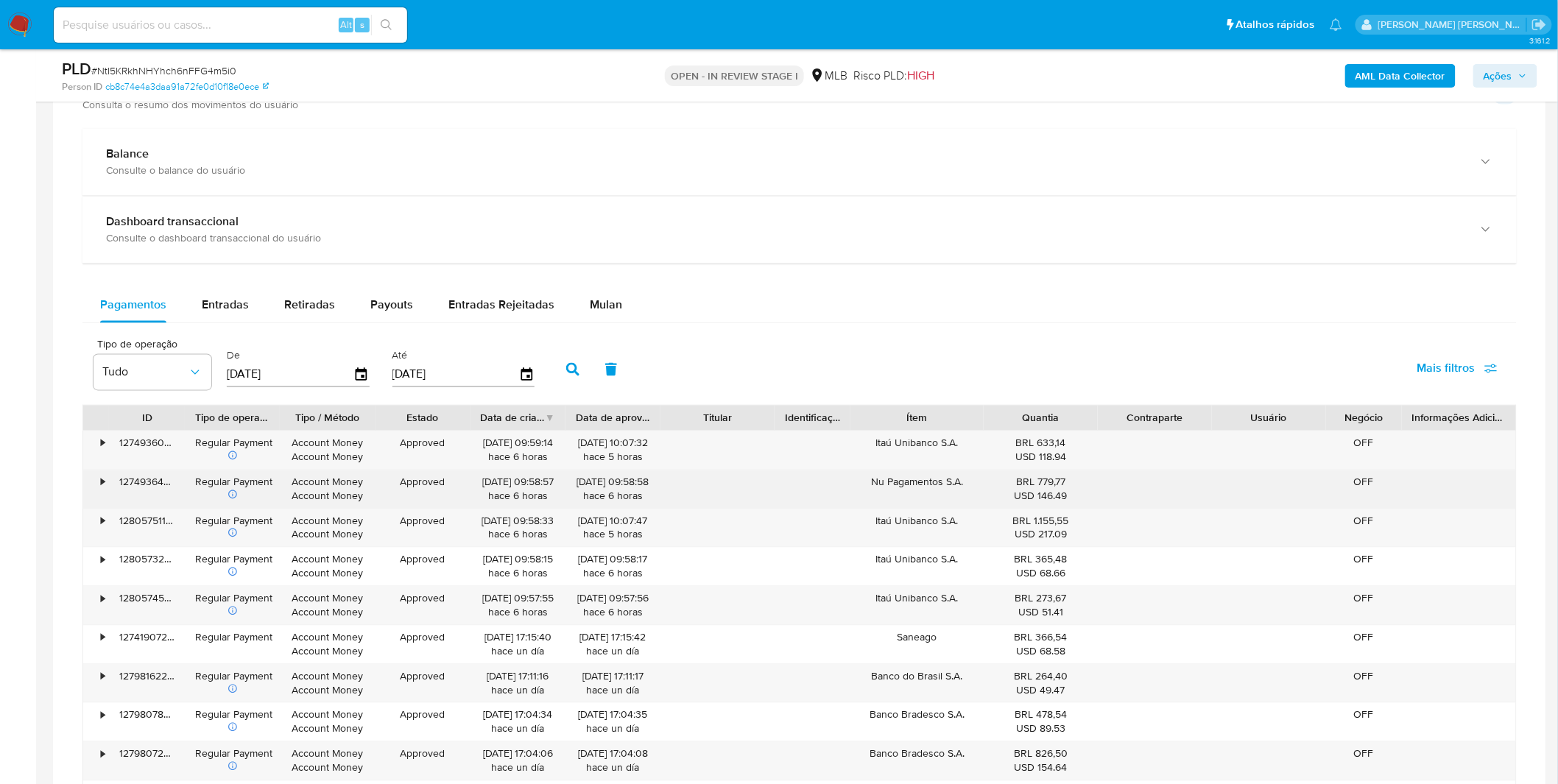
scroll to position [1063, 0]
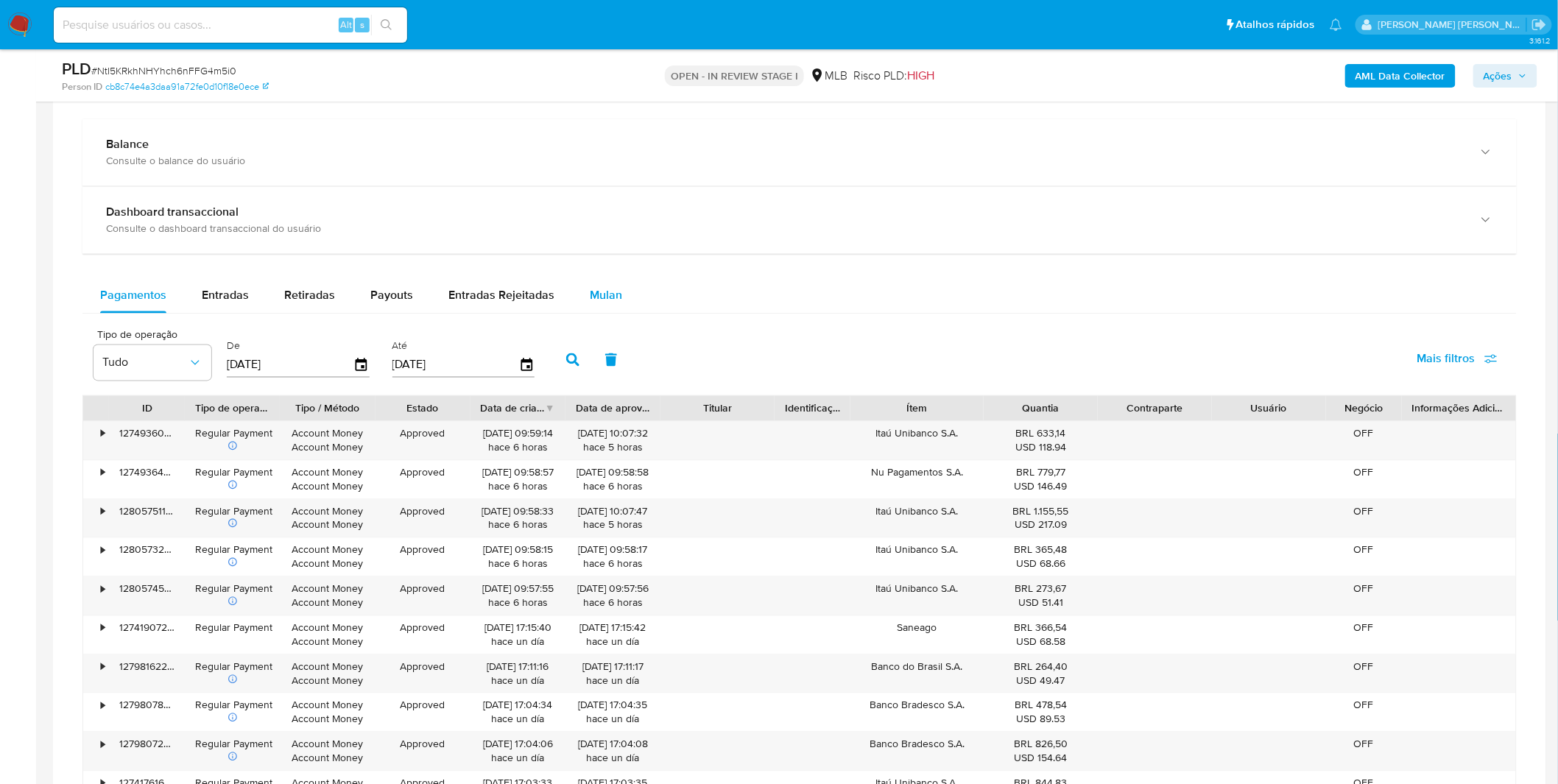
click at [591, 302] on span "Mulan" at bounding box center [606, 296] width 32 height 17
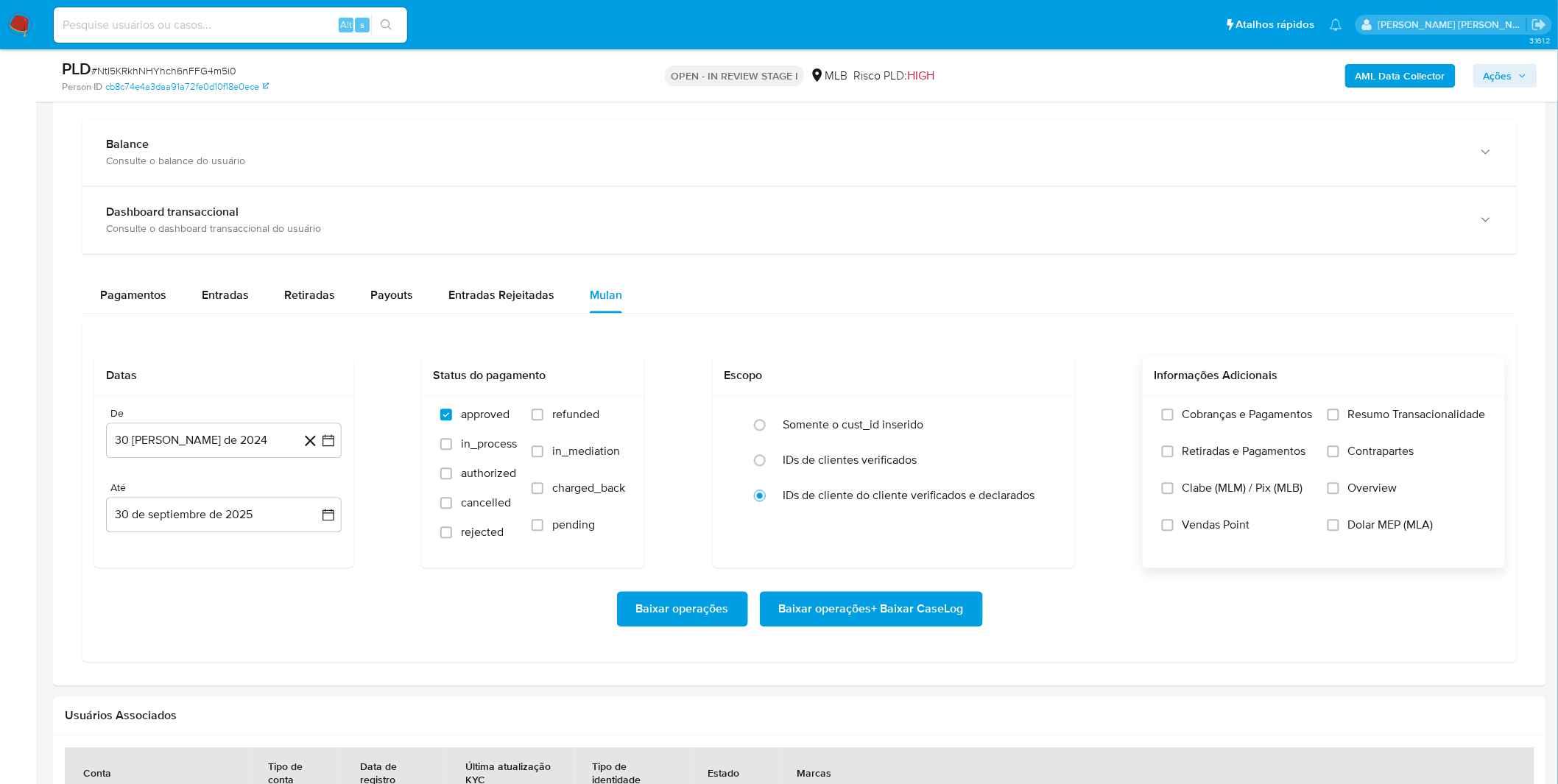
click at [1203, 433] on label "Cobranças e Pagamentos" at bounding box center [1237, 426] width 151 height 37
click at [1208, 466] on label "Retiradas e Pagamentos" at bounding box center [1237, 462] width 151 height 37
click at [1173, 458] on input "Retiradas e Pagamentos" at bounding box center [1167, 451] width 11 height 11
click at [1248, 434] on label "Cobranças e Pagamentos" at bounding box center [1237, 426] width 151 height 37
click at [1173, 421] on input "Cobranças e Pagamentos" at bounding box center [1167, 414] width 11 height 11
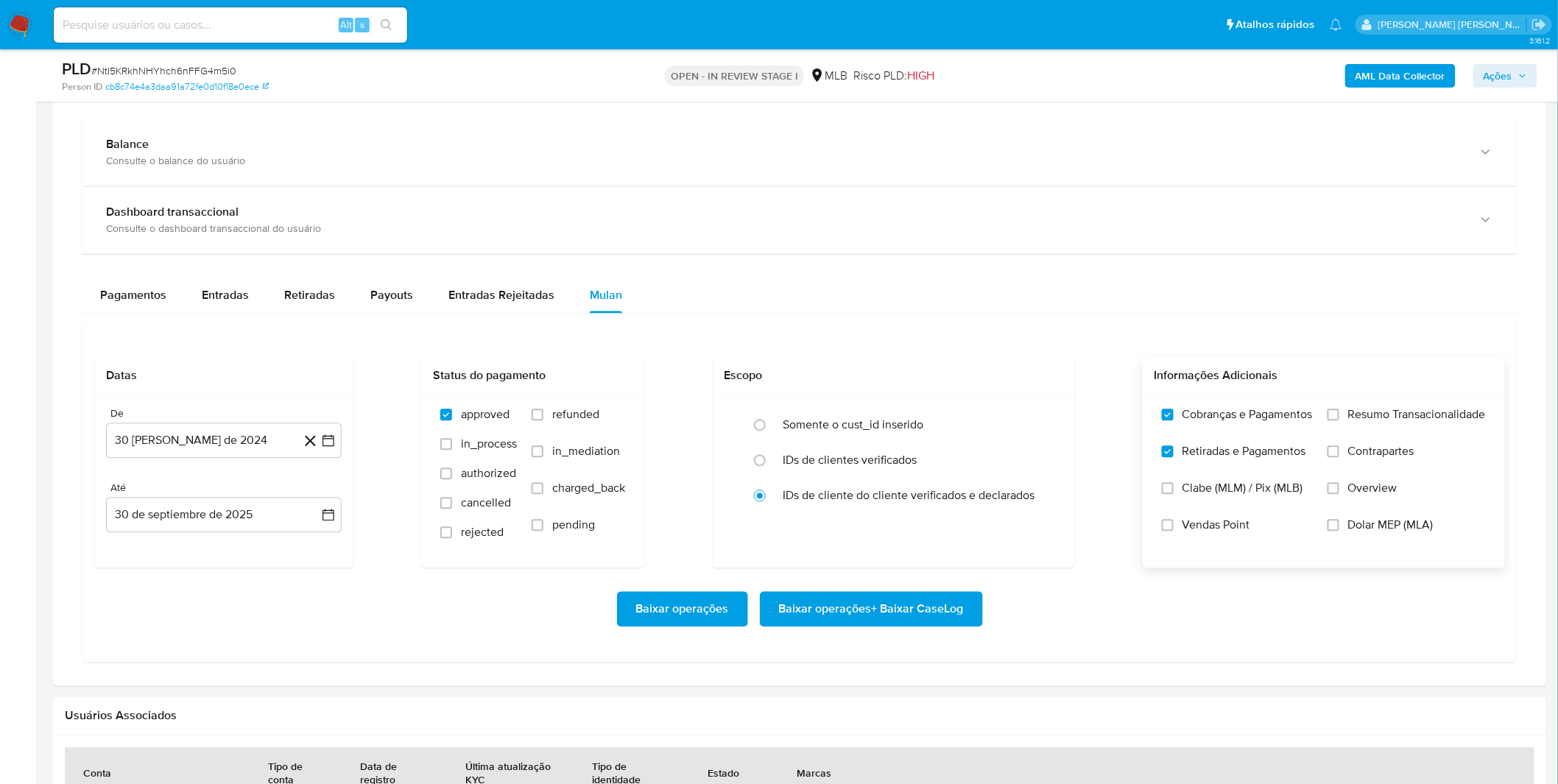
click at [1353, 436] on label "Resumo Transacionalidade" at bounding box center [1406, 426] width 159 height 37
click at [1339, 421] on input "Resumo Transacionalidade" at bounding box center [1333, 414] width 11 height 11
click at [1351, 458] on span "Contrapartes" at bounding box center [1381, 451] width 66 height 15
click at [1339, 458] on input "Contrapartes" at bounding box center [1333, 451] width 11 height 11
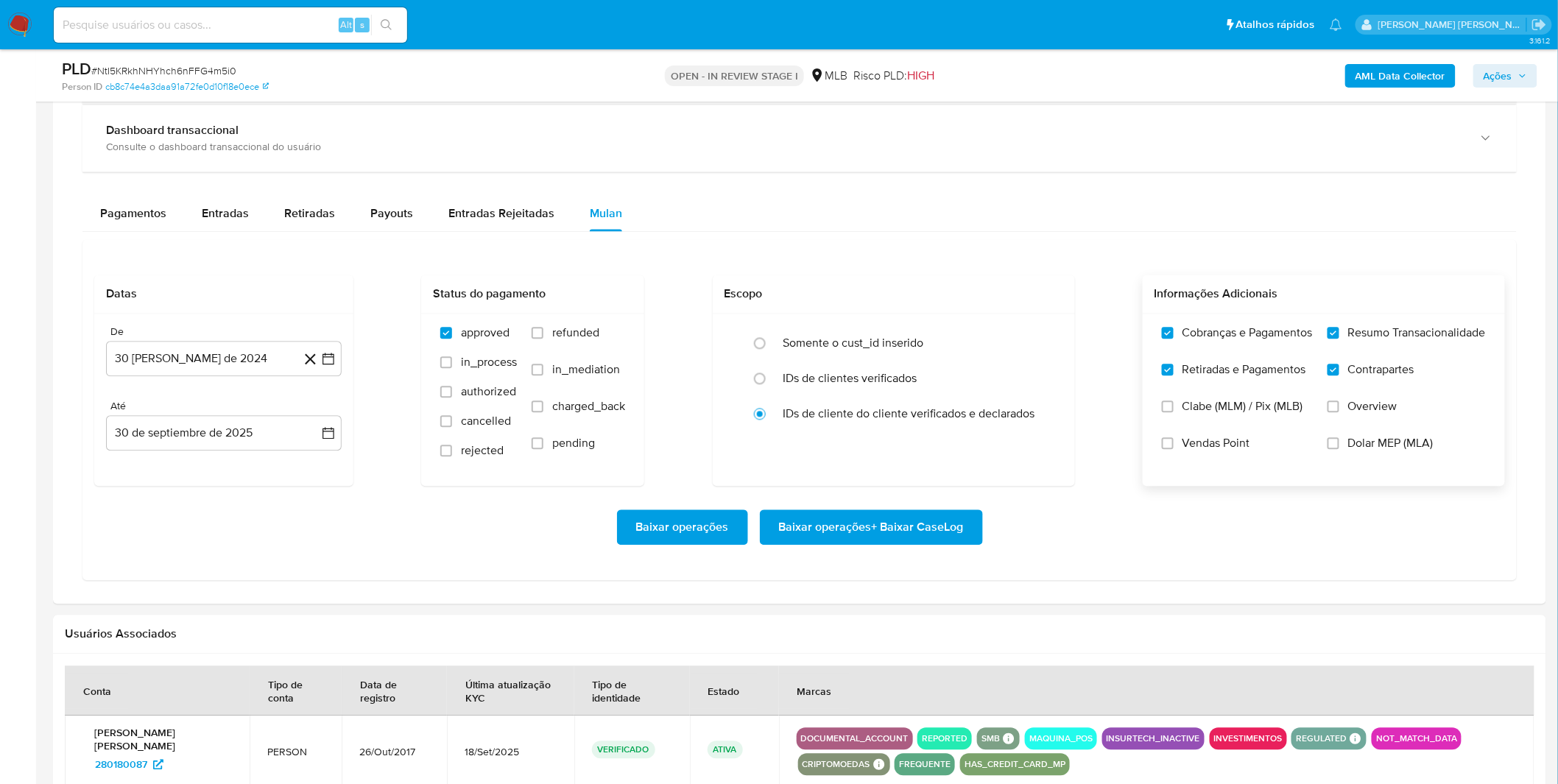
scroll to position [736, 0]
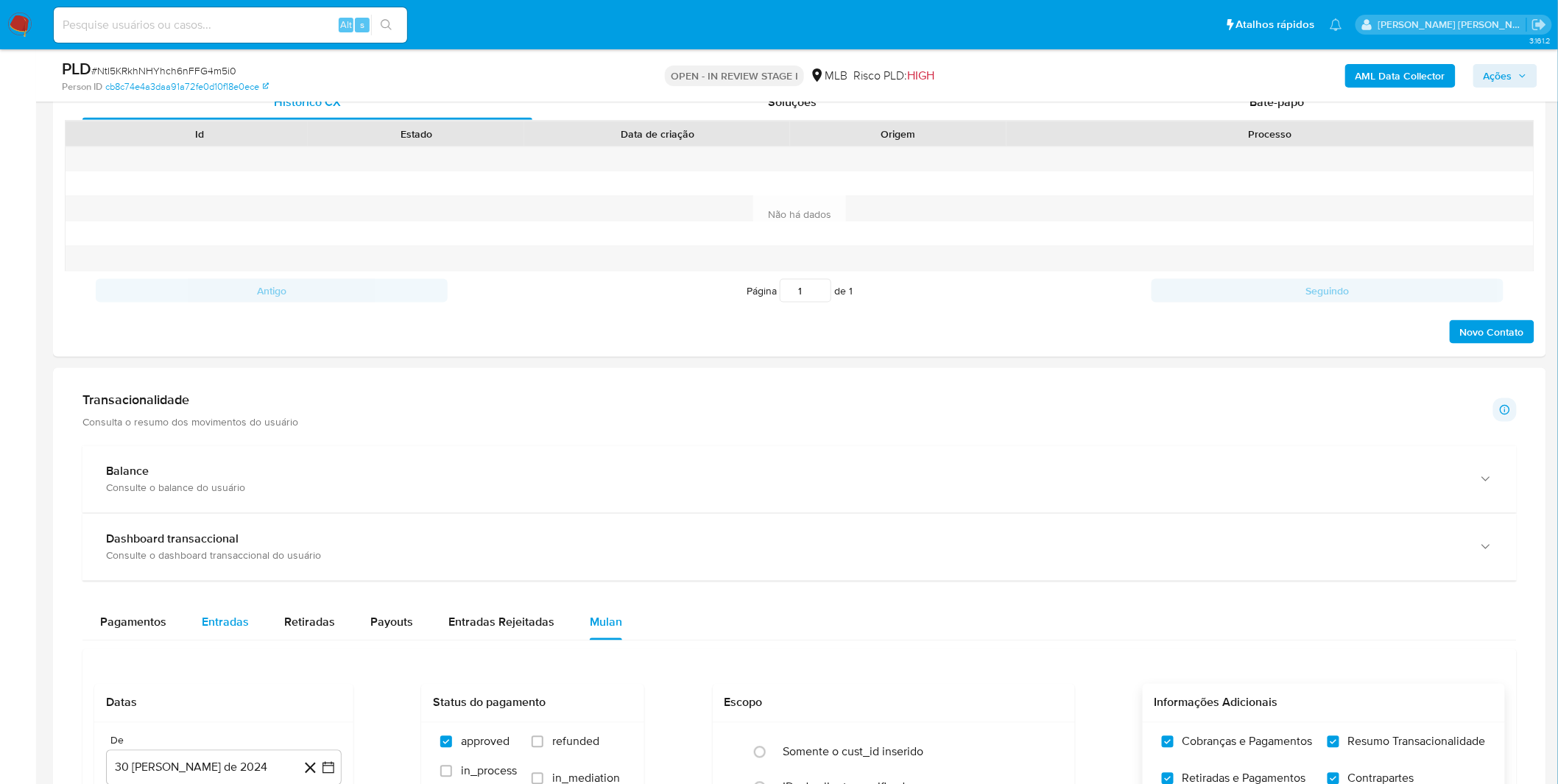
click at [211, 616] on span "Entradas" at bounding box center [225, 622] width 47 height 17
select select "10"
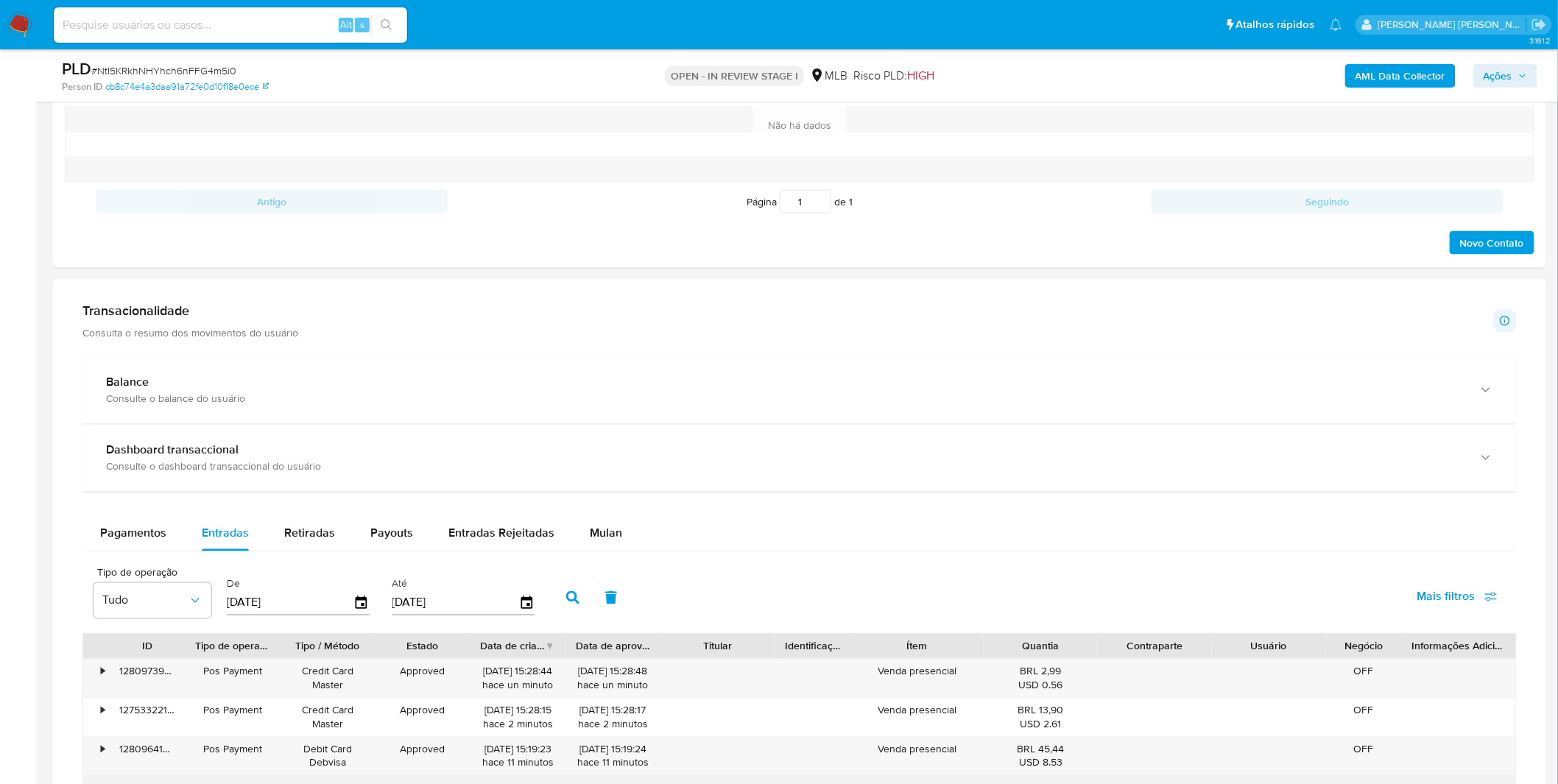
scroll to position [981, 0]
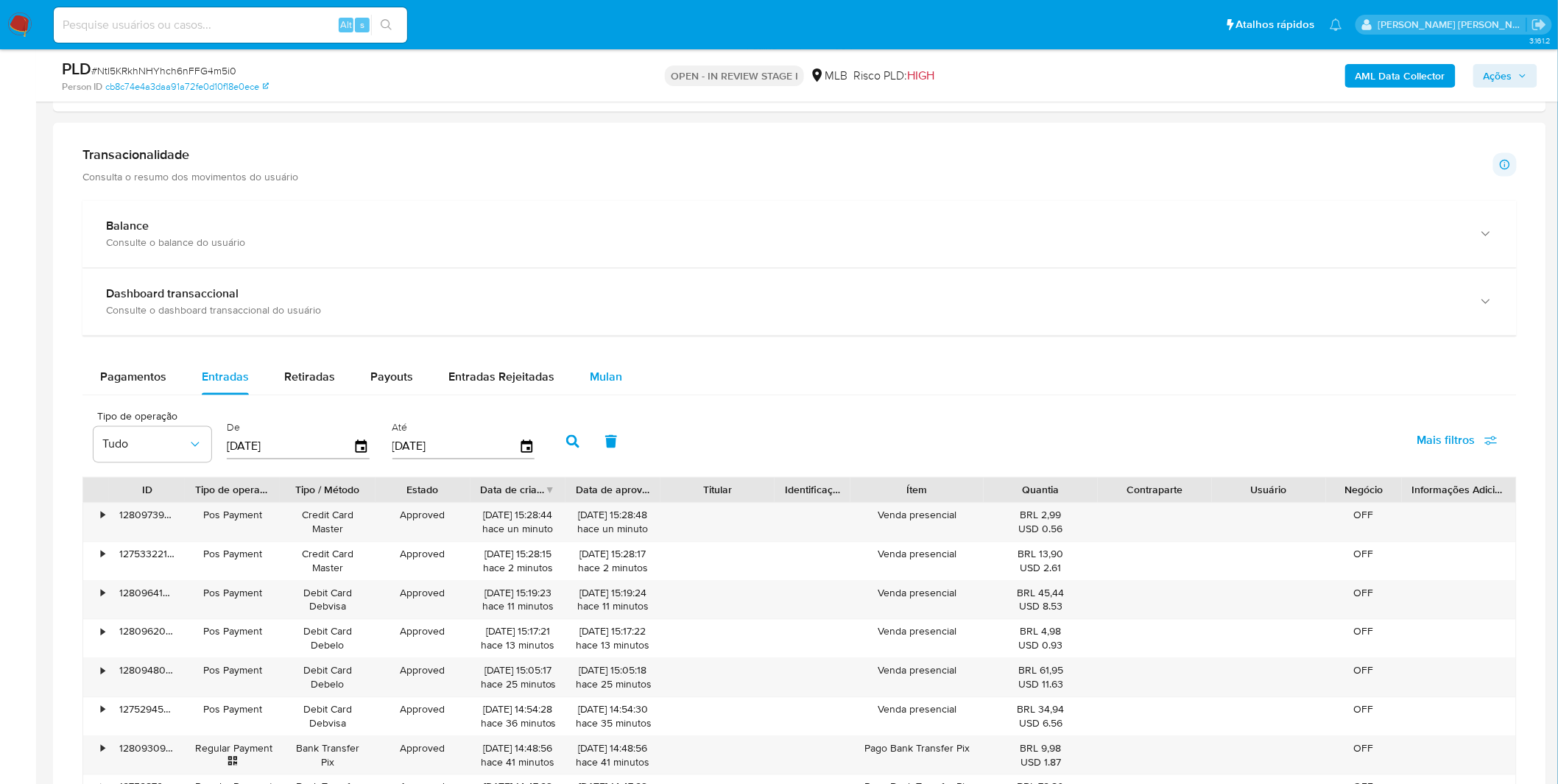
click at [593, 378] on span "Mulan" at bounding box center [606, 377] width 32 height 17
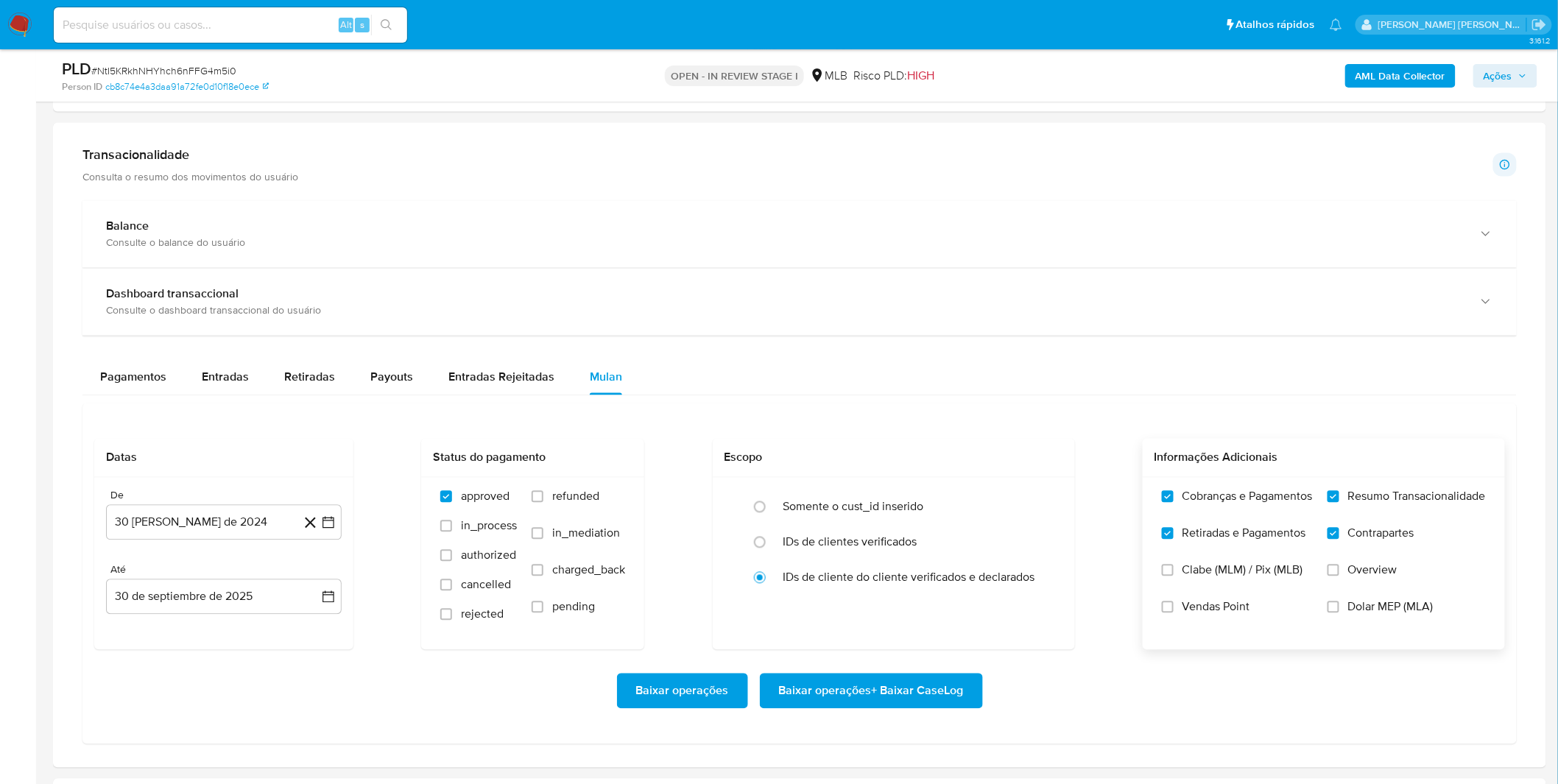
click at [1194, 604] on span "Vendas Point" at bounding box center [1216, 606] width 67 height 15
click at [1173, 604] on input "Vendas Point" at bounding box center [1167, 606] width 11 height 11
click at [224, 544] on div "De 30 de agosto de 2024 30-08-2024 Até 30 de septiembre de 2025 30-09-2025" at bounding box center [224, 564] width 259 height 172
click at [229, 534] on button "30 [PERSON_NAME] de 2024" at bounding box center [224, 522] width 236 height 35
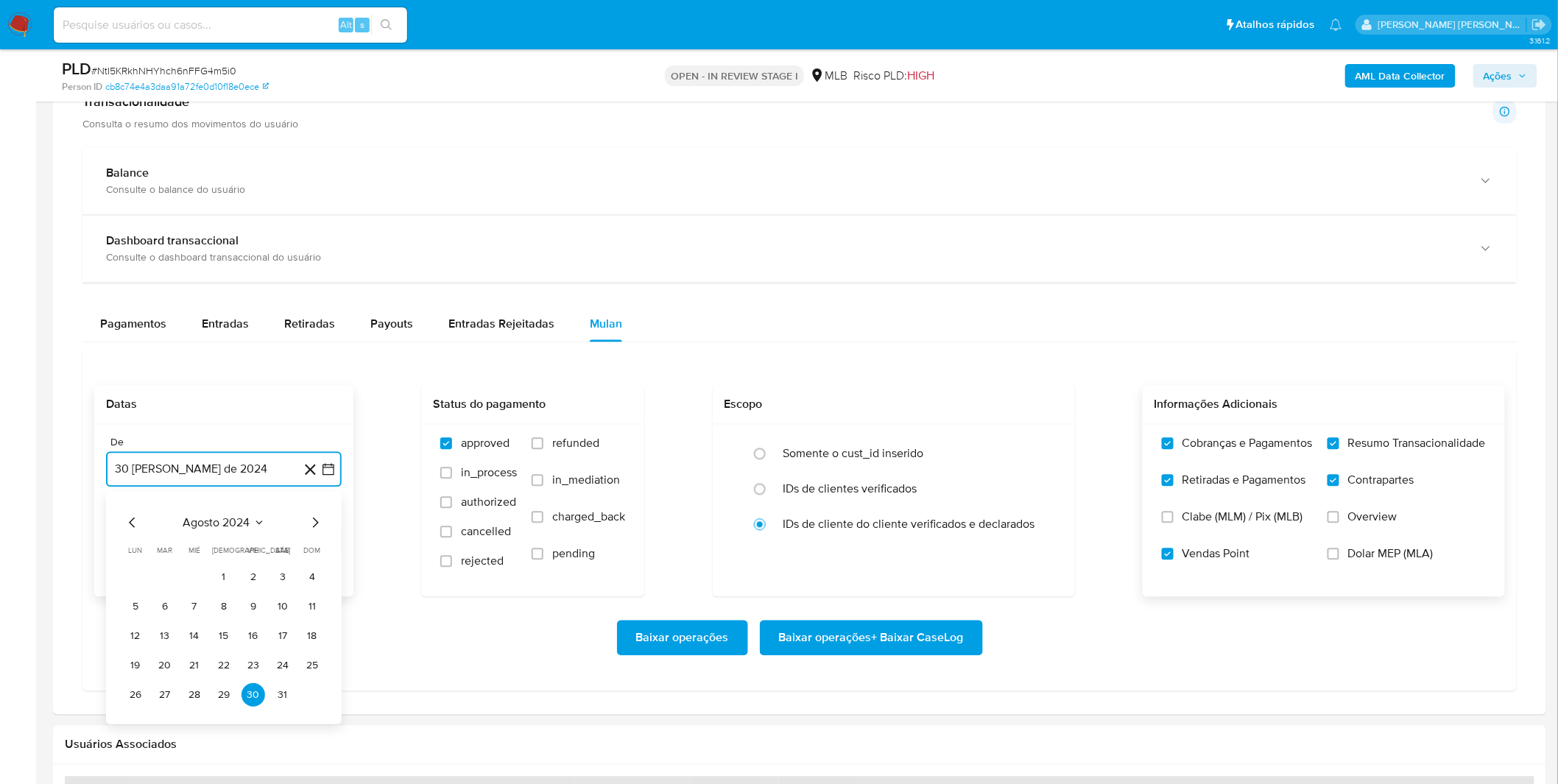
scroll to position [1063, 0]
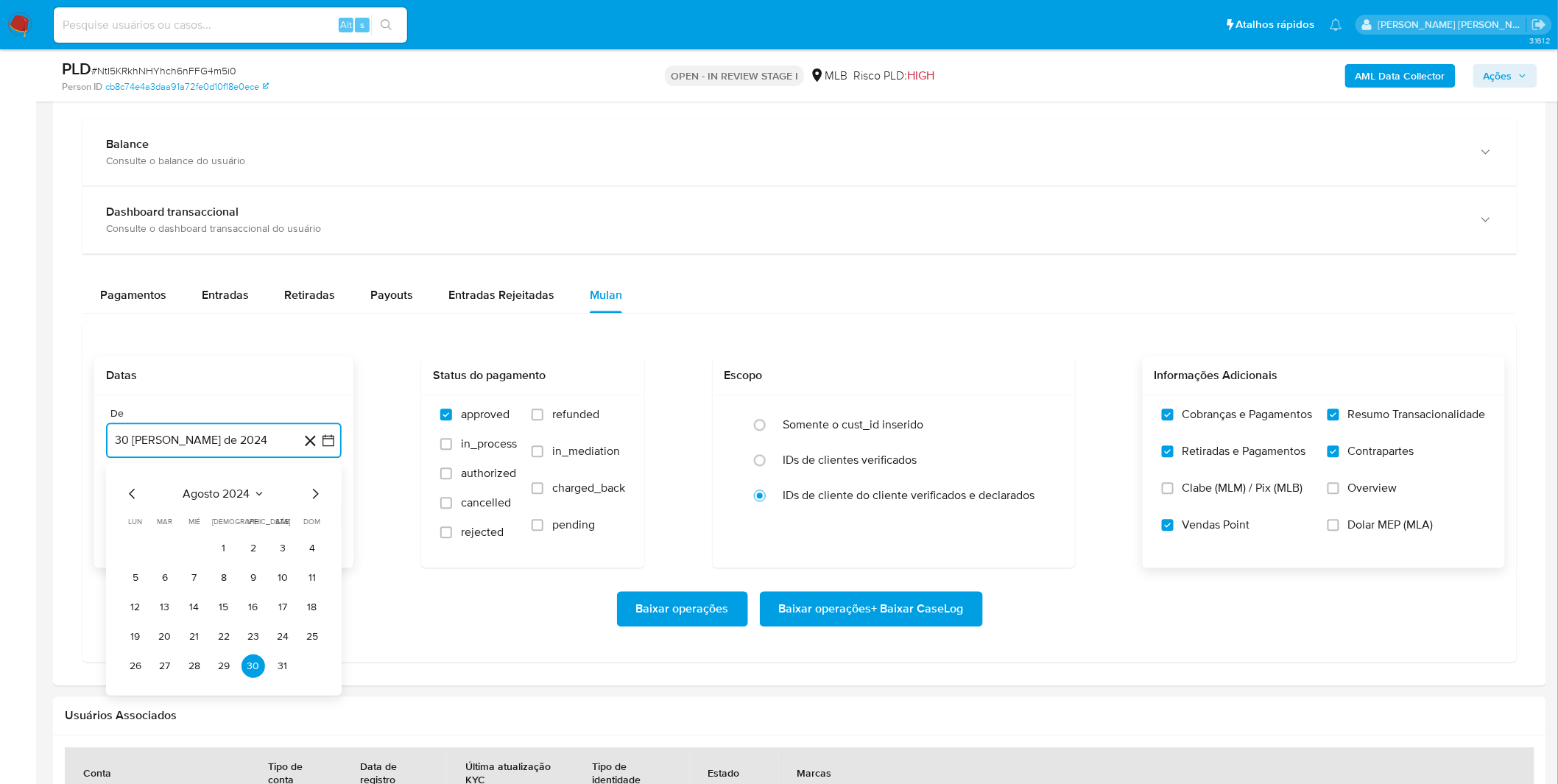
click at [234, 489] on span "agosto 2024" at bounding box center [216, 493] width 67 height 15
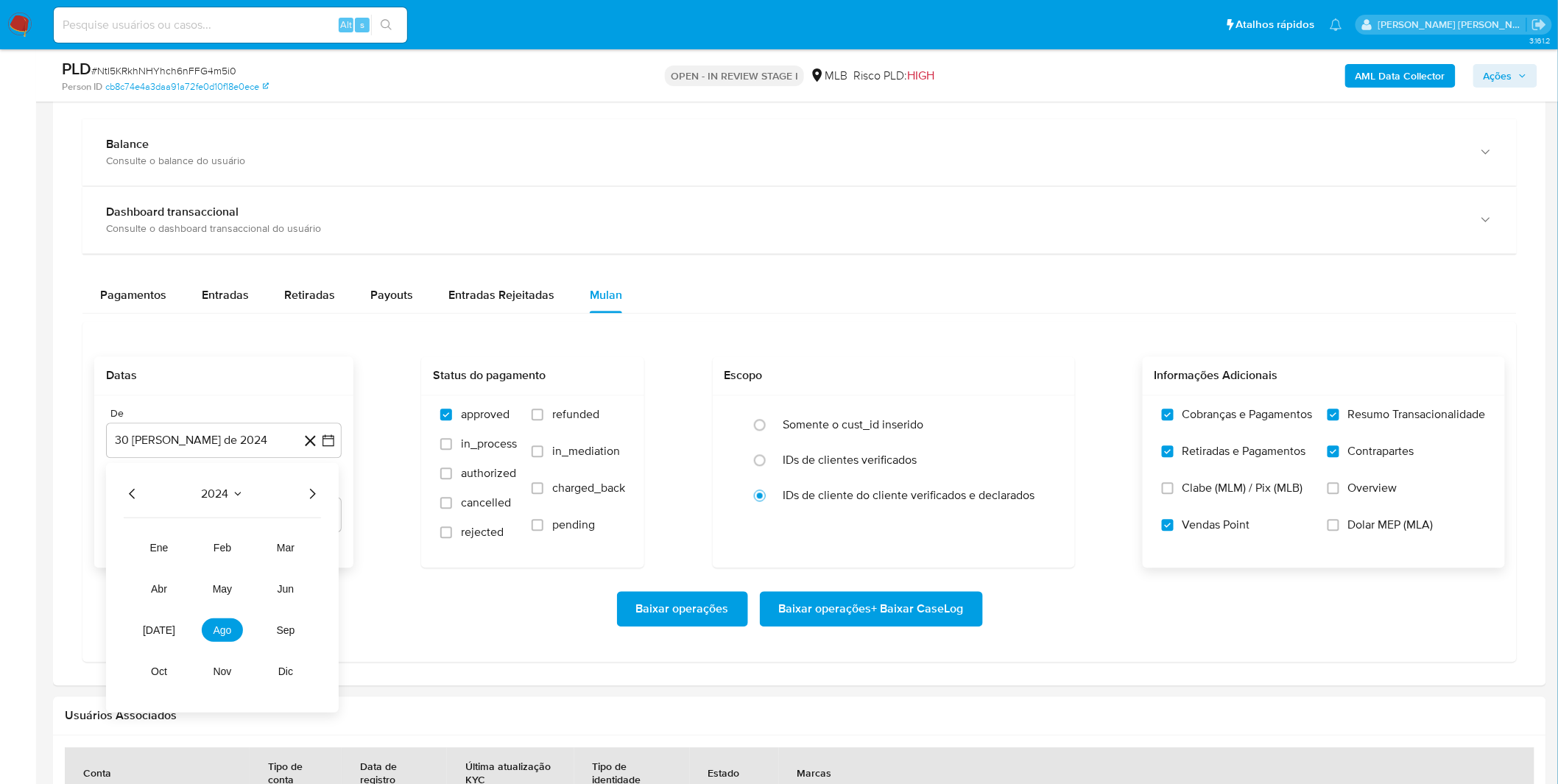
click at [318, 496] on icon "Año siguiente" at bounding box center [312, 493] width 18 height 18
click at [224, 635] on span "ago" at bounding box center [223, 629] width 18 height 11
click at [255, 545] on button "1" at bounding box center [253, 548] width 24 height 24
click at [223, 652] on div "Datas De 1 de agosto de 2025 1-08-2025 Até 30 de septiembre de 2025 30-09-2025 …" at bounding box center [800, 492] width 1434 height 341
click at [884, 615] on span "Baixar operações + Baixar CaseLog" at bounding box center [871, 609] width 185 height 32
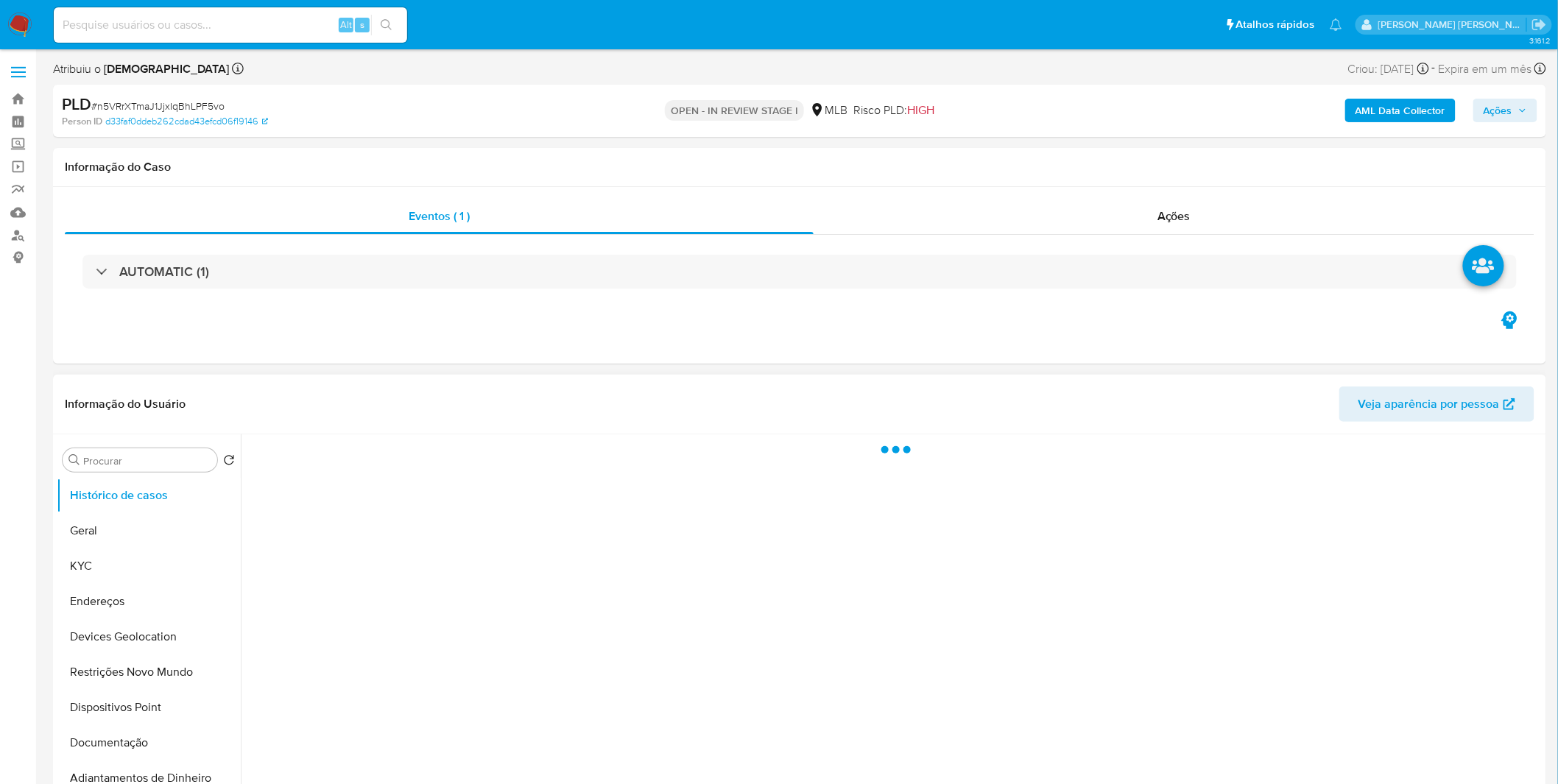
select select "10"
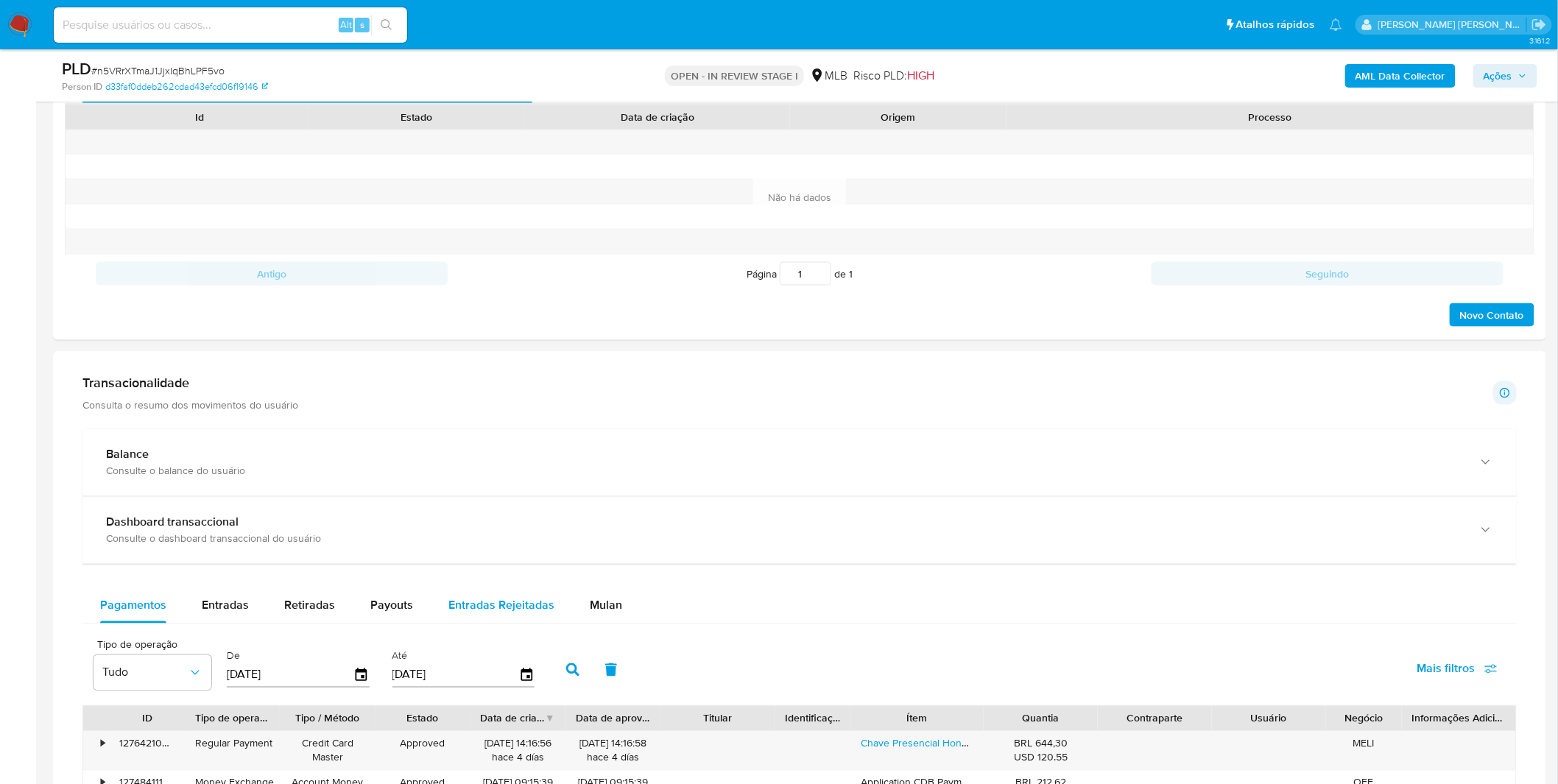
scroll to position [899, 0]
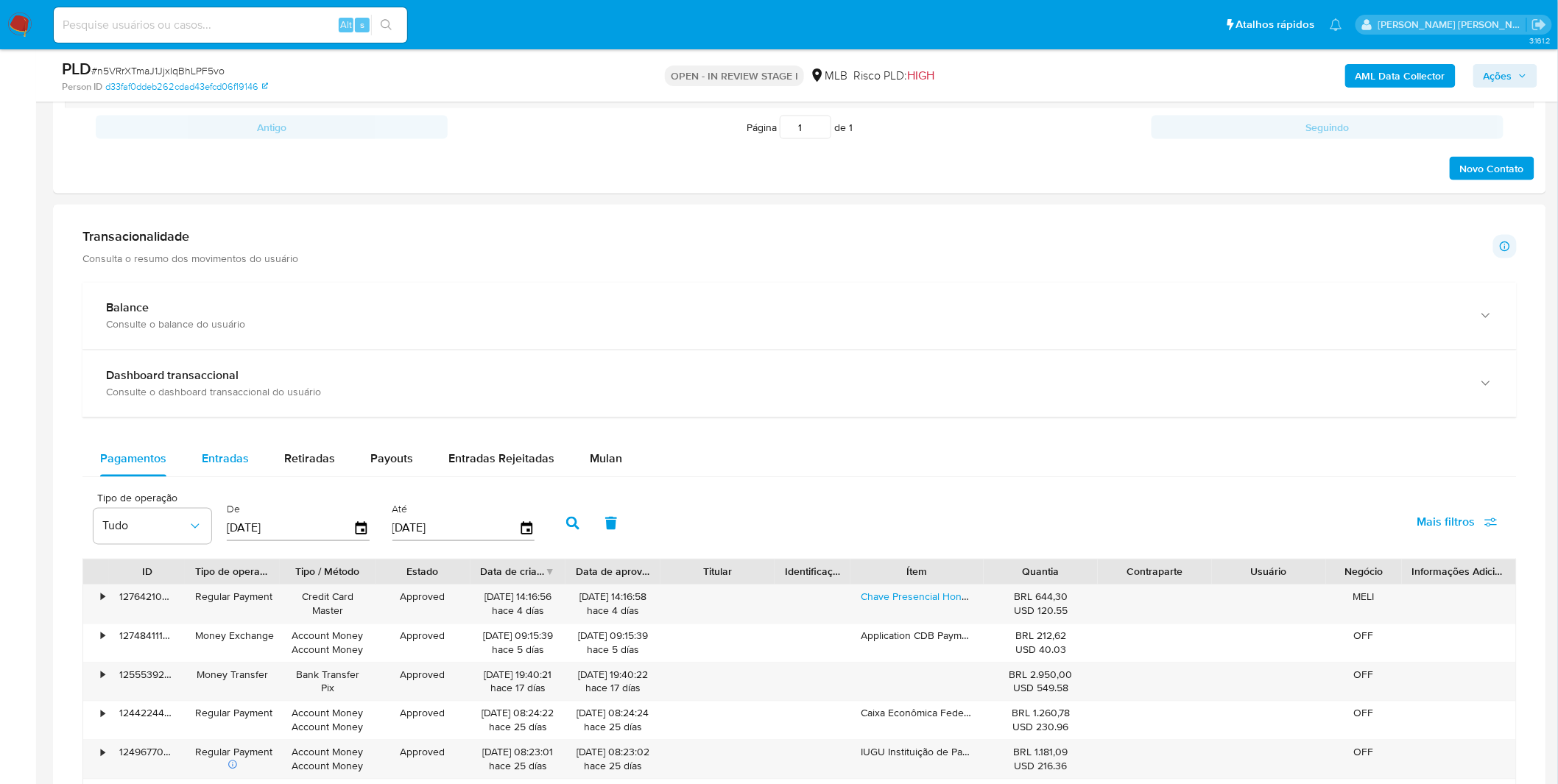
click at [198, 463] on button "Entradas" at bounding box center [225, 459] width 83 height 35
select select "10"
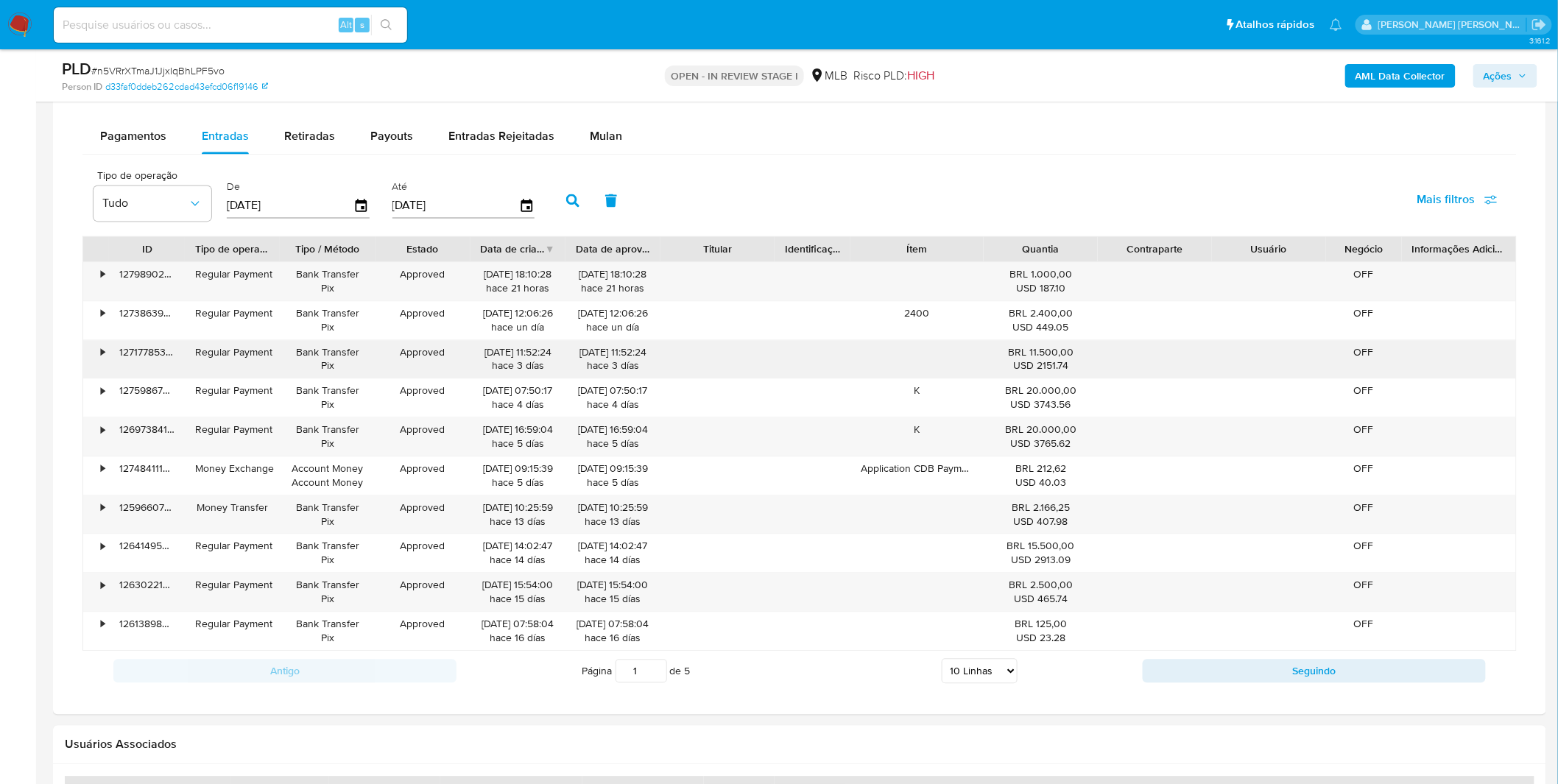
scroll to position [1144, 0]
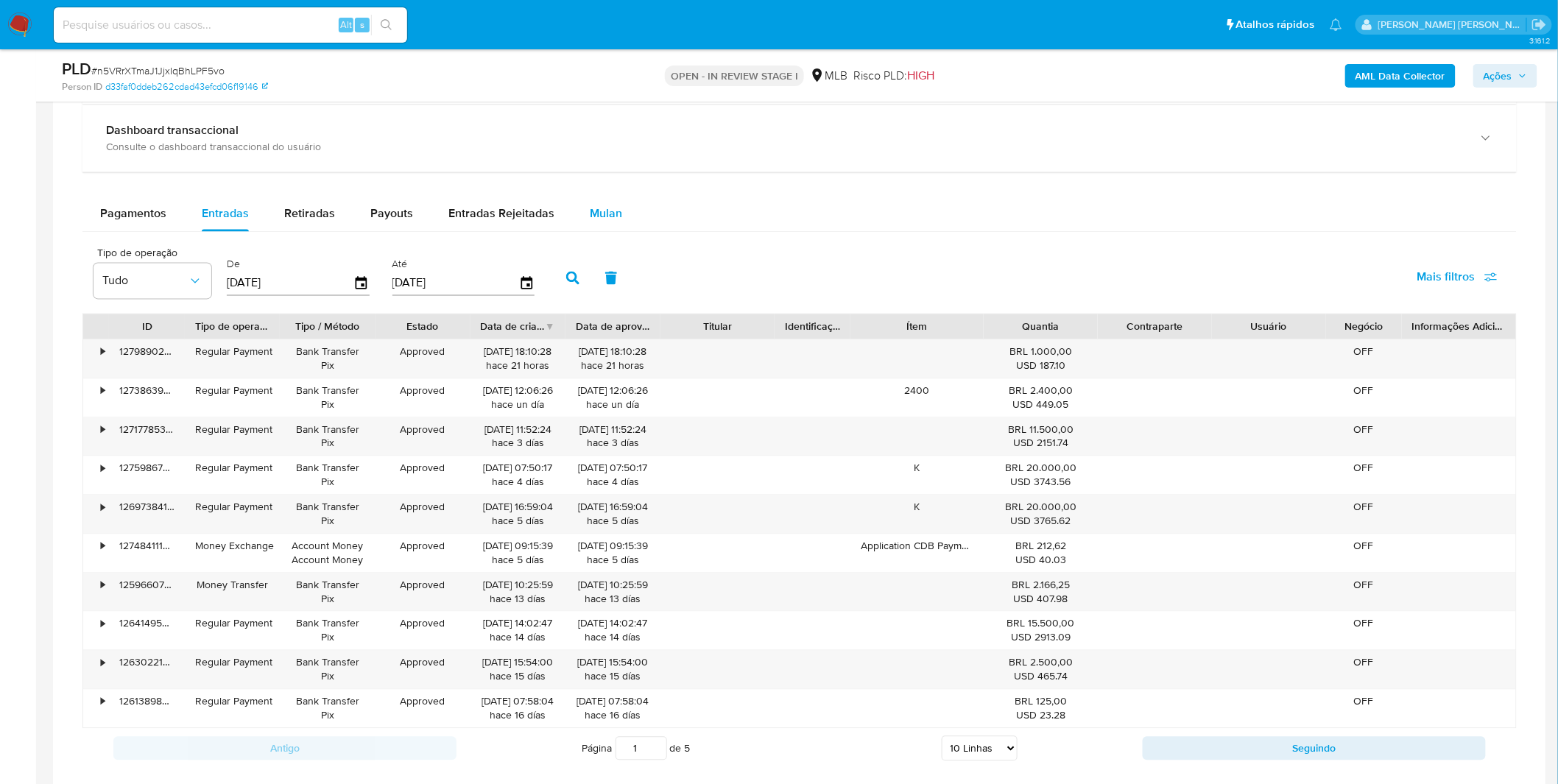
click at [595, 222] on span "Mulan" at bounding box center [606, 214] width 32 height 17
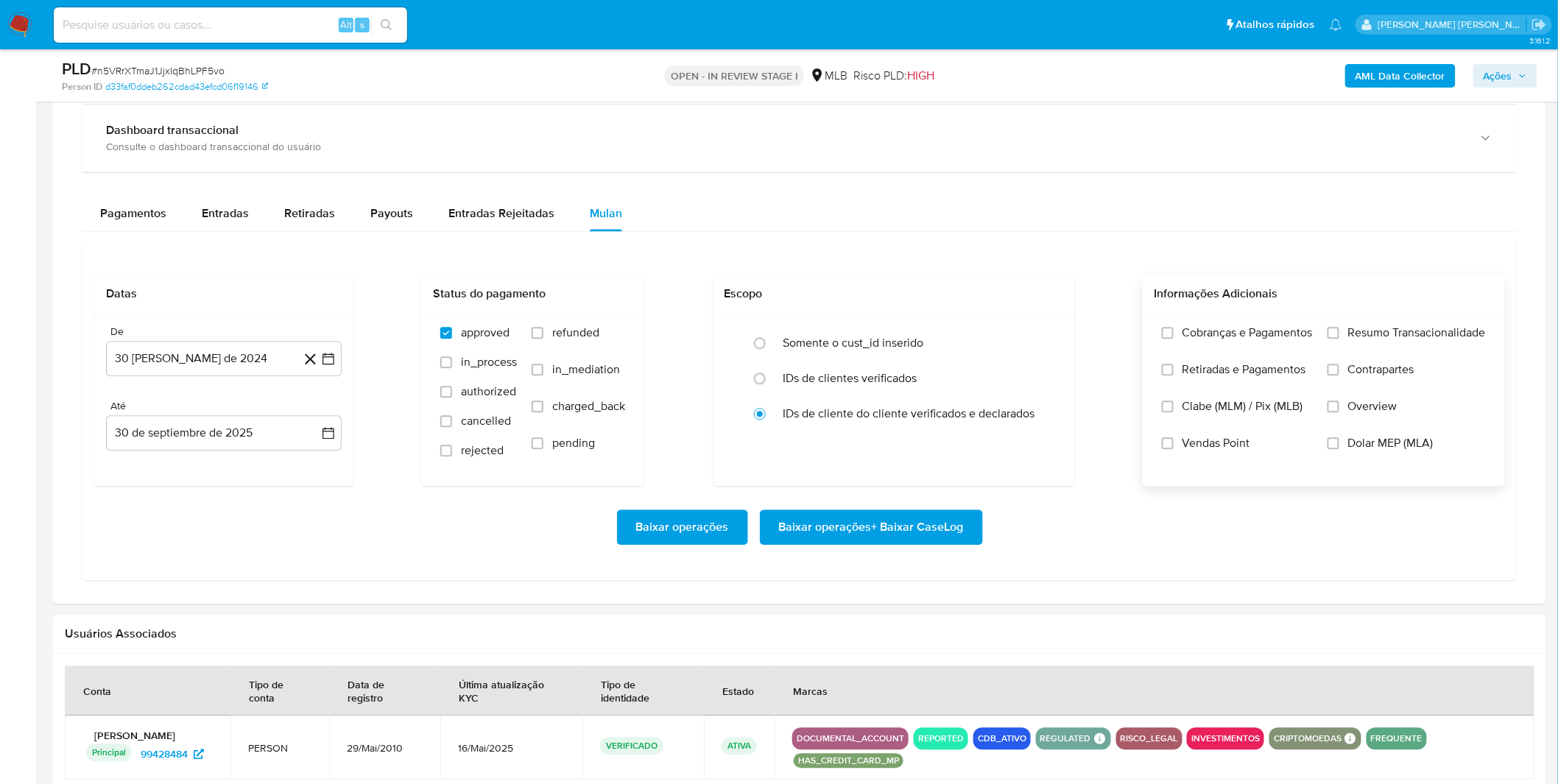
click at [1205, 346] on label "Cobranças e Pagamentos" at bounding box center [1237, 345] width 151 height 37
click at [1173, 339] on input "Cobranças e Pagamentos" at bounding box center [1167, 333] width 11 height 11
click at [1219, 368] on span "Retiradas e Pagamentos" at bounding box center [1243, 370] width 123 height 15
click at [1173, 368] on input "Retiradas e Pagamentos" at bounding box center [1167, 370] width 11 height 11
click at [1372, 346] on label "Resumo Transacionalidade" at bounding box center [1406, 345] width 159 height 37
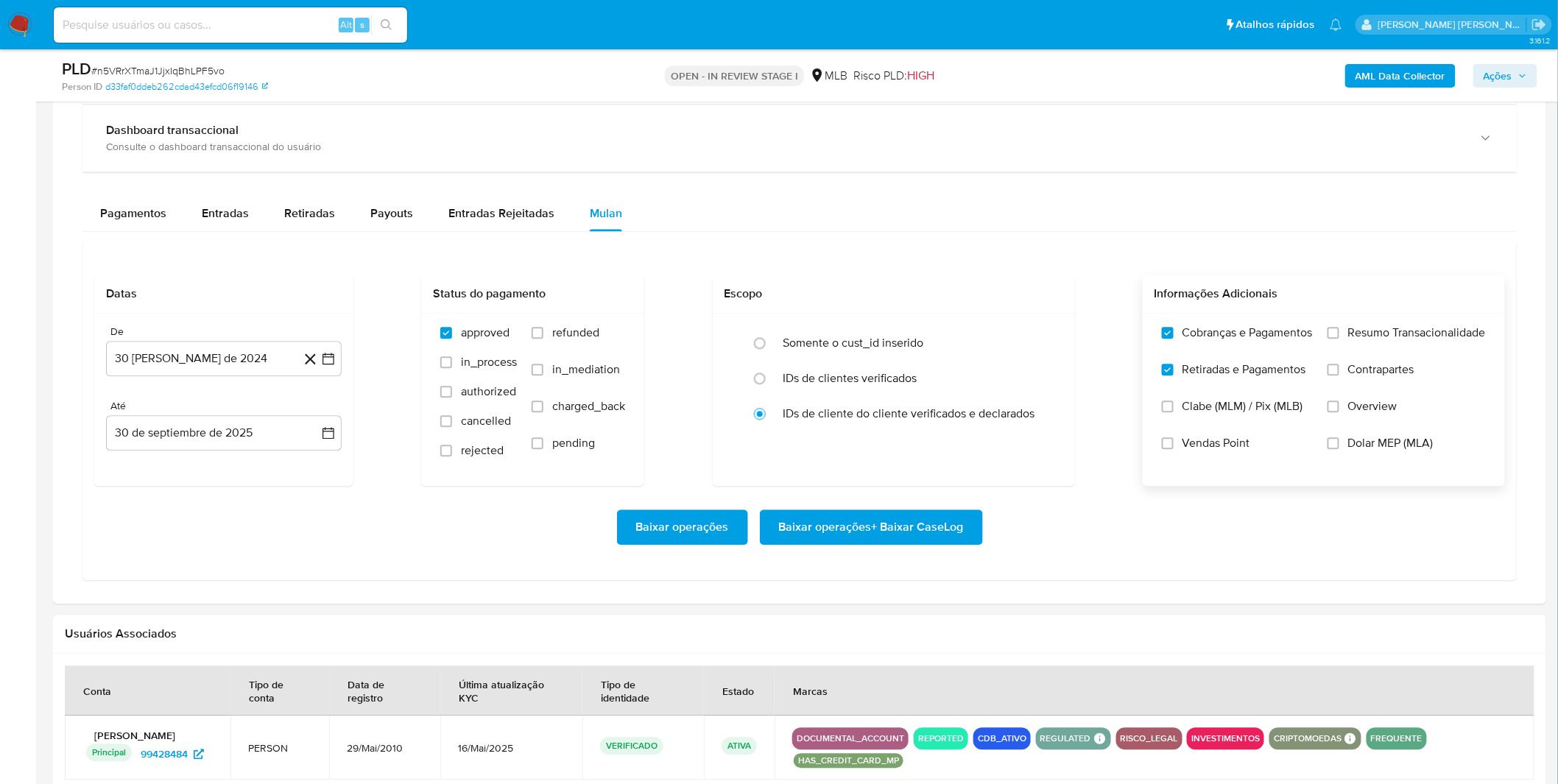
click at [1339, 339] on input "Resumo Transacionalidade" at bounding box center [1333, 333] width 11 height 11
click at [1357, 391] on label "Contrapartes" at bounding box center [1406, 381] width 159 height 37
click at [1339, 376] on input "Contrapartes" at bounding box center [1333, 370] width 11 height 11
click at [231, 333] on div "De" at bounding box center [224, 332] width 236 height 13
click at [221, 354] on button "30 [PERSON_NAME] de 2024" at bounding box center [224, 359] width 236 height 35
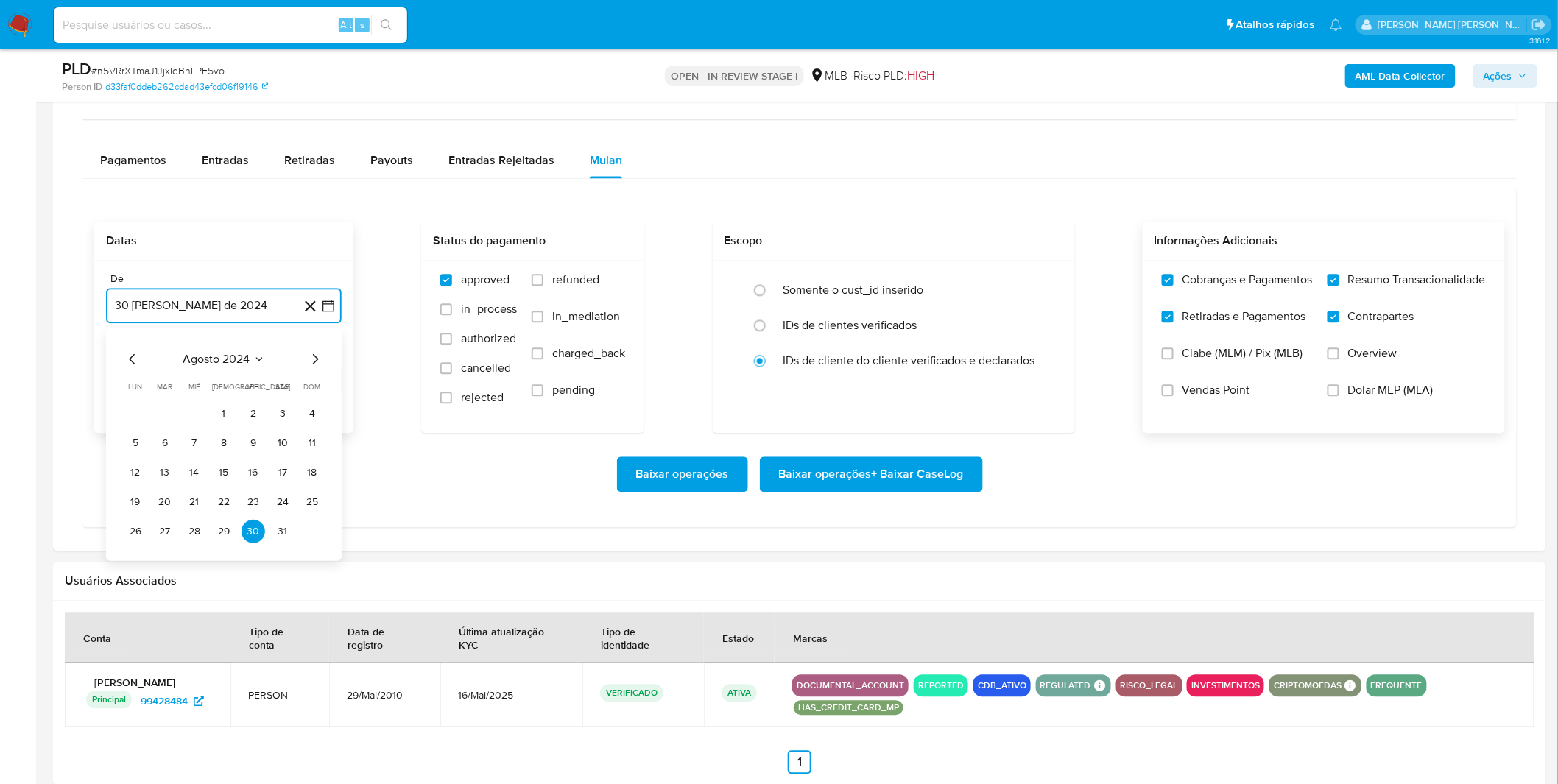
scroll to position [1226, 0]
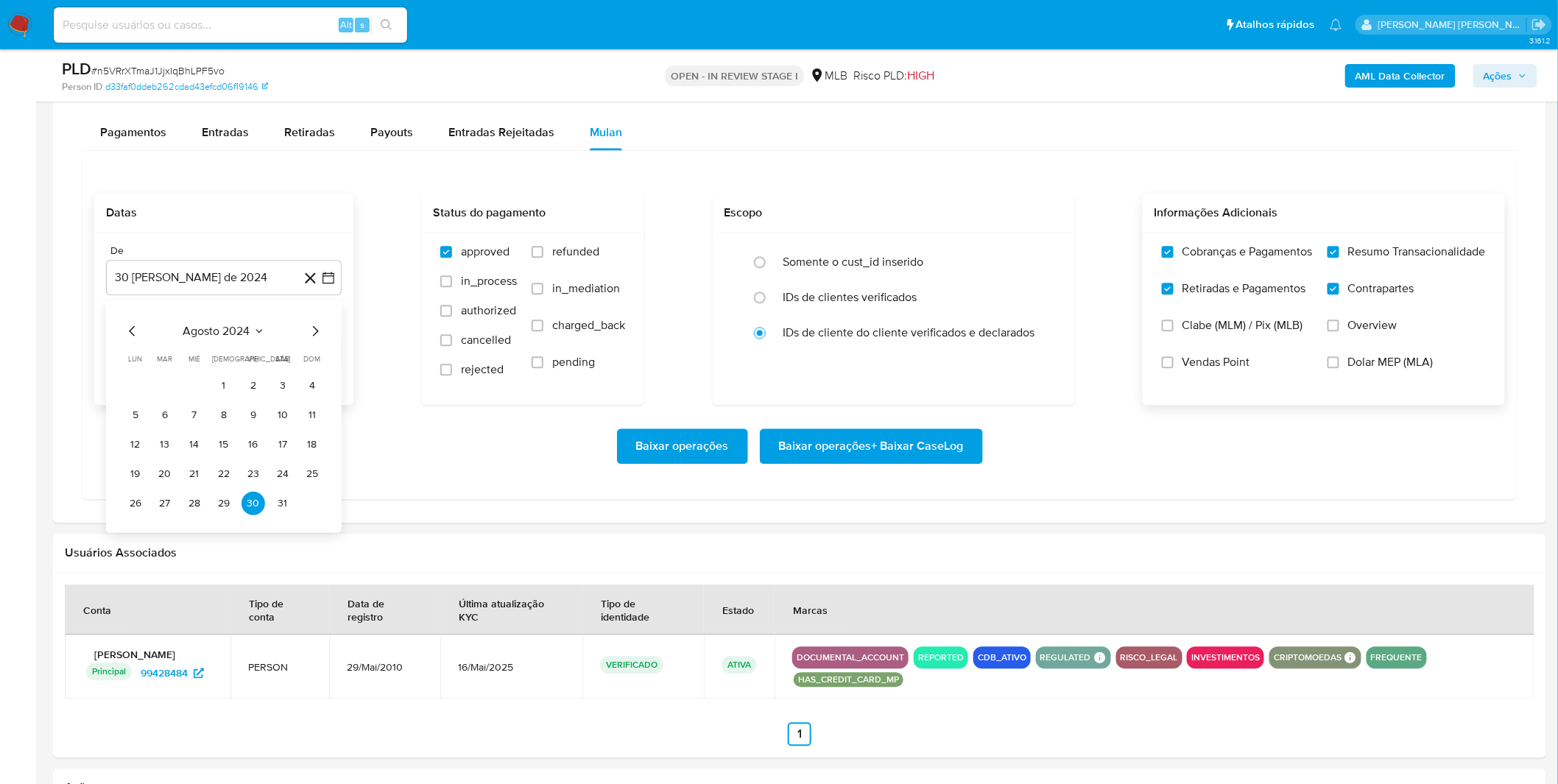
click at [226, 341] on div "agosto 2024 agosto 2024 lun lunes mar martes mié miércoles jue jueves vie viern…" at bounding box center [223, 418] width 200 height 193
click at [251, 336] on button "agosto 2024" at bounding box center [224, 330] width 82 height 15
click at [316, 339] on icon "Año siguiente" at bounding box center [312, 330] width 18 height 18
click at [210, 466] on button "ago" at bounding box center [222, 466] width 41 height 24
click at [241, 391] on tr "1 2 3" at bounding box center [223, 384] width 200 height 24
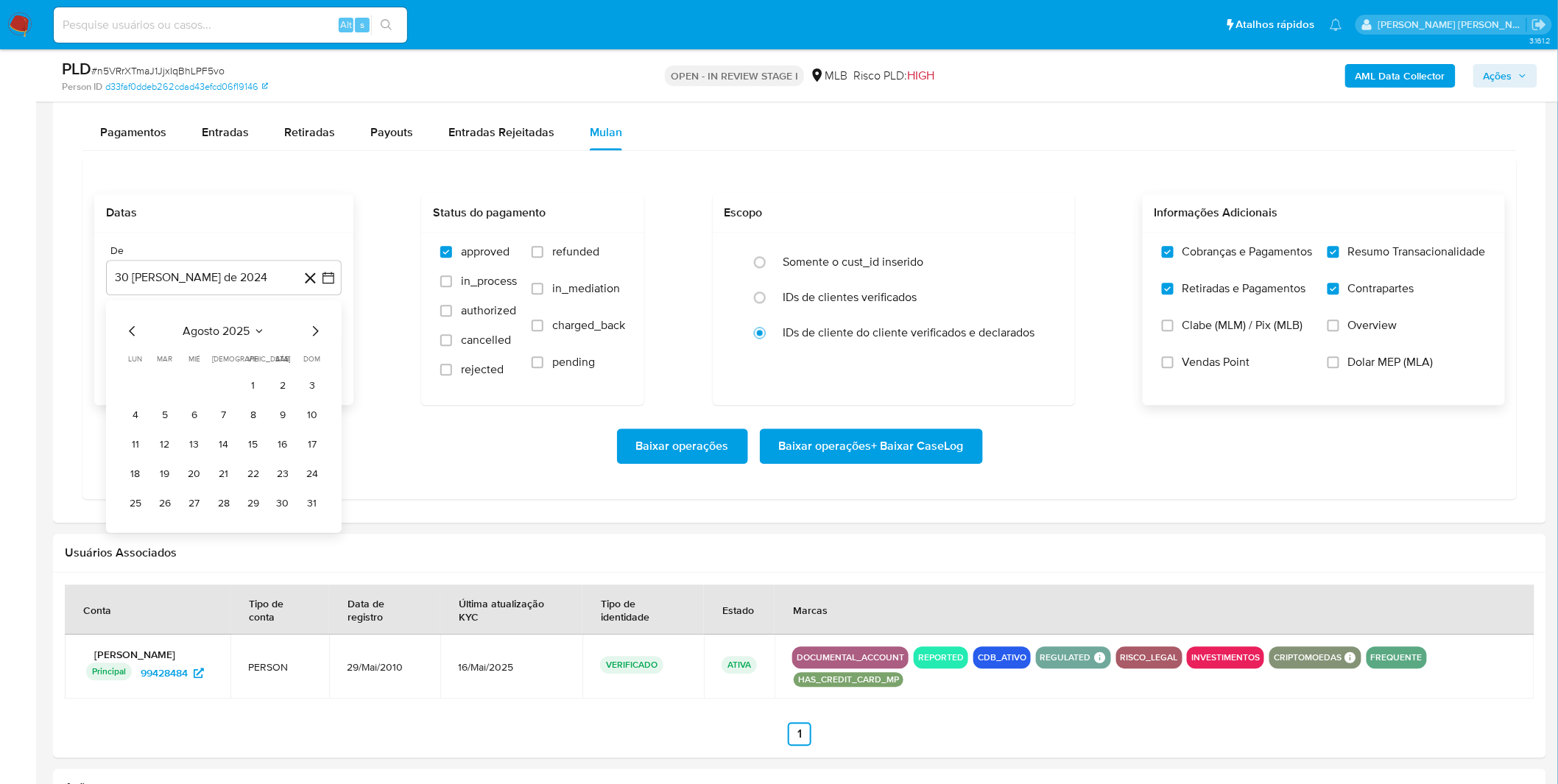
click at [247, 390] on button "1" at bounding box center [253, 384] width 24 height 24
click at [203, 437] on div "Baixar operações Baixar operações + Baixar CaseLog" at bounding box center [799, 446] width 1410 height 35
click at [840, 456] on span "Baixar operações + Baixar CaseLog" at bounding box center [871, 446] width 185 height 32
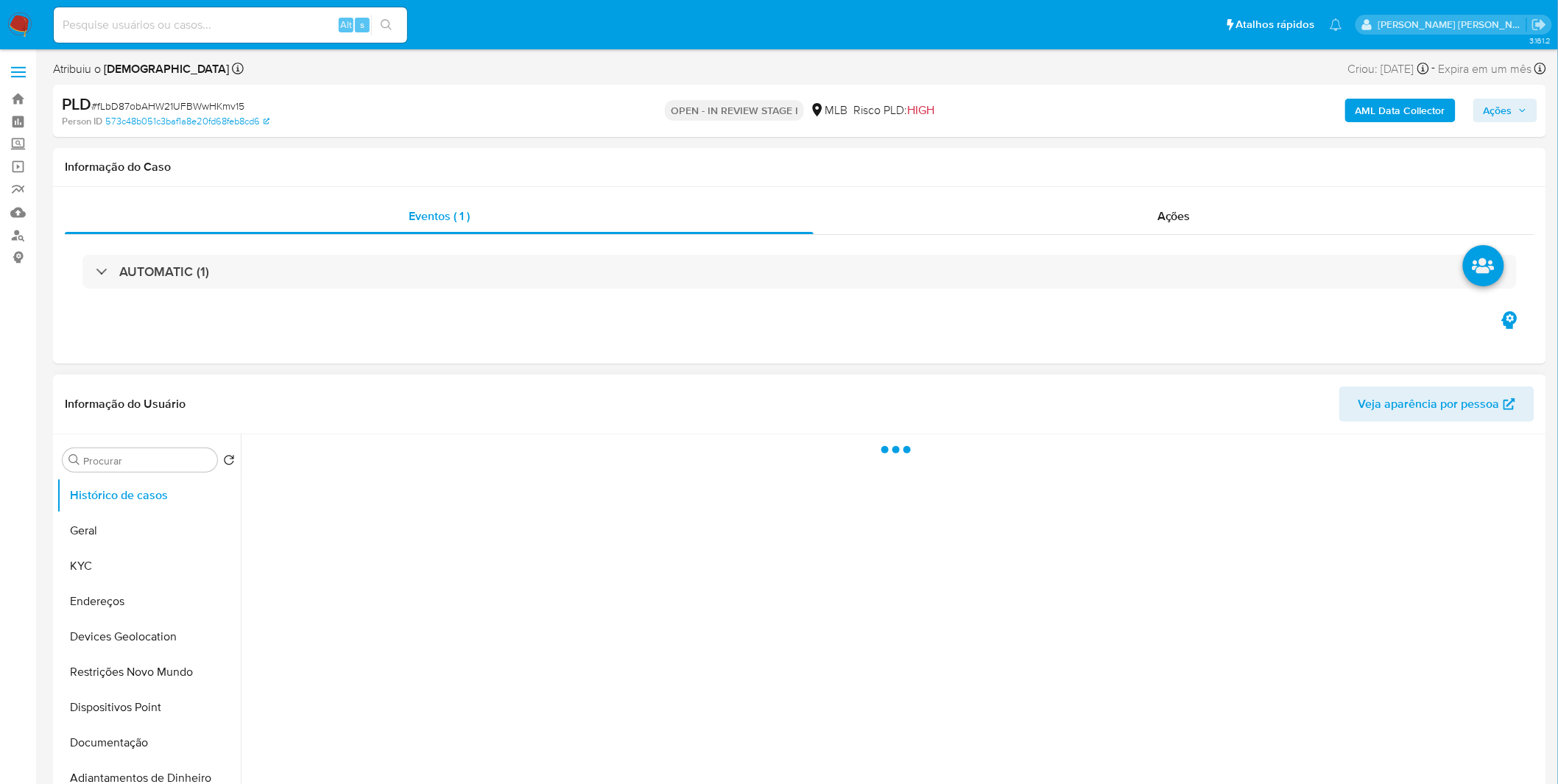
select select "10"
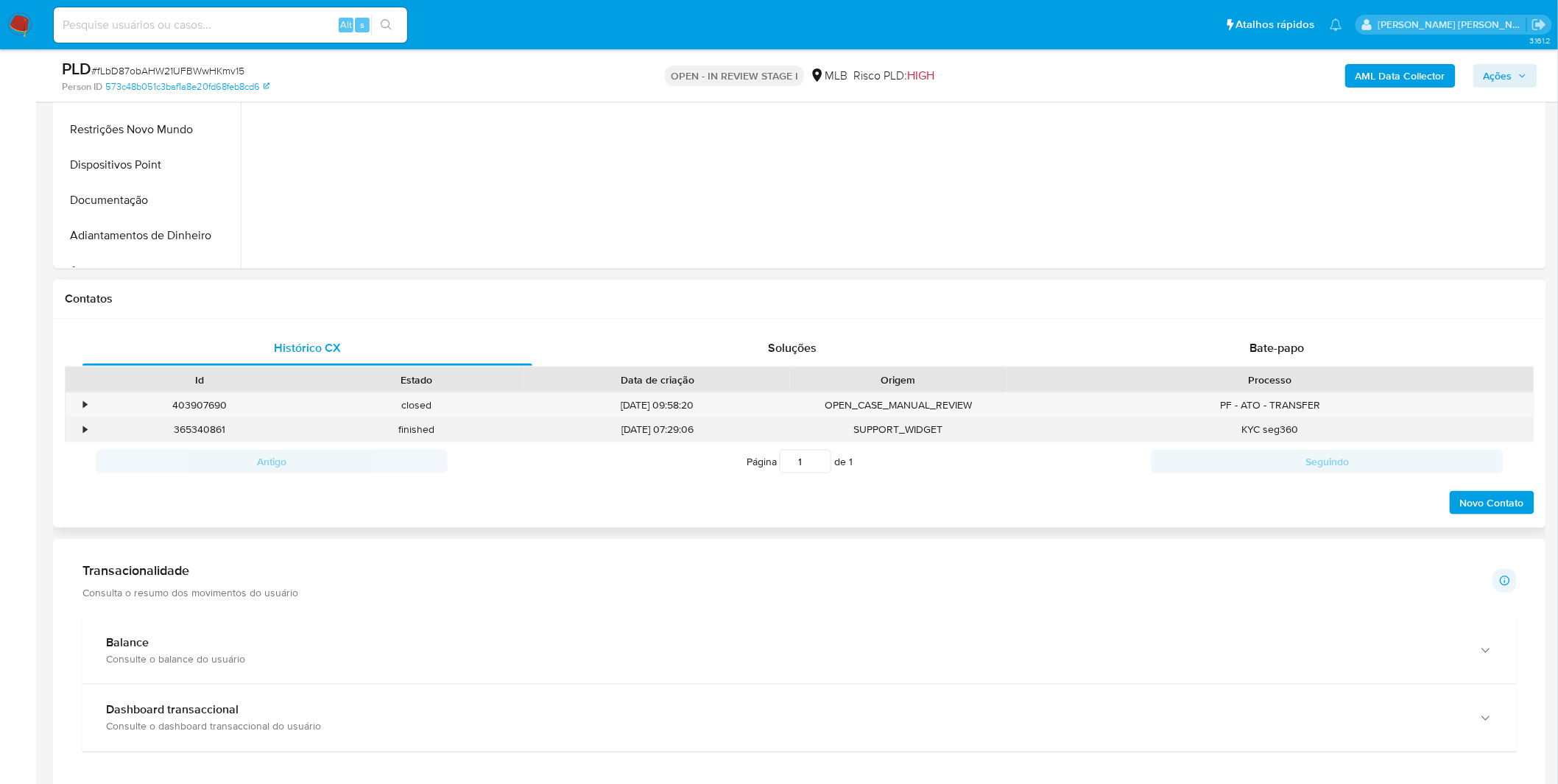
scroll to position [818, 0]
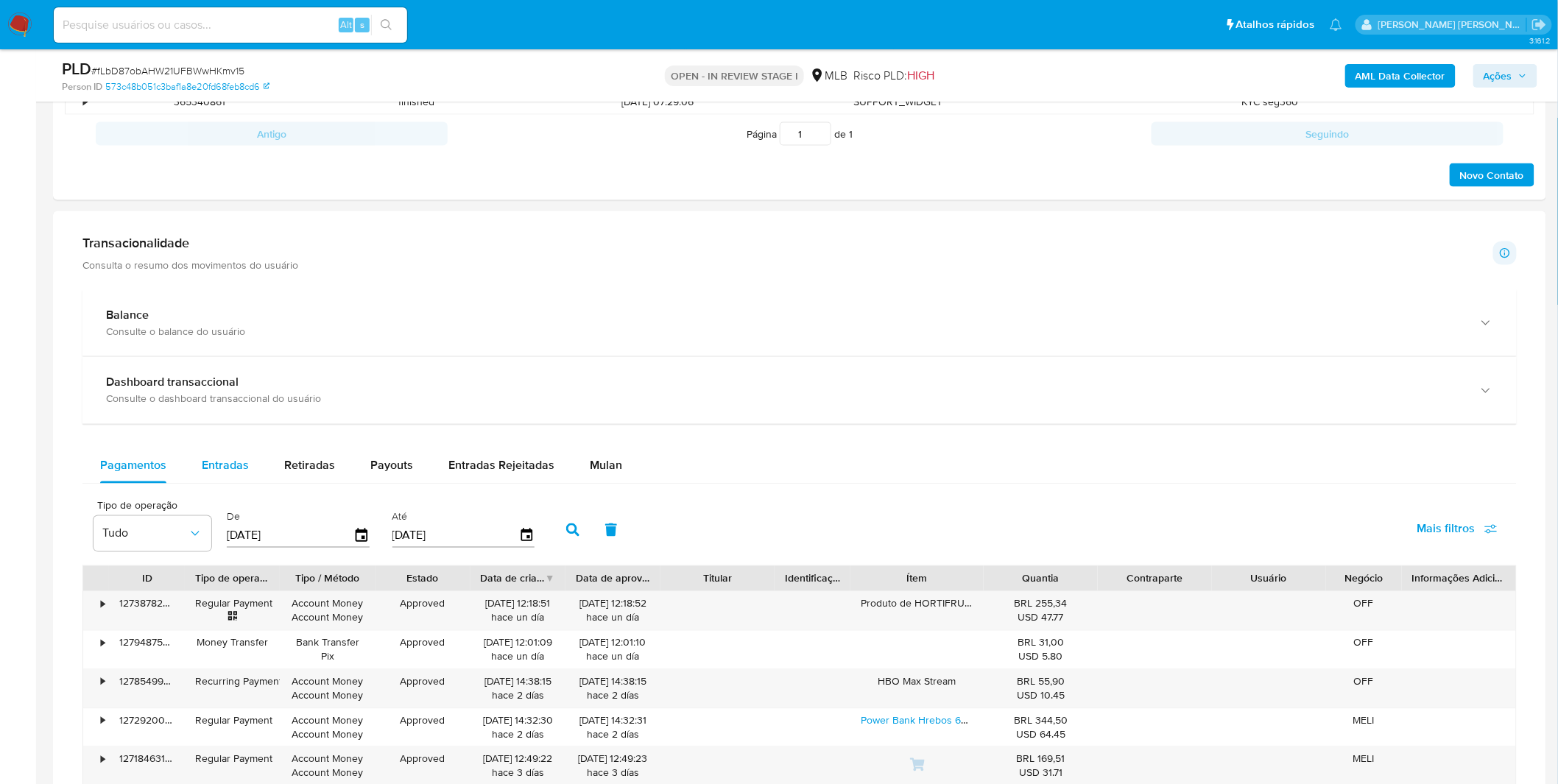
click at [254, 466] on button "Entradas" at bounding box center [225, 466] width 83 height 35
select select "10"
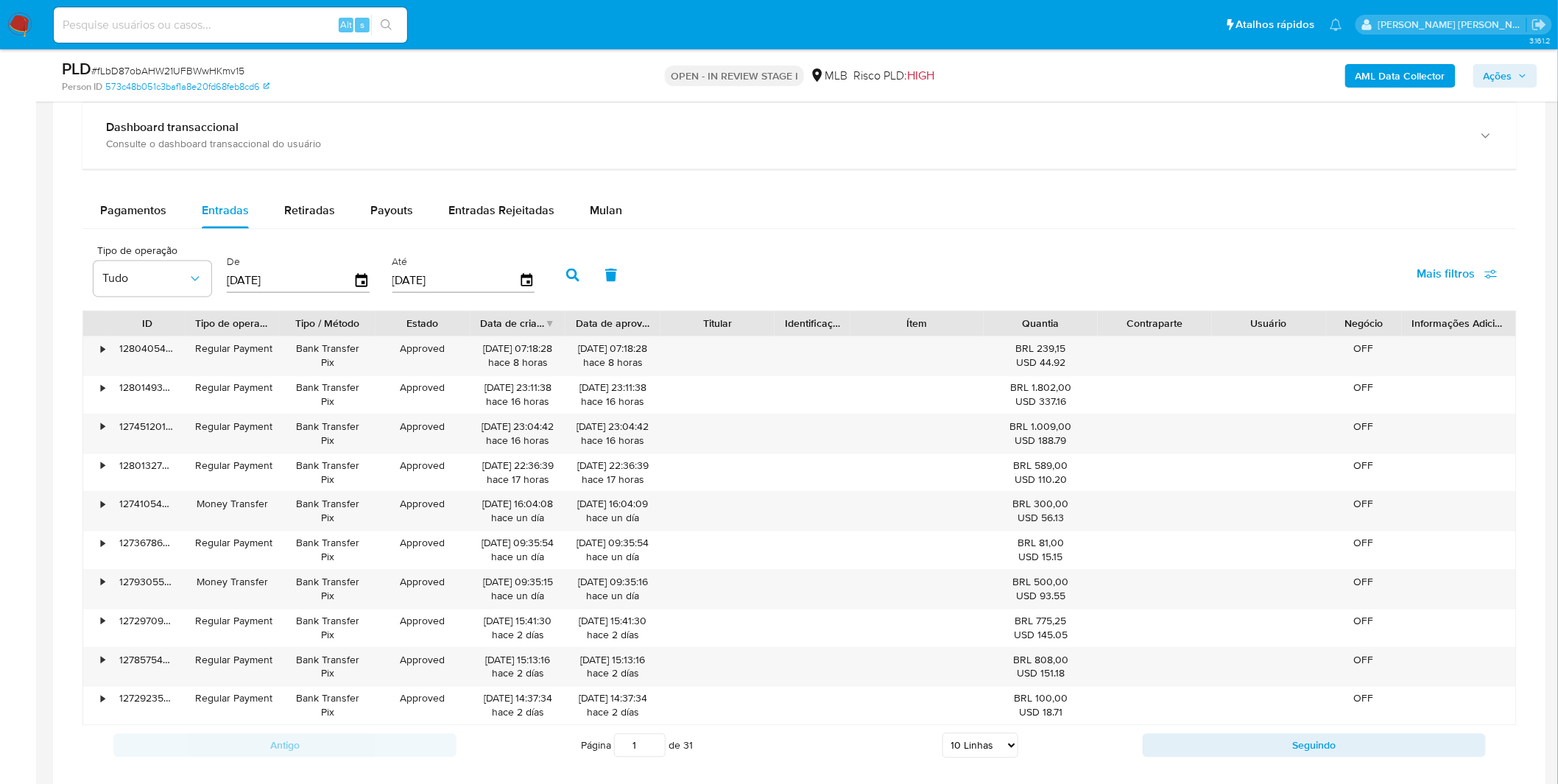
scroll to position [981, 0]
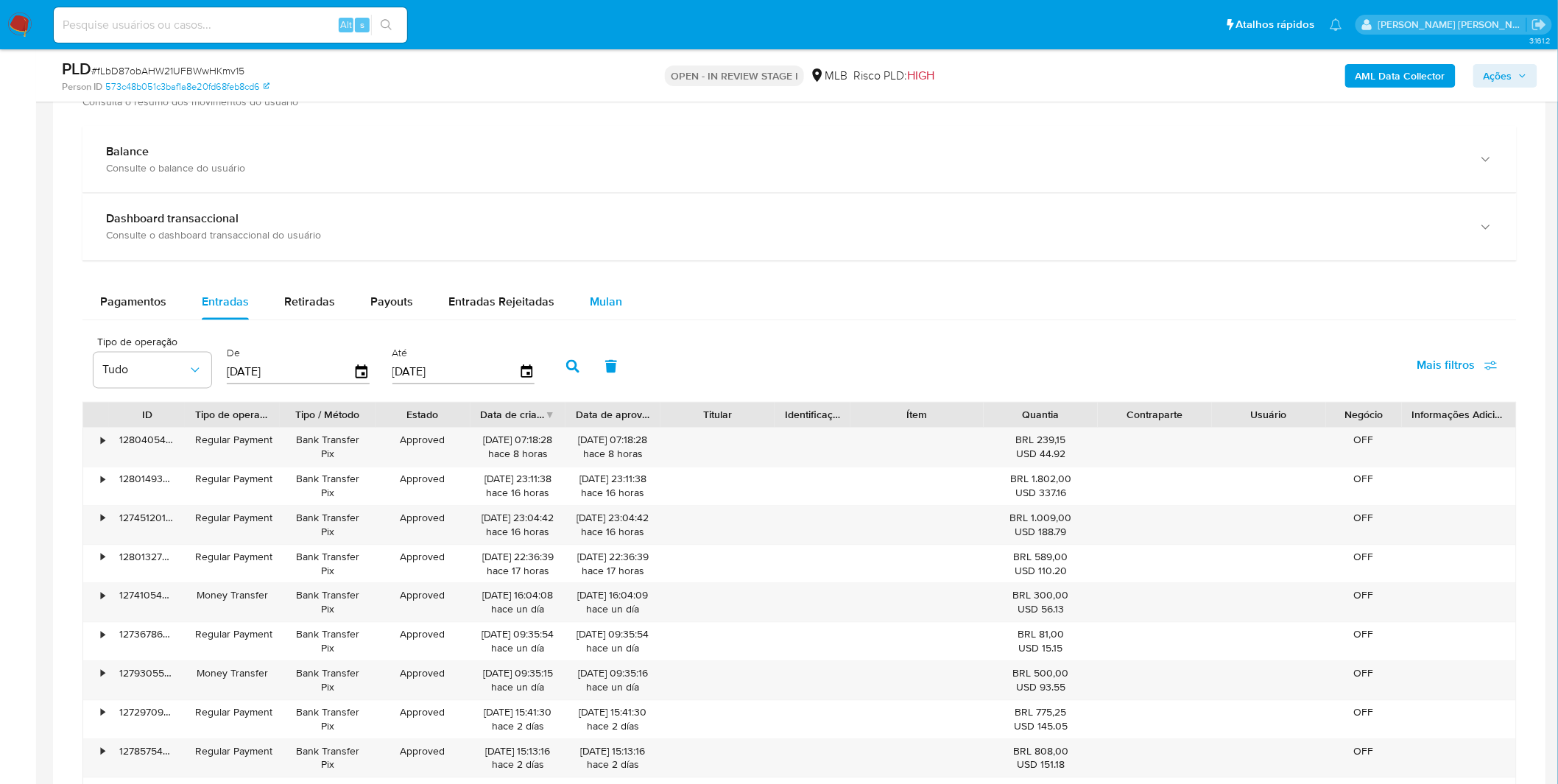
click at [597, 302] on span "Mulan" at bounding box center [606, 302] width 32 height 17
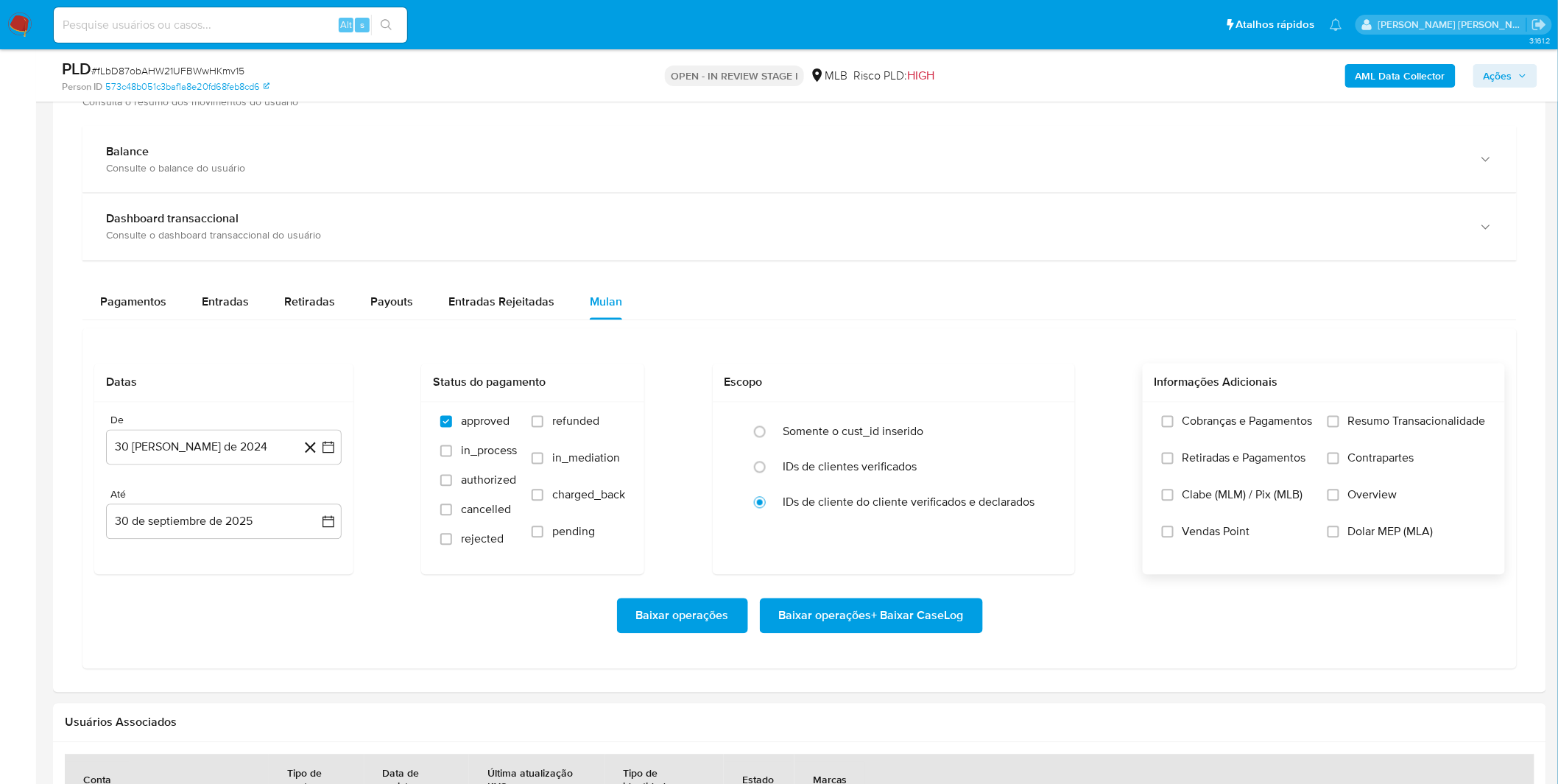
click at [1193, 428] on span "Cobranças e Pagamentos" at bounding box center [1247, 421] width 130 height 15
click at [1173, 427] on input "Cobranças e Pagamentos" at bounding box center [1167, 421] width 11 height 11
click at [1194, 457] on span "Retiradas e Pagamentos" at bounding box center [1243, 458] width 123 height 15
click at [1173, 457] on input "Retiradas e Pagamentos" at bounding box center [1167, 458] width 11 height 11
click at [1351, 432] on label "Resumo Transacionalidade" at bounding box center [1406, 433] width 159 height 37
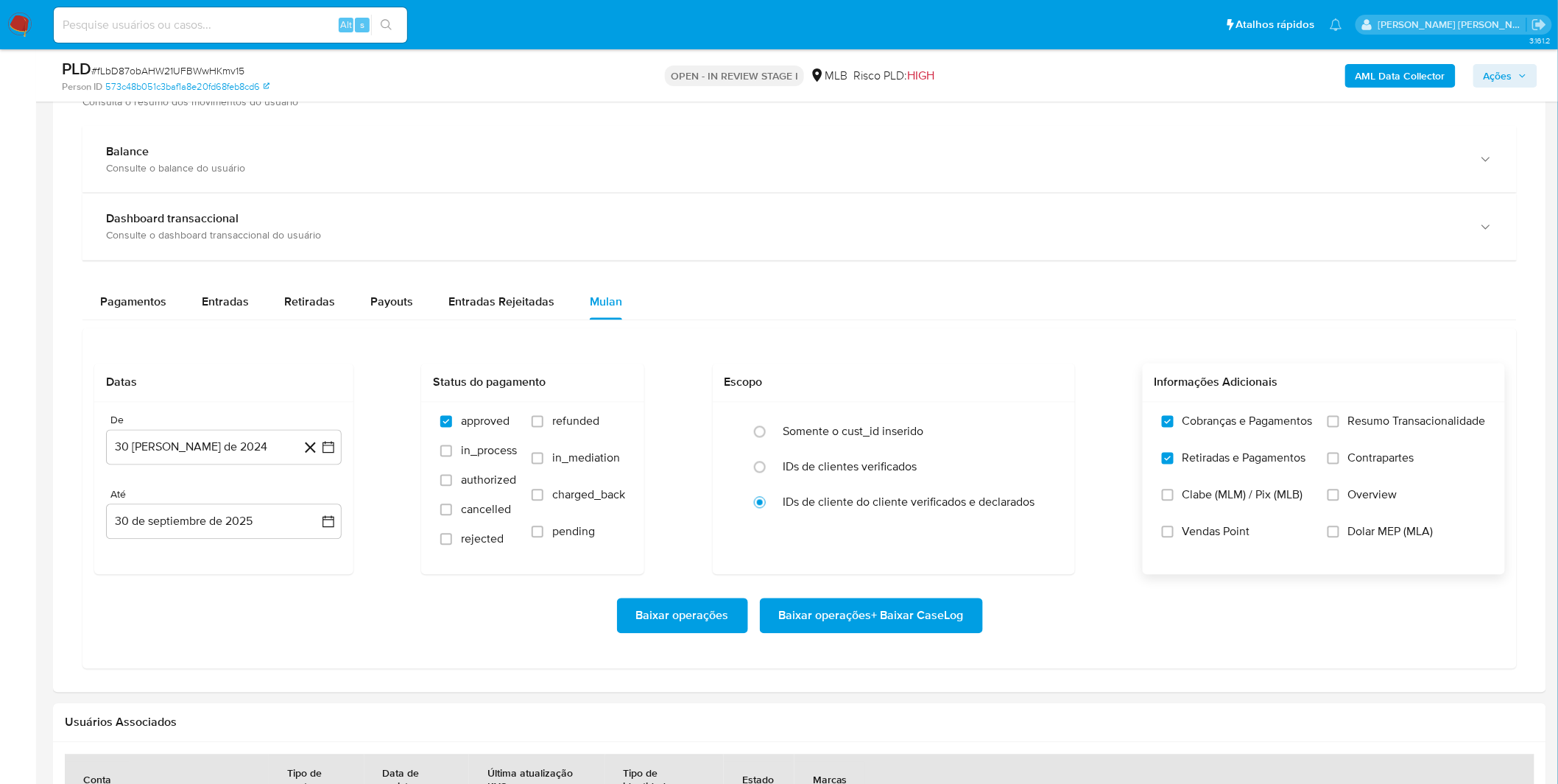
click at [1339, 427] on input "Resumo Transacionalidade" at bounding box center [1333, 421] width 11 height 11
click at [1349, 462] on span "Contrapartes" at bounding box center [1381, 458] width 66 height 15
click at [1339, 462] on input "Contrapartes" at bounding box center [1333, 458] width 11 height 11
click at [274, 449] on button "30 [PERSON_NAME] de 2024" at bounding box center [224, 447] width 236 height 35
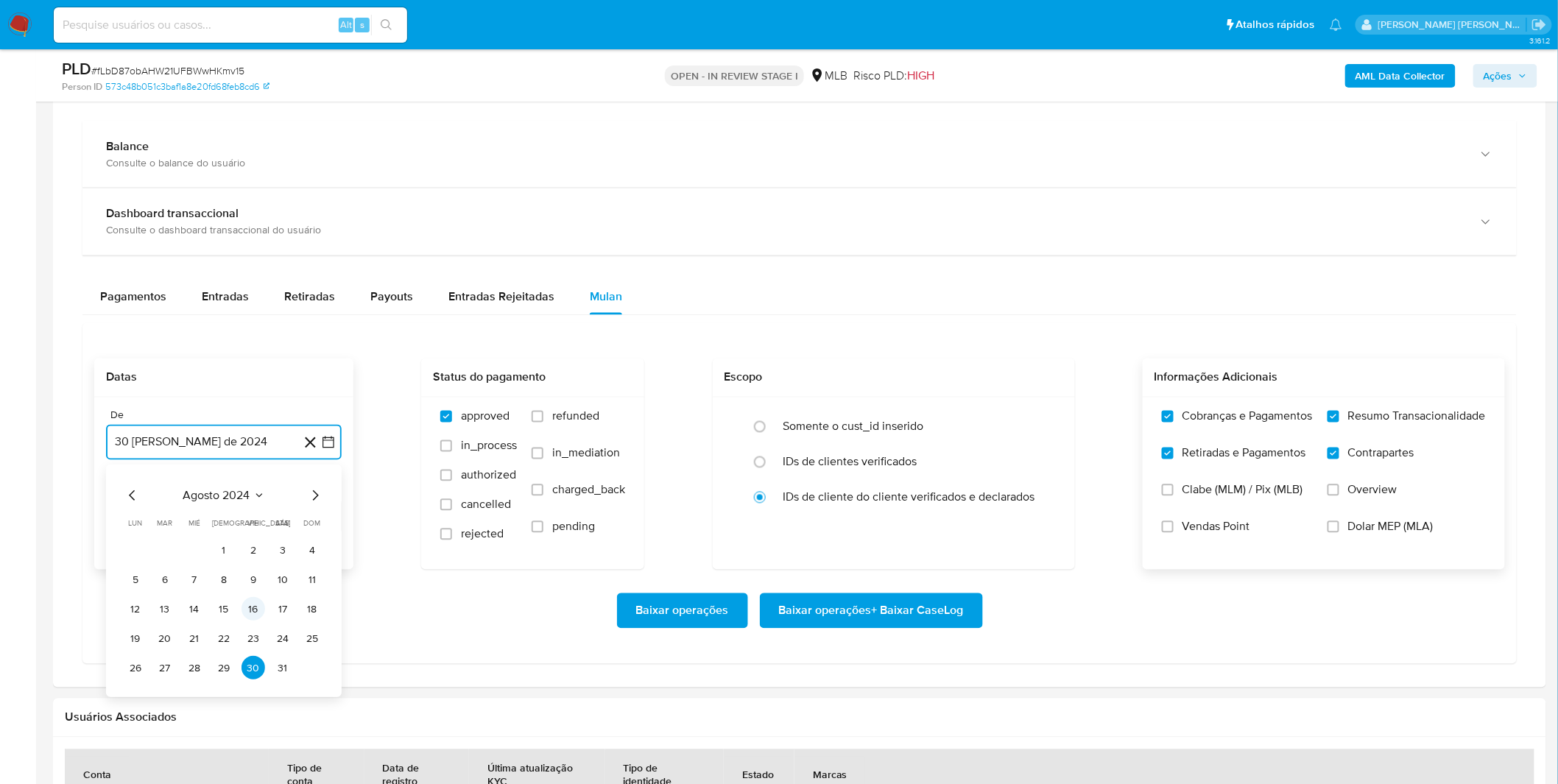
scroll to position [1144, 0]
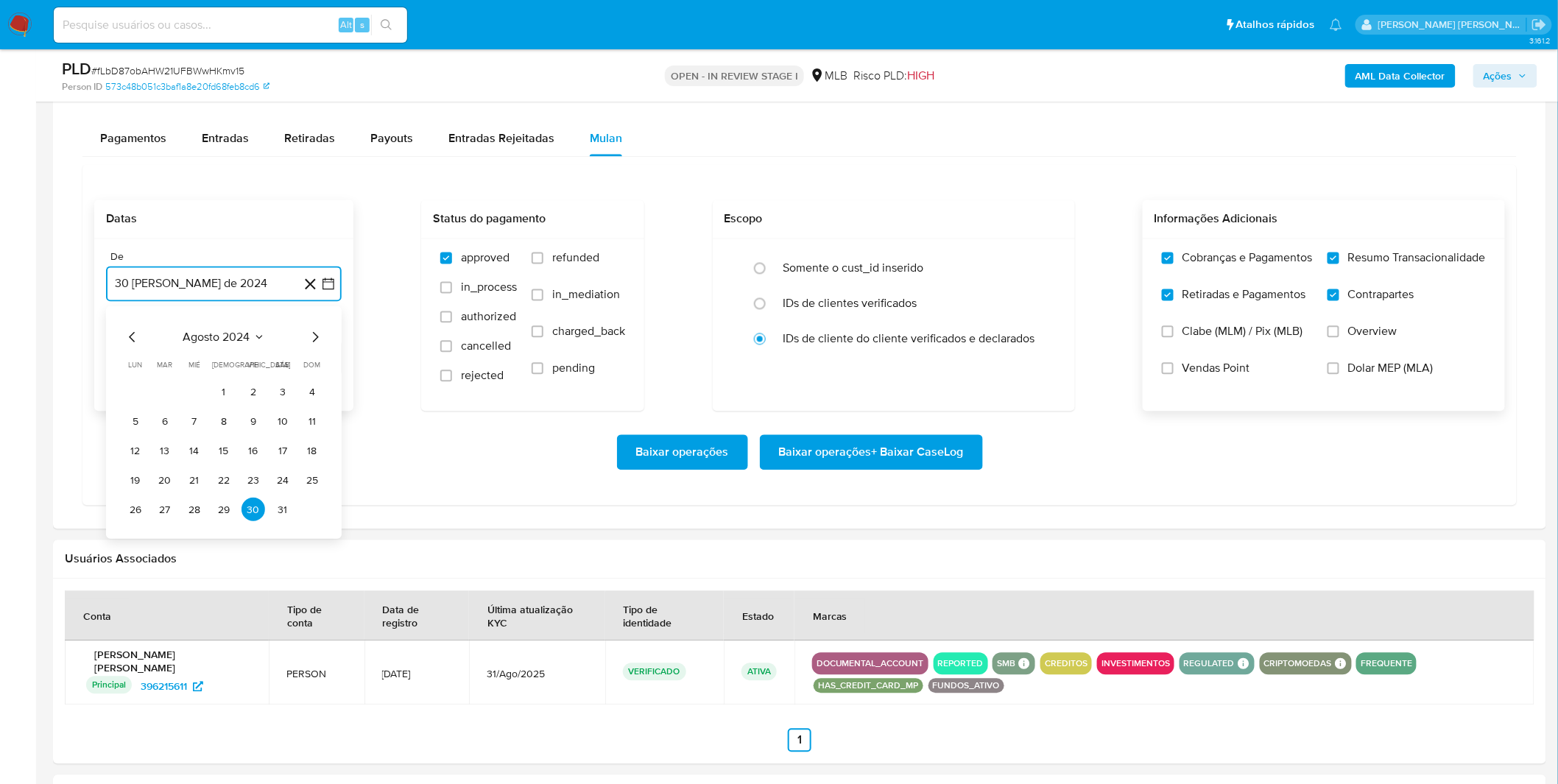
click at [217, 343] on span "agosto 2024" at bounding box center [216, 338] width 67 height 15
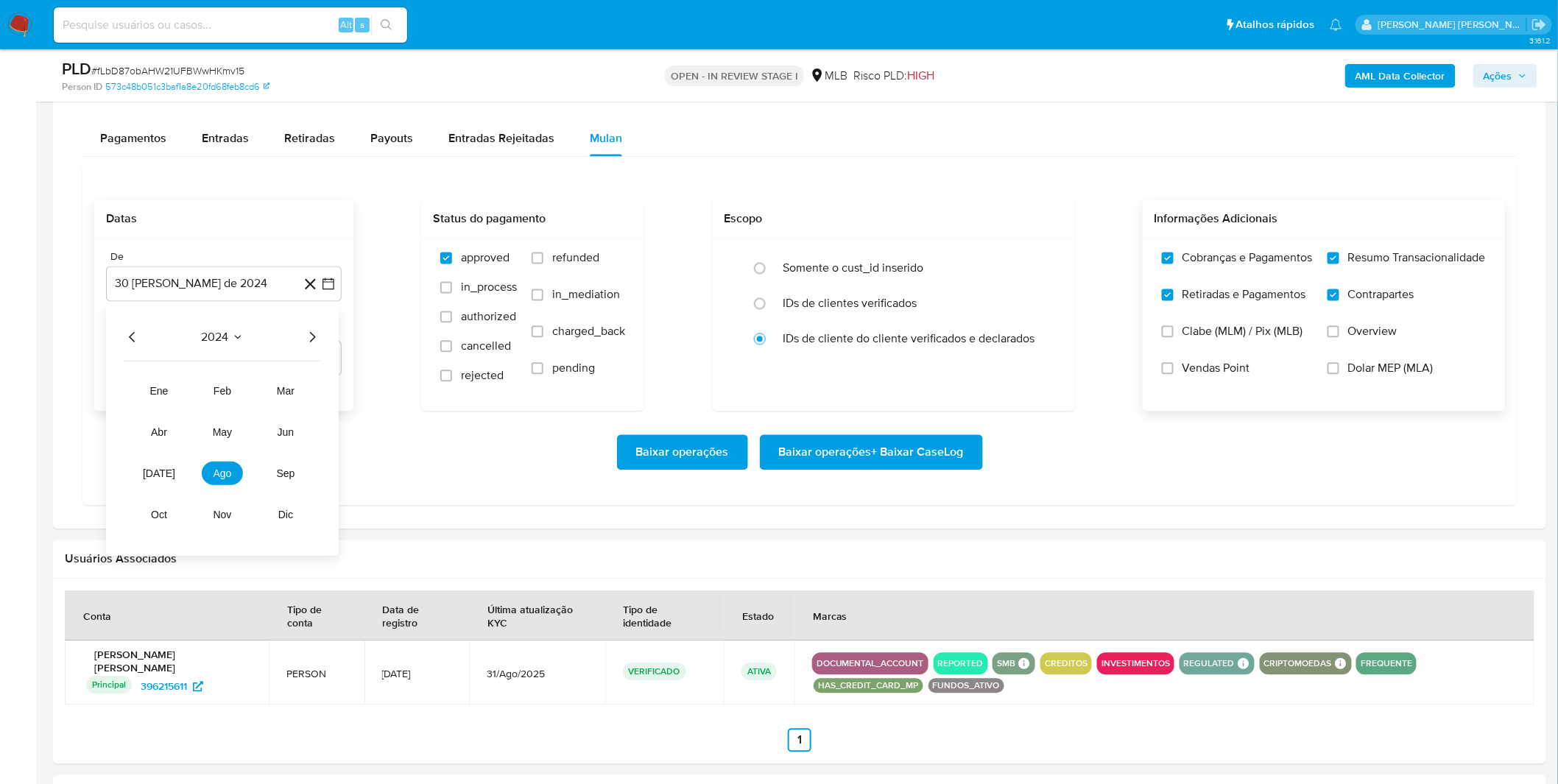
click at [335, 349] on div "2024 2024 ene feb mar abr may jun jul ago sep oct nov dic" at bounding box center [222, 432] width 233 height 250
click at [312, 341] on icon "Año siguiente" at bounding box center [313, 337] width 6 height 10
click at [216, 477] on span "ago" at bounding box center [223, 473] width 18 height 11
click at [247, 394] on button "1" at bounding box center [253, 392] width 24 height 24
click at [221, 425] on div "Baixar operações Baixar operações + Baixar CaseLog" at bounding box center [799, 452] width 1410 height 83
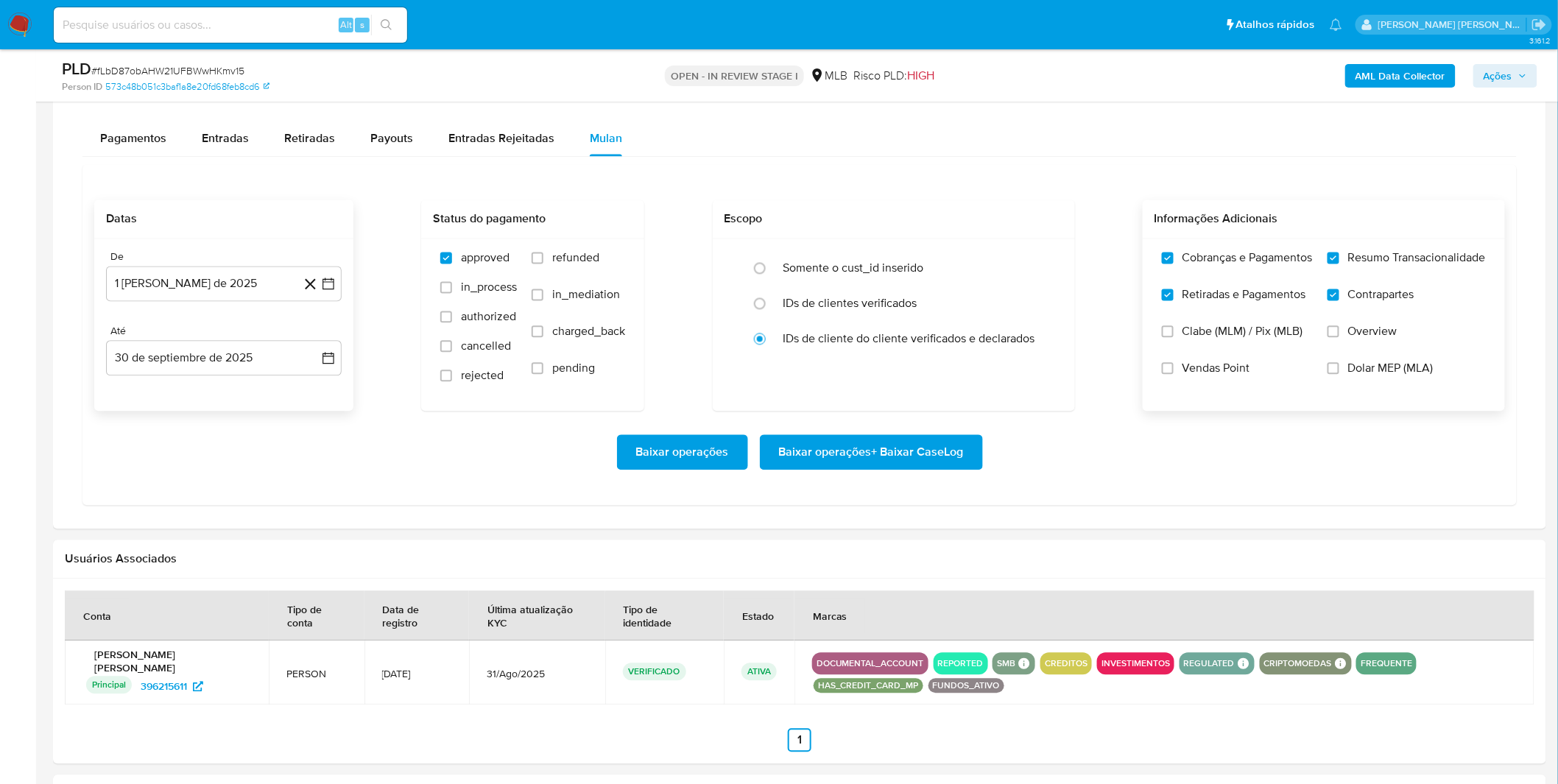
click at [889, 458] on span "Baixar operações + Baixar CaseLog" at bounding box center [871, 452] width 185 height 32
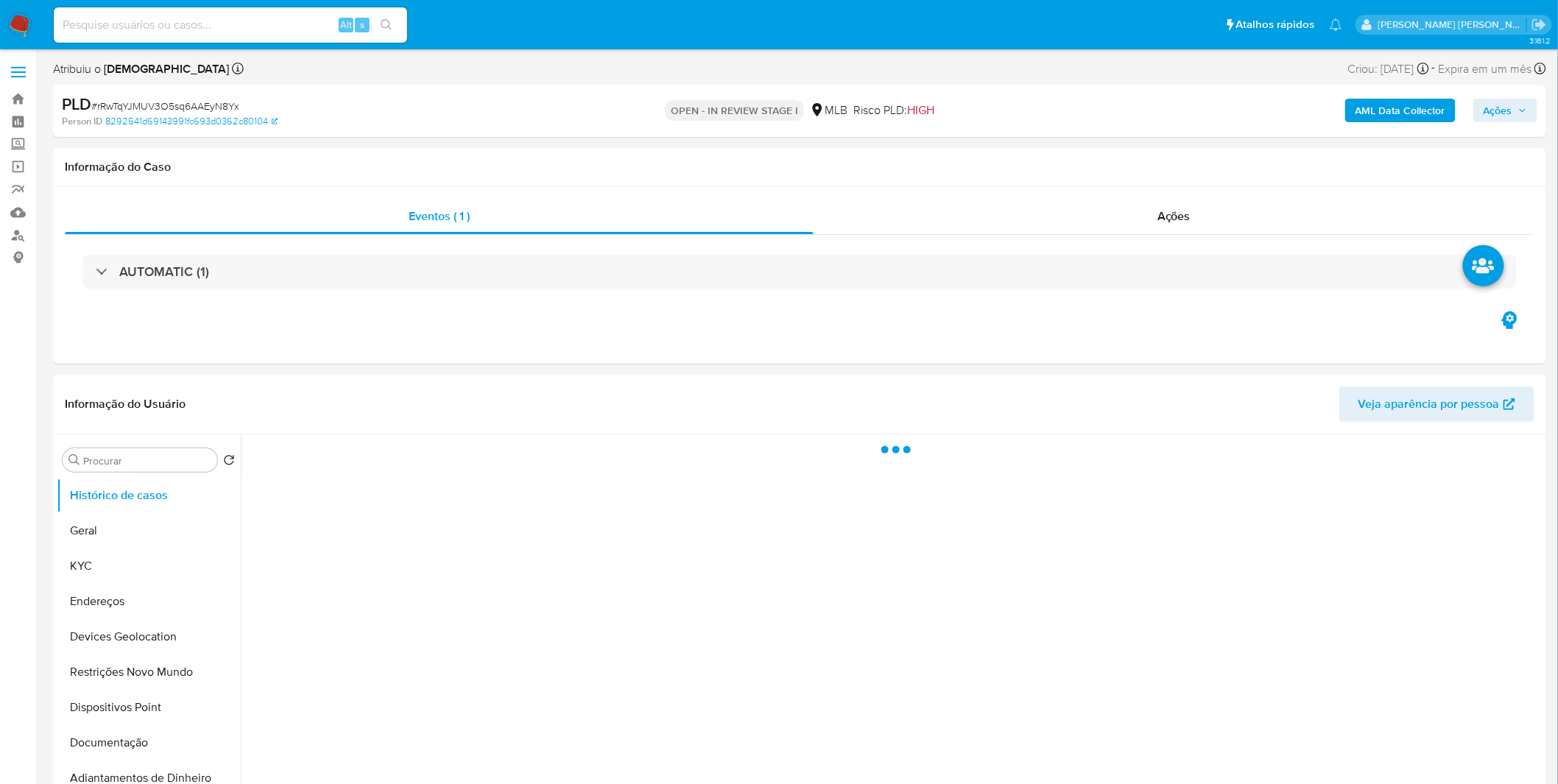
select select "10"
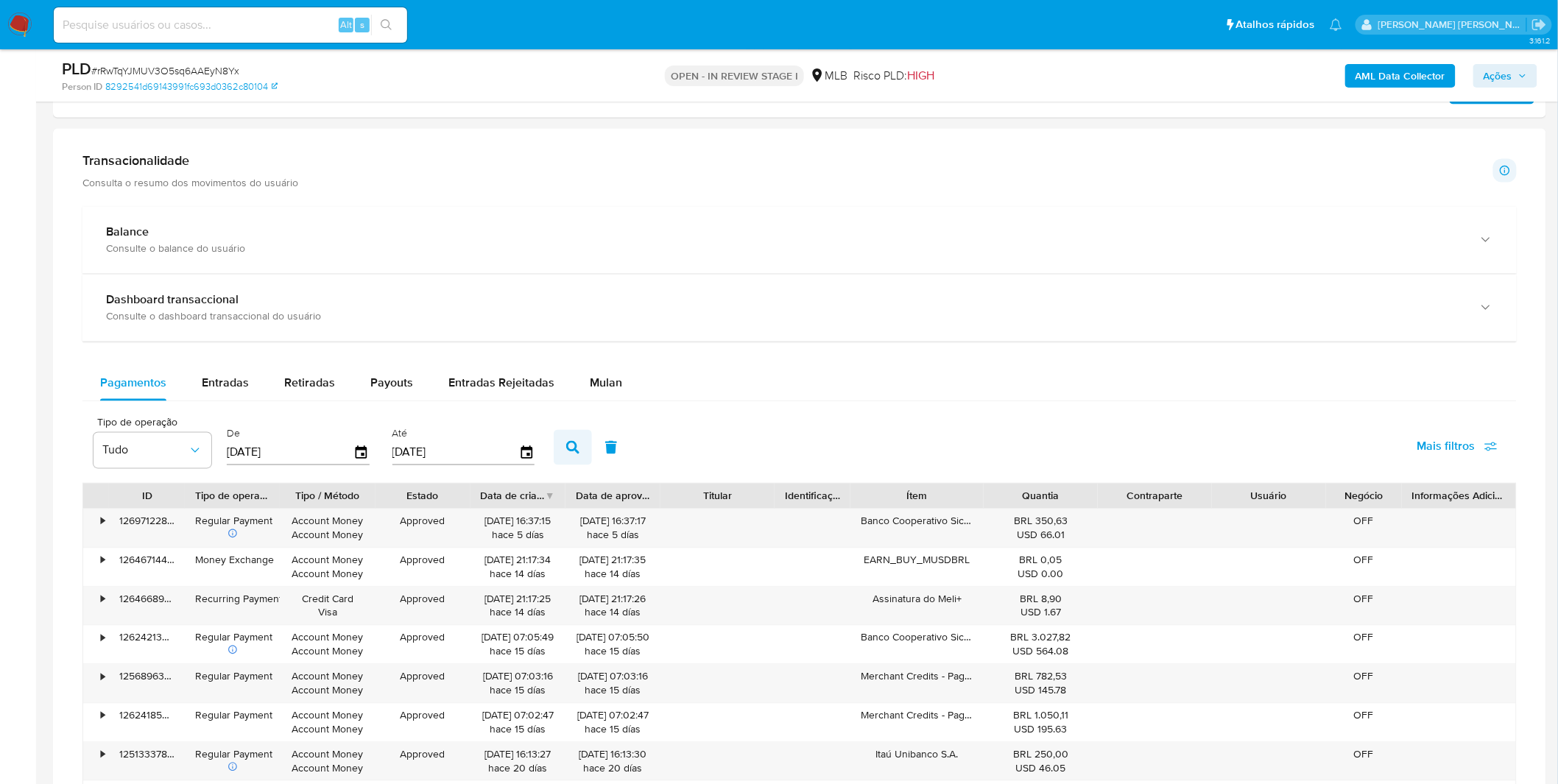
scroll to position [981, 0]
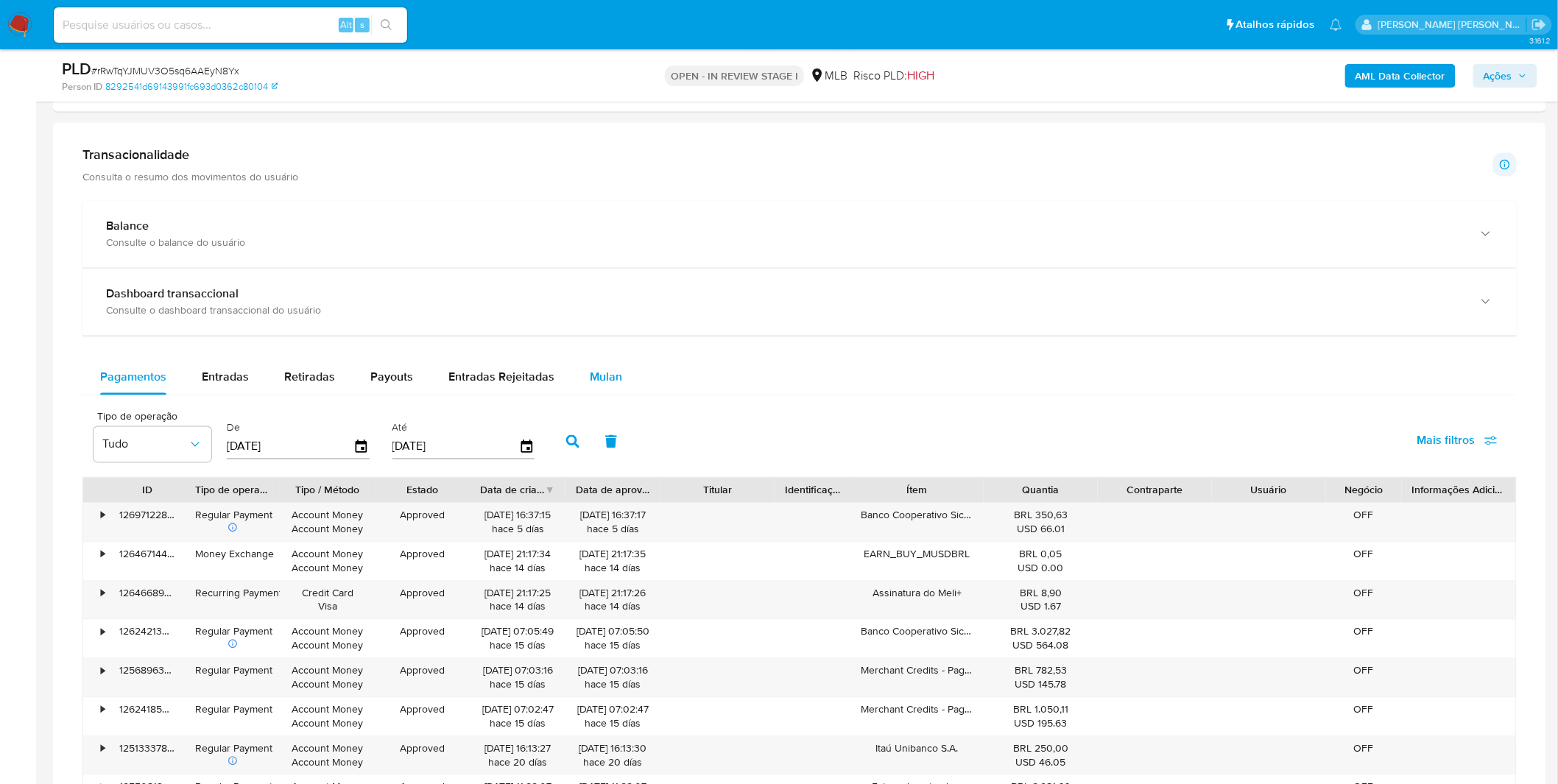
click at [594, 381] on span "Mulan" at bounding box center [606, 377] width 32 height 17
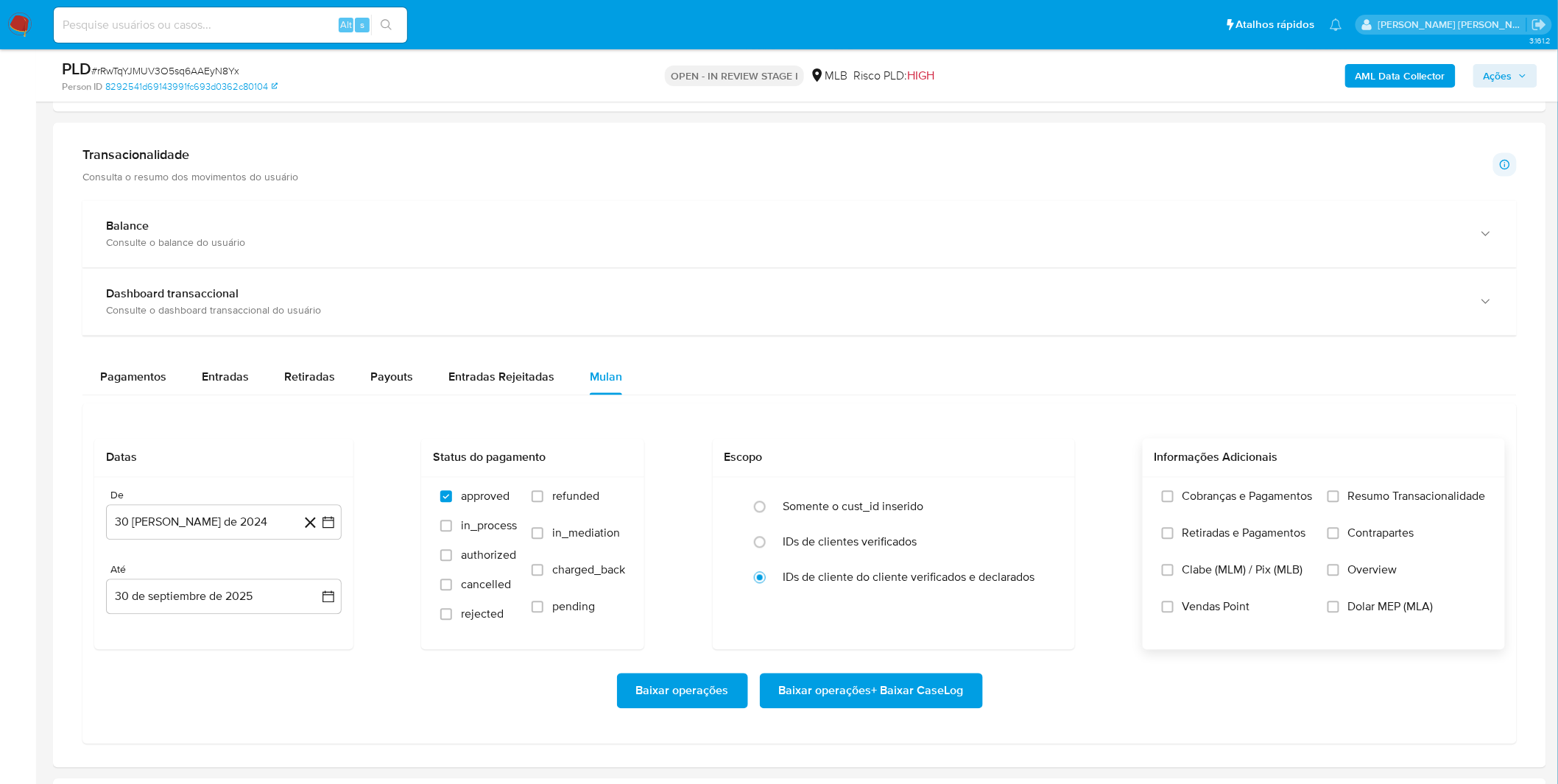
click at [1205, 526] on span "Retiradas e Pagamentos" at bounding box center [1243, 533] width 123 height 15
click at [1173, 528] on input "Retiradas e Pagamentos" at bounding box center [1167, 533] width 11 height 11
click at [1209, 535] on span "Retiradas e Pagamentos" at bounding box center [1243, 533] width 123 height 15
click at [1173, 535] on input "Retiradas e Pagamentos" at bounding box center [1167, 533] width 11 height 11
click at [1219, 504] on span "Cobranças e Pagamentos" at bounding box center [1247, 496] width 130 height 15
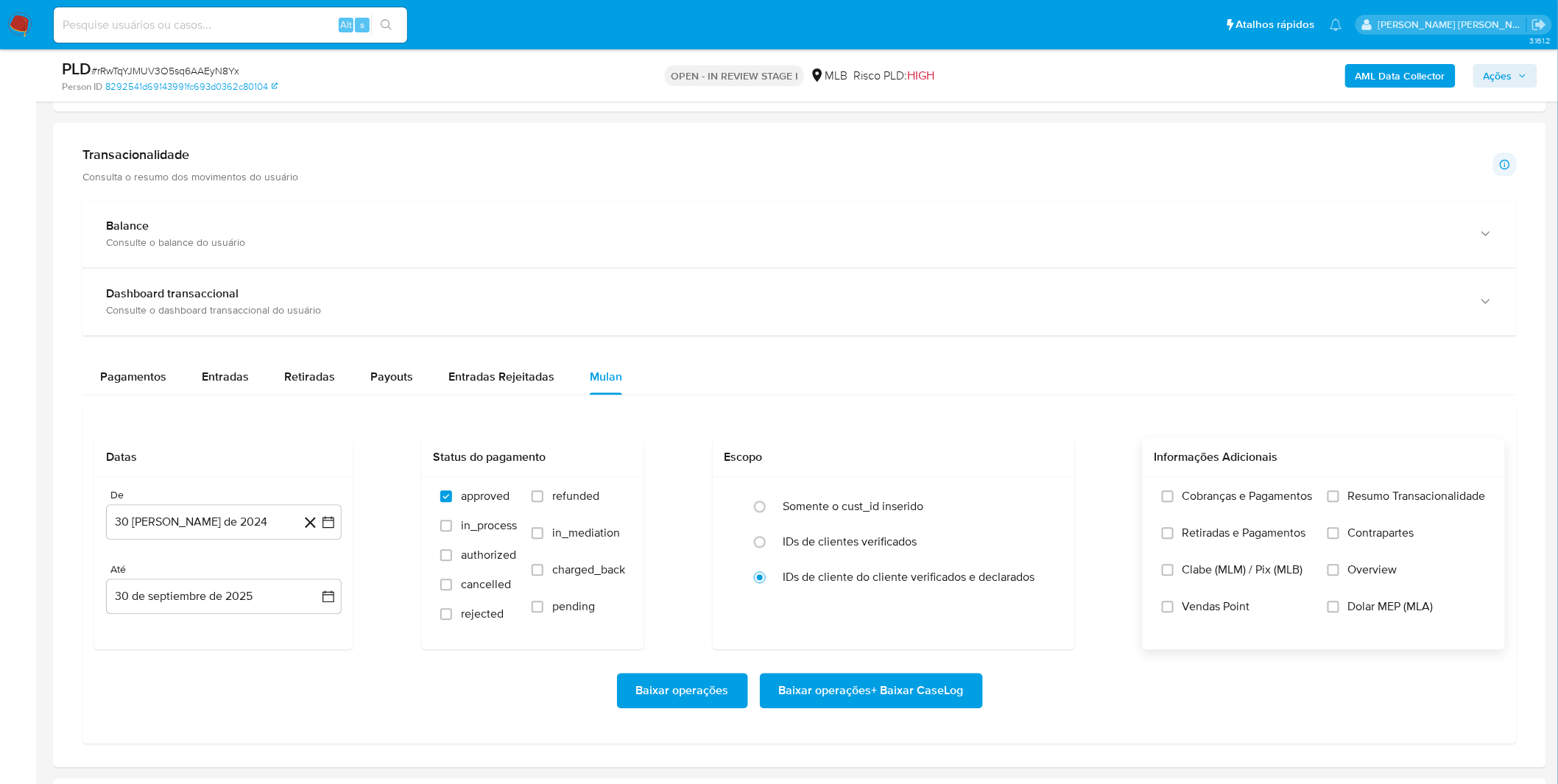
click at [1173, 502] on input "Cobranças e Pagamentos" at bounding box center [1167, 496] width 11 height 11
click at [1222, 531] on span "Retiradas e Pagamentos" at bounding box center [1243, 533] width 123 height 15
click at [1173, 531] on input "Retiradas e Pagamentos" at bounding box center [1167, 533] width 11 height 11
click at [1350, 518] on label "Resumo Transacionalidade" at bounding box center [1406, 508] width 159 height 37
click at [1339, 502] on input "Resumo Transacionalidade" at bounding box center [1333, 496] width 11 height 11
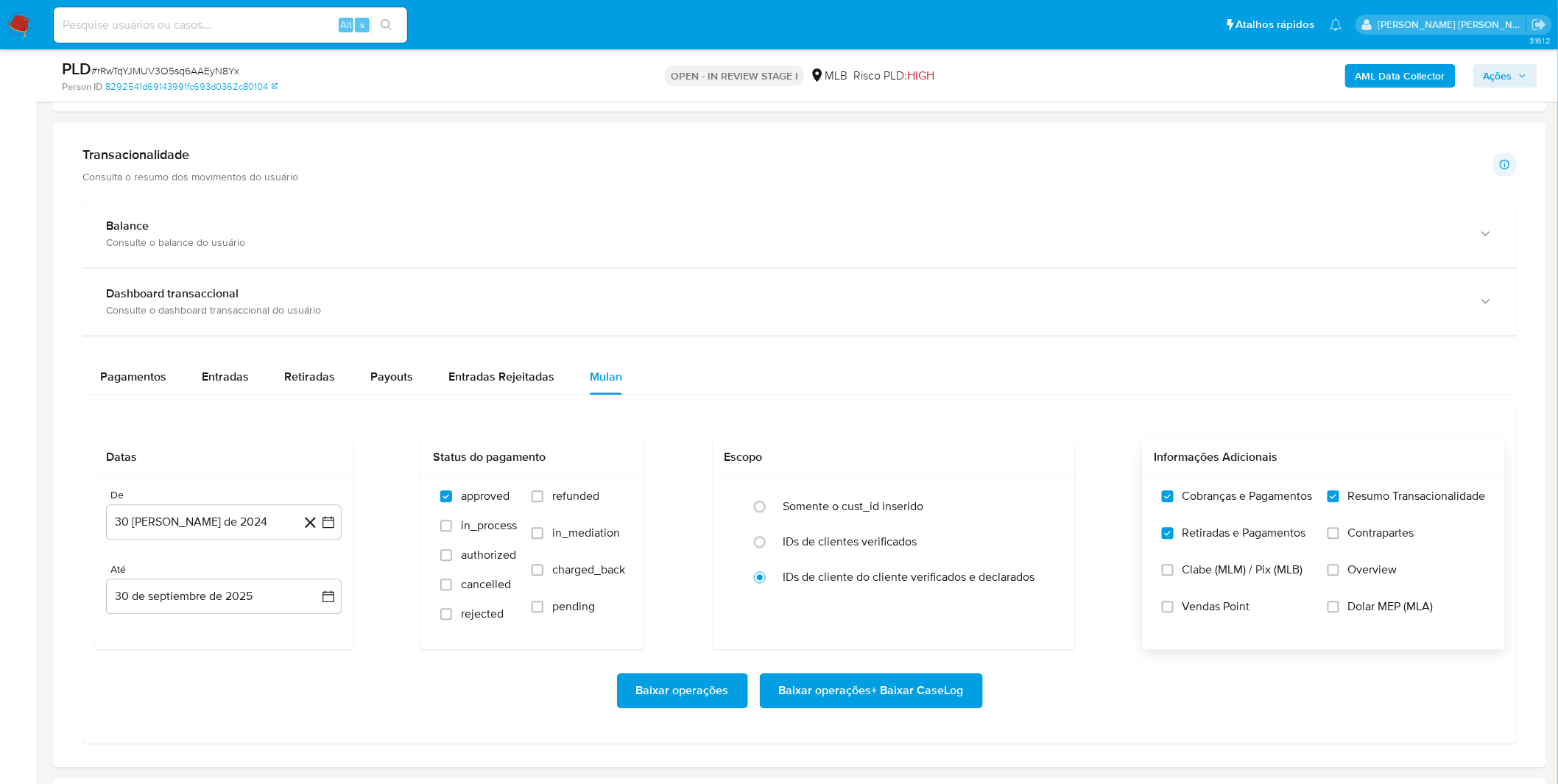
click at [1352, 537] on span "Contrapartes" at bounding box center [1381, 533] width 66 height 15
click at [1339, 537] on input "Contrapartes" at bounding box center [1333, 533] width 11 height 11
click at [265, 512] on button "30 [PERSON_NAME] de 2024" at bounding box center [224, 522] width 236 height 35
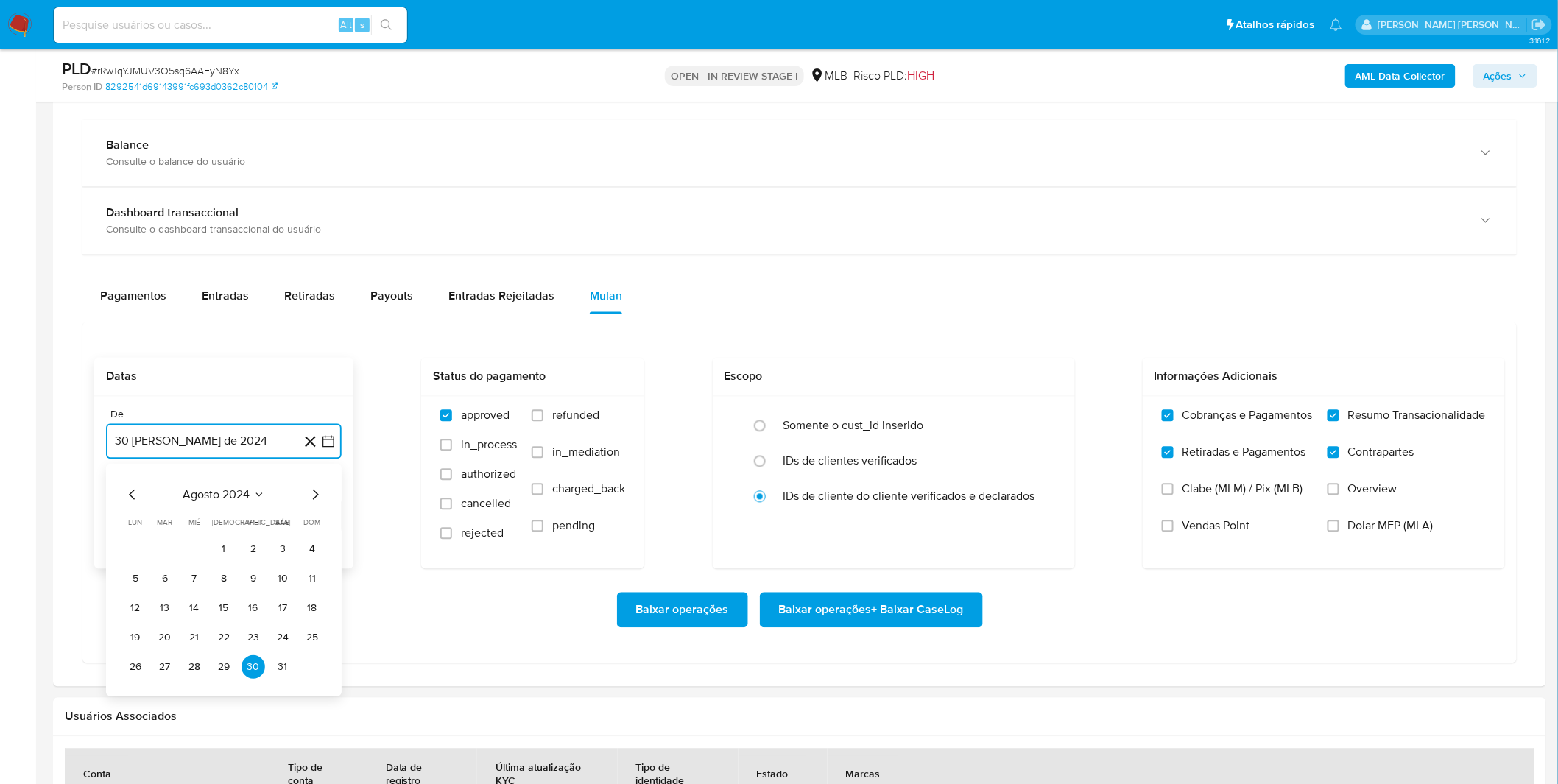
scroll to position [1063, 0]
click at [238, 501] on span "agosto 2024" at bounding box center [216, 493] width 67 height 15
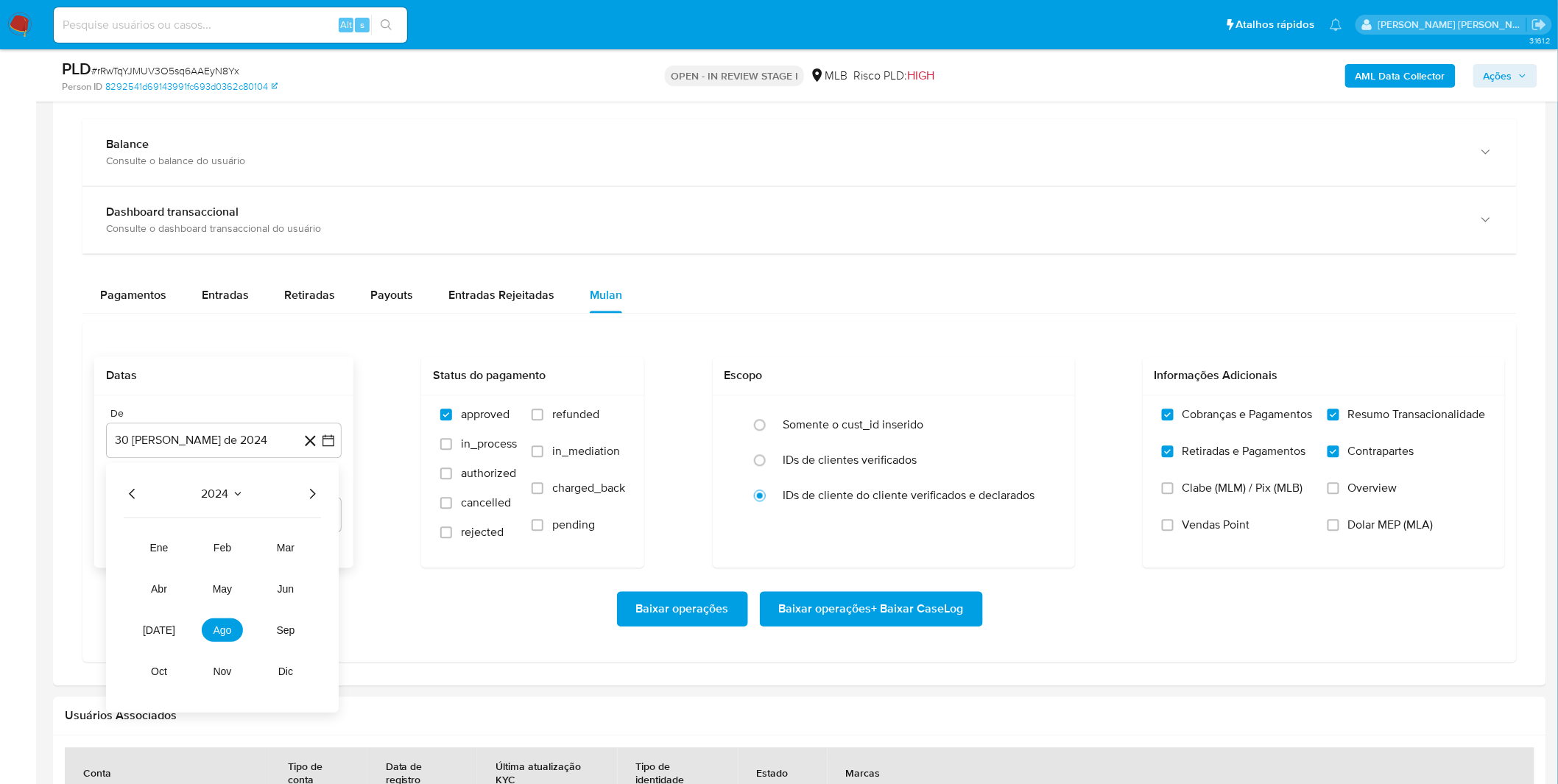
click at [313, 498] on icon "Año siguiente" at bounding box center [312, 493] width 18 height 18
click at [221, 633] on span "ago" at bounding box center [223, 629] width 18 height 11
click at [240, 550] on tr "1 2 3" at bounding box center [223, 548] width 200 height 24
click at [245, 560] on td "1" at bounding box center [253, 548] width 24 height 24
click at [254, 547] on button "1" at bounding box center [253, 548] width 24 height 24
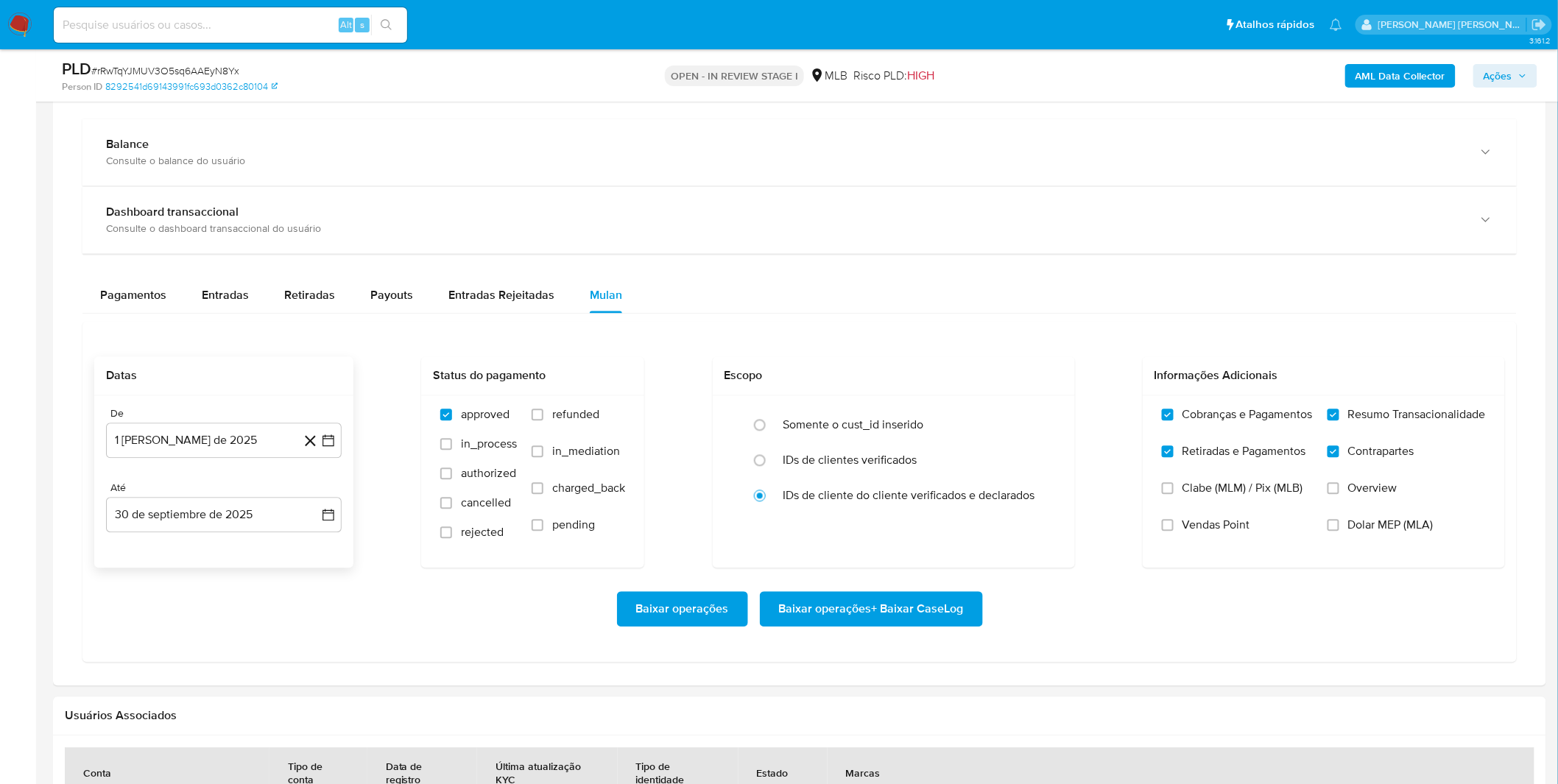
click at [215, 575] on div "Baixar operações Baixar operações + Baixar CaseLog" at bounding box center [799, 609] width 1410 height 83
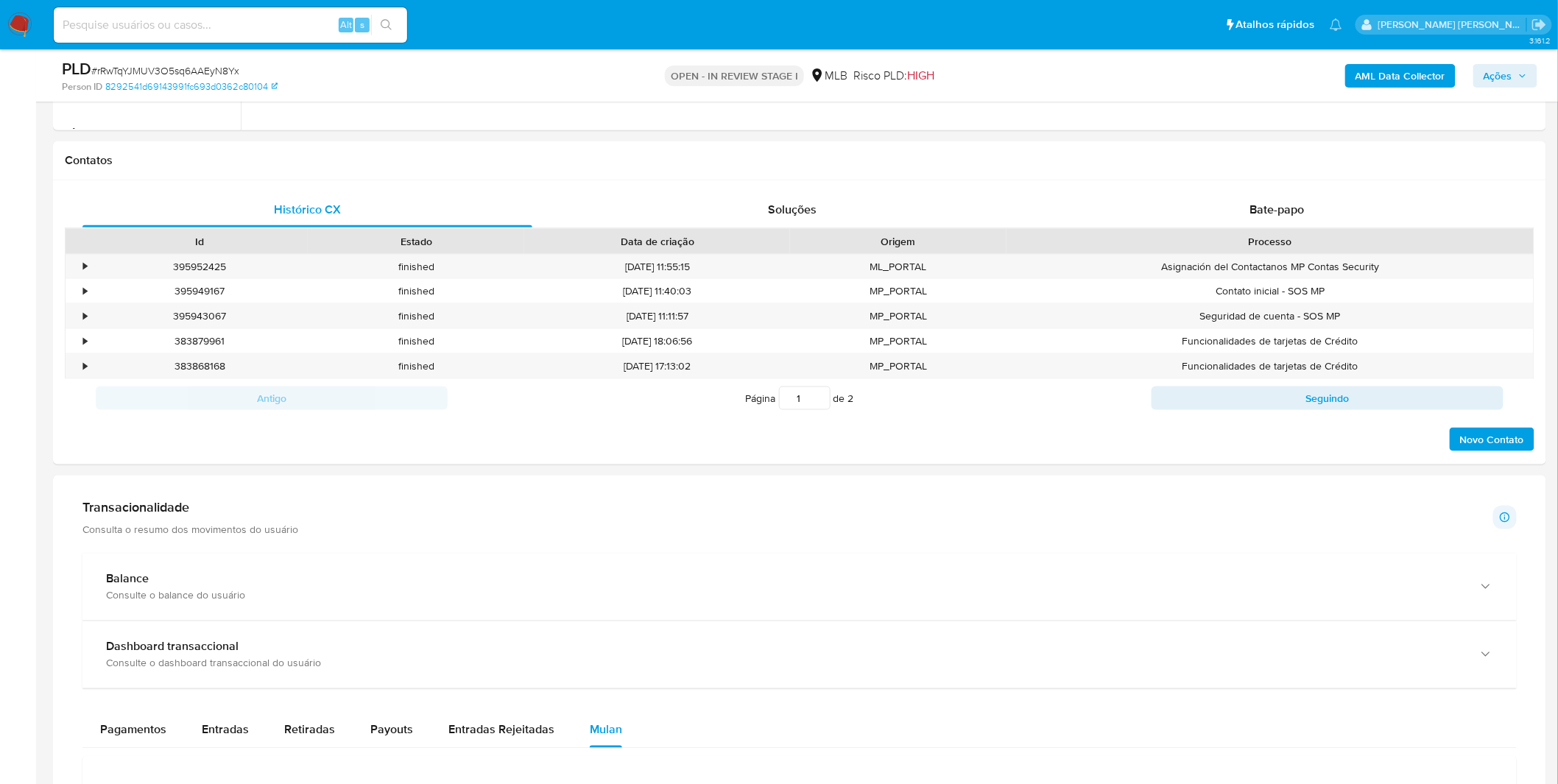
scroll to position [899, 0]
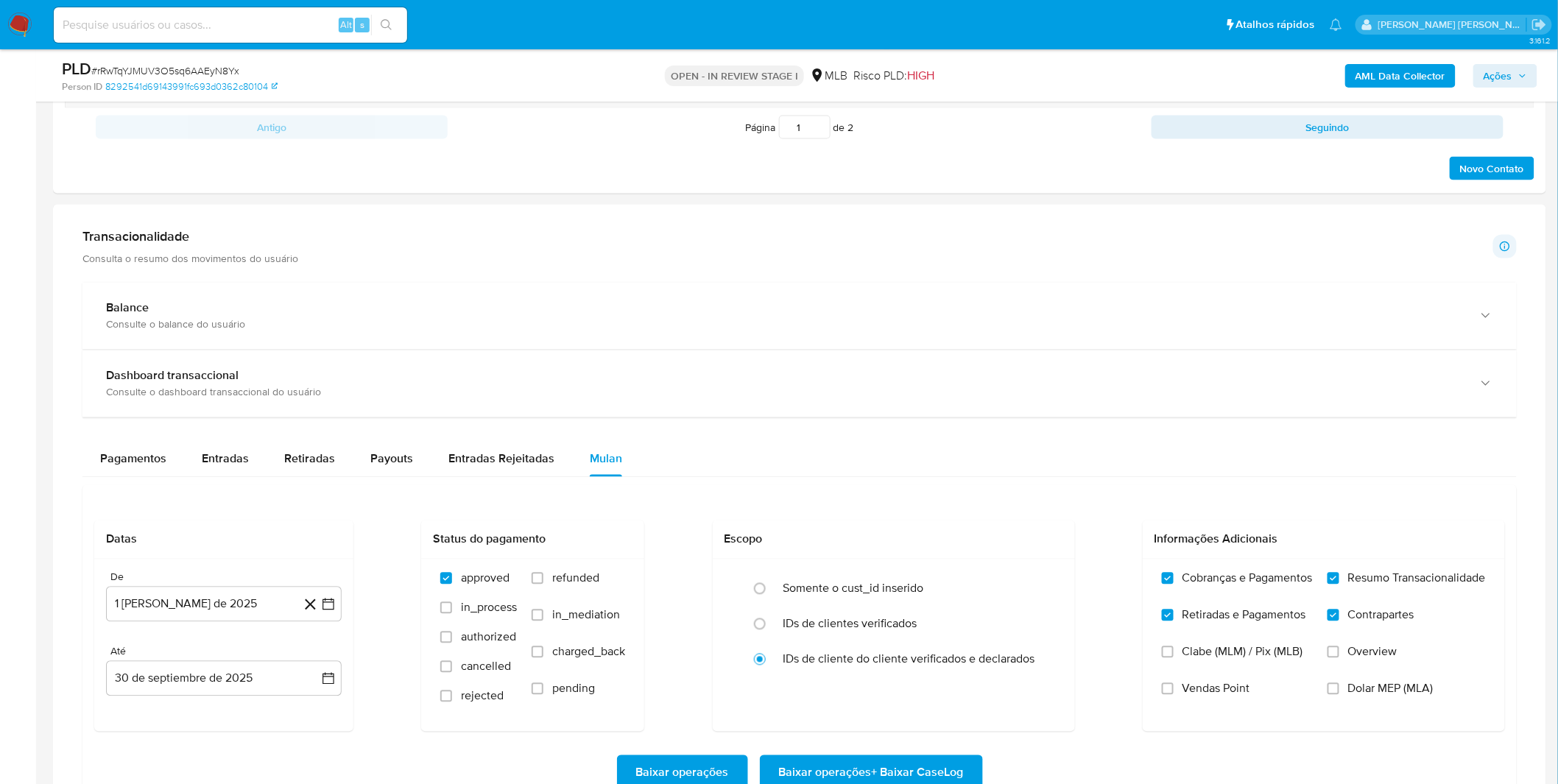
click at [208, 442] on div "Balance Consulte o balance do usuário Dashboard transaccional Consulte o dashbo…" at bounding box center [800, 554] width 1434 height 543
click at [221, 458] on span "Entradas" at bounding box center [225, 459] width 47 height 17
select select "10"
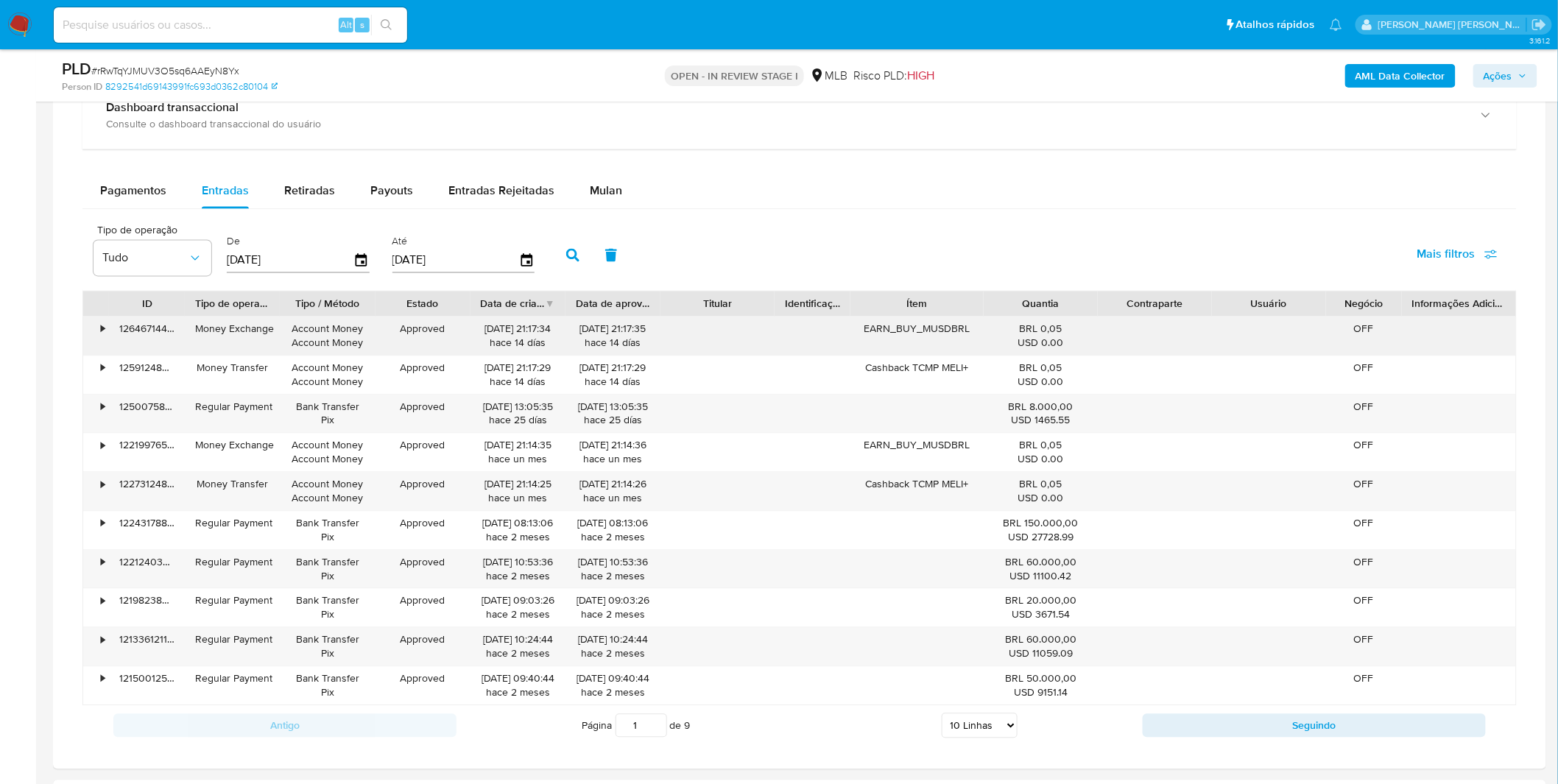
scroll to position [1144, 0]
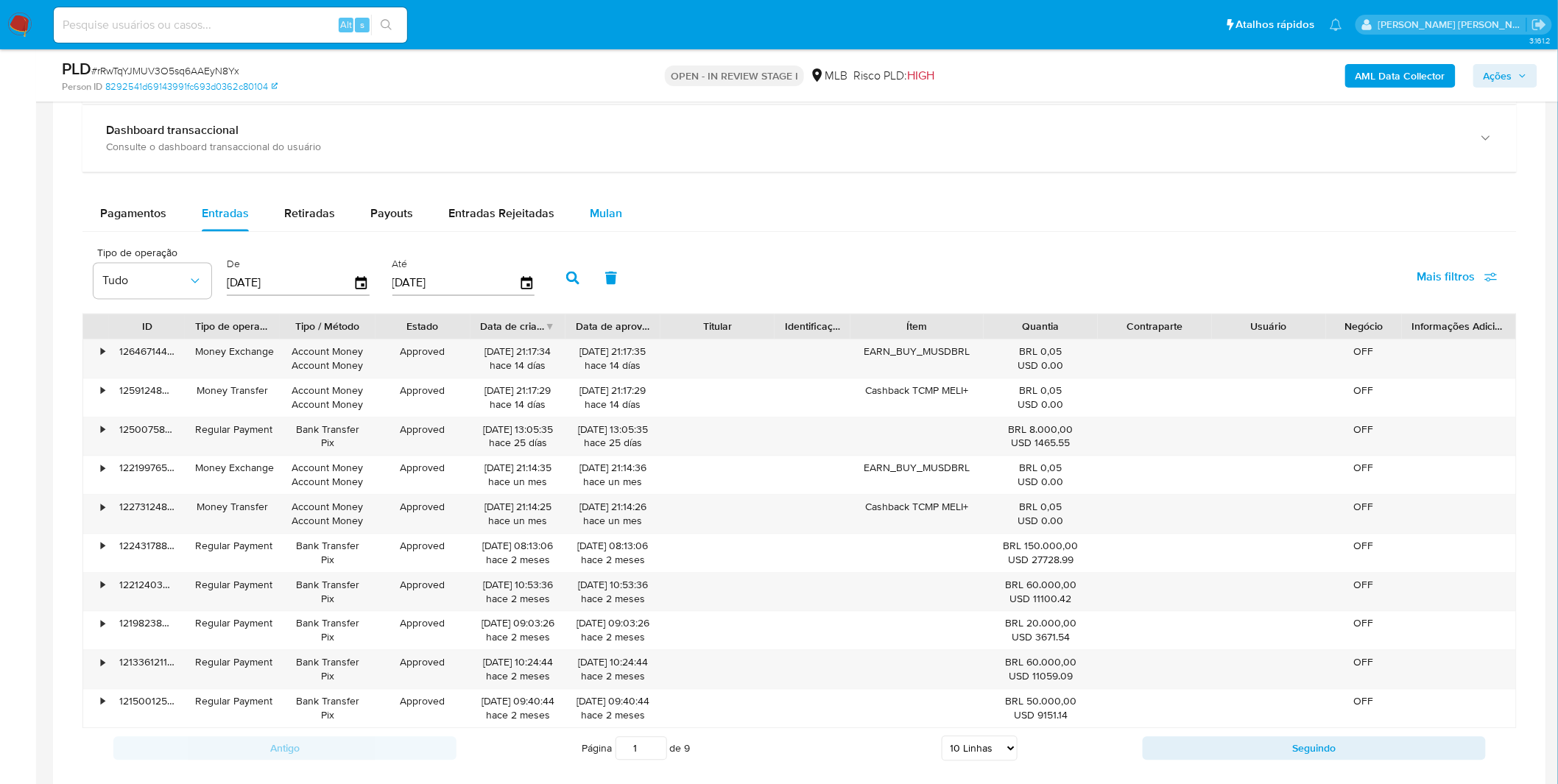
click at [612, 215] on span "Mulan" at bounding box center [606, 214] width 32 height 17
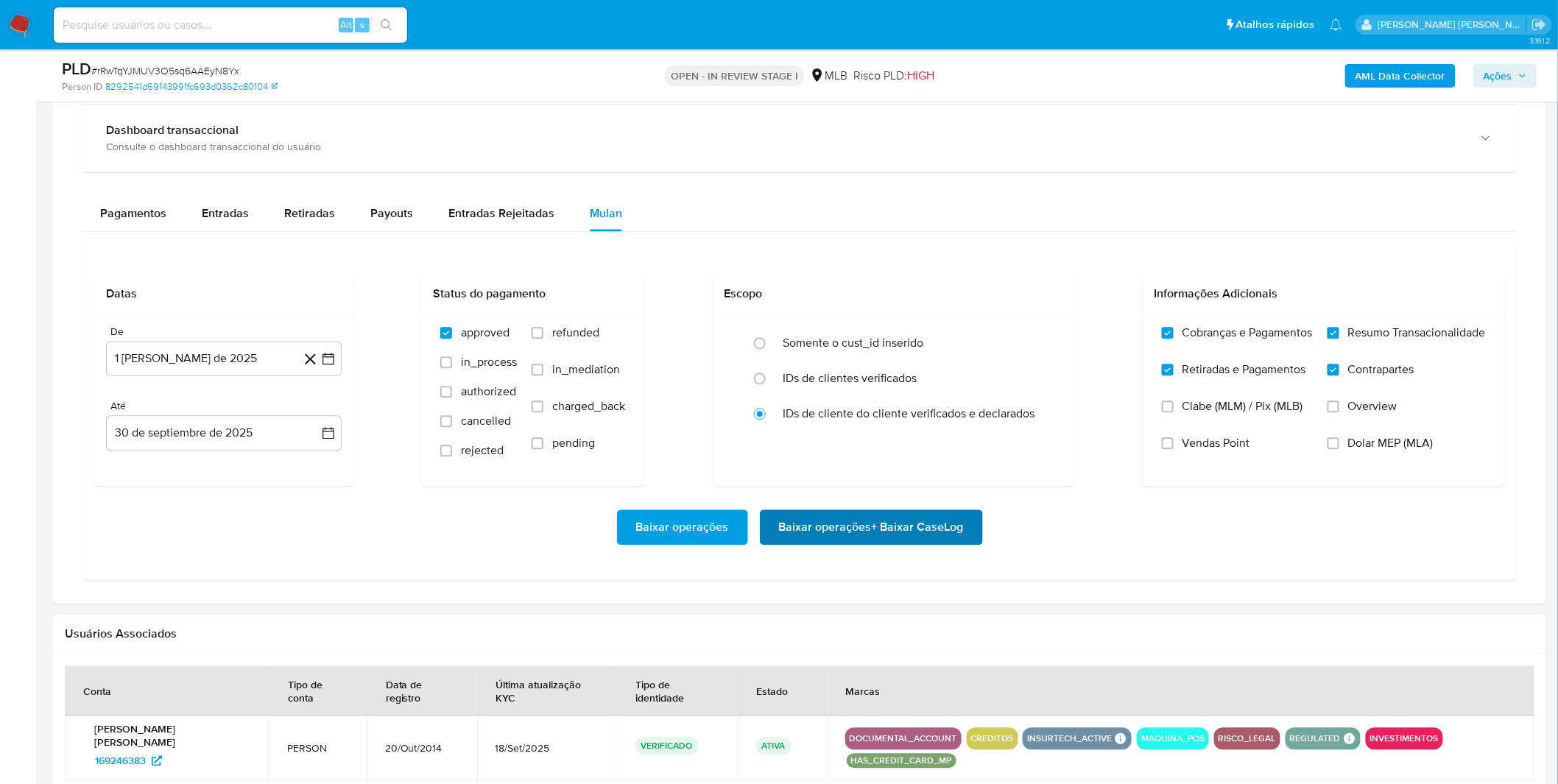
click at [826, 535] on span "Baixar operações + Baixar CaseLog" at bounding box center [871, 528] width 185 height 32
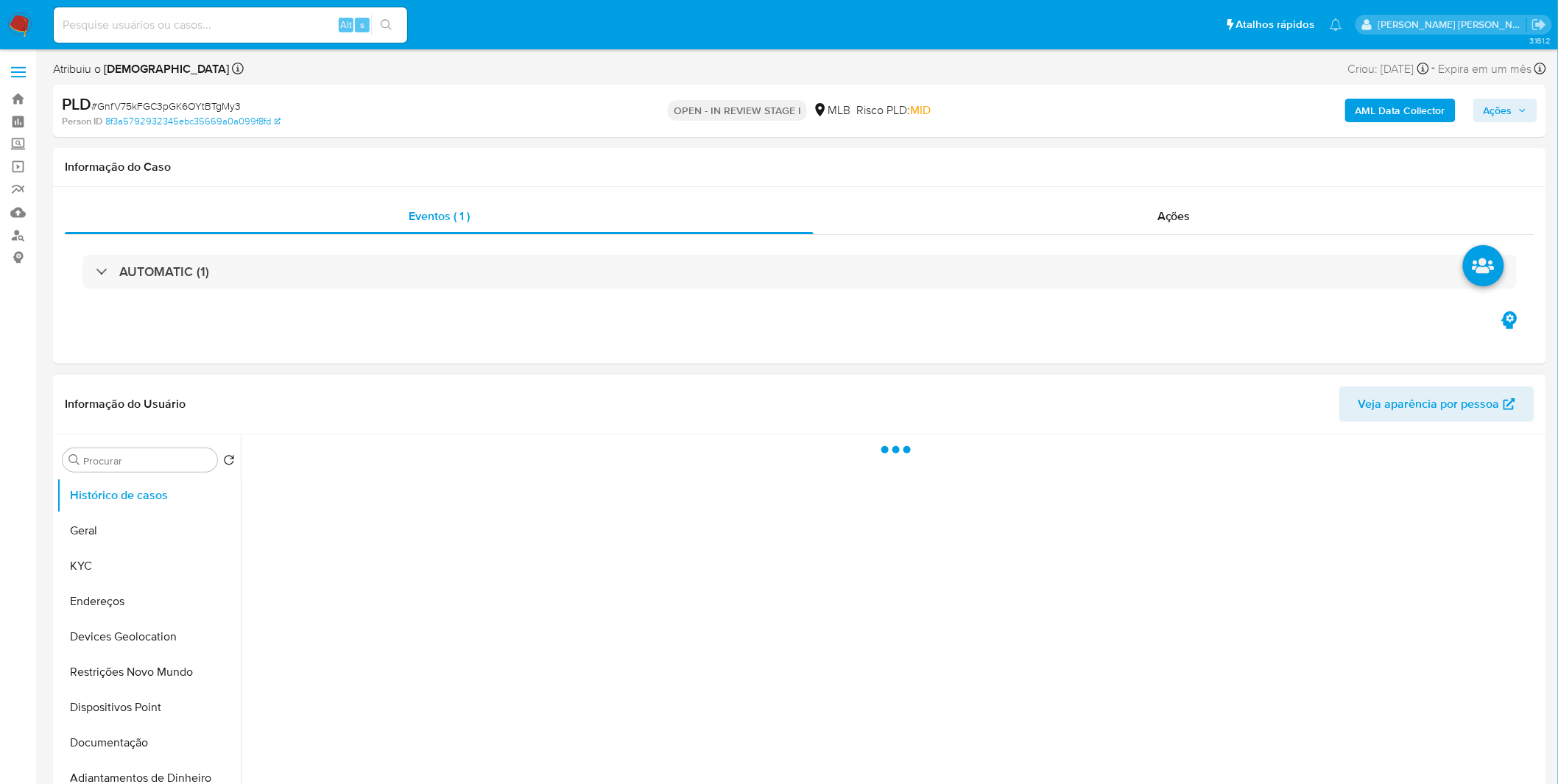
select select "10"
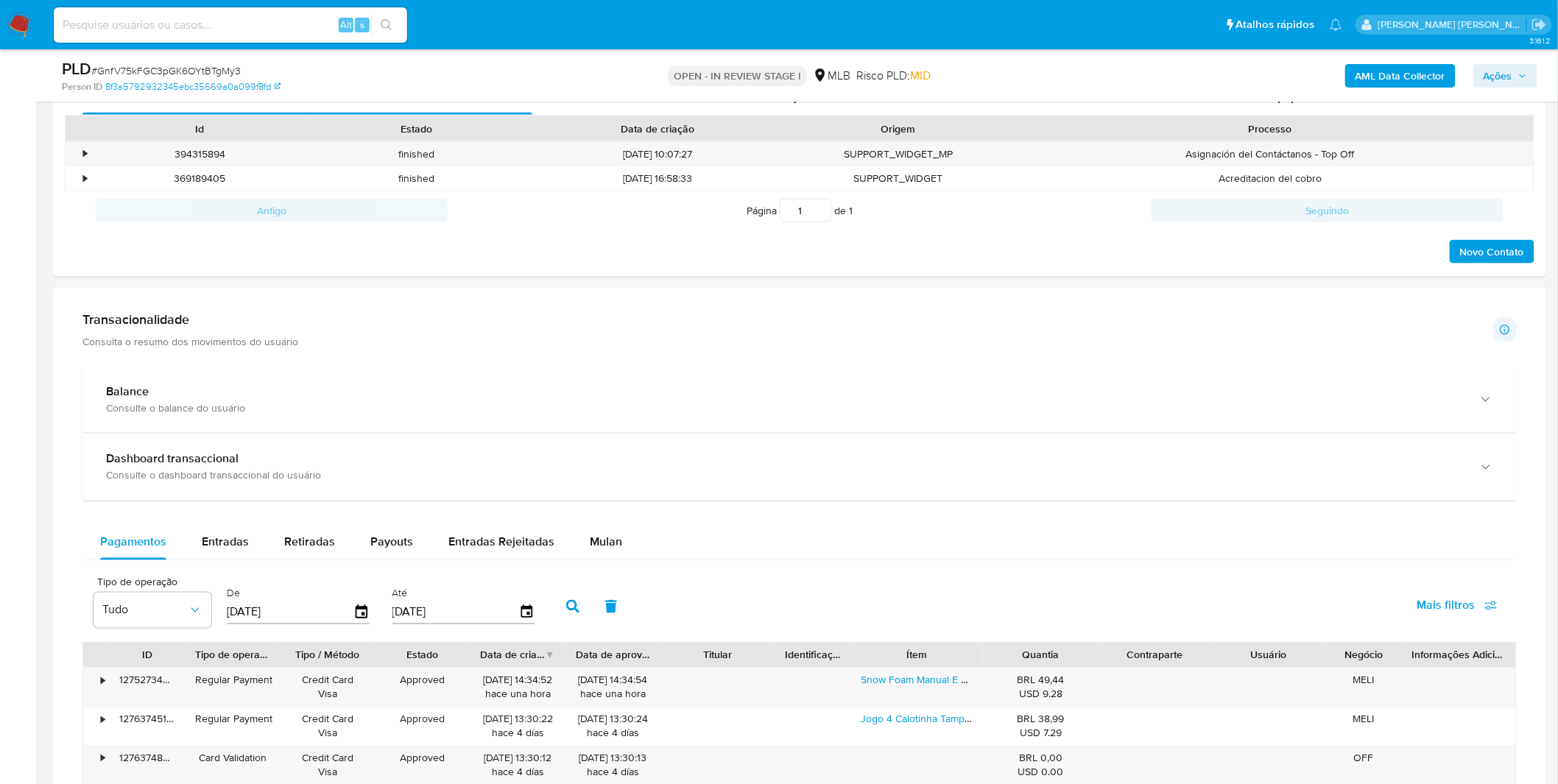
scroll to position [899, 0]
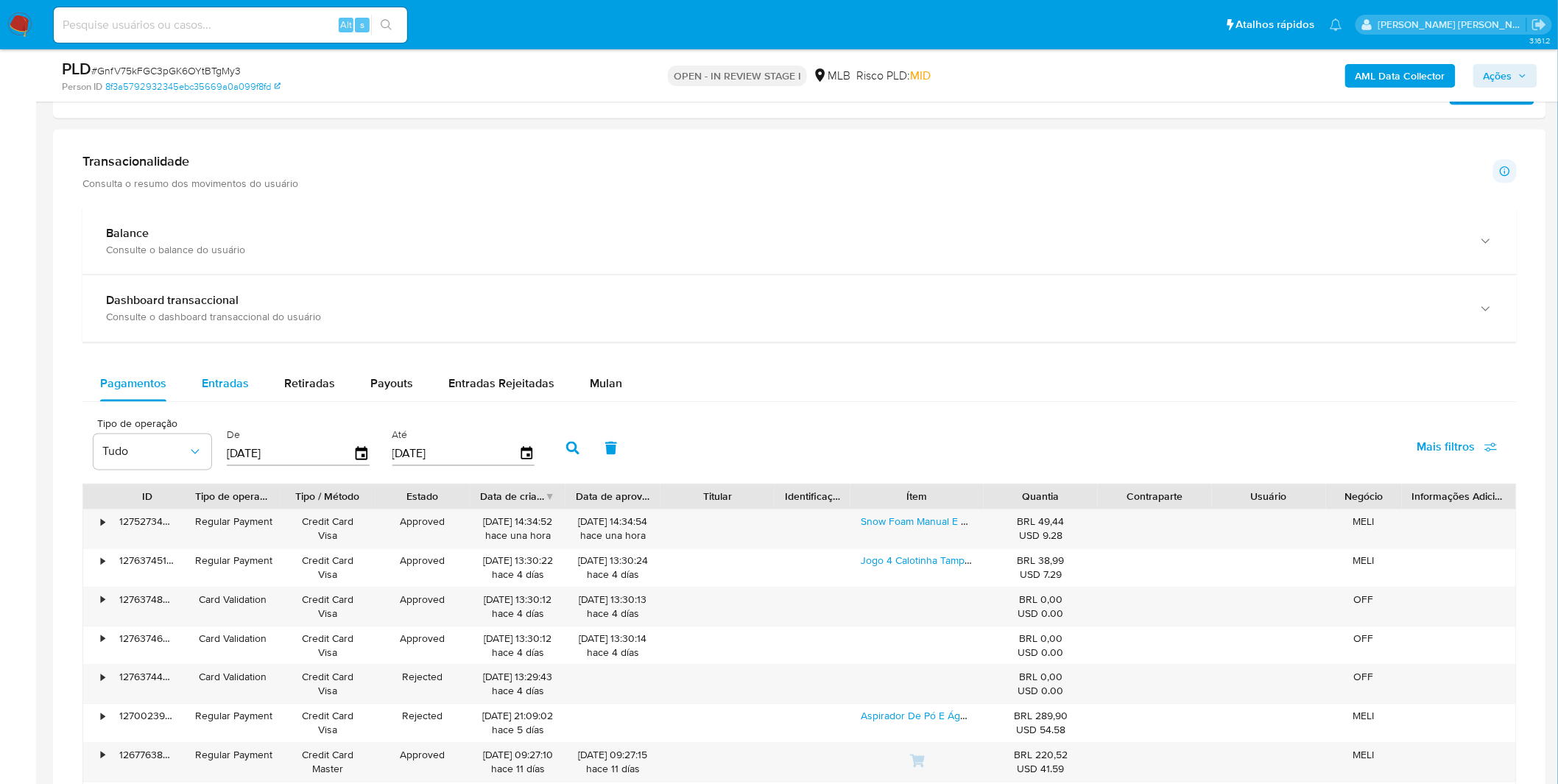
click at [221, 369] on div "Entradas" at bounding box center [225, 384] width 47 height 35
select select "10"
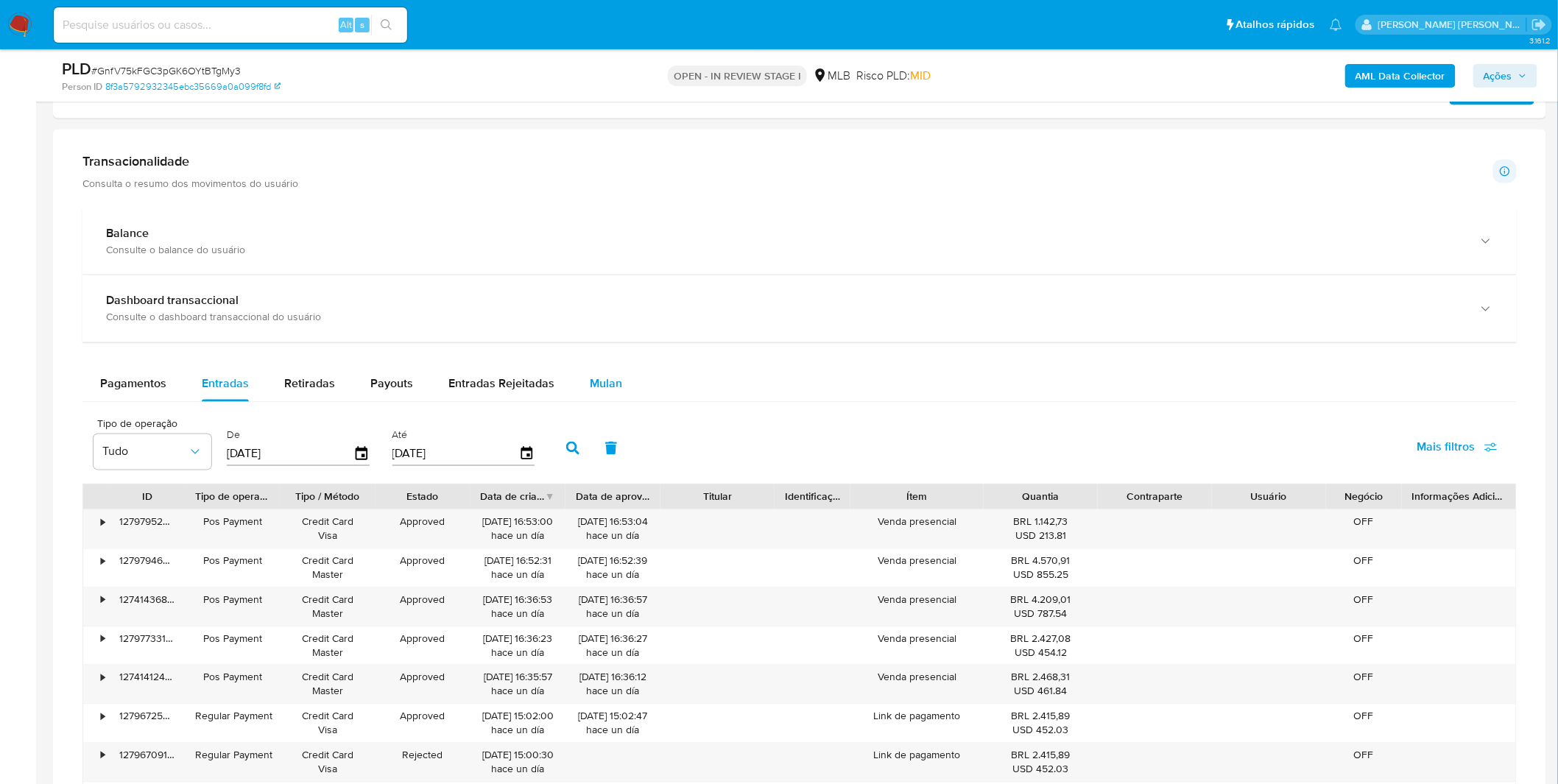
click at [590, 393] on div "Mulan" at bounding box center [606, 384] width 32 height 35
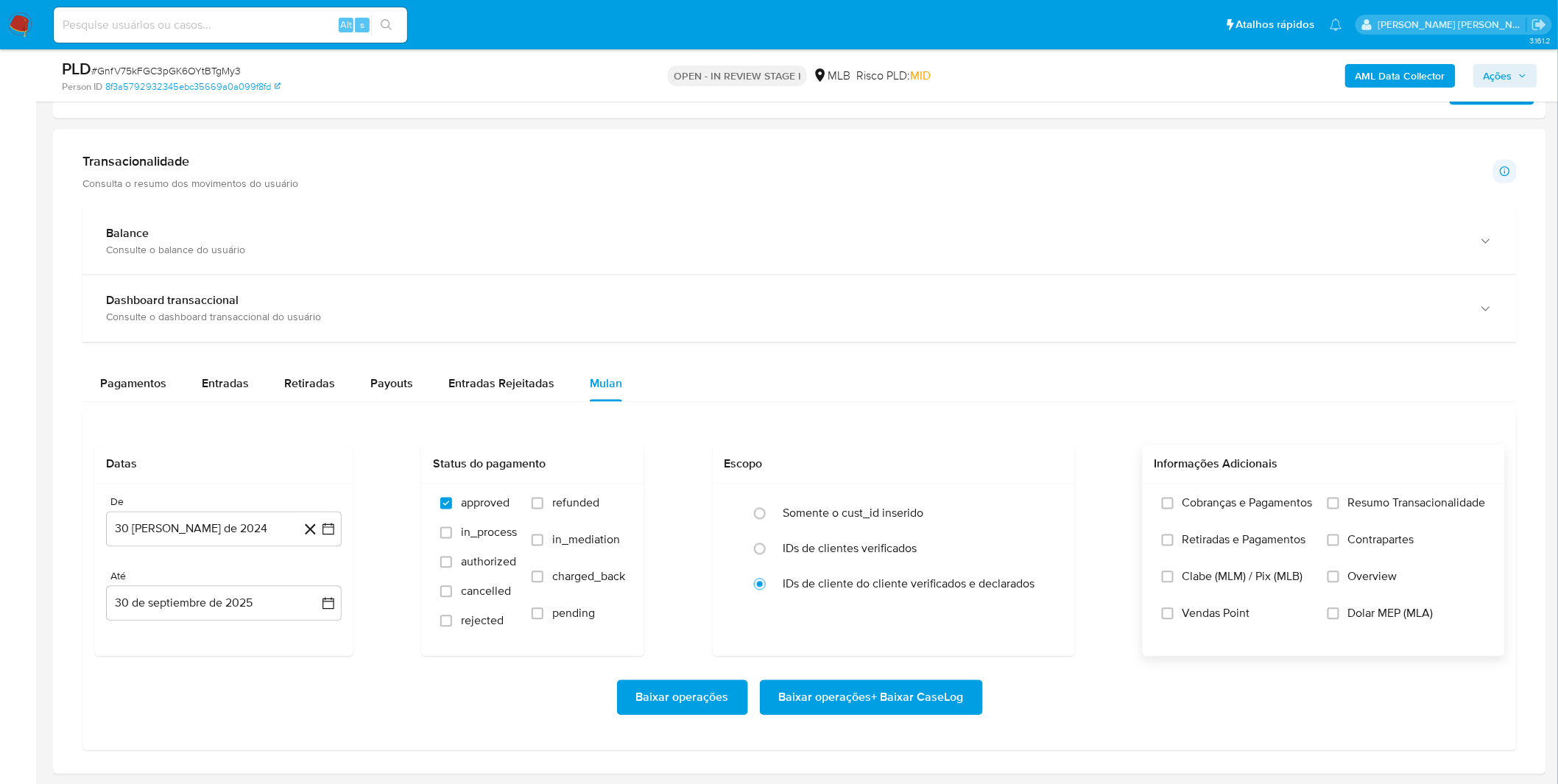
click at [1292, 527] on label "Cobranças e Pagamentos" at bounding box center [1237, 514] width 151 height 37
click at [1173, 509] on input "Cobranças e Pagamentos" at bounding box center [1167, 503] width 11 height 11
click at [1278, 547] on span "Retiradas e Pagamentos" at bounding box center [1243, 540] width 123 height 15
click at [1173, 546] on input "Retiradas e Pagamentos" at bounding box center [1167, 540] width 11 height 11
click at [1357, 511] on span "Resumo Transacionalidade" at bounding box center [1417, 503] width 138 height 15
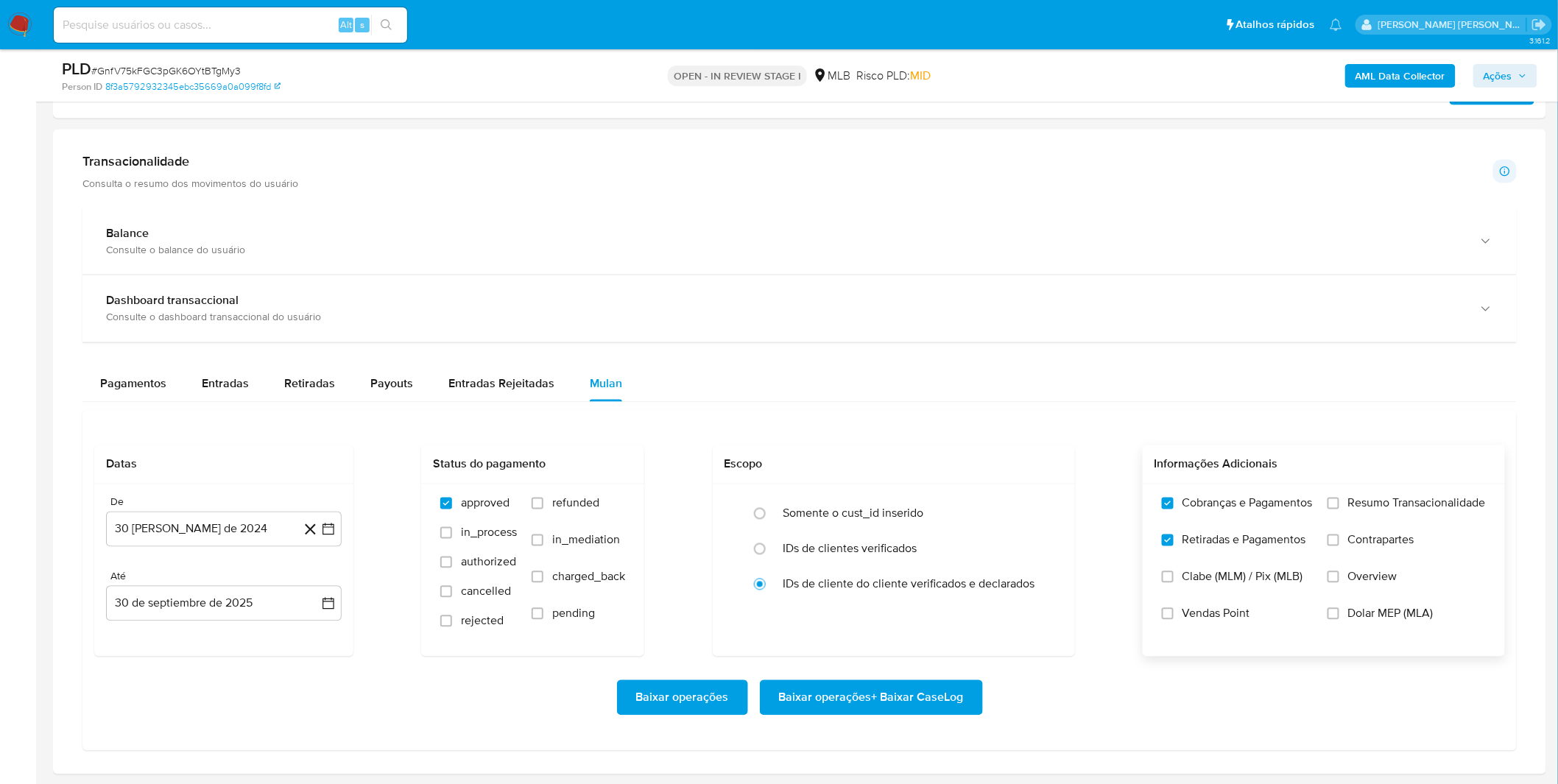
click at [1339, 509] on input "Resumo Transacionalidade" at bounding box center [1333, 503] width 11 height 11
click at [1353, 533] on span "Contrapartes" at bounding box center [1381, 540] width 66 height 15
click at [1339, 534] on input "Contrapartes" at bounding box center [1333, 540] width 11 height 11
click at [1268, 616] on label "Vendas Point" at bounding box center [1237, 625] width 151 height 37
click at [1173, 616] on input "Vendas Point" at bounding box center [1167, 613] width 11 height 11
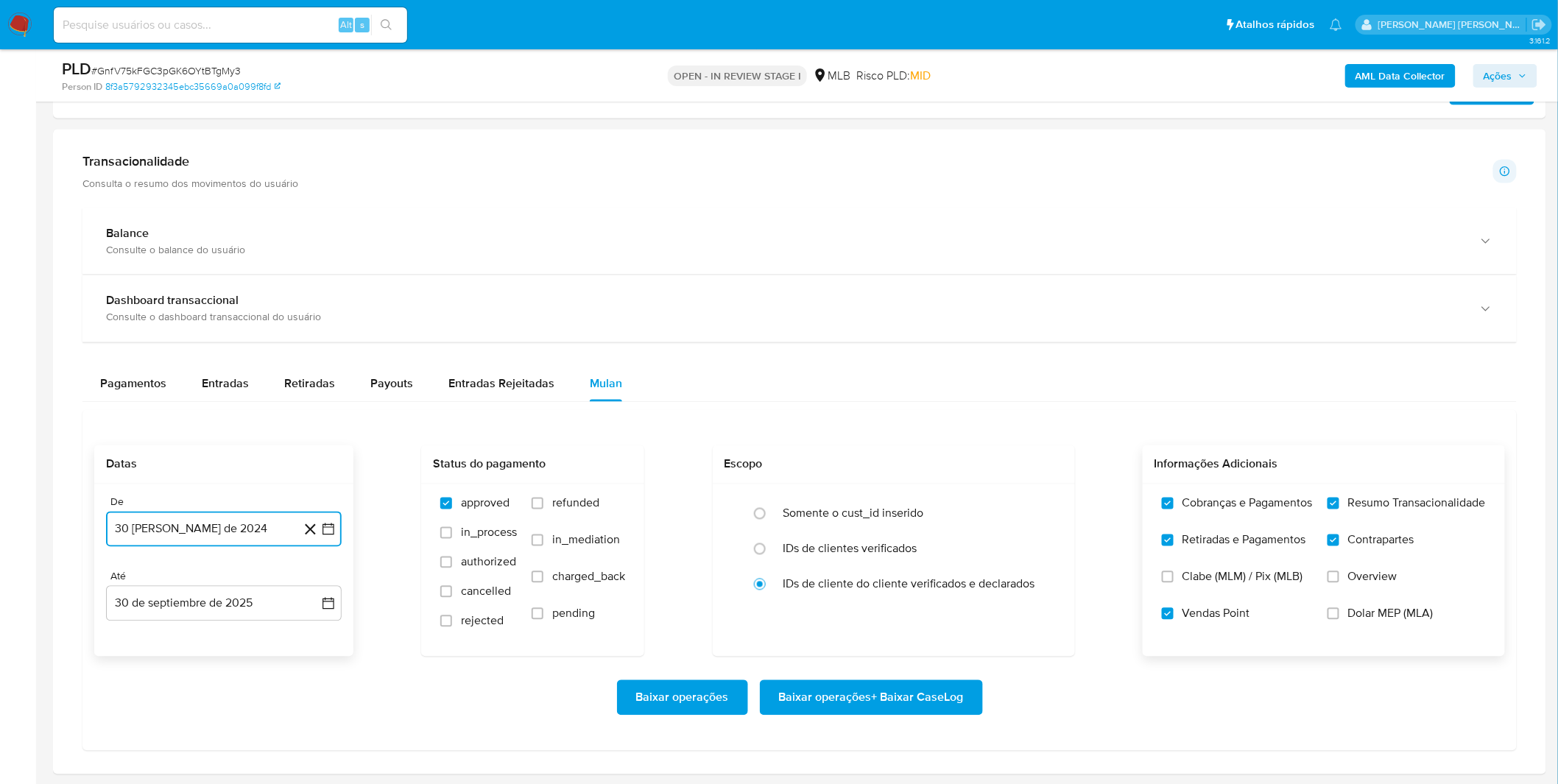
click at [284, 543] on button "30 [PERSON_NAME] de 2024" at bounding box center [224, 529] width 236 height 35
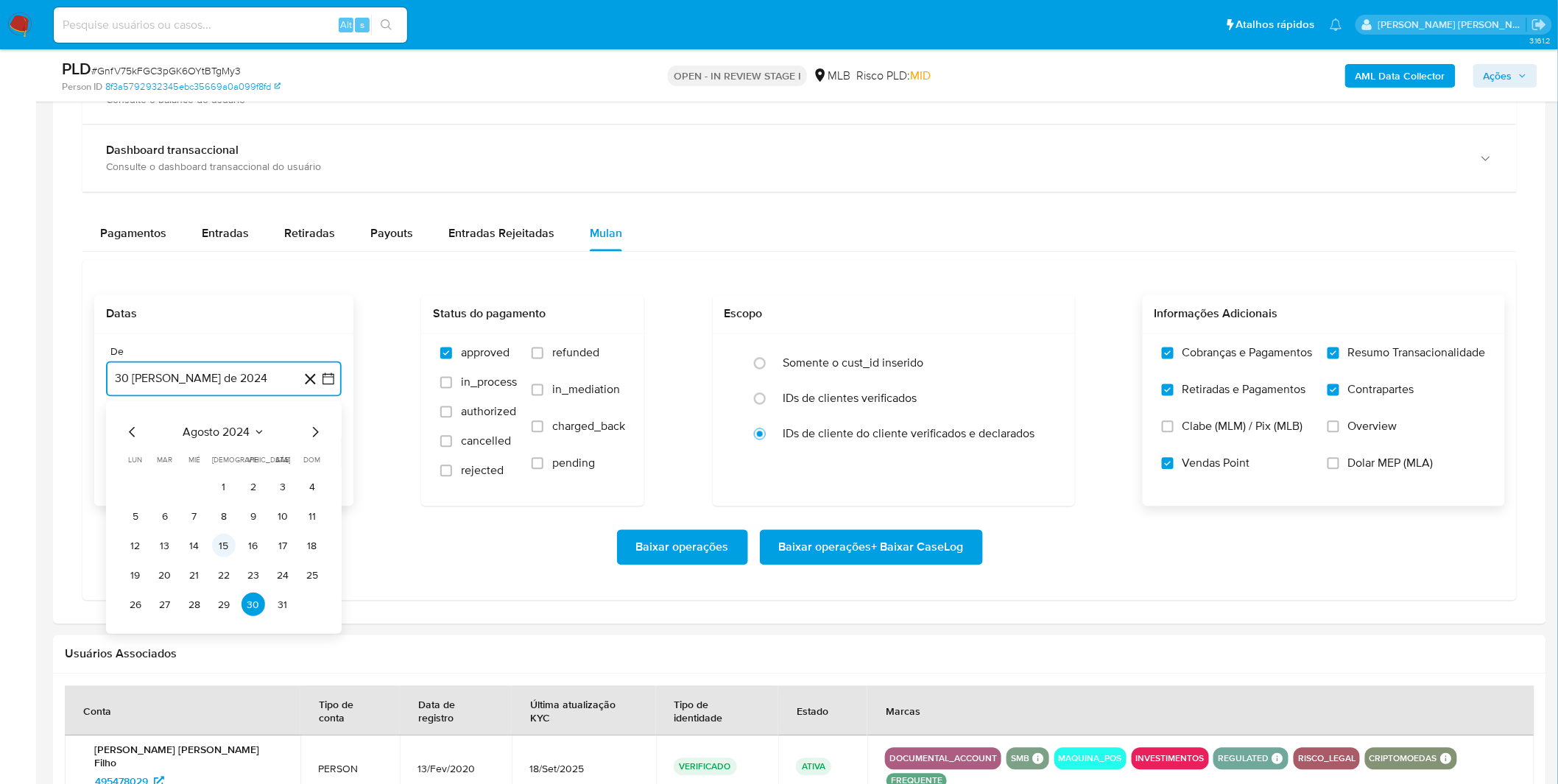
scroll to position [1063, 0]
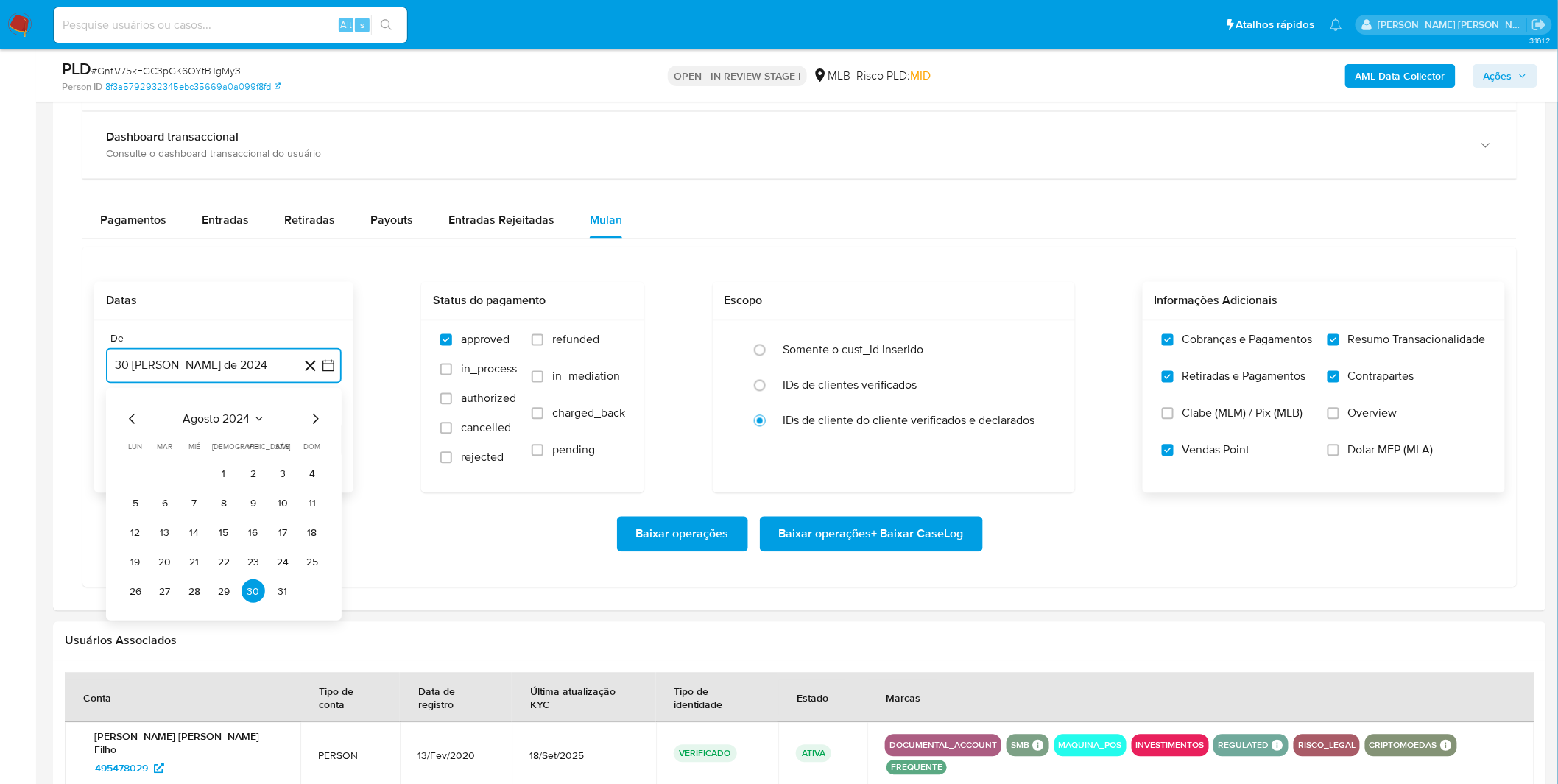
click at [216, 423] on span "agosto 2024" at bounding box center [216, 419] width 67 height 15
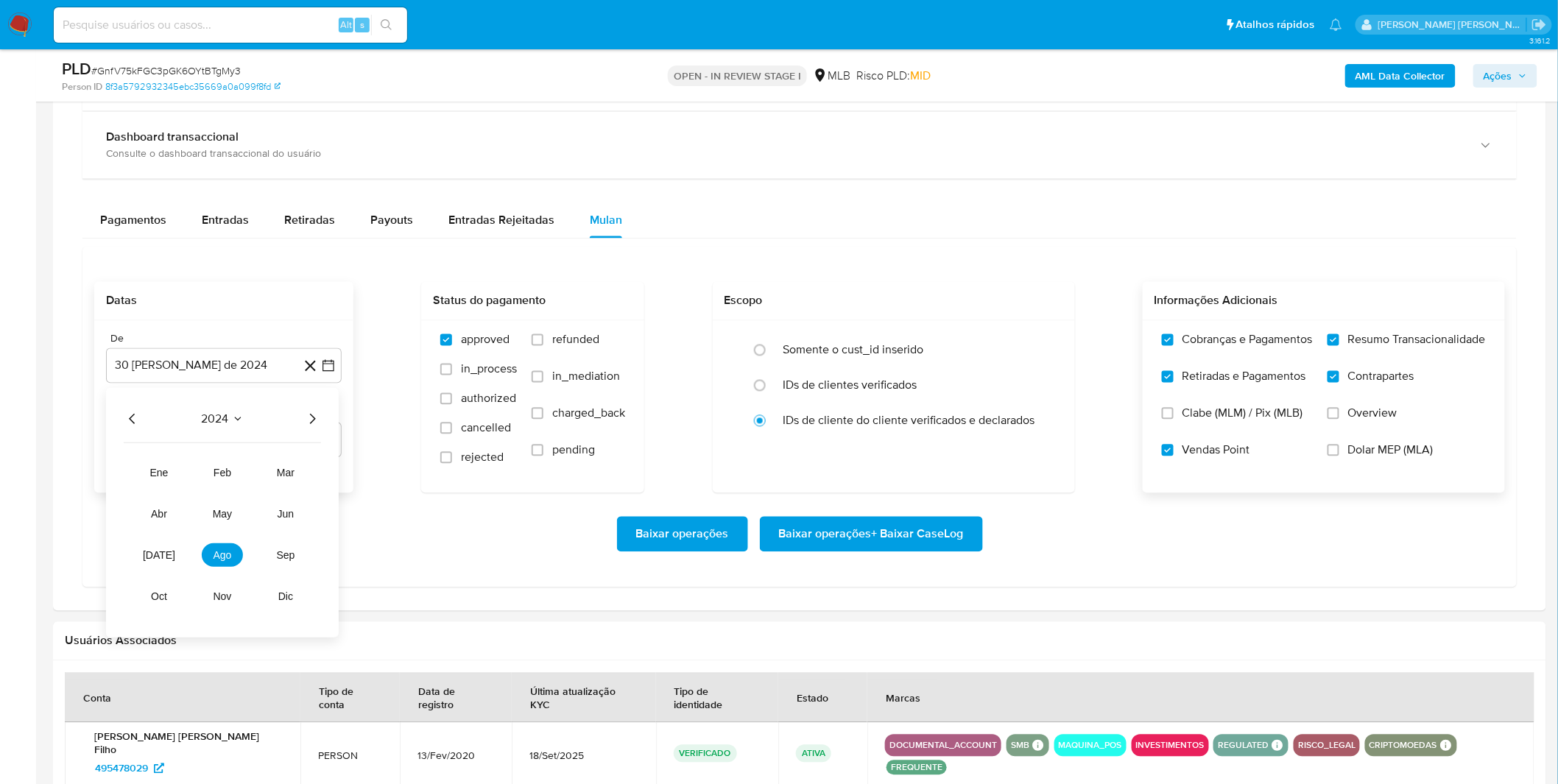
click at [309, 418] on icon "Año siguiente" at bounding box center [312, 419] width 18 height 18
click at [226, 571] on tr "ene feb mar abr may jun jul ago sep oct nov dic" at bounding box center [222, 535] width 168 height 147
click at [223, 562] on button "ago" at bounding box center [222, 555] width 41 height 24
click at [246, 479] on button "1" at bounding box center [253, 474] width 24 height 24
click at [249, 479] on div "De 1 de agosto de 2025 1-08-2025 Até 30 de septiembre de 2025 30-09-2025" at bounding box center [224, 407] width 259 height 172
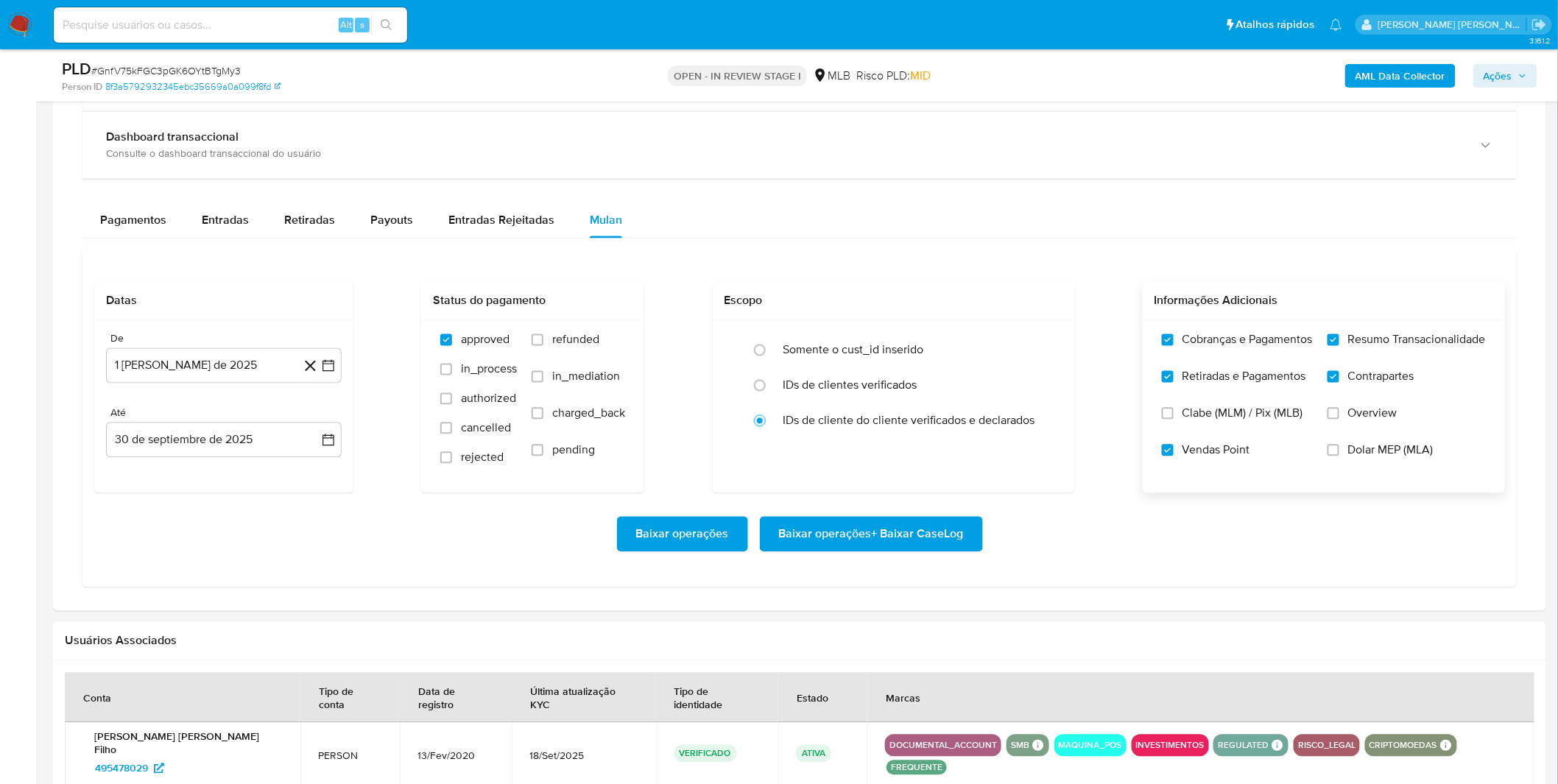
click at [861, 532] on span "Baixar operações + Baixar CaseLog" at bounding box center [871, 534] width 185 height 32
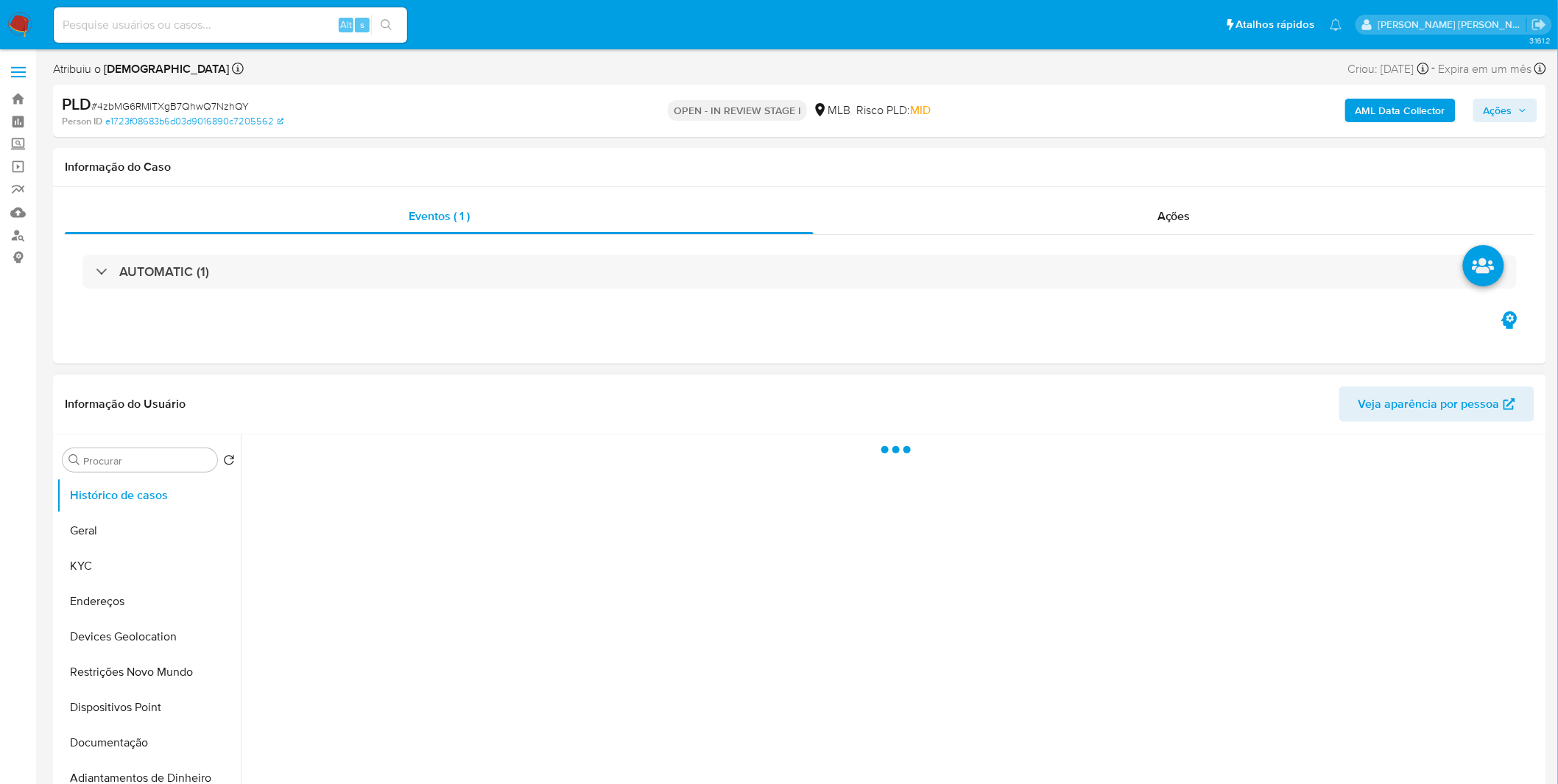
select select "10"
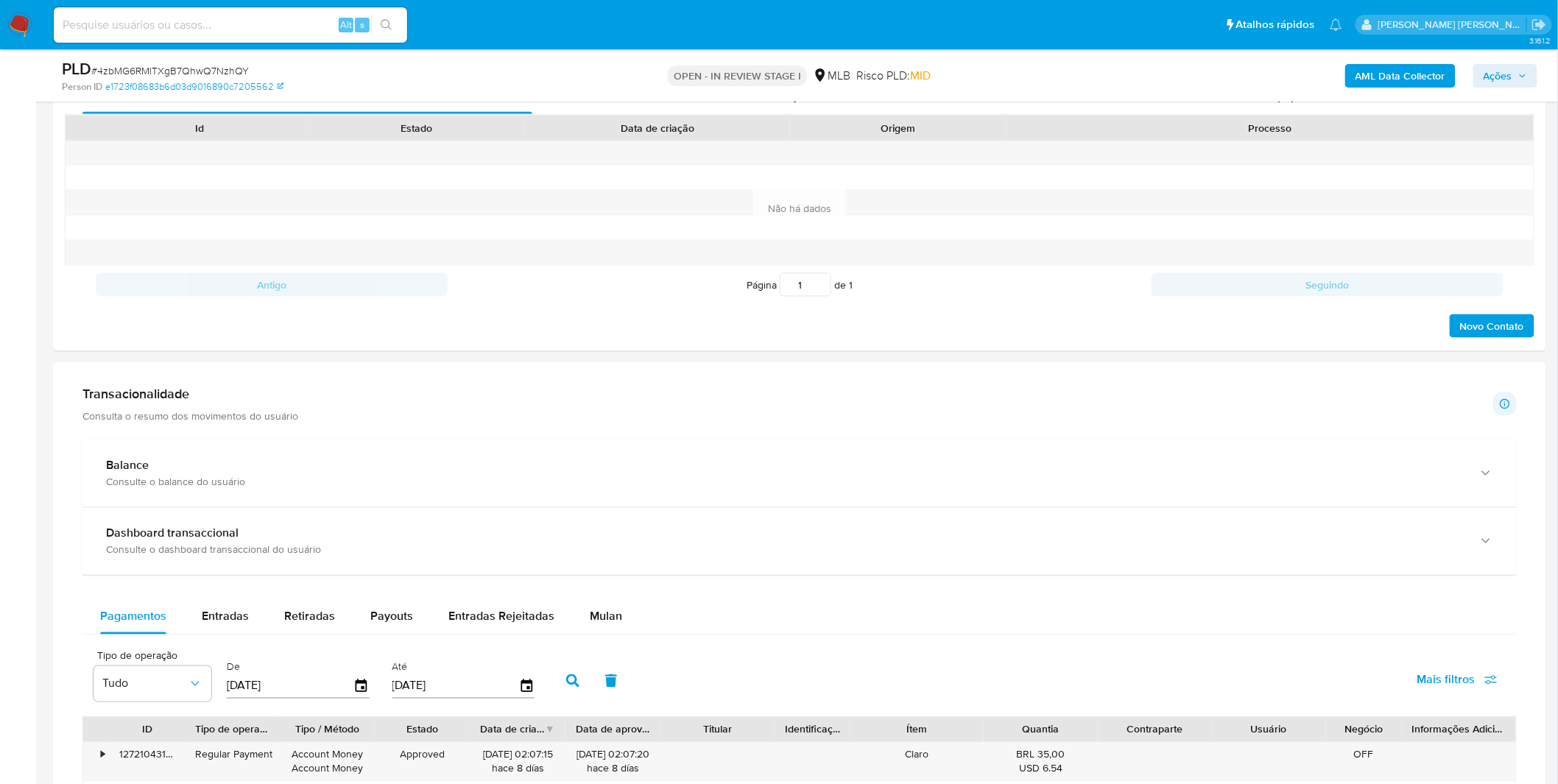
scroll to position [899, 0]
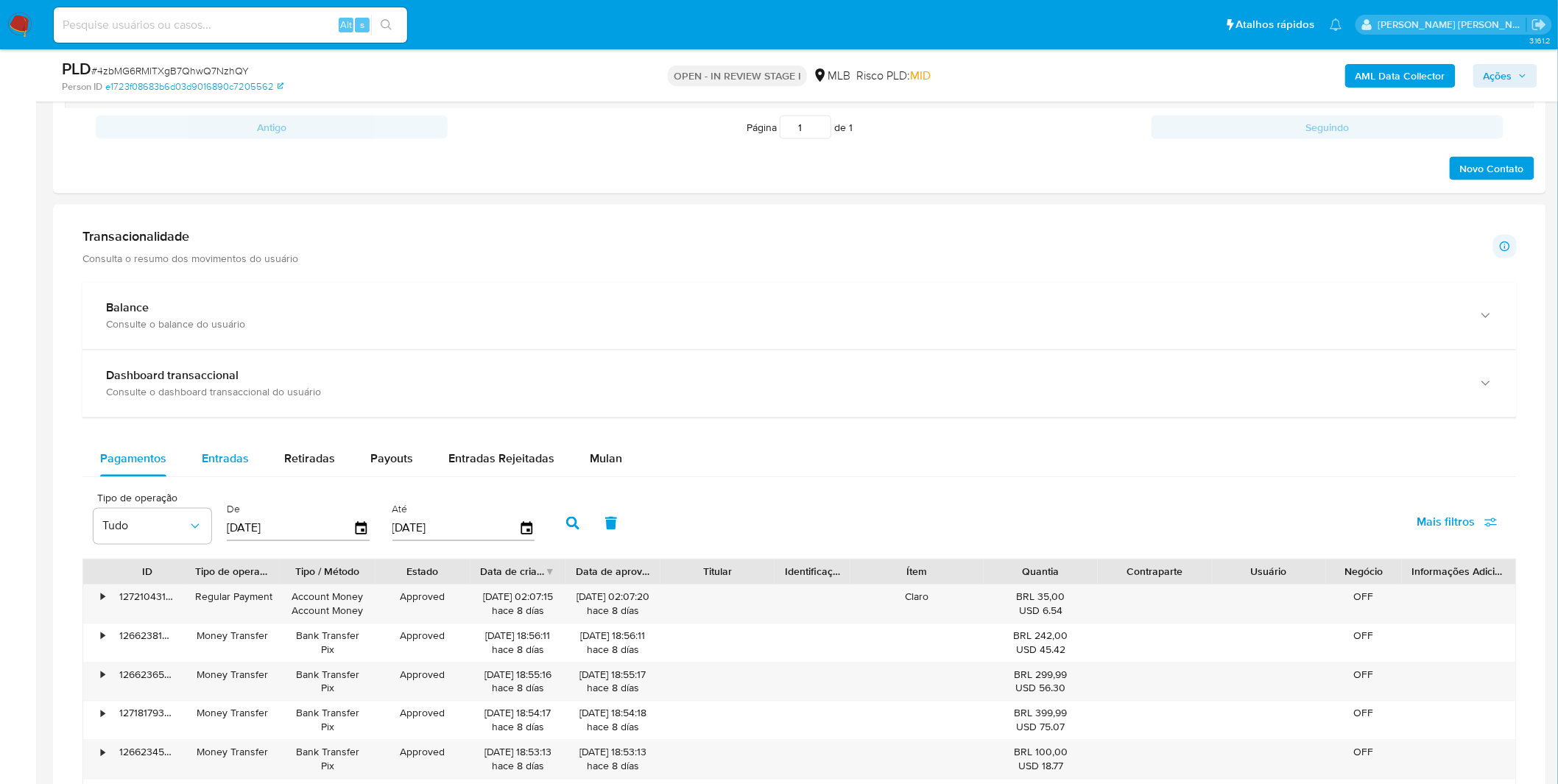
click at [204, 467] on span "Entradas" at bounding box center [225, 459] width 47 height 17
select select "10"
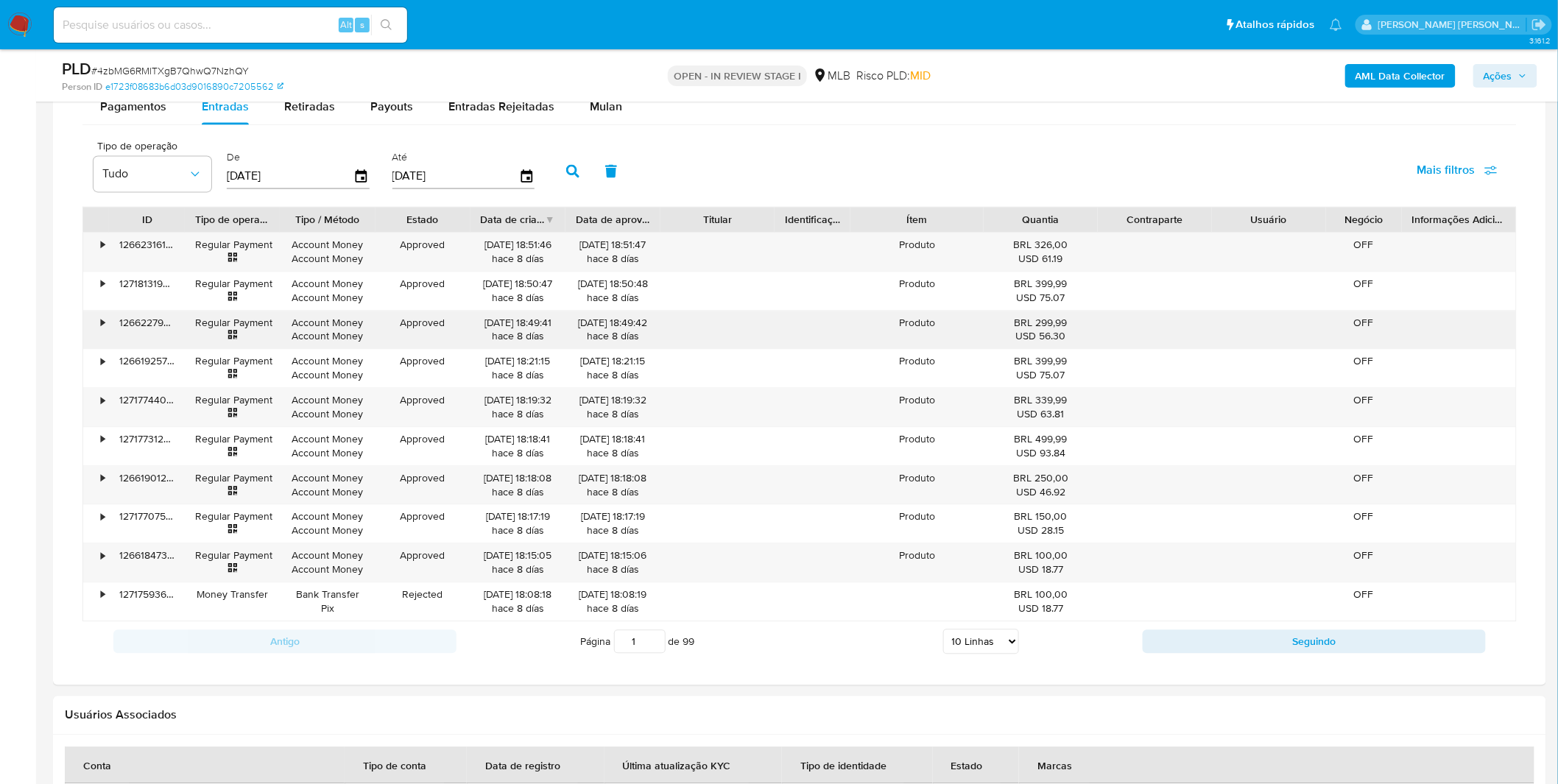
scroll to position [1144, 0]
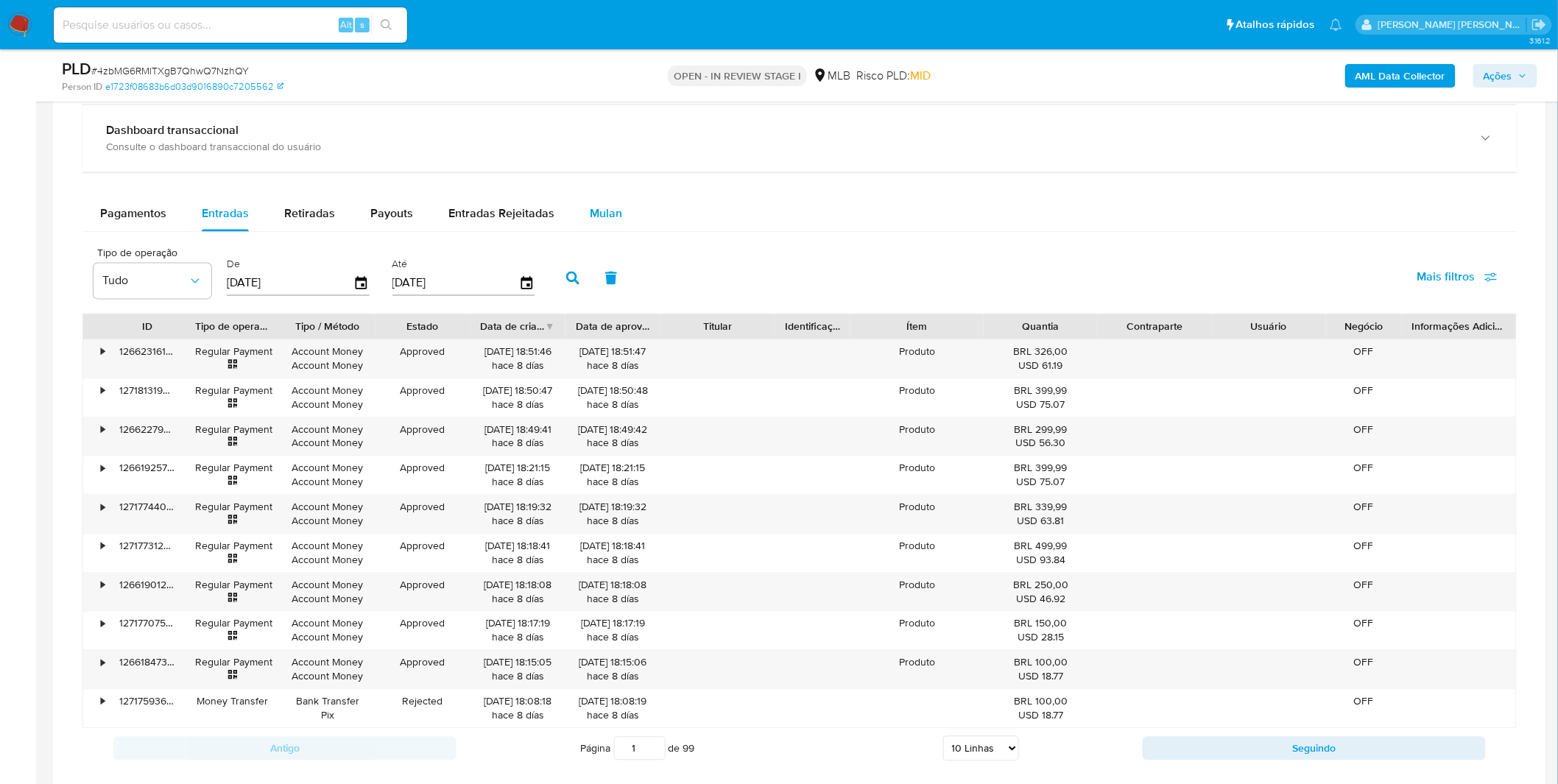
click at [604, 201] on div "Mulan" at bounding box center [606, 214] width 32 height 35
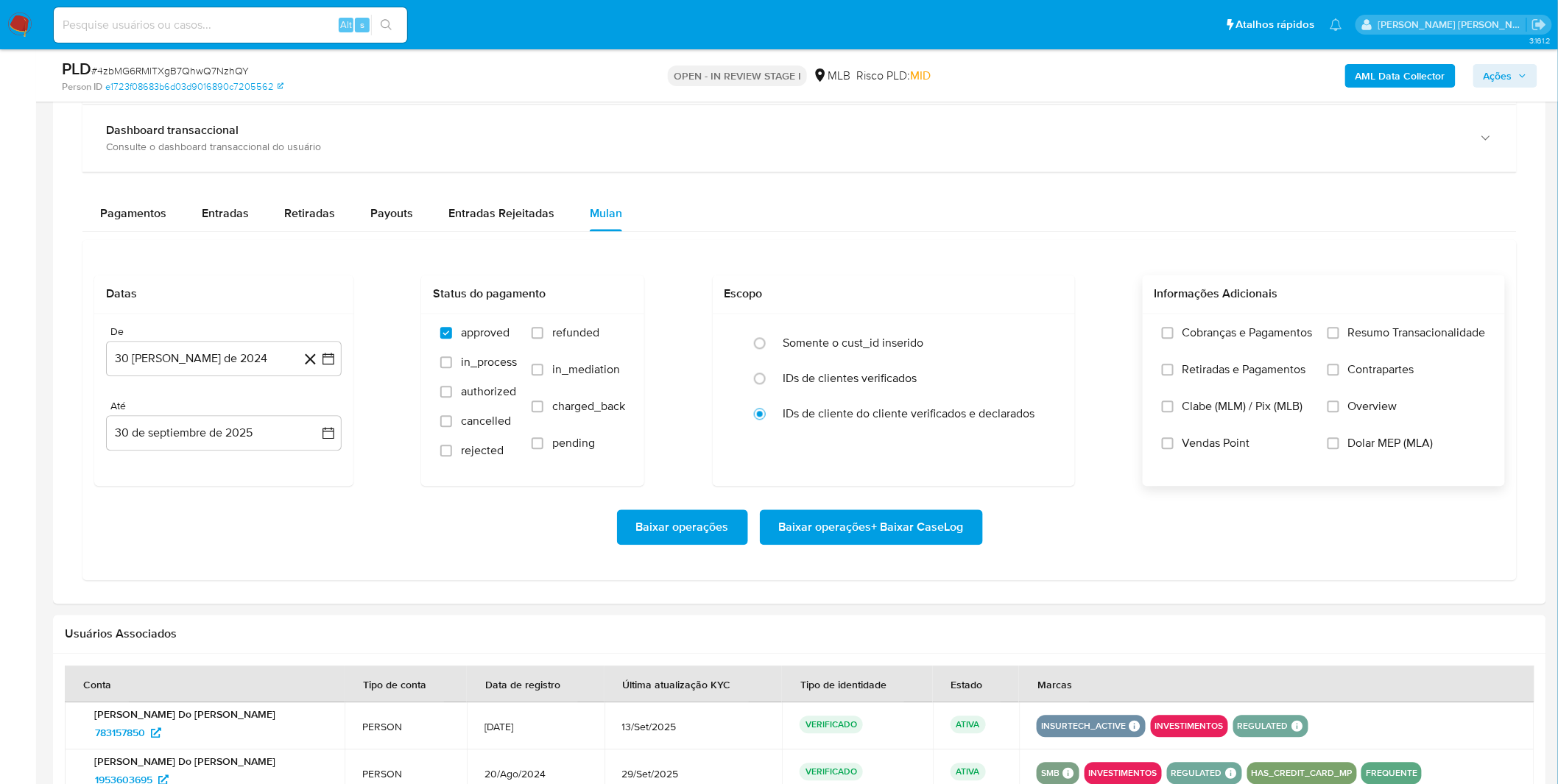
click at [1237, 355] on label "Cobranças e Pagamentos" at bounding box center [1237, 345] width 151 height 37
click at [1173, 339] on input "Cobranças e Pagamentos" at bounding box center [1167, 333] width 11 height 11
click at [1236, 376] on span "Retiradas e Pagamentos" at bounding box center [1243, 370] width 123 height 15
click at [1173, 376] on input "Retiradas e Pagamentos" at bounding box center [1167, 370] width 11 height 11
click at [1338, 342] on label "Resumo Transacionalidade" at bounding box center [1406, 345] width 159 height 37
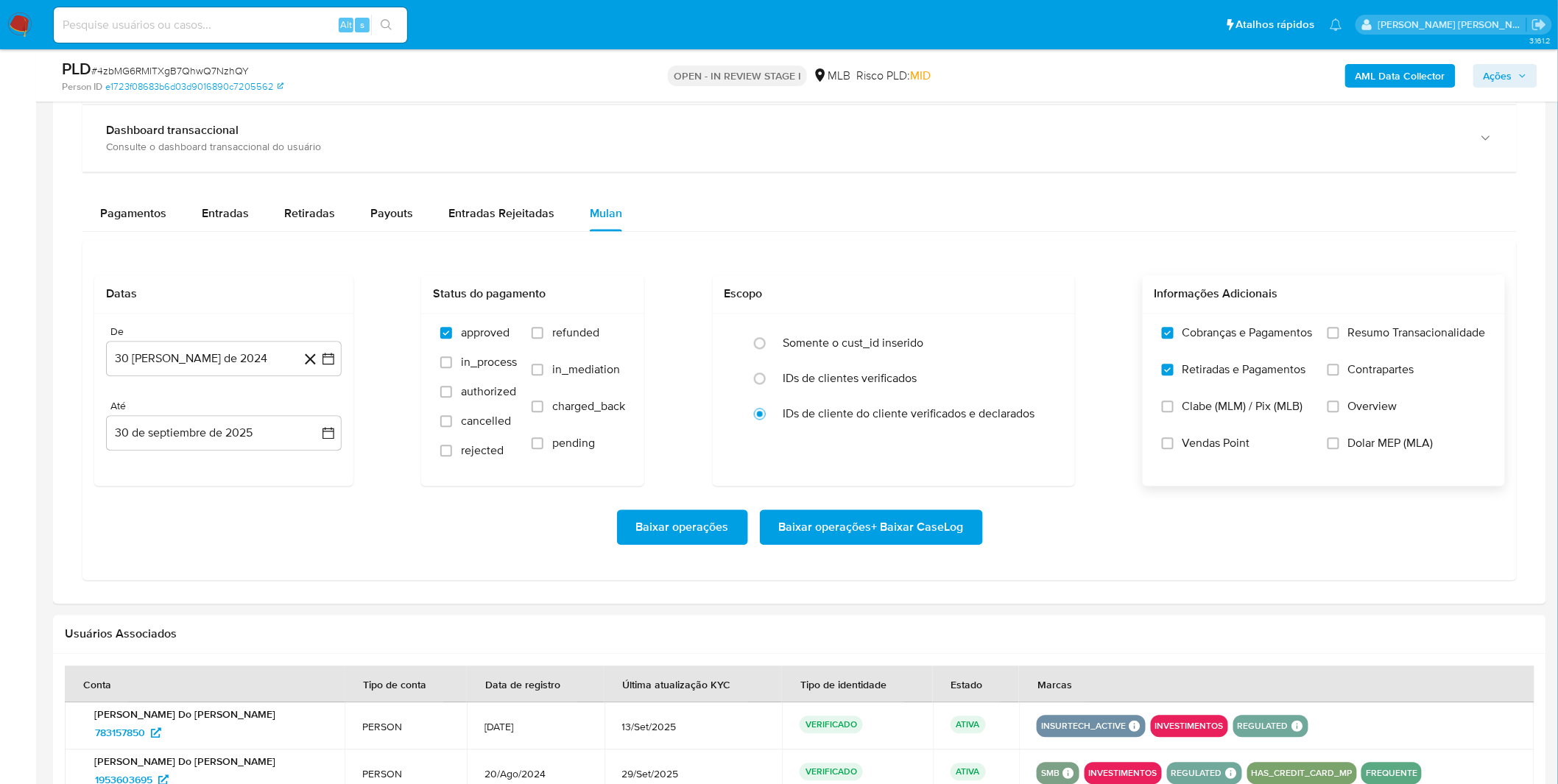
click at [1338, 339] on input "Resumo Transacionalidade" at bounding box center [1333, 333] width 11 height 11
click at [1337, 366] on input "Contrapartes" at bounding box center [1333, 370] width 11 height 11
click at [224, 359] on button "30 [PERSON_NAME] de 2024" at bounding box center [224, 359] width 236 height 35
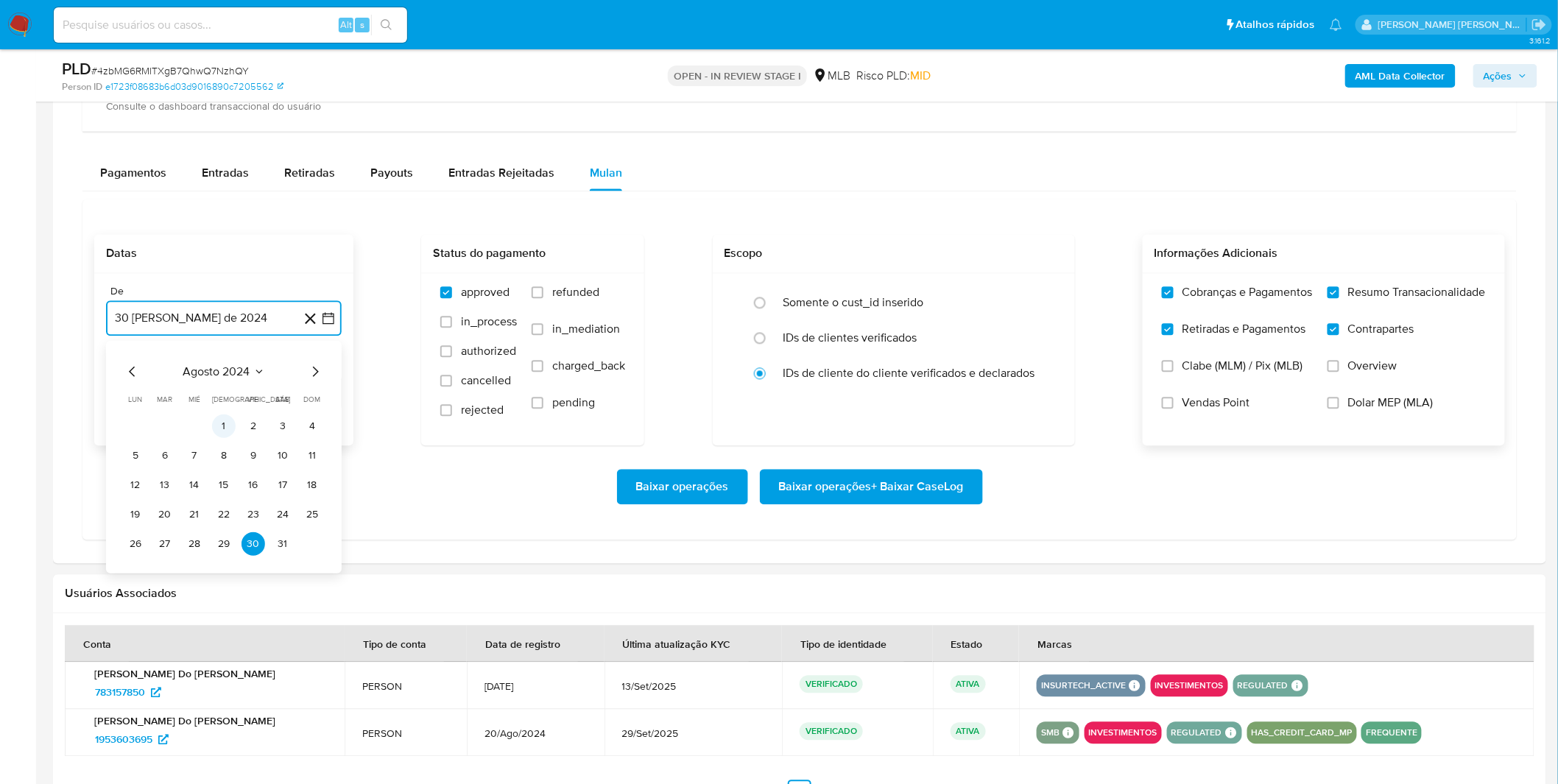
scroll to position [1226, 0]
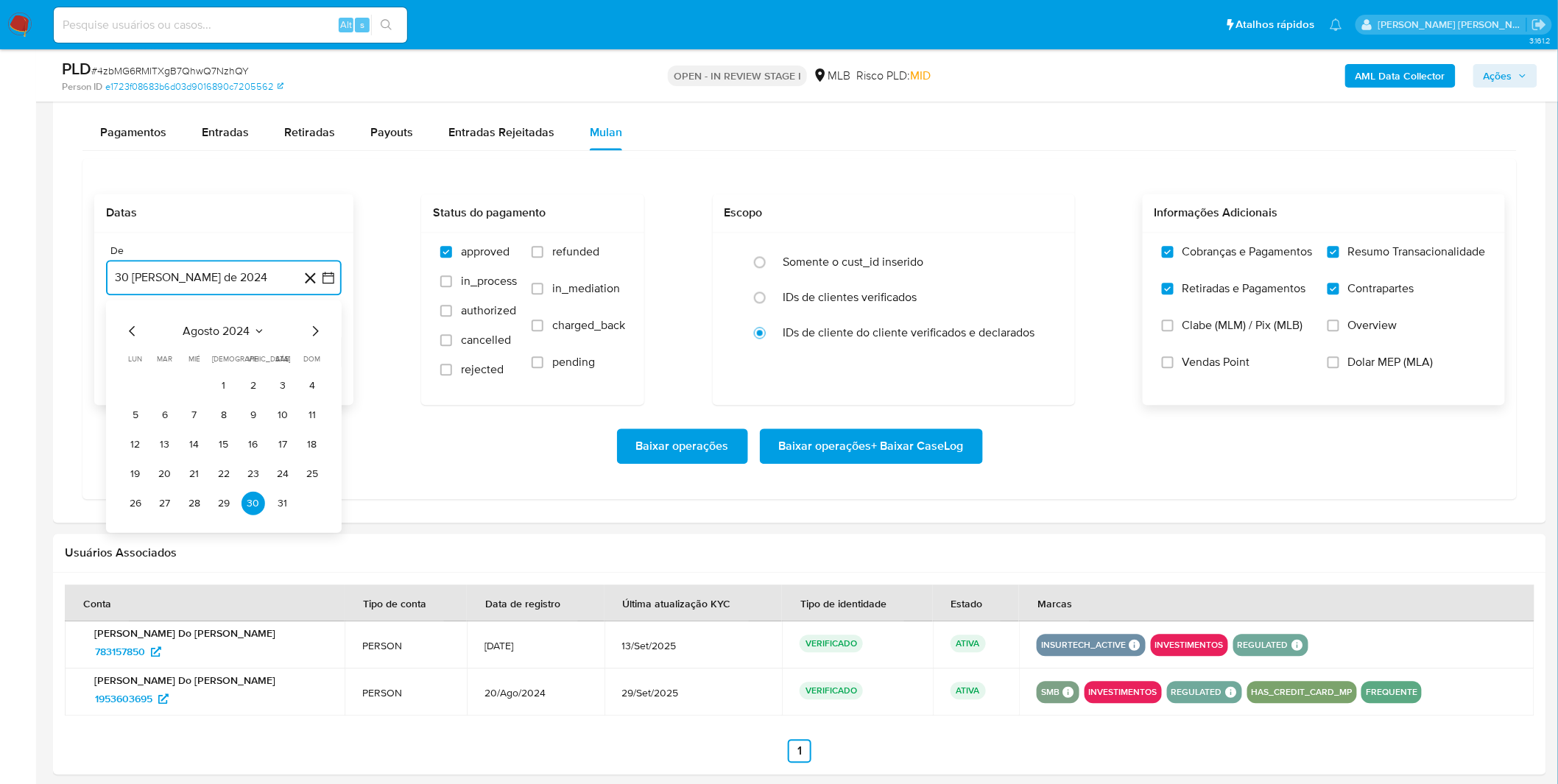
click at [228, 334] on span "agosto 2024" at bounding box center [216, 330] width 67 height 15
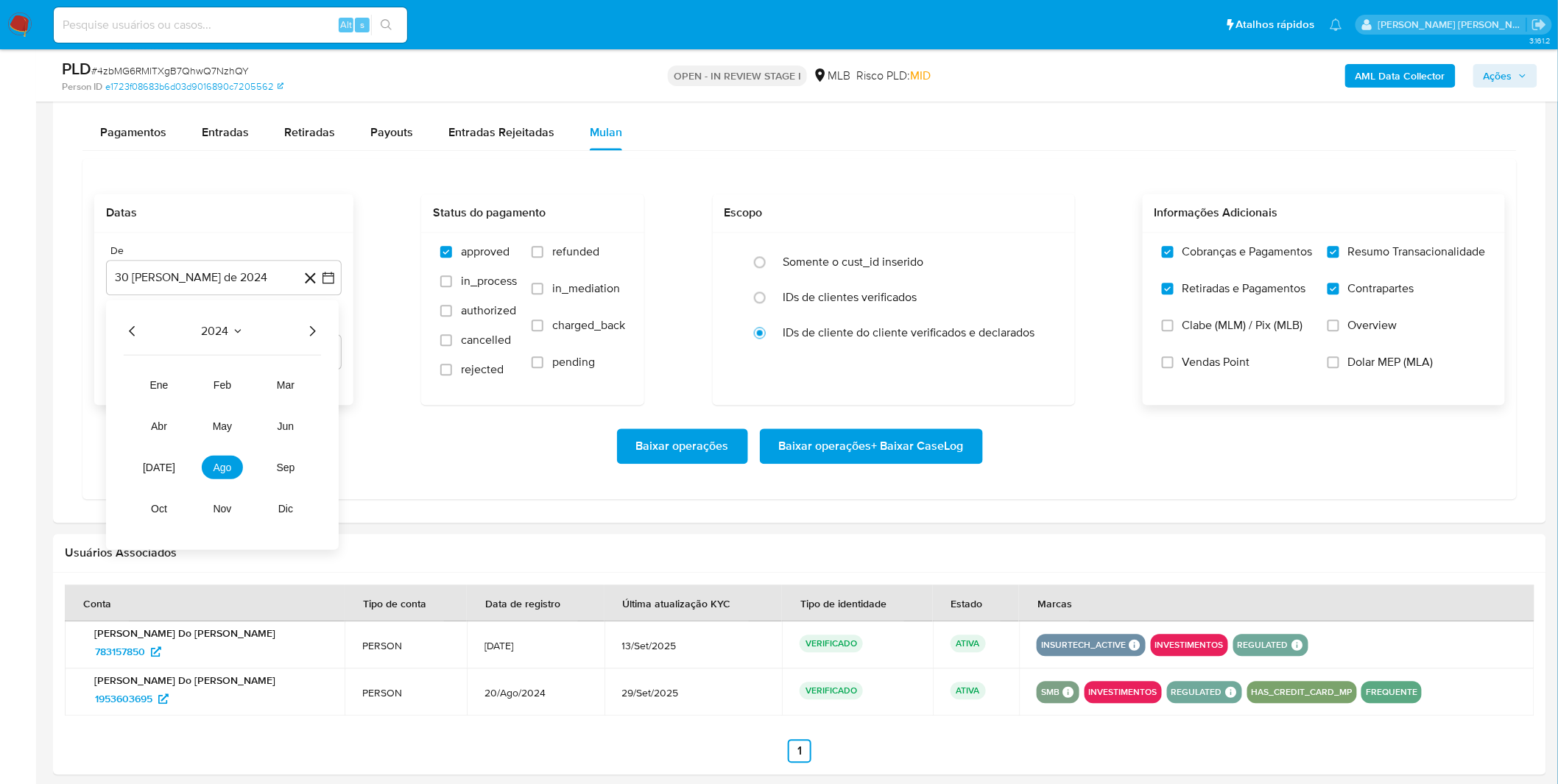
click at [308, 332] on icon "Año siguiente" at bounding box center [312, 330] width 18 height 18
click at [224, 477] on button "ago" at bounding box center [222, 466] width 41 height 24
click at [255, 388] on button "1" at bounding box center [253, 384] width 24 height 24
click at [218, 460] on div "Baixar operações Baixar operações + Baixar CaseLog" at bounding box center [799, 446] width 1410 height 35
click at [899, 465] on div "Baixar operações Baixar operações + Baixar CaseLog" at bounding box center [799, 446] width 1410 height 83
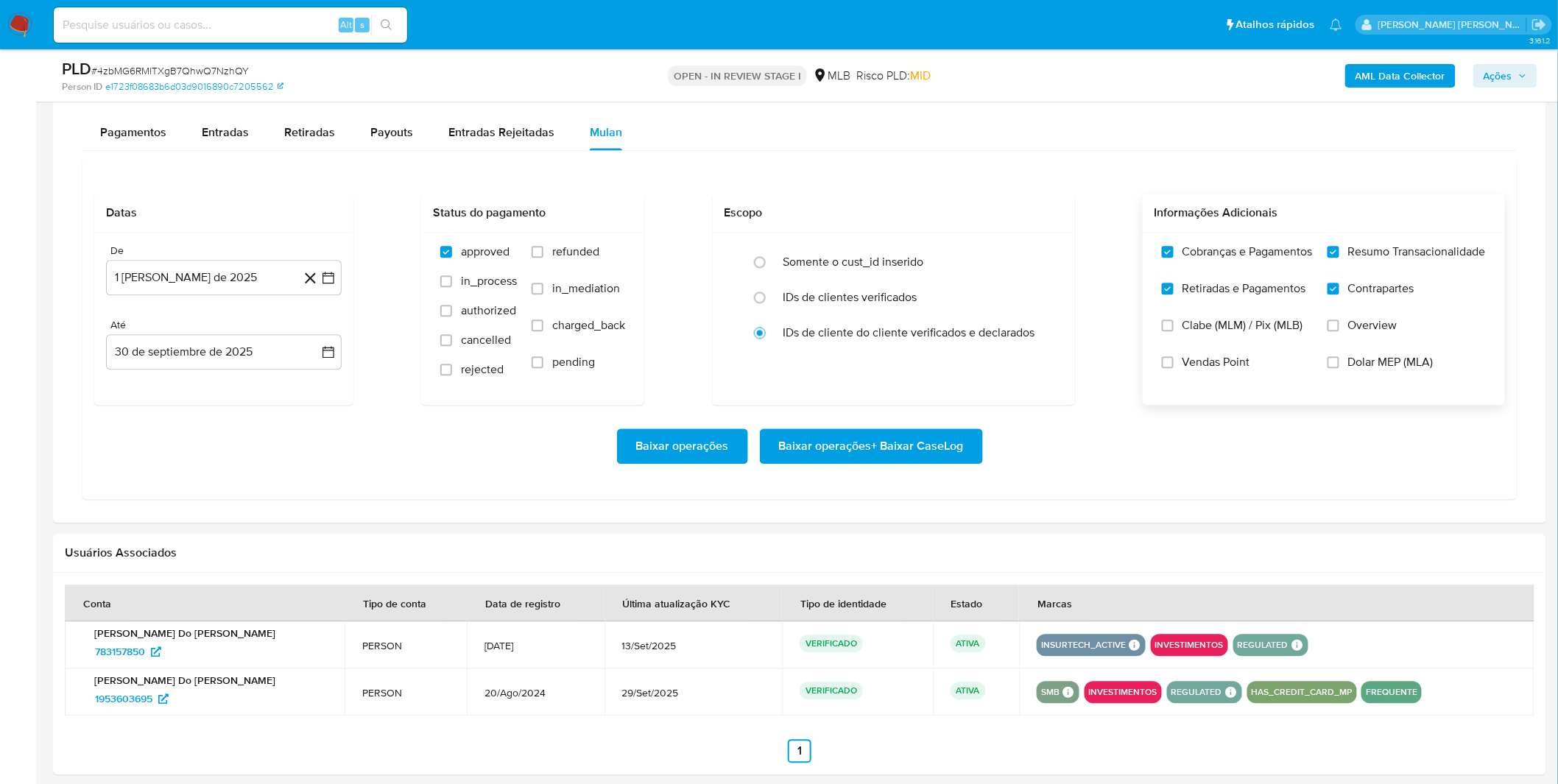
click at [892, 460] on span "Baixar operações + Baixar CaseLog" at bounding box center [871, 446] width 185 height 32
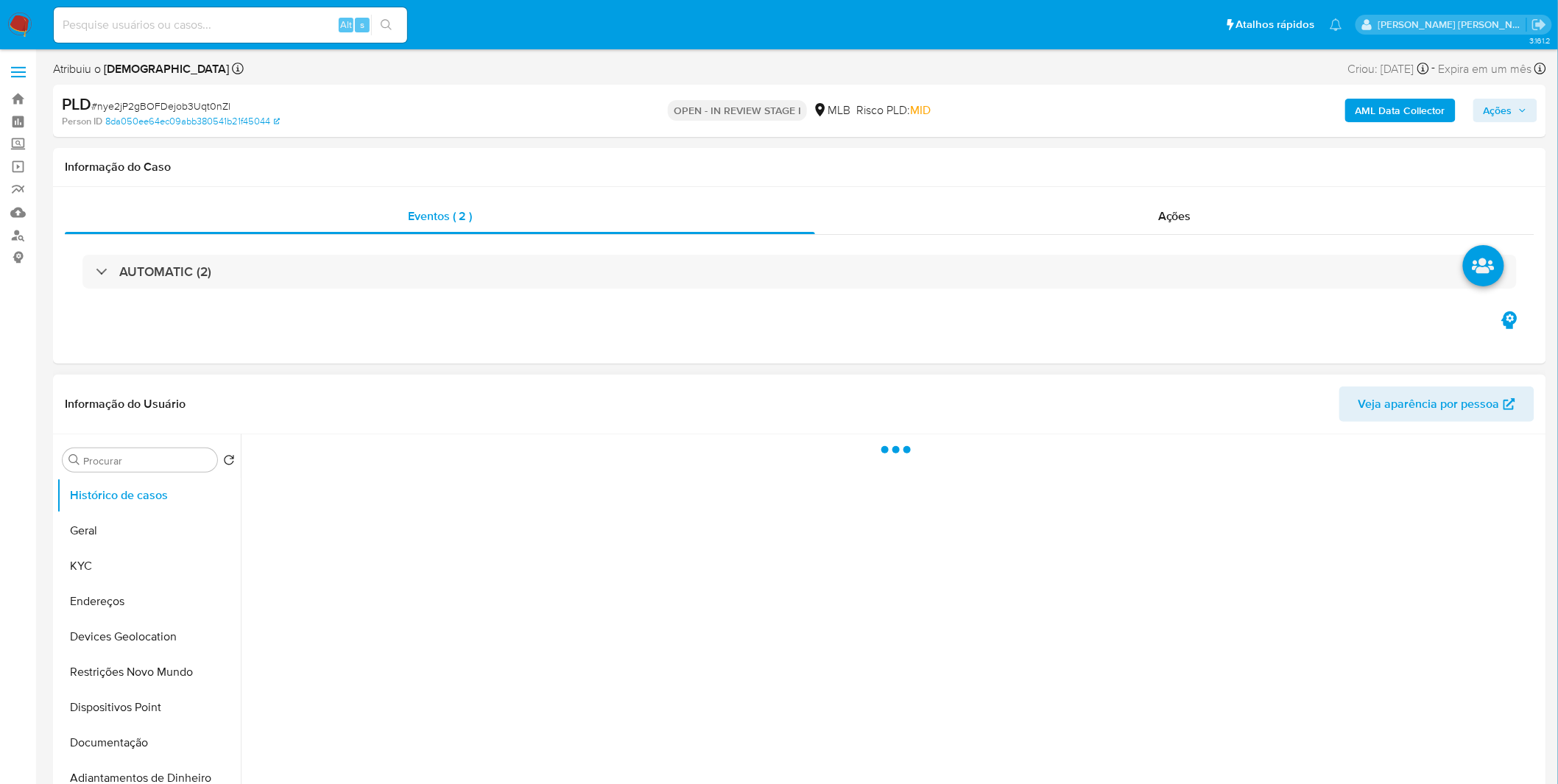
select select "10"
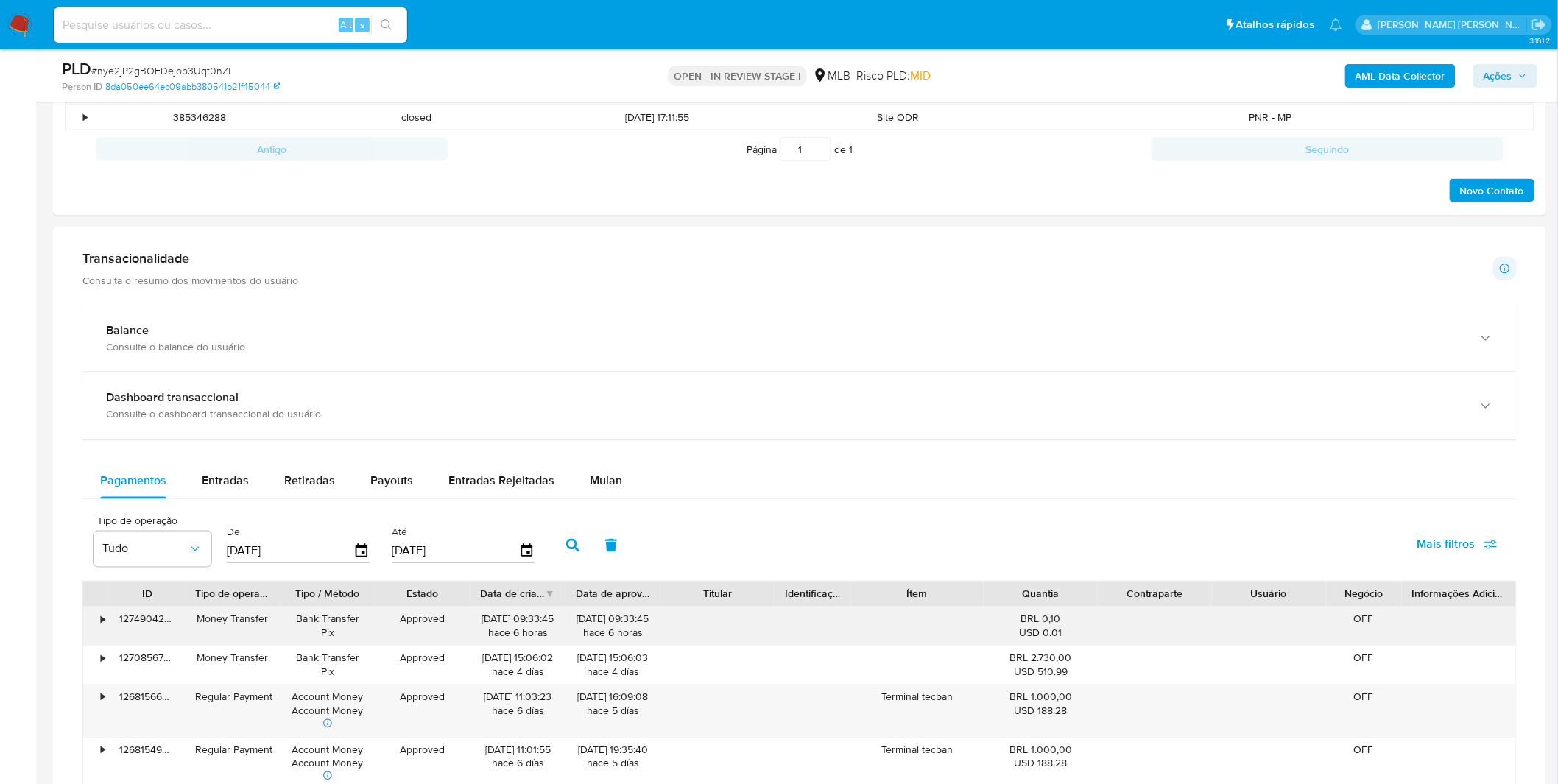
scroll to position [899, 0]
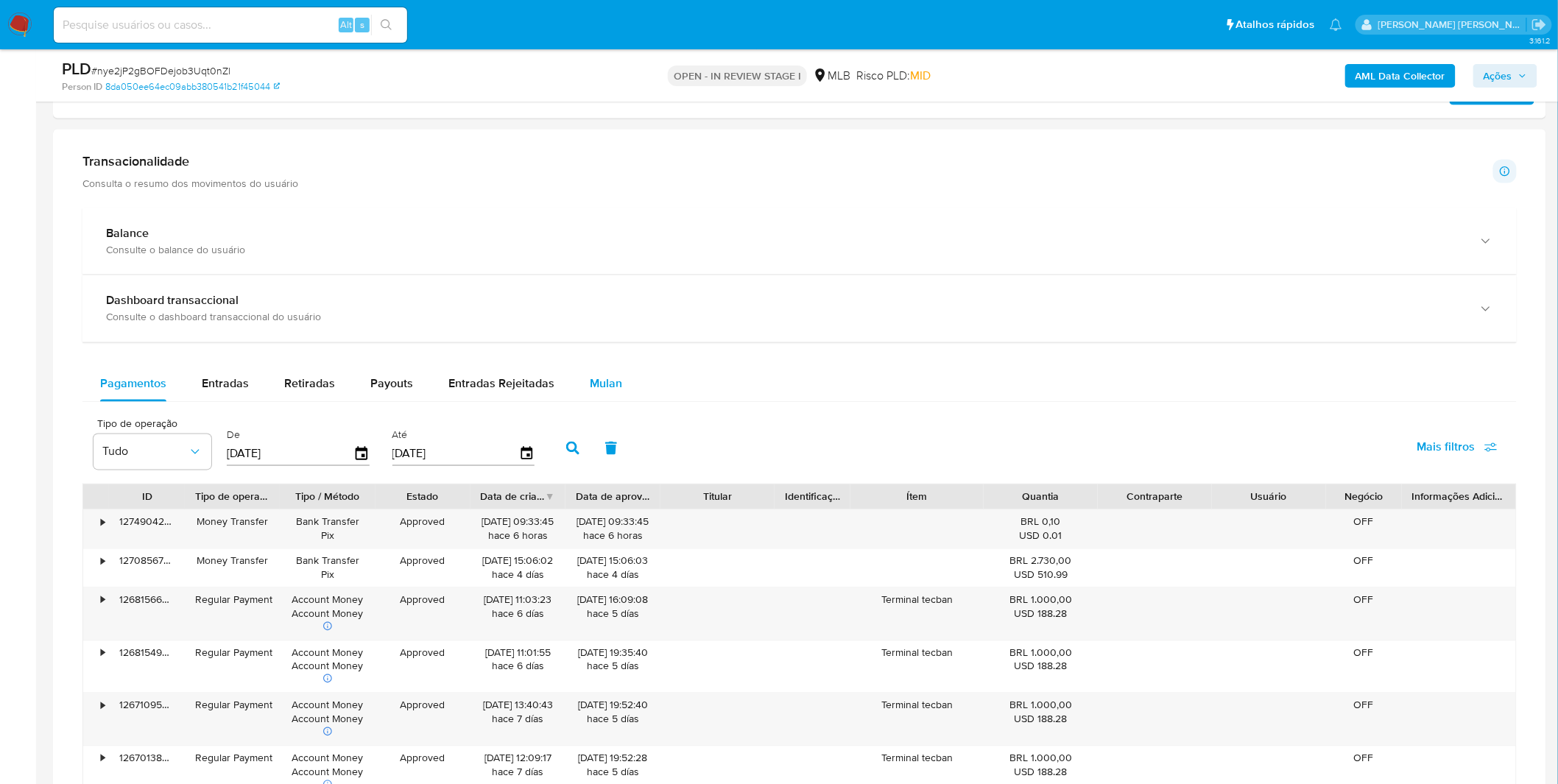
click at [574, 377] on button "Mulan" at bounding box center [606, 384] width 67 height 35
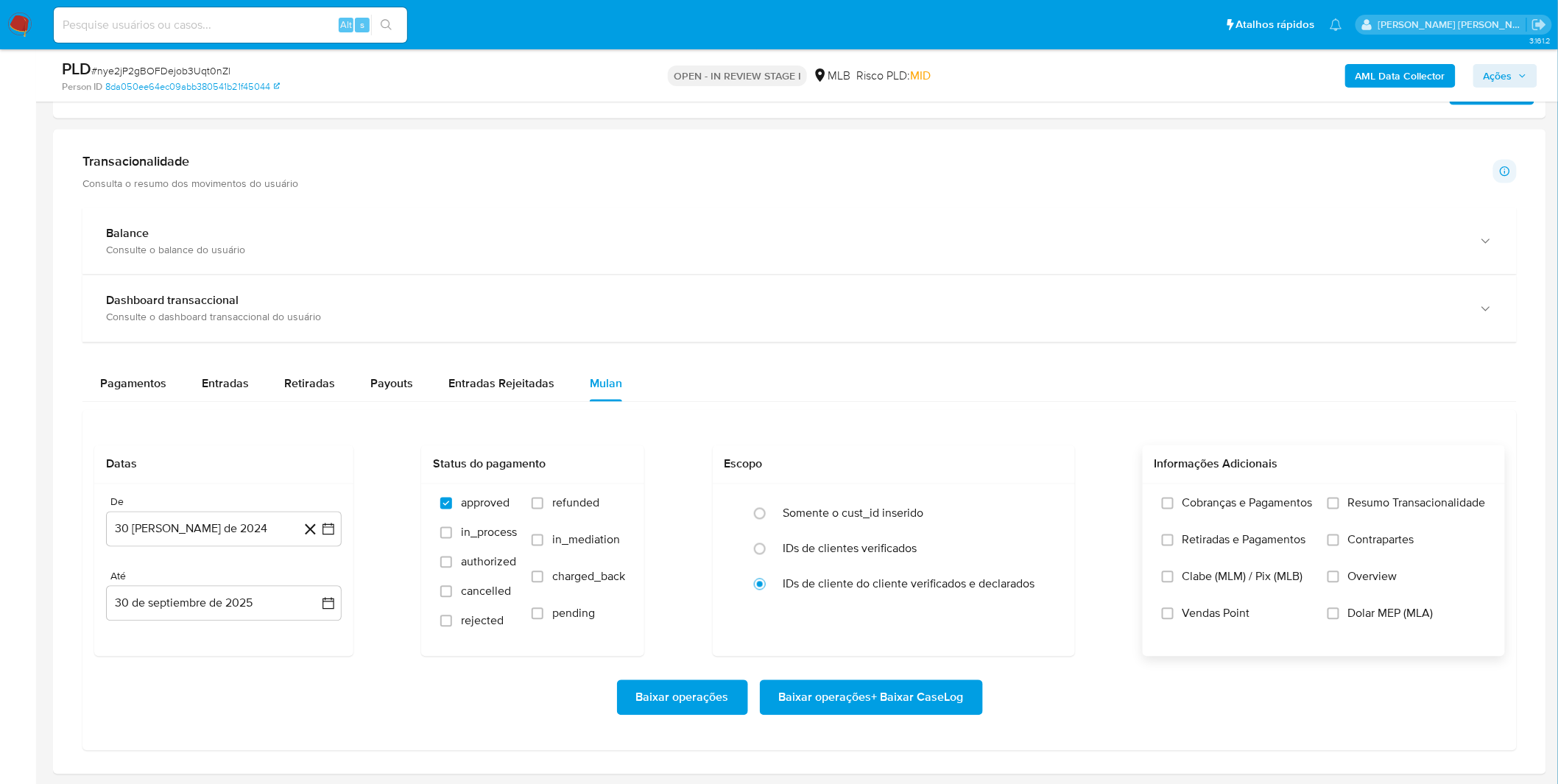
click at [1287, 541] on span "Retiradas e Pagamentos" at bounding box center [1243, 540] width 123 height 15
click at [1173, 541] on input "Retiradas e Pagamentos" at bounding box center [1167, 540] width 11 height 11
click at [1272, 527] on label "Cobranças e Pagamentos" at bounding box center [1237, 514] width 151 height 37
click at [1173, 509] on input "Cobranças e Pagamentos" at bounding box center [1167, 503] width 11 height 11
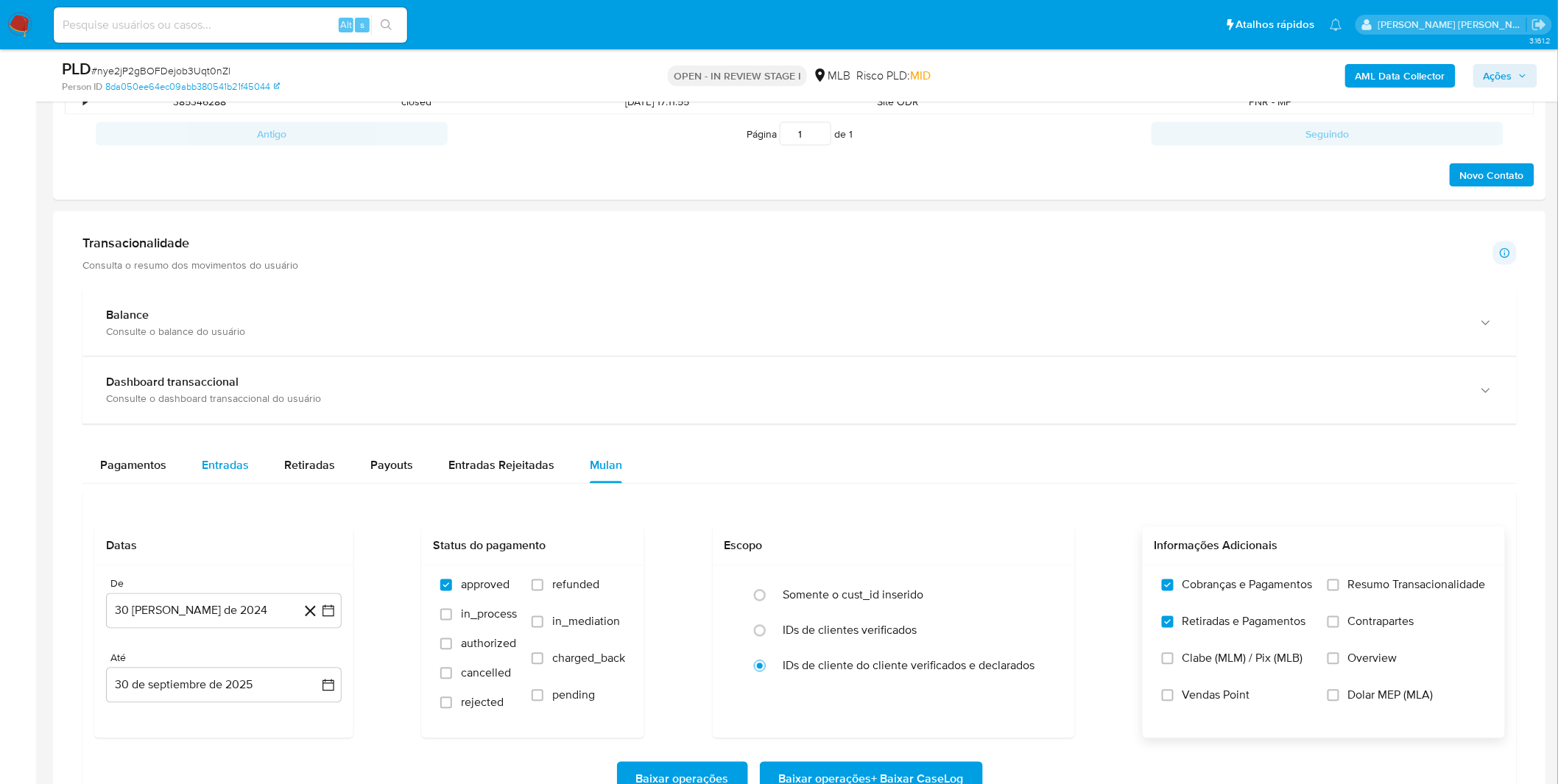
click at [218, 481] on div "Entradas" at bounding box center [225, 466] width 47 height 35
select select "10"
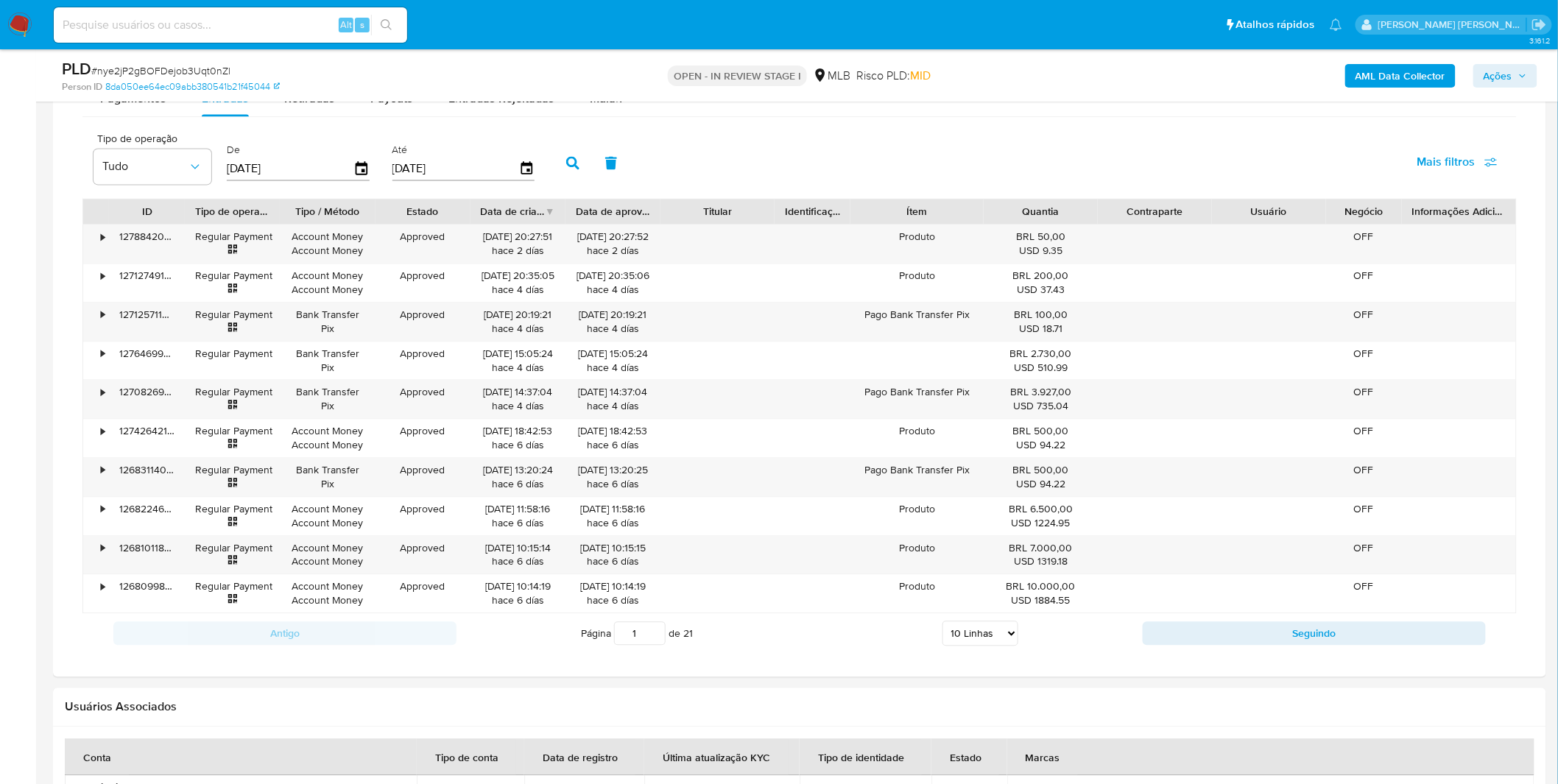
scroll to position [1144, 0]
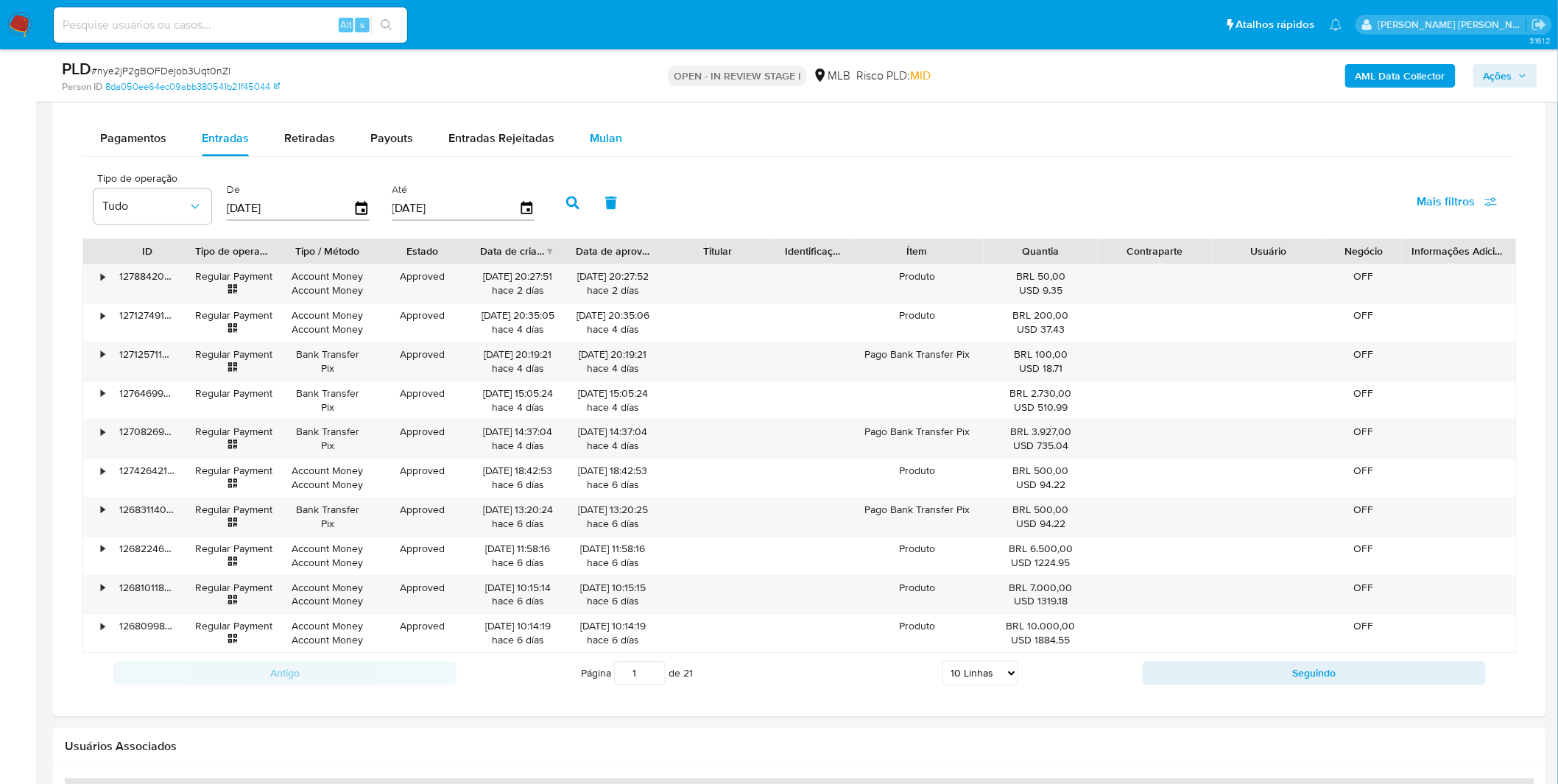
click at [596, 142] on span "Mulan" at bounding box center [606, 139] width 32 height 17
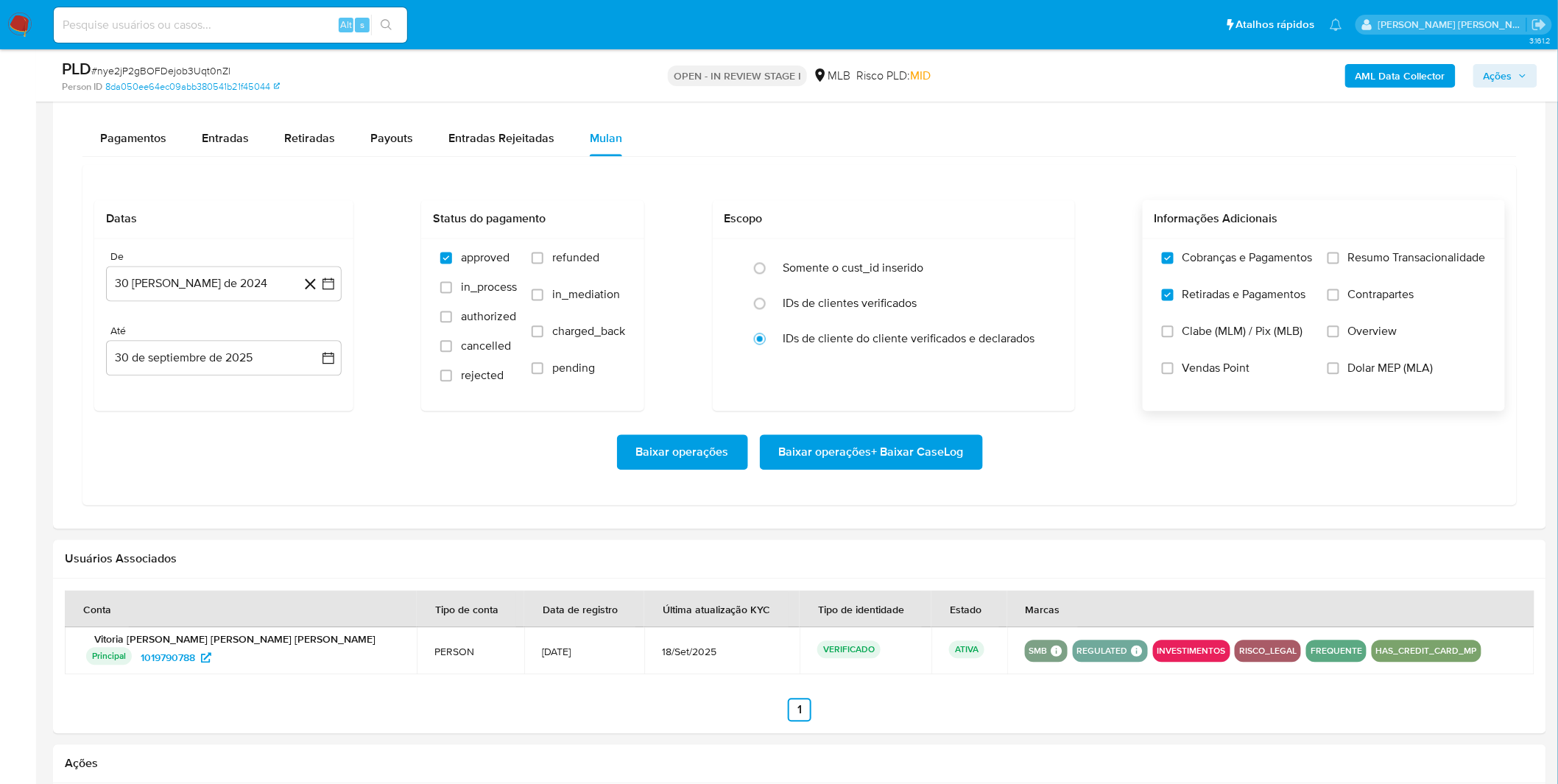
click at [1351, 276] on label "Resumo Transacionalidade" at bounding box center [1406, 270] width 159 height 37
click at [1339, 264] on input "Resumo Transacionalidade" at bounding box center [1333, 258] width 11 height 11
click at [1340, 302] on label "Contrapartes" at bounding box center [1406, 306] width 159 height 37
click at [1339, 301] on input "Contrapartes" at bounding box center [1333, 295] width 11 height 11
click at [221, 292] on button "30 [PERSON_NAME] de 2024" at bounding box center [224, 284] width 236 height 35
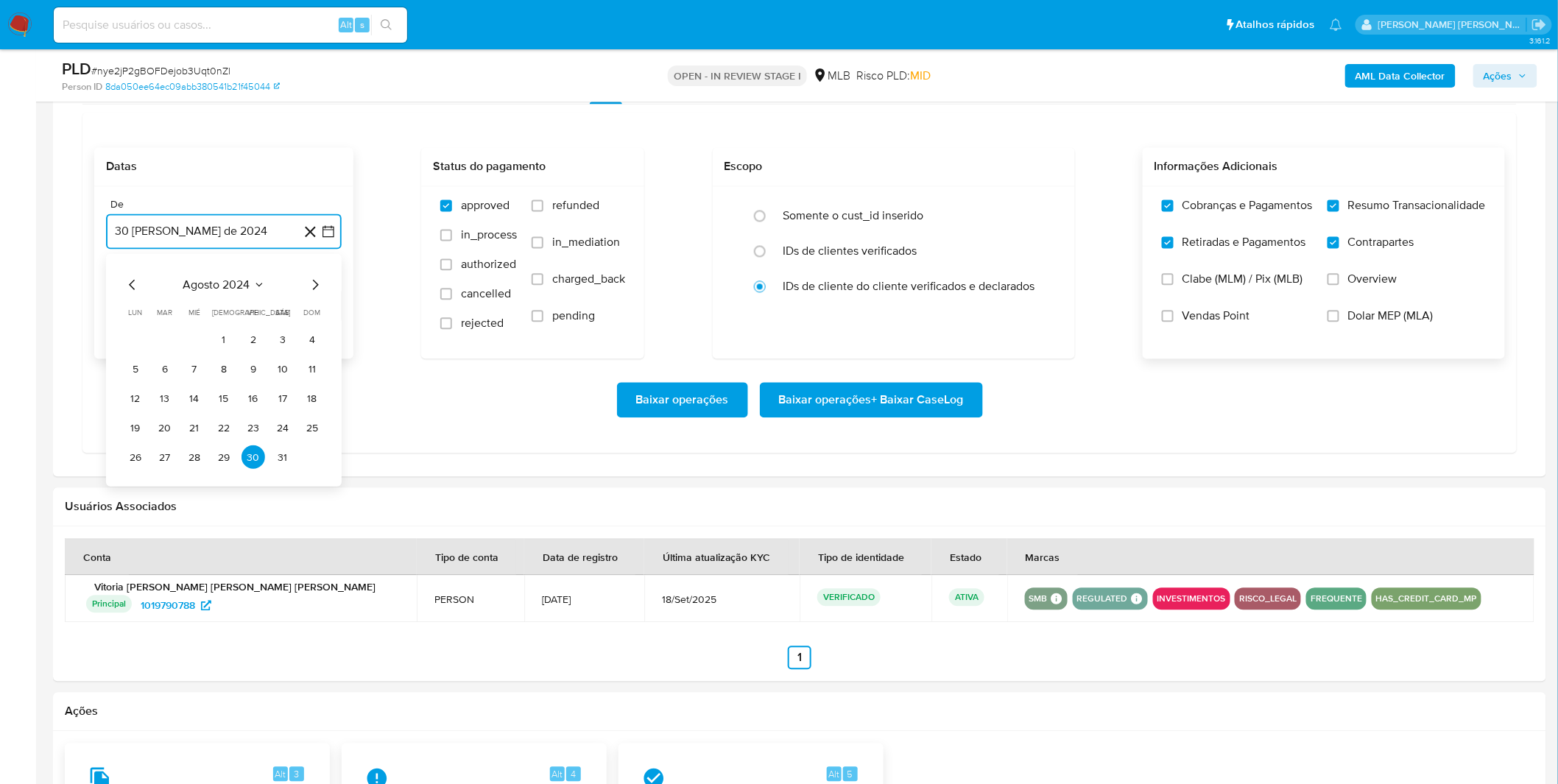
scroll to position [1226, 0]
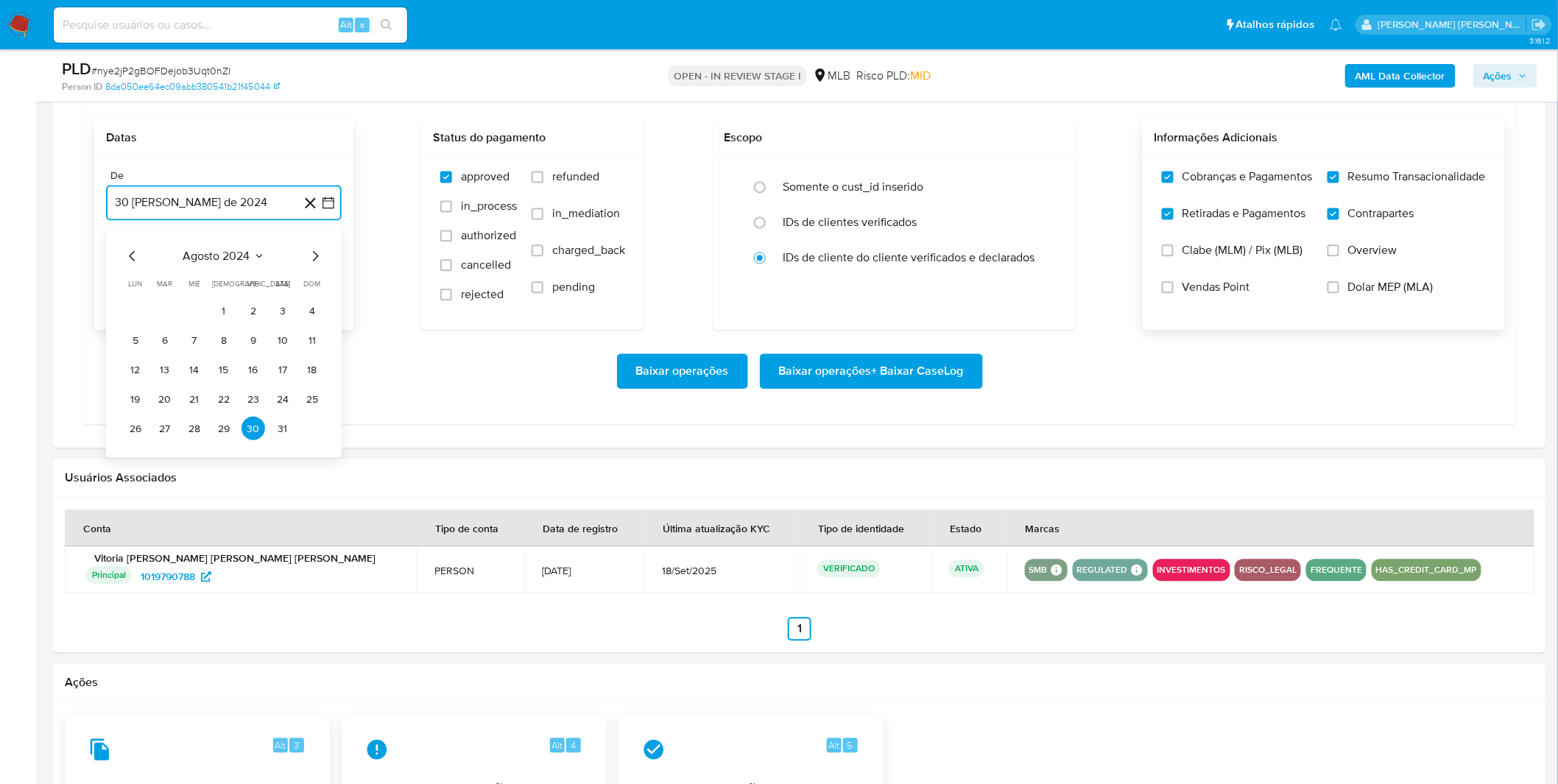
click at [234, 260] on span "agosto 2024" at bounding box center [216, 256] width 67 height 15
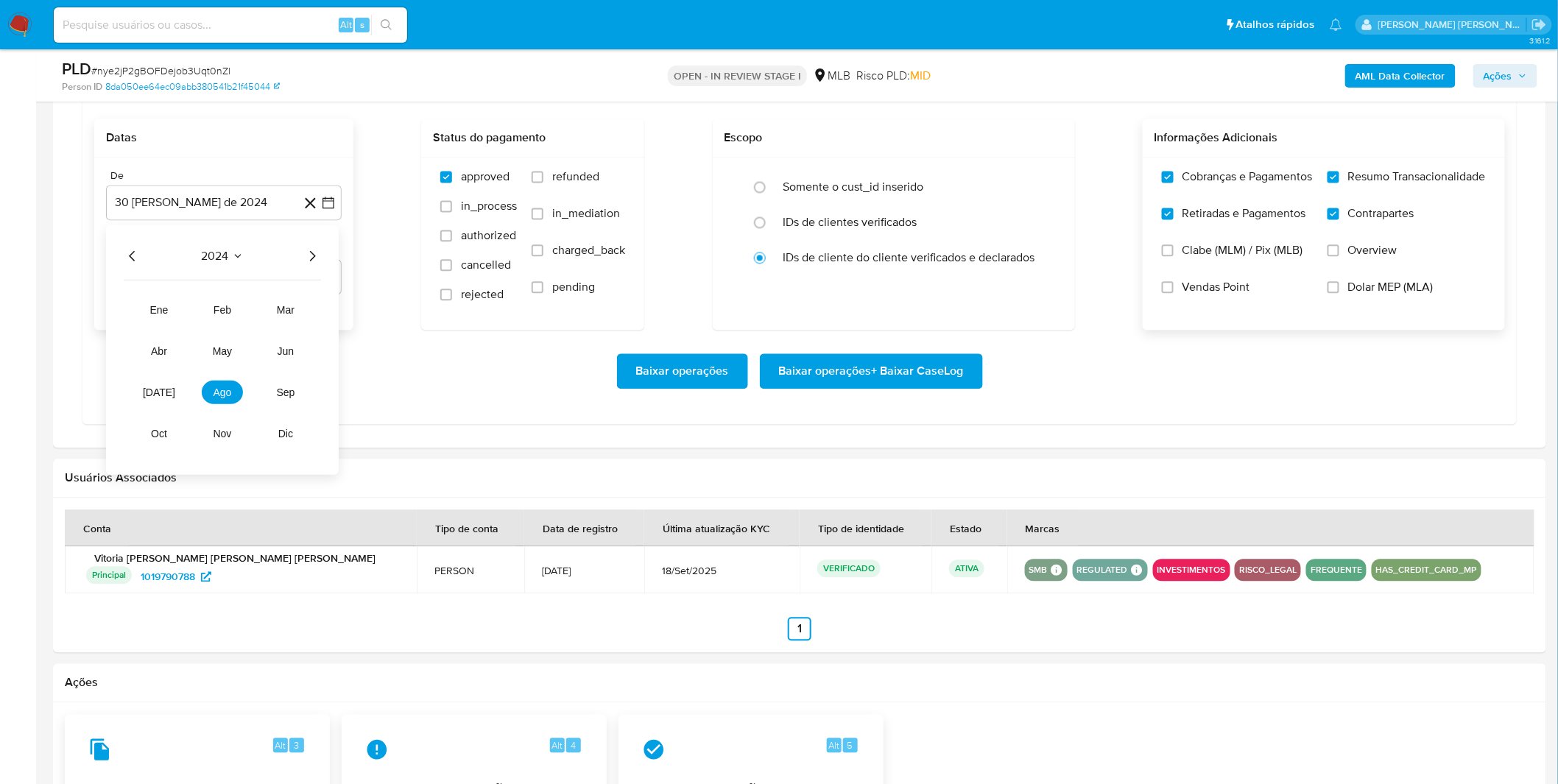
click at [313, 260] on icon "Año siguiente" at bounding box center [312, 256] width 18 height 18
click at [230, 387] on span "ago" at bounding box center [223, 392] width 18 height 11
click at [250, 312] on button "1" at bounding box center [253, 310] width 24 height 24
click at [225, 359] on div "Baixar operações Baixar operações + Baixar CaseLog" at bounding box center [799, 371] width 1410 height 35
click at [864, 381] on span "Baixar operações + Baixar CaseLog" at bounding box center [871, 371] width 185 height 32
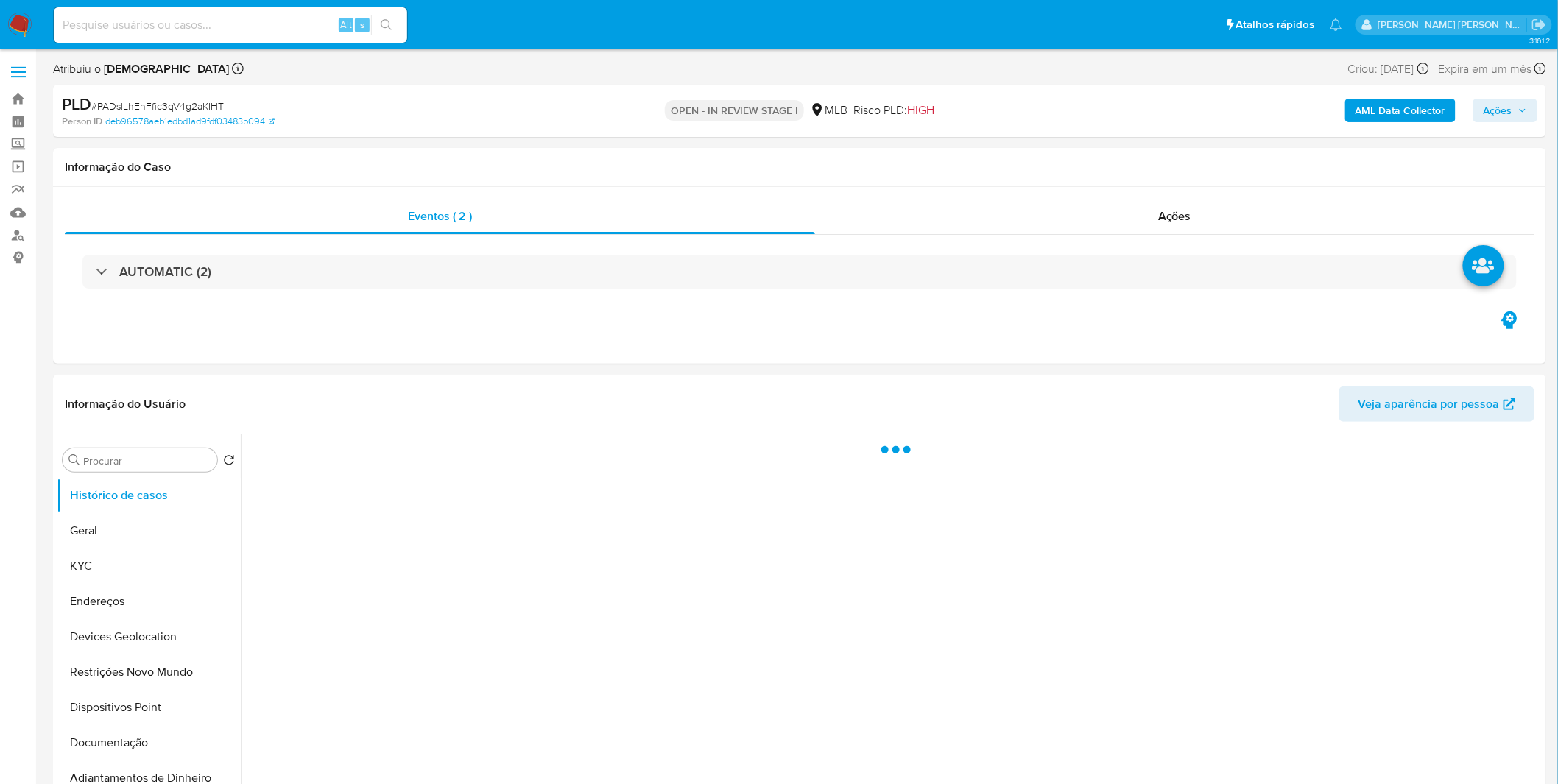
select select "10"
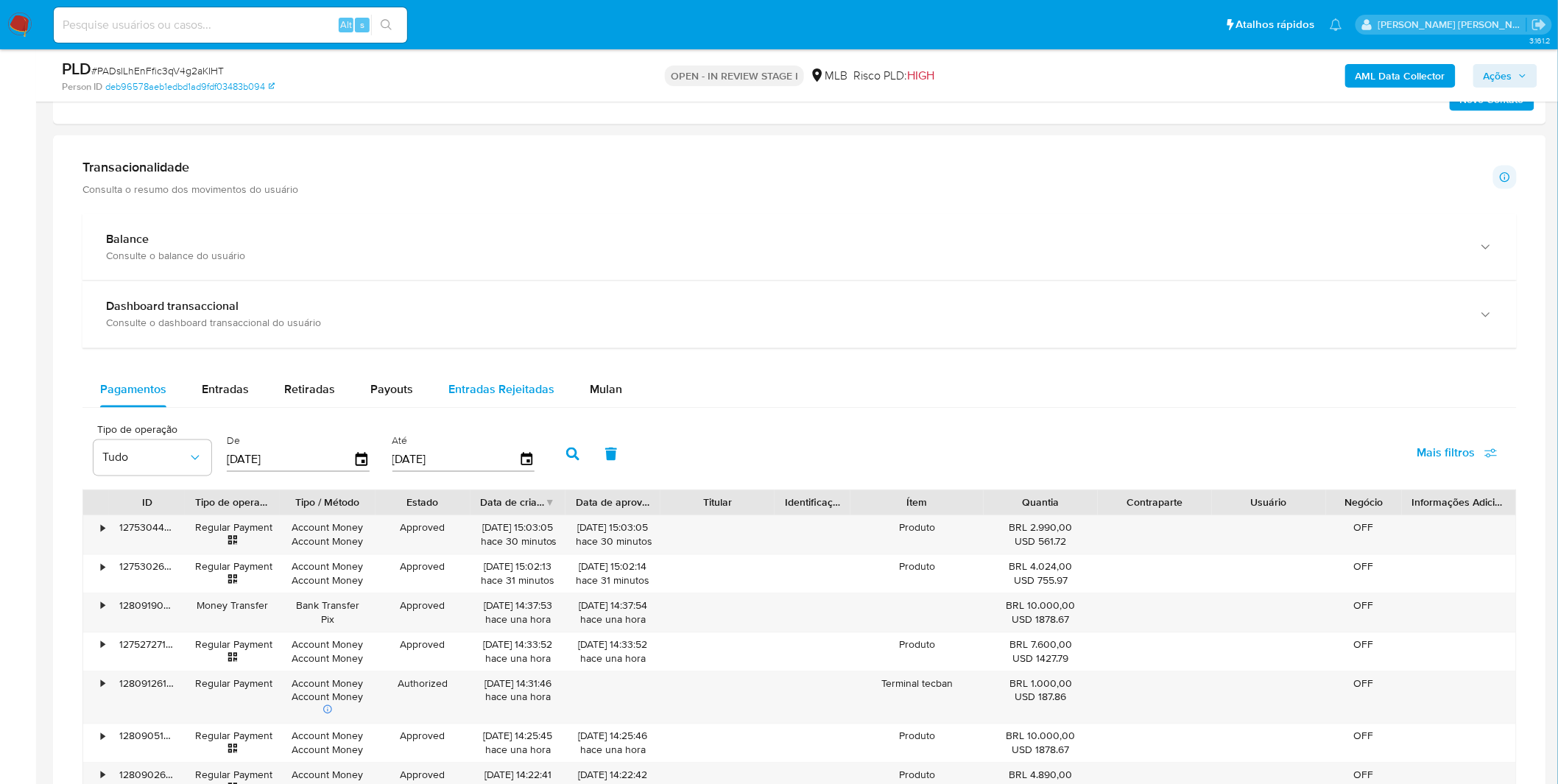
scroll to position [899, 0]
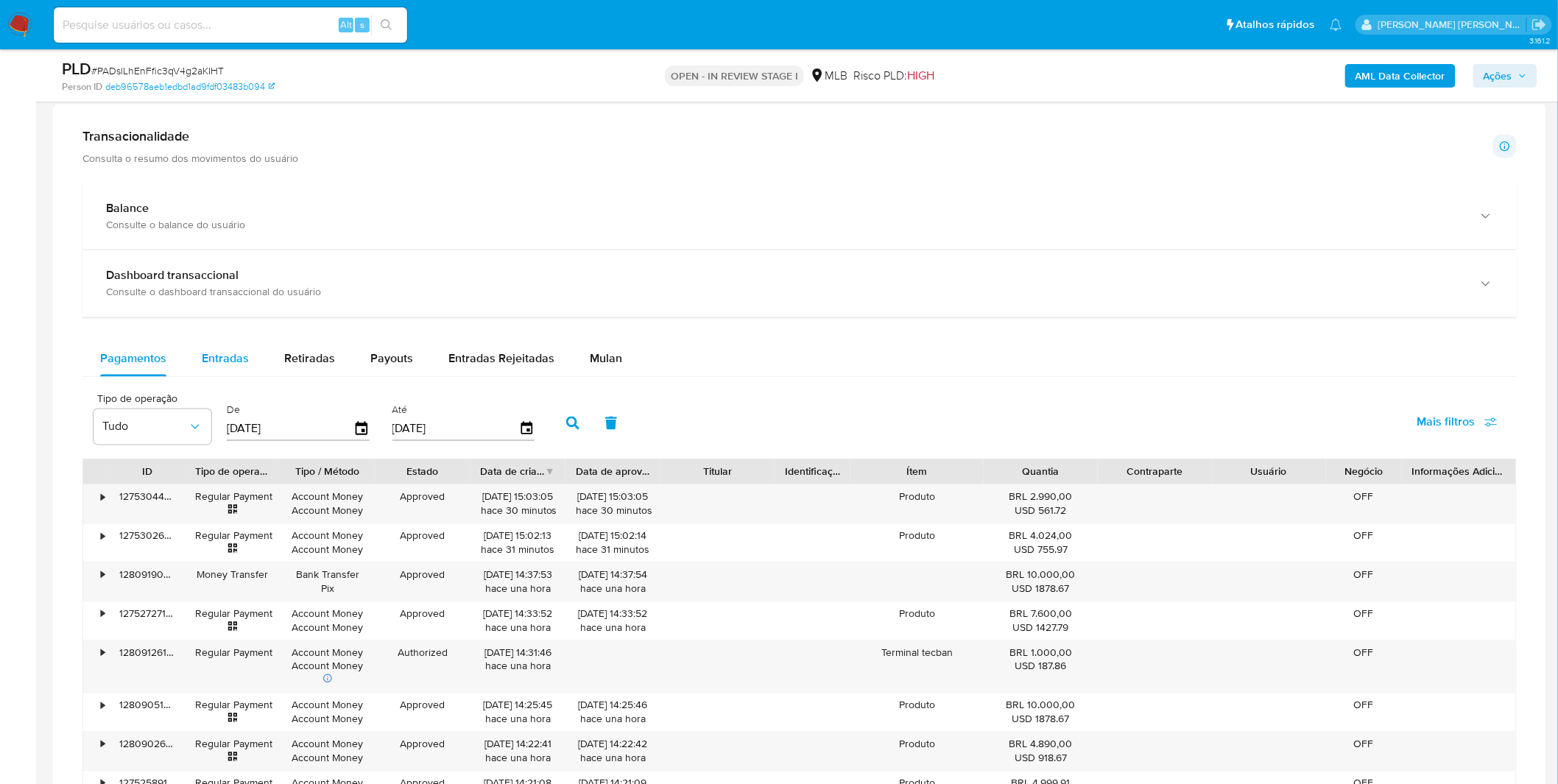
click at [198, 371] on button "Entradas" at bounding box center [225, 359] width 83 height 35
select select "10"
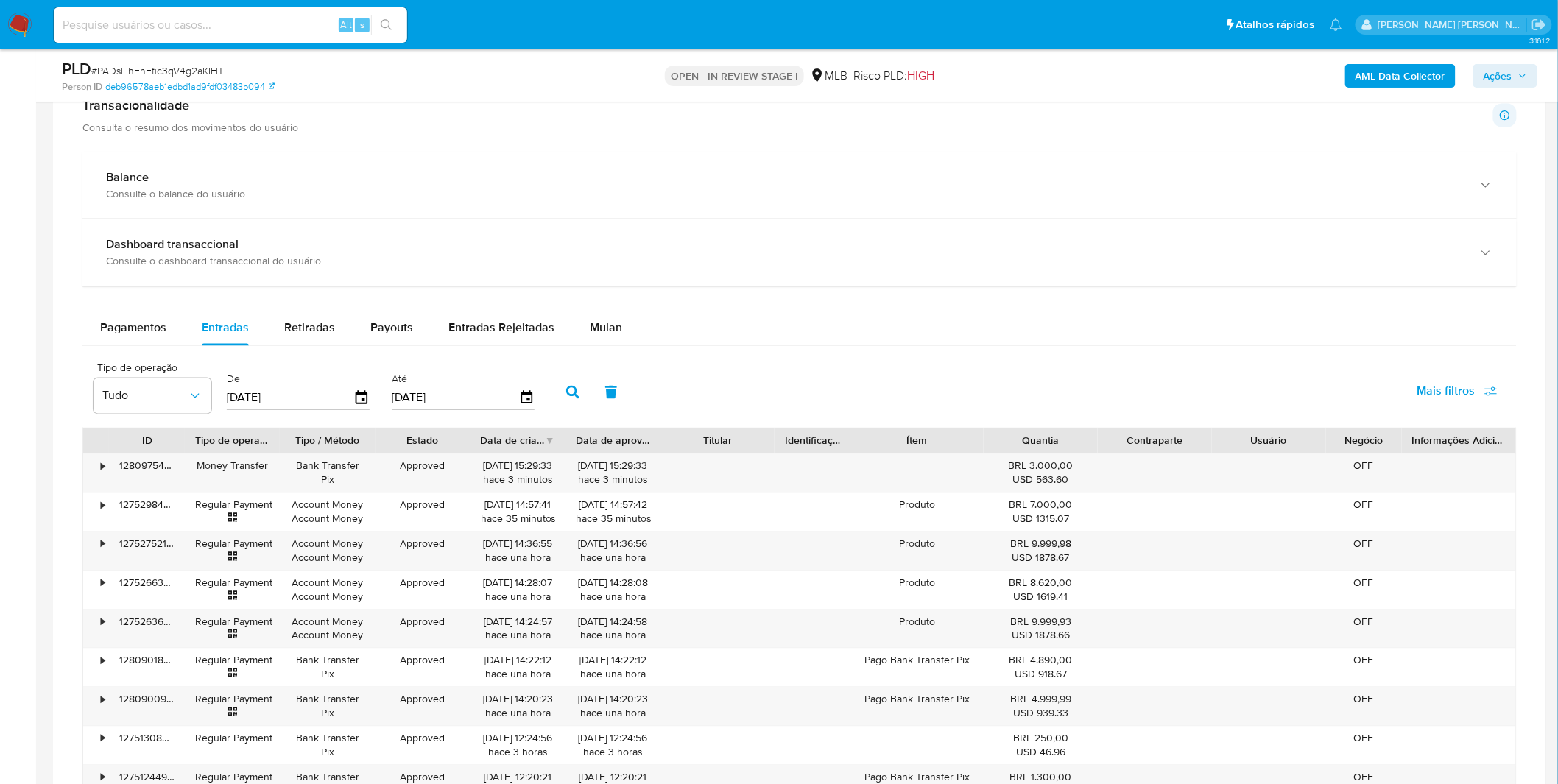
scroll to position [981, 0]
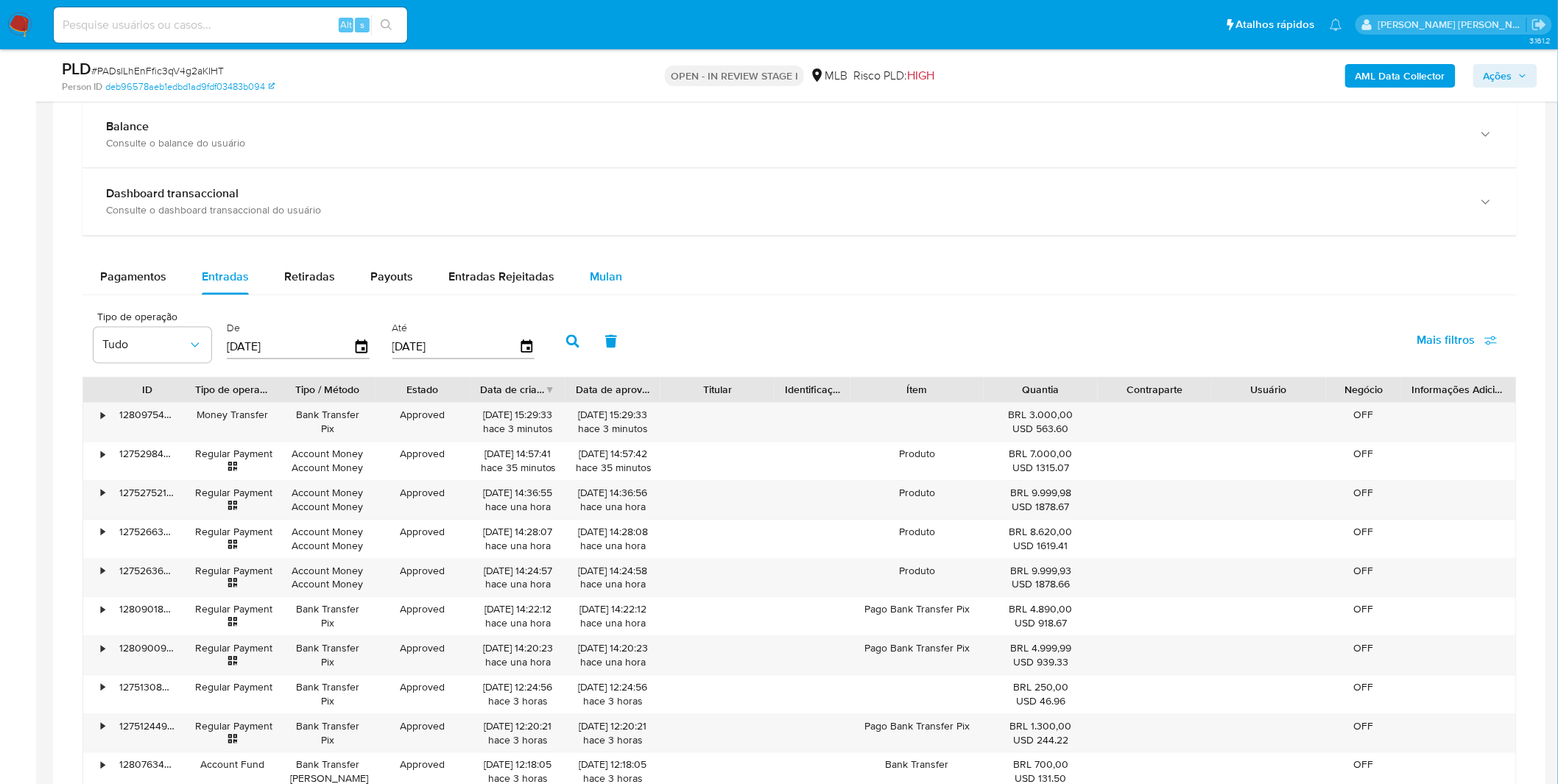
click at [577, 282] on button "Mulan" at bounding box center [606, 277] width 67 height 35
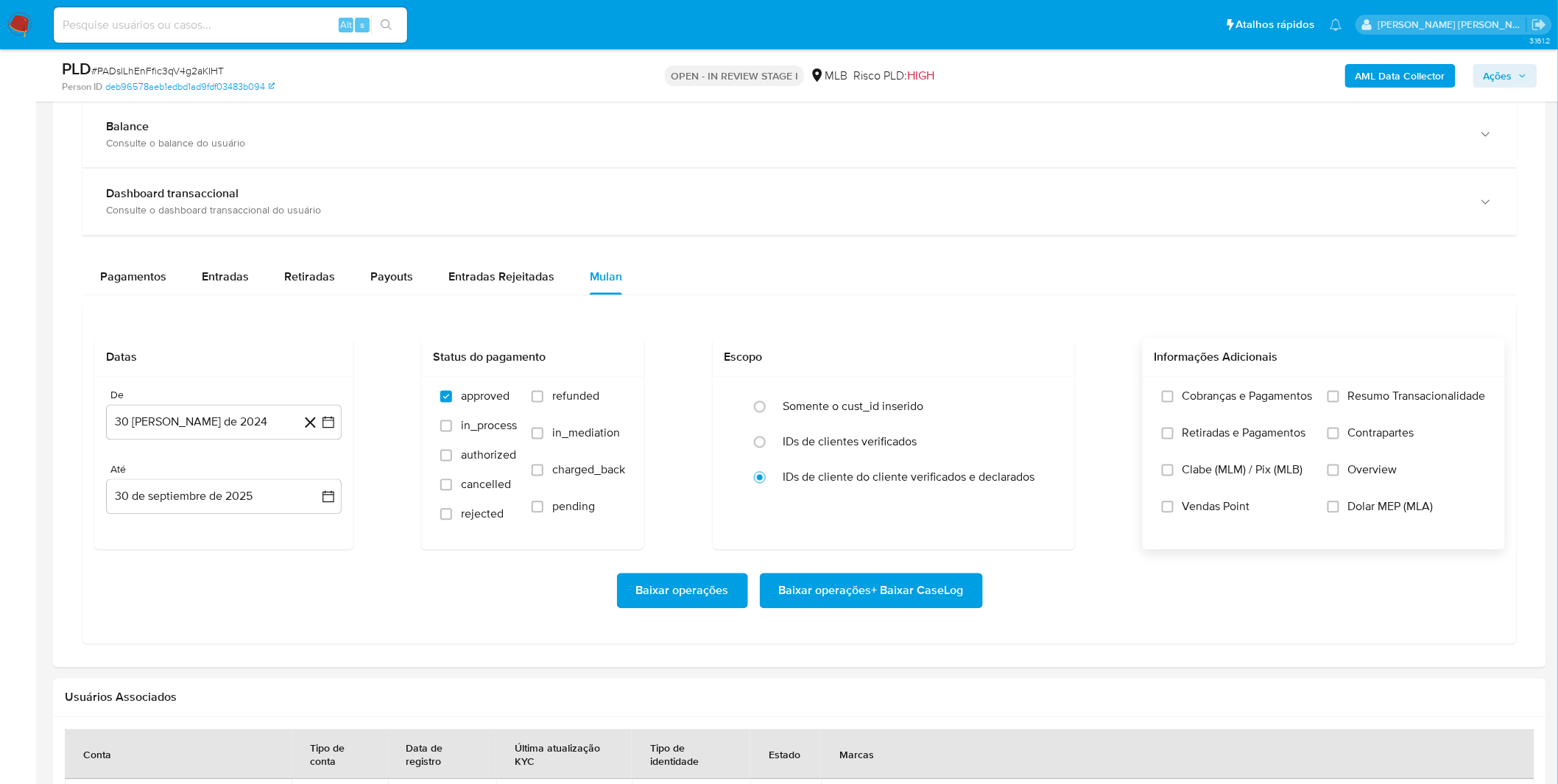
click at [1209, 417] on label "Cobranças e Pagamentos" at bounding box center [1237, 407] width 151 height 37
click at [1173, 403] on input "Cobranças e Pagamentos" at bounding box center [1167, 396] width 11 height 11
click at [1212, 446] on label "Retiradas e Pagamentos" at bounding box center [1237, 444] width 151 height 37
click at [1173, 439] on input "Retiradas e Pagamentos" at bounding box center [1167, 433] width 11 height 11
click at [1382, 404] on span "Resumo Transacionalidade" at bounding box center [1417, 396] width 138 height 15
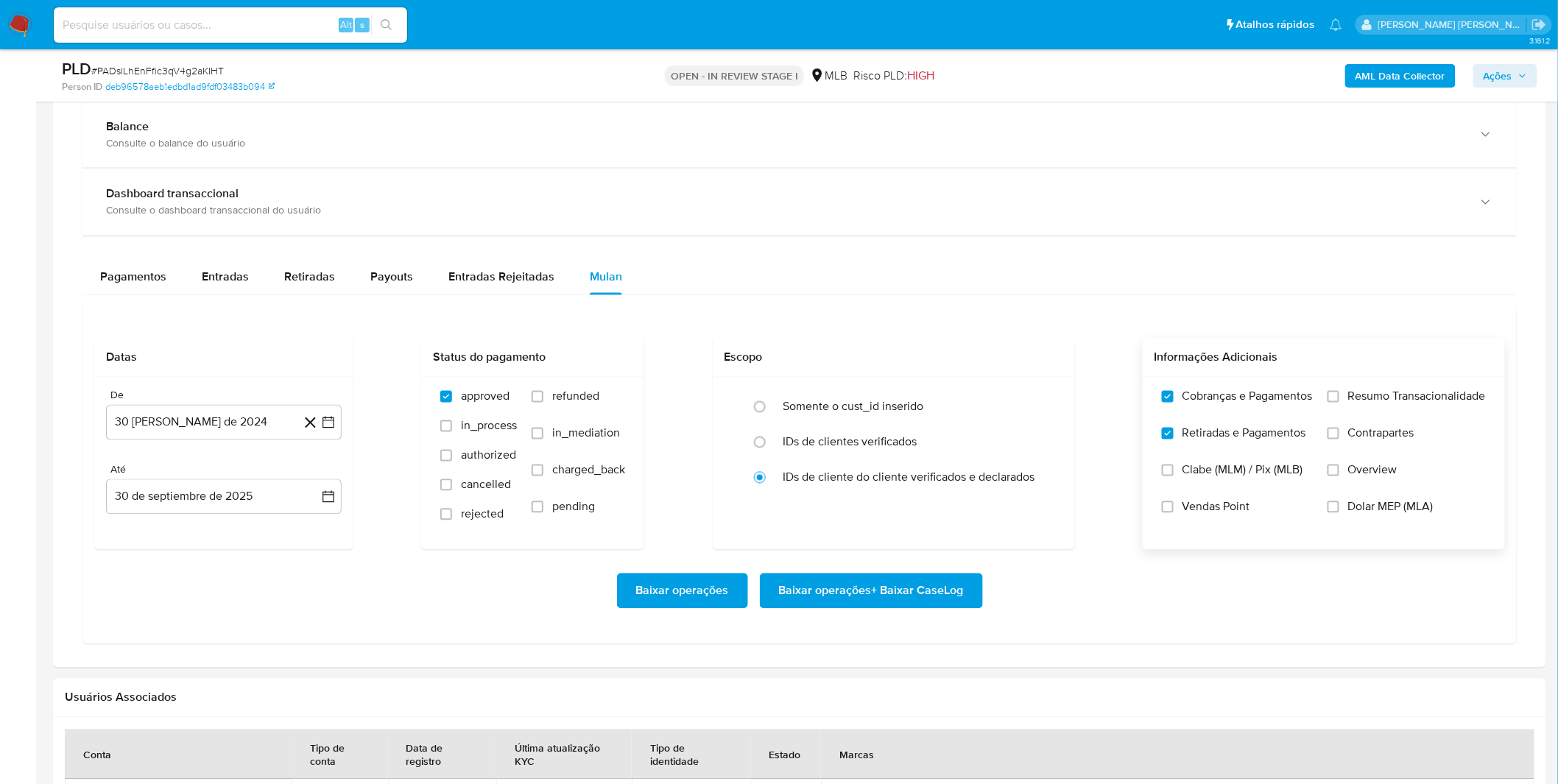
click at [1339, 403] on input "Resumo Transacionalidade" at bounding box center [1333, 396] width 11 height 11
click at [1374, 431] on span "Contrapartes" at bounding box center [1381, 433] width 66 height 15
click at [1339, 431] on input "Contrapartes" at bounding box center [1333, 433] width 11 height 11
click at [195, 420] on button "30 [PERSON_NAME] de 2024" at bounding box center [224, 423] width 236 height 35
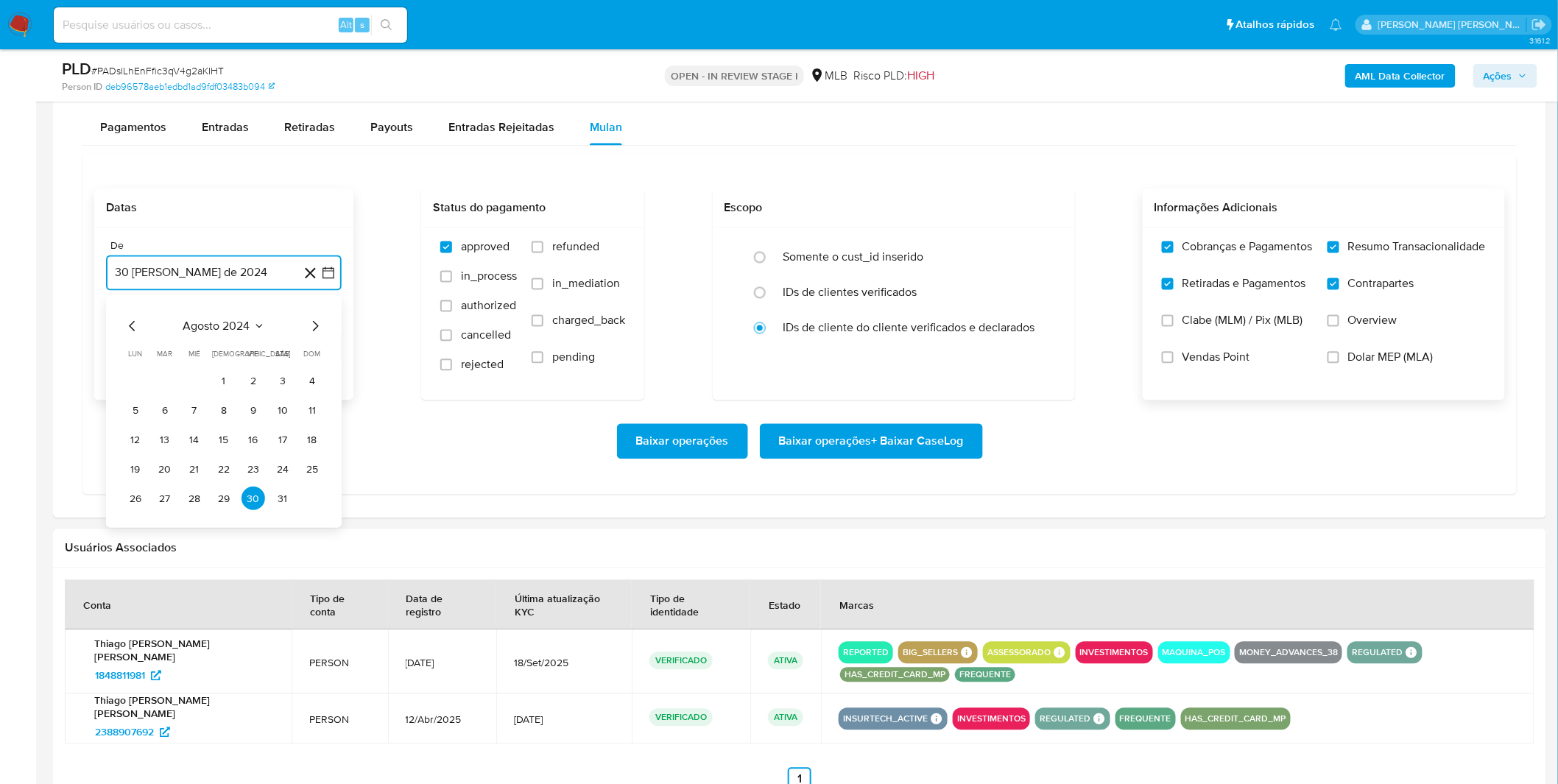
scroll to position [1144, 0]
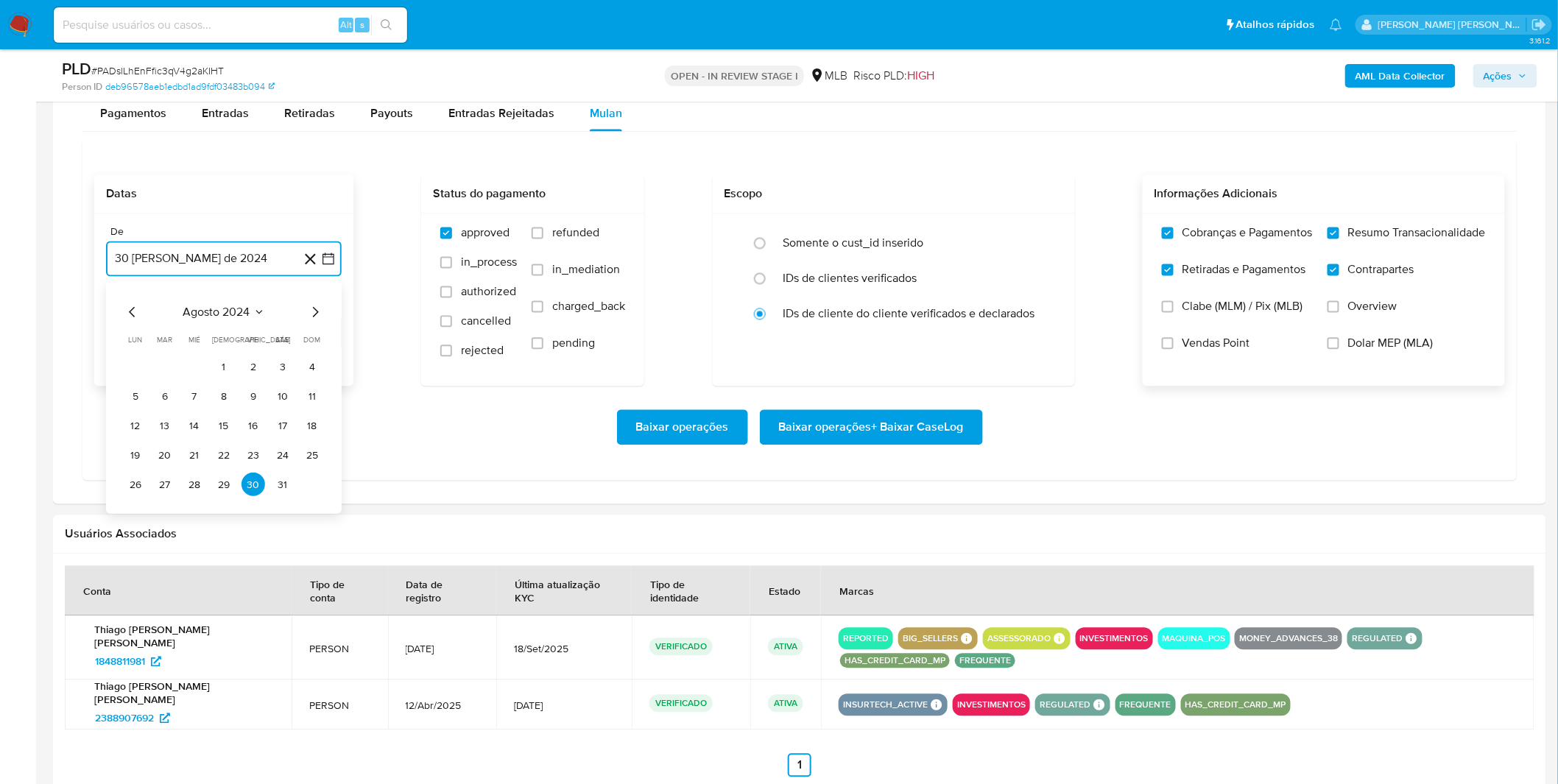
click at [206, 319] on span "agosto 2024" at bounding box center [216, 312] width 67 height 15
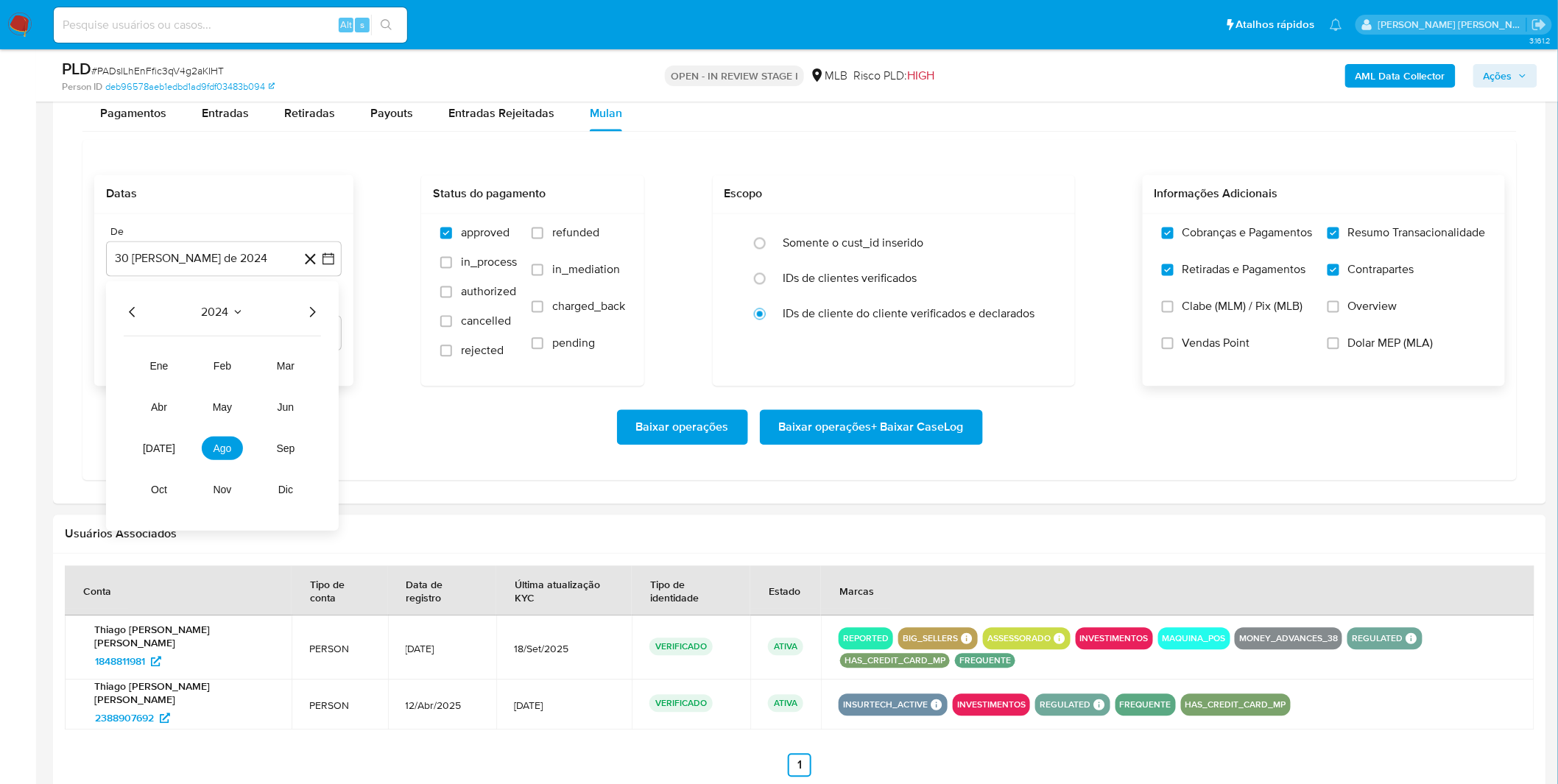
click at [335, 320] on div "2024 2024 ene feb mar abr may jun jul ago sep oct nov dic" at bounding box center [222, 407] width 233 height 250
click at [310, 312] on icon "Año siguiente" at bounding box center [312, 312] width 18 height 18
click at [233, 440] on button "ago" at bounding box center [222, 449] width 41 height 24
click at [246, 365] on button "1" at bounding box center [253, 367] width 24 height 24
click at [244, 431] on div "Baixar operações Baixar operações + Baixar CaseLog" at bounding box center [799, 427] width 1410 height 35
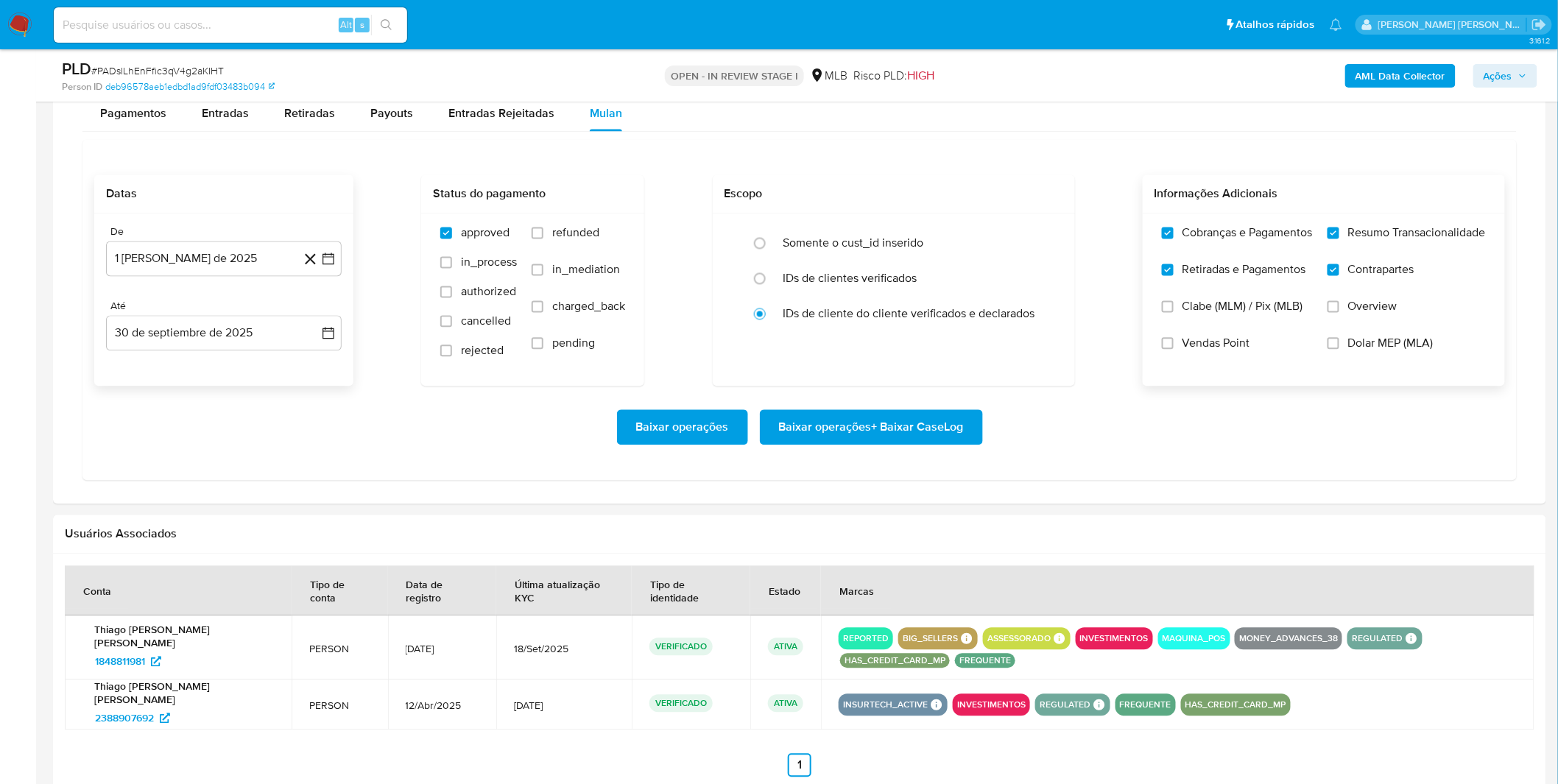
click at [848, 435] on span "Baixar operações + Baixar CaseLog" at bounding box center [871, 427] width 185 height 32
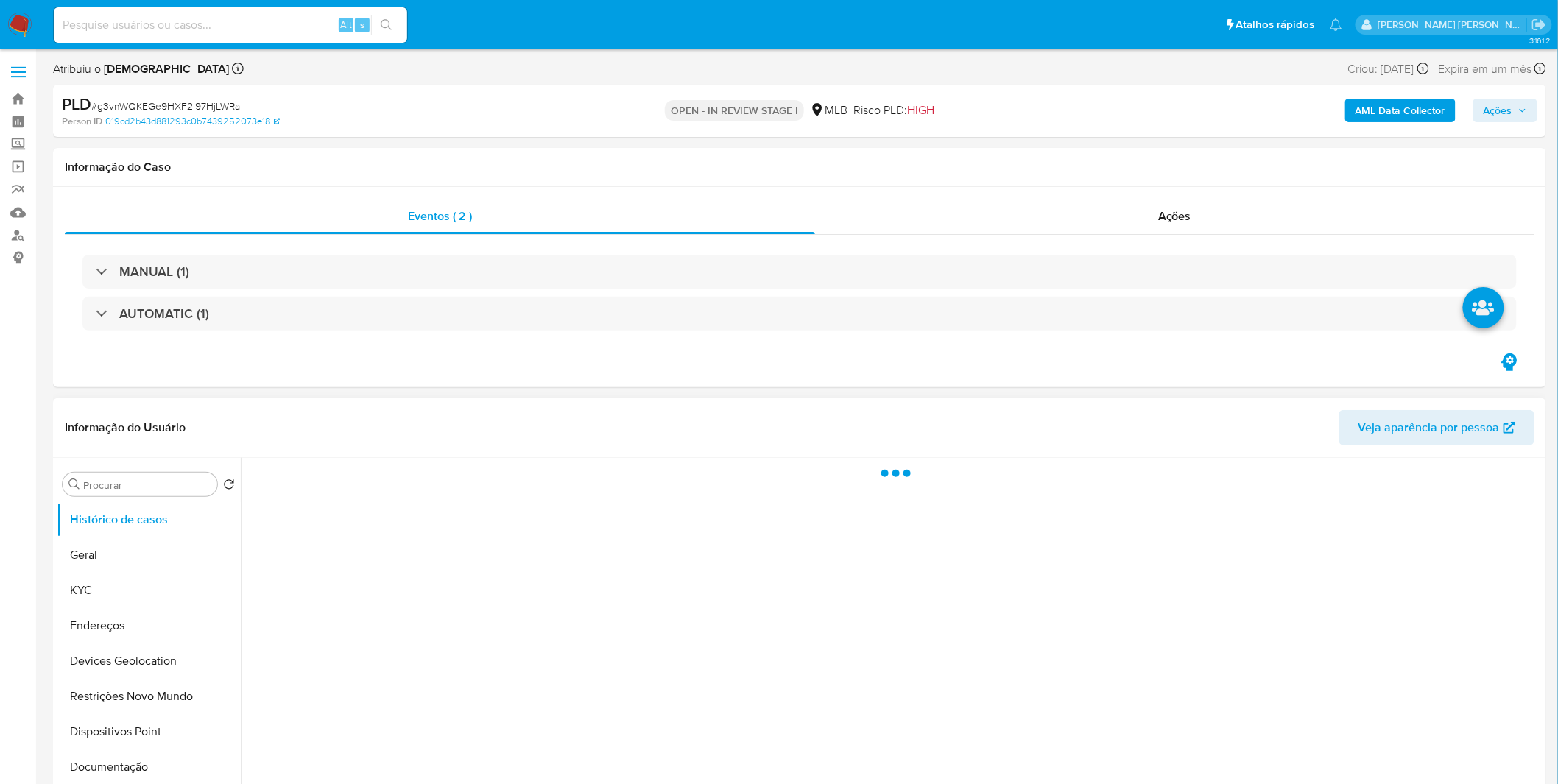
select select "10"
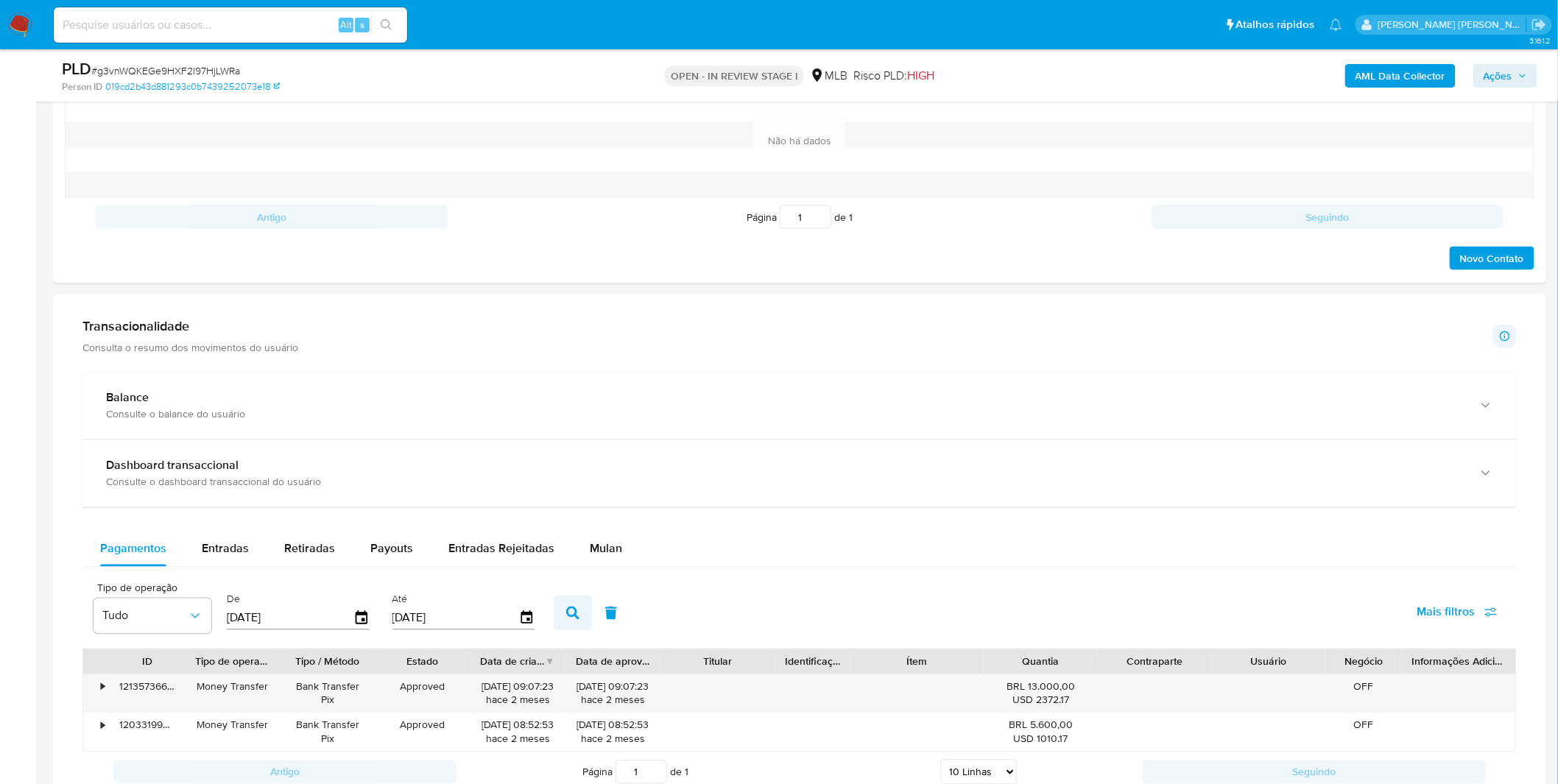
scroll to position [981, 0]
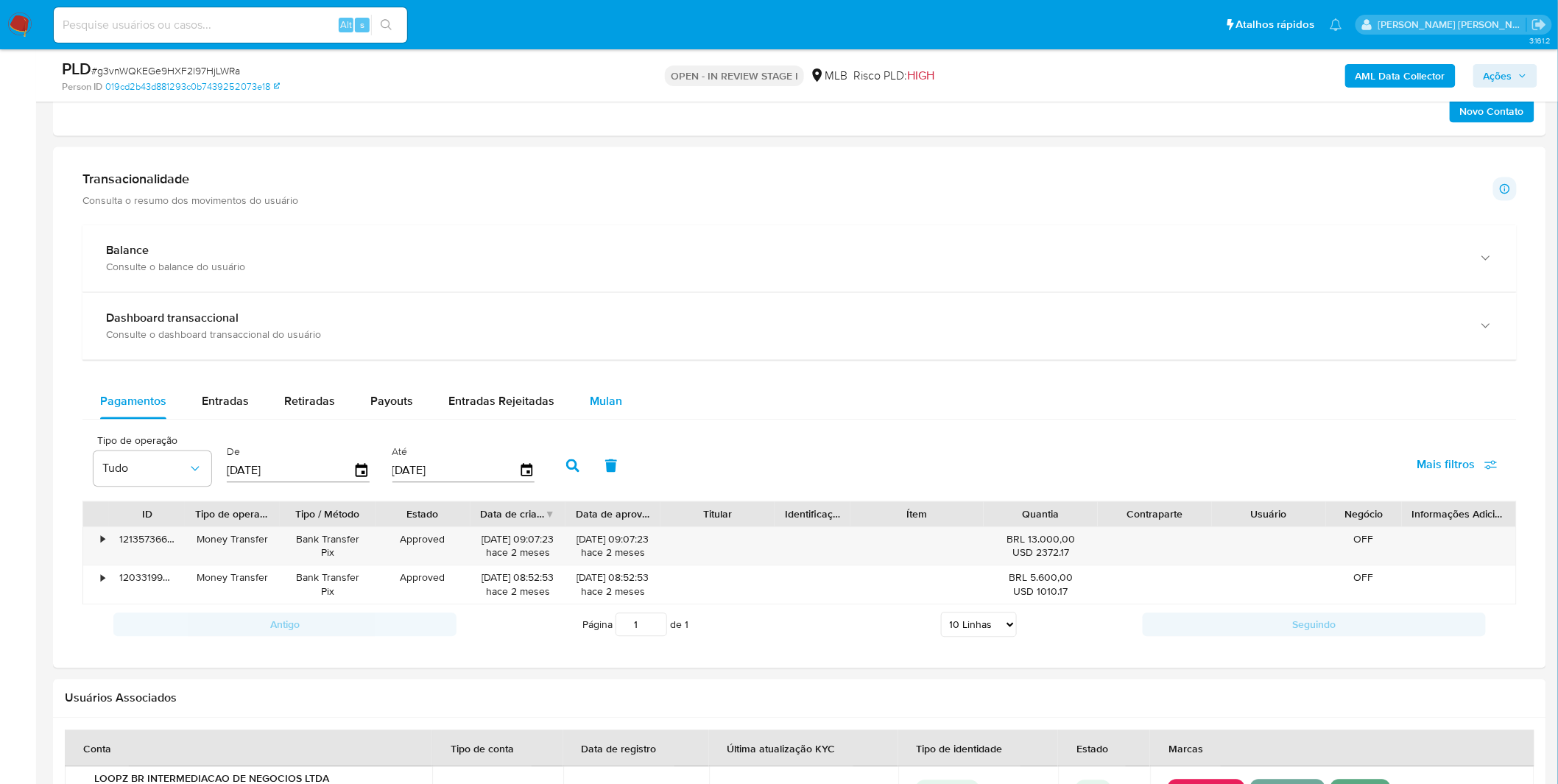
click at [617, 394] on button "Mulan" at bounding box center [606, 402] width 67 height 35
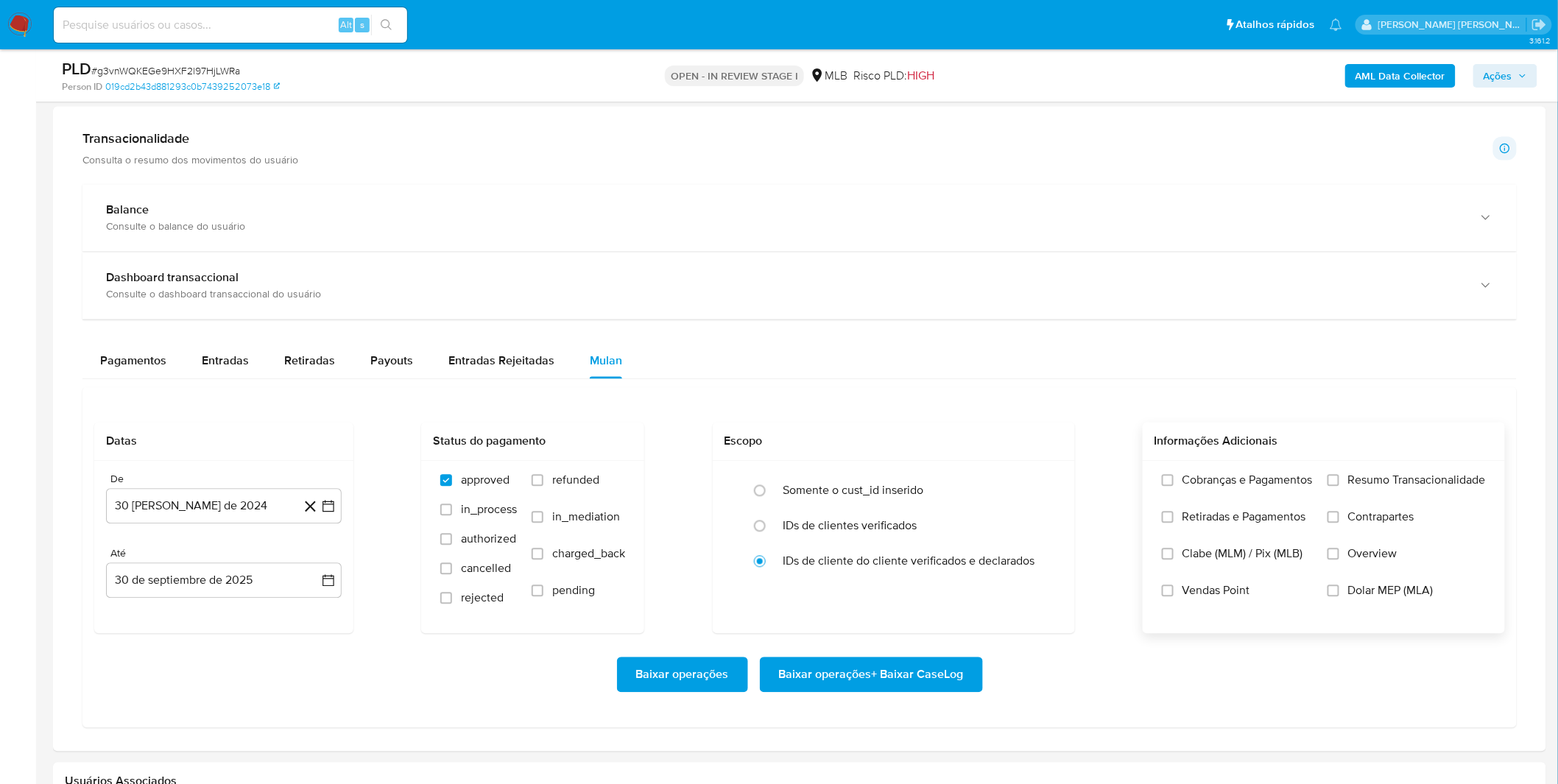
scroll to position [1063, 0]
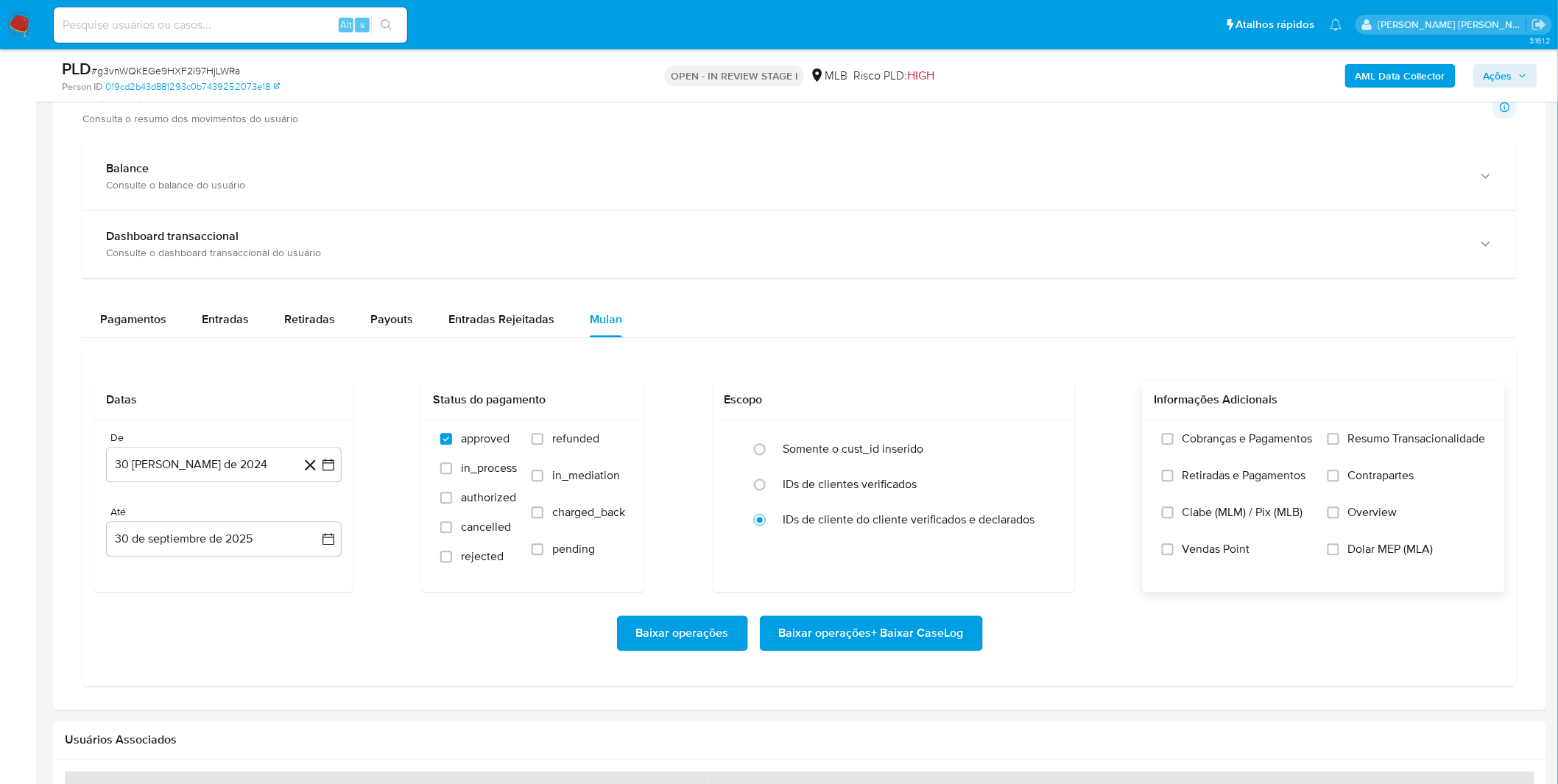
click at [1216, 451] on label "Cobranças e Pagamentos" at bounding box center [1237, 450] width 151 height 37
click at [1173, 445] on input "Cobranças e Pagamentos" at bounding box center [1167, 439] width 11 height 11
click at [1216, 477] on span "Retiradas e Pagamentos" at bounding box center [1243, 475] width 123 height 15
click at [1173, 477] on input "Retiradas e Pagamentos" at bounding box center [1167, 475] width 11 height 11
click at [1365, 453] on label "Resumo Transacionalidade" at bounding box center [1406, 450] width 159 height 37
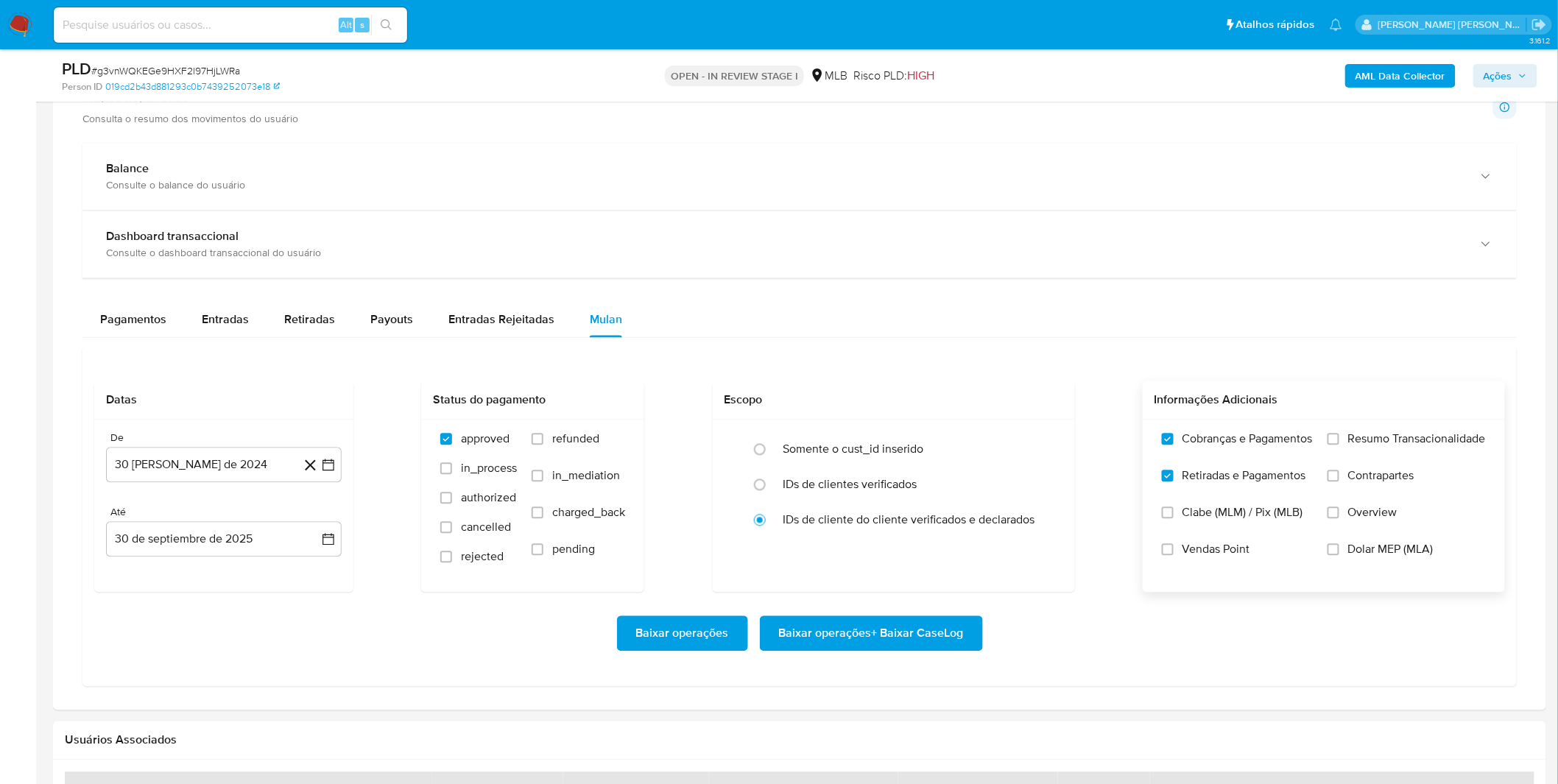
click at [1339, 445] on input "Resumo Transacionalidade" at bounding box center [1333, 439] width 11 height 11
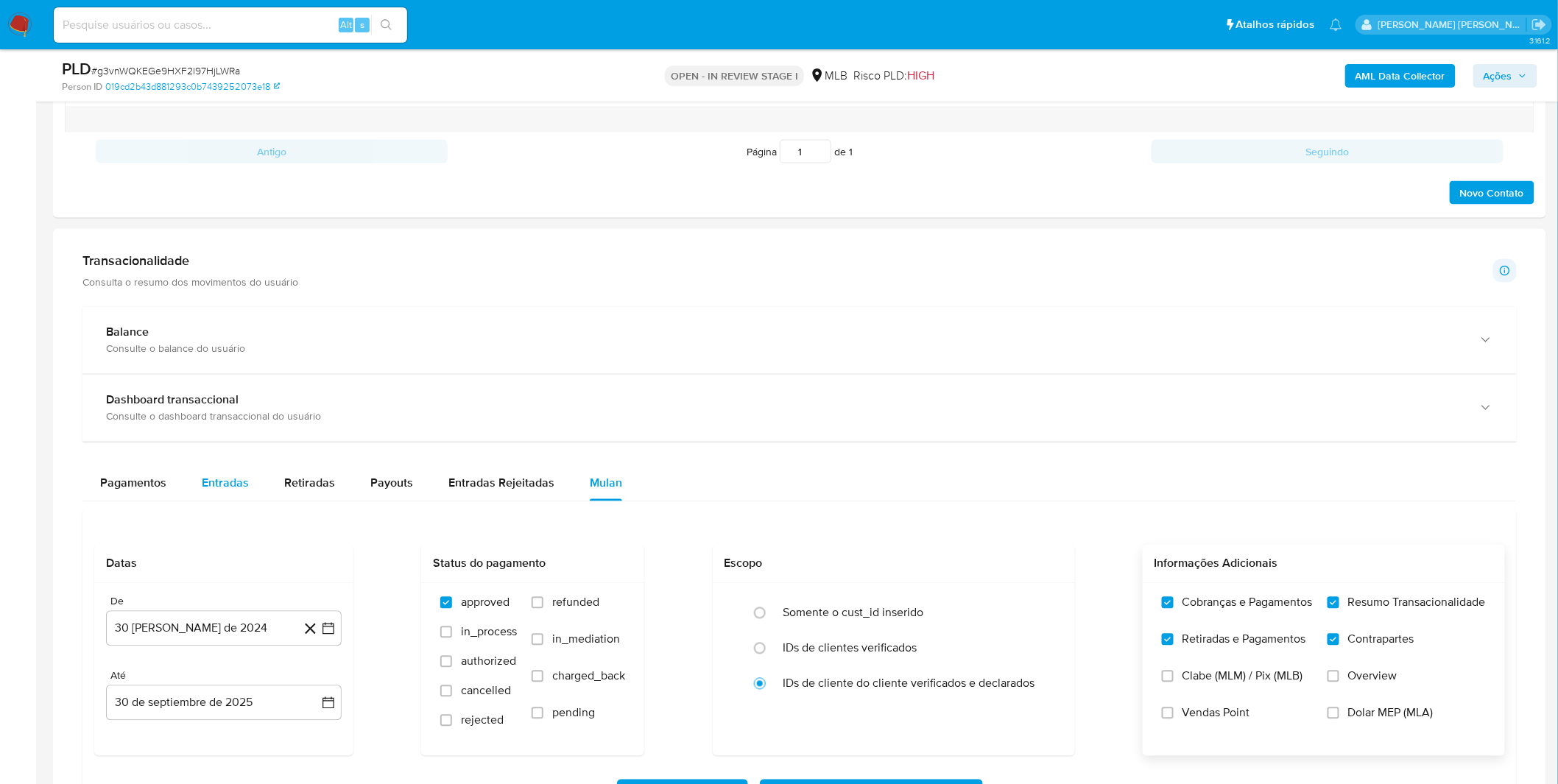
click at [236, 476] on span "Entradas" at bounding box center [225, 483] width 47 height 17
select select "10"
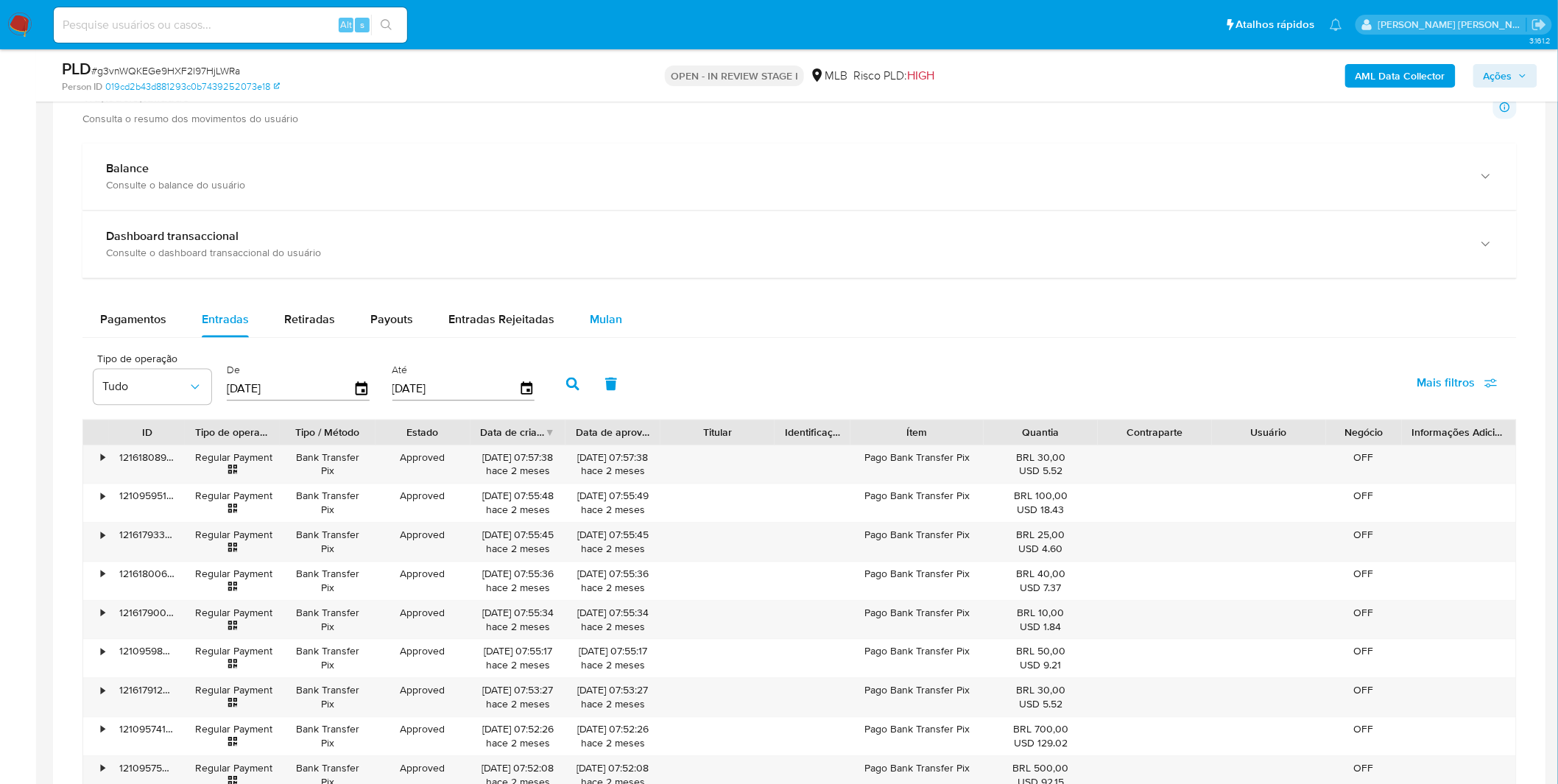
click at [607, 325] on span "Mulan" at bounding box center [606, 320] width 32 height 17
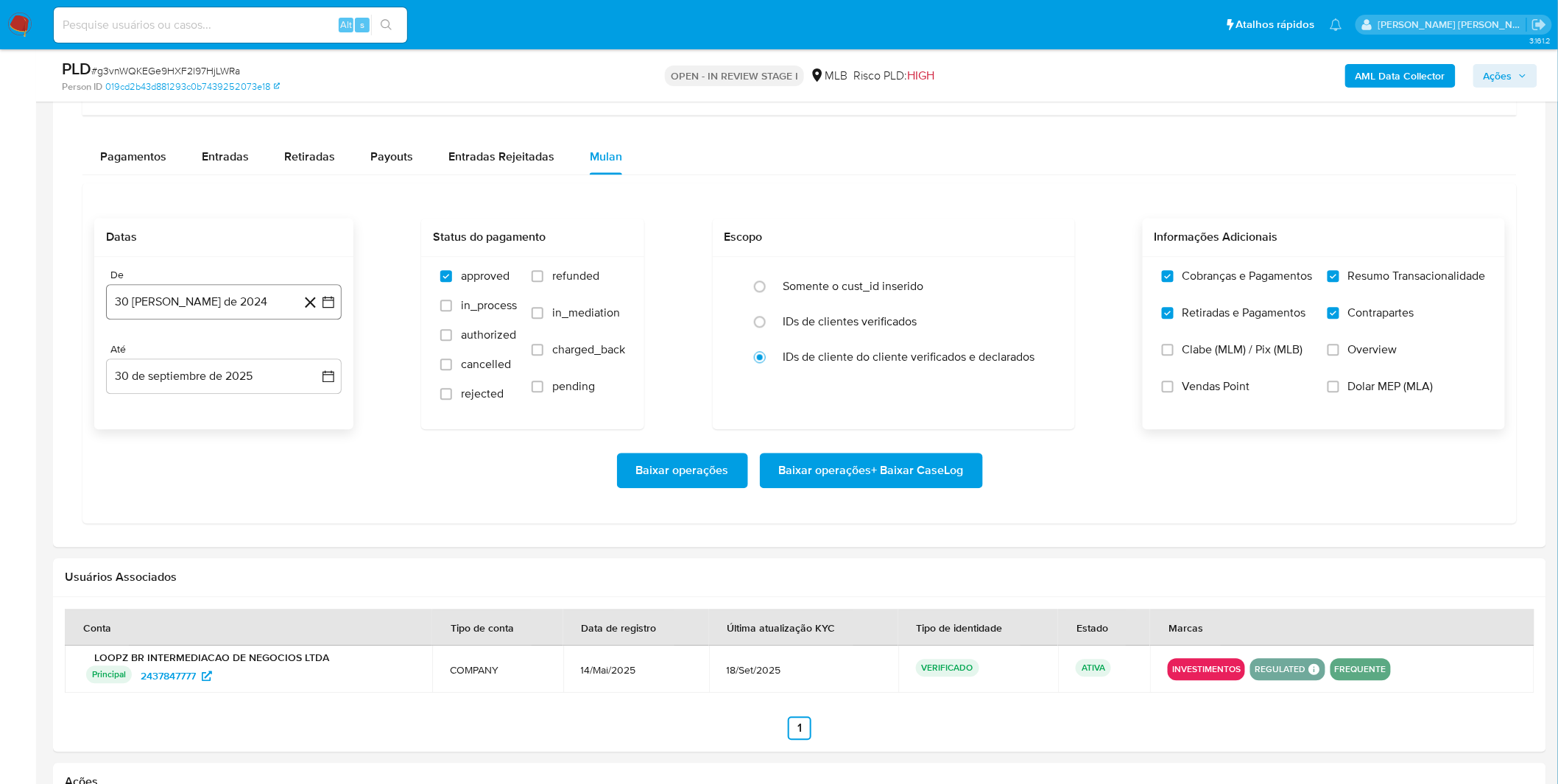
click at [199, 309] on button "30 [PERSON_NAME] de 2024" at bounding box center [224, 302] width 236 height 35
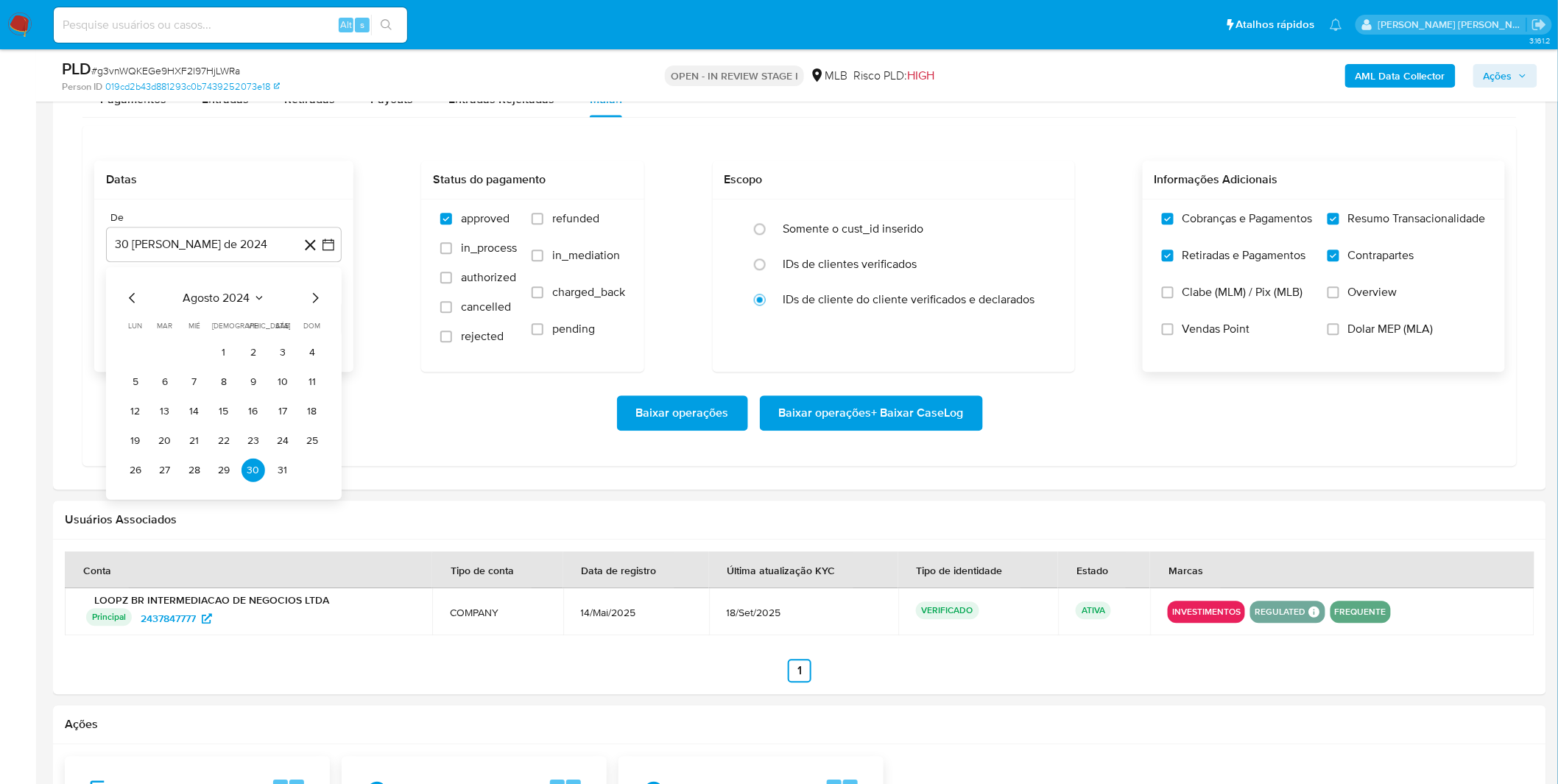
scroll to position [1308, 0]
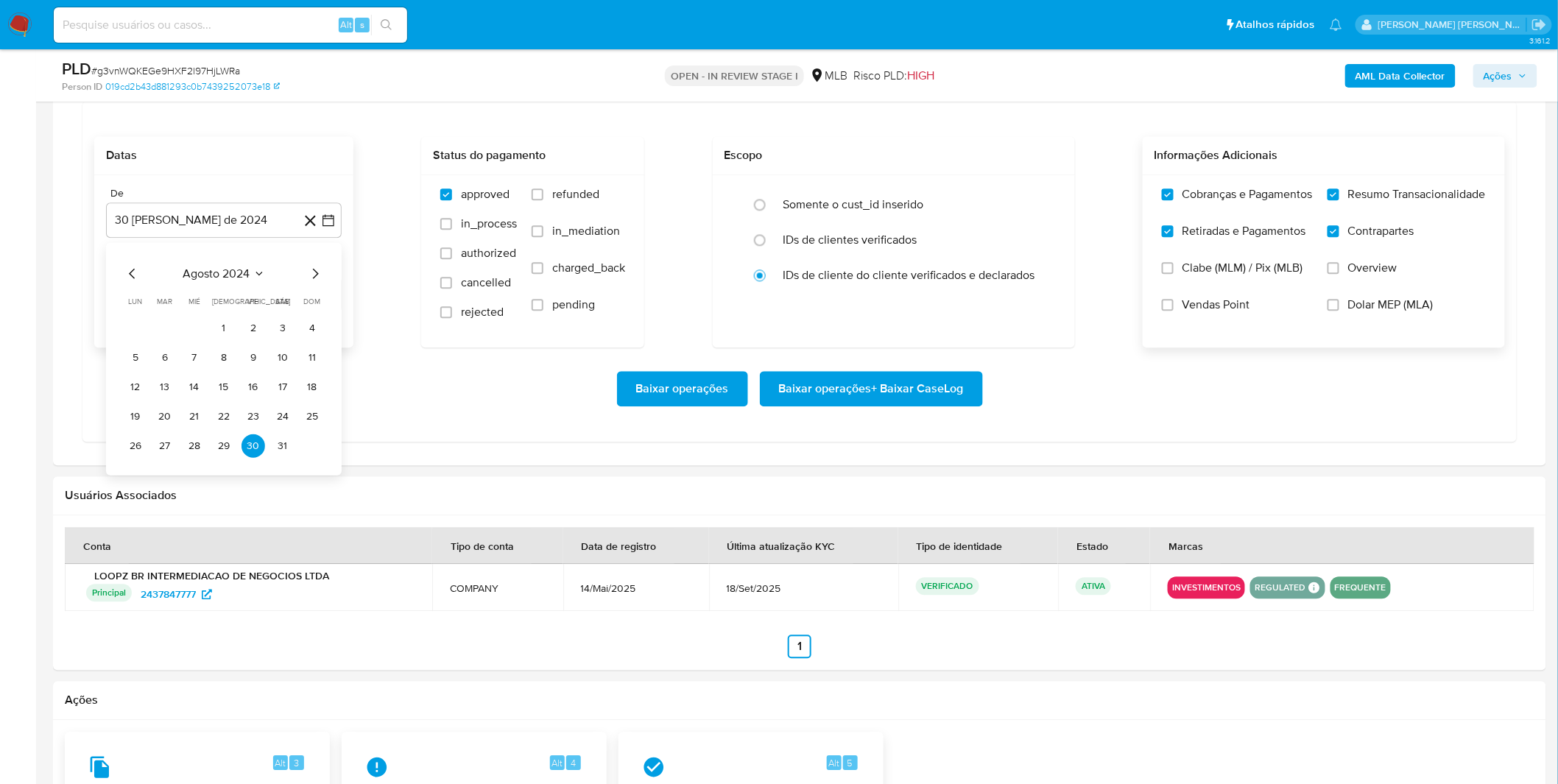
click at [222, 276] on span "agosto 2024" at bounding box center [216, 273] width 67 height 15
click at [307, 281] on icon "Año siguiente" at bounding box center [312, 273] width 18 height 18
click at [230, 409] on span "ago" at bounding box center [223, 409] width 18 height 11
click at [258, 328] on button "1" at bounding box center [253, 327] width 24 height 24
click at [218, 383] on div "Baixar operações Baixar operações + Baixar CaseLog" at bounding box center [799, 388] width 1410 height 35
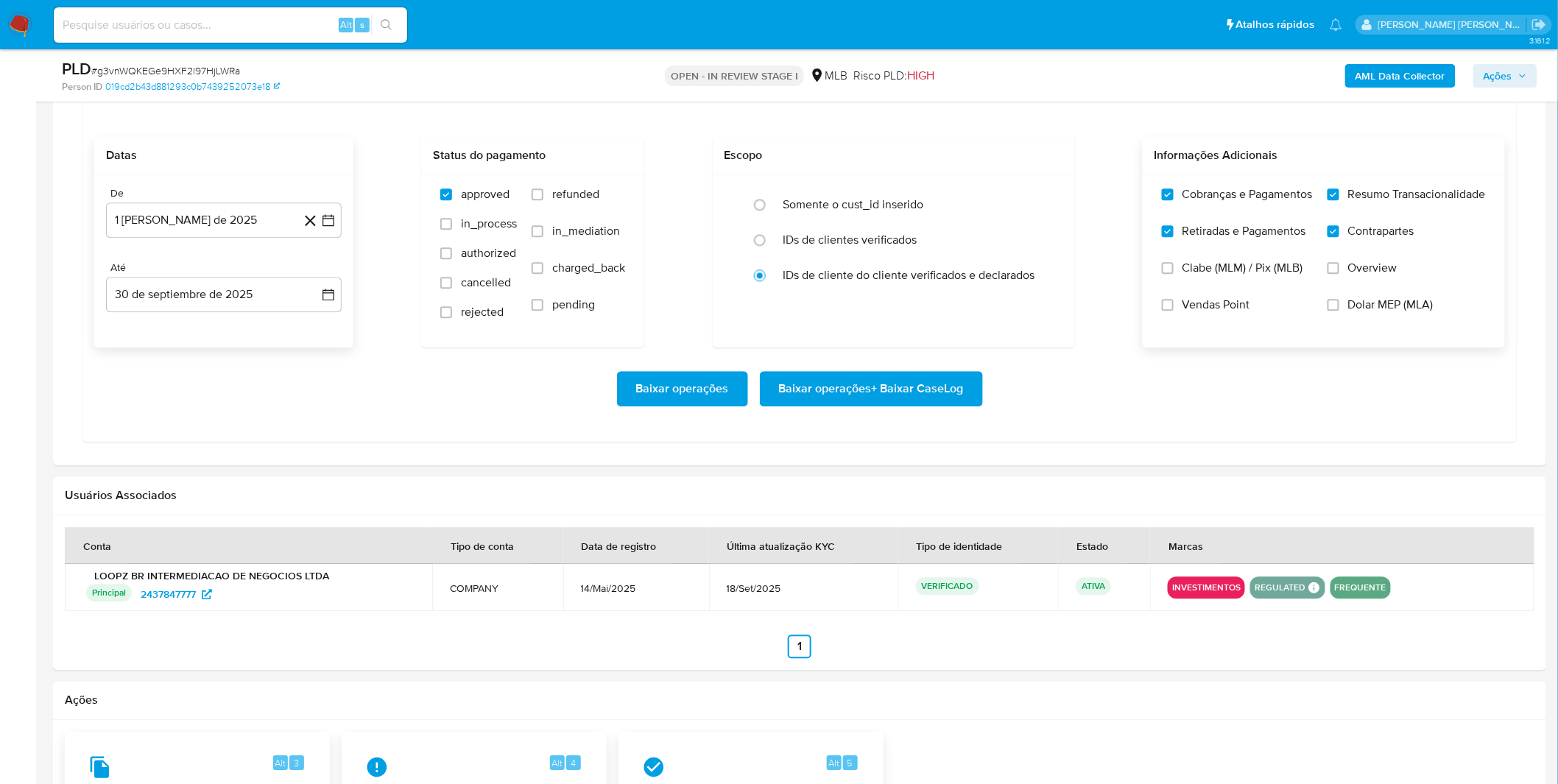
click at [915, 396] on span "Baixar operações + Baixar CaseLog" at bounding box center [871, 388] width 185 height 32
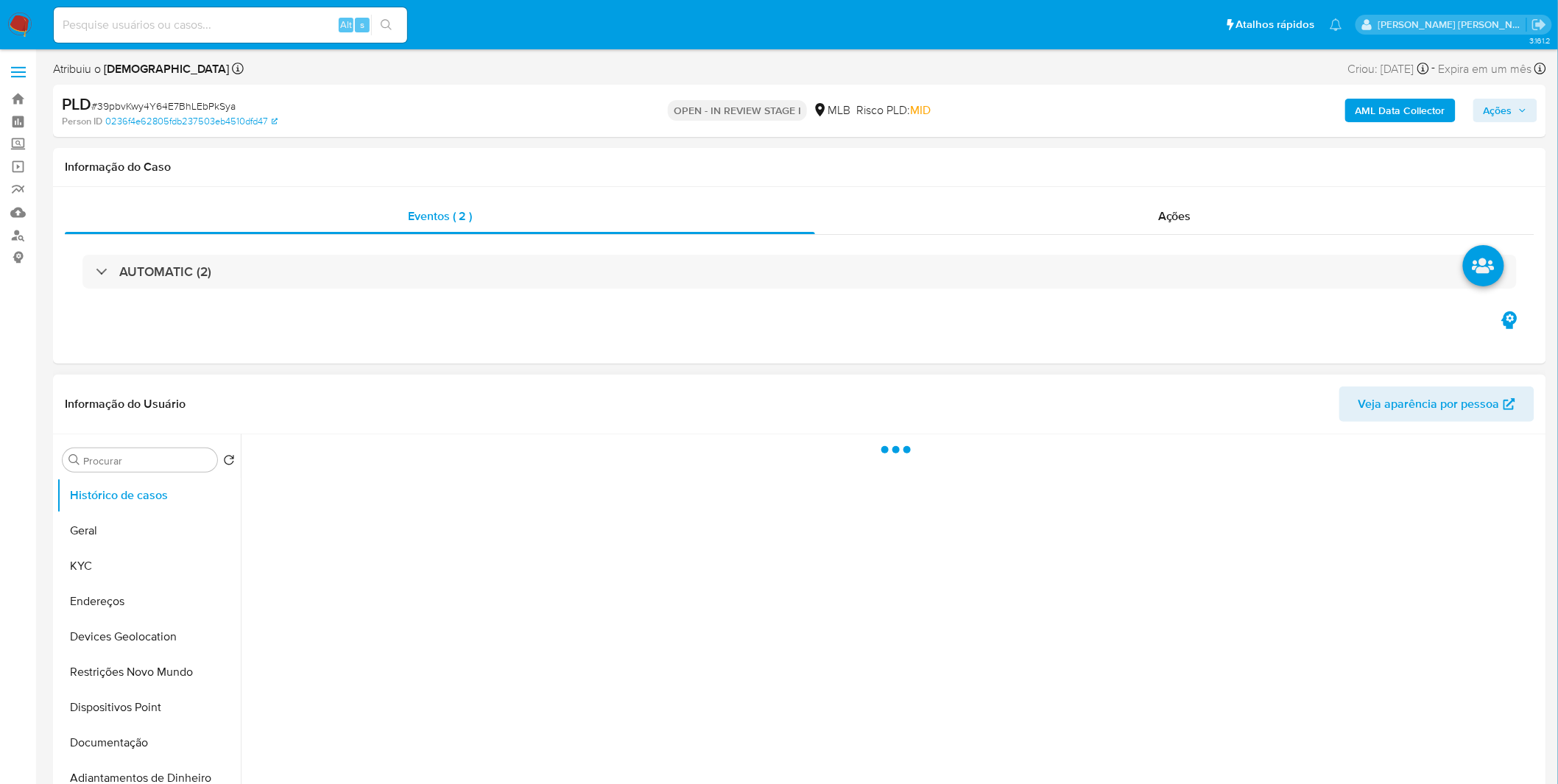
select select "10"
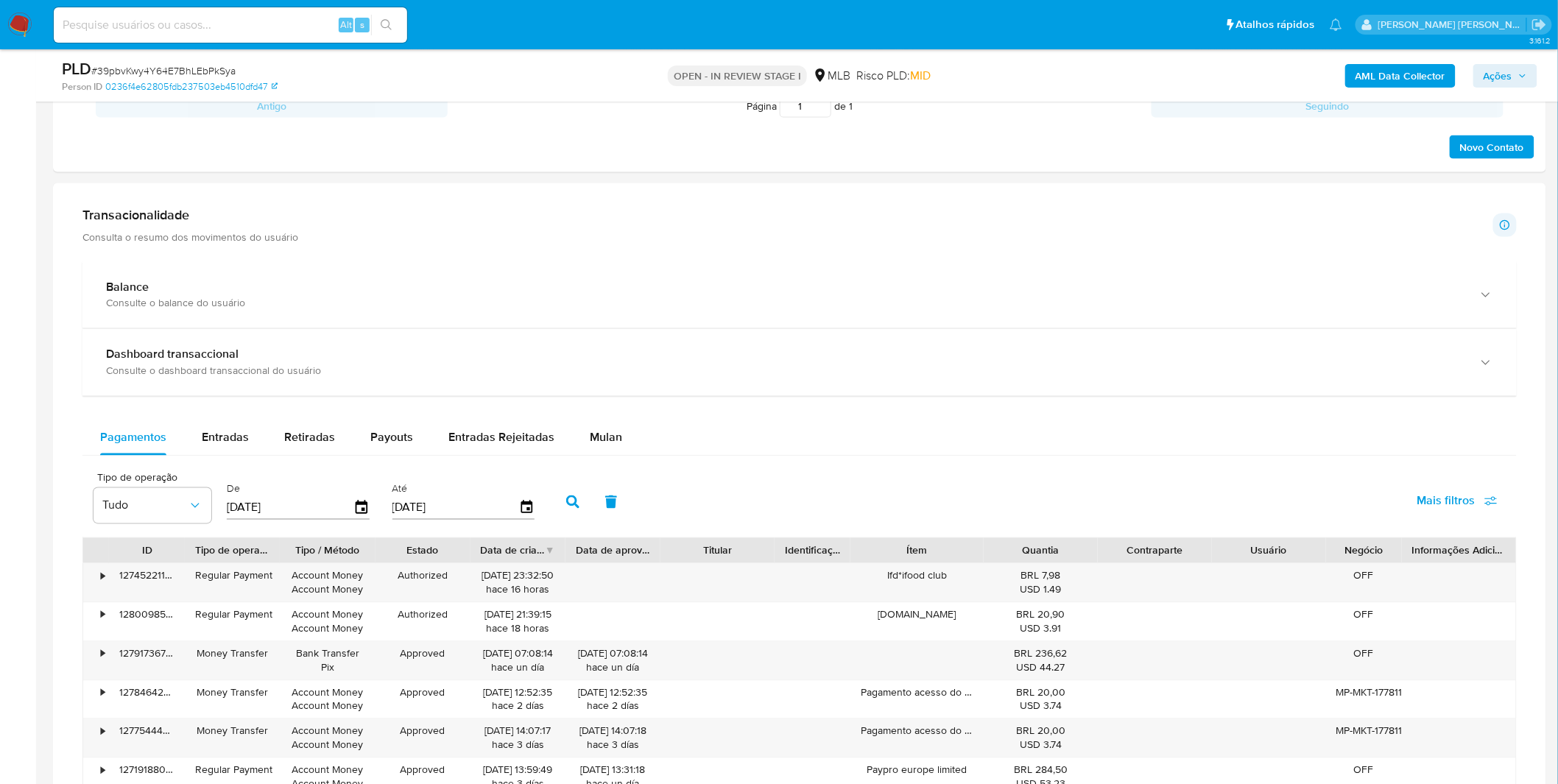
scroll to position [899, 0]
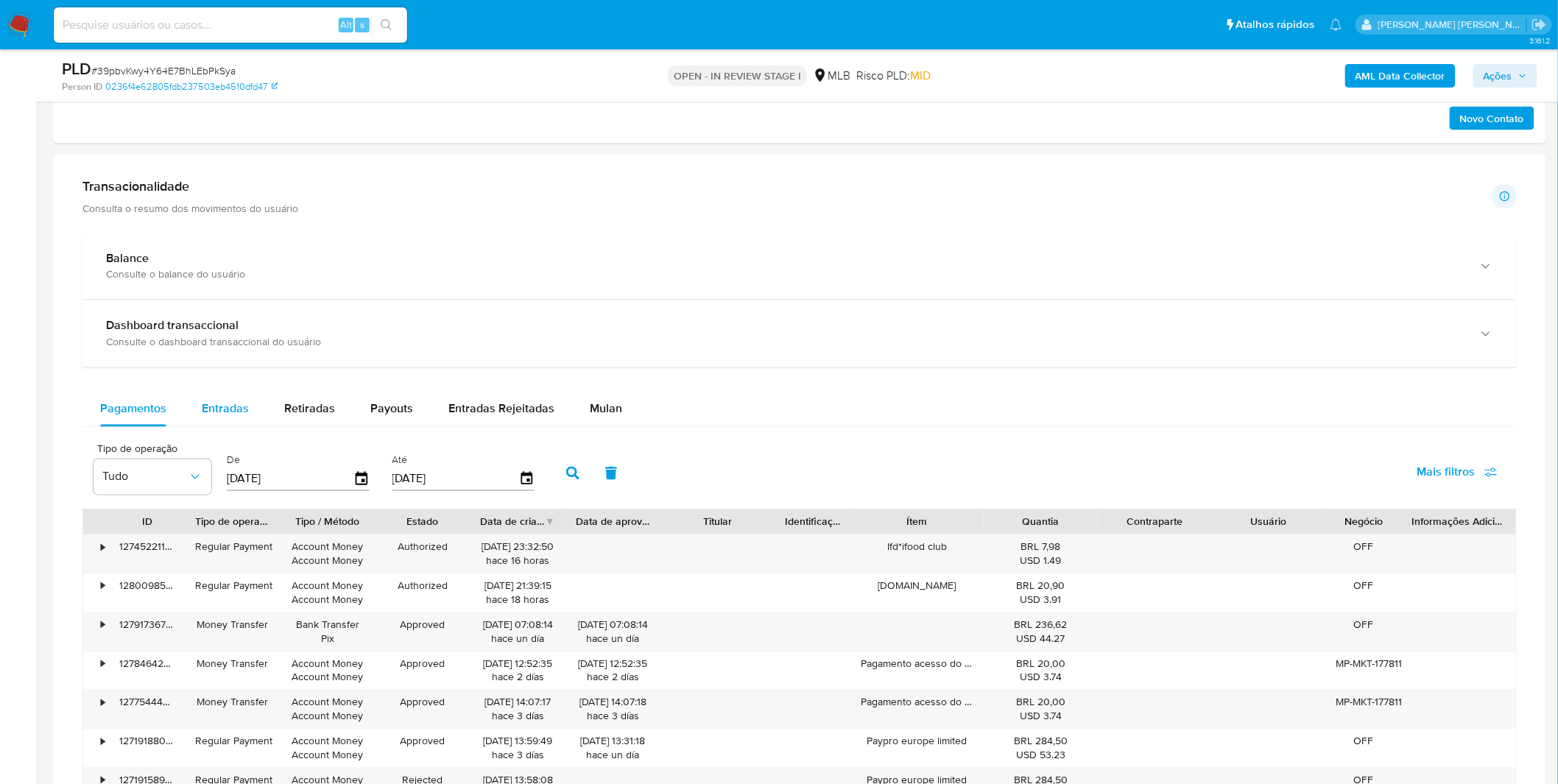
click at [203, 409] on span "Entradas" at bounding box center [225, 409] width 47 height 17
select select "10"
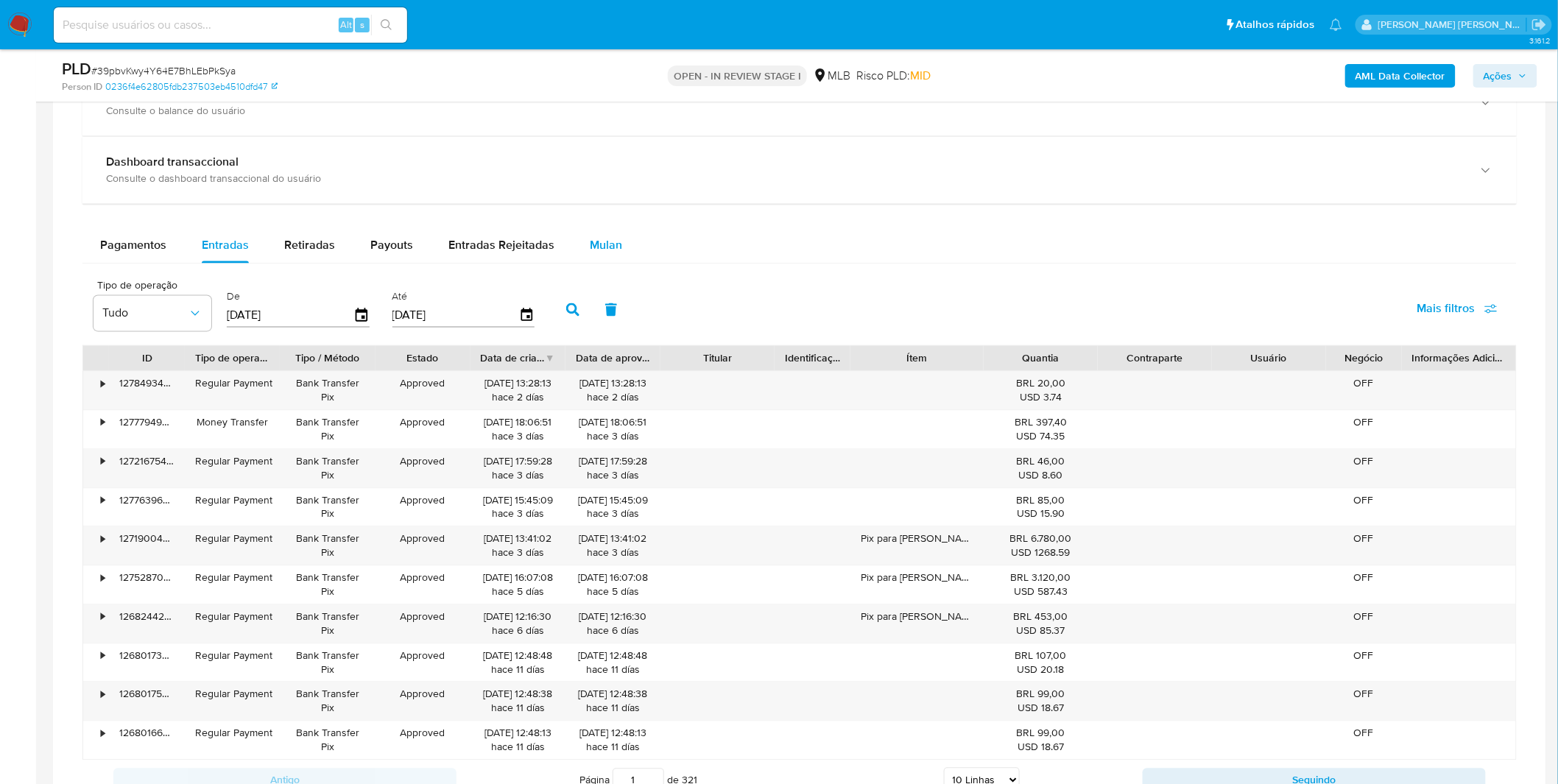
click at [582, 244] on button "Mulan" at bounding box center [606, 246] width 67 height 35
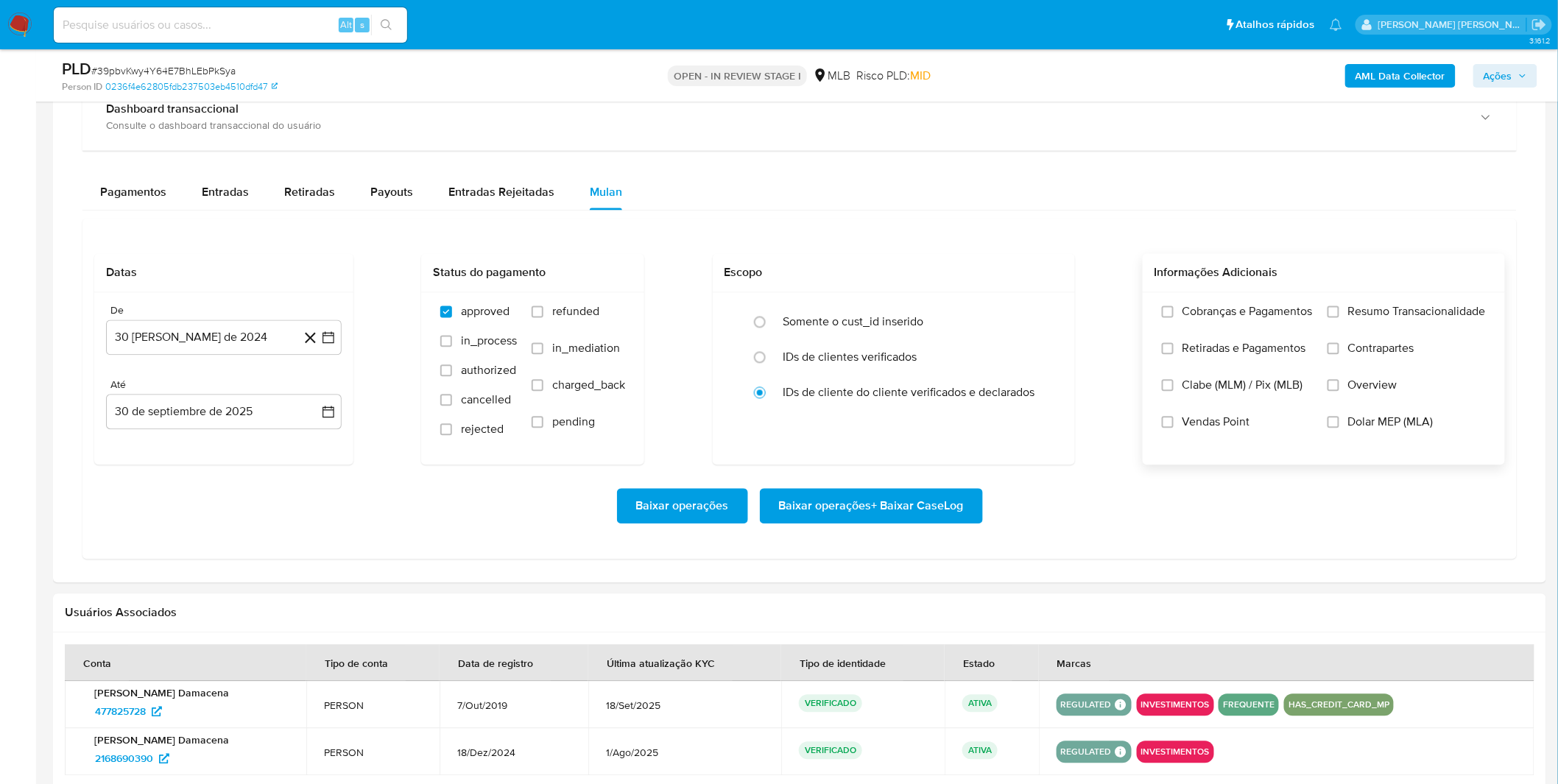
scroll to position [1144, 0]
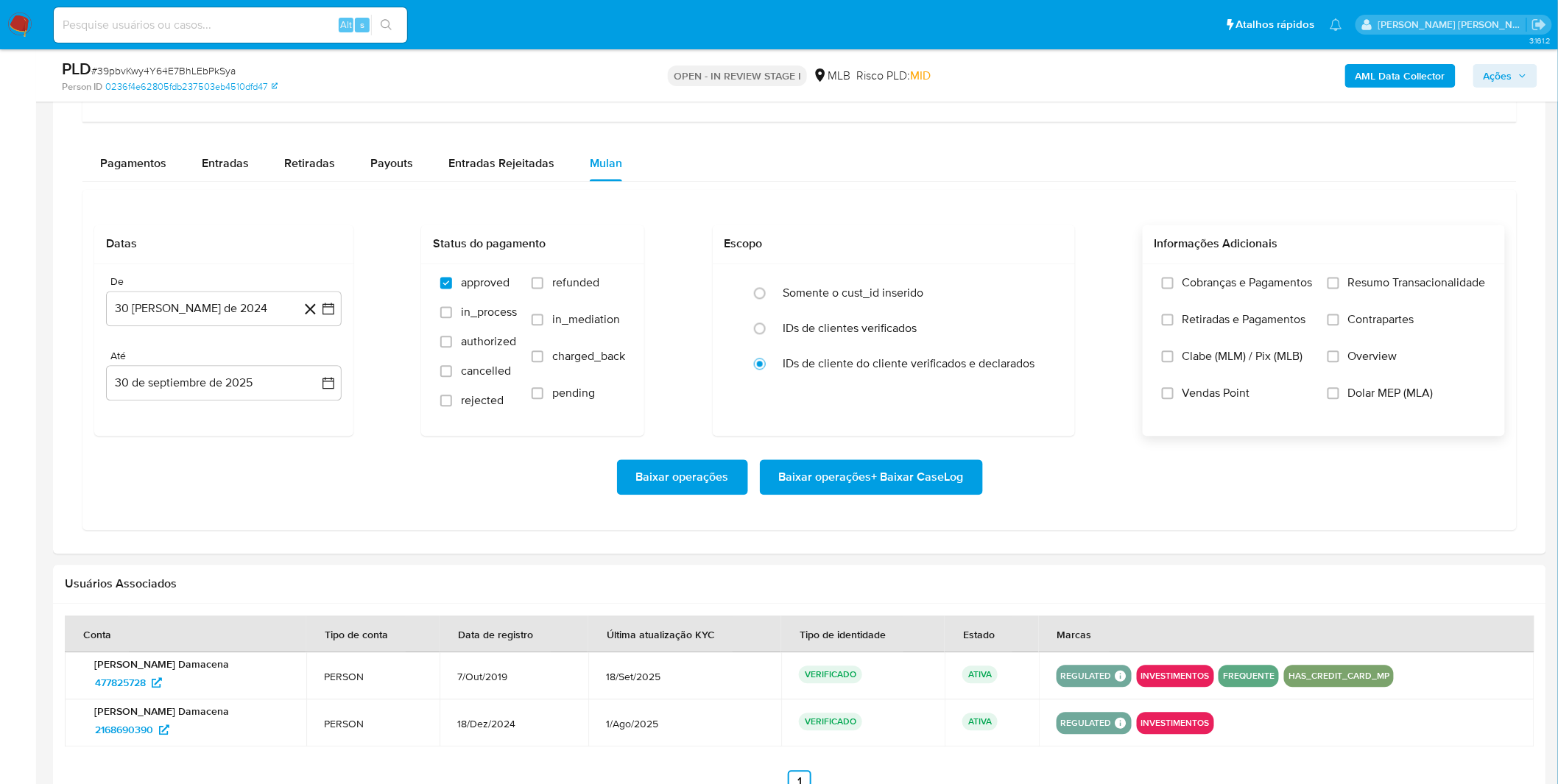
click at [1220, 302] on label "Cobranças e Pagamentos" at bounding box center [1237, 294] width 151 height 37
click at [1173, 289] on input "Cobranças e Pagamentos" at bounding box center [1167, 283] width 11 height 11
click at [1216, 318] on span "Retiradas e Pagamentos" at bounding box center [1243, 319] width 123 height 15
click at [1173, 318] on input "Retiradas e Pagamentos" at bounding box center [1167, 319] width 11 height 11
click at [1370, 283] on span "Resumo Transacionalidade" at bounding box center [1417, 283] width 138 height 15
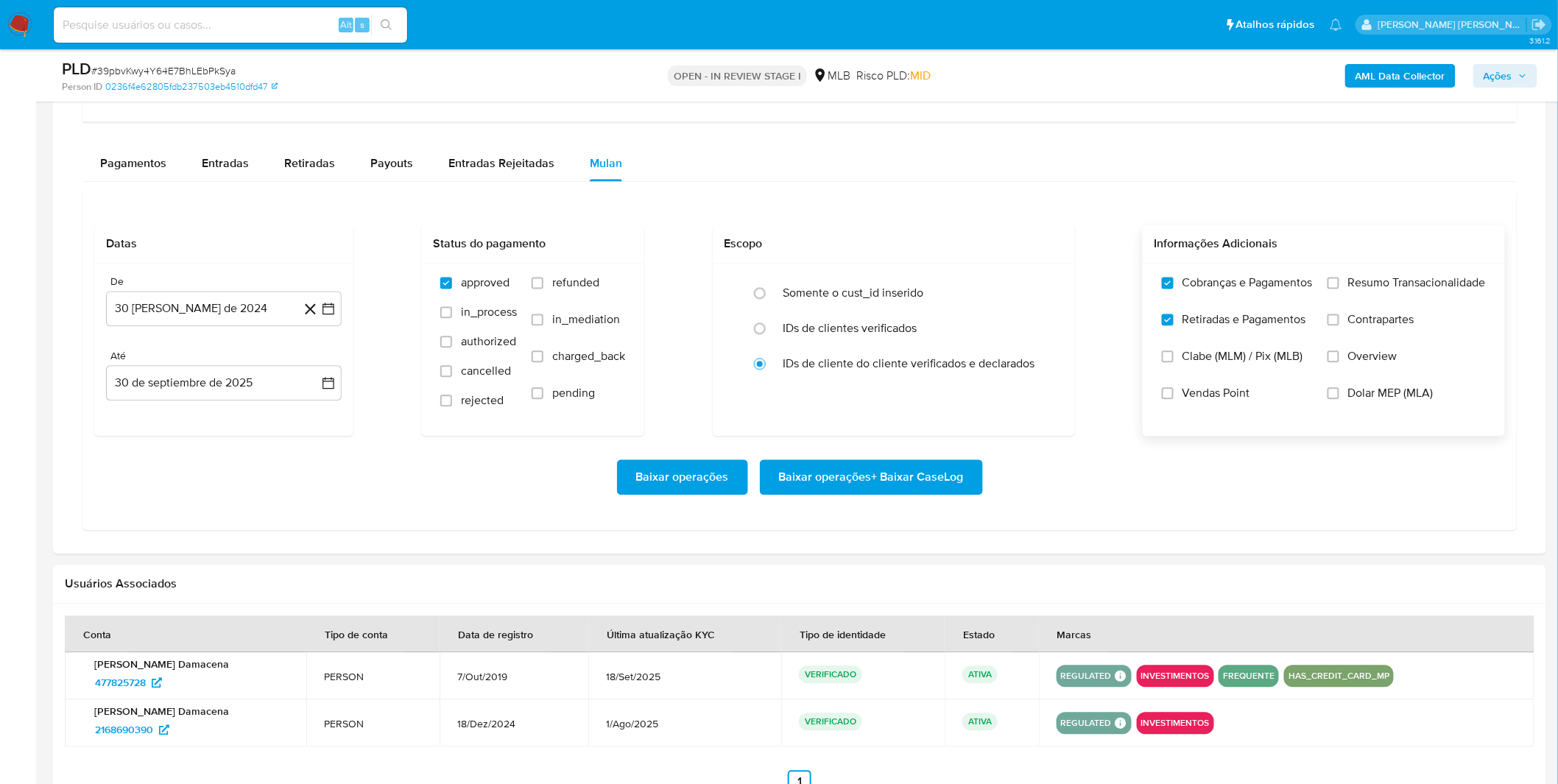
click at [1339, 283] on input "Resumo Transacionalidade" at bounding box center [1333, 283] width 11 height 11
drag, startPoint x: 1370, startPoint y: 283, endPoint x: 1345, endPoint y: 325, distance: 48.9
click at [1345, 325] on label "Contrapartes" at bounding box center [1406, 331] width 159 height 37
click at [1339, 325] on input "Contrapartes" at bounding box center [1333, 319] width 11 height 11
click at [208, 308] on button "30 [PERSON_NAME] de 2024" at bounding box center [224, 309] width 236 height 35
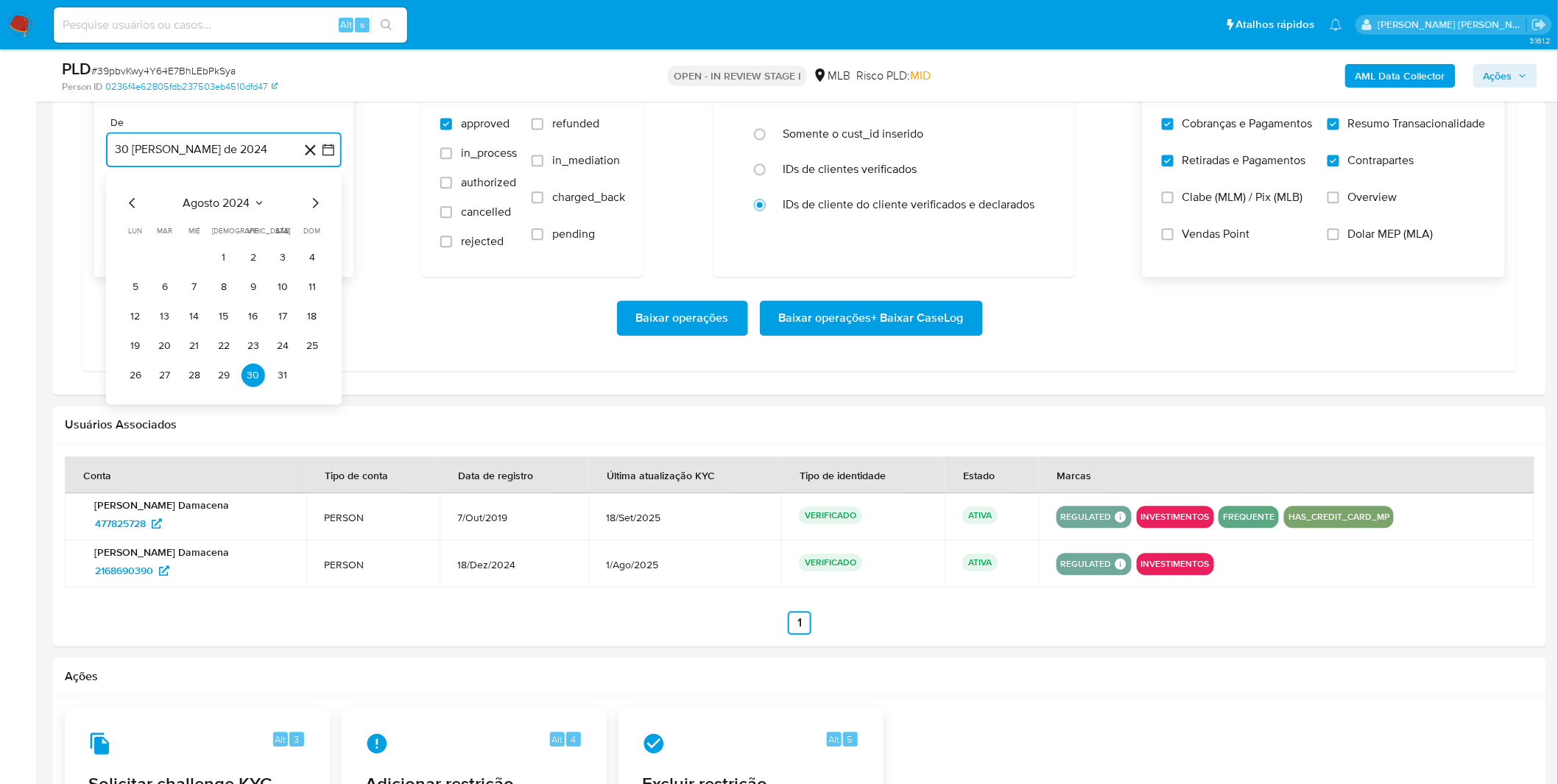
scroll to position [1308, 0]
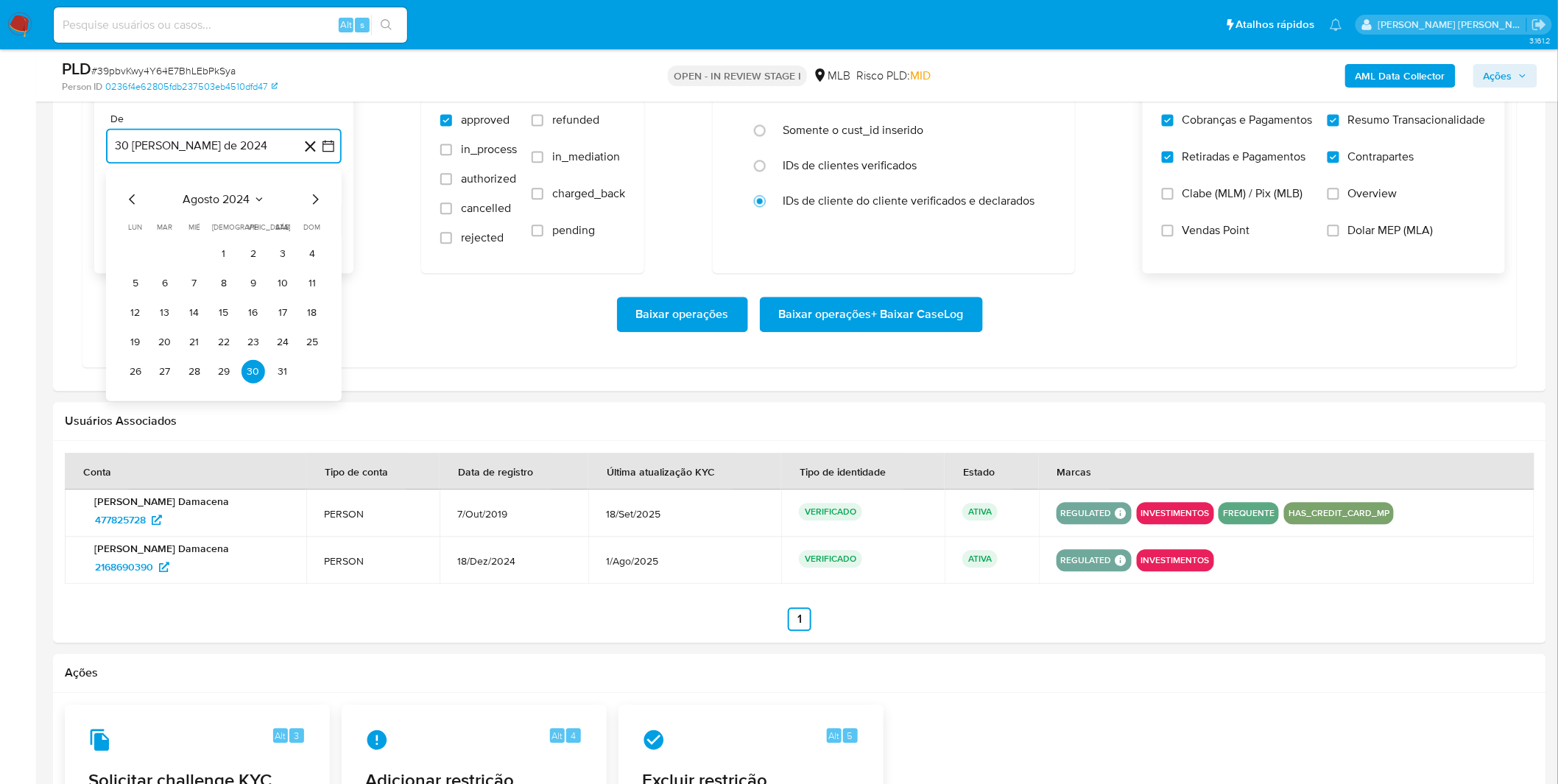
click at [233, 203] on span "agosto 2024" at bounding box center [216, 199] width 67 height 15
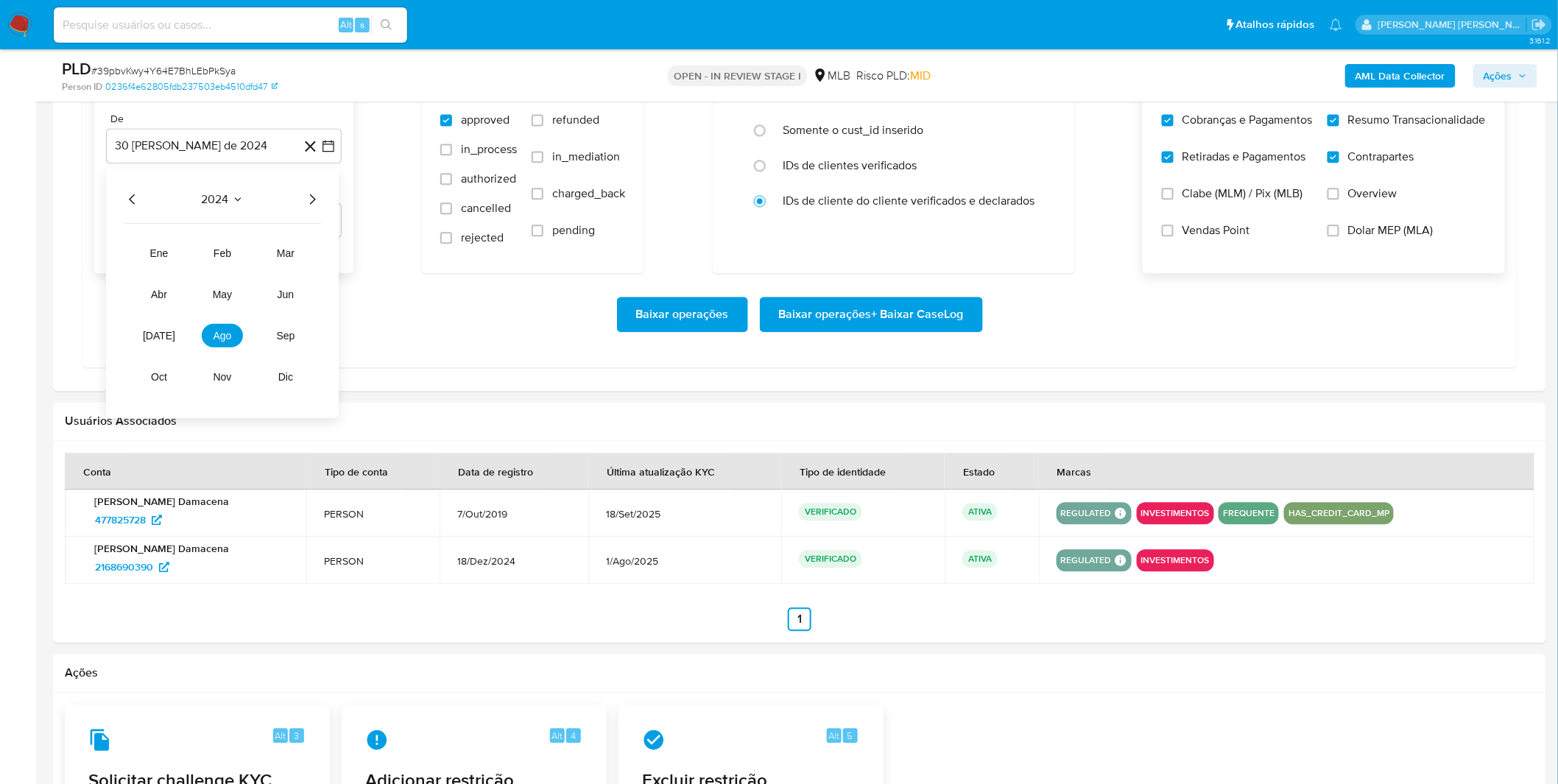
click at [310, 201] on icon "Año siguiente" at bounding box center [312, 199] width 18 height 18
click at [231, 332] on span "ago" at bounding box center [223, 335] width 18 height 11
click at [249, 266] on button "1" at bounding box center [253, 253] width 24 height 24
click at [236, 299] on div "Baixar operações Baixar operações + Baixar CaseLog" at bounding box center [799, 314] width 1410 height 35
click at [845, 312] on span "Baixar operações + Baixar CaseLog" at bounding box center [871, 314] width 185 height 32
